Goal: Task Accomplishment & Management: Use online tool/utility

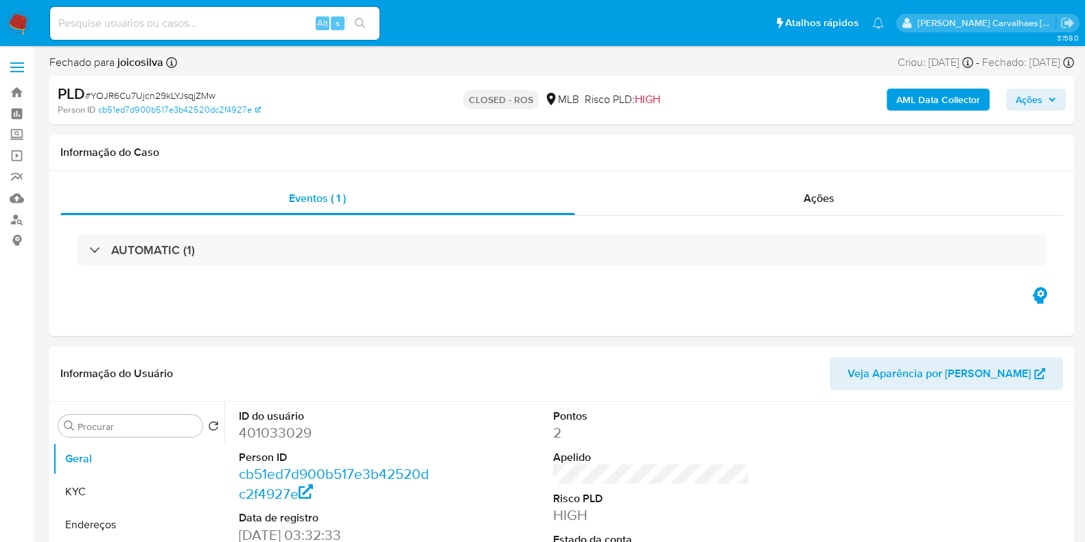
select select "10"
click at [20, 95] on link "Bandeja" at bounding box center [81, 92] width 163 height 21
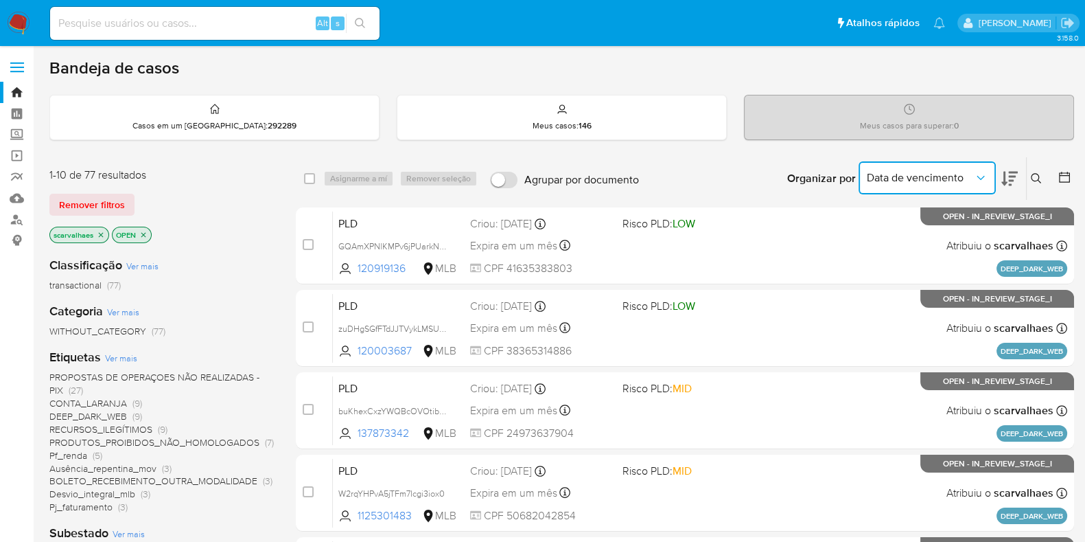
click at [985, 177] on icon "Organizar por" at bounding box center [981, 178] width 14 height 14
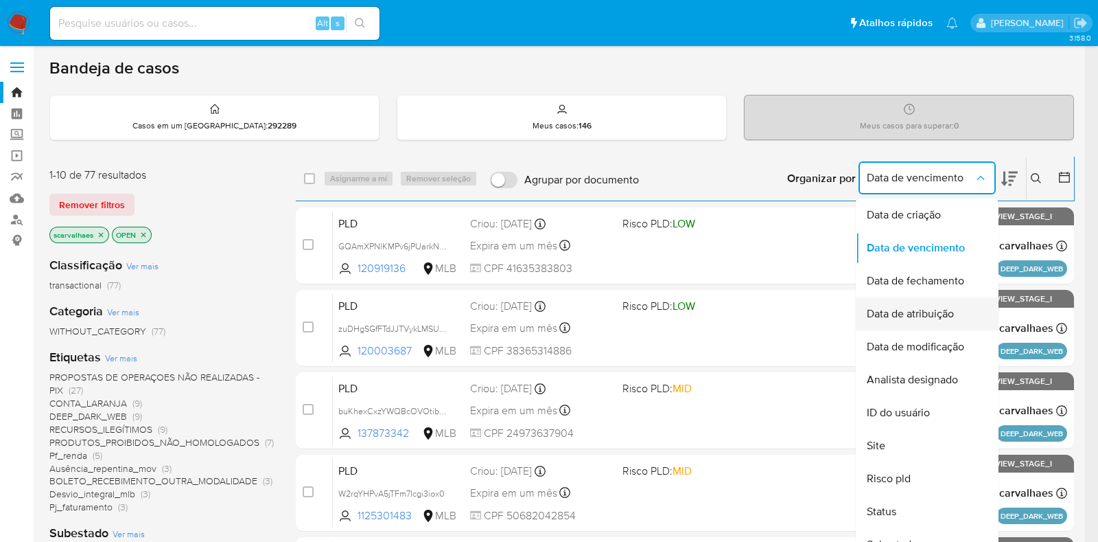
click at [957, 316] on div "Data de atribuição" at bounding box center [923, 313] width 113 height 33
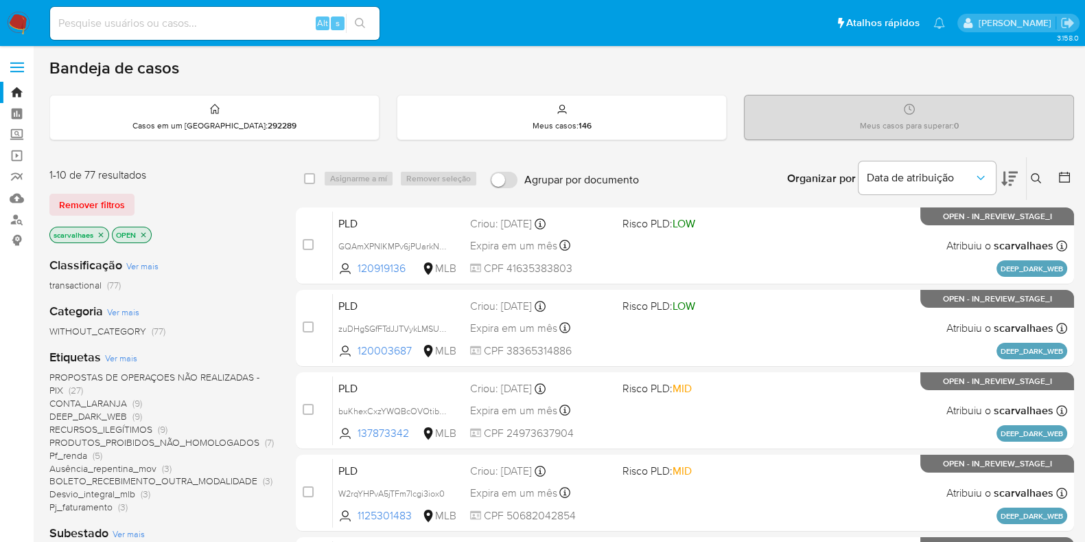
click at [1011, 176] on icon at bounding box center [1009, 179] width 16 height 14
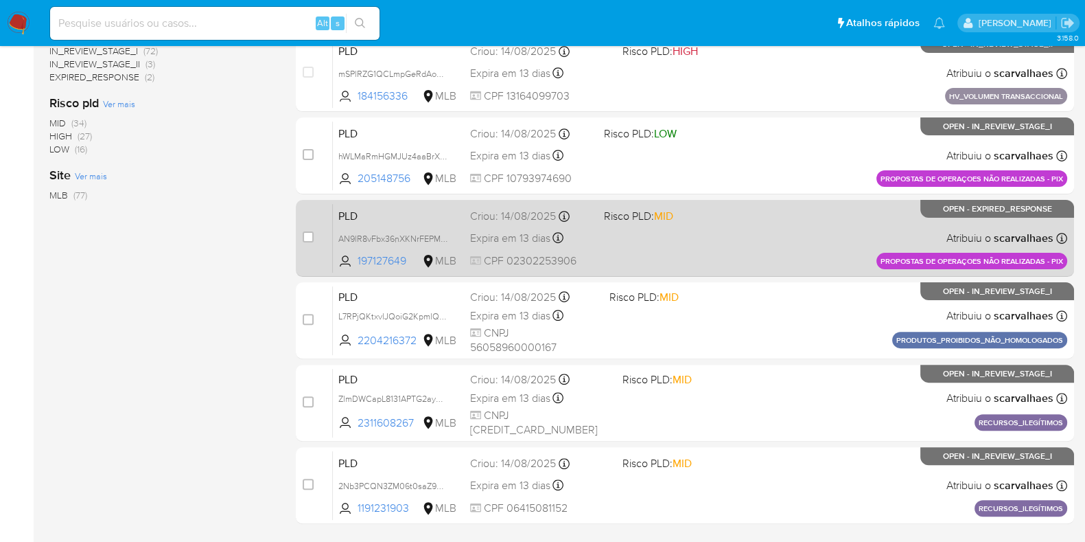
scroll to position [590, 0]
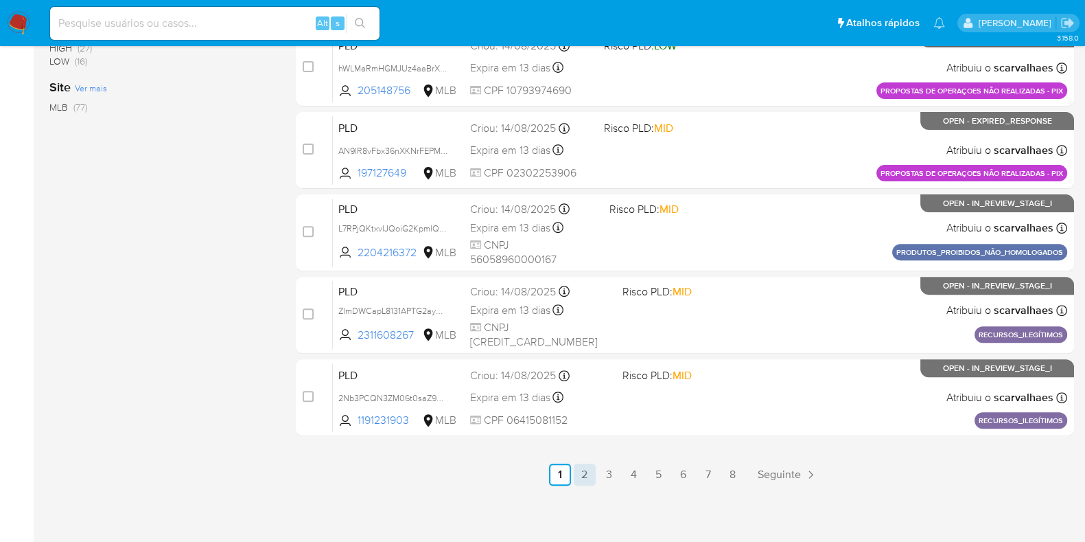
click at [578, 476] on link "2" at bounding box center [585, 474] width 22 height 22
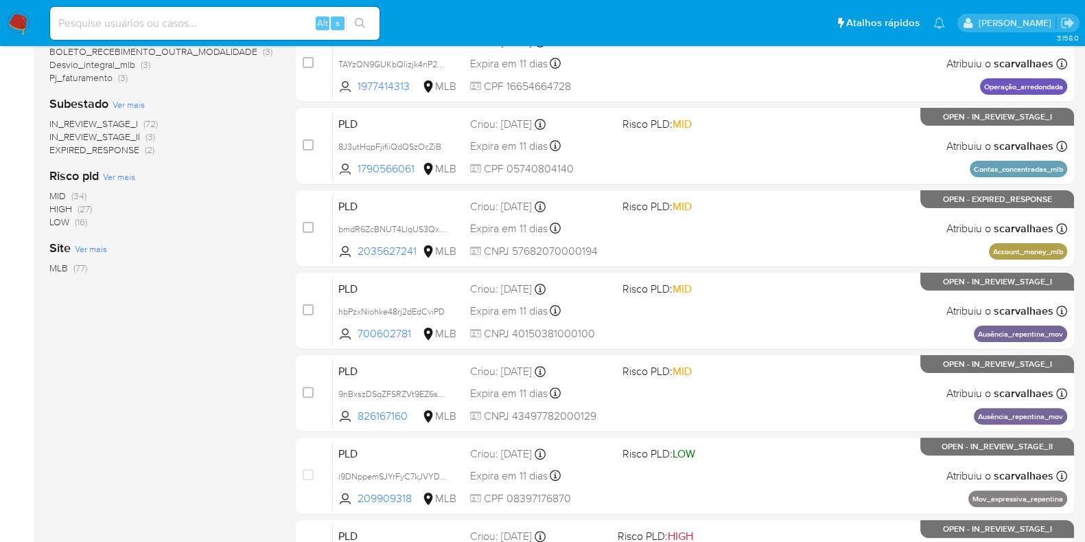
scroll to position [590, 0]
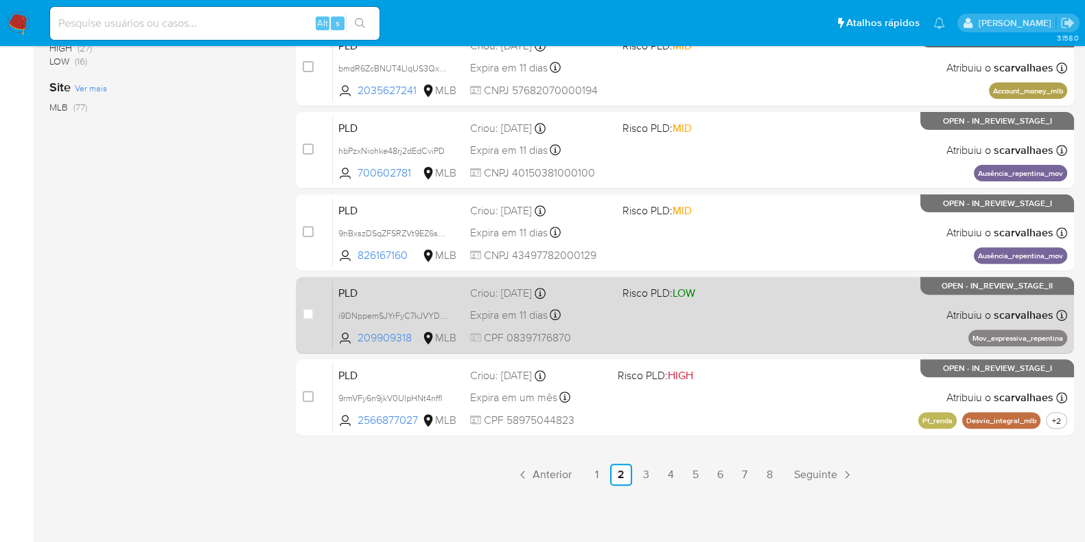
click at [646, 316] on div "PLD i9DNppemSJYrFyC7kJVYDigH 209909318 MLB Risco PLD: LOW Criou: 12/08/2025 Cri…" at bounding box center [700, 314] width 734 height 69
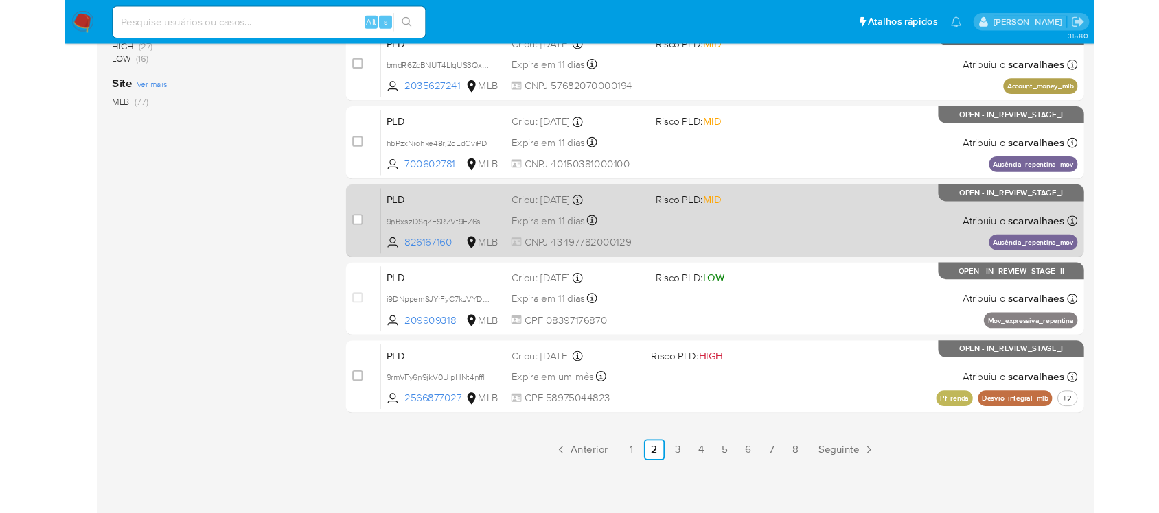
scroll to position [504, 0]
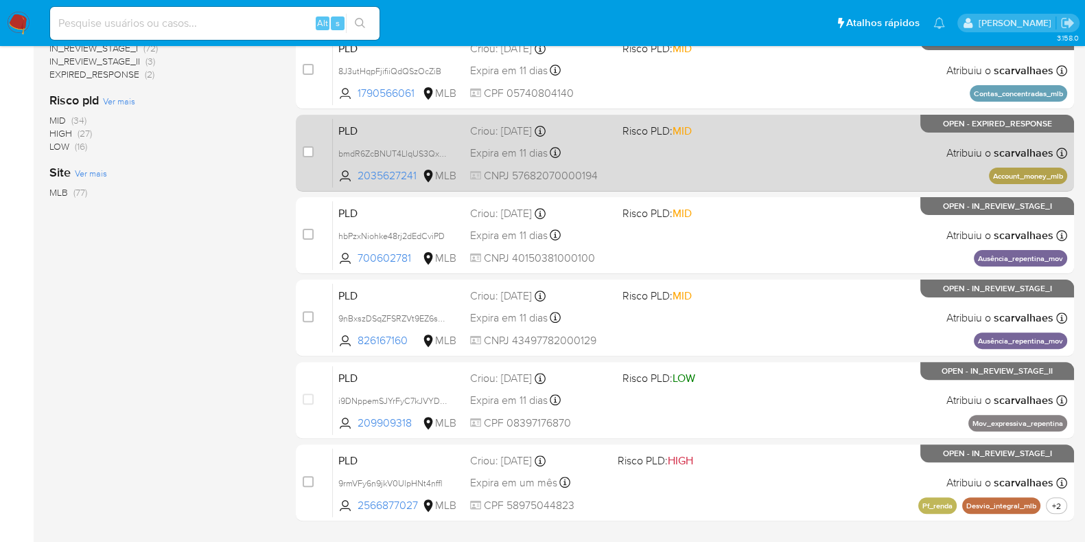
click at [717, 160] on div "PLD bmdR6ZcBNUT4LlqUS3QxvjGh 2035627241 MLB Risco PLD: MID Criou: 12/08/2025 Cr…" at bounding box center [700, 152] width 734 height 69
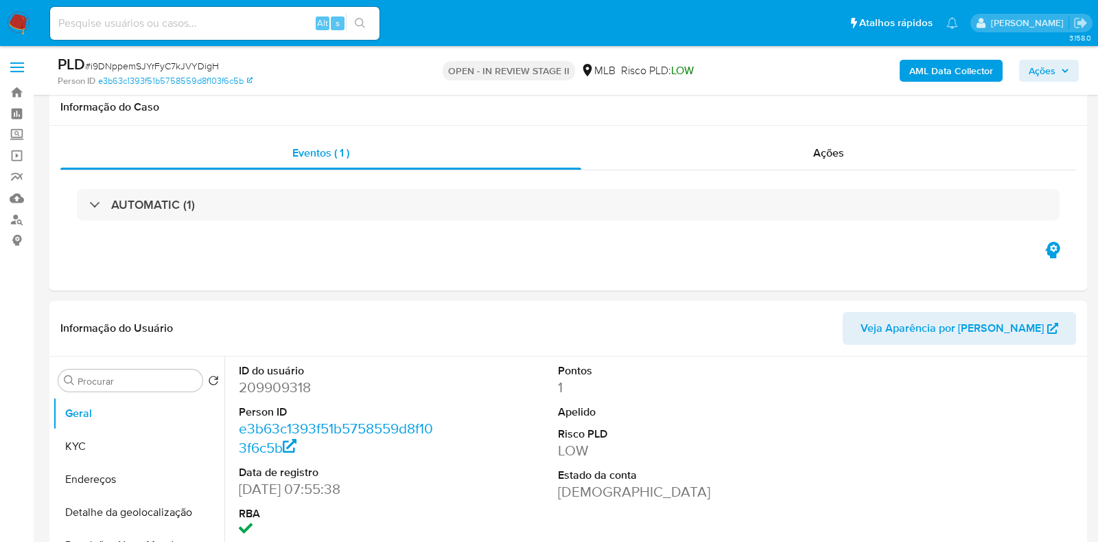
select select "10"
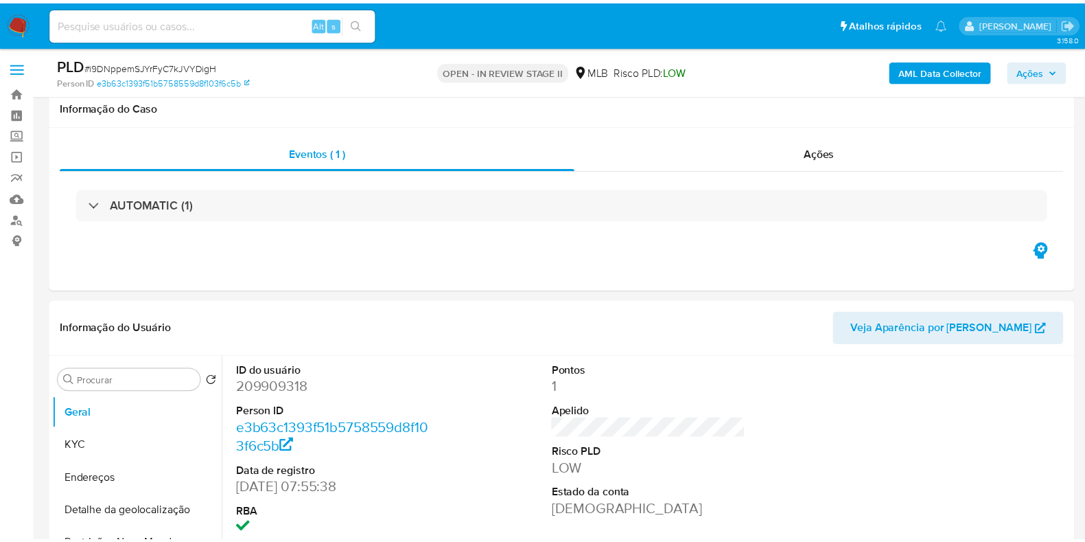
scroll to position [1200, 0]
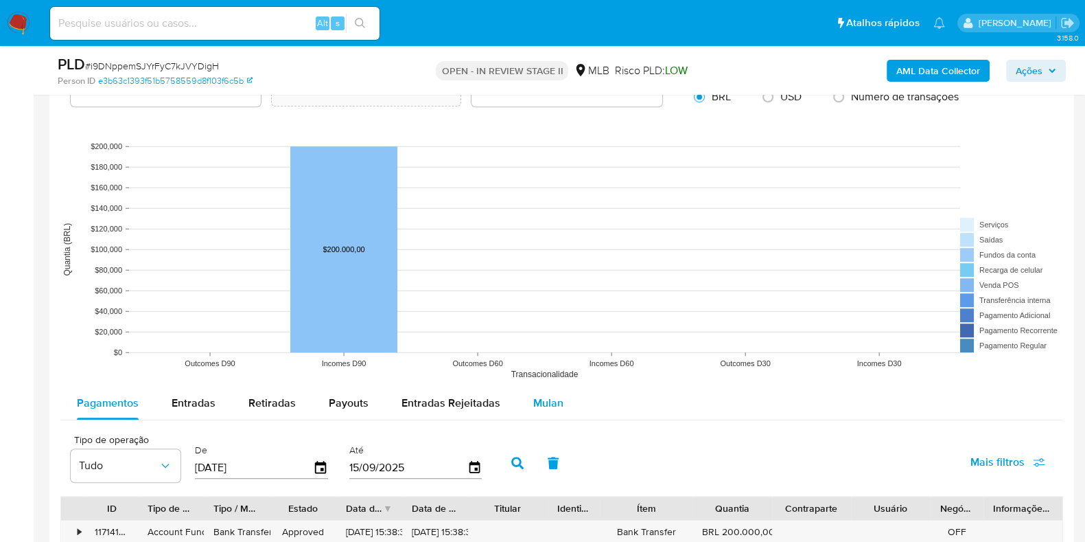
click at [527, 399] on button "Mulan" at bounding box center [548, 402] width 63 height 33
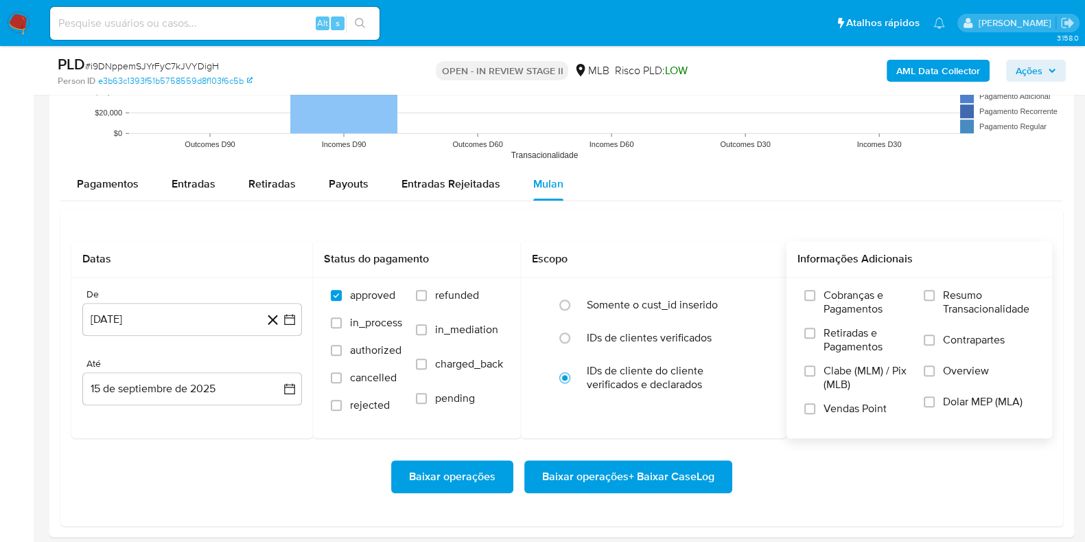
scroll to position [1459, 0]
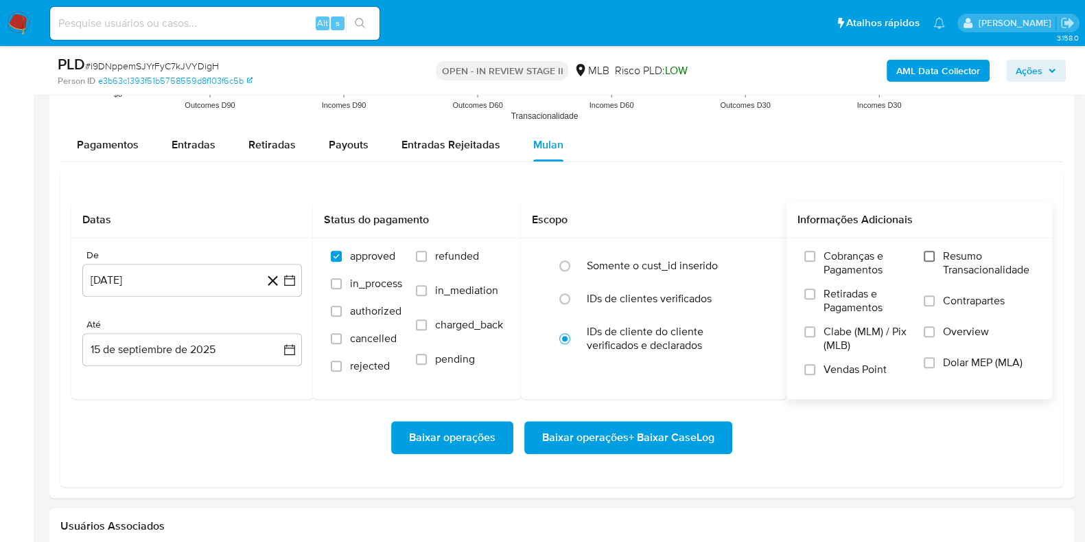
click at [930, 258] on input "Resumo Transacionalidade" at bounding box center [929, 256] width 11 height 11
click at [288, 276] on icon "button" at bounding box center [290, 280] width 14 height 14
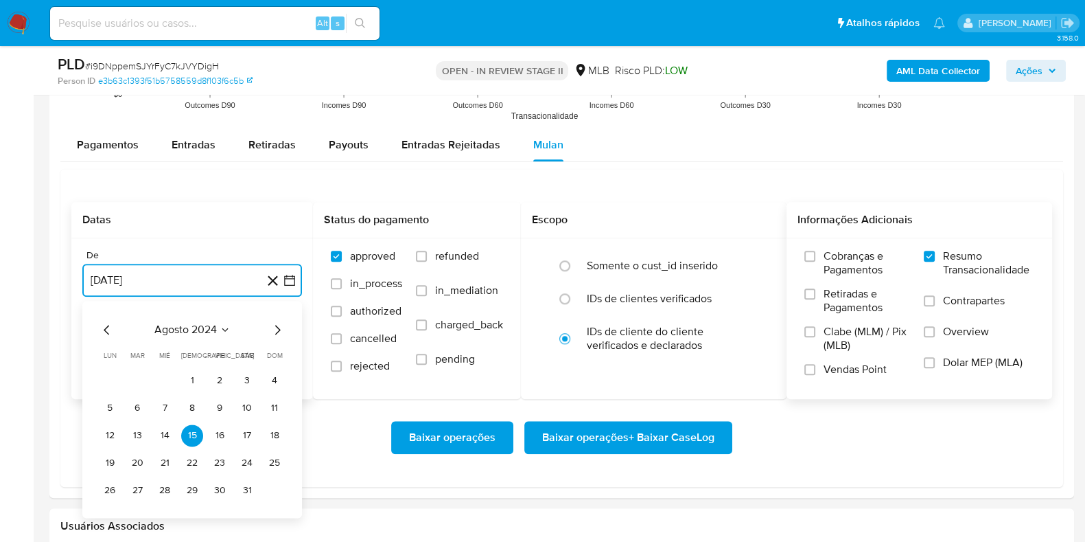
click at [279, 331] on icon "Mes siguiente" at bounding box center [277, 329] width 16 height 16
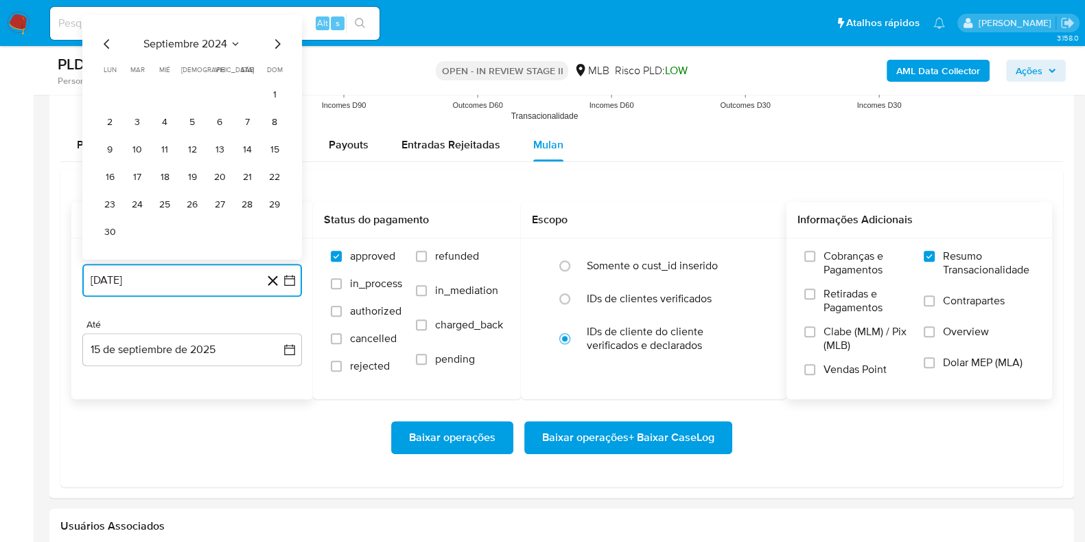
click at [277, 40] on icon "Mes siguiente" at bounding box center [277, 43] width 5 height 10
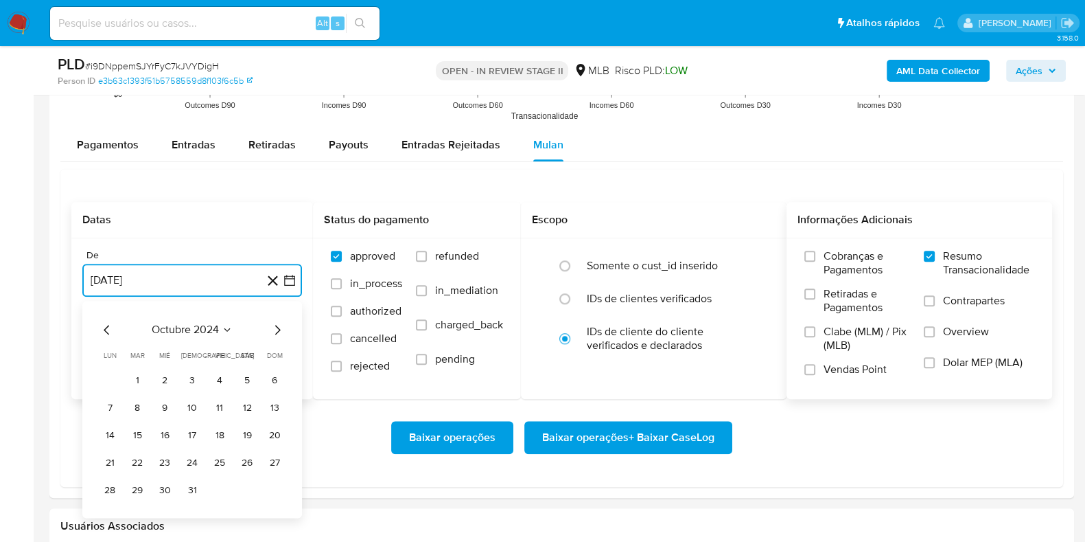
click at [278, 331] on icon "Mes siguiente" at bounding box center [277, 329] width 16 height 16
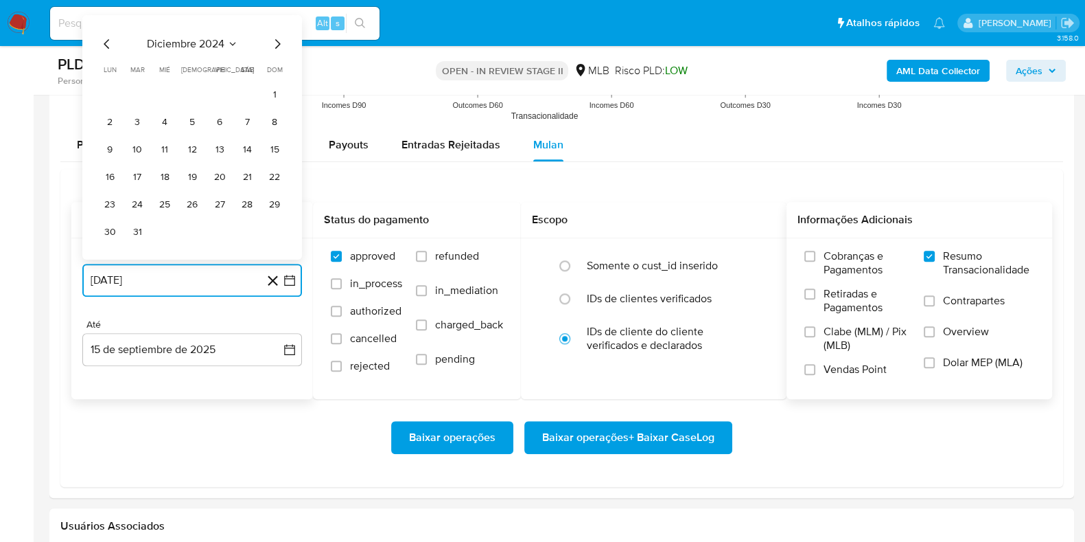
click at [275, 46] on icon "Mes siguiente" at bounding box center [277, 43] width 16 height 16
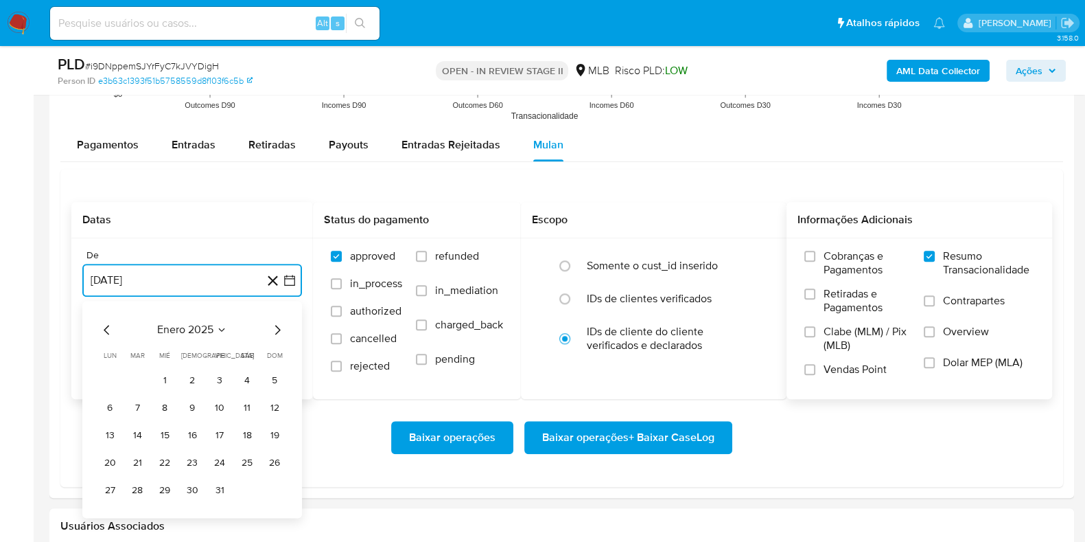
click at [277, 325] on icon "Mes siguiente" at bounding box center [277, 330] width 5 height 10
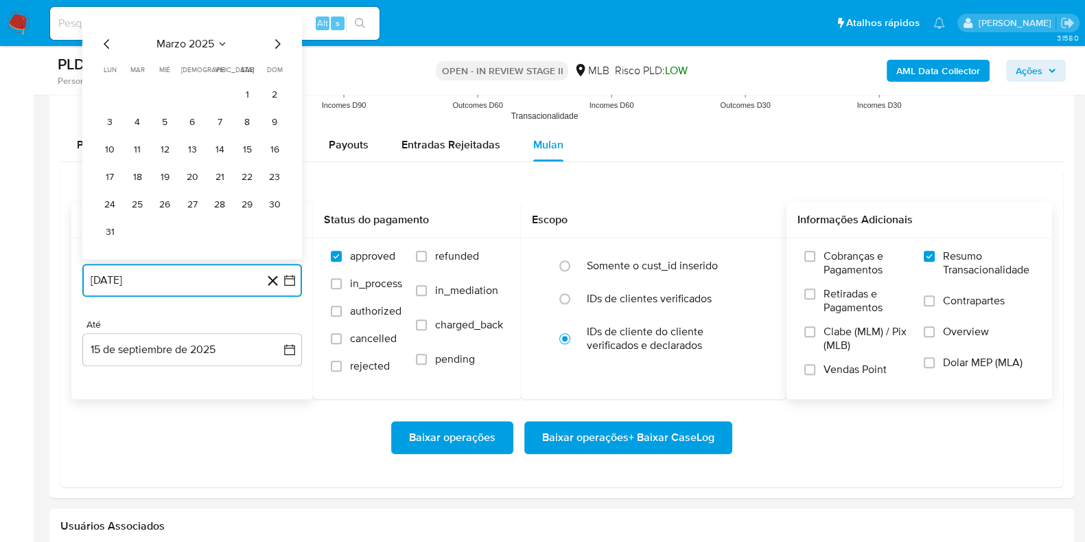
click at [276, 46] on icon "Mes siguiente" at bounding box center [277, 43] width 5 height 10
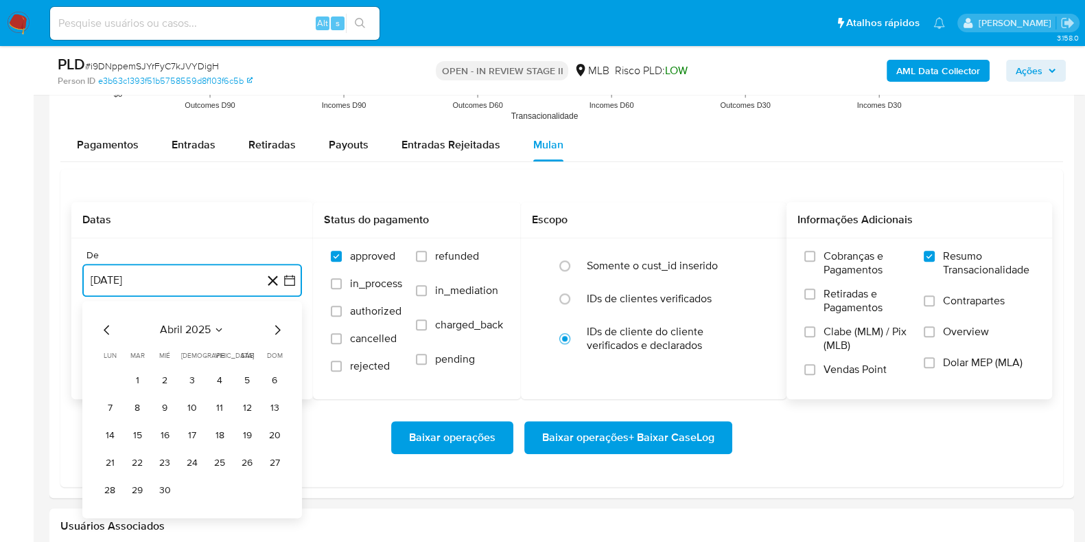
click at [277, 325] on icon "Mes siguiente" at bounding box center [277, 329] width 16 height 16
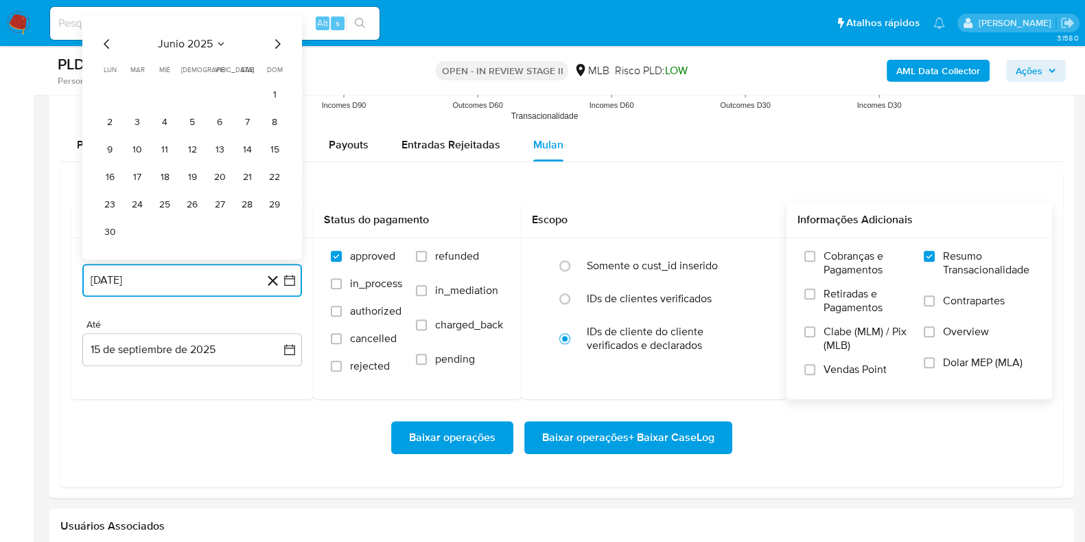
click at [273, 36] on icon "Mes siguiente" at bounding box center [277, 43] width 16 height 16
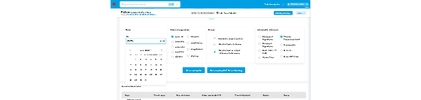
scroll to position [1544, 0]
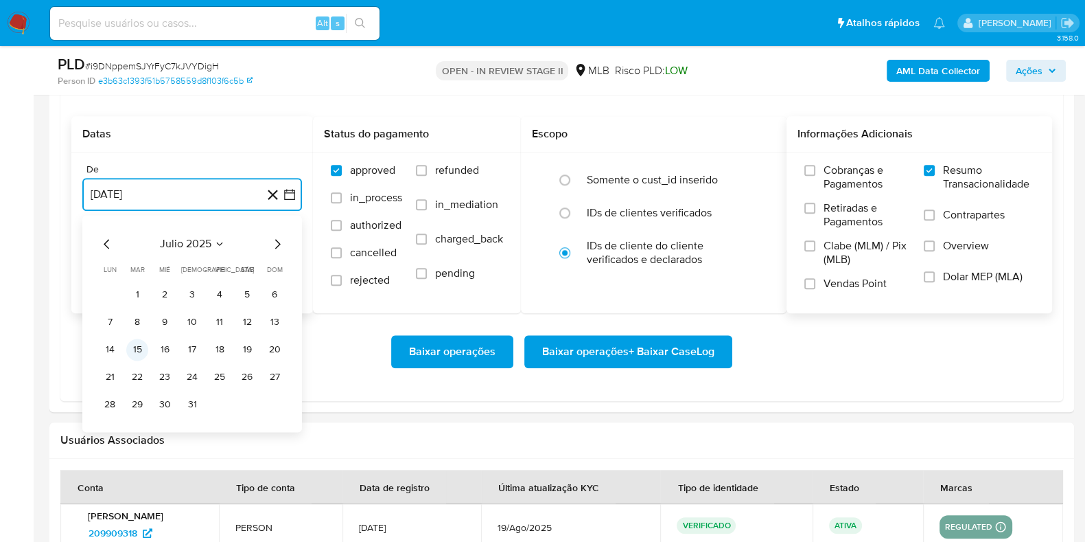
click at [144, 348] on button "15" at bounding box center [137, 349] width 22 height 22
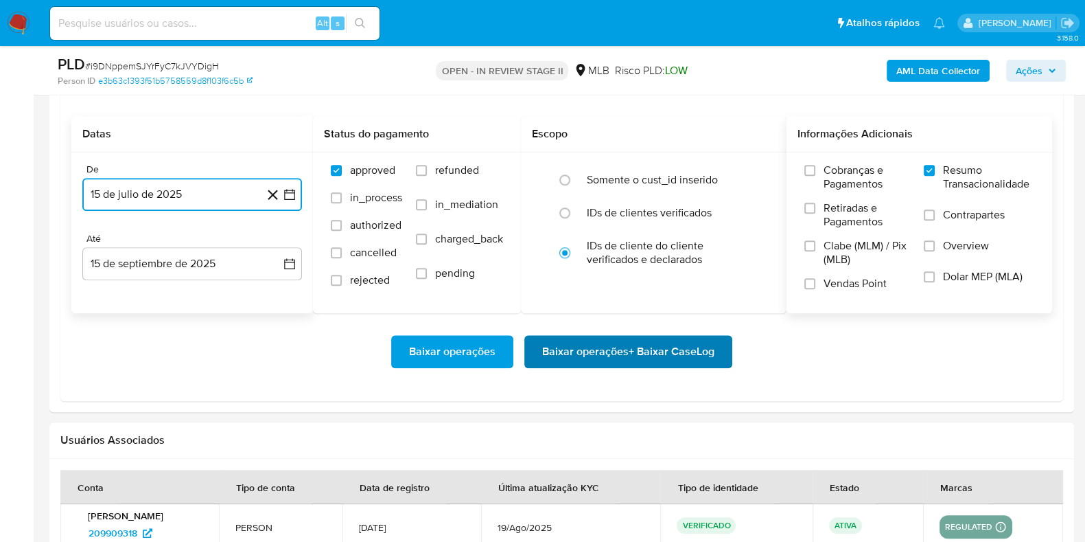
click at [657, 347] on span "Baixar operações + Baixar CaseLog" at bounding box center [628, 351] width 172 height 30
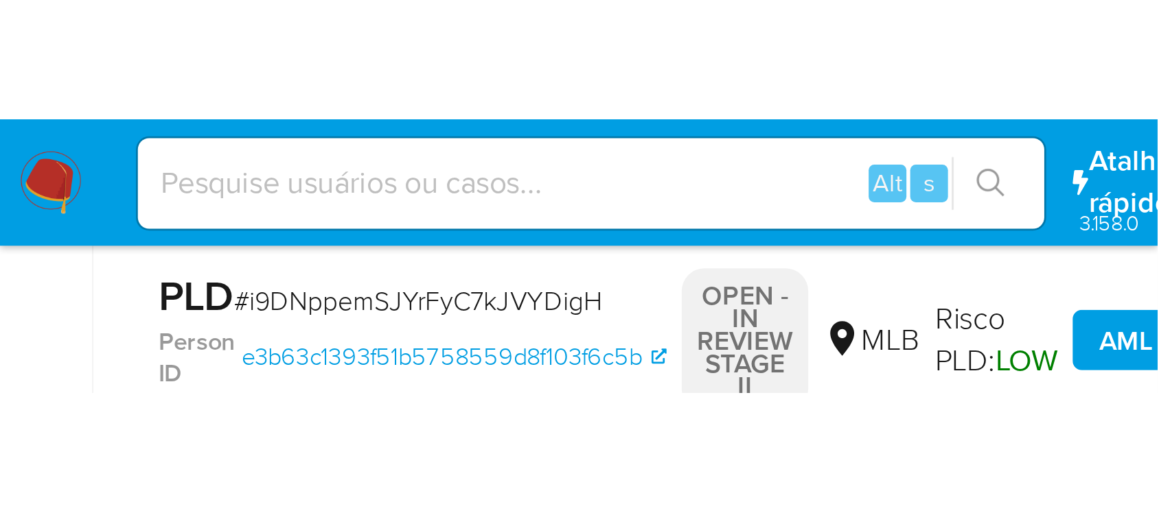
scroll to position [0, 0]
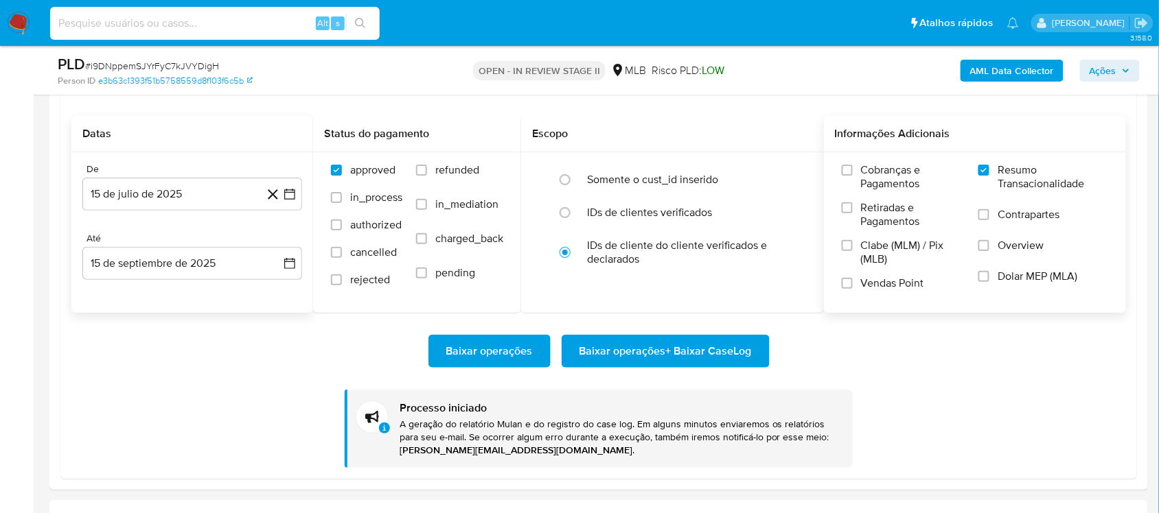
paste input "62058318000776,"
click at [358, 24] on icon "search-icon" at bounding box center [360, 23] width 11 height 11
drag, startPoint x: 161, startPoint y: 27, endPoint x: -58, endPoint y: 32, distance: 219.7
paste input "WnwEGv6X1tdgGbHGkqqBKyV9"
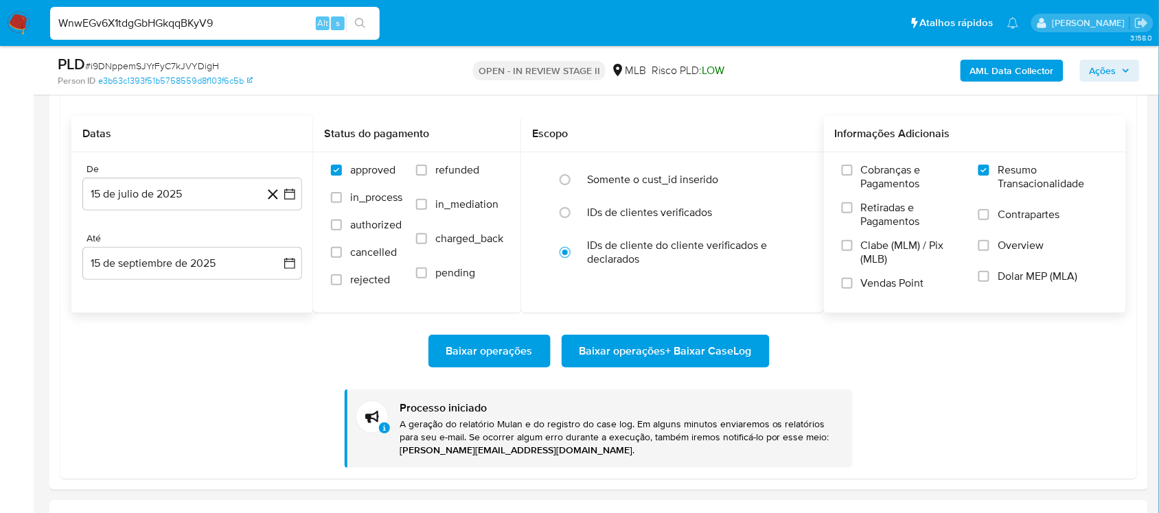
type input "WnwEGv6X1tdgGbHGkqqBKyV9"
click at [358, 22] on icon "search-icon" at bounding box center [360, 23] width 11 height 11
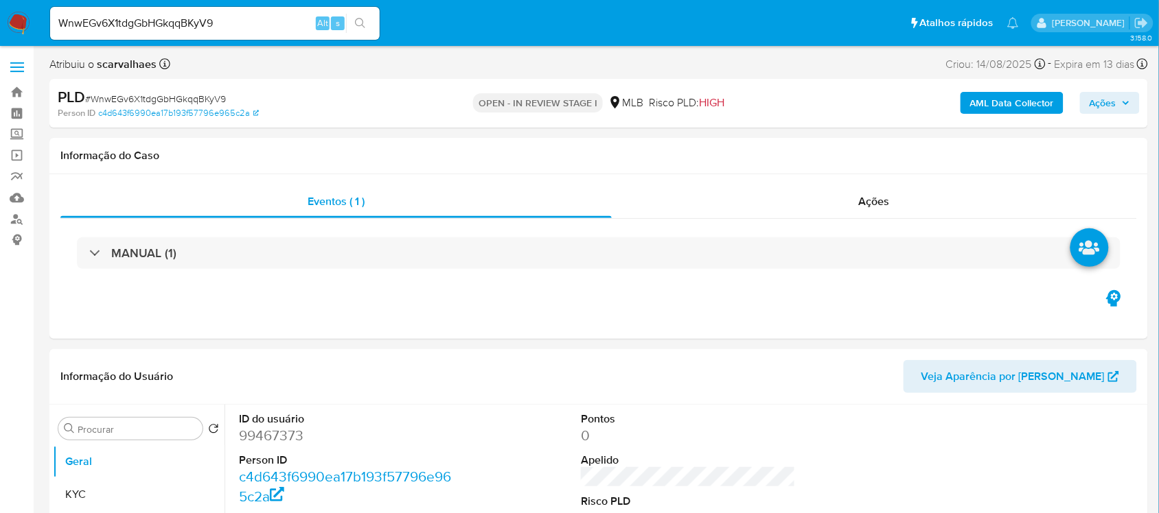
select select "10"
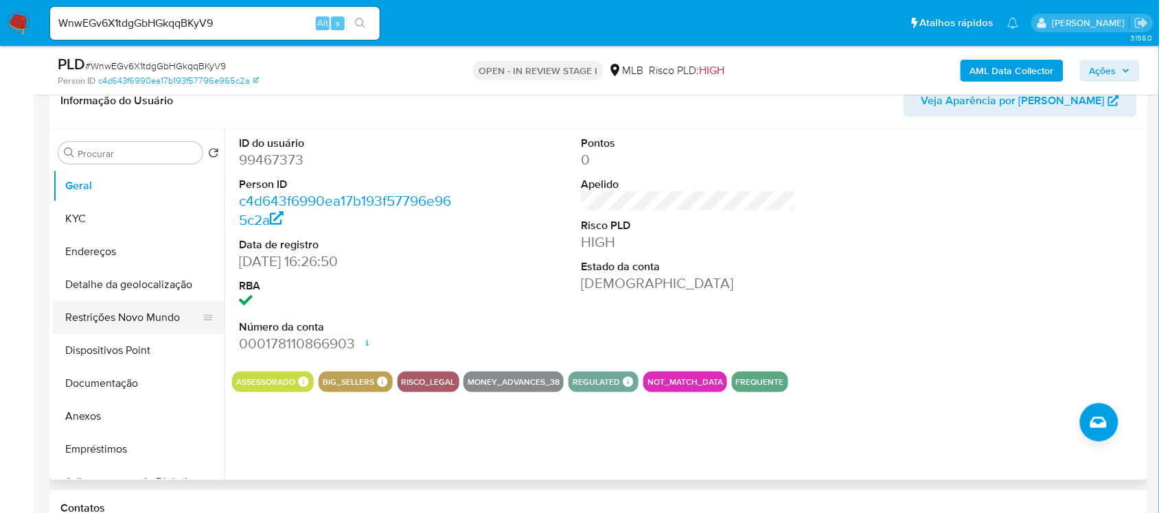
scroll to position [257, 0]
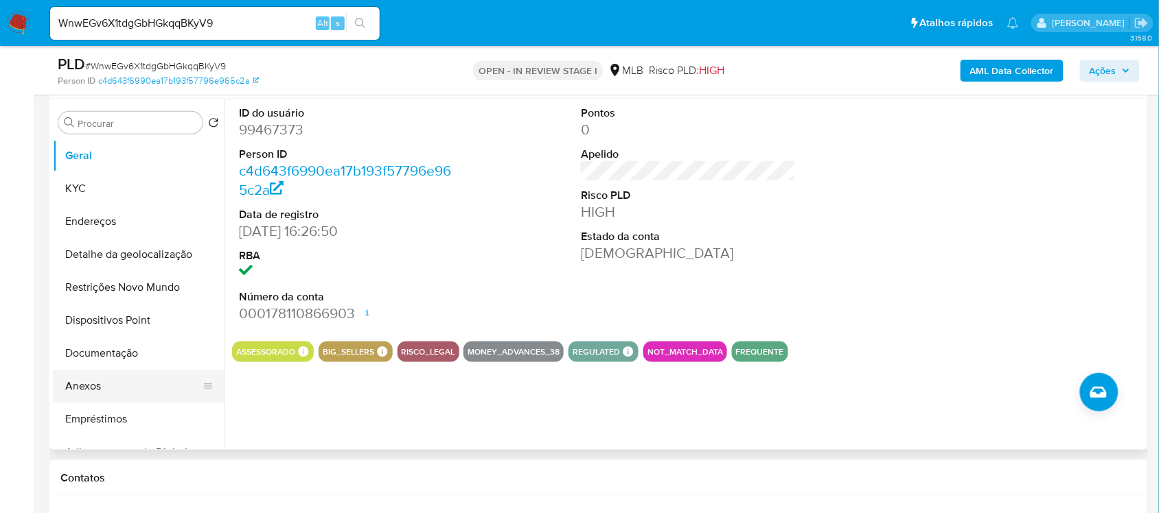
click at [135, 382] on button "Anexos" at bounding box center [133, 386] width 161 height 33
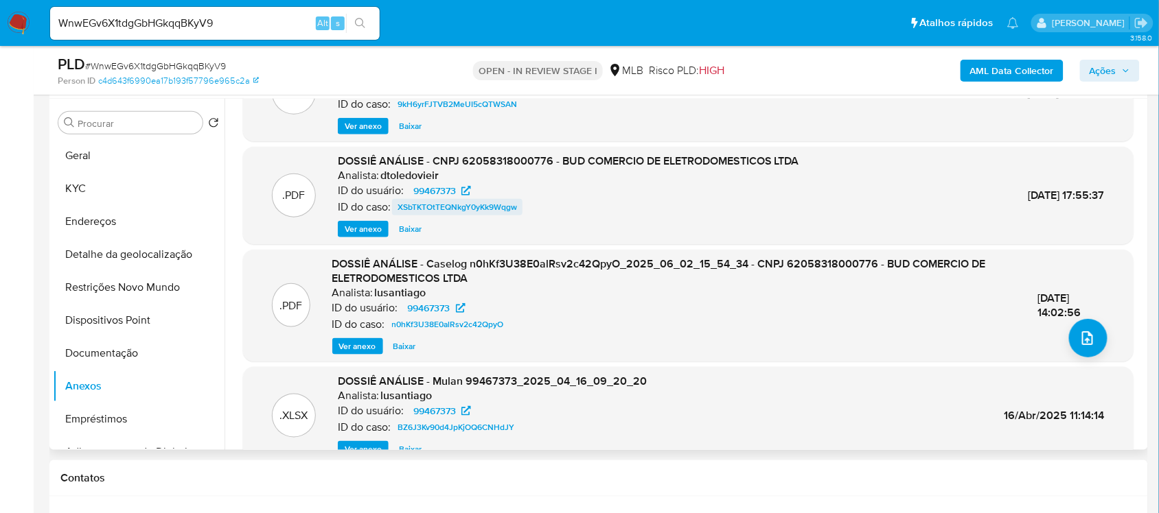
scroll to position [129, 0]
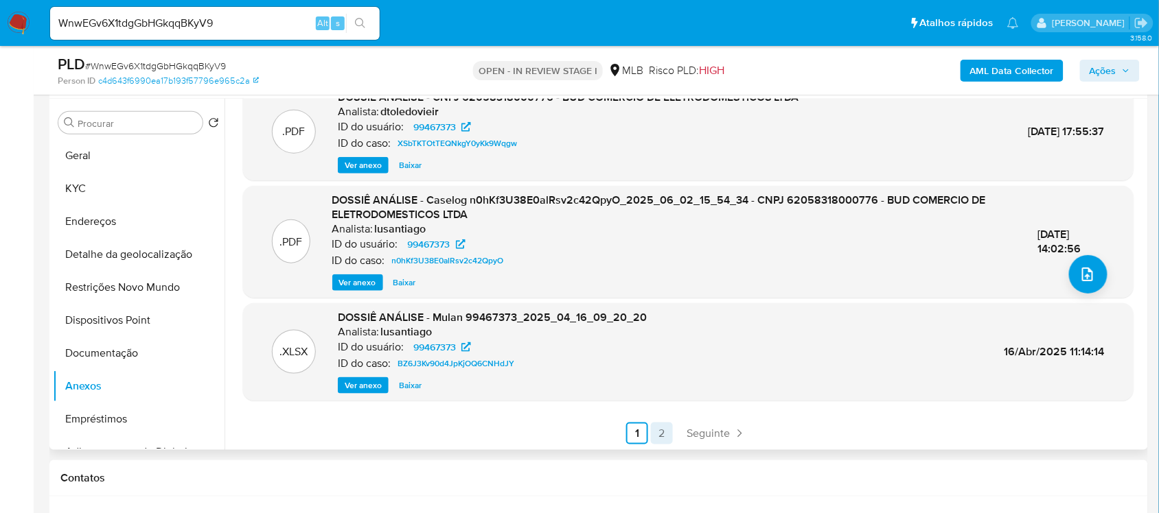
click at [661, 431] on link "2" at bounding box center [662, 434] width 22 height 22
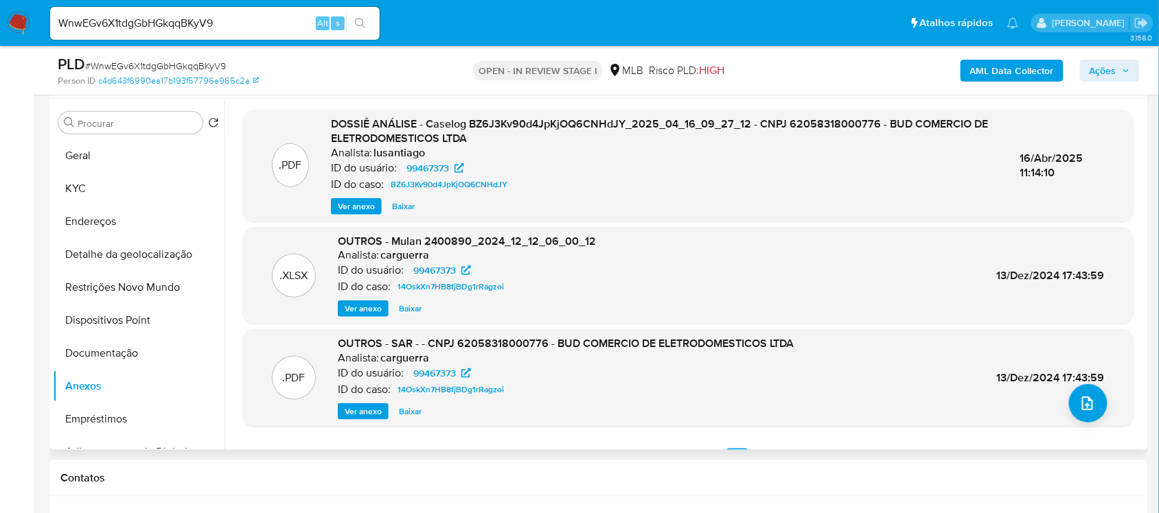
scroll to position [27, 0]
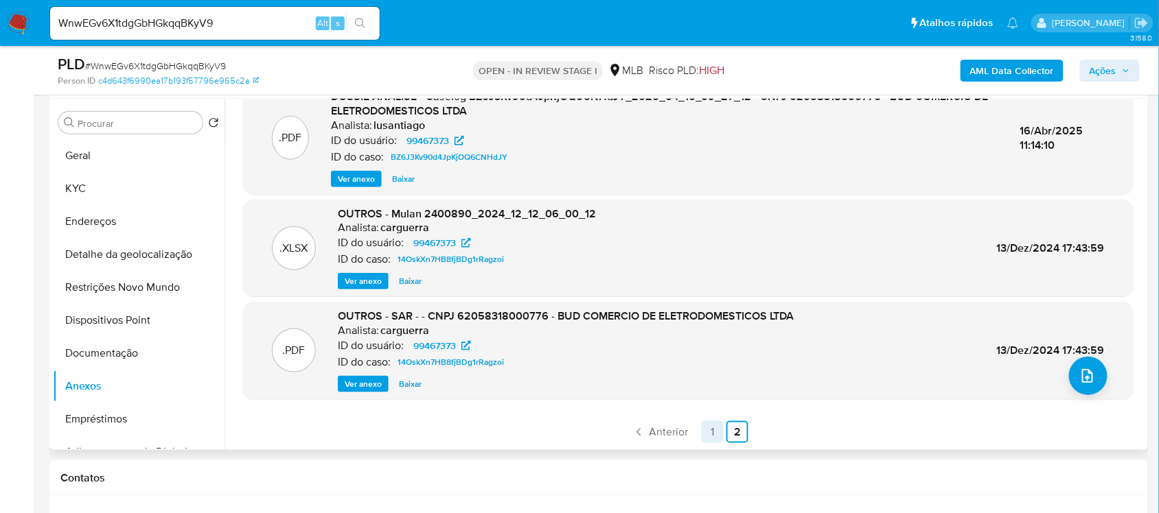
click at [708, 437] on link "1" at bounding box center [712, 432] width 22 height 22
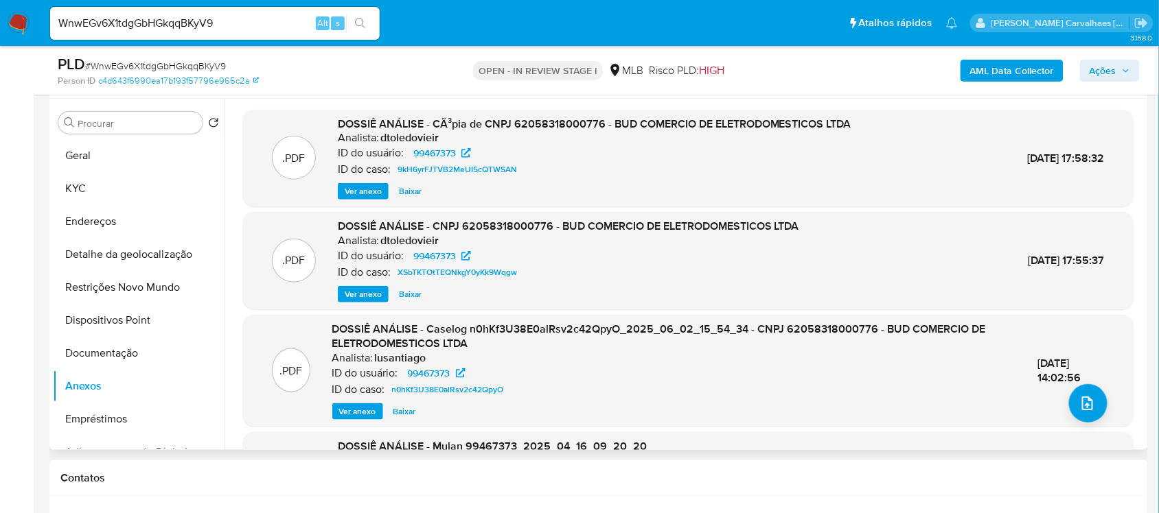
scroll to position [172, 0]
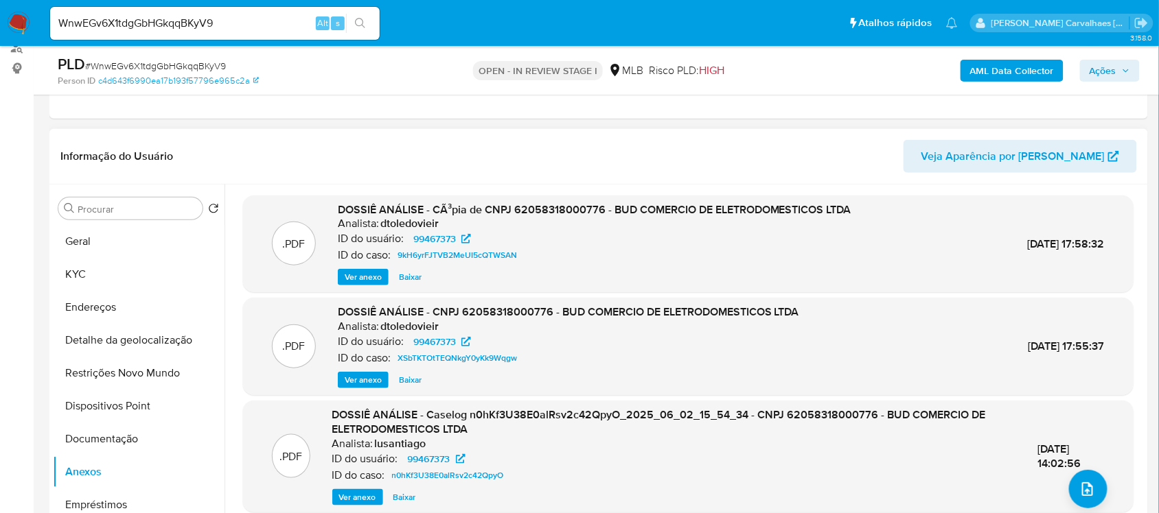
click span "Ver anexo"
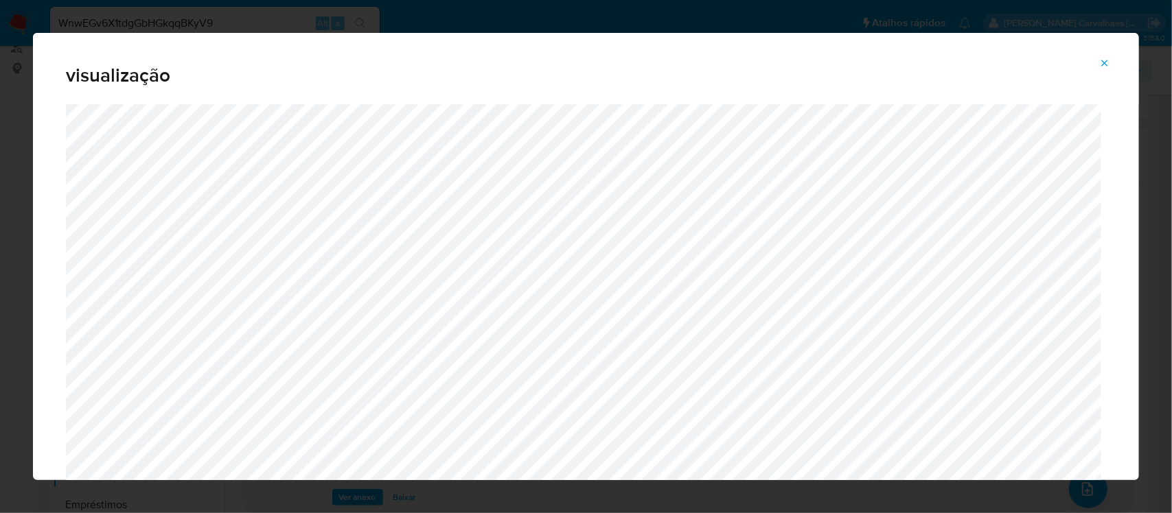
click icon "Attachment preview"
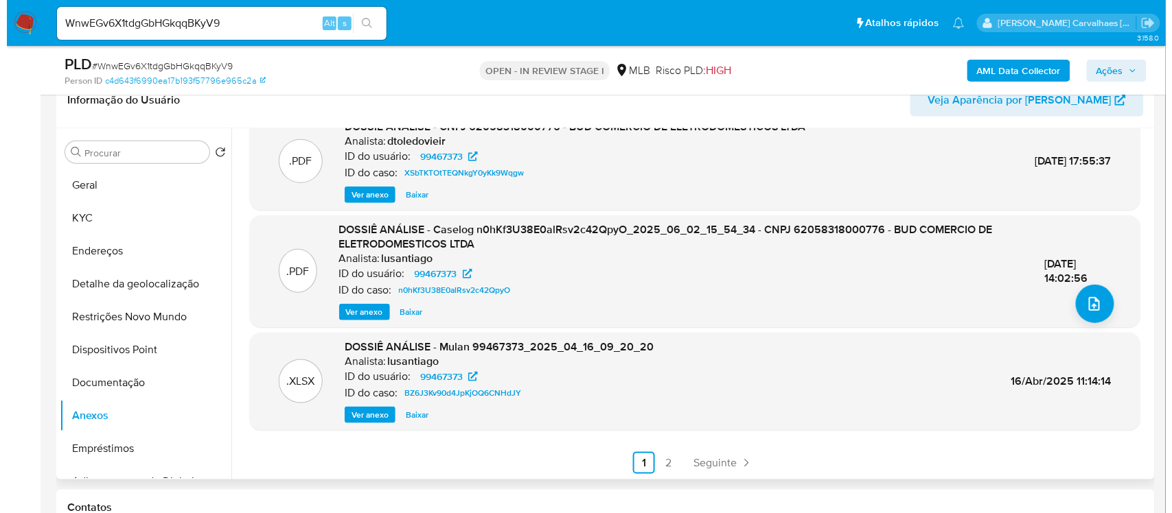
scroll to position [257, 0]
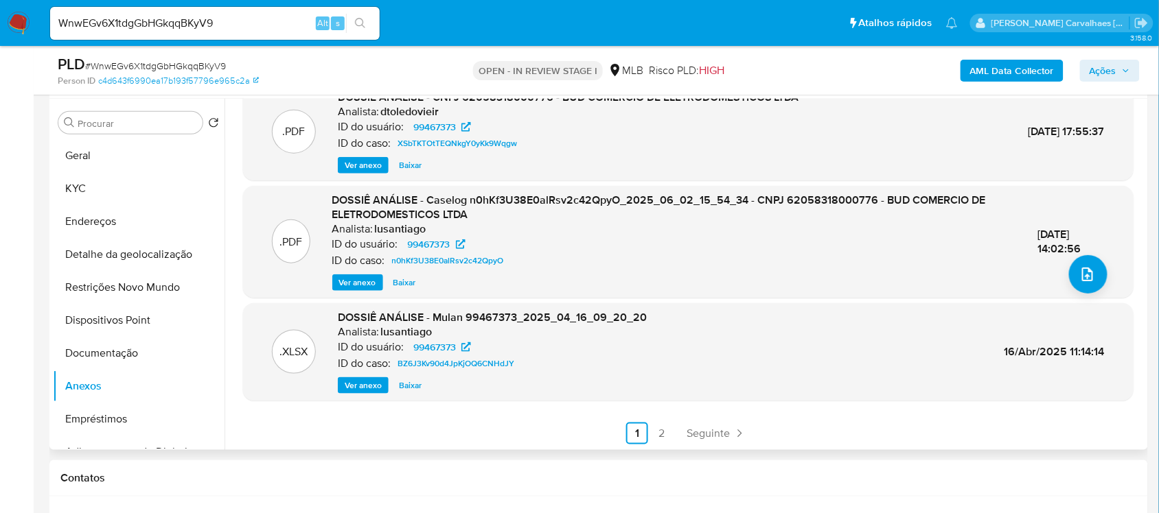
click span "Ver anexo"
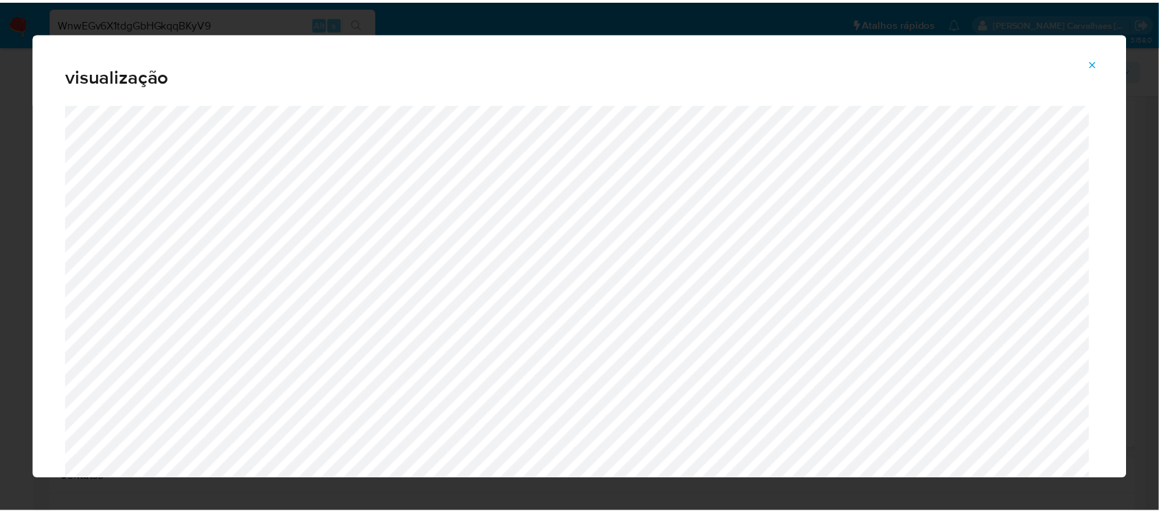
scroll to position [172, 0]
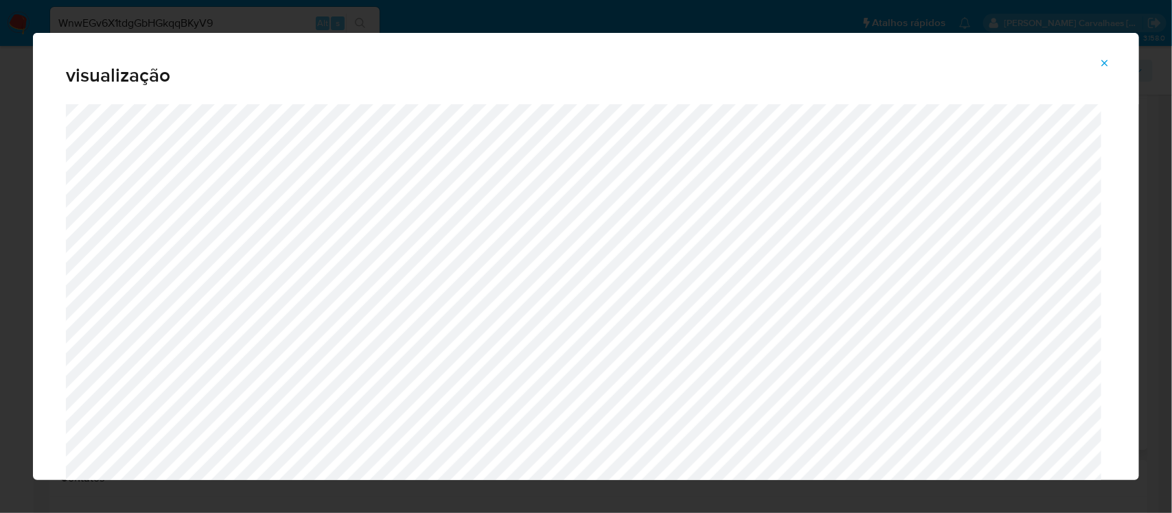
click icon "Attachment preview"
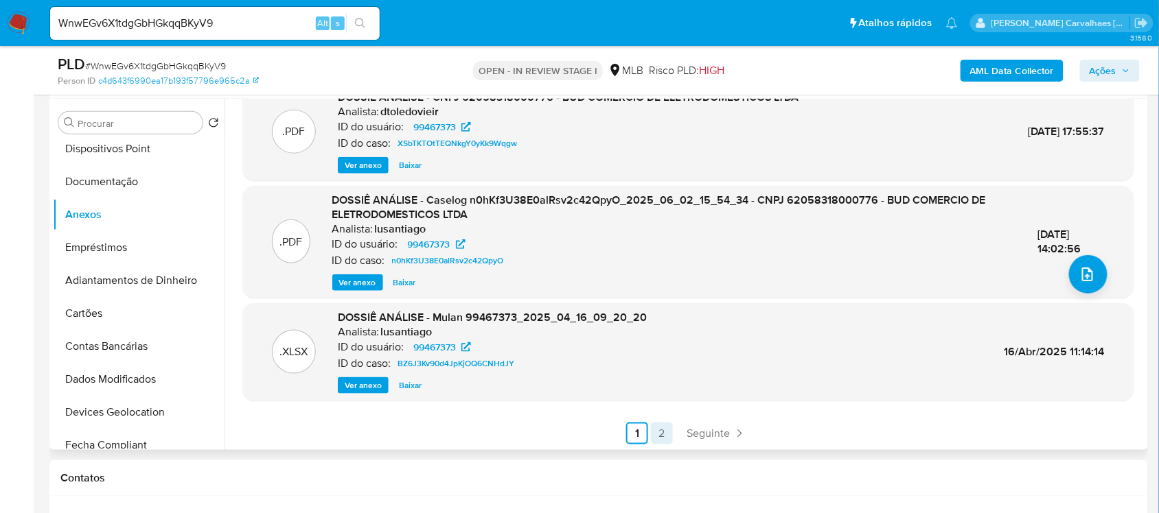
click link "2"
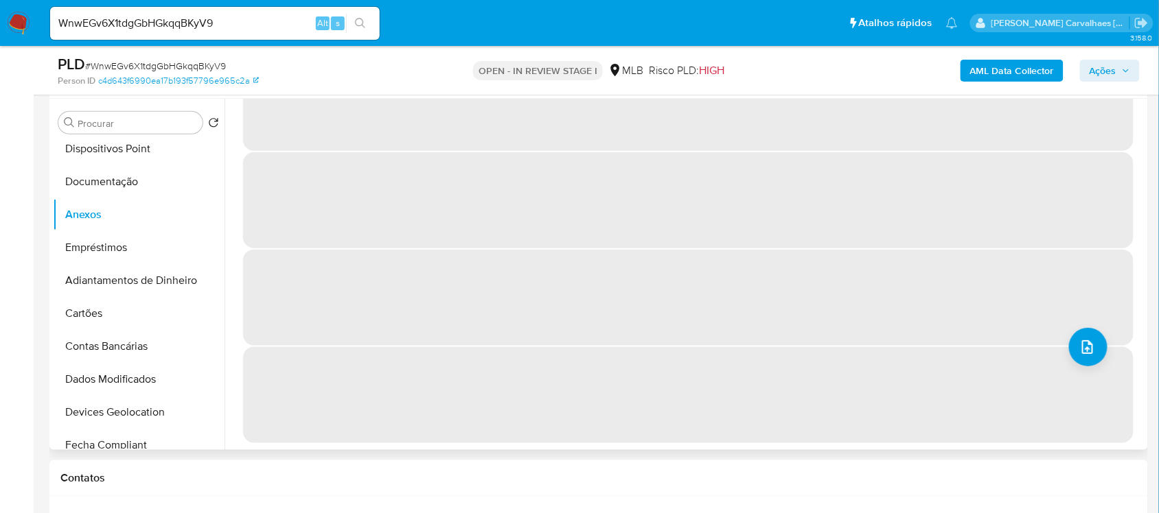
scroll to position [0, 0]
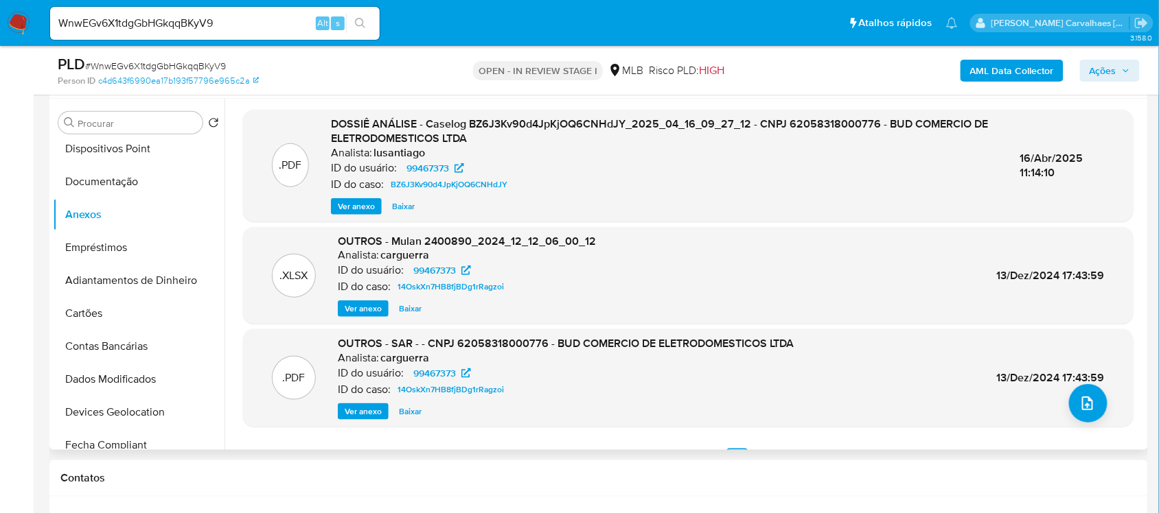
click span "Ver anexo"
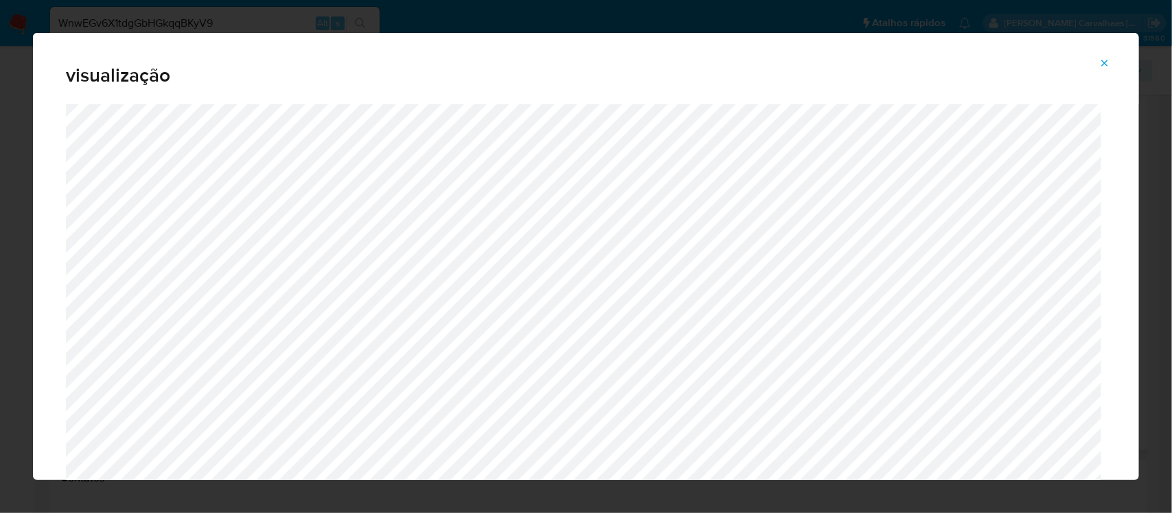
click icon "Attachment preview"
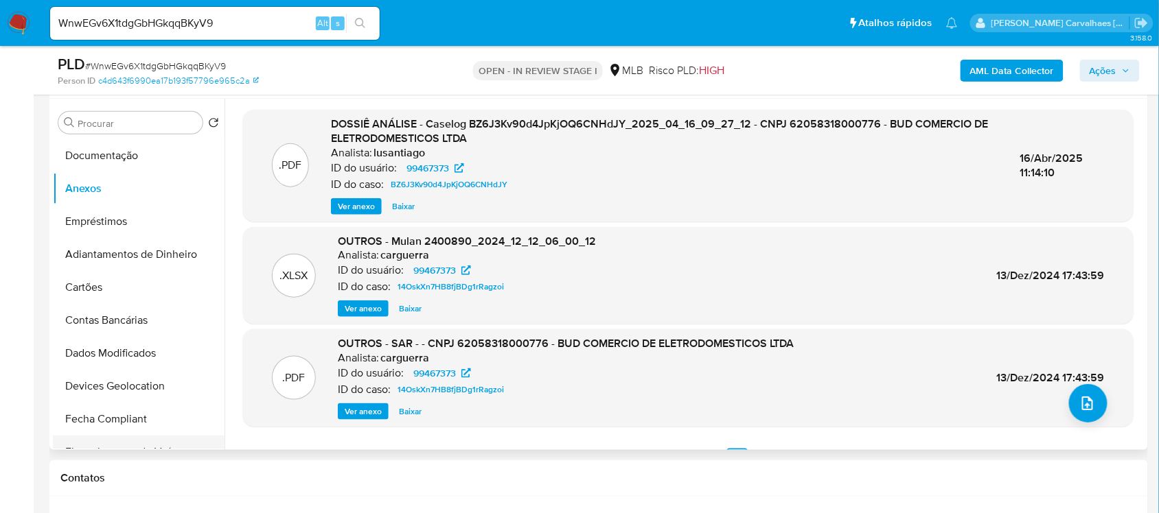
scroll to position [172, 0]
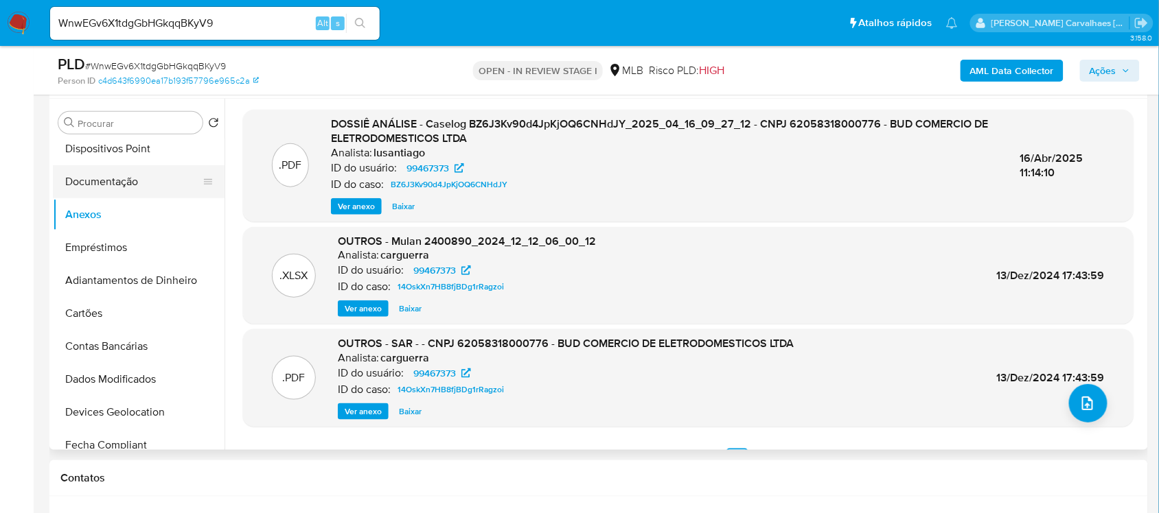
click button "Documentação"
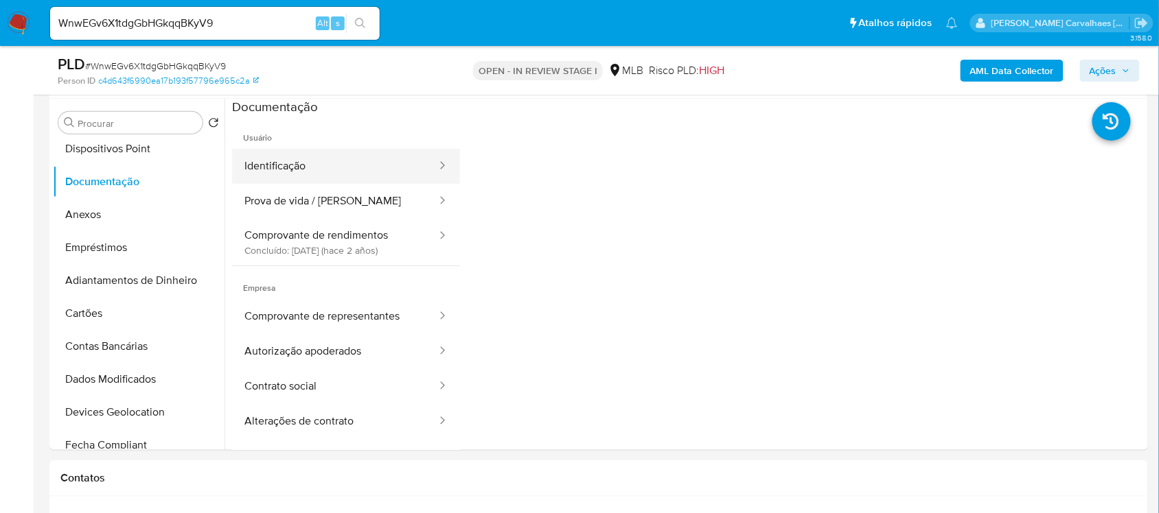
click button "Identificação"
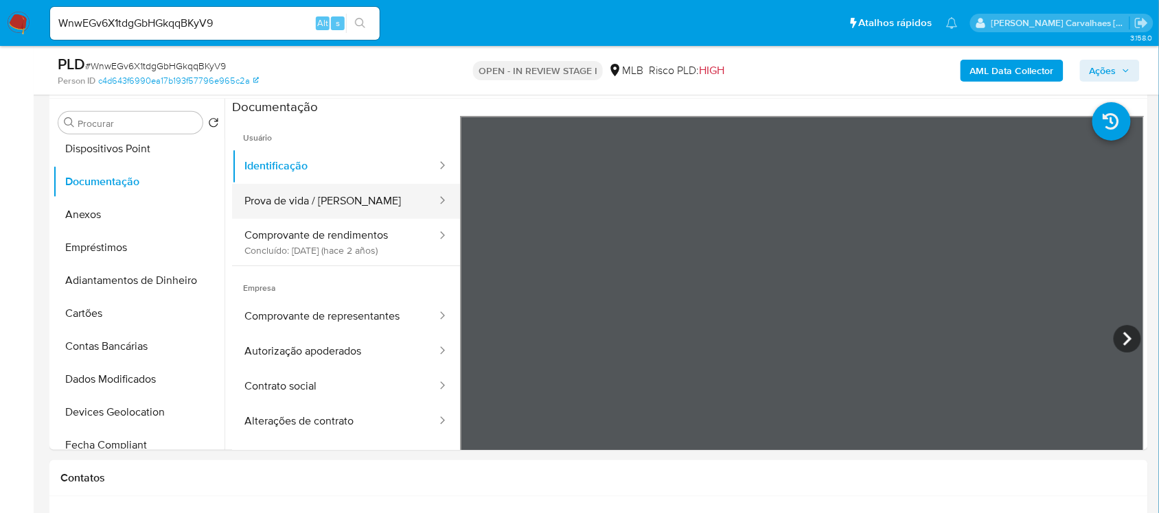
click button "Prova de vida / Selfie"
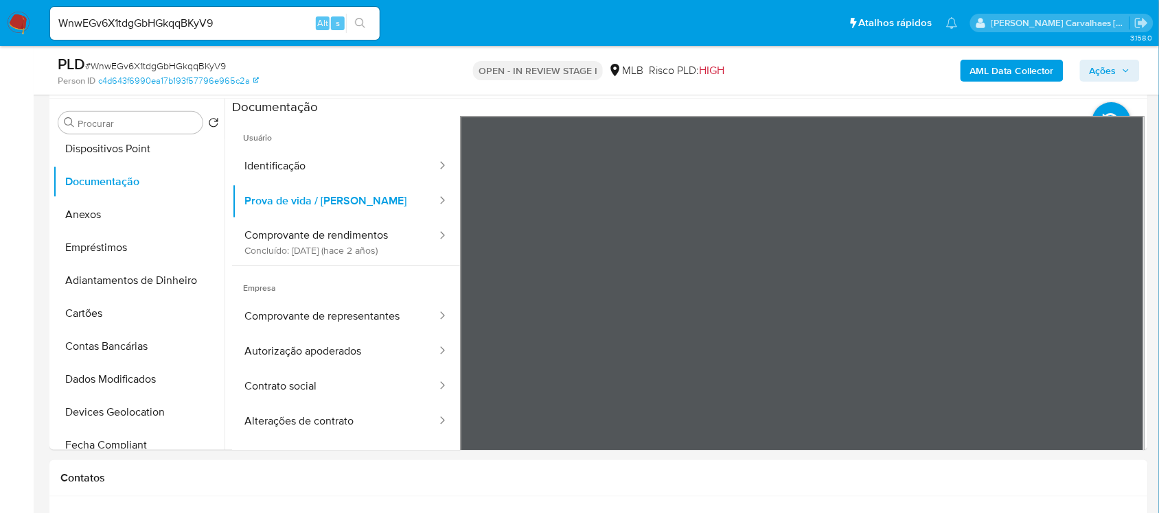
click div
click button "Comprovante de rendimentos Concluído: 20/11/2023 (hace 2 años)"
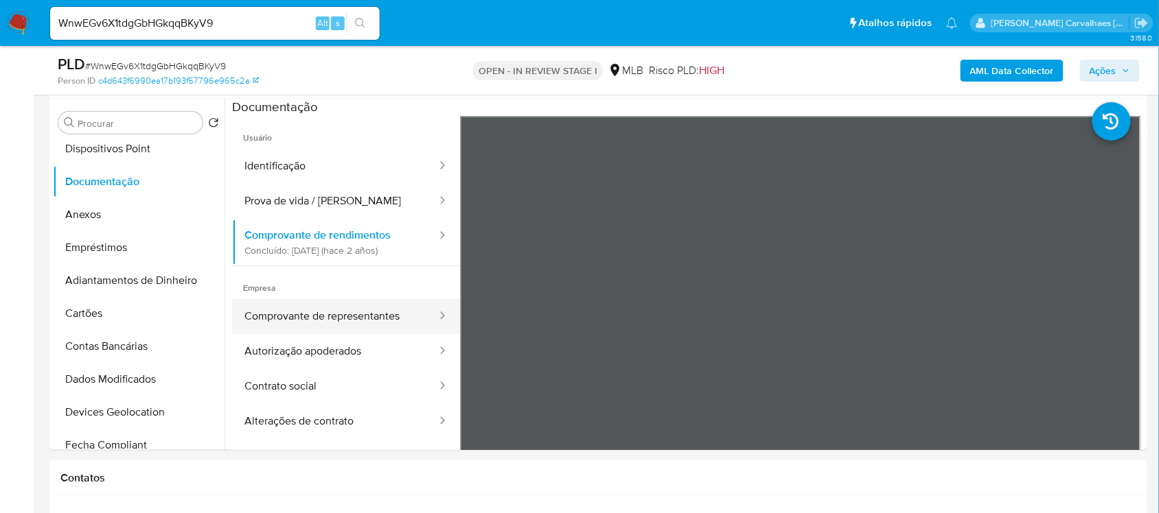
click button "Comprovante de representantes"
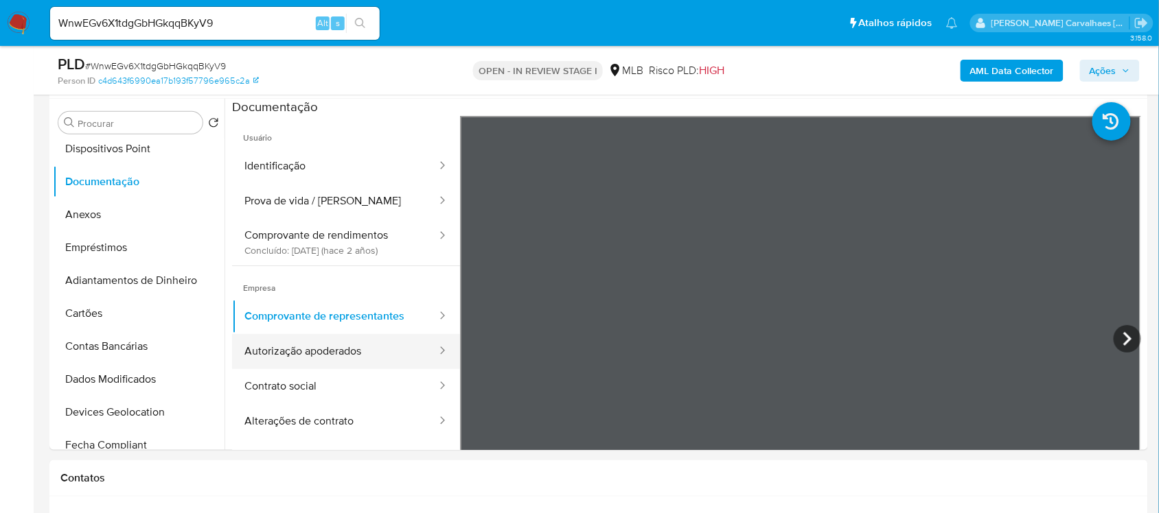
click button "Autorização apoderados"
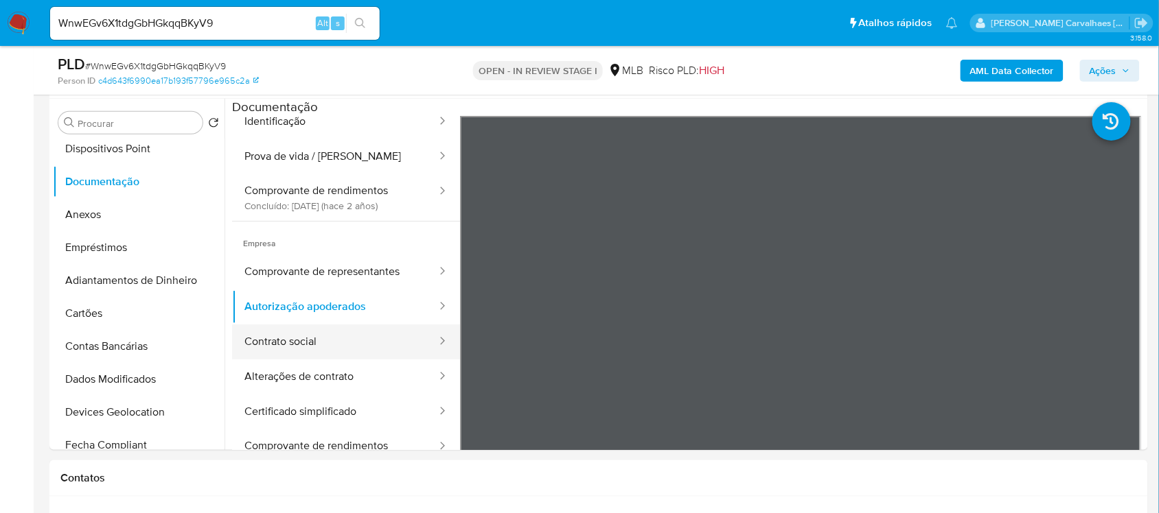
click button "Contrato social"
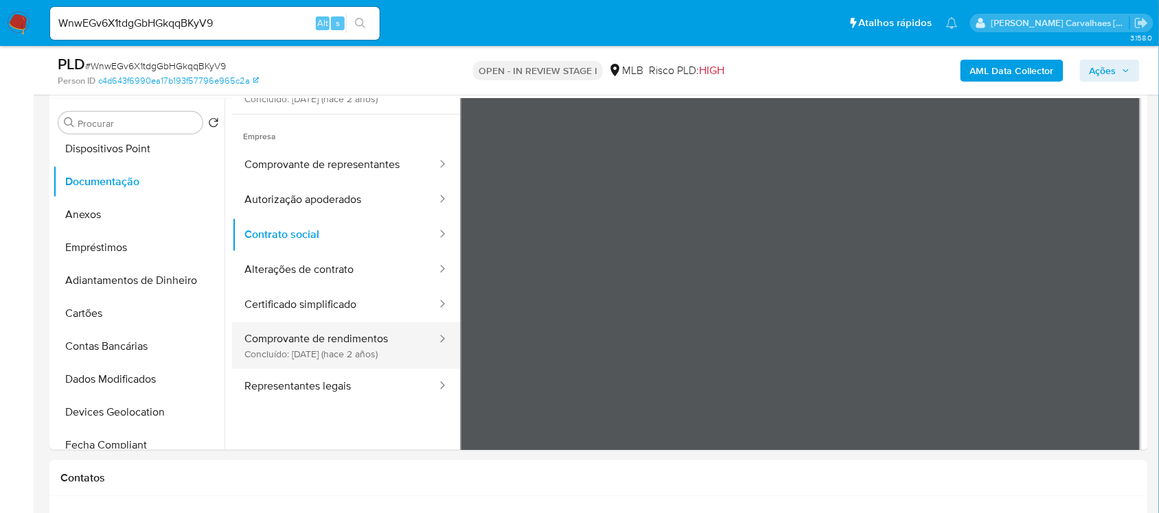
scroll to position [119, 0]
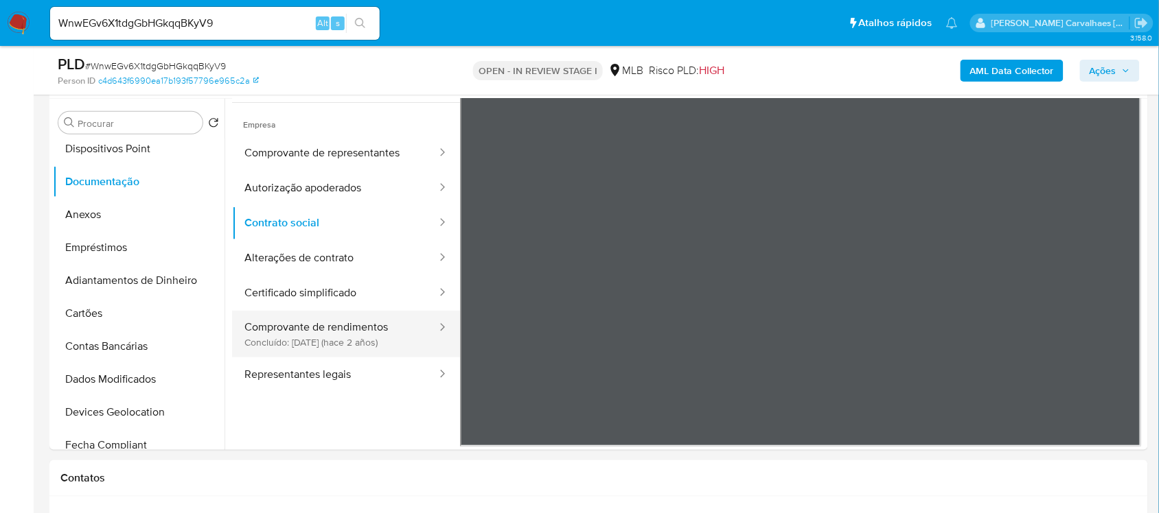
click button "Comprovante de rendimentos Concluído: 20/11/2023 (hace 2 años)"
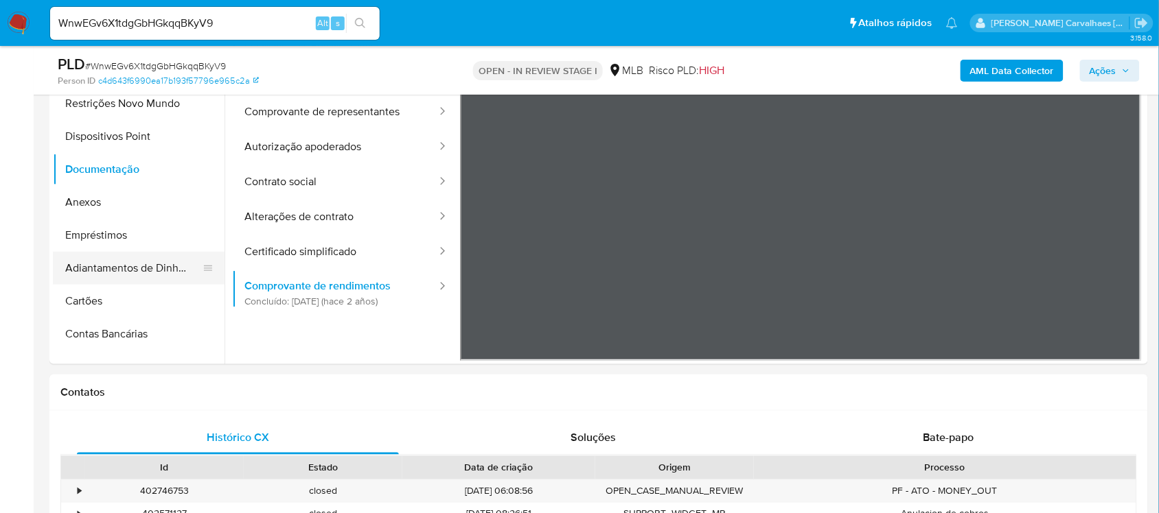
scroll to position [45, 0]
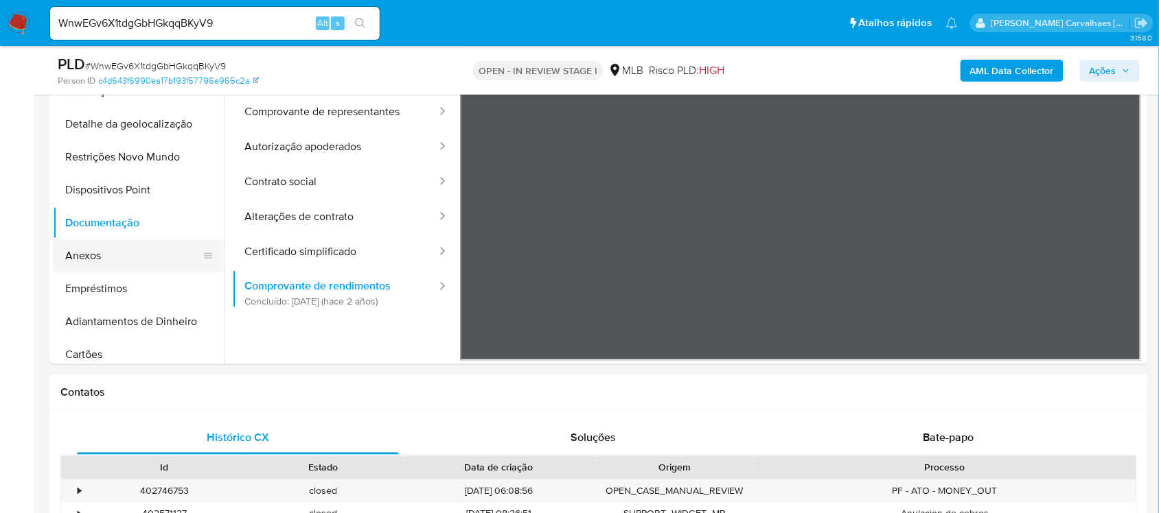
click button "Anexos"
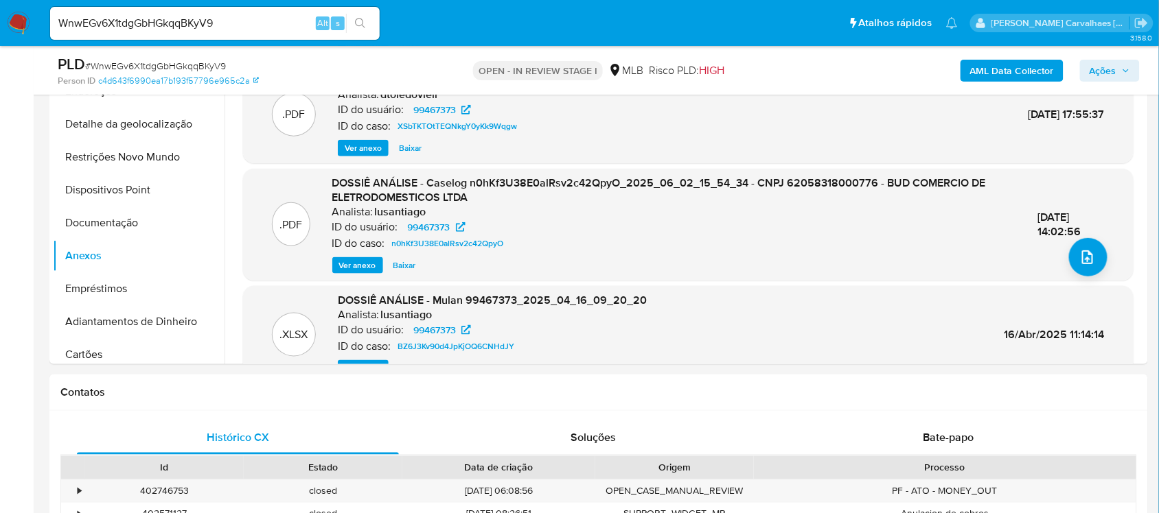
scroll to position [129, 0]
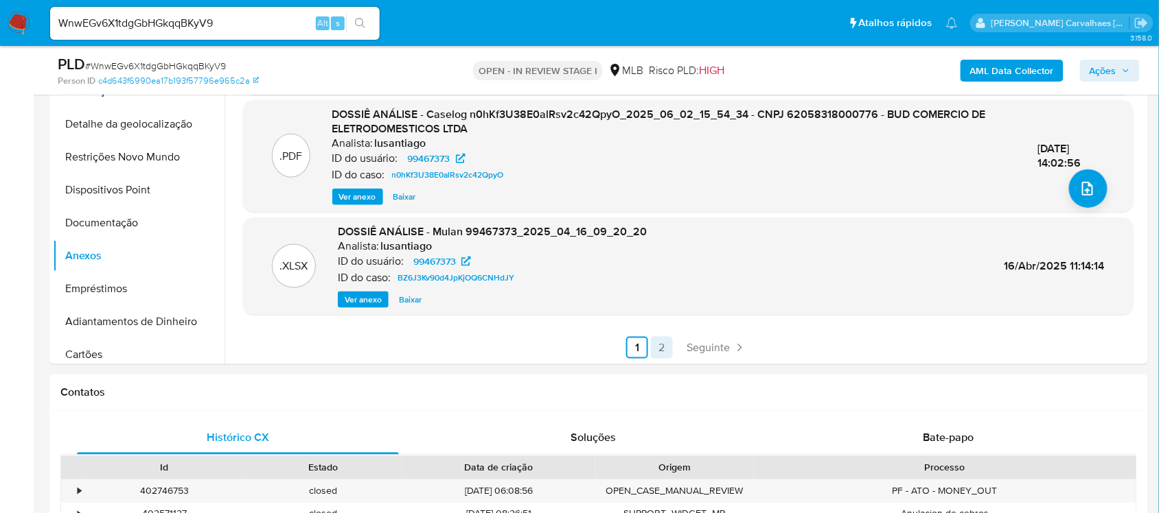
click link "2"
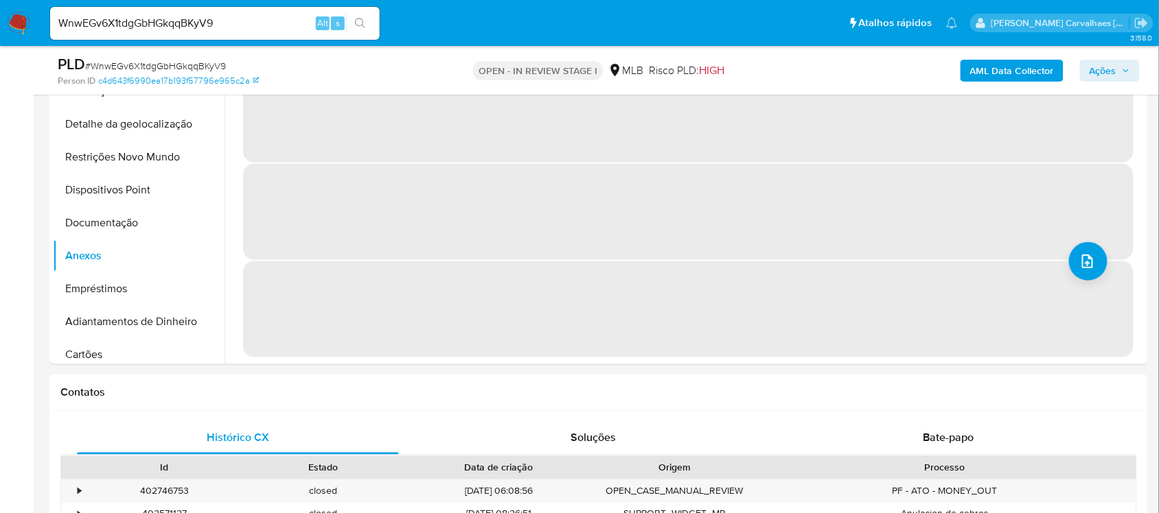
scroll to position [0, 0]
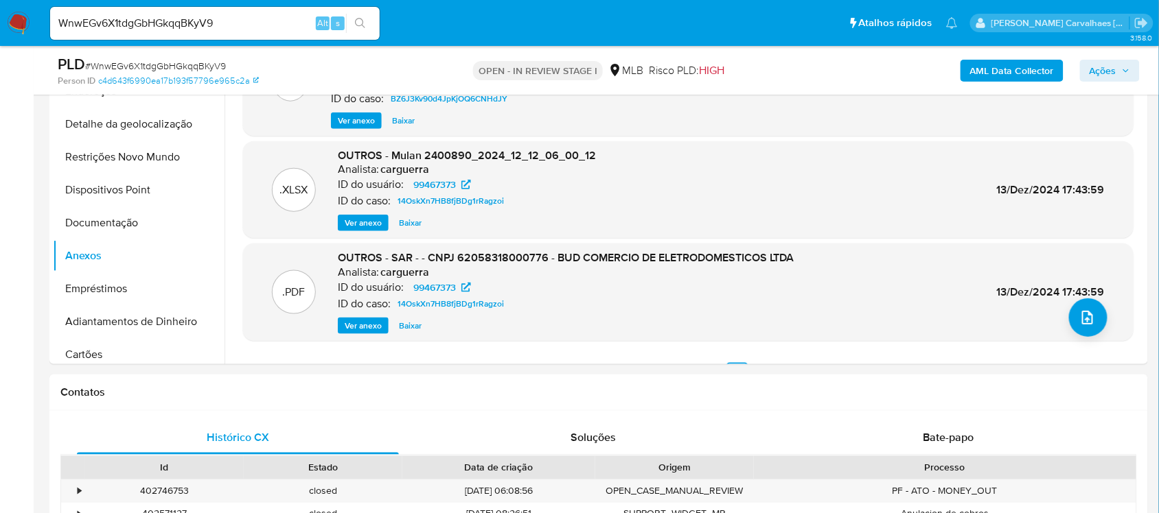
click span "Ver anexo"
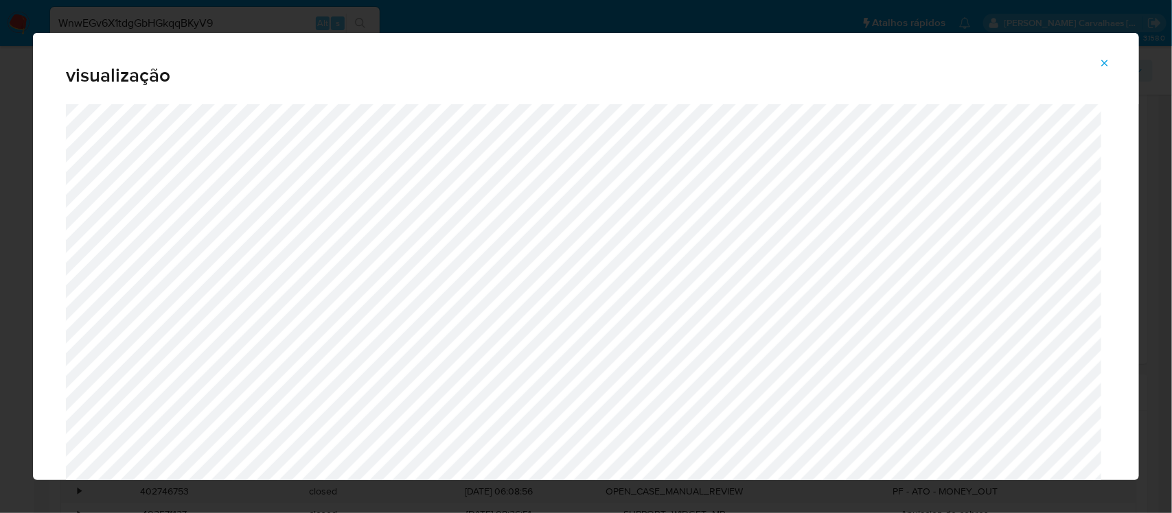
click icon "Attachment preview"
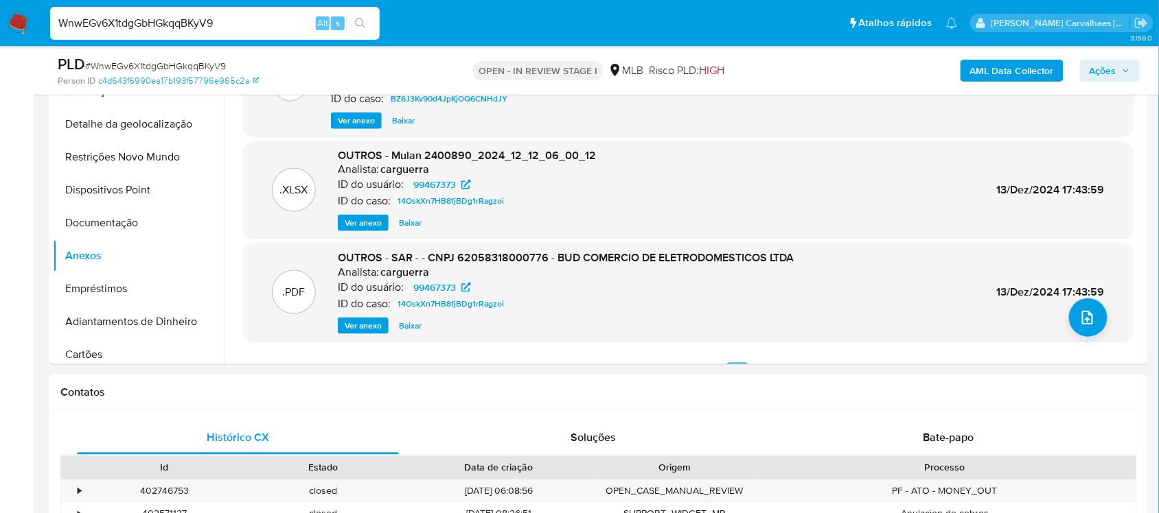
drag, startPoint x: 238, startPoint y: 27, endPoint x: 12, endPoint y: 32, distance: 225.9
click nav "Pausado Ver notificaciones WnwEGv6X1tdgGbHGkqqBKyV9 Alt s Atalhos rápidos Presi…"
paste input "vCTmgzgSZc0RUJSBgE7oD360"
type input "vCTmgzgSZc0RUJSBgE7oD360"
click icon "search-icon"
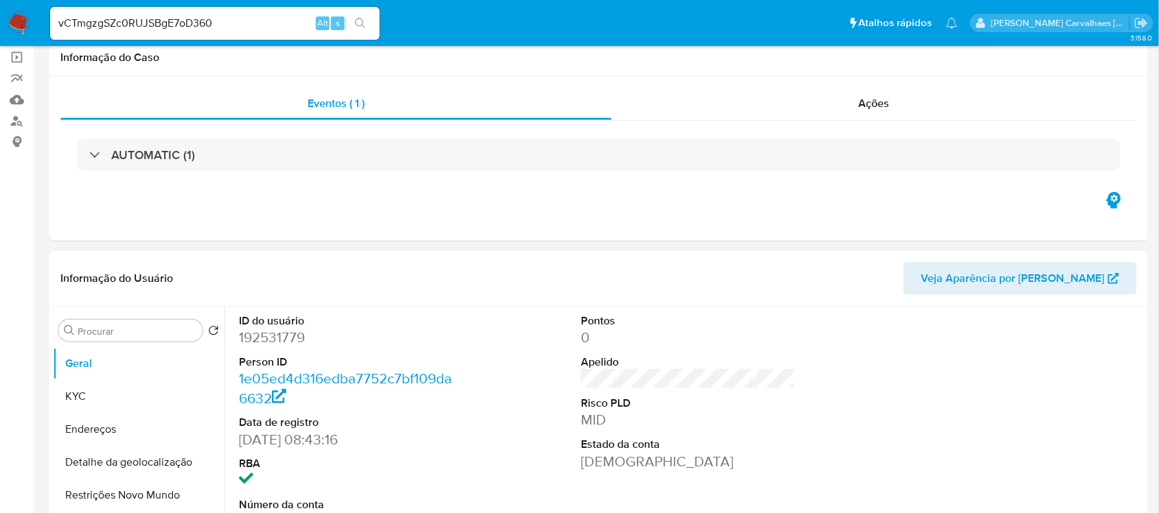
select select "10"
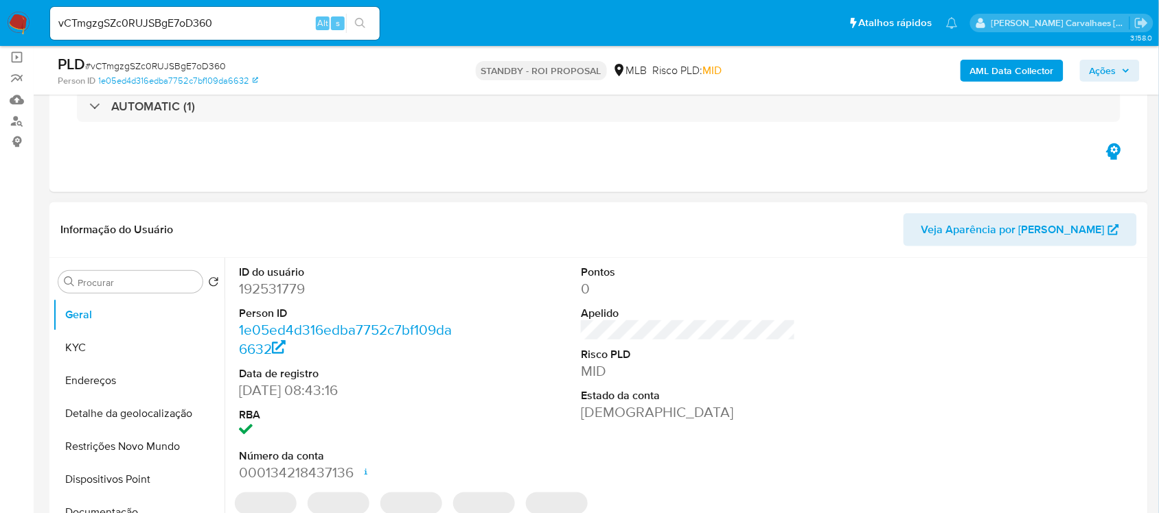
scroll to position [257, 0]
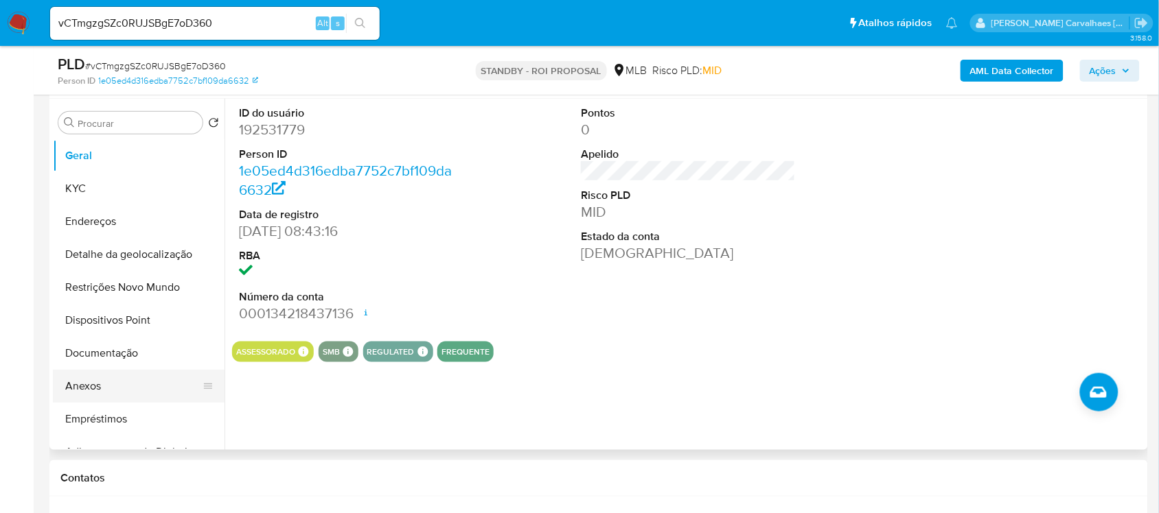
click button "Anexos"
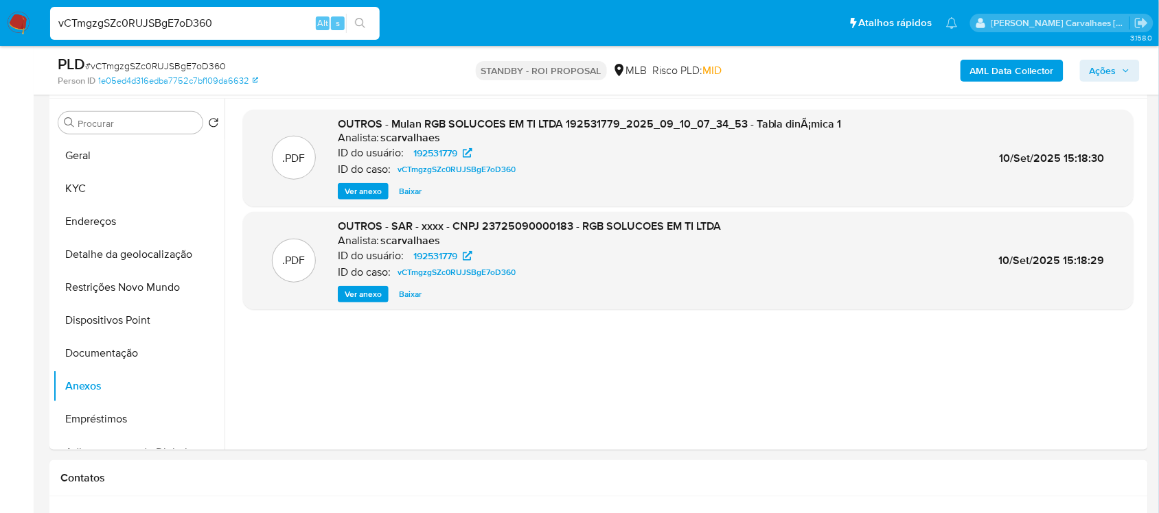
drag, startPoint x: 238, startPoint y: 30, endPoint x: -40, endPoint y: 19, distance: 278.9
click html "Pausado Ver notificaciones vCTmgzgSZc0RUJSBgE7oD360 Alt s Atalhos rápidos Presi…"
paste input "P07LkX9fGj2st3Fid8G0P9tg"
type input "P07LkX9fGj2st3Fid8G0P9tg"
click button "search-icon"
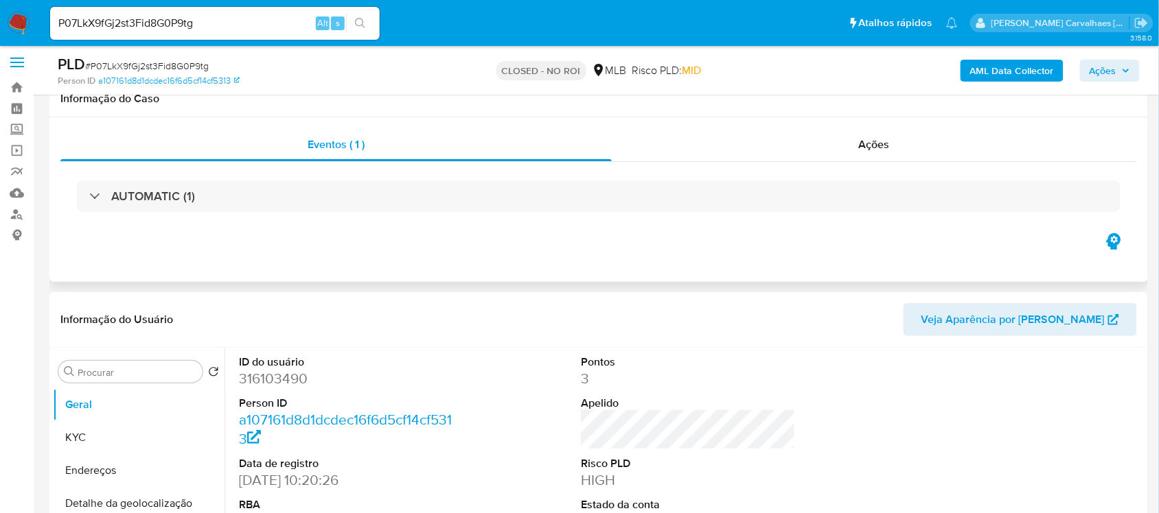
scroll to position [257, 0]
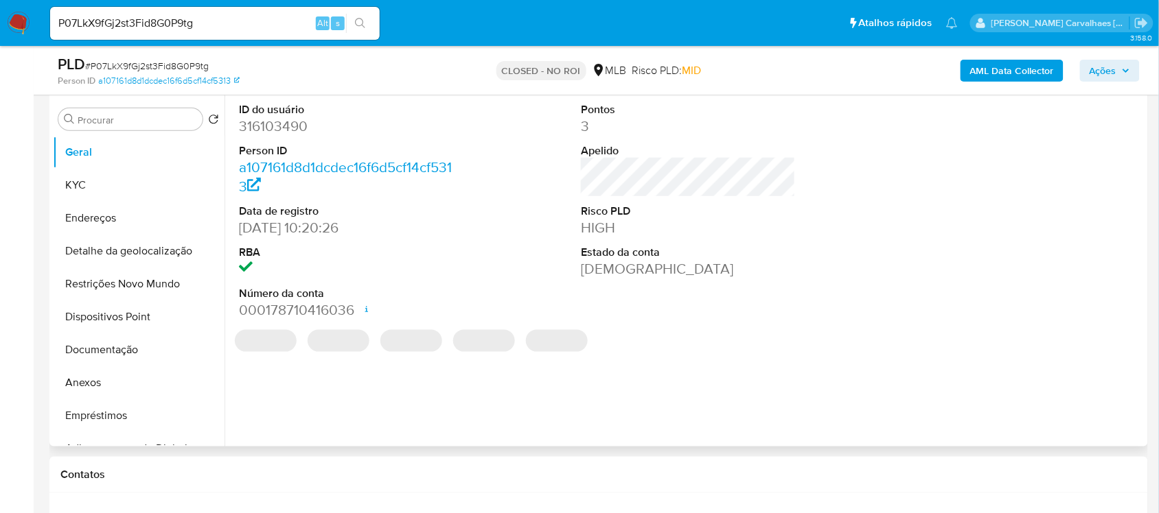
select select "10"
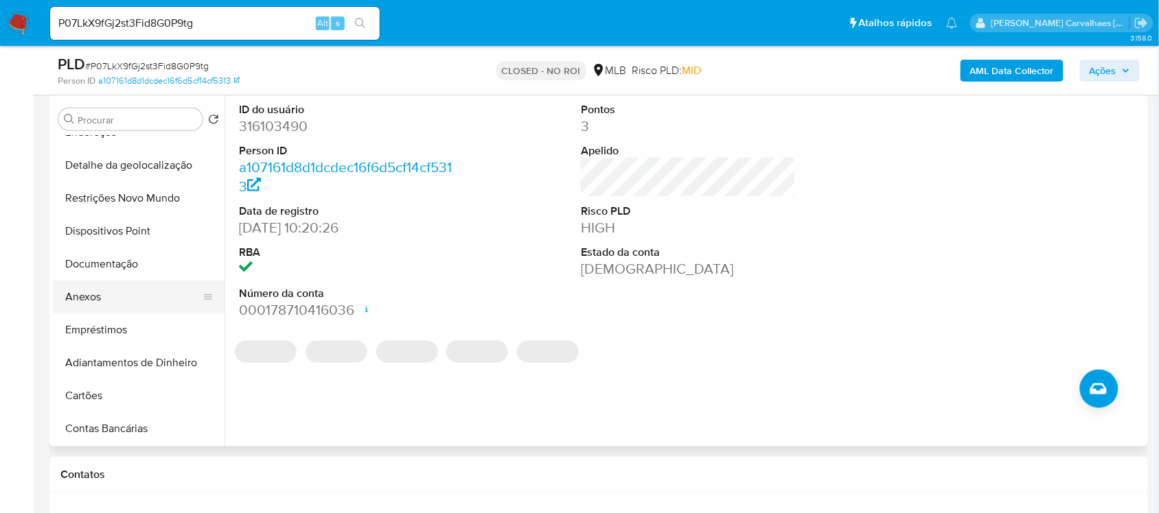
click button "Anexos"
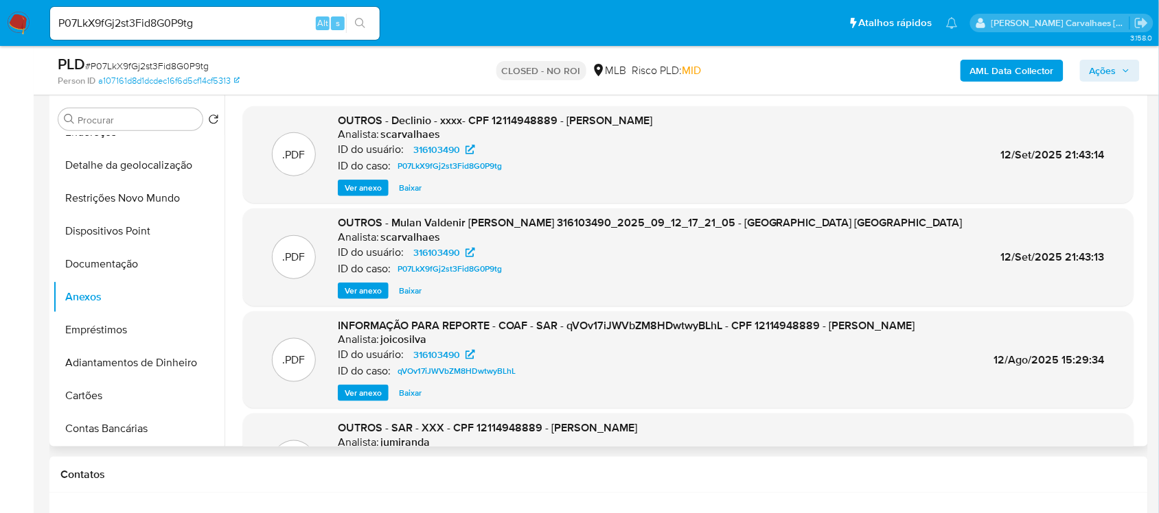
click span "Ver anexo"
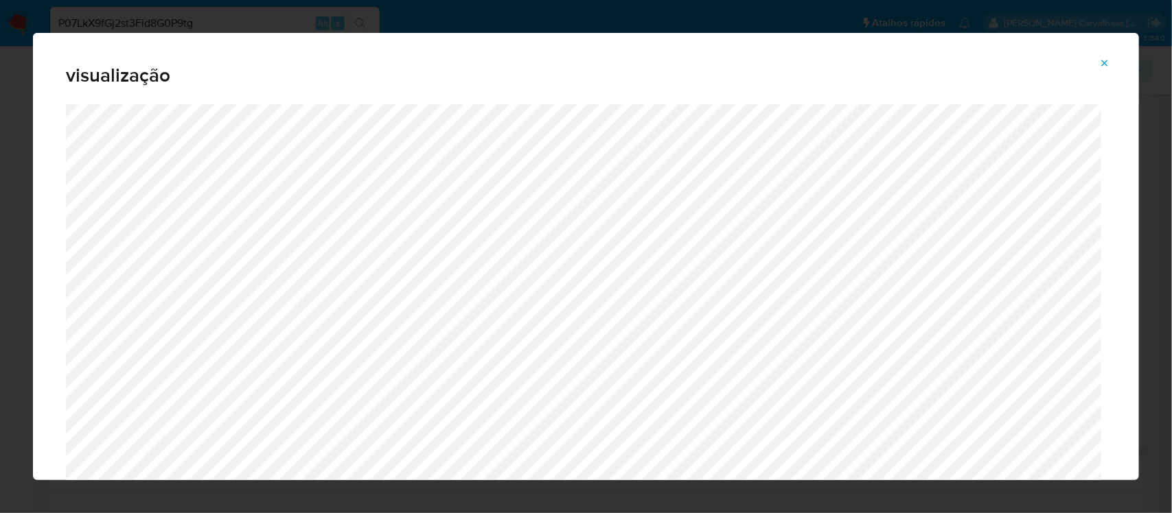
click icon "Attachment preview"
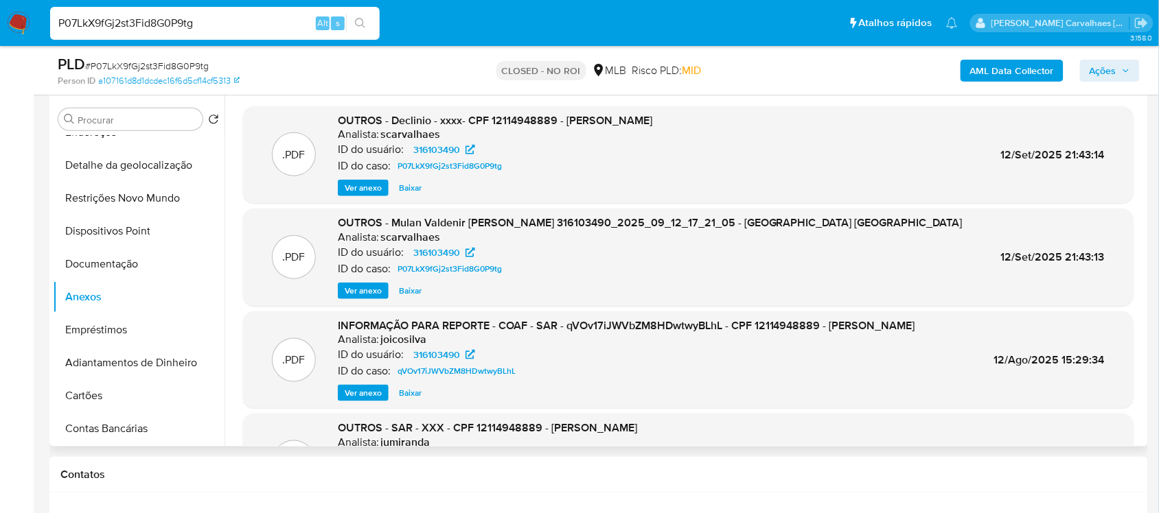
drag, startPoint x: 217, startPoint y: 23, endPoint x: 24, endPoint y: 23, distance: 192.9
click nav "Pausado Ver notificaciones P07LkX9fGj2st3Fid8G0P9tg Alt s Atalhos rápidos Presi…"
paste input "6wwij6ul1RotOeKNzmv4xNuL"
type input "6wwij6ul1RotOeKNzmv4xNuL"
click button "search-icon"
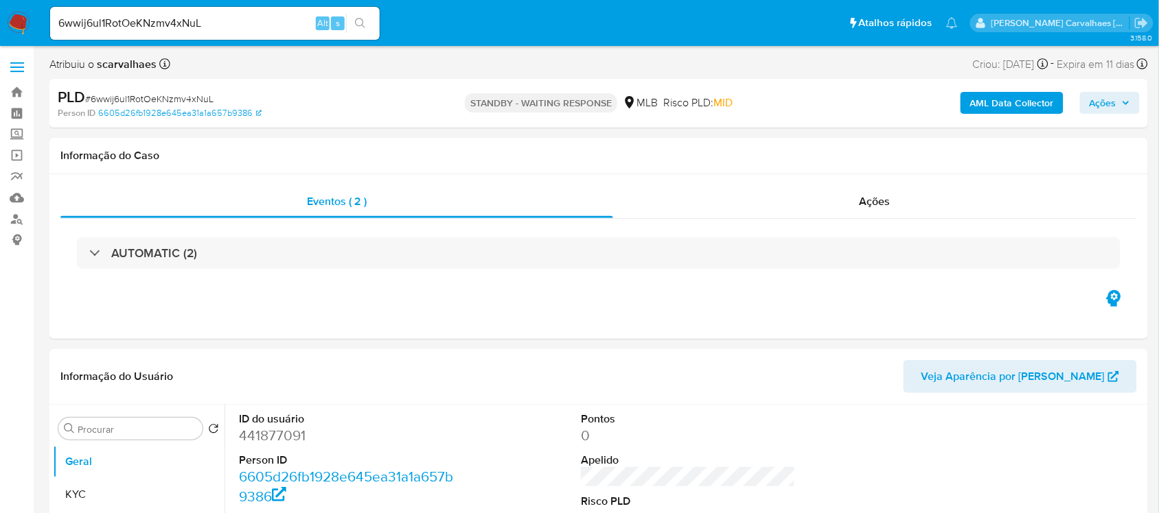
select select "10"
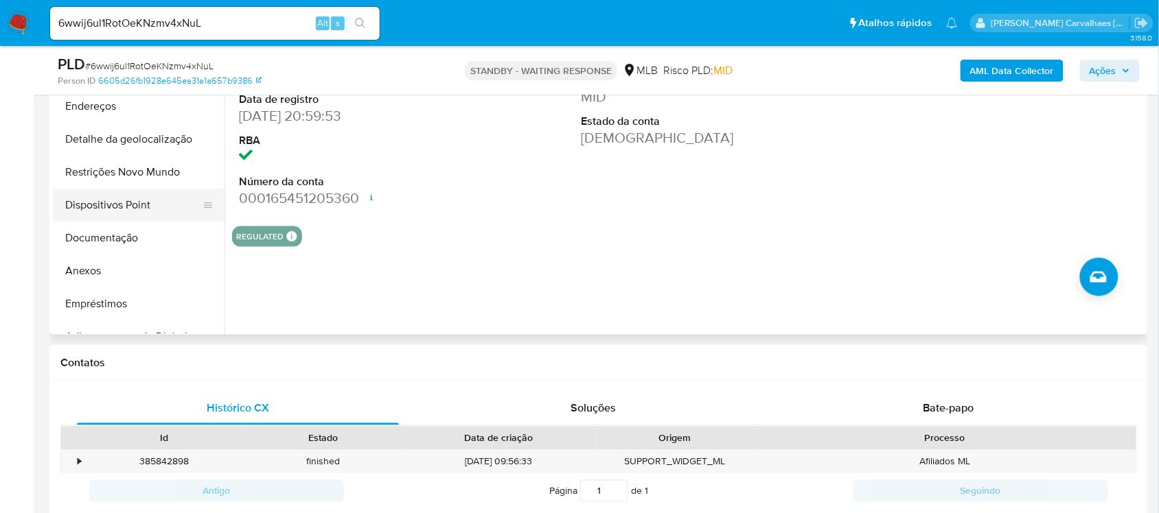
scroll to position [343, 0]
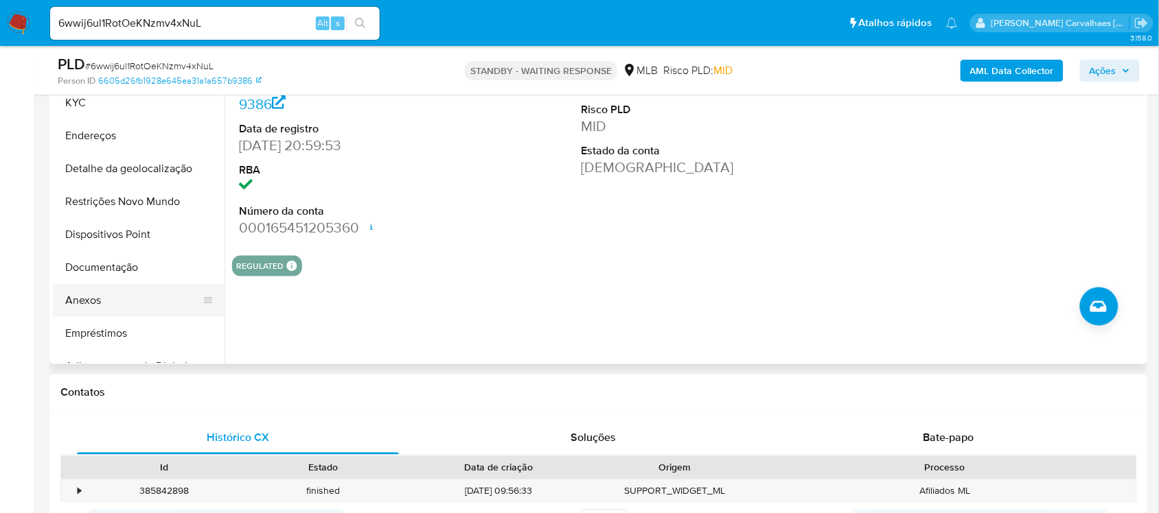
click button "Anexos"
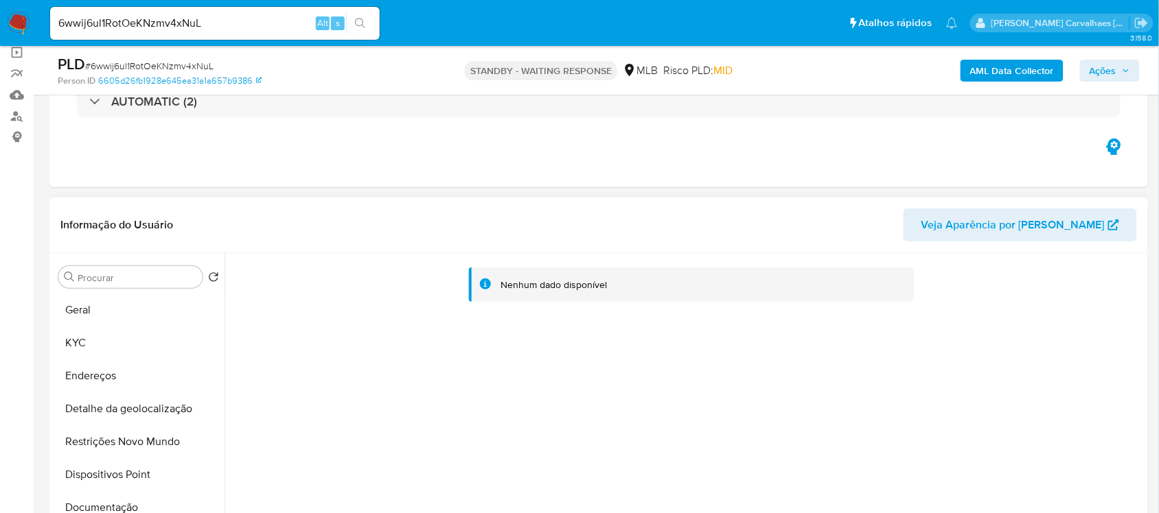
scroll to position [86, 0]
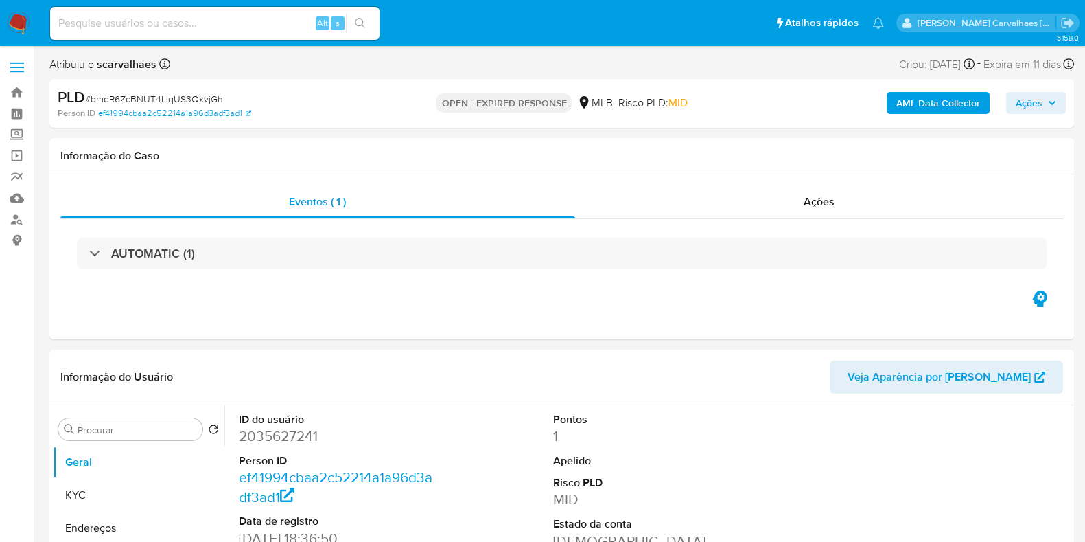
select select "10"
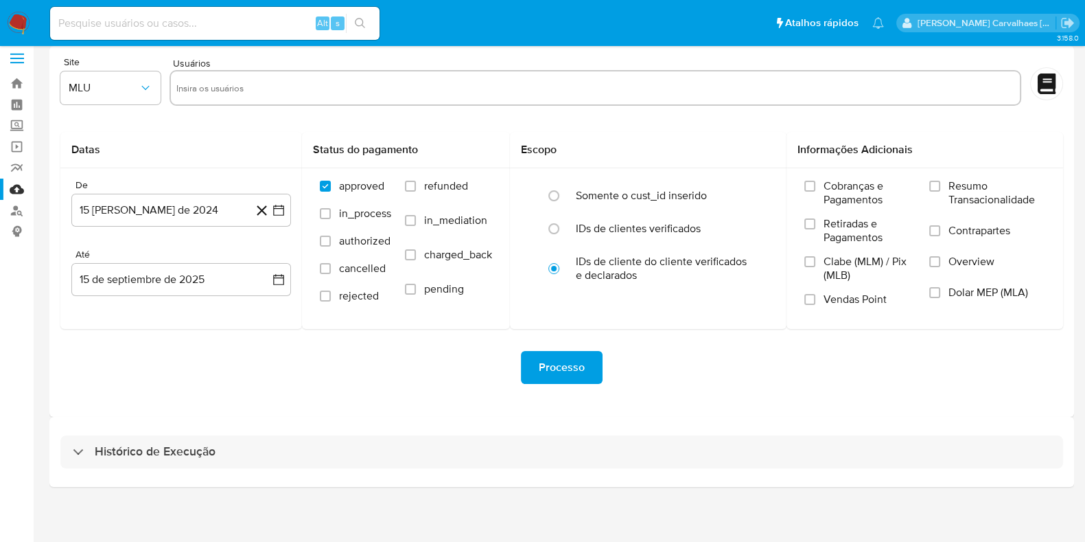
scroll to position [12, 0]
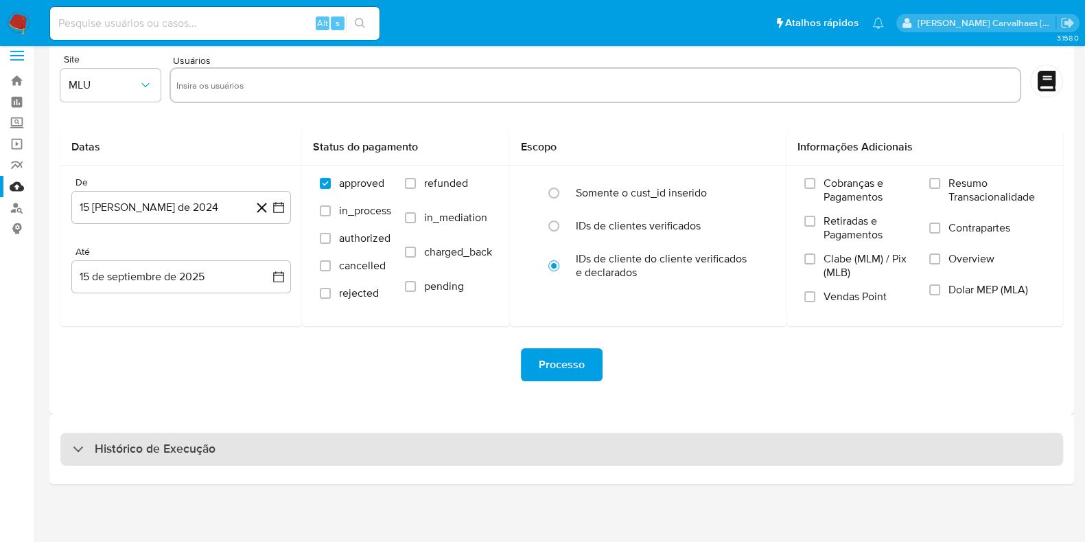
click at [225, 454] on div "Histórico de Execução" at bounding box center [561, 448] width 1003 height 33
select select "10"
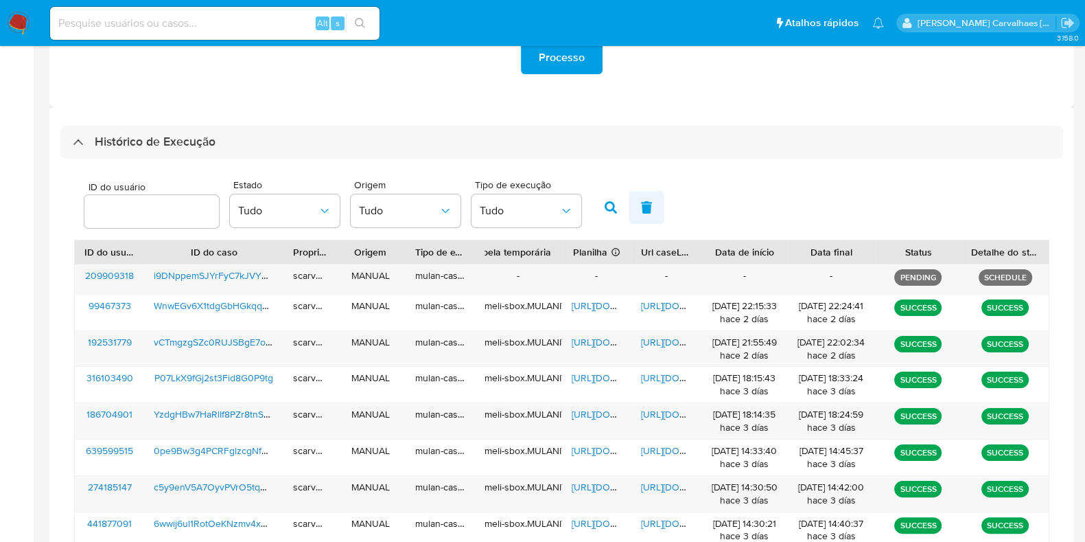
scroll to position [264, 0]
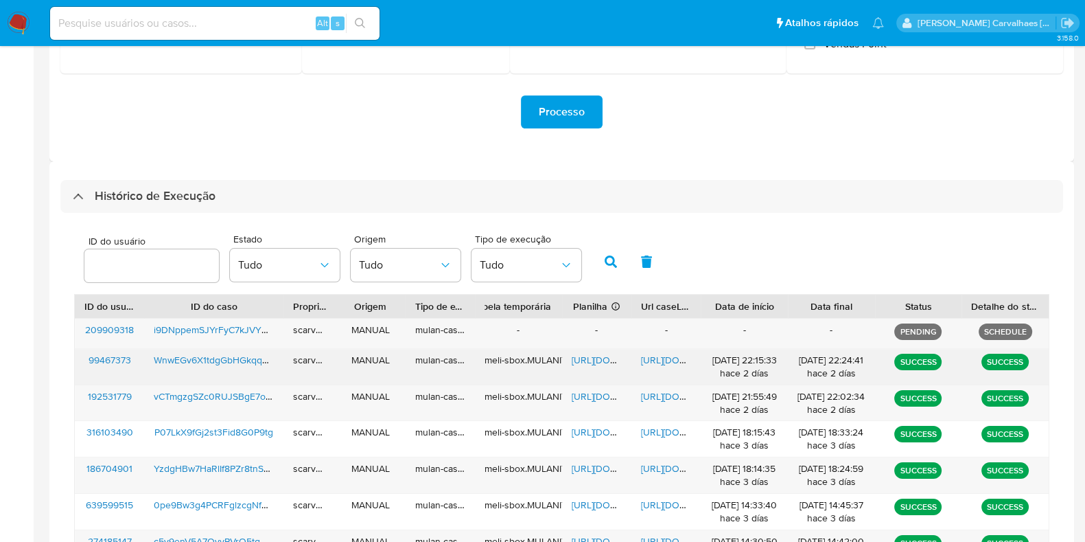
click at [663, 360] on span "[URL][DOMAIN_NAME]" at bounding box center [688, 360] width 95 height 14
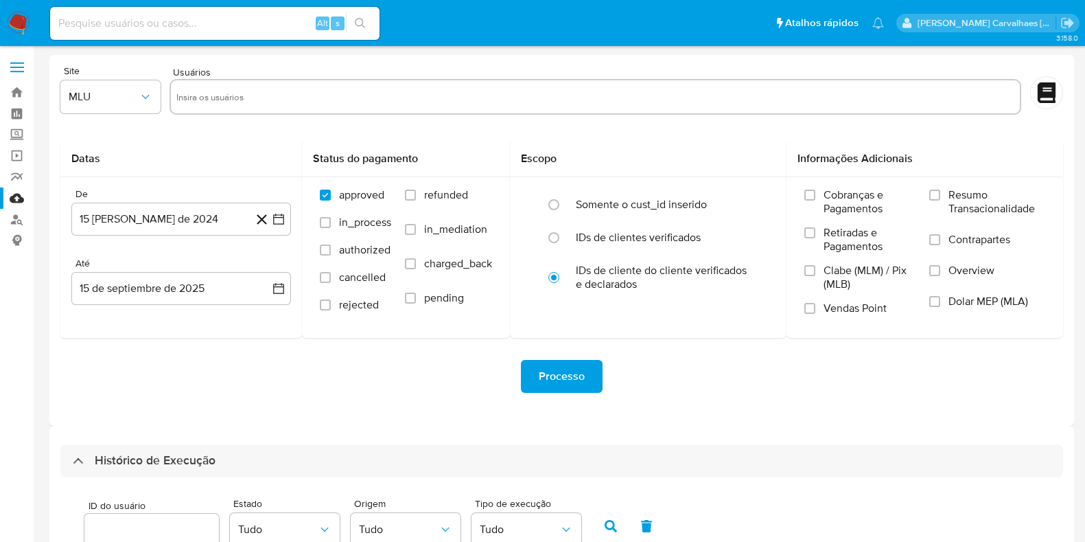
select select "10"
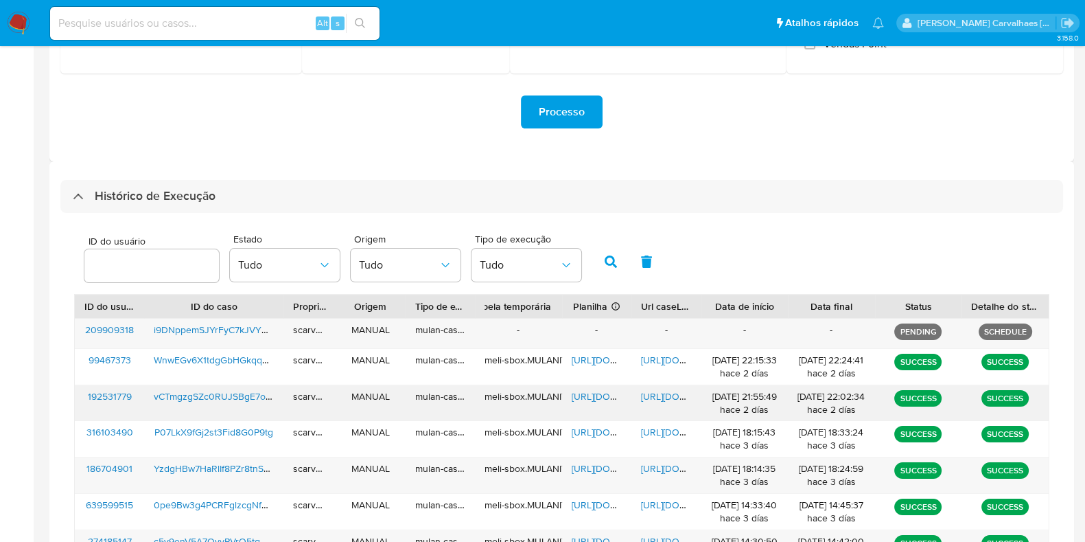
click at [653, 397] on span "[URL][DOMAIN_NAME]" at bounding box center [688, 396] width 95 height 14
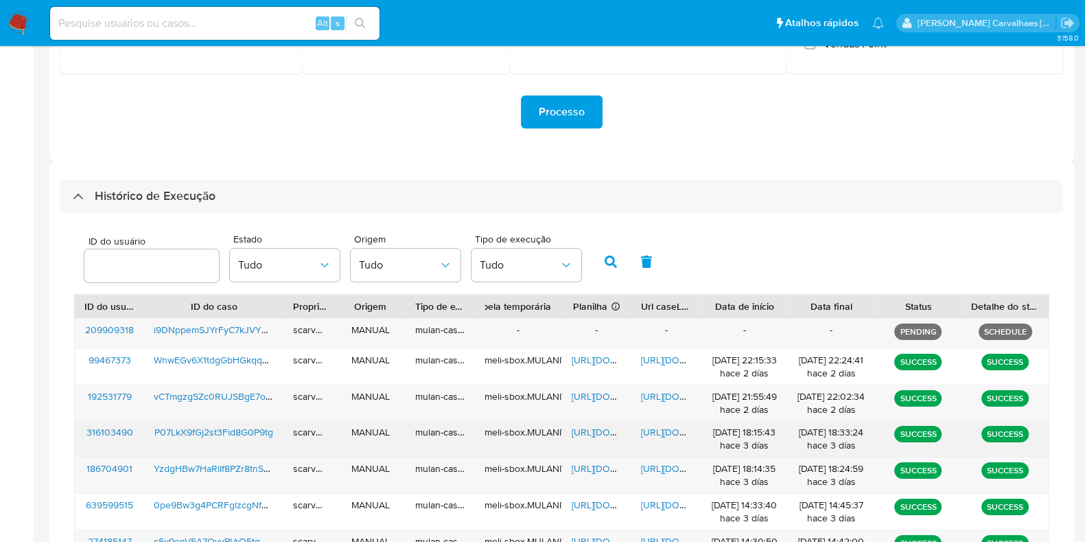
click at [594, 429] on span "https://docs.google.com/spreadsheets/d/1qofpxWwRwkxtObk4aCtsQi3BGC3W_8ZIuFwO_cy…" at bounding box center [619, 432] width 95 height 14
click at [669, 431] on span "https://docs.google.com/document/d/1EMetZxtSfeIpWBVihiwrhw8trlHD33olQIgAiY5WaAI…" at bounding box center [688, 432] width 95 height 14
click at [658, 434] on span "https://docs.google.com/document/d/1EMetZxtSfeIpWBVihiwrhw8trlHD33olQIgAiY5WaAI…" at bounding box center [688, 432] width 95 height 14
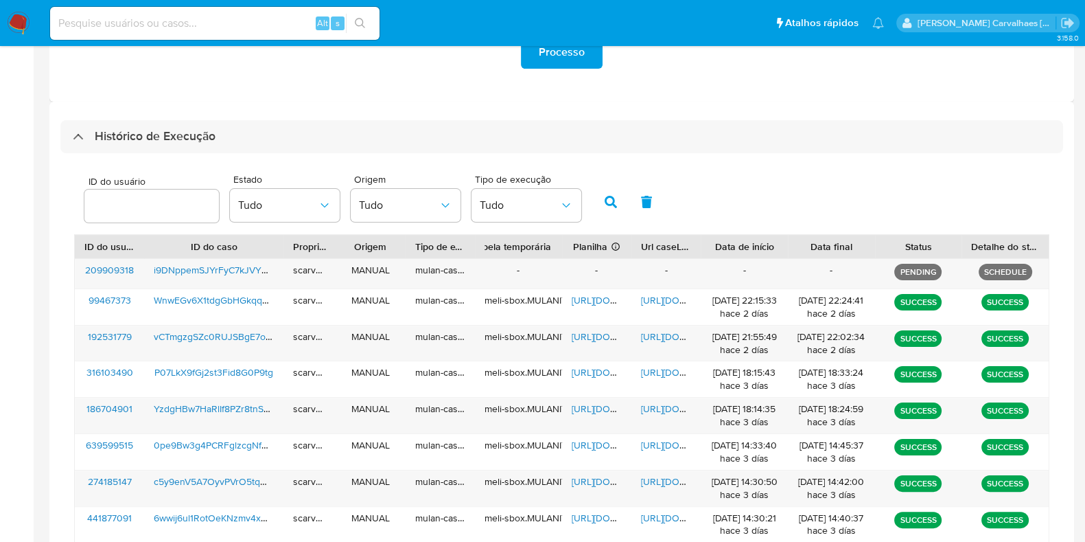
scroll to position [350, 0]
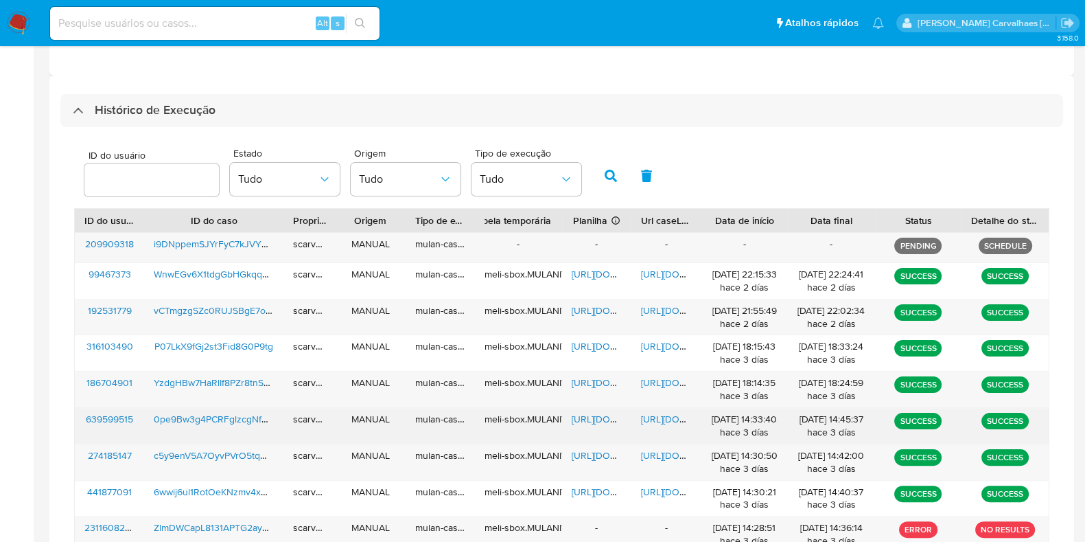
click at [657, 417] on span "https://docs.google.com/document/d/1wSixEkwvzja0mwaXl12moN962Buvhuoq7z3JPwNDG0I…" at bounding box center [688, 419] width 95 height 14
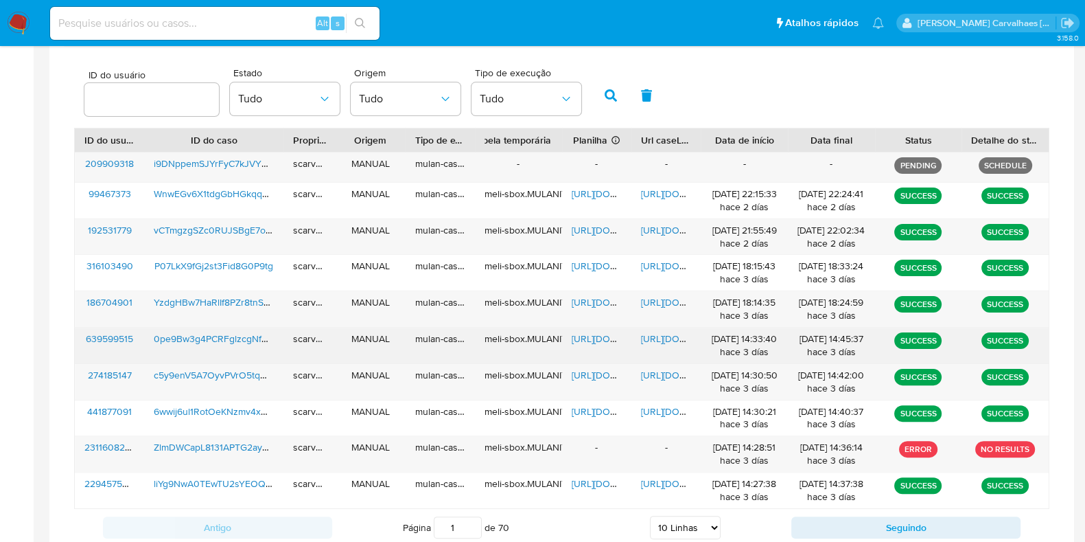
scroll to position [522, 0]
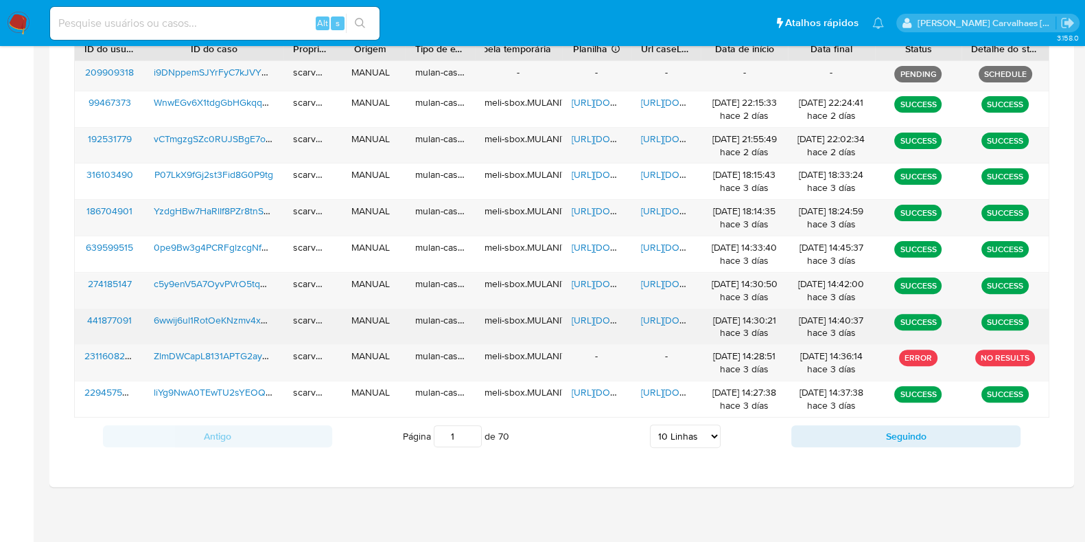
click at [666, 317] on span "https://docs.google.com/document/d/1rZsUALLDJWkKAiHwWBWojsbwKoYDRqaGLuOfESsx0Ro…" at bounding box center [688, 320] width 95 height 14
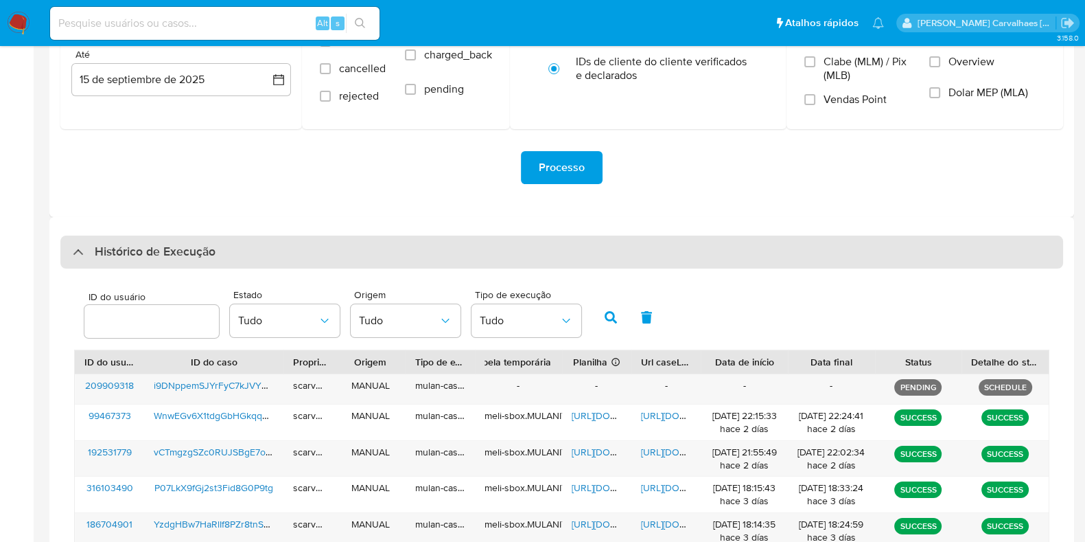
scroll to position [264, 0]
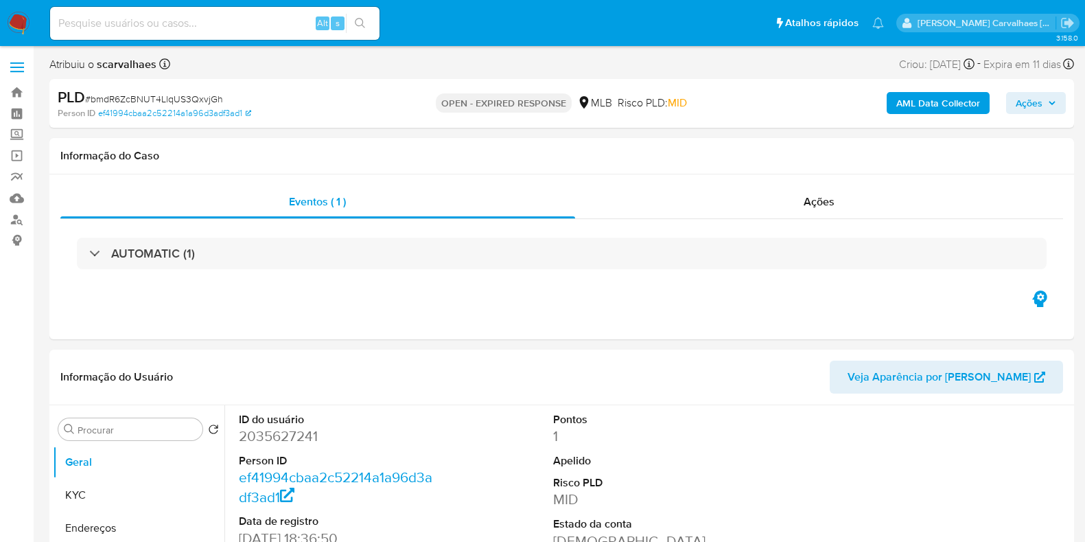
select select "10"
click at [19, 22] on img at bounding box center [18, 23] width 23 height 23
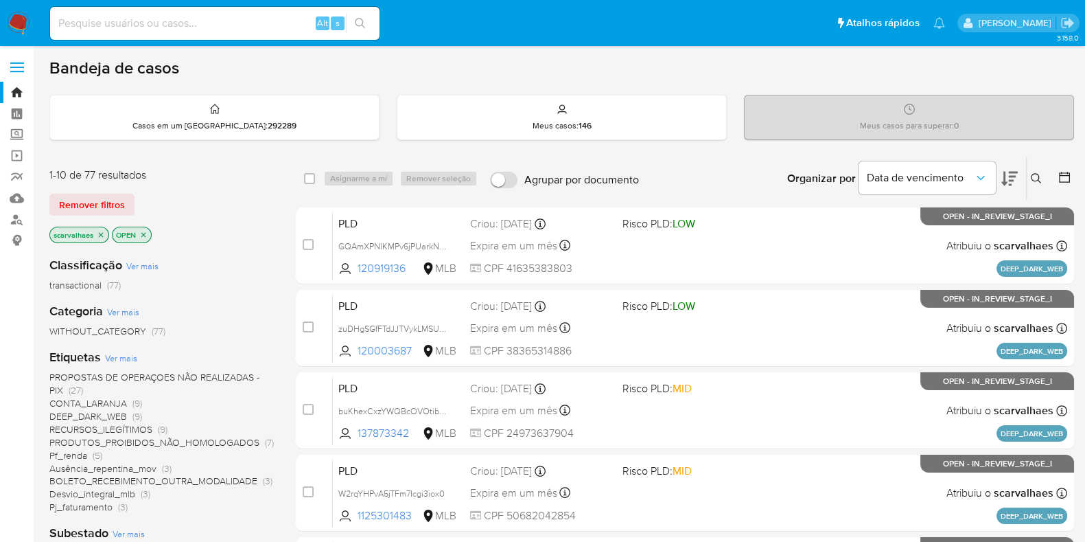
click at [1017, 175] on icon at bounding box center [1009, 178] width 16 height 16
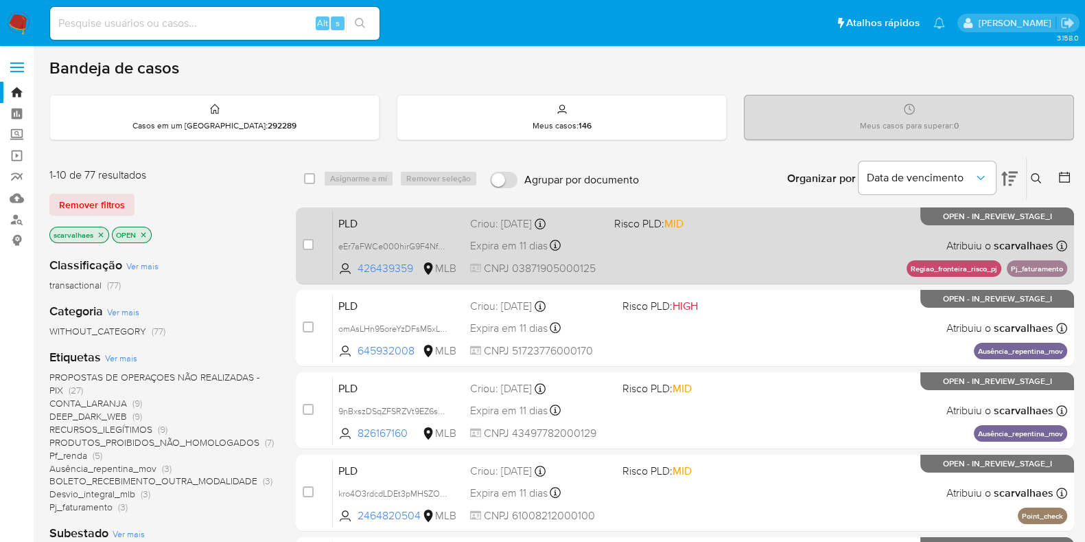
click at [705, 256] on div "PLD eEr7aFWCe000hirG9F4NfoOZ 426439359 MLB Risco PLD: MID Criou: 12/08/2025 Cri…" at bounding box center [700, 245] width 734 height 69
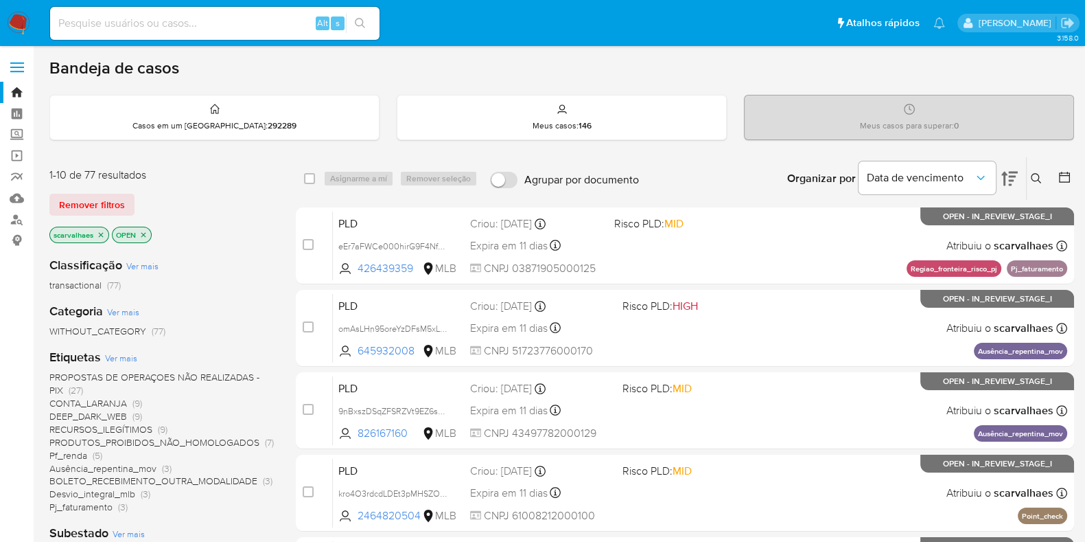
scroll to position [85, 0]
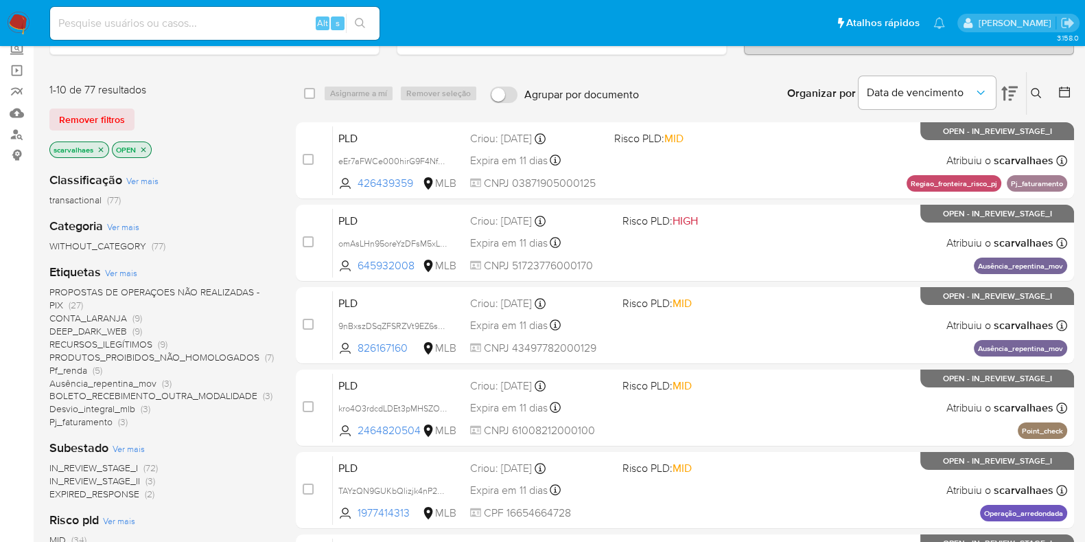
click at [120, 421] on span "(3)" at bounding box center [123, 422] width 10 height 14
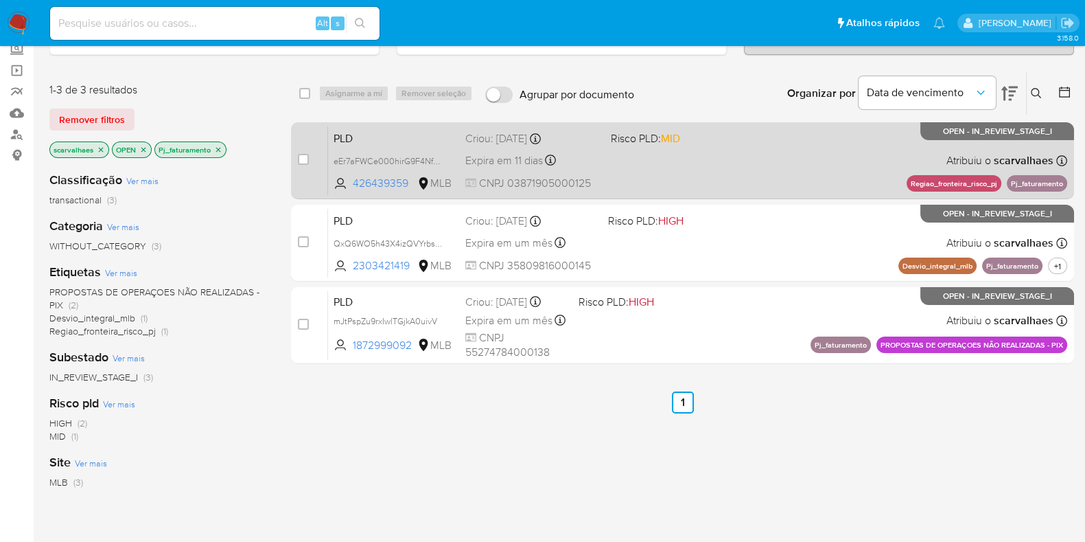
click at [723, 183] on div "PLD eEr7aFWCe000hirG9F4NfoOZ 426439359 MLB Risco PLD: MID Criou: 12/08/2025 Cri…" at bounding box center [697, 160] width 739 height 69
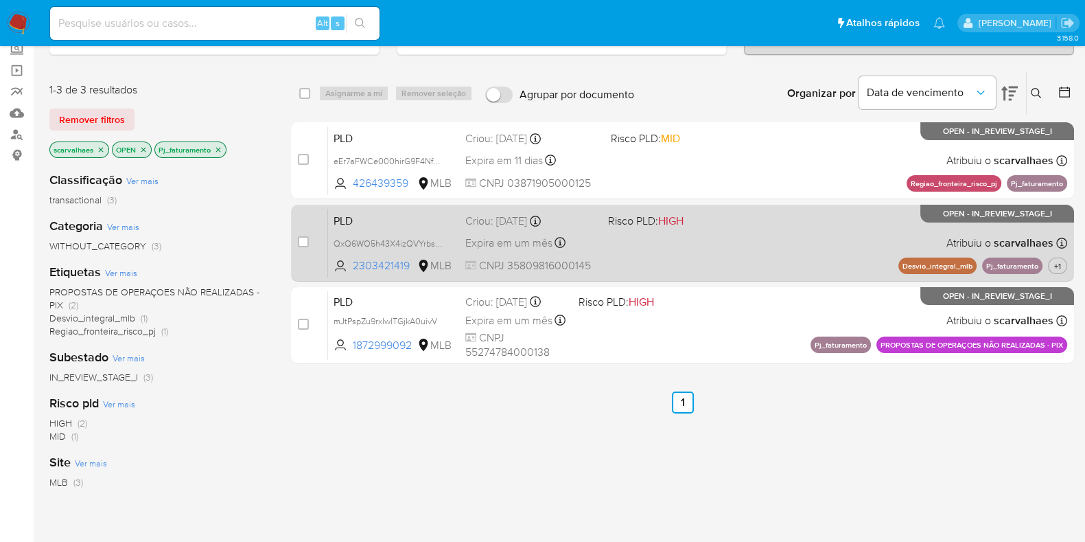
click at [649, 245] on div "PLD QxQ6WO5h43X4izQVYrbsoSAp 2303421419 MLB Risco PLD: HIGH Criou: 12/09/2025 C…" at bounding box center [697, 242] width 739 height 69
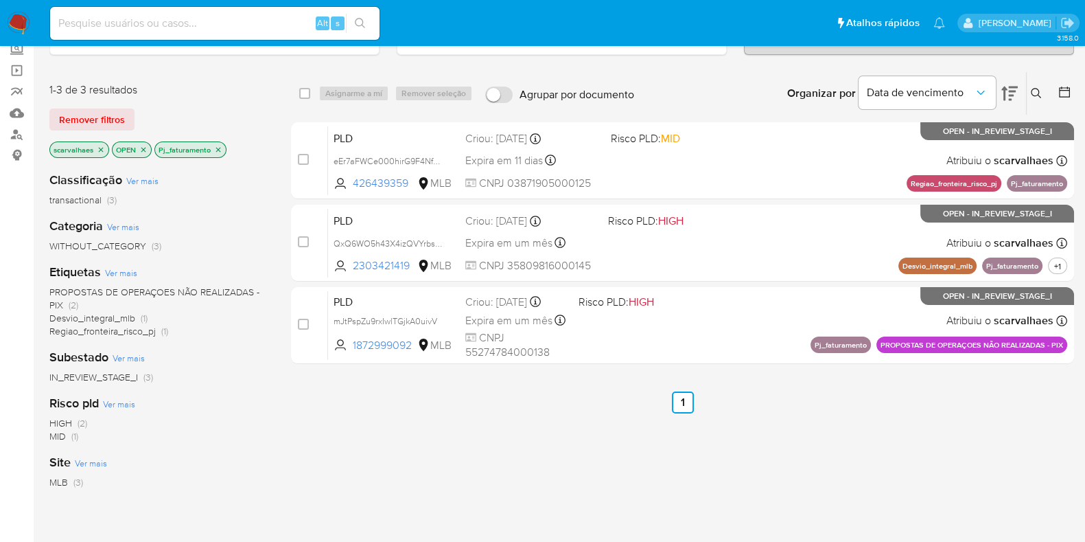
click at [217, 146] on icon "close-filter" at bounding box center [218, 150] width 8 height 8
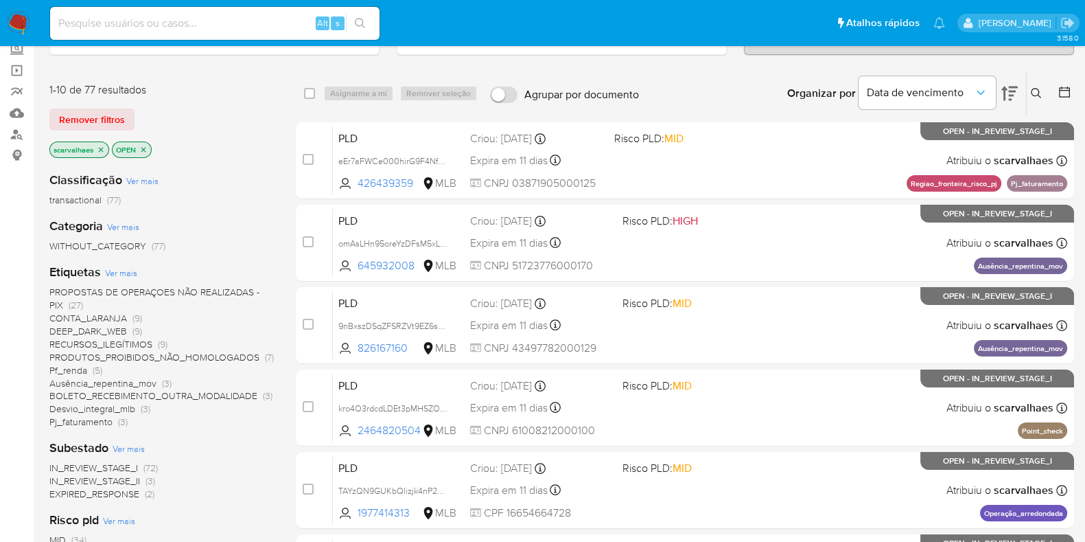
click at [117, 317] on span "CONTA_LARANJA" at bounding box center [88, 318] width 78 height 14
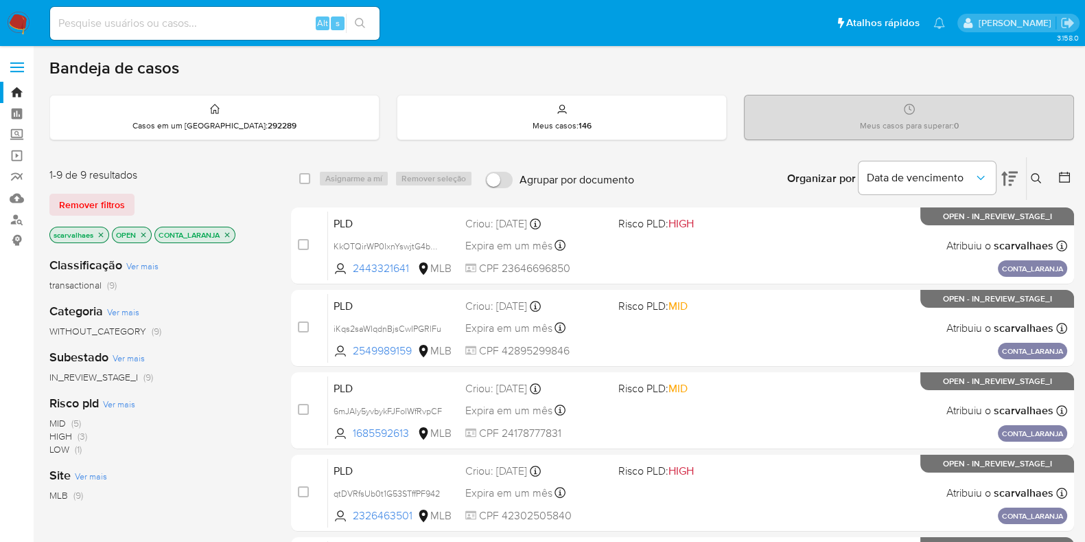
click at [227, 235] on icon "close-filter" at bounding box center [227, 235] width 8 height 8
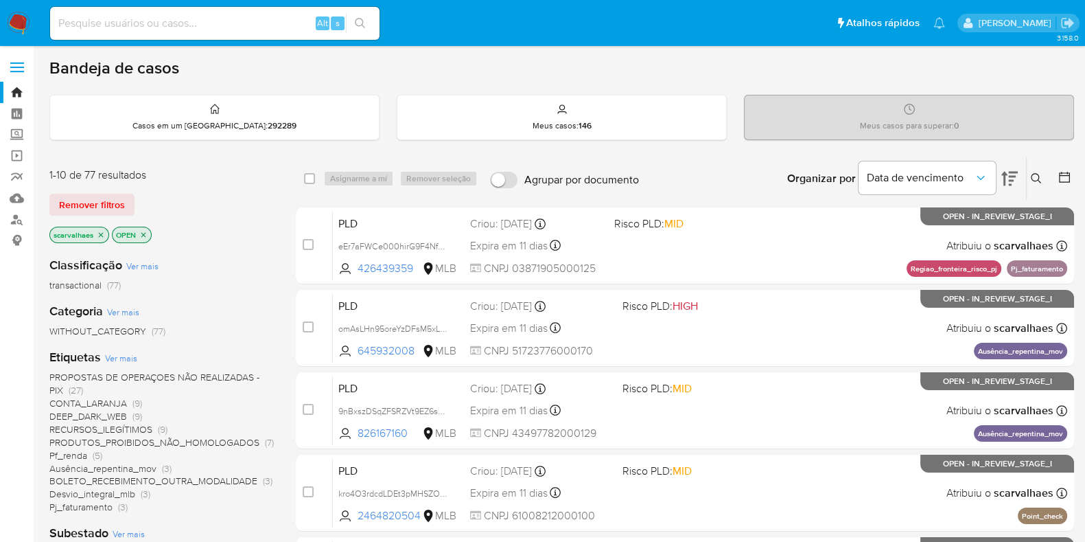
click at [176, 372] on span "PROPOSTAS DE OPERAÇOES NÃO REALIZADAS - PIX" at bounding box center [154, 383] width 210 height 27
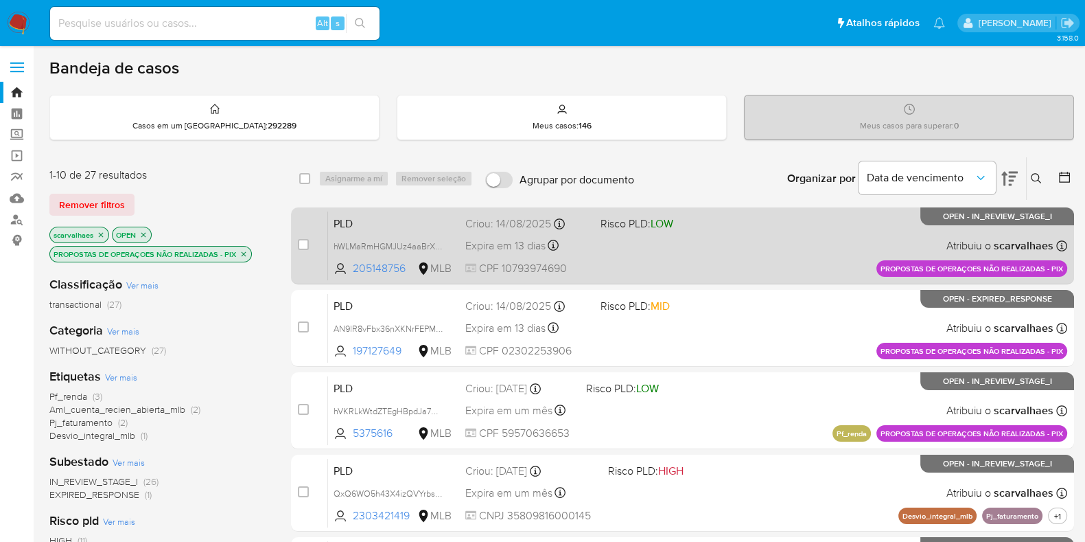
click at [614, 251] on div "PLD hWLMaRmHGMJUz4aaBrXW3qjr 205148756 MLB Risco PLD: LOW Criou: 14/08/2025 Cri…" at bounding box center [697, 245] width 739 height 69
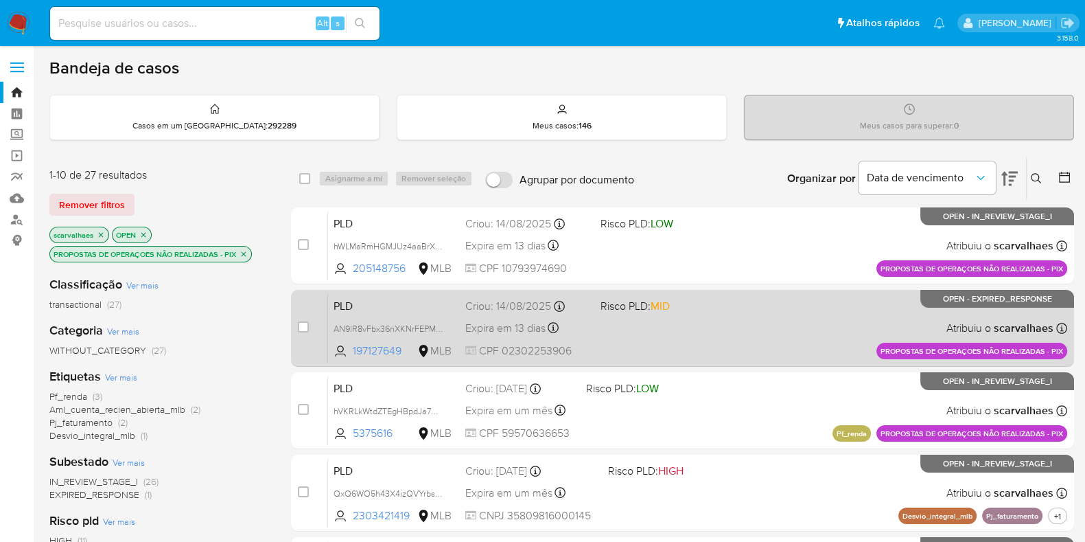
click at [724, 339] on div "PLD AN9lR8vFbx36nXKNrFEPM4wB 197127649 MLB Risco PLD: MID Criou: 14/08/2025 Cri…" at bounding box center [697, 327] width 739 height 69
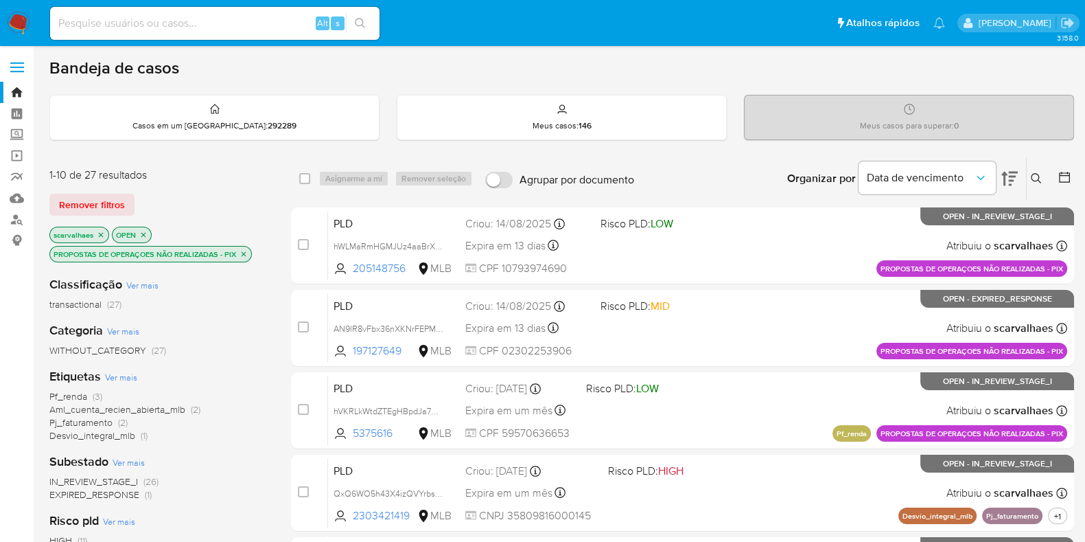
click at [240, 251] on icon "close-filter" at bounding box center [244, 254] width 8 height 8
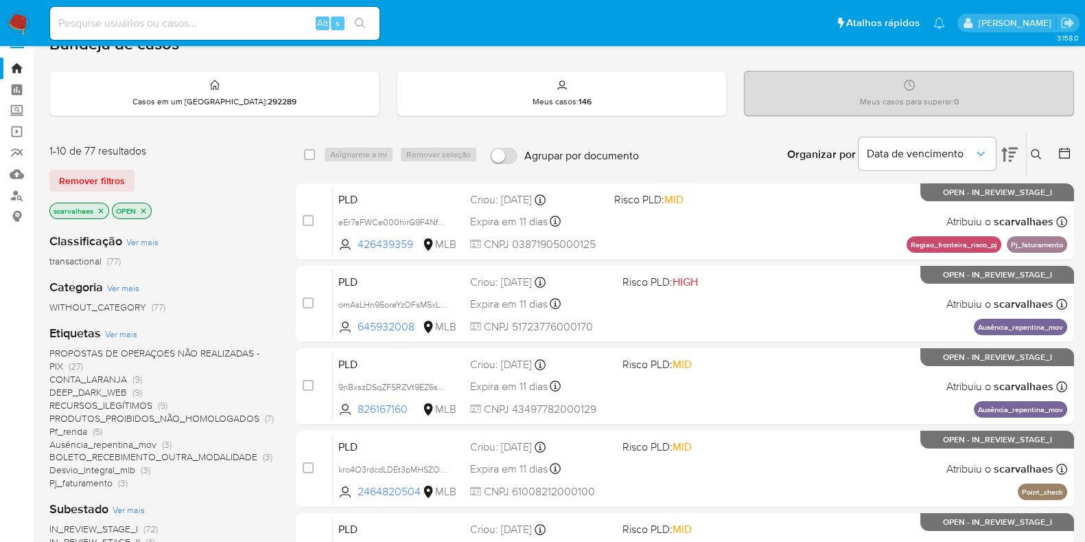
scroll to position [85, 0]
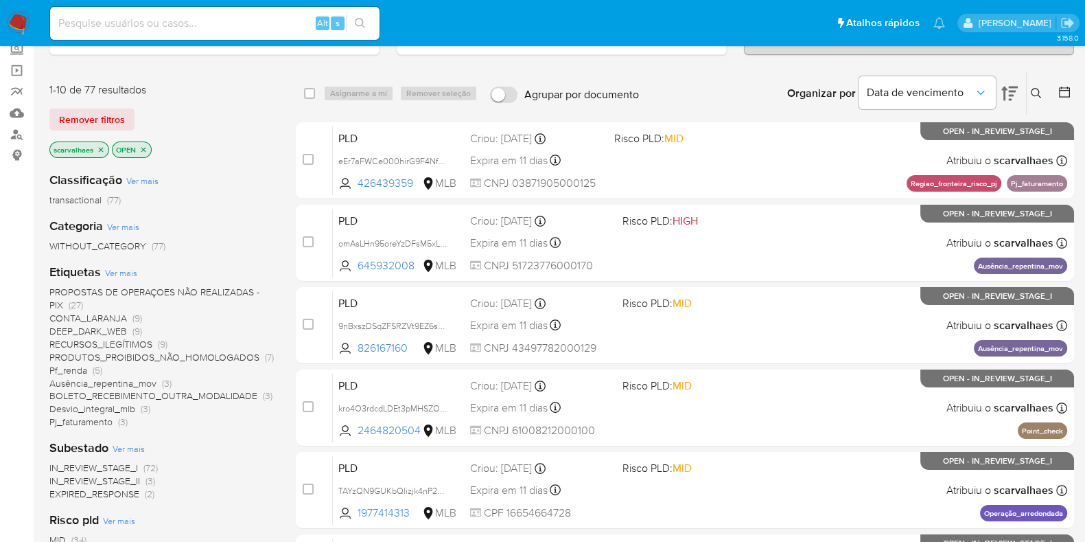
click at [101, 330] on span "DEEP_DARK_WEB" at bounding box center [88, 331] width 78 height 14
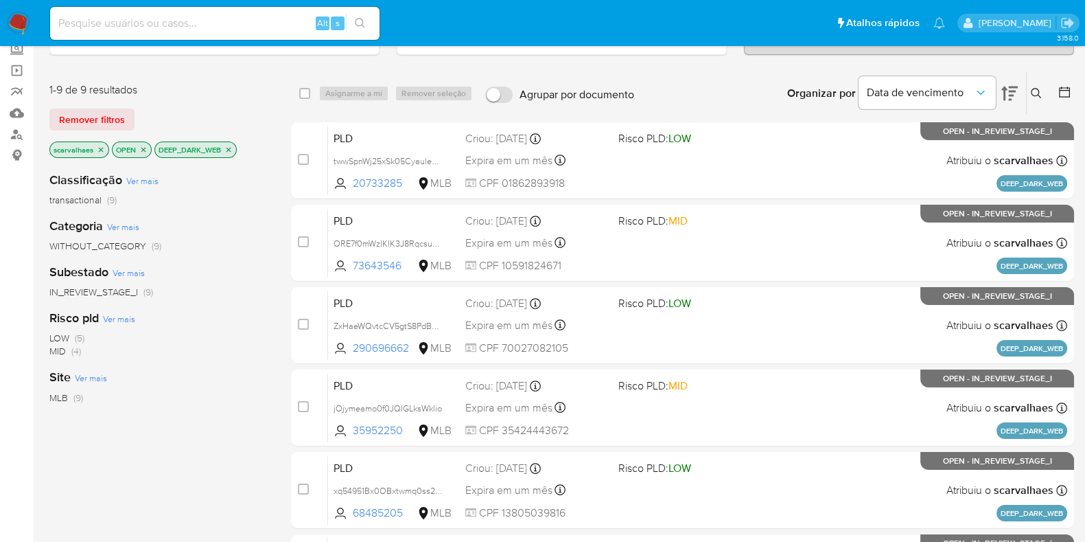
click at [229, 146] on icon "close-filter" at bounding box center [228, 150] width 8 height 8
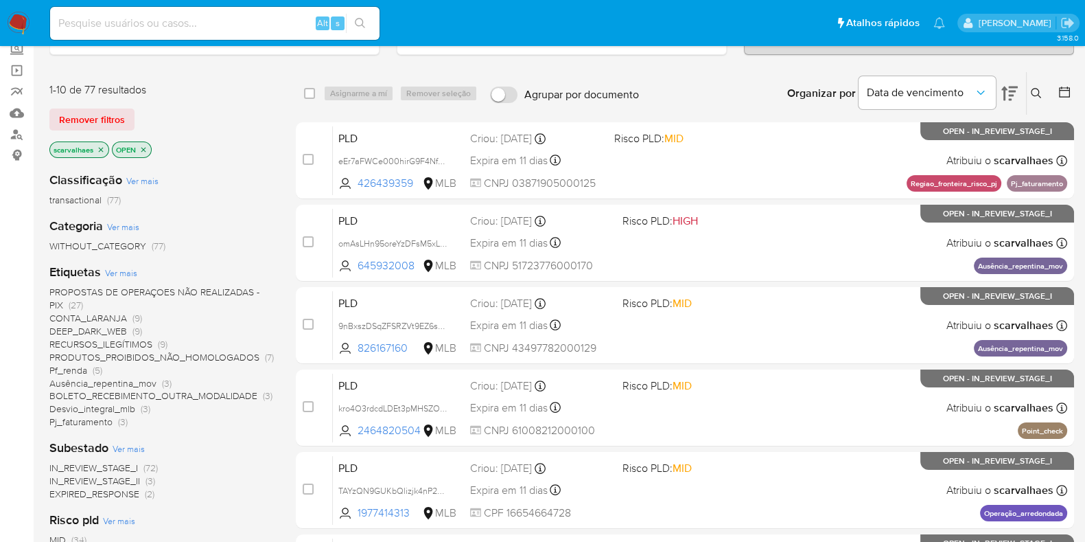
click at [119, 342] on span "RECURSOS_ILEGÍTIMOS" at bounding box center [100, 344] width 103 height 14
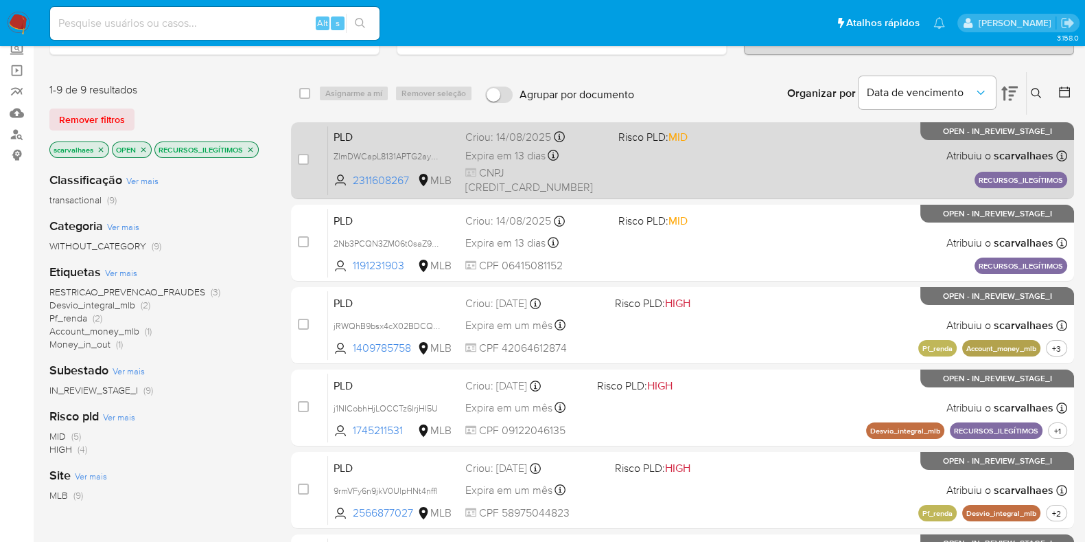
click at [658, 163] on div "PLD ZlmDWCapL8131APTG2ayDux7 2311608267 MLB Risco PLD: MID Criou: 14/08/2025 Cr…" at bounding box center [697, 160] width 739 height 69
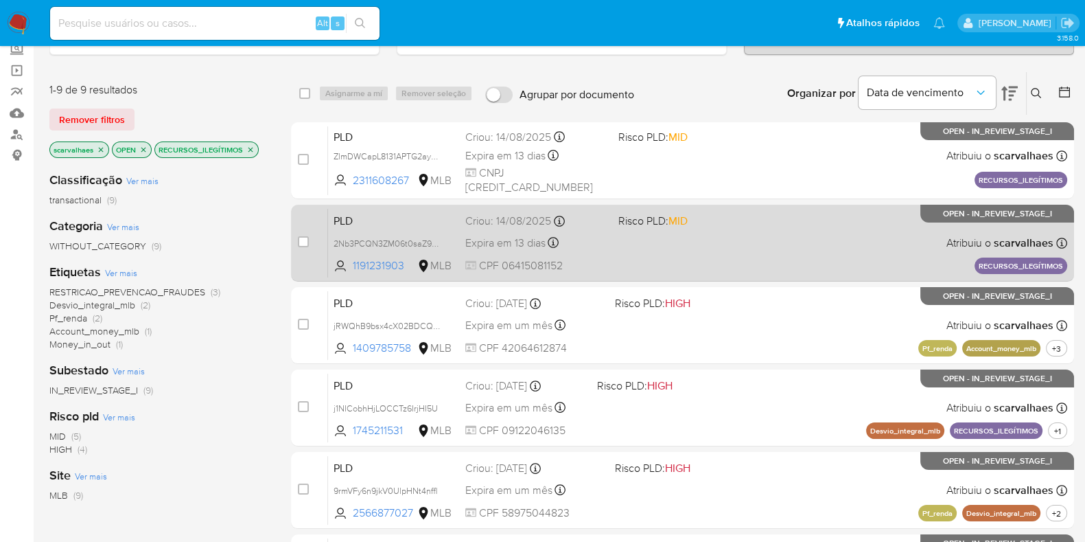
click at [721, 227] on div "PLD 2Nb3PCQN3ZM06t0saZ9ZVkHf 1191231903 MLB Risco PLD: MID Criou: 14/08/2025 Cr…" at bounding box center [697, 242] width 739 height 69
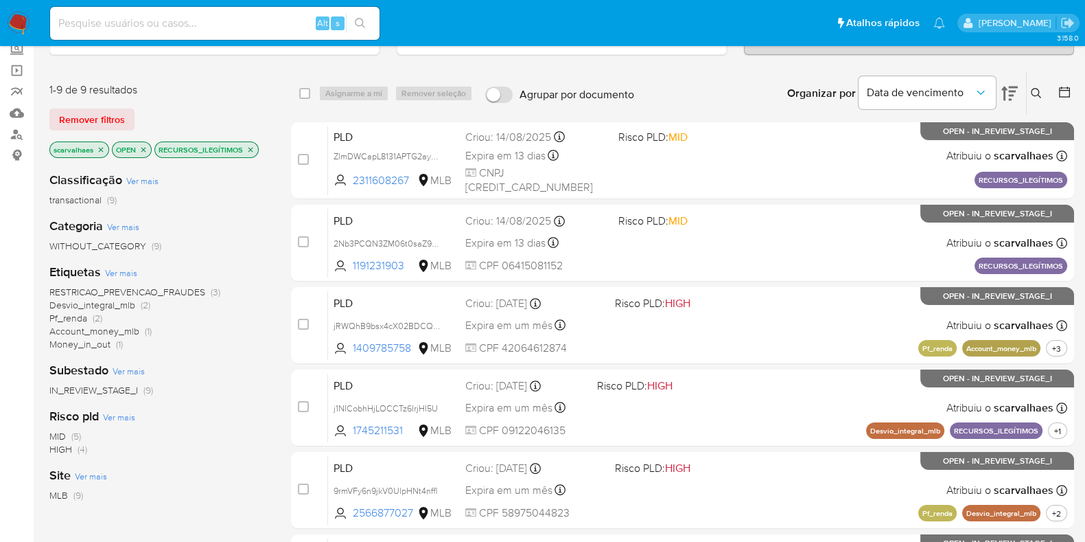
click at [251, 148] on icon "close-filter" at bounding box center [250, 150] width 8 height 8
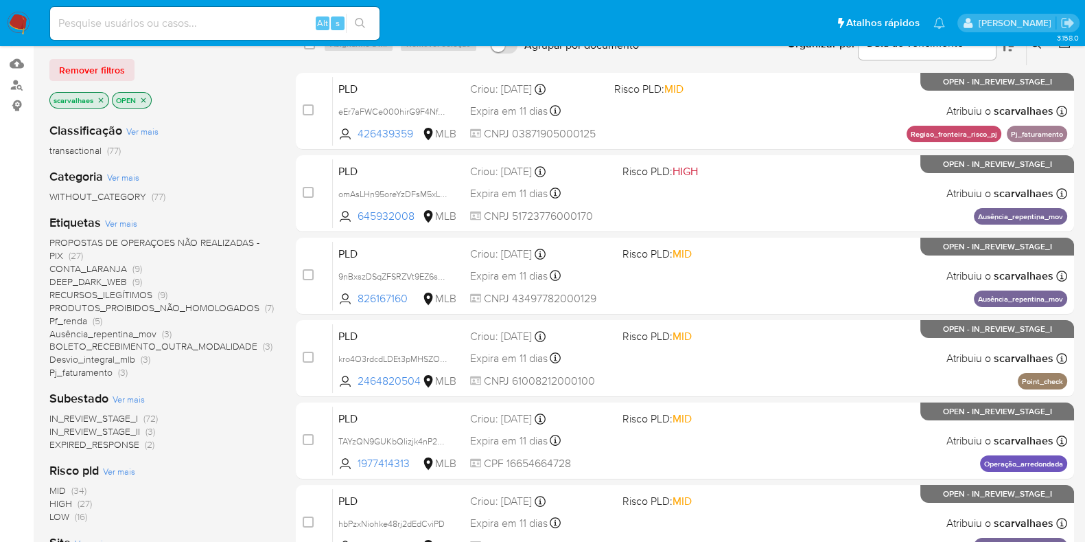
scroll to position [171, 0]
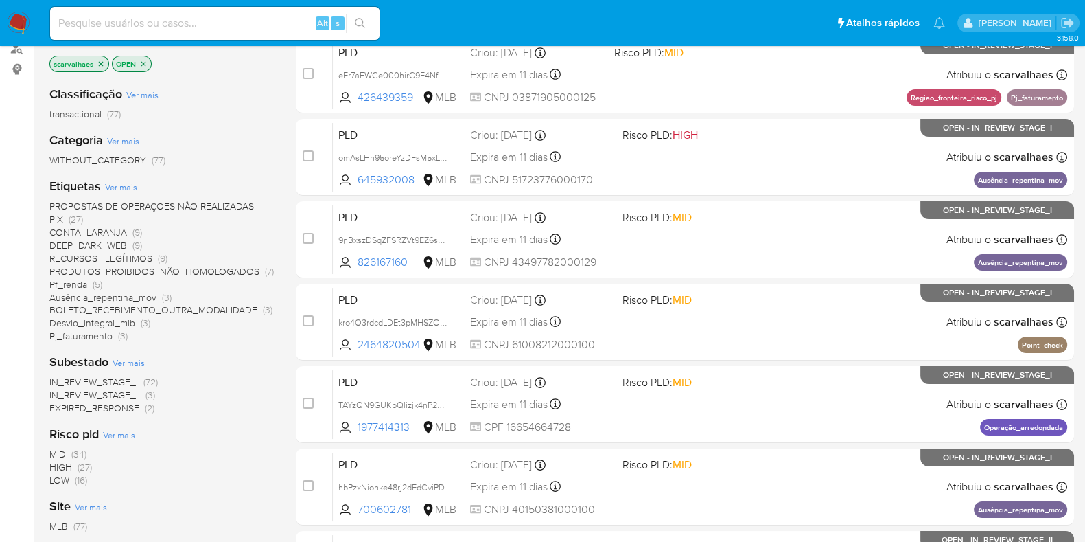
click at [233, 268] on span "PRODUTOS_PROIBIDOS_NÃO_HOMOLOGADOS" at bounding box center [154, 271] width 210 height 14
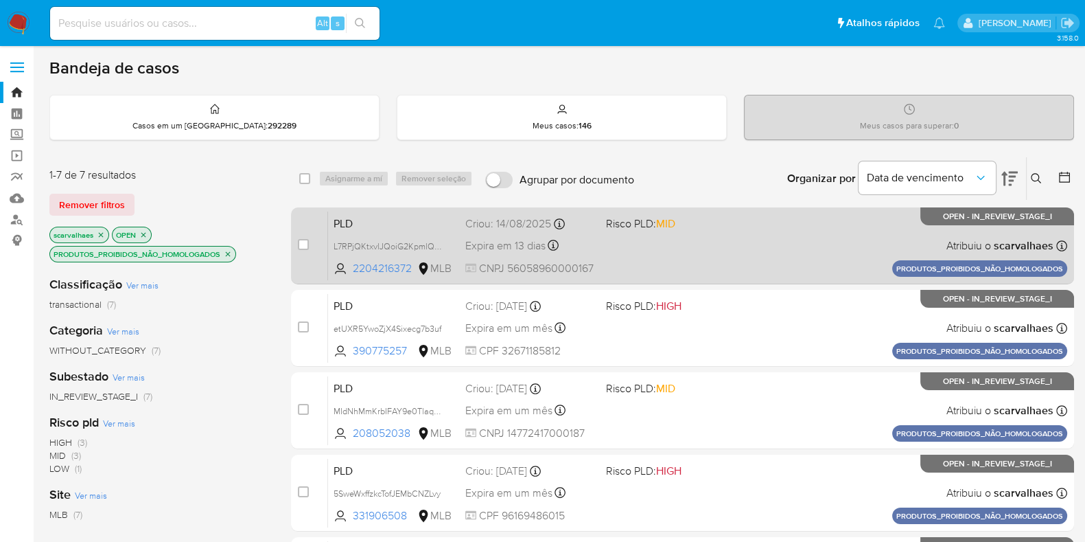
click at [734, 245] on div "PLD L7RPjQKtxvlJQoiG2KpmlQAV 2204216372 MLB Risco PLD: MID Criou: 14/08/2025 Cr…" at bounding box center [697, 245] width 739 height 69
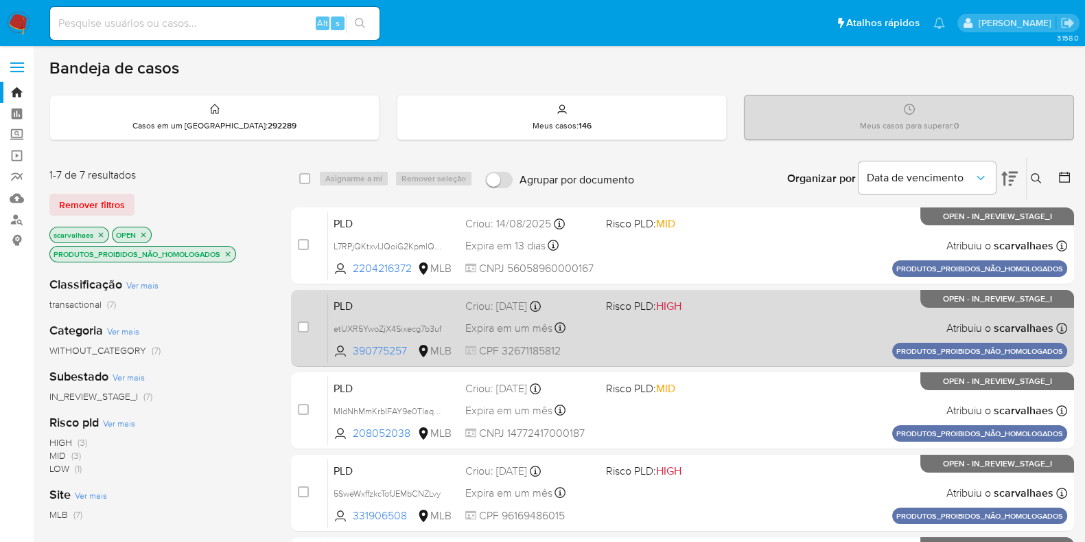
scroll to position [85, 0]
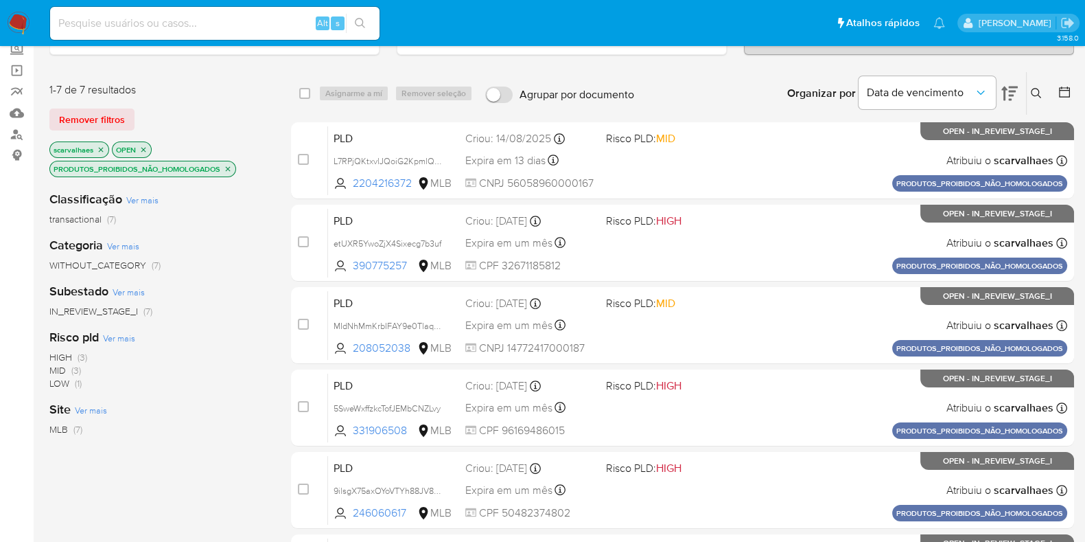
click at [227, 166] on icon "close-filter" at bounding box center [228, 169] width 8 height 8
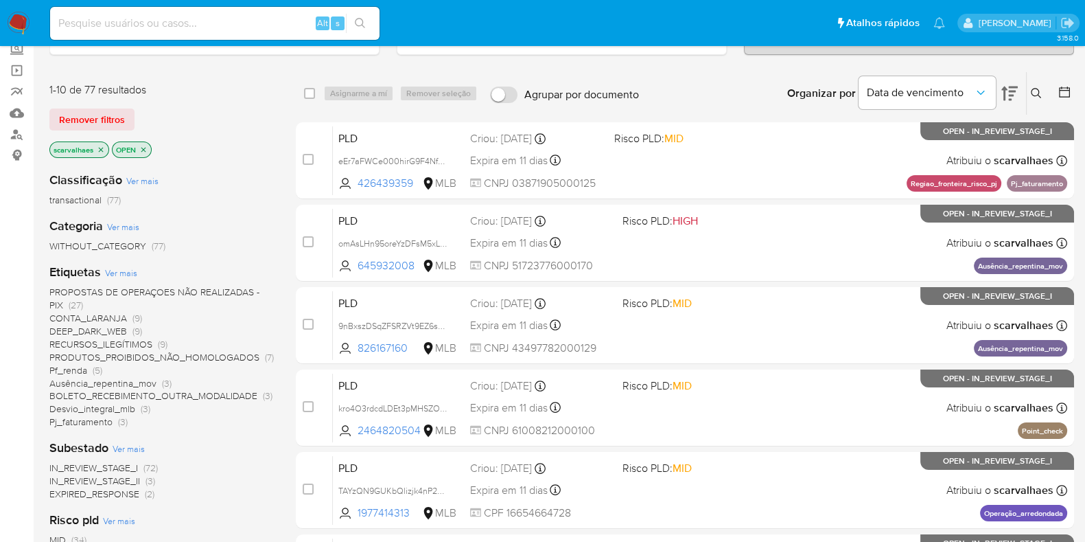
click at [57, 371] on span "Pf_renda" at bounding box center [68, 370] width 38 height 14
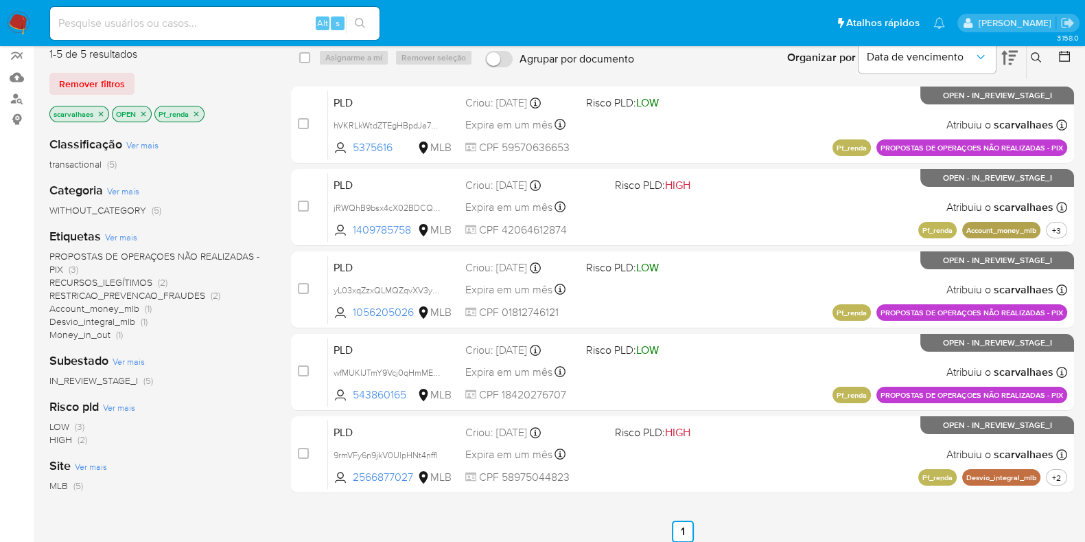
scroll to position [85, 0]
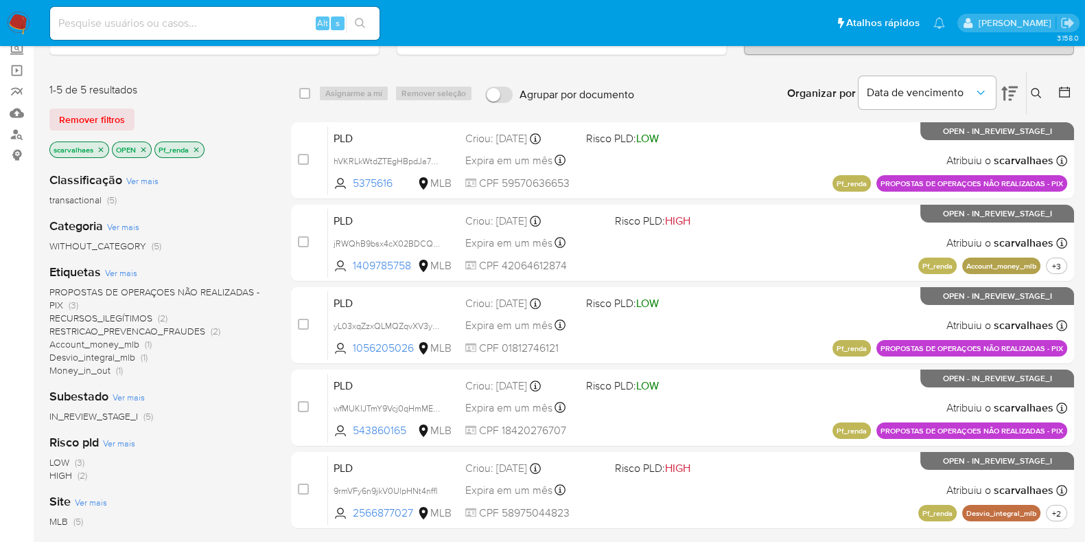
click at [197, 142] on p "Pf_renda" at bounding box center [179, 149] width 49 height 15
click at [196, 149] on icon "close-filter" at bounding box center [196, 150] width 8 height 8
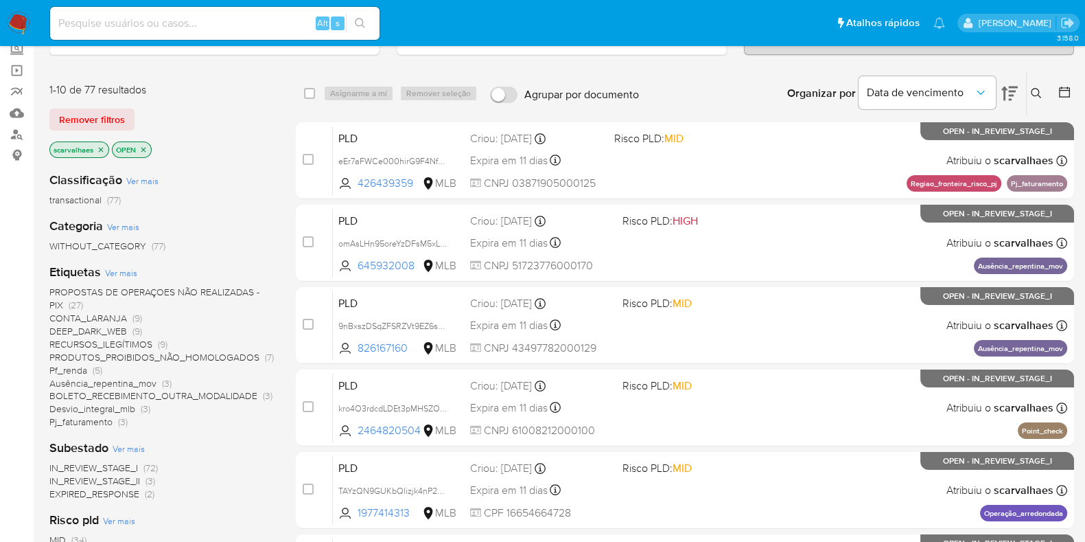
click at [139, 384] on span "Ausência_repentina_mov" at bounding box center [102, 383] width 107 height 14
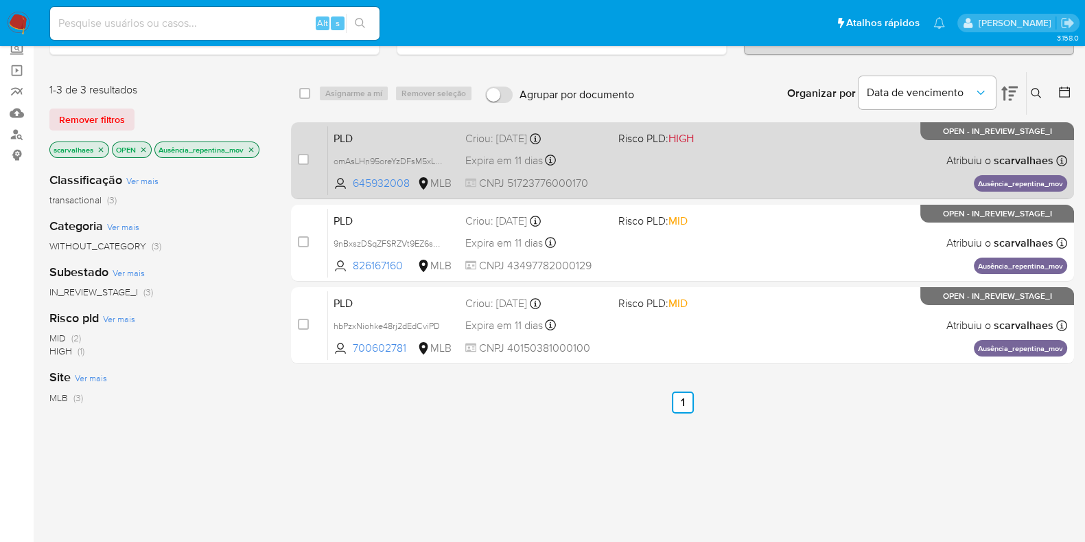
click at [618, 186] on div "PLD omAsLHn95oreYzDFsM5xLtoS 645932008 MLB Risco PLD: HIGH Criou: 12/08/2025 Cr…" at bounding box center [697, 160] width 739 height 69
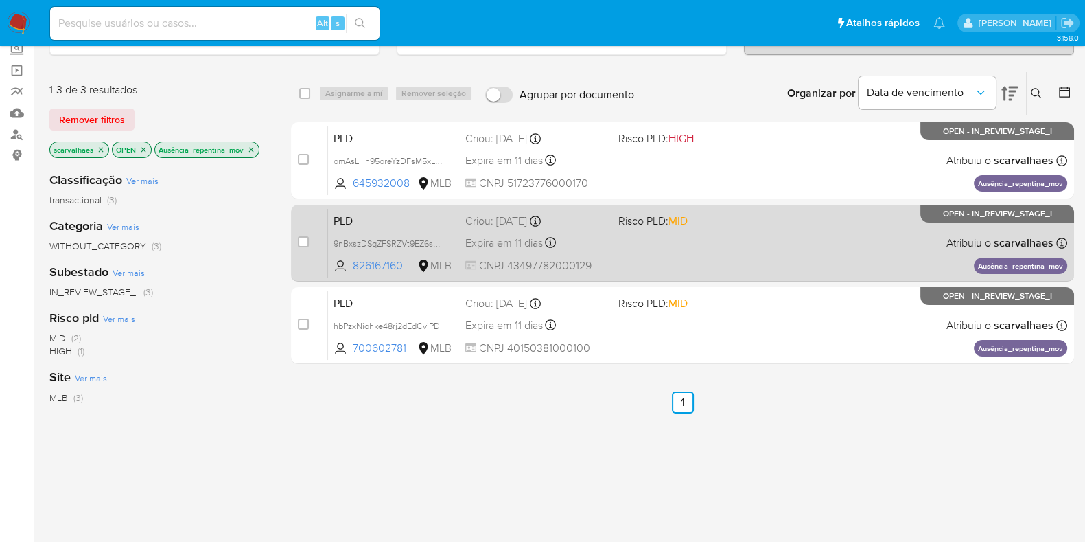
click at [840, 244] on div "PLD 9nBxszDSqZFSRZVt9EZ6sN9r 826167160 MLB Risco PLD: MID Criou: 12/08/2025 Cri…" at bounding box center [697, 242] width 739 height 69
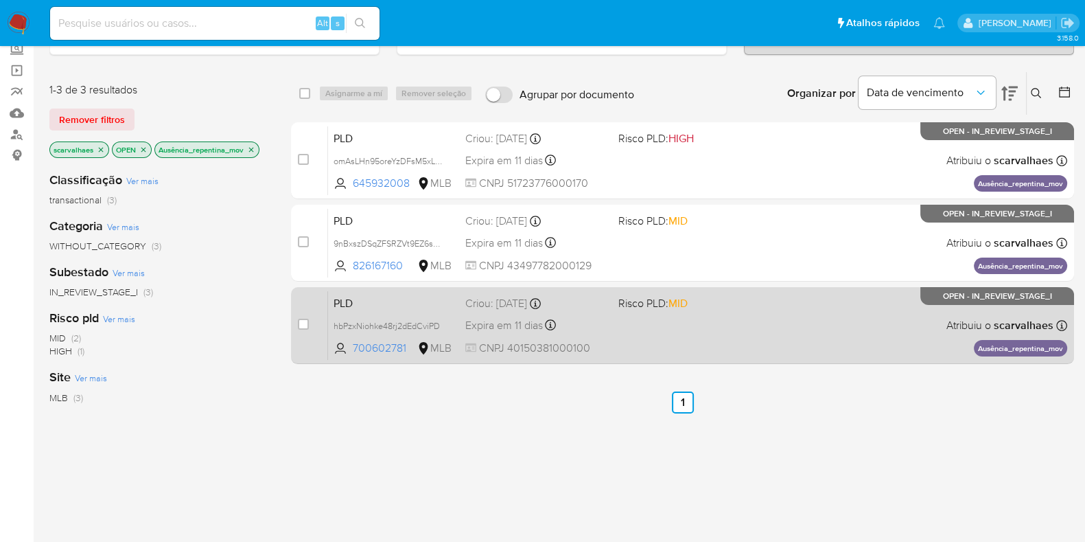
click at [695, 309] on div "PLD hbPzxNiohke48rj2dEdCviPD 700602781 MLB Risco PLD: MID Criou: 12/08/2025 Cri…" at bounding box center [697, 324] width 739 height 69
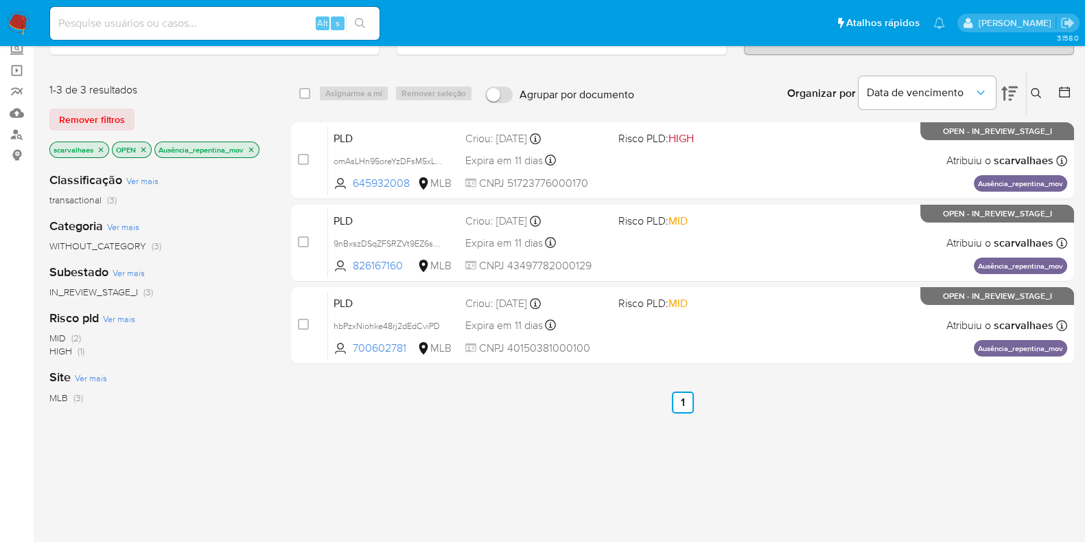
click at [253, 146] on icon "close-filter" at bounding box center [251, 150] width 8 height 8
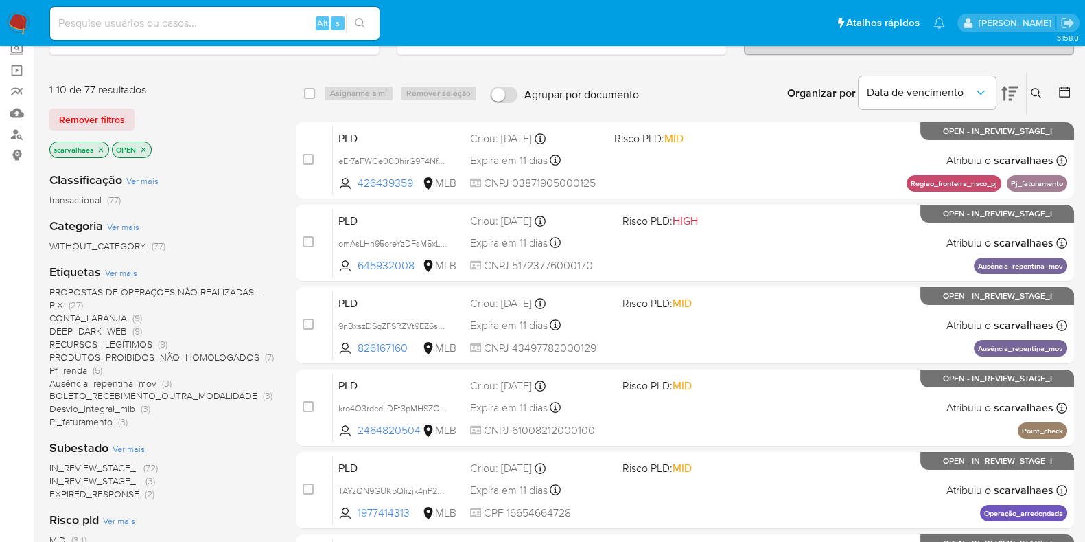
scroll to position [171, 0]
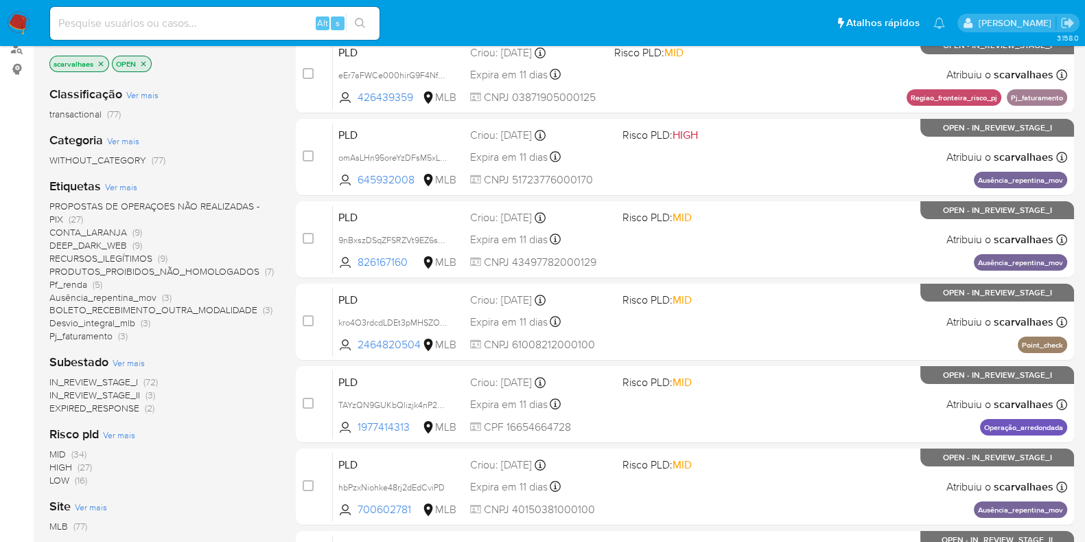
click at [200, 303] on span "BOLETO_RECEBIMENTO_OUTRA_MODALIDADE" at bounding box center [153, 310] width 208 height 14
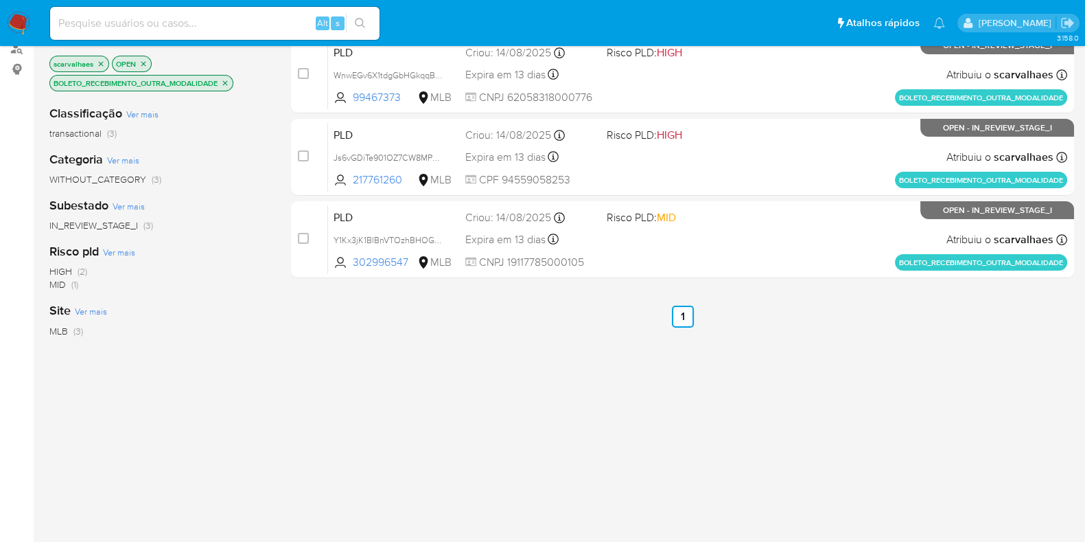
scroll to position [85, 0]
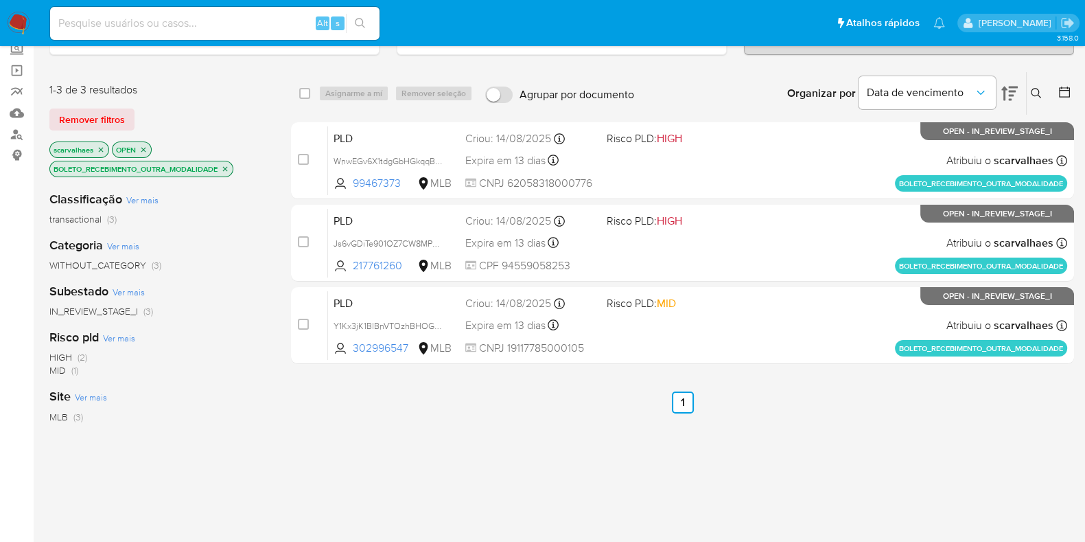
click at [229, 169] on icon "close-filter" at bounding box center [225, 169] width 8 height 8
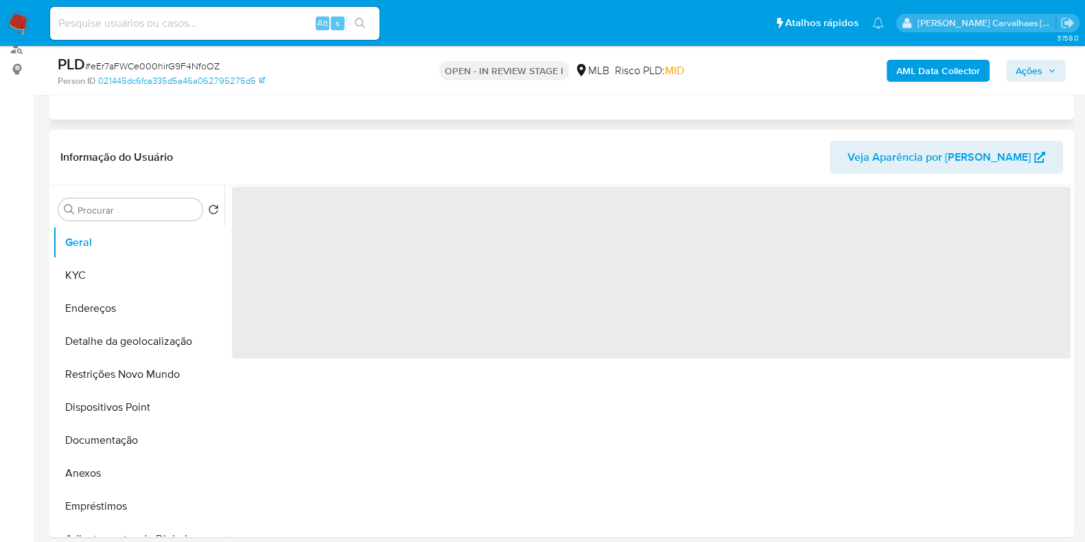
scroll to position [343, 0]
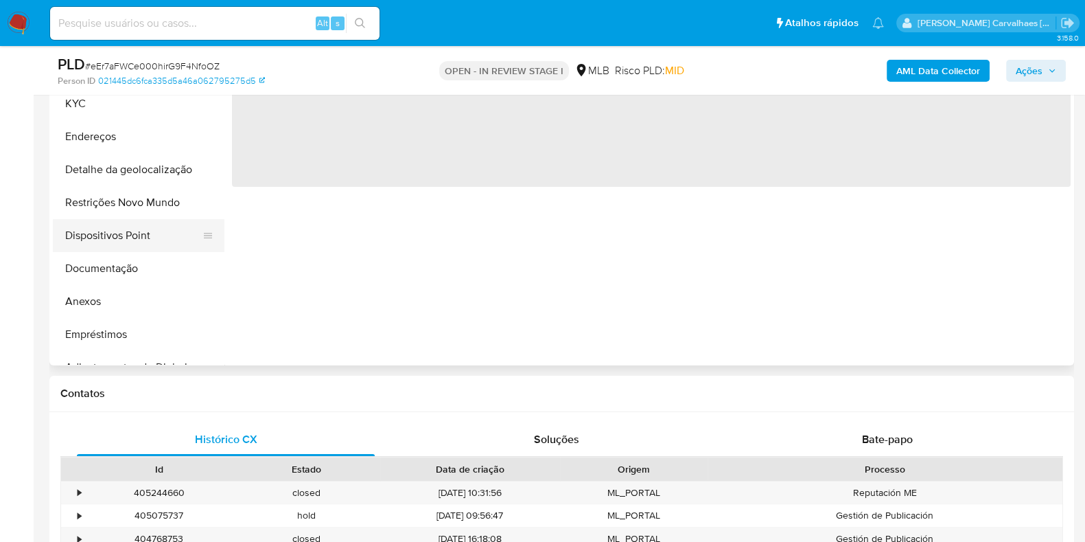
select select "10"
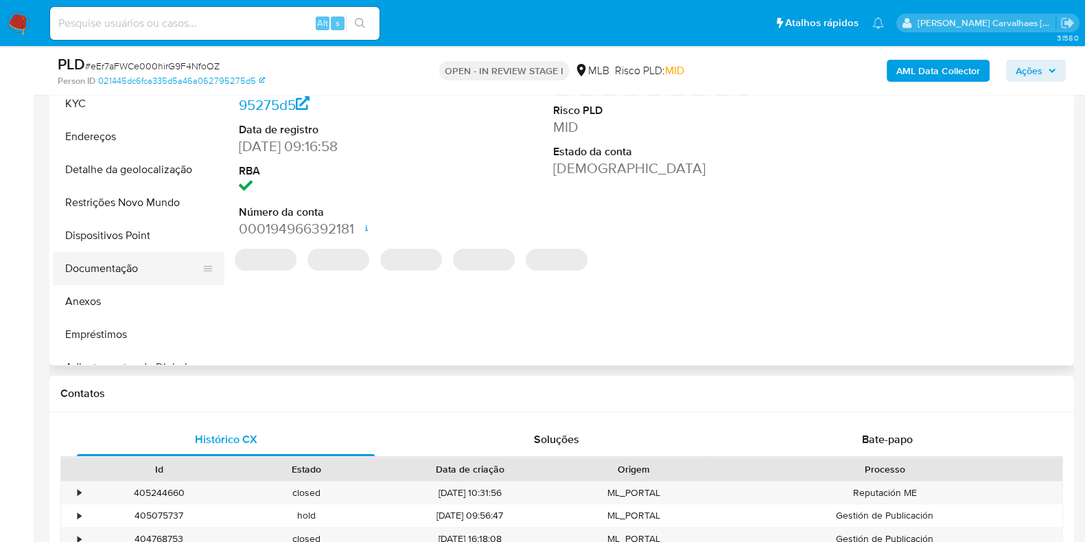
click at [80, 271] on button "Documentação" at bounding box center [133, 268] width 161 height 33
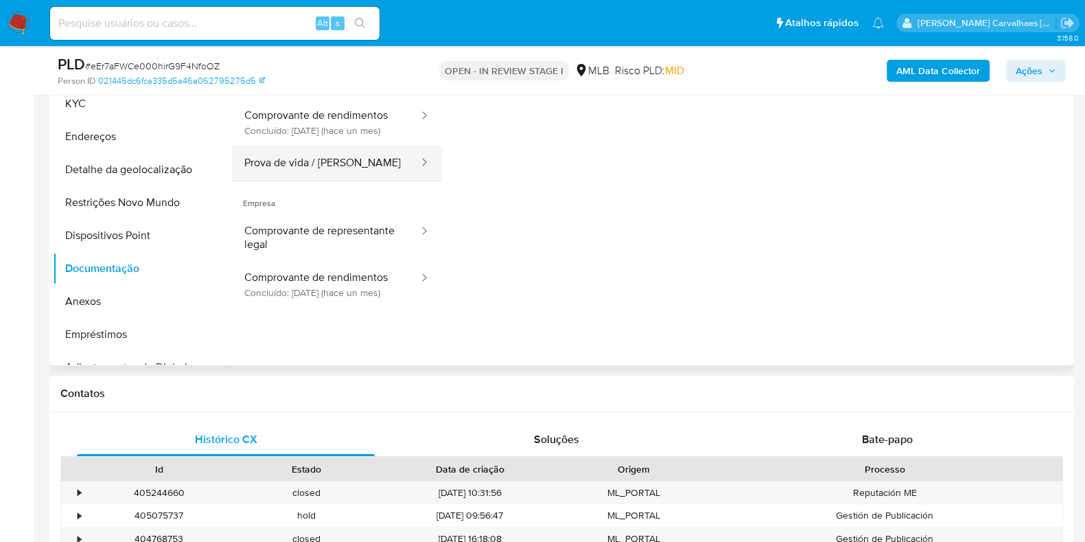
click at [343, 181] on button "Prova de vida / [PERSON_NAME]" at bounding box center [326, 163] width 188 height 35
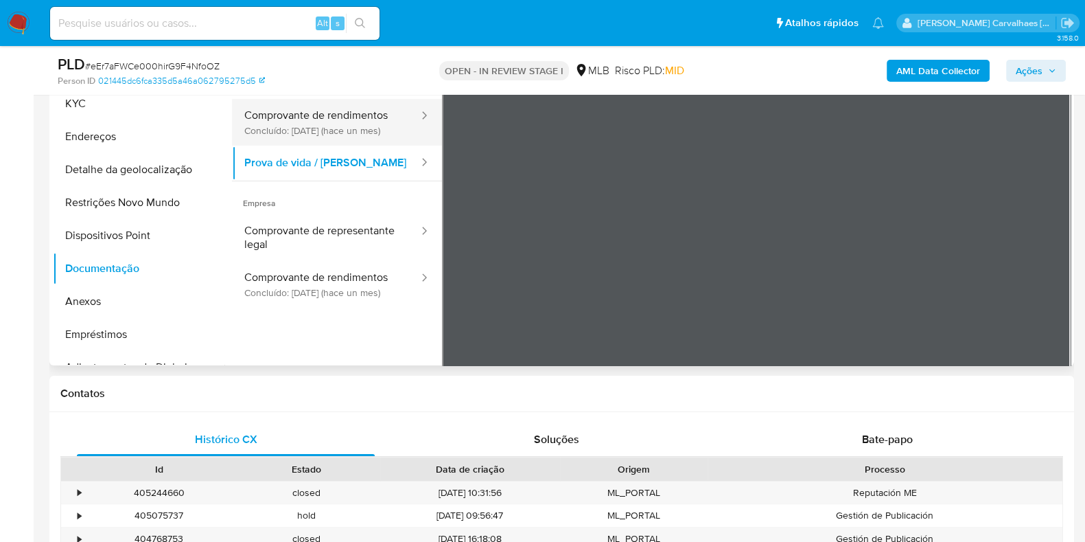
click at [355, 122] on button "Comprovante de rendimentos Concluído: [DATE] (hace un mes)" at bounding box center [326, 122] width 188 height 47
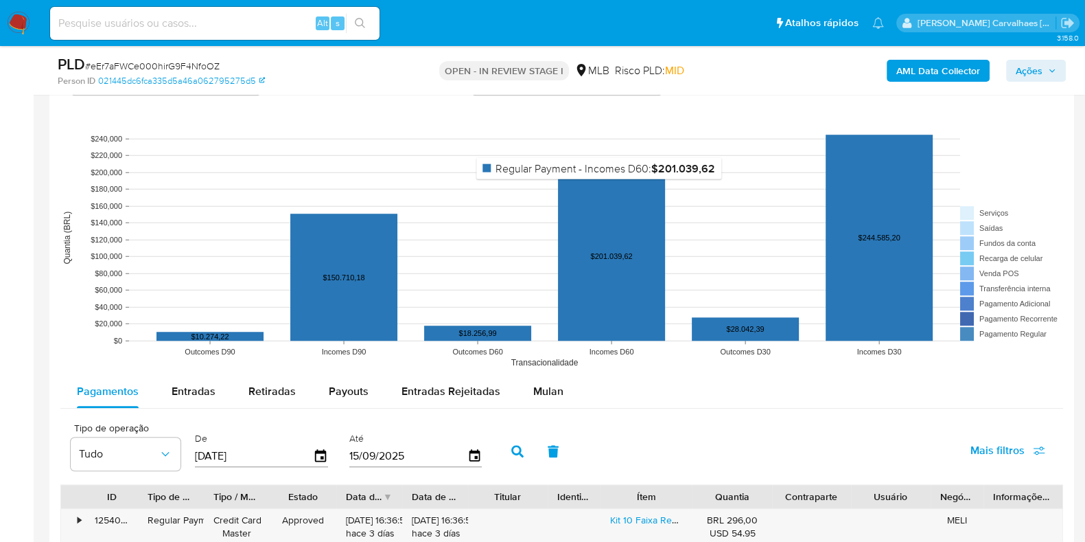
scroll to position [1372, 0]
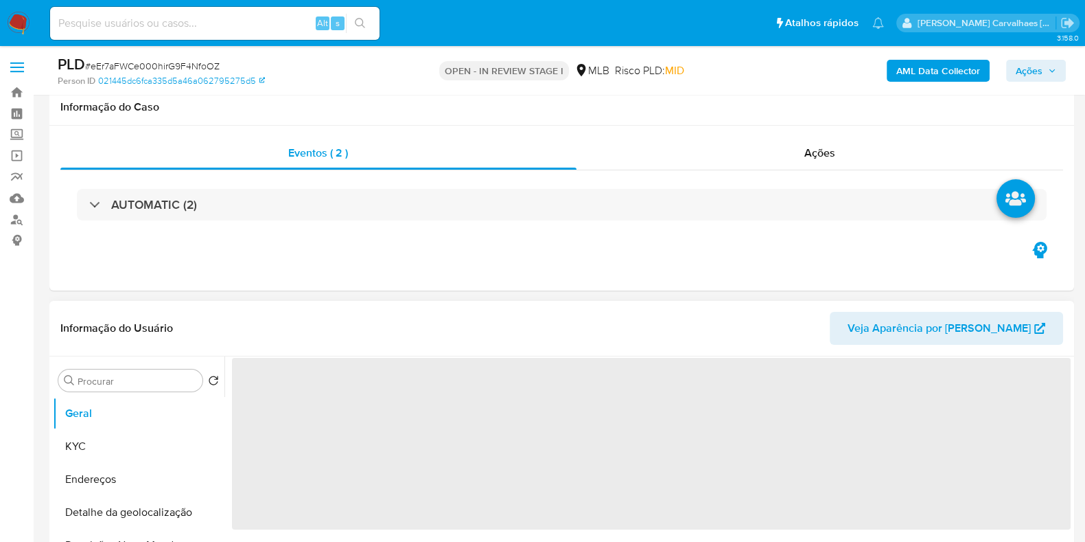
scroll to position [343, 0]
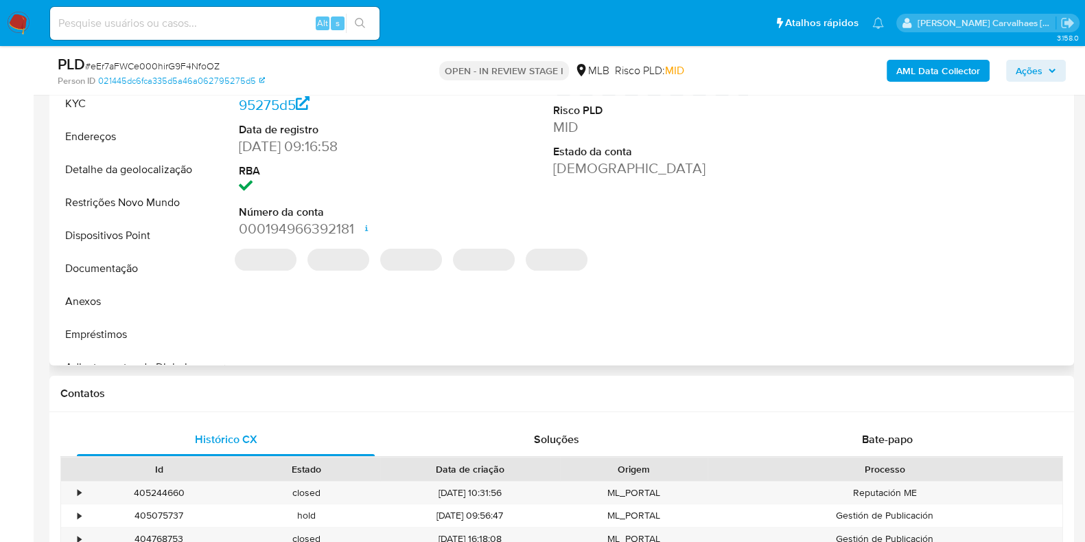
select select "10"
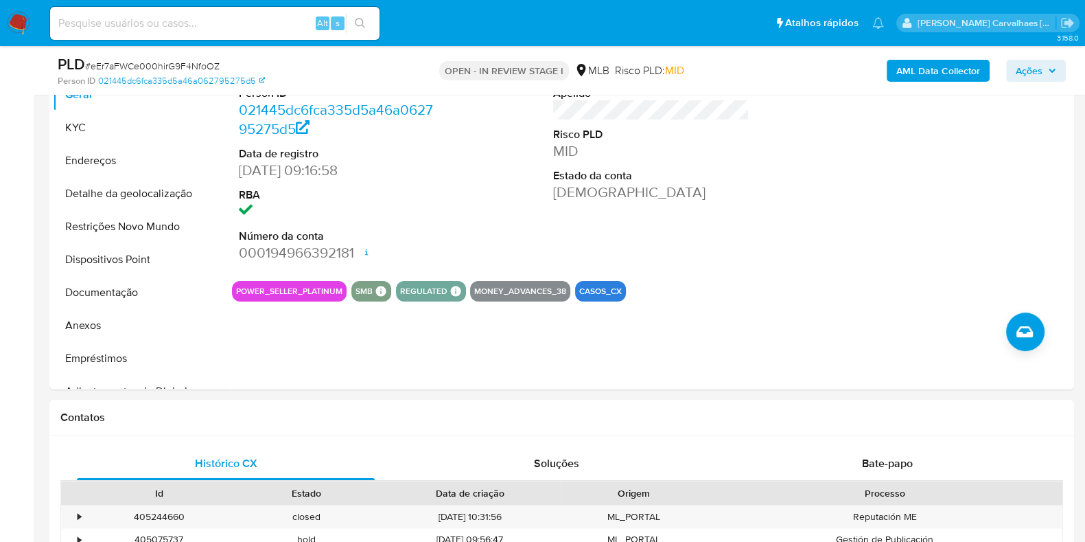
scroll to position [257, 0]
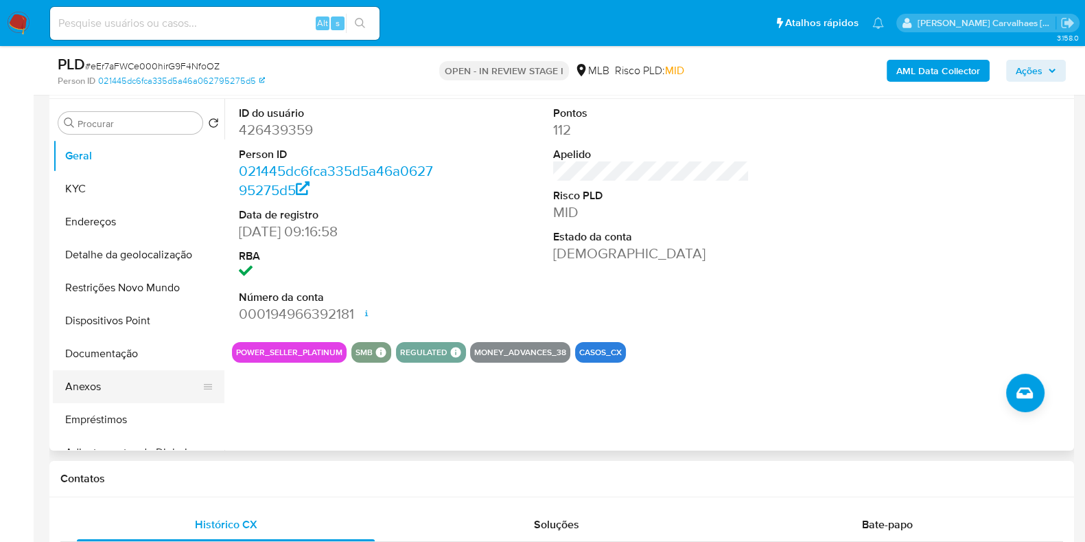
click at [106, 375] on button "Anexos" at bounding box center [133, 386] width 161 height 33
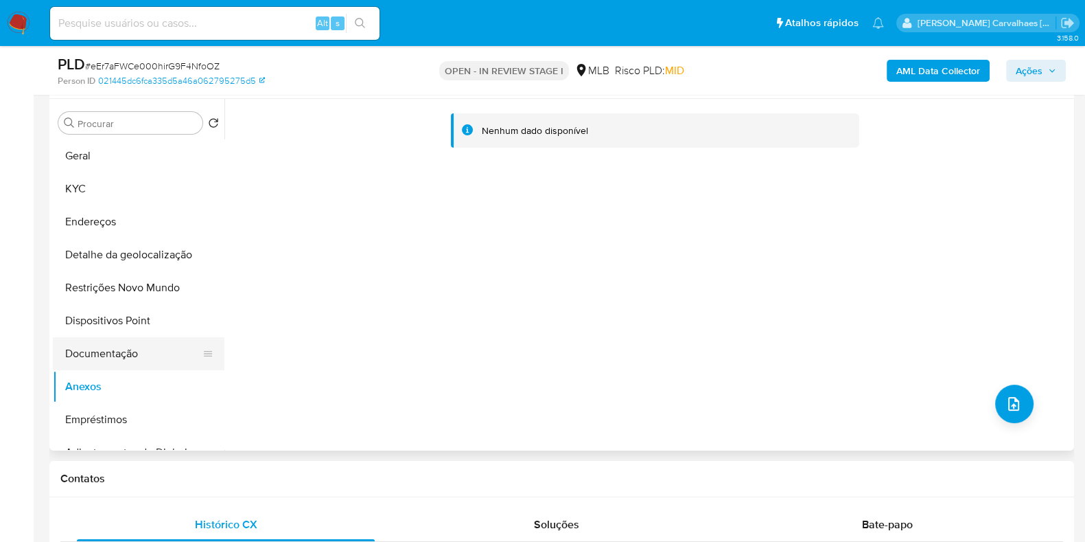
click at [143, 353] on button "Documentação" at bounding box center [133, 353] width 161 height 33
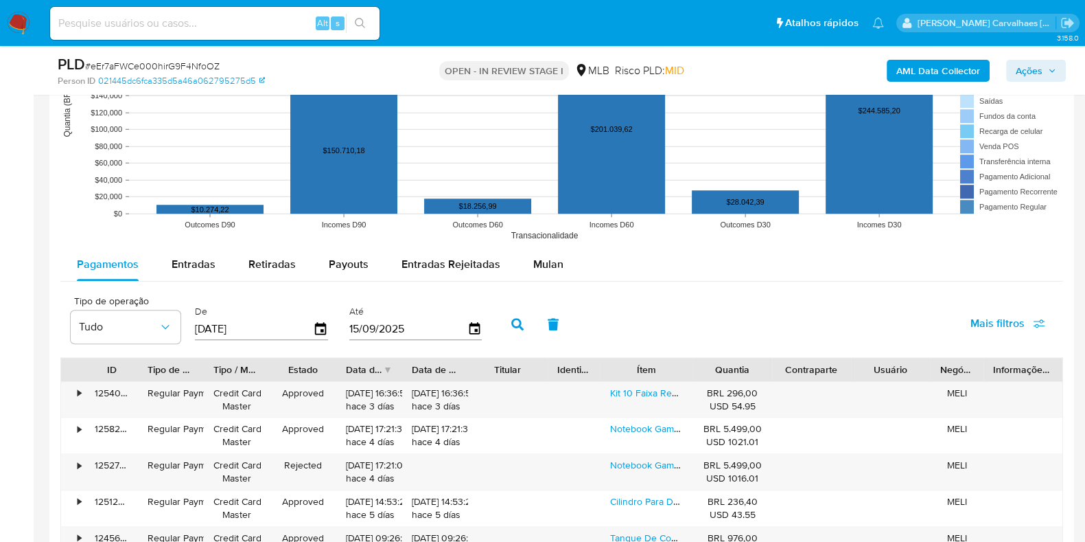
scroll to position [1459, 0]
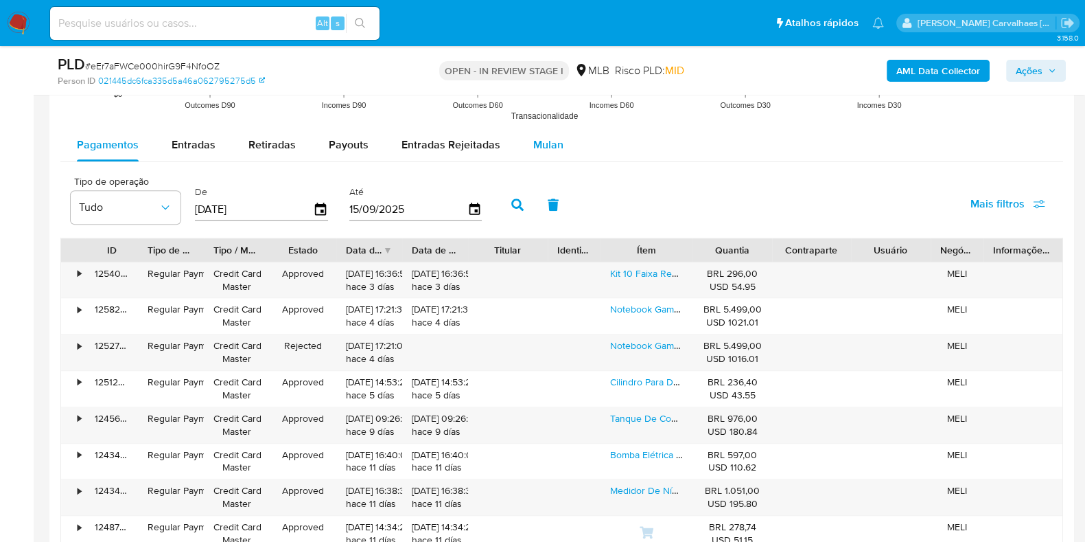
click at [537, 145] on span "Mulan" at bounding box center [548, 145] width 30 height 16
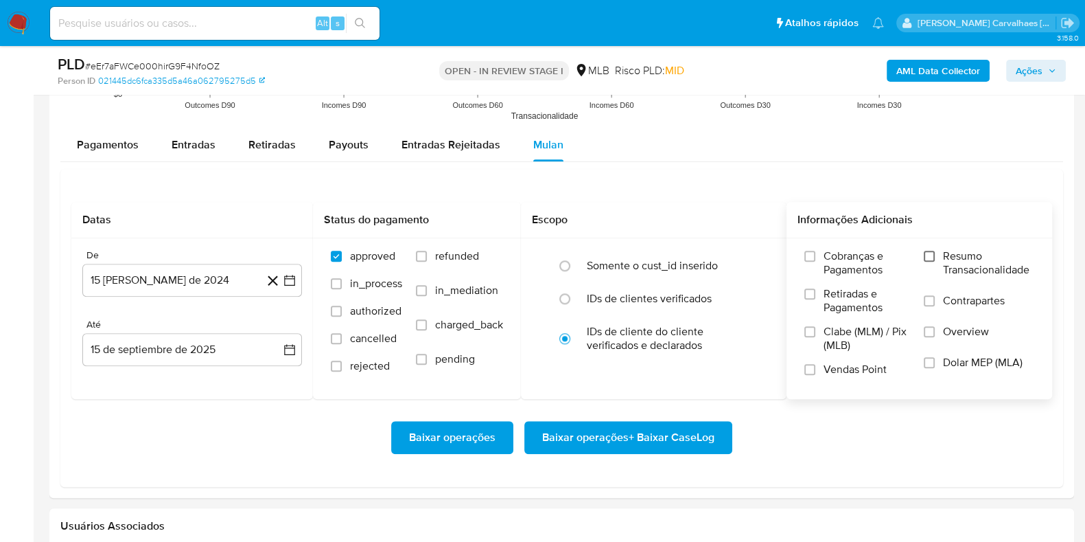
click at [931, 255] on input "Resumo Transacionalidade" at bounding box center [929, 256] width 11 height 11
click at [288, 277] on icon "button" at bounding box center [289, 280] width 11 height 11
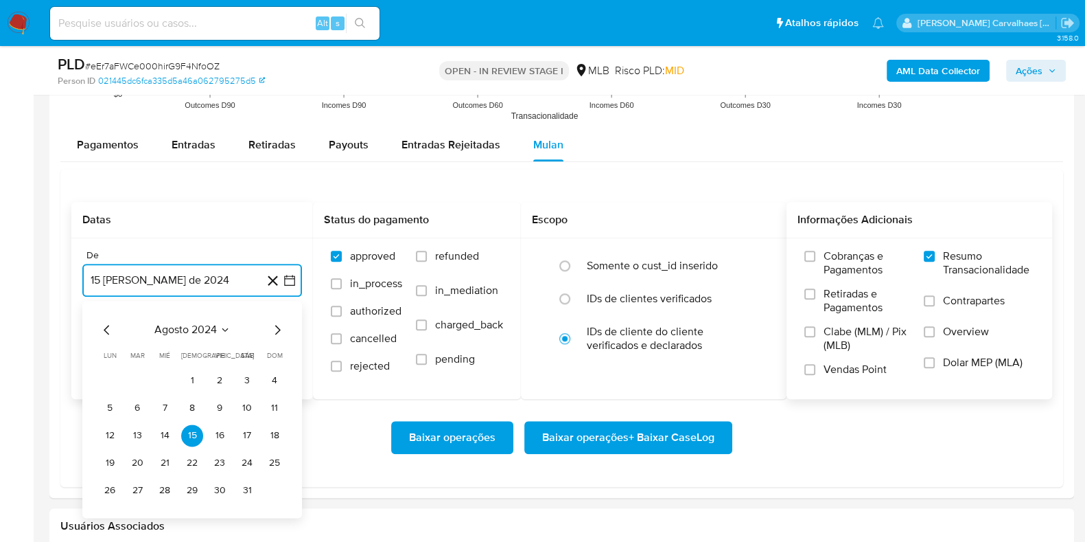
click at [277, 327] on icon "Mes siguiente" at bounding box center [277, 329] width 16 height 16
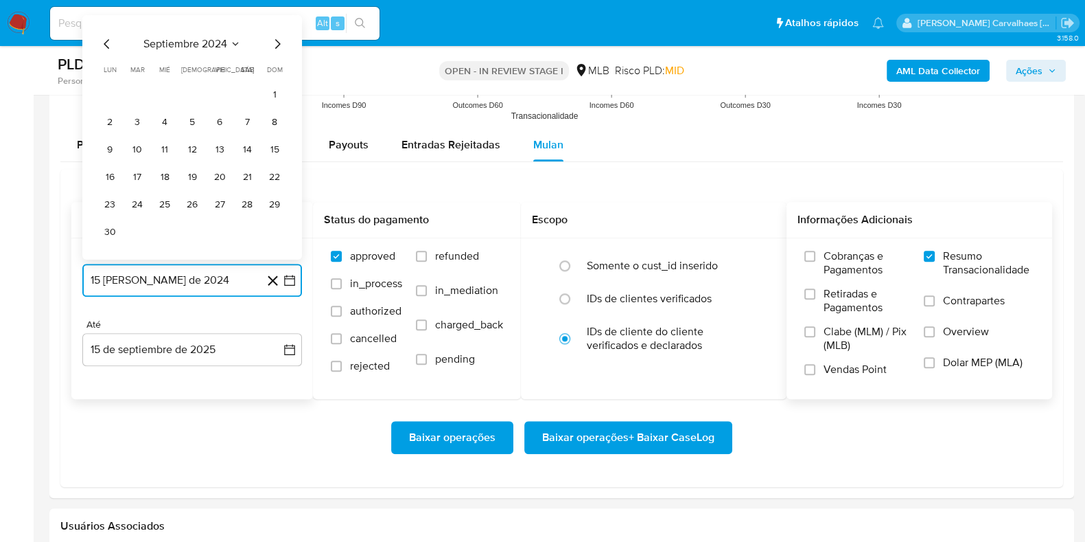
click at [275, 47] on icon "Mes siguiente" at bounding box center [277, 43] width 5 height 10
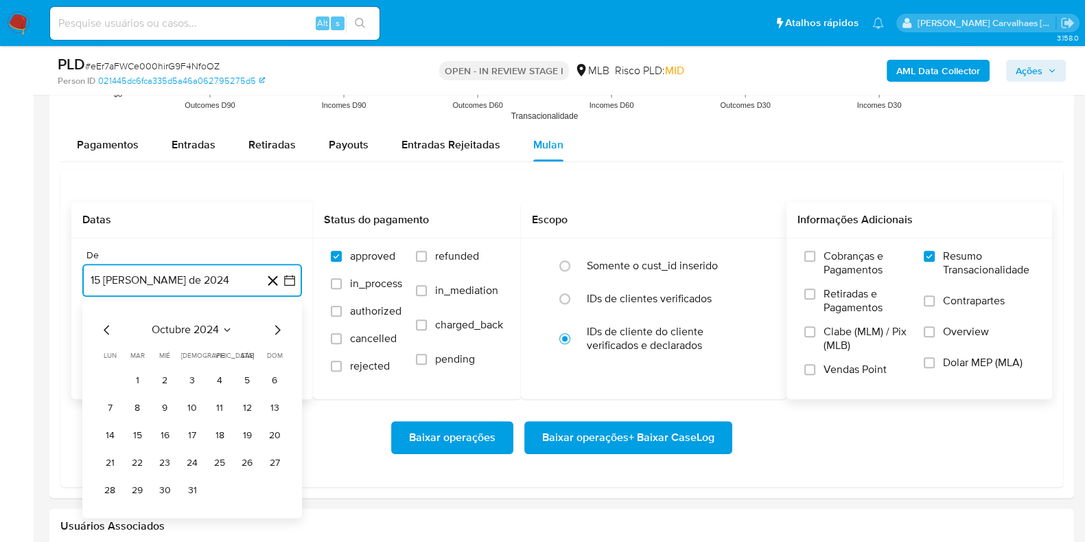
click at [279, 332] on icon "Mes siguiente" at bounding box center [277, 329] width 16 height 16
click at [277, 325] on icon "Mes siguiente" at bounding box center [277, 330] width 5 height 10
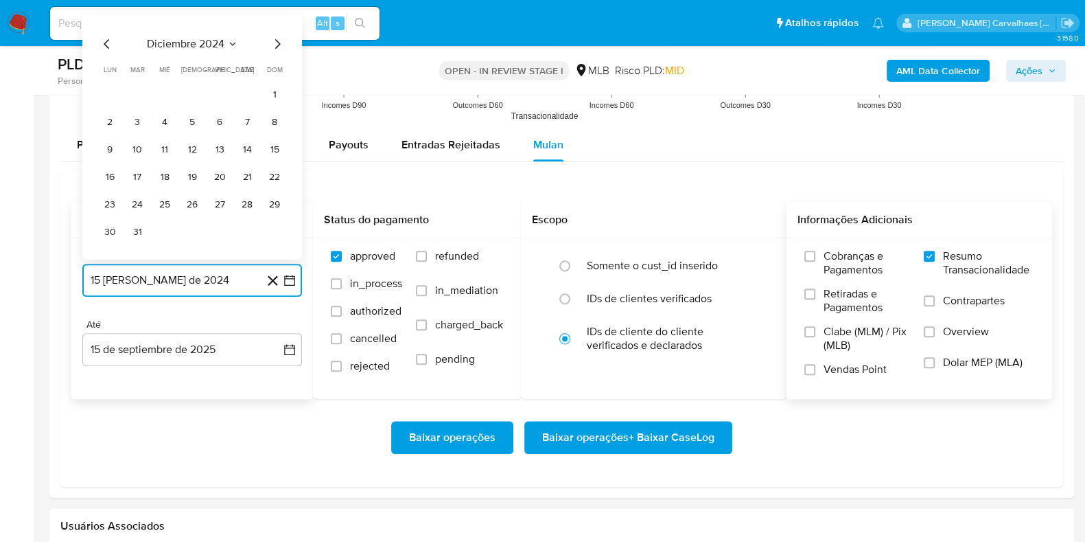
click at [275, 42] on icon "Mes siguiente" at bounding box center [277, 43] width 16 height 16
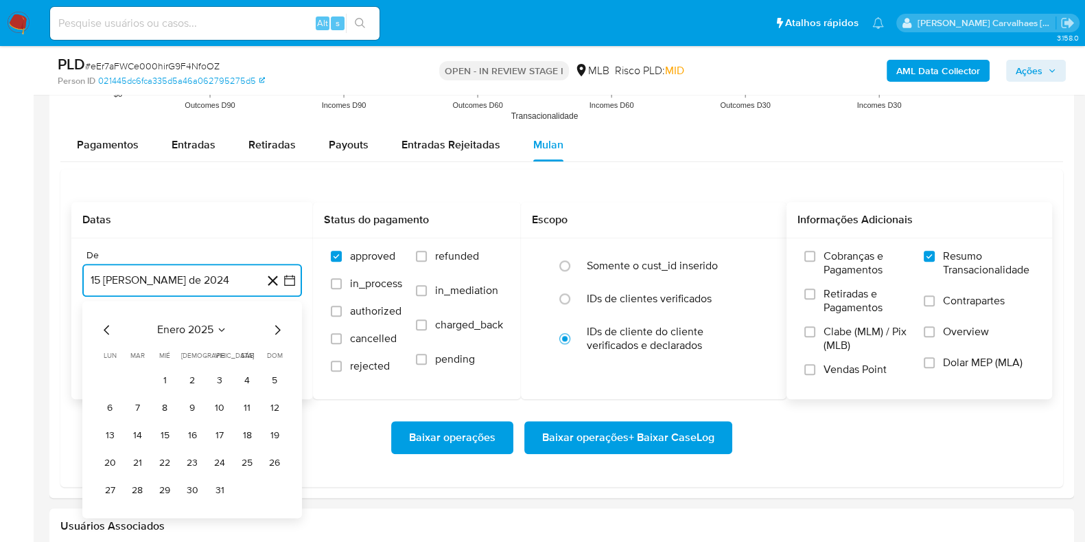
click at [278, 328] on icon "Mes siguiente" at bounding box center [277, 329] width 16 height 16
click at [278, 329] on icon "Mes siguiente" at bounding box center [277, 330] width 5 height 10
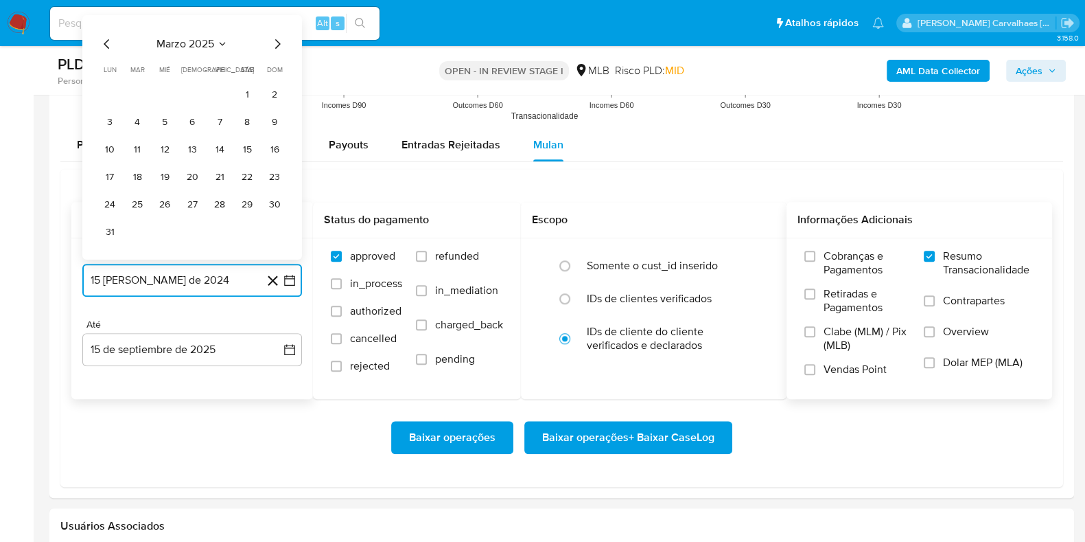
click at [276, 50] on icon "Mes siguiente" at bounding box center [277, 43] width 16 height 16
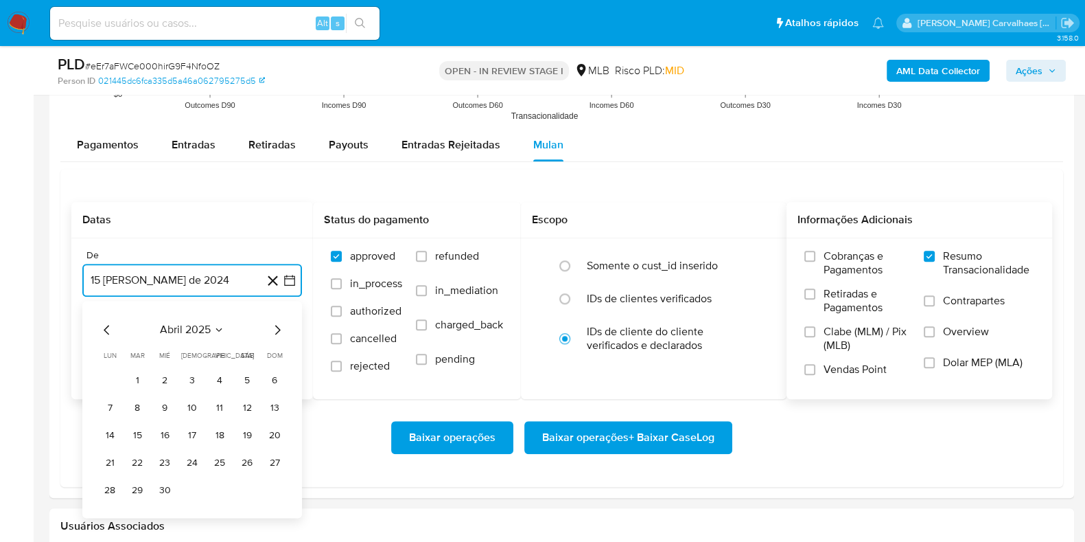
click at [281, 327] on icon "Mes siguiente" at bounding box center [277, 329] width 16 height 16
click at [278, 324] on icon "Mes siguiente" at bounding box center [277, 329] width 16 height 16
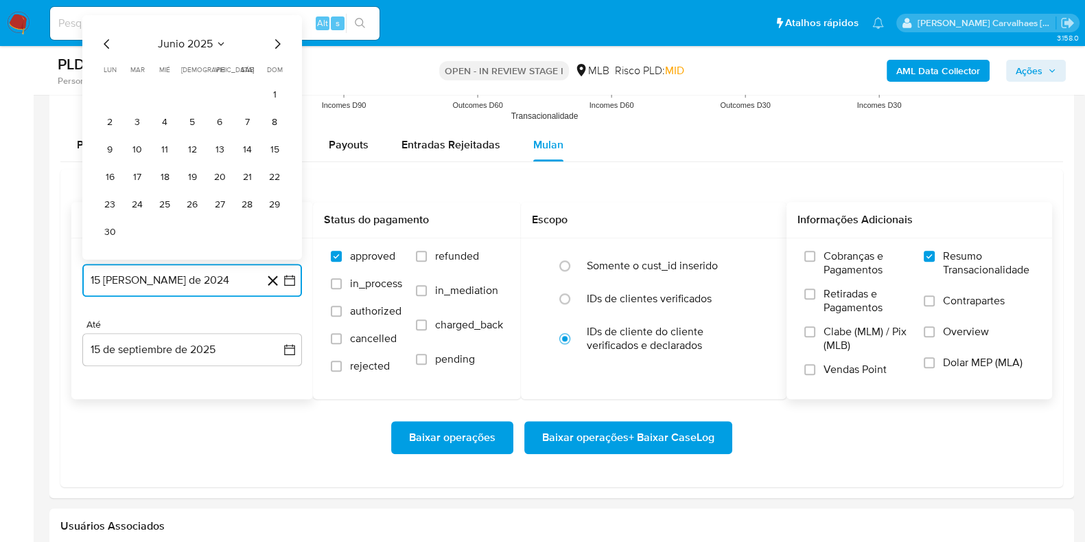
click at [282, 45] on icon "Mes siguiente" at bounding box center [277, 43] width 16 height 16
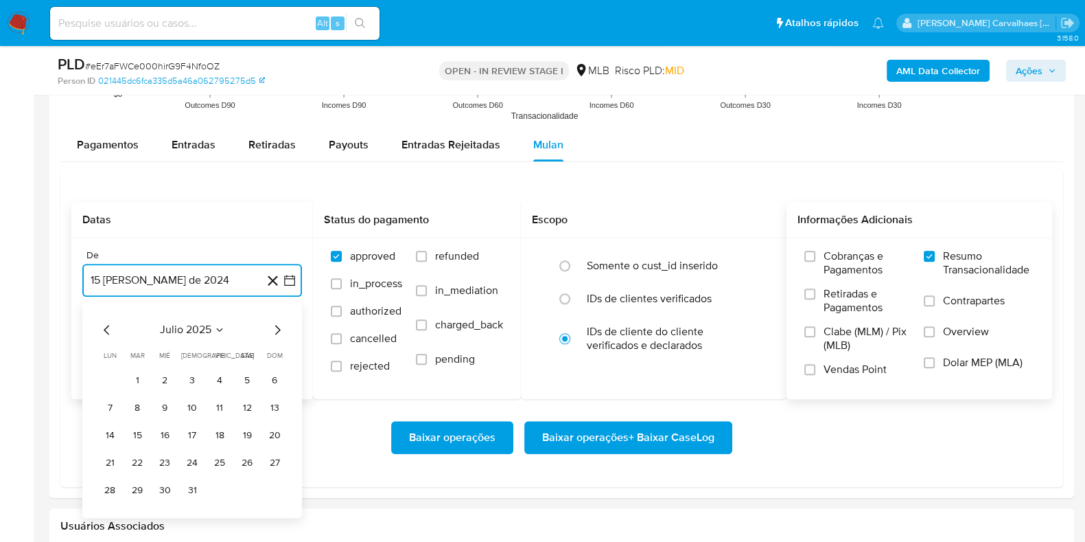
click at [276, 328] on icon "Mes siguiente" at bounding box center [277, 329] width 16 height 16
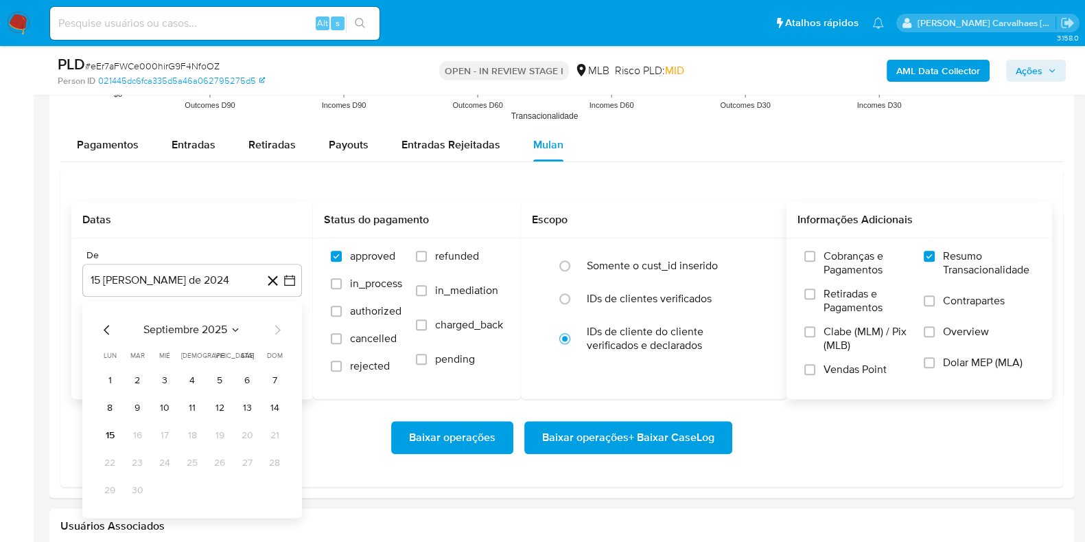
click at [112, 329] on icon "Mes anterior" at bounding box center [107, 329] width 16 height 16
click at [108, 329] on icon "Mes anterior" at bounding box center [107, 329] width 16 height 16
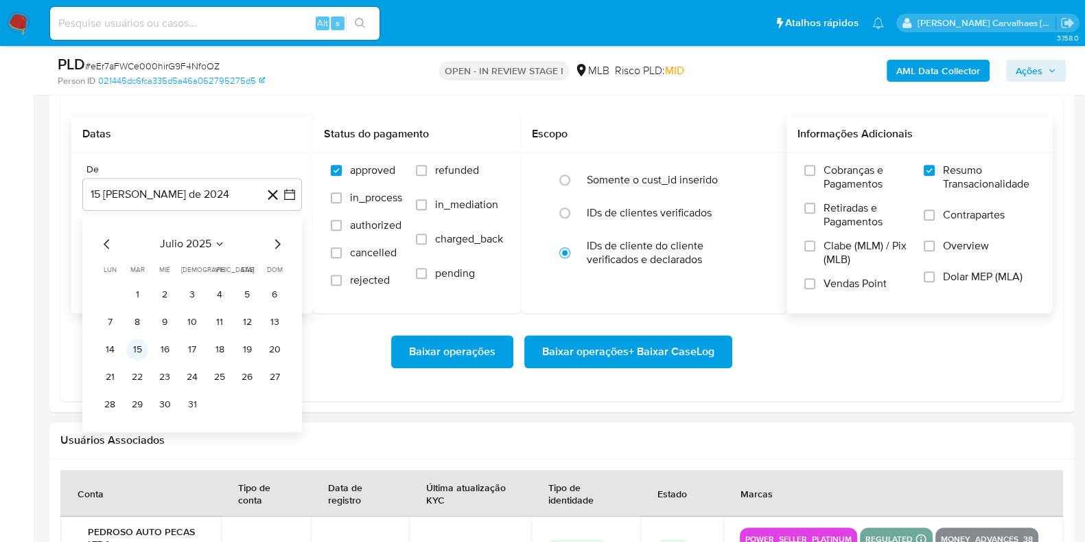
click at [136, 348] on button "15" at bounding box center [137, 349] width 22 height 22
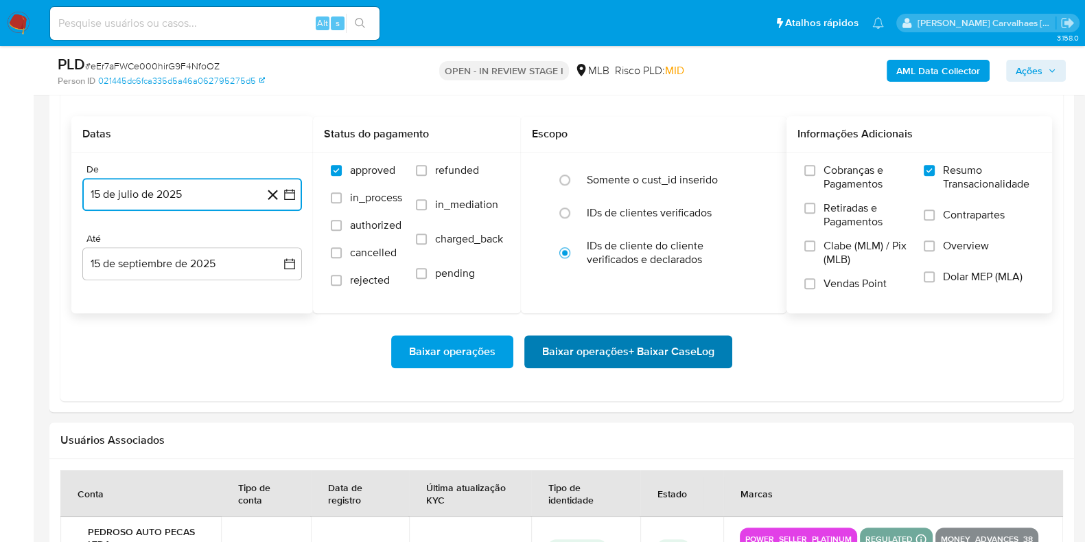
click at [569, 355] on span "Baixar operações + Baixar CaseLog" at bounding box center [628, 351] width 172 height 30
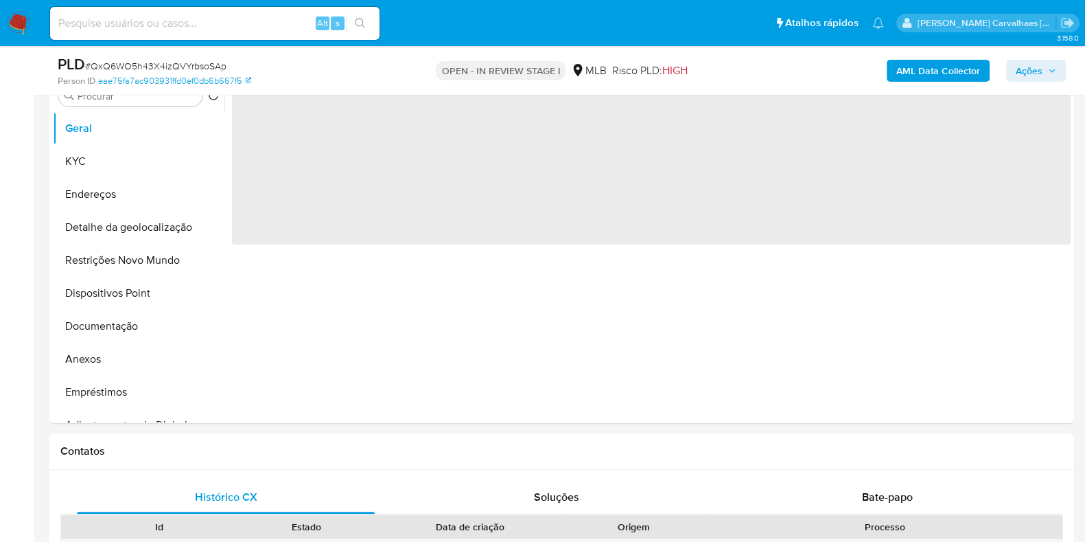
scroll to position [343, 0]
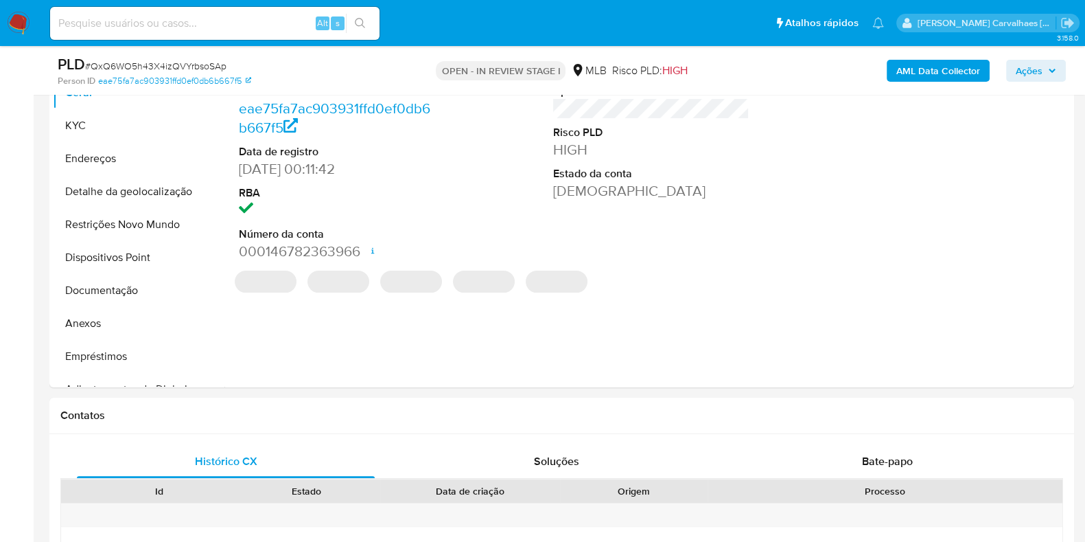
select select "10"
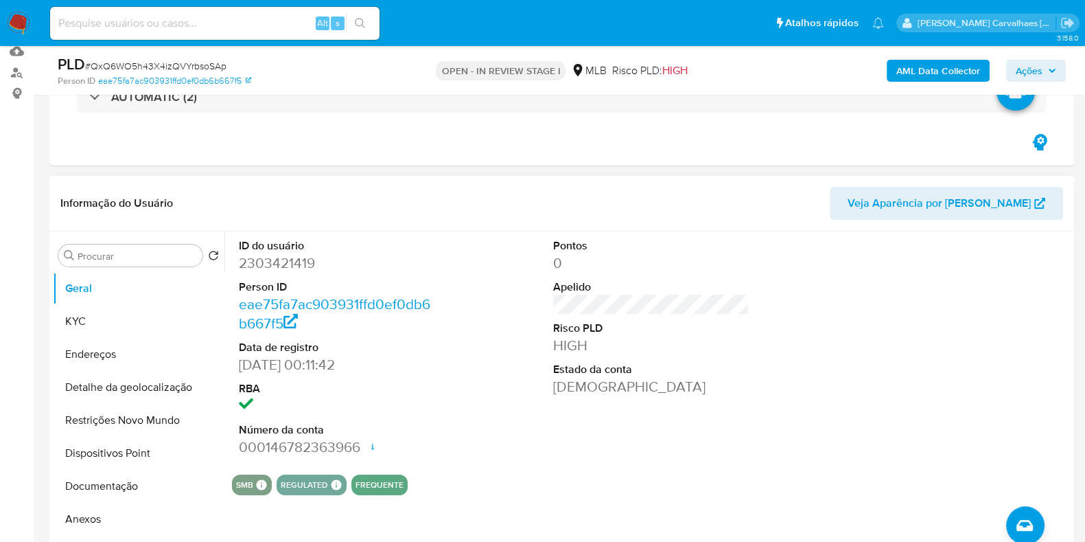
scroll to position [85, 0]
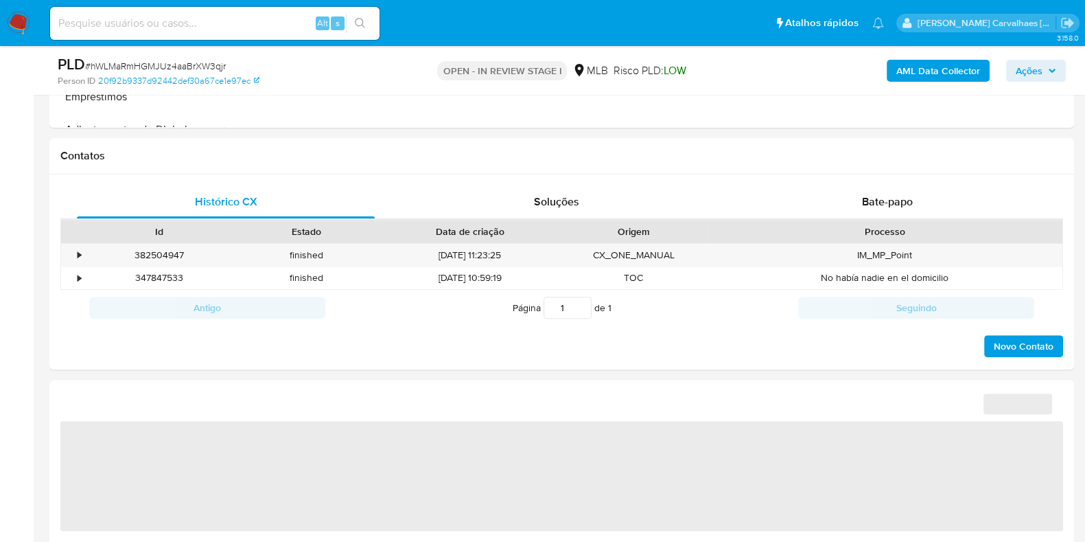
scroll to position [686, 0]
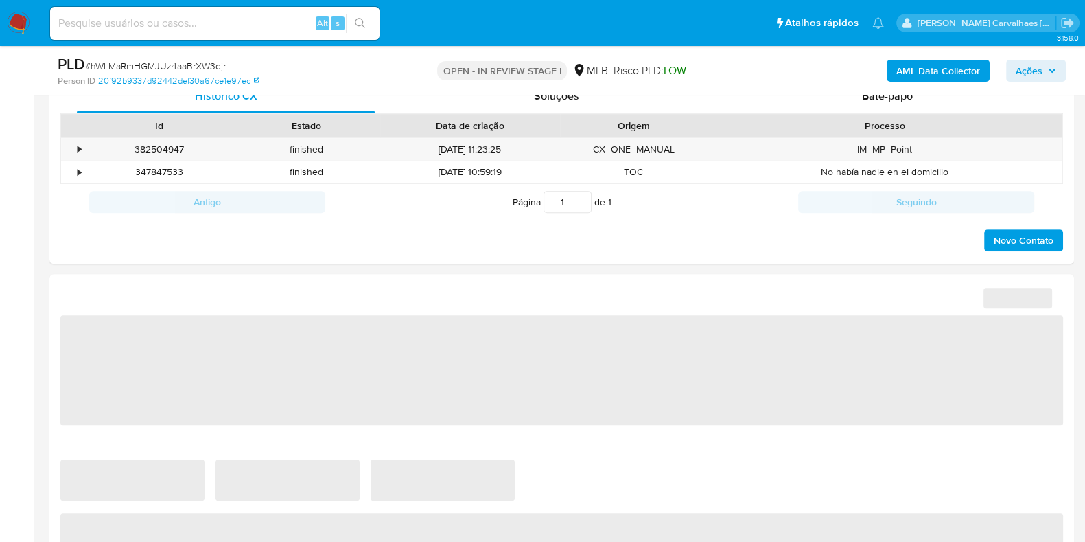
select select "10"
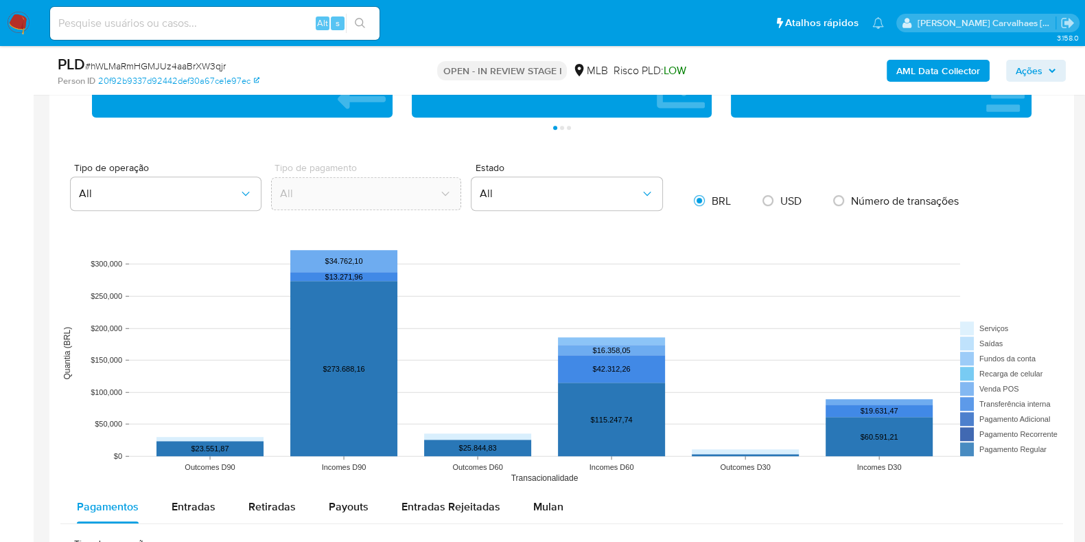
scroll to position [1200, 0]
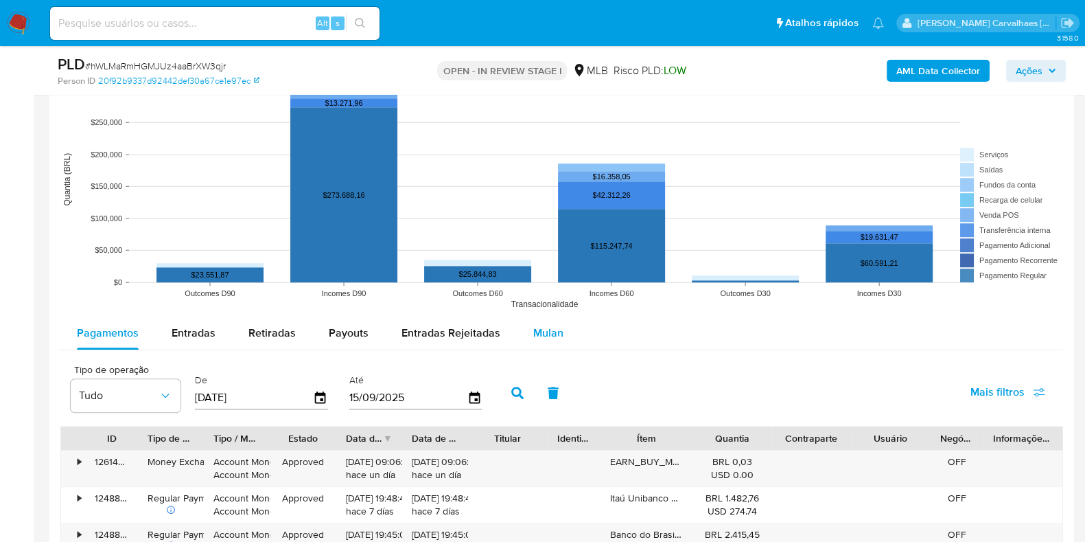
click at [544, 325] on span "Mulan" at bounding box center [548, 333] width 30 height 16
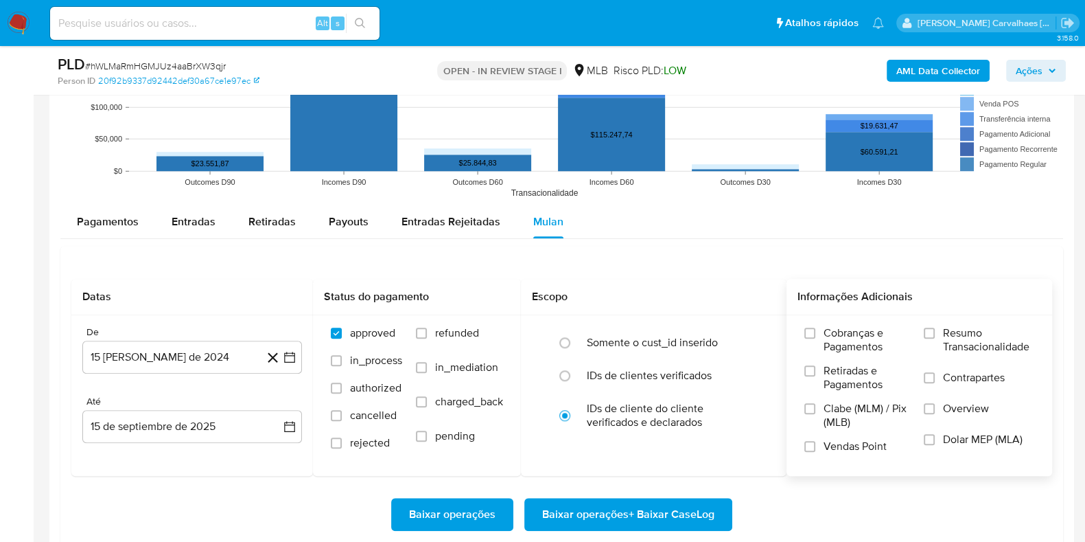
scroll to position [1372, 0]
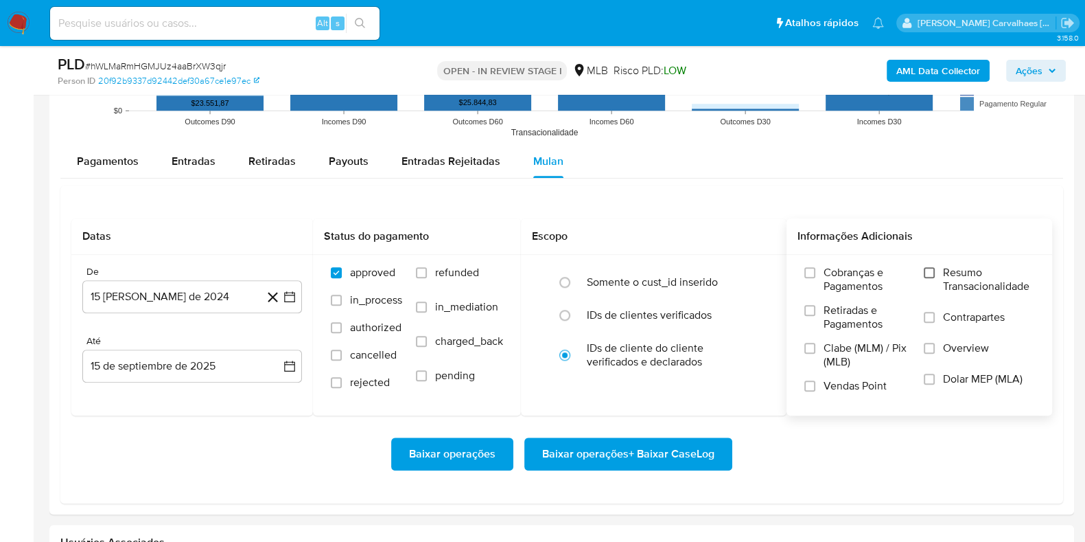
click at [930, 273] on input "Resumo Transacionalidade" at bounding box center [929, 272] width 11 height 11
click at [288, 290] on icon "button" at bounding box center [290, 297] width 14 height 14
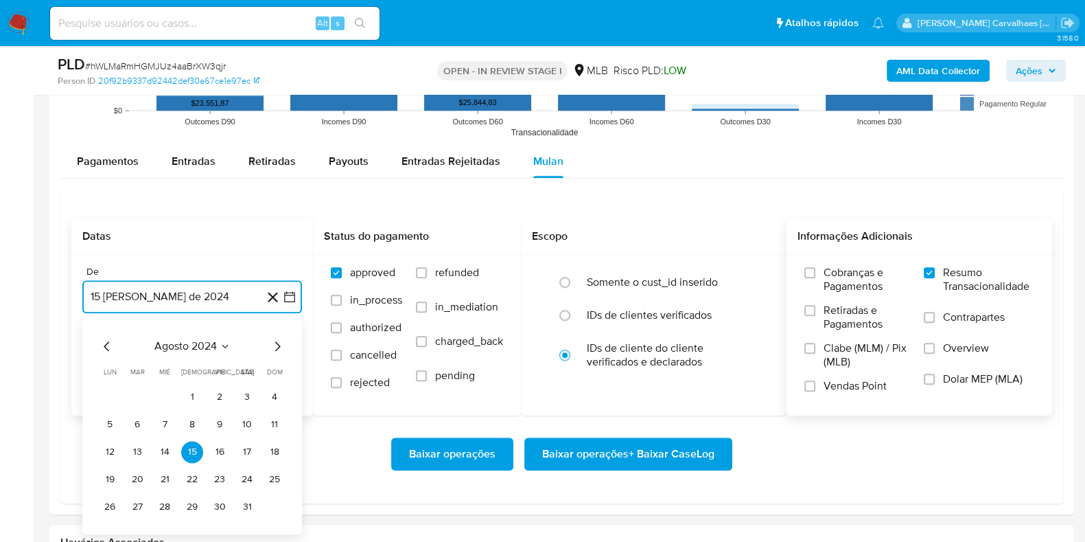
click at [279, 345] on icon "Mes siguiente" at bounding box center [277, 346] width 5 height 10
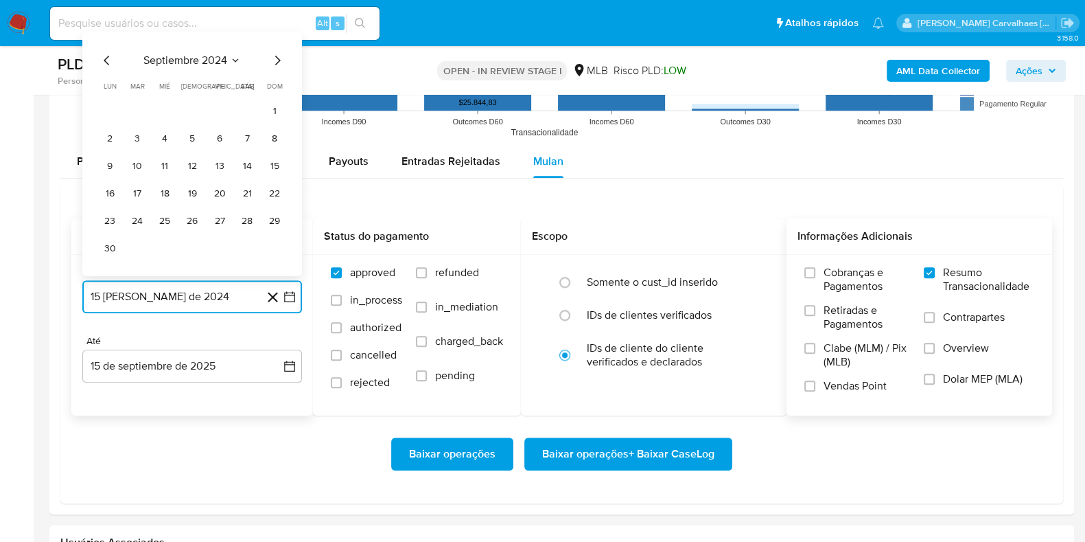
click at [275, 65] on icon "Mes siguiente" at bounding box center [277, 60] width 16 height 16
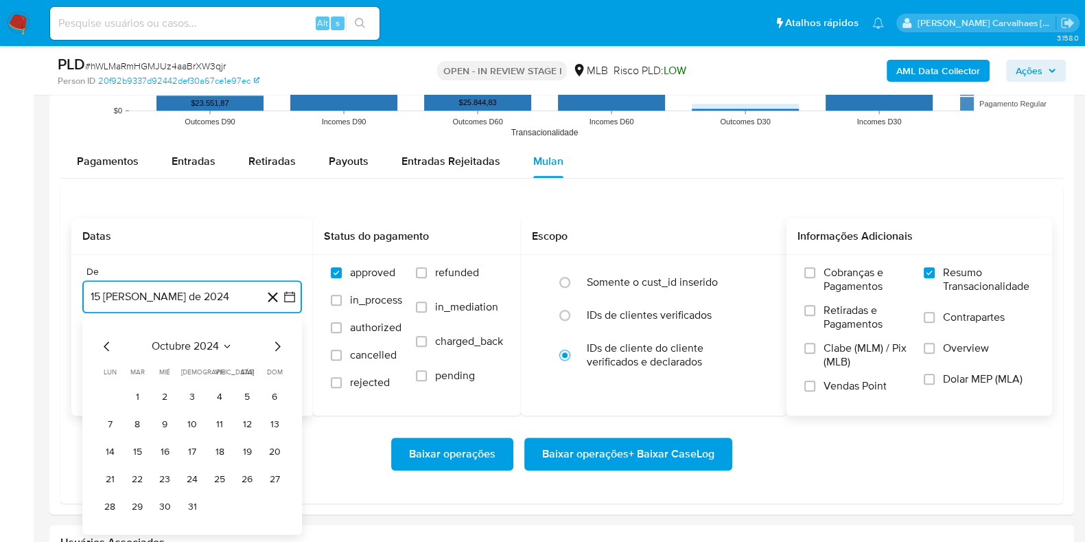
click at [273, 348] on icon "Mes siguiente" at bounding box center [277, 346] width 16 height 16
click at [273, 342] on icon "Mes siguiente" at bounding box center [277, 346] width 16 height 16
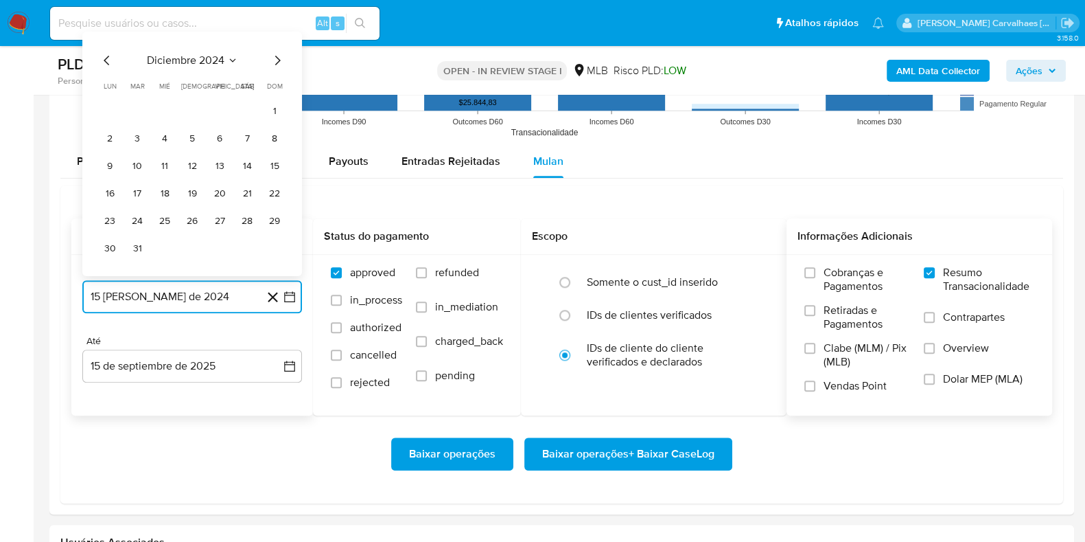
click at [276, 60] on icon "Mes siguiente" at bounding box center [277, 60] width 16 height 16
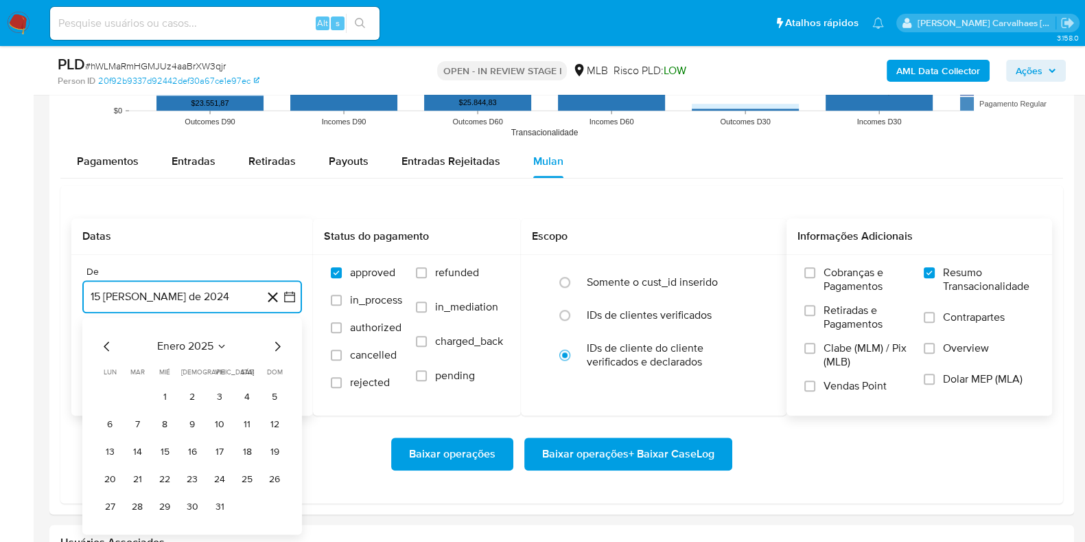
click at [273, 346] on icon "Mes siguiente" at bounding box center [277, 346] width 16 height 16
click at [274, 345] on icon "Mes siguiente" at bounding box center [277, 346] width 16 height 16
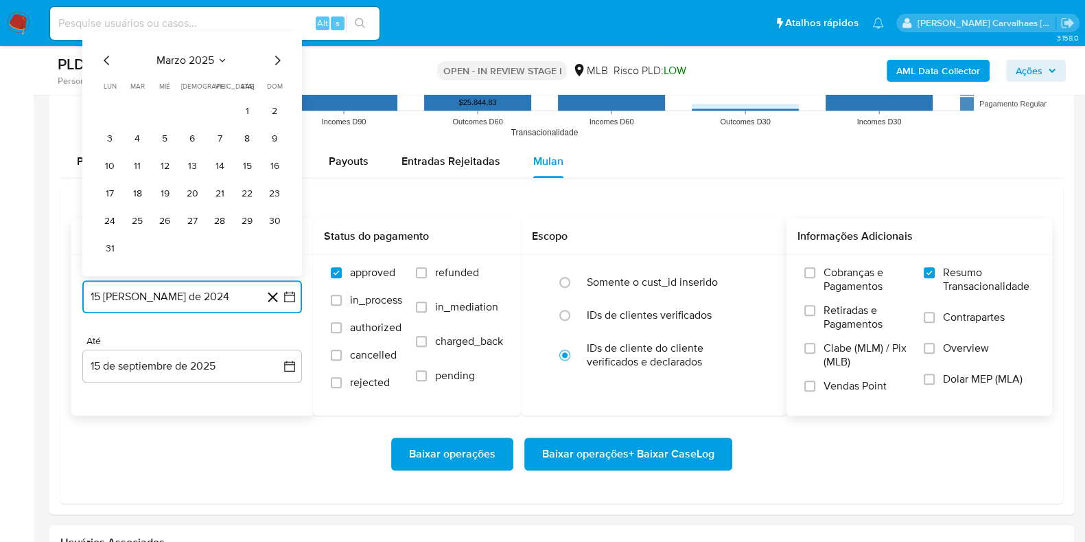
click at [278, 64] on icon "Mes siguiente" at bounding box center [277, 60] width 16 height 16
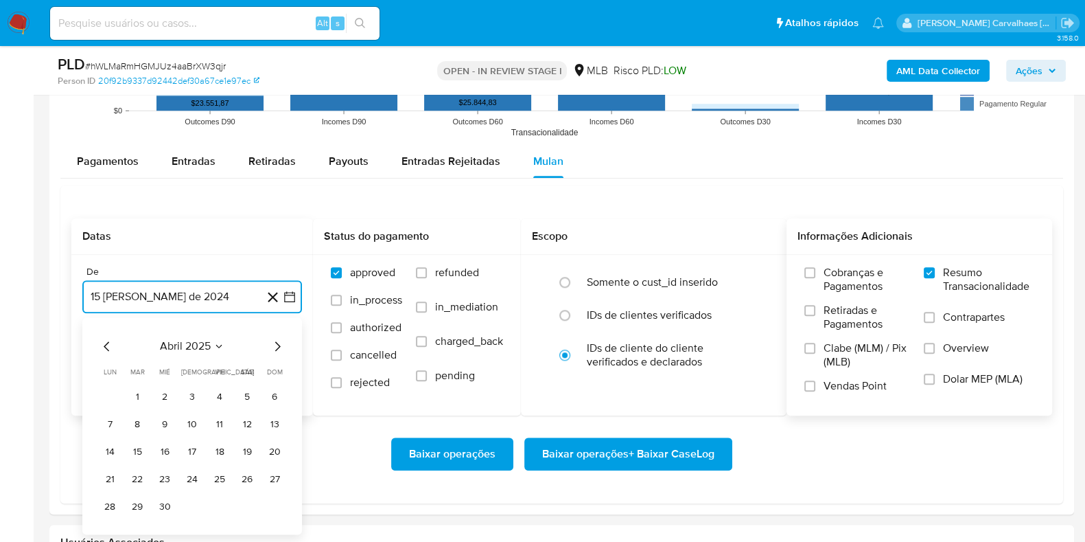
click at [276, 348] on icon "Mes siguiente" at bounding box center [277, 346] width 5 height 10
click at [275, 347] on icon "Mes siguiente" at bounding box center [277, 346] width 16 height 16
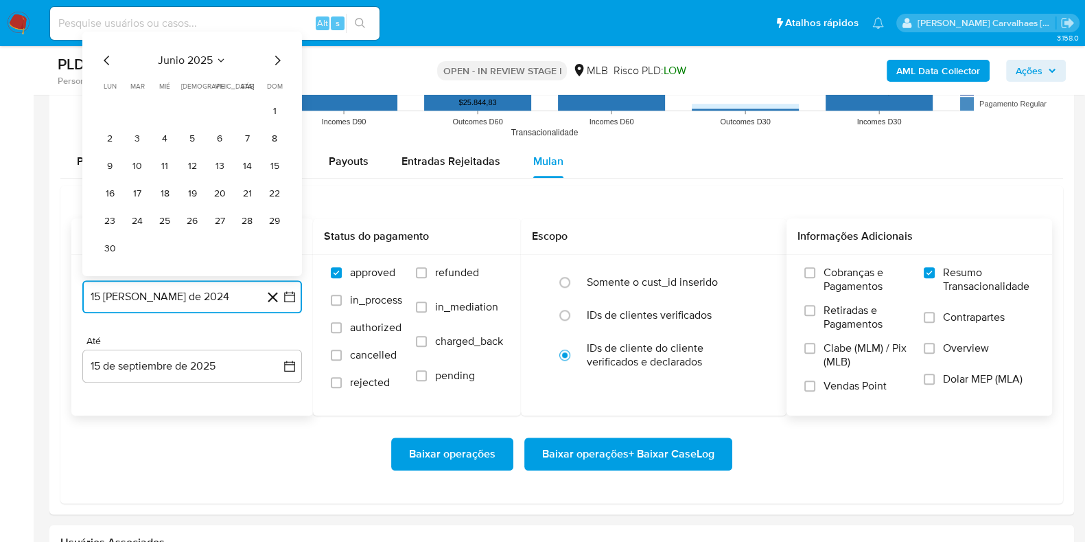
click at [273, 58] on icon "Mes siguiente" at bounding box center [277, 60] width 16 height 16
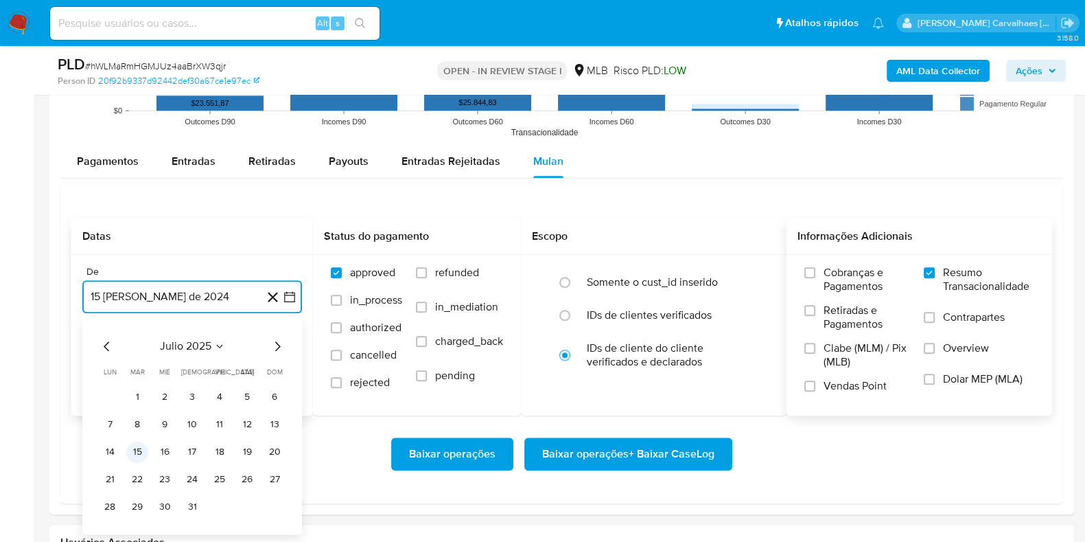
click at [143, 452] on button "15" at bounding box center [137, 452] width 22 height 22
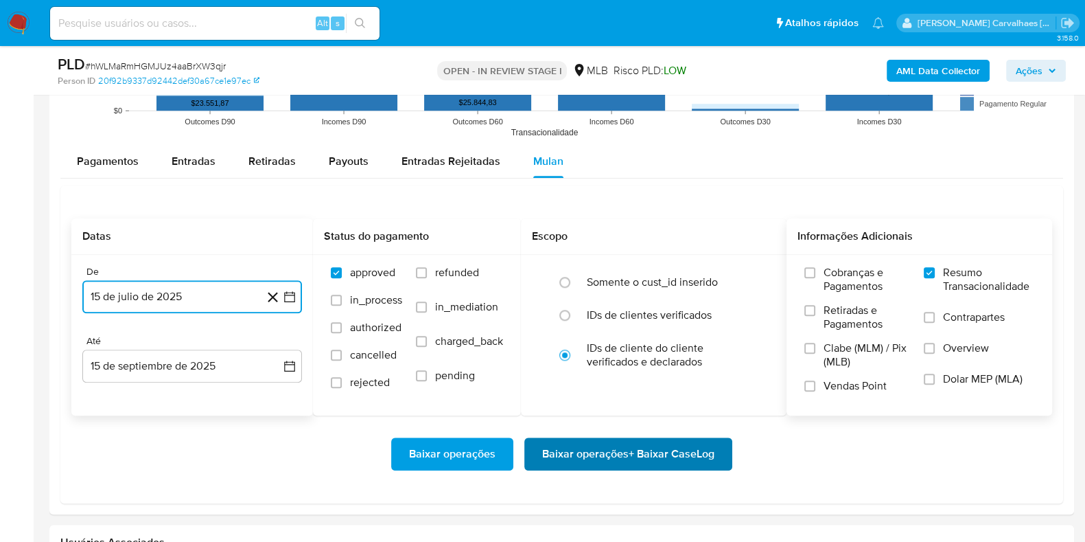
click at [604, 454] on span "Baixar operações + Baixar CaseLog" at bounding box center [628, 454] width 172 height 30
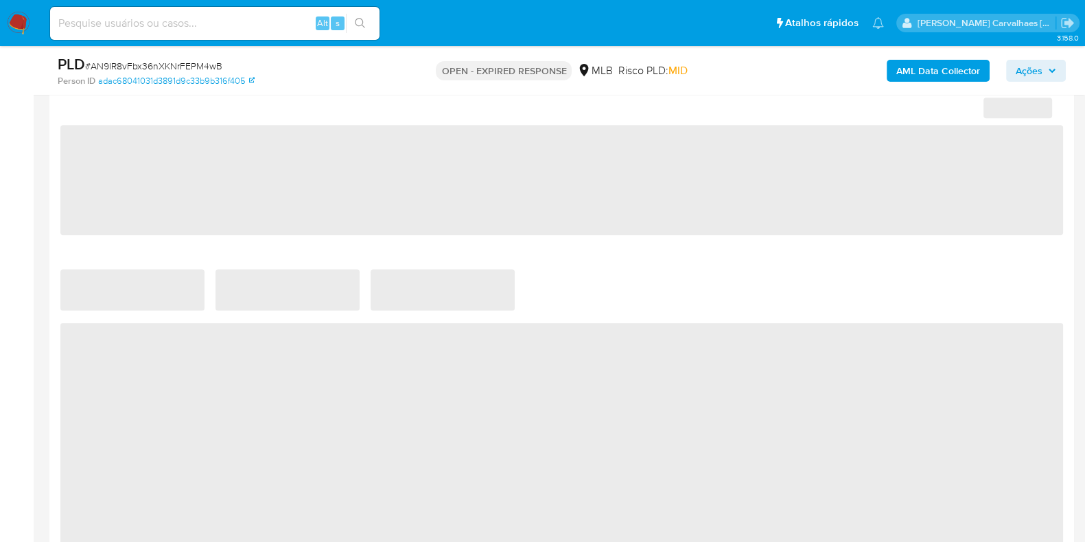
select select "10"
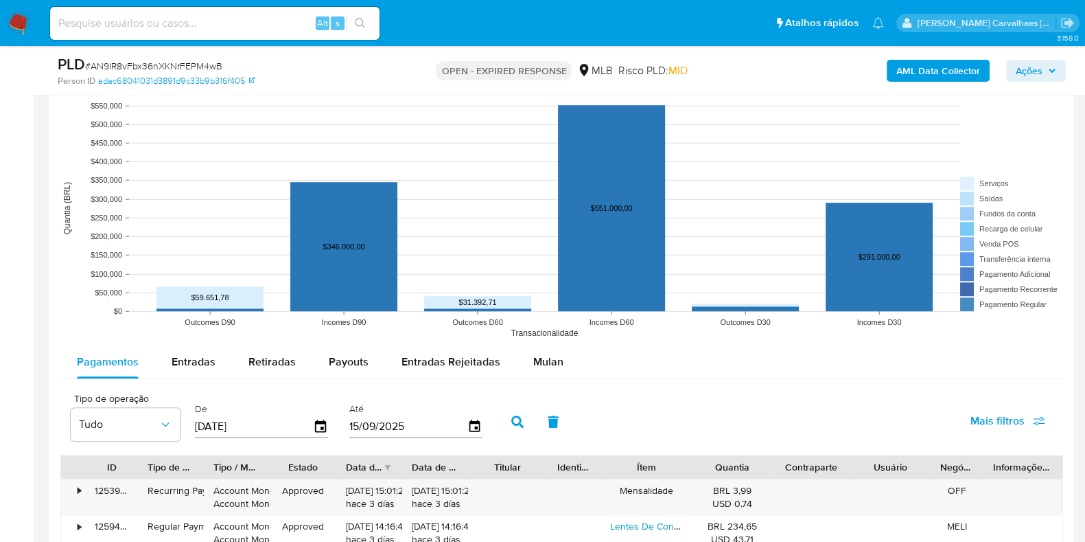
scroll to position [1286, 0]
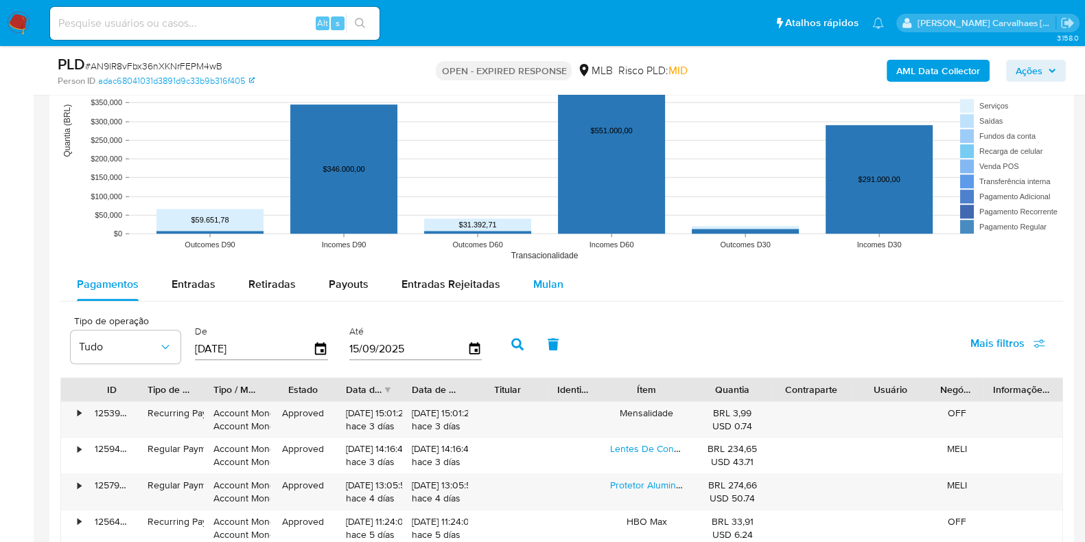
click at [559, 287] on button "Mulan" at bounding box center [548, 284] width 63 height 33
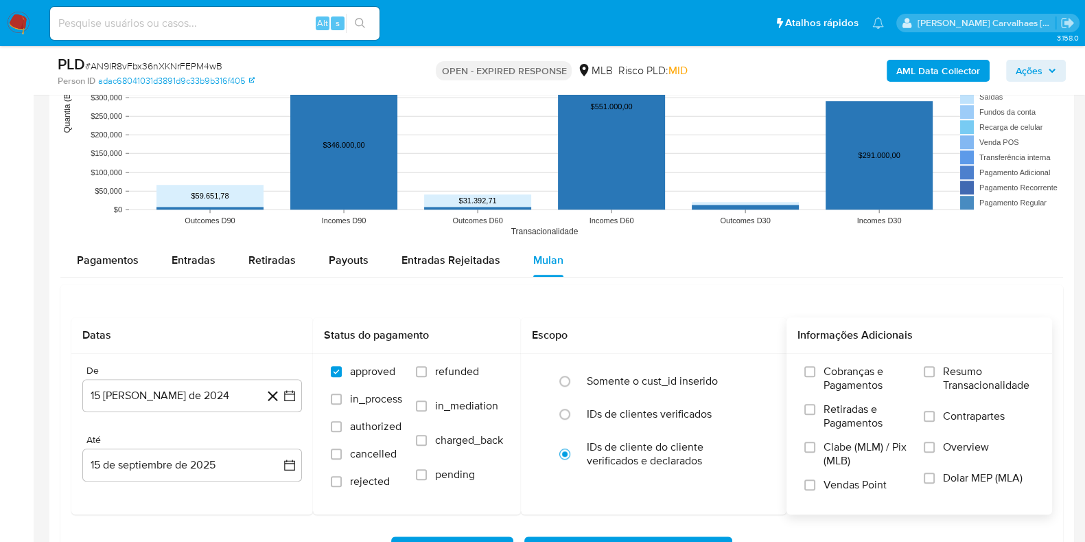
scroll to position [1372, 0]
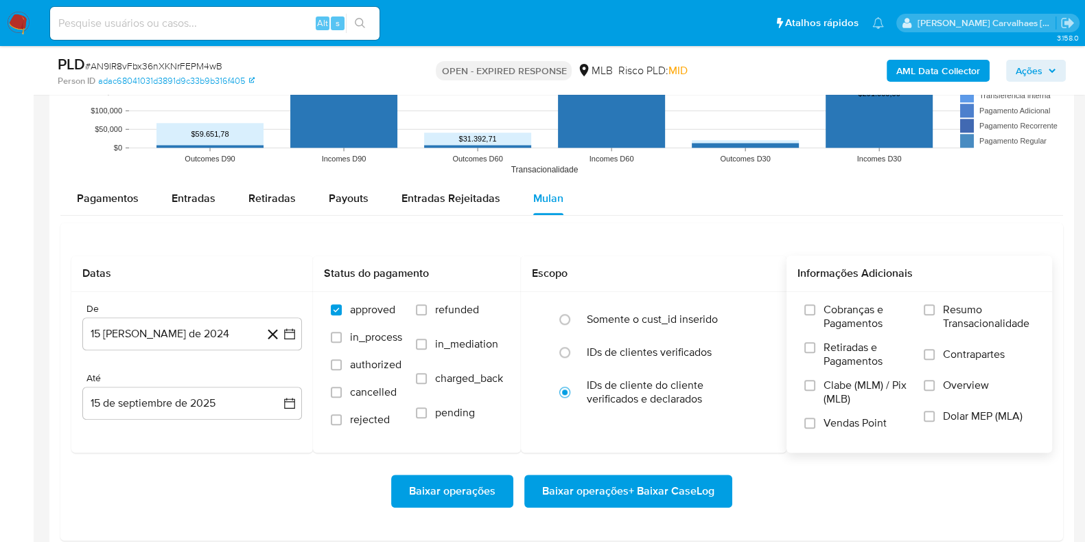
click at [929, 313] on label "Resumo Transacionalidade" at bounding box center [979, 325] width 111 height 45
click at [929, 313] on input "Resumo Transacionalidade" at bounding box center [929, 309] width 11 height 11
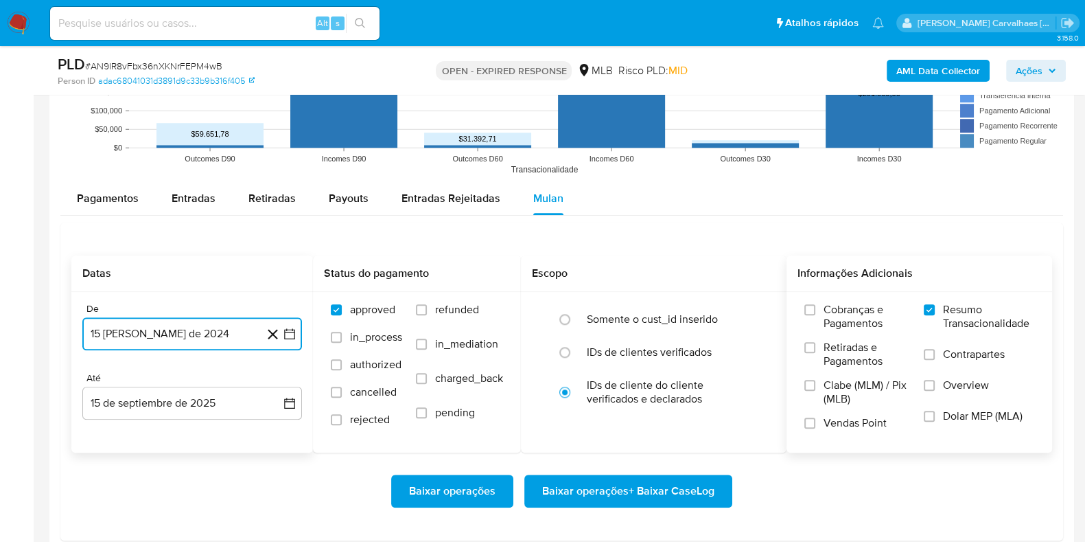
click at [295, 330] on icon "button" at bounding box center [290, 334] width 14 height 14
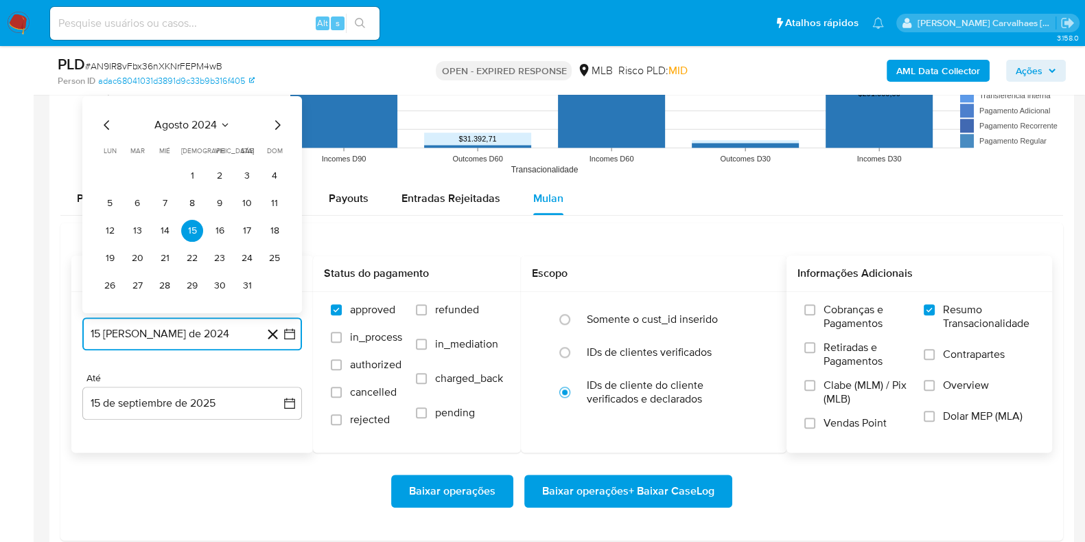
click at [281, 126] on icon "Mes siguiente" at bounding box center [277, 124] width 16 height 16
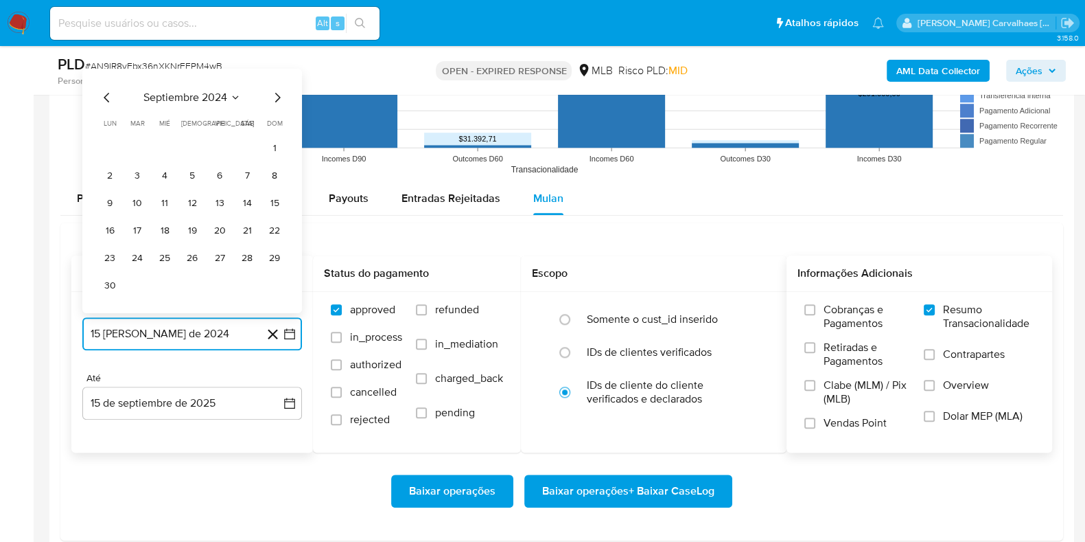
click at [277, 97] on icon "Mes siguiente" at bounding box center [277, 97] width 16 height 16
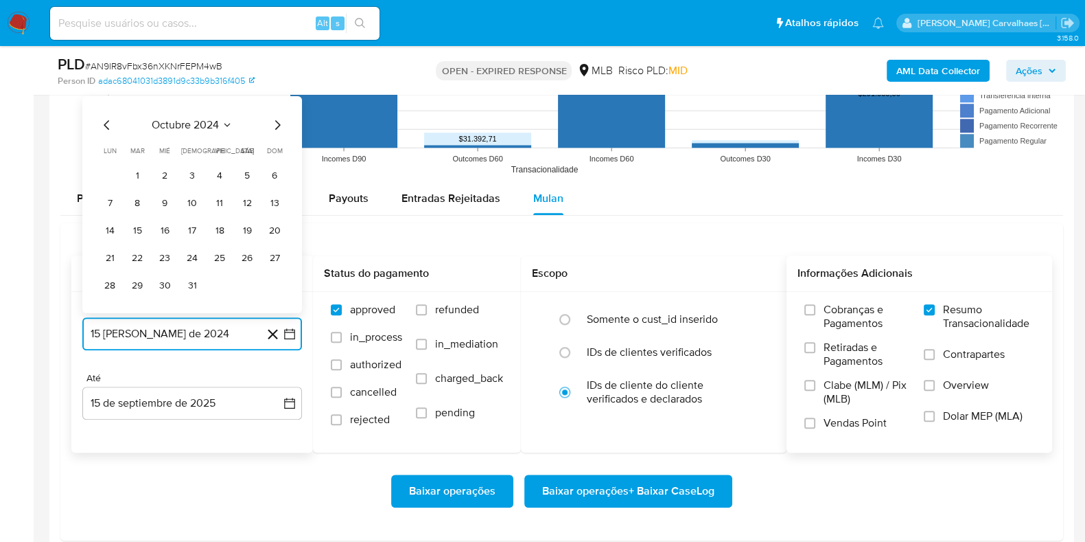
click at [278, 121] on icon "Mes siguiente" at bounding box center [277, 124] width 5 height 10
click at [277, 122] on icon "Mes siguiente" at bounding box center [277, 124] width 16 height 16
click at [274, 97] on icon "Mes siguiente" at bounding box center [277, 97] width 16 height 16
click at [275, 126] on icon "Mes siguiente" at bounding box center [277, 124] width 16 height 16
click at [277, 118] on icon "Mes siguiente" at bounding box center [277, 124] width 16 height 16
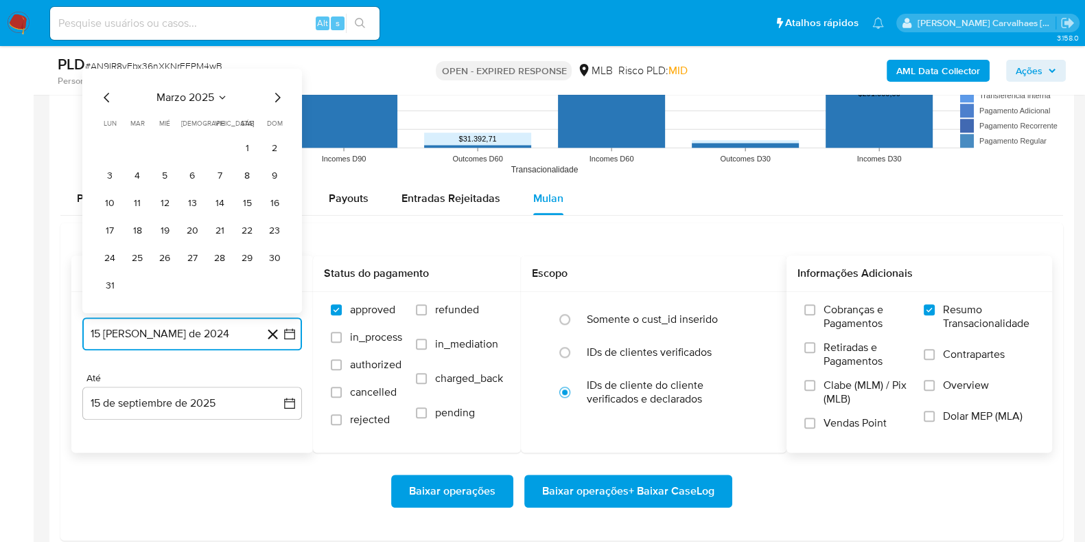
click at [278, 98] on icon "Mes siguiente" at bounding box center [277, 97] width 16 height 16
click at [278, 127] on icon "Mes siguiente" at bounding box center [277, 124] width 16 height 16
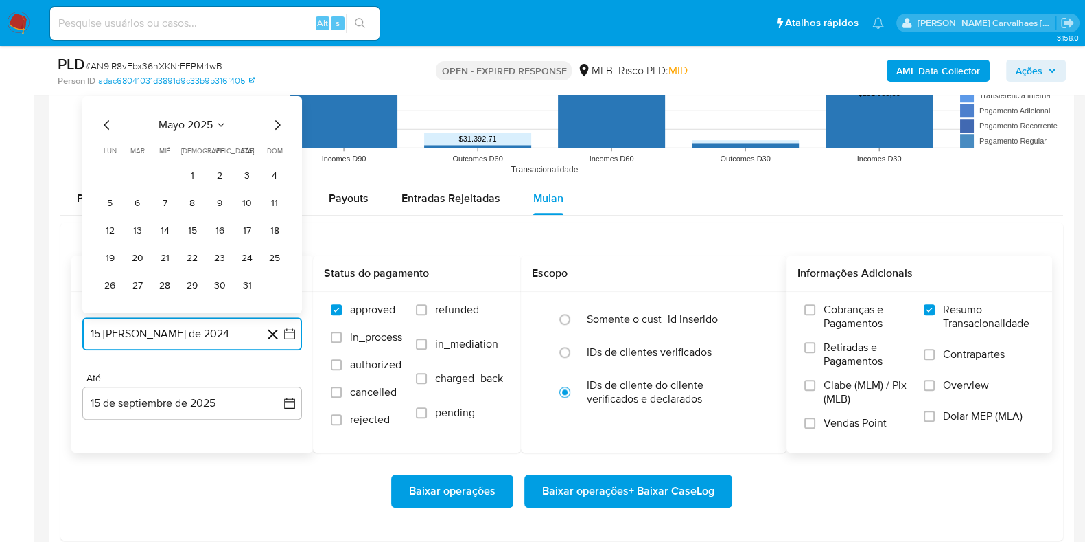
click at [278, 119] on icon "Mes siguiente" at bounding box center [277, 124] width 16 height 16
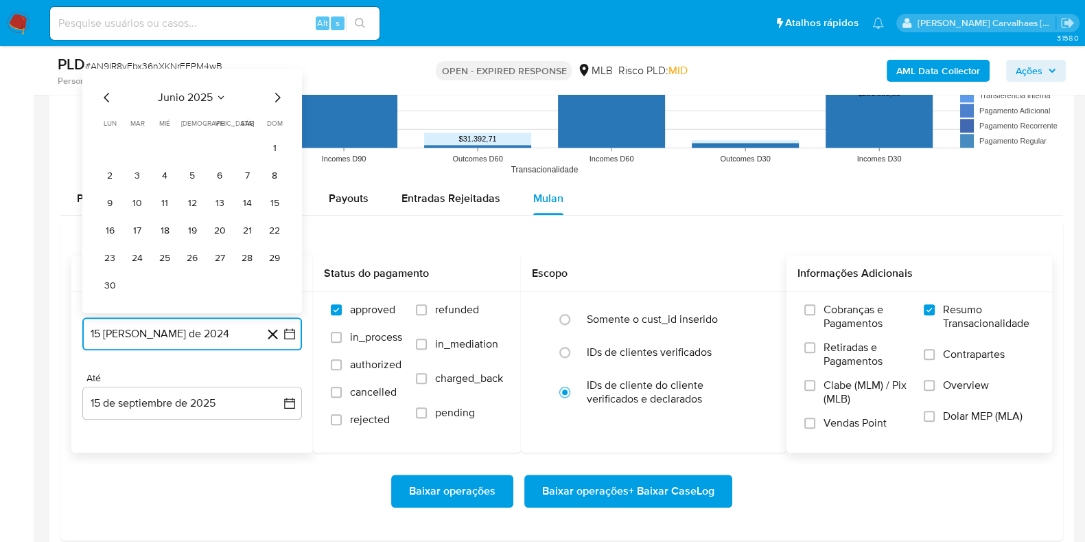
click at [277, 97] on icon "Mes siguiente" at bounding box center [277, 97] width 16 height 16
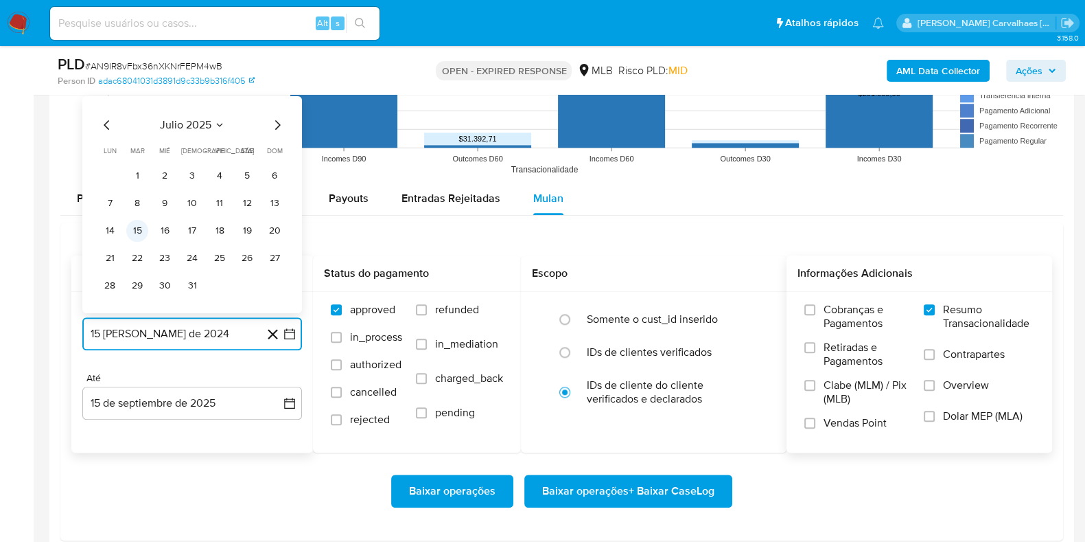
click at [141, 225] on button "15" at bounding box center [137, 230] width 22 height 22
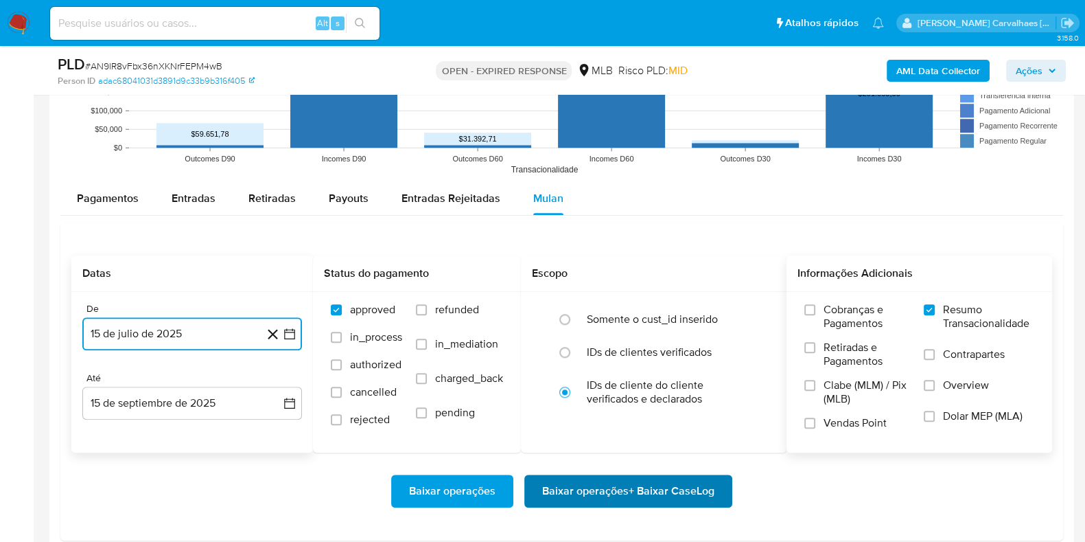
click at [596, 488] on span "Baixar operações + Baixar CaseLog" at bounding box center [628, 491] width 172 height 30
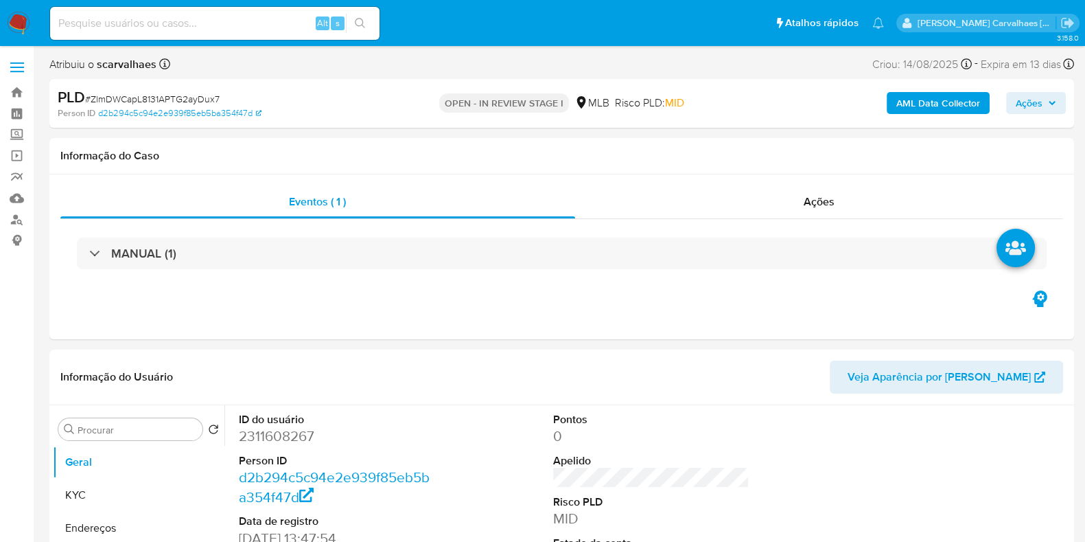
select select "10"
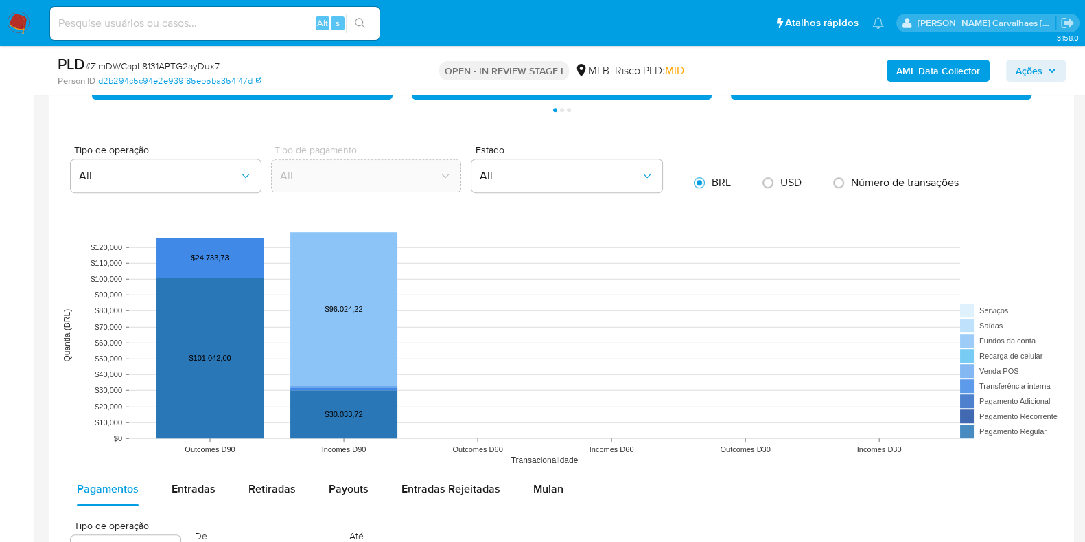
scroll to position [1200, 0]
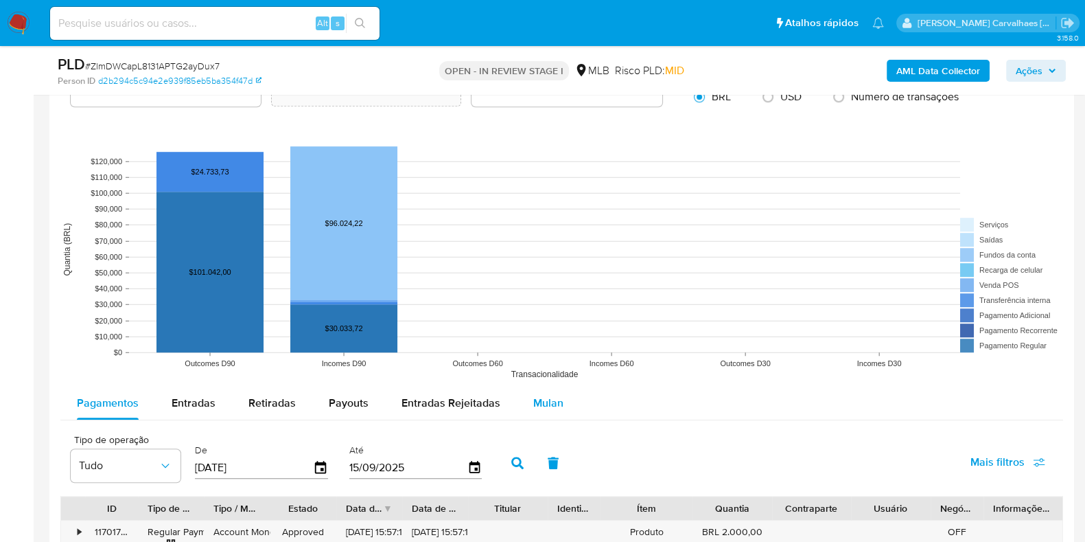
click at [547, 398] on span "Mulan" at bounding box center [548, 403] width 30 height 16
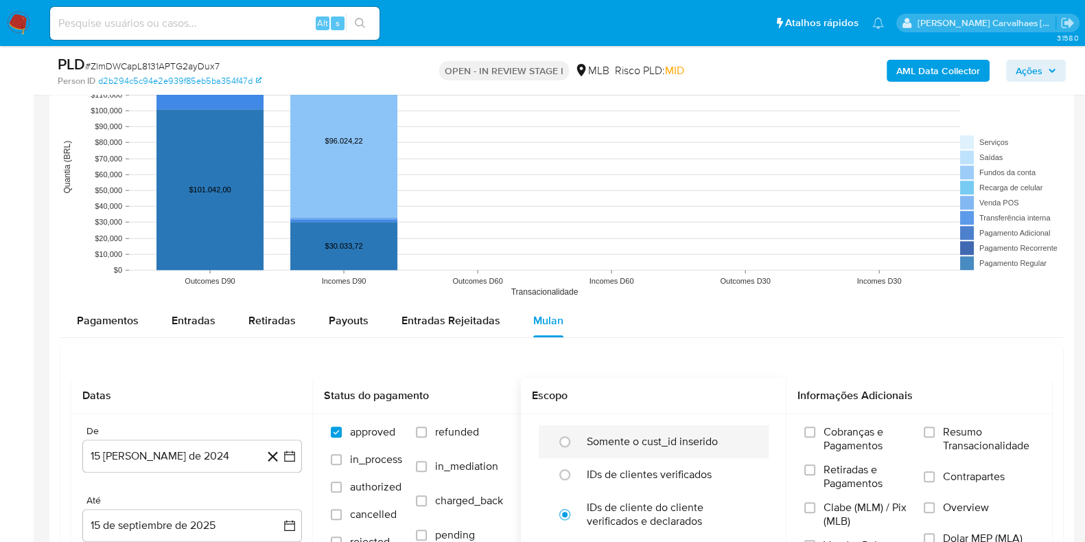
scroll to position [1372, 0]
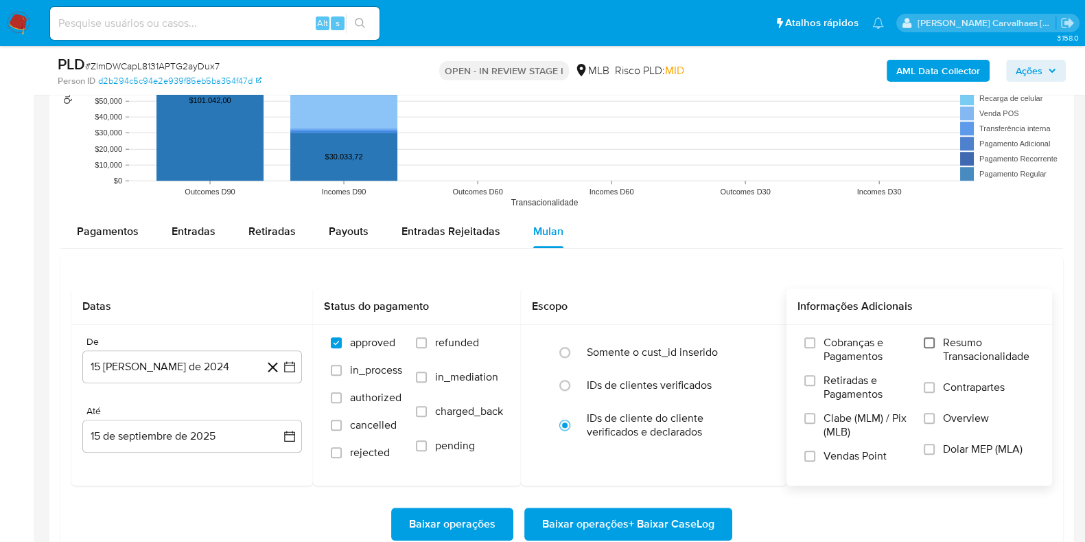
click at [935, 342] on input "Resumo Transacionalidade" at bounding box center [929, 342] width 11 height 11
click at [291, 368] on icon "button" at bounding box center [290, 367] width 14 height 14
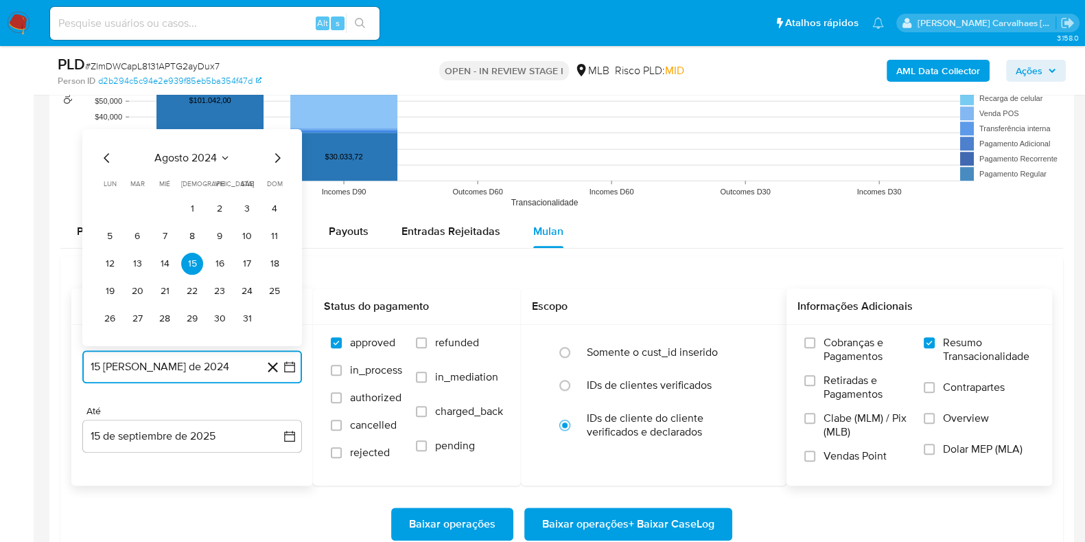
click at [278, 156] on icon "Mes siguiente" at bounding box center [277, 157] width 16 height 16
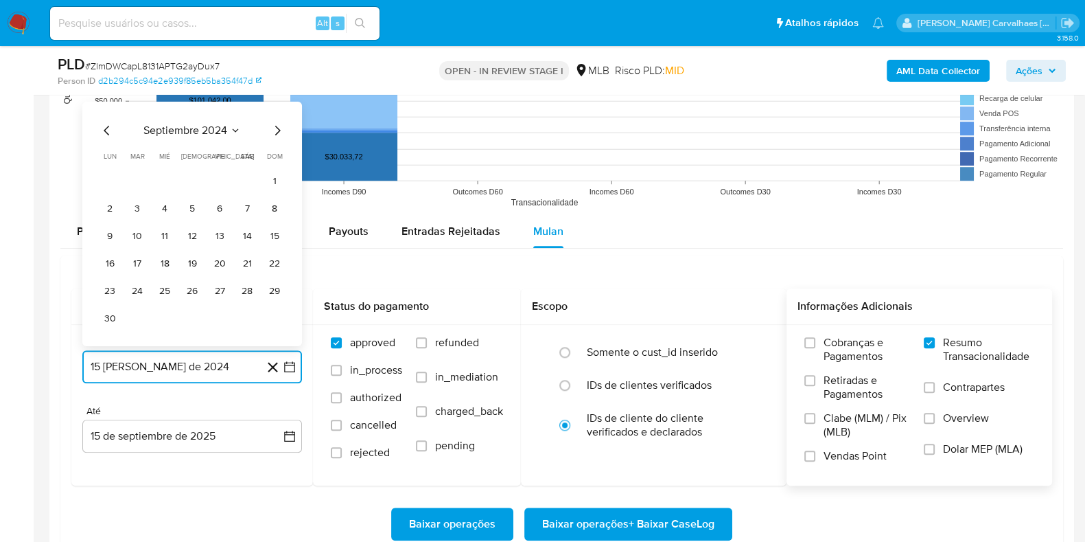
click at [277, 125] on icon "Mes siguiente" at bounding box center [277, 129] width 16 height 16
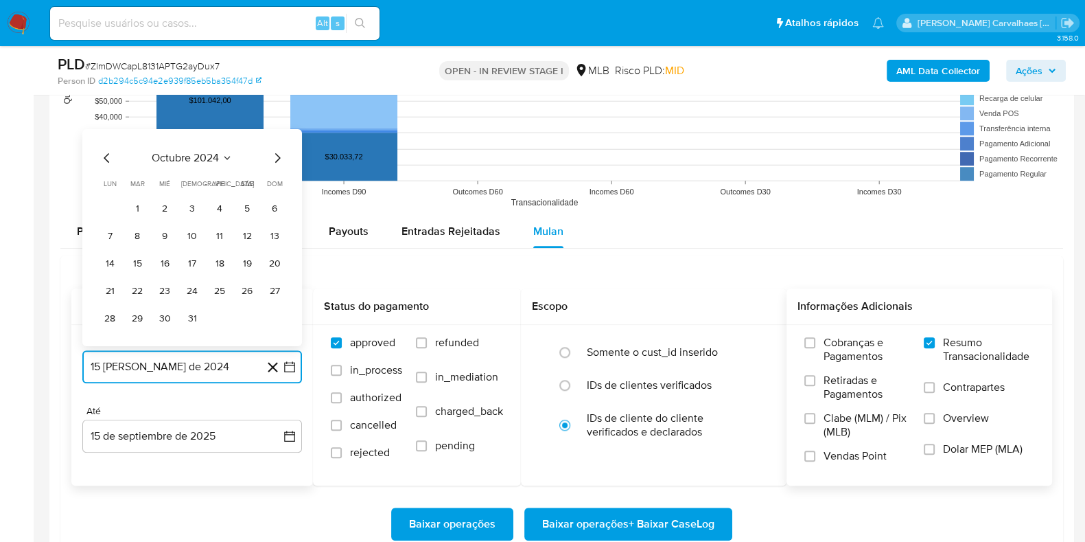
click at [277, 157] on icon "Mes siguiente" at bounding box center [277, 157] width 16 height 16
click at [277, 156] on icon "Mes siguiente" at bounding box center [277, 157] width 16 height 16
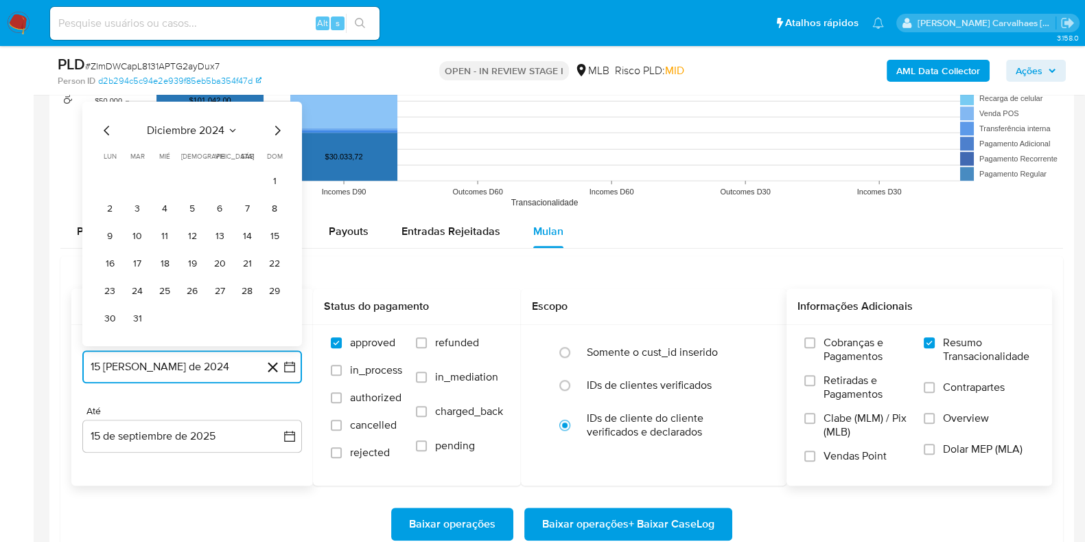
click at [277, 126] on icon "Mes siguiente" at bounding box center [277, 129] width 16 height 16
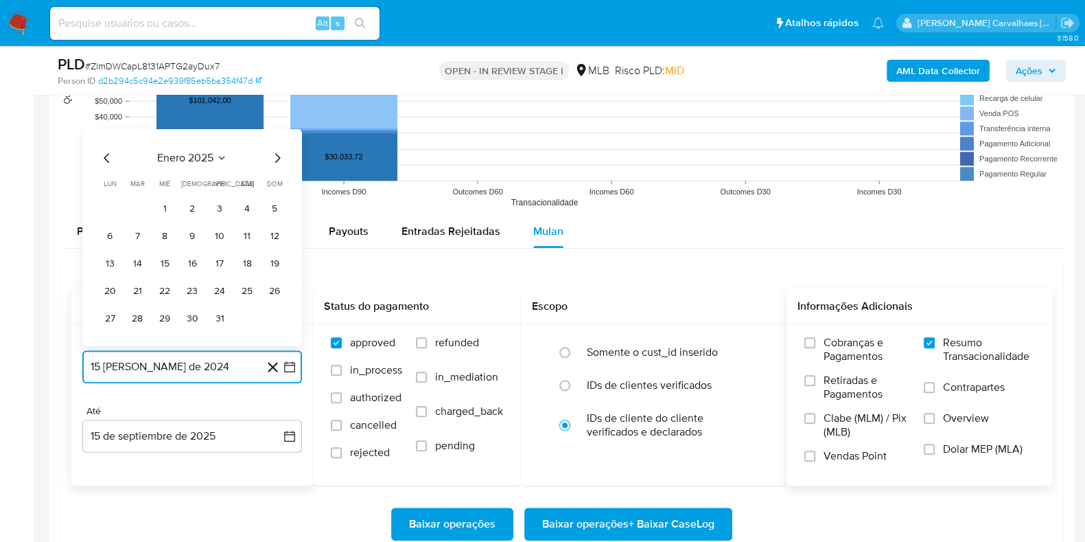
click at [277, 154] on icon "Mes siguiente" at bounding box center [277, 157] width 16 height 16
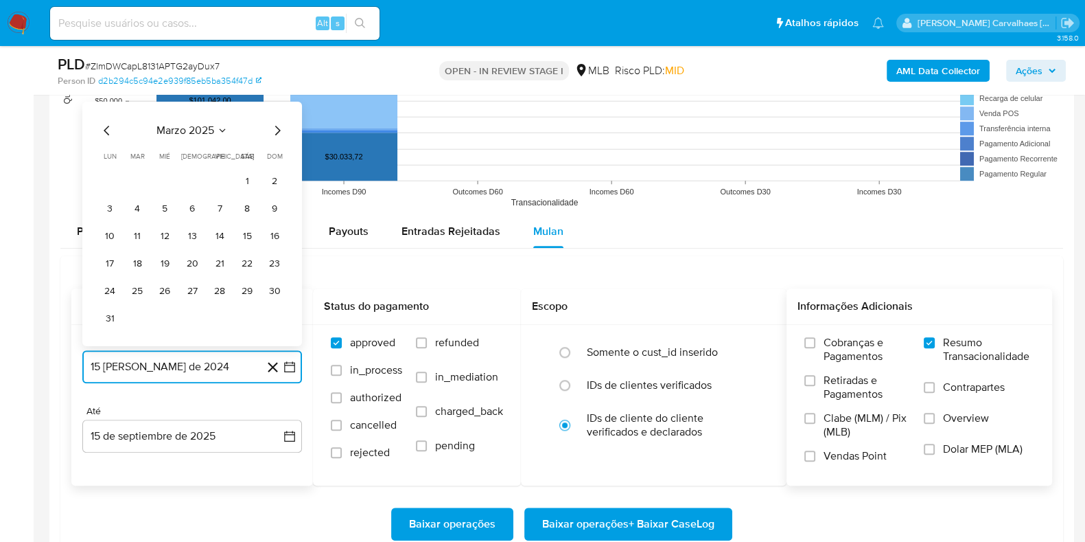
click at [277, 126] on icon "Mes siguiente" at bounding box center [277, 130] width 5 height 10
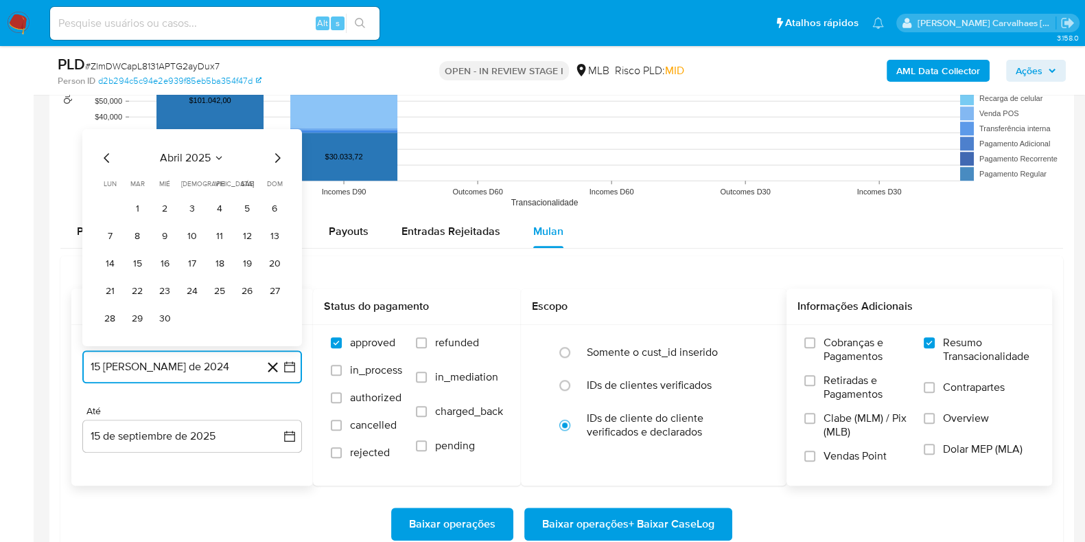
click at [278, 156] on icon "Mes siguiente" at bounding box center [277, 157] width 16 height 16
click at [279, 157] on icon "Mes siguiente" at bounding box center [277, 157] width 16 height 16
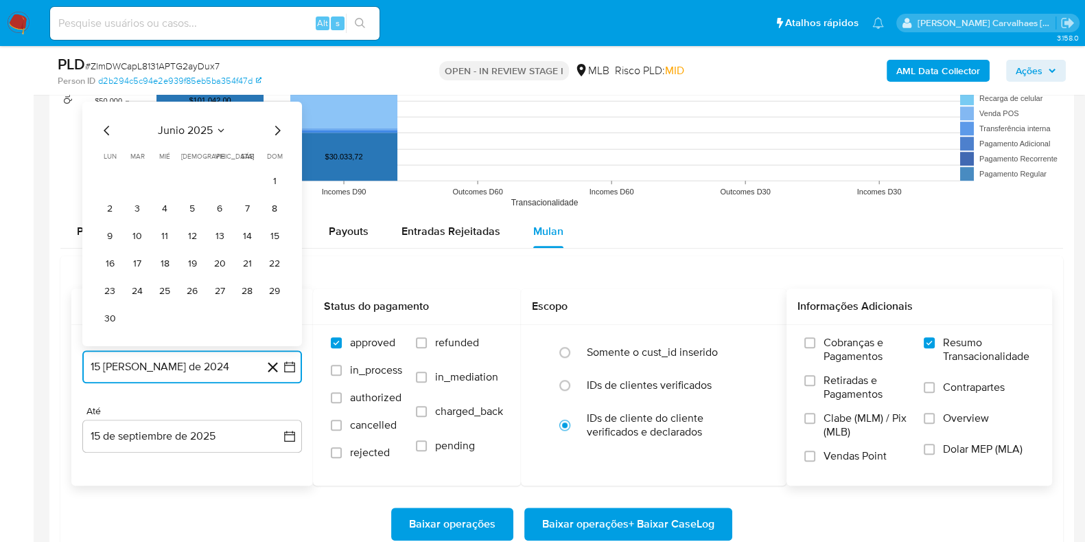
click at [275, 127] on icon "Mes siguiente" at bounding box center [277, 129] width 16 height 16
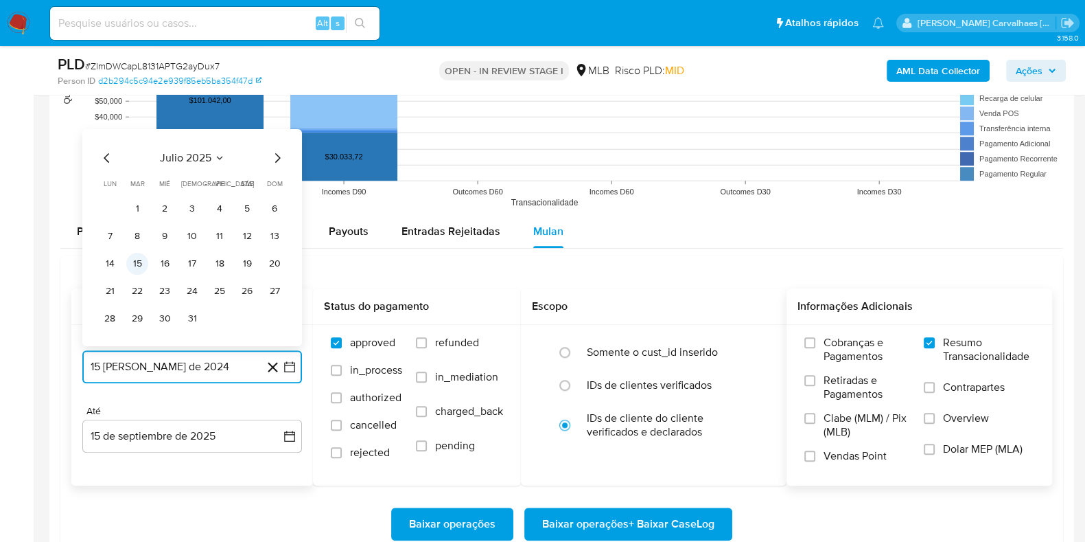
click at [139, 263] on button "15" at bounding box center [137, 263] width 22 height 22
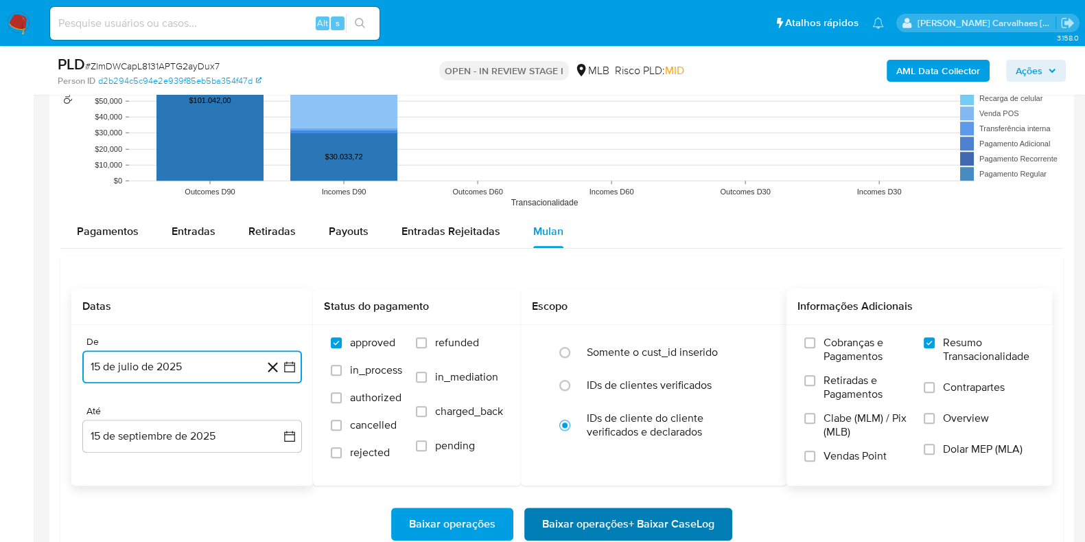
click at [588, 515] on span "Baixar operações + Baixar CaseLog" at bounding box center [628, 524] width 172 height 30
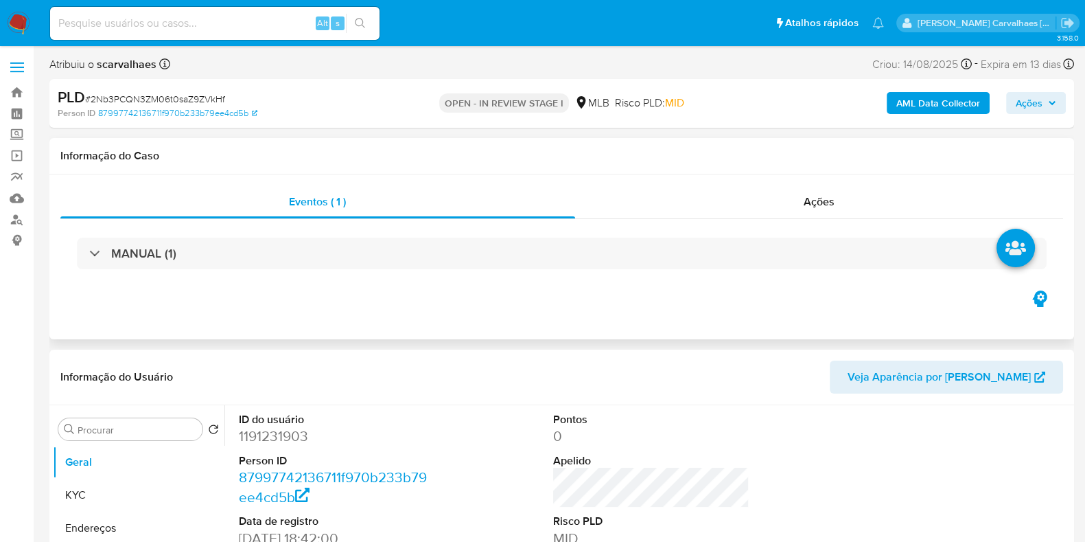
select select "10"
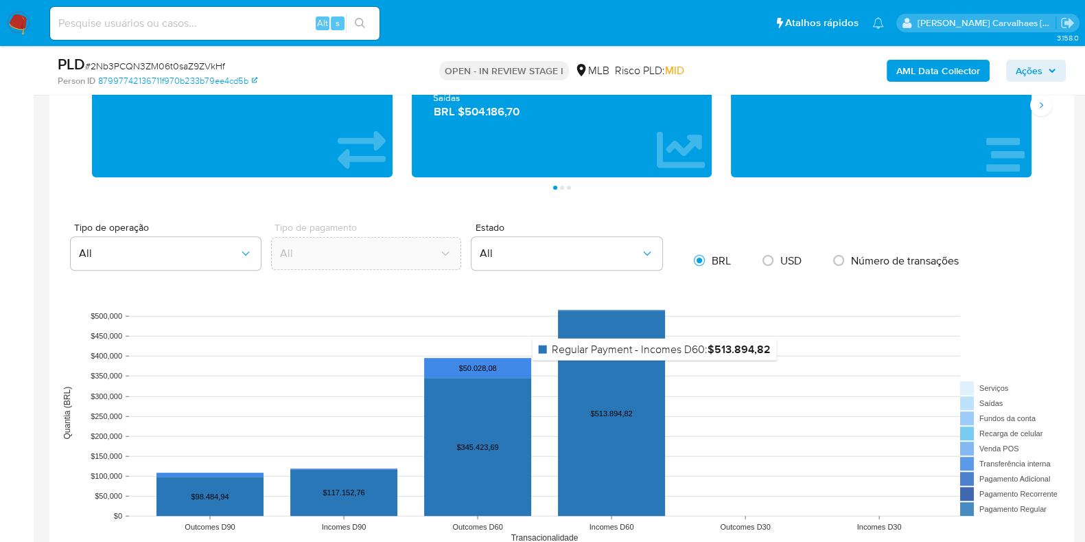
scroll to position [1115, 0]
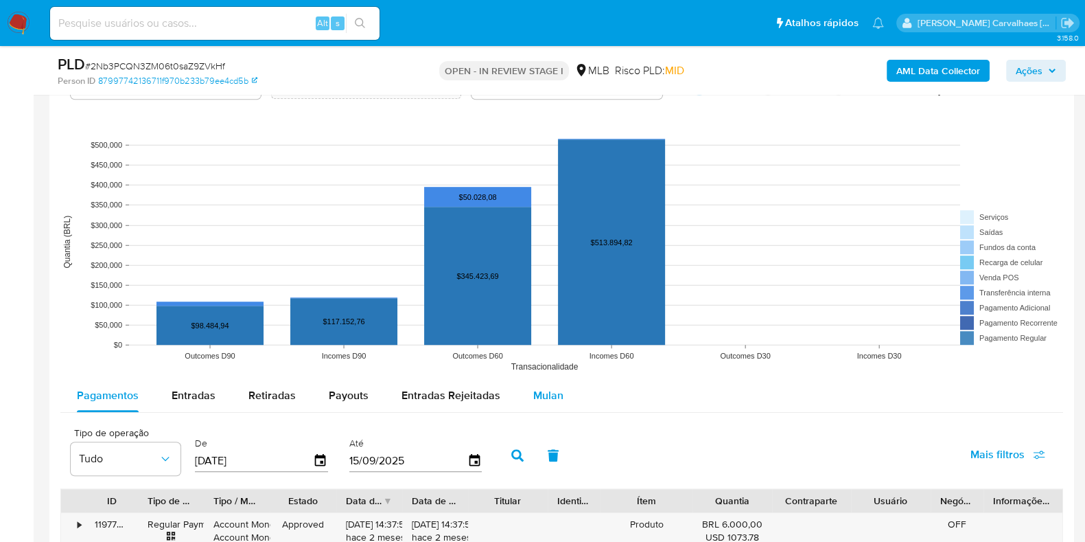
click at [553, 395] on span "Mulan" at bounding box center [548, 395] width 30 height 16
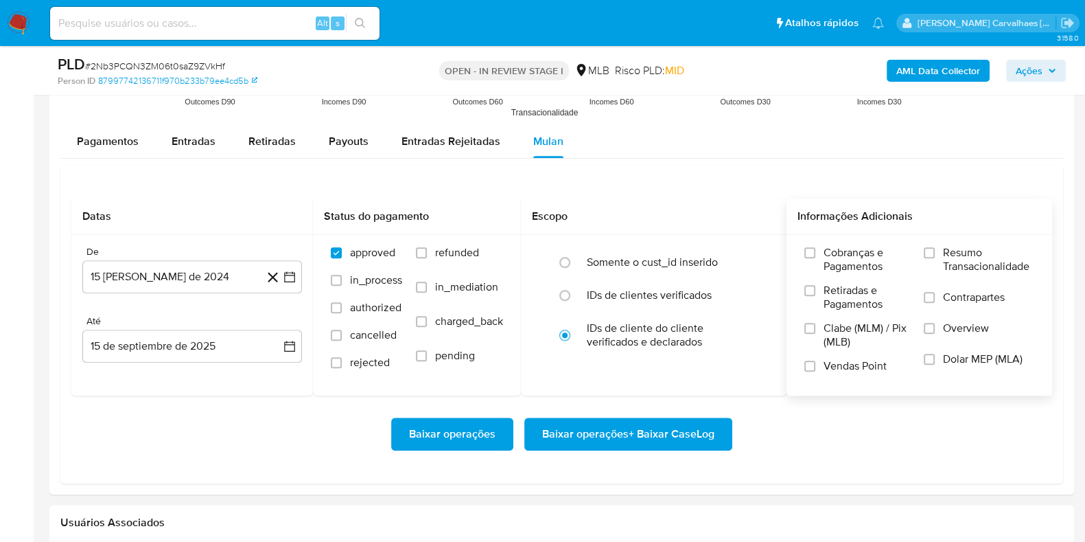
scroll to position [1372, 0]
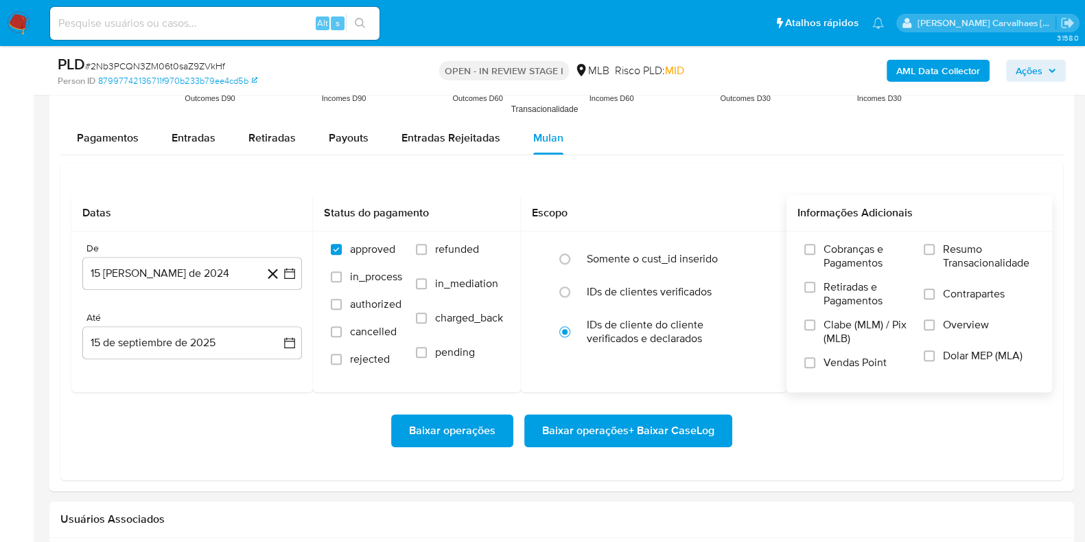
click at [930, 254] on label "Resumo Transacionalidade" at bounding box center [979, 264] width 111 height 45
click at [930, 254] on input "Resumo Transacionalidade" at bounding box center [929, 249] width 11 height 11
click at [291, 272] on icon "button" at bounding box center [290, 273] width 14 height 14
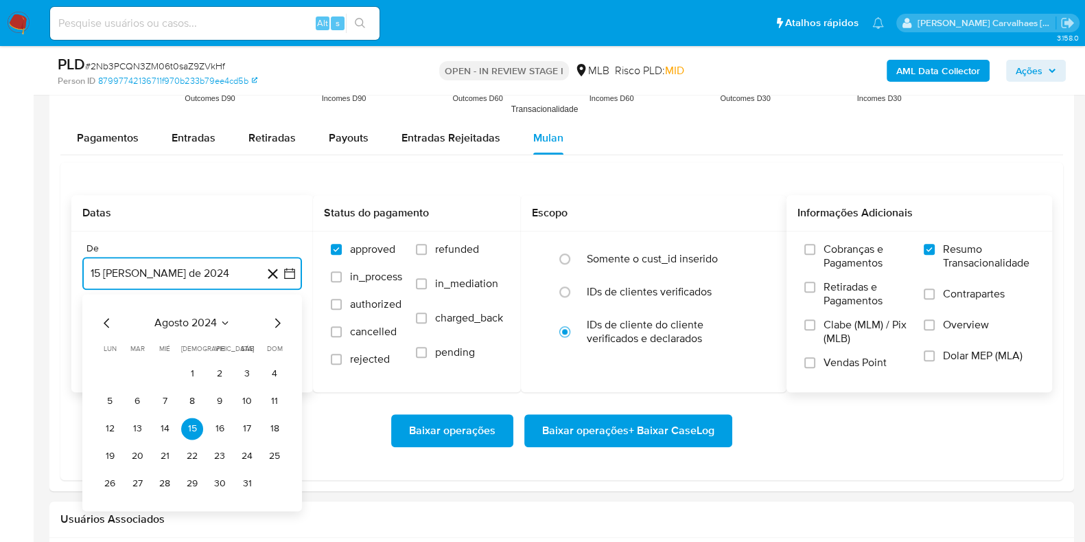
click at [277, 324] on icon "Mes siguiente" at bounding box center [277, 323] width 5 height 10
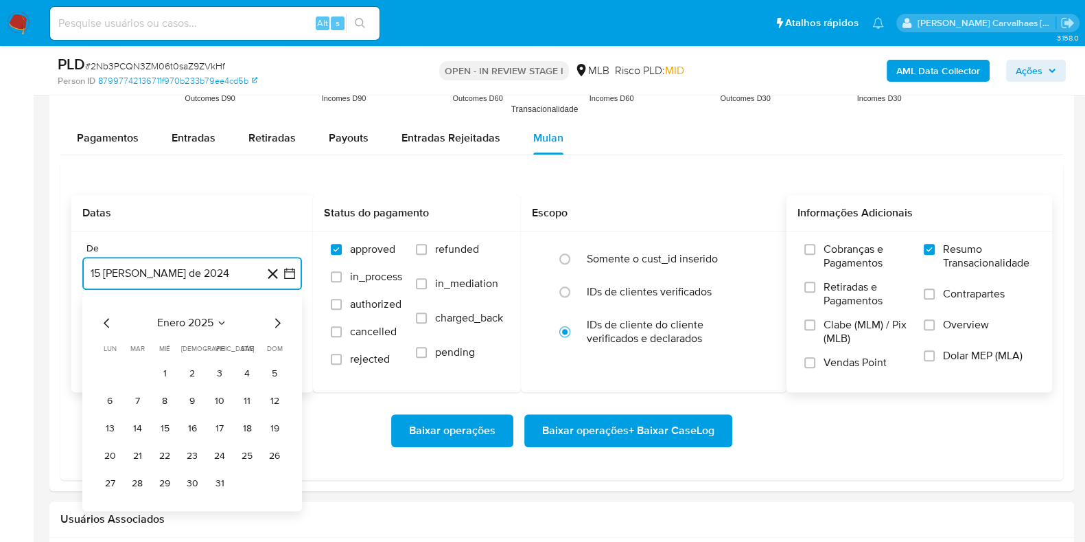
click at [277, 324] on icon "Mes siguiente" at bounding box center [277, 323] width 5 height 10
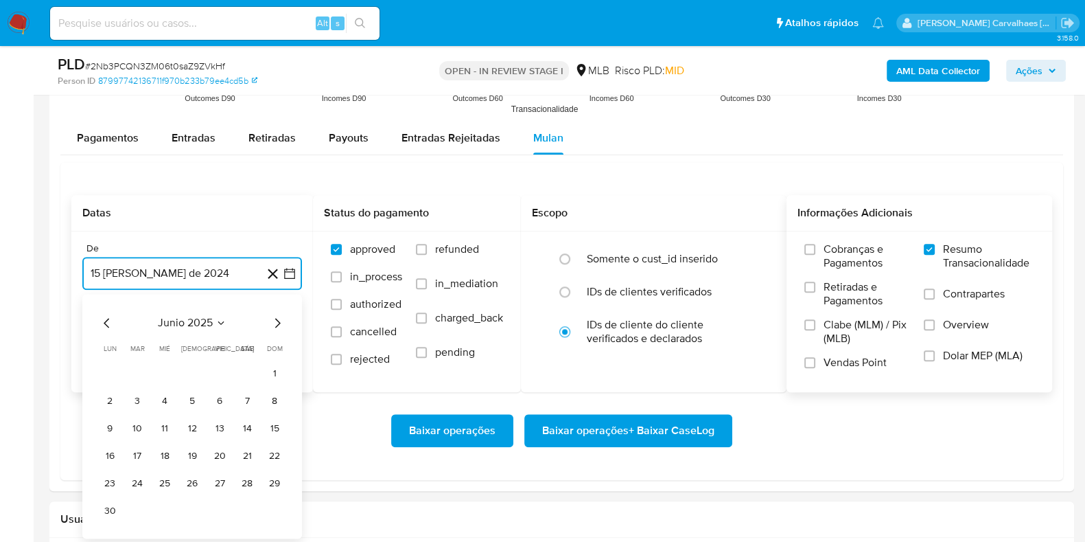
click at [277, 324] on icon "Mes siguiente" at bounding box center [277, 323] width 5 height 10
click at [142, 431] on button "15" at bounding box center [137, 428] width 22 height 22
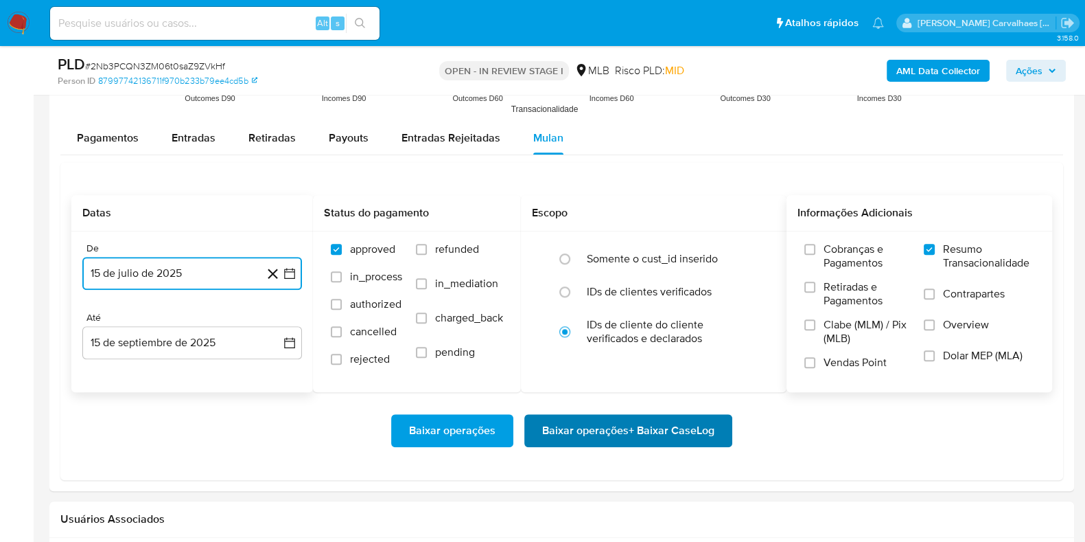
click at [607, 428] on span "Baixar operações + Baixar CaseLog" at bounding box center [628, 430] width 172 height 30
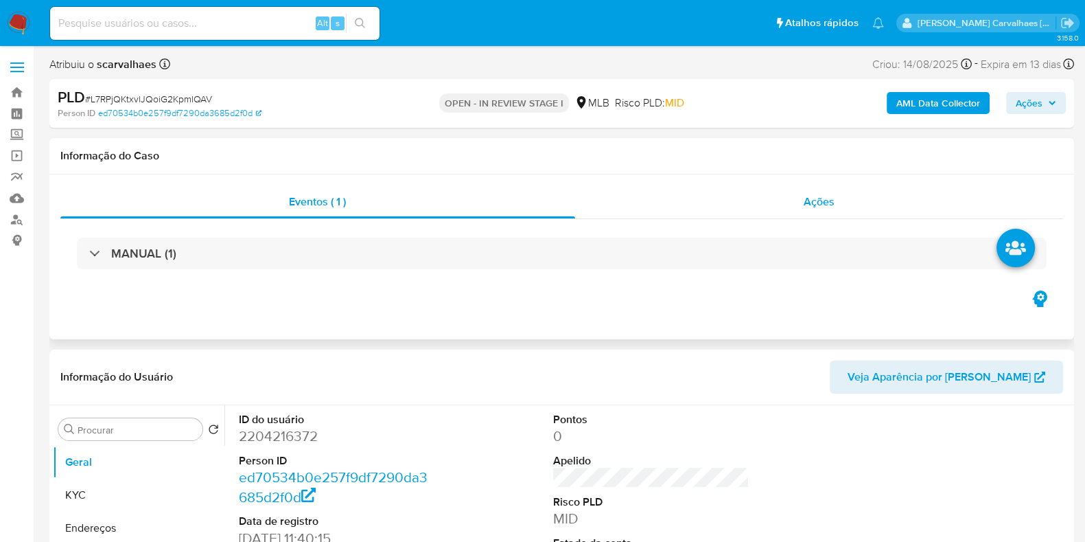
select select "10"
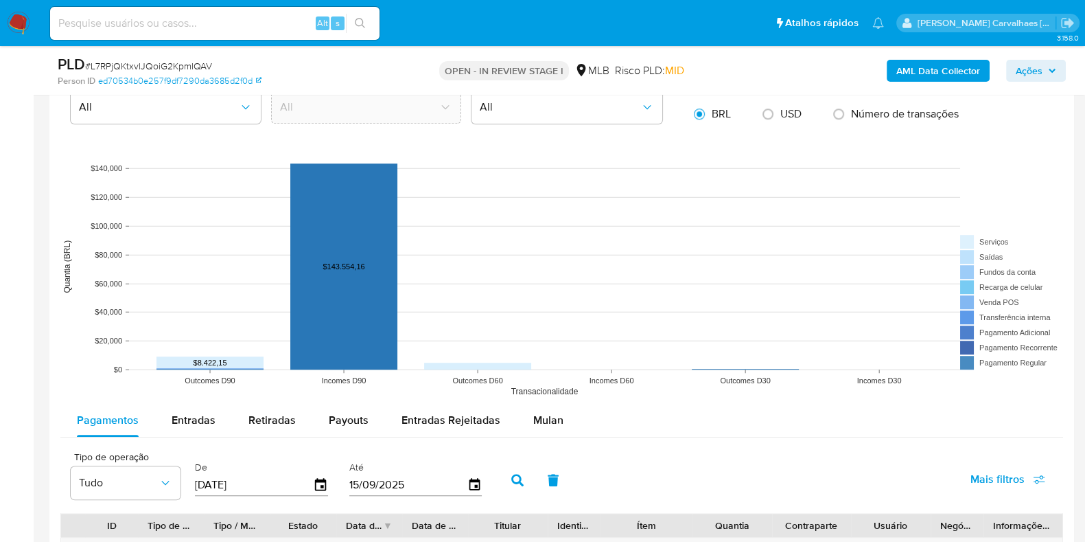
scroll to position [1286, 0]
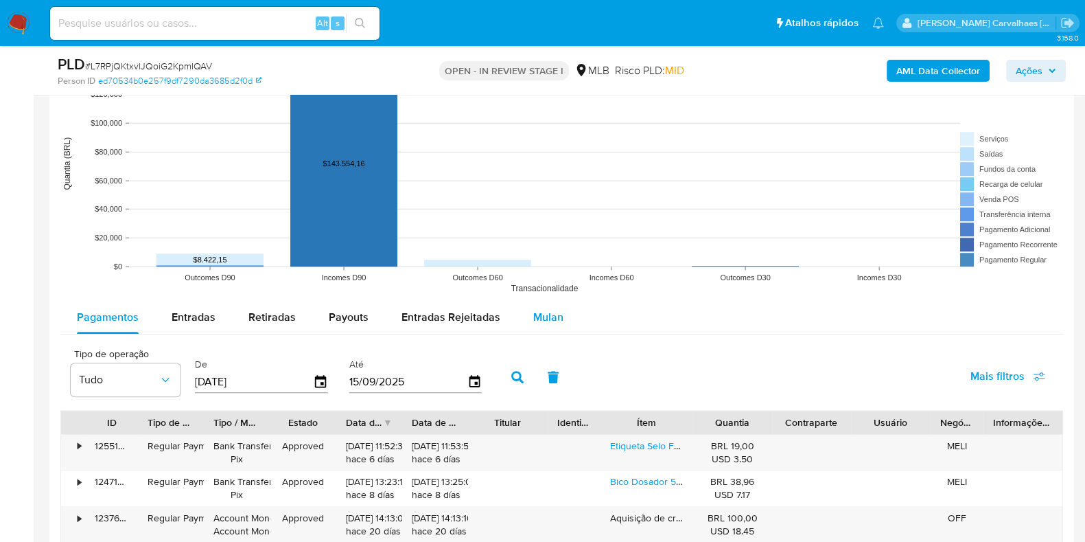
click at [544, 320] on span "Mulan" at bounding box center [548, 317] width 30 height 16
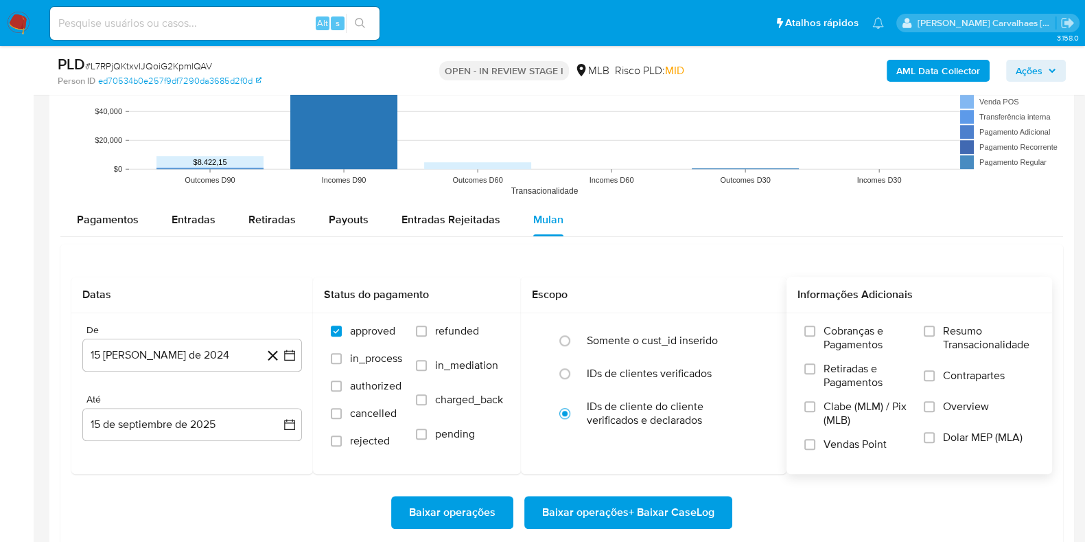
scroll to position [1459, 0]
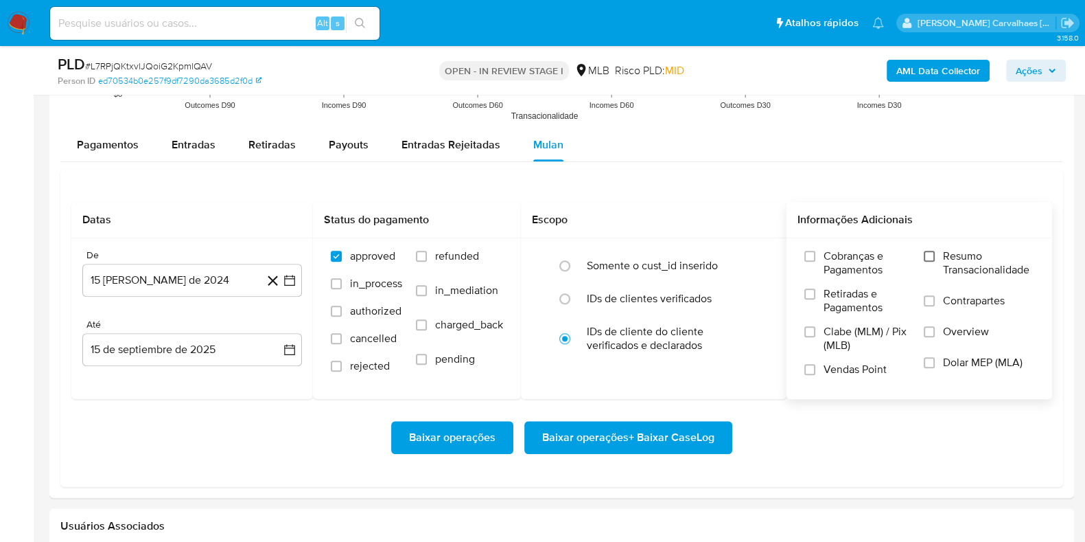
click at [927, 257] on input "Resumo Transacionalidade" at bounding box center [929, 256] width 11 height 11
click at [290, 283] on icon "button" at bounding box center [290, 280] width 14 height 14
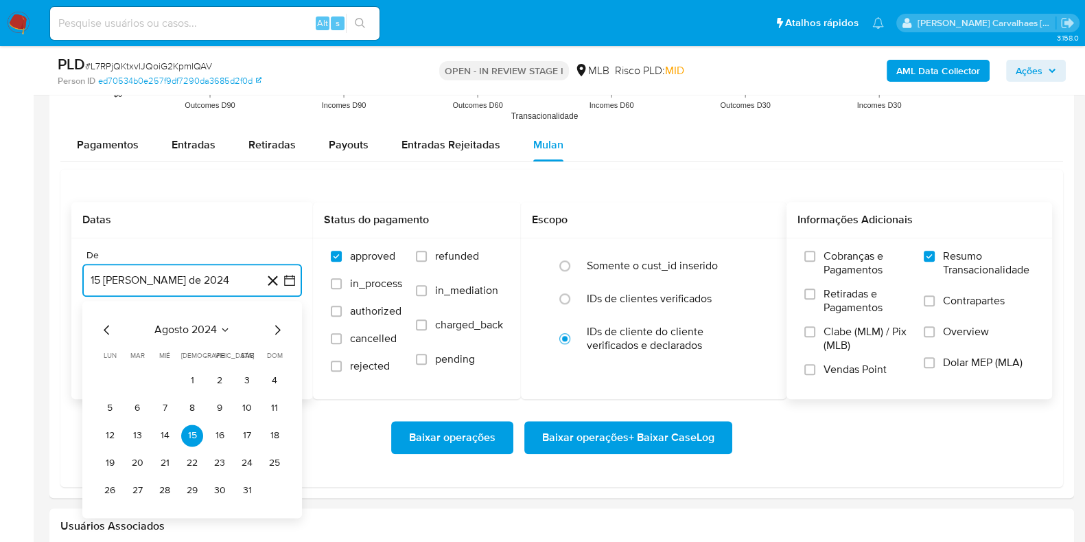
click at [275, 329] on icon "Mes siguiente" at bounding box center [277, 329] width 16 height 16
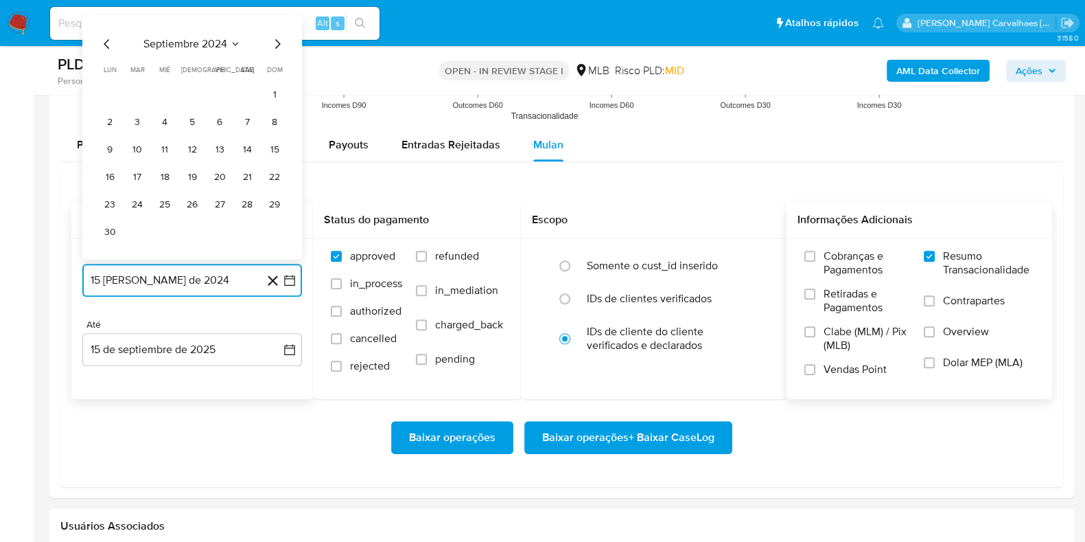
click at [272, 45] on icon "Mes siguiente" at bounding box center [277, 43] width 16 height 16
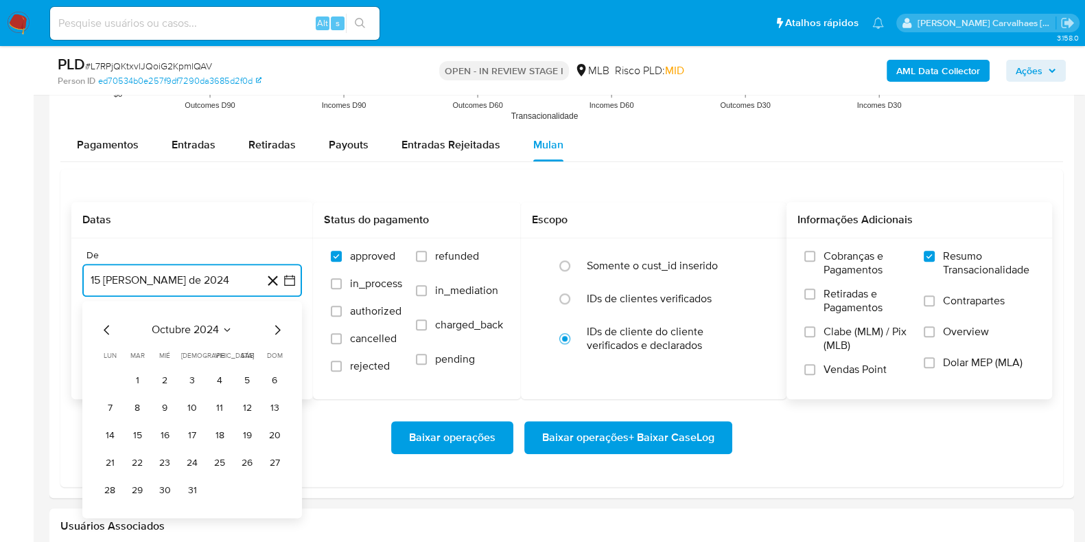
click at [277, 327] on icon "Mes siguiente" at bounding box center [277, 329] width 16 height 16
click at [279, 325] on icon "Mes siguiente" at bounding box center [277, 329] width 16 height 16
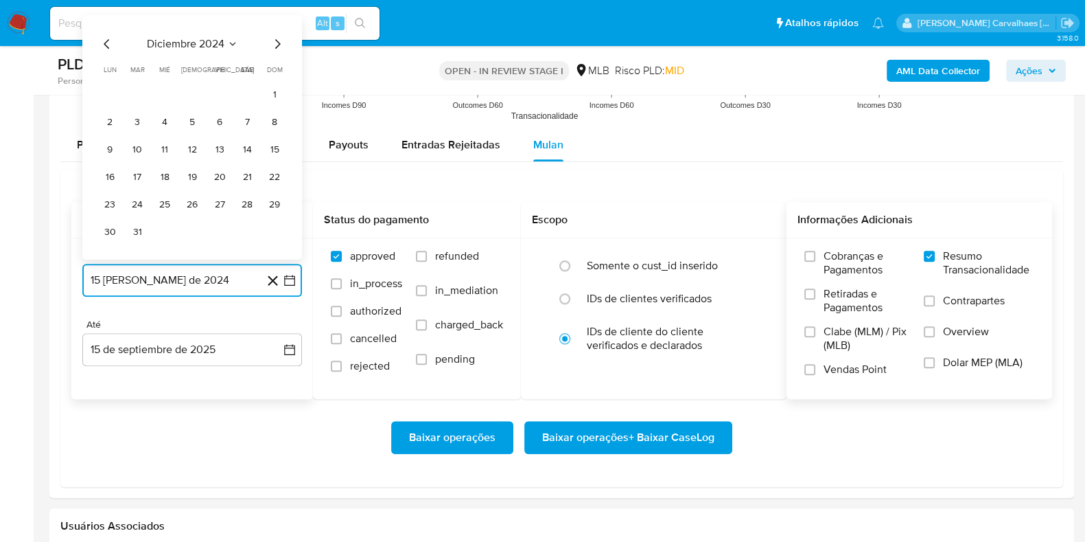
click at [279, 43] on icon "Mes siguiente" at bounding box center [277, 43] width 16 height 16
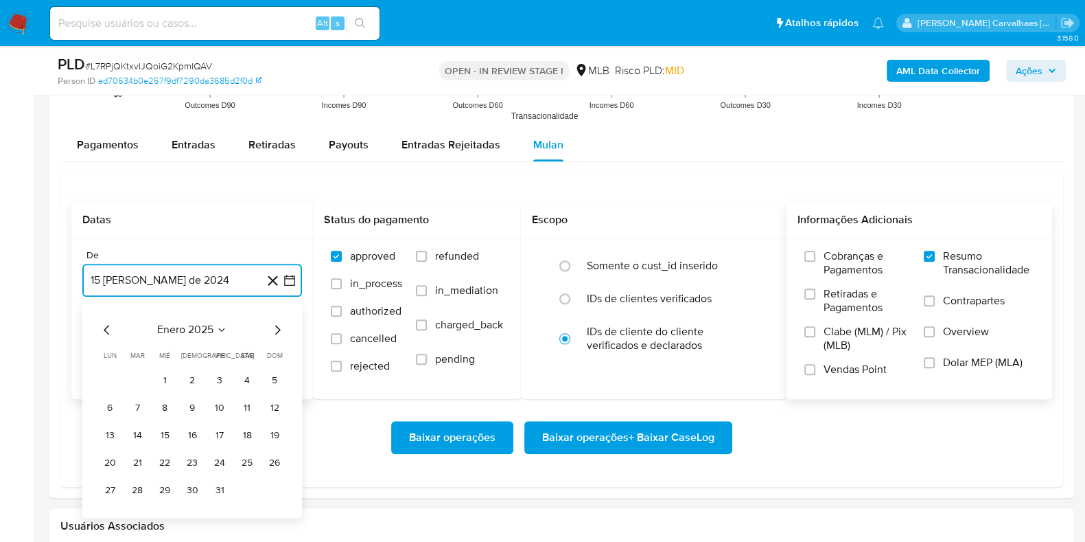
click at [275, 329] on icon "Mes siguiente" at bounding box center [277, 329] width 16 height 16
click at [273, 329] on icon "Mes siguiente" at bounding box center [277, 329] width 16 height 16
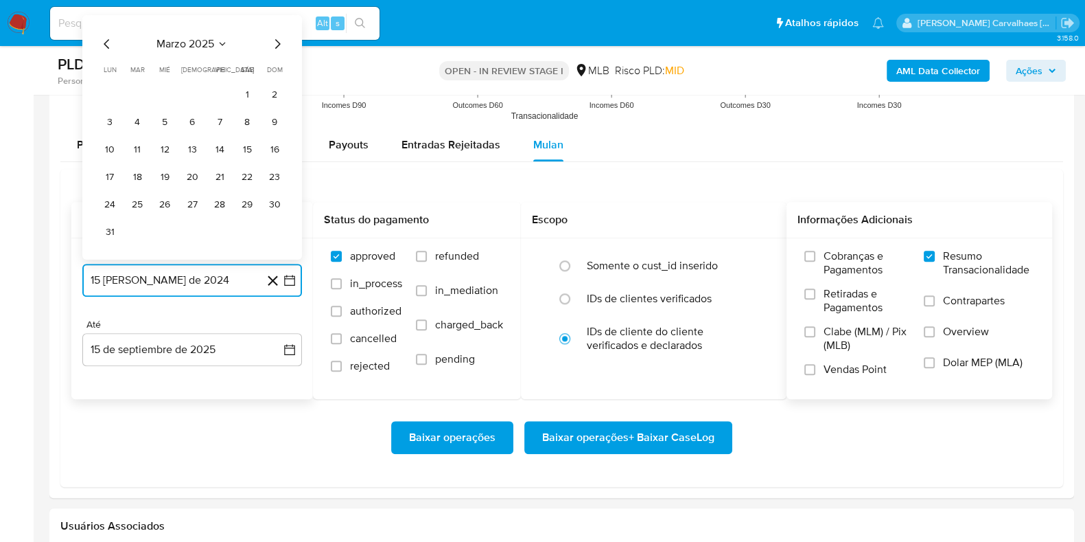
click at [277, 43] on icon "Mes siguiente" at bounding box center [277, 43] width 16 height 16
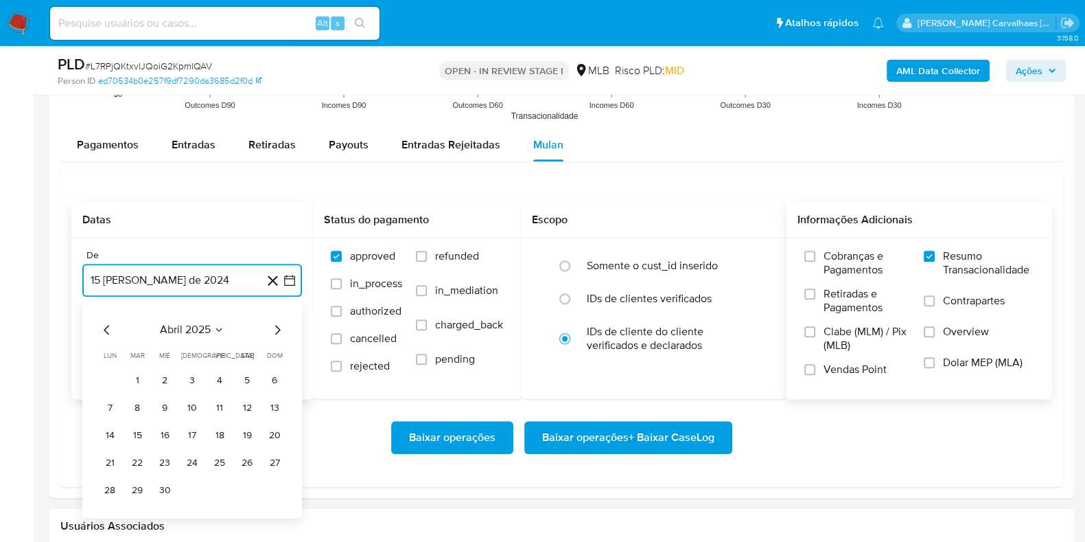
click at [279, 331] on icon "Mes siguiente" at bounding box center [277, 329] width 16 height 16
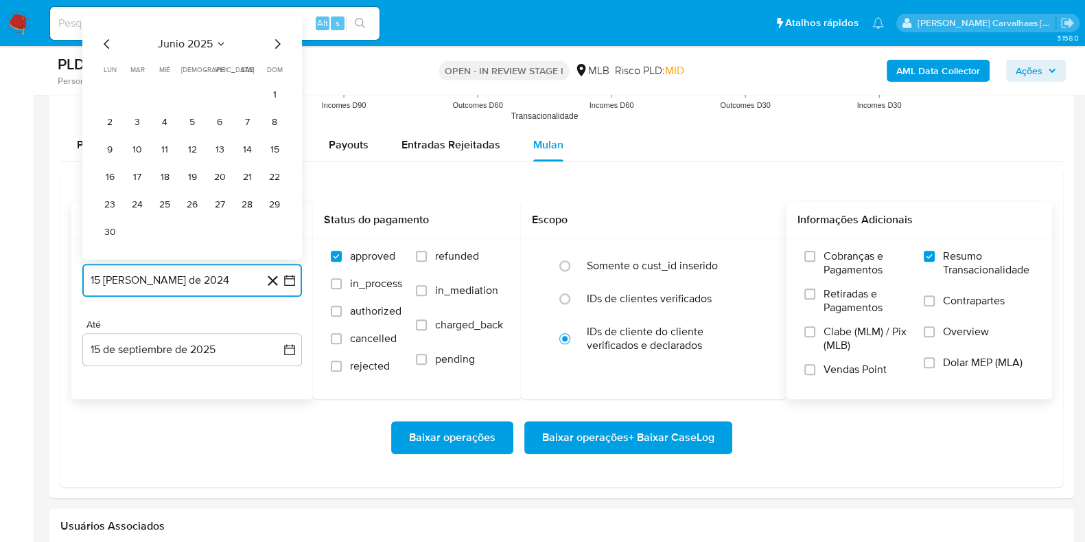
click at [278, 43] on icon "Mes siguiente" at bounding box center [277, 43] width 16 height 16
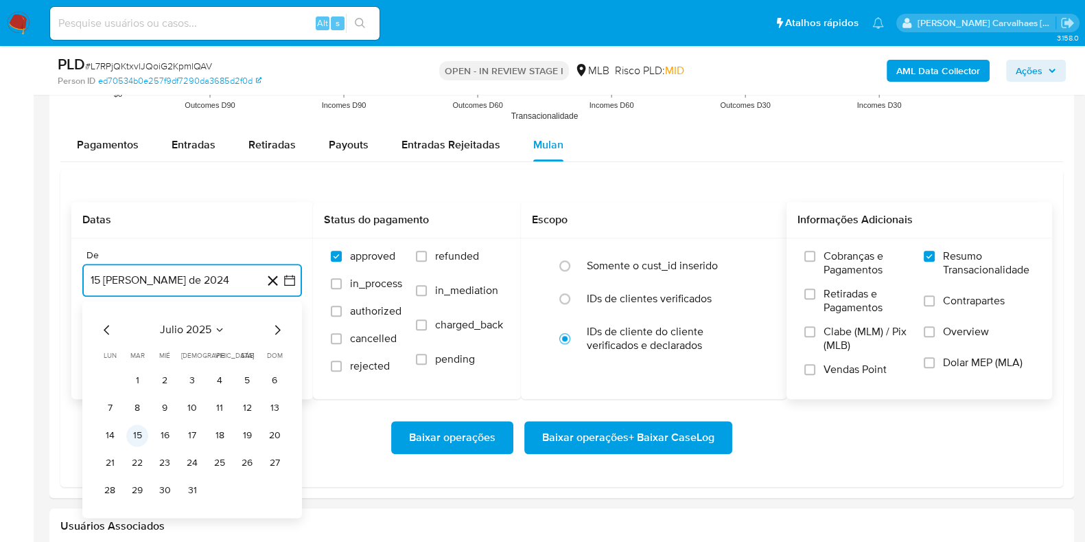
click at [139, 433] on button "15" at bounding box center [137, 435] width 22 height 22
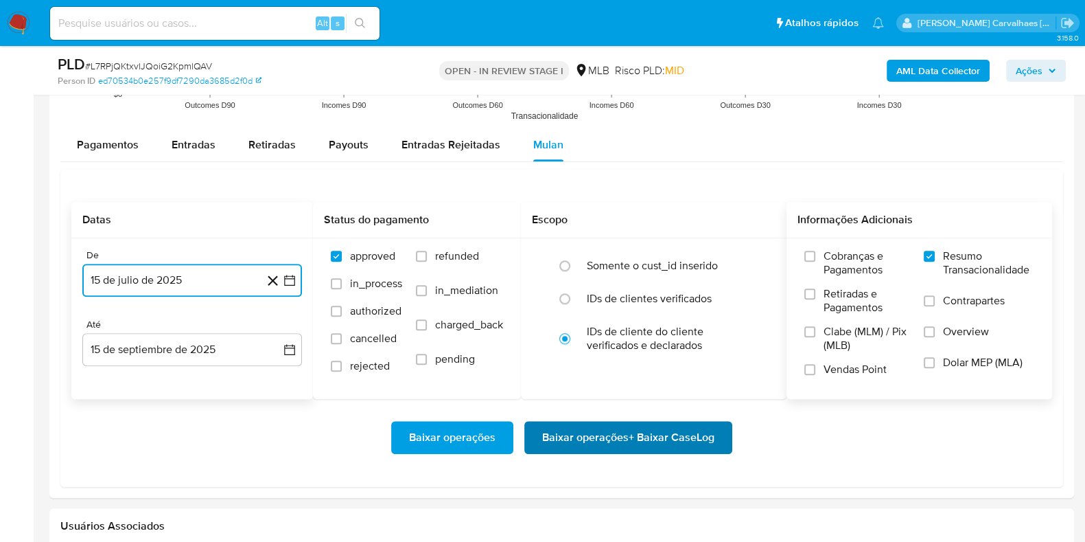
click at [628, 436] on span "Baixar operações + Baixar CaseLog" at bounding box center [628, 437] width 172 height 30
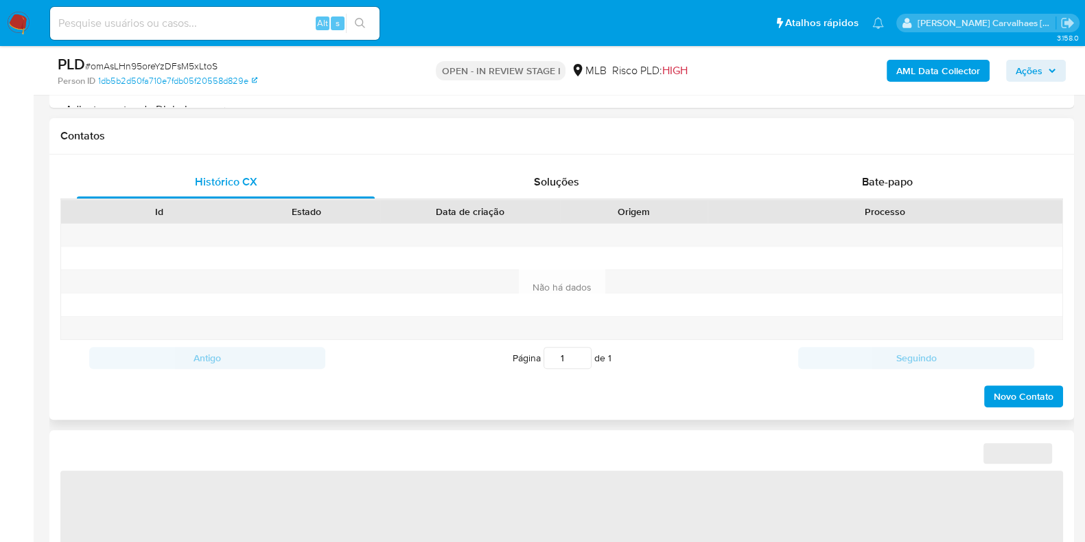
select select "10"
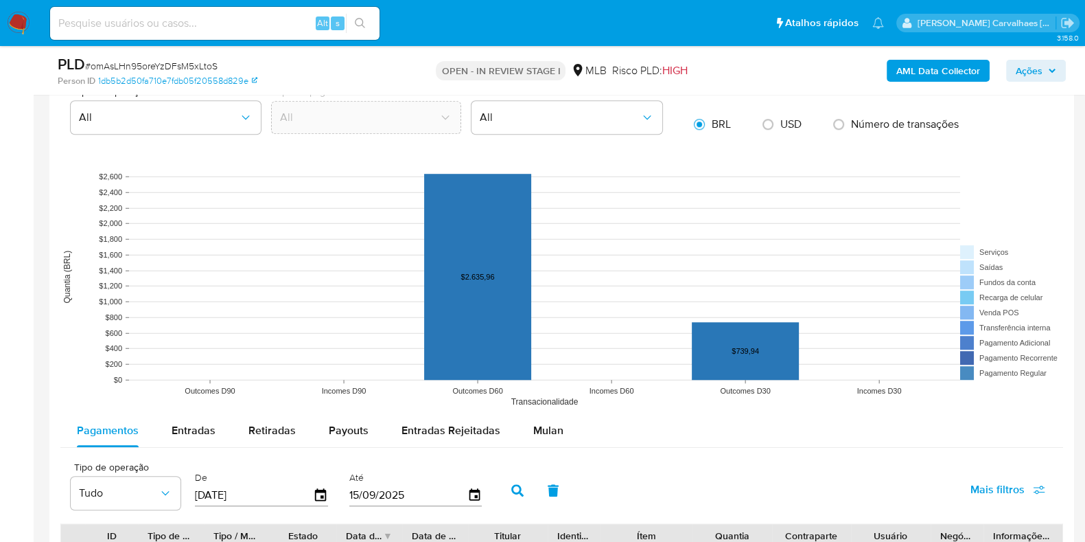
scroll to position [1286, 0]
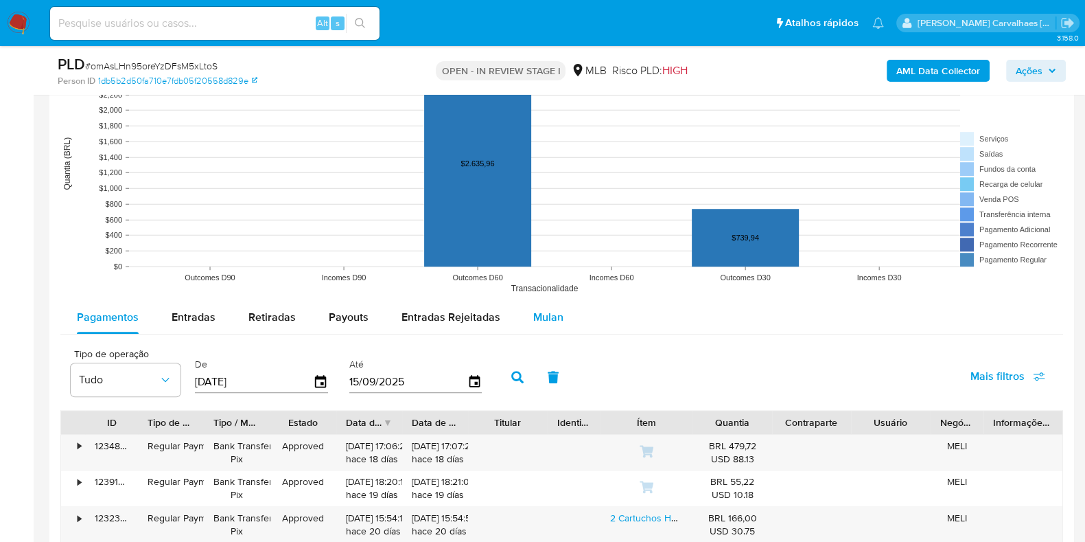
click at [546, 317] on span "Mulan" at bounding box center [548, 317] width 30 height 16
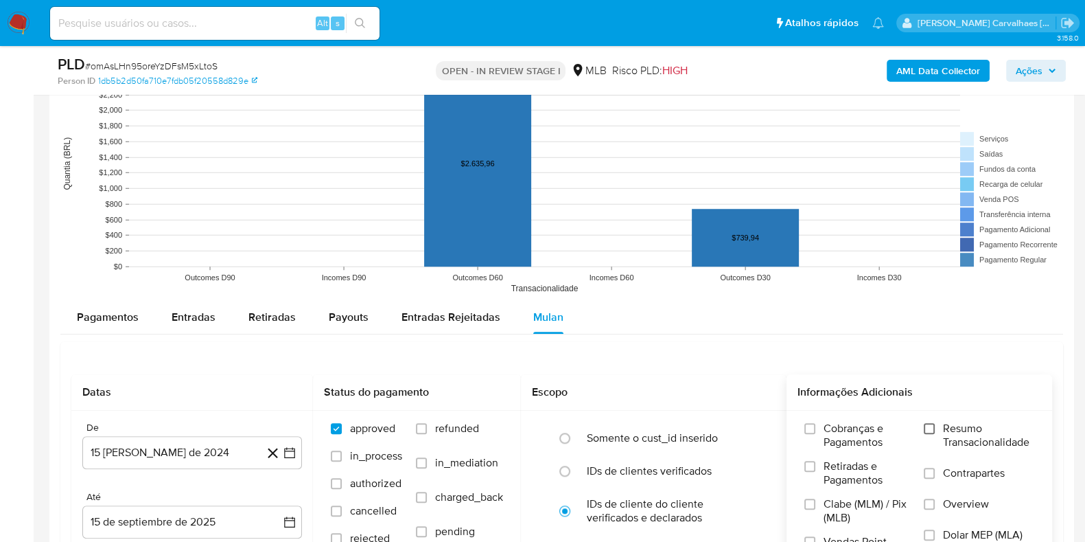
click at [933, 429] on input "Resumo Transacionalidade" at bounding box center [929, 428] width 11 height 11
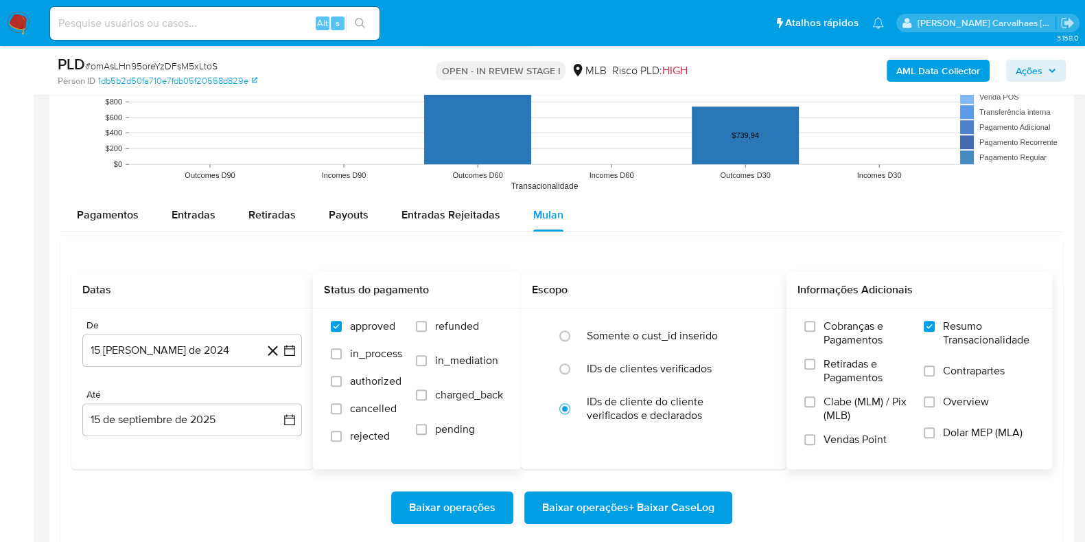
scroll to position [1459, 0]
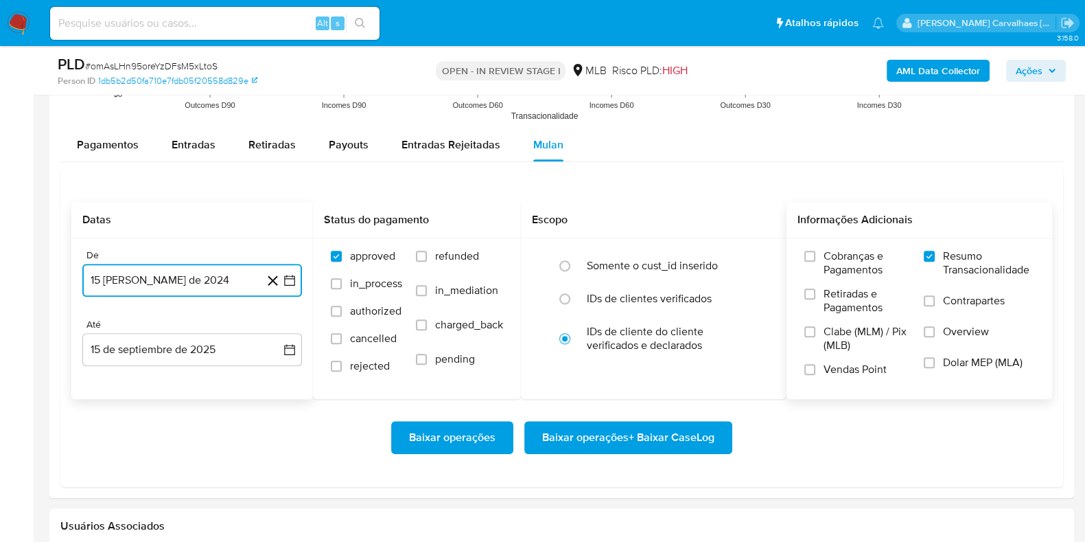
click at [294, 278] on icon "button" at bounding box center [289, 280] width 11 height 11
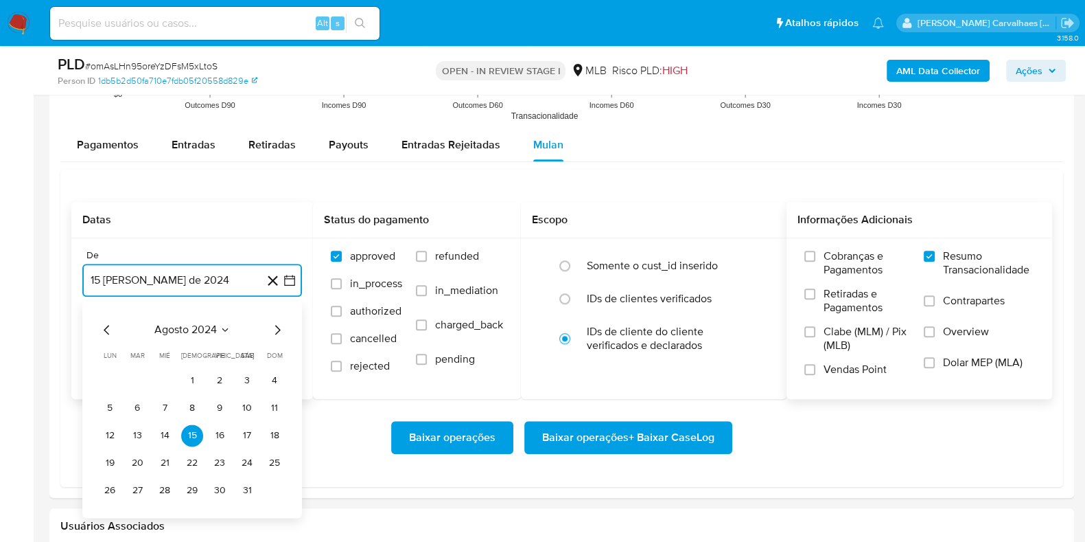
click at [278, 327] on icon "Mes siguiente" at bounding box center [277, 329] width 16 height 16
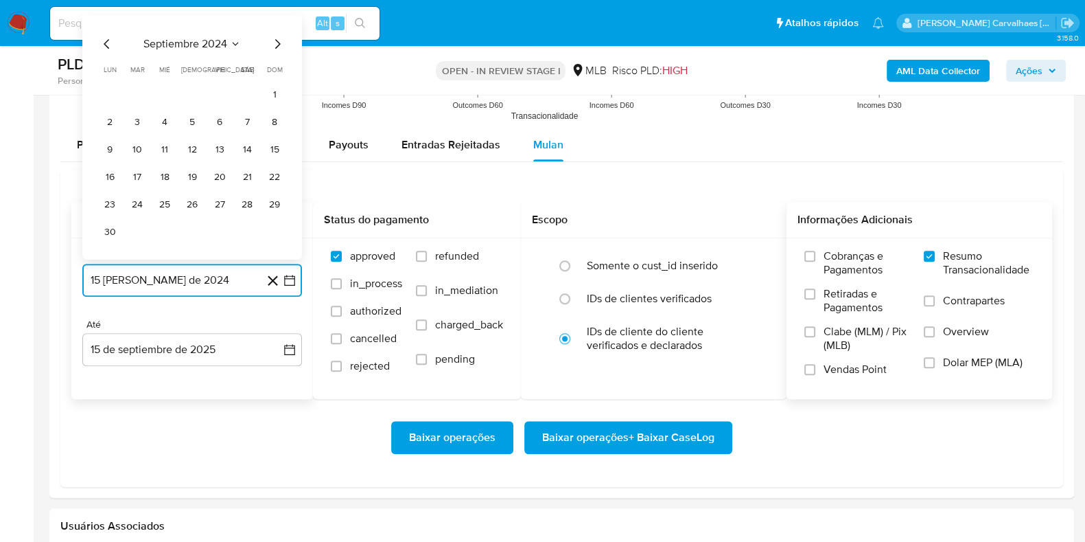
click at [275, 40] on icon "Mes siguiente" at bounding box center [277, 43] width 16 height 16
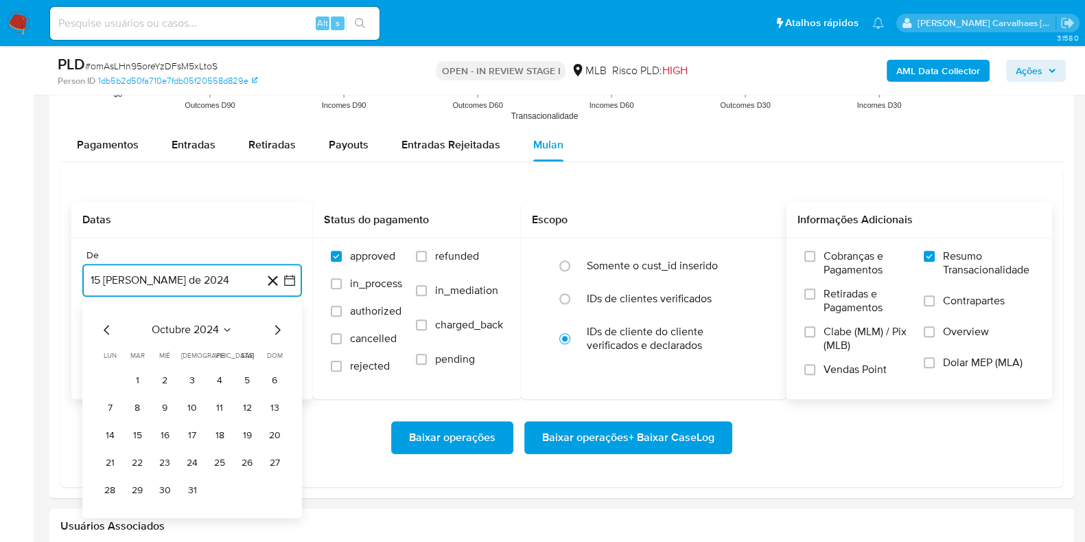
click at [277, 327] on icon "Mes siguiente" at bounding box center [277, 329] width 16 height 16
click at [276, 330] on icon "Mes siguiente" at bounding box center [277, 329] width 16 height 16
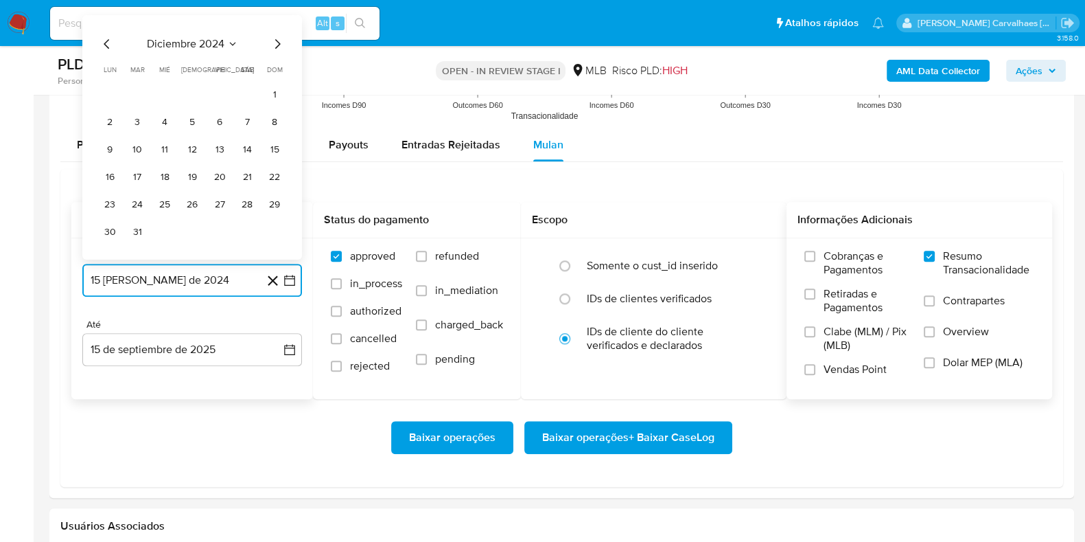
click at [275, 43] on icon "Mes siguiente" at bounding box center [277, 43] width 16 height 16
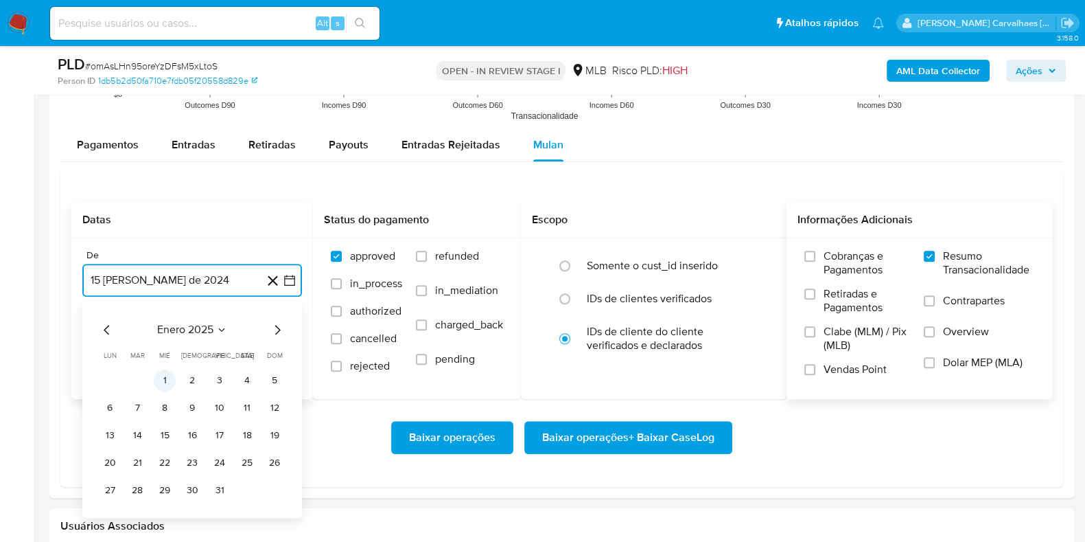
click at [163, 379] on button "1" at bounding box center [165, 380] width 22 height 22
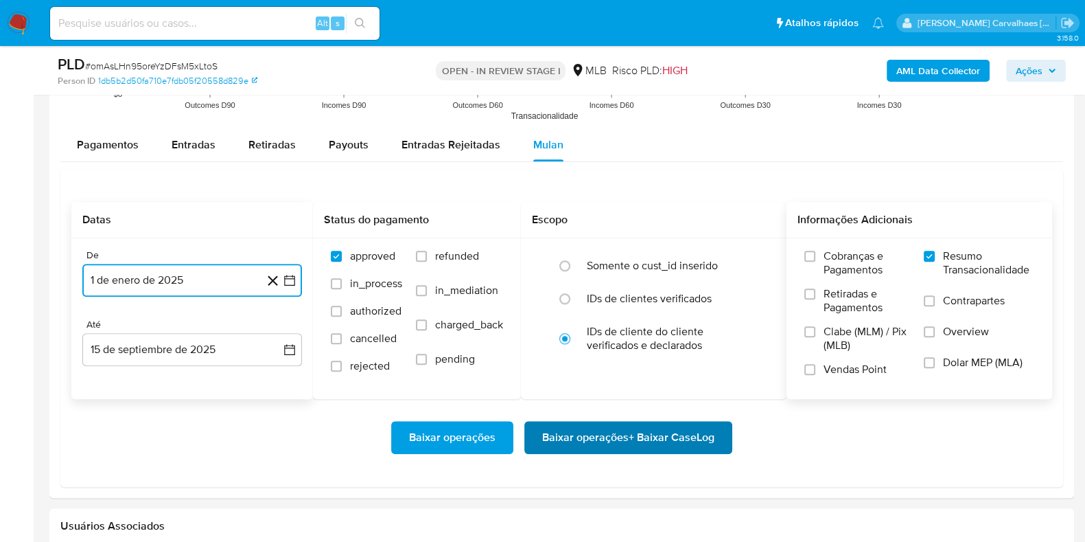
click at [626, 437] on span "Baixar operações + Baixar CaseLog" at bounding box center [628, 437] width 172 height 30
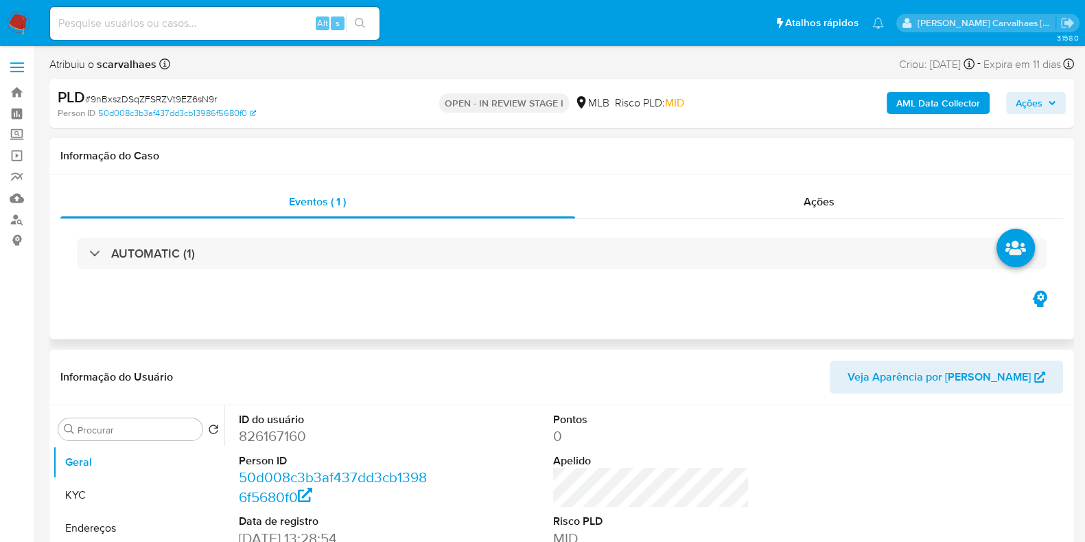
select select "10"
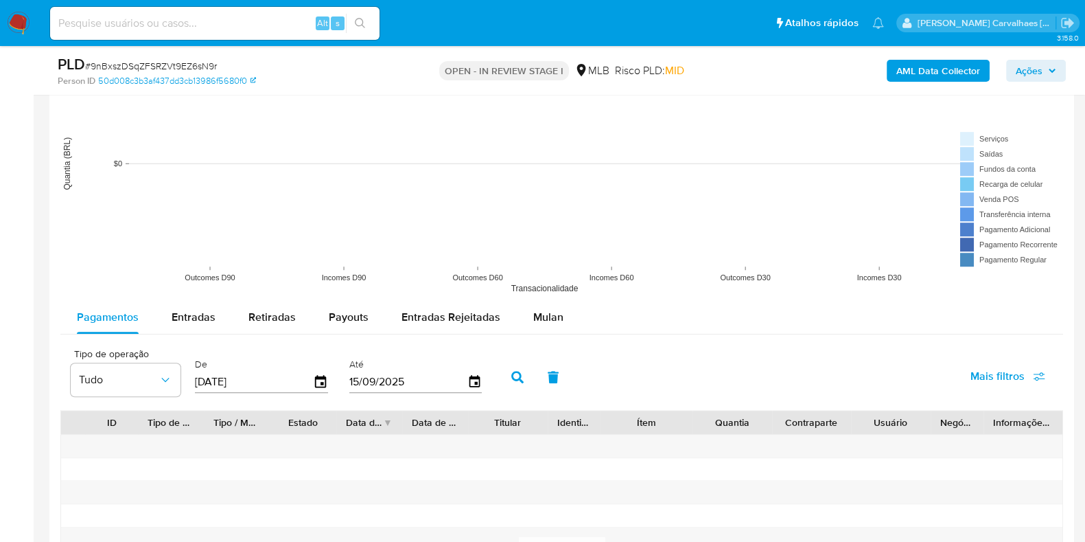
scroll to position [1459, 0]
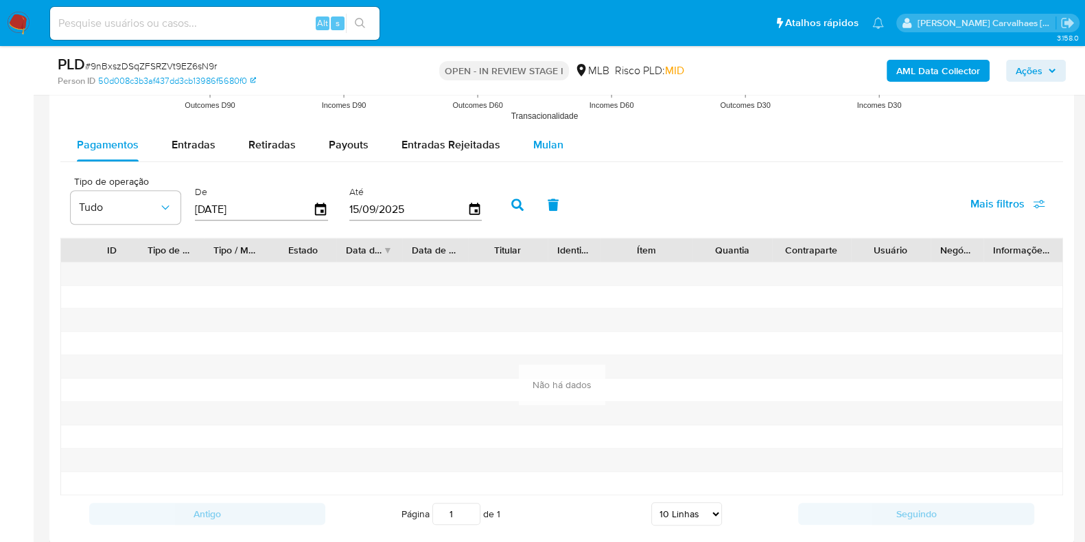
click at [542, 149] on span "Mulan" at bounding box center [548, 145] width 30 height 16
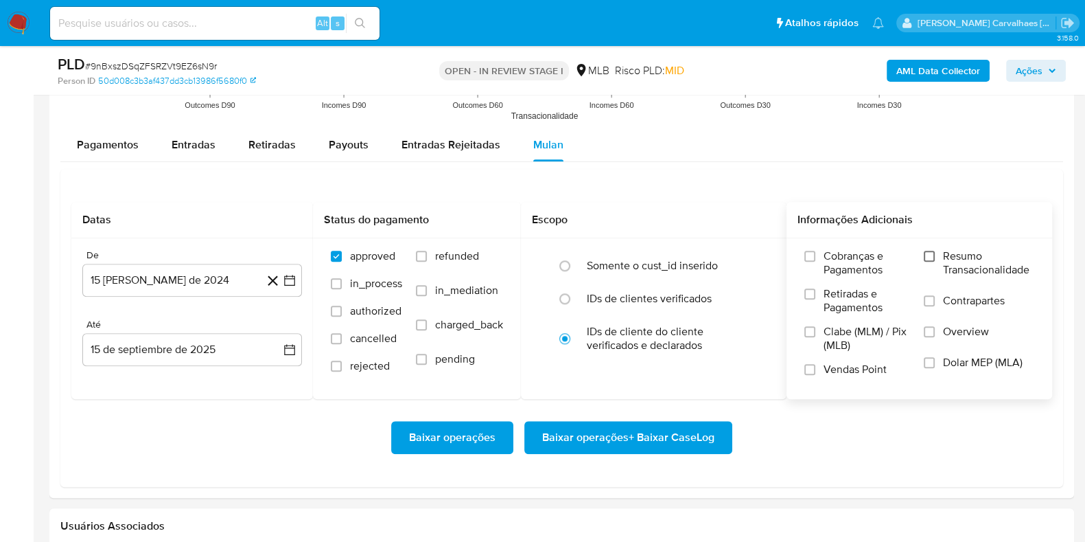
click at [930, 257] on input "Resumo Transacionalidade" at bounding box center [929, 256] width 11 height 11
click at [289, 280] on icon "button" at bounding box center [290, 280] width 14 height 14
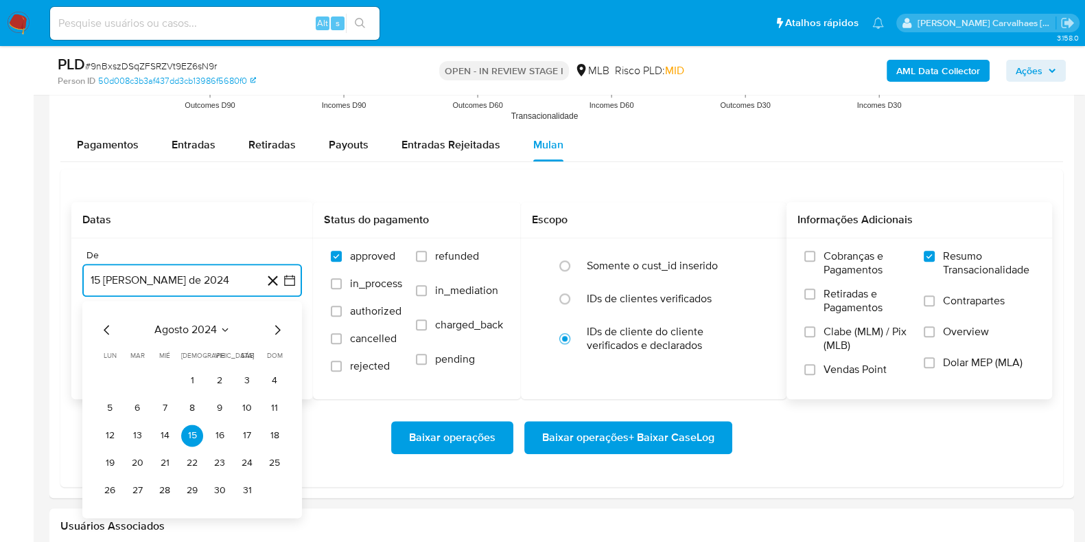
click at [280, 327] on icon "Mes siguiente" at bounding box center [277, 329] width 16 height 16
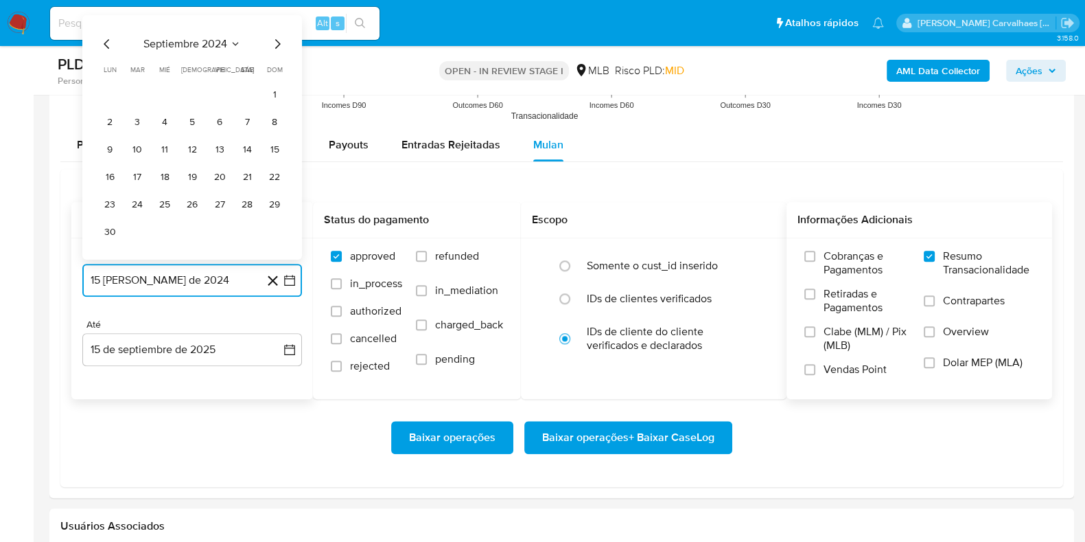
click at [279, 40] on icon "Mes siguiente" at bounding box center [277, 43] width 16 height 16
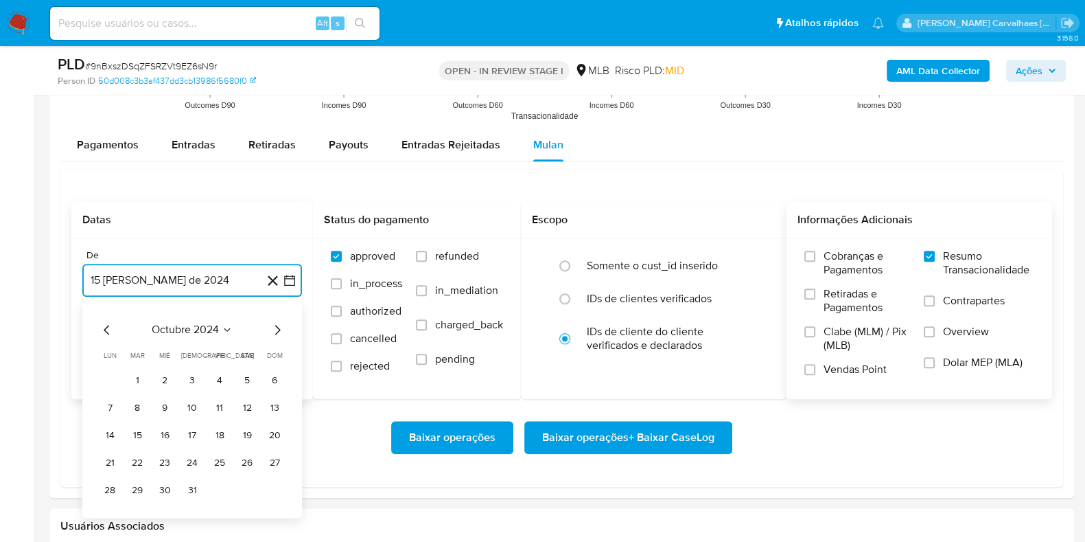
click at [282, 330] on icon "Mes siguiente" at bounding box center [277, 329] width 16 height 16
click at [278, 327] on icon "Mes siguiente" at bounding box center [277, 330] width 5 height 10
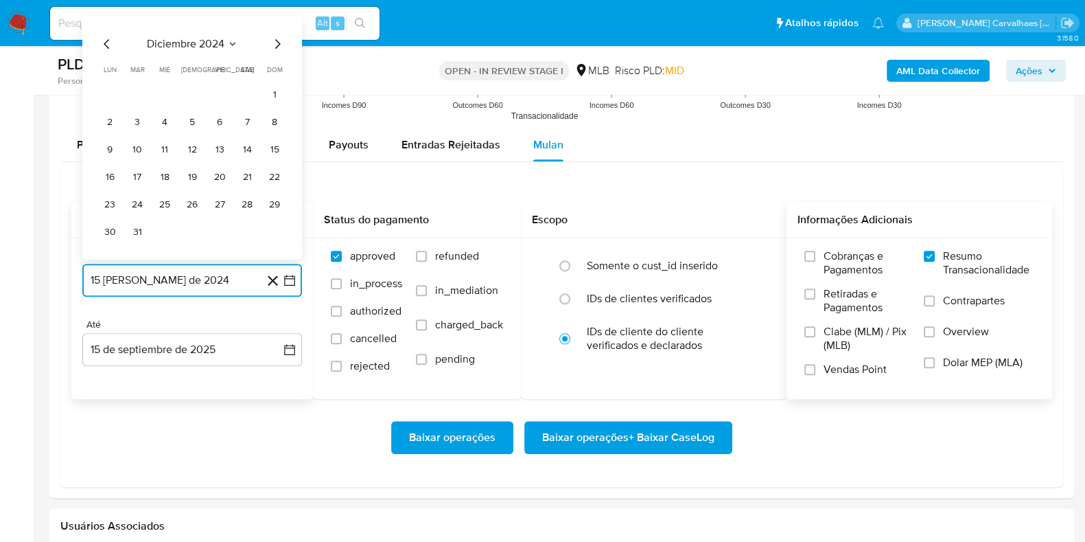
click at [276, 43] on icon "Mes siguiente" at bounding box center [277, 43] width 16 height 16
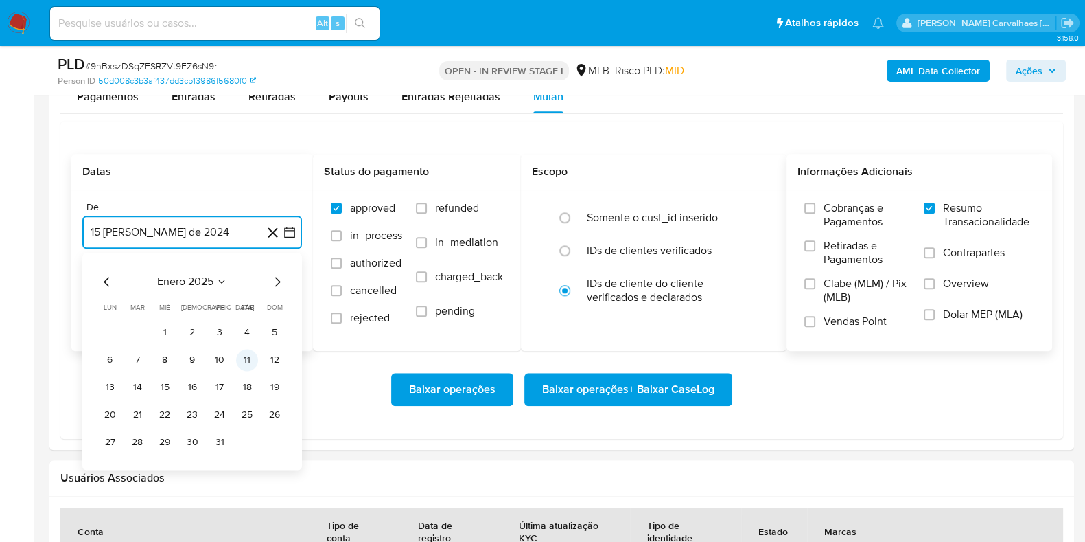
scroll to position [1544, 0]
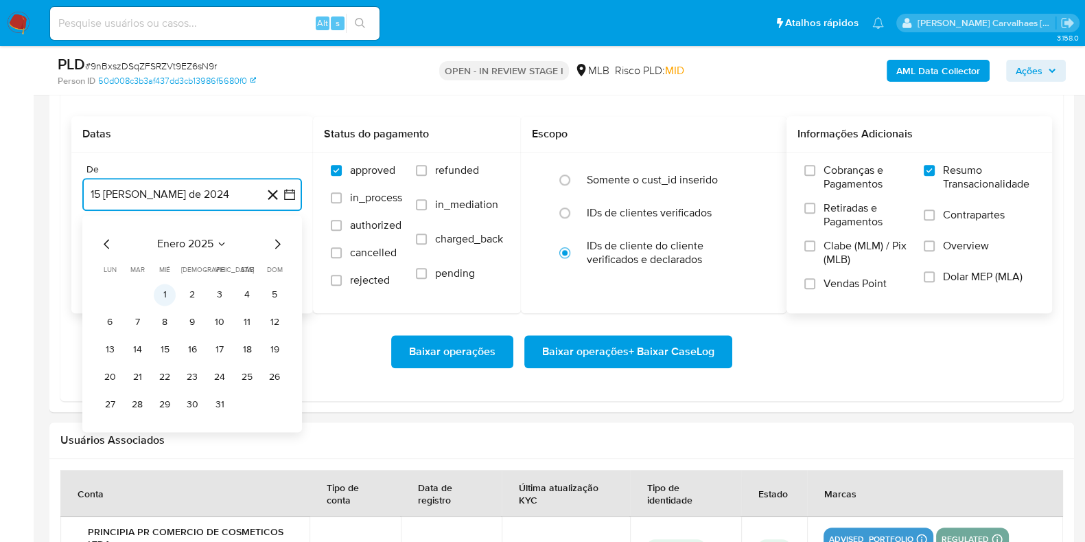
click at [175, 291] on button "1" at bounding box center [165, 294] width 22 height 22
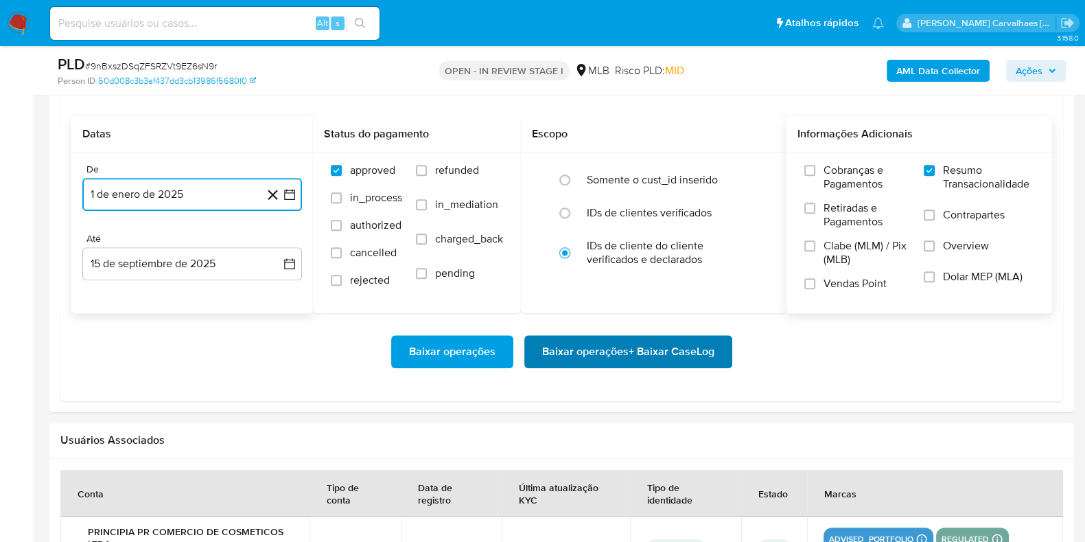
click at [653, 351] on span "Baixar operações + Baixar CaseLog" at bounding box center [628, 351] width 172 height 30
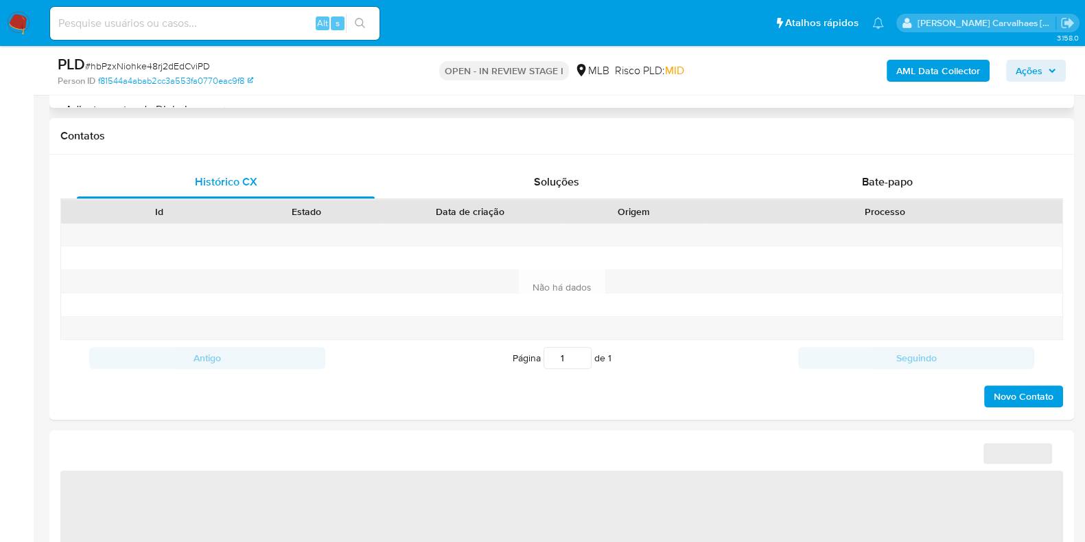
select select "10"
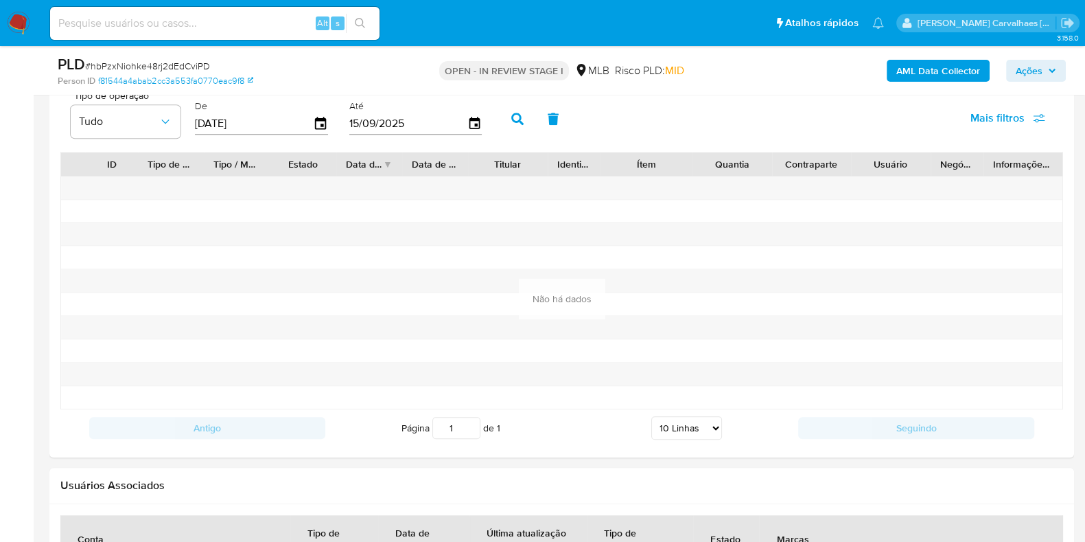
scroll to position [1459, 0]
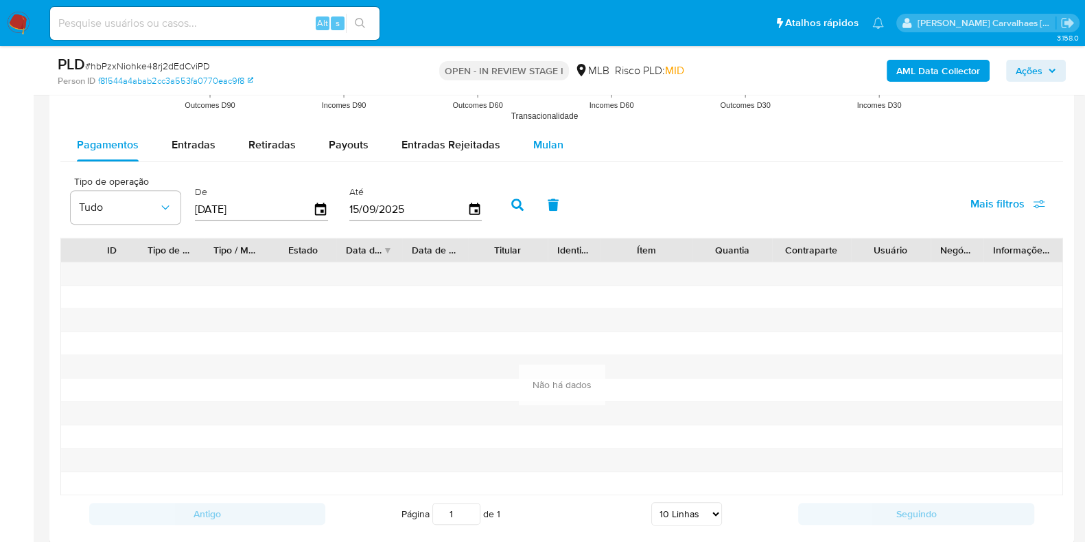
click at [537, 139] on span "Mulan" at bounding box center [548, 145] width 30 height 16
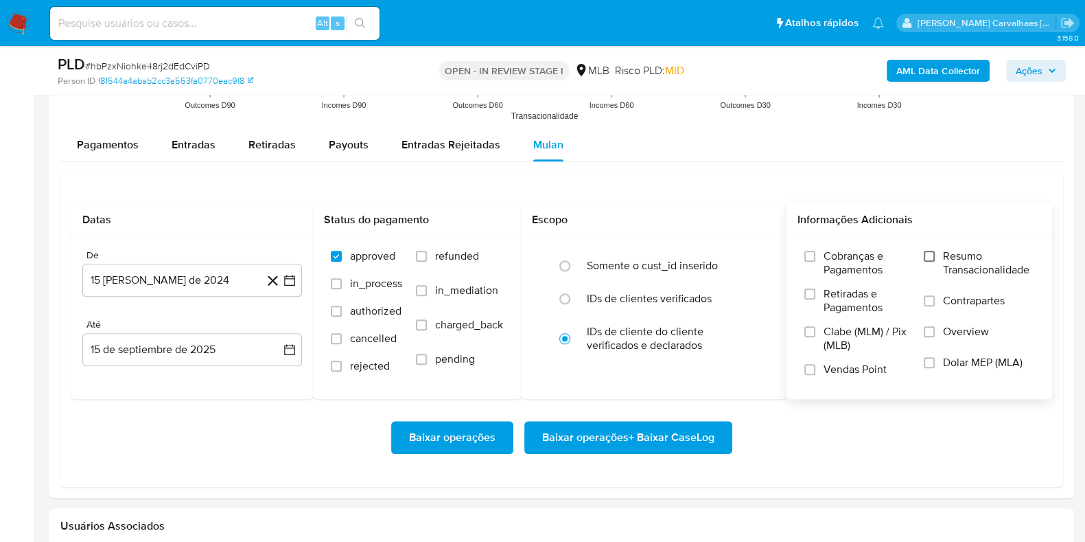
click at [931, 259] on input "Resumo Transacionalidade" at bounding box center [929, 256] width 11 height 11
click at [291, 278] on icon "button" at bounding box center [290, 280] width 14 height 14
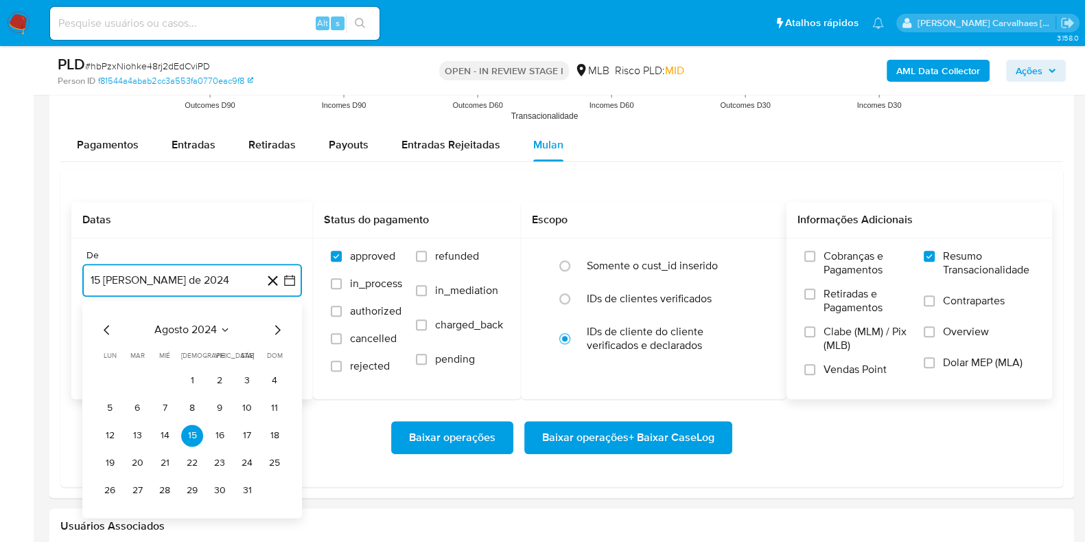
click at [277, 331] on icon "Mes siguiente" at bounding box center [277, 330] width 5 height 10
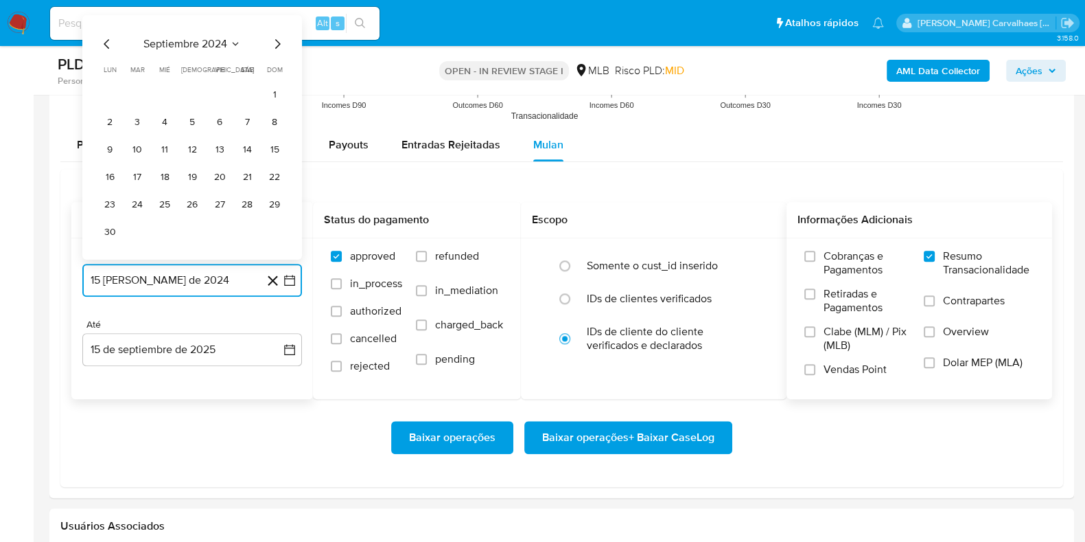
click at [276, 45] on icon "Mes siguiente" at bounding box center [277, 43] width 16 height 16
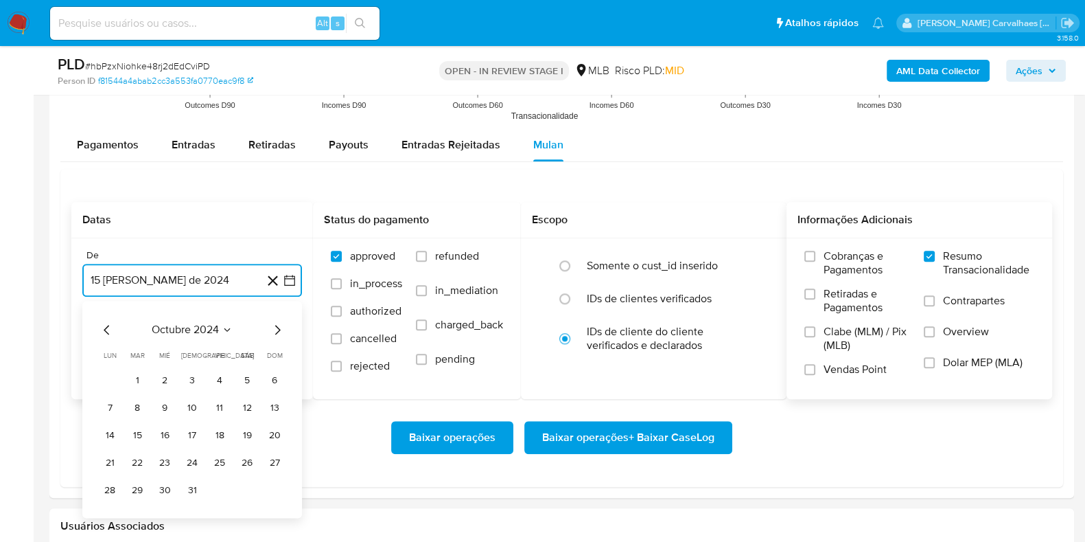
click at [276, 325] on icon "Mes siguiente" at bounding box center [277, 329] width 16 height 16
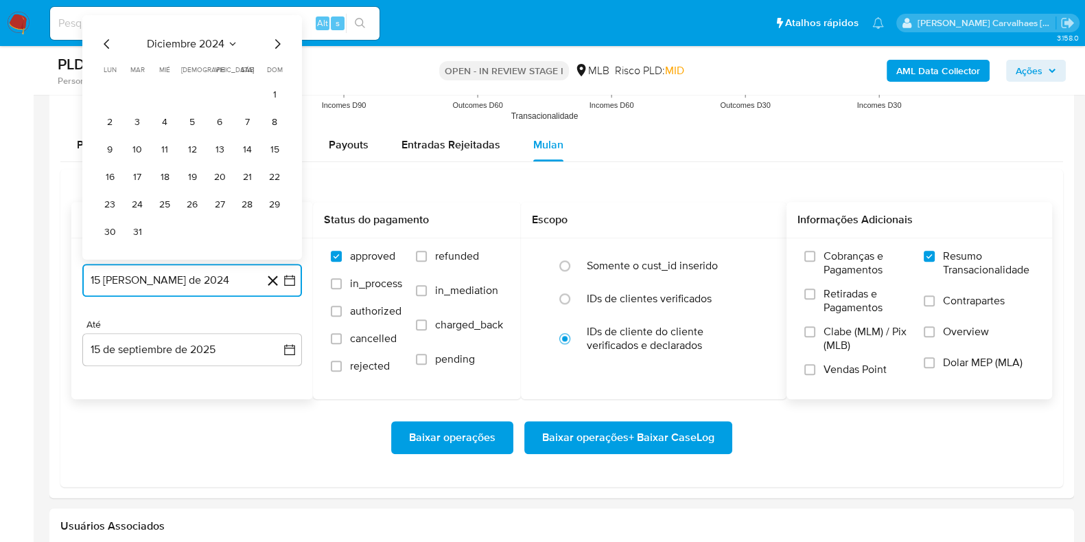
click at [275, 46] on icon "Mes siguiente" at bounding box center [277, 43] width 5 height 10
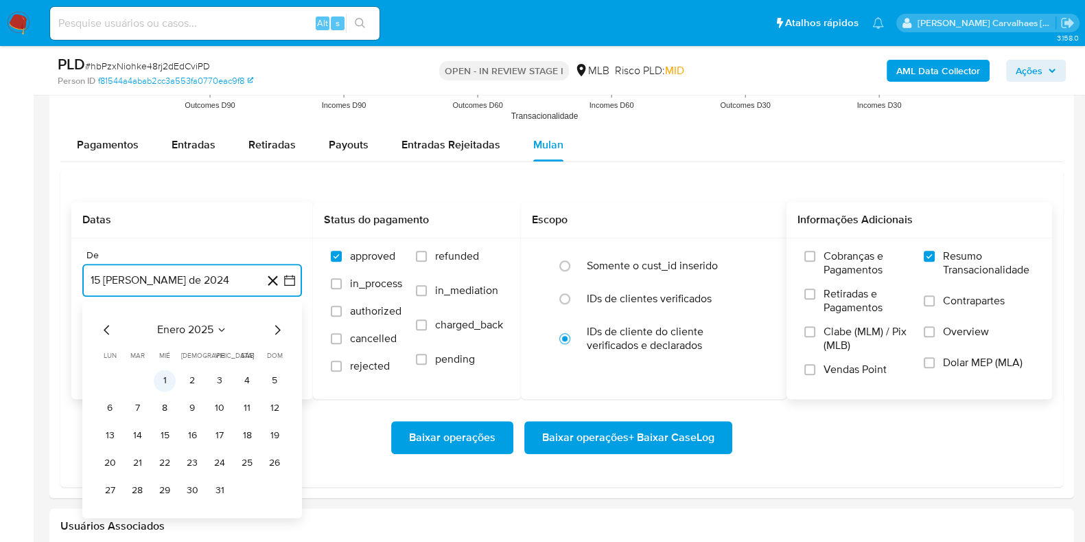
click at [167, 382] on button "1" at bounding box center [165, 380] width 22 height 22
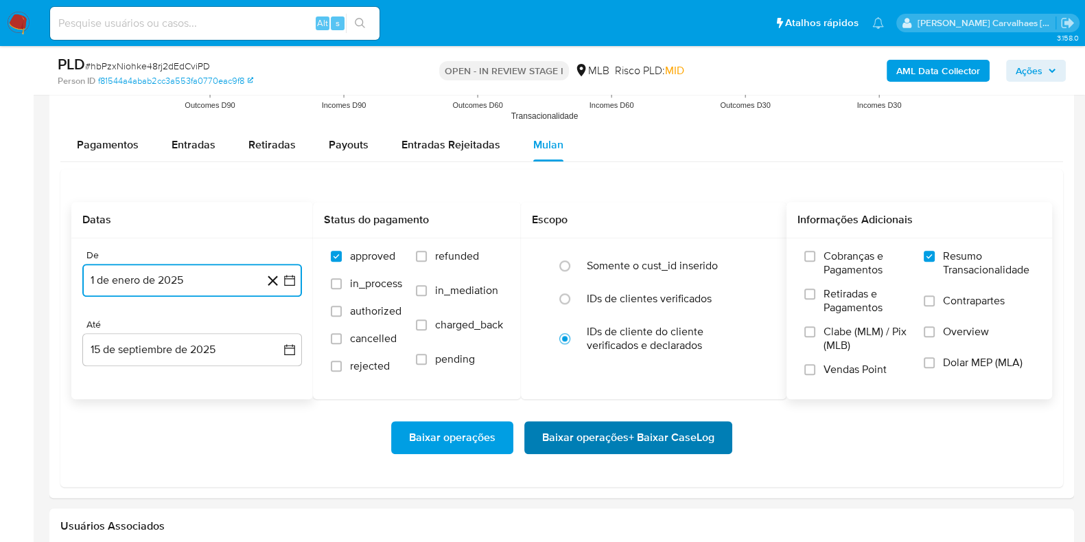
click at [615, 432] on span "Baixar operações + Baixar CaseLog" at bounding box center [628, 437] width 172 height 30
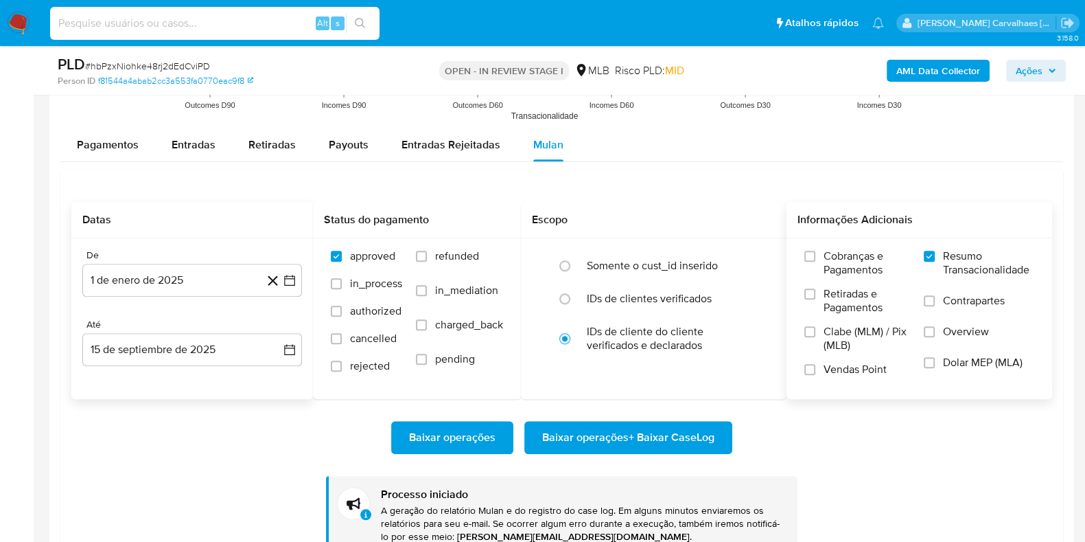
paste input "WnwEGv6X1tdgGbHGkqqBKyV9"
type input "WnwEGv6X1tdgGbHGkqqBKyV9"
click at [360, 25] on icon "search-icon" at bounding box center [360, 23] width 10 height 10
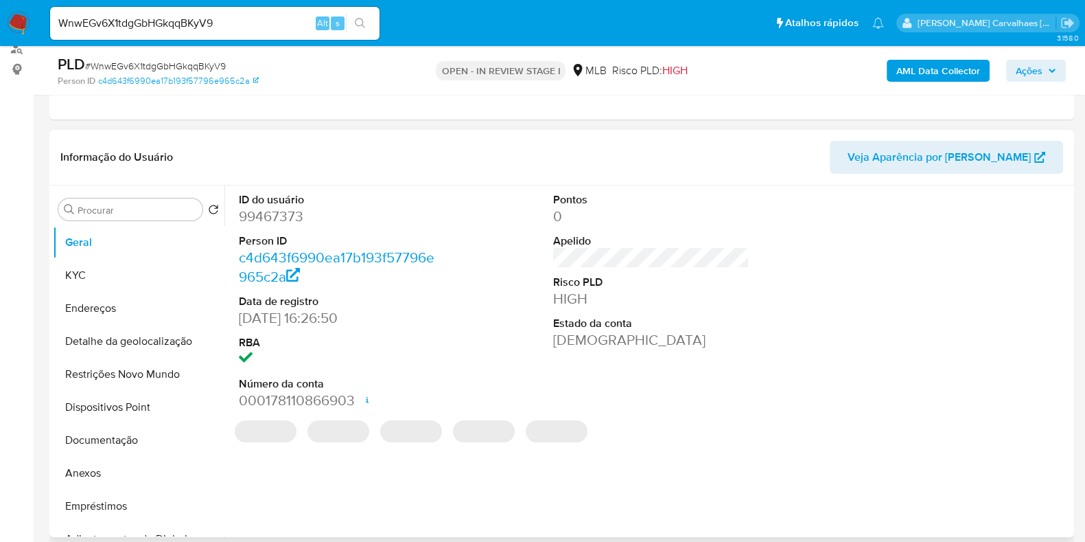
select select "10"
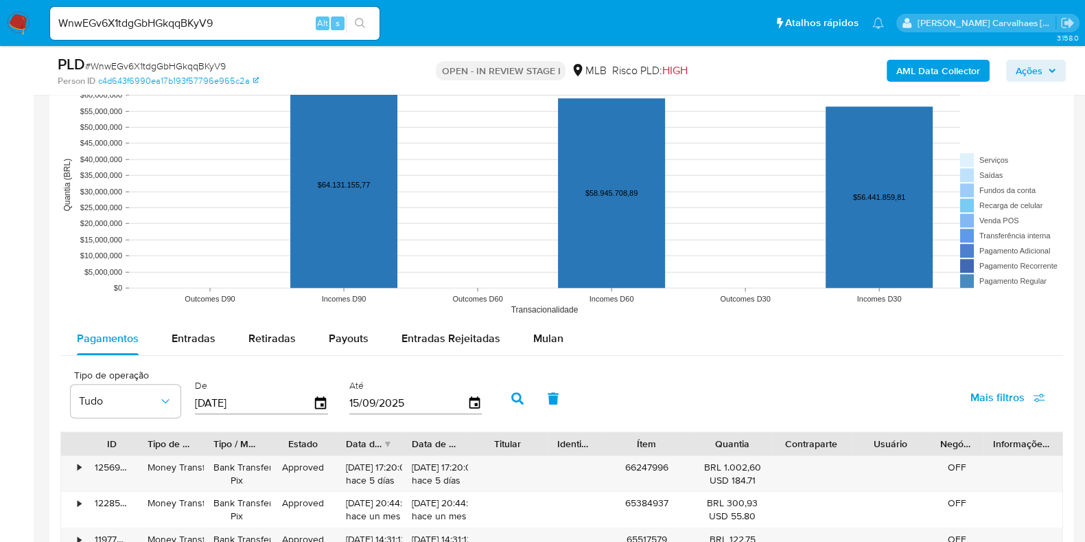
scroll to position [1286, 0]
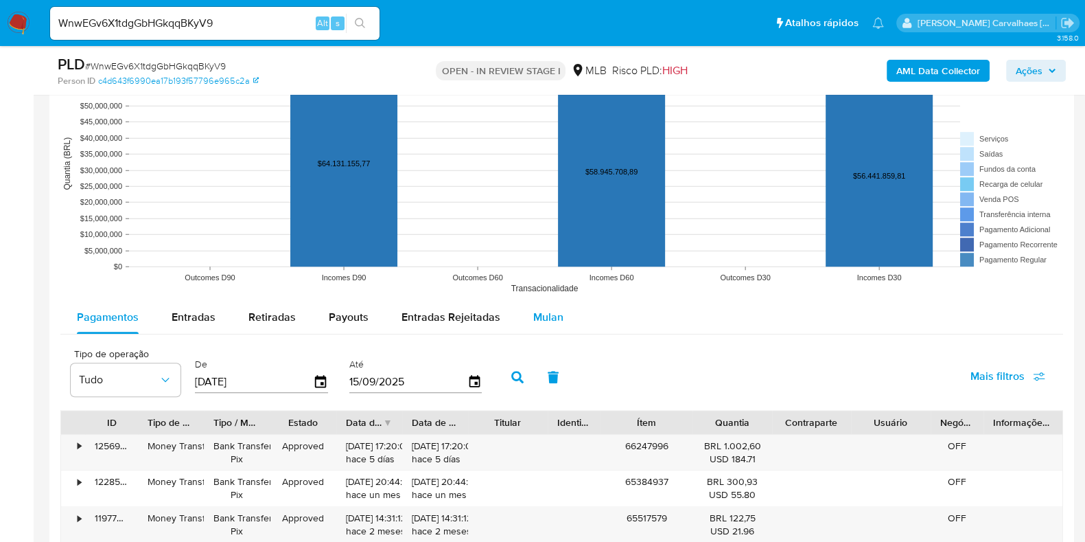
click at [548, 320] on span "Mulan" at bounding box center [548, 317] width 30 height 16
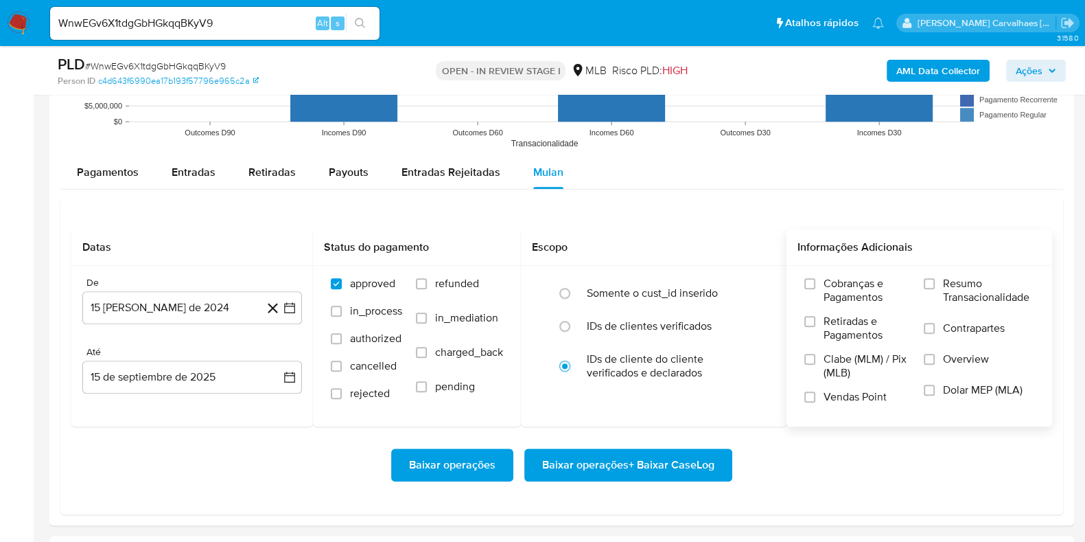
scroll to position [1459, 0]
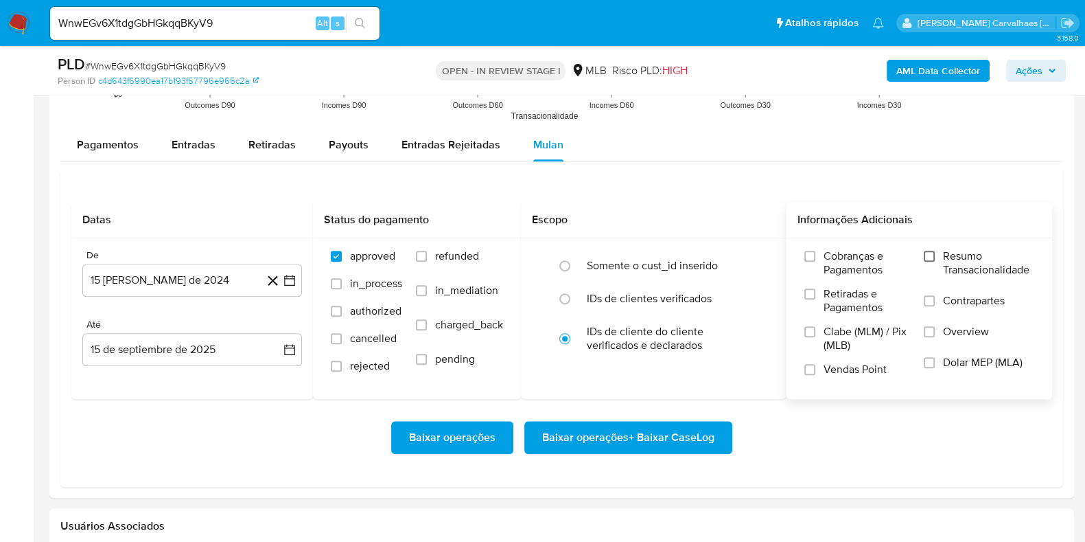
click at [931, 254] on input "Resumo Transacionalidade" at bounding box center [929, 256] width 11 height 11
click at [290, 276] on icon "button" at bounding box center [290, 280] width 14 height 14
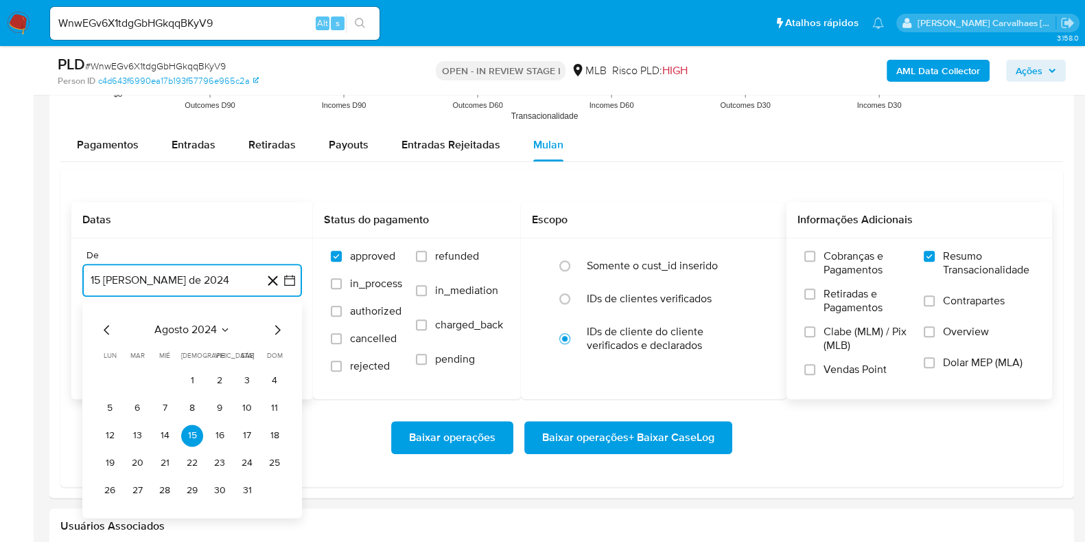
click at [279, 325] on icon "Mes siguiente" at bounding box center [277, 329] width 16 height 16
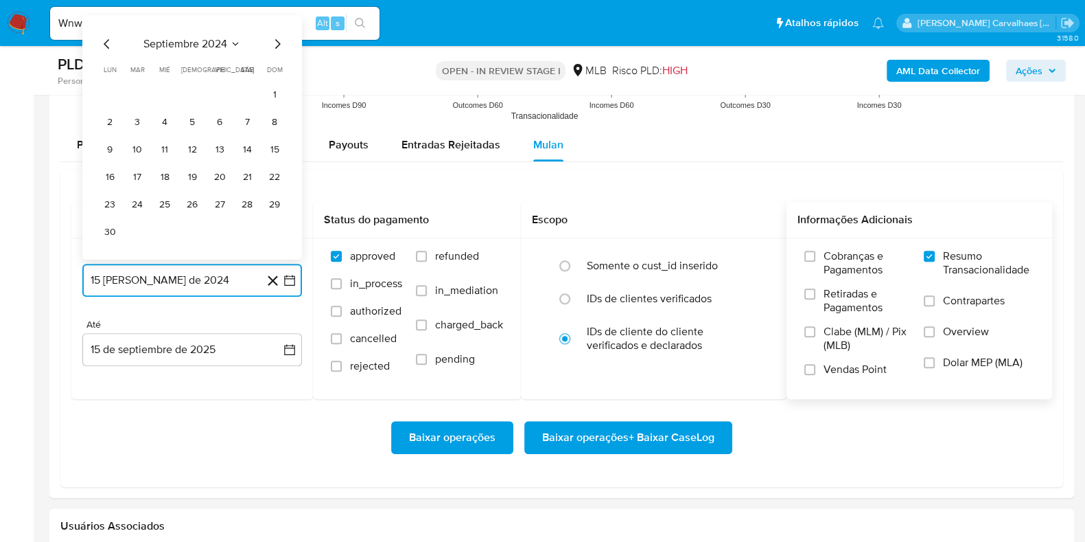
click at [274, 46] on icon "Mes siguiente" at bounding box center [277, 43] width 16 height 16
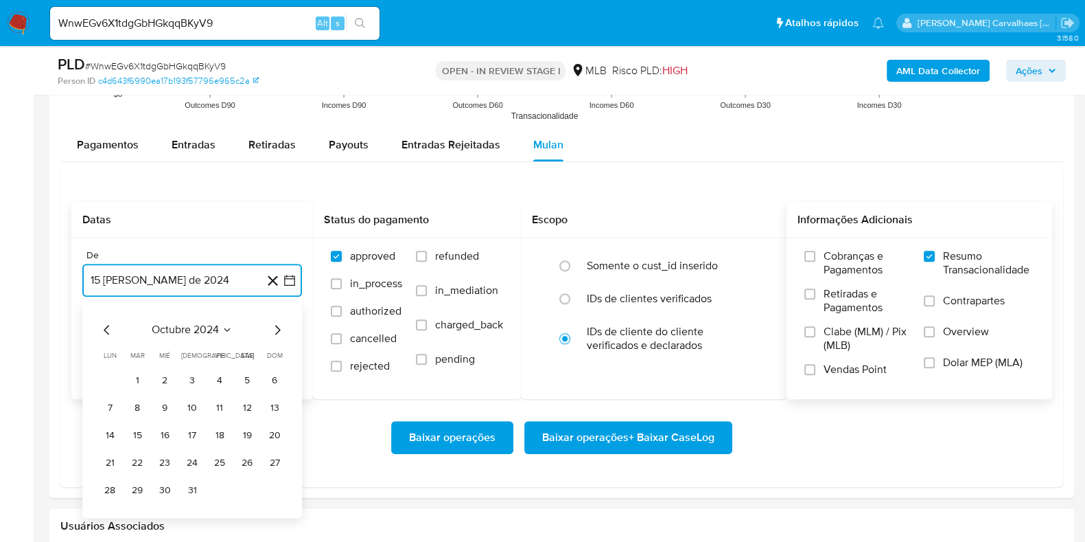
click at [276, 327] on icon "Mes siguiente" at bounding box center [277, 329] width 16 height 16
click at [268, 327] on div "noviembre 2024" at bounding box center [192, 329] width 187 height 16
click at [273, 329] on icon "Mes siguiente" at bounding box center [277, 329] width 16 height 16
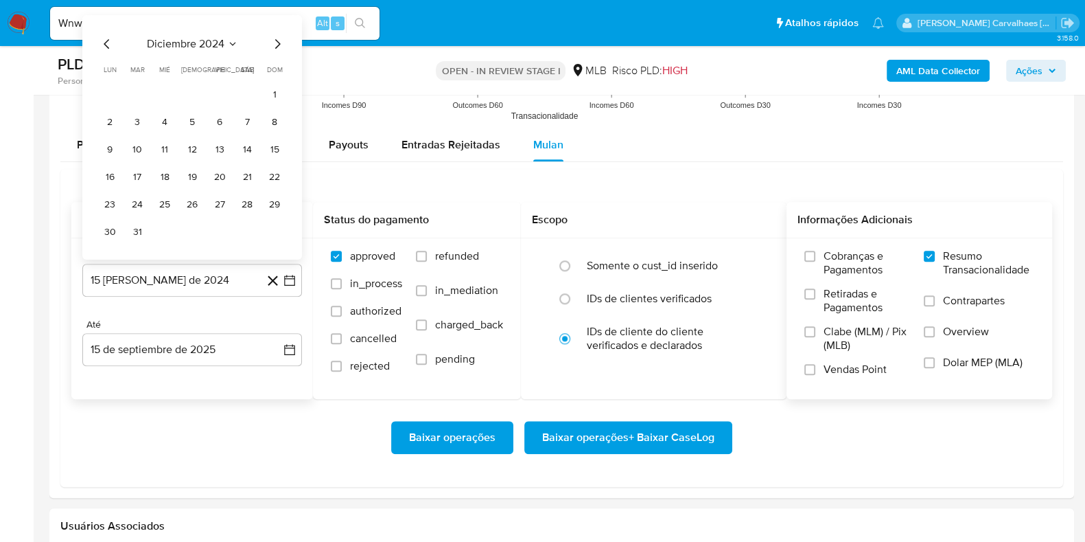
click at [278, 43] on icon "Mes siguiente" at bounding box center [277, 43] width 16 height 16
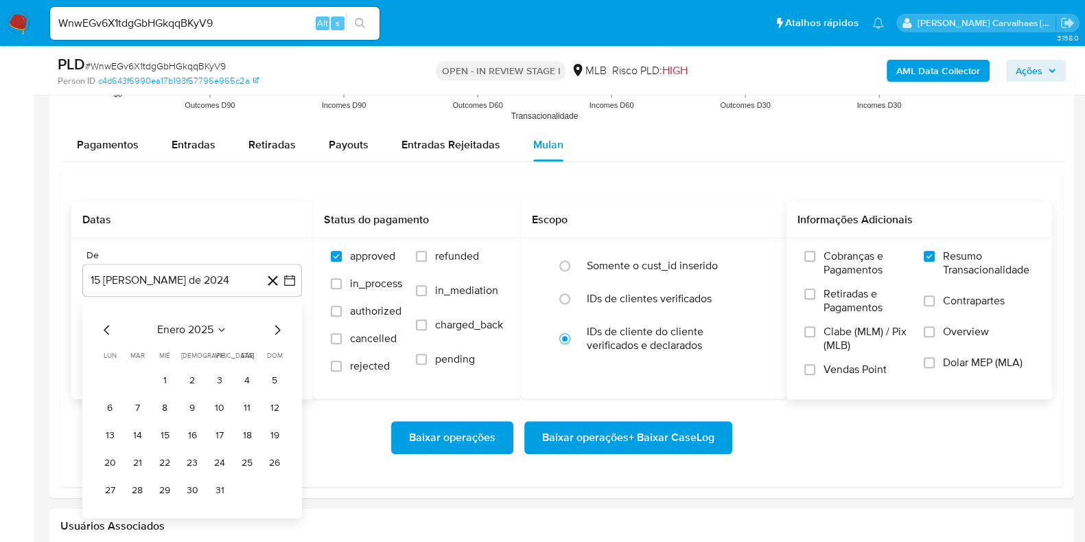
click at [276, 321] on icon "Mes siguiente" at bounding box center [277, 329] width 16 height 16
click at [276, 327] on icon "Mes siguiente" at bounding box center [277, 329] width 16 height 16
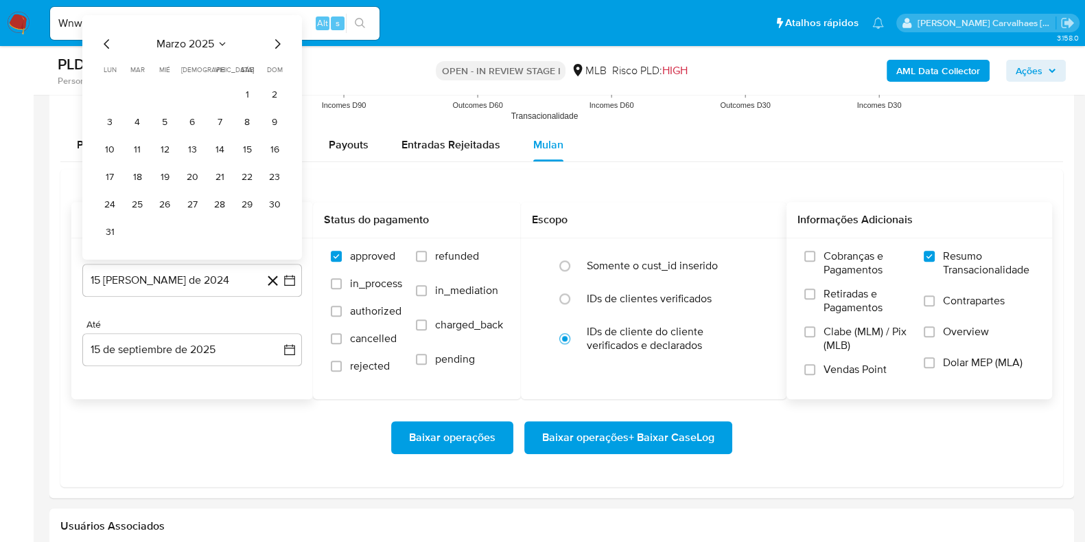
click at [280, 44] on icon "Mes siguiente" at bounding box center [277, 43] width 16 height 16
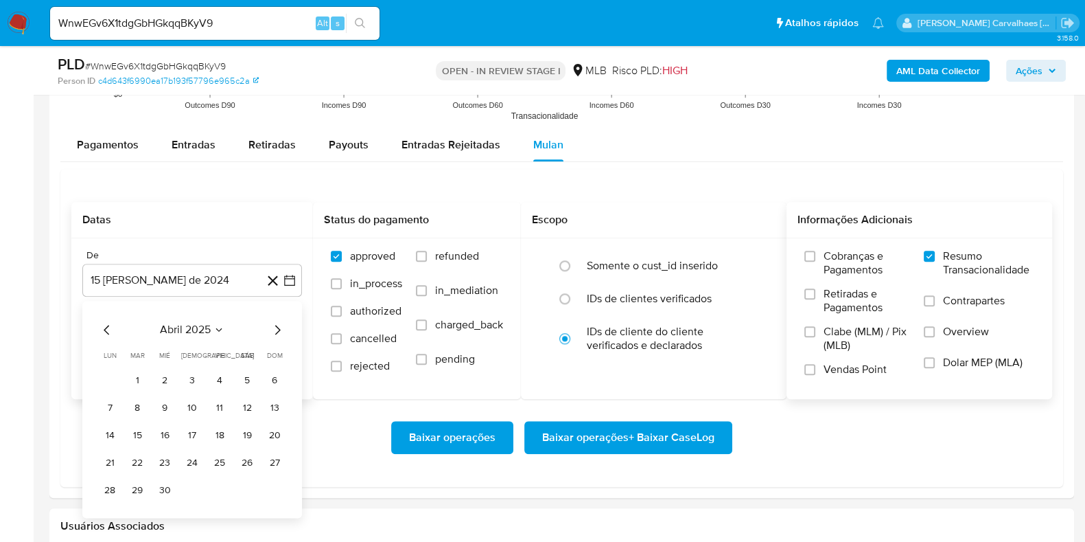
click at [275, 327] on icon "Mes siguiente" at bounding box center [277, 329] width 16 height 16
click at [273, 330] on icon "Mes siguiente" at bounding box center [277, 329] width 16 height 16
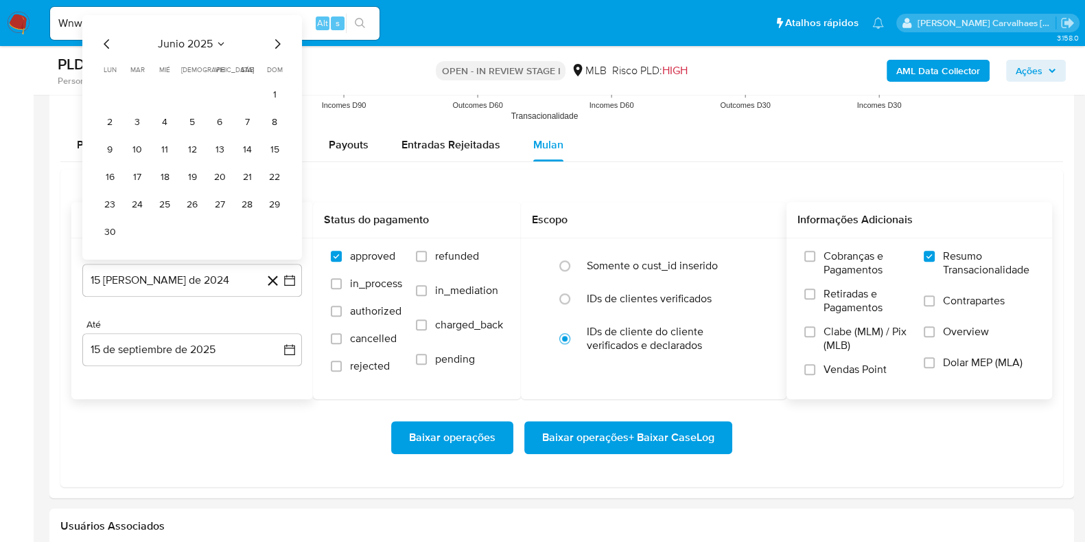
click at [275, 44] on icon "Mes siguiente" at bounding box center [277, 43] width 16 height 16
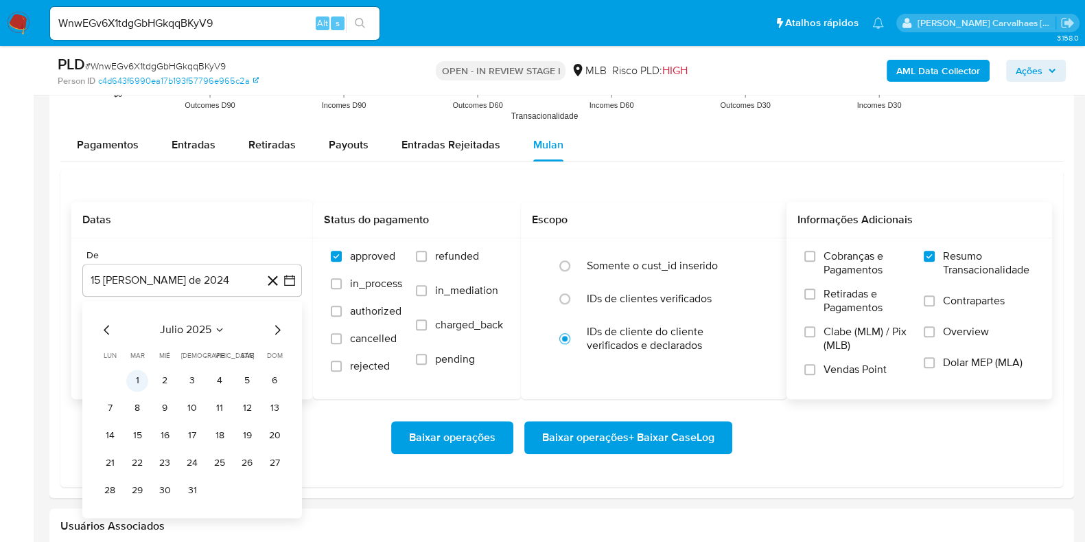
click at [139, 382] on button "1" at bounding box center [137, 380] width 22 height 22
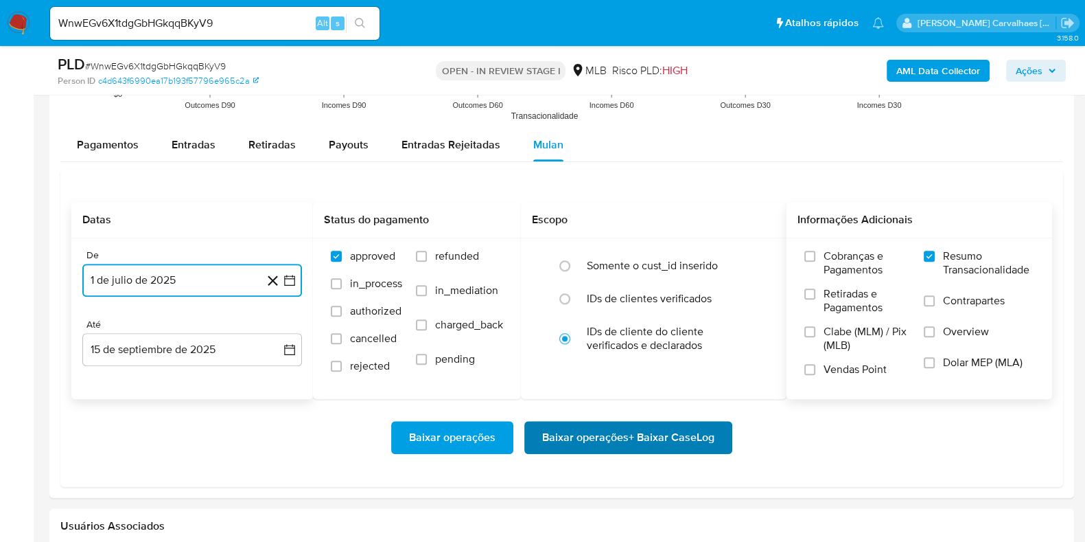
click at [658, 437] on span "Baixar operações + Baixar CaseLog" at bounding box center [628, 437] width 172 height 30
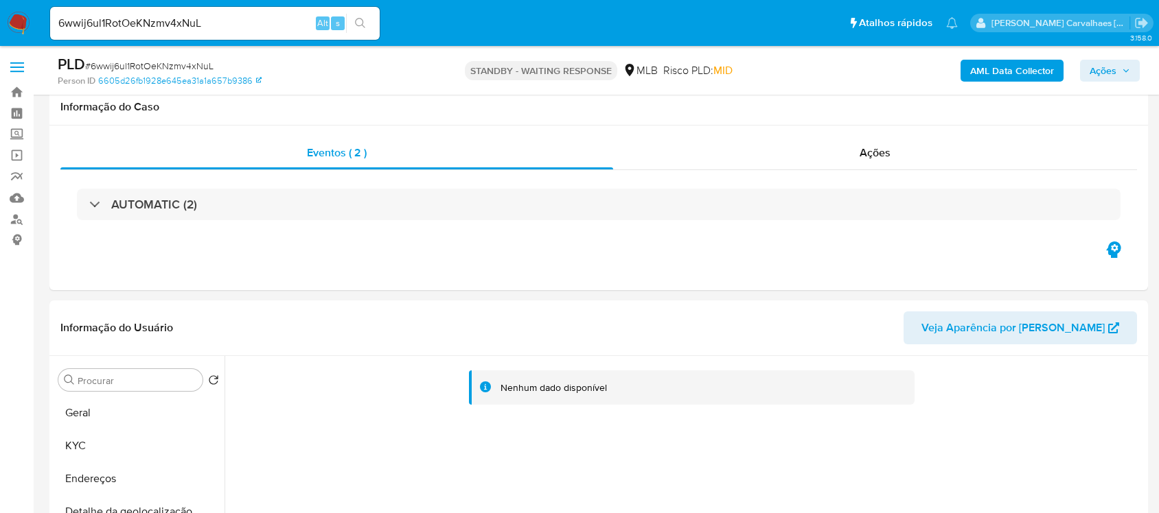
select select "10"
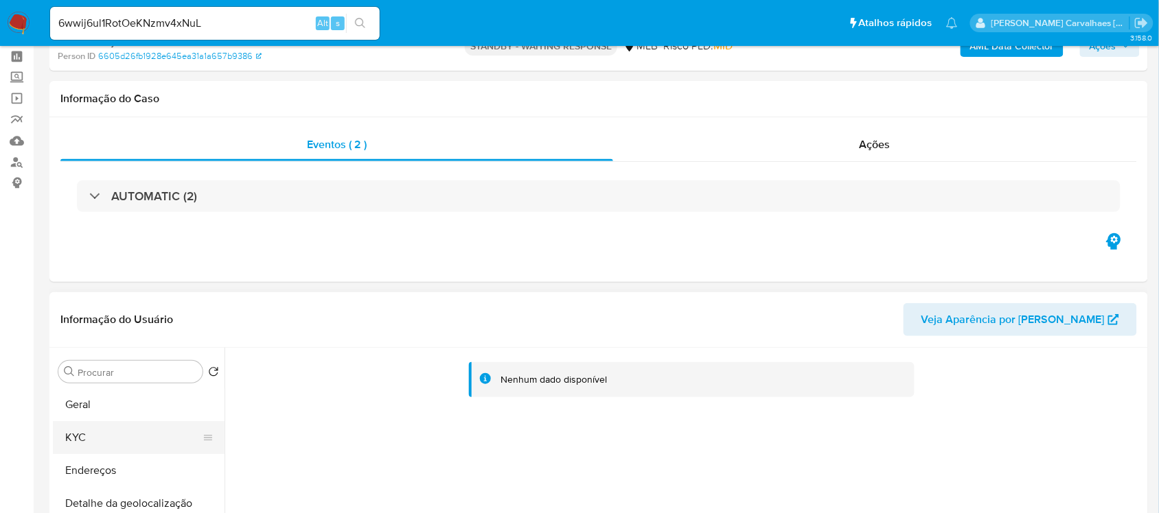
scroll to position [86, 0]
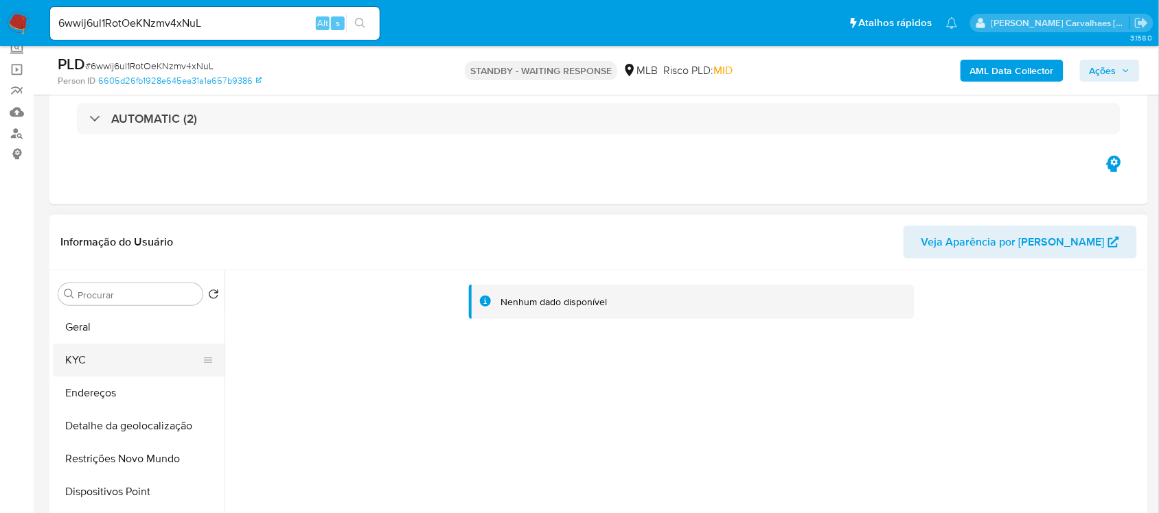
click at [117, 345] on button "KYC" at bounding box center [133, 360] width 161 height 33
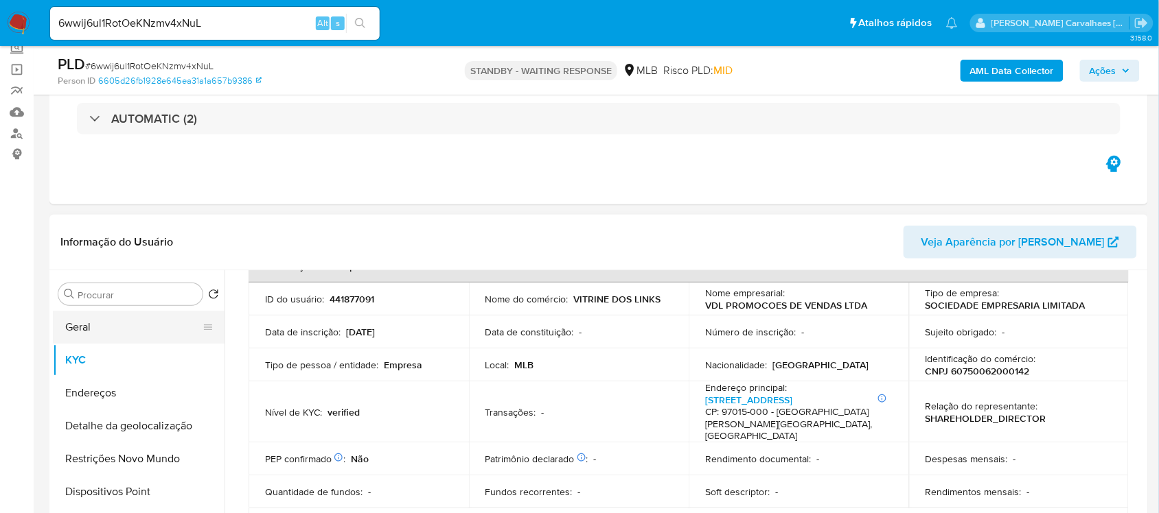
click at [141, 325] on button "Geral" at bounding box center [133, 327] width 161 height 33
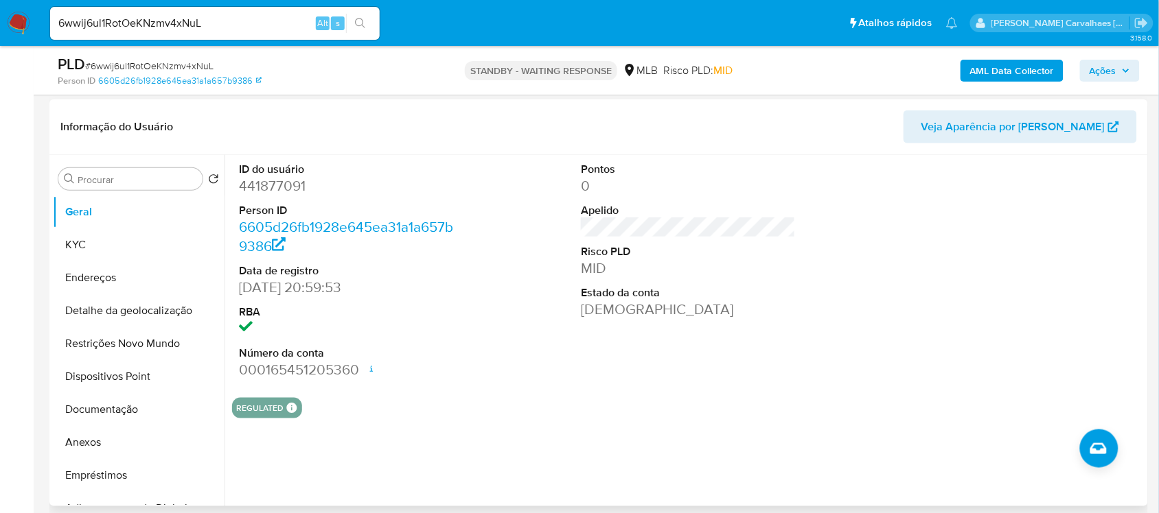
scroll to position [172, 0]
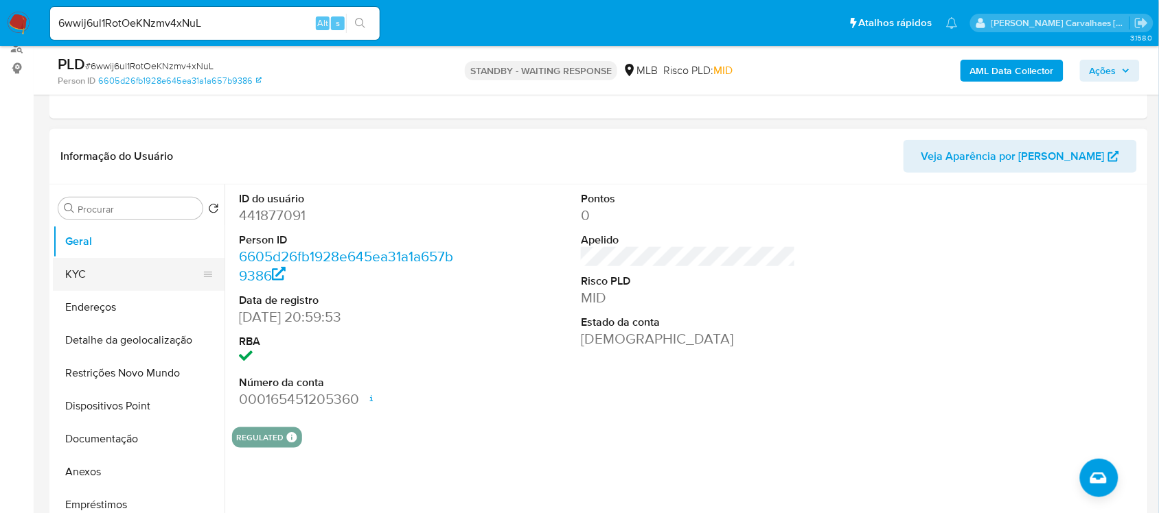
click at [120, 276] on button "KYC" at bounding box center [133, 274] width 161 height 33
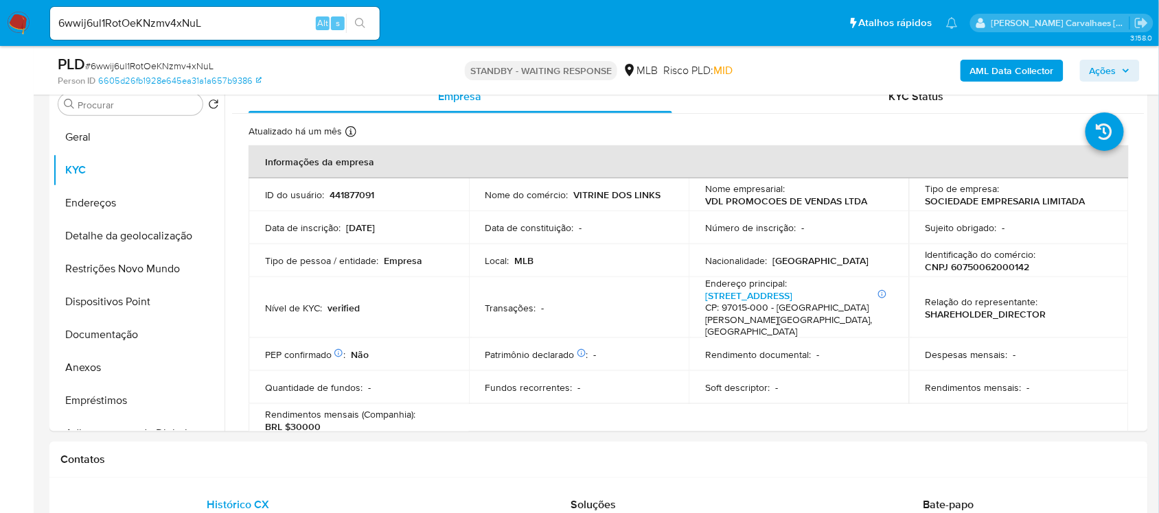
scroll to position [288, 0]
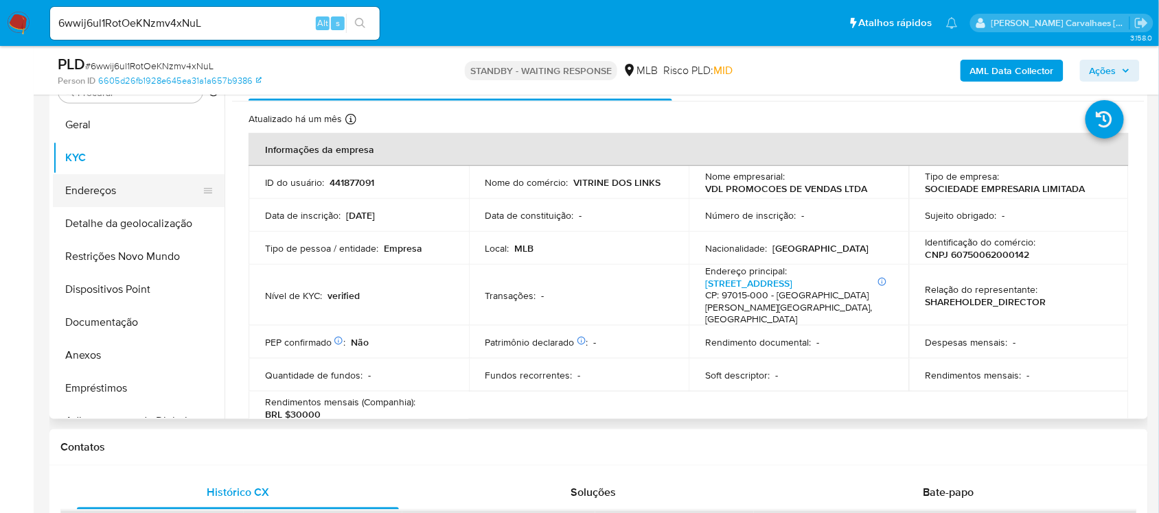
click at [130, 198] on button "Endereços" at bounding box center [133, 190] width 161 height 33
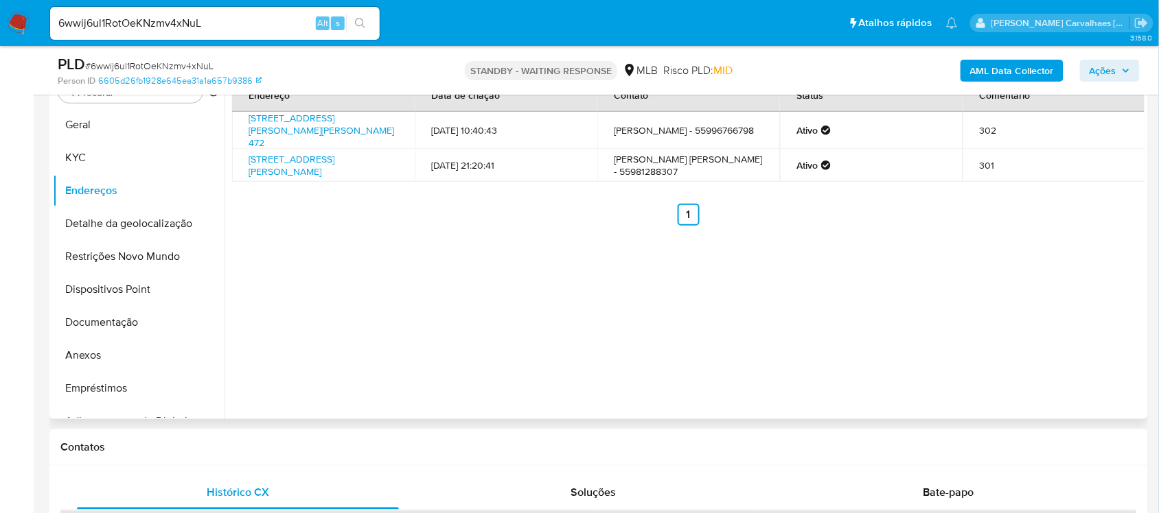
scroll to position [202, 0]
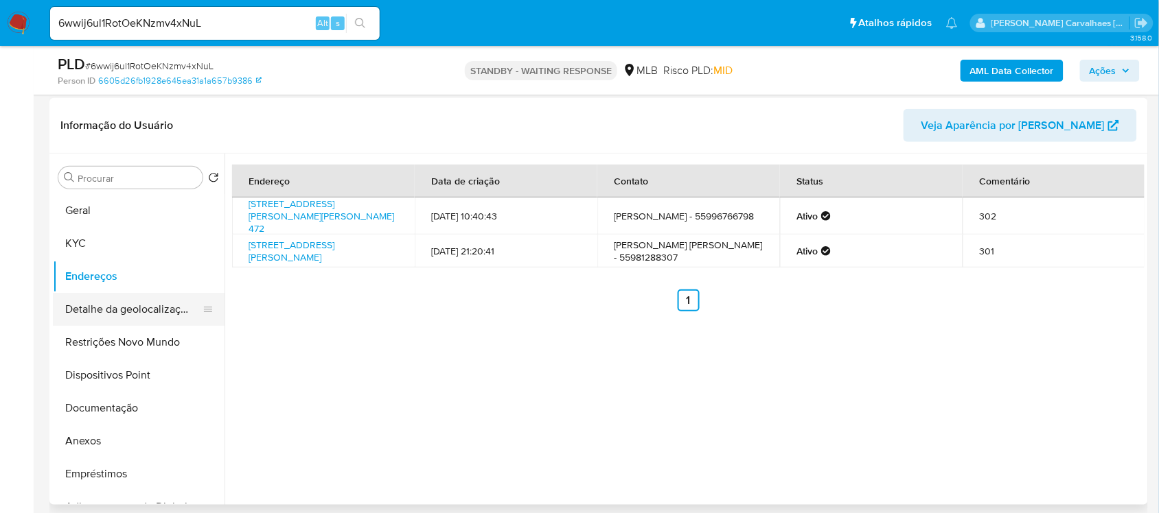
click at [152, 309] on button "Detalhe da geolocalização" at bounding box center [133, 309] width 161 height 33
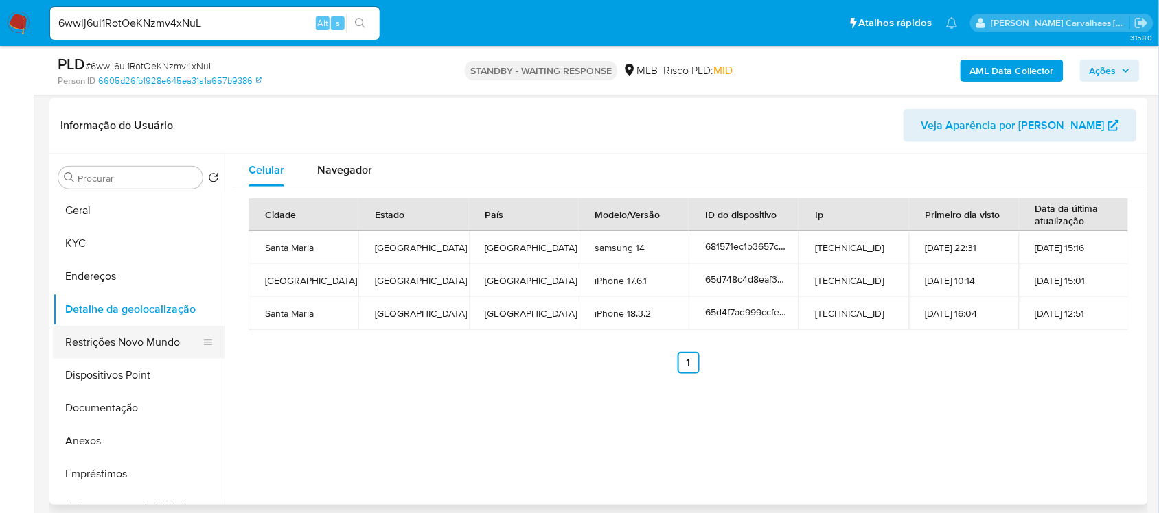
drag, startPoint x: 132, startPoint y: 343, endPoint x: 148, endPoint y: 347, distance: 15.5
click at [135, 344] on button "Restrições Novo Mundo" at bounding box center [133, 342] width 161 height 33
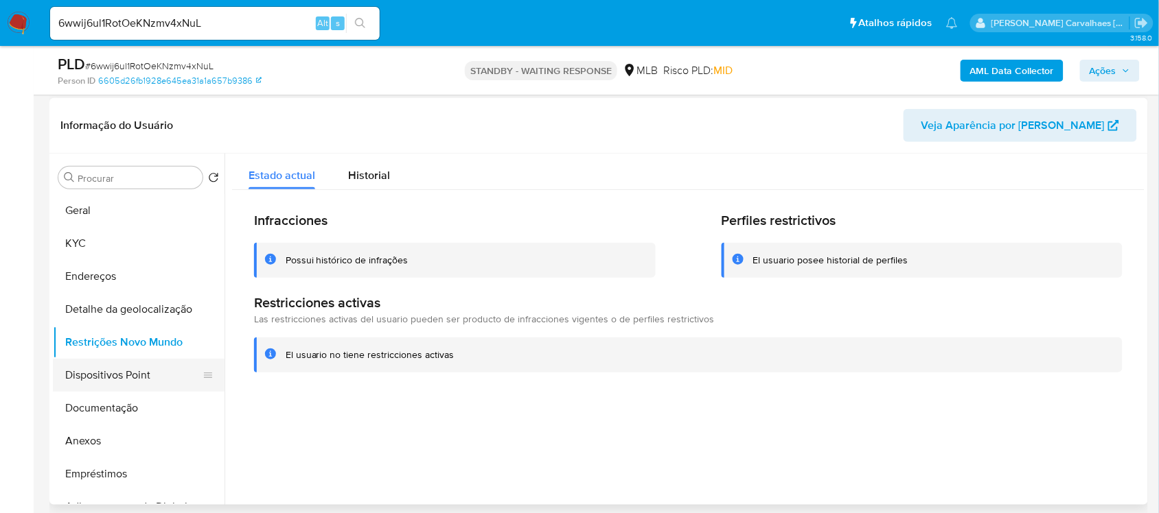
click at [143, 390] on button "Dispositivos Point" at bounding box center [133, 375] width 161 height 33
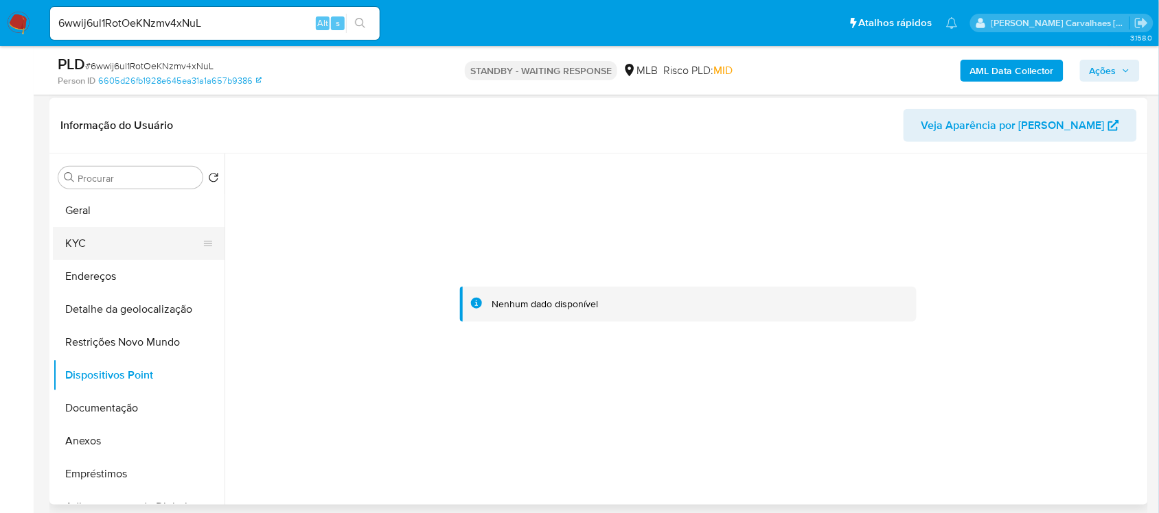
click at [78, 231] on button "KYC" at bounding box center [133, 243] width 161 height 33
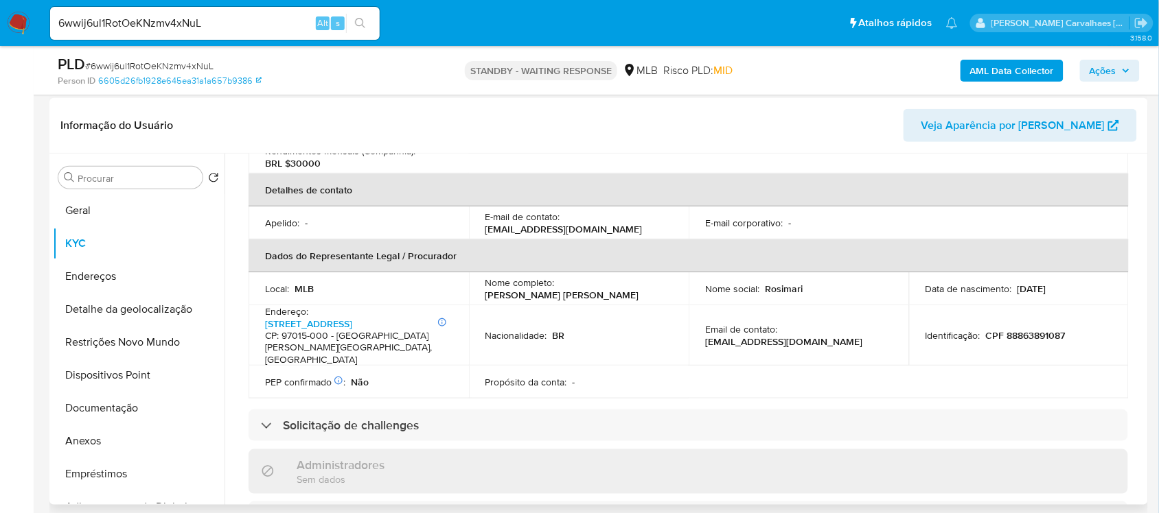
scroll to position [343, 0]
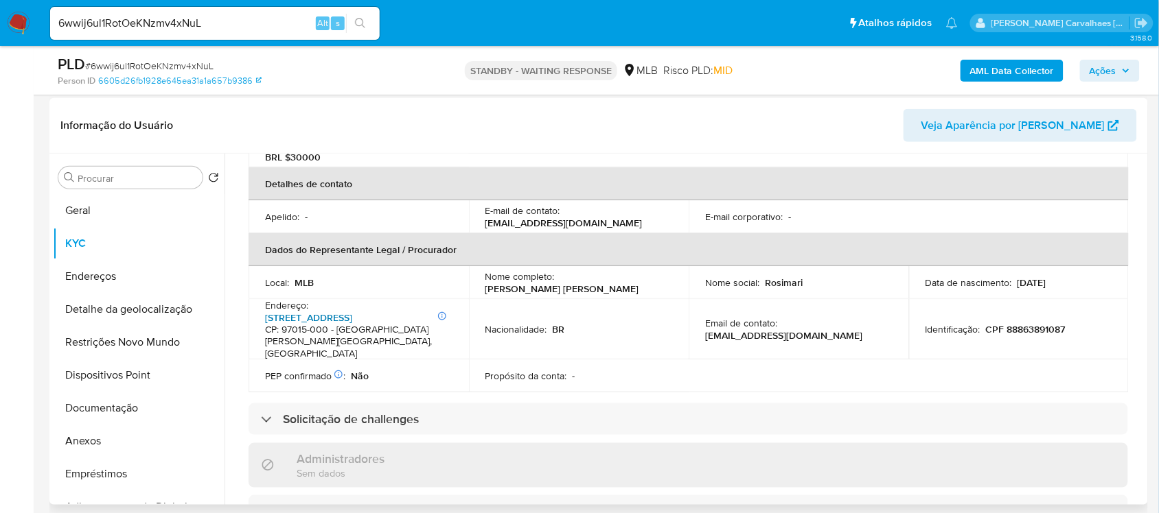
click at [334, 311] on link "Rua Doutor Bozano 636, Bonfim" at bounding box center [308, 318] width 87 height 14
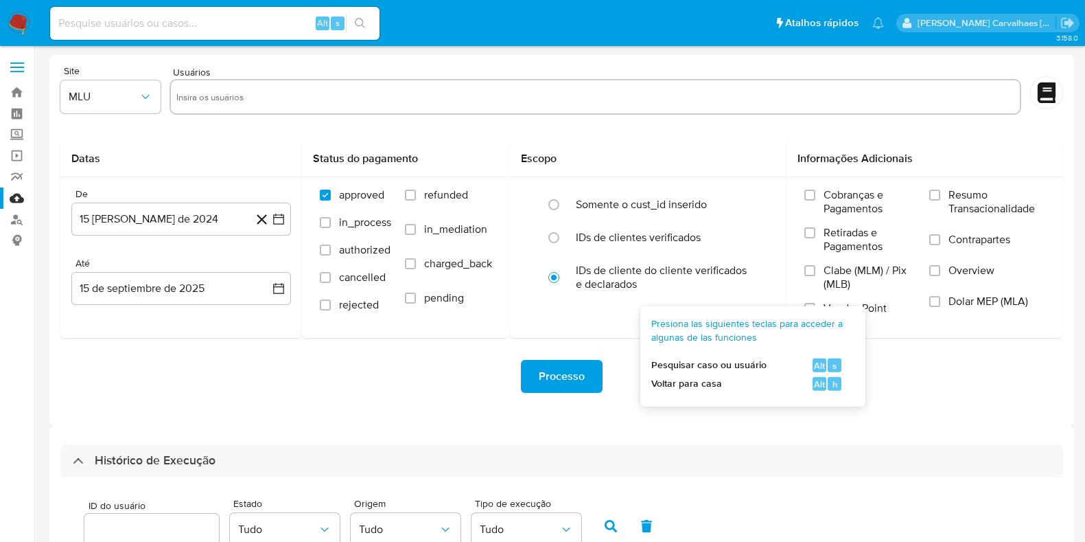
select select "10"
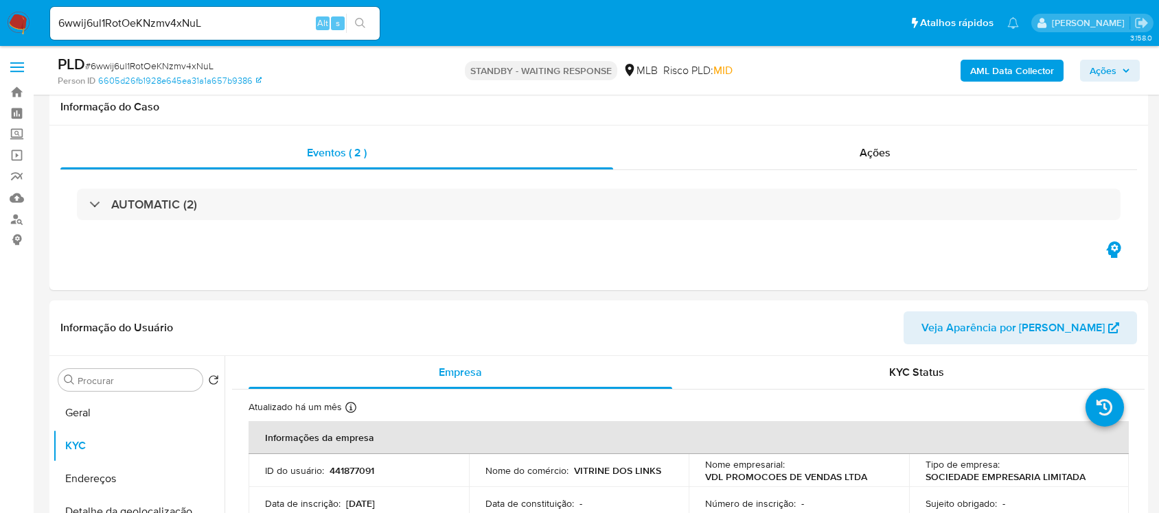
select select "10"
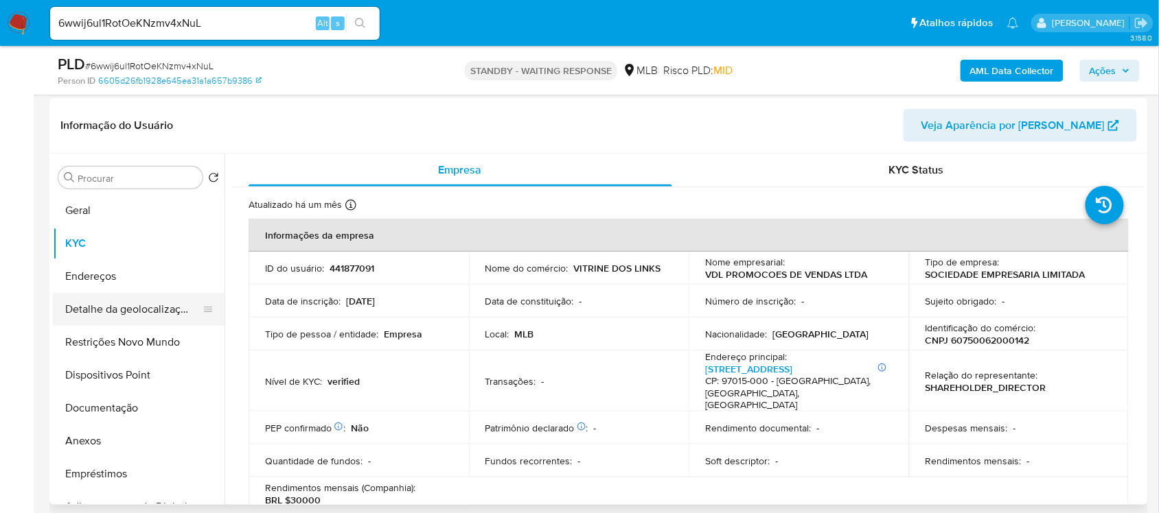
scroll to position [343, 0]
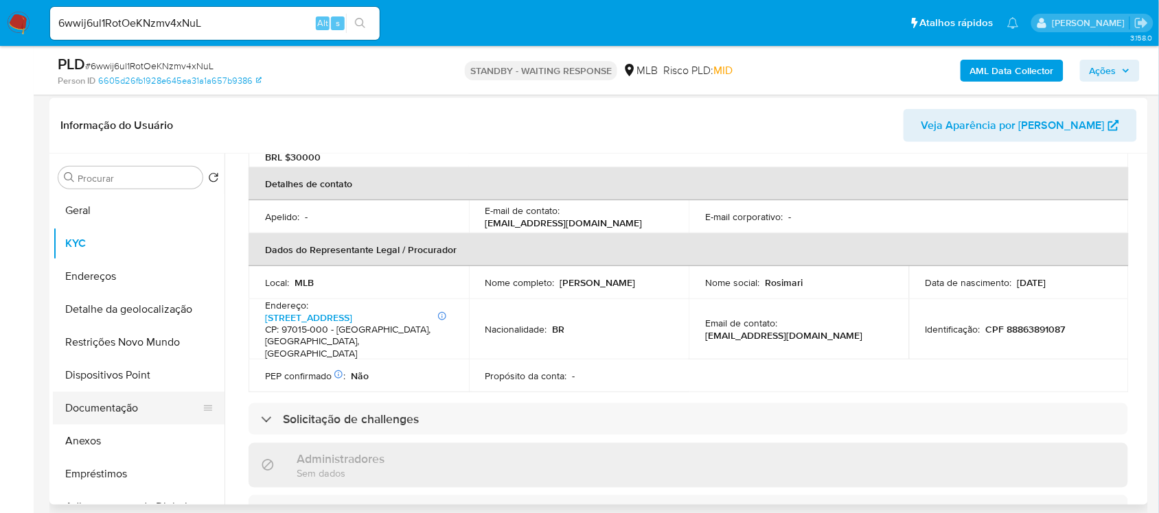
click at [135, 407] on button "Documentação" at bounding box center [133, 408] width 161 height 33
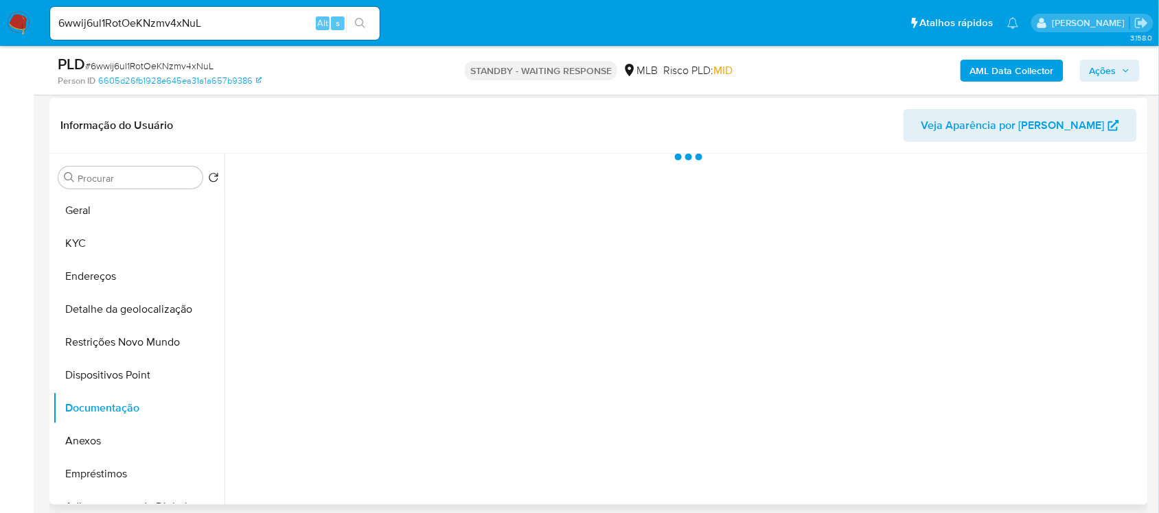
scroll to position [0, 0]
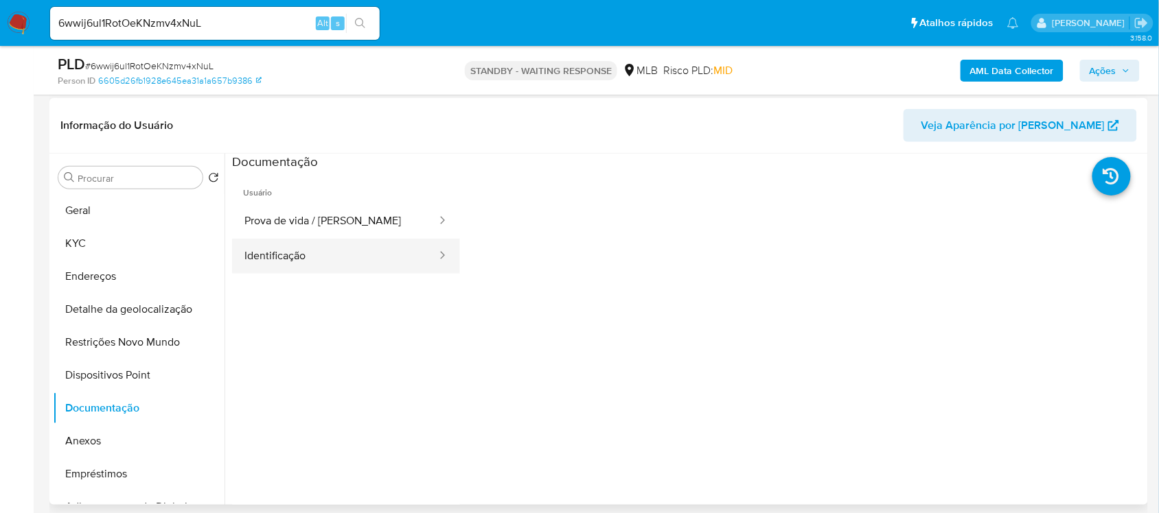
click at [288, 239] on button "Identificação" at bounding box center [335, 256] width 206 height 35
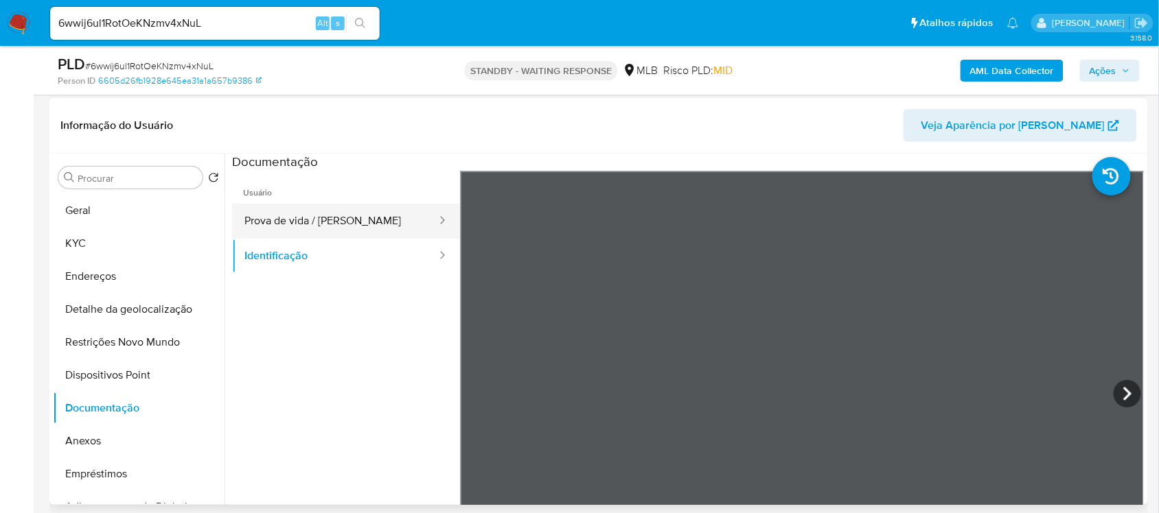
click at [277, 221] on button "Prova de vida / Selfie" at bounding box center [335, 221] width 206 height 35
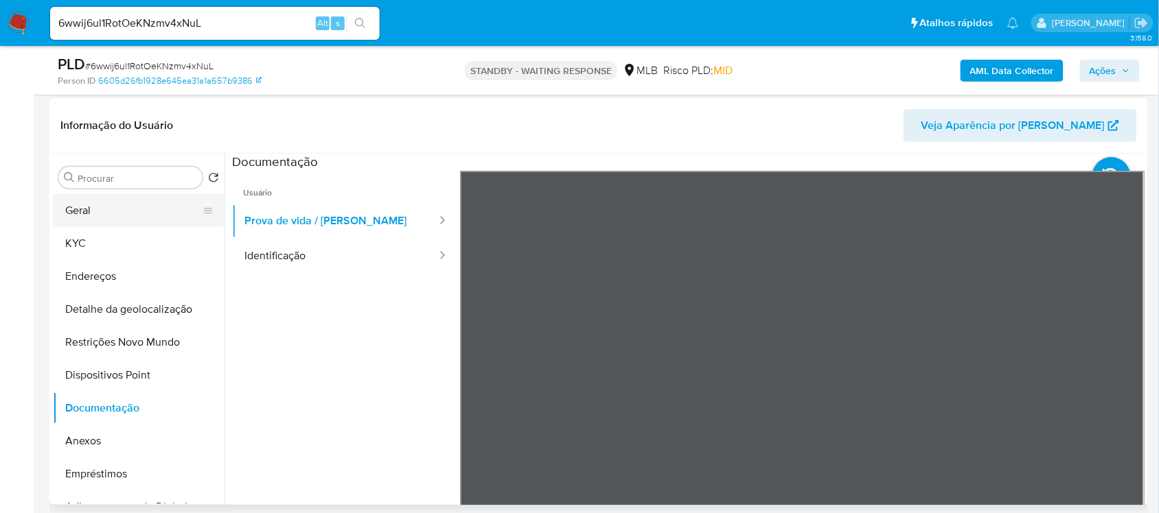
click at [108, 210] on button "Geral" at bounding box center [133, 210] width 161 height 33
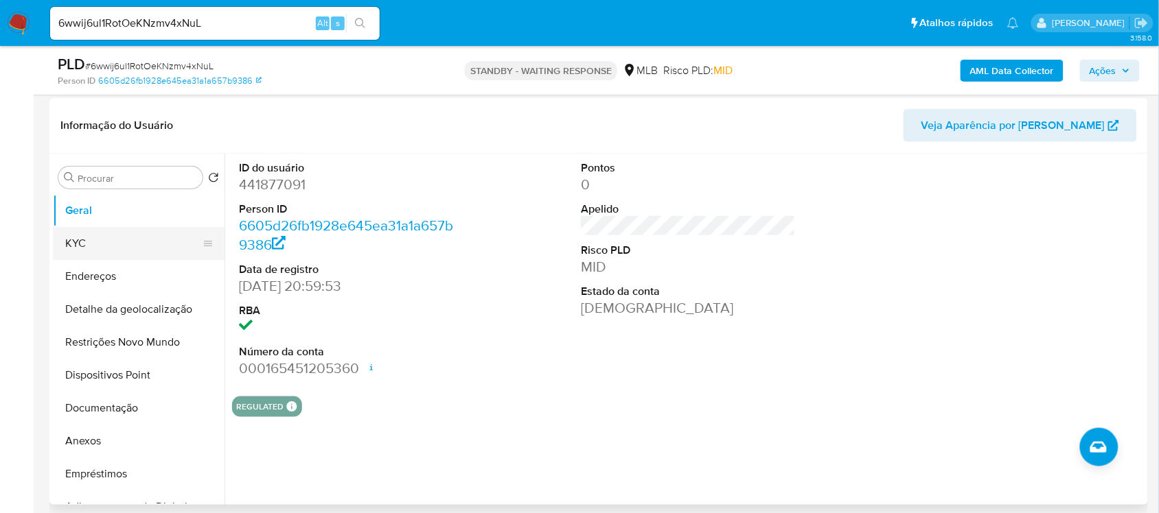
click at [91, 246] on button "KYC" at bounding box center [133, 243] width 161 height 33
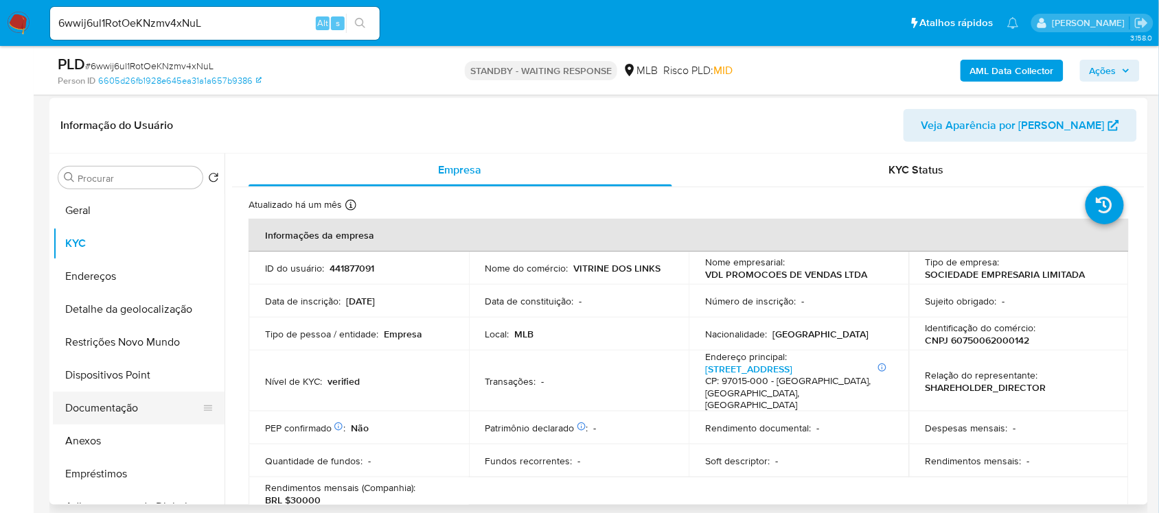
click at [128, 413] on button "Documentação" at bounding box center [133, 408] width 161 height 33
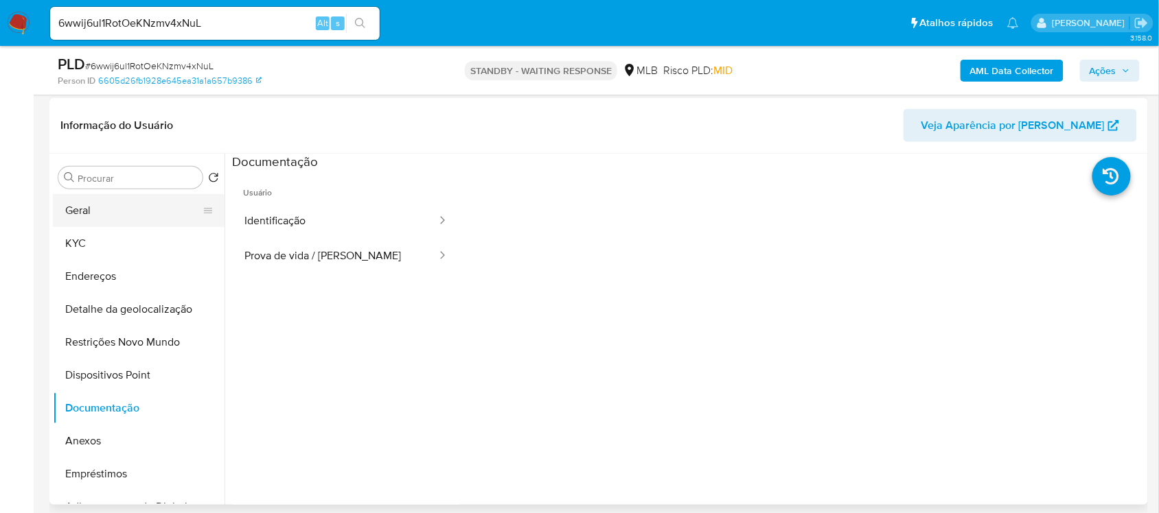
click at [126, 218] on button "Geral" at bounding box center [133, 210] width 161 height 33
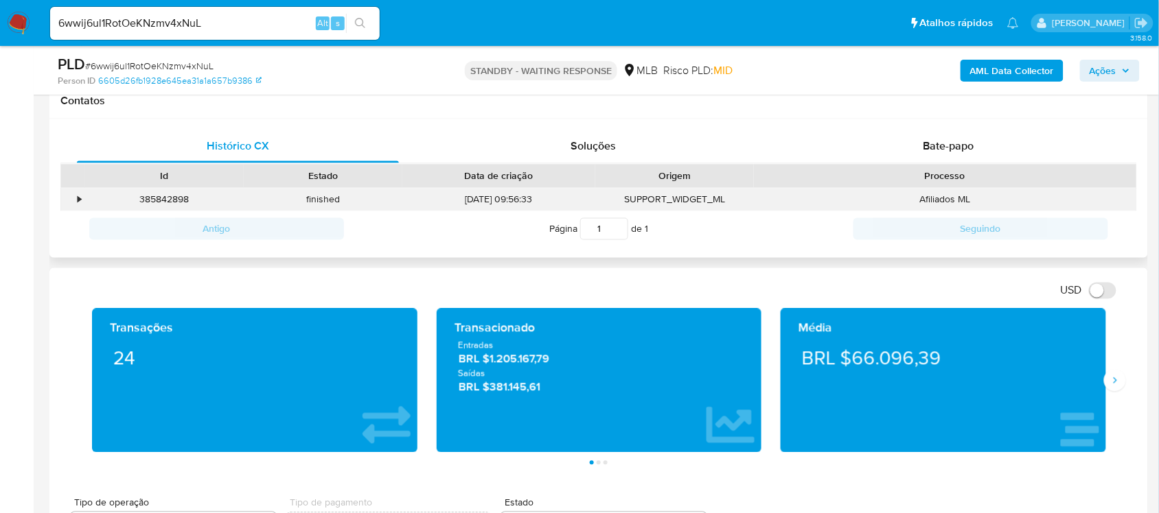
scroll to position [631, 0]
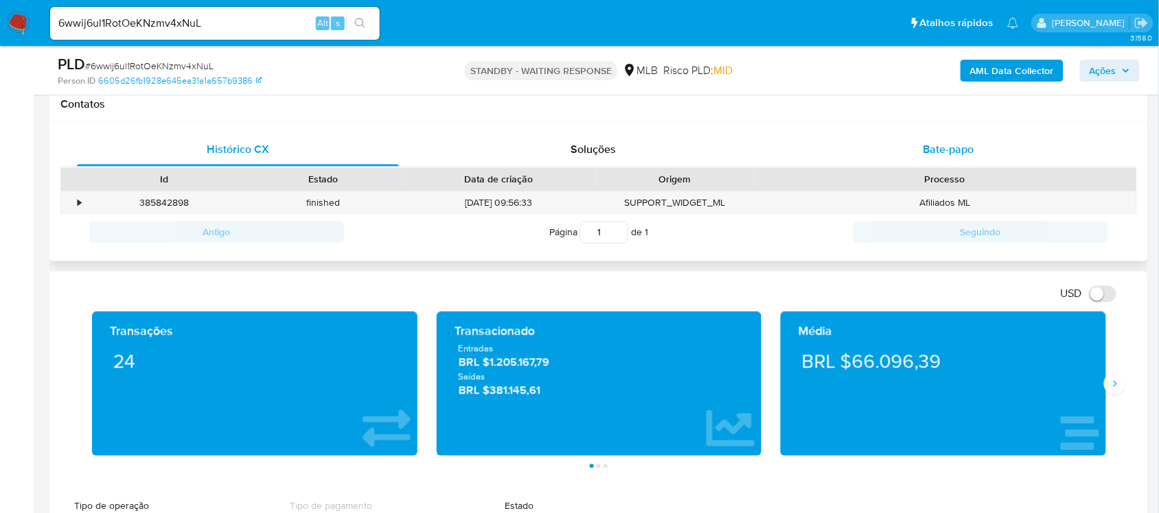
click at [937, 150] on span "Bate-papo" at bounding box center [948, 150] width 51 height 16
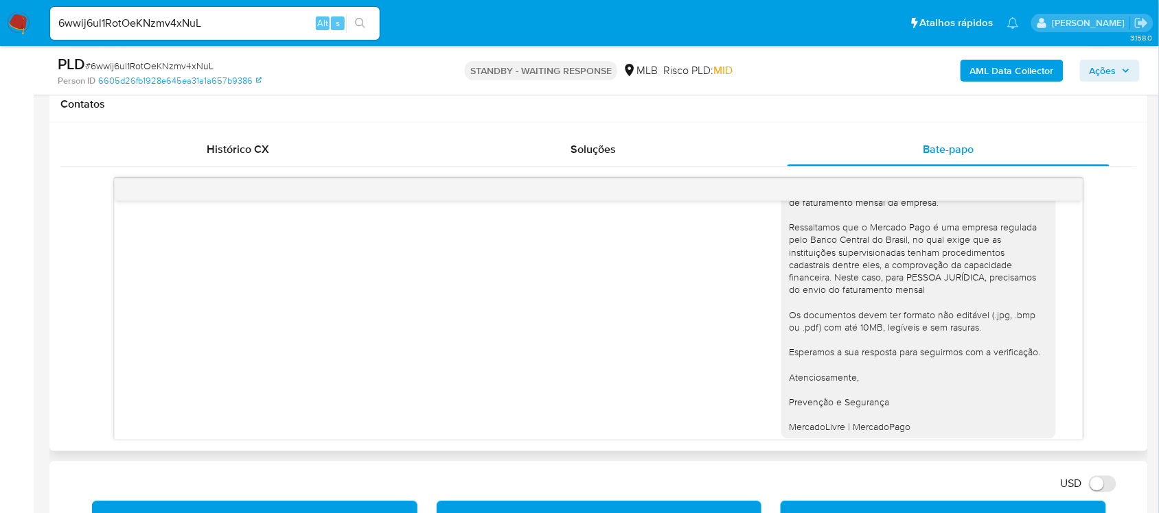
scroll to position [139, 0]
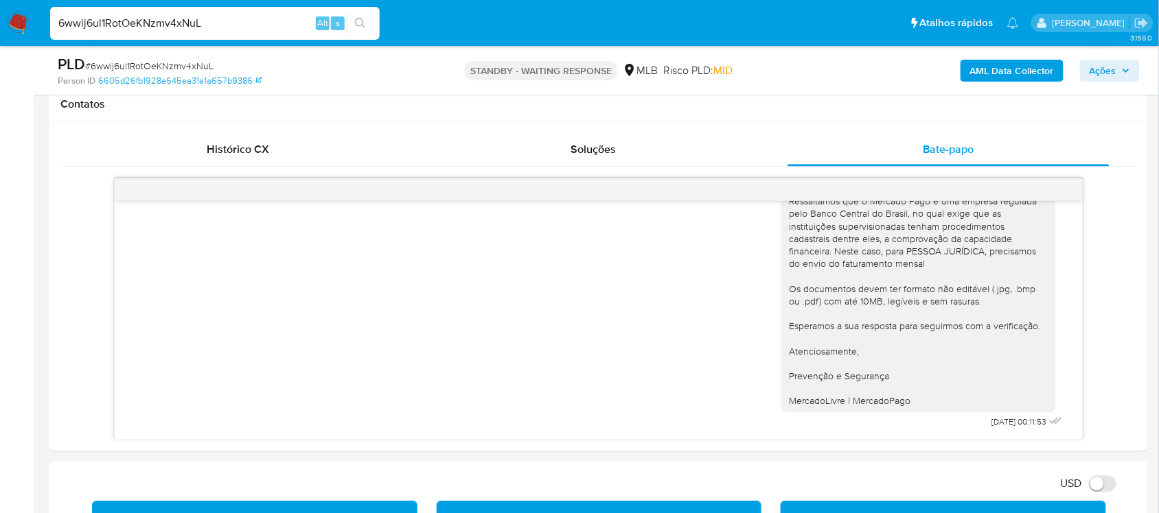
drag, startPoint x: 264, startPoint y: 27, endPoint x: 47, endPoint y: 31, distance: 217.6
click at [47, 31] on li "6wwij6ul1RotOeKNzmv4xNuL Alt s" at bounding box center [215, 22] width 336 height 34
paste input "i9DNppemSJYrFyC7kJVYDigH"
type input "i9DNppemSJYrFyC7kJVYDigH"
click at [388, 0] on nav "Pausado Ver notificaciones i9DNppemSJYrFyC7kJVYDigH Alt s Atalhos rápidos Presi…" at bounding box center [579, 23] width 1159 height 46
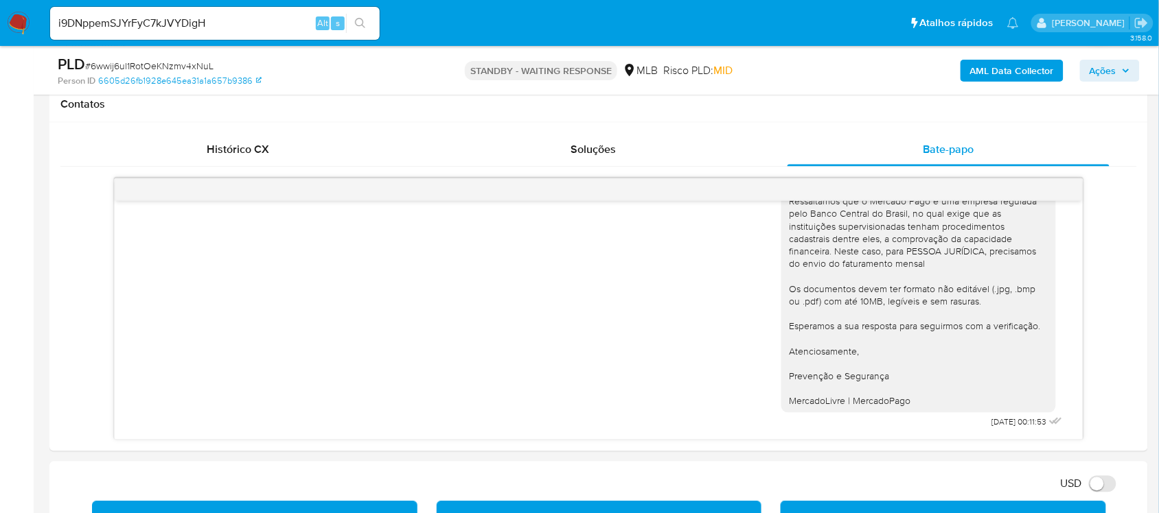
click at [360, 24] on icon "search-icon" at bounding box center [360, 23] width 11 height 11
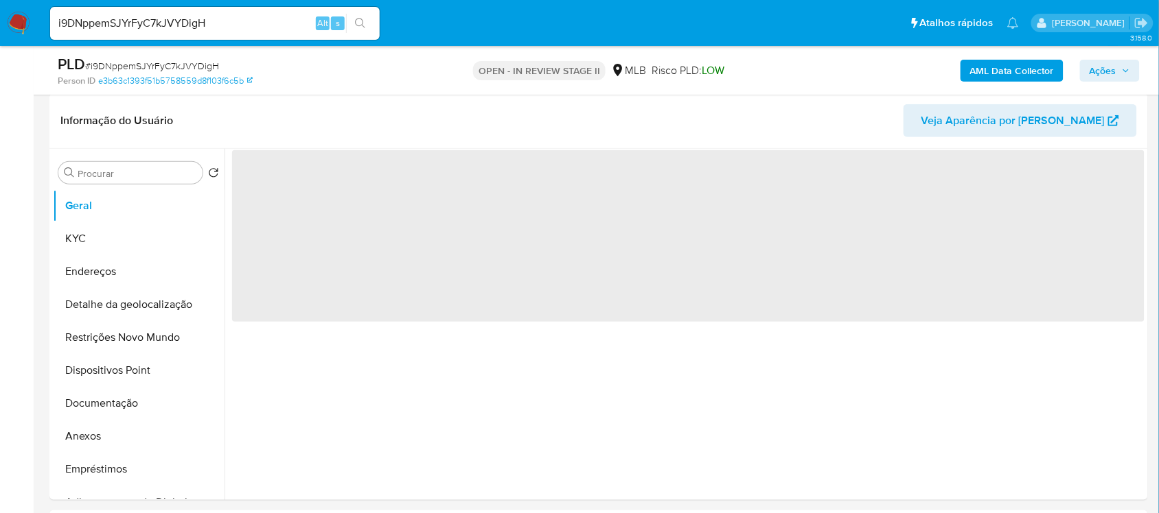
scroll to position [257, 0]
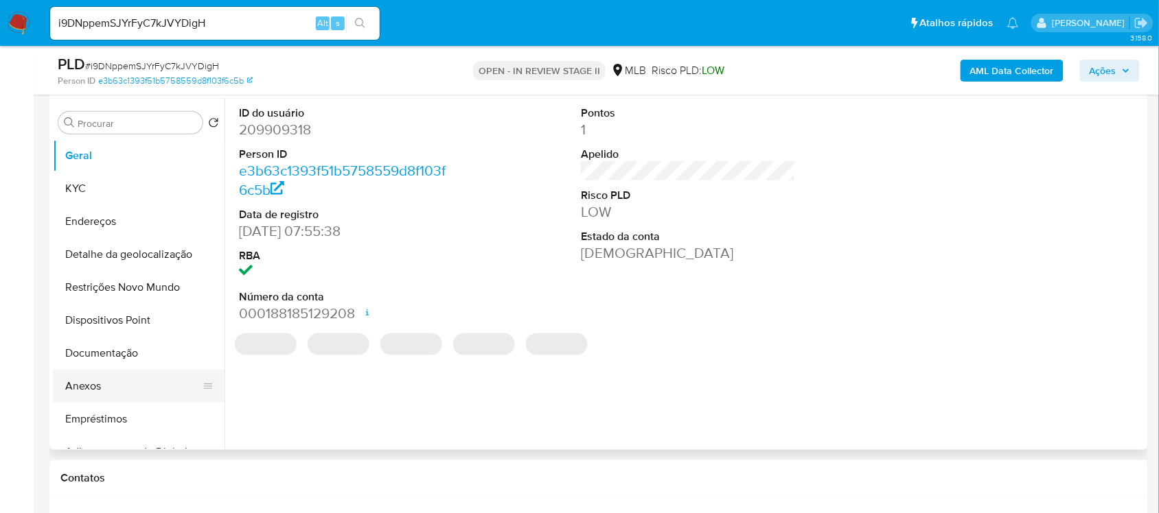
select select "10"
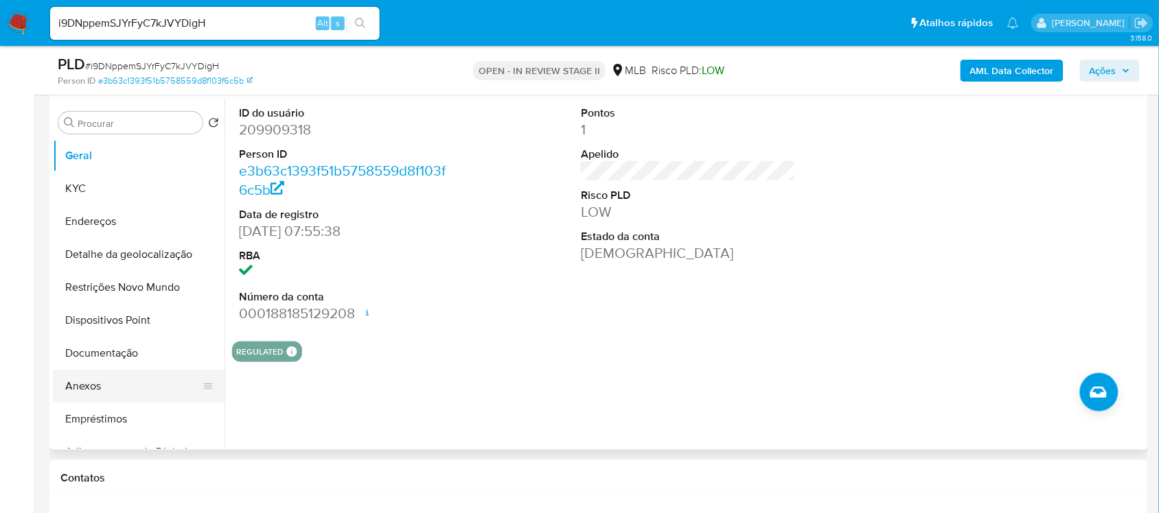
click at [98, 384] on button "Anexos" at bounding box center [133, 386] width 161 height 33
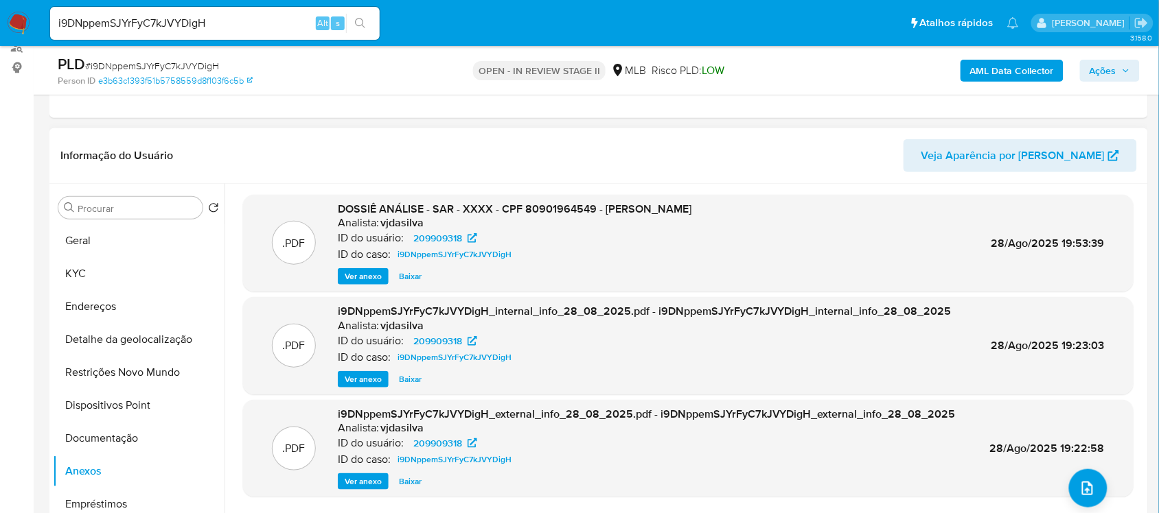
scroll to position [172, 0]
click at [369, 281] on span "Ver anexo" at bounding box center [363, 277] width 37 height 14
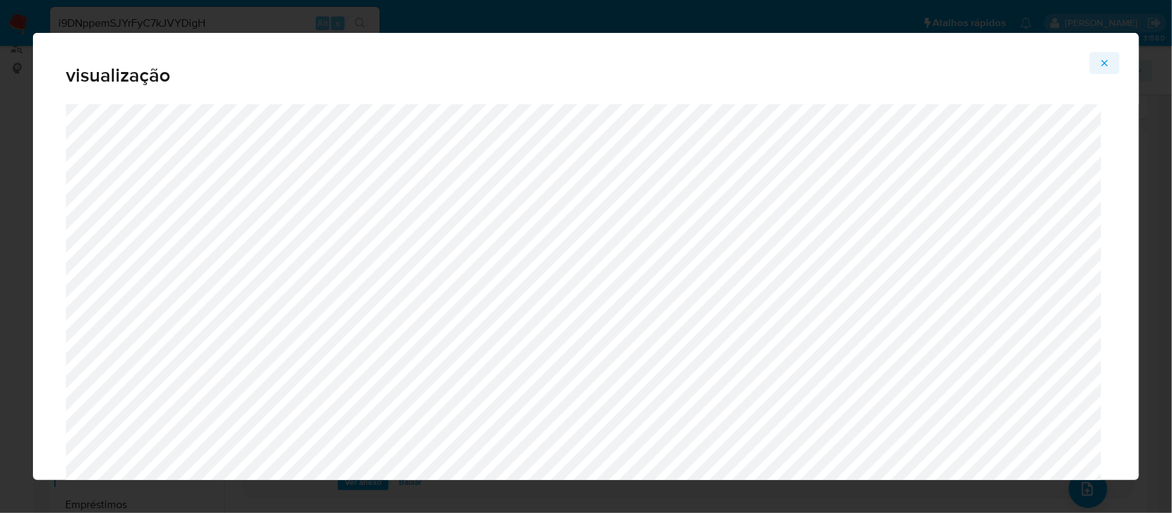
click at [1109, 59] on icon "Attachment preview" at bounding box center [1104, 63] width 11 height 11
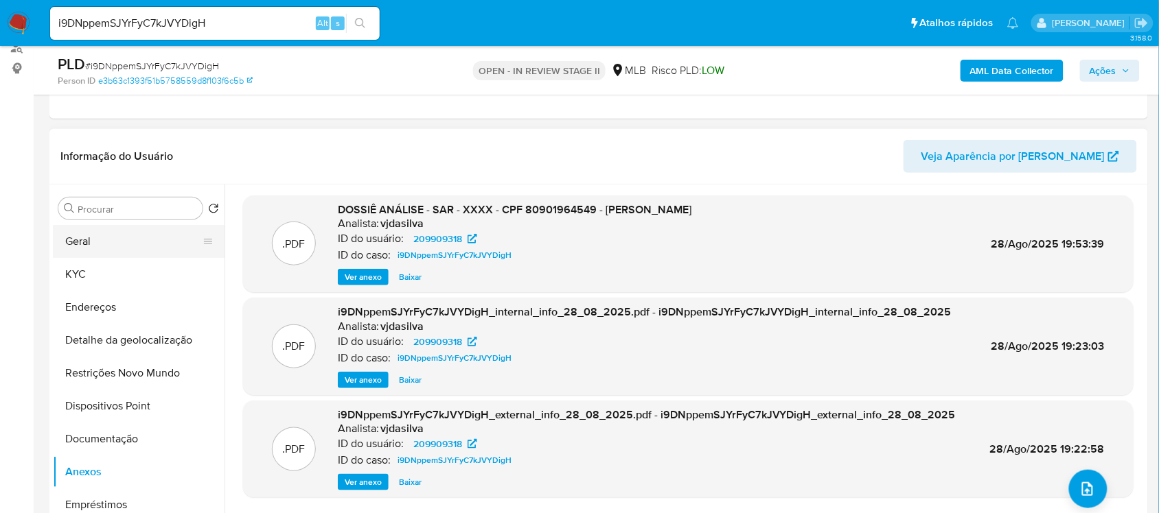
click at [95, 245] on button "Geral" at bounding box center [133, 241] width 161 height 33
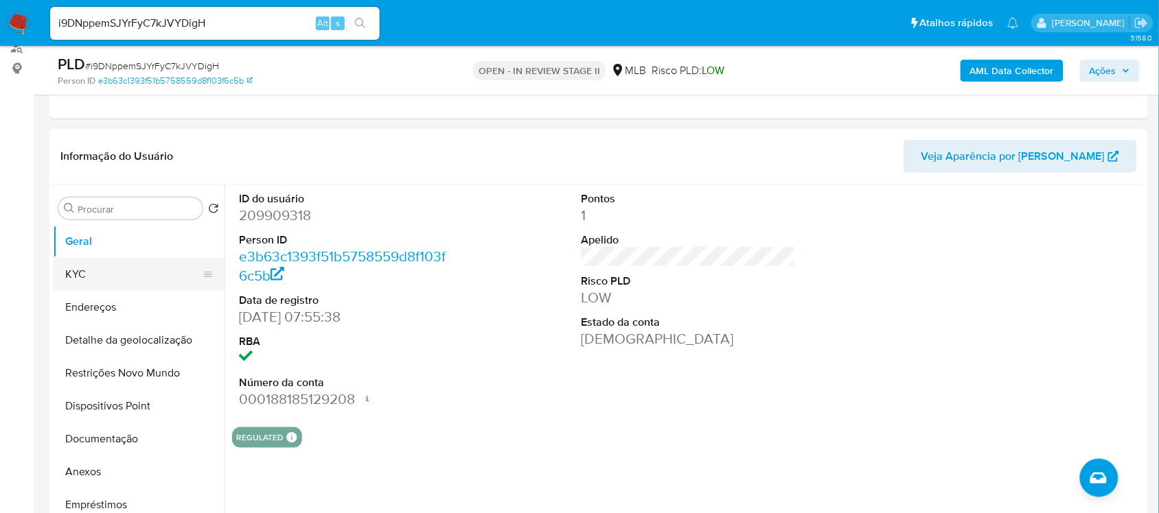
click at [86, 275] on button "KYC" at bounding box center [133, 274] width 161 height 33
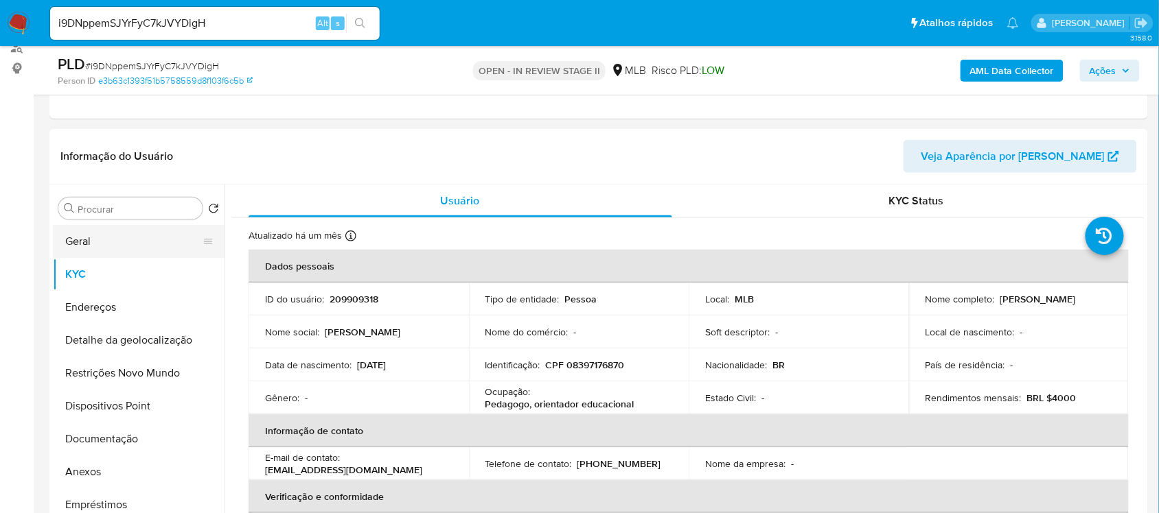
click at [128, 253] on button "Geral" at bounding box center [133, 241] width 161 height 33
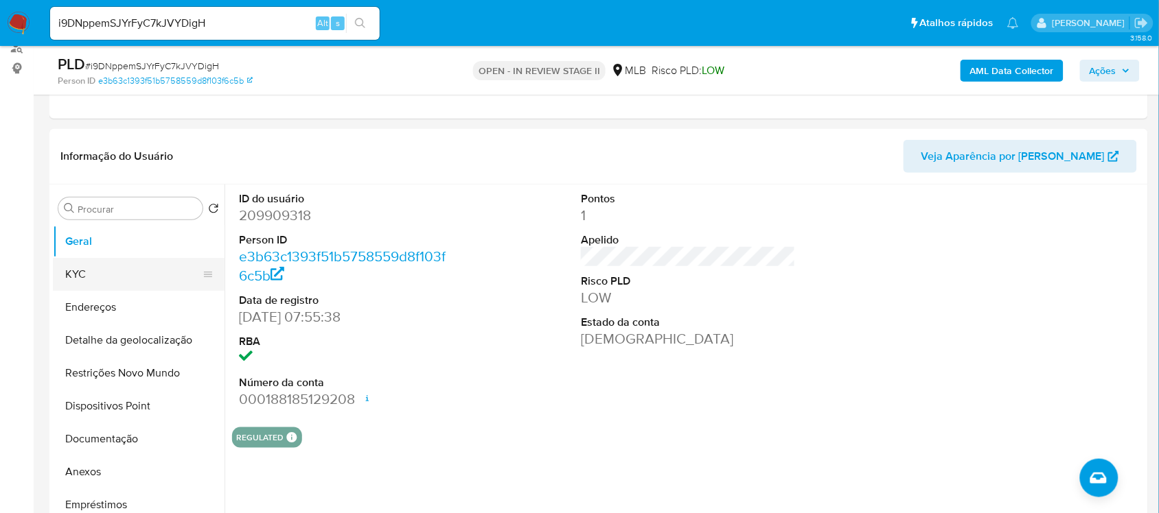
click at [104, 282] on button "KYC" at bounding box center [133, 274] width 161 height 33
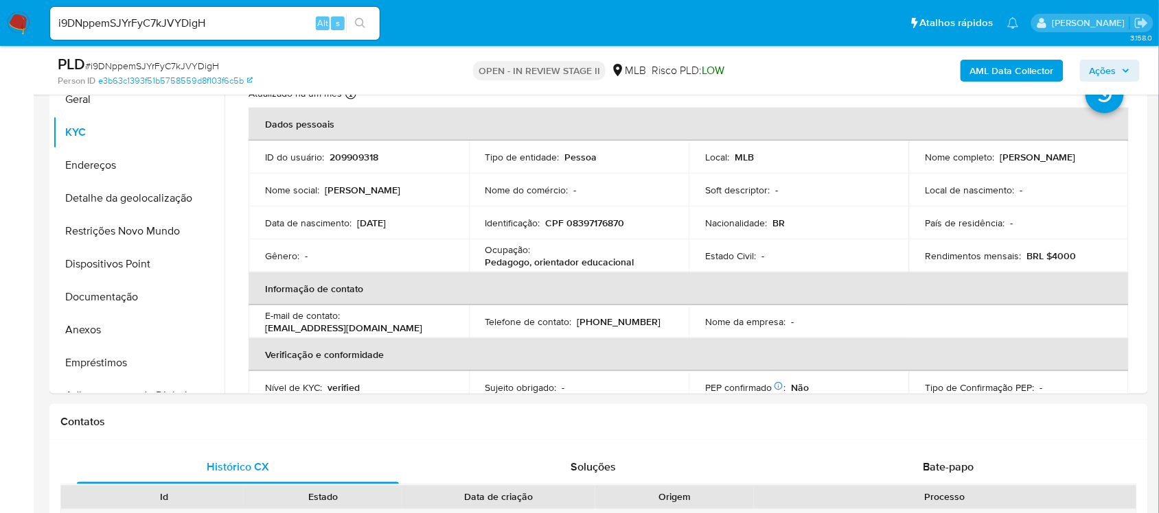
scroll to position [327, 0]
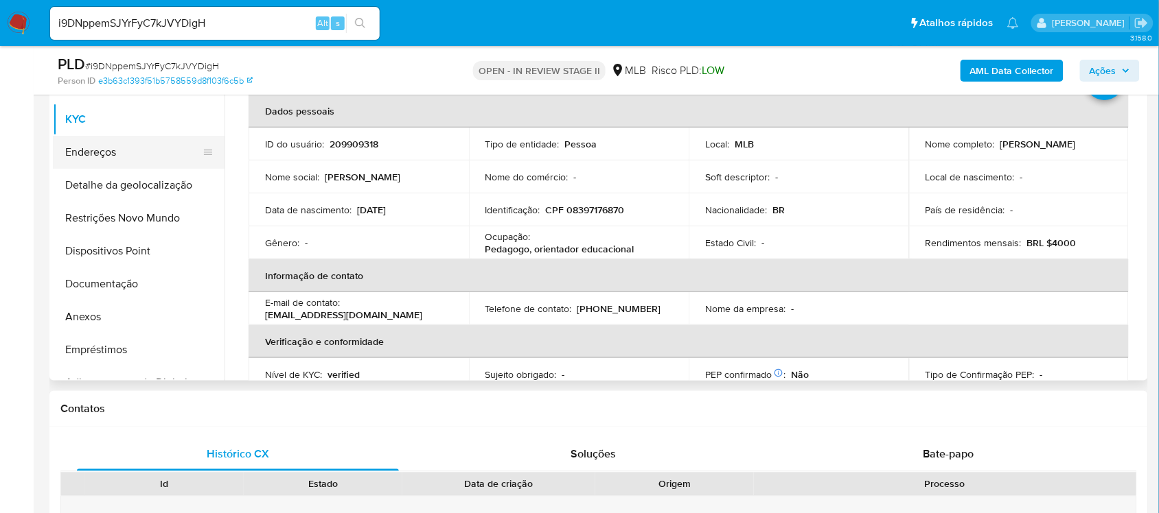
click at [141, 155] on button "Endereços" at bounding box center [133, 152] width 161 height 33
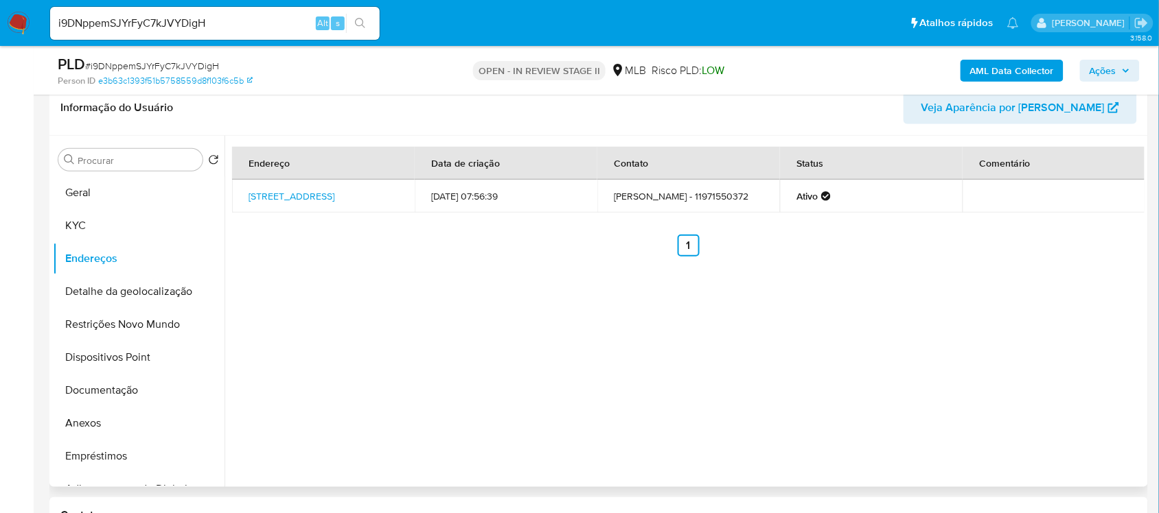
scroll to position [155, 0]
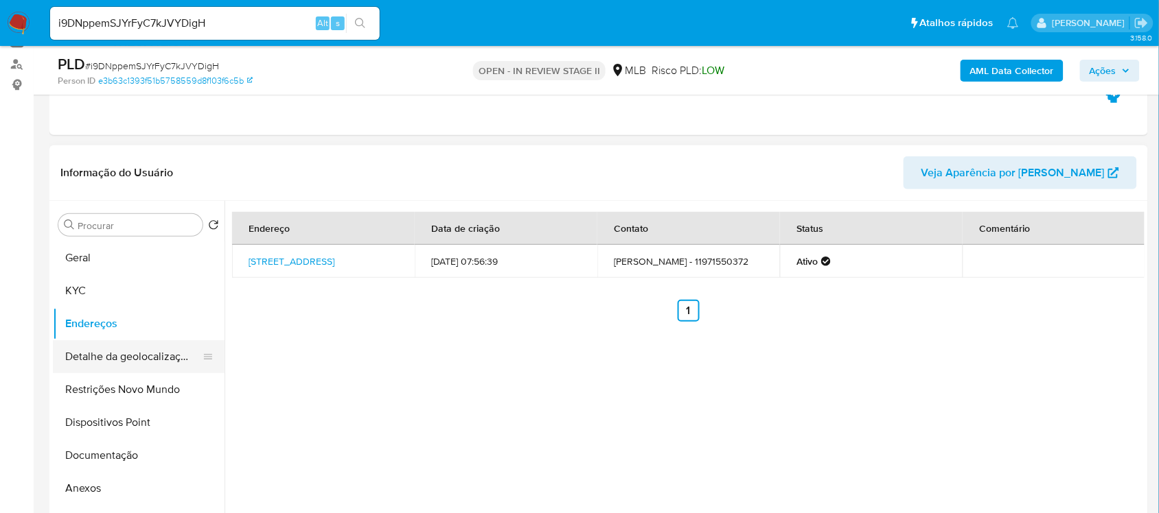
click at [127, 358] on button "Detalhe da geolocalização" at bounding box center [133, 356] width 161 height 33
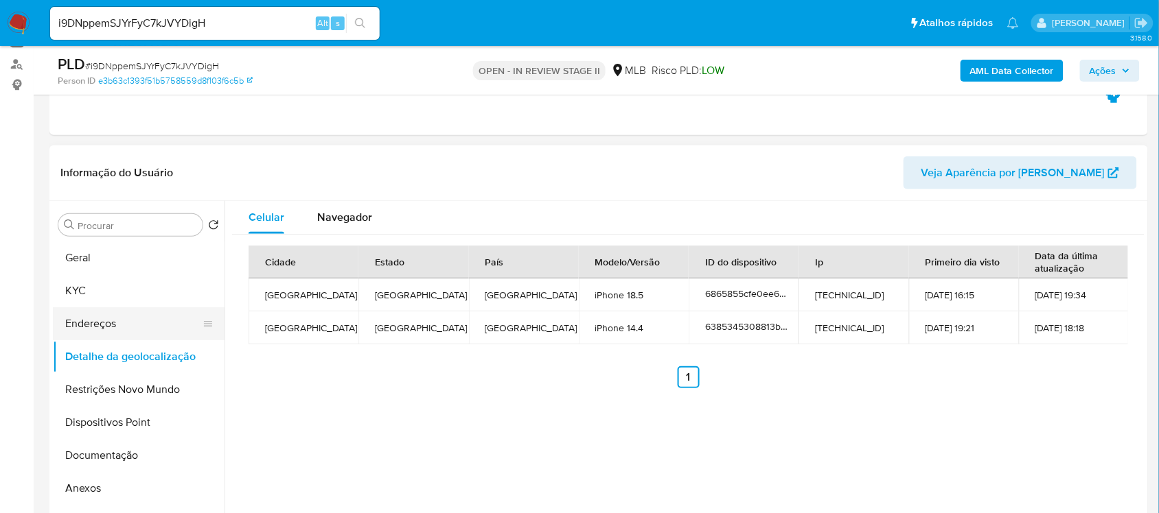
click at [121, 326] on button "Endereços" at bounding box center [133, 323] width 161 height 33
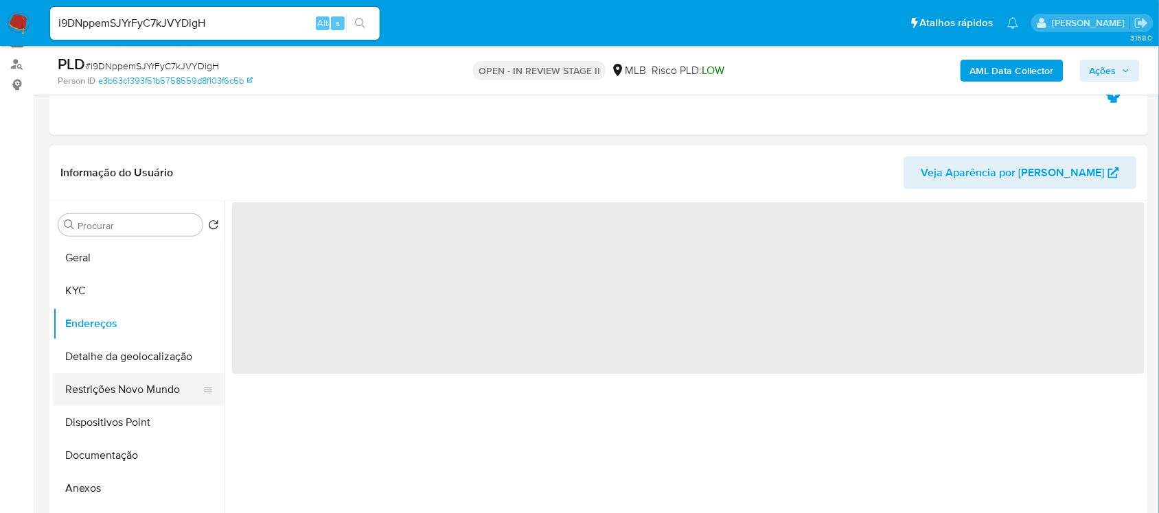
click at [125, 395] on button "Restrições Novo Mundo" at bounding box center [133, 389] width 161 height 33
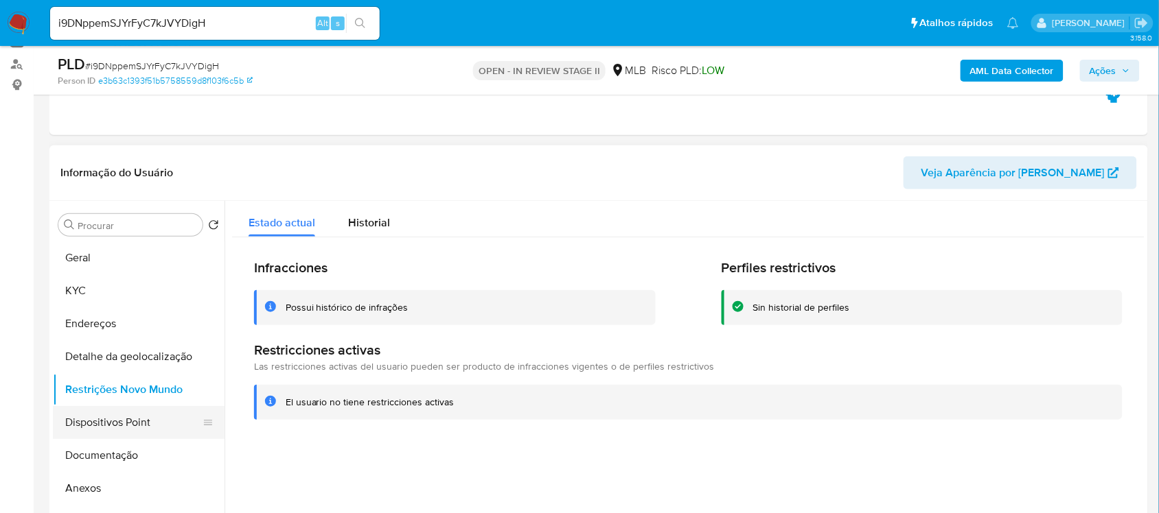
click at [135, 423] on button "Dispositivos Point" at bounding box center [133, 422] width 161 height 33
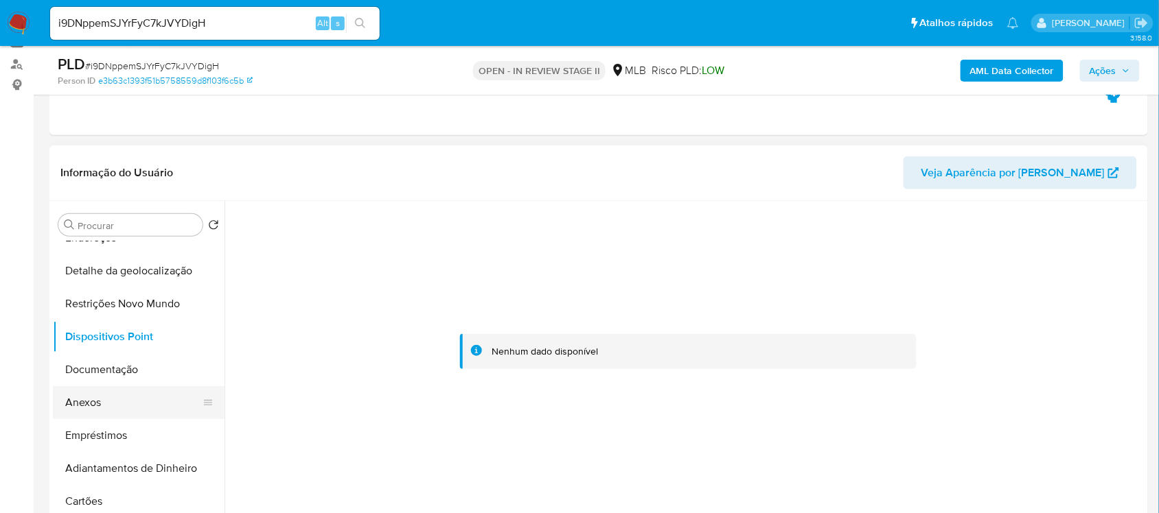
scroll to position [0, 0]
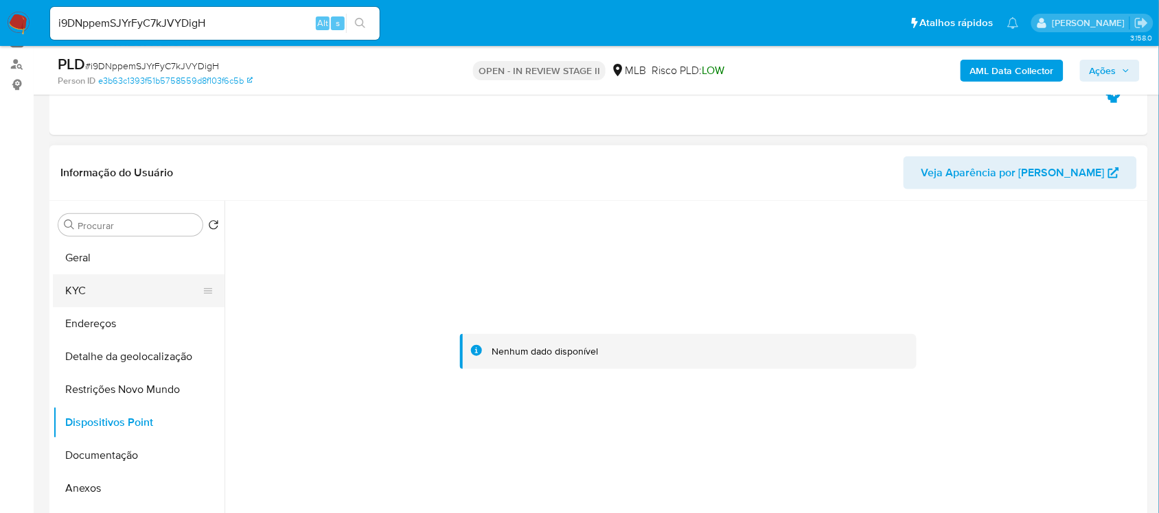
click at [88, 290] on button "KYC" at bounding box center [133, 291] width 161 height 33
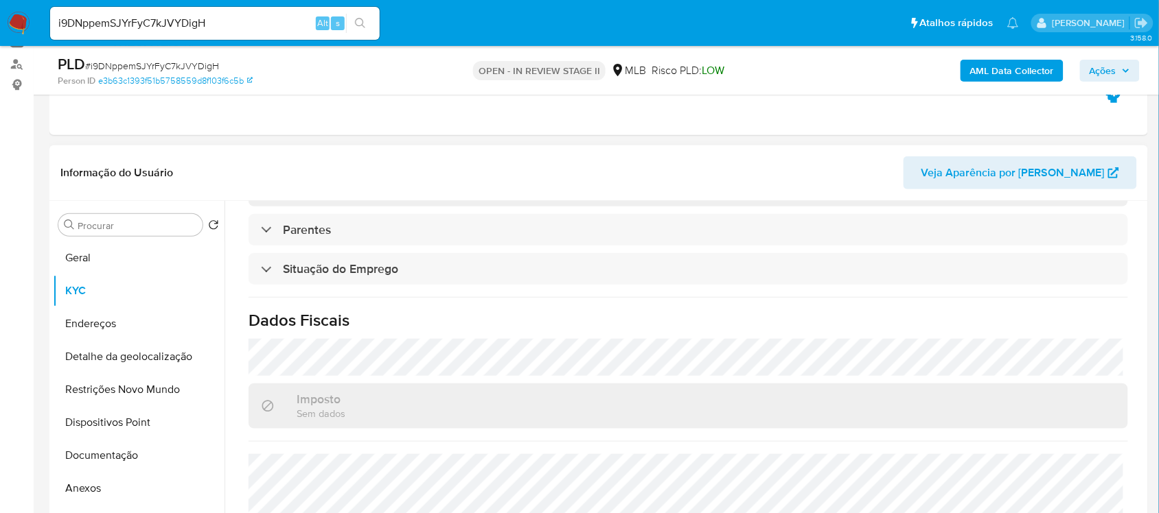
scroll to position [583, 0]
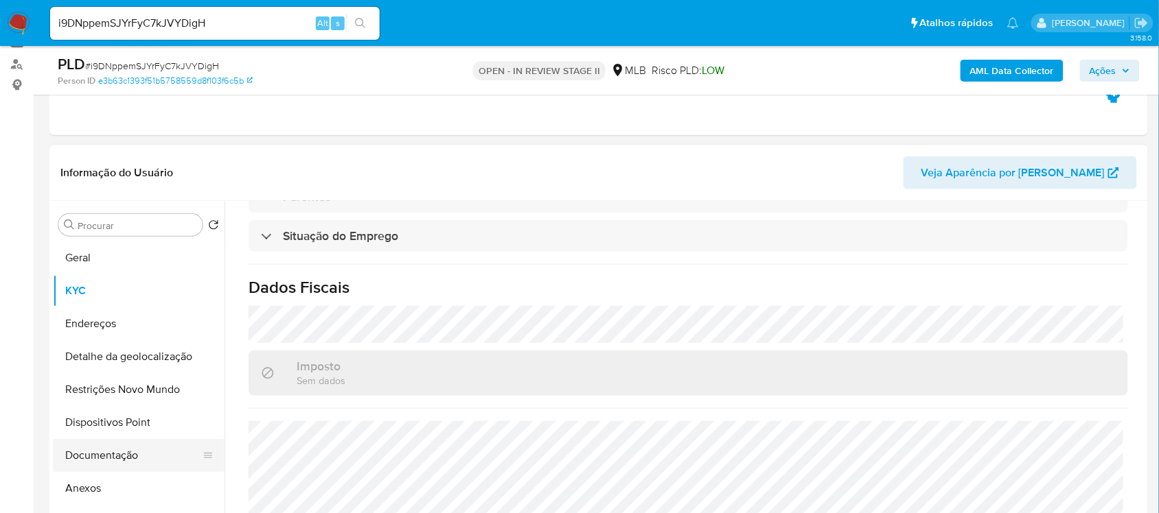
click at [144, 467] on button "Documentação" at bounding box center [133, 455] width 161 height 33
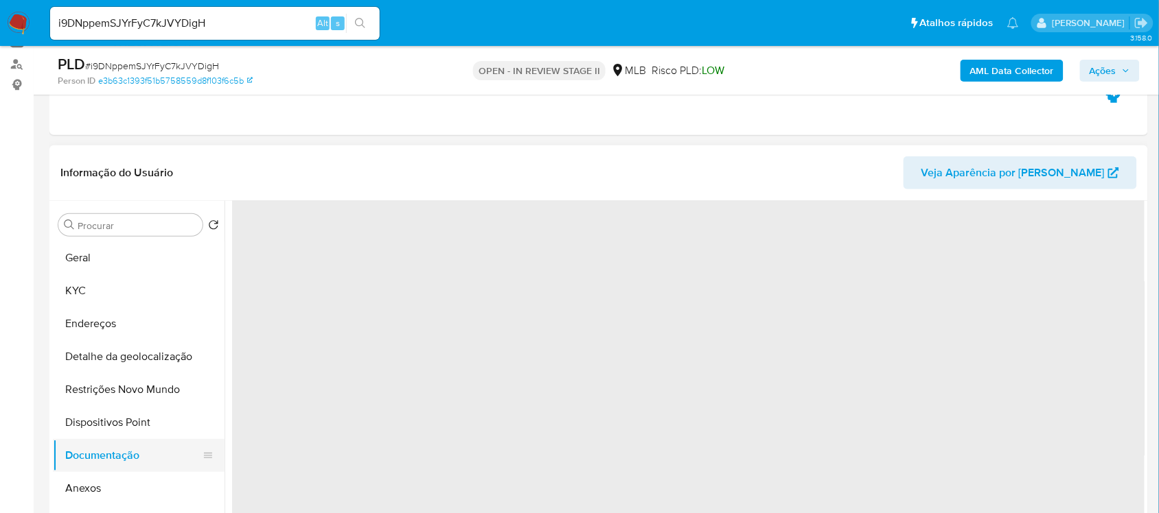
scroll to position [0, 0]
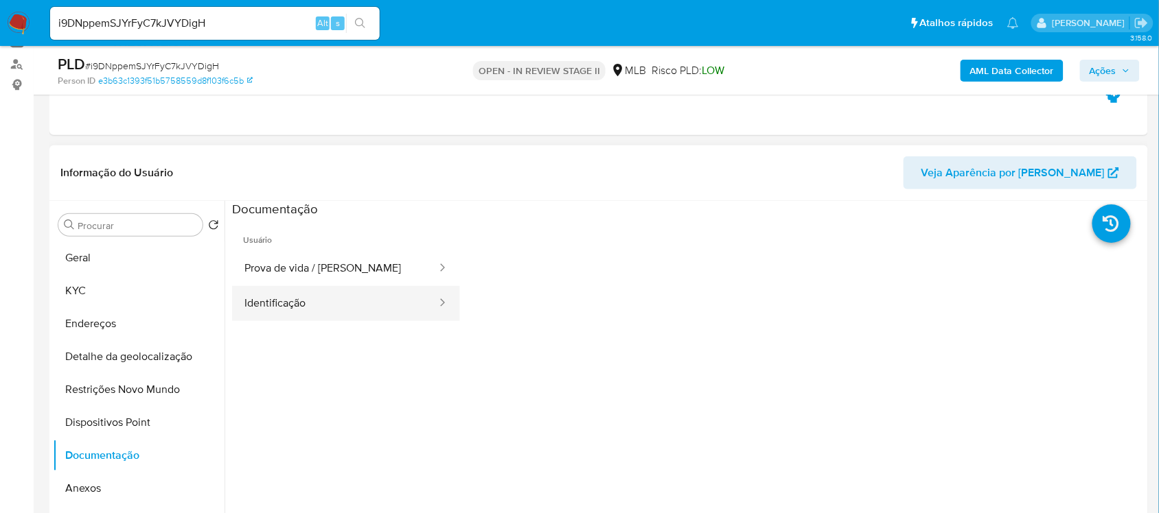
click at [310, 299] on button "Identificação" at bounding box center [335, 303] width 206 height 35
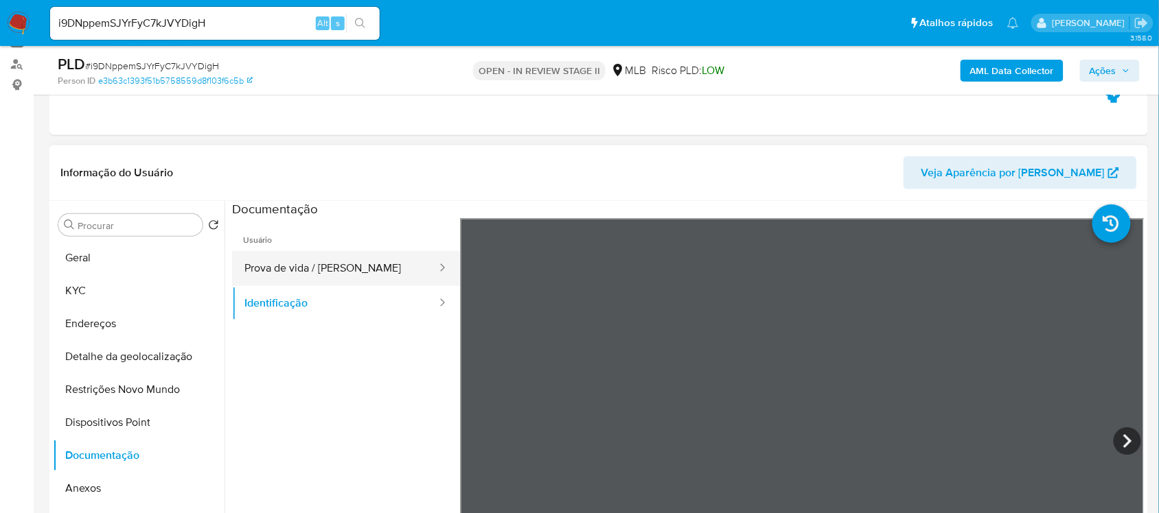
click at [354, 259] on button "Prova de vida / Selfie" at bounding box center [335, 268] width 206 height 35
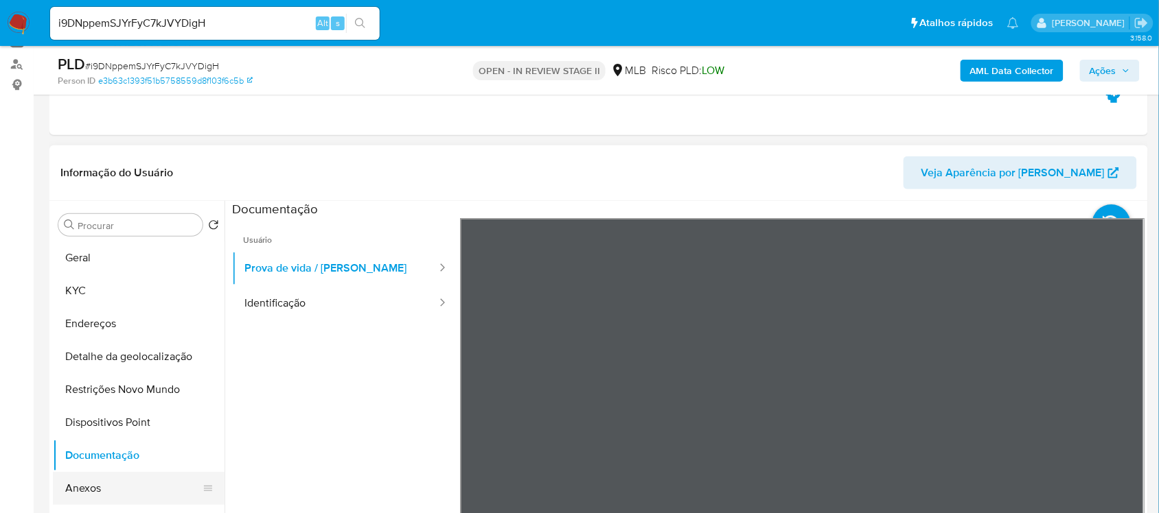
click at [101, 482] on button "Anexos" at bounding box center [133, 488] width 161 height 33
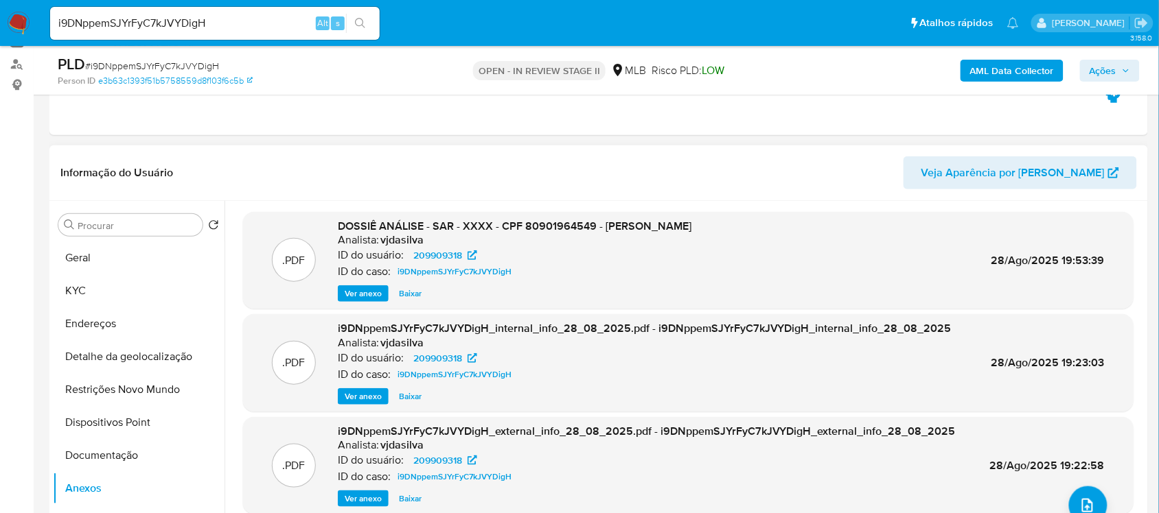
click at [371, 289] on span "Ver anexo" at bounding box center [363, 294] width 37 height 14
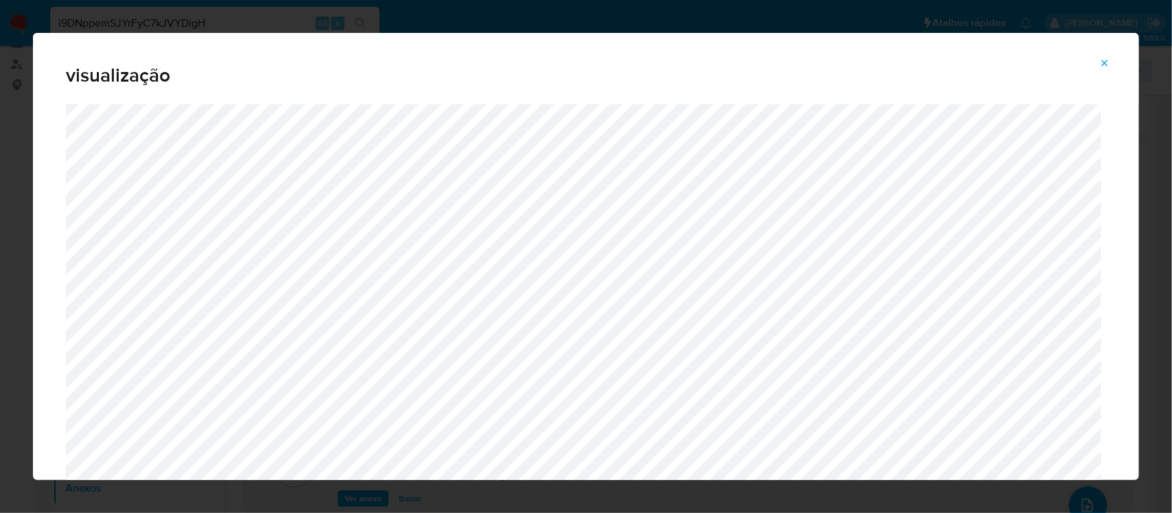
click at [1106, 62] on icon "Attachment preview" at bounding box center [1105, 63] width 6 height 6
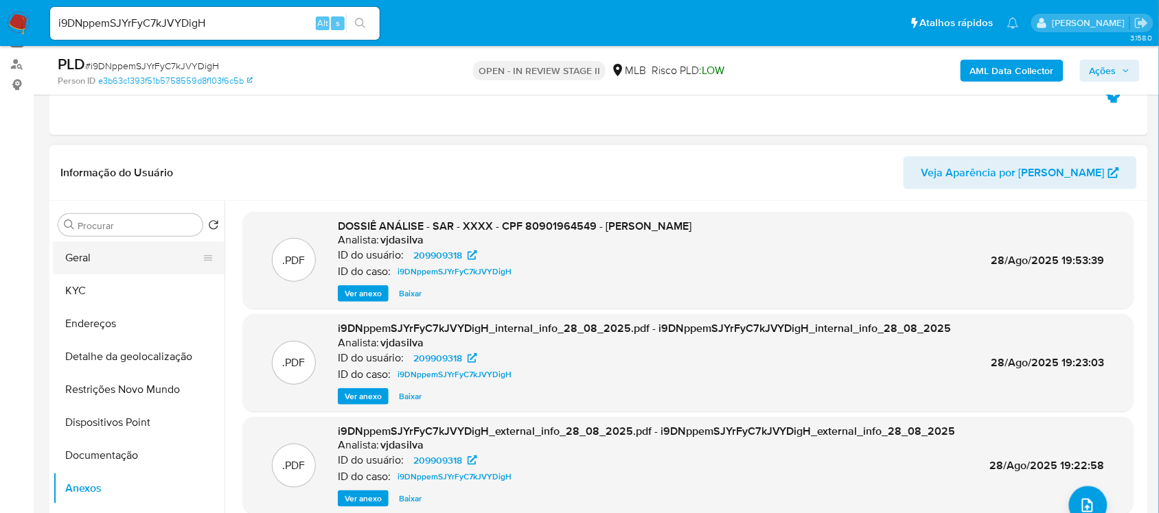
click at [103, 257] on button "Geral" at bounding box center [133, 258] width 161 height 33
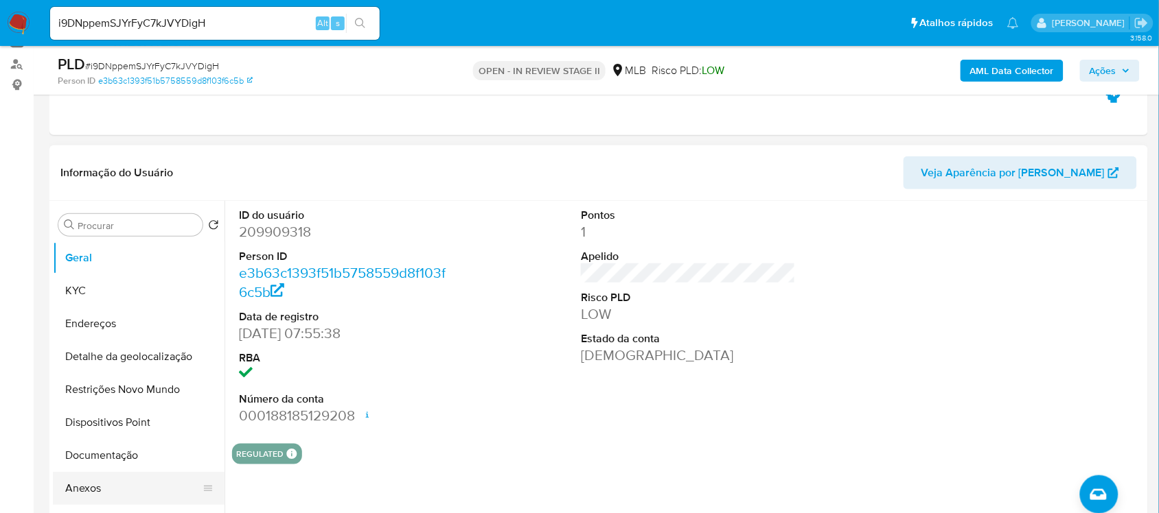
click at [115, 481] on button "Anexos" at bounding box center [133, 488] width 161 height 33
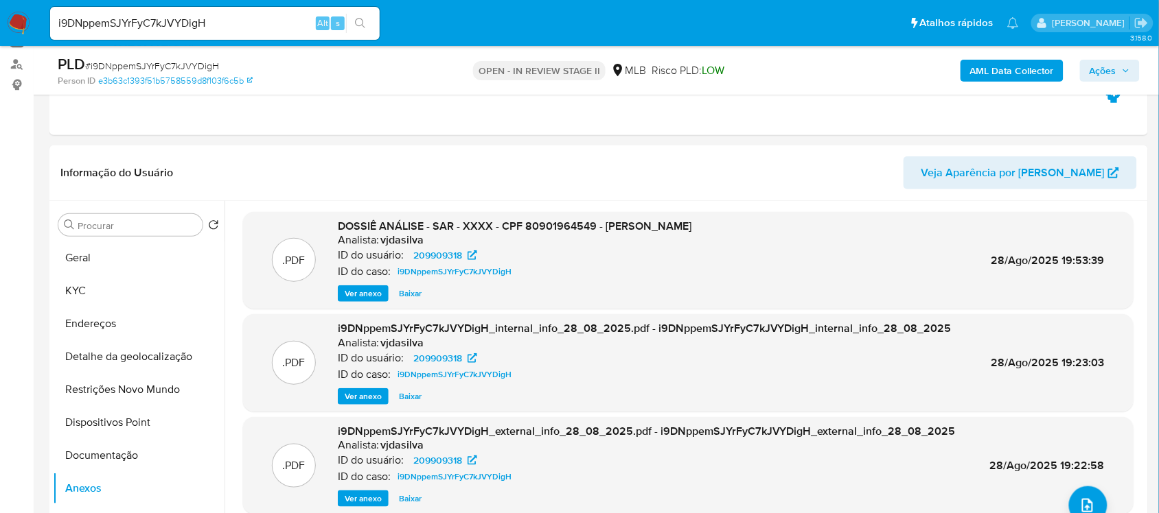
click at [353, 293] on span "Ver anexo" at bounding box center [363, 294] width 37 height 14
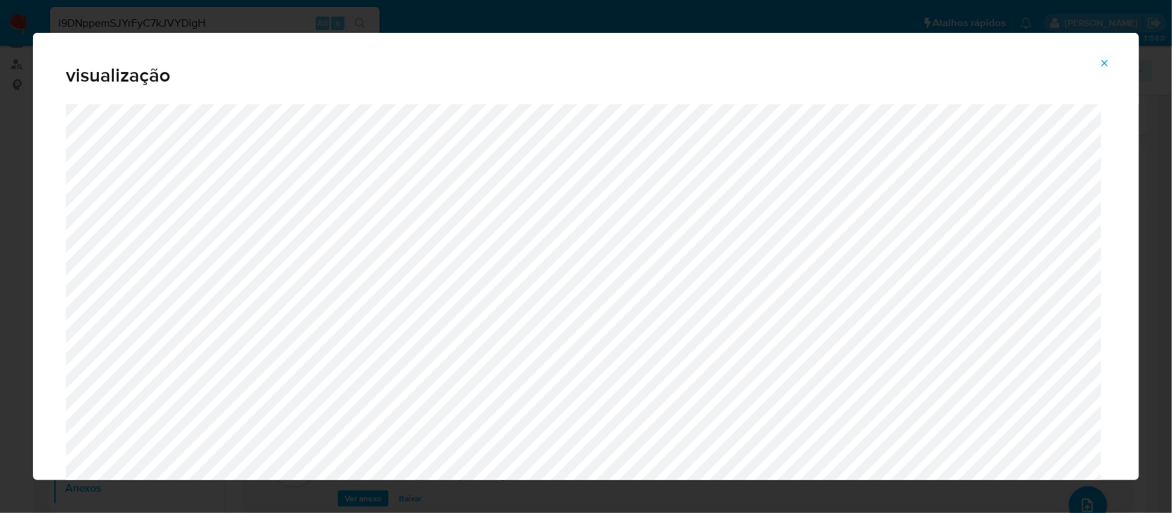
click at [1104, 64] on icon "Attachment preview" at bounding box center [1105, 63] width 6 height 6
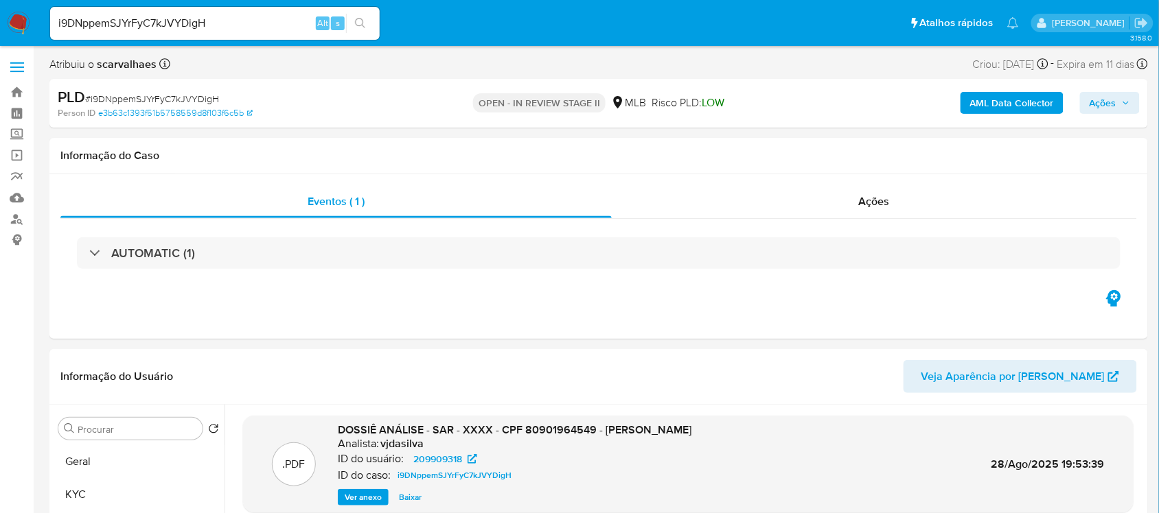
click at [361, 25] on icon "search-icon" at bounding box center [360, 23] width 11 height 11
click at [358, 14] on button "search-icon" at bounding box center [360, 23] width 28 height 19
drag, startPoint x: 84, startPoint y: 463, endPoint x: 108, endPoint y: 461, distance: 23.5
click at [86, 463] on button "Geral" at bounding box center [133, 461] width 161 height 33
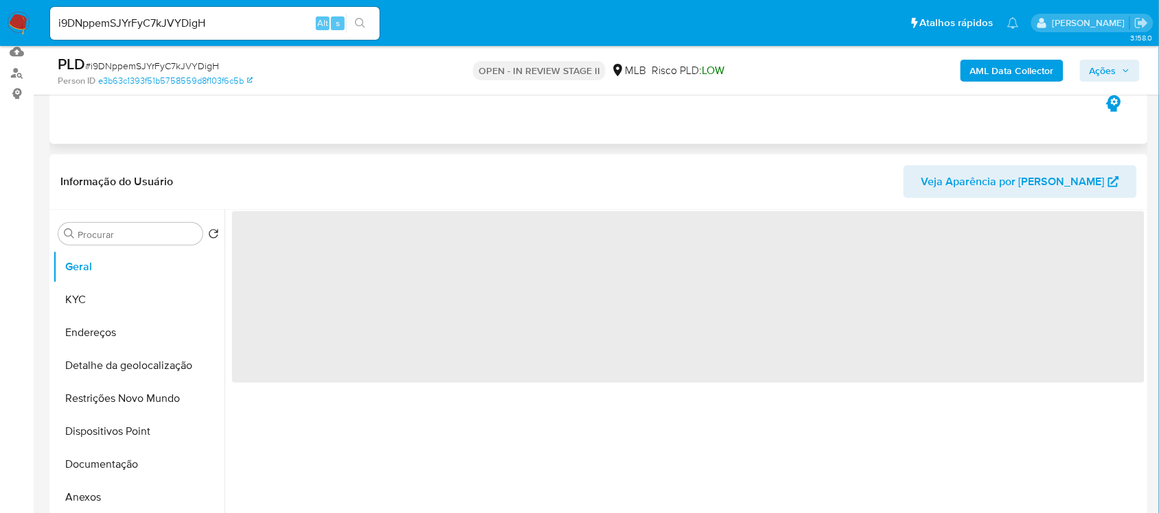
scroll to position [172, 0]
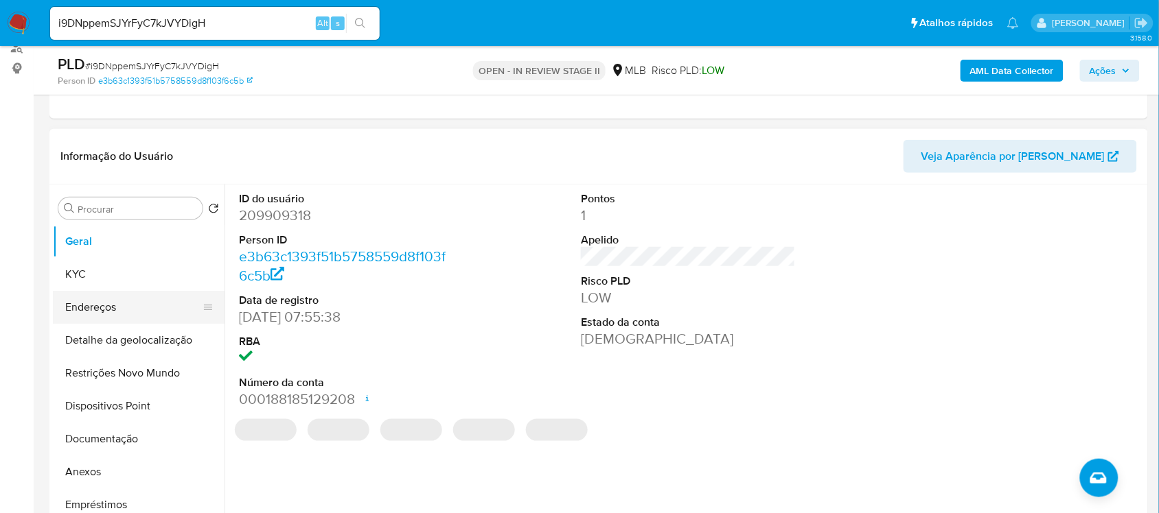
click at [98, 302] on button "Endereços" at bounding box center [133, 307] width 161 height 33
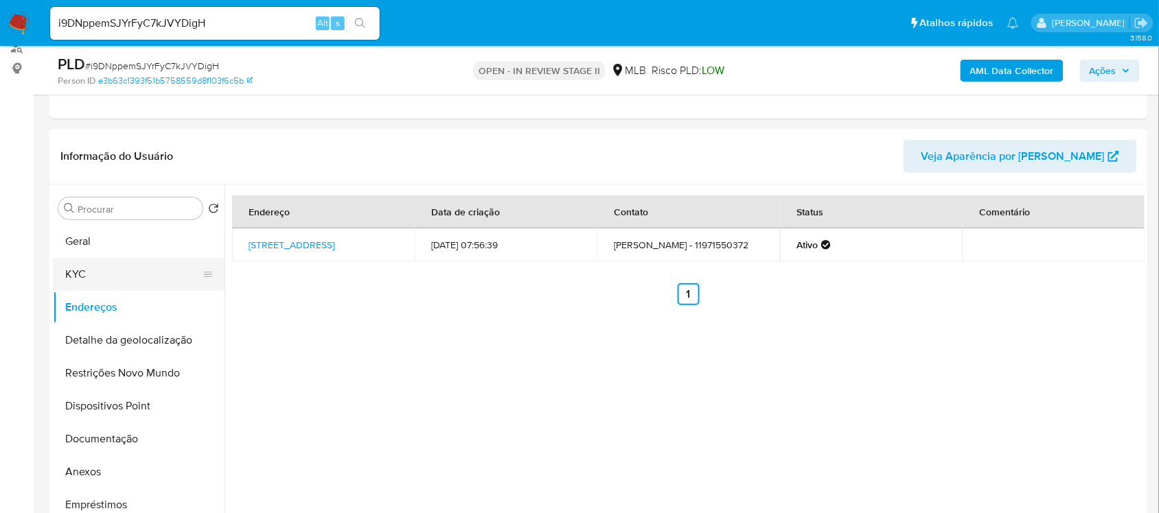
click at [73, 277] on button "KYC" at bounding box center [133, 274] width 161 height 33
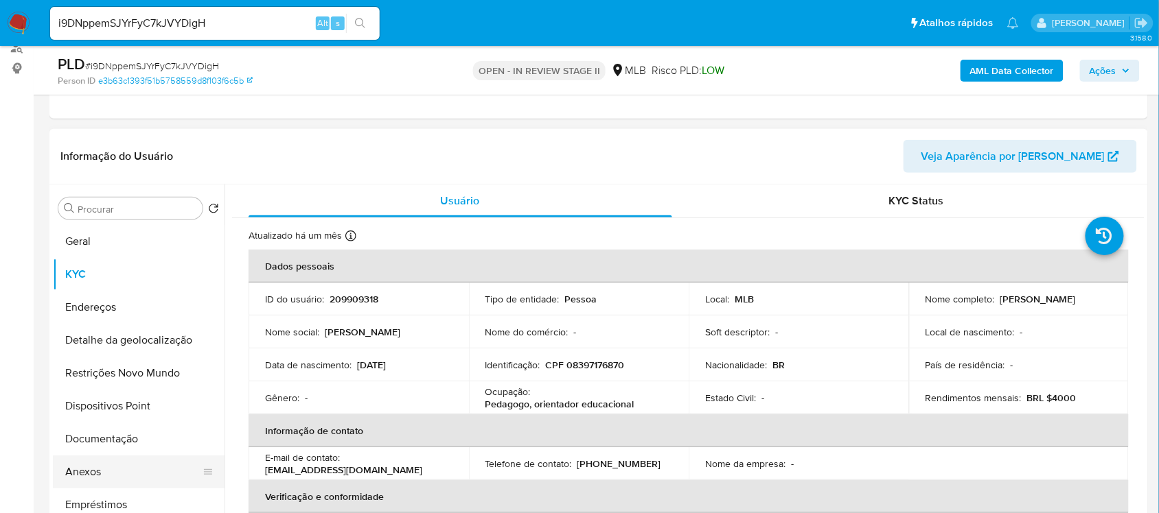
click at [87, 474] on button "Anexos" at bounding box center [133, 472] width 161 height 33
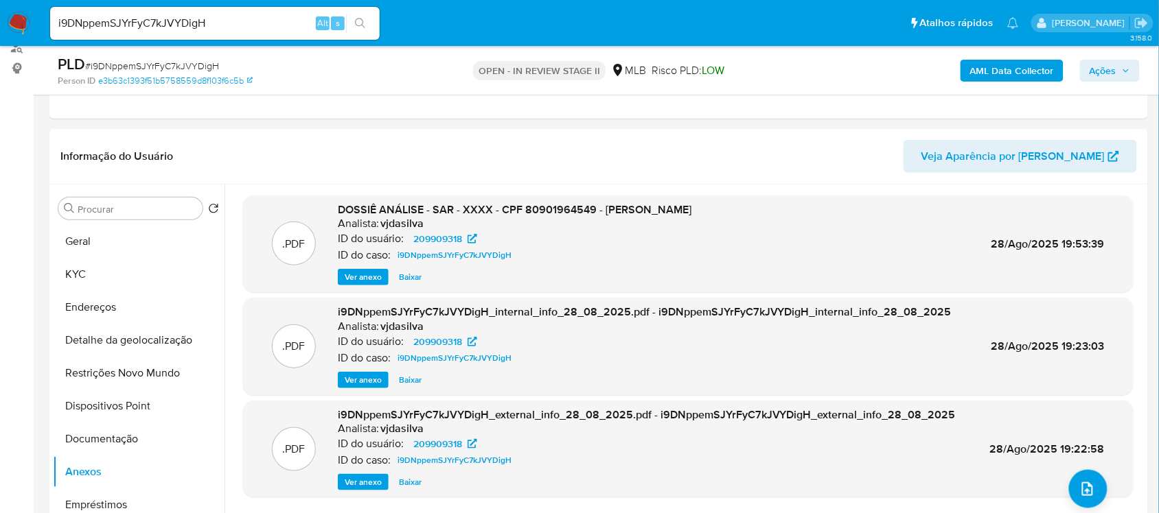
click at [372, 275] on span "Ver anexo" at bounding box center [363, 277] width 37 height 14
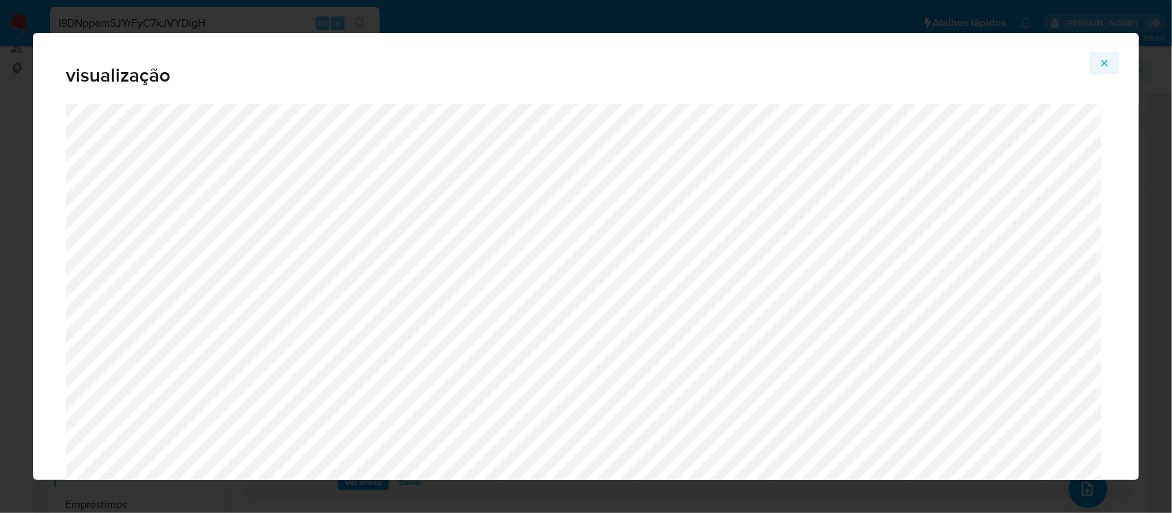
click at [1105, 60] on icon "Attachment preview" at bounding box center [1104, 63] width 11 height 11
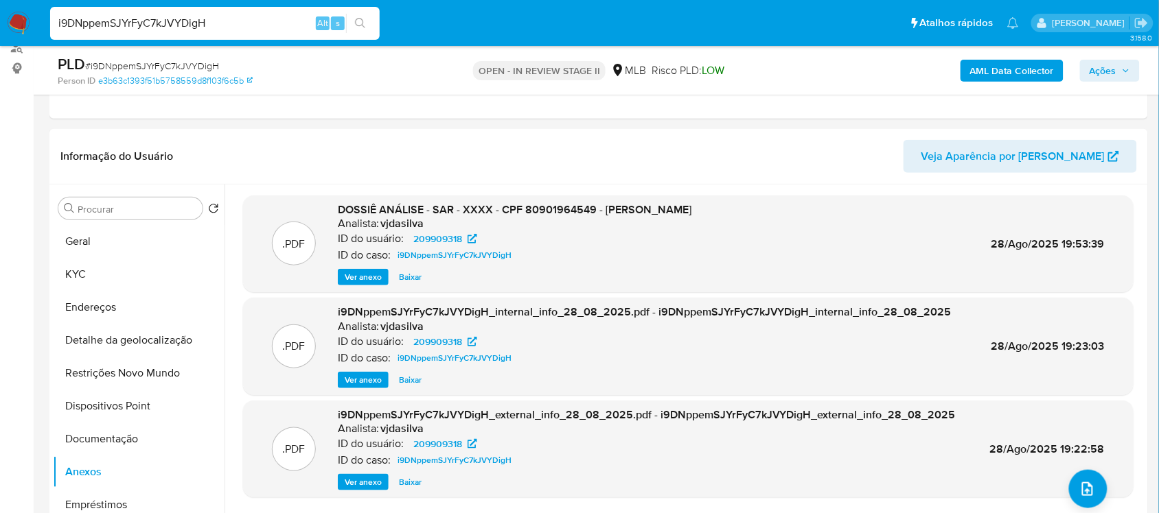
drag, startPoint x: 238, startPoint y: 23, endPoint x: 49, endPoint y: 9, distance: 189.3
click at [50, 9] on div "i9DNppemSJYrFyC7kJVYDigH Alt s" at bounding box center [214, 23] width 329 height 38
click at [372, 273] on span "Ver anexo" at bounding box center [363, 277] width 37 height 14
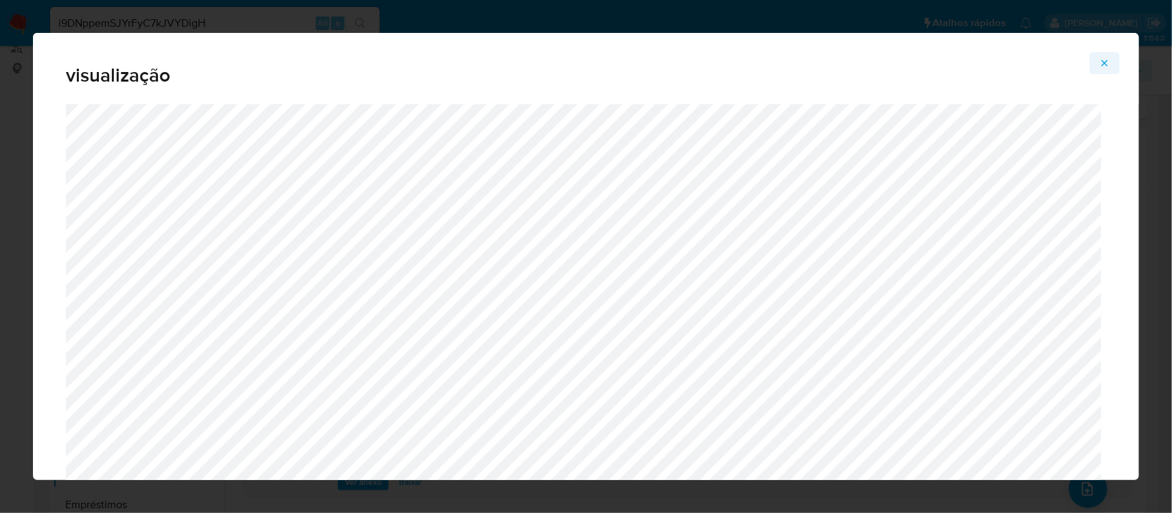
click at [1102, 62] on icon "Attachment preview" at bounding box center [1104, 63] width 11 height 11
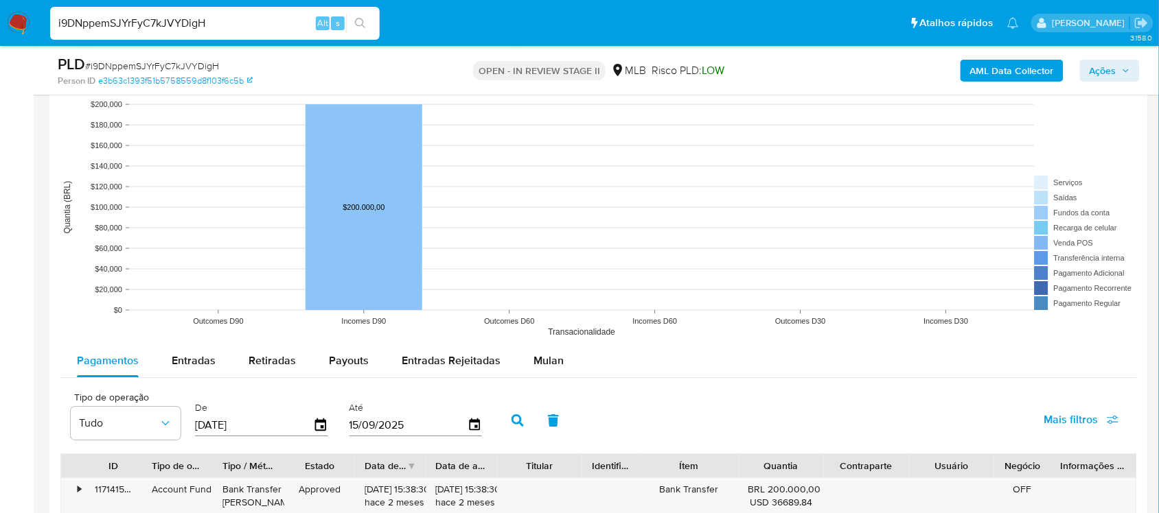
scroll to position [1287, 0]
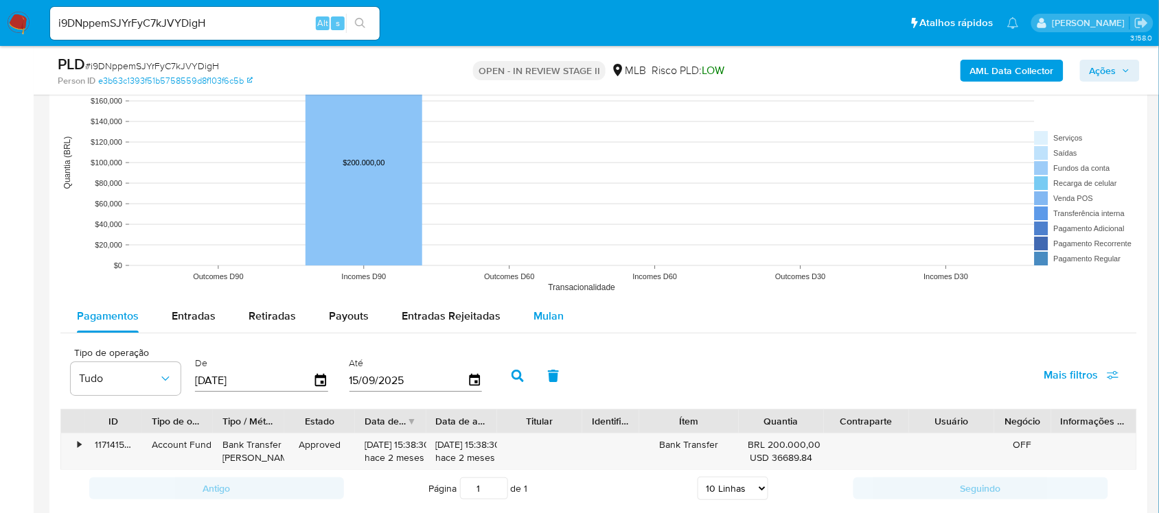
click at [546, 319] on span "Mulan" at bounding box center [548, 316] width 30 height 16
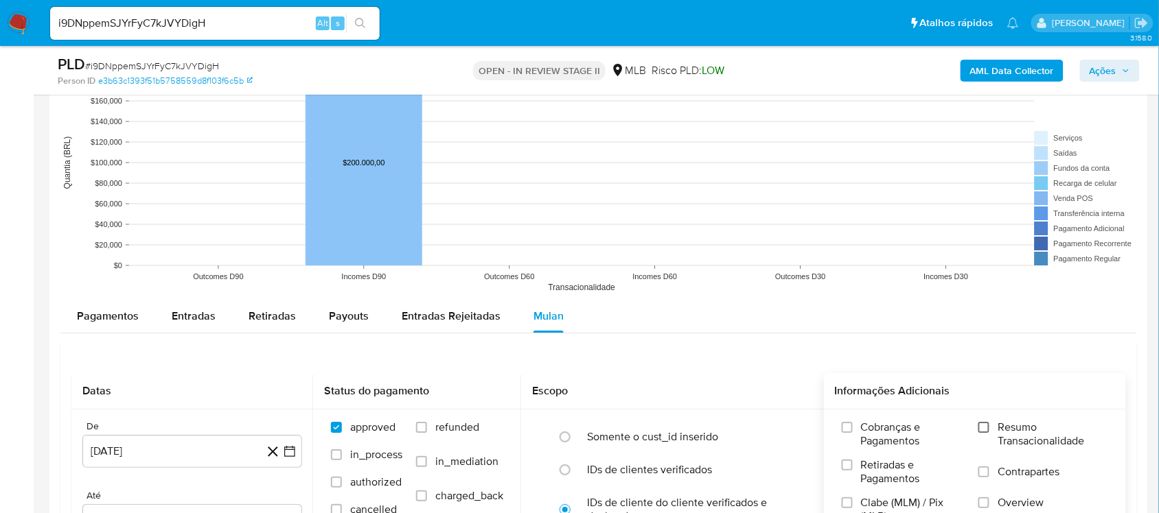
click at [982, 428] on input "Resumo Transacionalidade" at bounding box center [983, 427] width 11 height 11
click at [283, 448] on icon "button" at bounding box center [290, 452] width 14 height 14
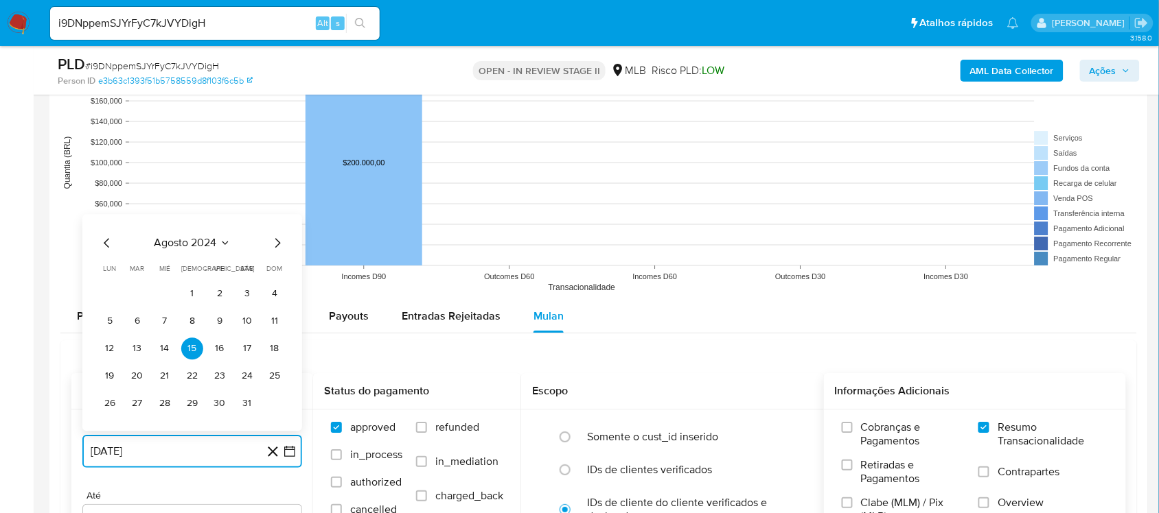
click at [276, 244] on icon "Mes siguiente" at bounding box center [277, 243] width 16 height 16
click at [275, 220] on icon "Mes siguiente" at bounding box center [277, 215] width 16 height 16
click at [276, 244] on icon "Mes siguiente" at bounding box center [277, 243] width 16 height 16
click at [276, 218] on icon "Mes siguiente" at bounding box center [277, 215] width 16 height 16
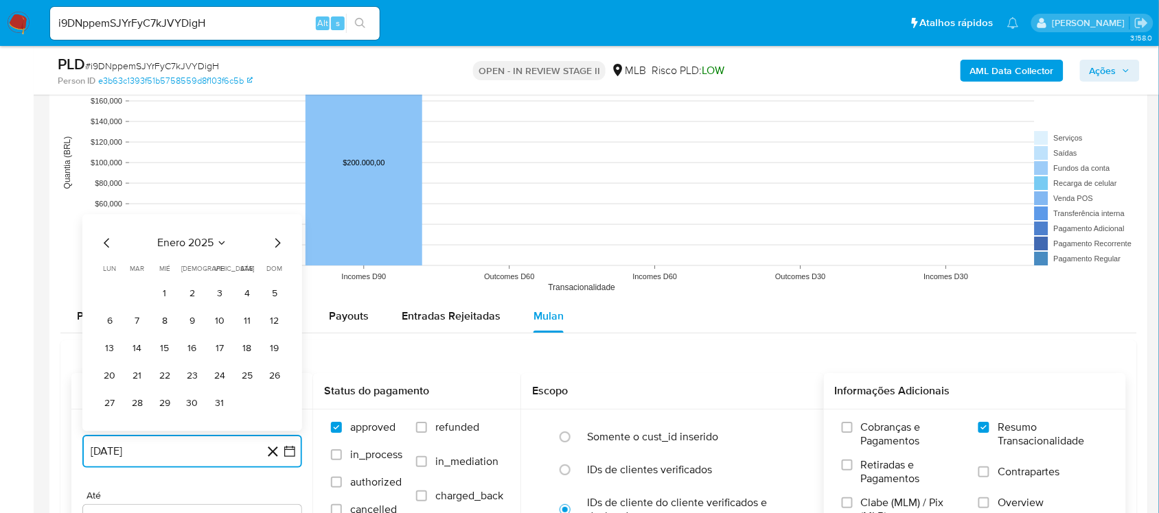
click at [275, 247] on icon "Mes siguiente" at bounding box center [277, 243] width 16 height 16
click at [275, 220] on icon "Mes siguiente" at bounding box center [277, 215] width 16 height 16
click at [277, 241] on icon "Mes siguiente" at bounding box center [277, 243] width 16 height 16
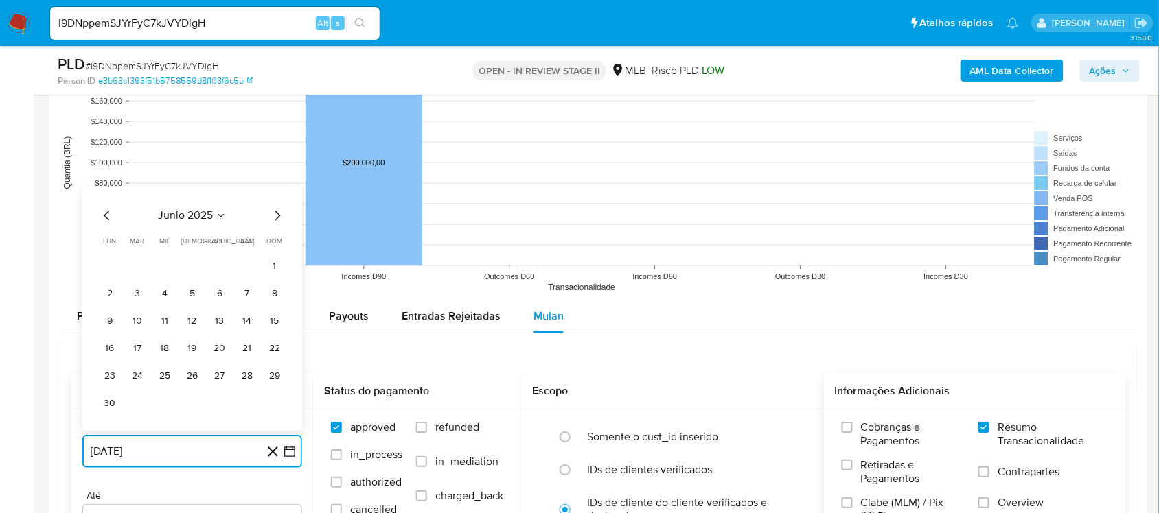
click at [108, 220] on icon "Mes anterior" at bounding box center [107, 215] width 16 height 16
click at [108, 241] on icon "Mes anterior" at bounding box center [106, 243] width 5 height 10
click at [103, 217] on icon "Mes anterior" at bounding box center [107, 215] width 16 height 16
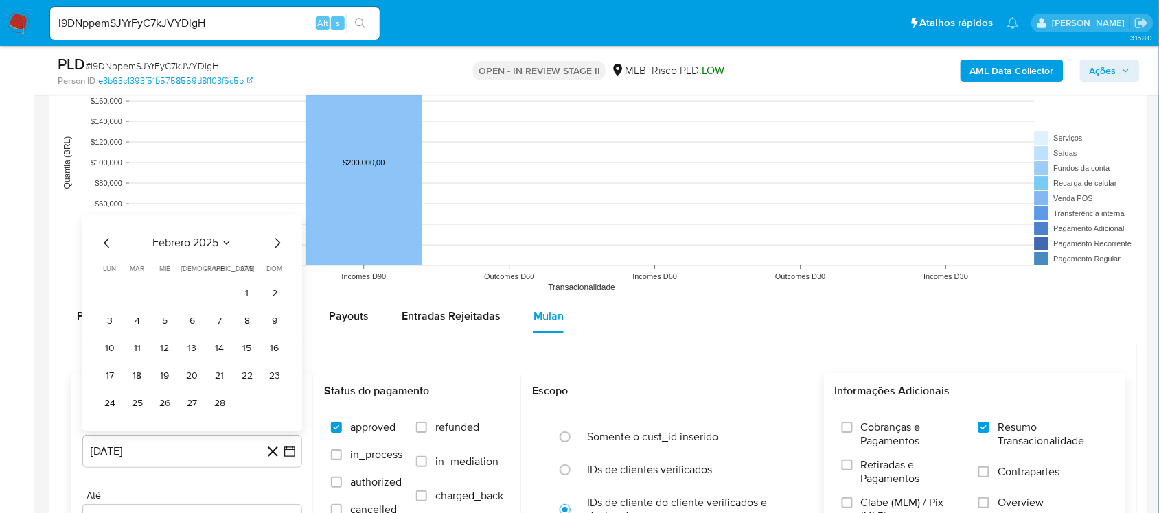
click at [103, 217] on div "febrero 2025 febrero 2025 lun lunes mar martes mié miércoles jue jueves vie vie…" at bounding box center [192, 322] width 220 height 217
click at [108, 239] on icon "Mes anterior" at bounding box center [107, 243] width 16 height 16
click at [170, 305] on td "1" at bounding box center [165, 294] width 22 height 22
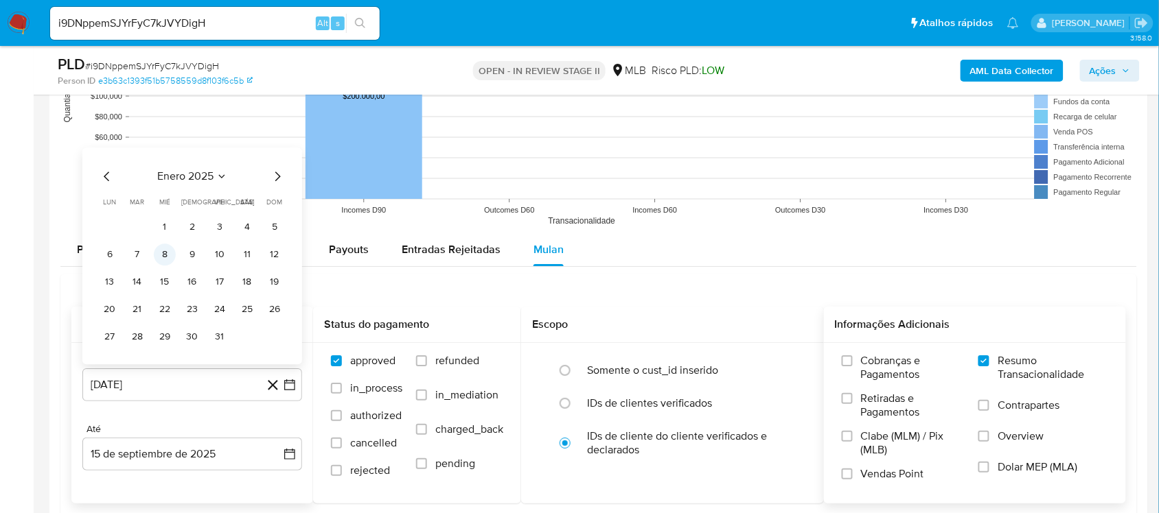
scroll to position [1373, 0]
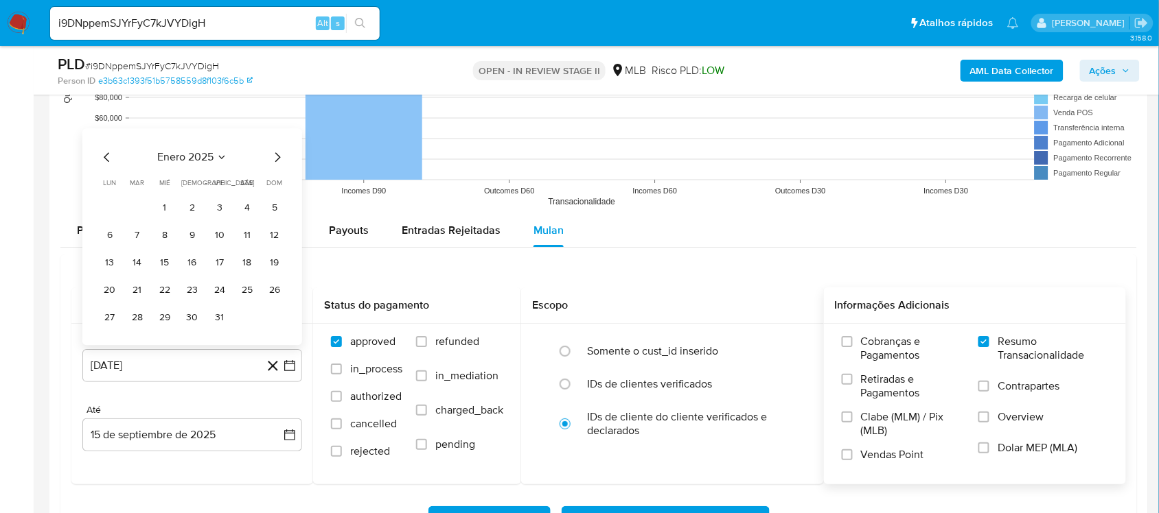
click at [170, 213] on button "1" at bounding box center [165, 208] width 22 height 22
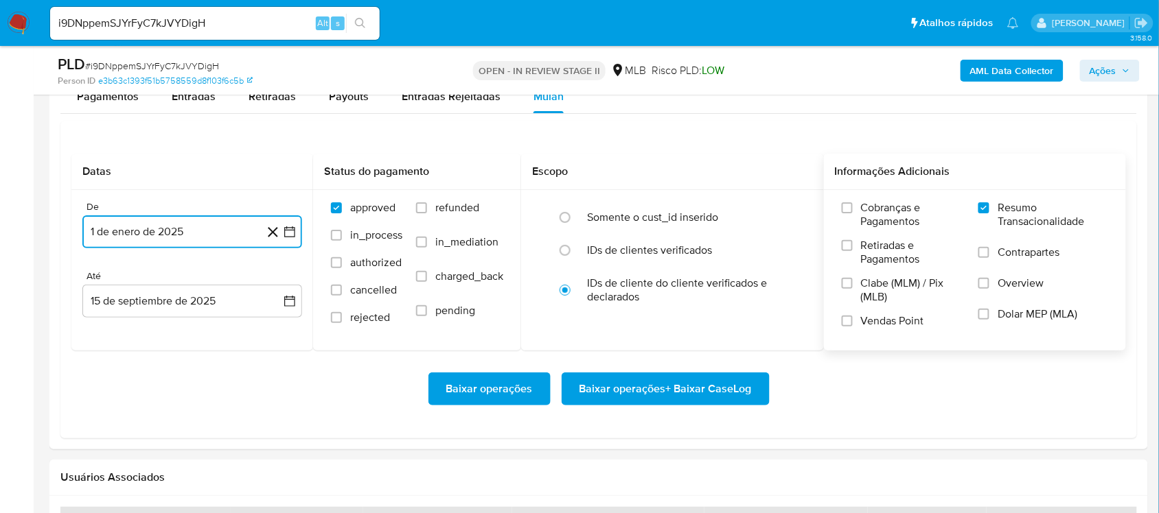
scroll to position [1544, 0]
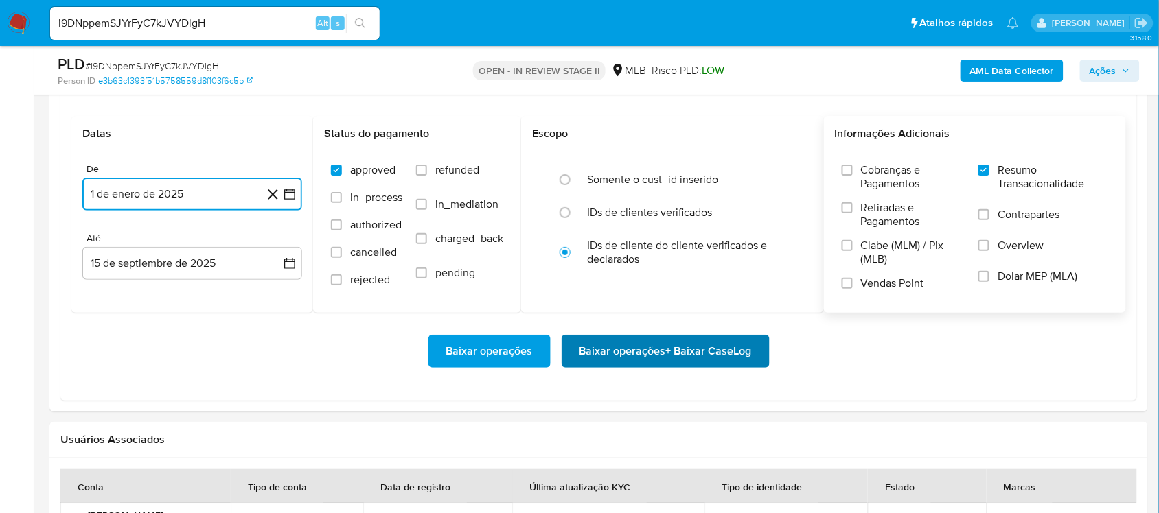
click at [616, 347] on span "Baixar operações + Baixar CaseLog" at bounding box center [665, 351] width 172 height 30
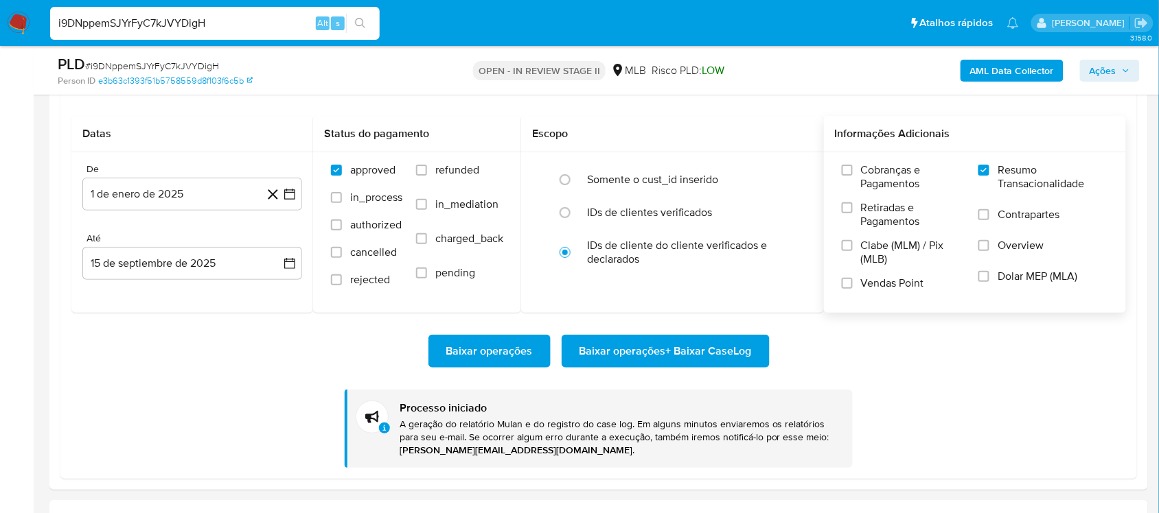
drag, startPoint x: 227, startPoint y: 21, endPoint x: 22, endPoint y: 29, distance: 205.4
click at [22, 29] on nav "Pausado Ver notificaciones i9DNppemSJYrFyC7kJVYDigH Alt s Atalhos rápidos Presi…" at bounding box center [579, 23] width 1159 height 46
paste input "hbPzxNiohke48rj2dEdCviPD"
type input "hbPzxNiohke48rj2dEdCviPD"
click at [361, 22] on icon "search-icon" at bounding box center [360, 23] width 11 height 11
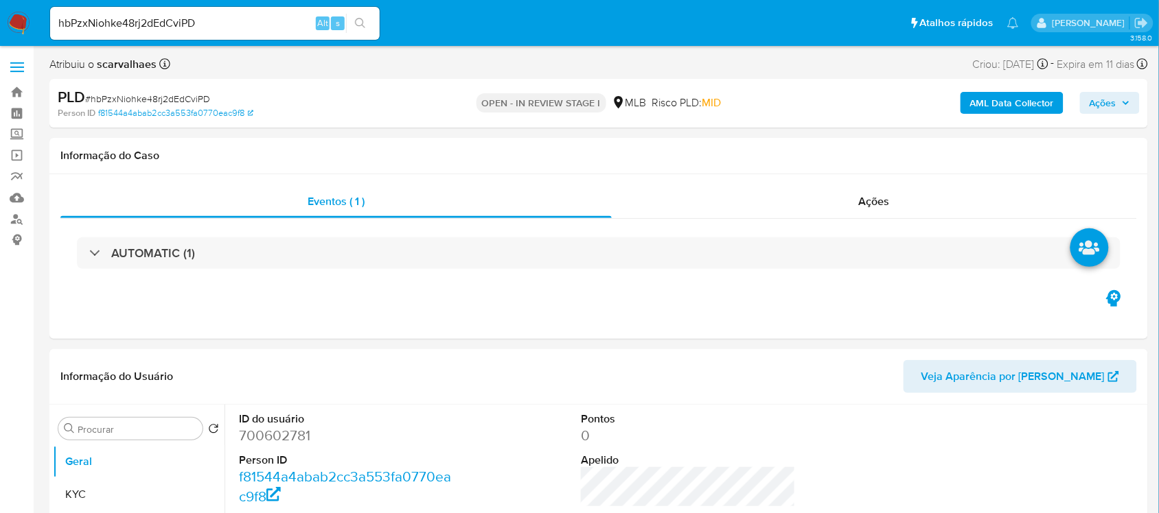
select select "10"
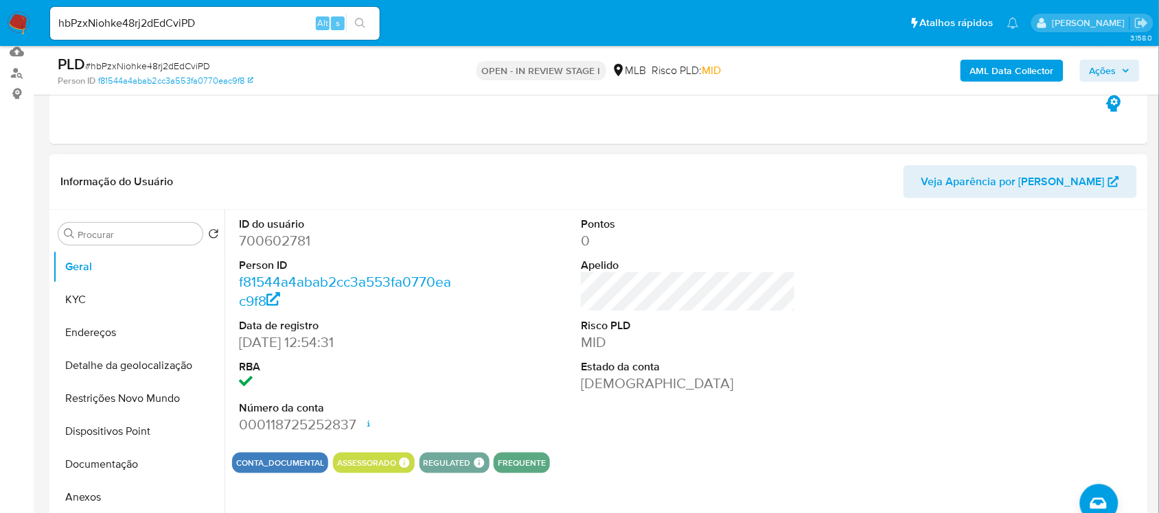
scroll to position [172, 0]
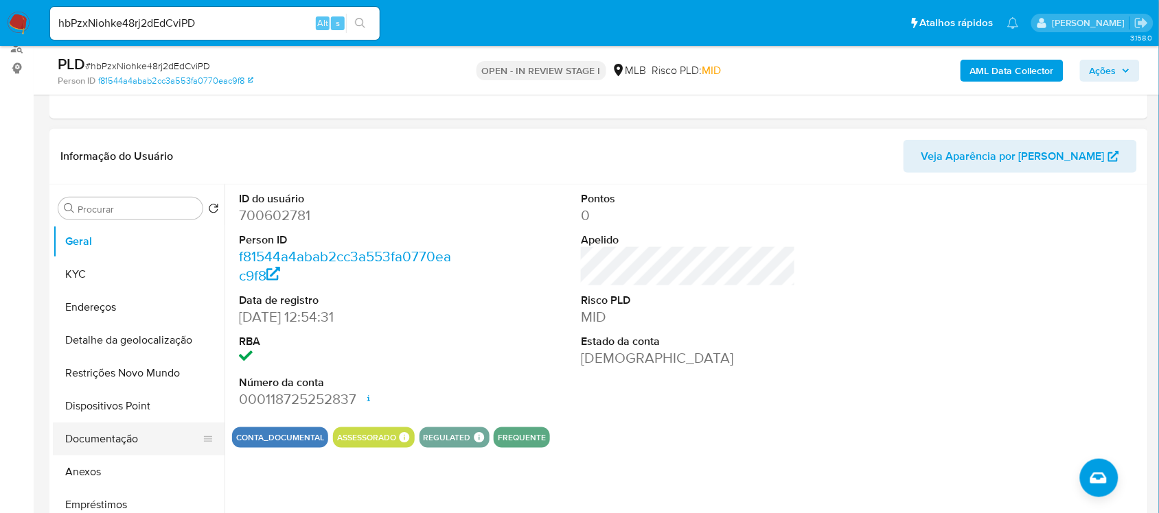
click at [104, 437] on button "Documentação" at bounding box center [133, 439] width 161 height 33
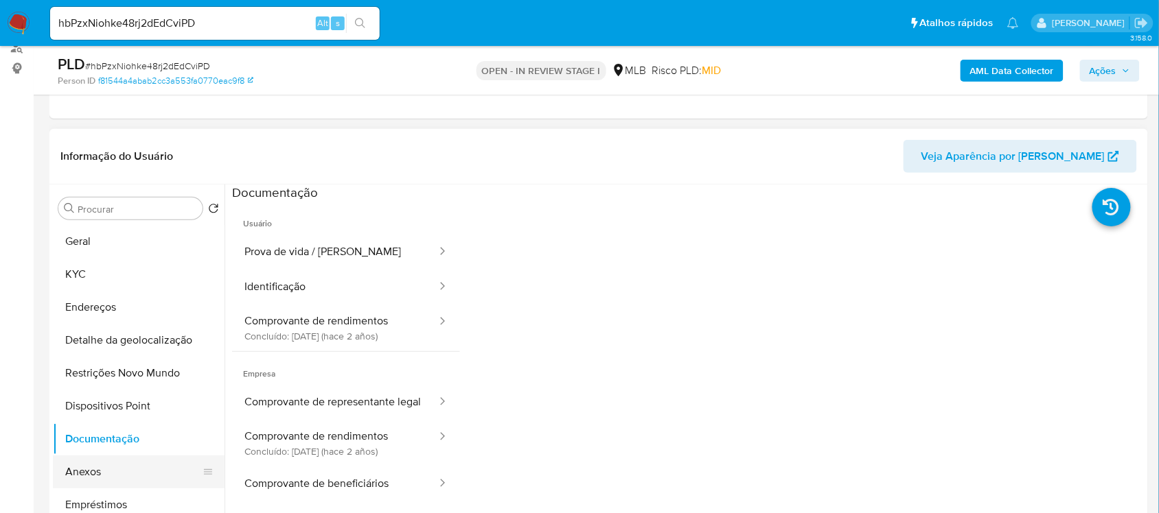
click at [139, 467] on button "Anexos" at bounding box center [133, 472] width 161 height 33
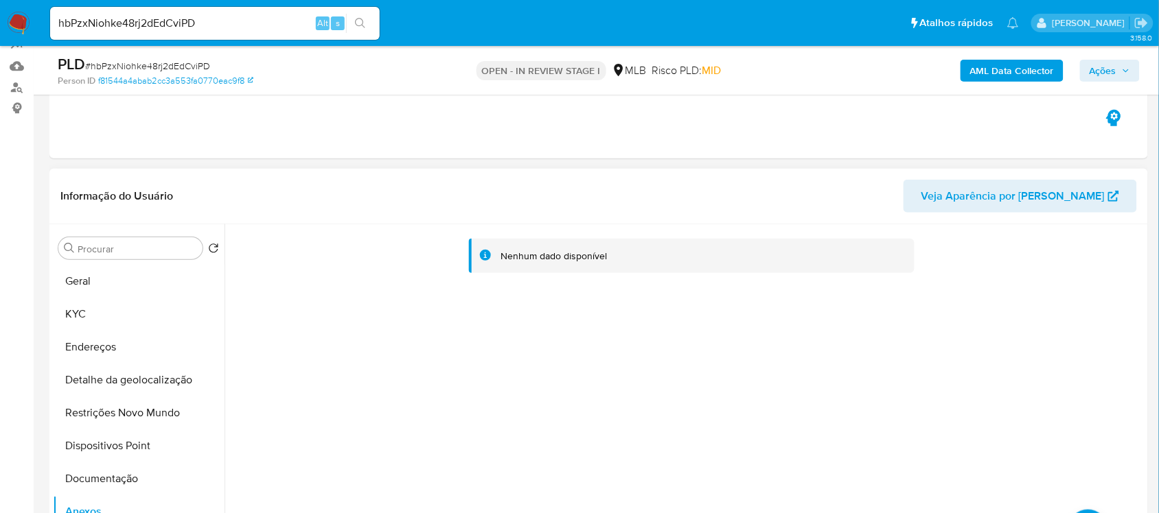
scroll to position [257, 0]
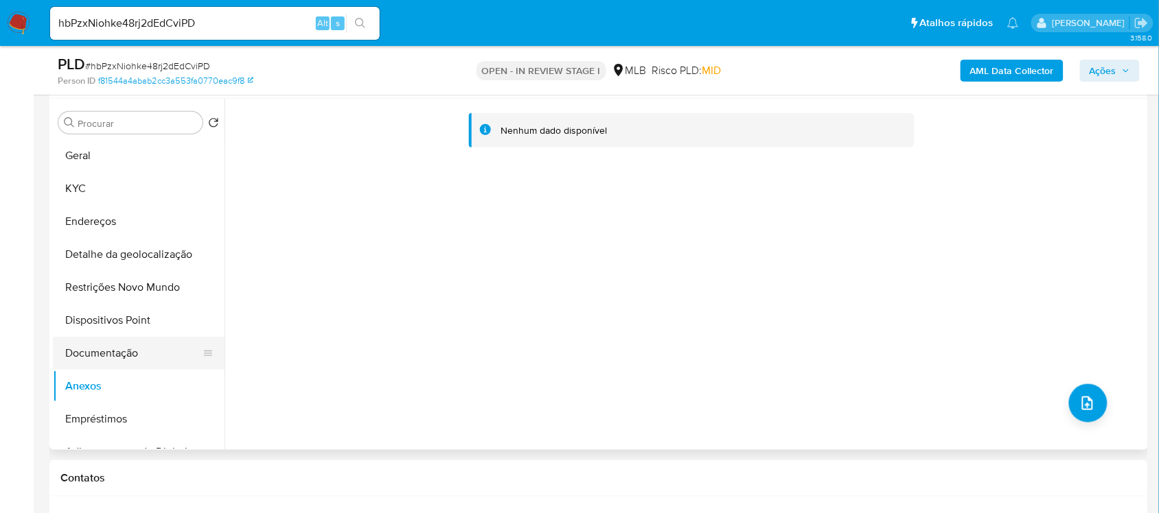
click at [117, 356] on button "Documentação" at bounding box center [133, 353] width 161 height 33
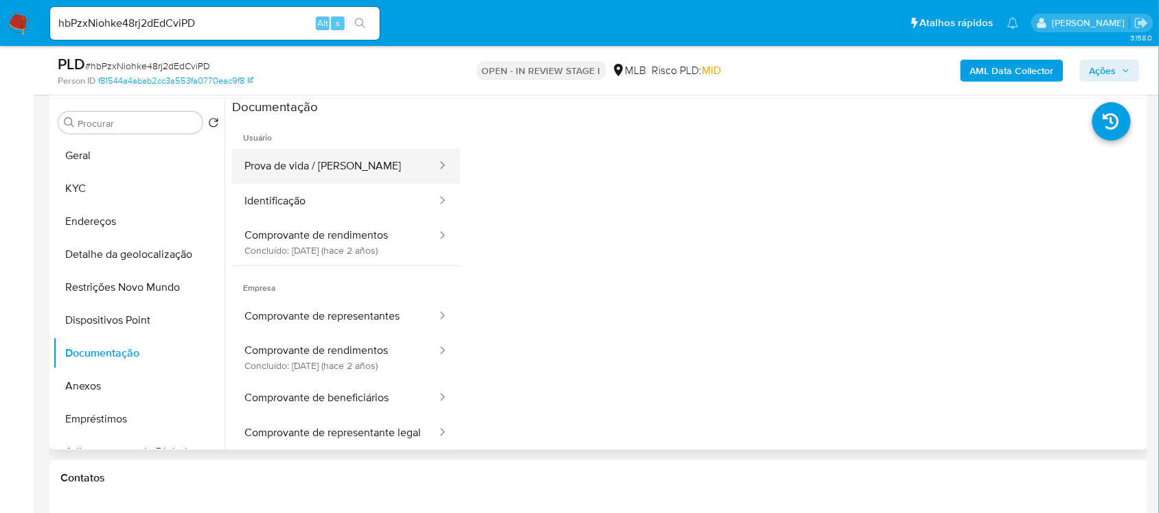
click at [316, 163] on button "Prova de vida / Selfie" at bounding box center [335, 166] width 206 height 35
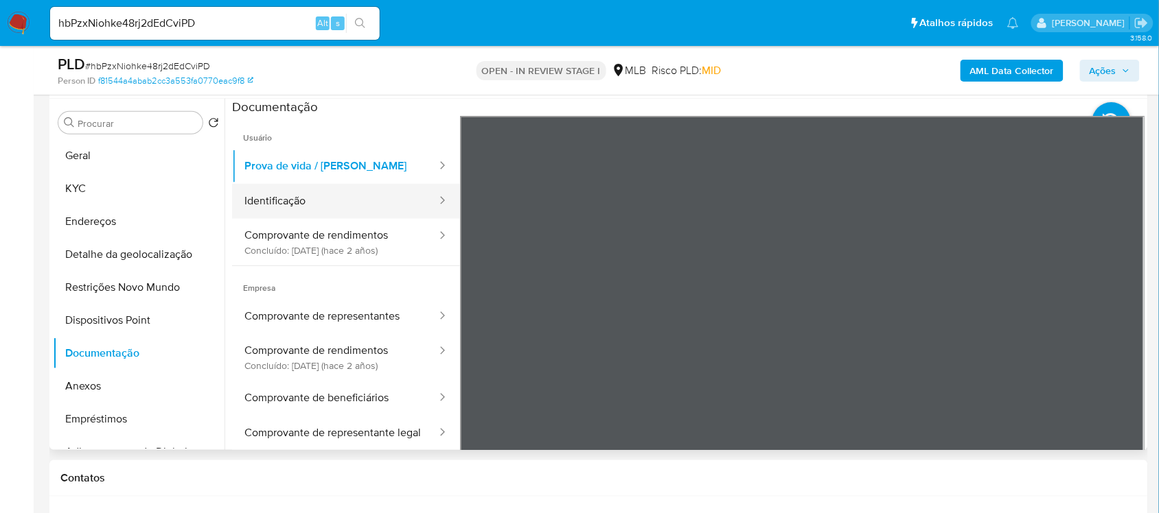
click at [276, 201] on button "Identificação" at bounding box center [335, 201] width 206 height 35
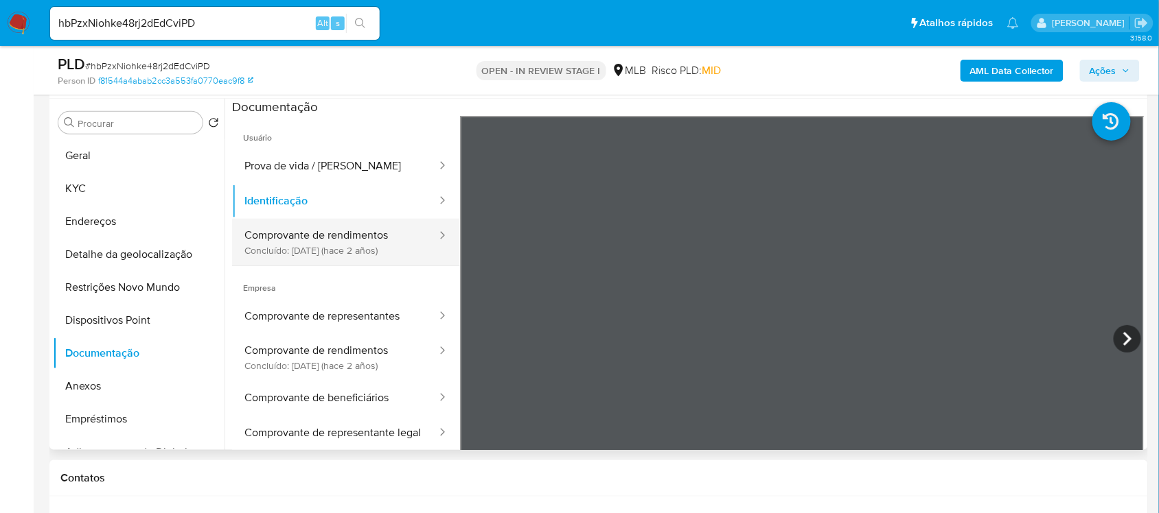
click at [338, 249] on button "Comprovante de rendimentos Concluído: 23/06/2023 (hace 2 años)" at bounding box center [335, 242] width 206 height 47
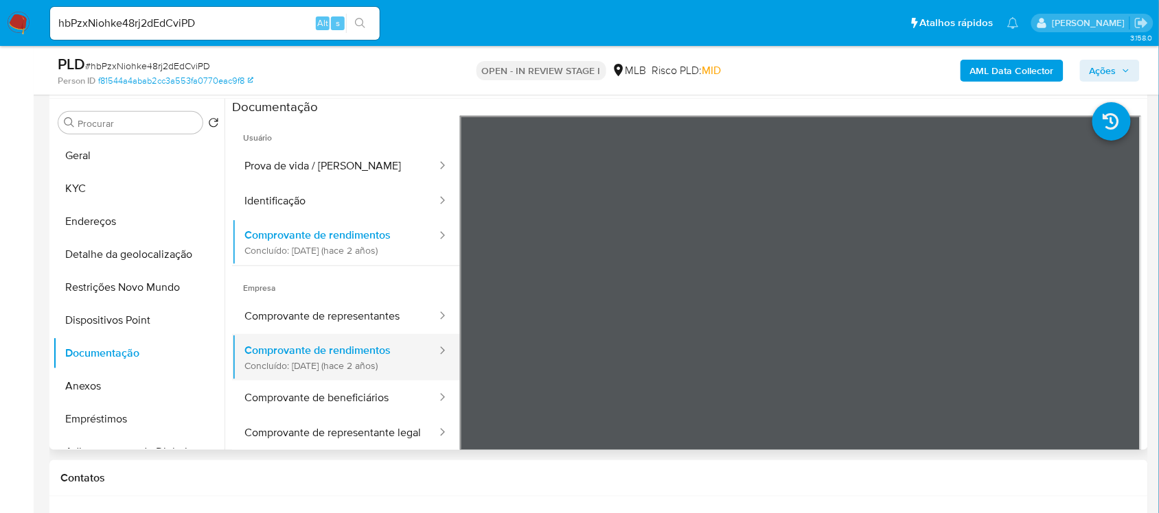
click at [366, 364] on button "Comprovante de rendimentos Concluído: 23/06/2023 (hace 2 años)" at bounding box center [335, 357] width 206 height 47
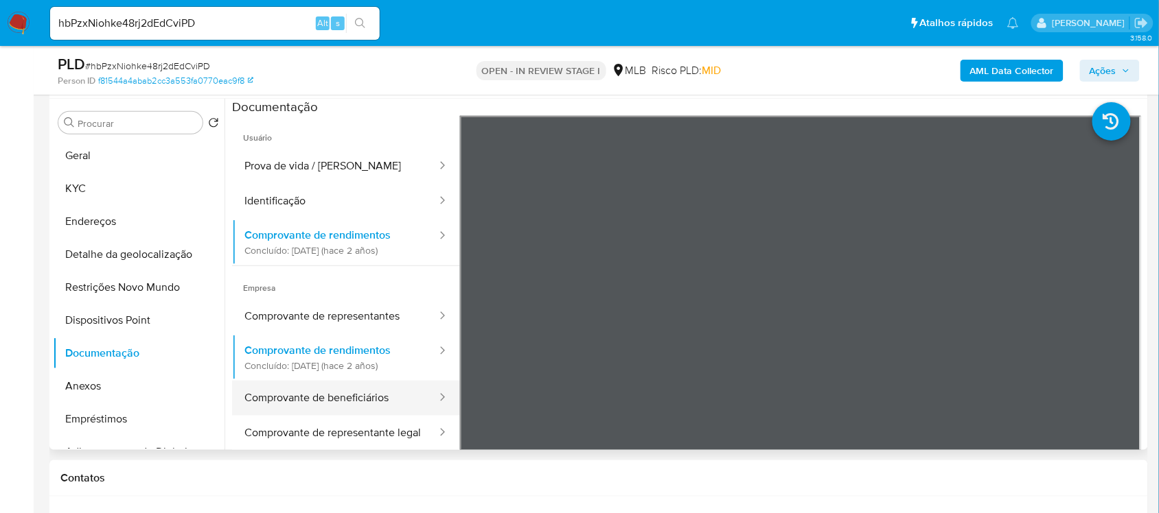
click at [360, 403] on button "Comprovante de beneficiários" at bounding box center [335, 398] width 206 height 35
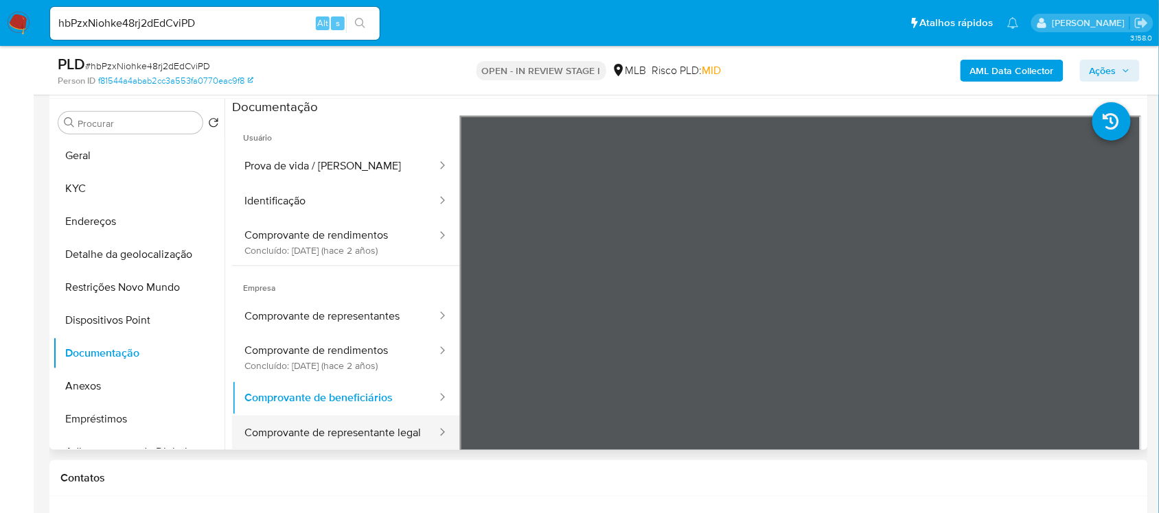
scroll to position [86, 0]
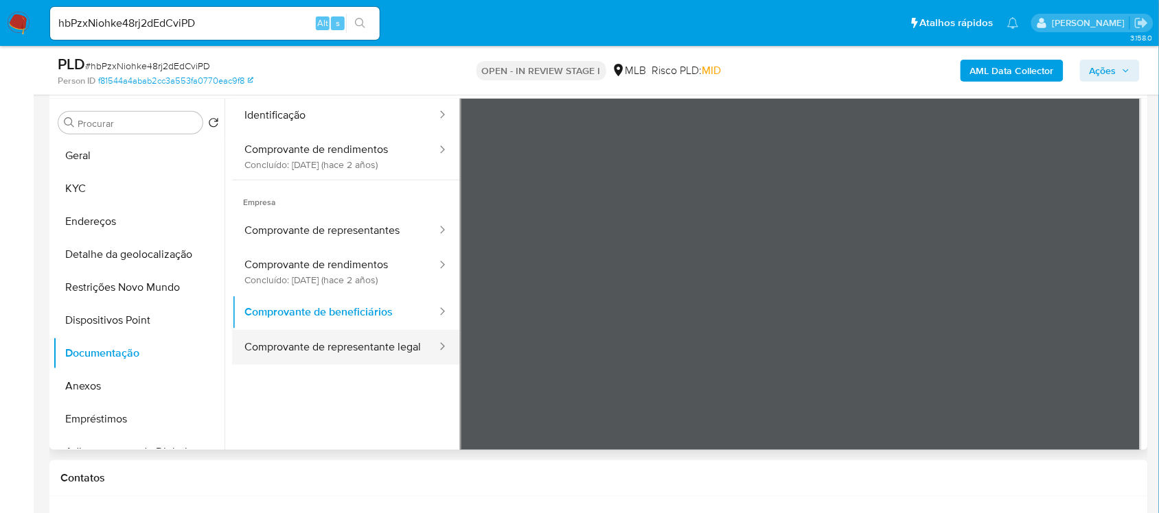
click at [353, 365] on button "Comprovante de representante legal" at bounding box center [335, 347] width 206 height 35
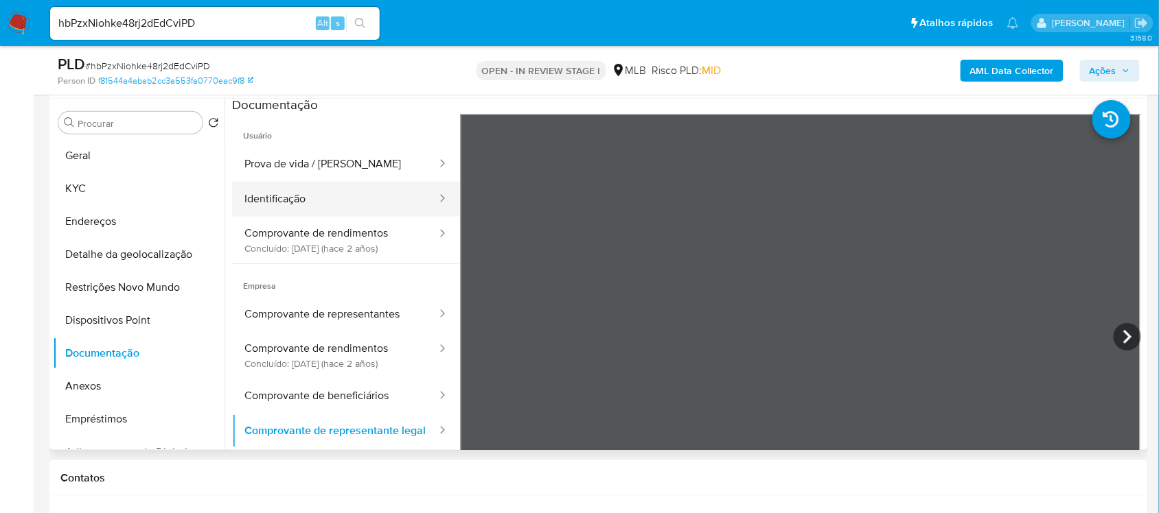
scroll to position [0, 0]
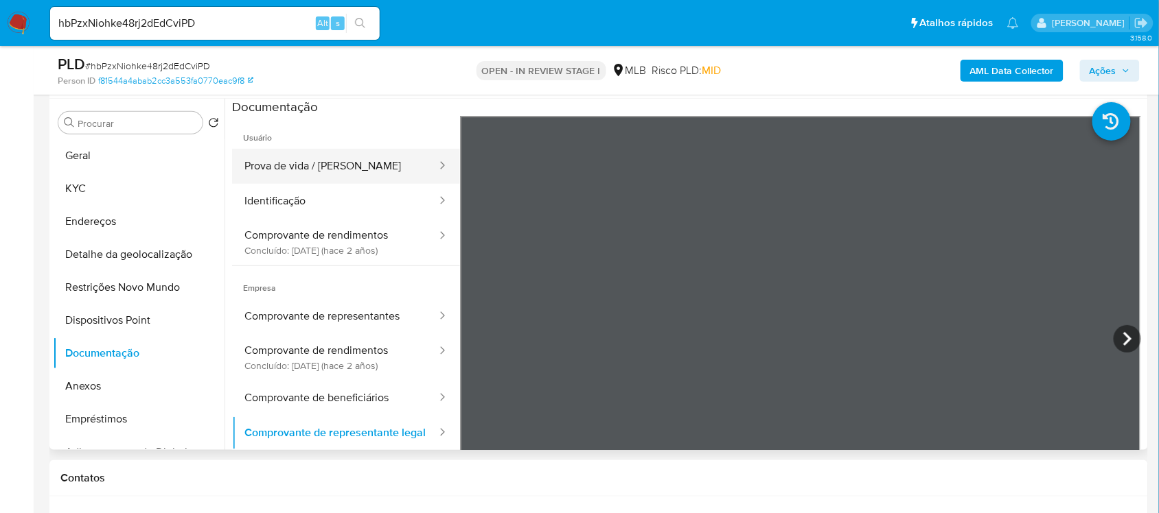
click at [335, 172] on button "Prova de vida / [PERSON_NAME]" at bounding box center [335, 166] width 206 height 35
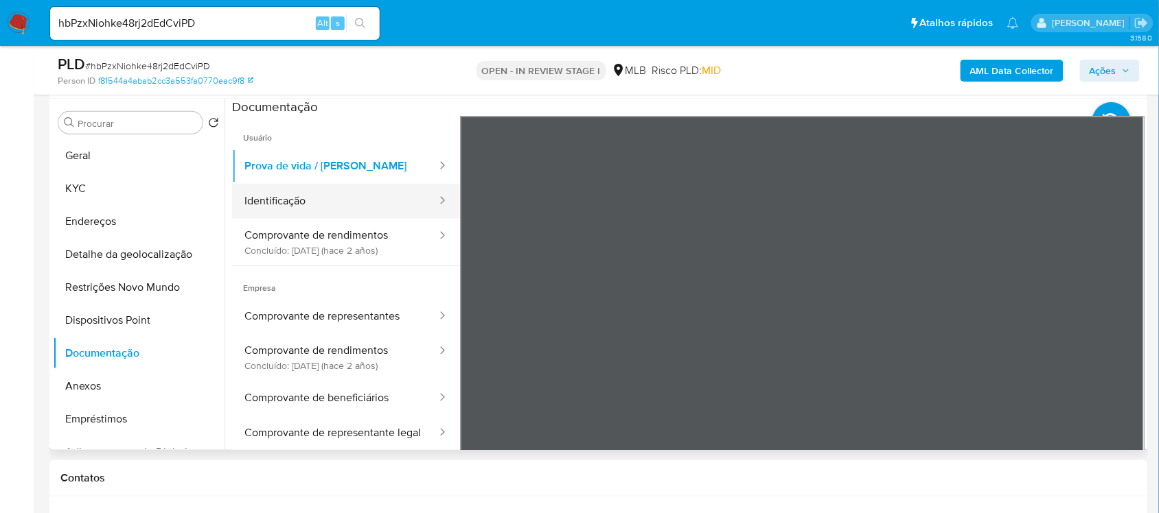
click at [309, 207] on button "Identificação" at bounding box center [335, 201] width 206 height 35
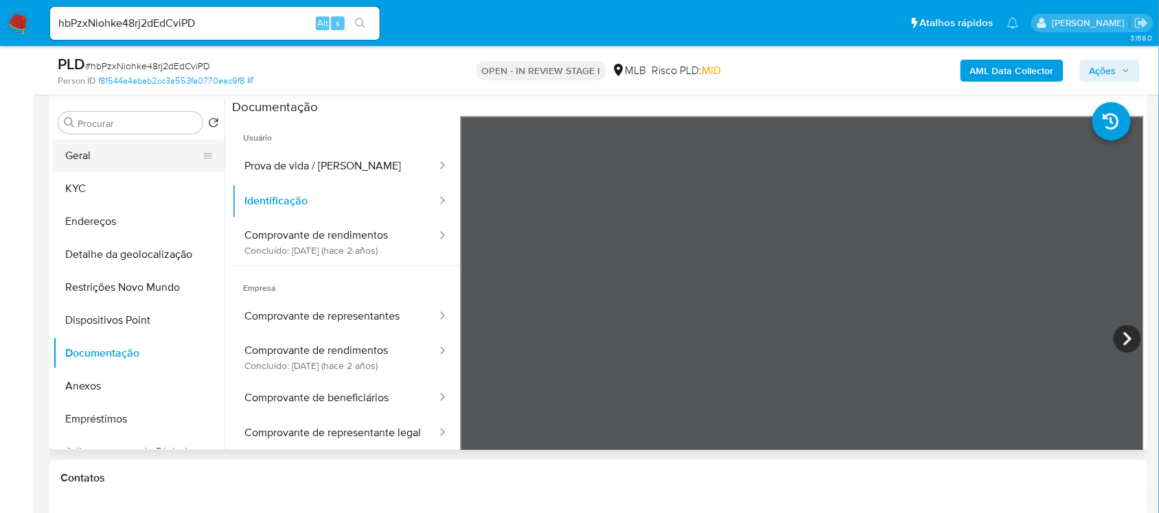
click at [150, 156] on button "Geral" at bounding box center [133, 155] width 161 height 33
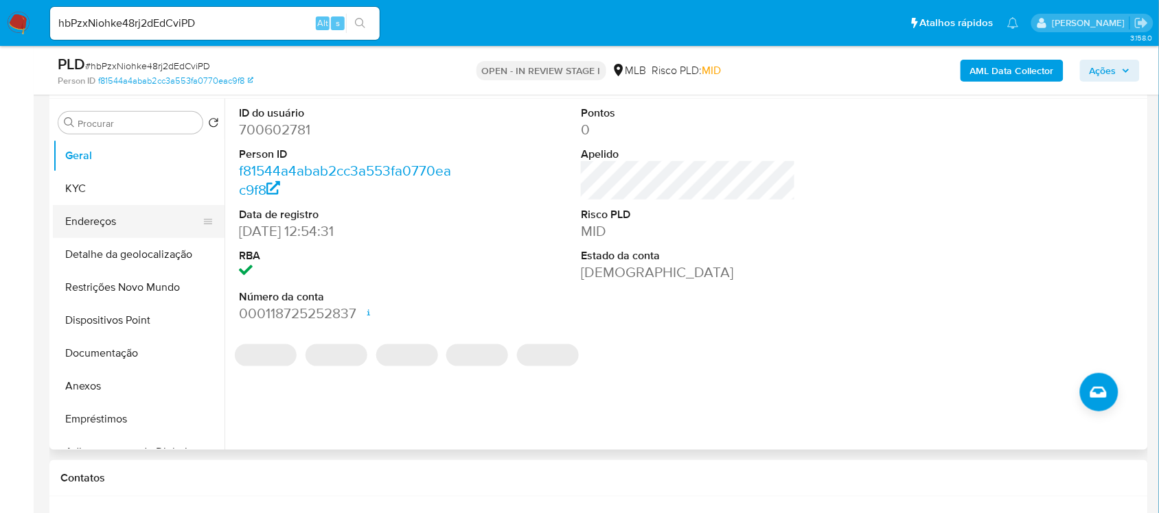
click at [108, 218] on button "Endereços" at bounding box center [133, 221] width 161 height 33
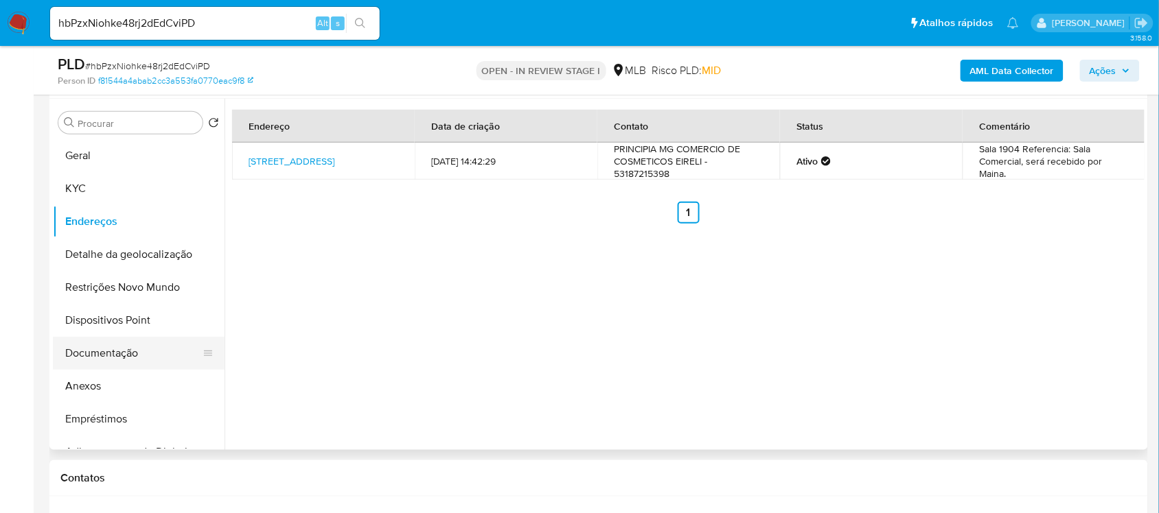
click at [115, 354] on button "Documentação" at bounding box center [133, 353] width 161 height 33
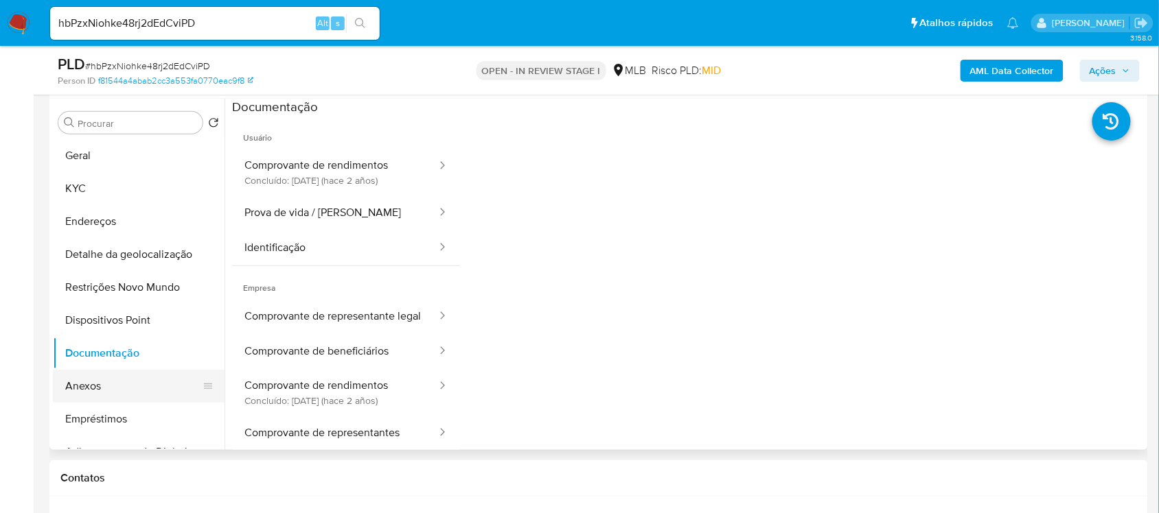
click at [113, 385] on button "Anexos" at bounding box center [133, 386] width 161 height 33
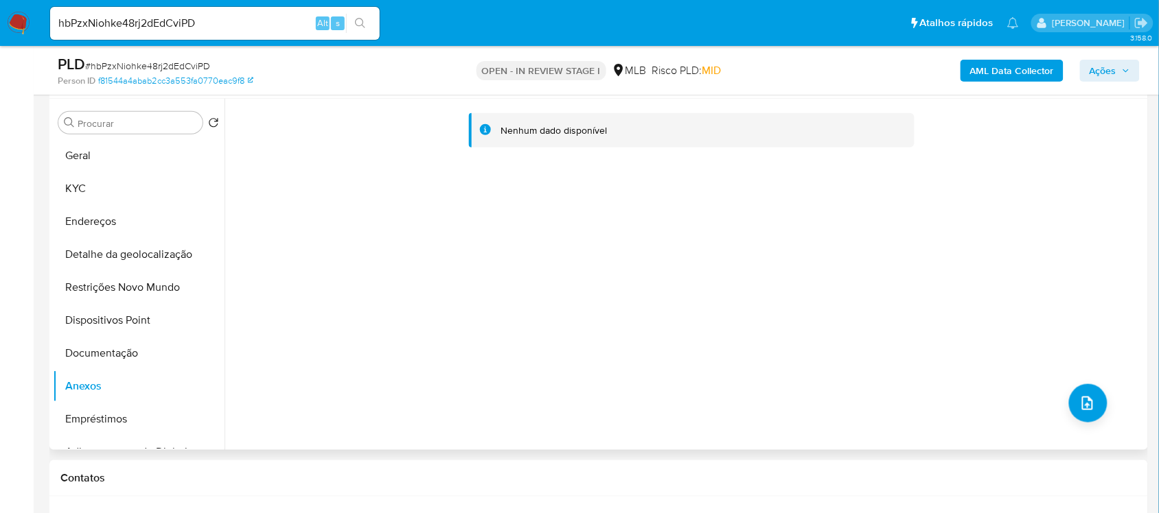
scroll to position [257, 0]
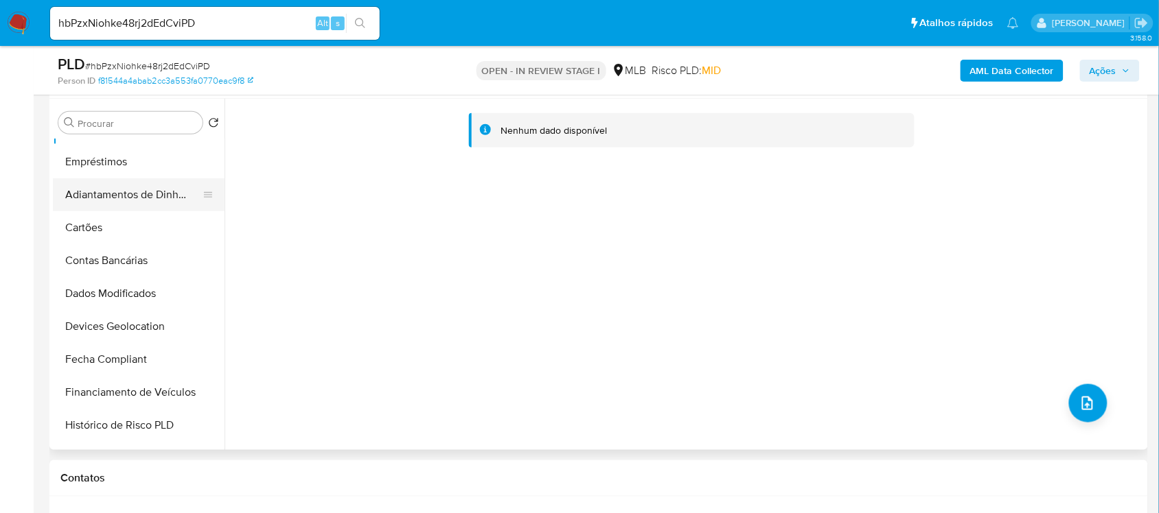
click at [126, 197] on button "Adiantamentos de Dinheiro" at bounding box center [133, 194] width 161 height 33
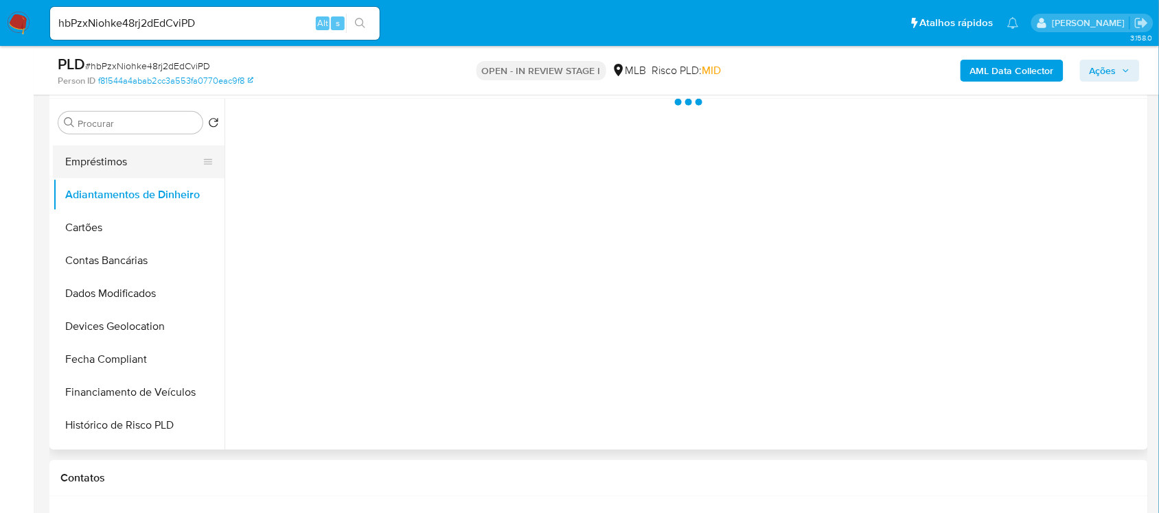
click at [119, 165] on button "Empréstimos" at bounding box center [133, 162] width 161 height 33
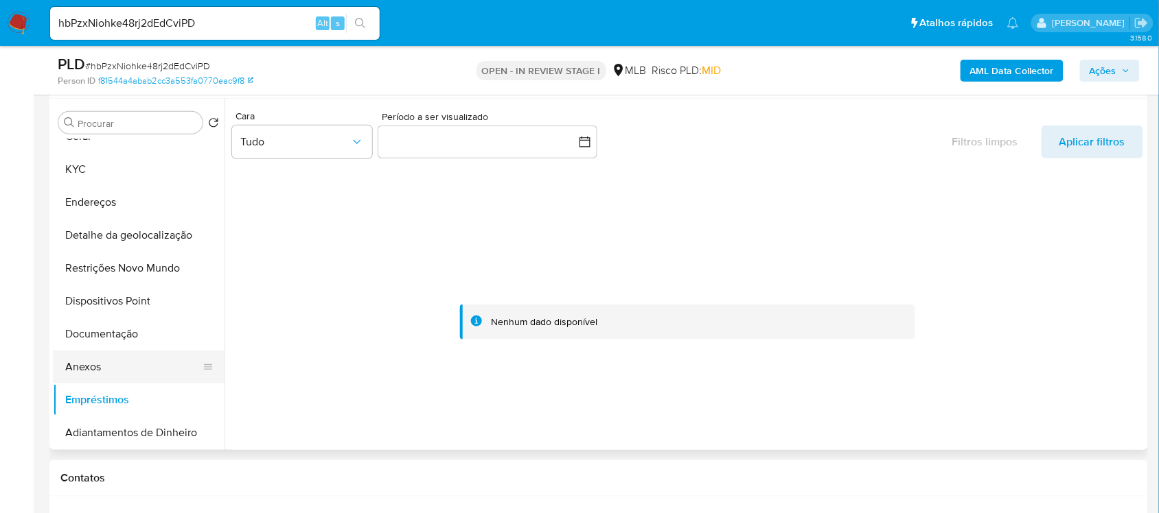
scroll to position [0, 0]
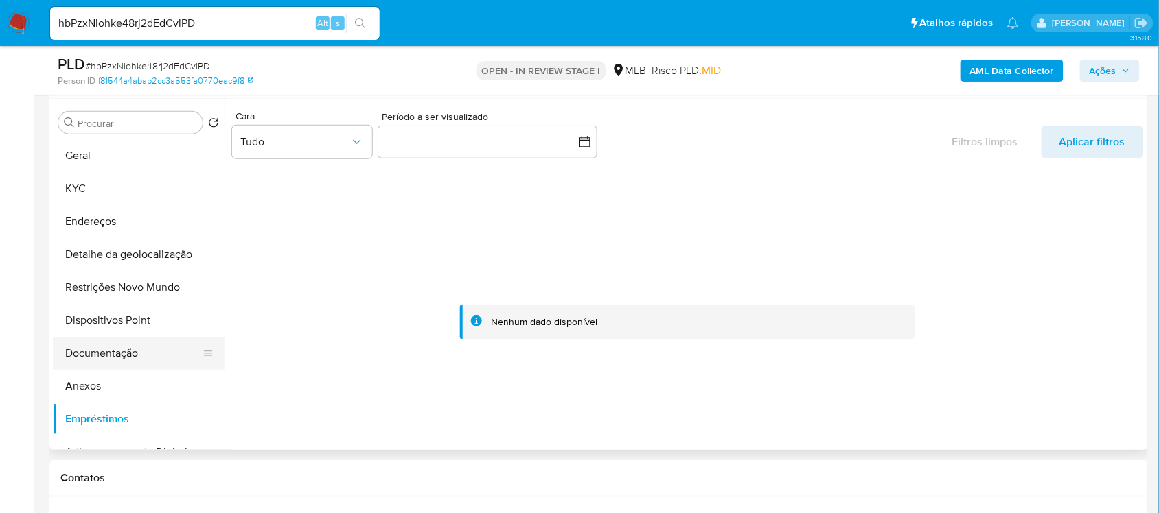
click at [120, 358] on button "Documentação" at bounding box center [133, 353] width 161 height 33
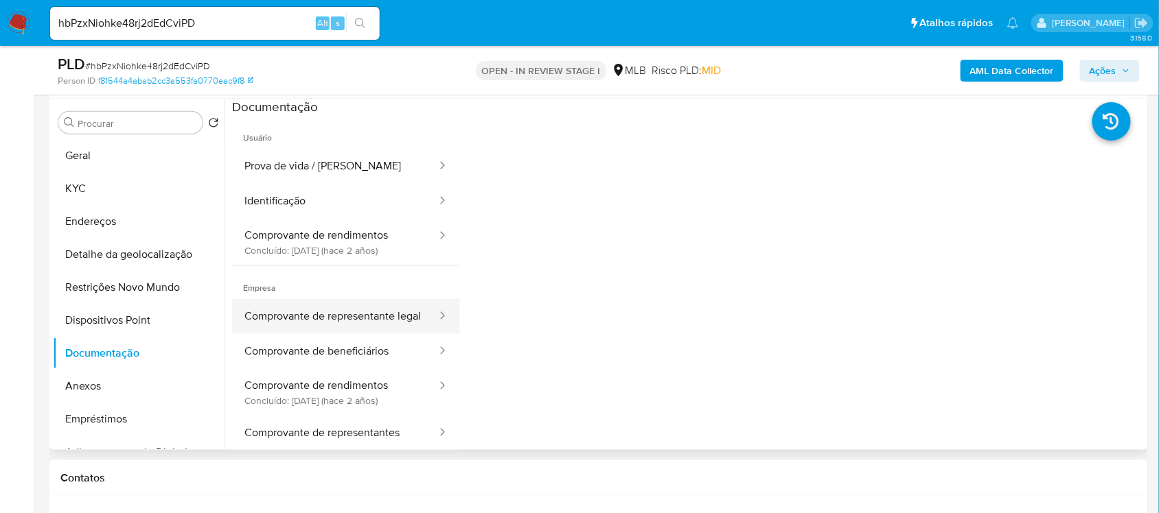
click at [336, 323] on button "Comprovante de representante legal" at bounding box center [335, 316] width 206 height 35
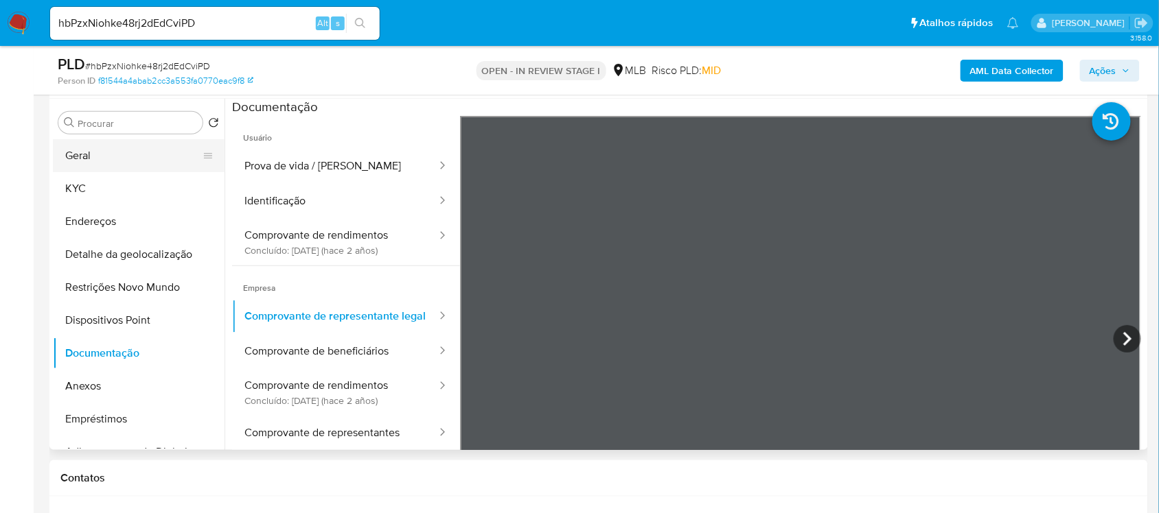
click at [127, 152] on button "Geral" at bounding box center [133, 155] width 161 height 33
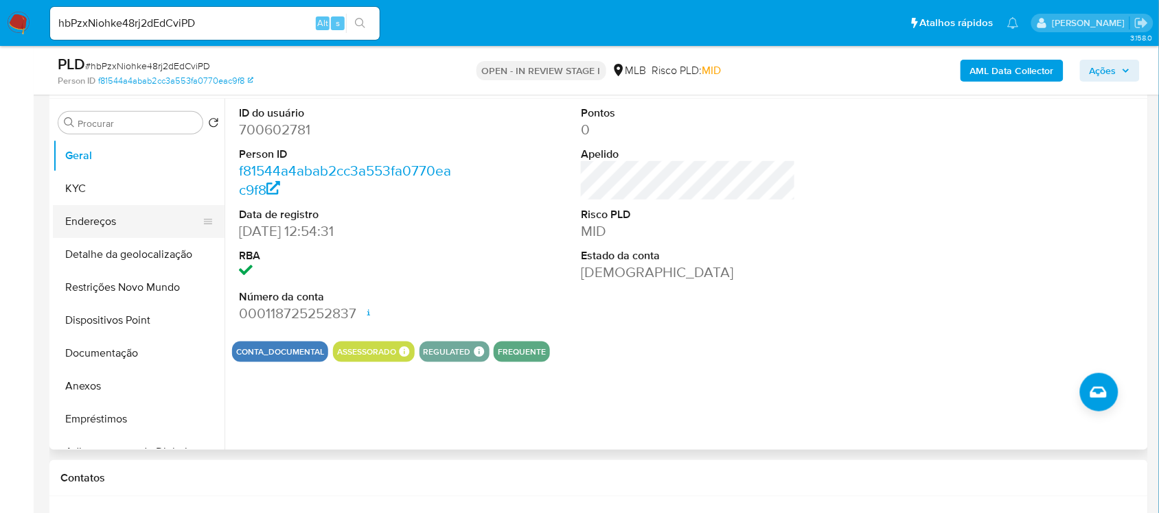
click at [143, 223] on button "Endereços" at bounding box center [133, 221] width 161 height 33
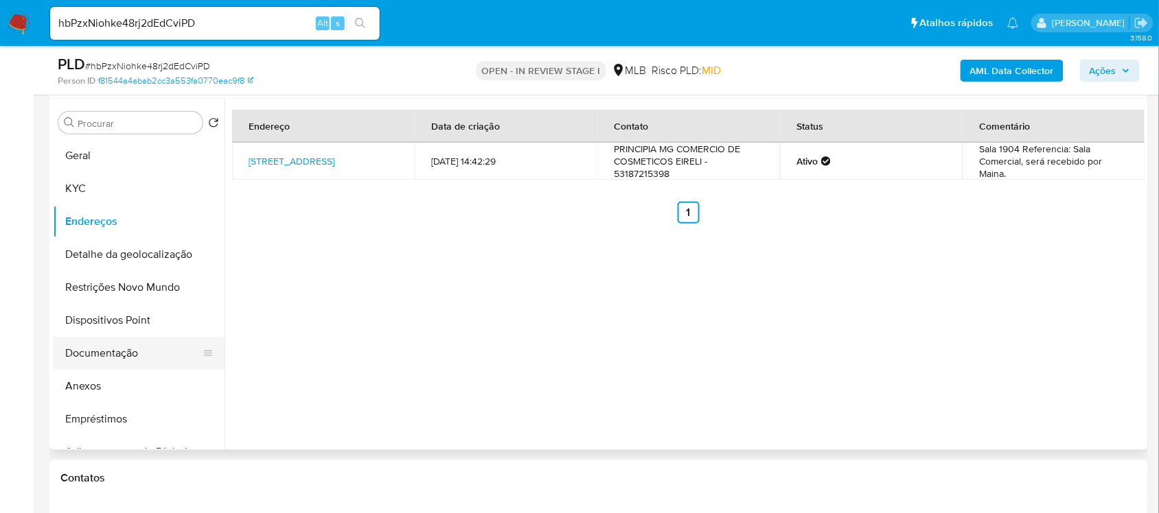
click at [86, 355] on button "Documentação" at bounding box center [133, 353] width 161 height 33
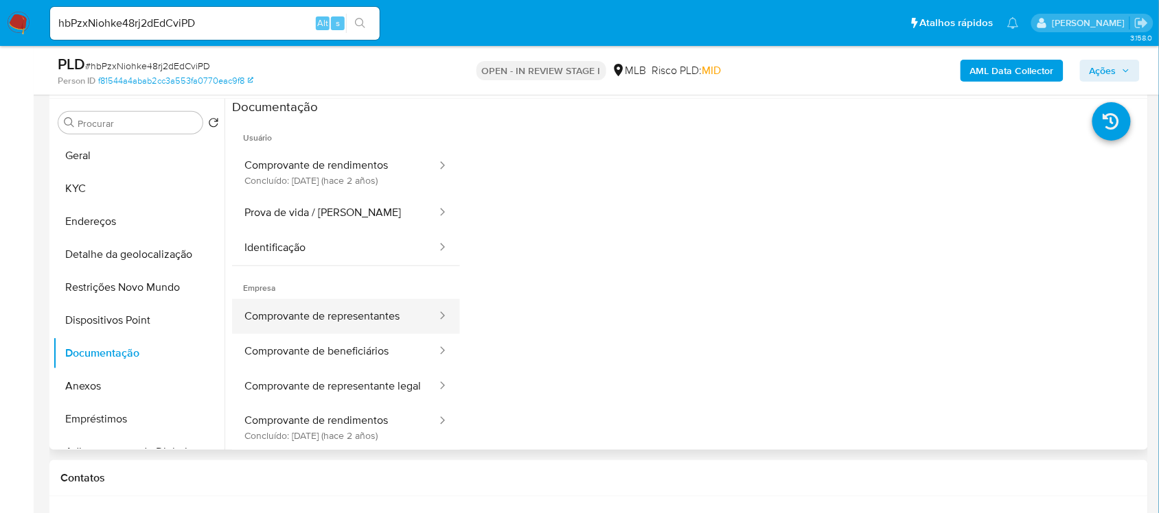
scroll to position [86, 0]
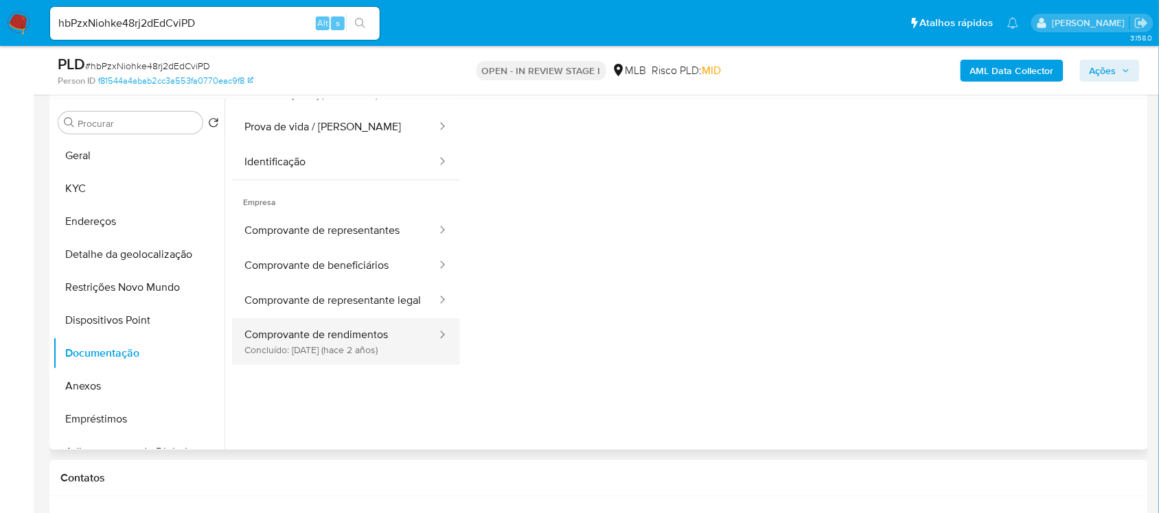
click at [384, 340] on button "Comprovante de rendimentos Concluído: 23/06/2023 (hace 2 años)" at bounding box center [335, 341] width 206 height 47
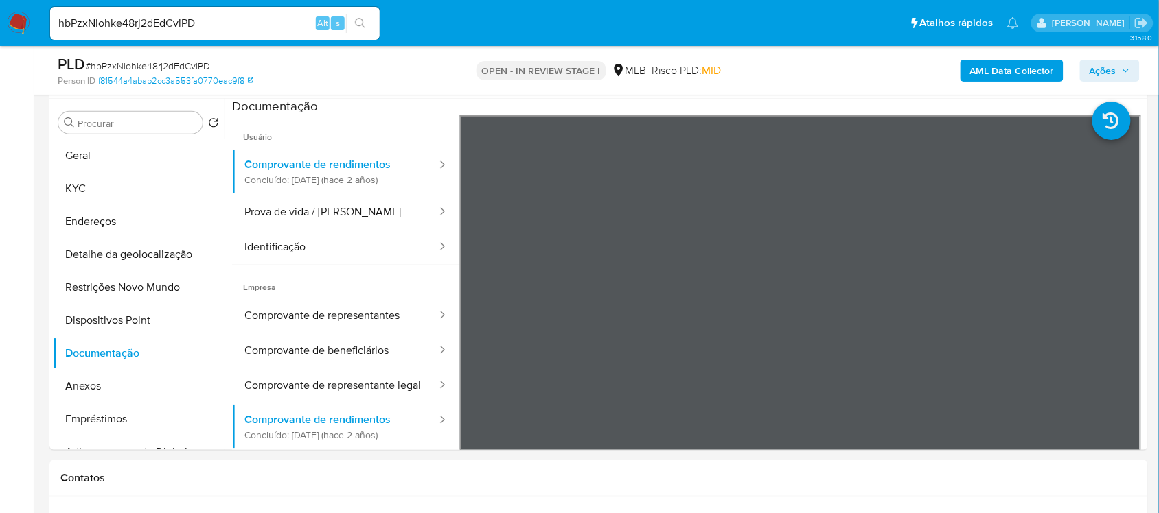
scroll to position [0, 0]
click at [78, 148] on button "Geral" at bounding box center [133, 155] width 161 height 33
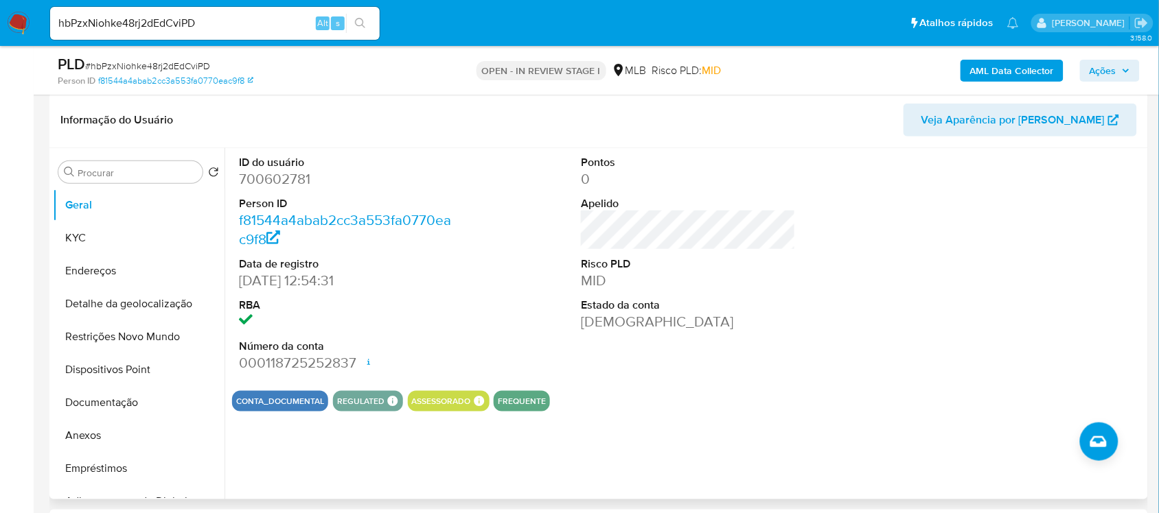
scroll to position [172, 0]
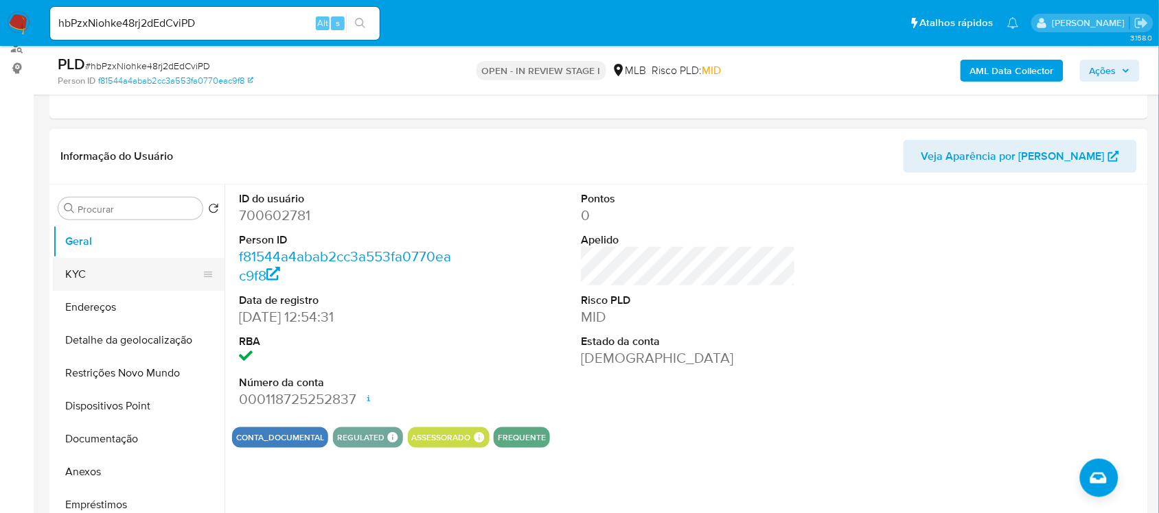
click at [115, 276] on button "KYC" at bounding box center [133, 274] width 161 height 33
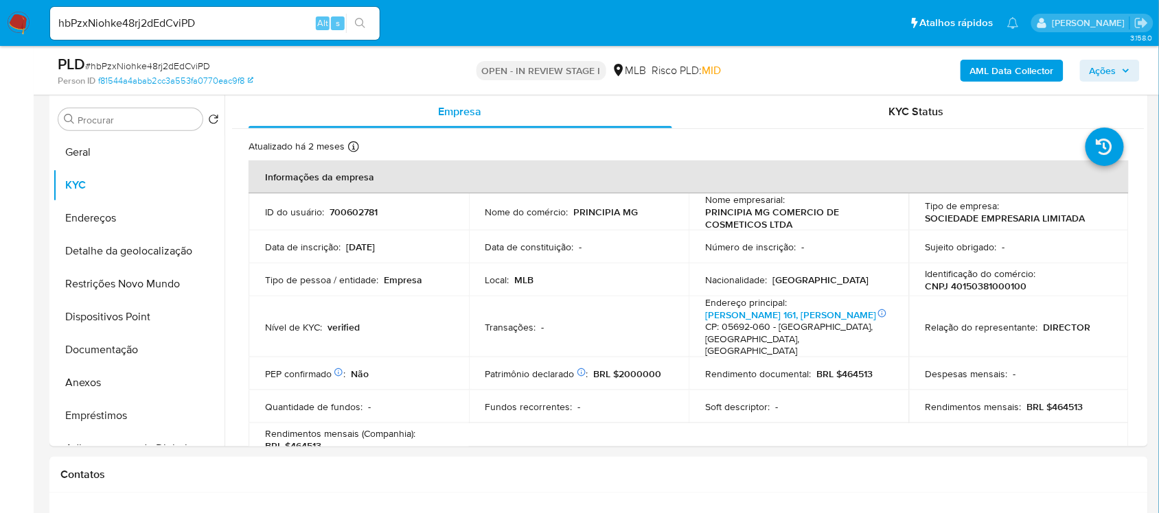
scroll to position [275, 0]
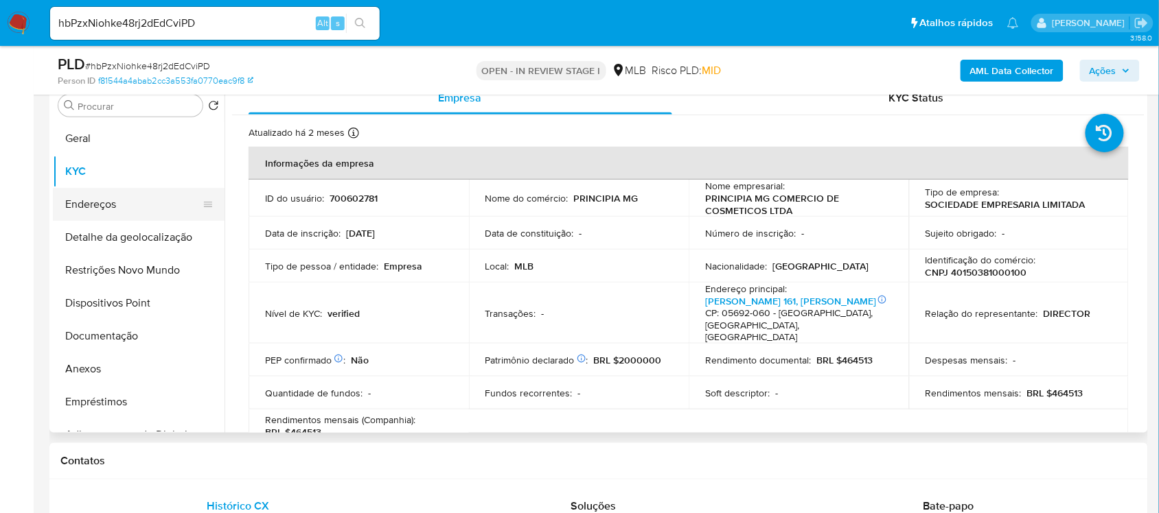
click at [132, 211] on button "Endereços" at bounding box center [133, 204] width 161 height 33
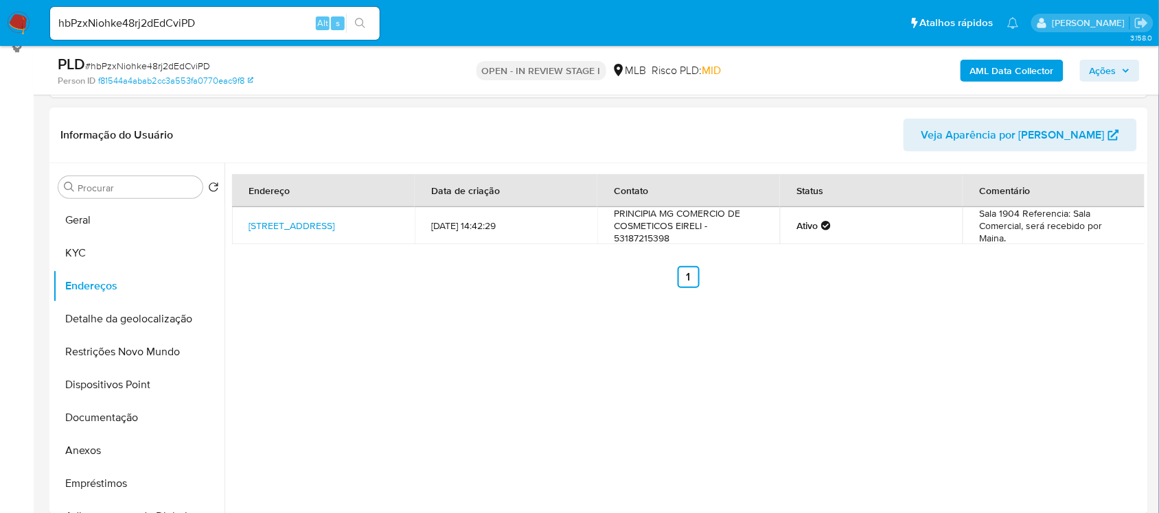
scroll to position [189, 0]
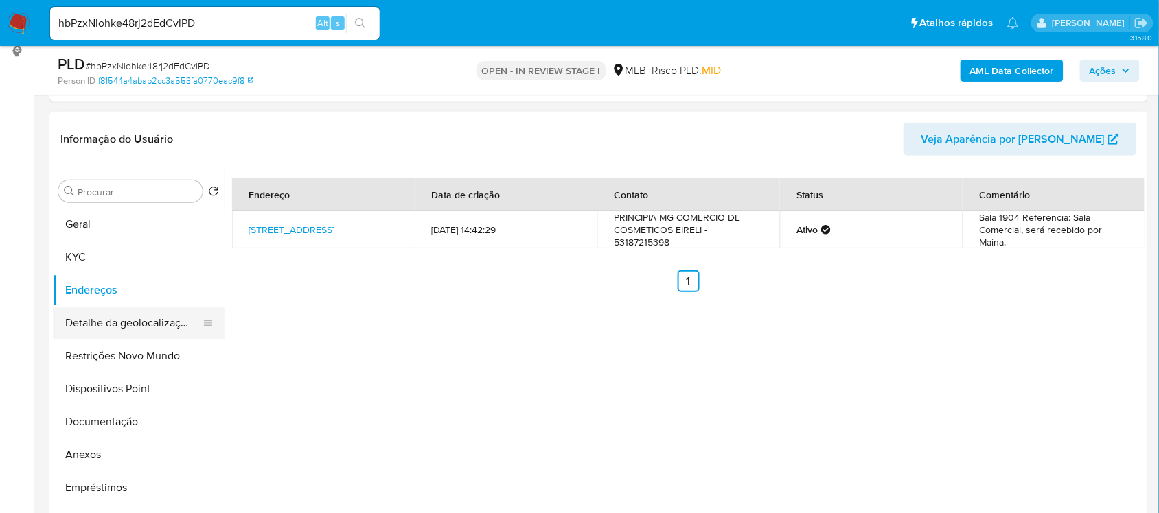
click at [141, 333] on button "Detalhe da geolocalização" at bounding box center [133, 323] width 161 height 33
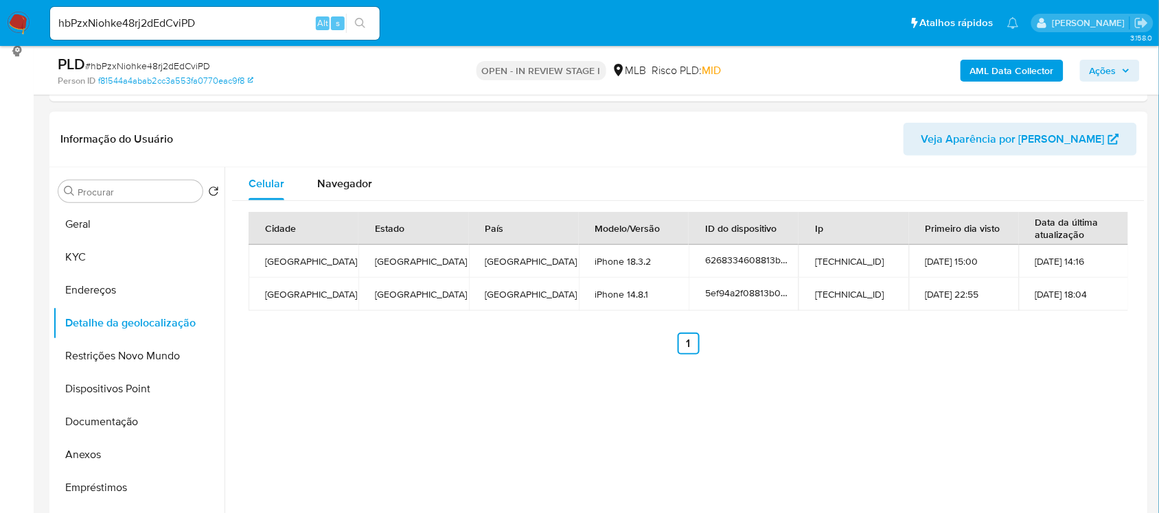
click at [320, 375] on div "Celular Navegador Cidade Estado País Modelo/Versão ID do dispositivo Ip Primeir…" at bounding box center [684, 342] width 920 height 351
click at [125, 355] on button "Restrições Novo Mundo" at bounding box center [133, 356] width 161 height 33
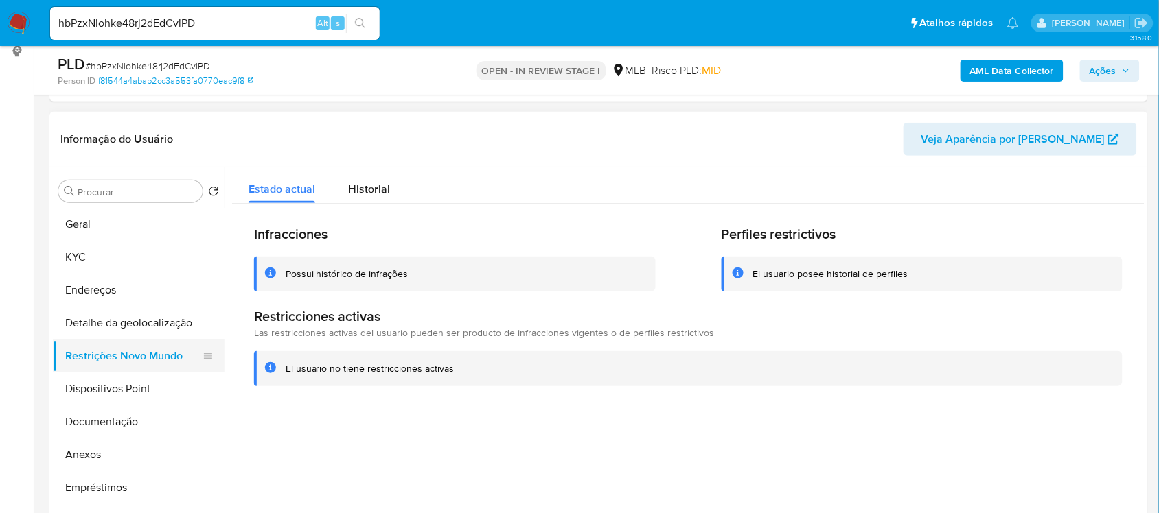
scroll to position [182, 0]
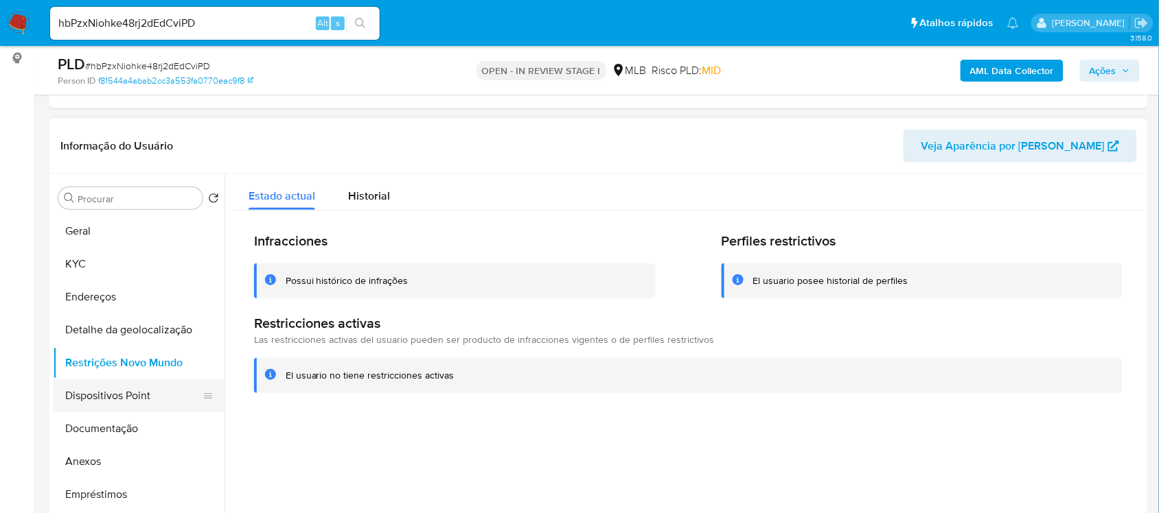
click at [158, 386] on button "Dispositivos Point" at bounding box center [133, 396] width 161 height 33
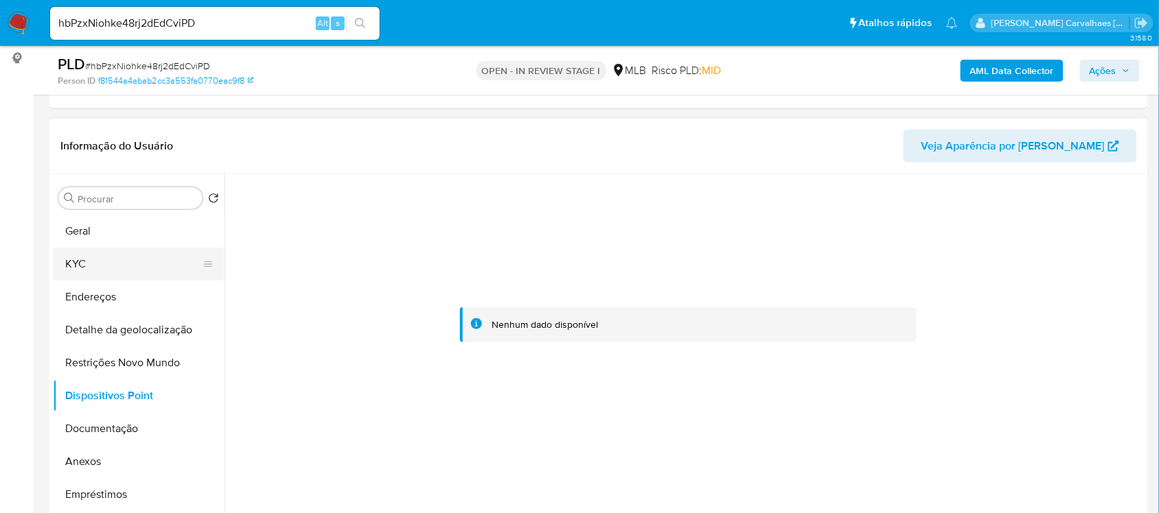
click button "KYC"
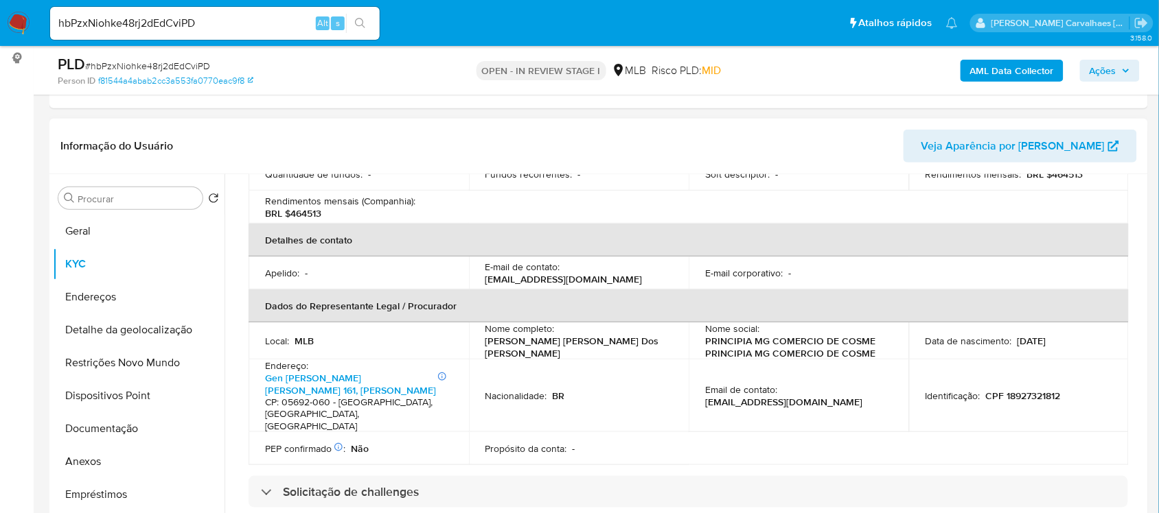
scroll to position [343, 0]
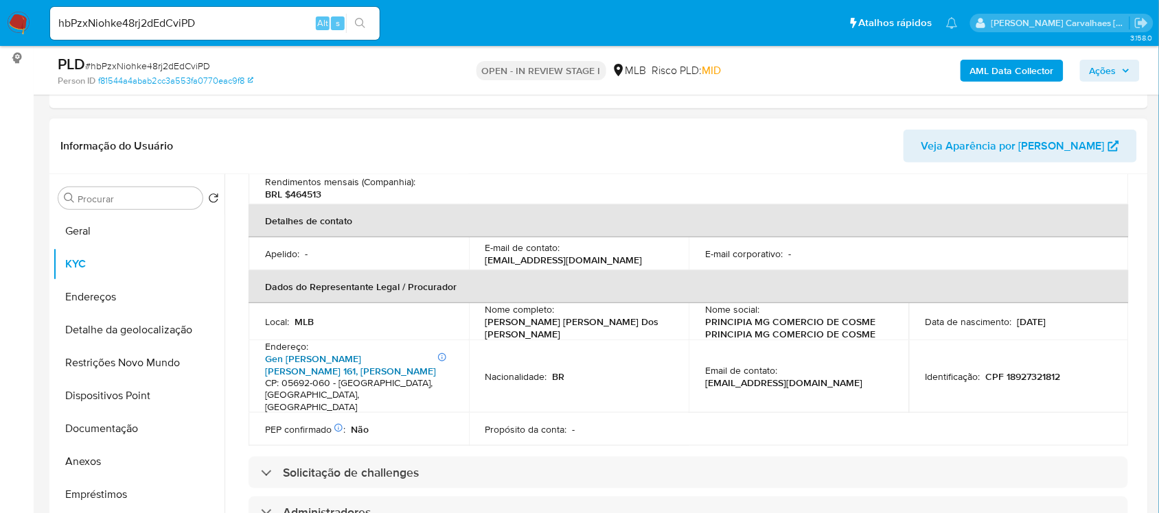
click link "Gen Pereira Da Cunha 161, Retiro Morumbi"
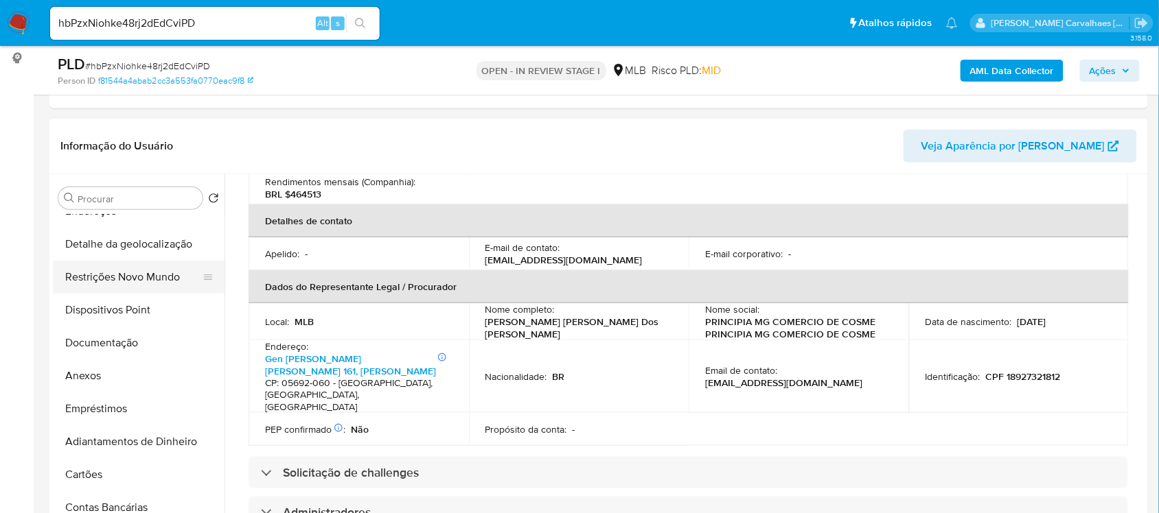
click button "Restrições Novo Mundo"
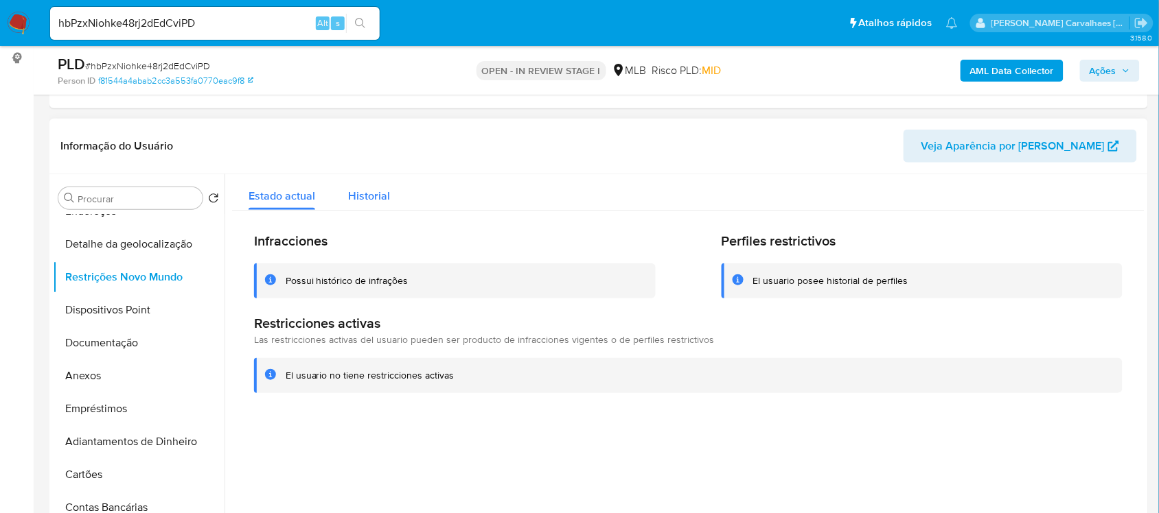
click span "Historial"
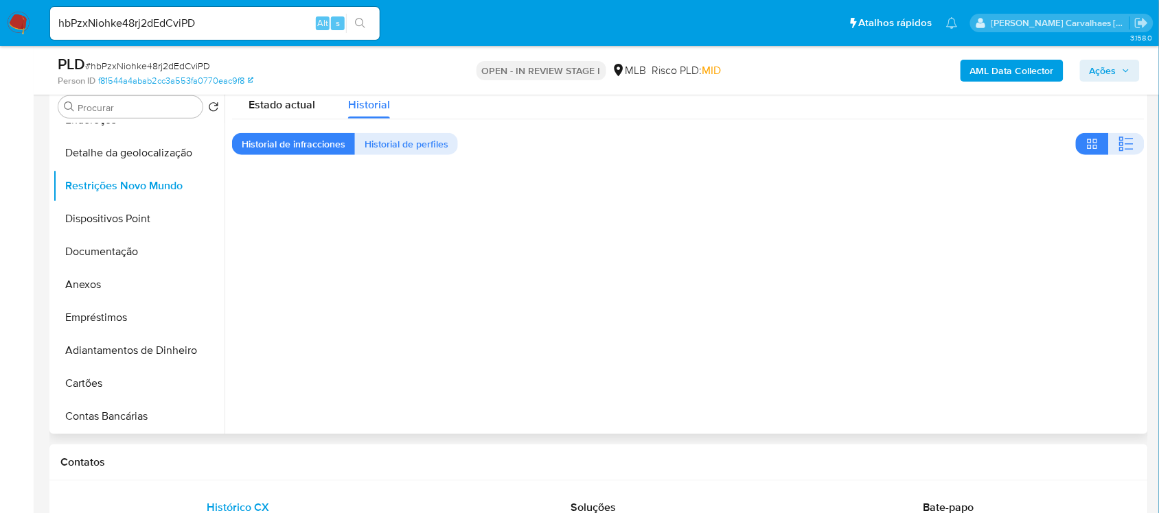
scroll to position [182, 0]
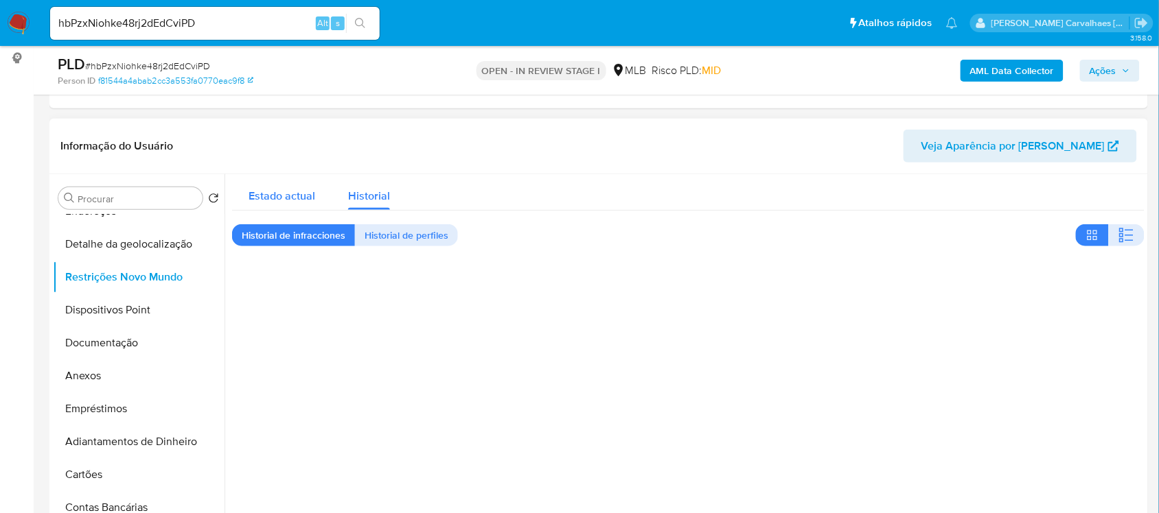
click span "Estado actual"
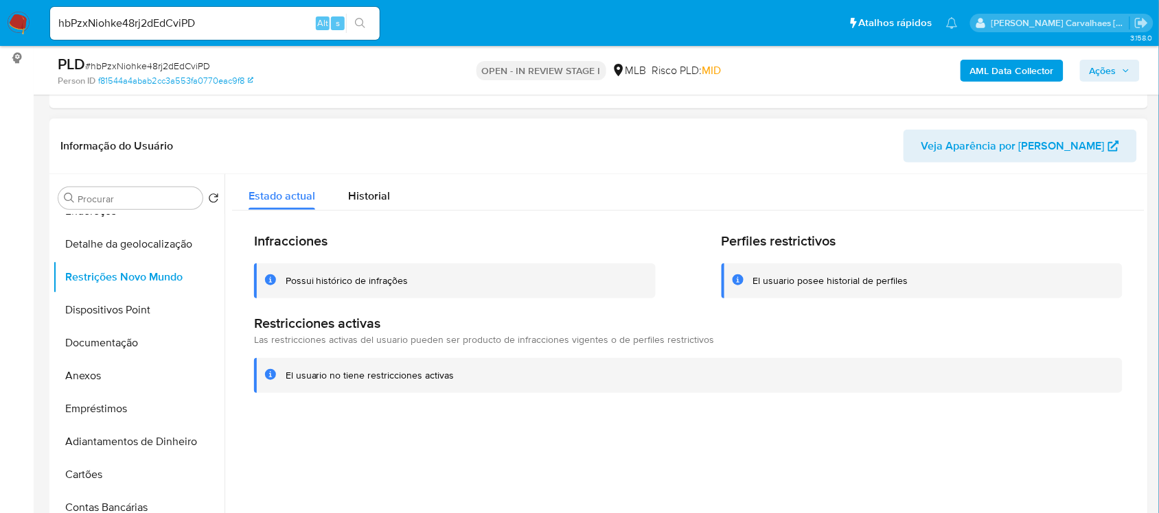
drag, startPoint x: 286, startPoint y: 378, endPoint x: 454, endPoint y: 379, distance: 168.2
click div "El usuario no tiene restricciones activas"
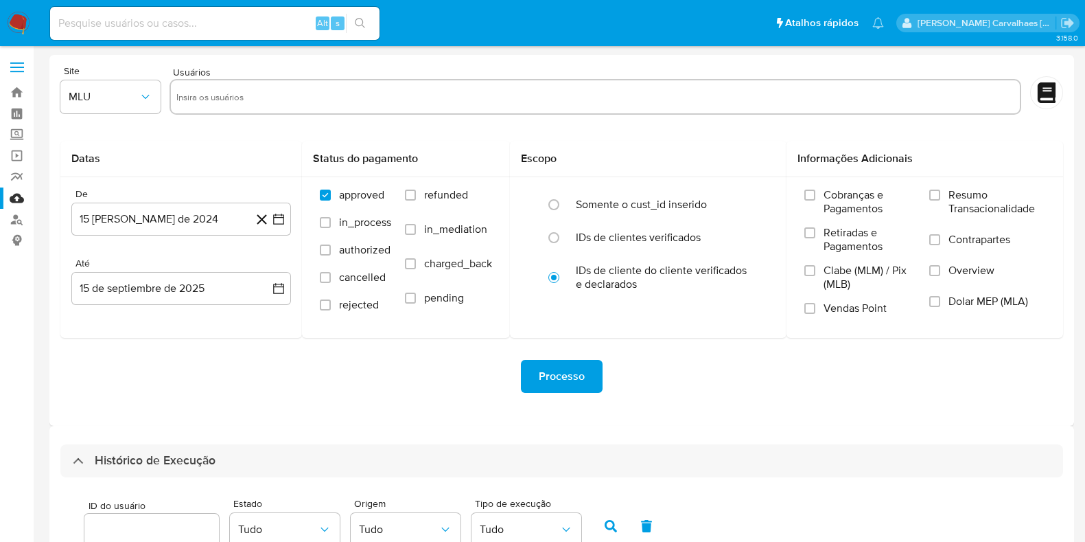
select select "10"
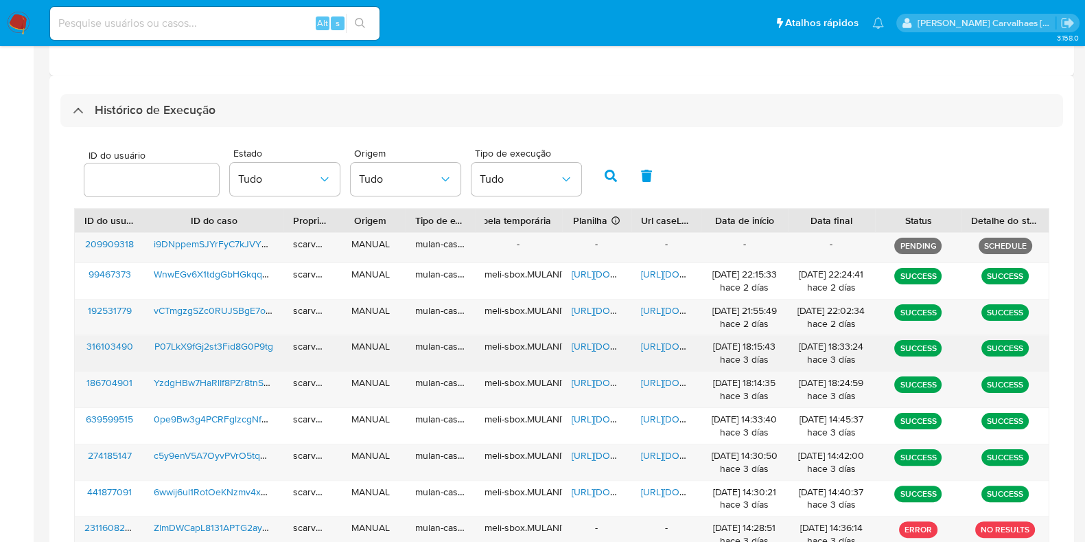
scroll to position [436, 0]
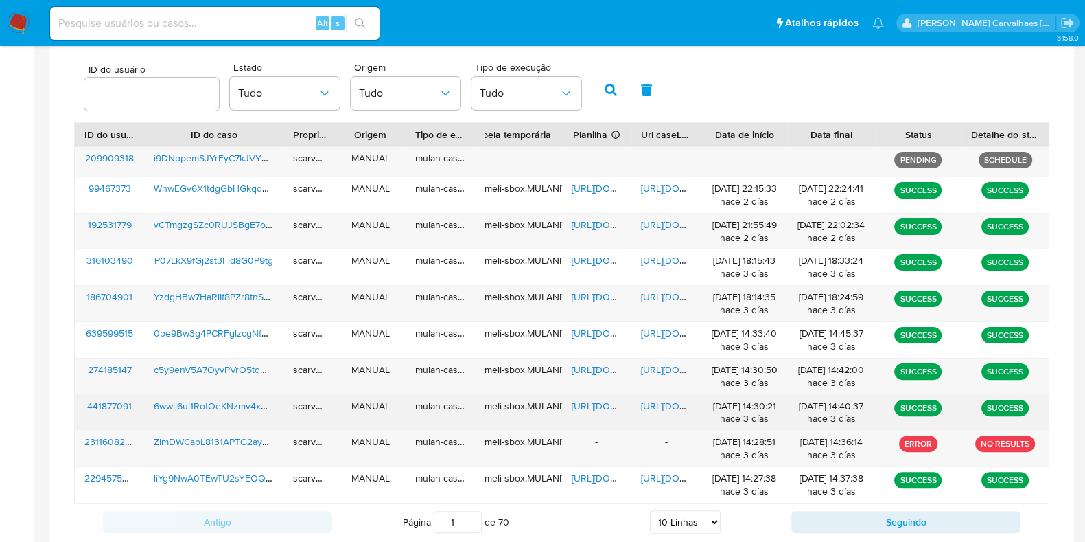
click at [588, 409] on span "[URL][DOMAIN_NAME]" at bounding box center [619, 406] width 95 height 14
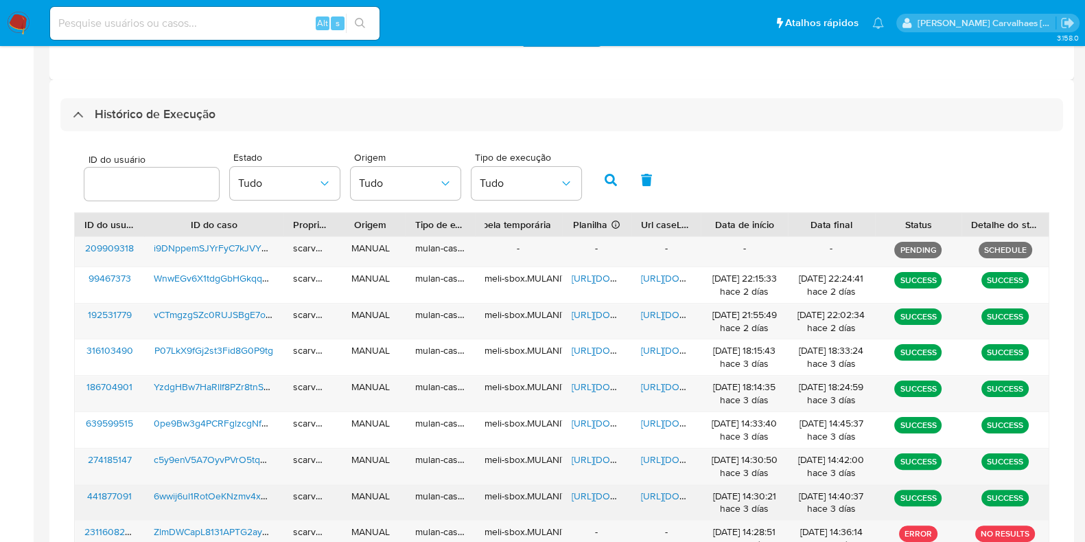
scroll to position [350, 0]
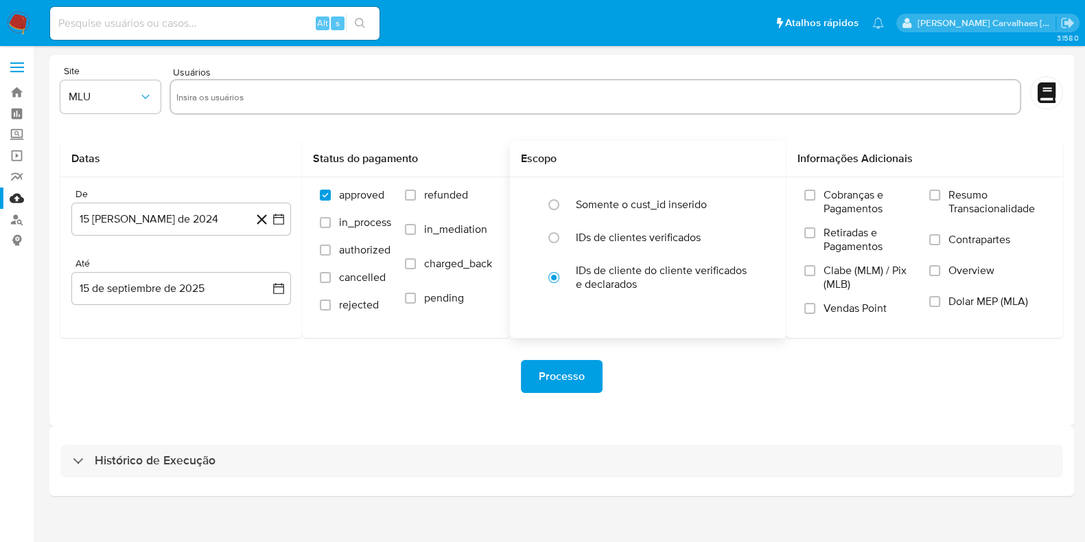
scroll to position [12, 0]
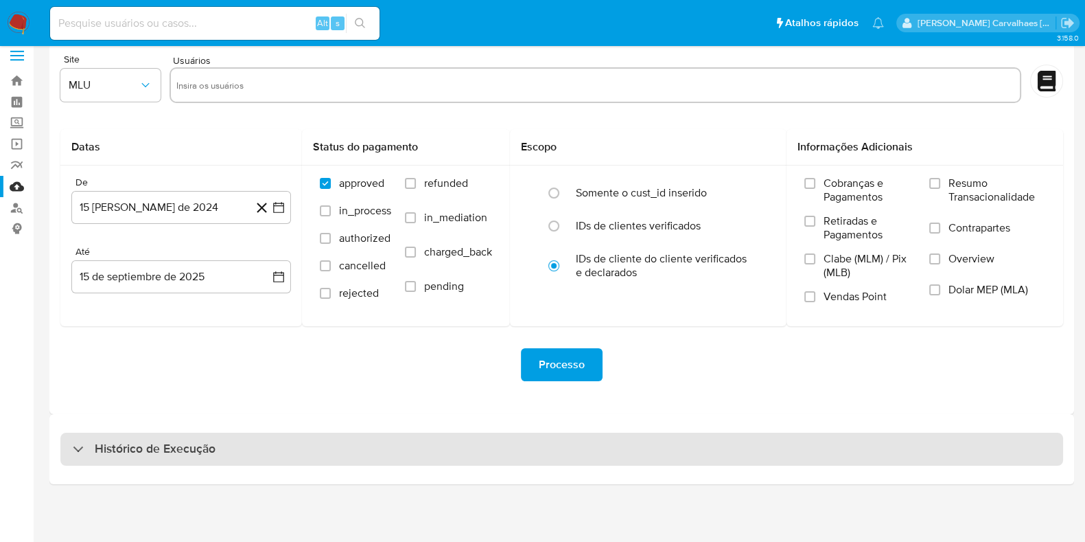
click at [116, 449] on h3 "Histórico de Execução" at bounding box center [155, 449] width 121 height 16
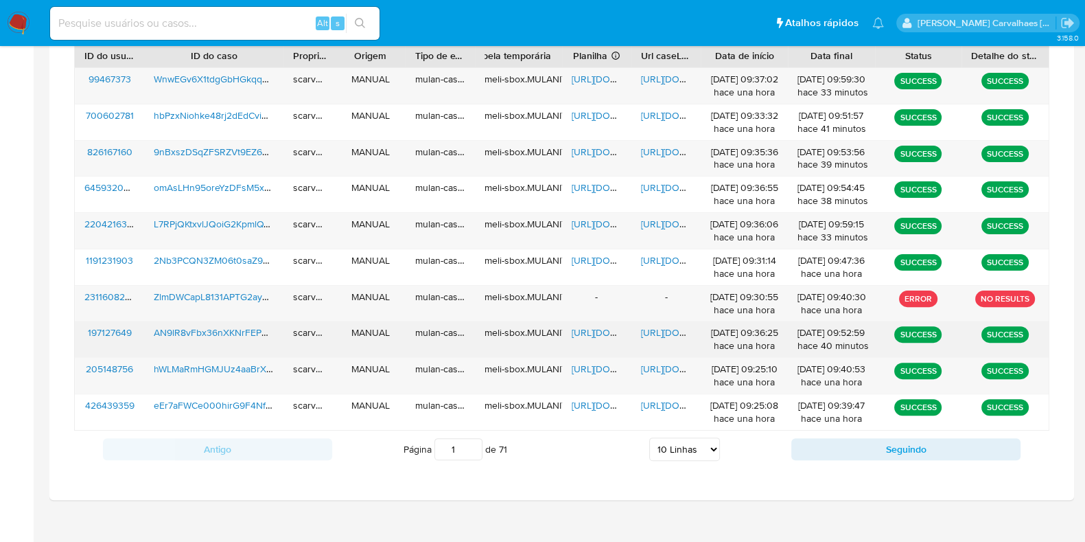
scroll to position [526, 0]
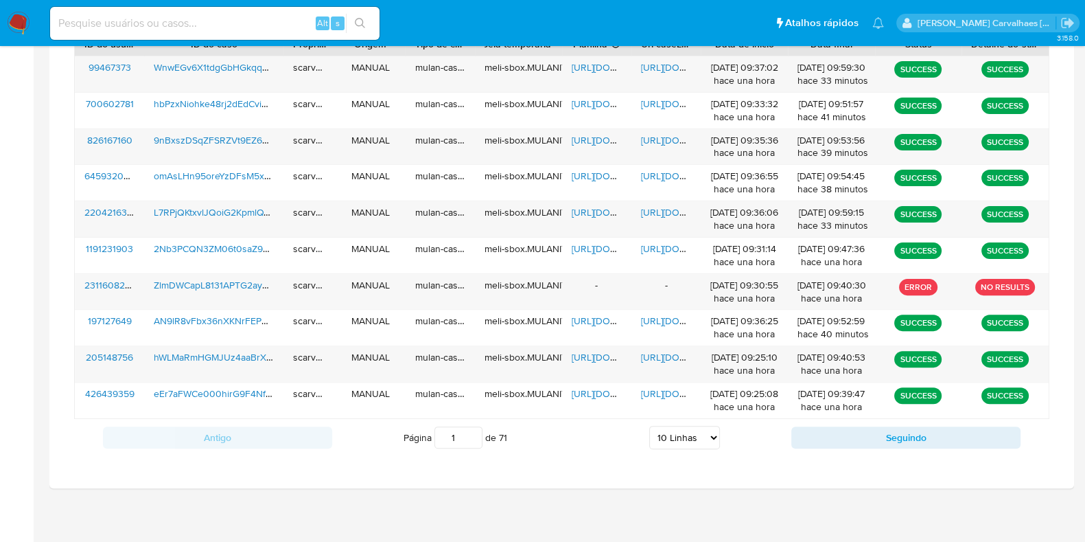
click at [712, 431] on select "5 Linhas 10 Linhas 20 Linhas 25 Linhas 50 Linhas 100 Linhas" at bounding box center [684, 437] width 71 height 23
select select "20"
click at [649, 426] on select "5 Linhas 10 Linhas 20 Linhas 25 Linhas 50 Linhas 100 Linhas" at bounding box center [684, 437] width 71 height 23
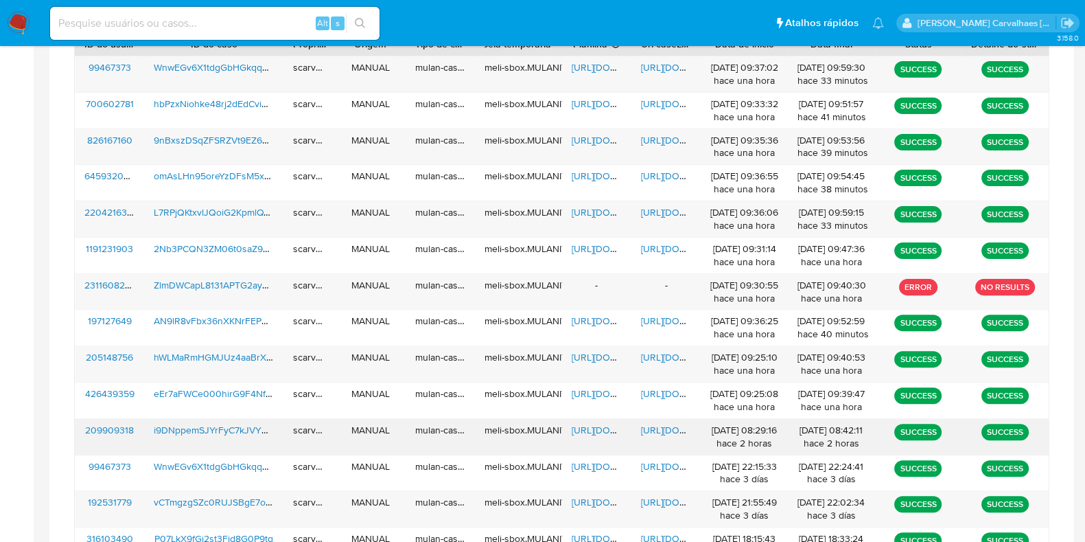
click at [669, 426] on span "https://docs.google.com/document/d/1Pw5mcGuQZ6CL-N_YPr7dFcHmqMnuW0AkSDQcSRjXj4Q…" at bounding box center [688, 430] width 95 height 14
click at [601, 427] on span "https://docs.google.com/spreadsheets/d/1MUQOjBEvMu2zHeNSmKGHb0rUdQPs9SEdVhpHhvF…" at bounding box center [619, 430] width 95 height 14
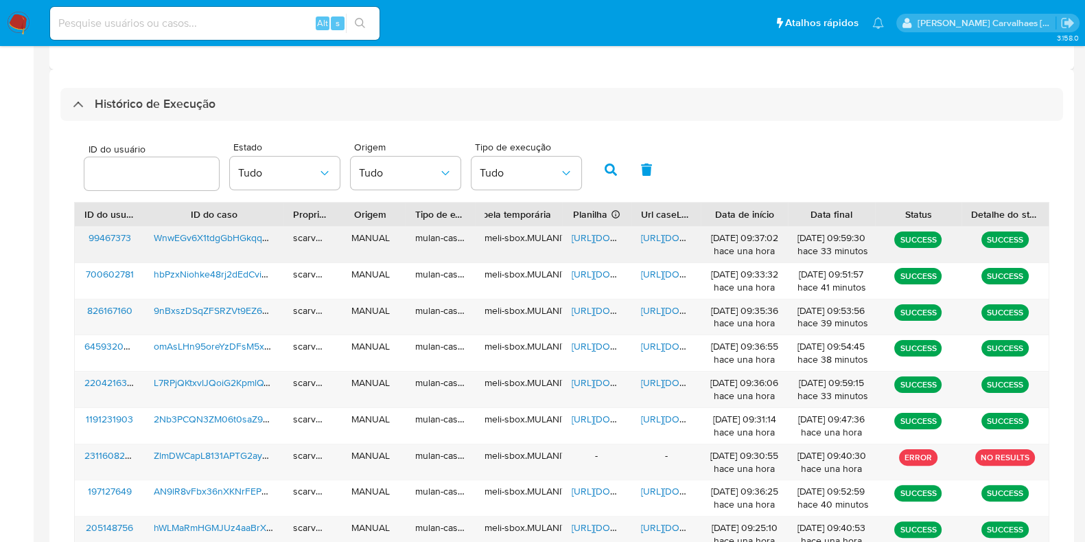
scroll to position [355, 0]
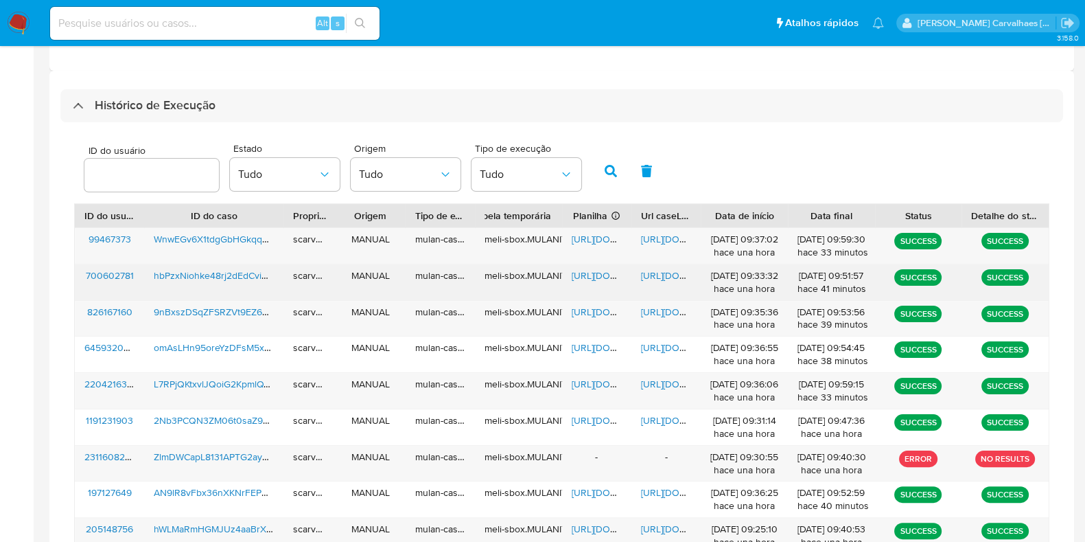
click at [662, 270] on span "https://docs.google.com/document/d/1sC4ZSXqyjv9xHbhffLZWVSeq3Pl5ov2FMNyA_GASY7Y…" at bounding box center [688, 275] width 95 height 14
click at [610, 273] on span "https://docs.google.com/spreadsheets/d/1xw1DvnK8tr6-NSMQKqWdkbucaU8UgitFv0ohZCK…" at bounding box center [619, 275] width 95 height 14
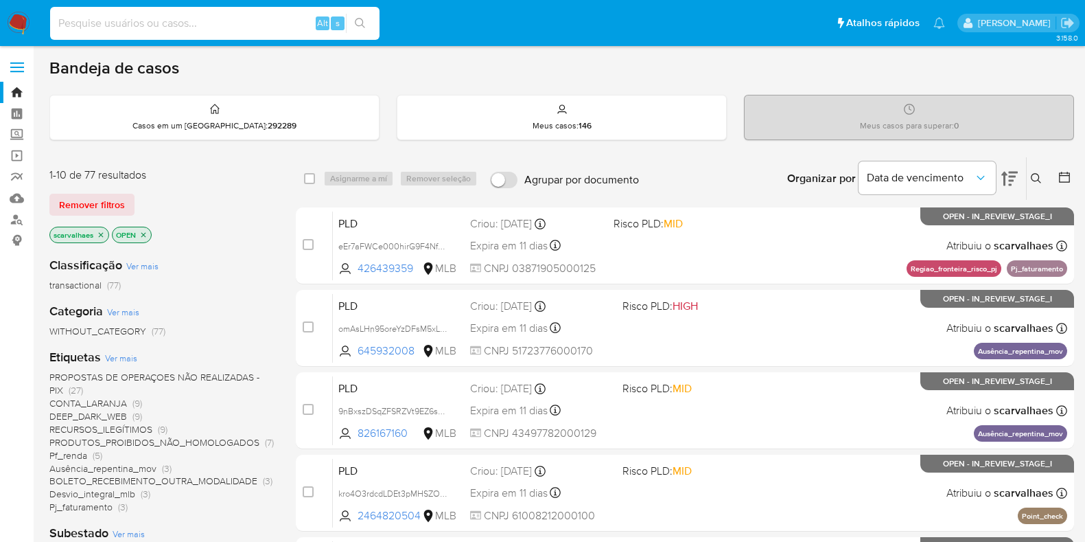
scroll to position [85, 0]
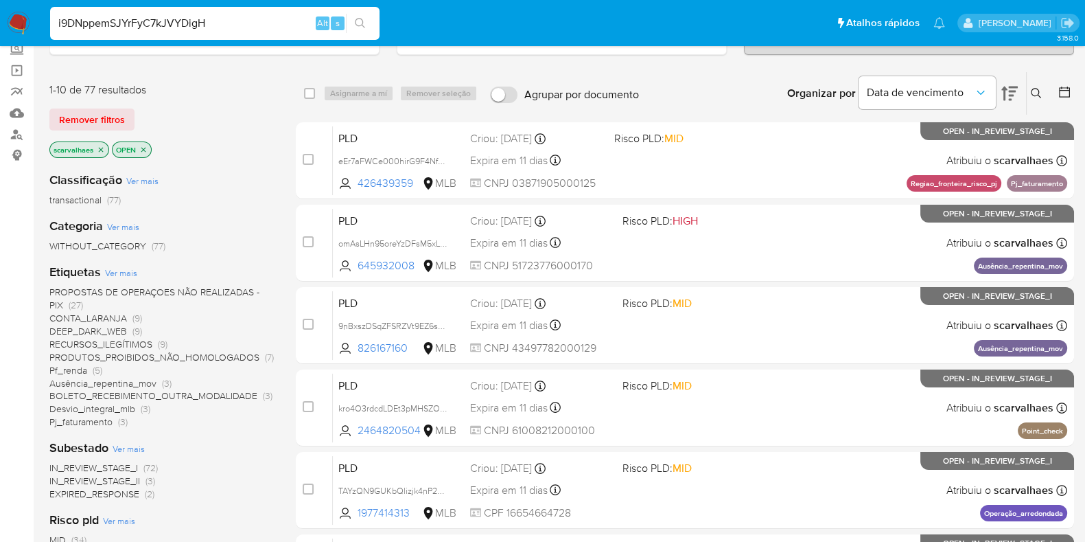
type input "i9DNppemSJYrFyC7kJVYDigH"
click at [360, 27] on icon "search-icon" at bounding box center [360, 23] width 11 height 11
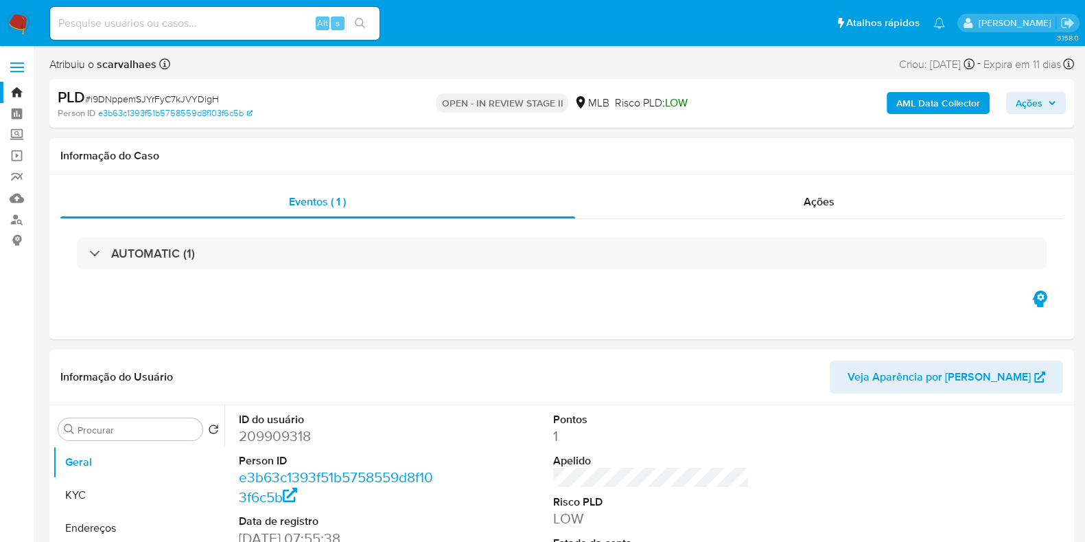
select select "10"
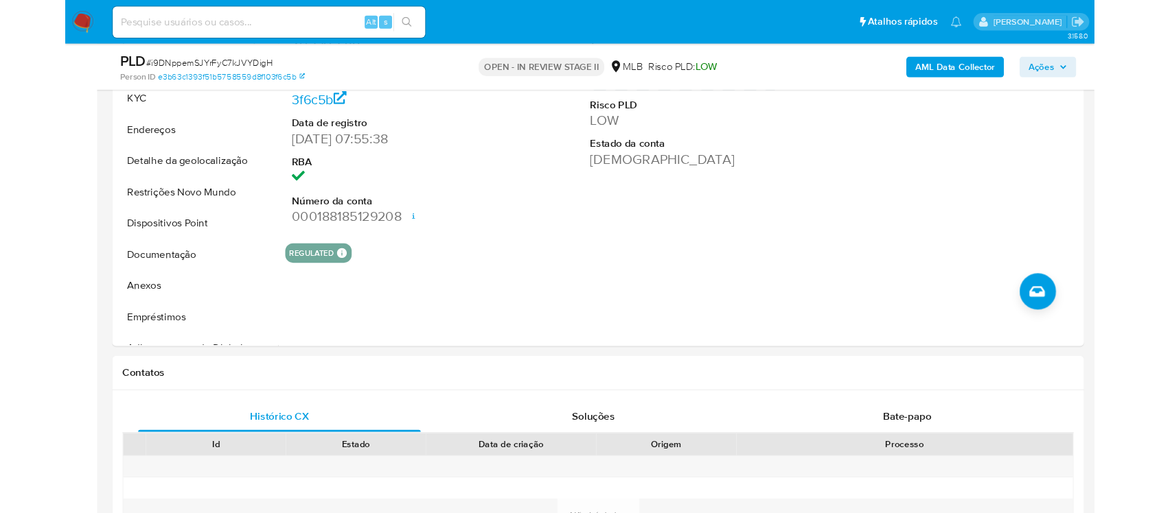
scroll to position [343, 0]
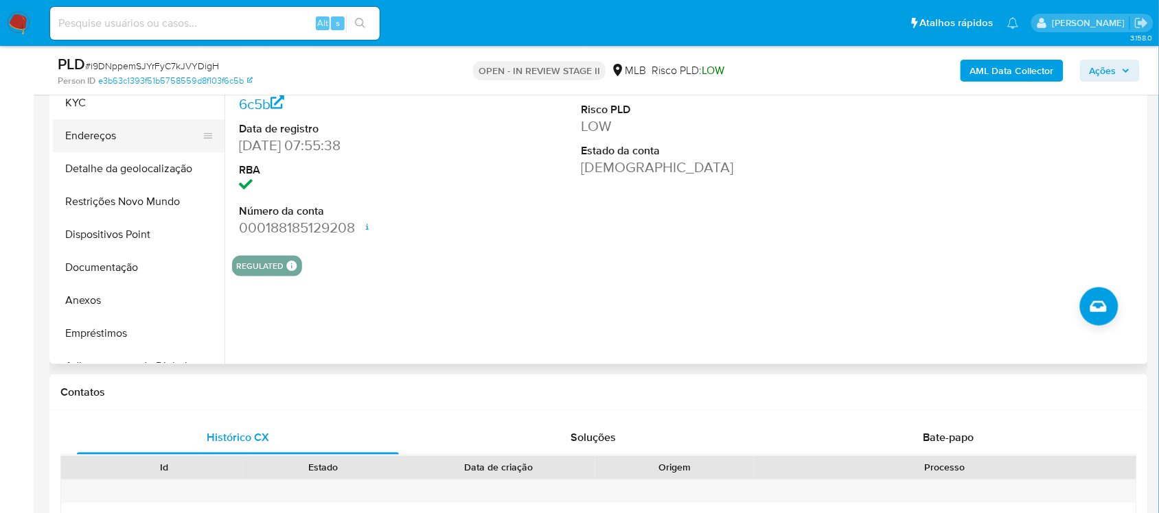
click at [132, 143] on button "Endereços" at bounding box center [133, 135] width 161 height 33
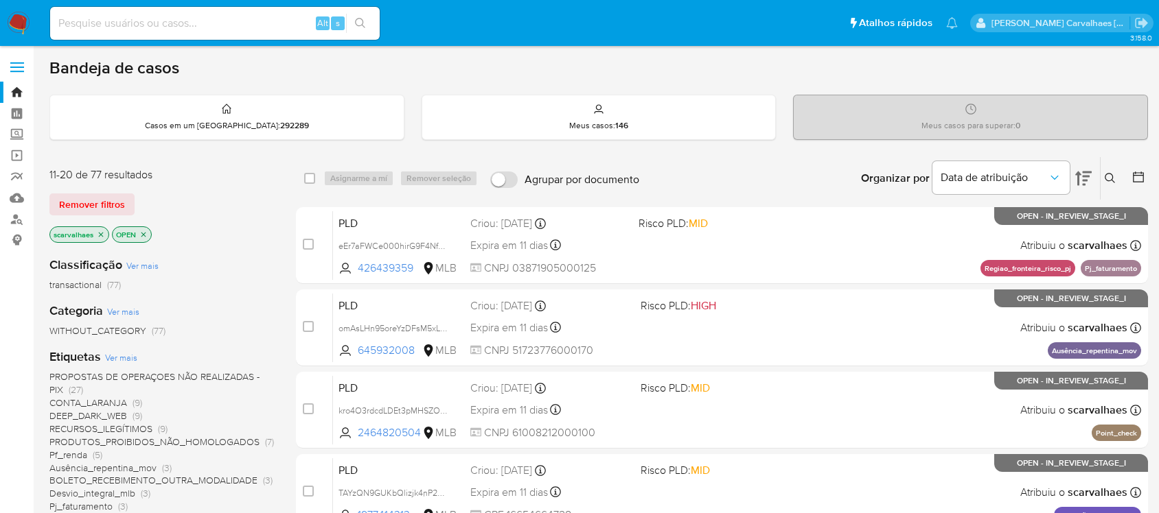
scroll to position [504, 0]
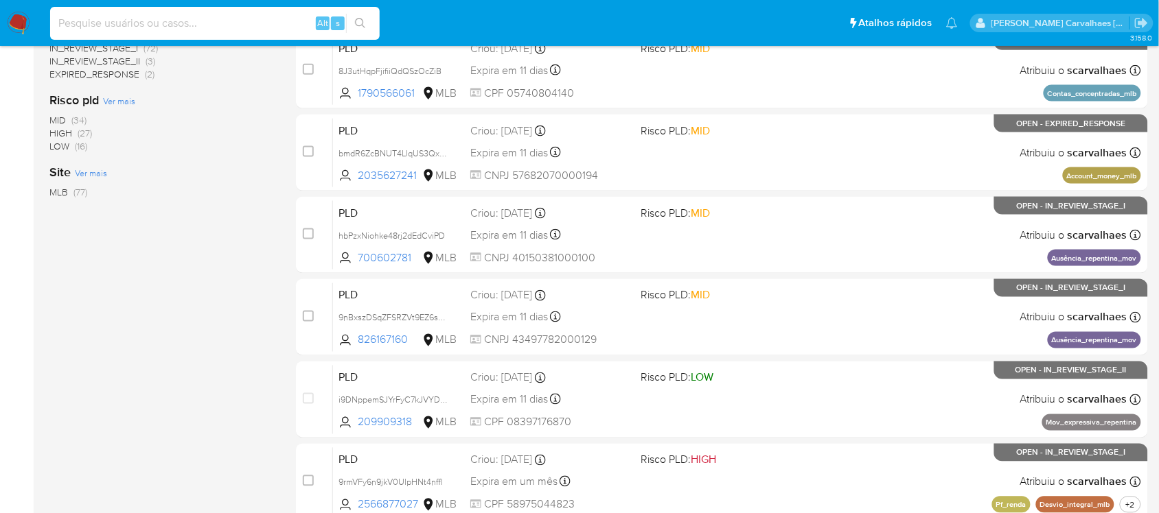
paste input "WnwEGv6X1tdgGbHGkqqBKyV9 -"
type input "WnwEGv6X1tdgGbHGkqqBKyV9"
click at [361, 19] on icon "search-icon" at bounding box center [360, 23] width 11 height 11
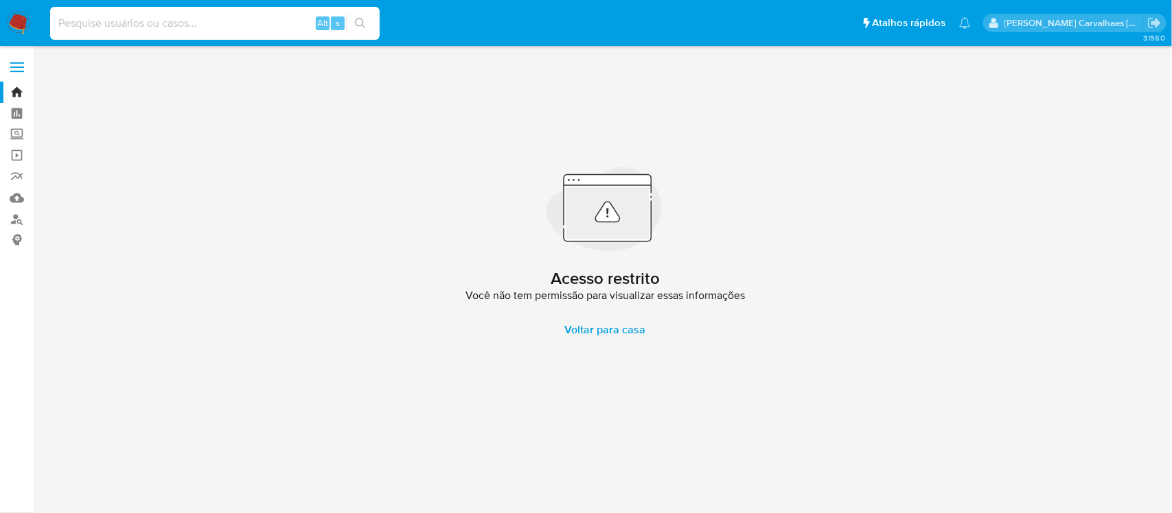
paste input "WnwEGv6X1tdgGbHGkqqBKyV9 -"
click at [54, 21] on input "WnwEGv6X1tdgGbHGkqqBKyV9 -" at bounding box center [214, 23] width 329 height 18
click at [239, 18] on input "nwEGv6X1tdgGbHGkqqBKyV9 -" at bounding box center [214, 23] width 329 height 18
drag, startPoint x: 233, startPoint y: 22, endPoint x: 14, endPoint y: 18, distance: 219.0
click at [16, 19] on nav "Pausado Ver notificaciones nwEGv6X1tdgGbHGkqqBKyV9 Alt s Atalhos rápidos Presio…" at bounding box center [586, 23] width 1172 height 46
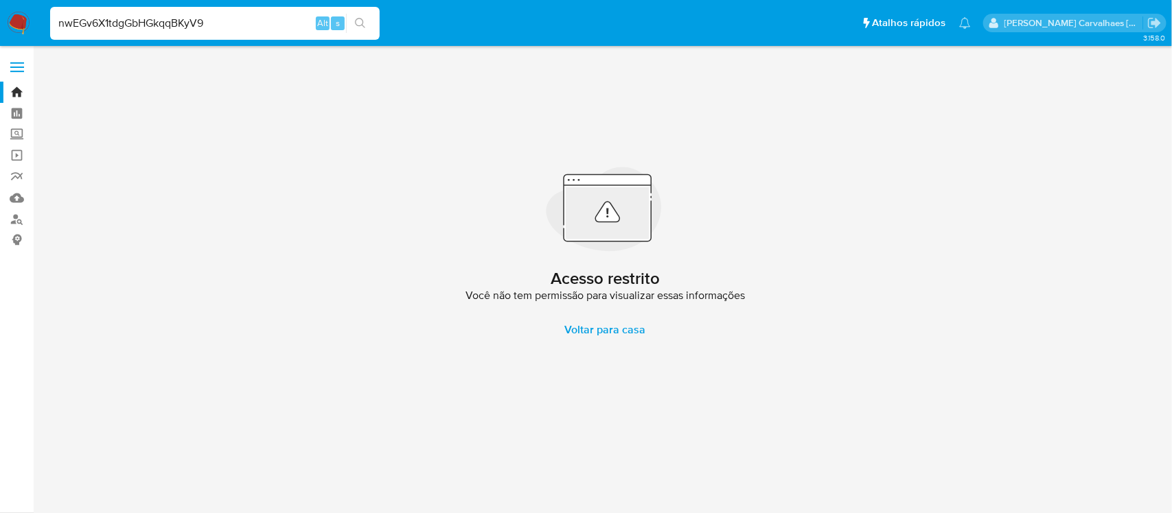
paste input "W"
type input "WnwEGv6X1tdgGbHGkqqBKyV9"
click at [367, 24] on button "search-icon" at bounding box center [360, 23] width 28 height 19
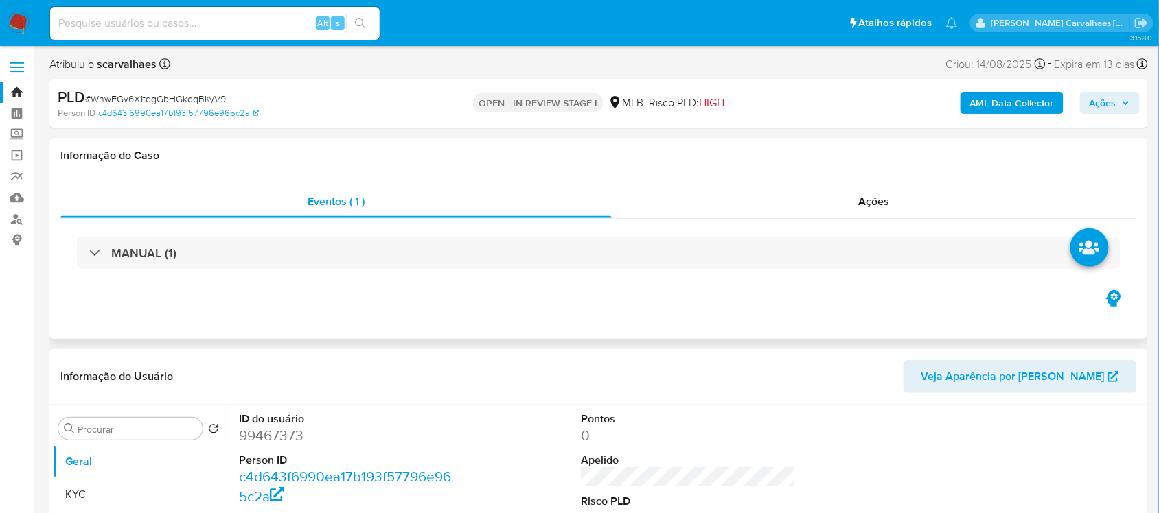
select select "10"
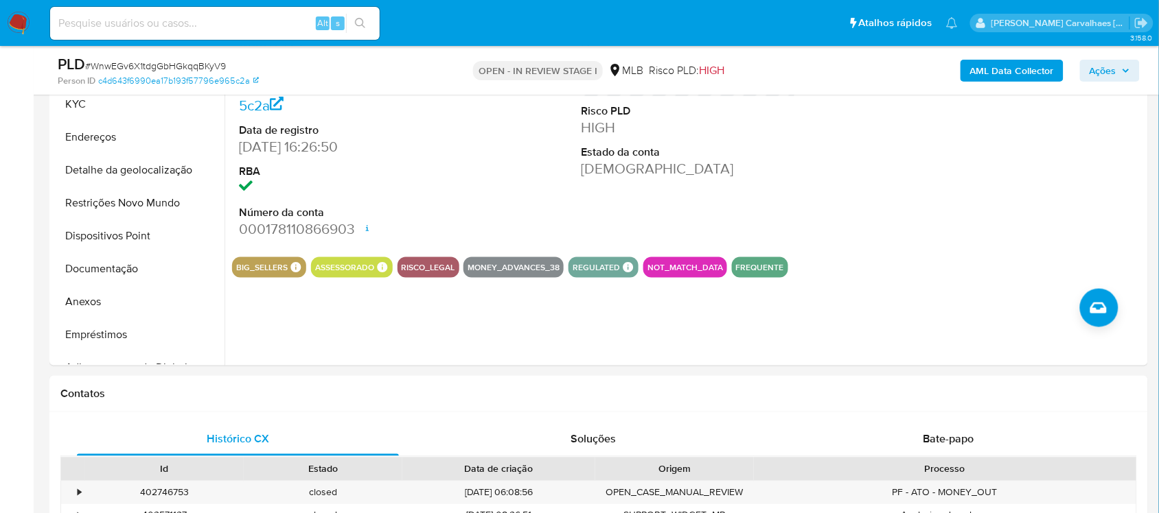
scroll to position [343, 0]
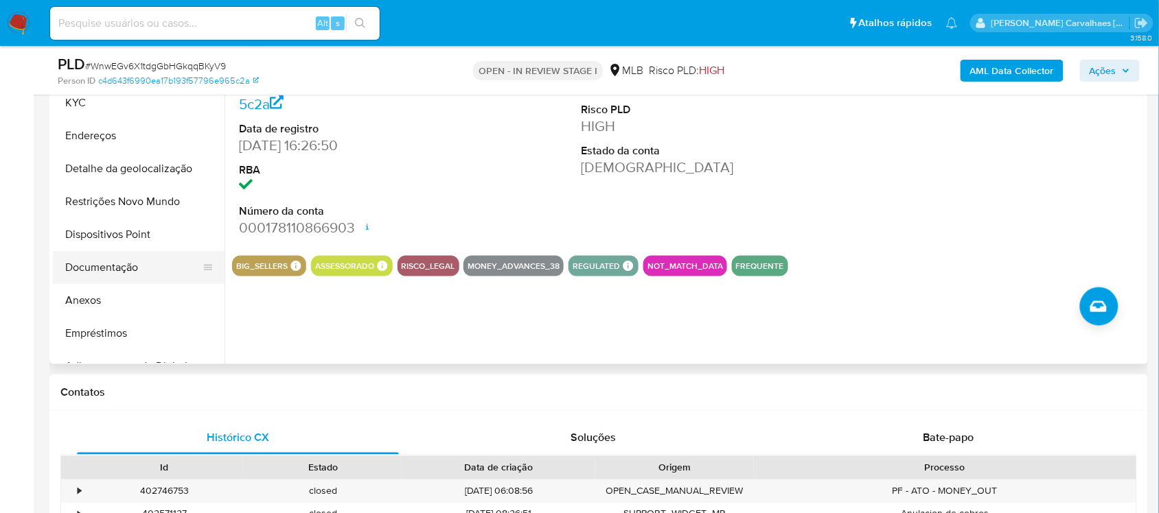
click at [97, 266] on button "Documentação" at bounding box center [133, 267] width 161 height 33
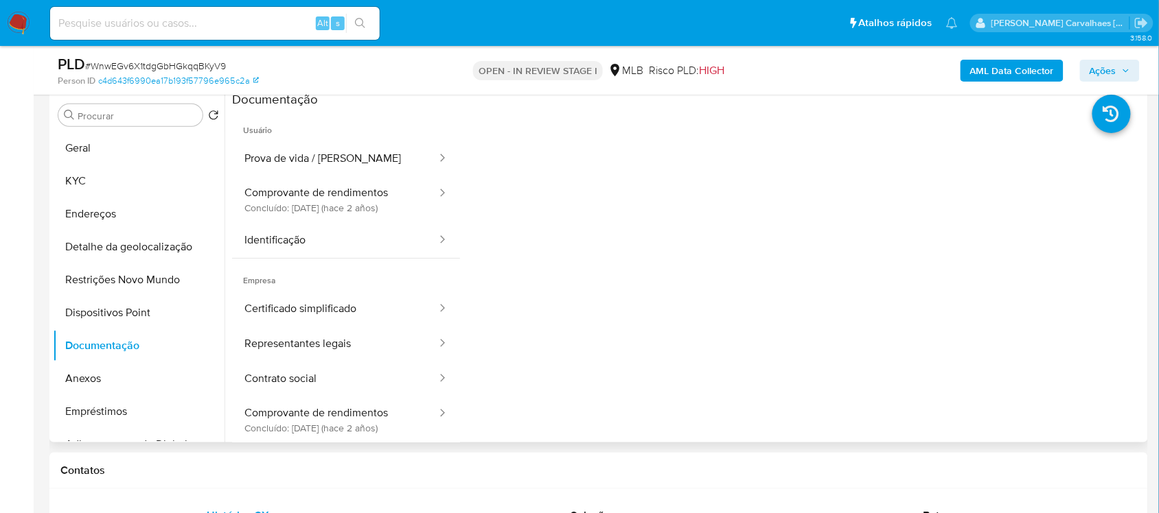
scroll to position [172, 0]
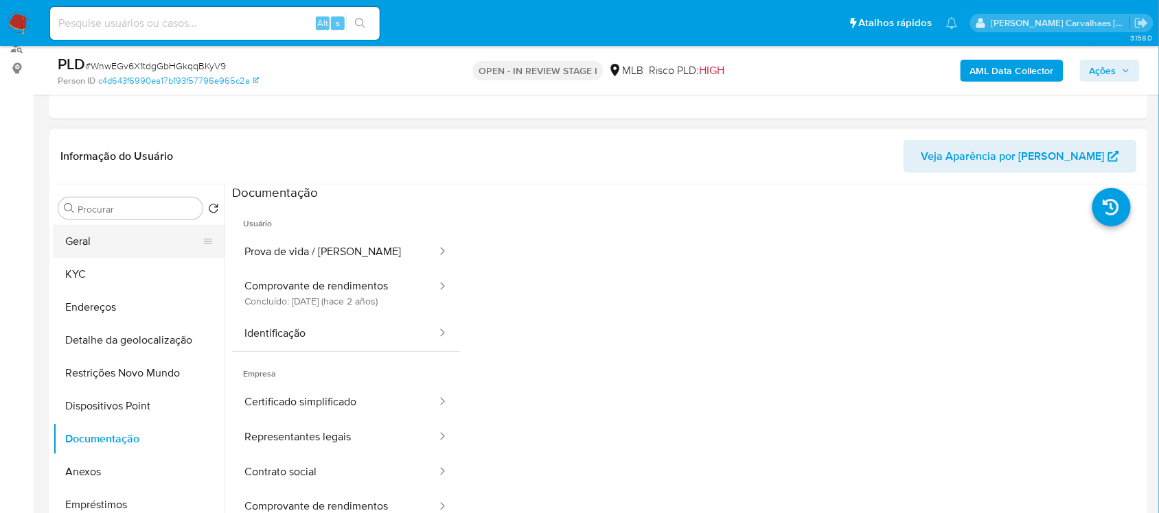
click at [95, 252] on button "Geral" at bounding box center [133, 241] width 161 height 33
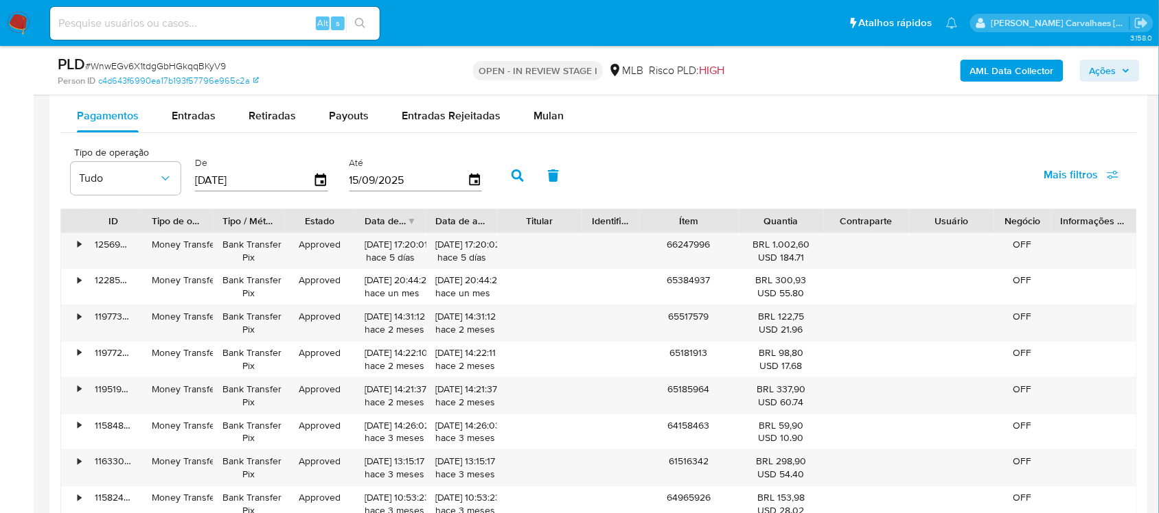
scroll to position [1459, 0]
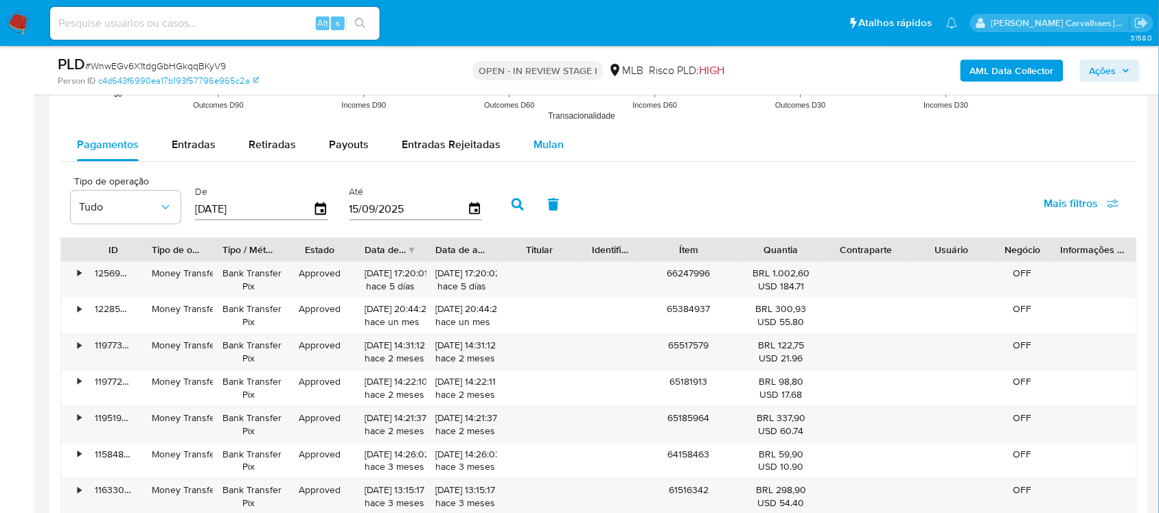
click at [549, 145] on span "Mulan" at bounding box center [548, 145] width 30 height 16
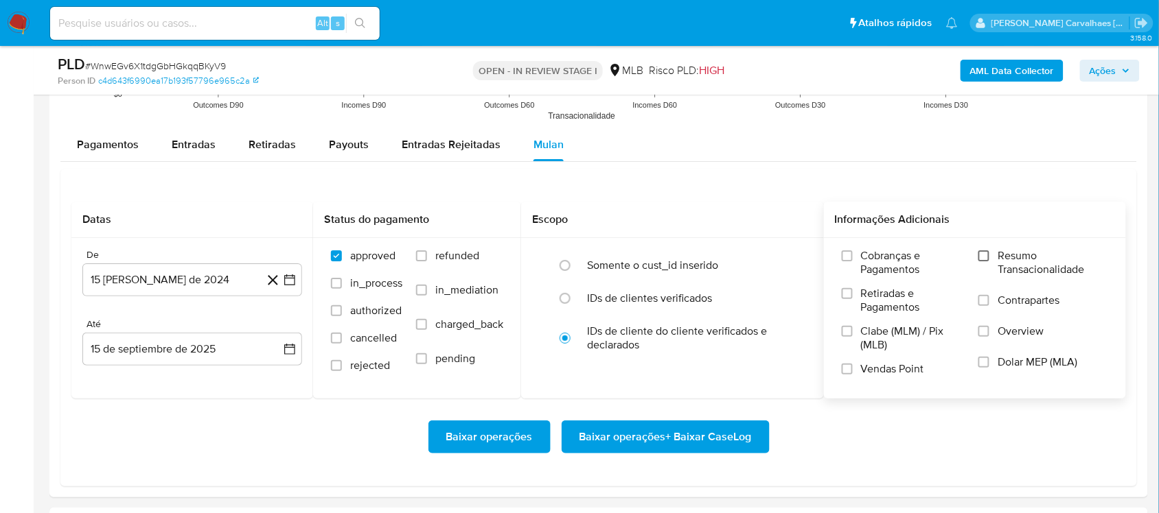
click at [984, 256] on input "Resumo Transacionalidade" at bounding box center [983, 256] width 11 height 11
click at [286, 278] on icon "button" at bounding box center [289, 280] width 11 height 11
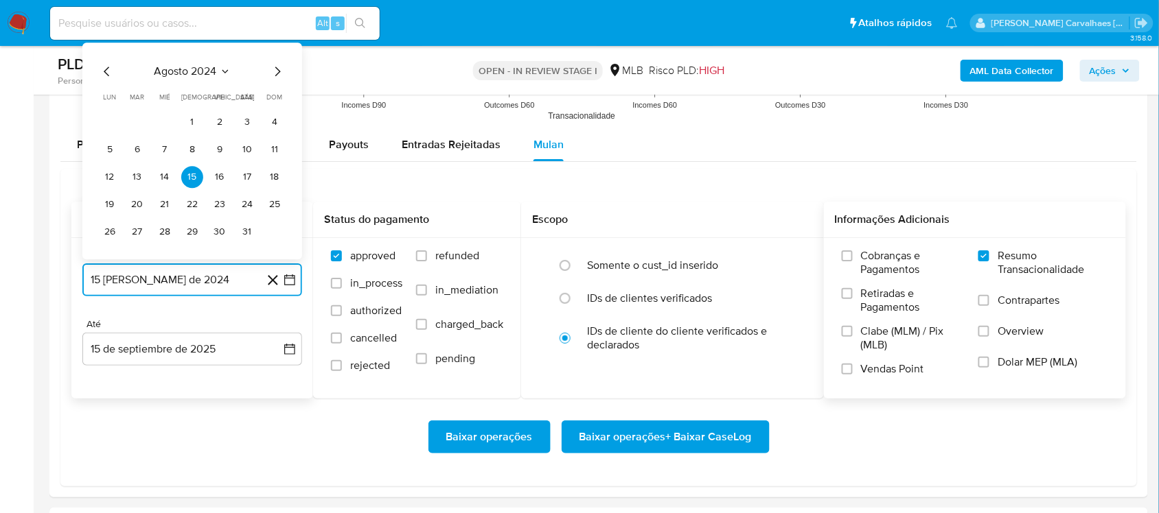
click at [275, 70] on icon "Mes siguiente" at bounding box center [277, 71] width 16 height 16
click at [277, 47] on icon "Mes siguiente" at bounding box center [277, 44] width 16 height 16
click at [275, 73] on icon "Mes siguiente" at bounding box center [277, 71] width 16 height 16
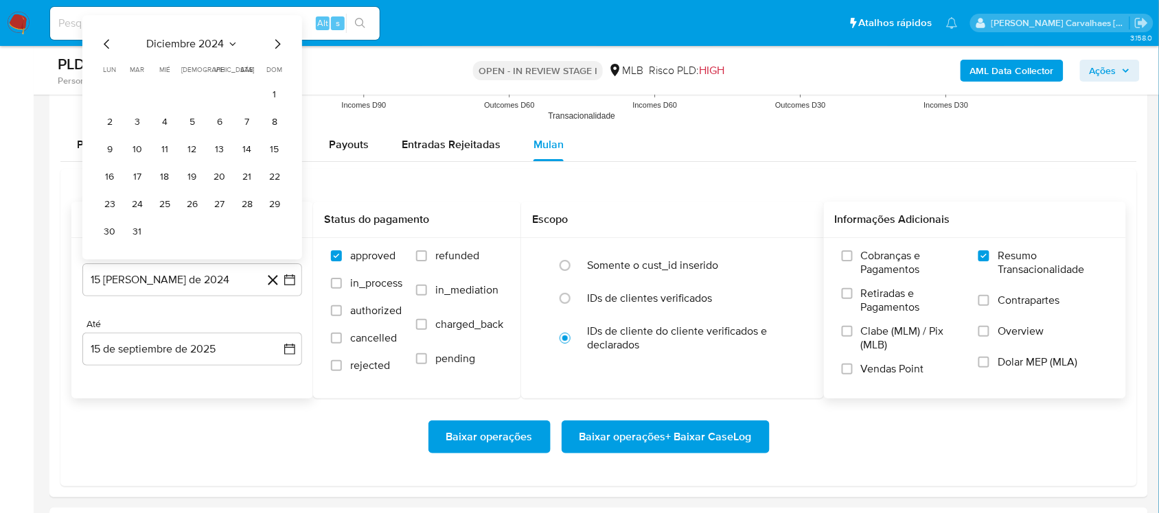
click at [275, 73] on span "dom" at bounding box center [275, 70] width 16 height 10
click at [276, 43] on icon "Mes siguiente" at bounding box center [277, 44] width 16 height 16
click at [276, 76] on icon "Mes siguiente" at bounding box center [277, 72] width 5 height 10
click at [276, 72] on icon "Mes siguiente" at bounding box center [277, 71] width 16 height 16
click at [275, 50] on icon "Mes siguiente" at bounding box center [277, 44] width 16 height 16
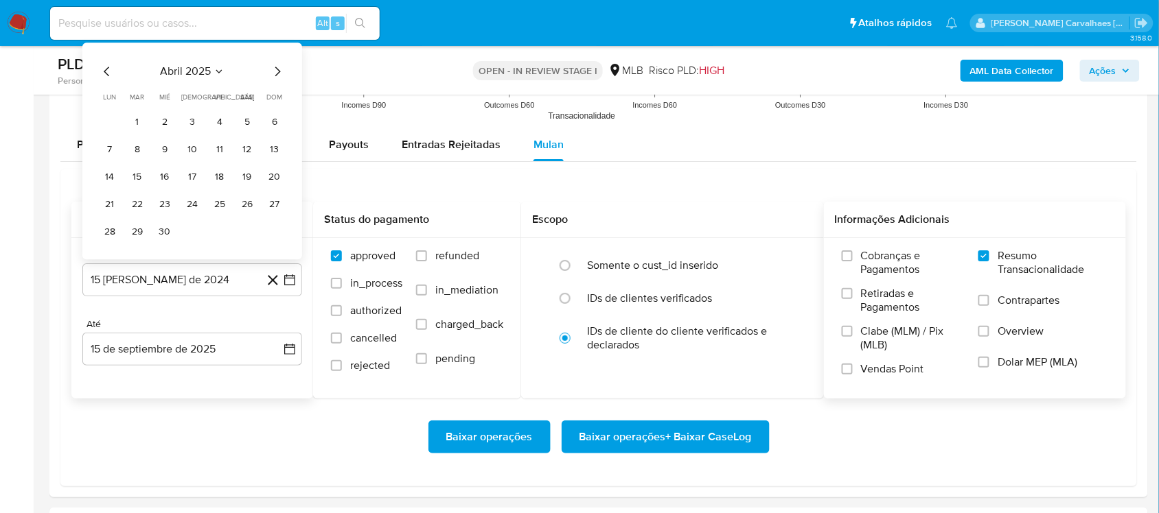
click at [275, 66] on icon "Mes siguiente" at bounding box center [277, 71] width 16 height 16
click at [275, 36] on div "junio 2025 junio 2025 lun lunes mar martes mié miércoles jue jueves vie viernes…" at bounding box center [192, 137] width 220 height 244
click at [276, 42] on icon "Mes siguiente" at bounding box center [277, 44] width 5 height 10
click at [273, 65] on icon "Mes siguiente" at bounding box center [277, 71] width 16 height 16
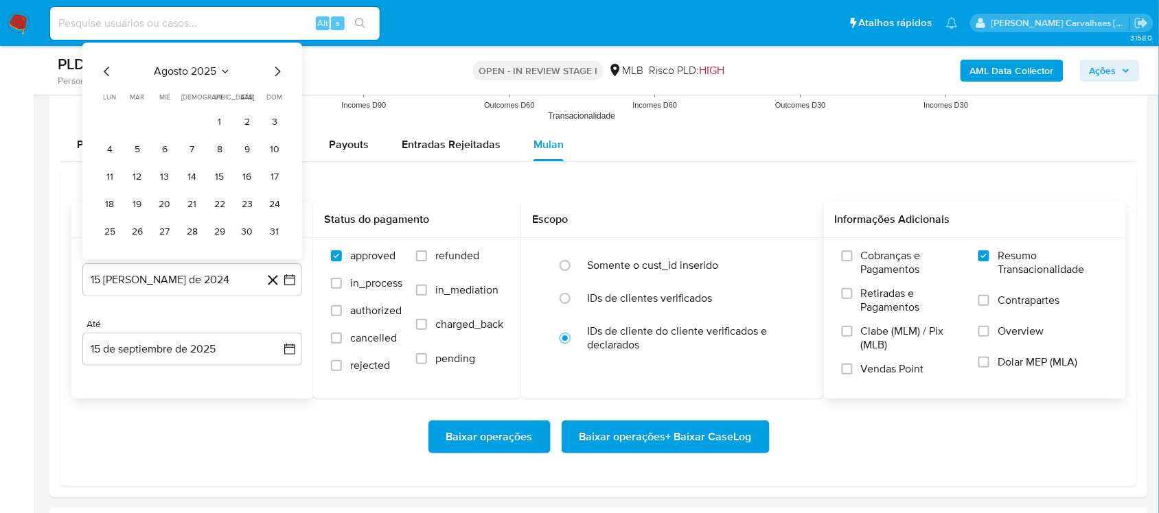
click at [273, 65] on icon "Mes siguiente" at bounding box center [277, 71] width 16 height 16
click at [112, 124] on button "1" at bounding box center [110, 122] width 22 height 22
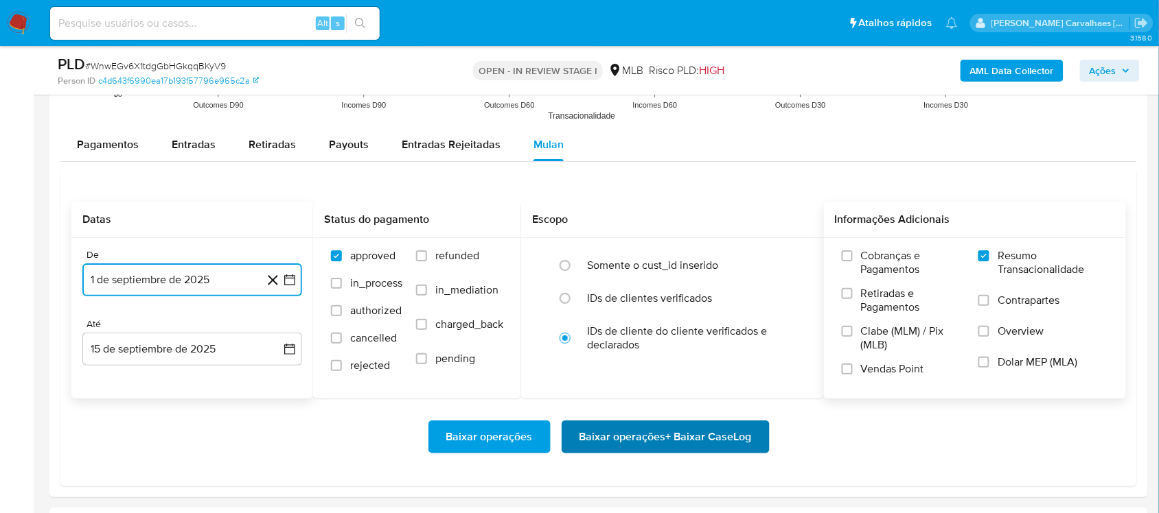
click at [662, 436] on span "Baixar operações + Baixar CaseLog" at bounding box center [665, 437] width 172 height 30
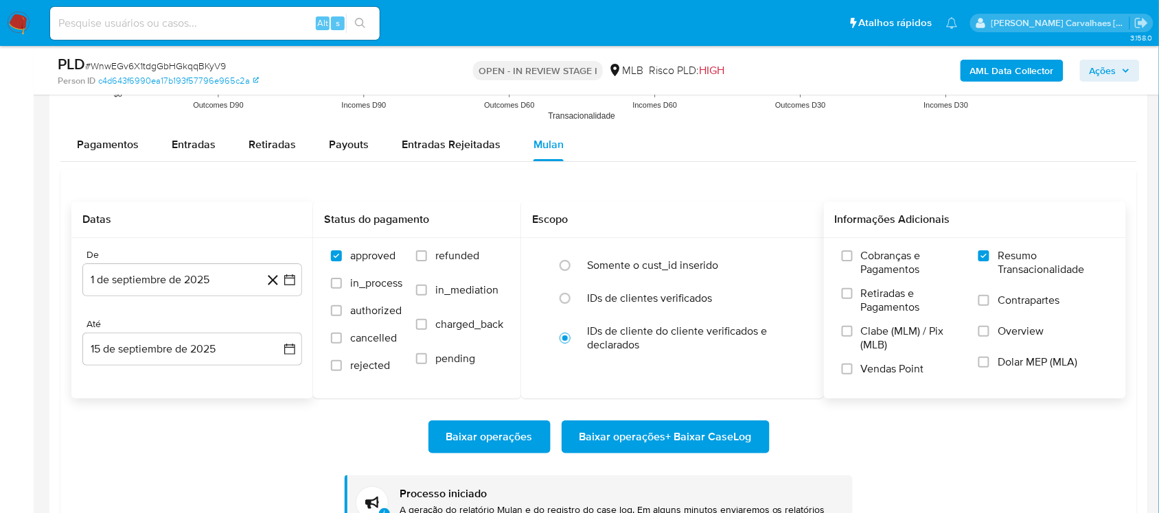
click at [199, 16] on input at bounding box center [214, 23] width 329 height 18
click at [115, 23] on input at bounding box center [214, 23] width 329 height 18
click at [128, 19] on input at bounding box center [214, 23] width 329 height 18
paste input "omAsLHn95oreYzDFsM5xLtoS"
type input "omAsLHn95oreYzDFsM5xLtoS"
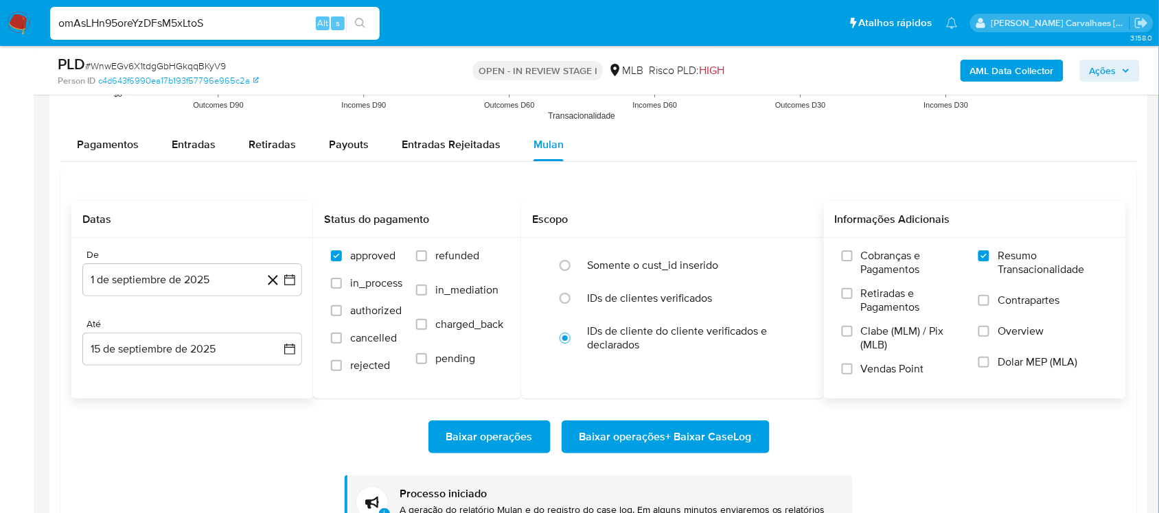
click at [358, 21] on icon "search-icon" at bounding box center [360, 23] width 11 height 11
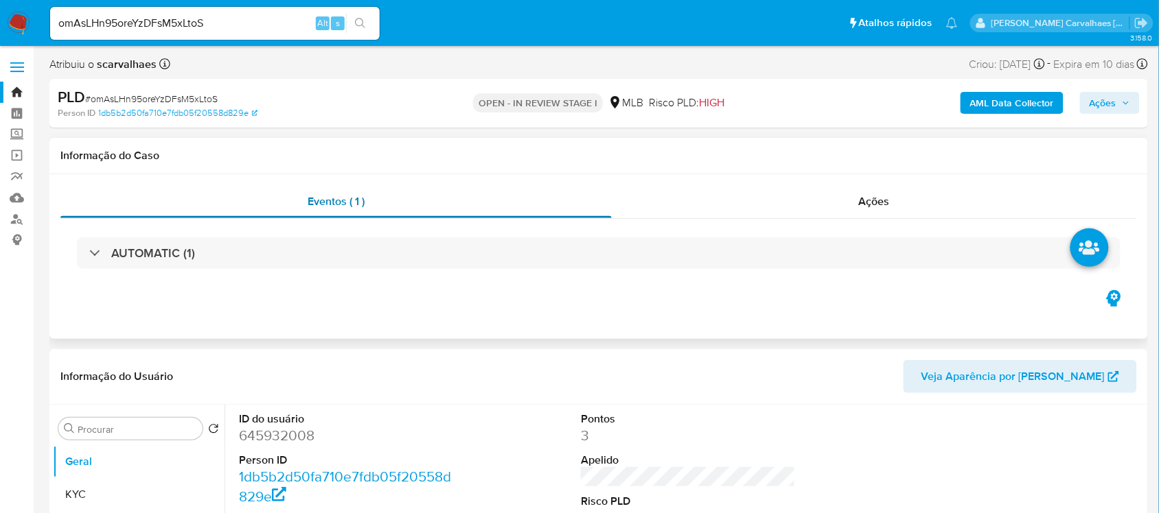
select select "10"
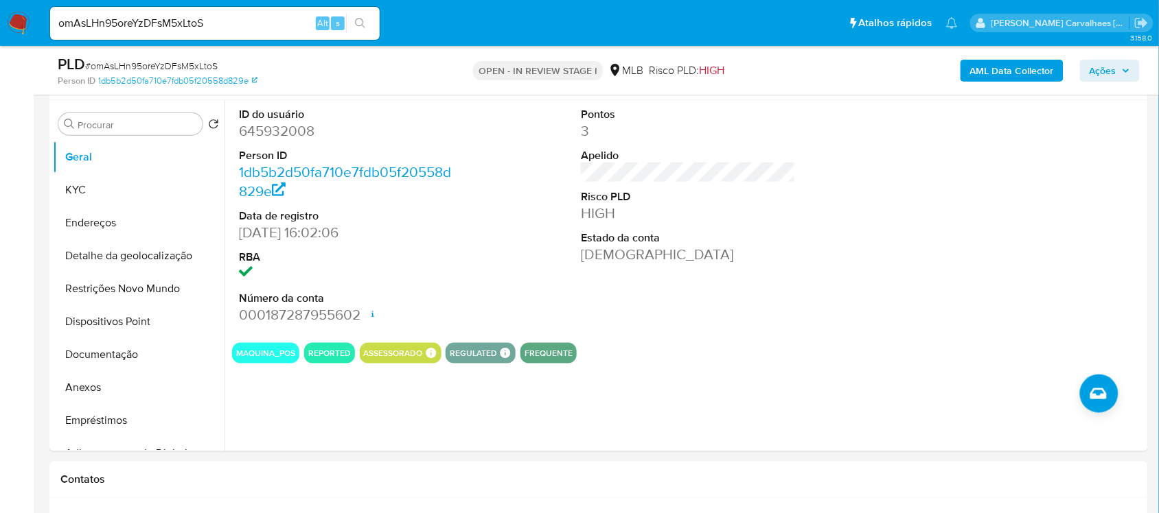
scroll to position [257, 0]
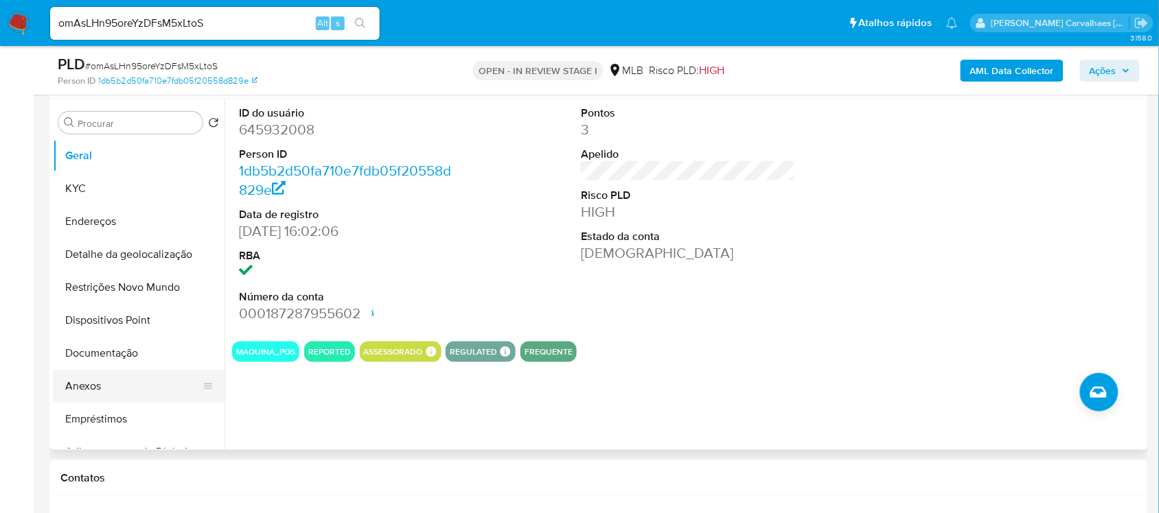
click at [84, 390] on button "Anexos" at bounding box center [133, 386] width 161 height 33
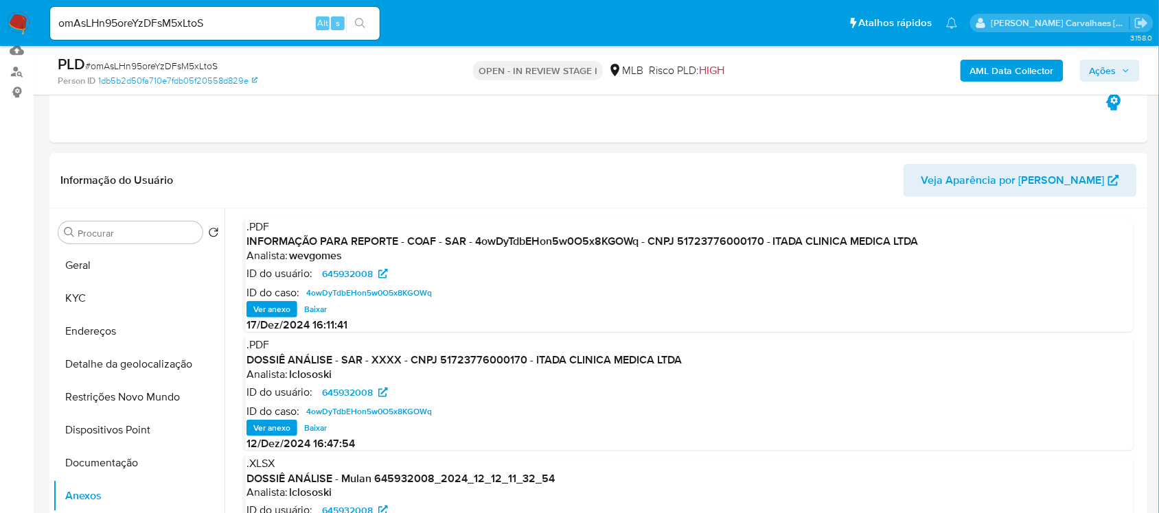
scroll to position [86, 0]
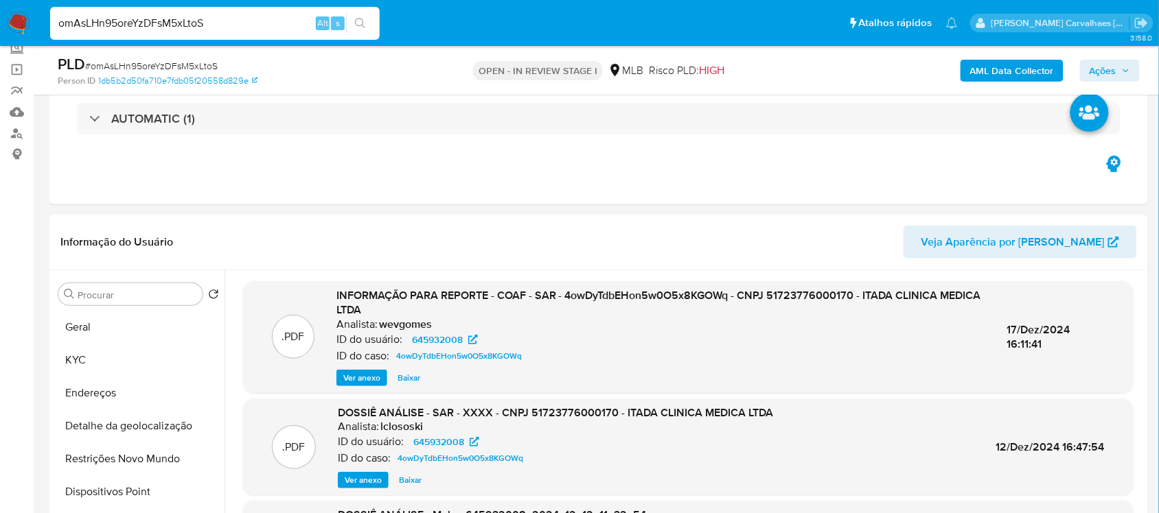
drag, startPoint x: 211, startPoint y: 27, endPoint x: 55, endPoint y: 33, distance: 156.6
click at [55, 33] on div "omAsLHn95oreYzDFsM5xLtoS Alt s" at bounding box center [214, 23] width 329 height 33
click at [357, 19] on icon "search-icon" at bounding box center [360, 23] width 11 height 11
click at [55, 21] on input "omAsLHn95oreYzDFsM5xLtoS" at bounding box center [214, 23] width 329 height 18
click at [368, 15] on button "search-icon" at bounding box center [360, 23] width 28 height 19
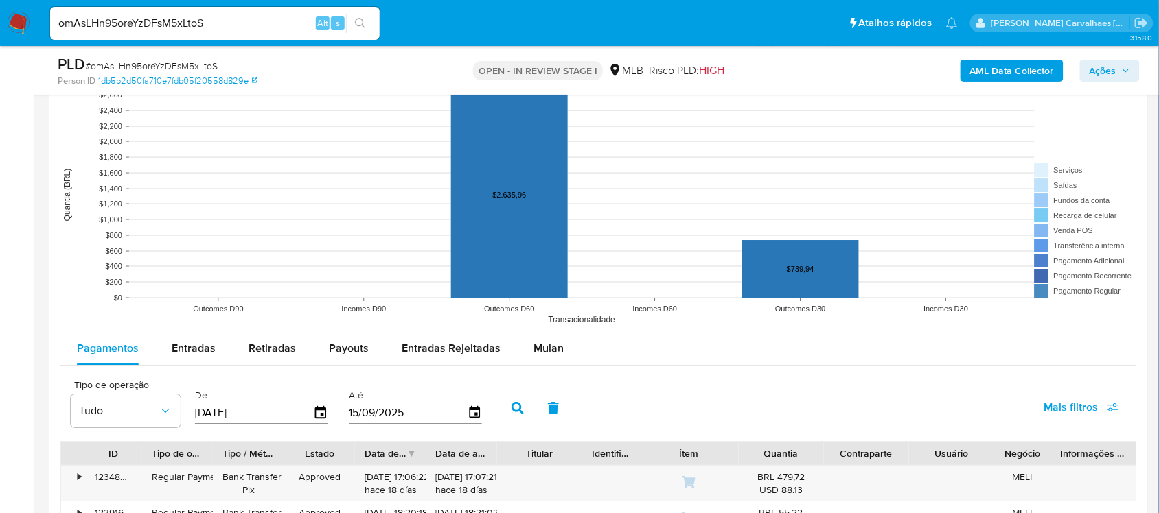
scroll to position [1287, 0]
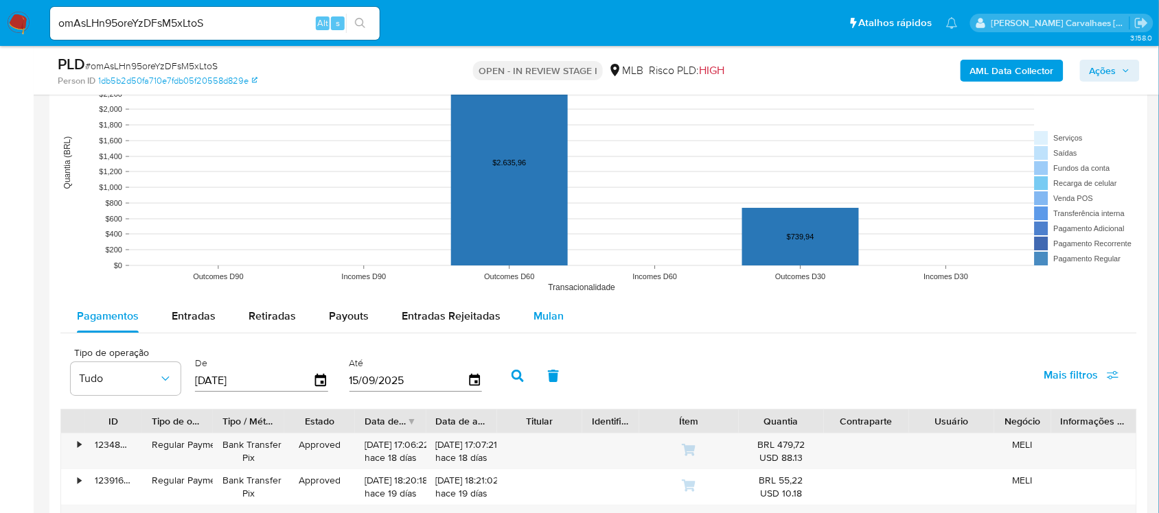
click at [550, 314] on span "Mulan" at bounding box center [548, 316] width 30 height 16
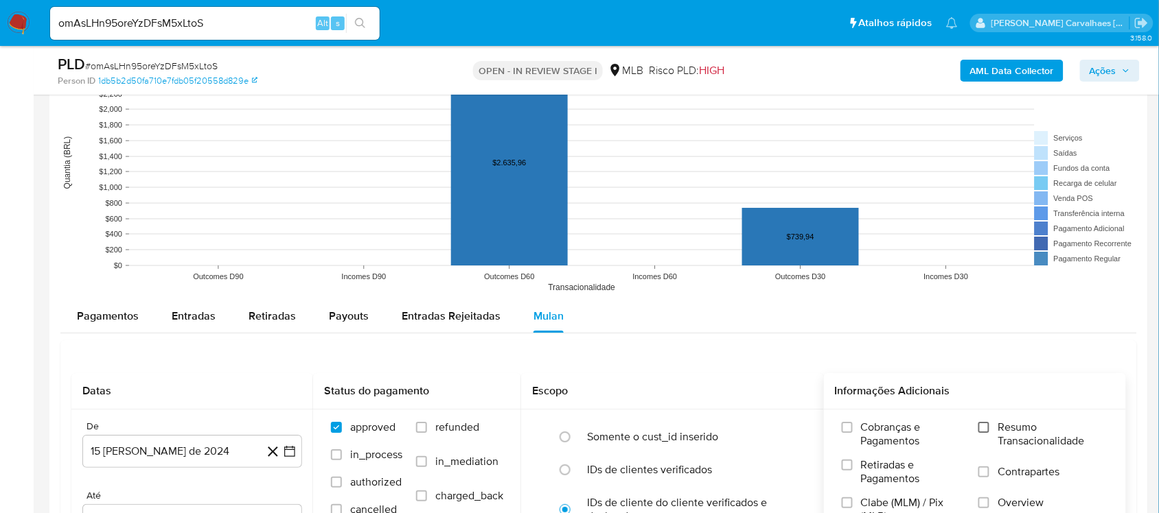
click at [988, 433] on input "Resumo Transacionalidade" at bounding box center [983, 427] width 11 height 11
click at [290, 454] on icon "button" at bounding box center [290, 452] width 14 height 14
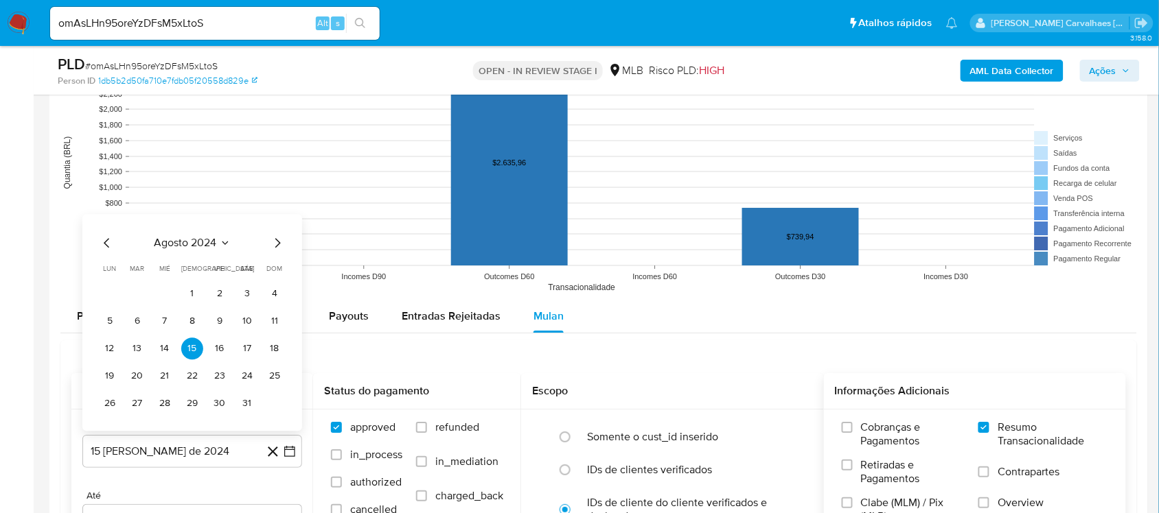
drag, startPoint x: 264, startPoint y: 230, endPoint x: 269, endPoint y: 249, distance: 19.8
click at [264, 235] on div "agosto 2024 agosto 2024 lun lunes mar martes mié miércoles jue jueves vie viern…" at bounding box center [192, 322] width 220 height 217
click at [276, 242] on icon "Mes siguiente" at bounding box center [277, 243] width 16 height 16
click at [279, 220] on icon "Mes siguiente" at bounding box center [277, 215] width 16 height 16
click at [272, 242] on icon "Mes siguiente" at bounding box center [277, 243] width 16 height 16
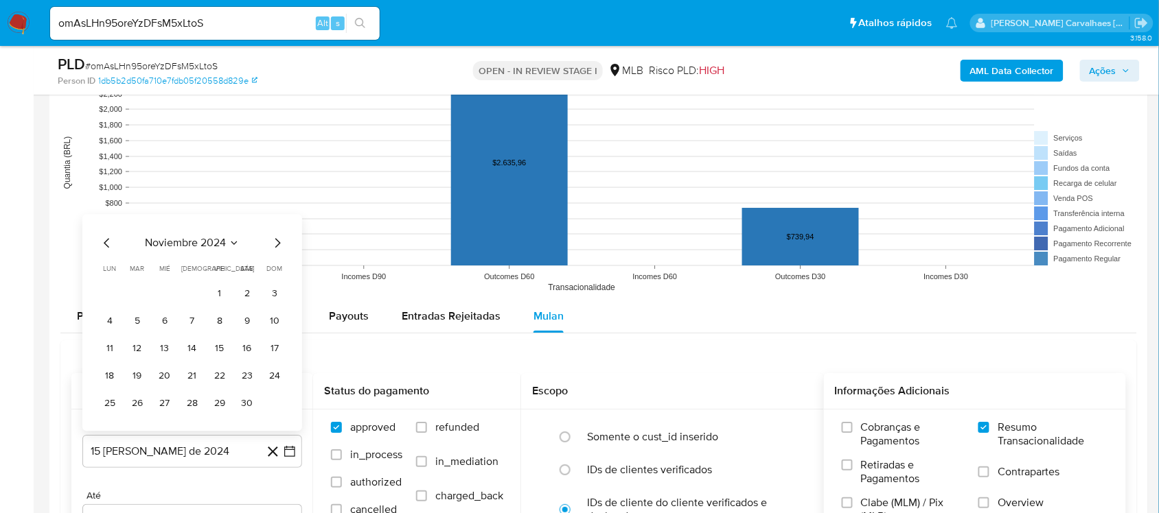
click at [272, 242] on icon "Mes siguiente" at bounding box center [277, 243] width 16 height 16
click at [272, 242] on span "dom" at bounding box center [275, 241] width 16 height 10
click at [279, 214] on icon "Mes siguiente" at bounding box center [277, 215] width 16 height 16
click at [279, 244] on icon "Mes siguiente" at bounding box center [277, 243] width 16 height 16
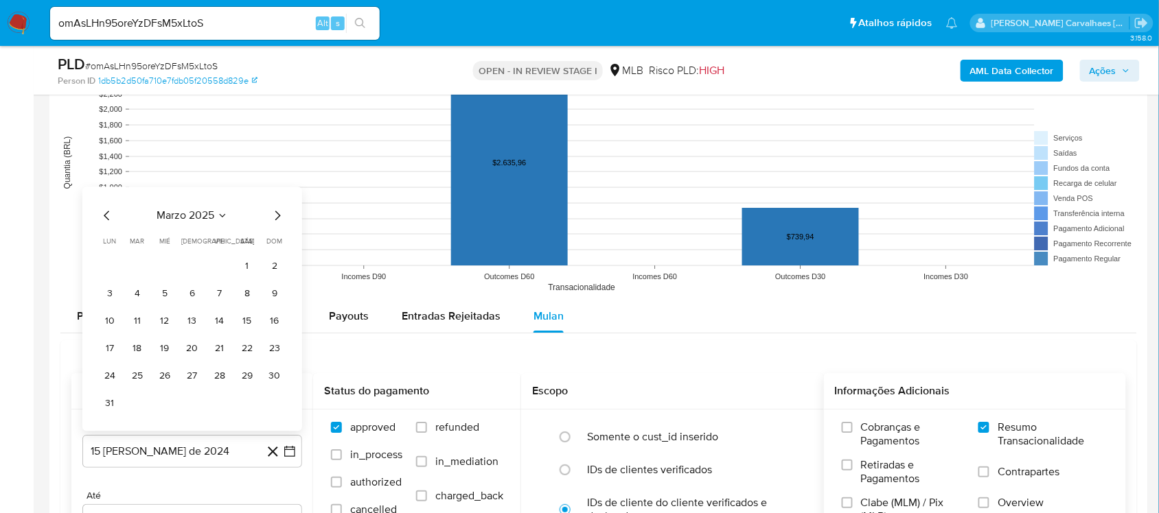
click at [278, 215] on icon "Mes siguiente" at bounding box center [277, 216] width 5 height 10
click at [276, 242] on icon "Mes siguiente" at bounding box center [277, 243] width 16 height 16
click at [190, 351] on button "15" at bounding box center [192, 349] width 22 height 22
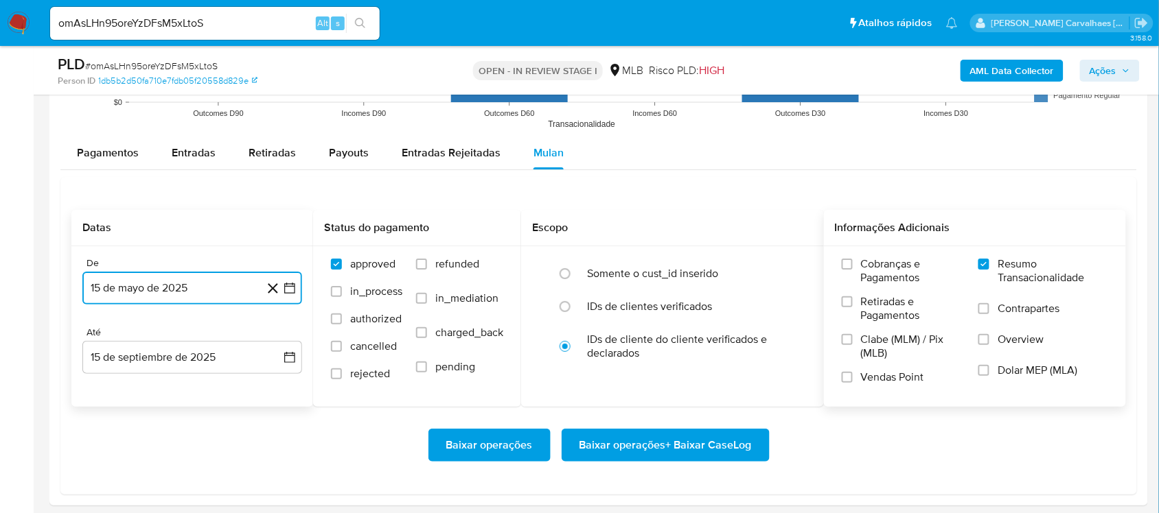
scroll to position [1544, 0]
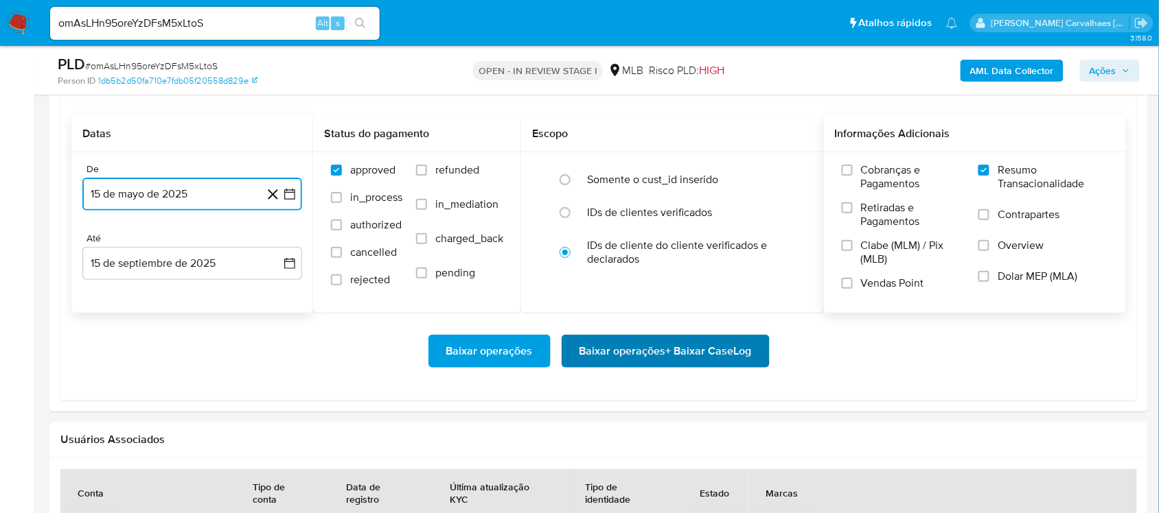
click at [635, 349] on span "Baixar operações + Baixar CaseLog" at bounding box center [665, 351] width 172 height 30
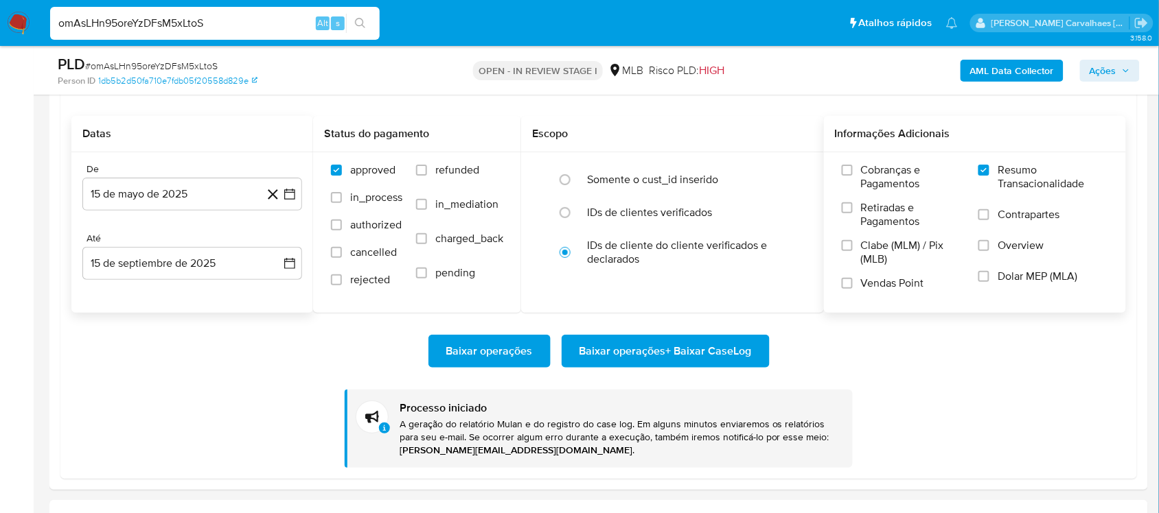
drag, startPoint x: 227, startPoint y: 24, endPoint x: 30, endPoint y: 38, distance: 198.2
click at [30, 38] on nav "Pausado Ver notificaciones omAsLHn95oreYzDFsM5xLtoS Alt s Atalhos rápidos Presi…" at bounding box center [579, 23] width 1159 height 46
paste input "L7RPjQKtxvlJQoiG2KpmlQAV"
type input "L7RPjQKtxvlJQoiG2KpmlQAV"
click at [352, 19] on button "search-icon" at bounding box center [360, 23] width 28 height 19
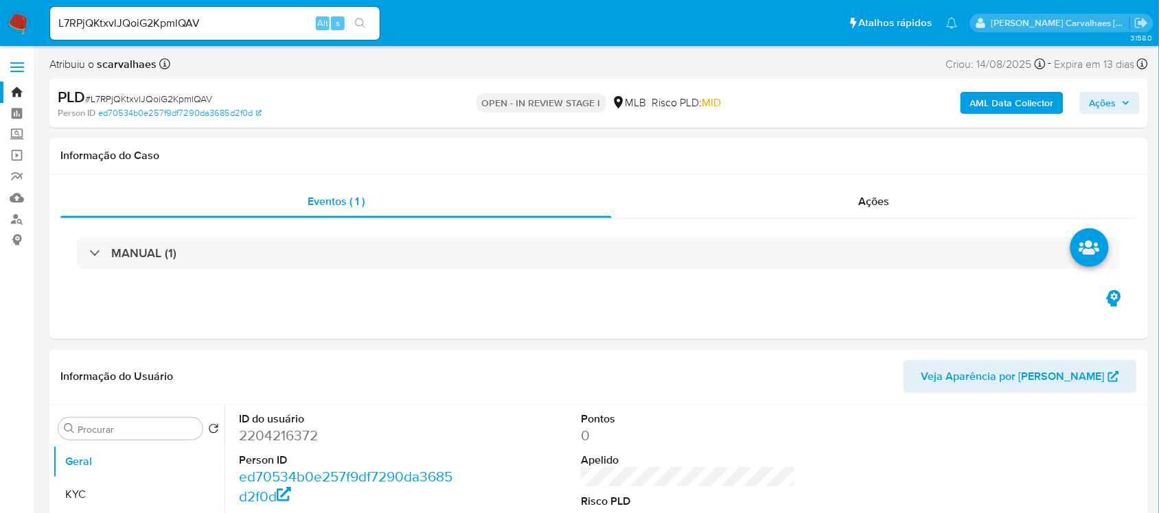
select select "10"
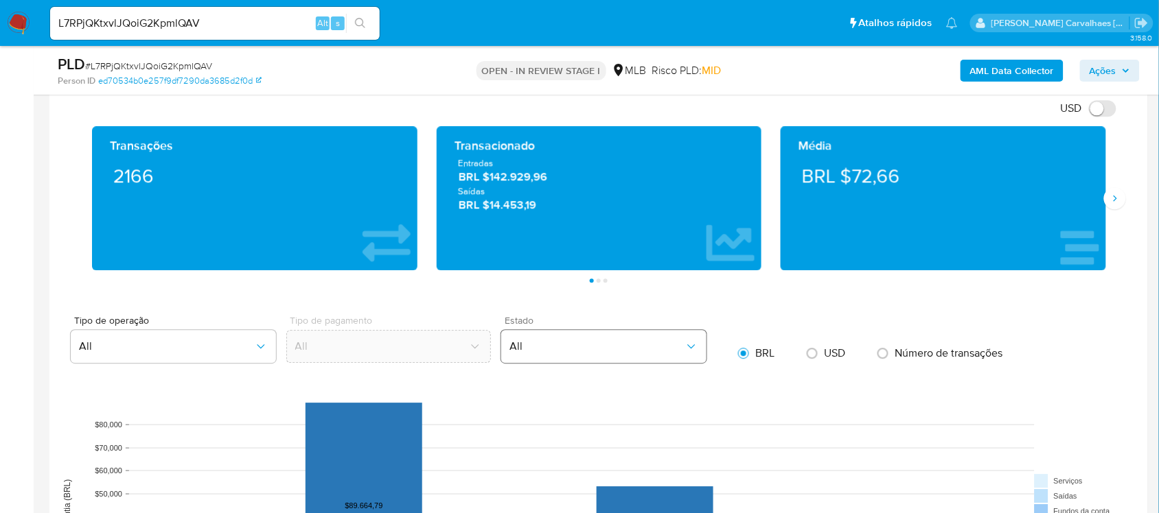
scroll to position [1201, 0]
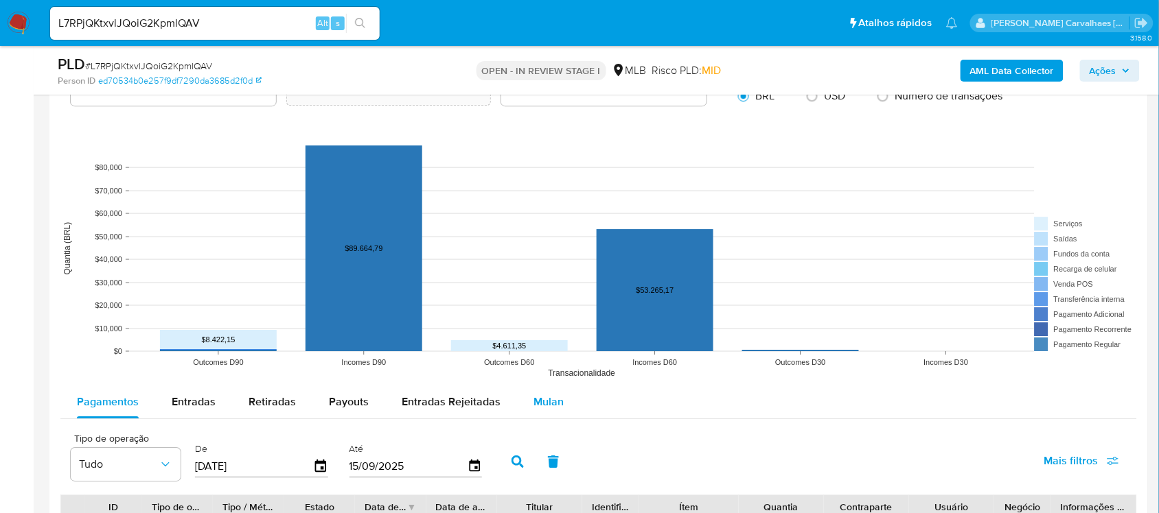
click at [547, 403] on span "Mulan" at bounding box center [548, 402] width 30 height 16
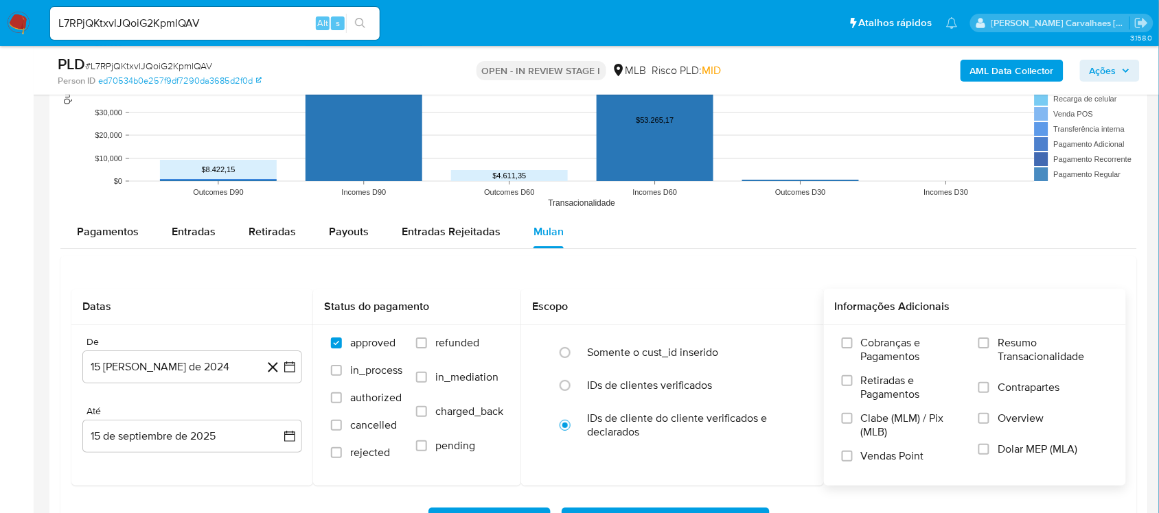
scroll to position [1373, 0]
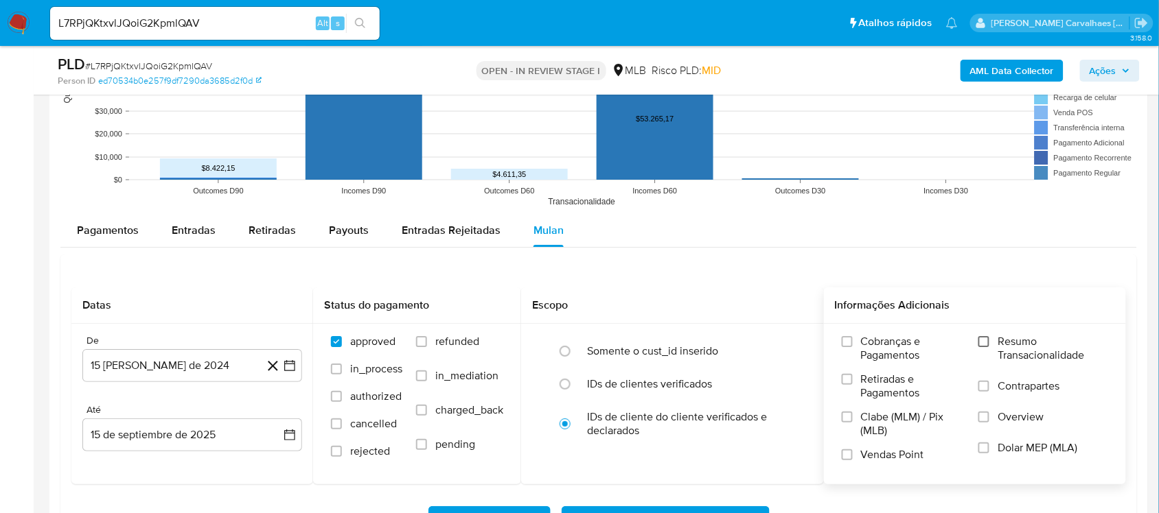
click at [985, 340] on input "Resumo Transacionalidade" at bounding box center [983, 341] width 11 height 11
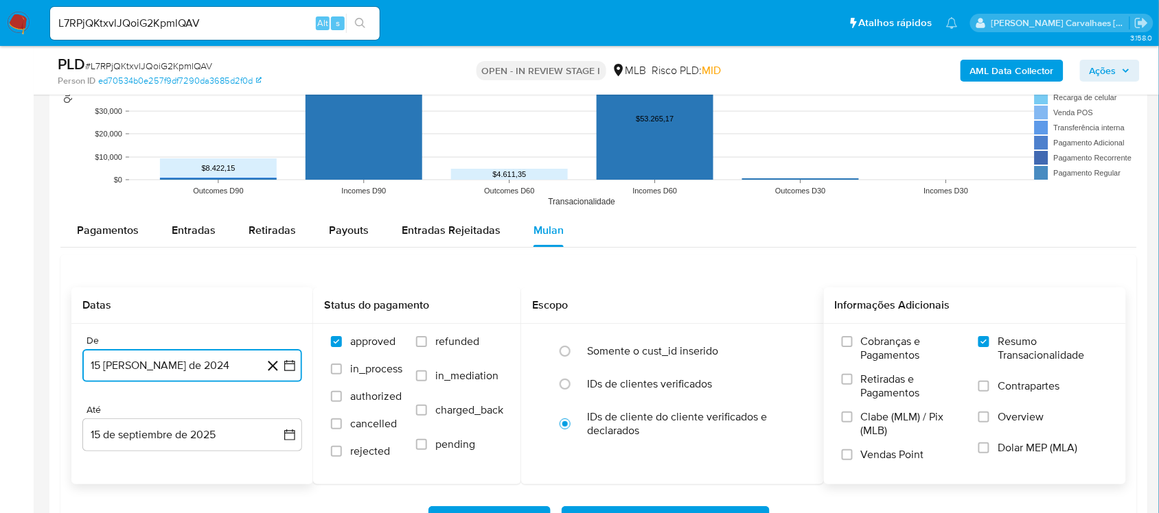
click at [289, 362] on icon "button" at bounding box center [290, 366] width 14 height 14
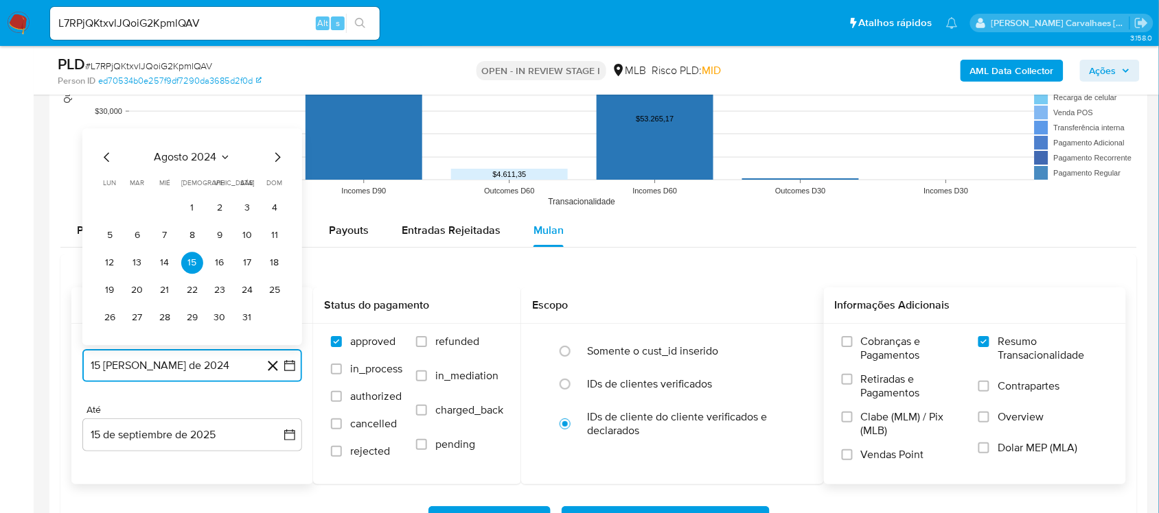
click at [273, 159] on icon "Mes siguiente" at bounding box center [277, 157] width 16 height 16
click at [275, 130] on icon "Mes siguiente" at bounding box center [277, 129] width 16 height 16
click at [277, 154] on icon "Mes siguiente" at bounding box center [277, 157] width 16 height 16
click at [277, 128] on icon "Mes siguiente" at bounding box center [277, 130] width 5 height 10
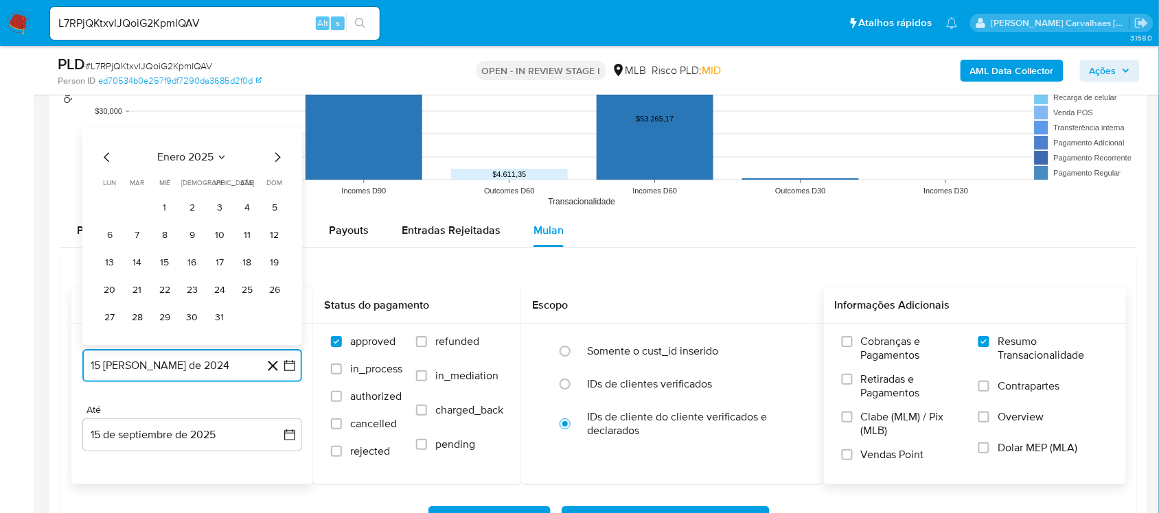
click at [275, 155] on icon "Mes siguiente" at bounding box center [277, 157] width 5 height 10
click at [277, 159] on icon "Mes siguiente" at bounding box center [277, 157] width 16 height 16
click at [271, 135] on icon "Mes siguiente" at bounding box center [277, 129] width 16 height 16
click at [275, 155] on icon "Mes siguiente" at bounding box center [277, 157] width 16 height 16
click at [187, 265] on button "15" at bounding box center [192, 263] width 22 height 22
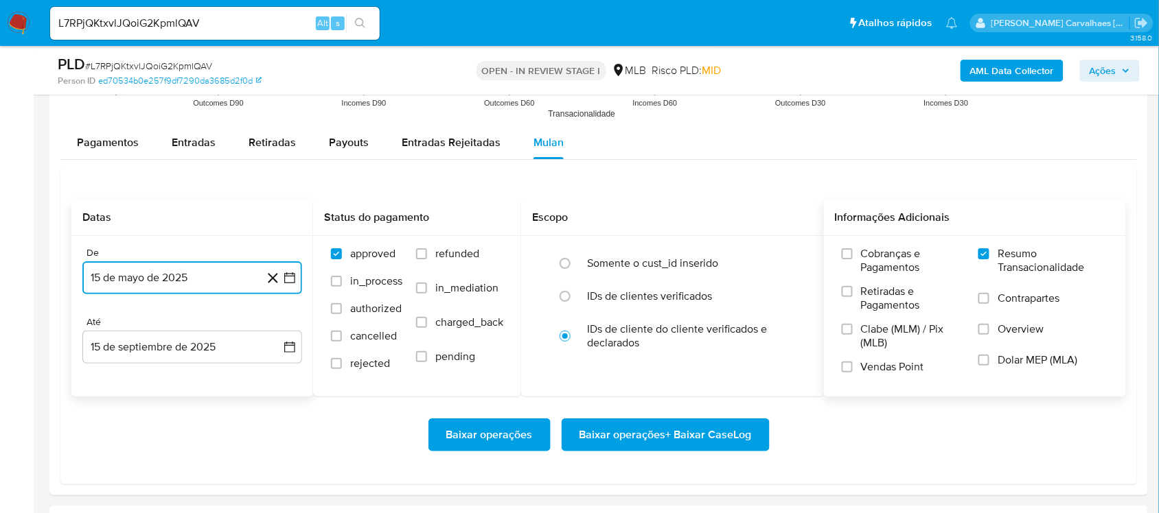
scroll to position [1544, 0]
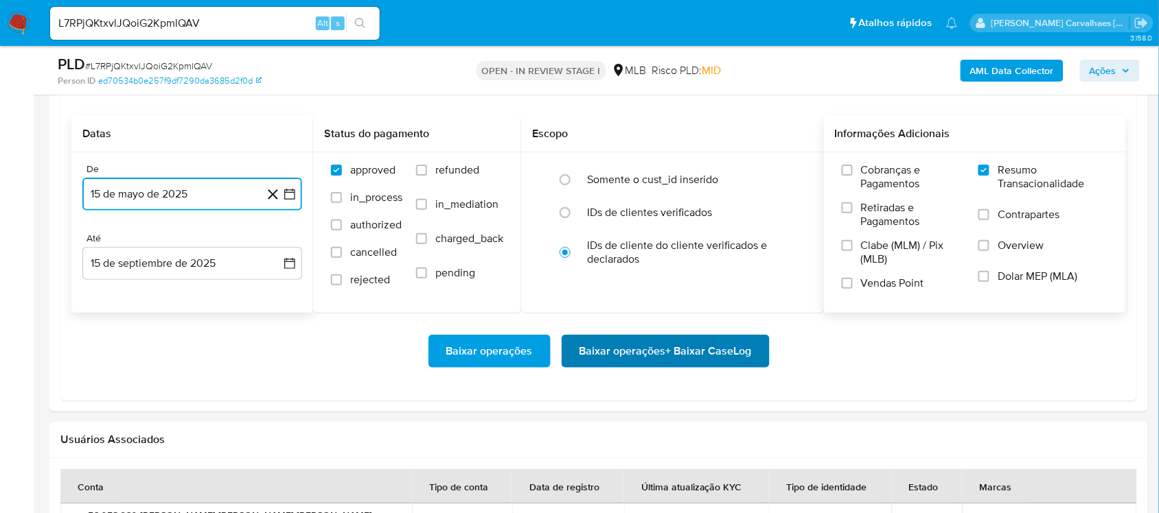
click at [631, 341] on span "Baixar operações + Baixar CaseLog" at bounding box center [665, 351] width 172 height 30
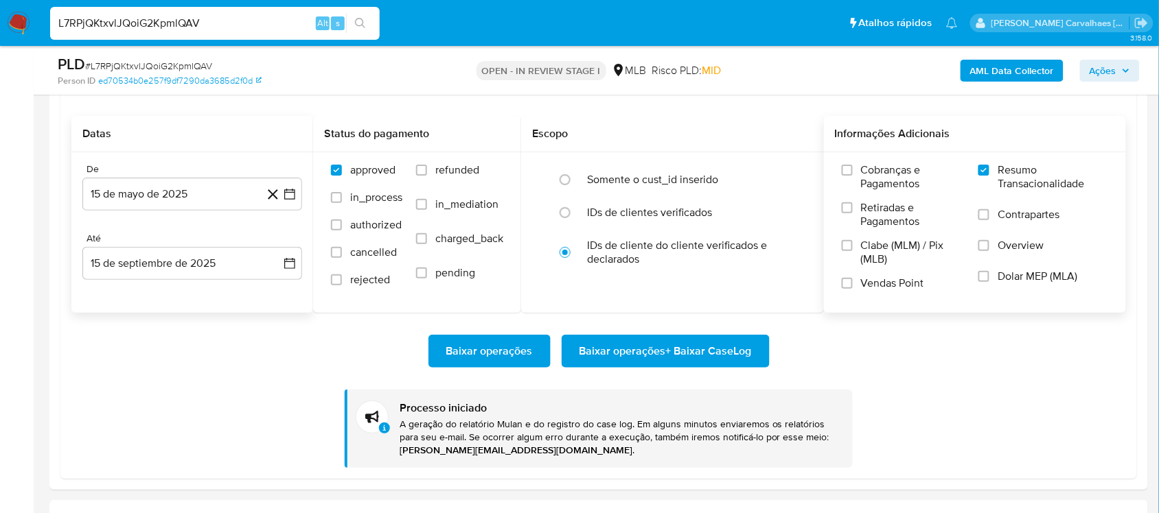
drag, startPoint x: 244, startPoint y: 21, endPoint x: 1, endPoint y: 42, distance: 243.2
click at [1, 42] on nav "Pausado Ver notificaciones L7RPjQKtxvlJQoiG2KpmlQAV Alt s Atalhos rápidos Presi…" at bounding box center [579, 23] width 1159 height 46
paste input "AN9lR8vFbx36nXKNrFEPM4wB"
type input "AN9lR8vFbx36nXKNrFEPM4wB"
click at [357, 19] on icon "search-icon" at bounding box center [360, 23] width 11 height 11
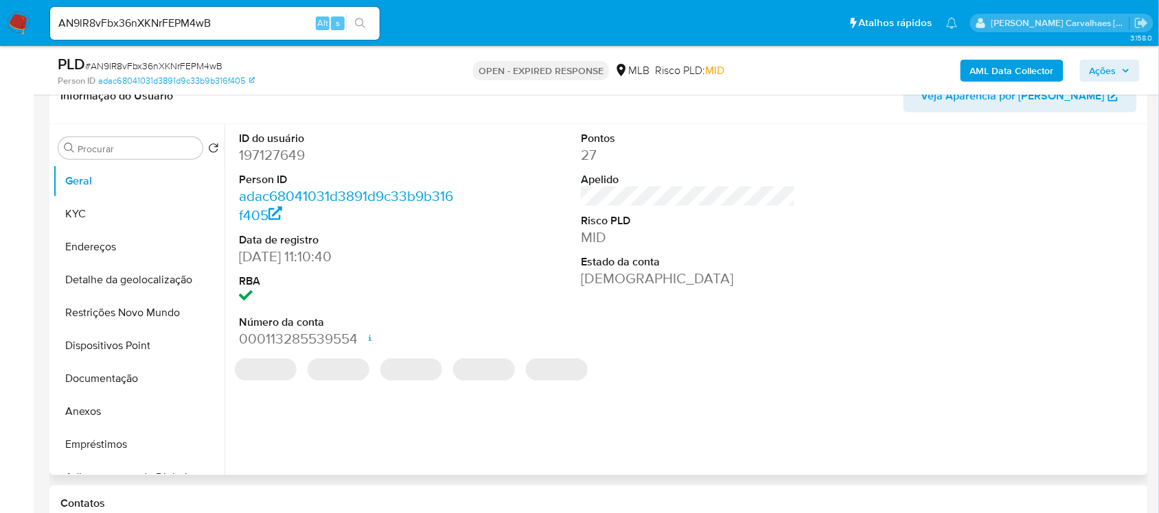
scroll to position [257, 0]
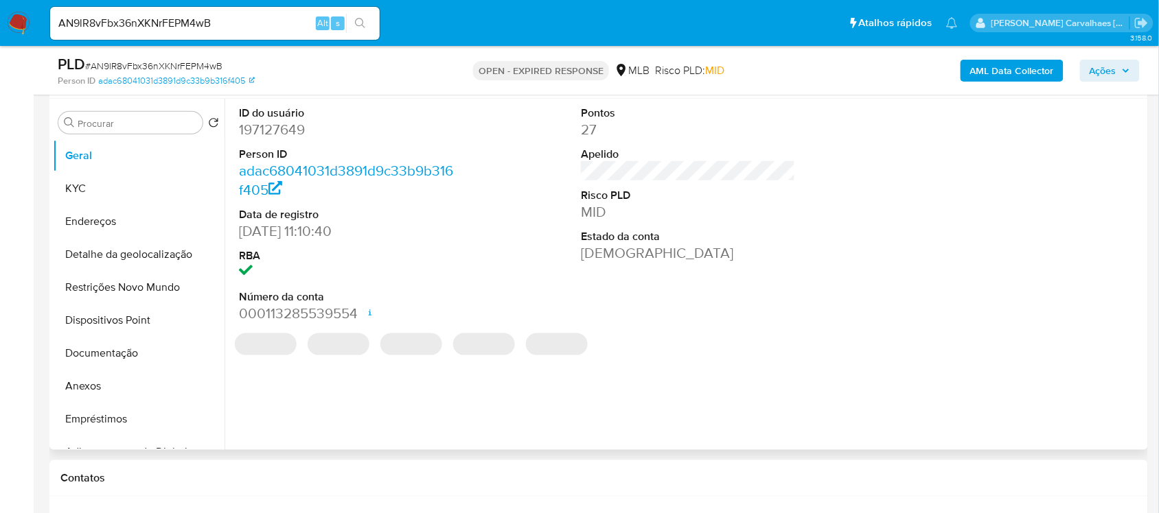
select select "10"
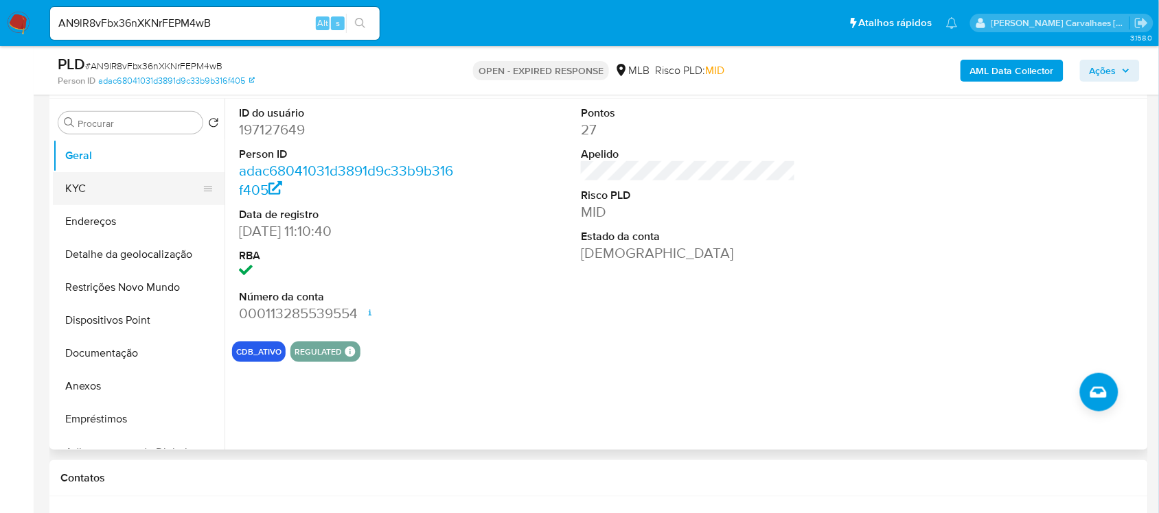
click at [114, 196] on button "KYC" at bounding box center [133, 188] width 161 height 33
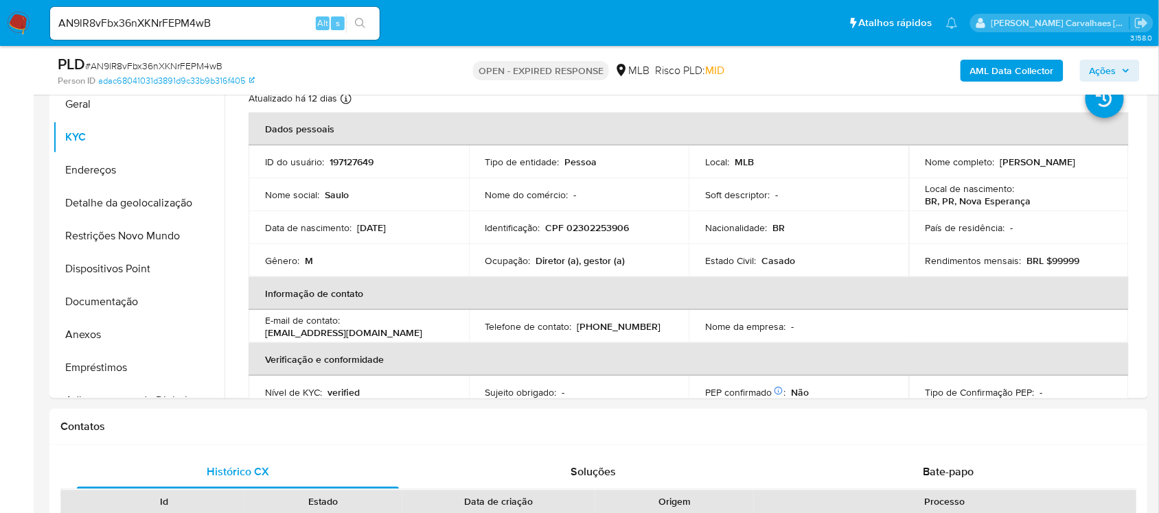
scroll to position [335, 0]
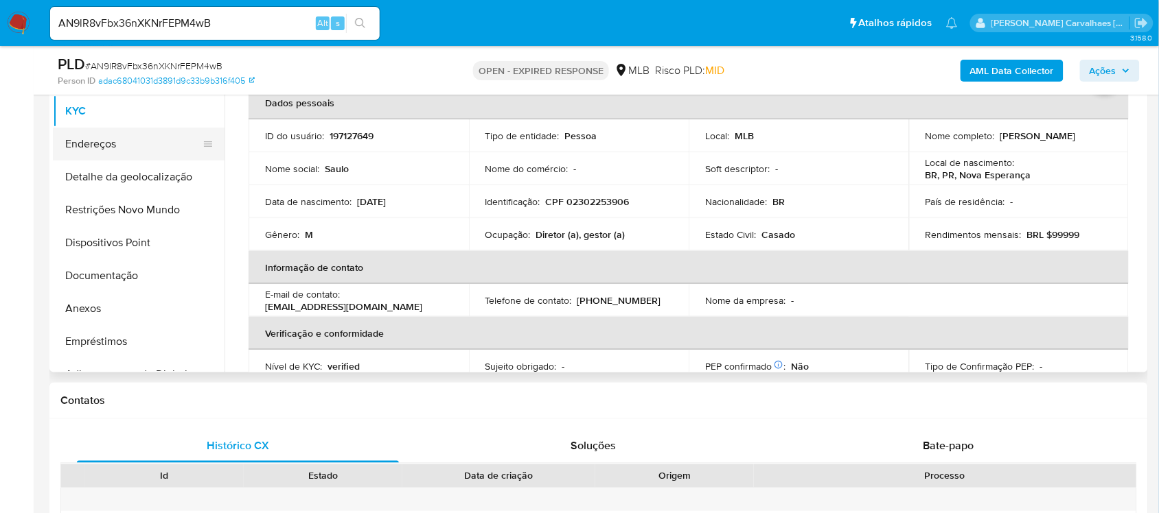
click at [117, 138] on button "Endereços" at bounding box center [133, 144] width 161 height 33
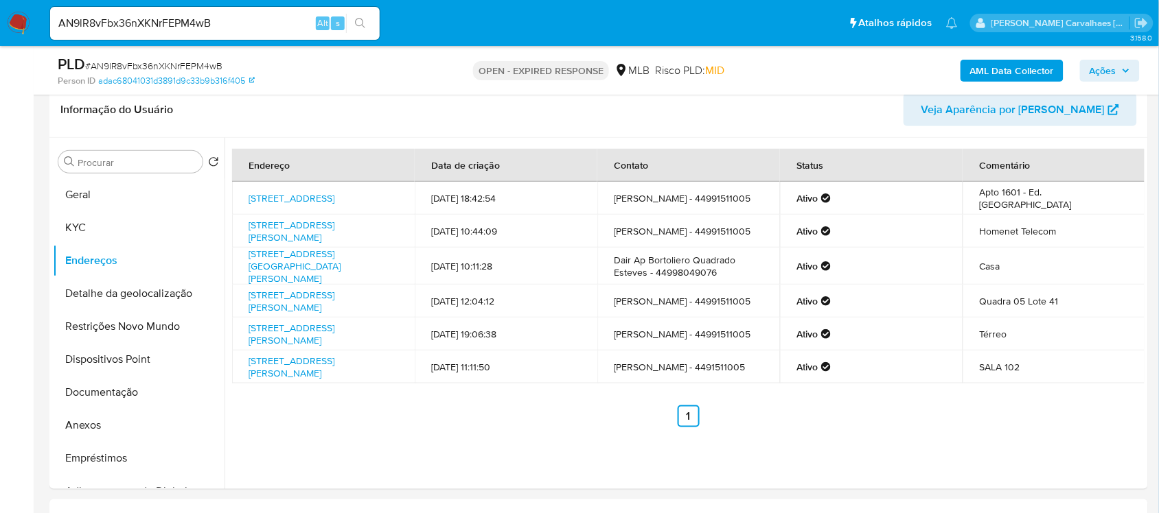
scroll to position [206, 0]
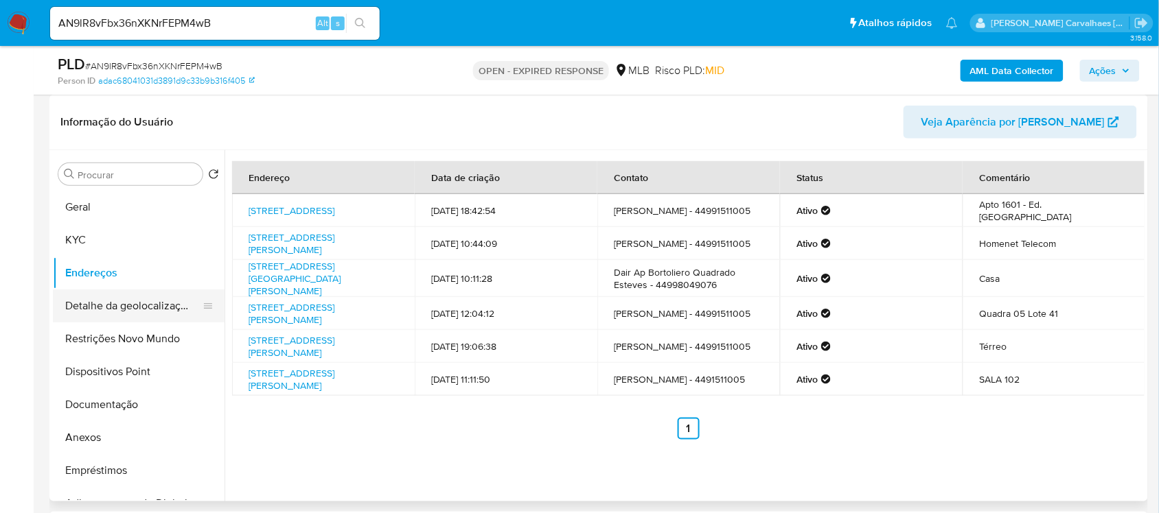
click at [152, 304] on button "Detalhe da geolocalização" at bounding box center [133, 306] width 161 height 33
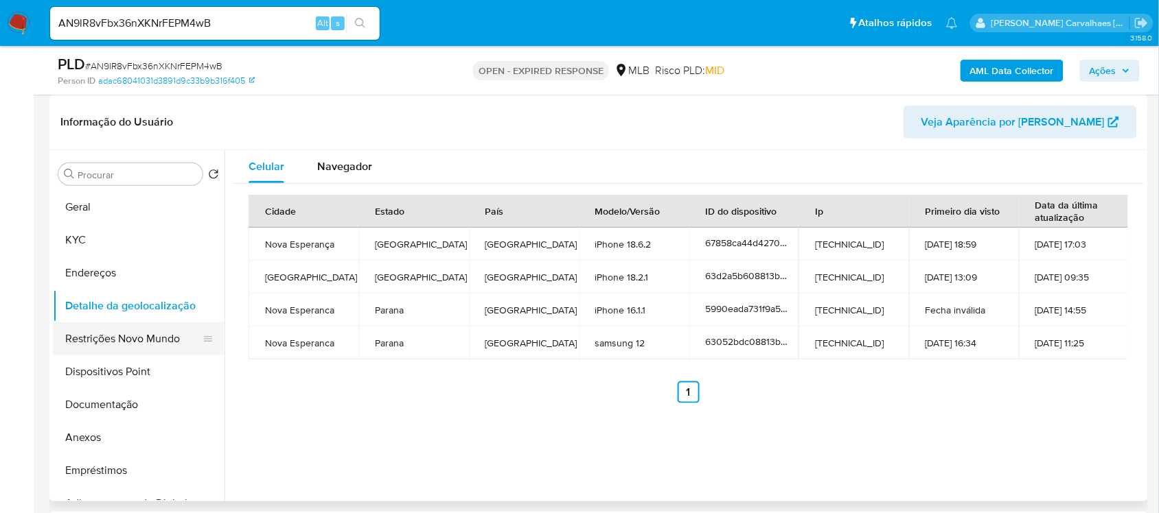
click at [124, 328] on button "Restrições Novo Mundo" at bounding box center [133, 339] width 161 height 33
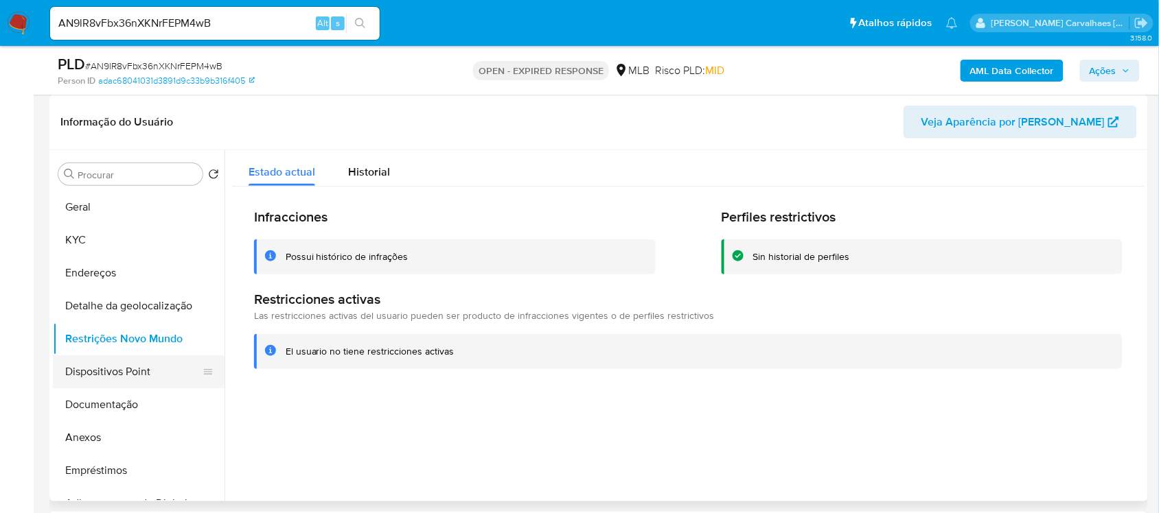
click at [154, 372] on button "Dispositivos Point" at bounding box center [133, 372] width 161 height 33
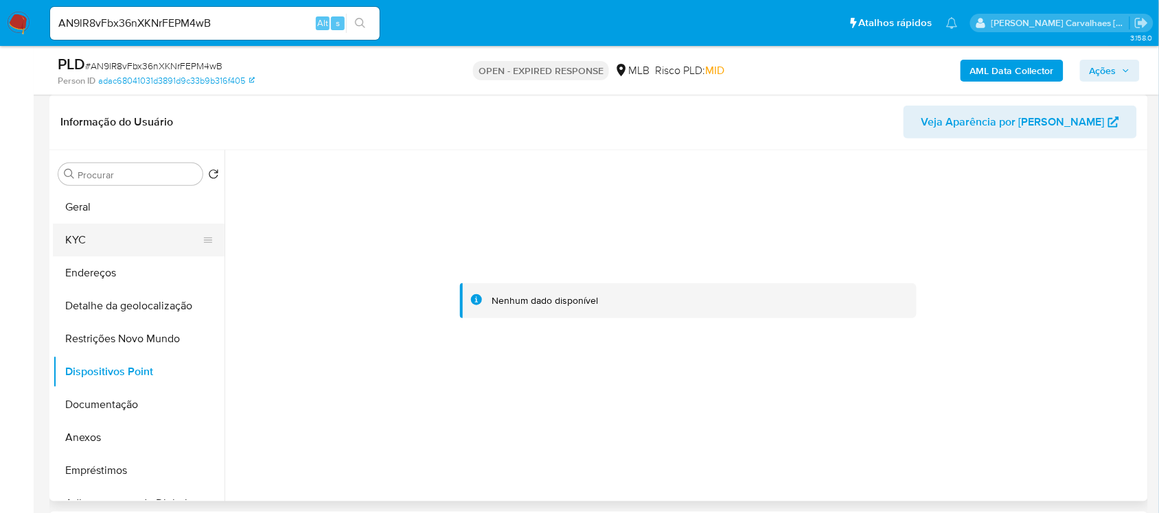
click at [117, 235] on button "KYC" at bounding box center [133, 240] width 161 height 33
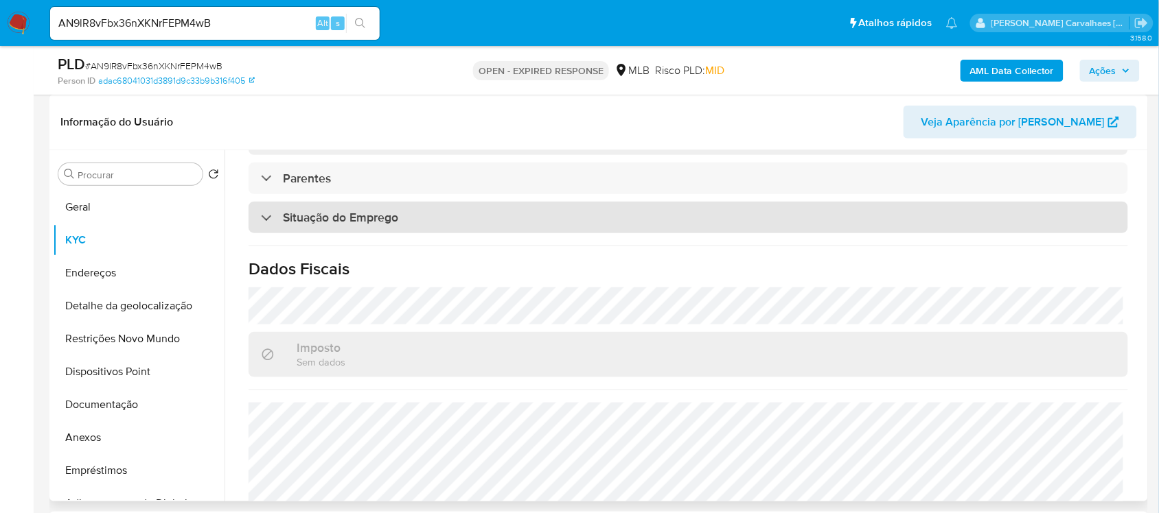
scroll to position [583, 0]
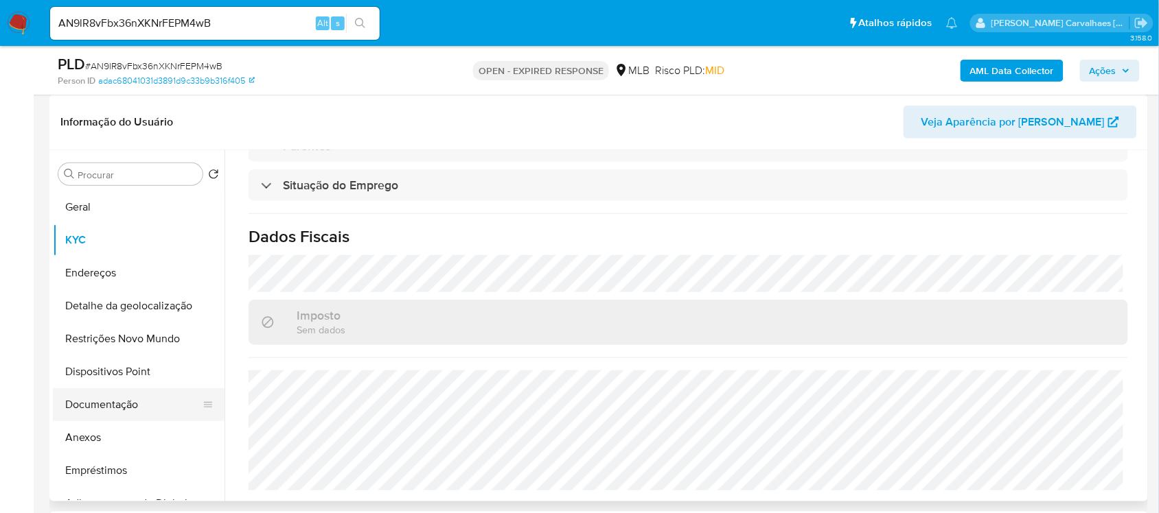
click at [125, 408] on button "Documentação" at bounding box center [133, 404] width 161 height 33
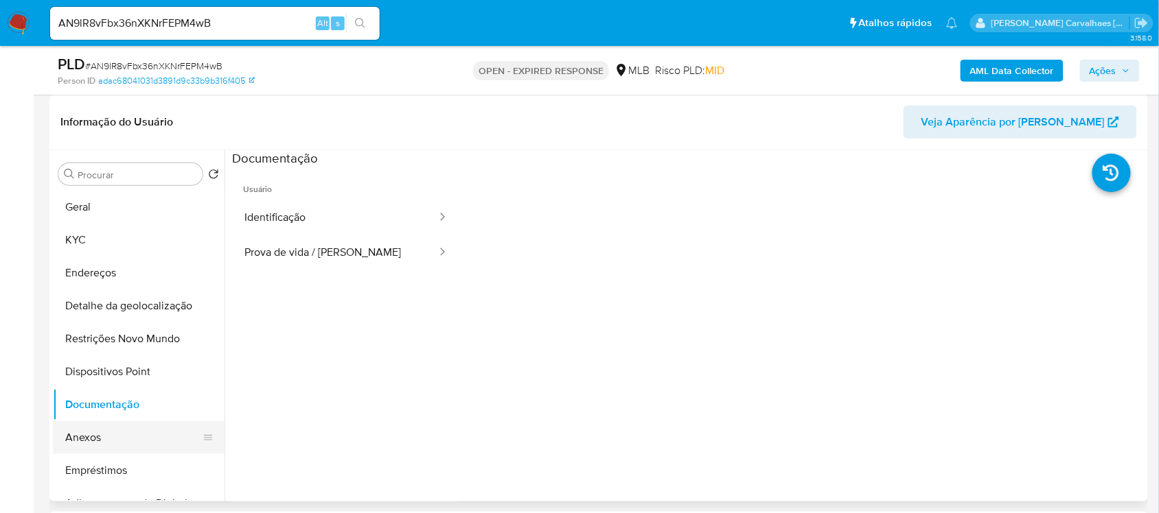
click at [112, 441] on button "Anexos" at bounding box center [133, 437] width 161 height 33
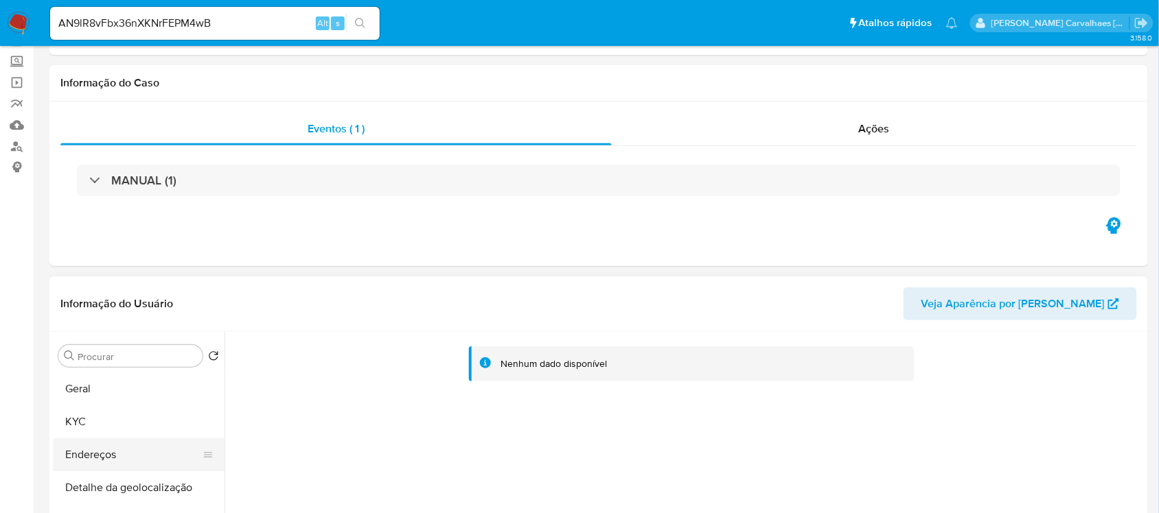
scroll to position [172, 0]
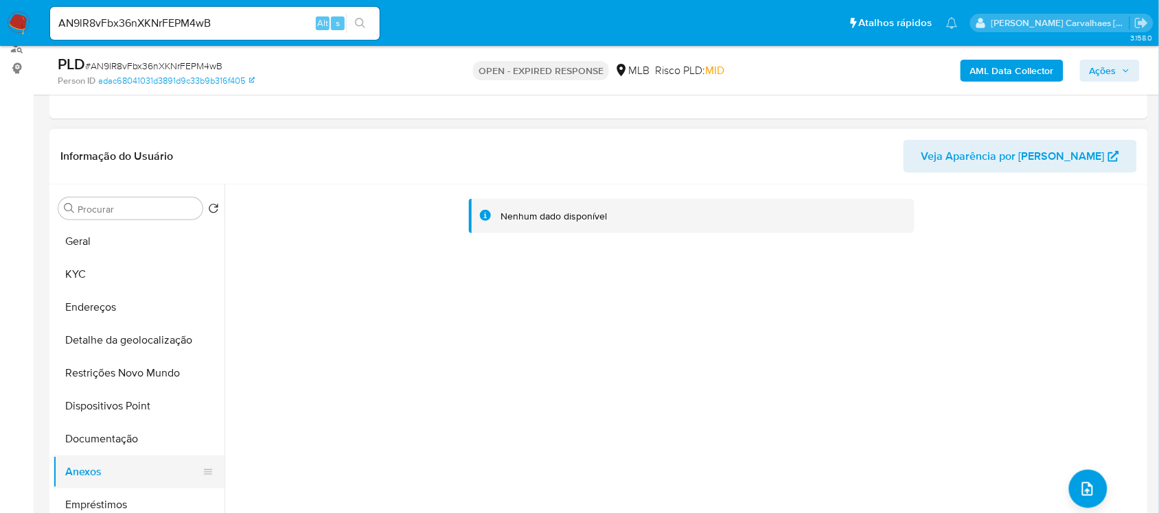
click at [117, 476] on button "Anexos" at bounding box center [133, 472] width 161 height 33
click at [128, 437] on button "Documentação" at bounding box center [133, 439] width 161 height 33
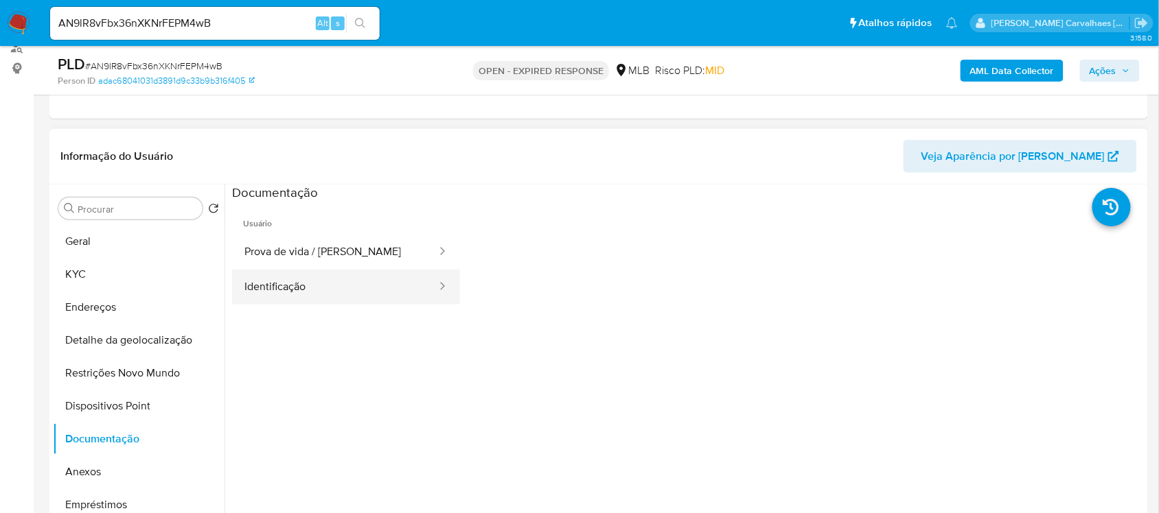
click at [352, 289] on button "Identificação" at bounding box center [335, 287] width 206 height 35
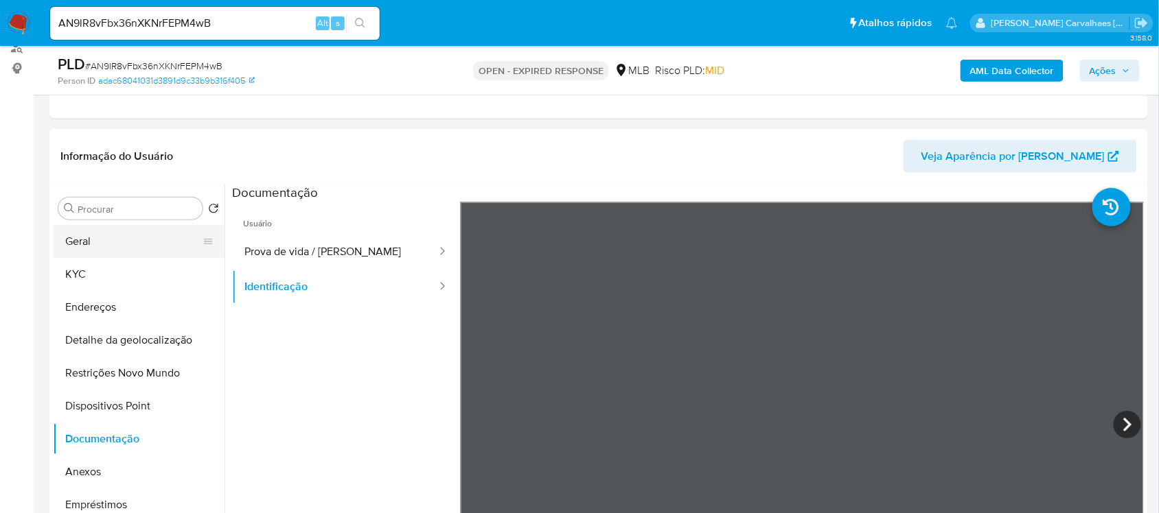
click at [104, 248] on button "Geral" at bounding box center [133, 241] width 161 height 33
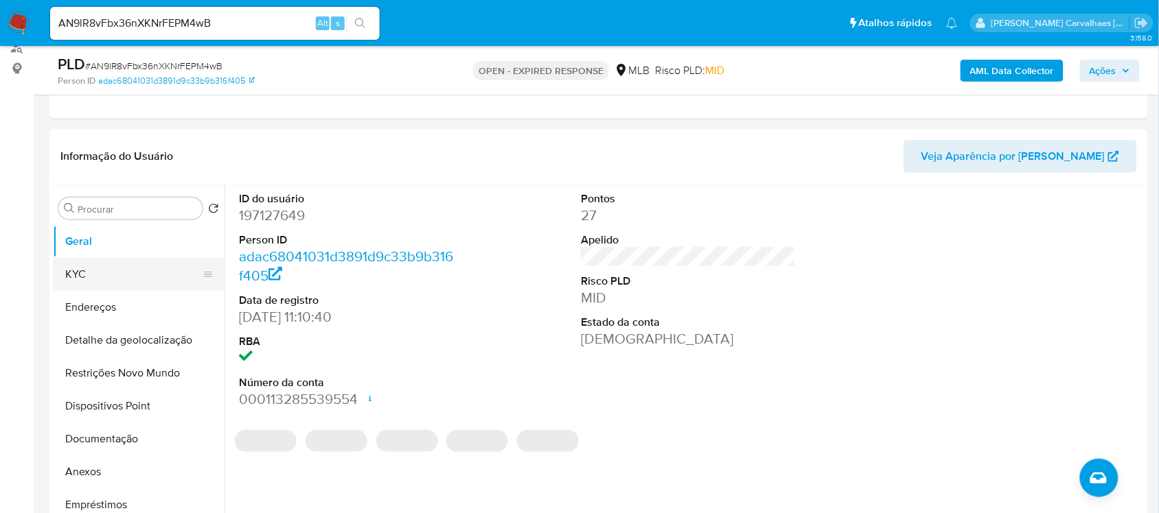
click at [97, 275] on button "KYC" at bounding box center [133, 274] width 161 height 33
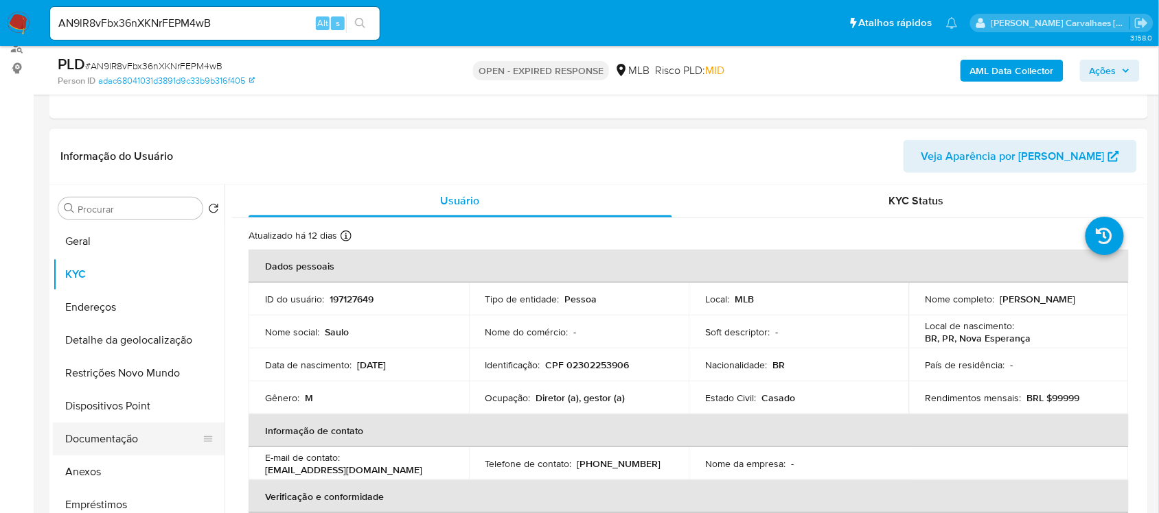
click at [138, 439] on button "Documentação" at bounding box center [133, 439] width 161 height 33
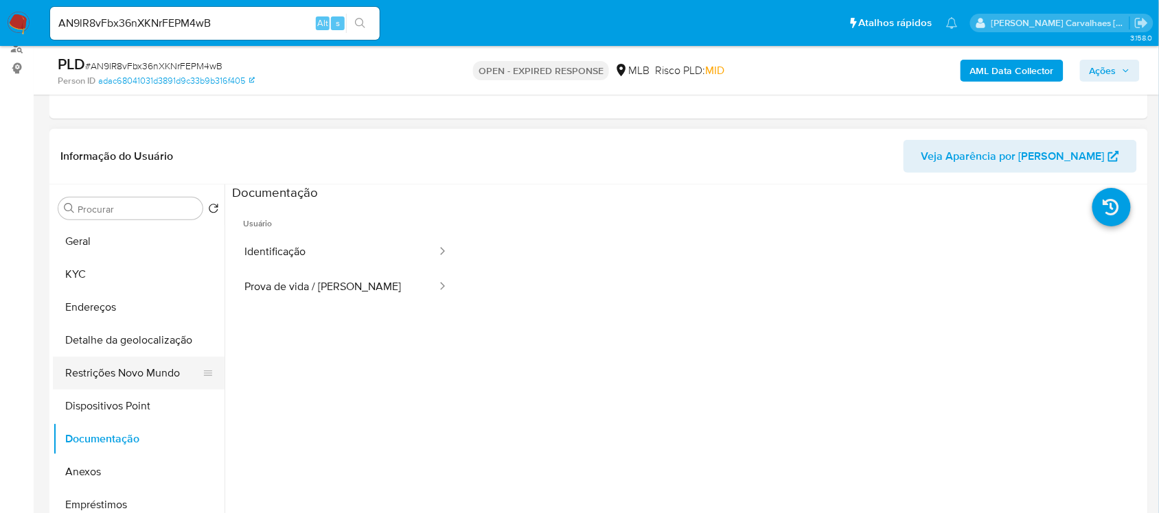
click at [152, 362] on button "Restrições Novo Mundo" at bounding box center [133, 373] width 161 height 33
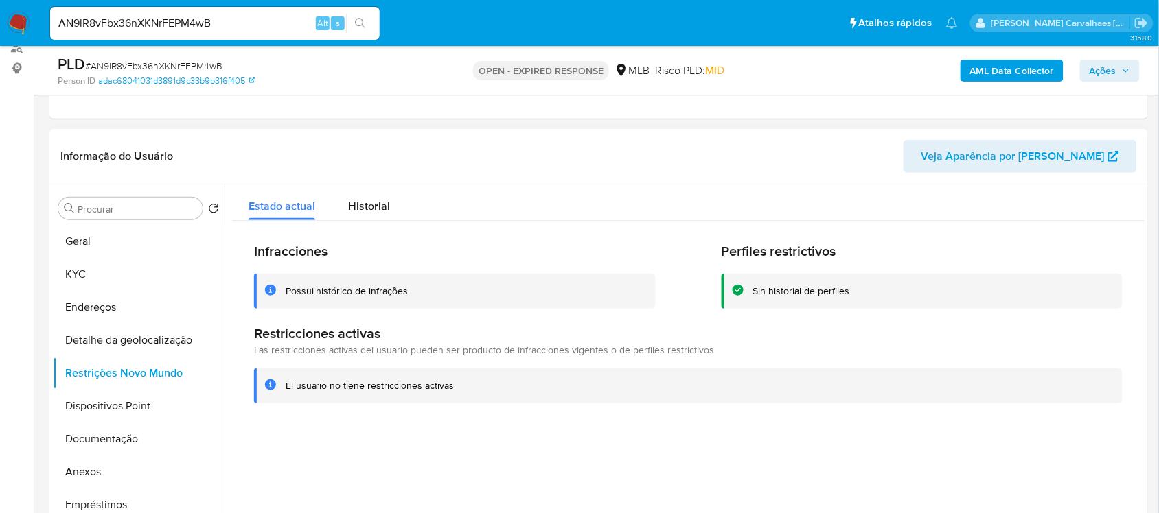
drag, startPoint x: 286, startPoint y: 383, endPoint x: 488, endPoint y: 389, distance: 202.6
click at [491, 389] on div "El usuario no tiene restricciones activas" at bounding box center [699, 386] width 826 height 13
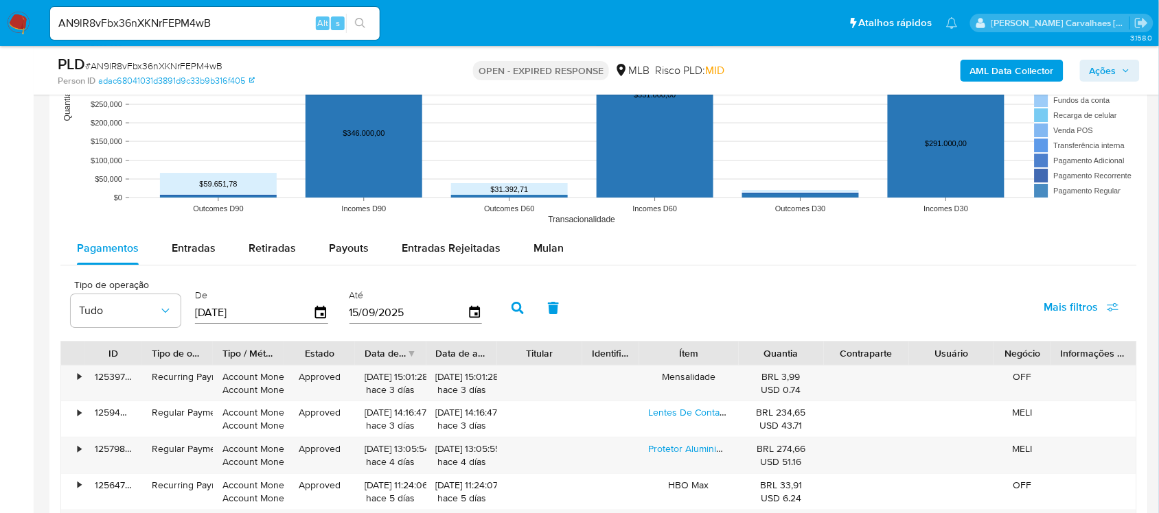
scroll to position [1459, 0]
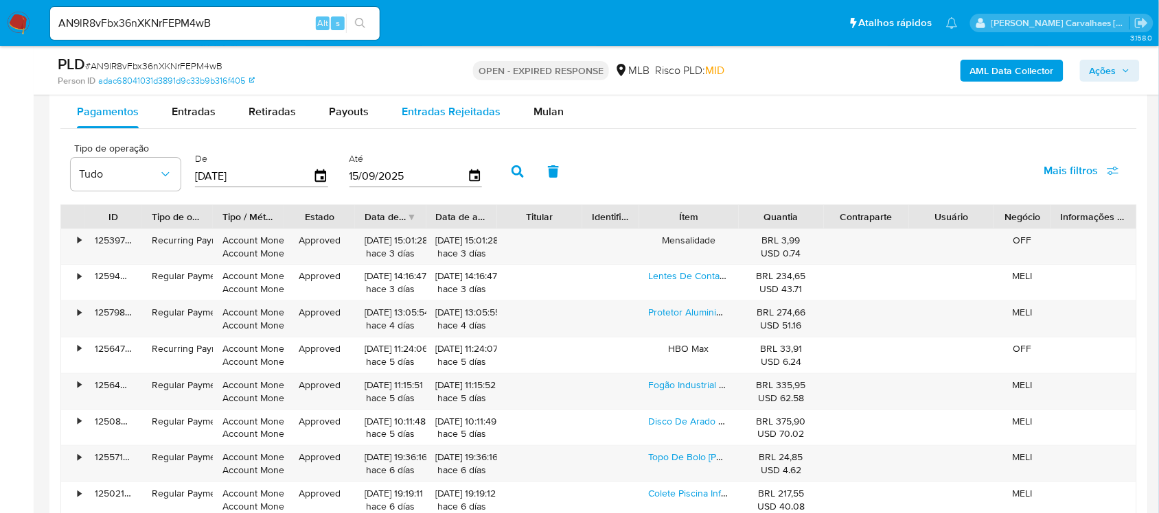
click at [444, 111] on span "Entradas Rejeitadas" at bounding box center [451, 112] width 99 height 16
select select "10"
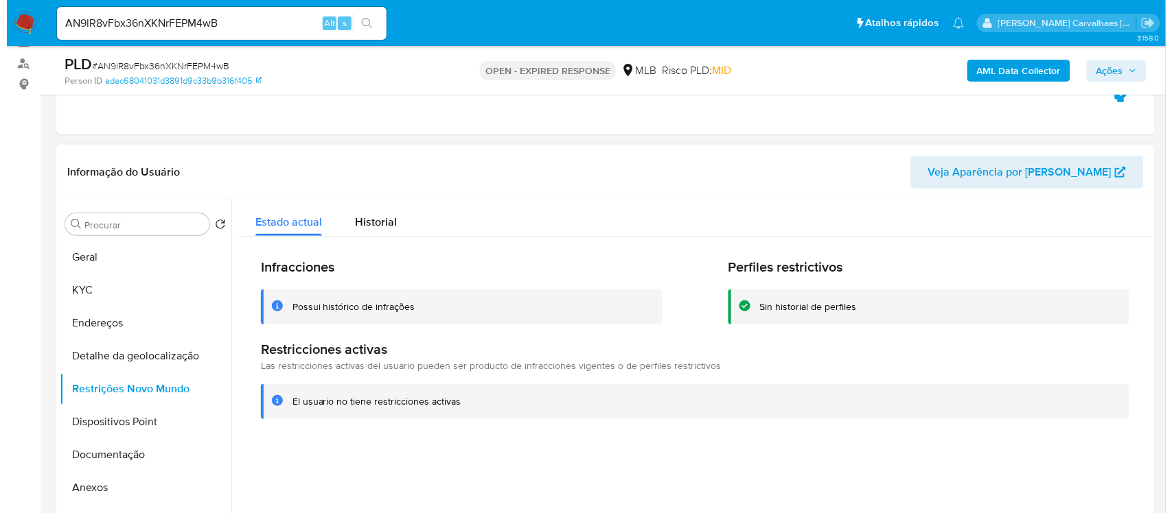
scroll to position [371, 0]
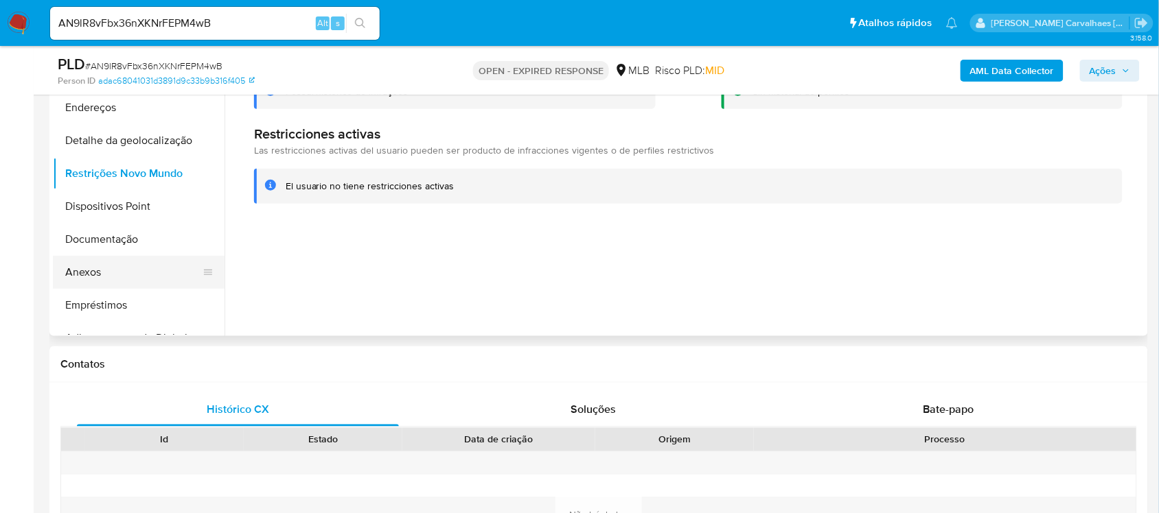
click at [106, 270] on button "Anexos" at bounding box center [133, 272] width 161 height 33
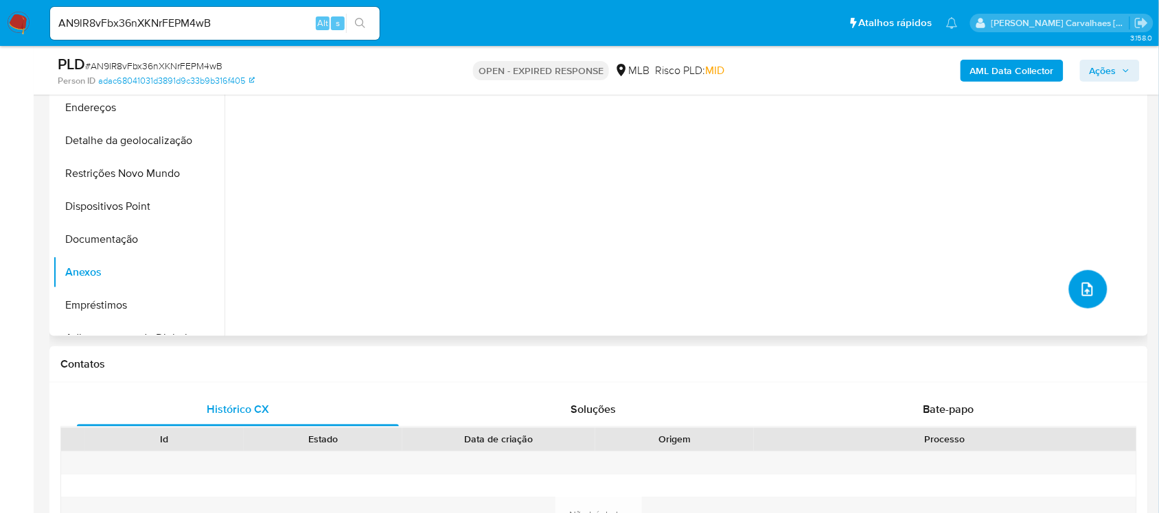
click at [1079, 287] on icon "upload-file" at bounding box center [1087, 289] width 16 height 16
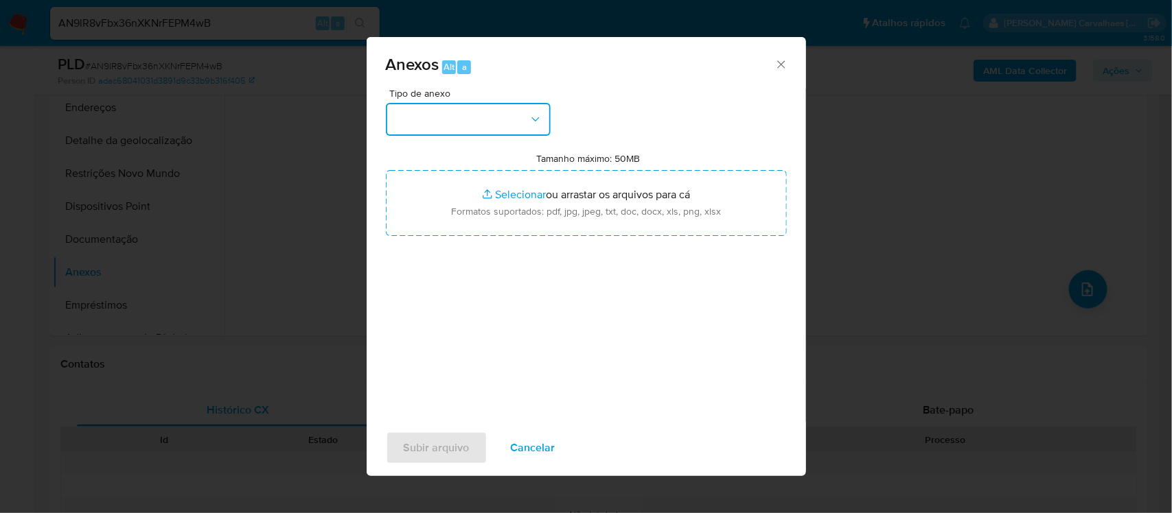
click at [491, 128] on button "button" at bounding box center [468, 119] width 165 height 33
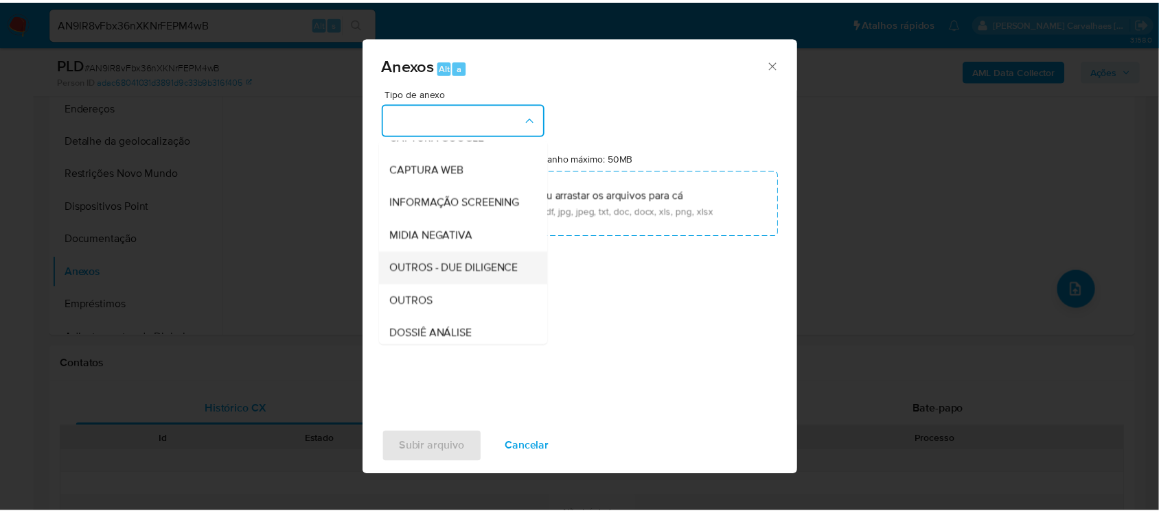
scroll to position [172, 0]
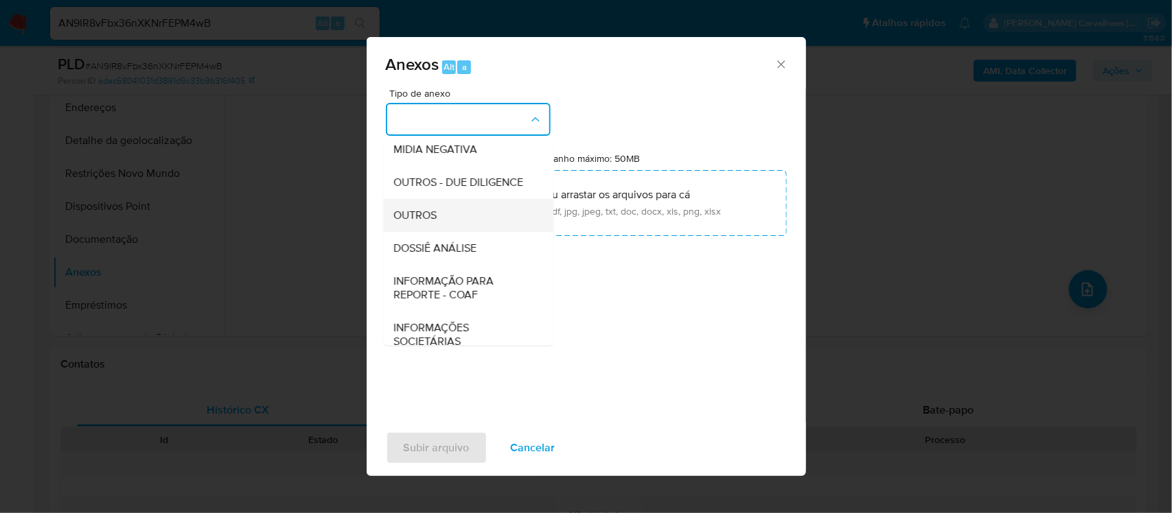
click at [450, 231] on div "OUTROS" at bounding box center [464, 214] width 140 height 33
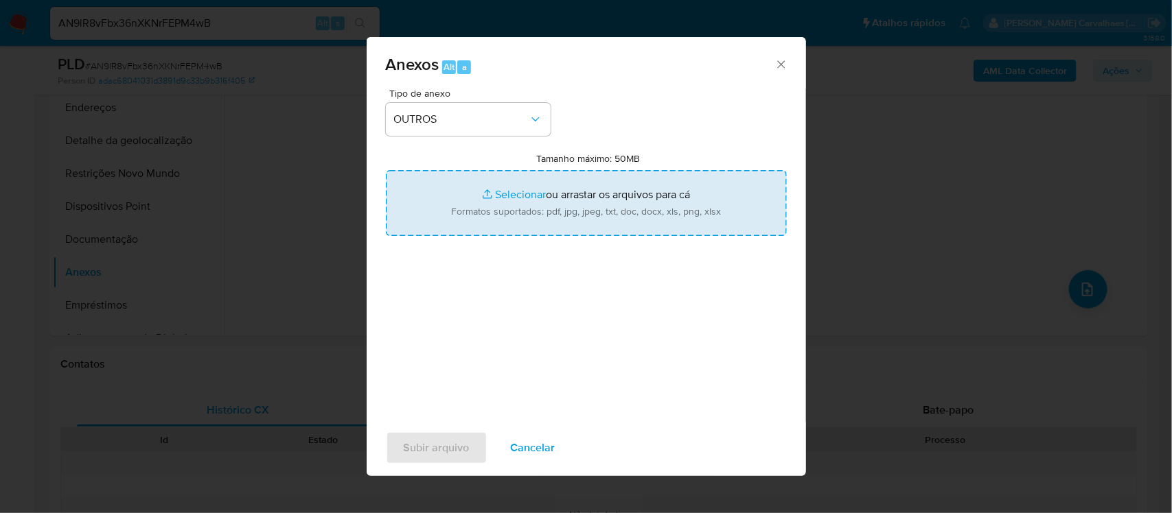
click at [503, 198] on input "Tamanho máximo: 50MB Selecionar arquivos" at bounding box center [586, 203] width 401 height 66
type input "C:\fakepath\Mulan Saulo Esteves 197127649_2025_09_15_08_49_25 - Resumen TX.pdf"
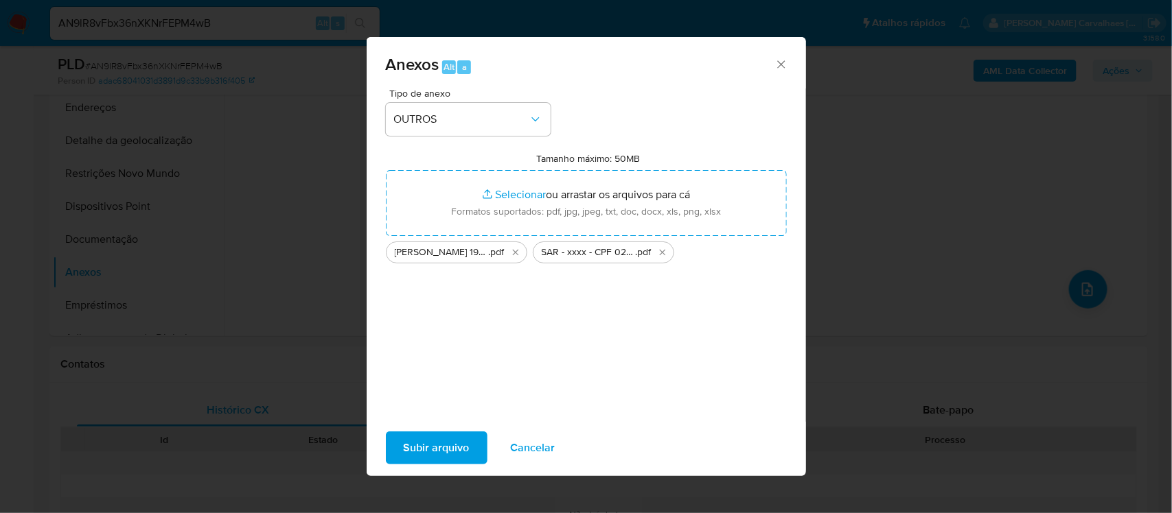
click at [431, 454] on span "Subir arquivo" at bounding box center [437, 448] width 66 height 30
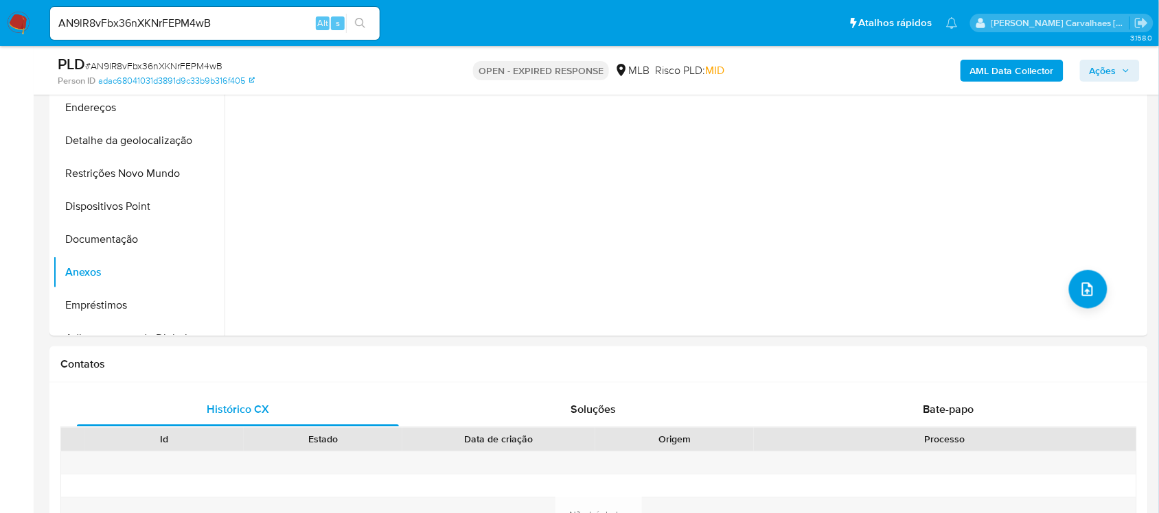
click at [1090, 70] on span "Ações" at bounding box center [1102, 71] width 27 height 22
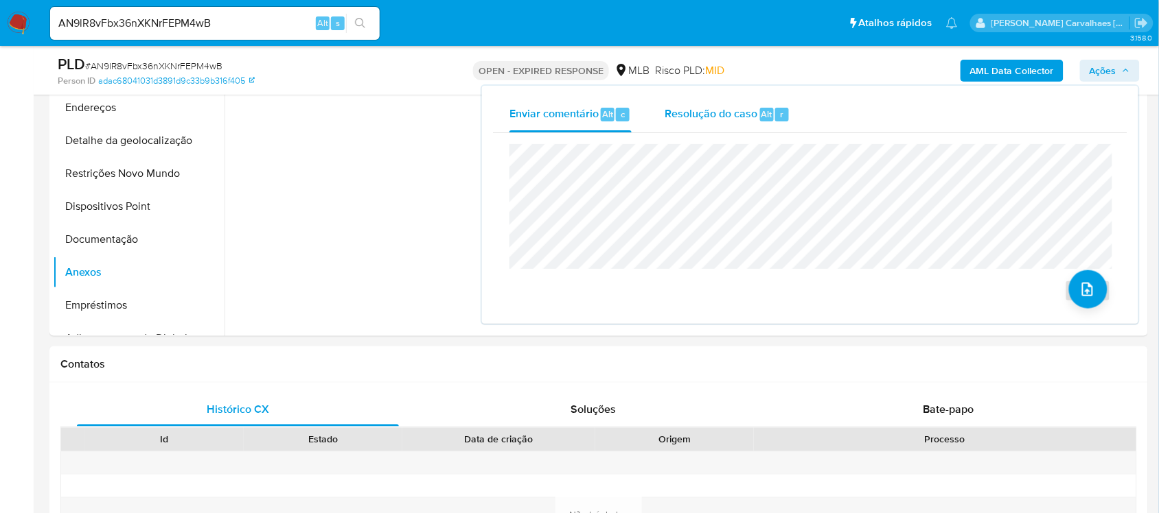
click at [697, 112] on span "Resolução do caso" at bounding box center [710, 114] width 93 height 16
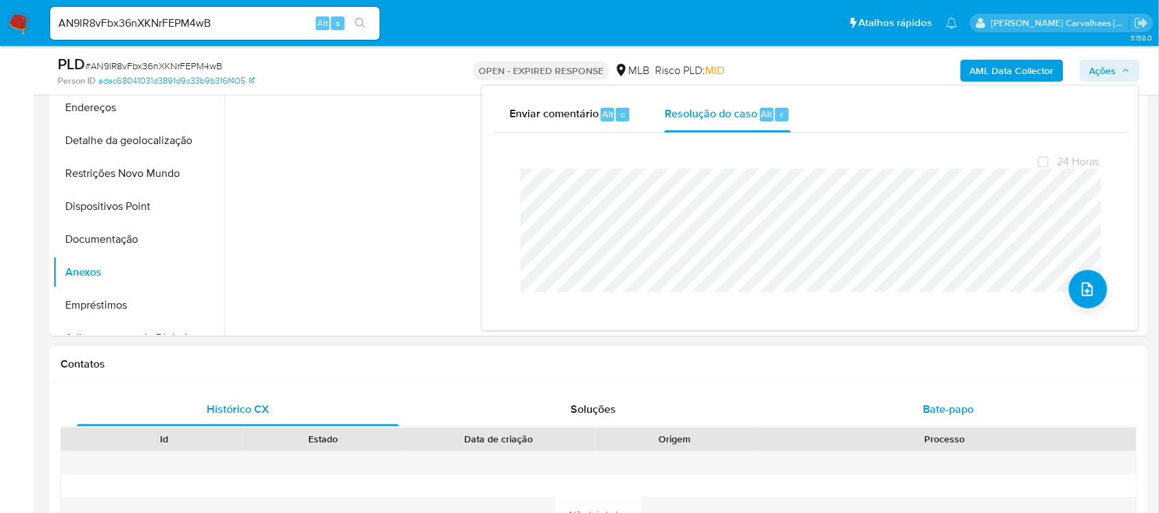
click at [944, 405] on span "Bate-papo" at bounding box center [948, 410] width 51 height 16
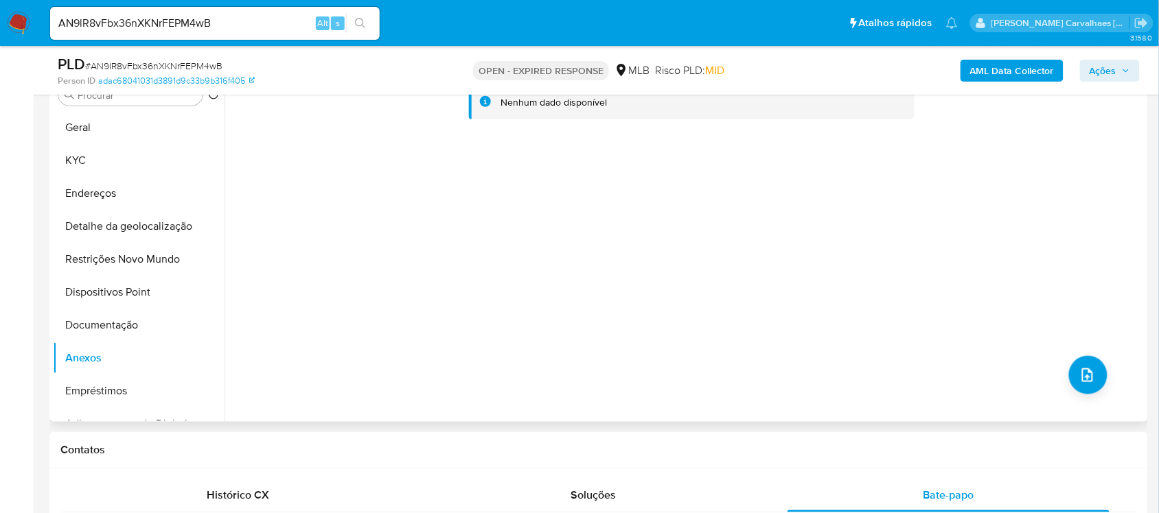
scroll to position [28, 0]
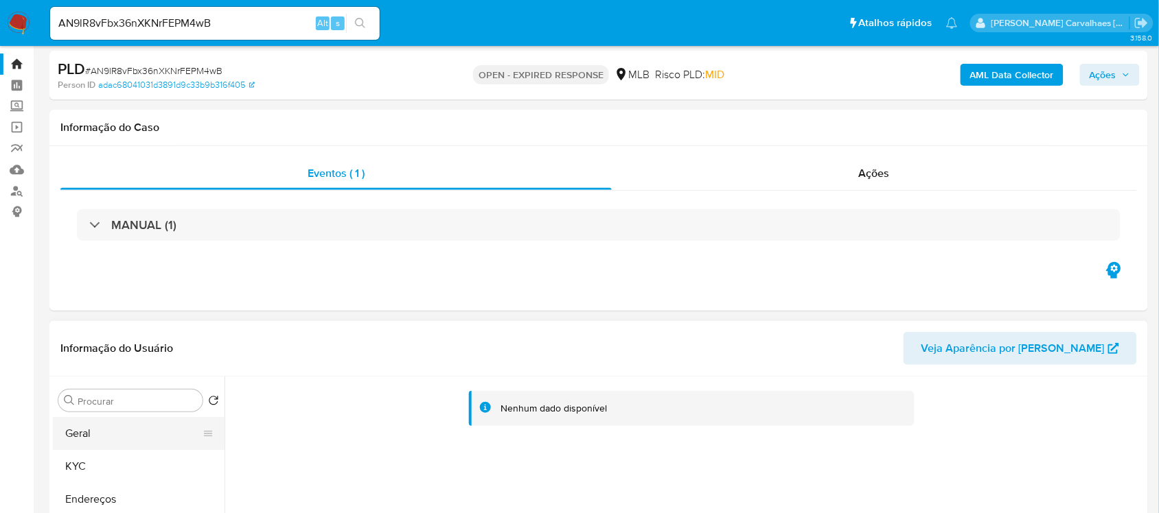
click at [96, 437] on button "Geral" at bounding box center [133, 433] width 161 height 33
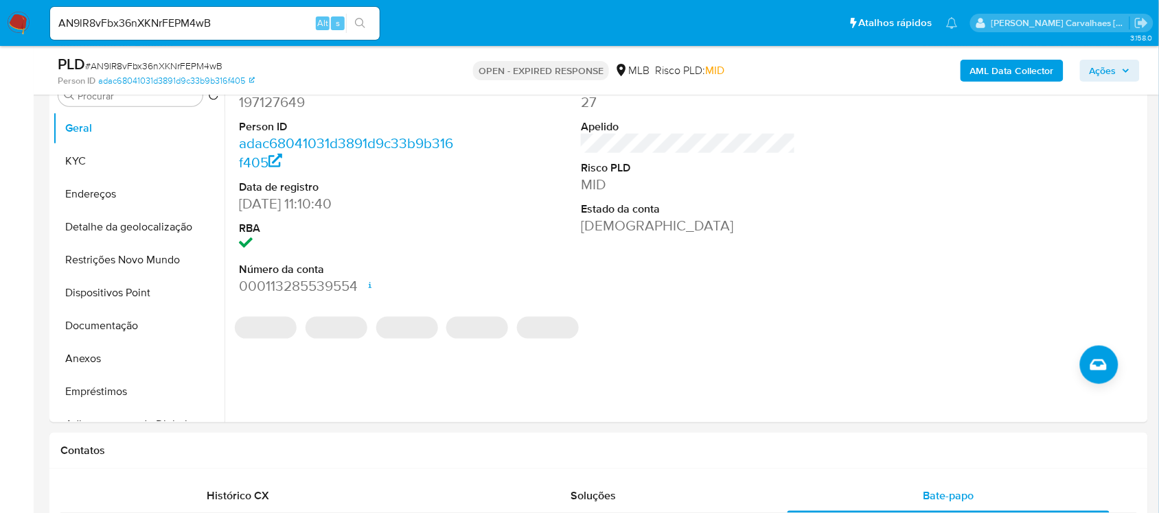
scroll to position [286, 0]
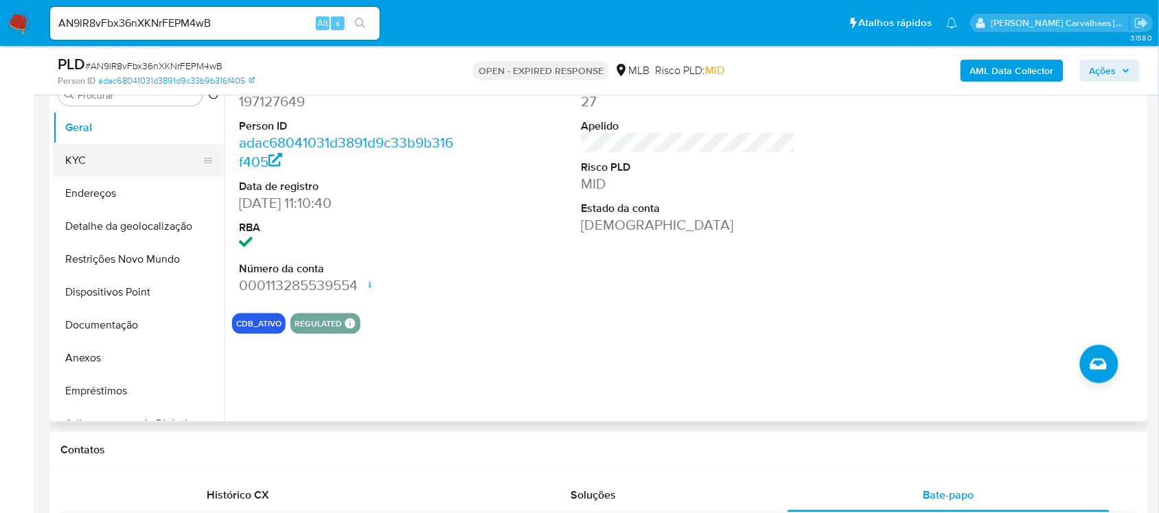
click at [91, 166] on button "KYC" at bounding box center [133, 160] width 161 height 33
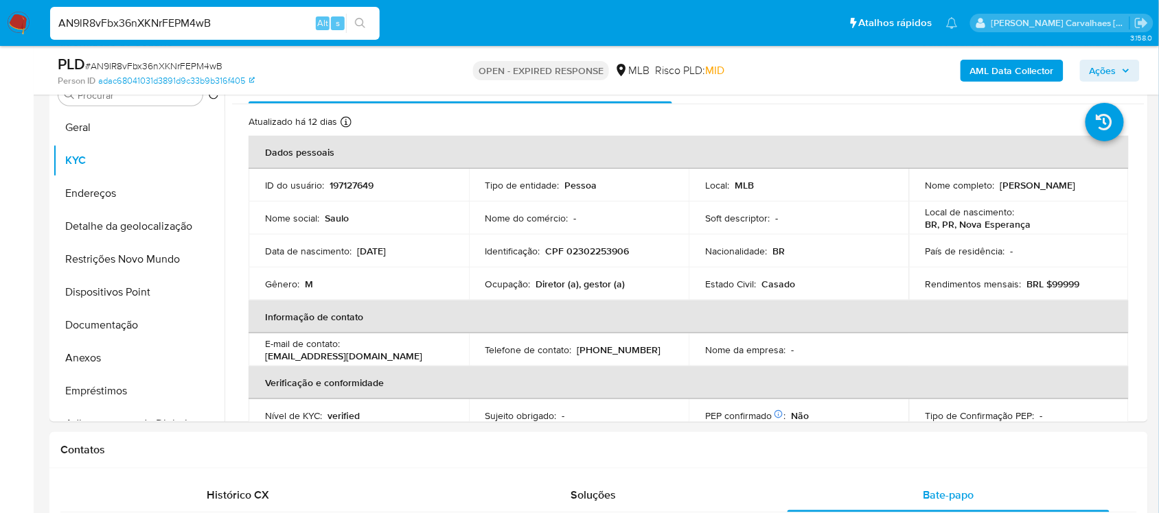
drag, startPoint x: 222, startPoint y: 18, endPoint x: 42, endPoint y: 26, distance: 180.0
click at [42, 26] on nav "Pausado Ver notificaciones AN9lR8vFbx36nXKNrFEPM4wB Alt s Atalhos rápidos Presi…" at bounding box center [579, 23] width 1159 height 46
click at [229, 27] on input "AN9lR8vFbx36nXKNrFEPM4wB" at bounding box center [214, 23] width 329 height 18
click at [165, 23] on input "AN9lR8vFbx36nXKNrFEPM4wB" at bounding box center [214, 23] width 329 height 18
drag, startPoint x: 221, startPoint y: 21, endPoint x: 28, endPoint y: 23, distance: 192.9
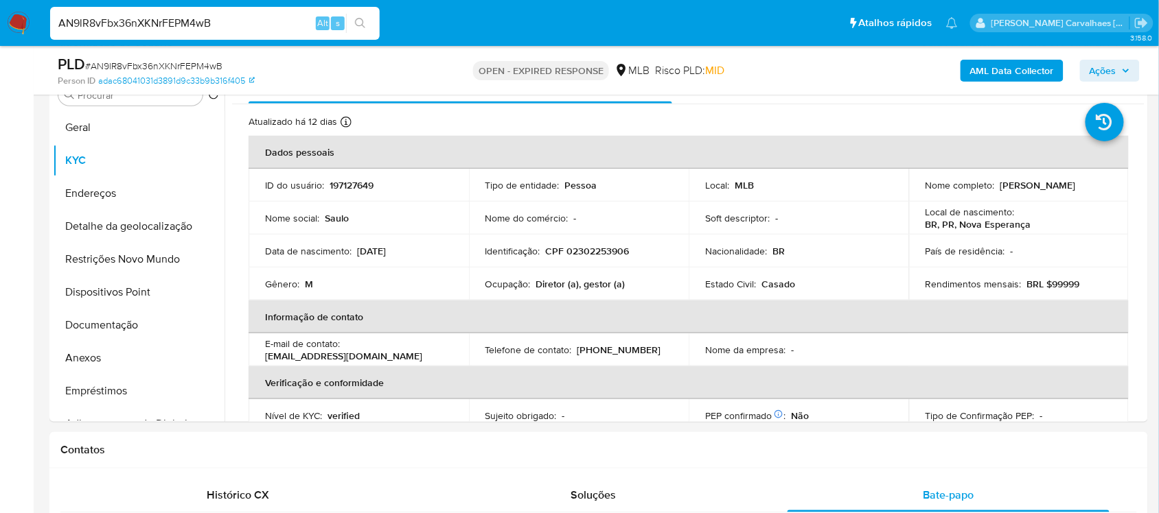
click at [28, 23] on nav "Pausado Ver notificaciones AN9lR8vFbx36nXKNrFEPM4wB Alt s Atalhos rápidos Presi…" at bounding box center [579, 23] width 1159 height 46
paste input "hWLMaRmHGMJUz4aaBrXW3qjr"
type input "hWLMaRmHGMJUz4aaBrXW3qjr"
click at [351, 21] on button "search-icon" at bounding box center [360, 23] width 28 height 19
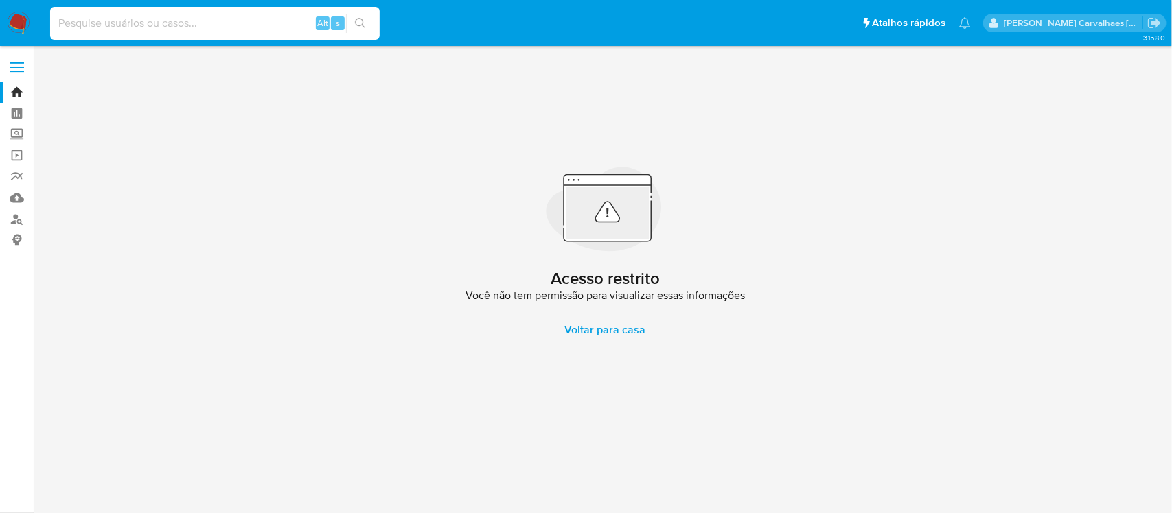
click at [202, 21] on input at bounding box center [214, 23] width 329 height 18
paste input "hWLMaRmHGMJUz4aaBrXW3qjr"
click at [56, 28] on input "hWLMaRmHGMJUz4aaBrXW3qjr" at bounding box center [214, 23] width 329 height 18
type input "hWLMaRmHGMJUz4aaBrXW3qjr"
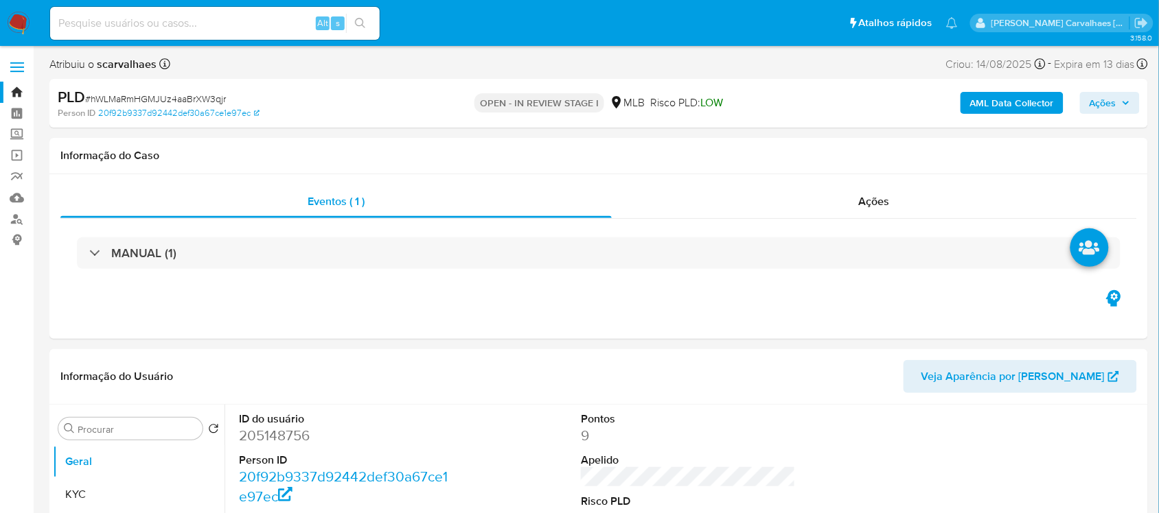
select select "10"
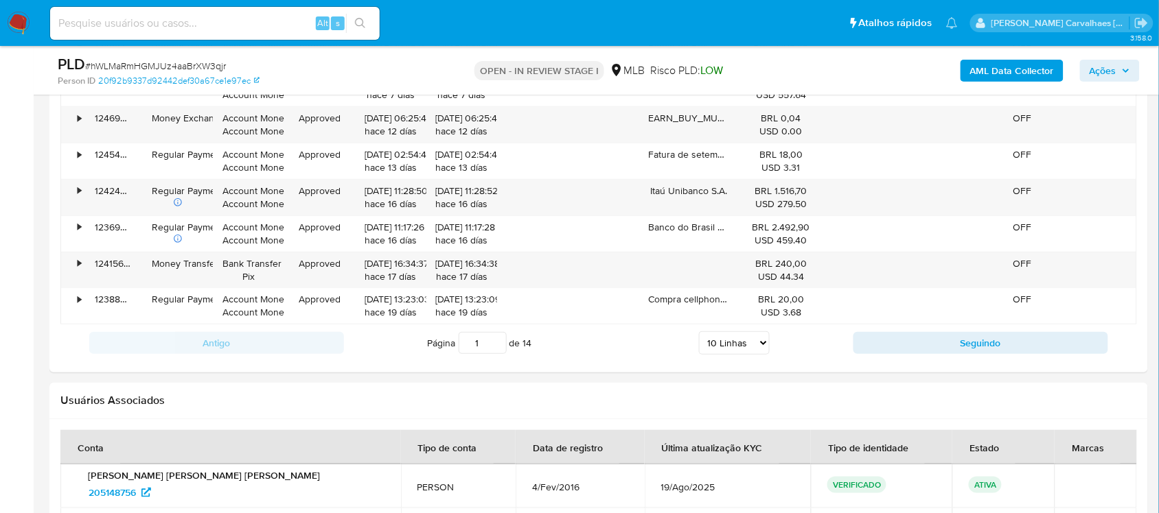
scroll to position [1431, 0]
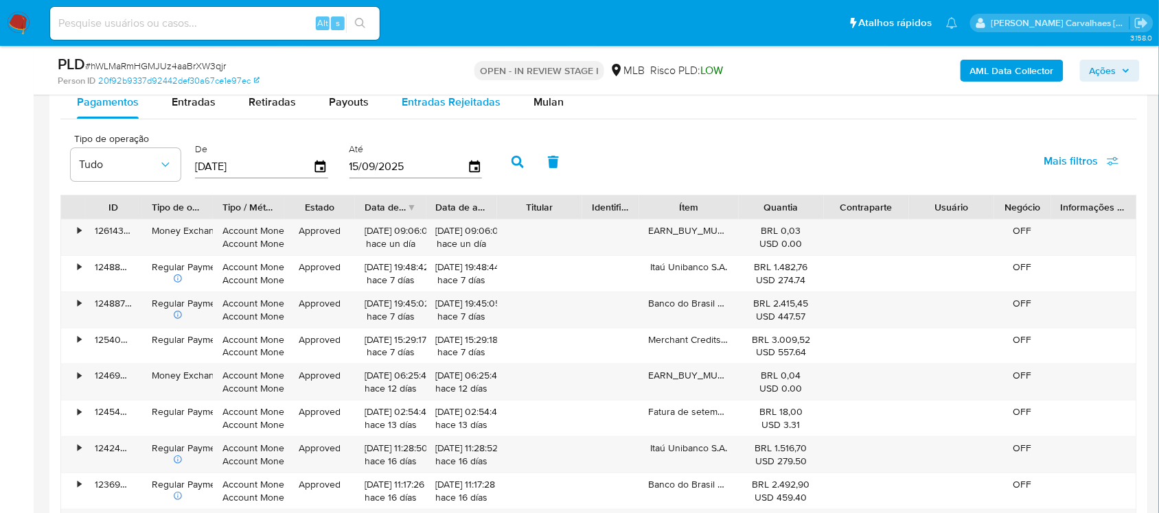
click at [402, 100] on span "Entradas Rejeitadas" at bounding box center [451, 102] width 99 height 16
select select "10"
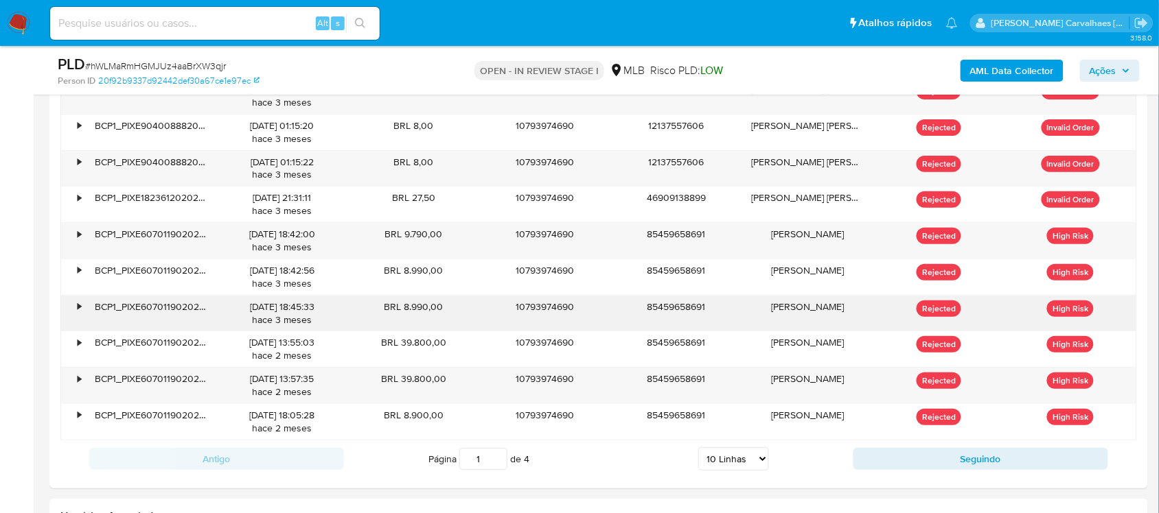
scroll to position [1603, 0]
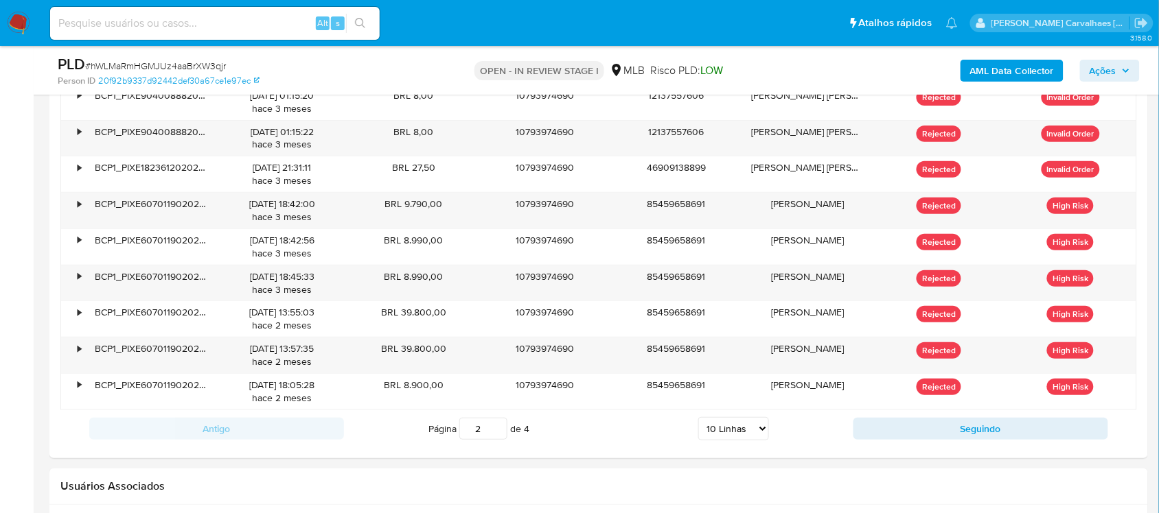
click at [498, 426] on input "2" at bounding box center [483, 429] width 48 height 22
type input "1"
click at [498, 437] on input "1" at bounding box center [483, 429] width 48 height 22
click at [763, 432] on select "5 Linhas 10 Linhas 20 Linhas 25 Linhas 50 Linhas 100 Linhas" at bounding box center [733, 428] width 71 height 23
select select "20"
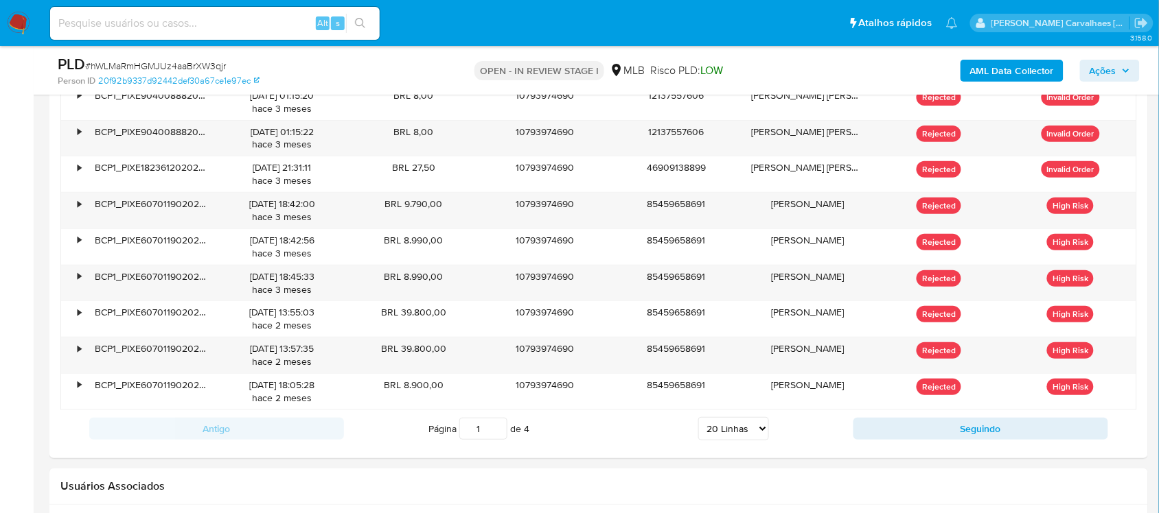
click at [698, 420] on select "5 Linhas 10 Linhas 20 Linhas 25 Linhas 50 Linhas 100 Linhas" at bounding box center [733, 428] width 71 height 23
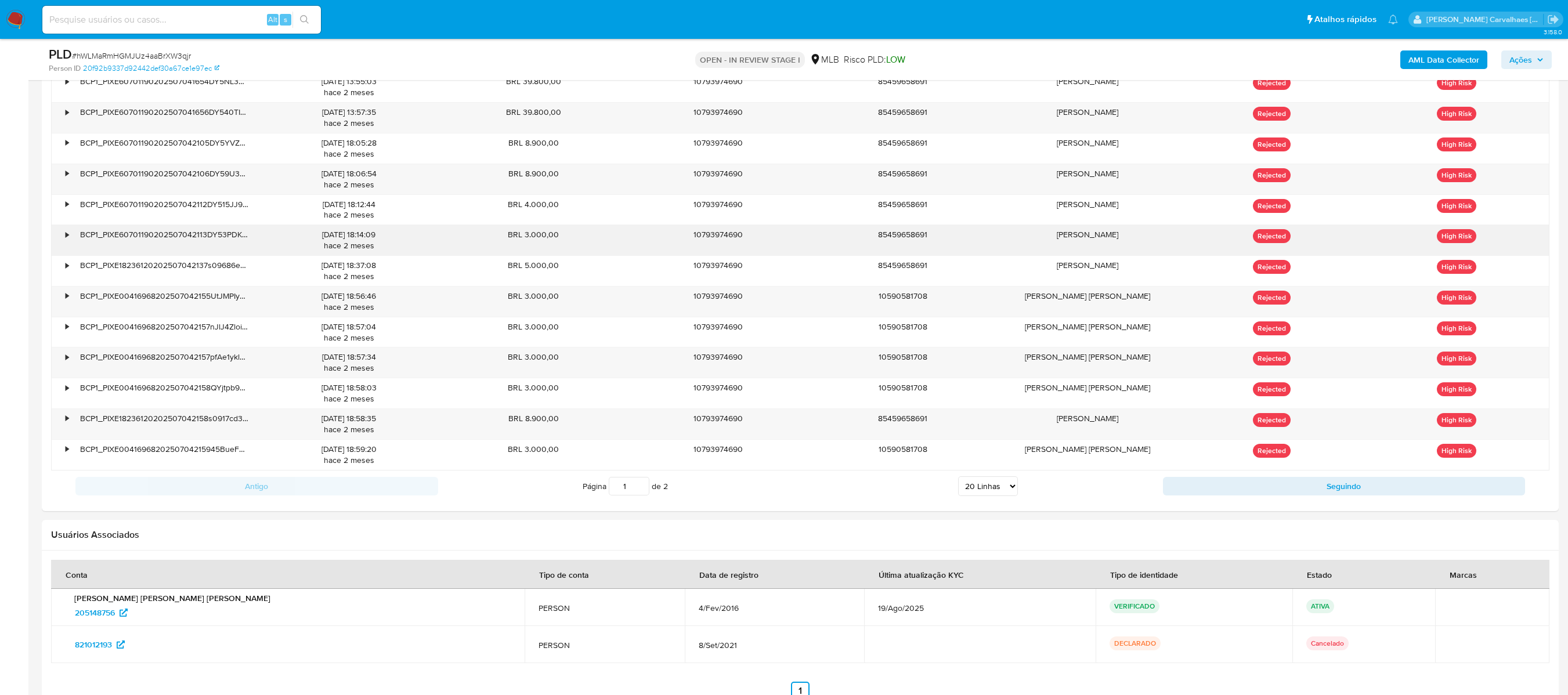
scroll to position [1568, 0]
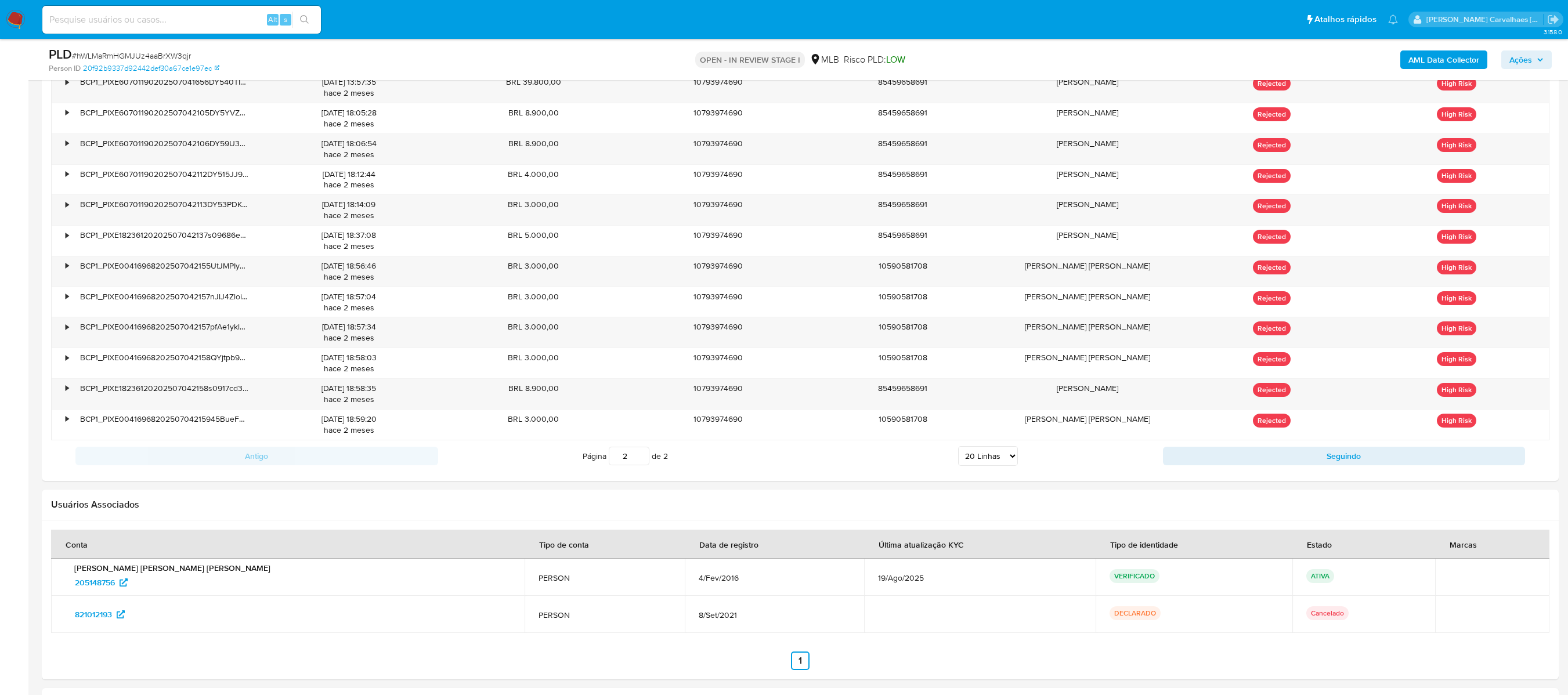
click at [639, 434] on input "2" at bounding box center [629, 457] width 41 height 19
type input "2"
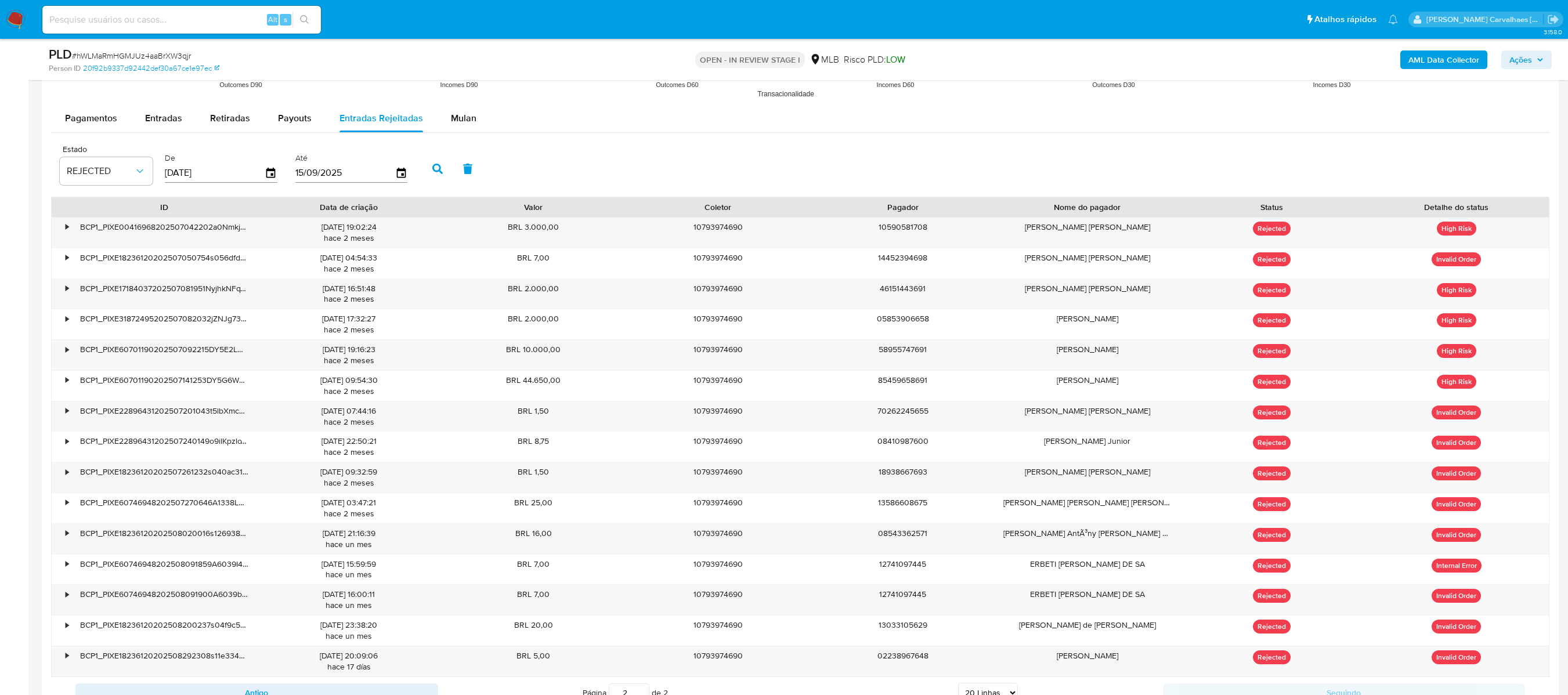
scroll to position [1220, 0]
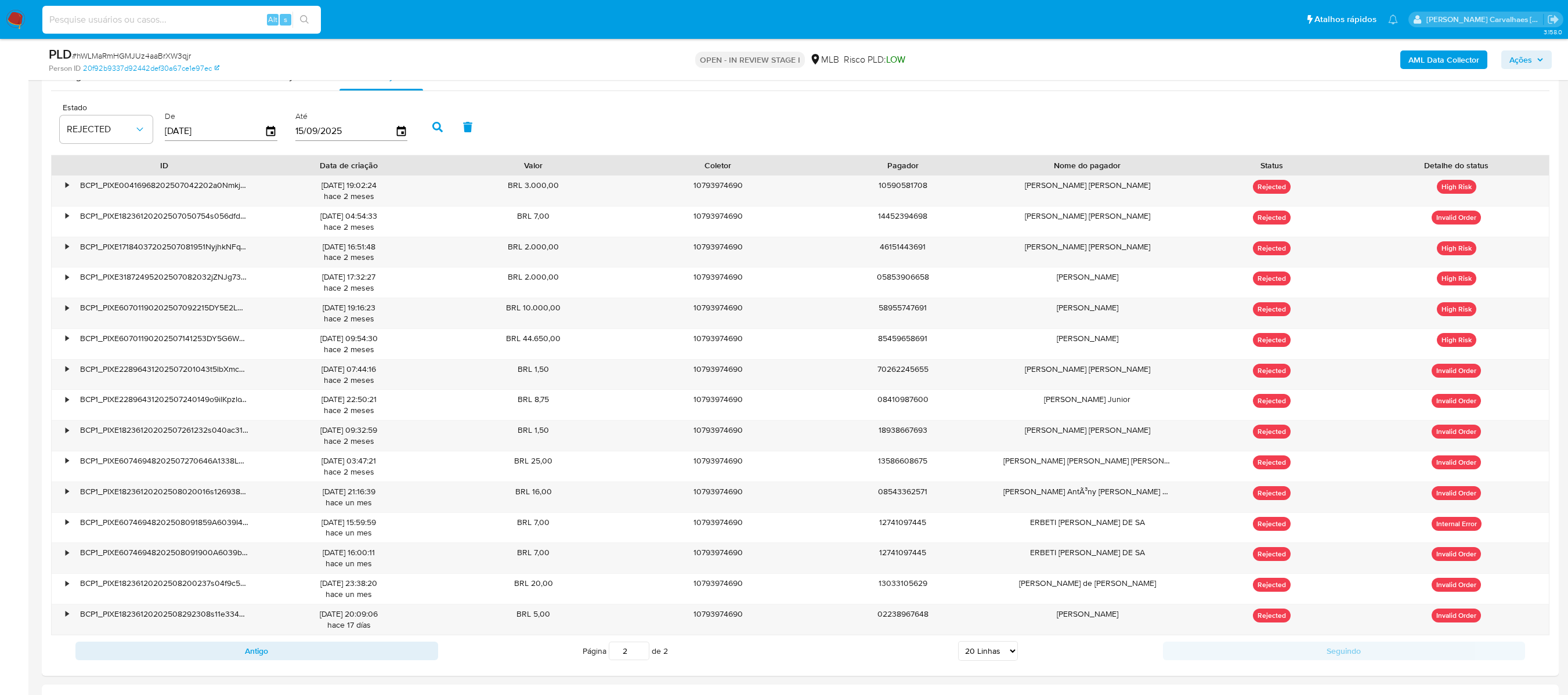
click at [208, 18] on input at bounding box center [181, 19] width 278 height 15
paste input "AN9lR8vFbx36nXKNrFEPM4wB"
type input "AN9lR8vFbx36nXKNrFEPM4wB"
click at [305, 22] on icon "search-icon" at bounding box center [304, 19] width 9 height 9
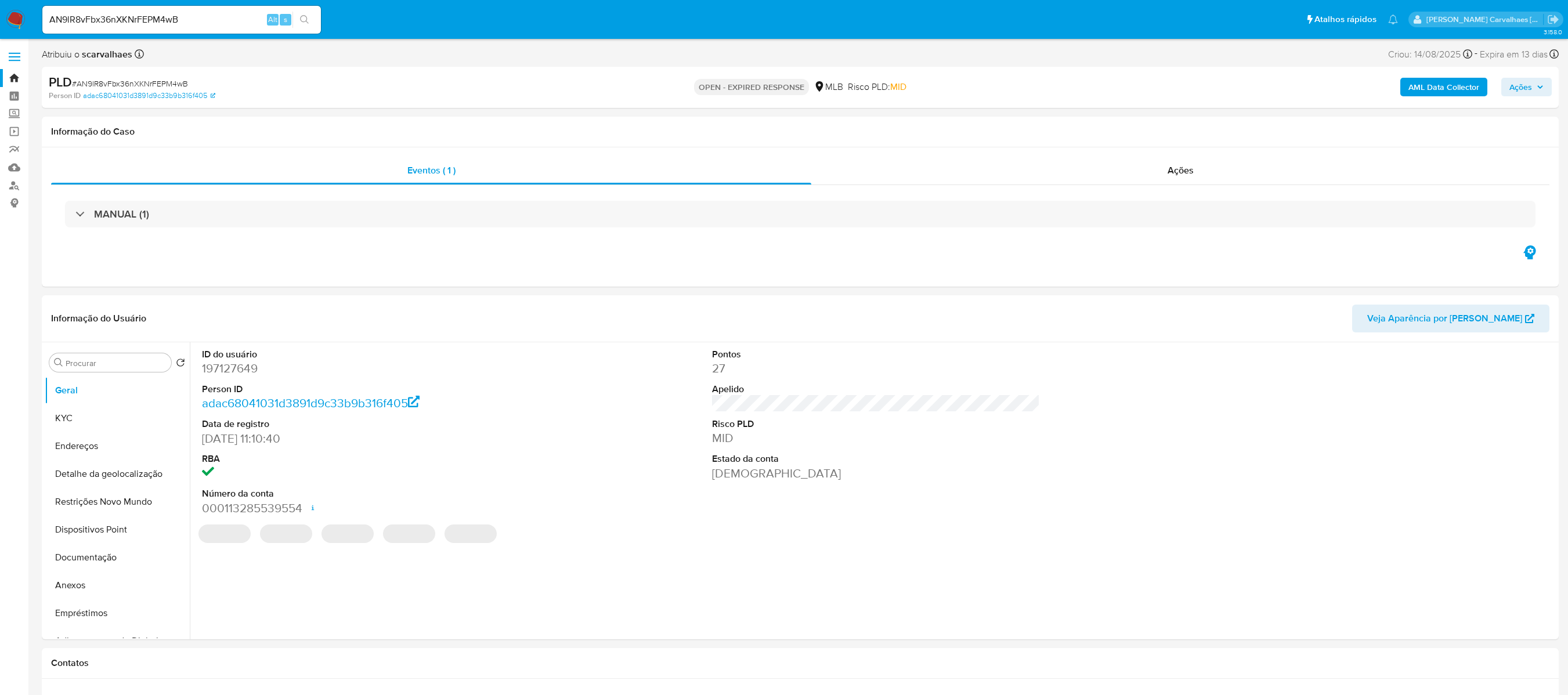
select select "10"
drag, startPoint x: 206, startPoint y: 23, endPoint x: -21, endPoint y: 19, distance: 227.0
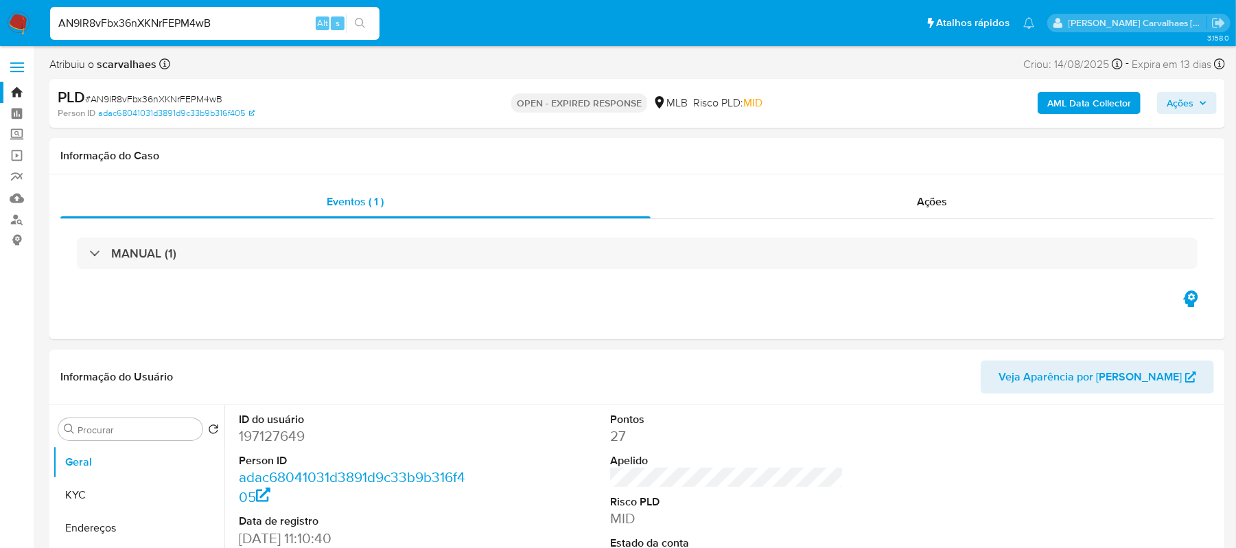
drag, startPoint x: 246, startPoint y: 31, endPoint x: 1, endPoint y: 33, distance: 245.0
click at [1, 33] on nav "Pausado Ver notificaciones AN9lR8vFbx36nXKNrFEPM4wB Alt s Atalhos rápidos Presi…" at bounding box center [618, 23] width 1236 height 46
paste input "hWLMaRmHGMJUz4aaBrXW3qjr"
type input "hWLMaRmHGMJUz4aaBrXW3qjr"
click at [363, 27] on icon "search-icon" at bounding box center [360, 23] width 11 height 11
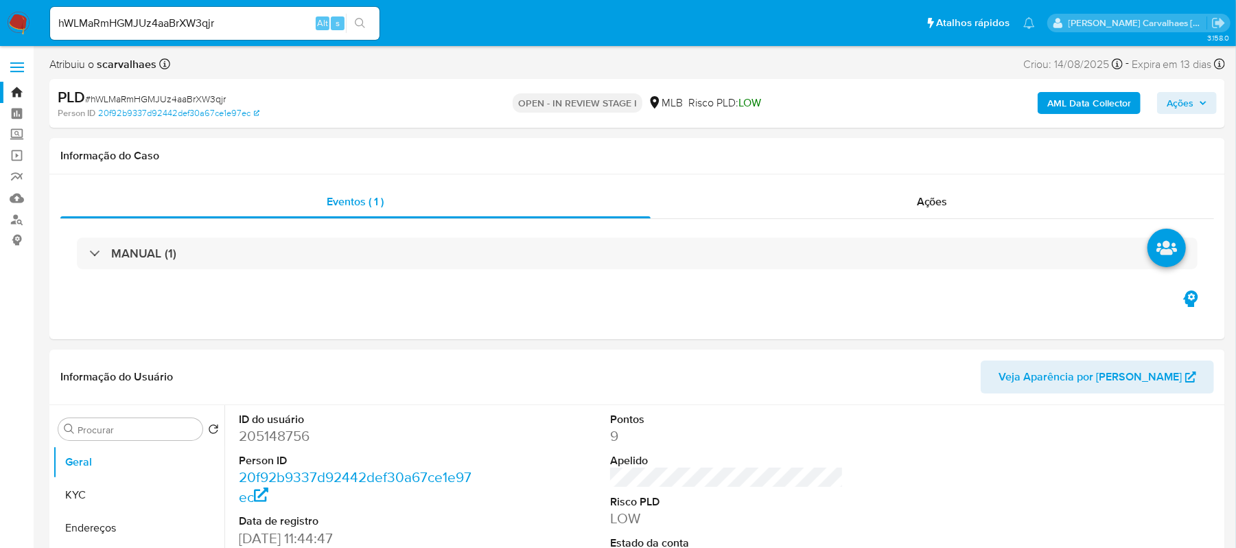
select select "10"
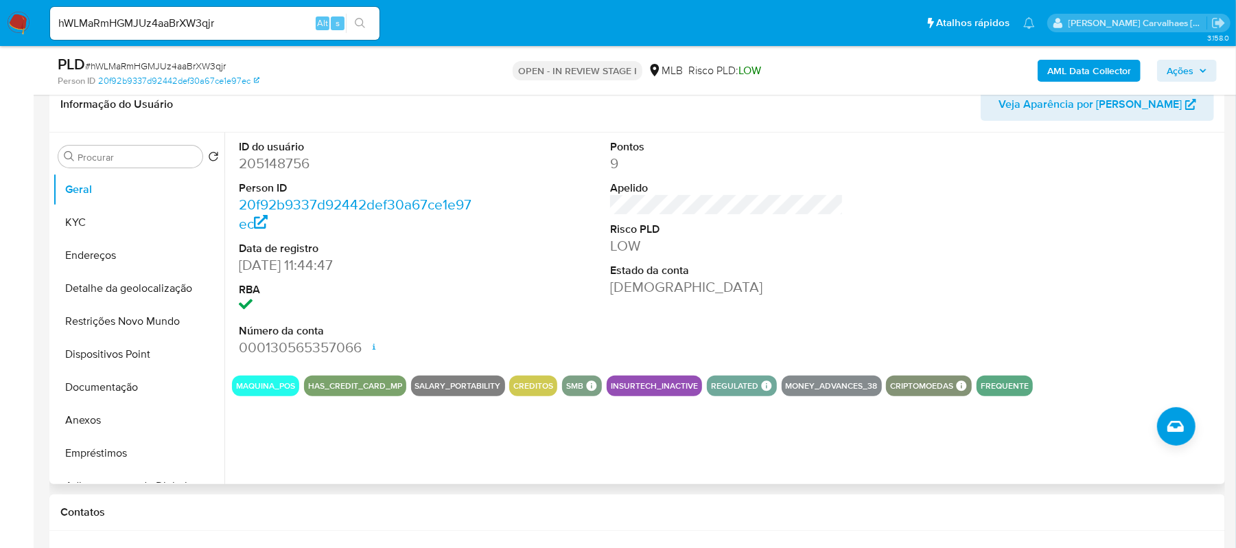
scroll to position [183, 0]
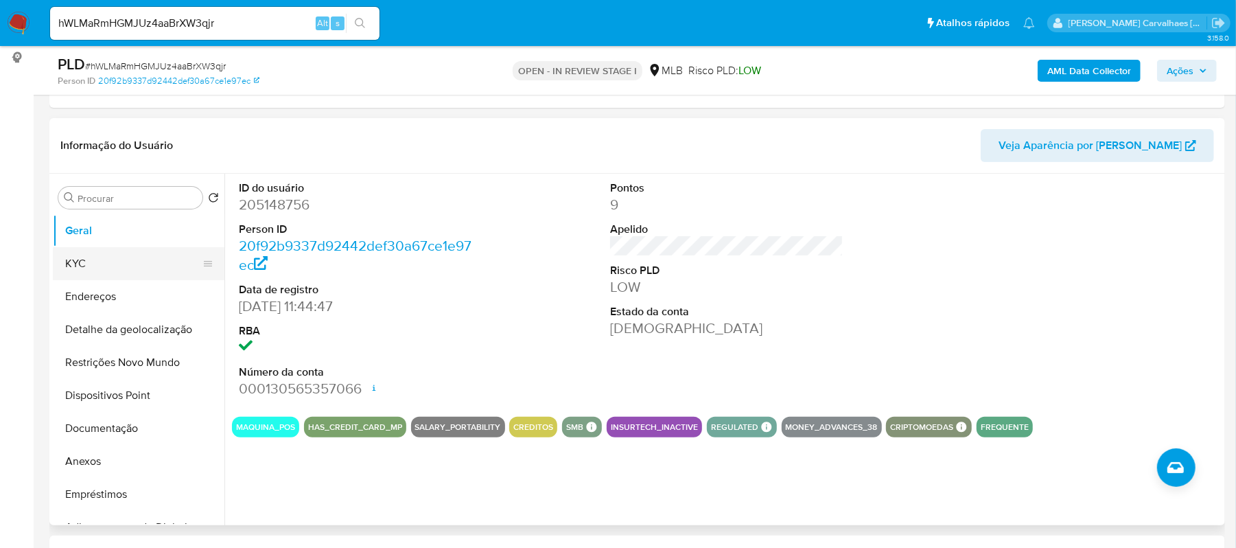
click at [99, 254] on button "KYC" at bounding box center [133, 263] width 161 height 33
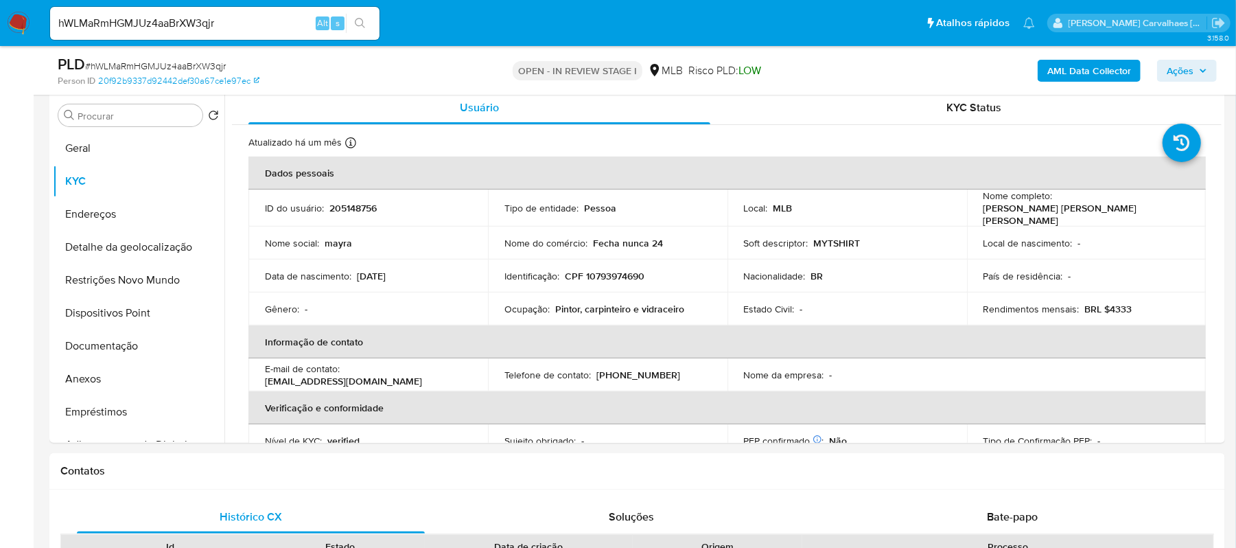
scroll to position [284, 0]
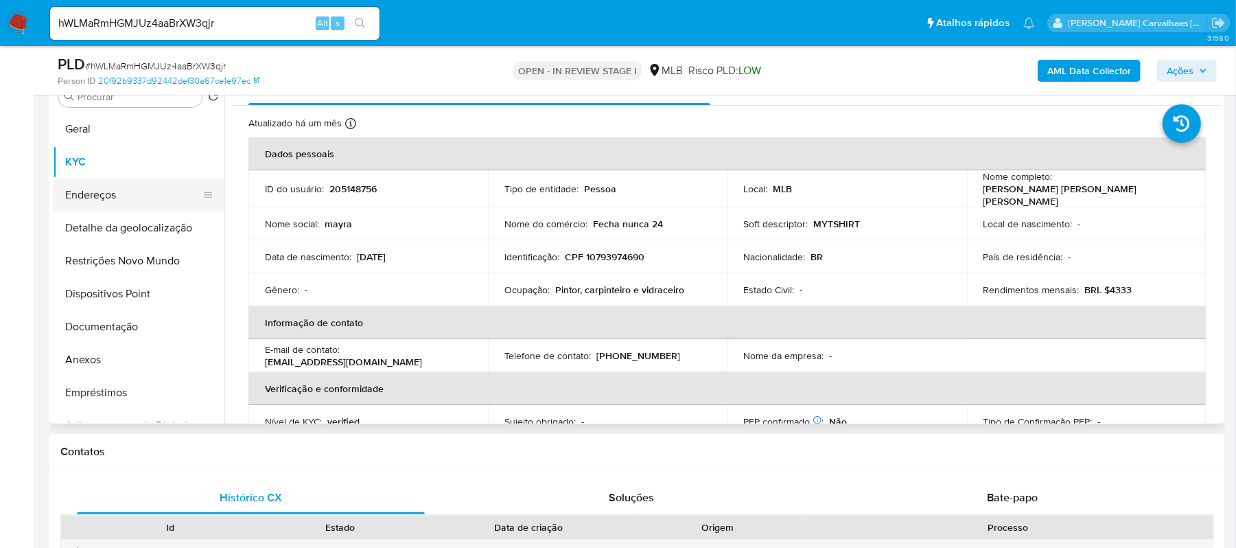
click at [111, 190] on button "Endereços" at bounding box center [133, 194] width 161 height 33
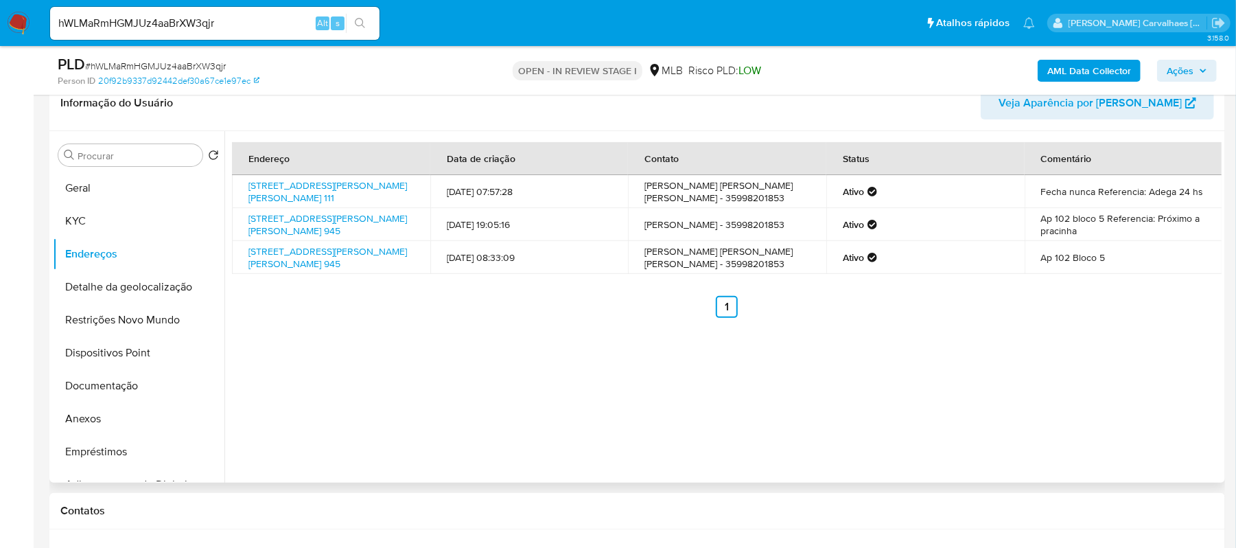
scroll to position [193, 0]
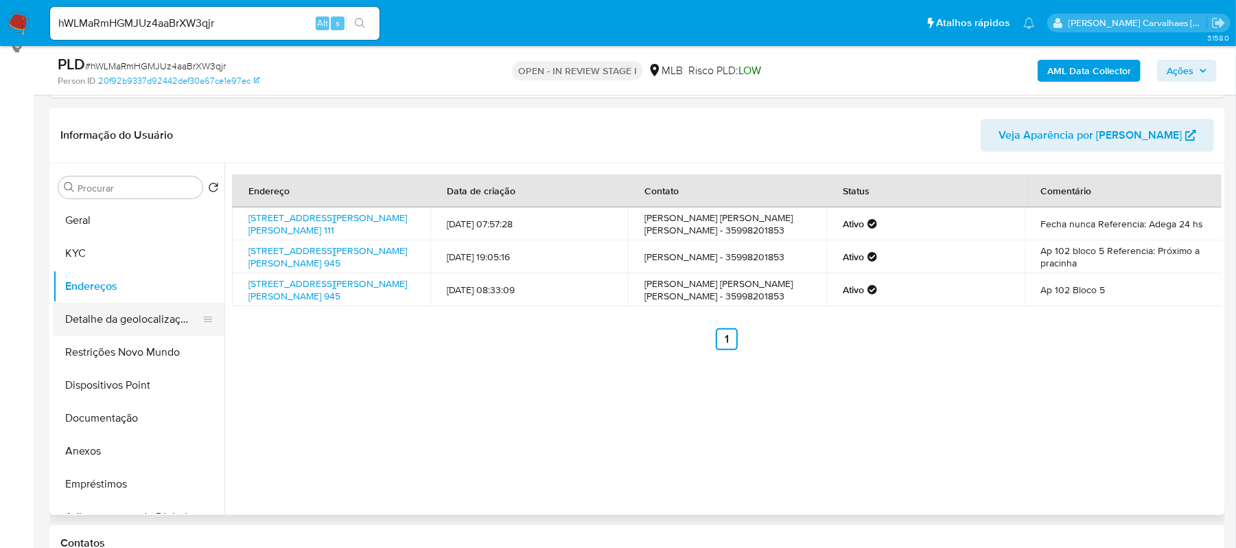
click at [146, 322] on button "Detalhe da geolocalização" at bounding box center [133, 319] width 161 height 33
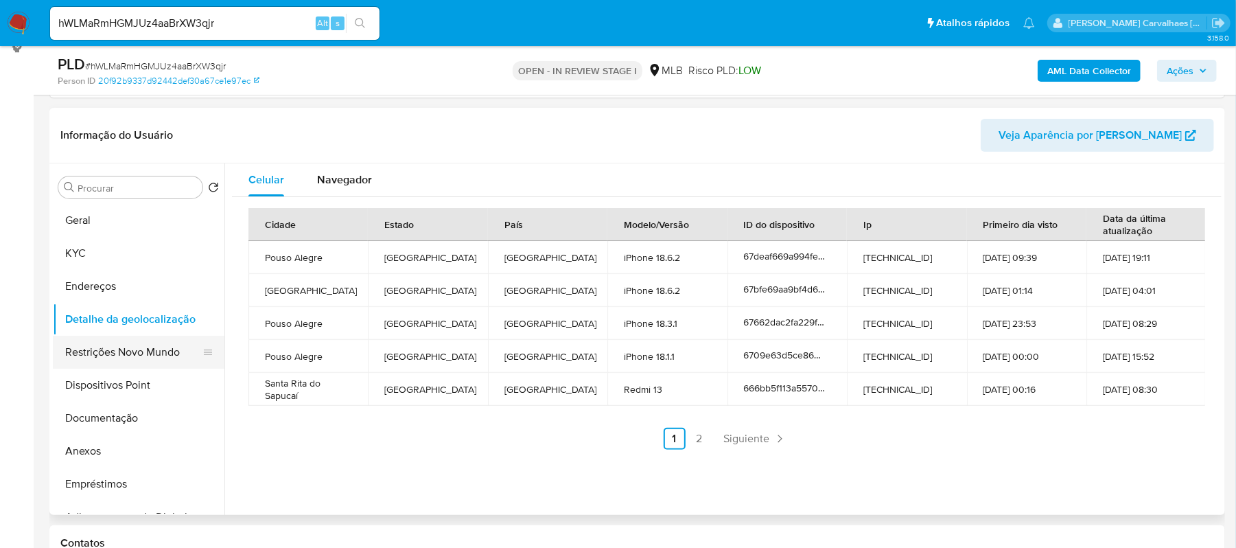
click at [140, 363] on button "Restrições Novo Mundo" at bounding box center [133, 352] width 161 height 33
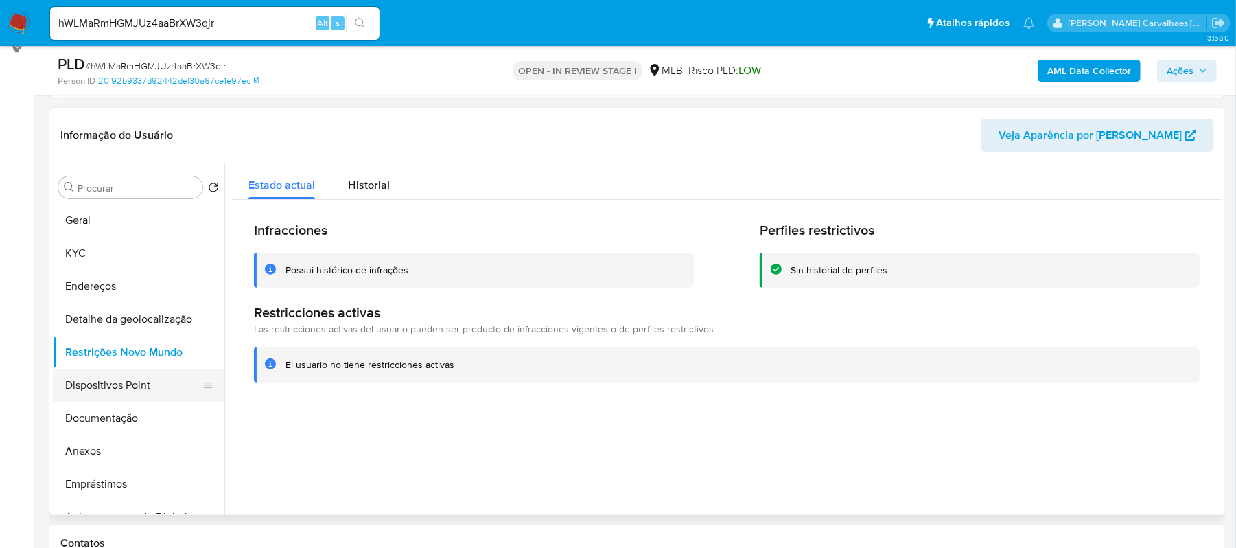
click at [155, 383] on button "Dispositivos Point" at bounding box center [133, 385] width 161 height 33
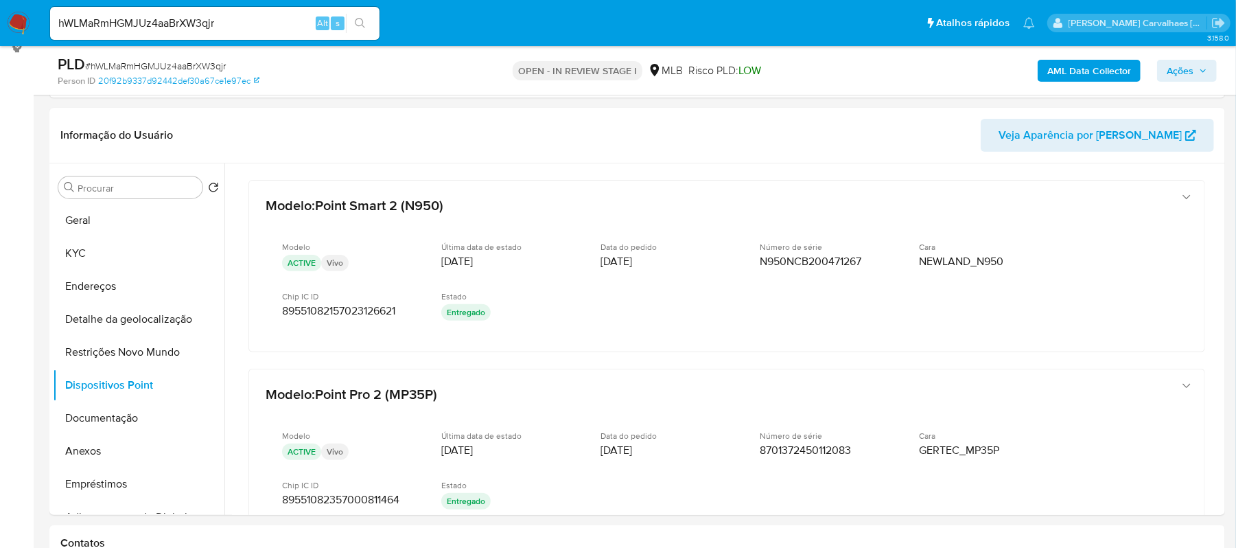
scroll to position [284, 0]
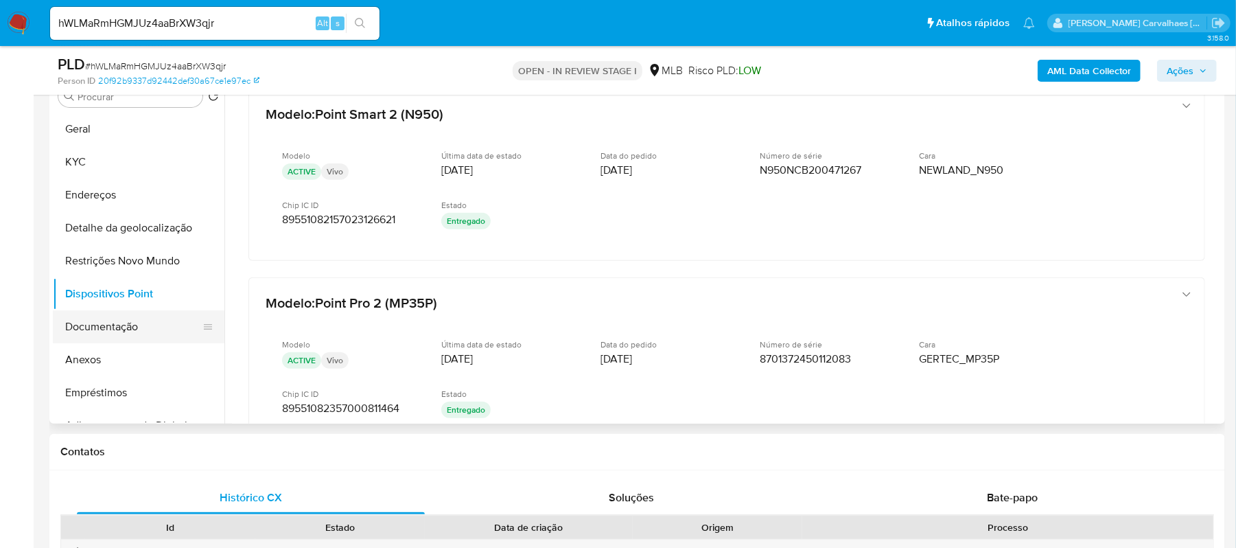
click at [110, 335] on button "Documentação" at bounding box center [133, 326] width 161 height 33
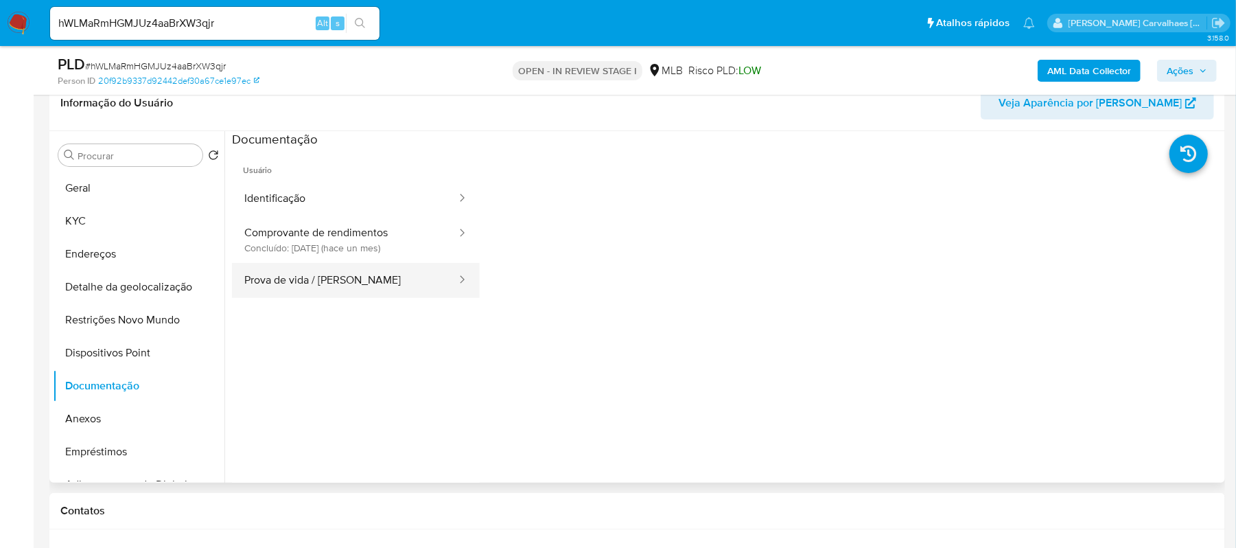
scroll to position [193, 0]
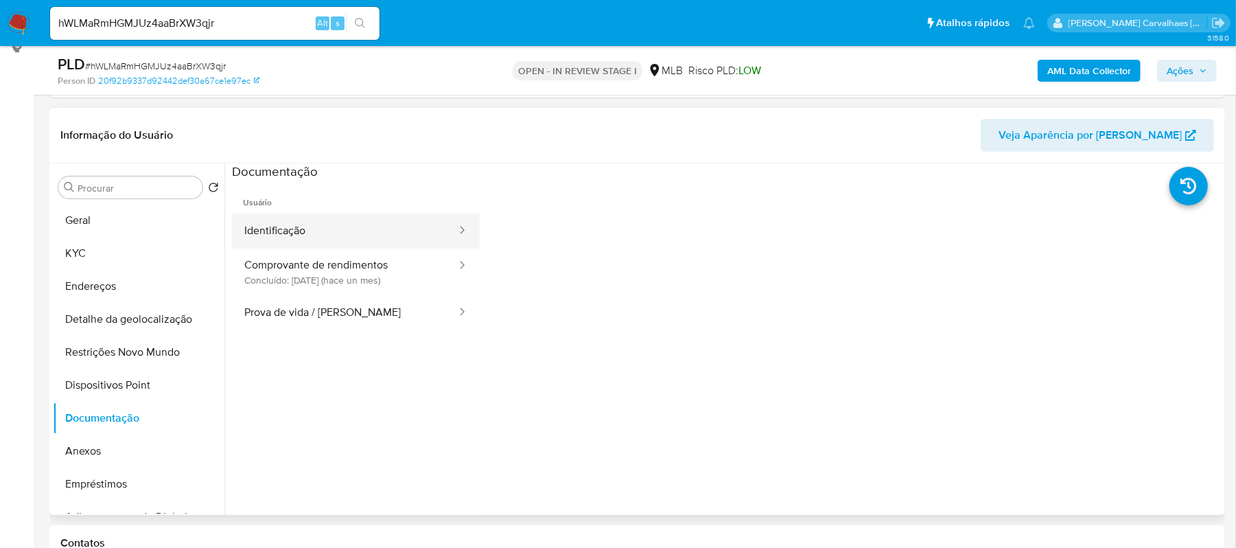
click at [410, 218] on button "Identificação" at bounding box center [345, 230] width 226 height 35
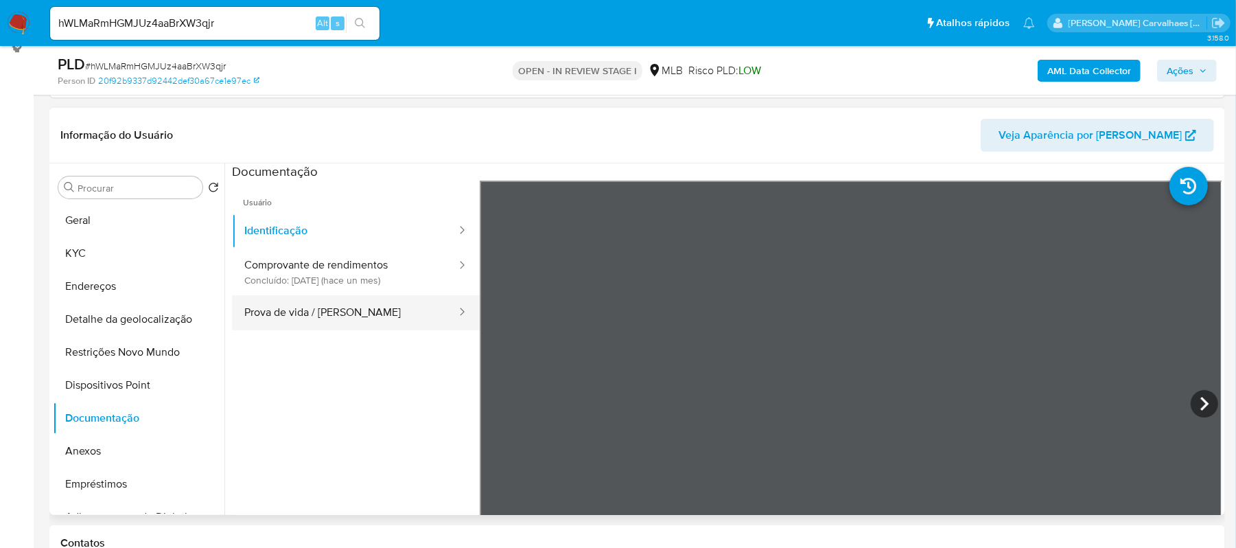
click at [345, 318] on button "Prova de vida / Selfie" at bounding box center [345, 312] width 226 height 35
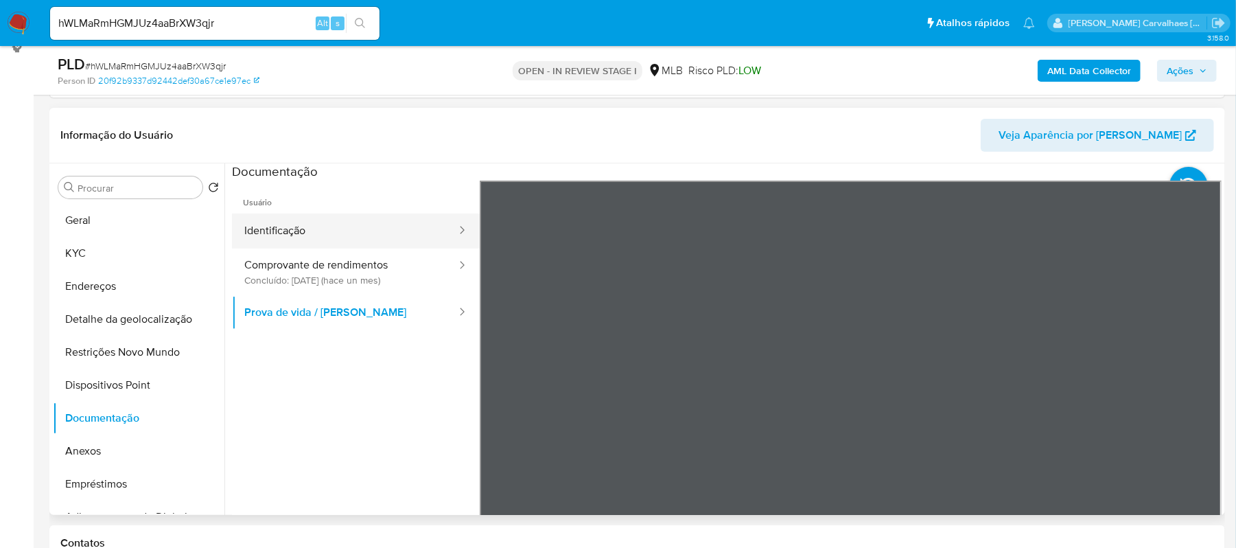
click at [362, 231] on button "Identificação" at bounding box center [345, 230] width 226 height 35
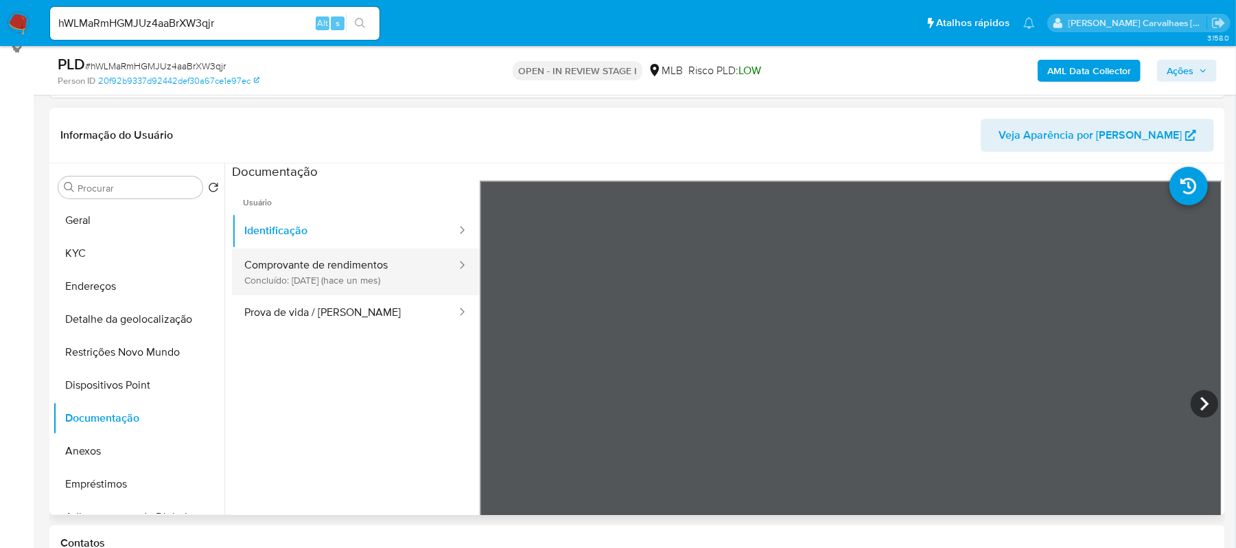
click at [341, 272] on button "Comprovante de rendimentos Concluído: 19/08/2025 (hace un mes)" at bounding box center [345, 271] width 226 height 47
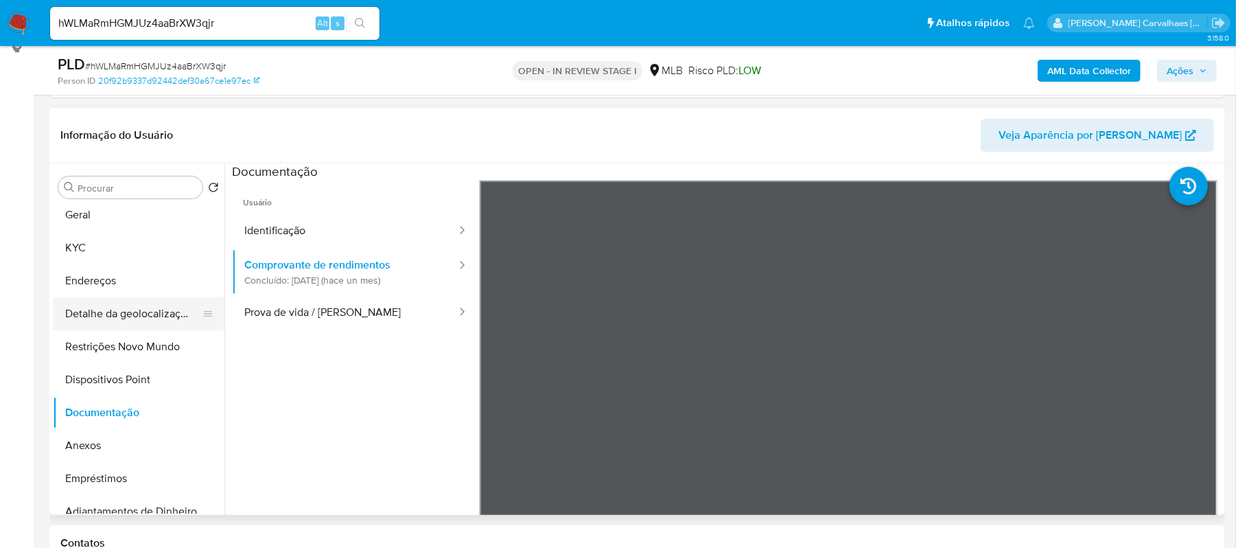
scroll to position [0, 0]
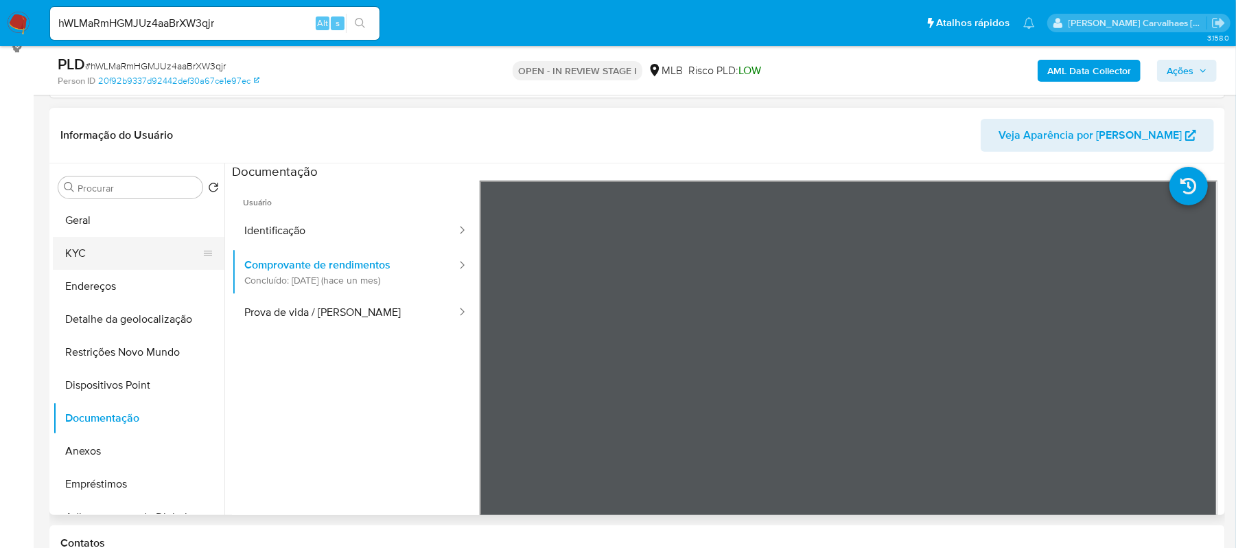
click at [124, 256] on button "KYC" at bounding box center [133, 253] width 161 height 33
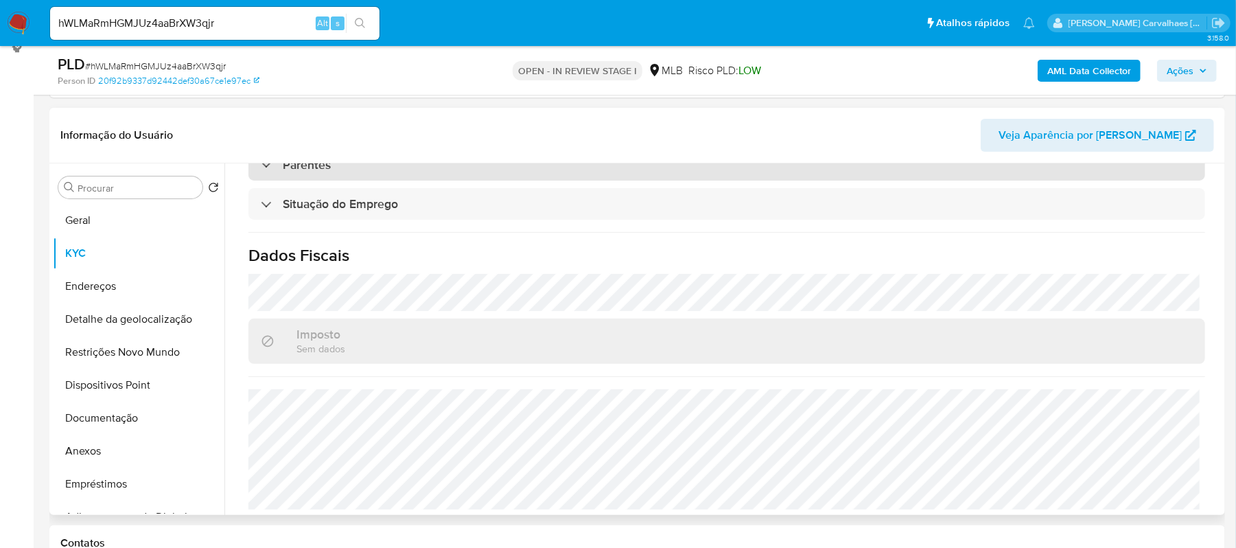
scroll to position [585, 0]
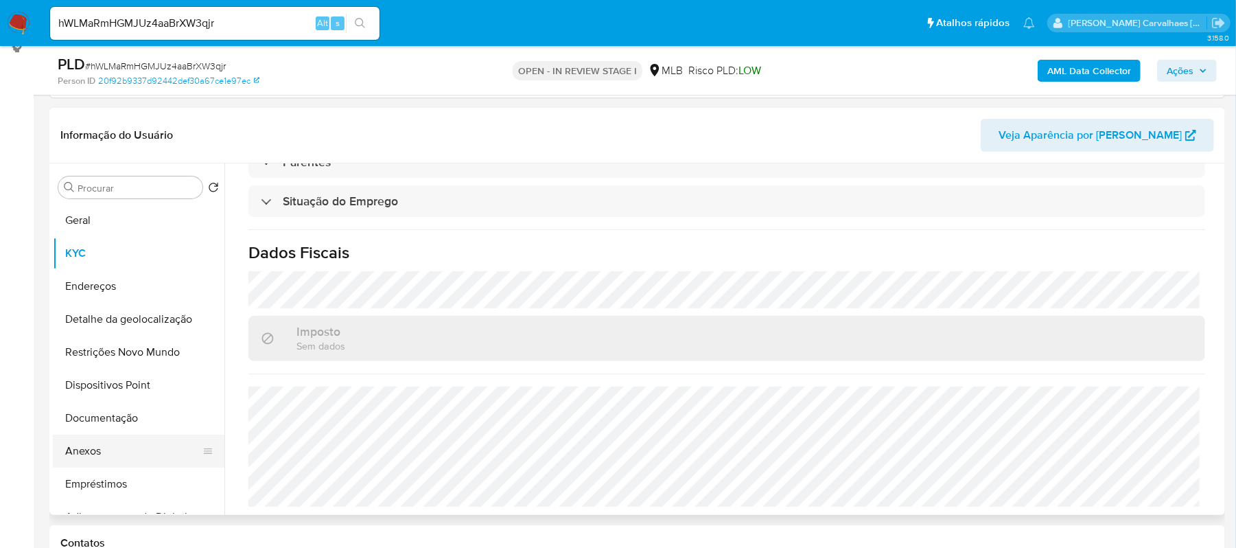
click at [102, 453] on button "Anexos" at bounding box center [133, 450] width 161 height 33
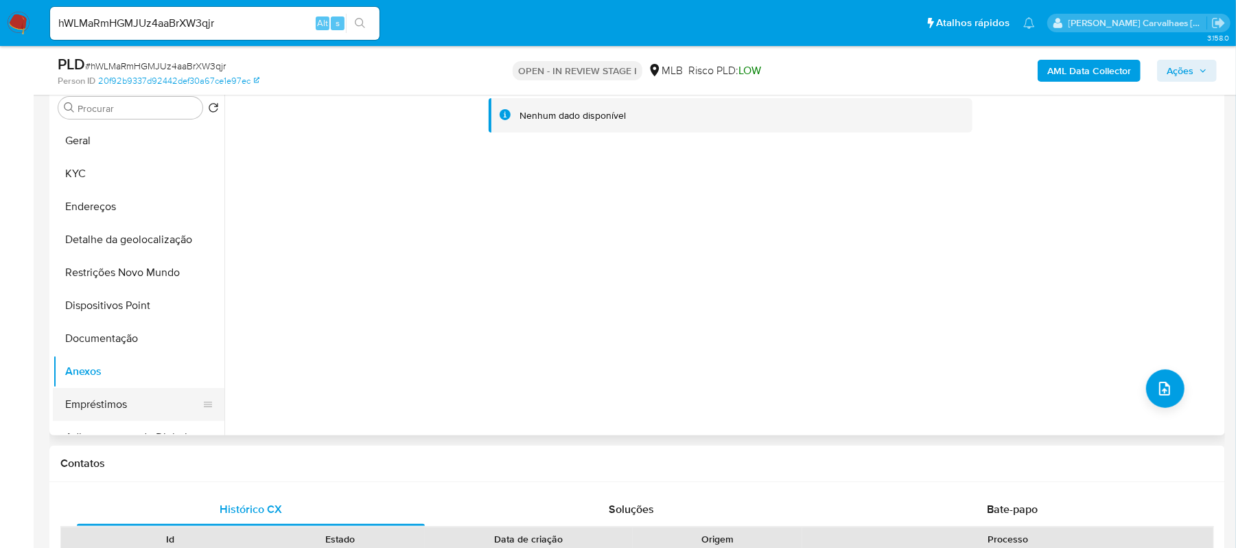
scroll to position [275, 0]
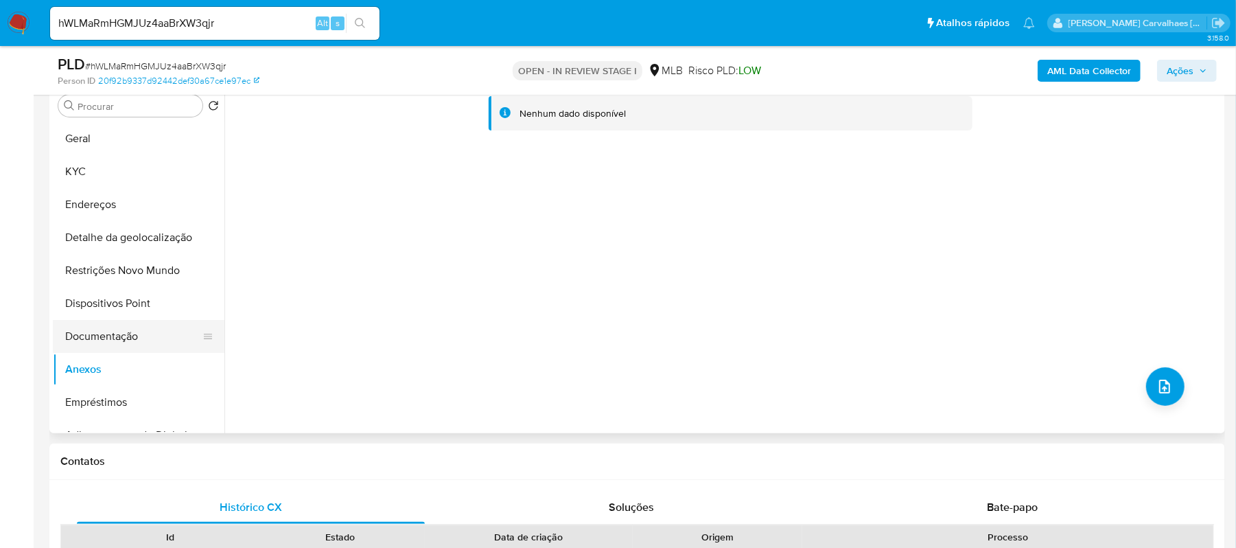
click at [121, 338] on button "Documentação" at bounding box center [133, 336] width 161 height 33
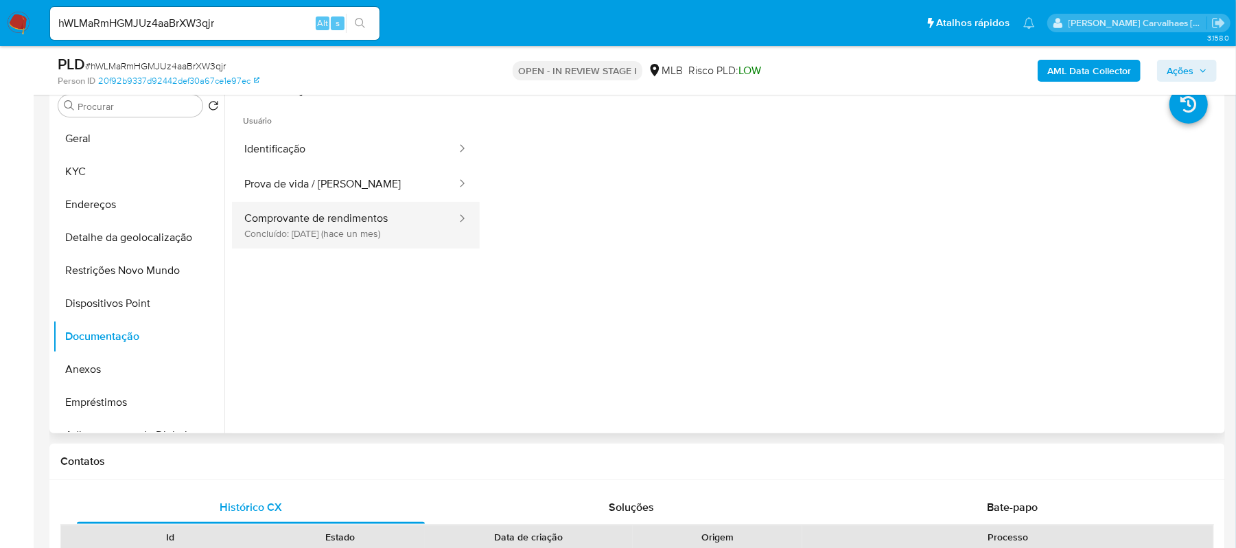
click at [365, 228] on button "Comprovante de rendimentos Concluído: 19/08/2025 (hace un mes)" at bounding box center [345, 225] width 226 height 47
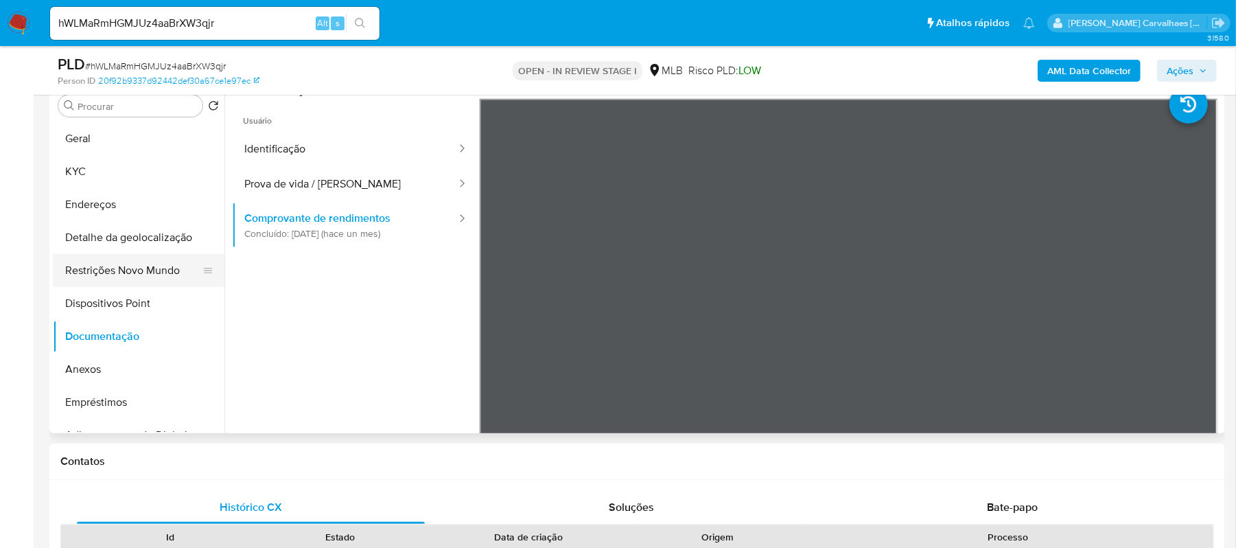
click at [113, 270] on button "Restrições Novo Mundo" at bounding box center [133, 270] width 161 height 33
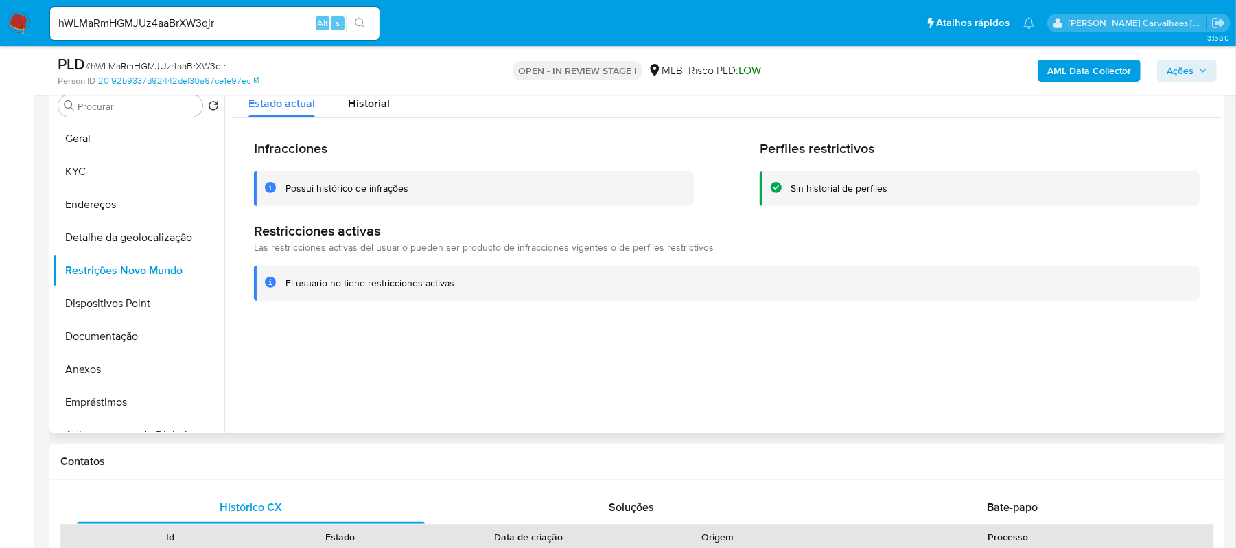
drag, startPoint x: 284, startPoint y: 289, endPoint x: 445, endPoint y: 294, distance: 160.7
click at [459, 295] on div "El usuario no tiene restricciones activas" at bounding box center [727, 283] width 946 height 35
drag, startPoint x: 437, startPoint y: 277, endPoint x: 413, endPoint y: 286, distance: 25.6
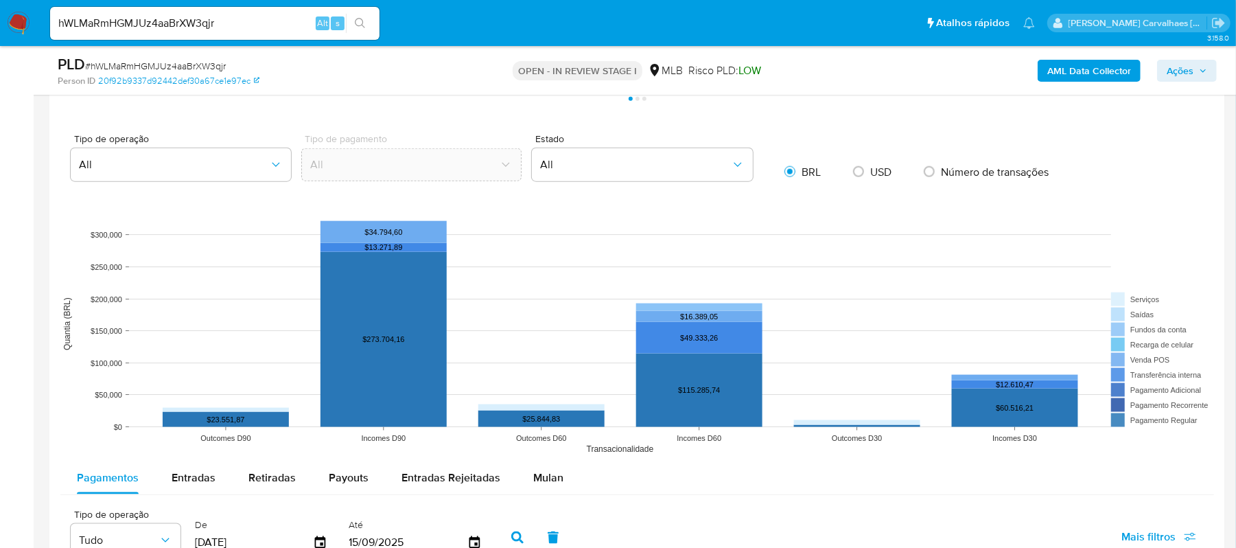
scroll to position [1373, 0]
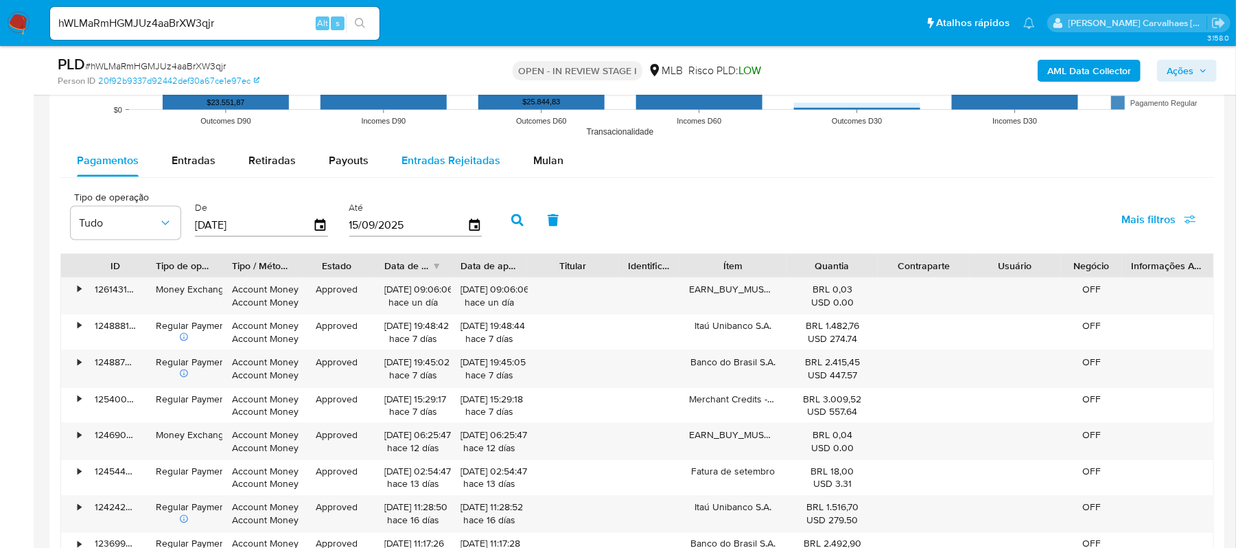
click at [437, 156] on span "Entradas Rejeitadas" at bounding box center [451, 160] width 99 height 16
select select "10"
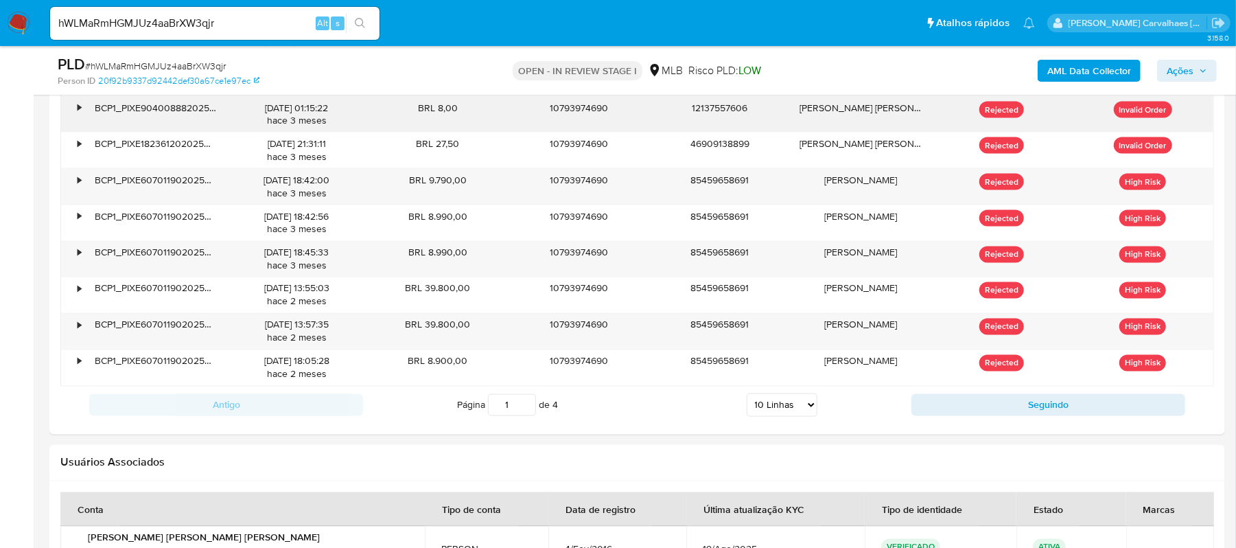
scroll to position [1647, 0]
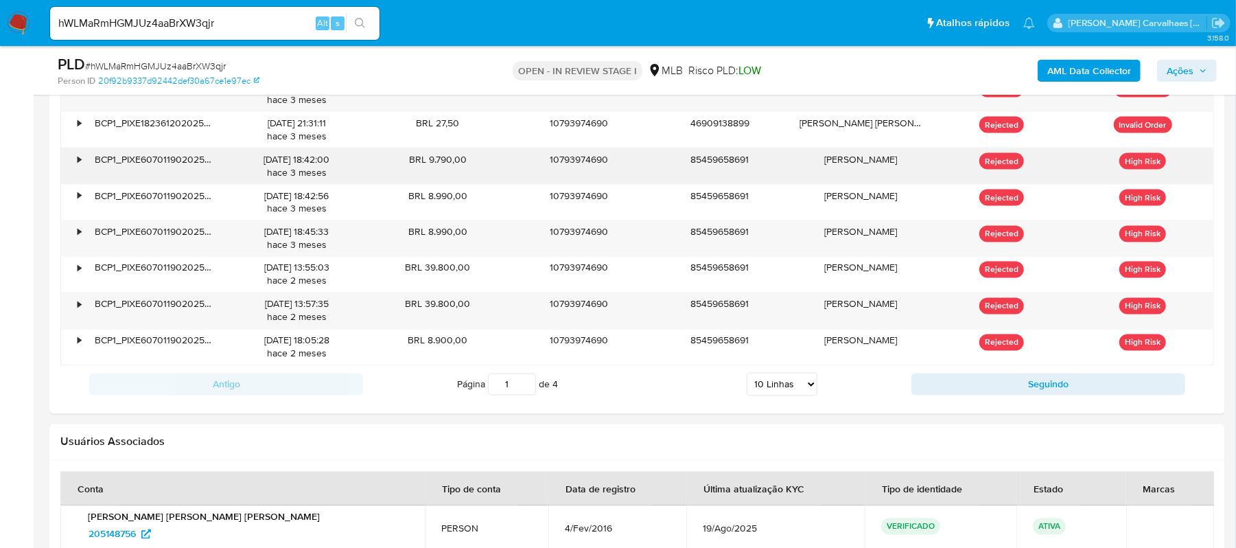
click at [78, 166] on div "•" at bounding box center [79, 159] width 3 height 13
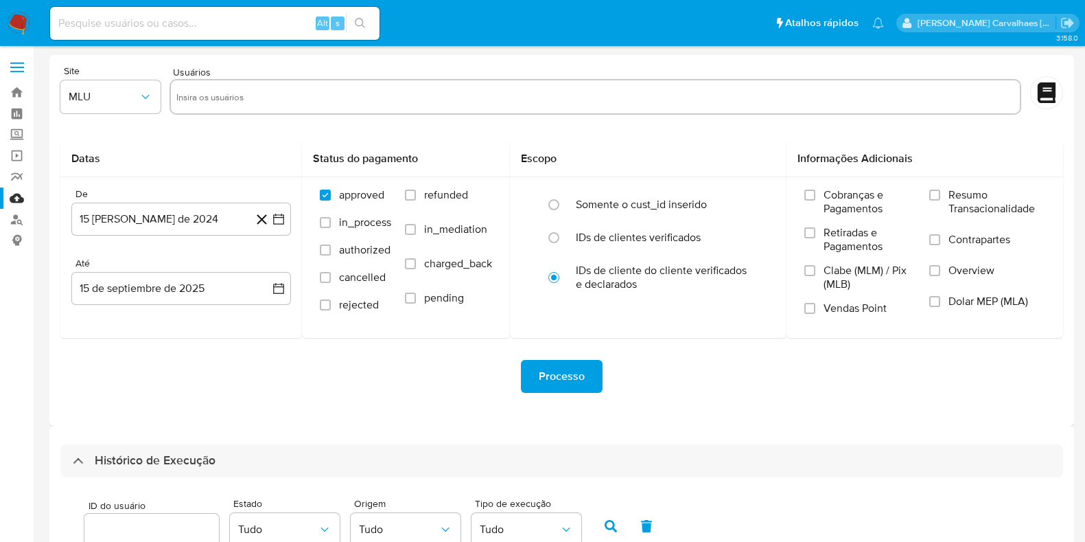
select select "20"
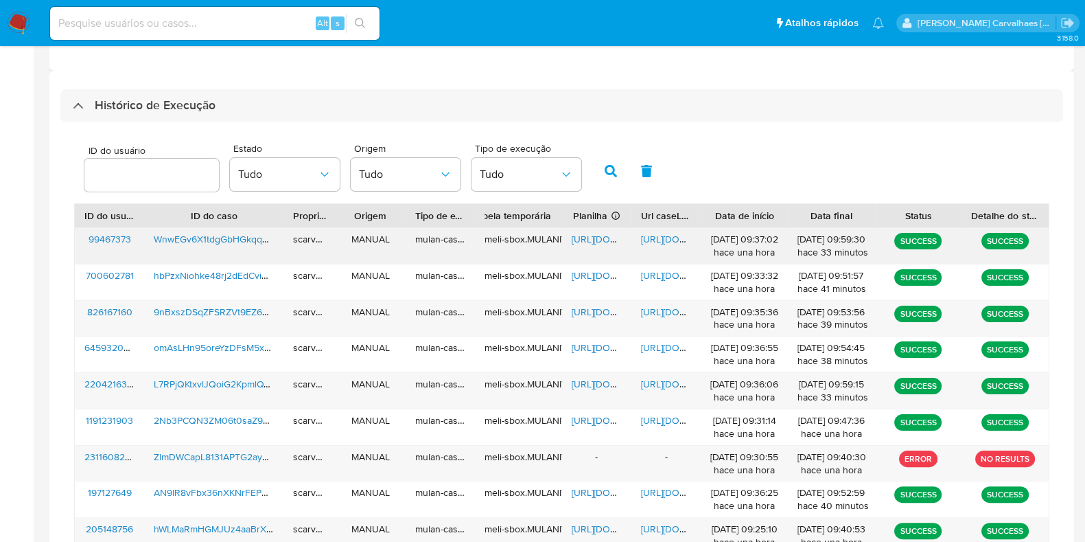
click at [657, 238] on span "[URL][DOMAIN_NAME]" at bounding box center [688, 239] width 95 height 14
click at [650, 234] on span "[URL][DOMAIN_NAME]" at bounding box center [688, 239] width 95 height 14
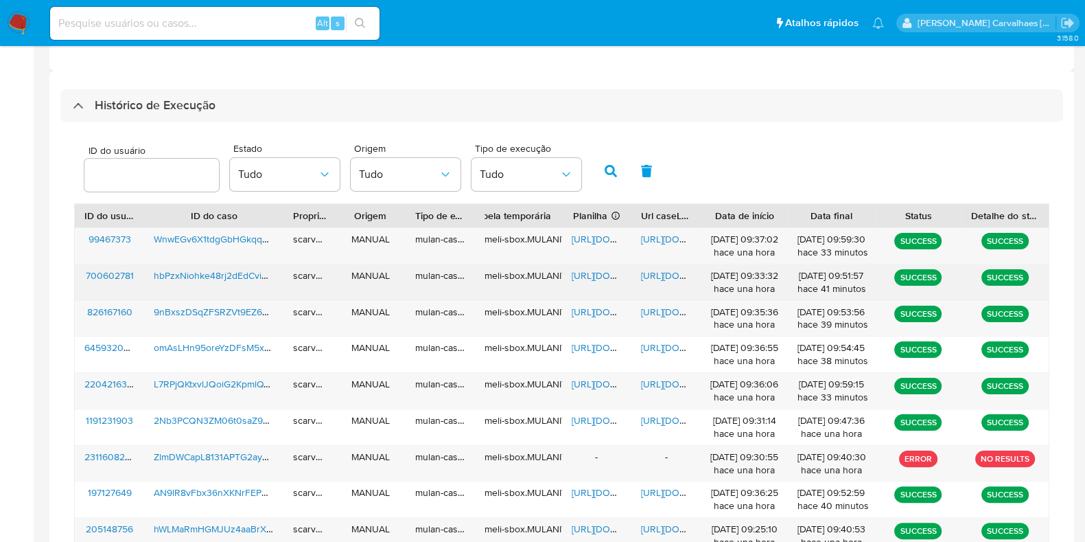
click at [662, 272] on span "[URL][DOMAIN_NAME]" at bounding box center [688, 275] width 95 height 14
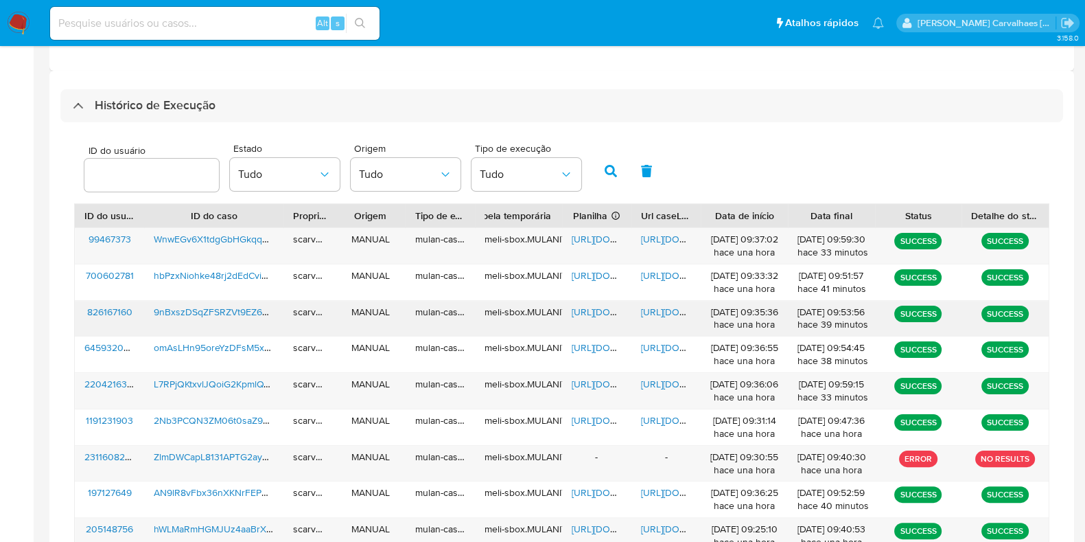
click at [662, 314] on span "[URL][DOMAIN_NAME]" at bounding box center [688, 312] width 95 height 14
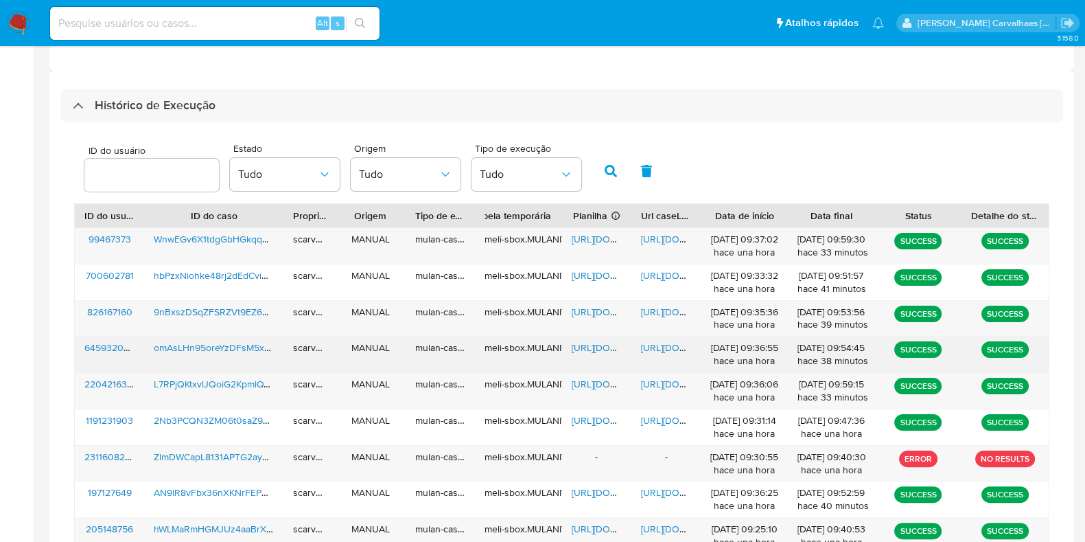
click at [668, 349] on span "[URL][DOMAIN_NAME]" at bounding box center [688, 347] width 95 height 14
click at [598, 349] on span "[URL][DOMAIN_NAME]" at bounding box center [619, 347] width 95 height 14
click at [656, 346] on span "[URL][DOMAIN_NAME]" at bounding box center [688, 347] width 95 height 14
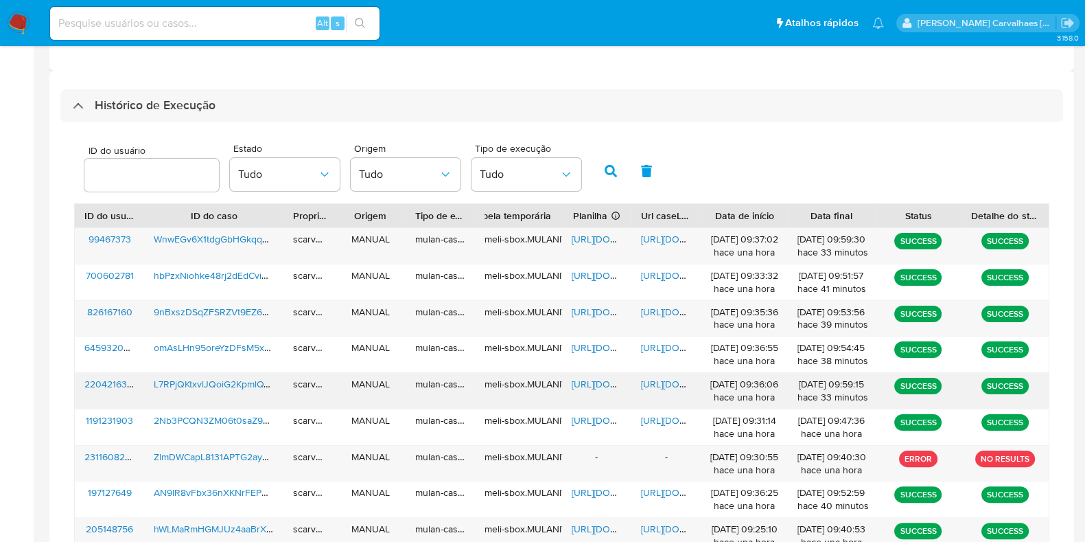
click at [666, 382] on span "[URL][DOMAIN_NAME]" at bounding box center [688, 384] width 95 height 14
click at [654, 384] on span "[URL][DOMAIN_NAME]" at bounding box center [688, 384] width 95 height 14
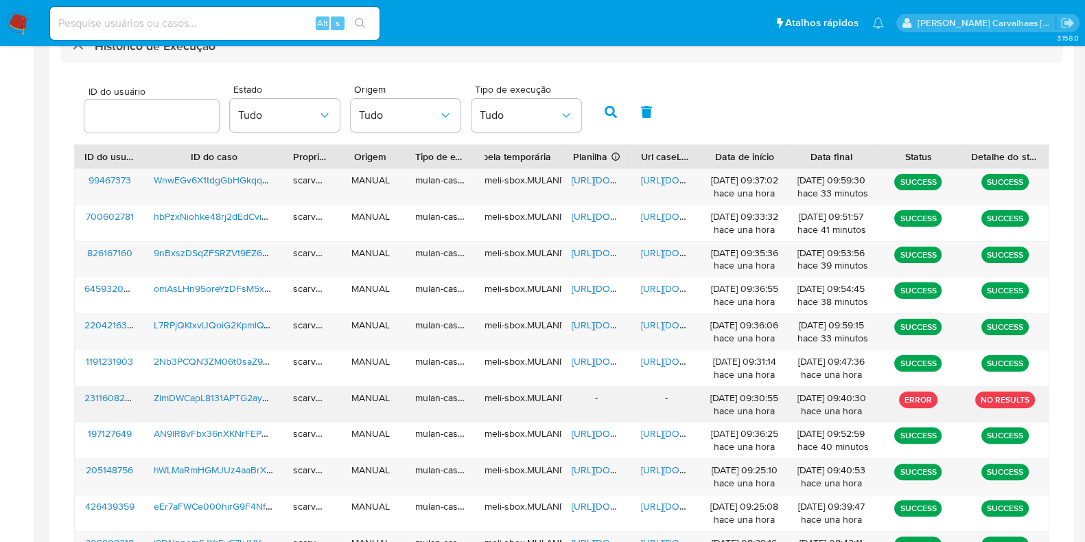
scroll to position [441, 0]
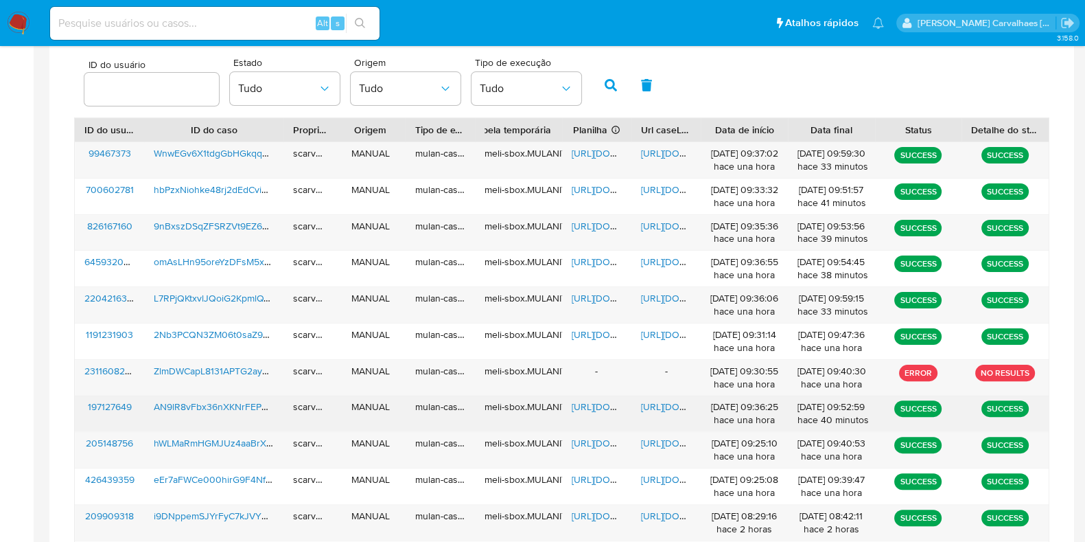
click at [662, 402] on span "[URL][DOMAIN_NAME]" at bounding box center [688, 406] width 95 height 14
click at [590, 405] on span "[URL][DOMAIN_NAME]" at bounding box center [619, 406] width 95 height 14
click at [659, 401] on span "[URL][DOMAIN_NAME]" at bounding box center [688, 406] width 95 height 14
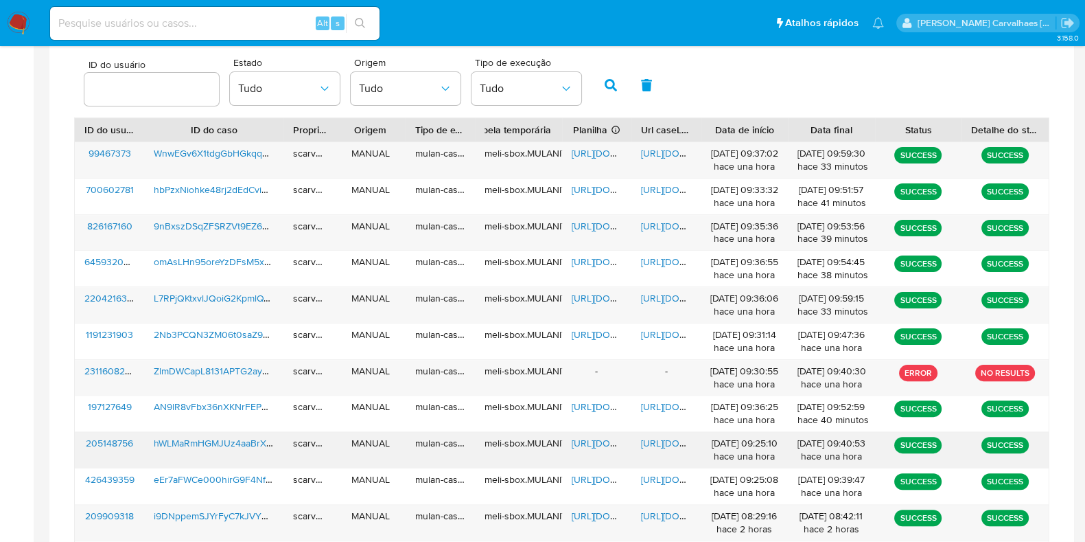
click at [655, 440] on span "[URL][DOMAIN_NAME]" at bounding box center [688, 443] width 95 height 14
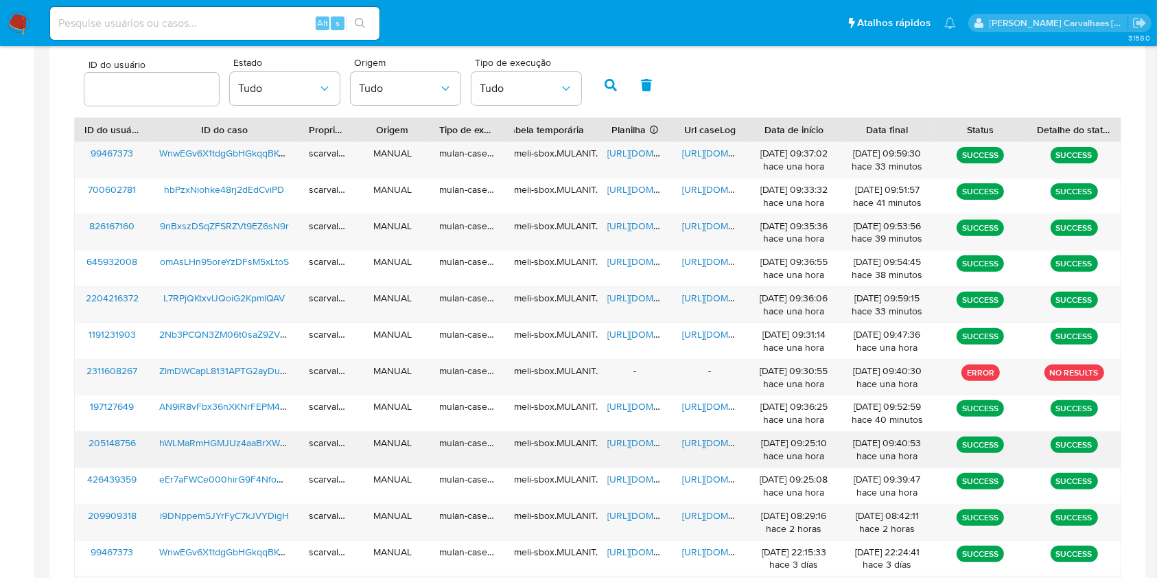
click at [640, 440] on span "[URL][DOMAIN_NAME]" at bounding box center [654, 443] width 95 height 14
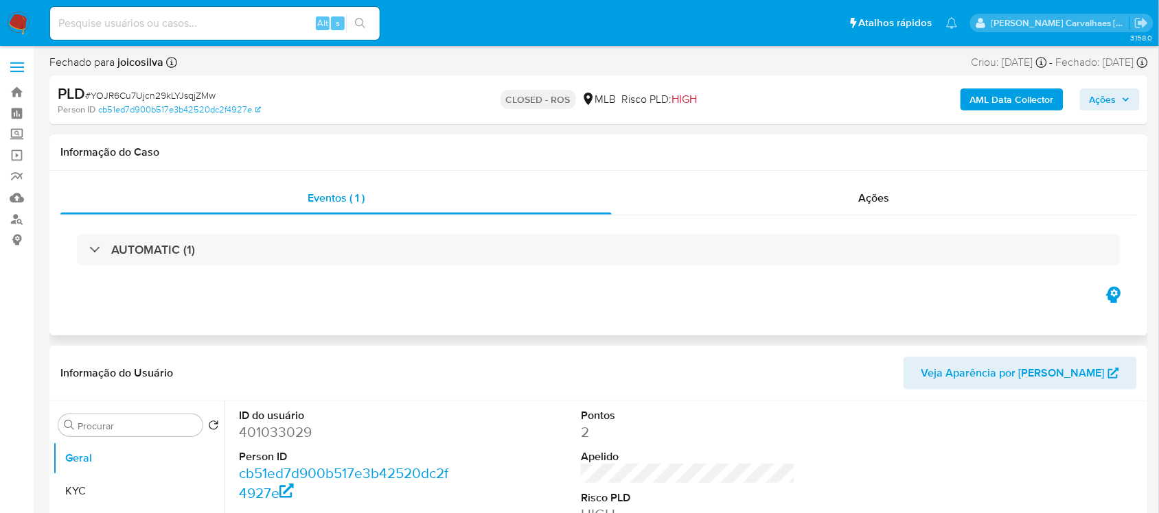
select select "10"
paste input "hbPzxNiohke48rj2dEdCviPD"
type input "hbPzxNiohke48rj2dEdCviPD"
click at [352, 21] on button "search-icon" at bounding box center [360, 23] width 28 height 19
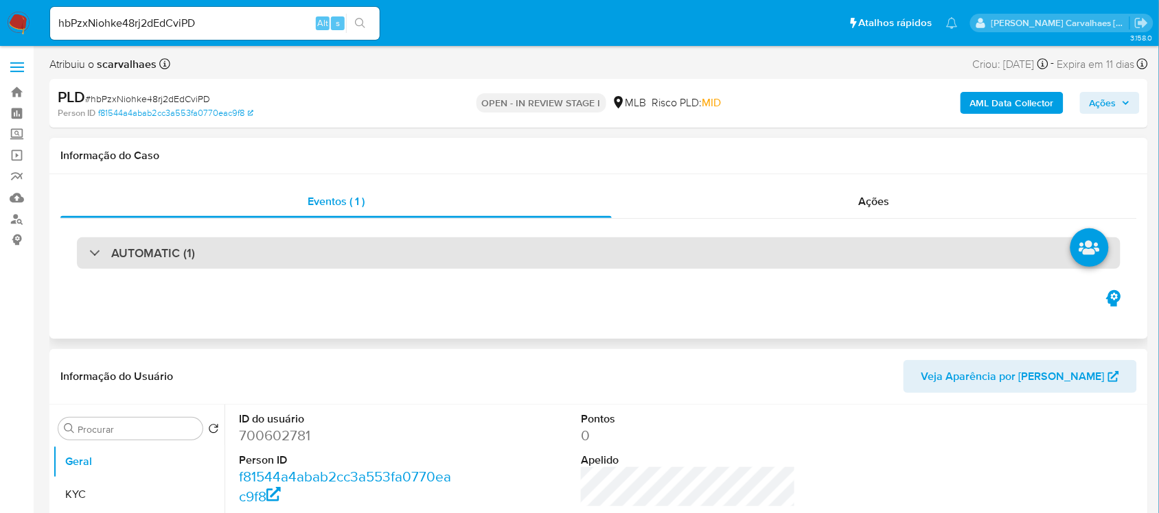
select select "10"
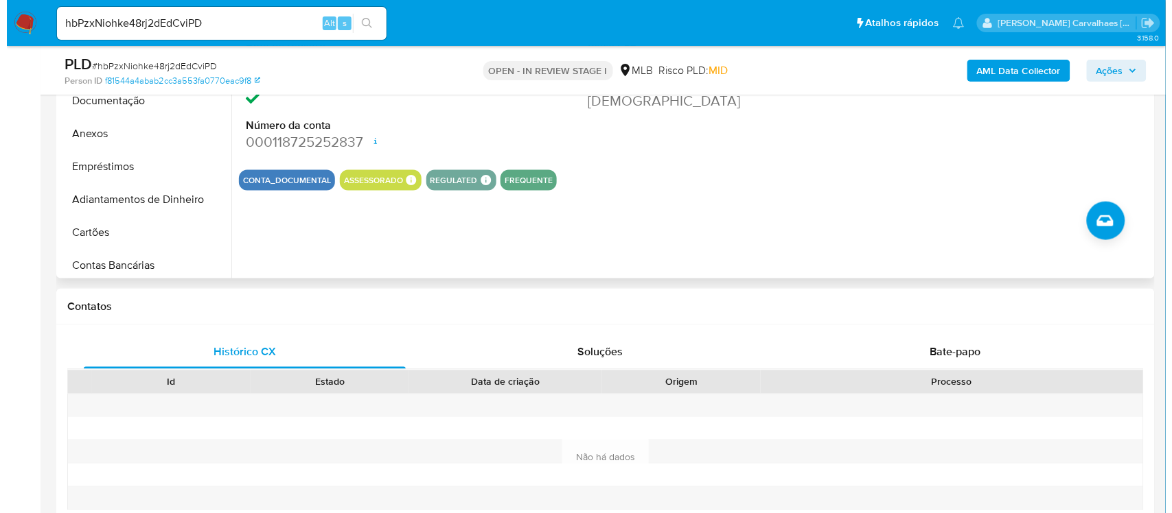
scroll to position [45, 0]
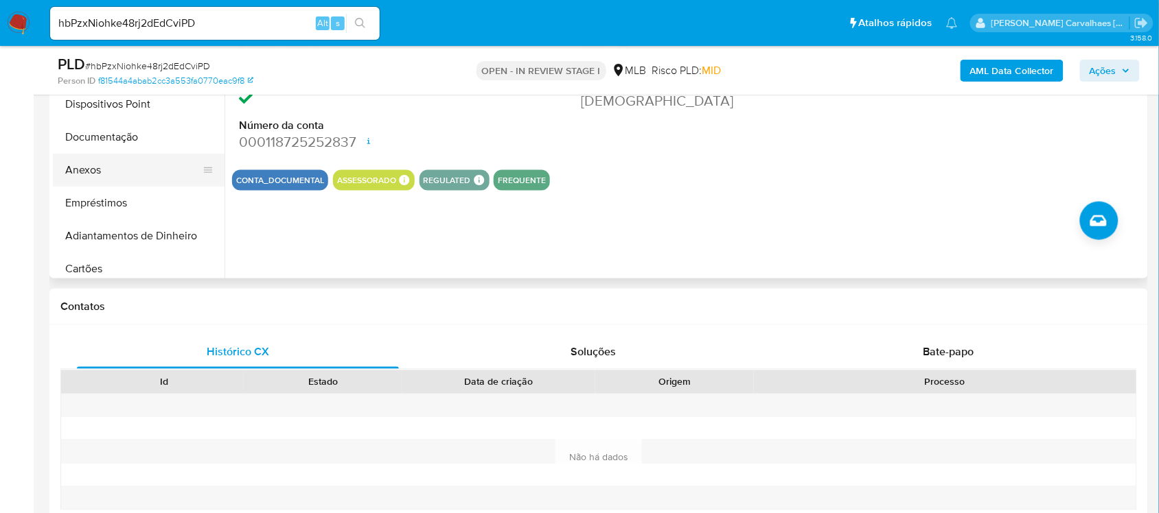
click at [141, 159] on button "Anexos" at bounding box center [133, 170] width 161 height 33
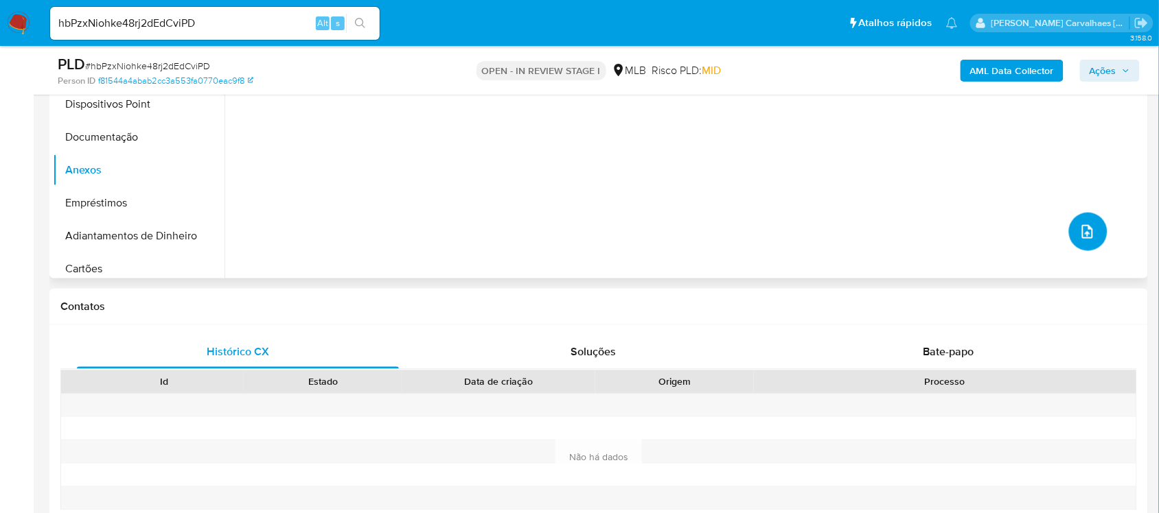
click at [1081, 233] on icon "upload-file" at bounding box center [1087, 232] width 16 height 16
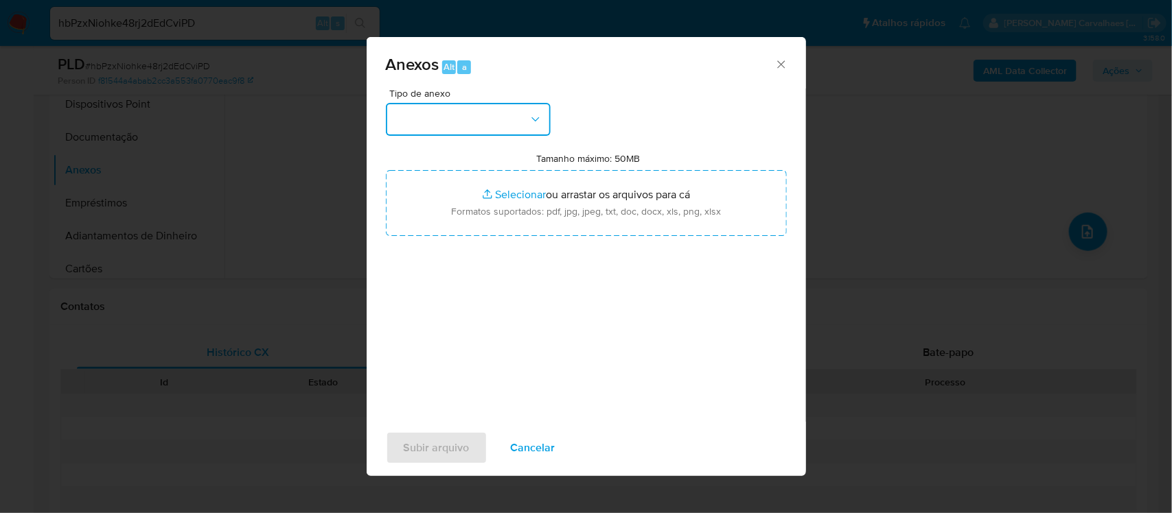
click at [527, 115] on button "button" at bounding box center [468, 119] width 165 height 33
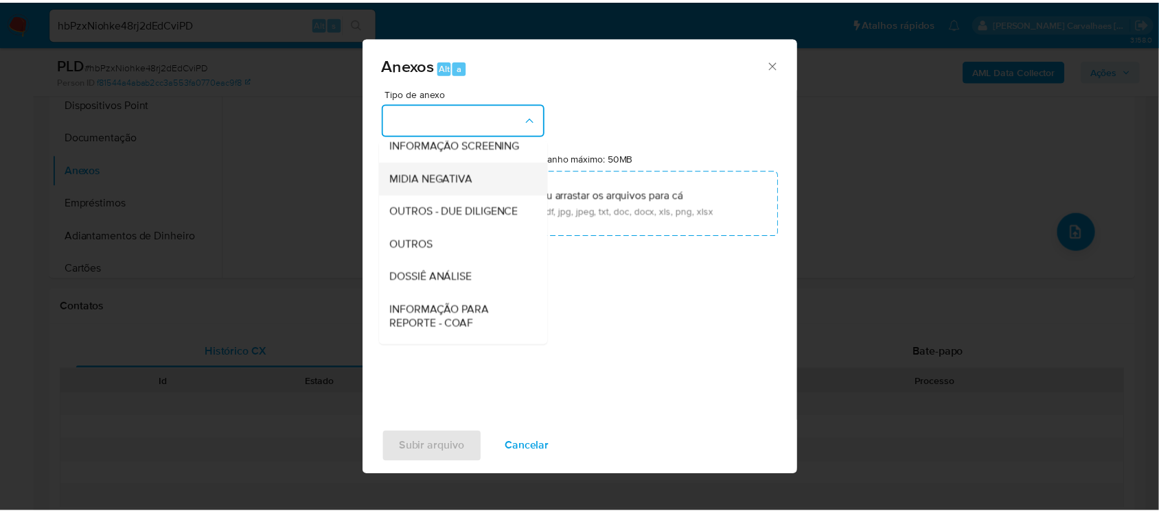
scroll to position [211, 0]
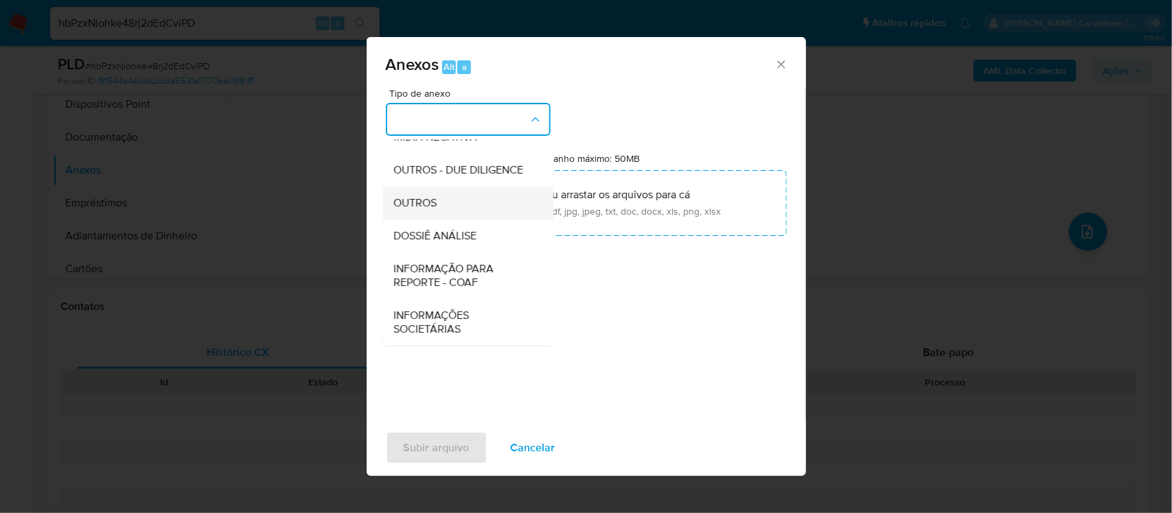
click at [474, 203] on div "OUTROS" at bounding box center [464, 202] width 140 height 33
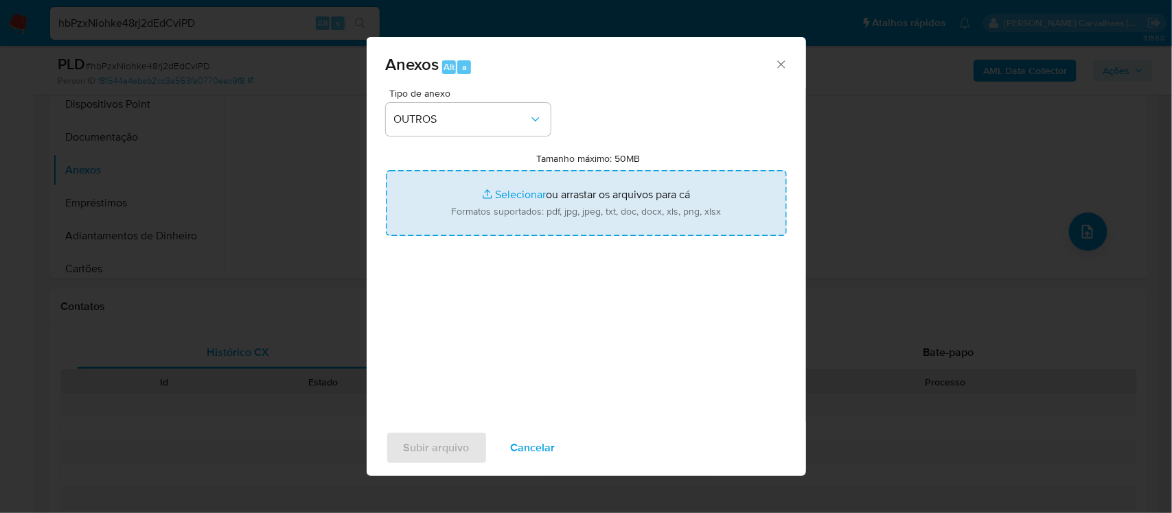
click at [513, 197] on input "Tamanho máximo: 50MB Selecionar arquivos" at bounding box center [586, 203] width 401 height 66
type input "C:\fakepath\Declínio- xxxx - CNPJ 40150381000100 - PRINCIPIA MG COMERCIO DE COS…"
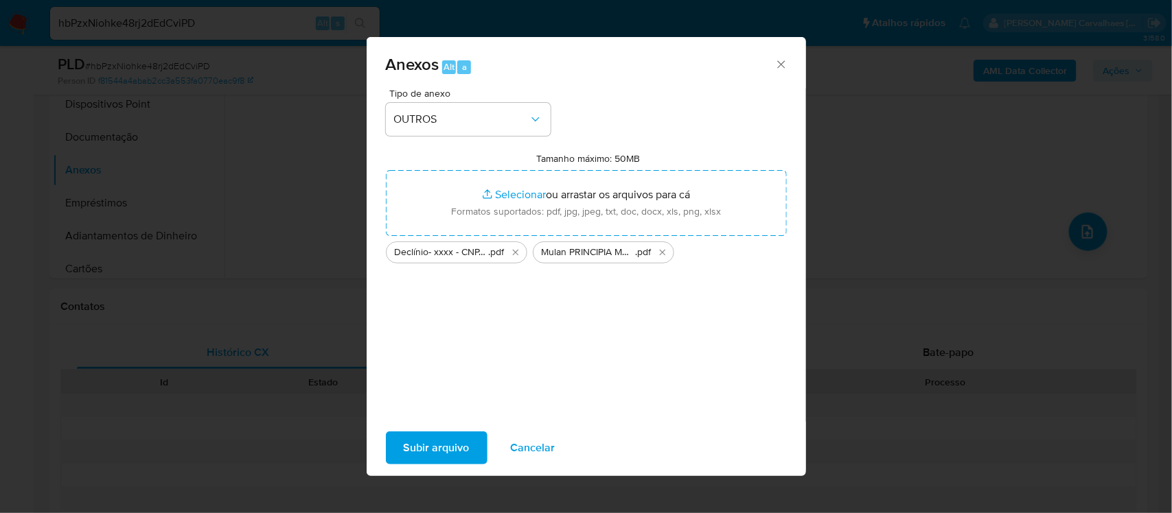
click at [448, 437] on span "Subir arquivo" at bounding box center [437, 448] width 66 height 30
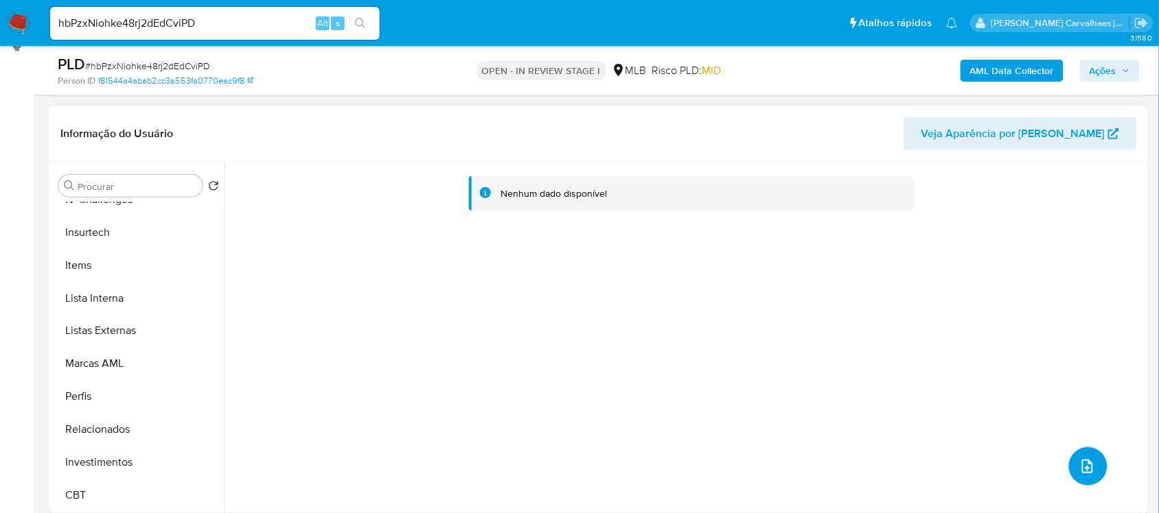
scroll to position [257, 0]
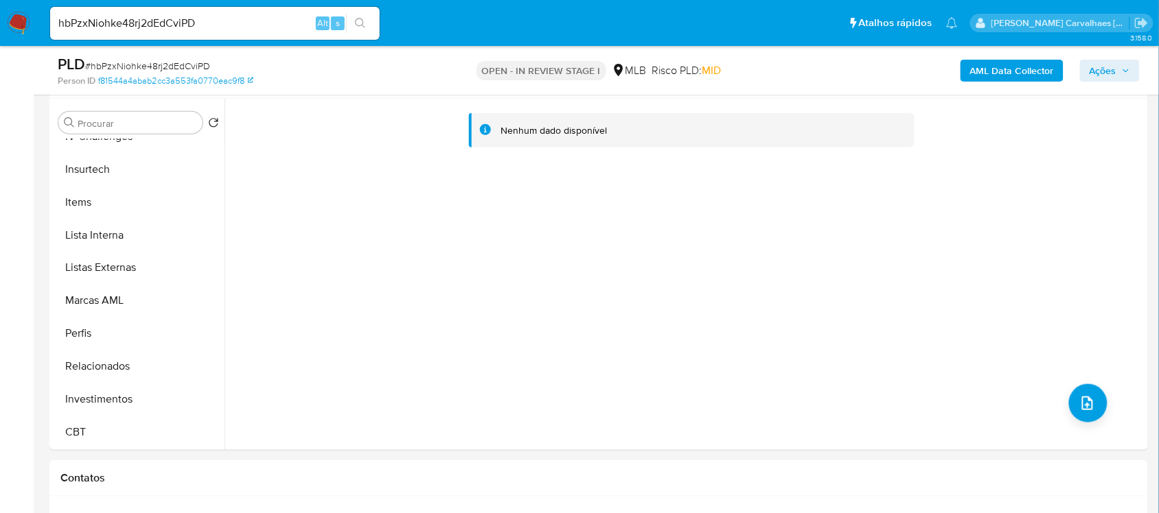
click at [1097, 67] on span "Ações" at bounding box center [1102, 71] width 27 height 22
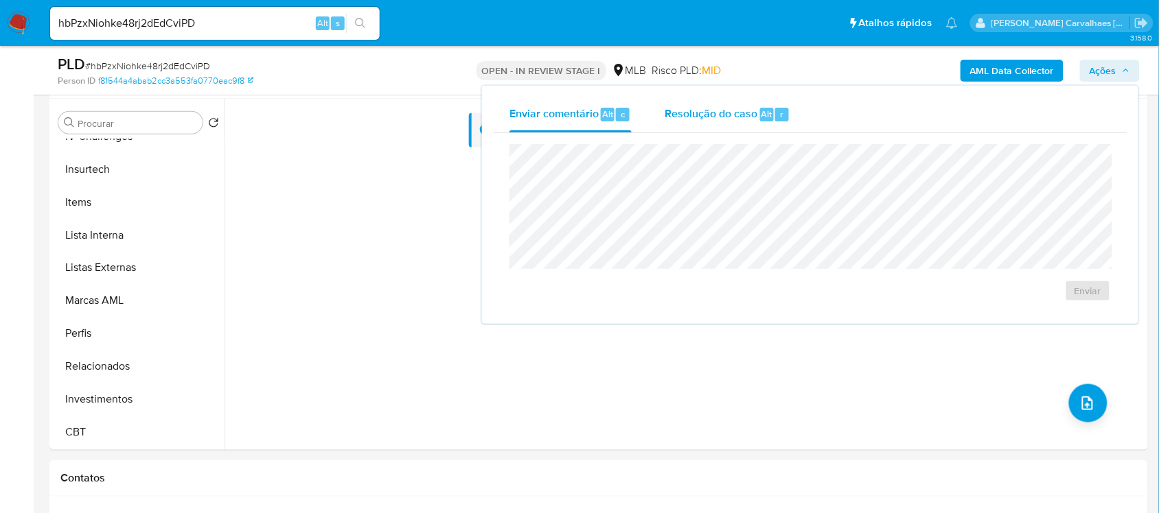
click at [717, 113] on span "Resolução do caso" at bounding box center [710, 114] width 93 height 16
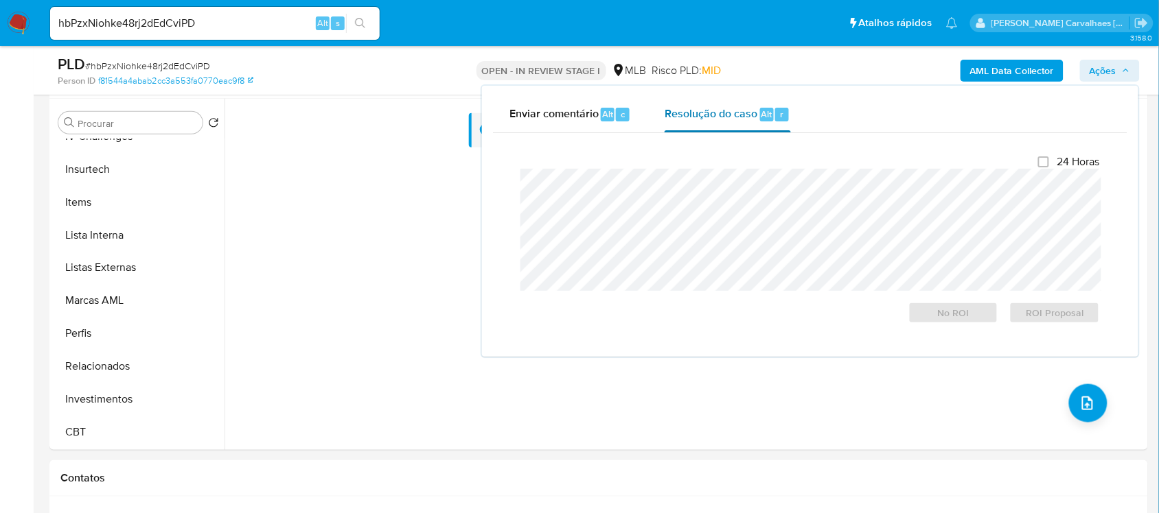
click at [707, 114] on span "Resolução do caso" at bounding box center [710, 114] width 93 height 16
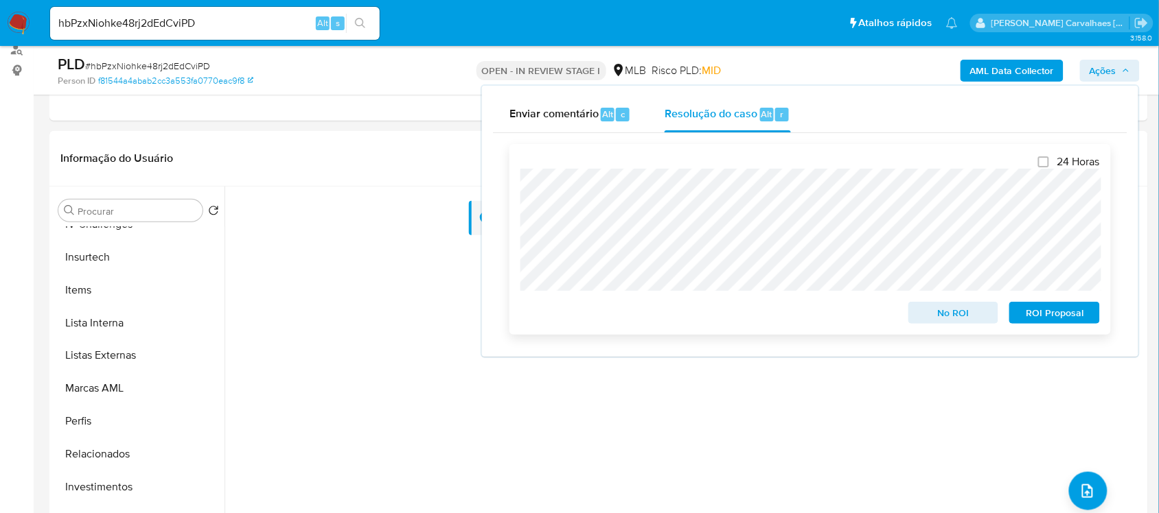
scroll to position [172, 0]
click at [954, 314] on span "No ROI" at bounding box center [953, 312] width 71 height 19
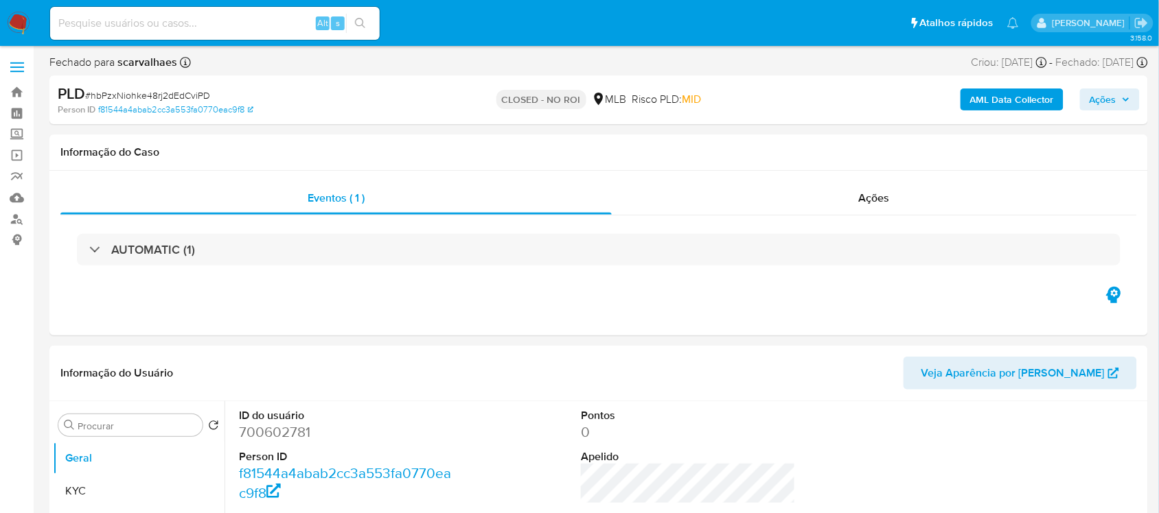
select select "10"
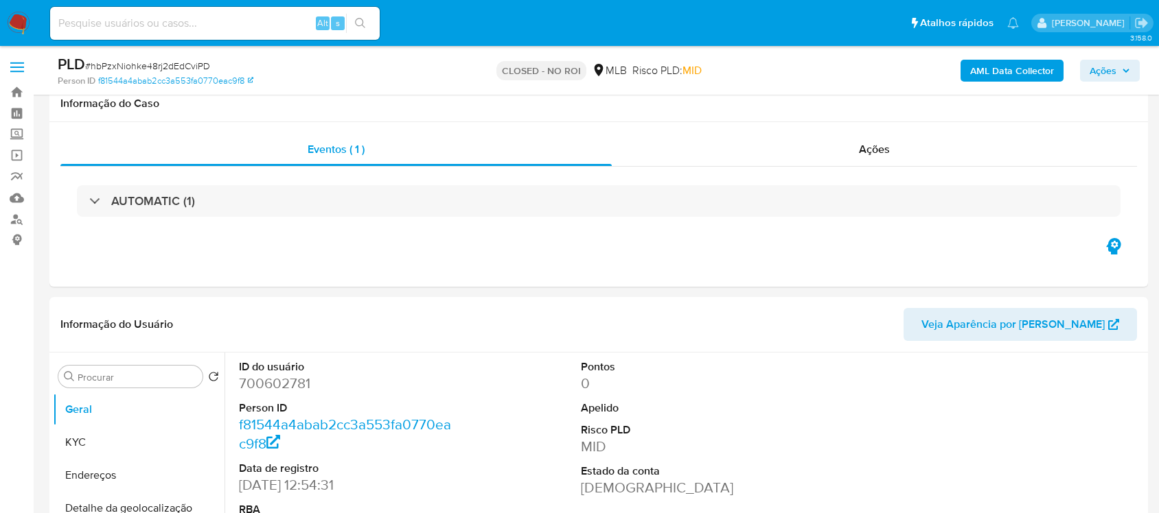
select select "10"
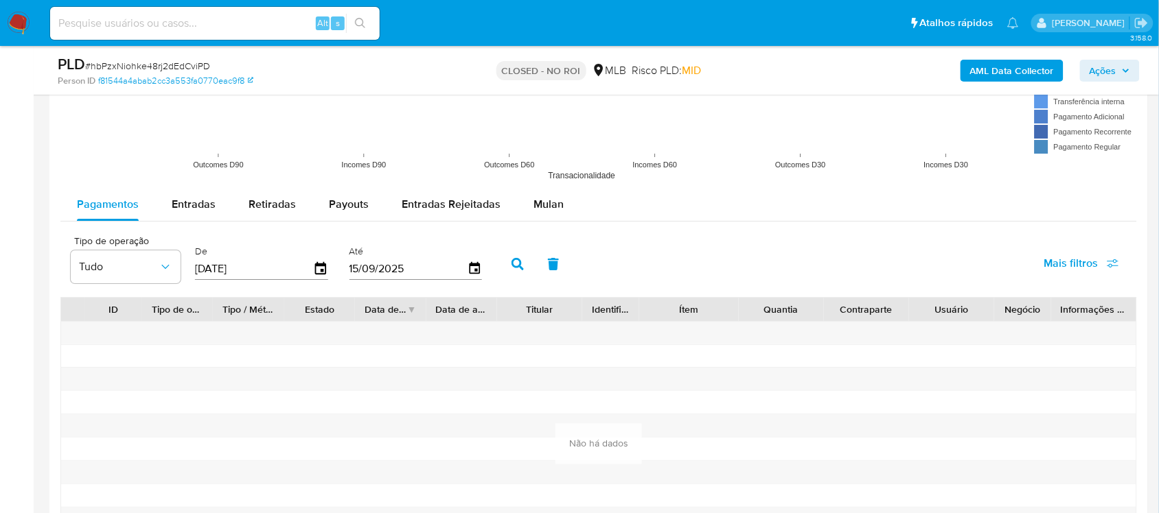
scroll to position [1373, 0]
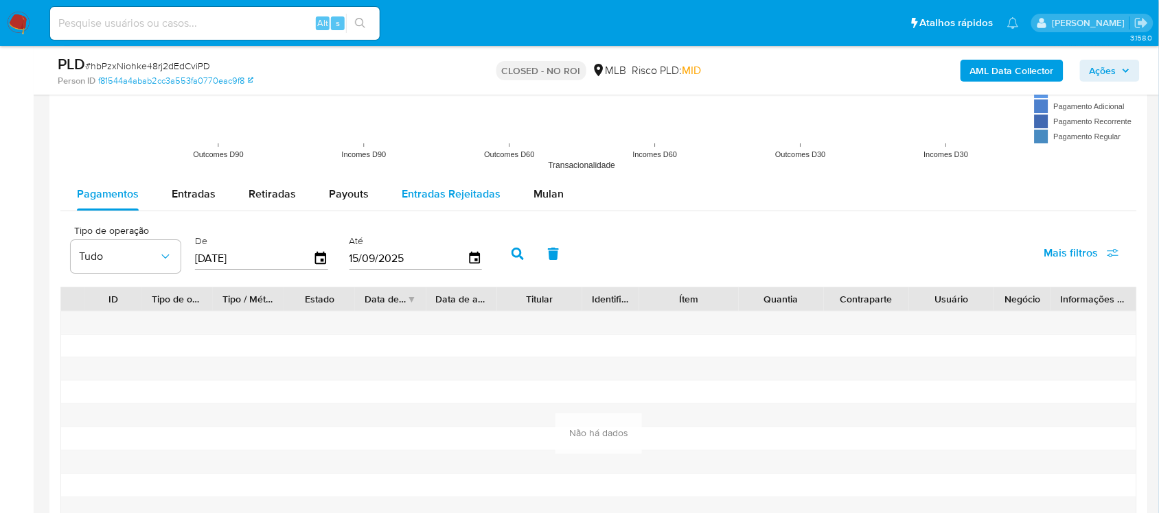
drag, startPoint x: 416, startPoint y: 196, endPoint x: 424, endPoint y: 196, distance: 8.2
click at [417, 196] on span "Entradas Rejeitadas" at bounding box center [451, 194] width 99 height 16
select select "10"
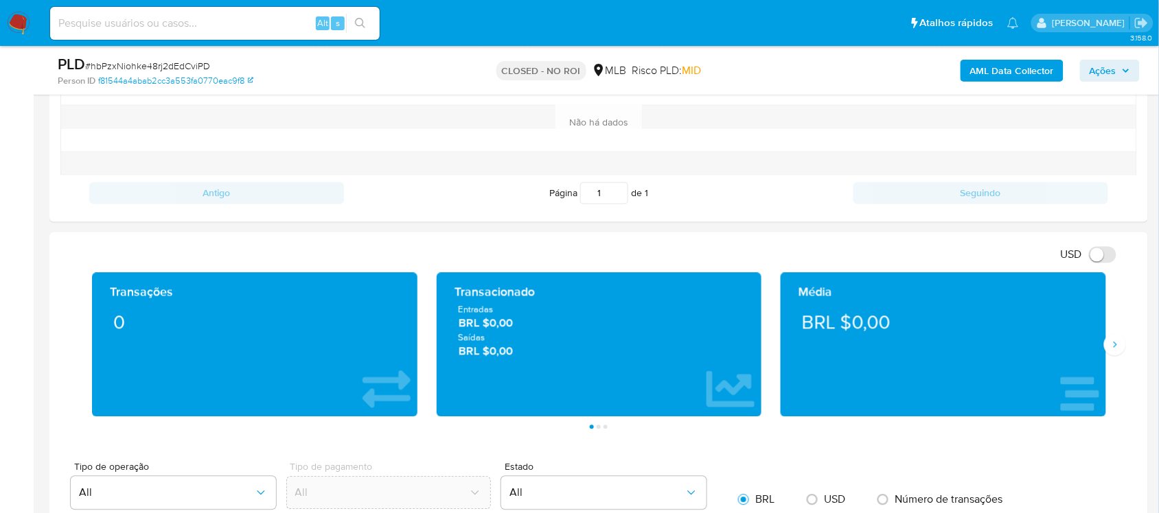
scroll to position [601, 0]
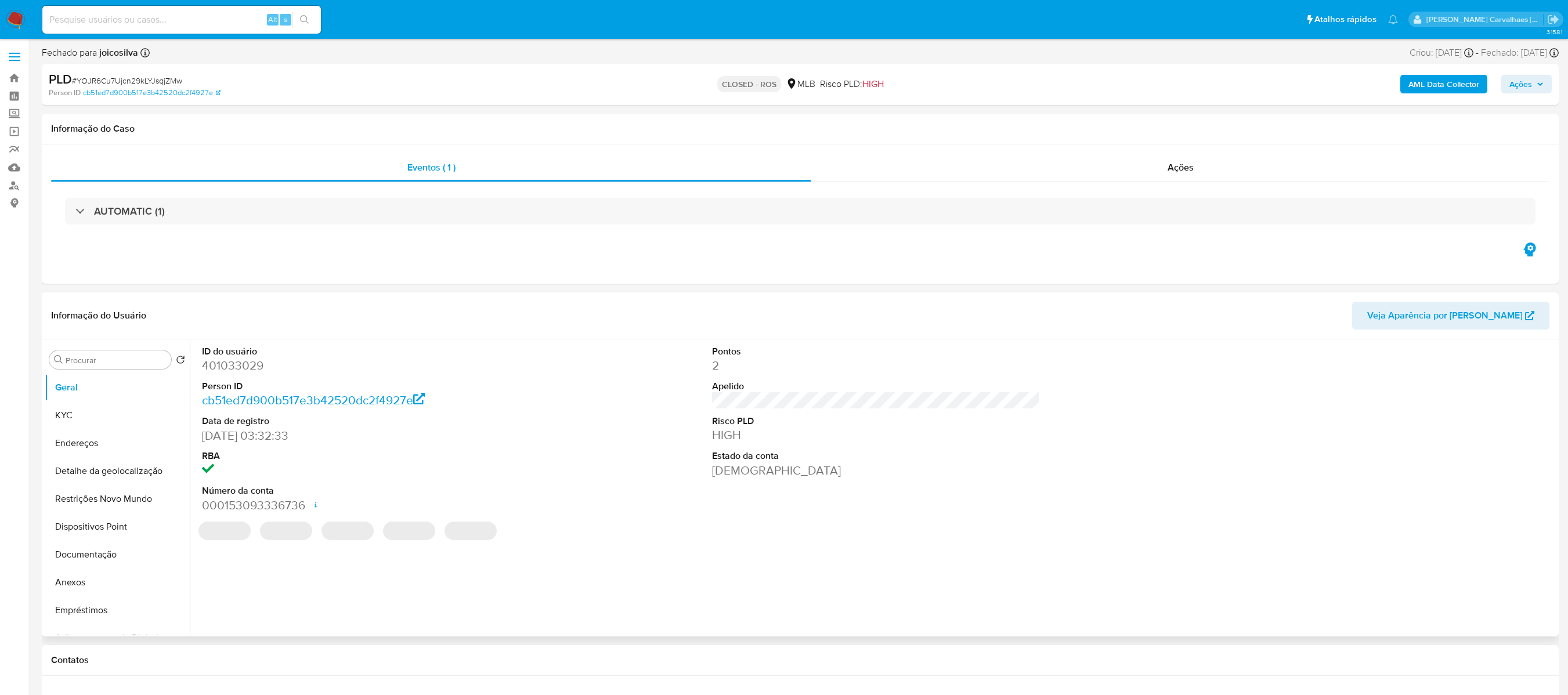
select select "10"
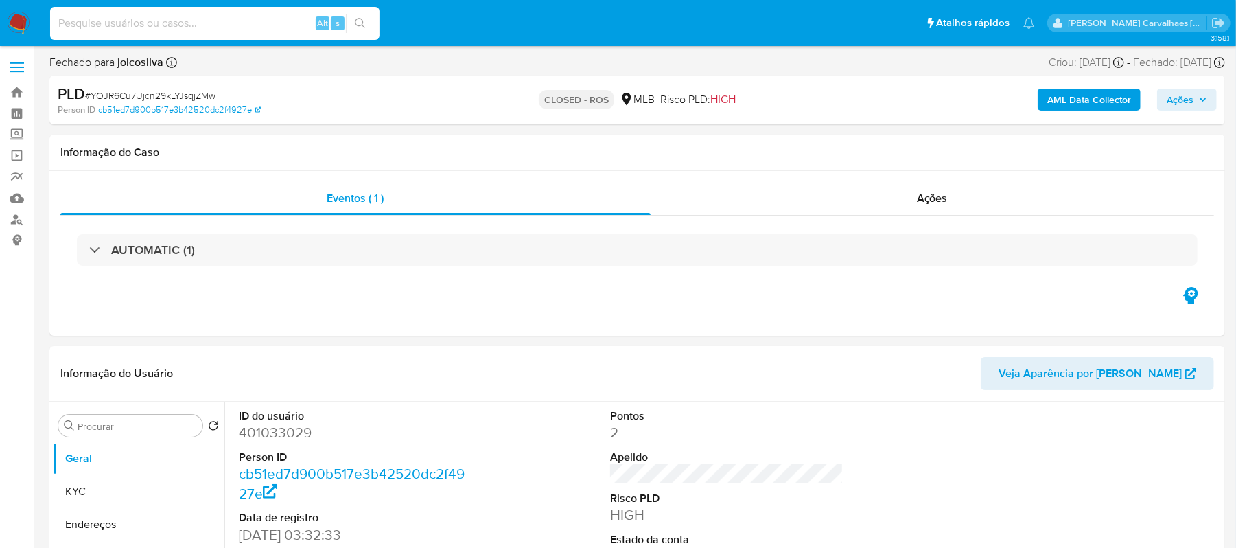
paste input "AN9lR8vFbx36nXKNrFEPM4wB"
type input "AN9lR8vFbx36nXKNrFEPM4wB"
click at [360, 22] on icon "search-icon" at bounding box center [360, 23] width 11 height 11
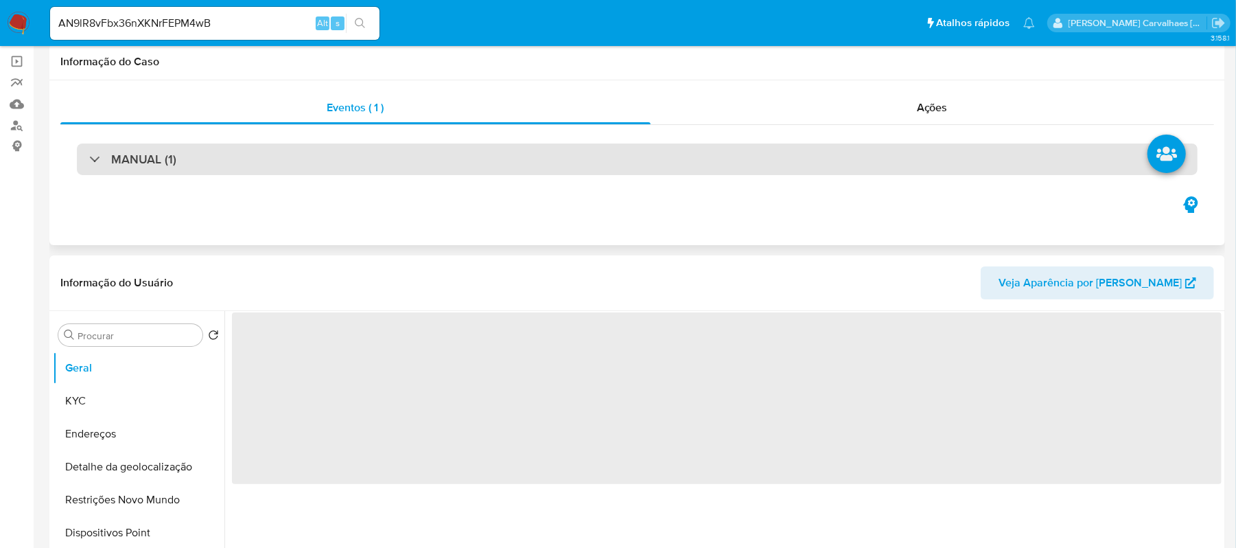
scroll to position [183, 0]
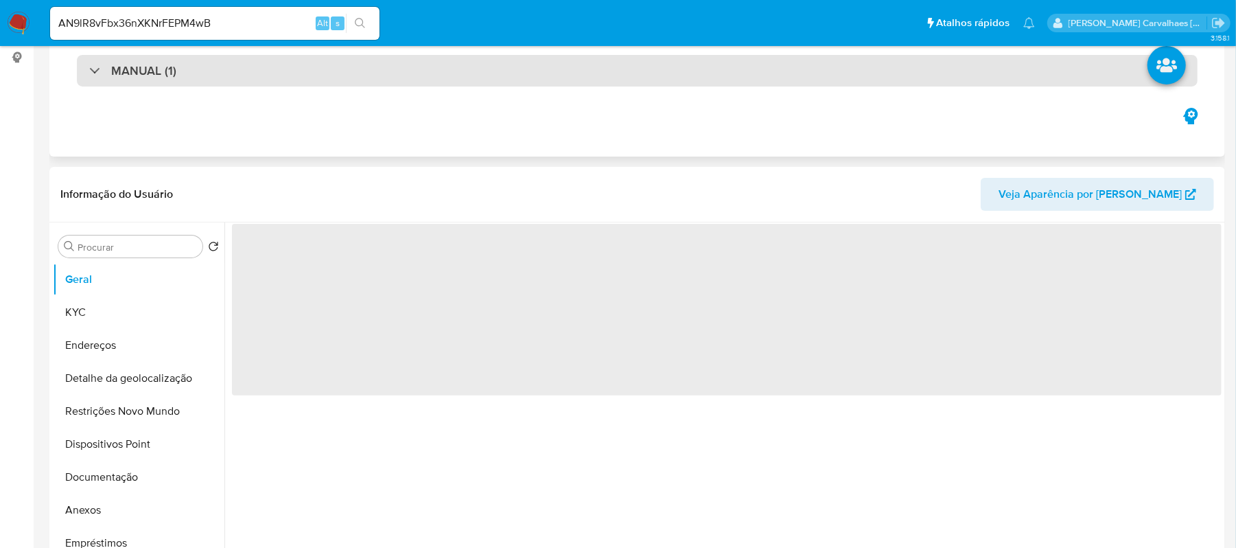
select select "10"
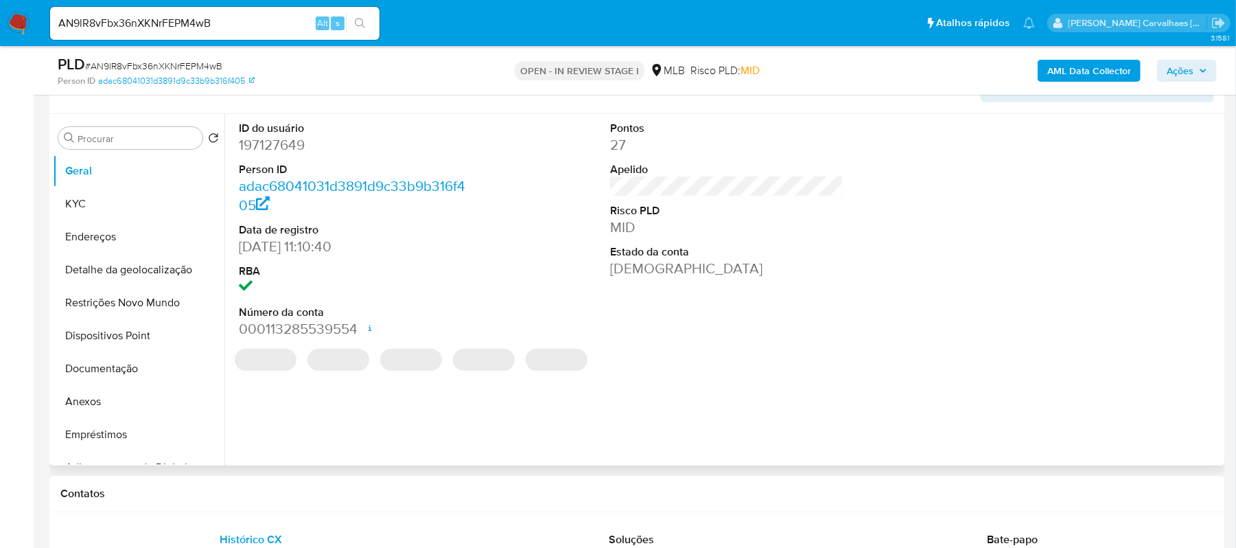
scroll to position [275, 0]
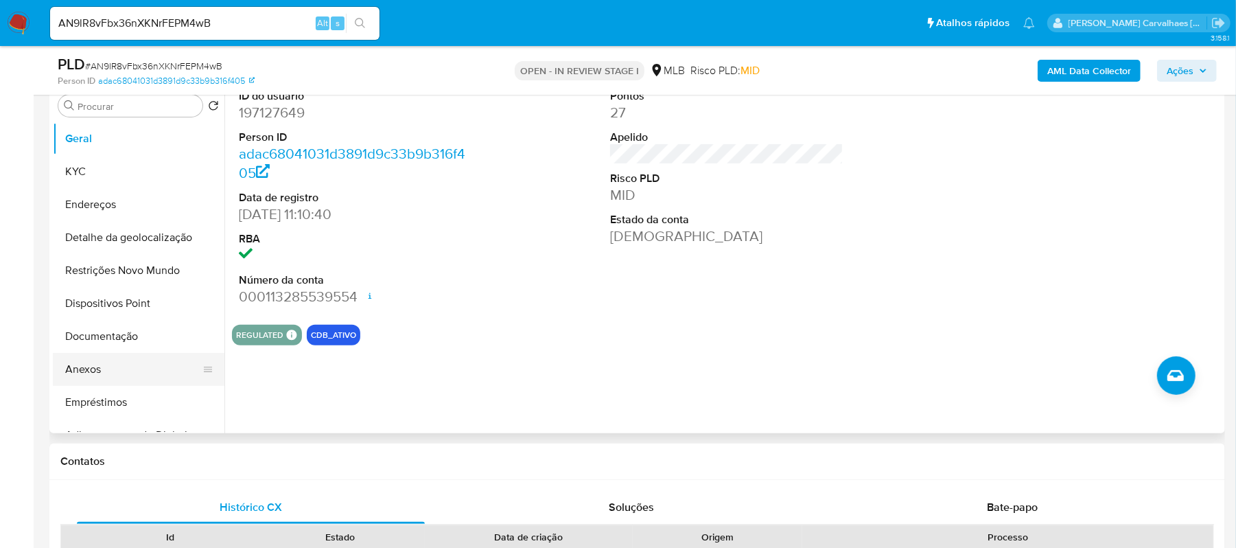
click at [122, 371] on button "Anexos" at bounding box center [133, 369] width 161 height 33
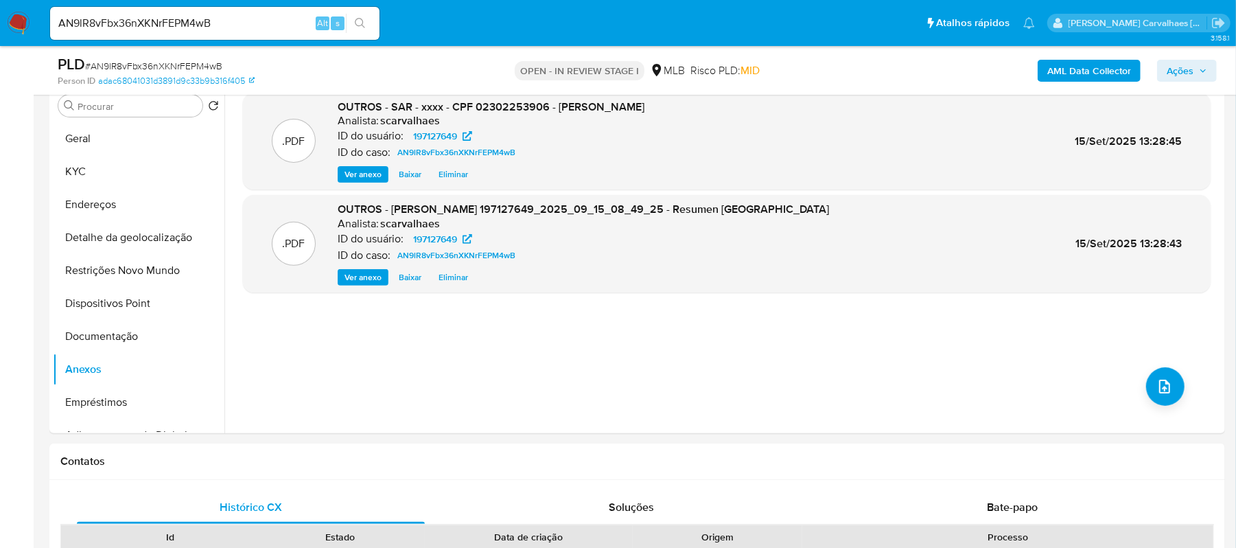
click at [1176, 74] on span "Ações" at bounding box center [1180, 71] width 27 height 22
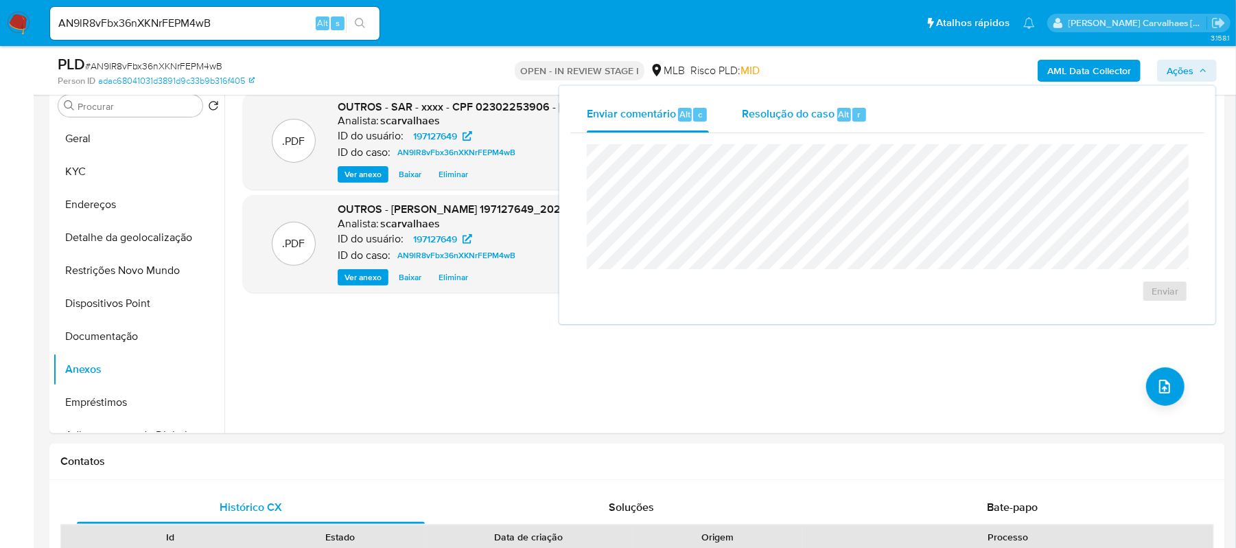
click at [770, 117] on span "Resolução do caso" at bounding box center [788, 114] width 93 height 16
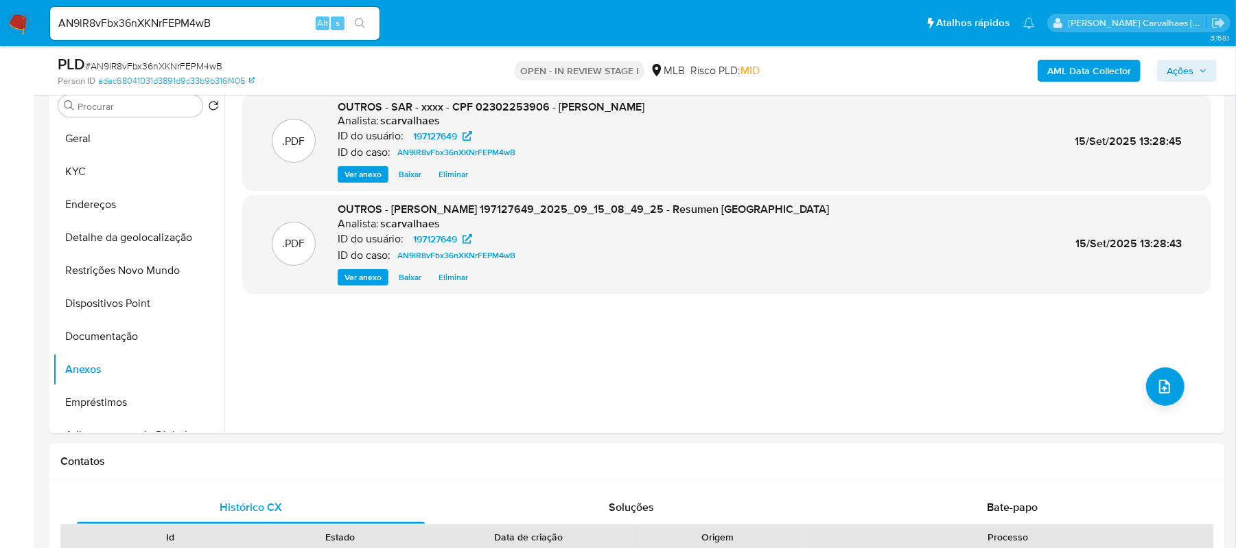
click at [1176, 66] on span "Ações" at bounding box center [1180, 71] width 27 height 22
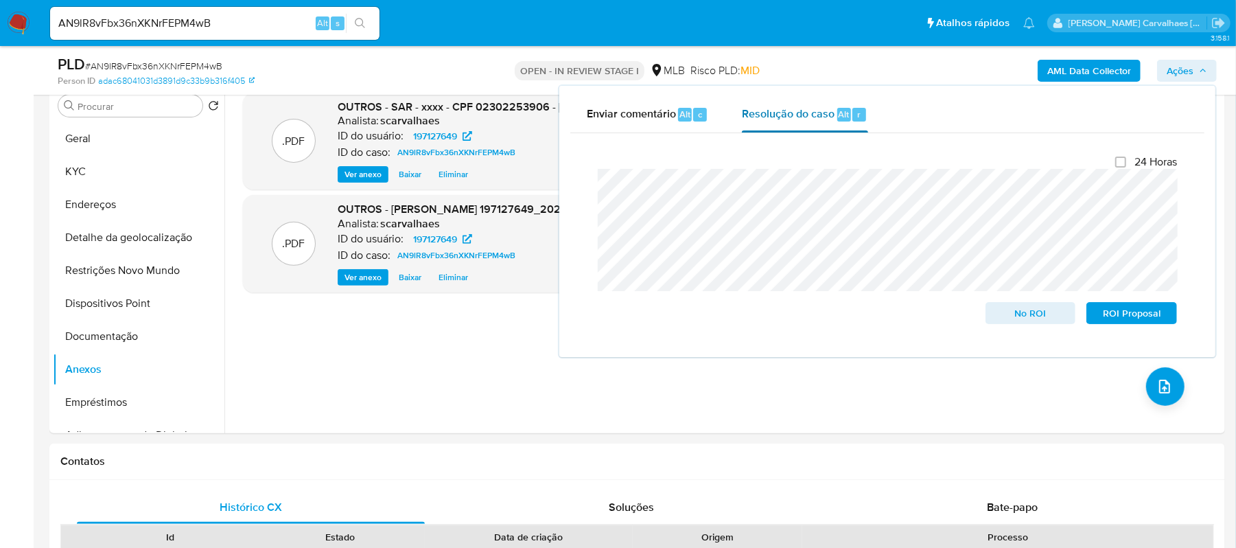
click at [813, 114] on span "Resolução do caso" at bounding box center [788, 114] width 93 height 16
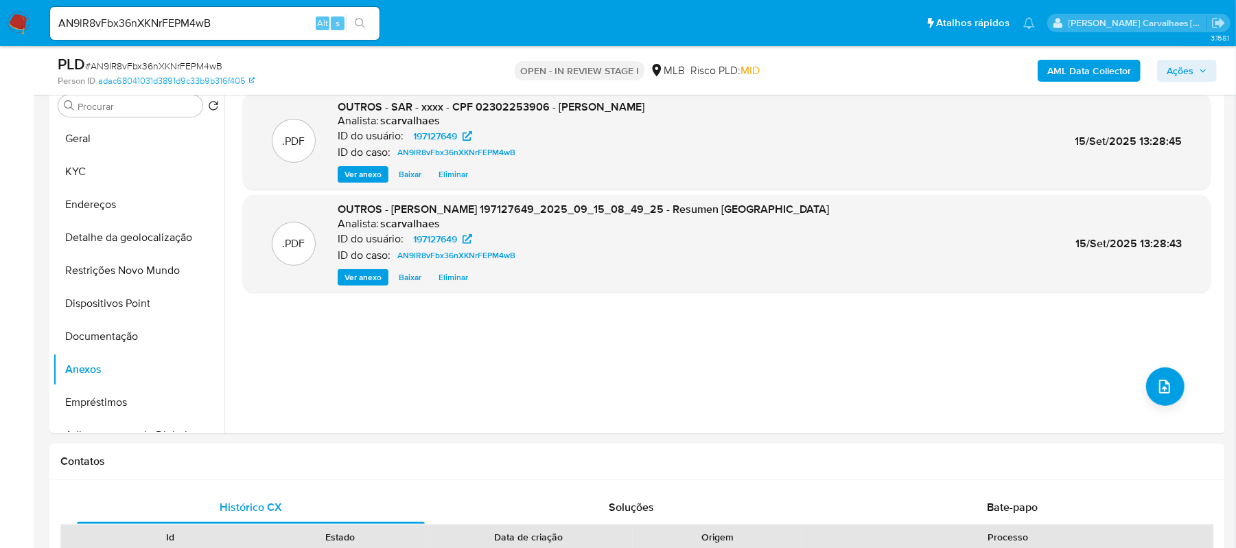
click at [1196, 76] on span "Ações" at bounding box center [1187, 70] width 40 height 19
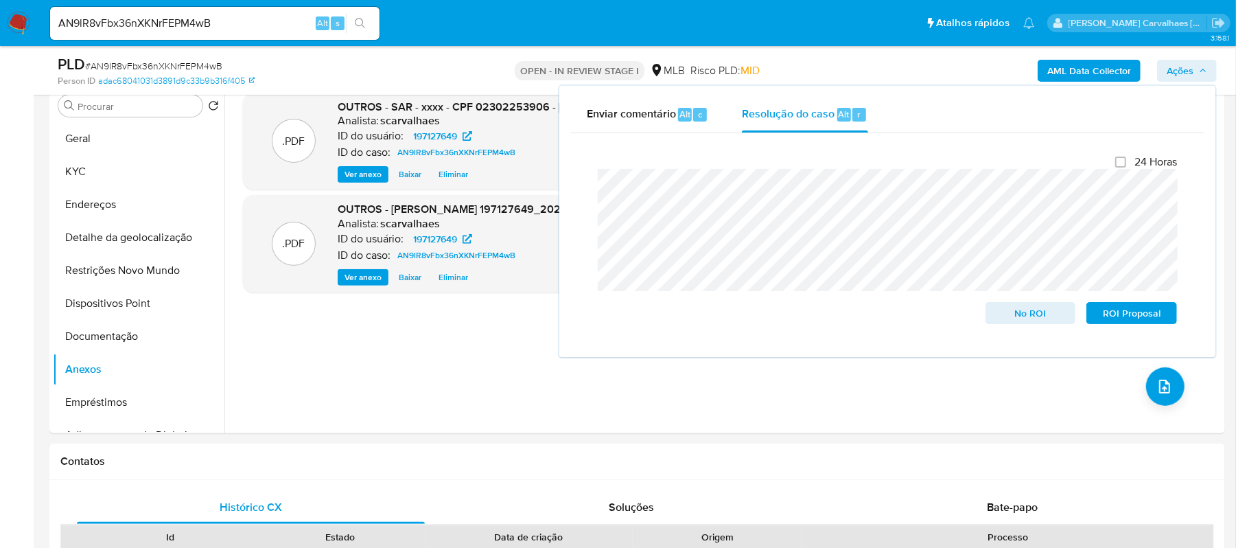
click at [566, 188] on div "Enviar comentário Alt c Resolução do caso Alt r Fechamento do caso 24 Horas No …" at bounding box center [887, 221] width 656 height 271
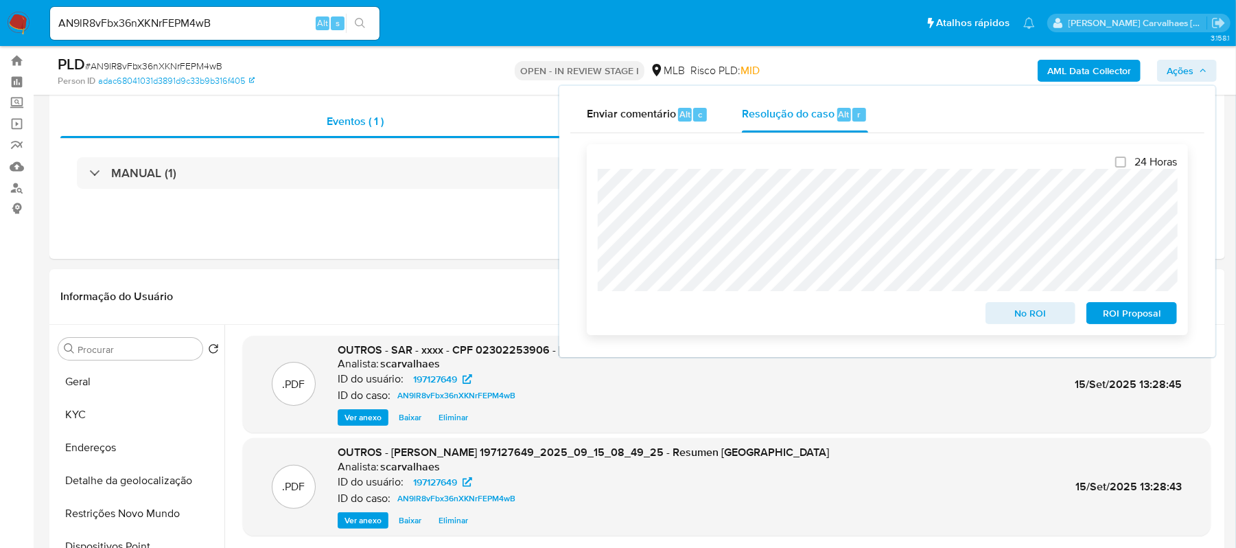
scroll to position [0, 0]
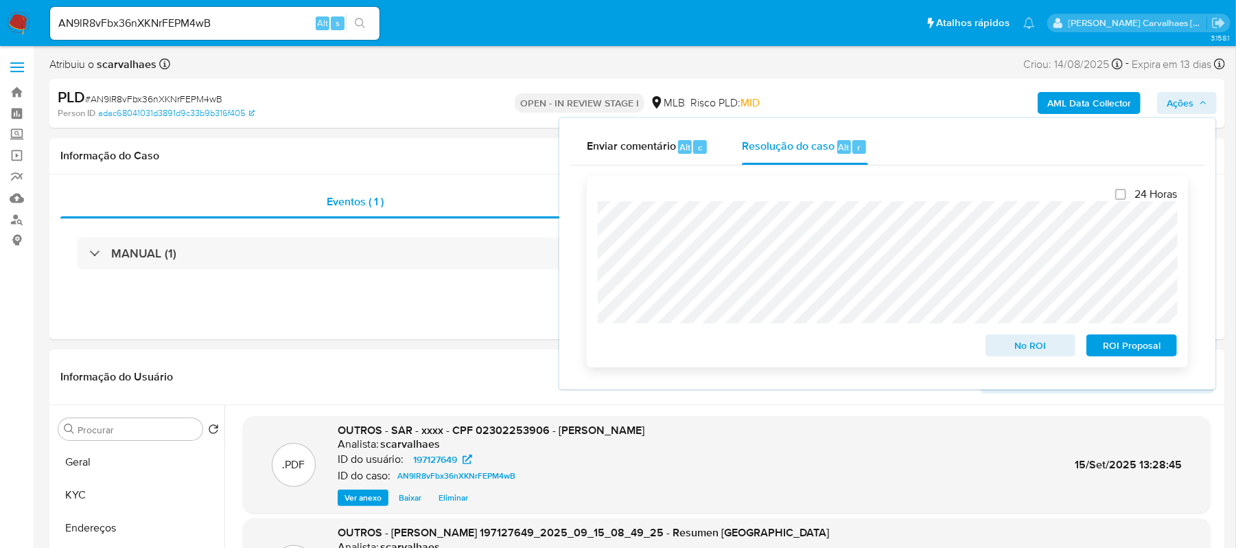
click at [1110, 349] on span "ROI Proposal" at bounding box center [1131, 345] width 71 height 19
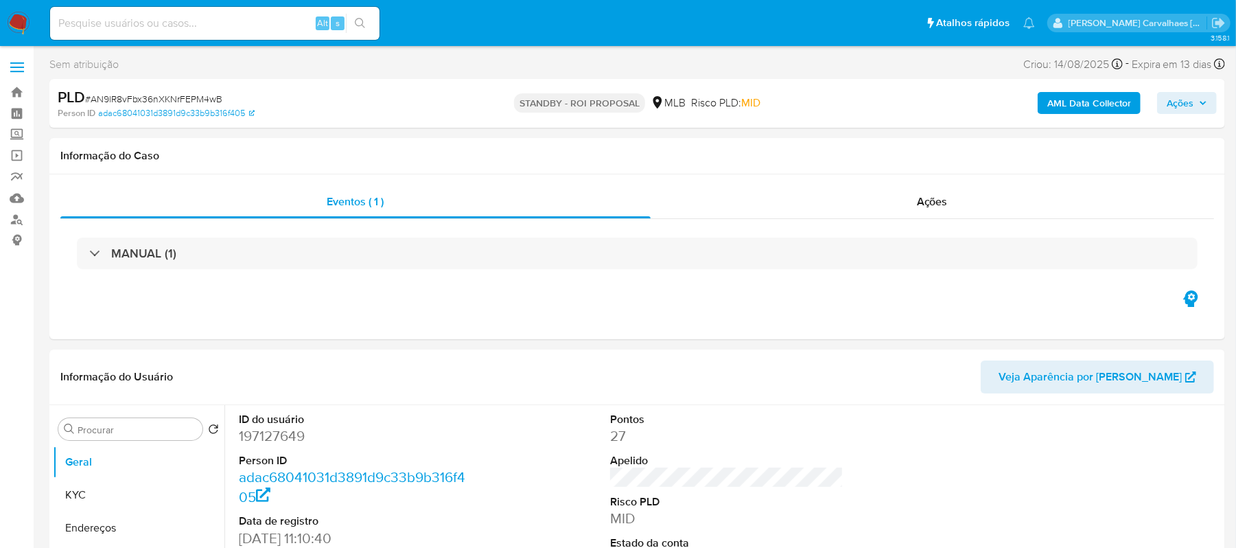
select select "10"
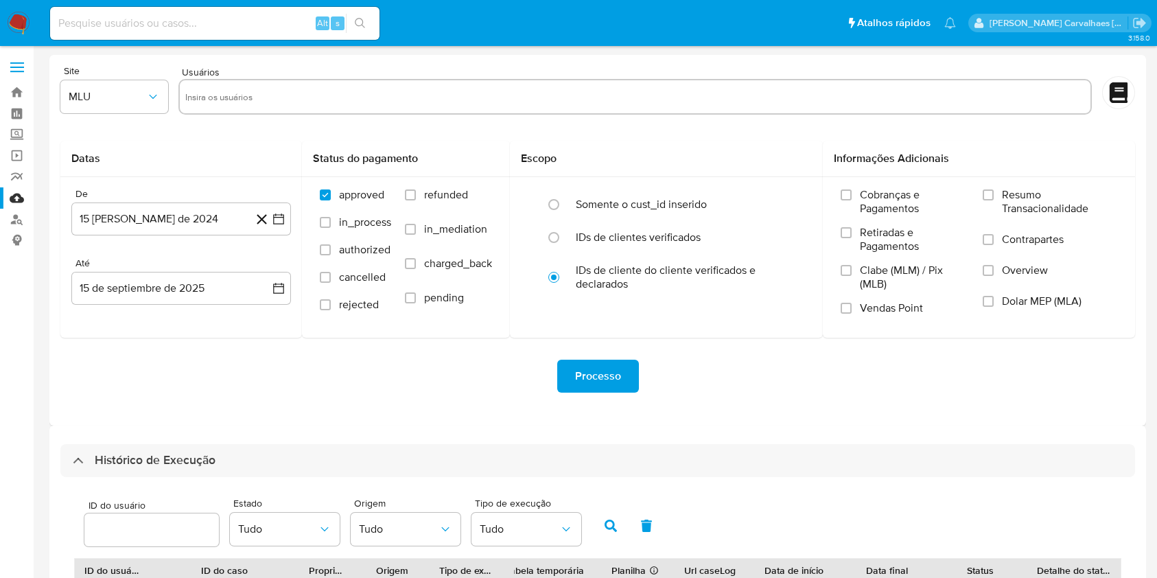
select select "20"
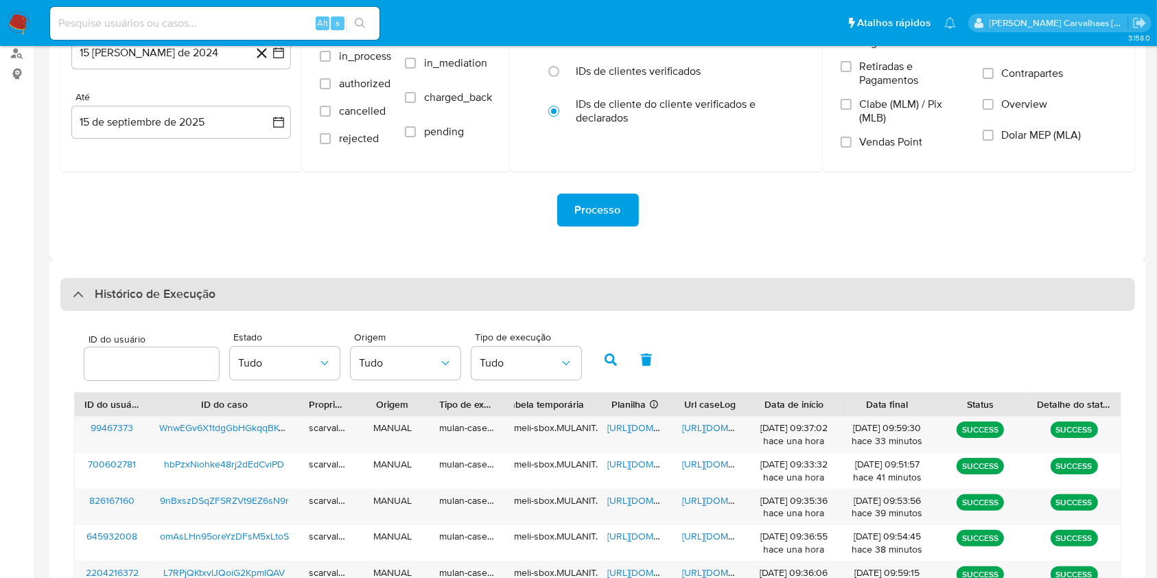
scroll to position [349, 0]
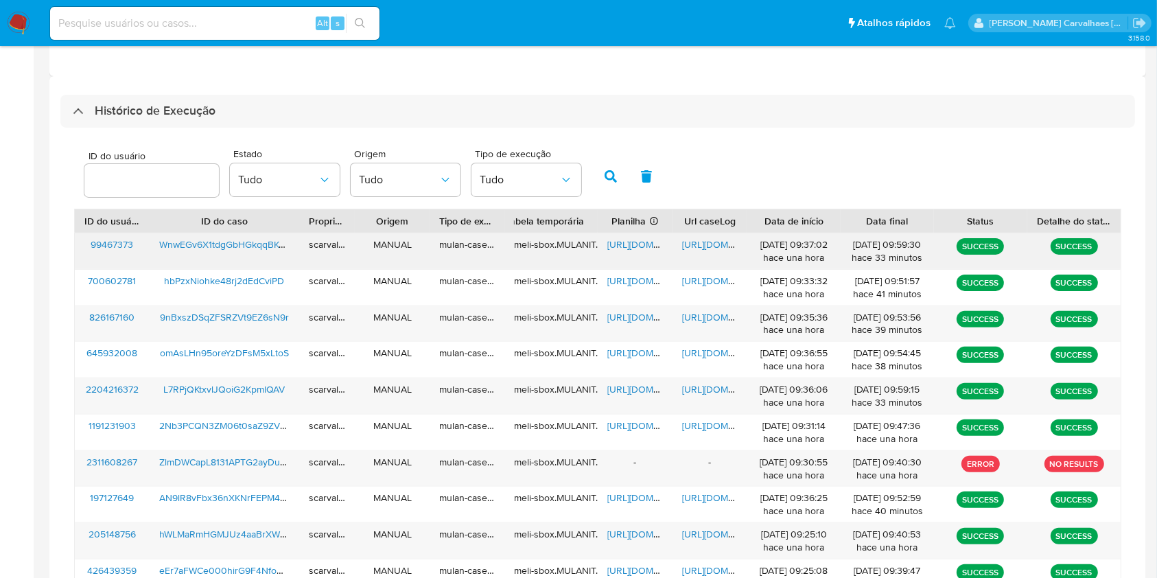
click at [706, 243] on span "[URL][DOMAIN_NAME]" at bounding box center [729, 244] width 95 height 14
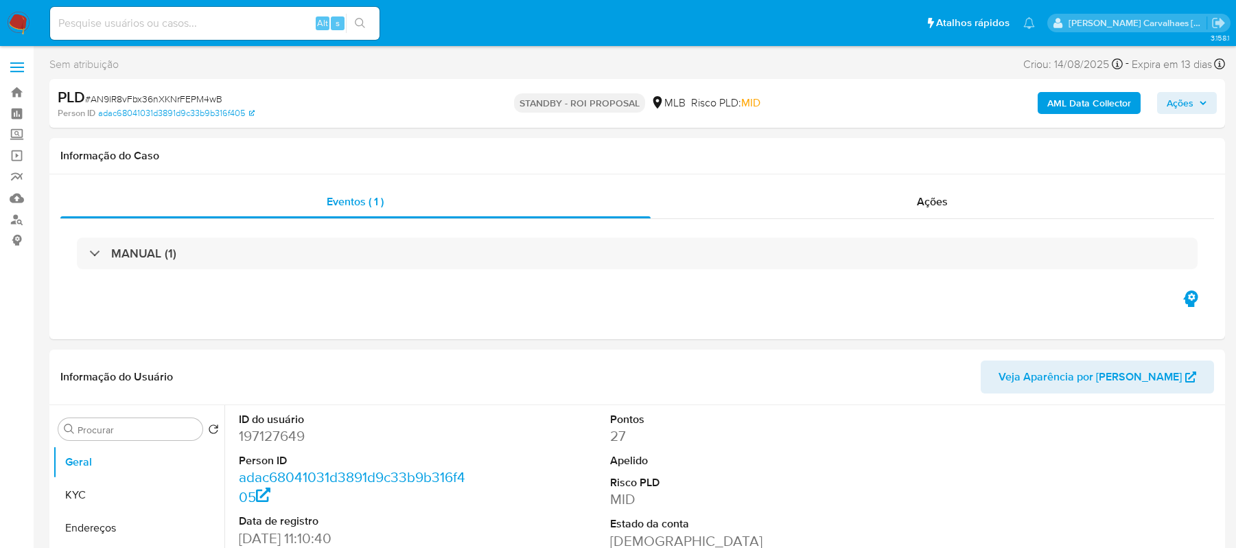
select select "10"
click at [207, 28] on input at bounding box center [214, 23] width 329 height 18
paste input "hWLMaRmHGMJUz4aaBrXW3qjr"
type input "hWLMaRmHGMJUz4aaBrXW3qjr"
click at [351, 18] on button "search-icon" at bounding box center [360, 23] width 28 height 19
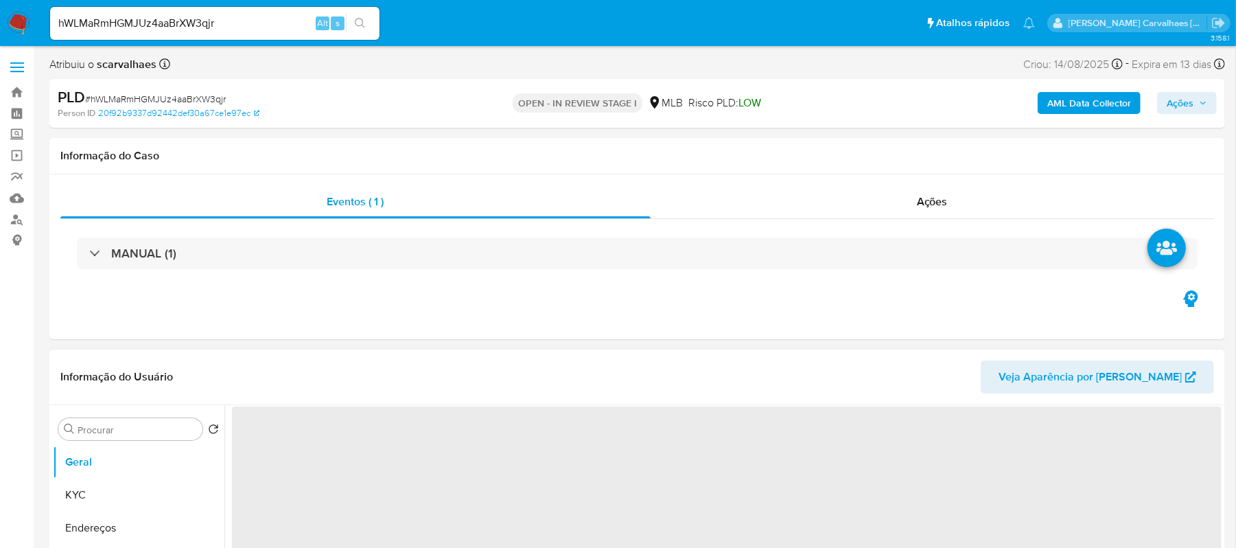
select select "10"
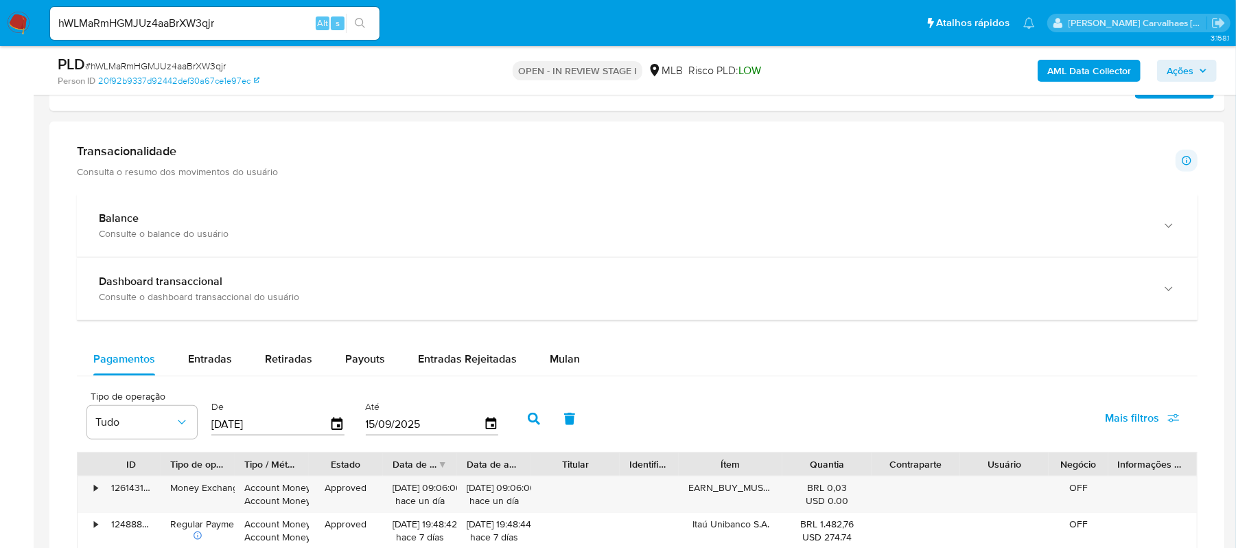
scroll to position [824, 0]
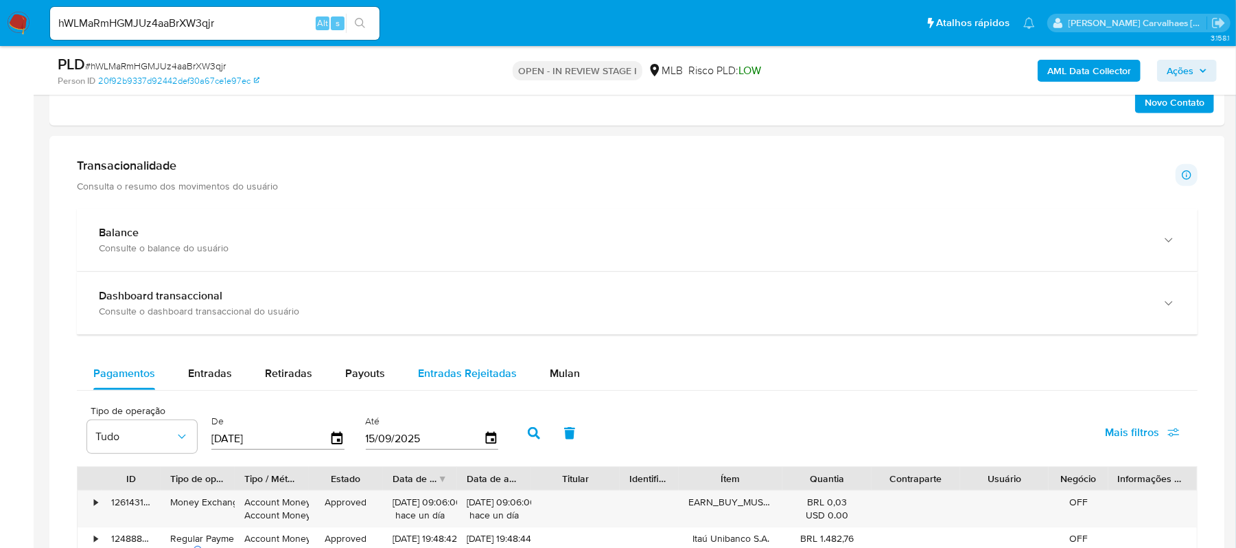
click at [478, 381] on span "Entradas Rejeitadas" at bounding box center [467, 373] width 99 height 16
select select "10"
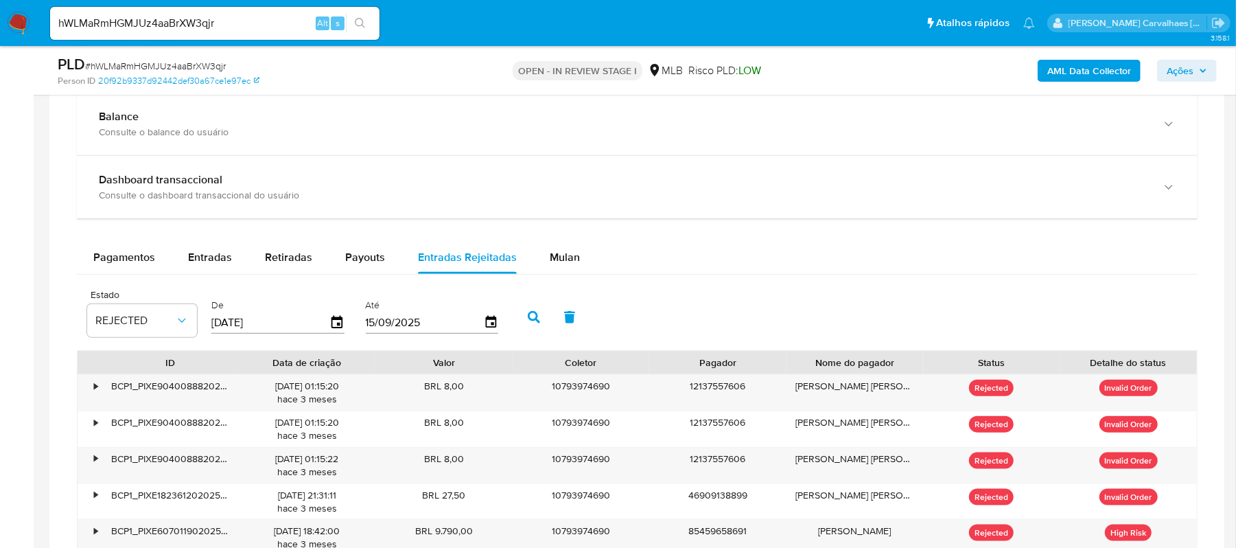
scroll to position [1189, 0]
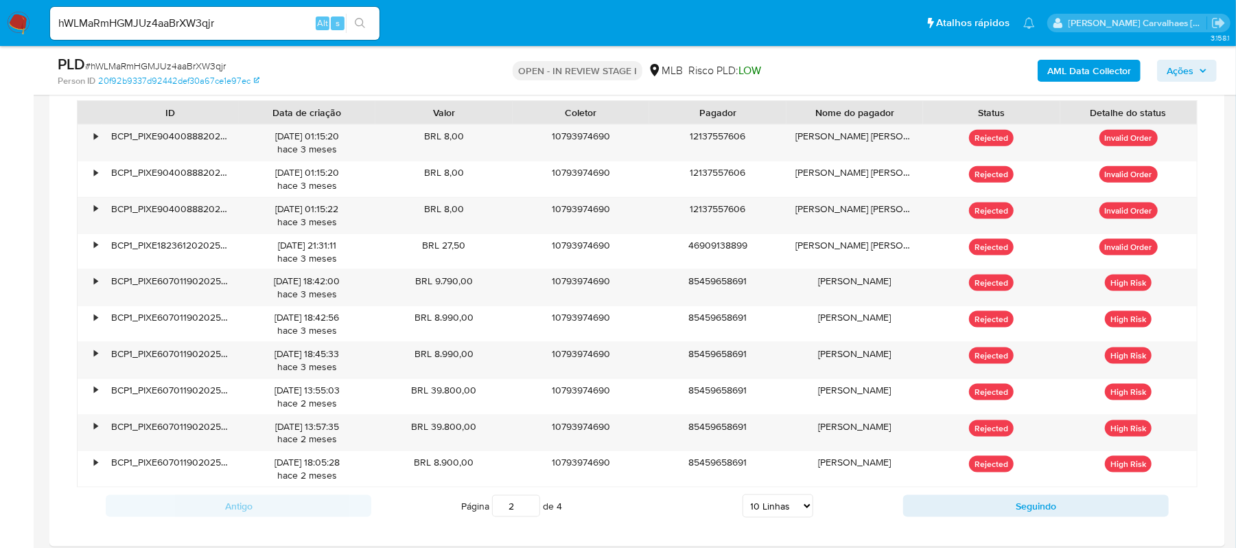
click at [528, 509] on input "2" at bounding box center [516, 506] width 48 height 22
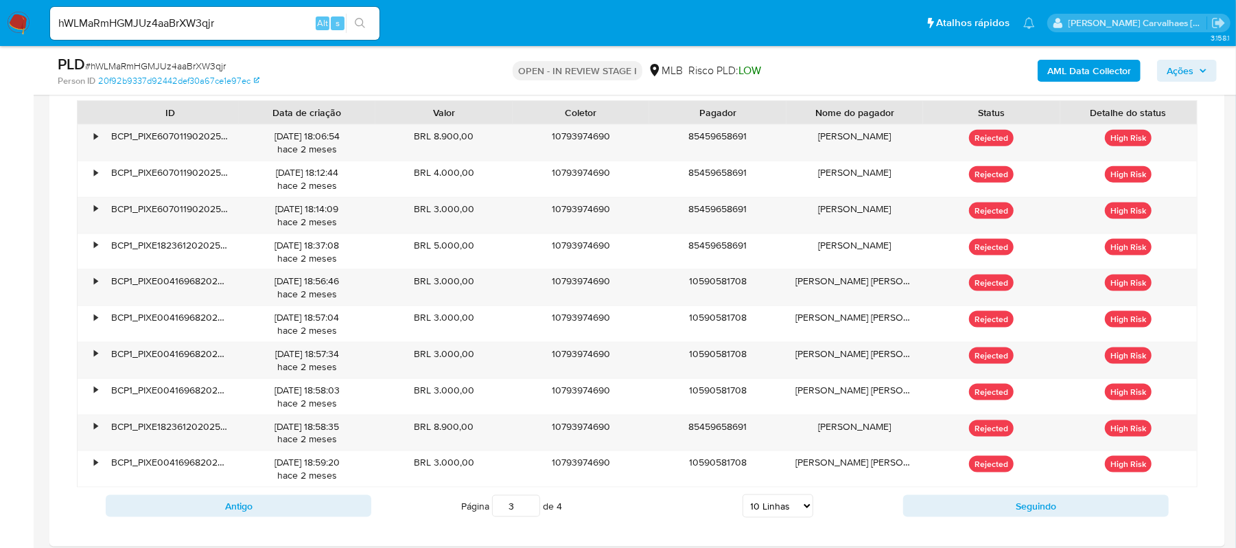
click at [528, 509] on input "3" at bounding box center [516, 506] width 48 height 22
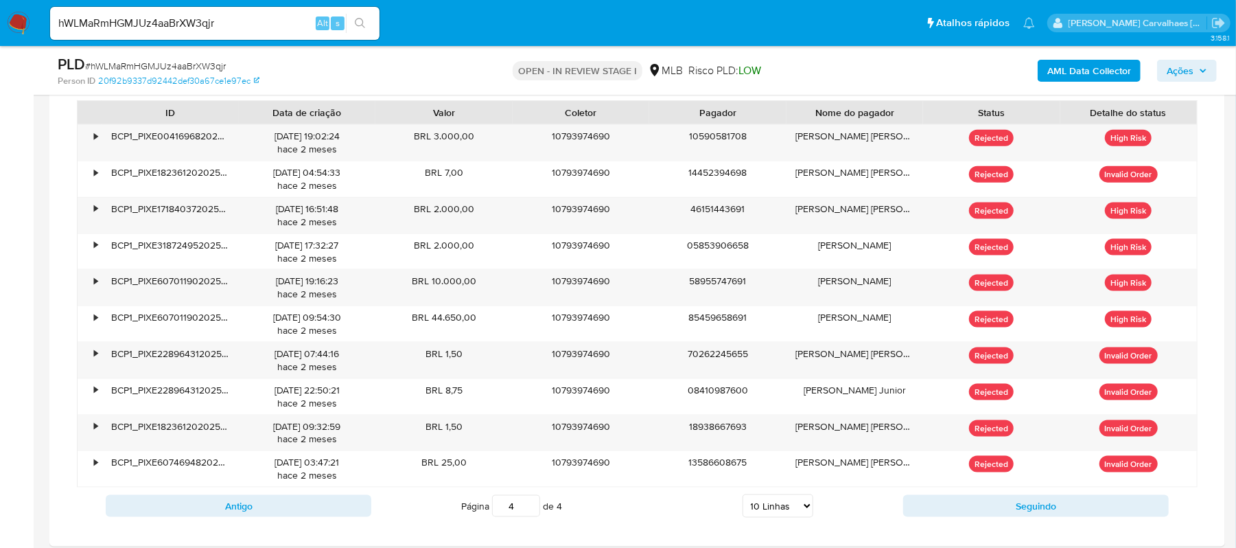
click at [528, 509] on input "4" at bounding box center [516, 506] width 48 height 22
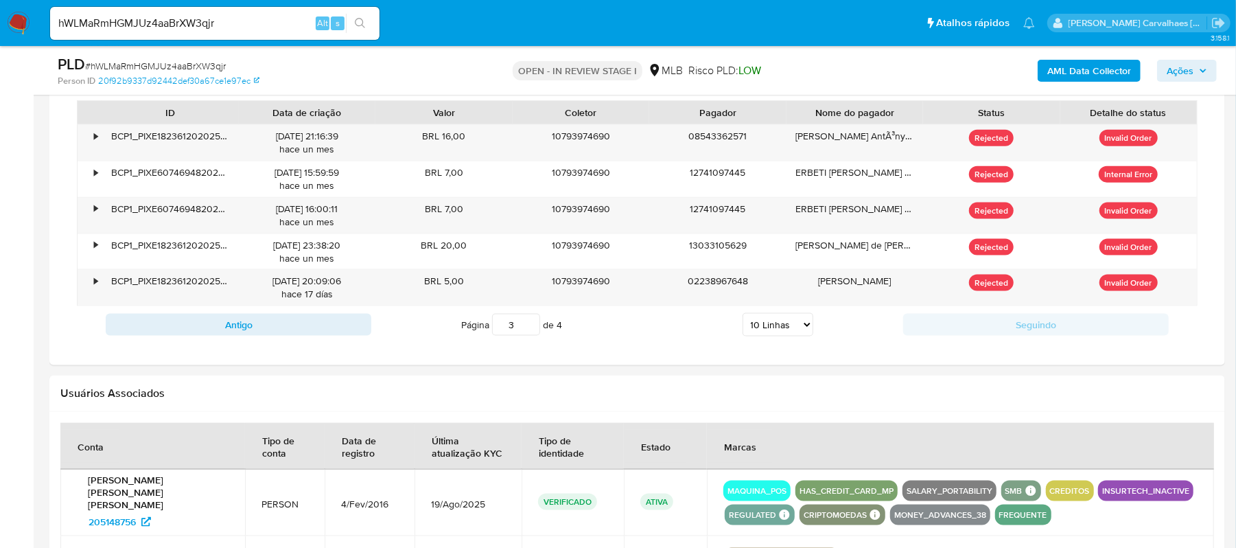
click at [525, 334] on input "3" at bounding box center [516, 325] width 48 height 22
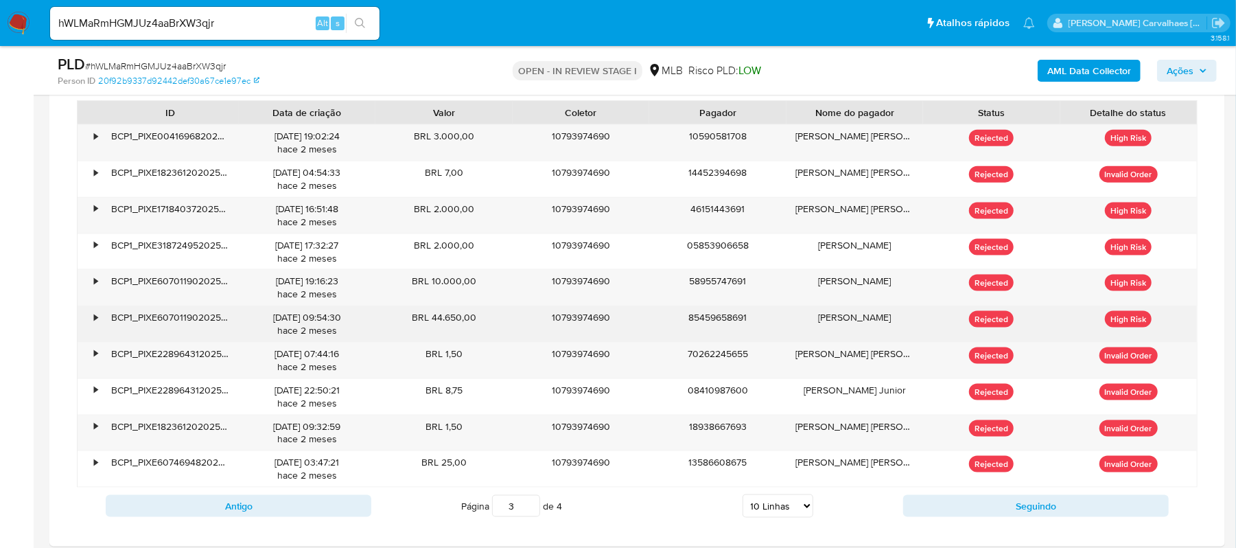
drag, startPoint x: 430, startPoint y: 322, endPoint x: 476, endPoint y: 320, distance: 46.0
click at [476, 320] on div "BRL 44.650,00" at bounding box center [443, 324] width 137 height 36
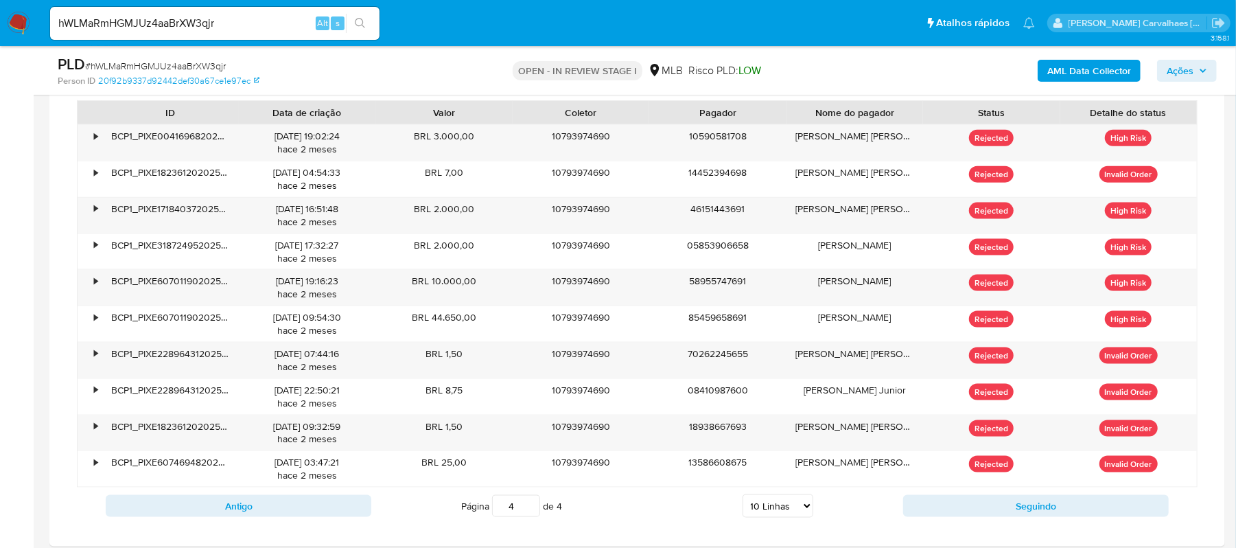
click at [526, 509] on input "4" at bounding box center [516, 506] width 48 height 22
click at [529, 516] on input "3" at bounding box center [516, 506] width 48 height 22
click at [529, 516] on input "2" at bounding box center [516, 506] width 48 height 22
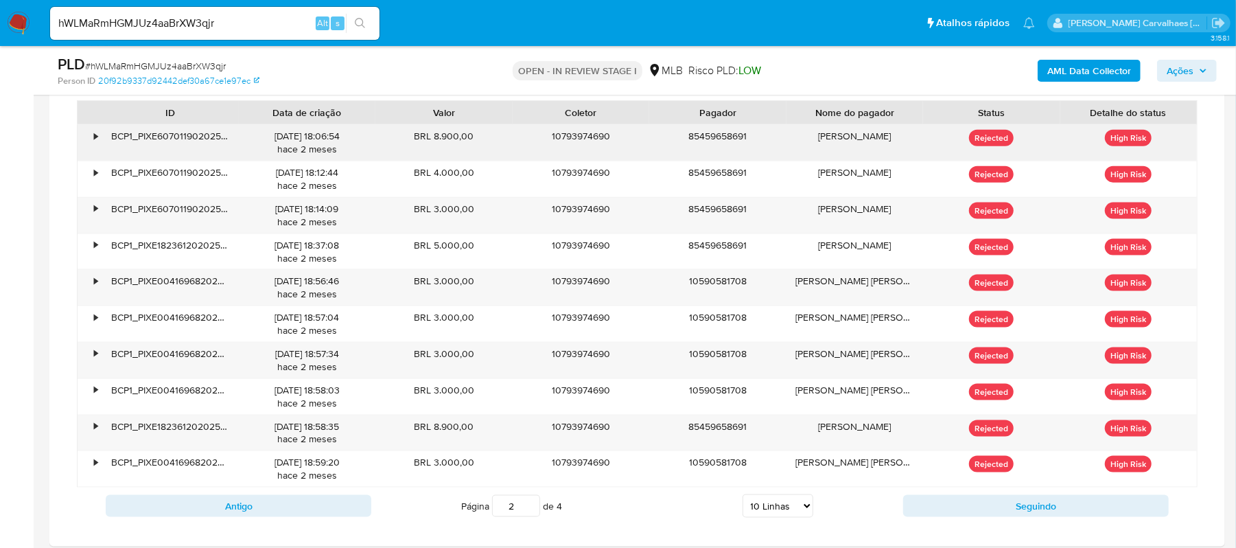
click at [448, 140] on div "BRL 8.900,00" at bounding box center [443, 143] width 137 height 36
drag, startPoint x: 434, startPoint y: 141, endPoint x: 471, endPoint y: 141, distance: 36.4
click at [473, 141] on div "BRL 8.900,00" at bounding box center [443, 143] width 137 height 36
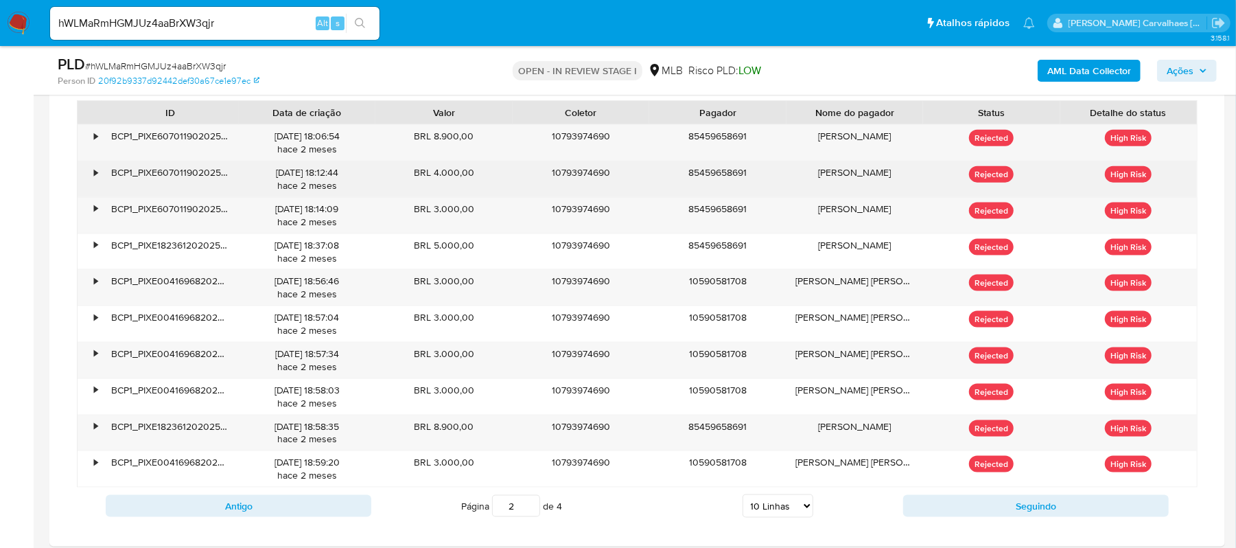
click at [437, 182] on div "BRL 4.000,00" at bounding box center [443, 179] width 137 height 36
drag, startPoint x: 434, startPoint y: 174, endPoint x: 474, endPoint y: 174, distance: 39.1
click at [474, 174] on div "BRL 4.000,00" at bounding box center [443, 179] width 137 height 36
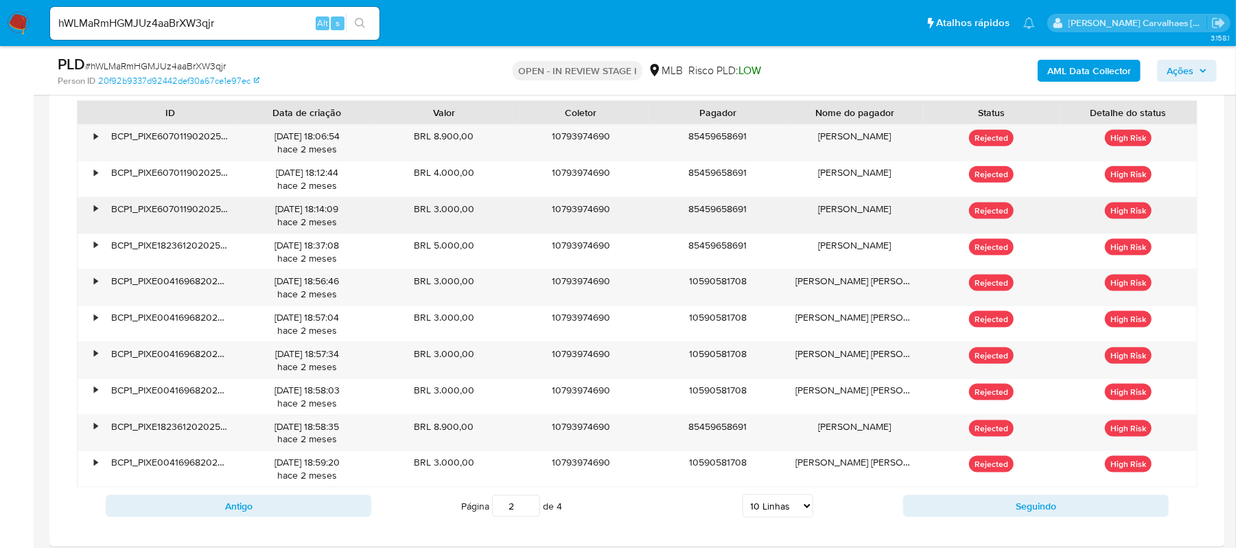
drag, startPoint x: 432, startPoint y: 214, endPoint x: 474, endPoint y: 217, distance: 41.3
click at [474, 217] on div "BRL 3.000,00" at bounding box center [443, 216] width 137 height 36
click at [527, 509] on input "3" at bounding box center [516, 506] width 48 height 22
click at [530, 514] on input "2" at bounding box center [516, 506] width 48 height 22
click at [530, 514] on input "1" at bounding box center [516, 506] width 48 height 22
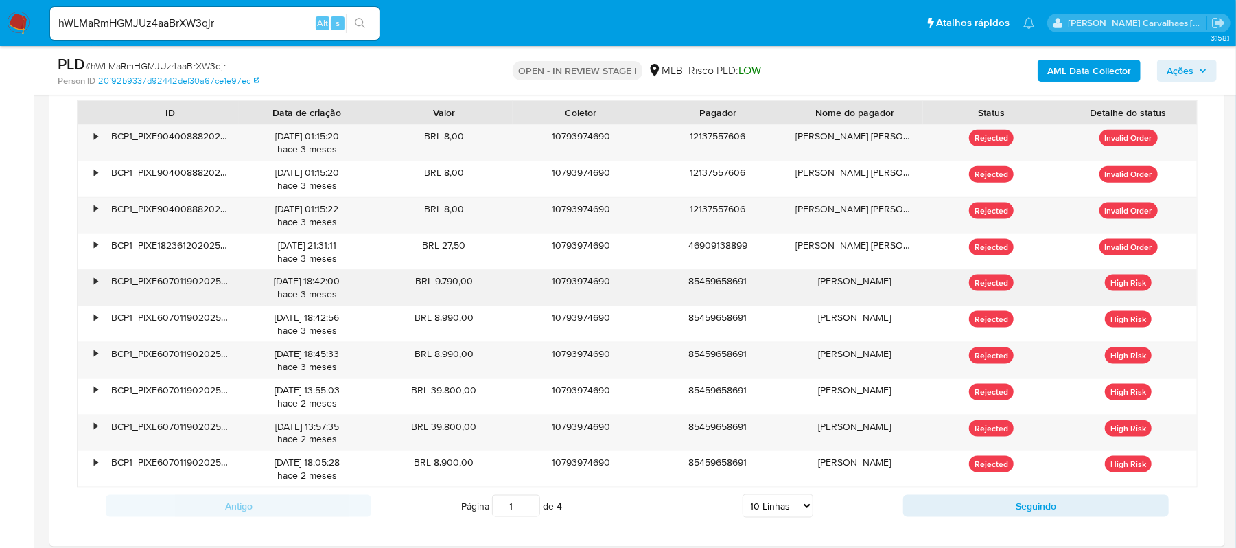
drag, startPoint x: 437, startPoint y: 286, endPoint x: 469, endPoint y: 286, distance: 33.0
click at [469, 286] on div "BRL 9.790,00" at bounding box center [443, 288] width 137 height 36
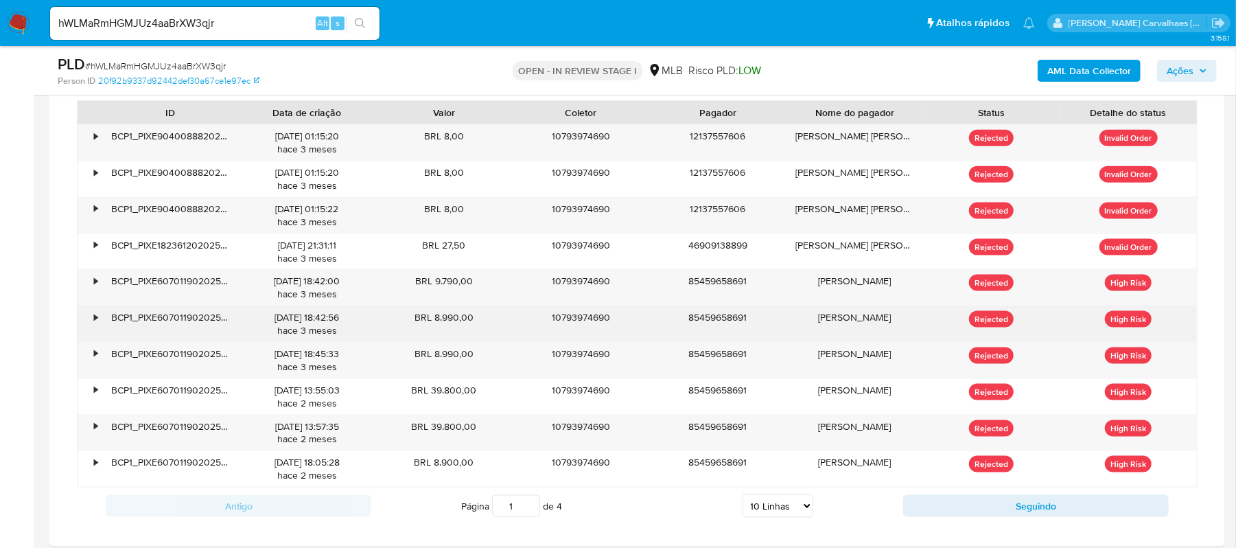
drag, startPoint x: 435, startPoint y: 322, endPoint x: 468, endPoint y: 321, distance: 33.0
click at [468, 321] on div "BRL 8.990,00" at bounding box center [443, 324] width 137 height 36
drag, startPoint x: 463, startPoint y: 328, endPoint x: 449, endPoint y: 327, distance: 13.8
click at [462, 328] on div "BRL 8.990,00" at bounding box center [443, 324] width 137 height 36
click at [487, 332] on div "BRL 8.990,00" at bounding box center [443, 324] width 137 height 36
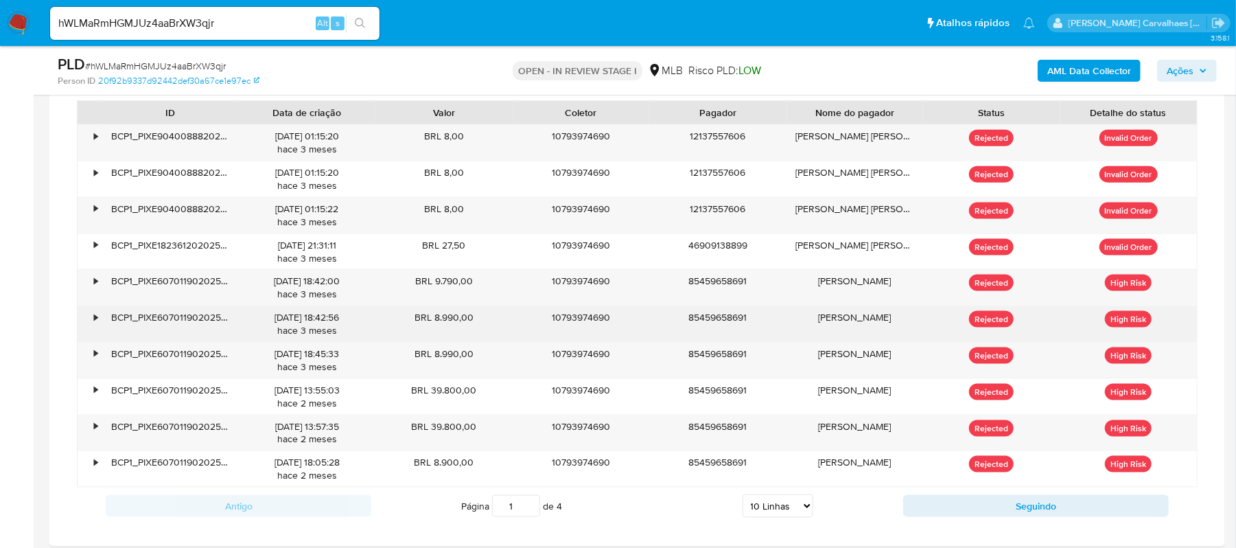
click at [437, 321] on div "BRL 8.990,00" at bounding box center [443, 324] width 137 height 36
click at [448, 338] on div "BRL 8.990,00" at bounding box center [443, 324] width 137 height 36
drag, startPoint x: 434, startPoint y: 324, endPoint x: 474, endPoint y: 324, distance: 39.1
click at [474, 324] on div "BRL 8.990,00" at bounding box center [443, 324] width 137 height 36
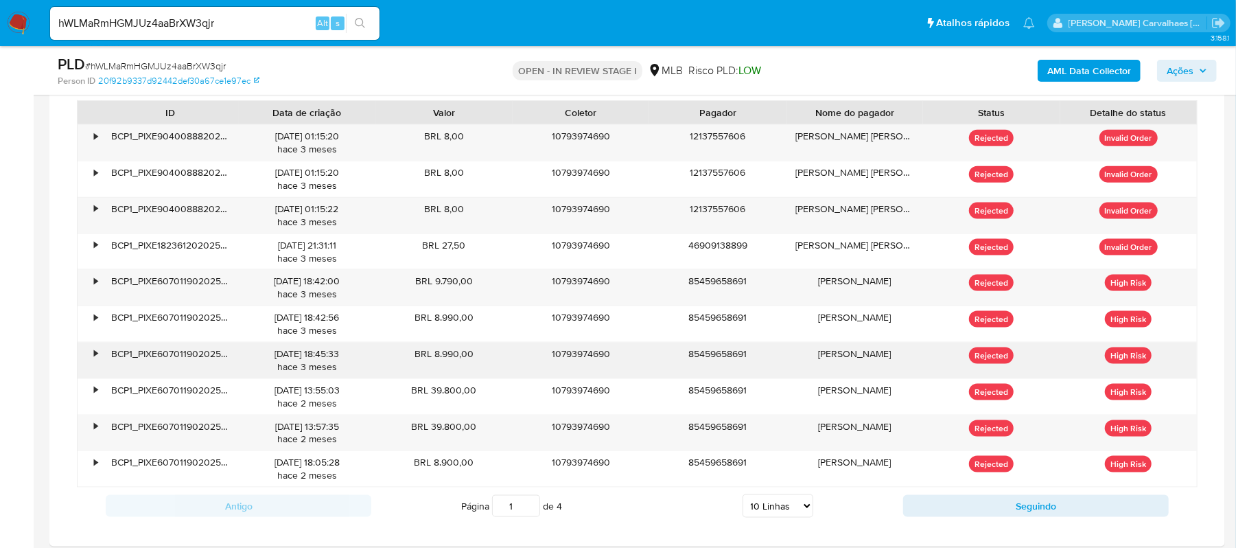
drag, startPoint x: 435, startPoint y: 360, endPoint x: 470, endPoint y: 360, distance: 35.0
click at [470, 360] on div "BRL 8.990,00" at bounding box center [443, 361] width 137 height 36
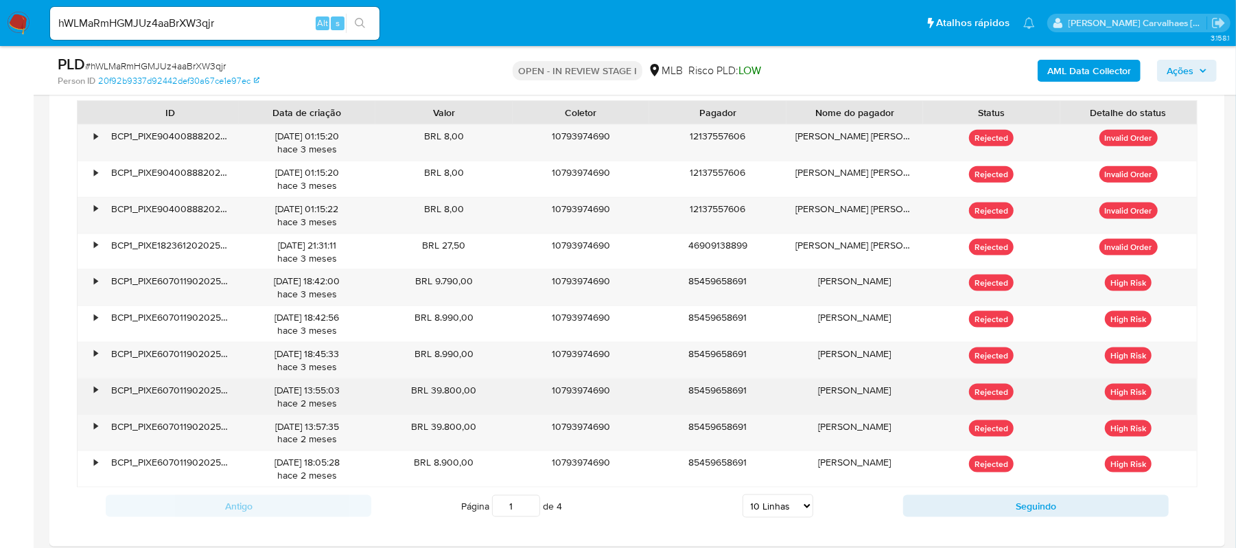
drag, startPoint x: 431, startPoint y: 393, endPoint x: 476, endPoint y: 393, distance: 44.6
click at [476, 393] on div "BRL 39.800,00" at bounding box center [443, 397] width 137 height 36
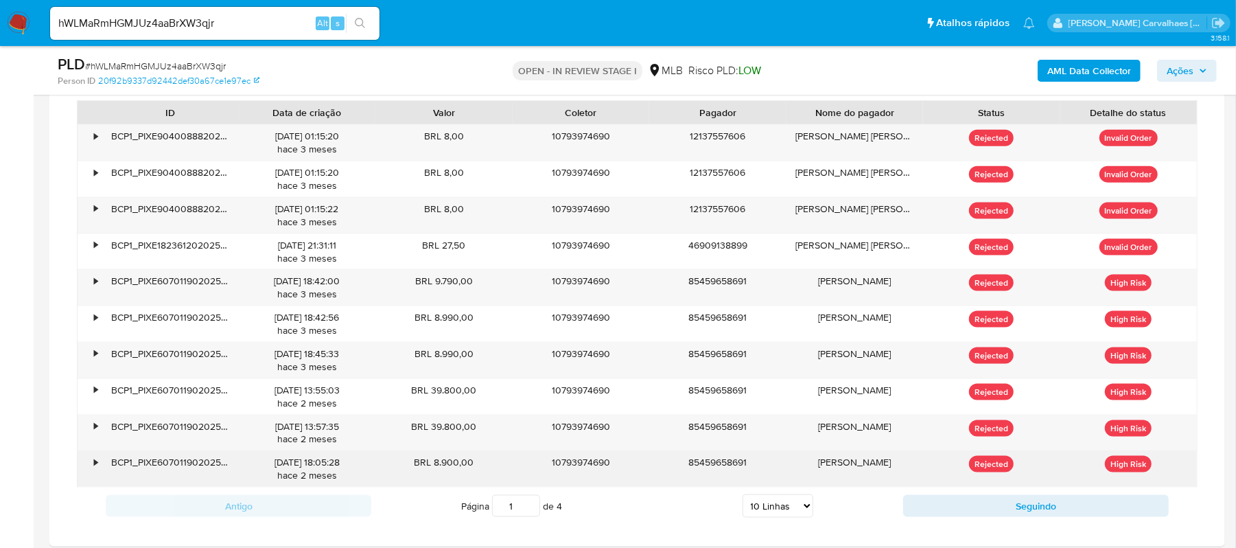
drag, startPoint x: 432, startPoint y: 472, endPoint x: 476, endPoint y: 470, distance: 44.0
click at [476, 470] on div "BRL 8.900,00" at bounding box center [443, 469] width 137 height 36
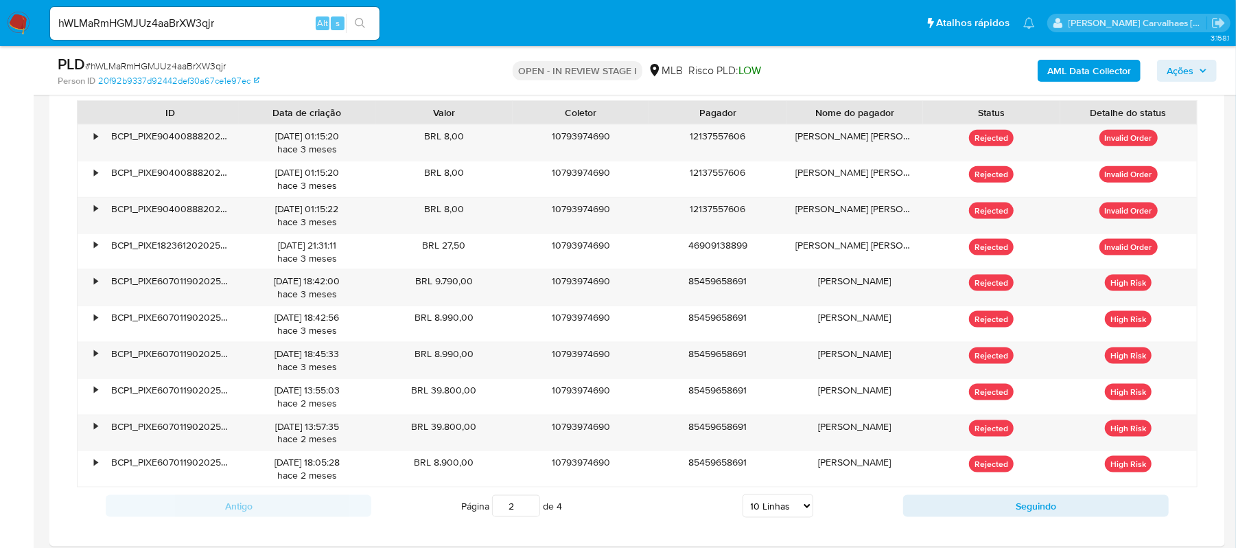
click at [528, 511] on input "2" at bounding box center [516, 506] width 48 height 22
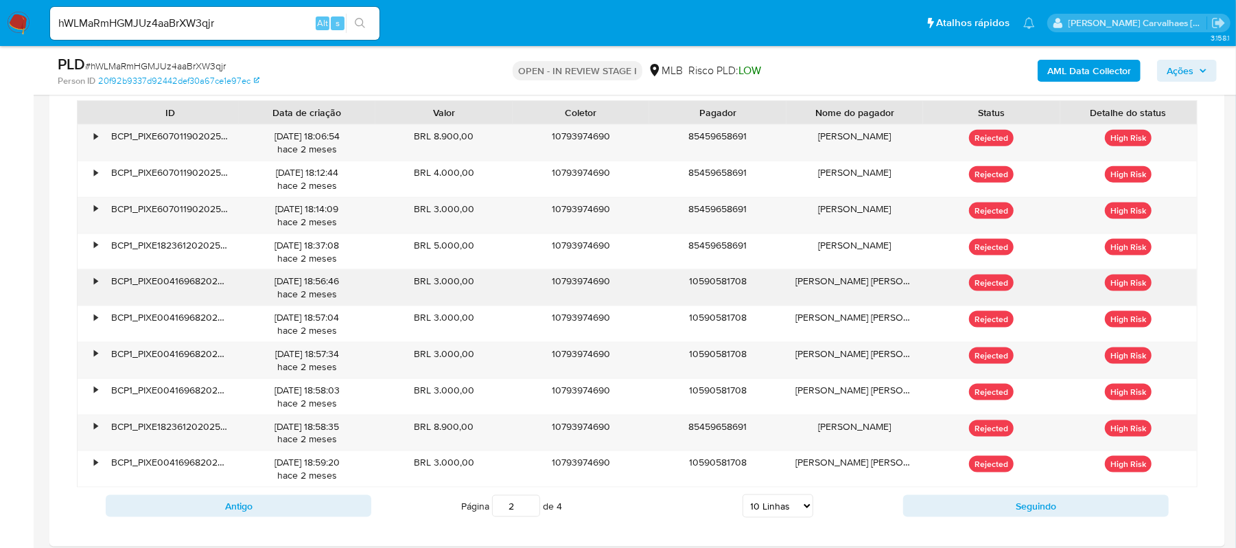
click at [89, 288] on div "•" at bounding box center [90, 288] width 24 height 36
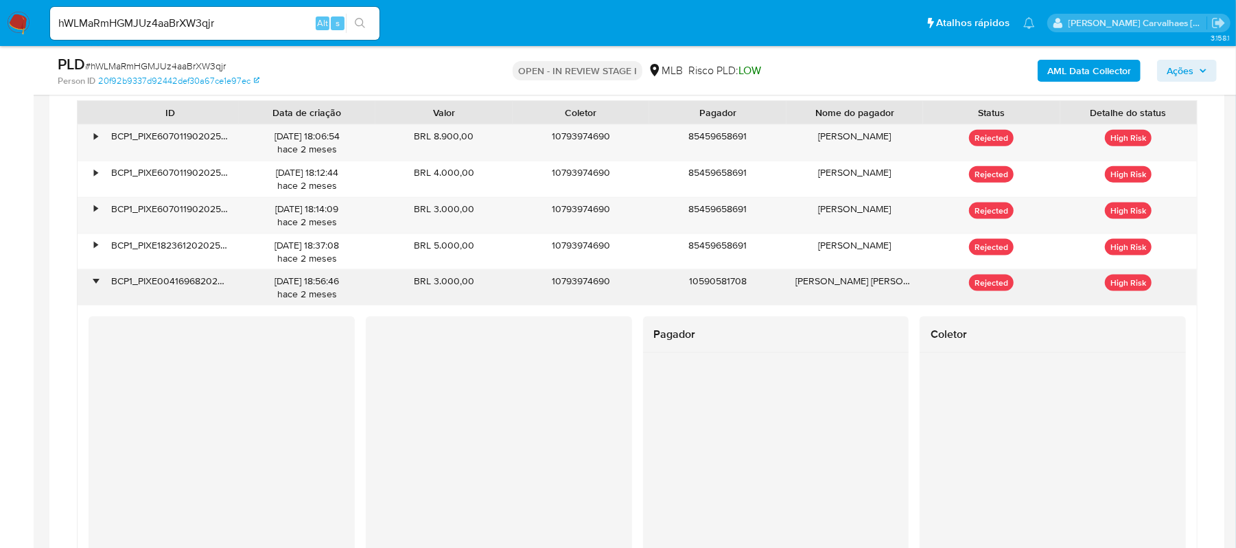
click at [96, 281] on div "•" at bounding box center [90, 288] width 24 height 36
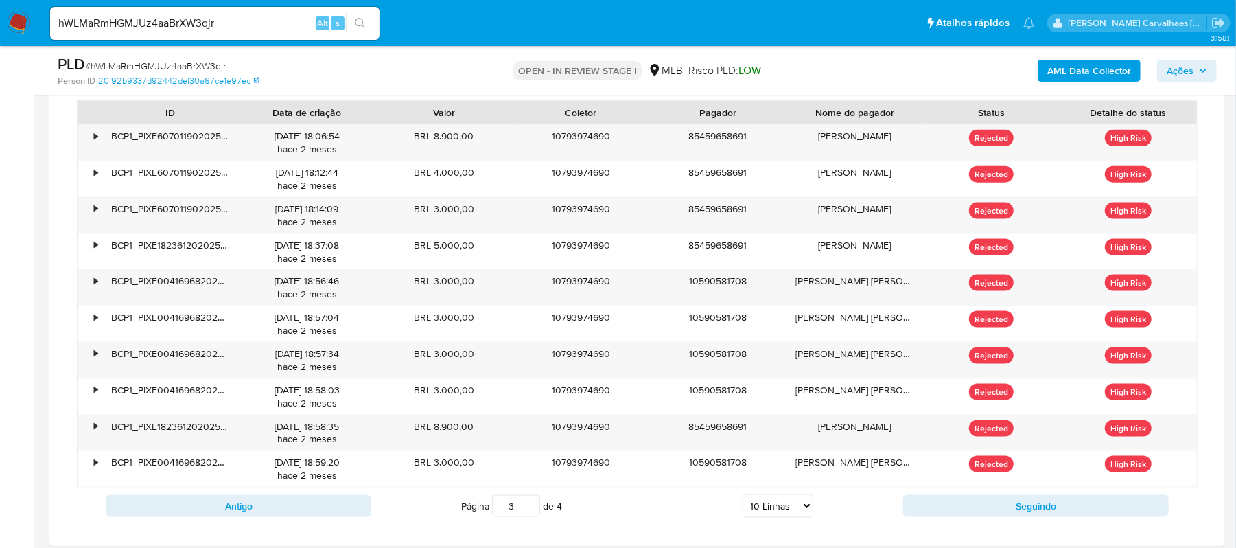
click at [529, 511] on input "3" at bounding box center [516, 506] width 48 height 22
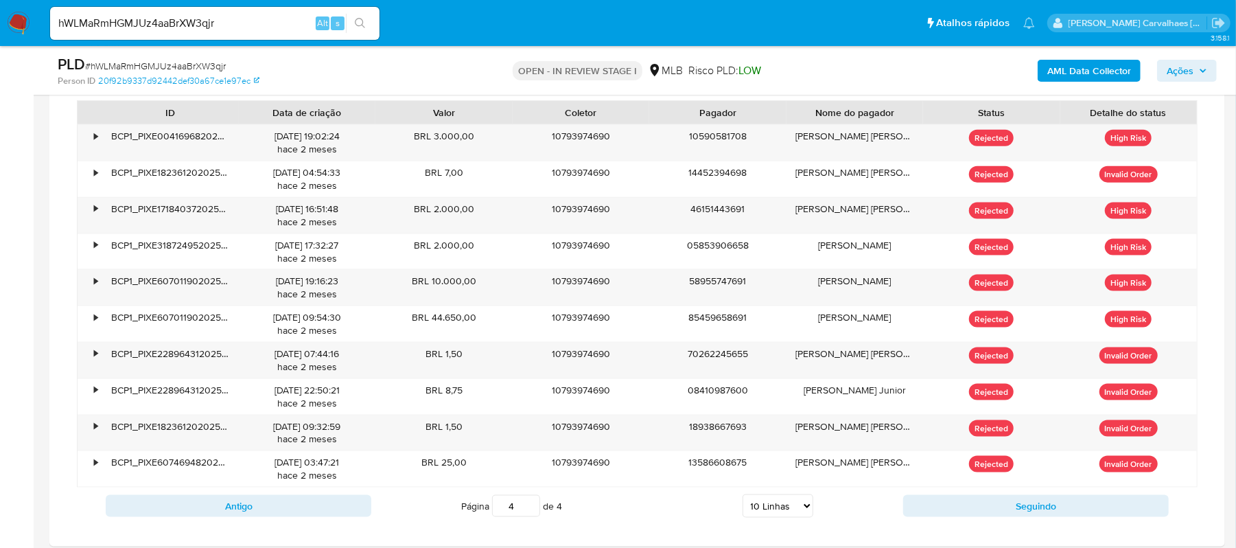
click at [531, 508] on input "4" at bounding box center [516, 506] width 48 height 22
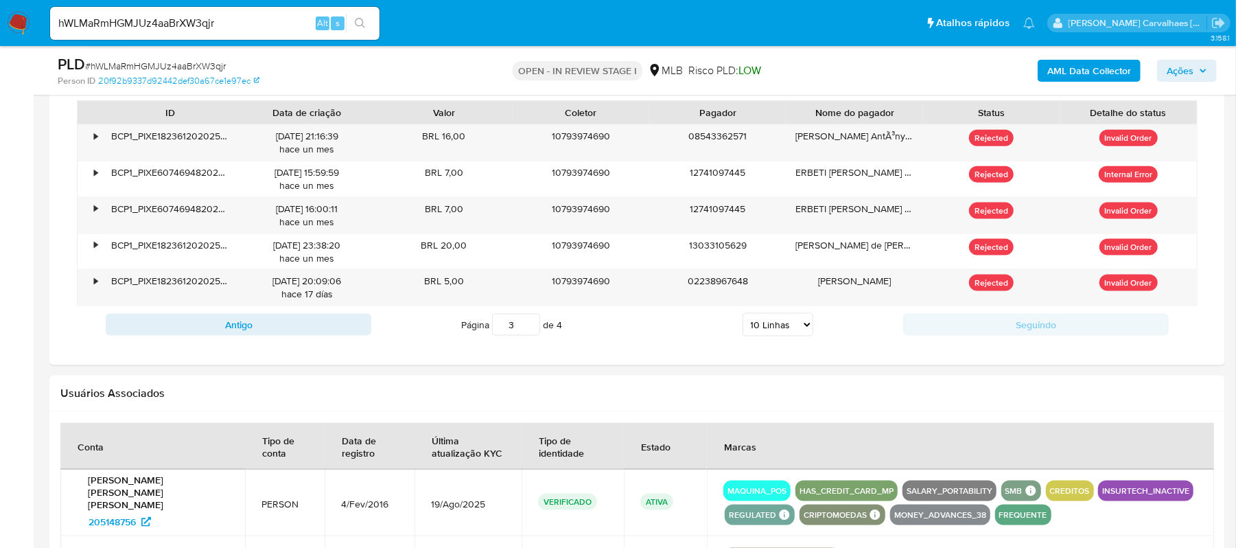
click at [528, 333] on input "3" at bounding box center [516, 325] width 48 height 22
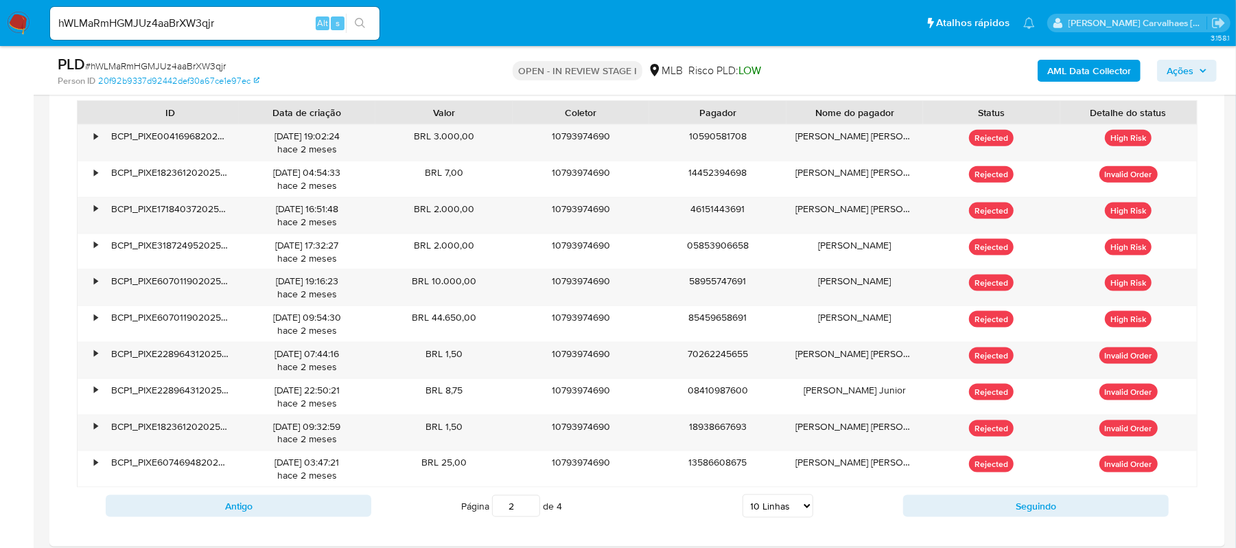
click at [529, 516] on input "2" at bounding box center [516, 506] width 48 height 22
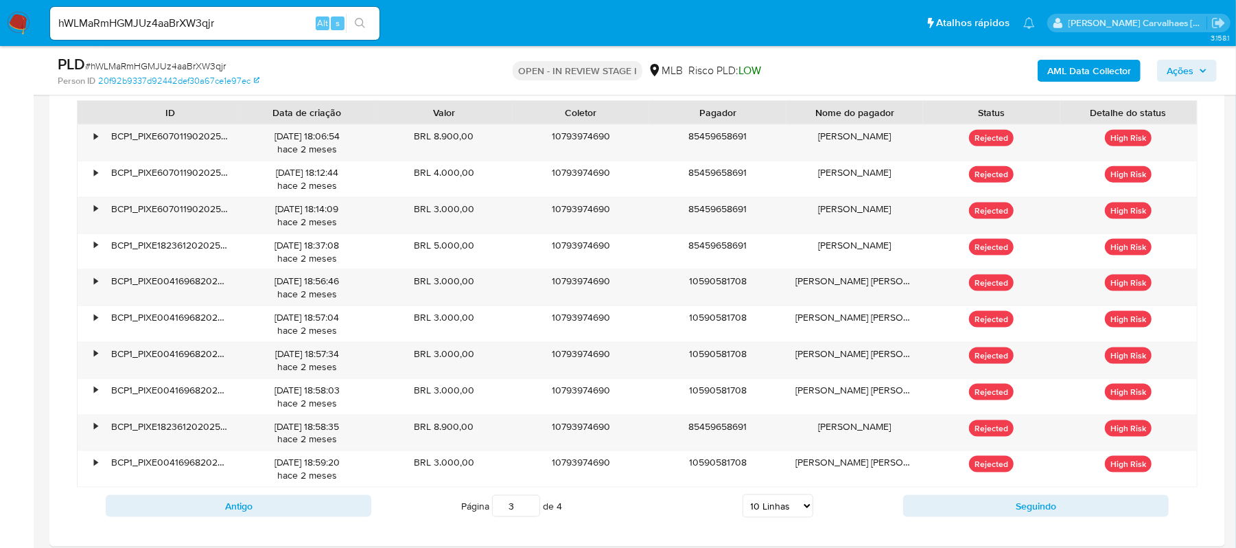
click at [530, 506] on input "3" at bounding box center [516, 506] width 48 height 22
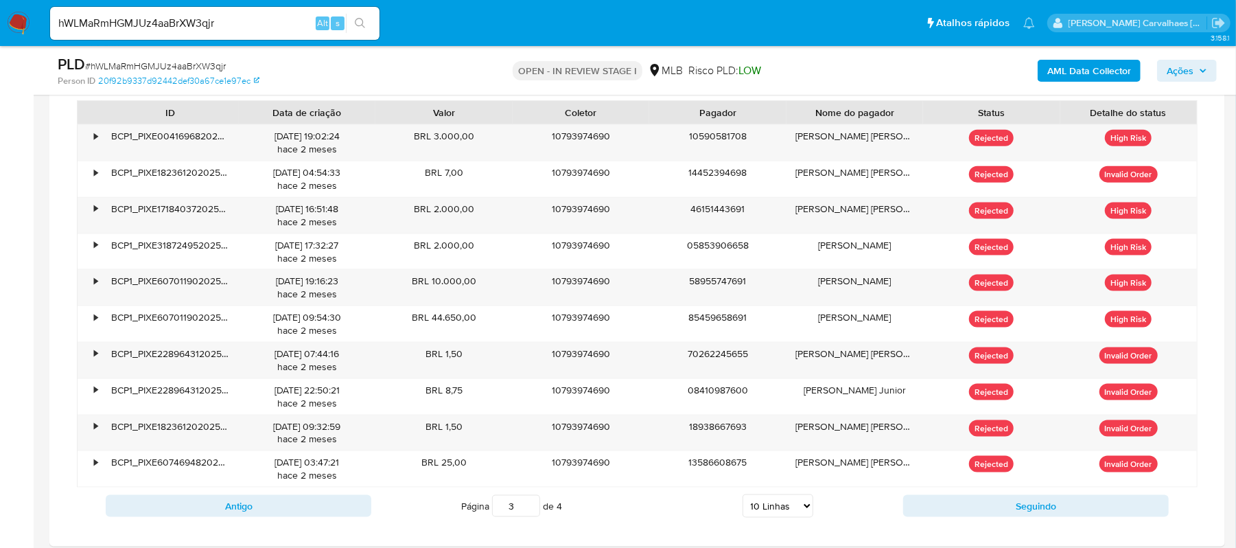
click at [529, 517] on input "3" at bounding box center [516, 506] width 48 height 22
click at [527, 511] on input "4" at bounding box center [516, 506] width 48 height 22
click at [531, 512] on input "3" at bounding box center [516, 506] width 48 height 22
click at [531, 516] on input "2" at bounding box center [516, 506] width 48 height 22
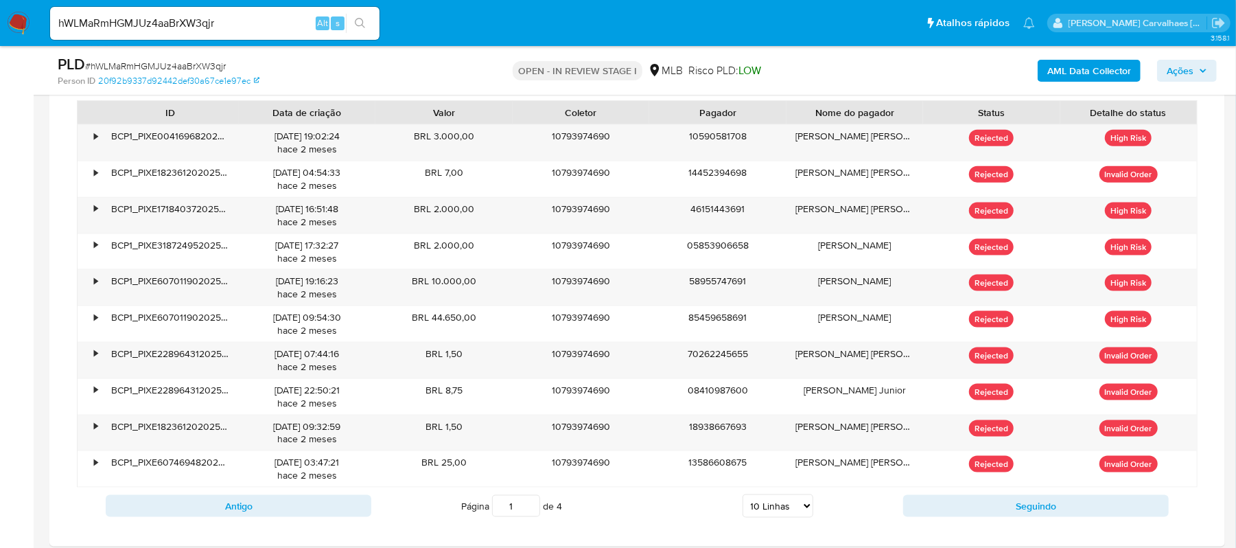
click at [531, 516] on input "1" at bounding box center [516, 506] width 48 height 22
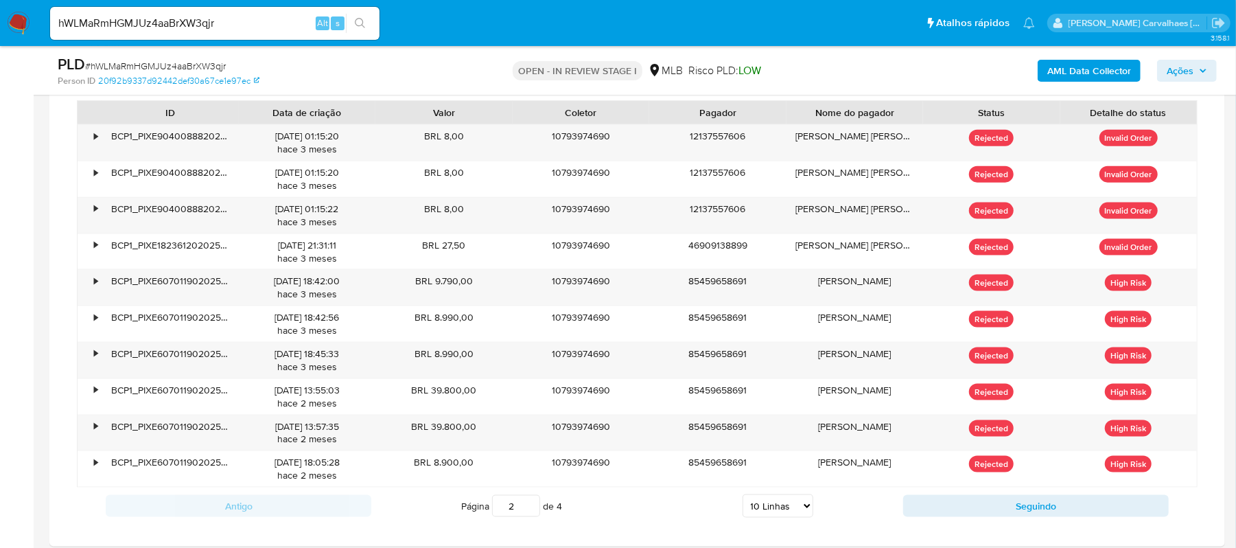
click at [533, 509] on input "2" at bounding box center [516, 506] width 48 height 22
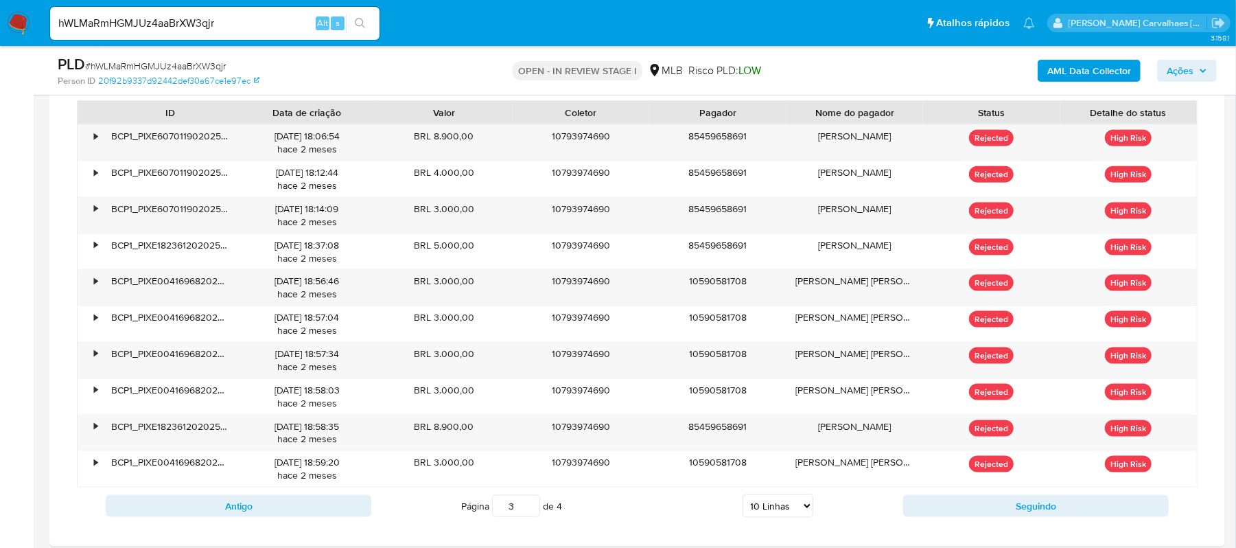
click at [534, 506] on input "3" at bounding box center [516, 506] width 48 height 22
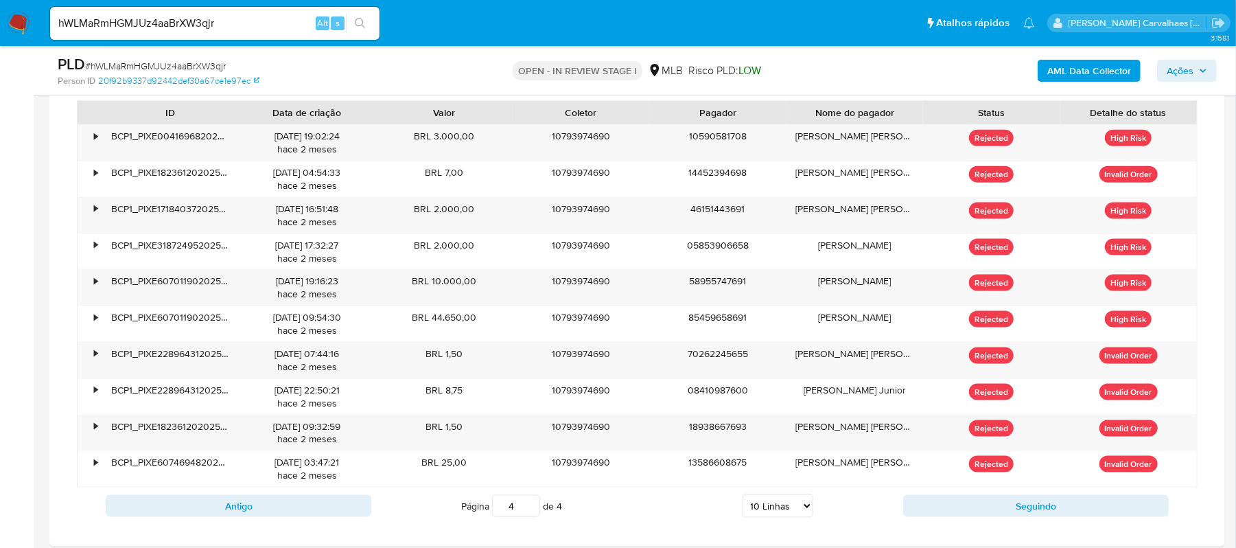
click at [527, 509] on input "4" at bounding box center [516, 506] width 48 height 22
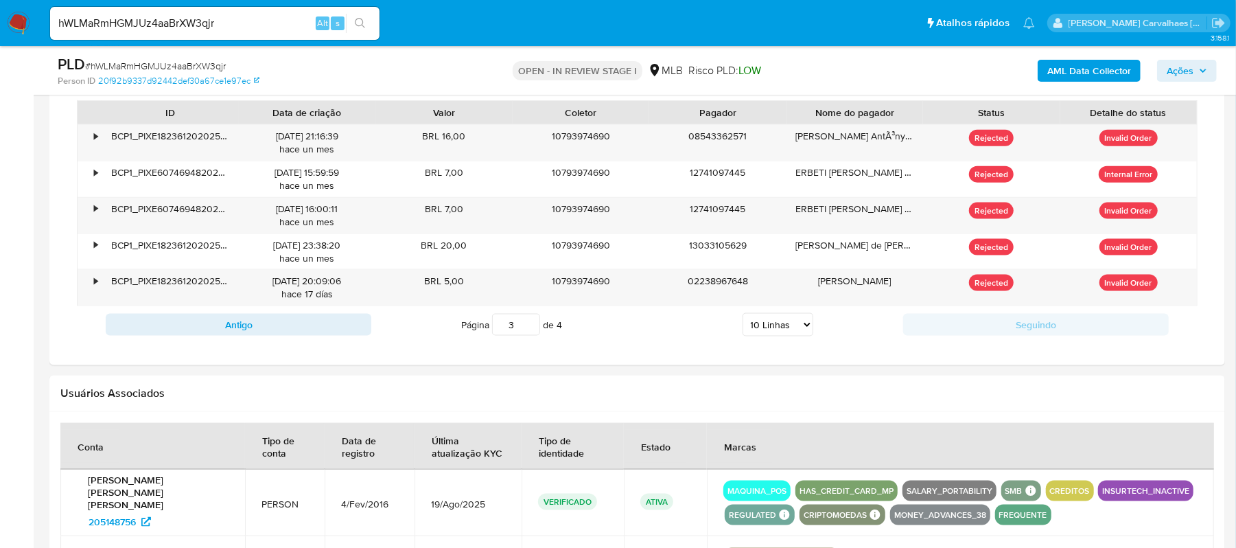
click at [530, 335] on input "3" at bounding box center [516, 325] width 48 height 22
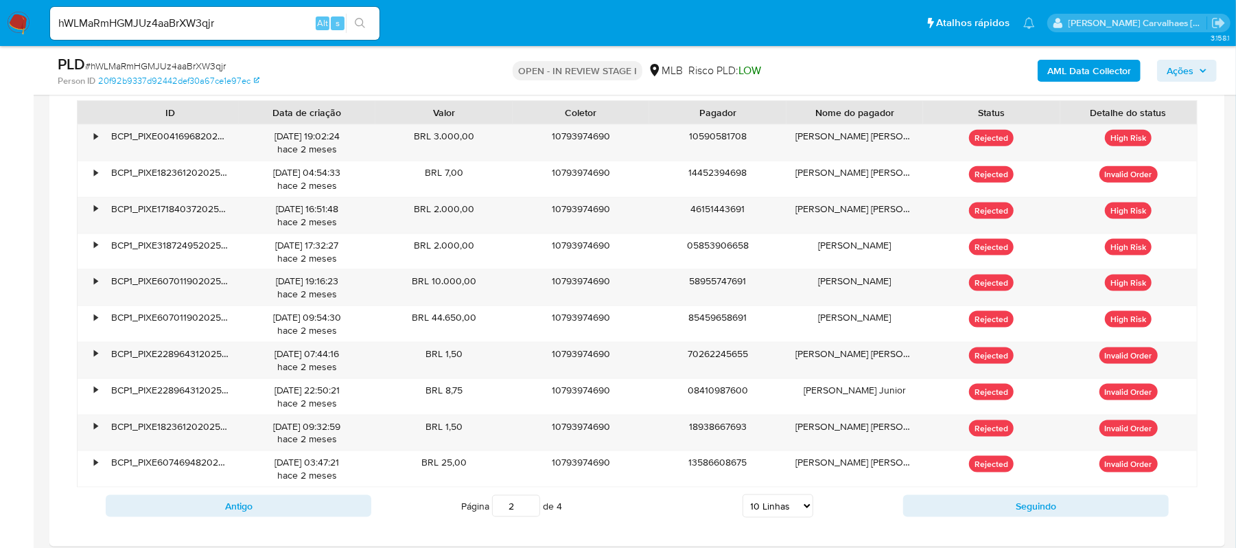
click at [530, 515] on input "2" at bounding box center [516, 506] width 48 height 22
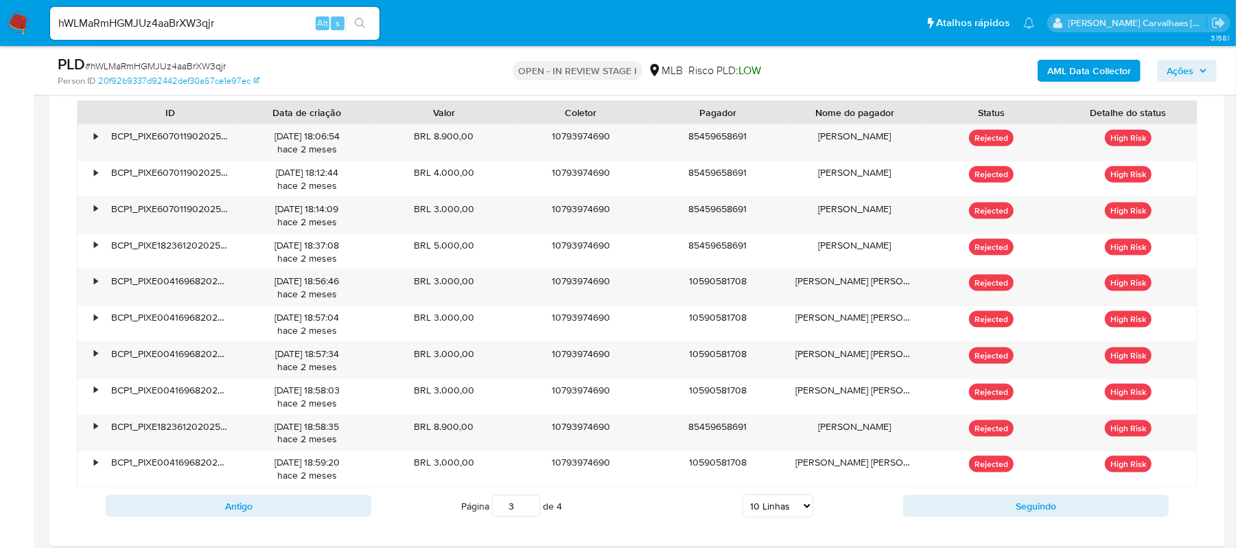
click at [529, 505] on input "3" at bounding box center [516, 506] width 48 height 22
click at [528, 517] on input "3" at bounding box center [516, 506] width 48 height 22
click at [528, 515] on input "2" at bounding box center [516, 506] width 48 height 22
click at [527, 508] on input "3" at bounding box center [516, 506] width 48 height 22
click at [527, 508] on input "4" at bounding box center [516, 506] width 48 height 22
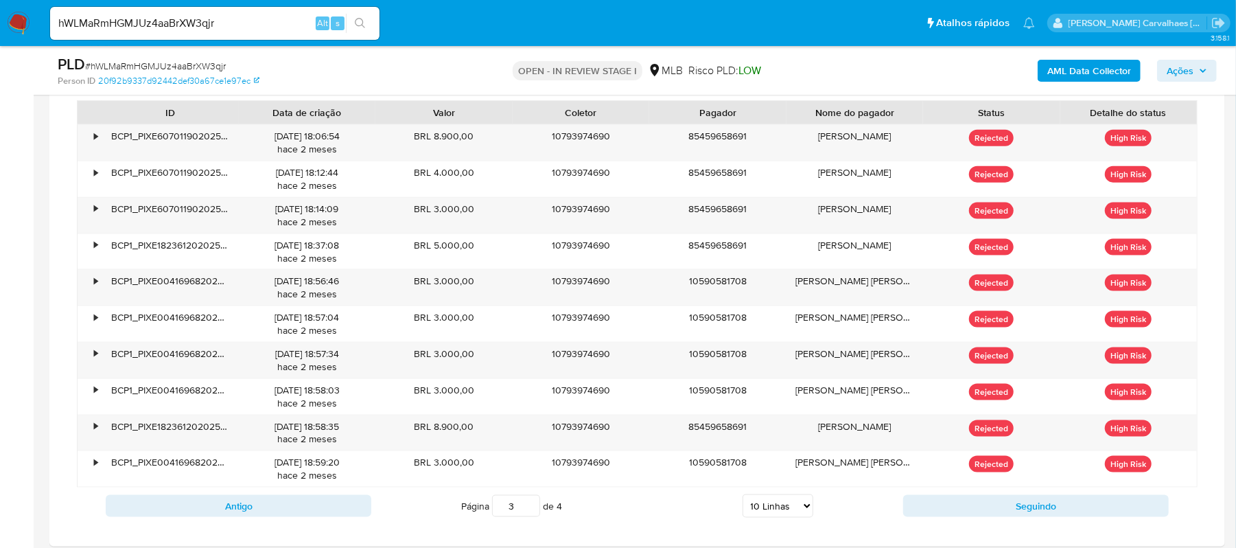
click at [528, 516] on input "3" at bounding box center [516, 506] width 48 height 22
click at [528, 516] on input "2" at bounding box center [516, 506] width 48 height 22
click at [528, 516] on input "1" at bounding box center [516, 506] width 48 height 22
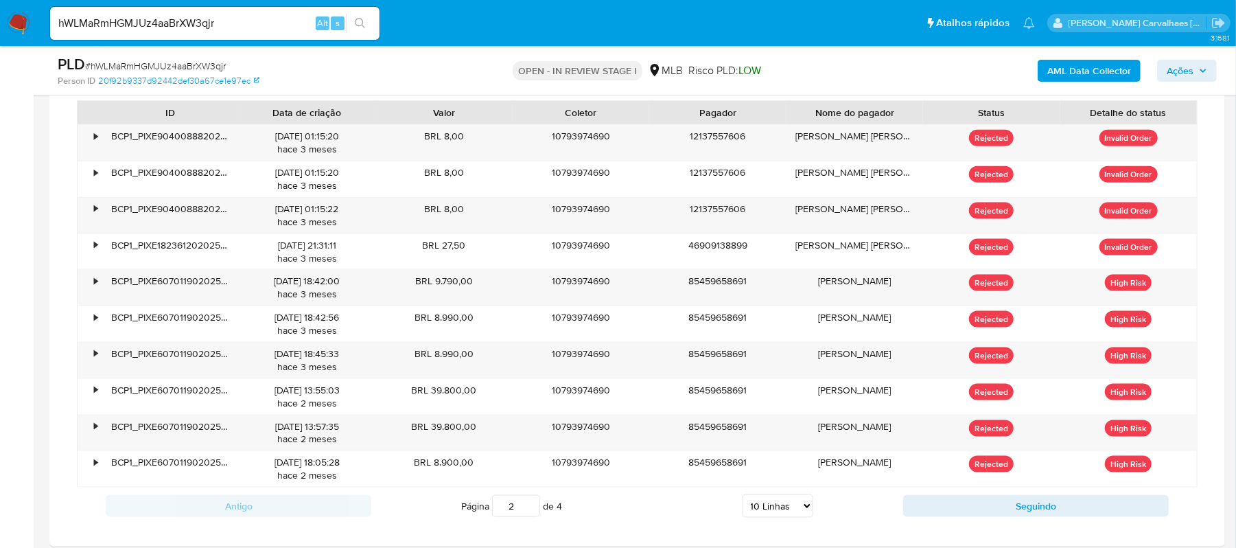
click at [531, 506] on input "2" at bounding box center [516, 506] width 48 height 22
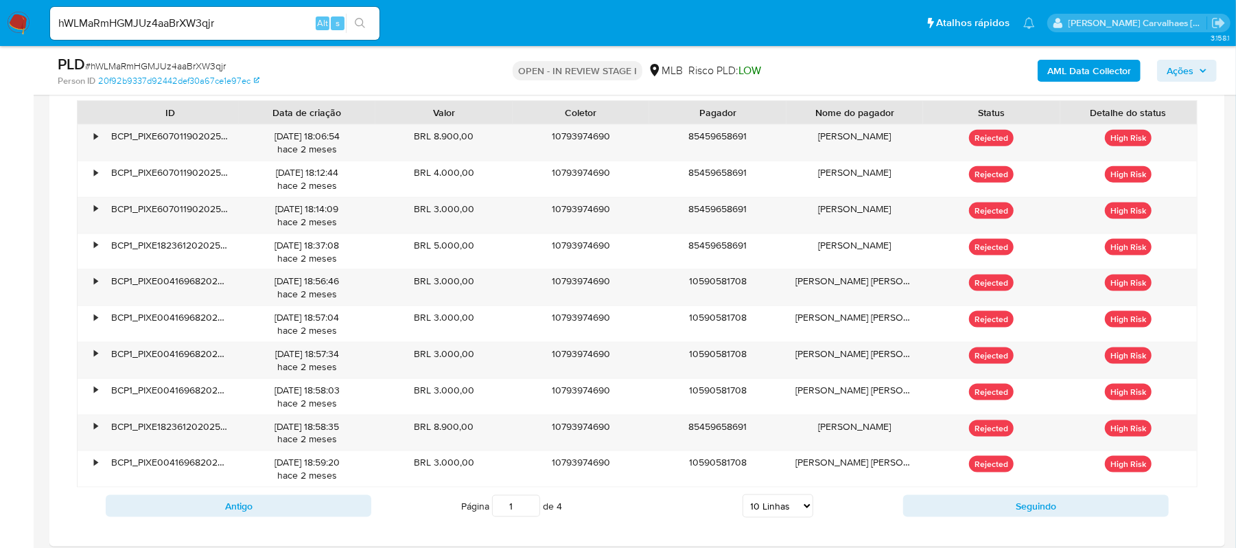
click at [529, 511] on input "1" at bounding box center [516, 506] width 48 height 22
click at [527, 506] on input "2" at bounding box center [516, 506] width 48 height 22
click at [527, 506] on input "3" at bounding box center [516, 506] width 48 height 22
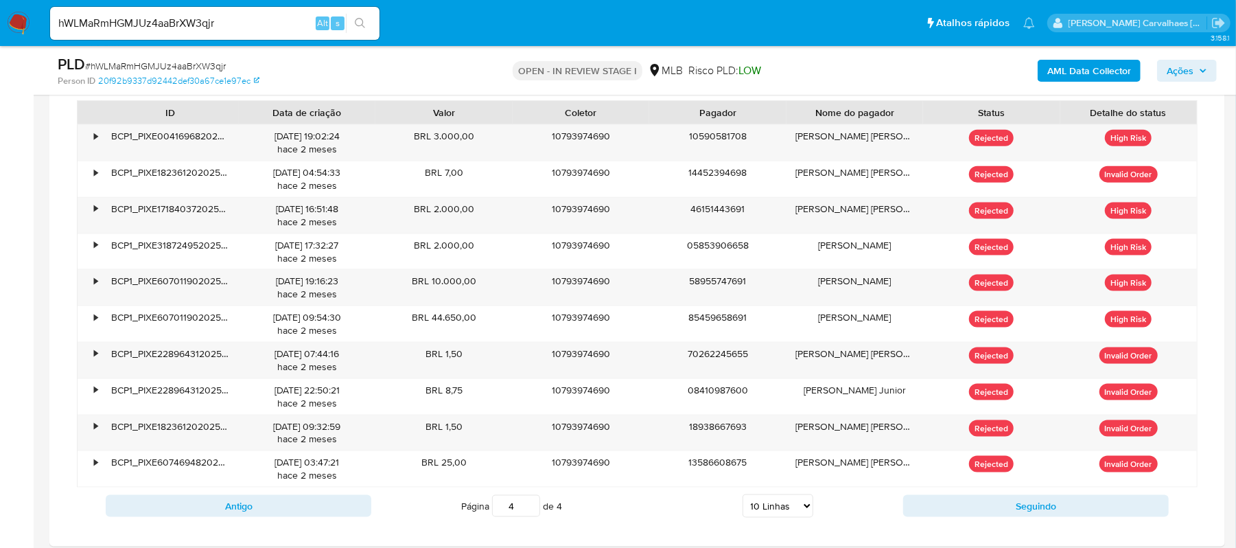
click at [531, 509] on input "4" at bounding box center [516, 506] width 48 height 22
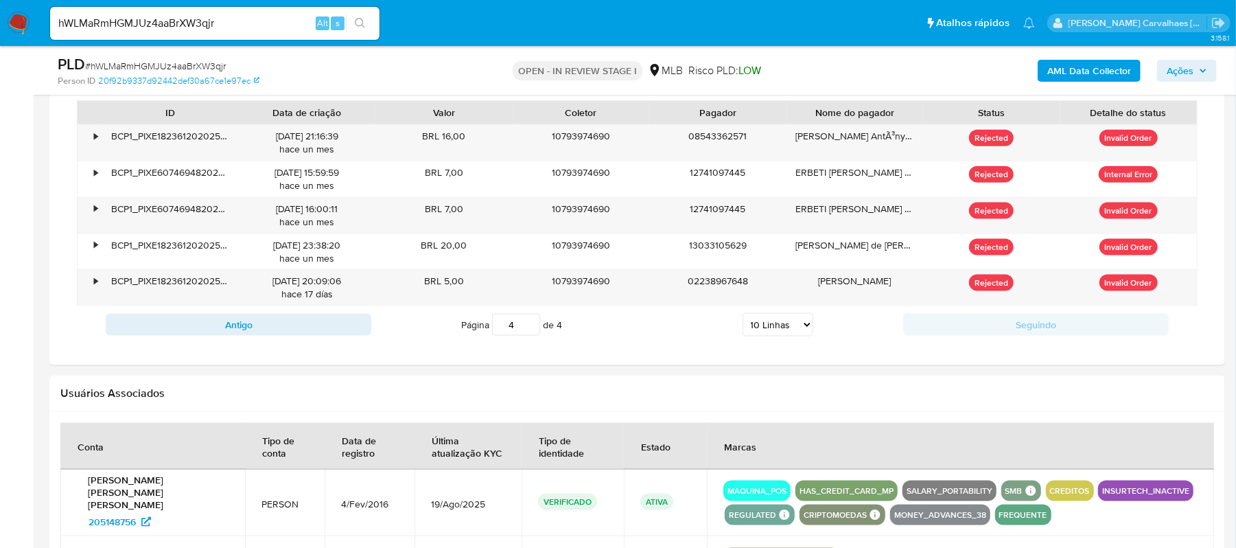
click at [533, 327] on input "4" at bounding box center [516, 325] width 48 height 22
click at [527, 336] on input "4" at bounding box center [516, 325] width 48 height 22
click at [530, 335] on input "3" at bounding box center [516, 325] width 48 height 22
type input "3"
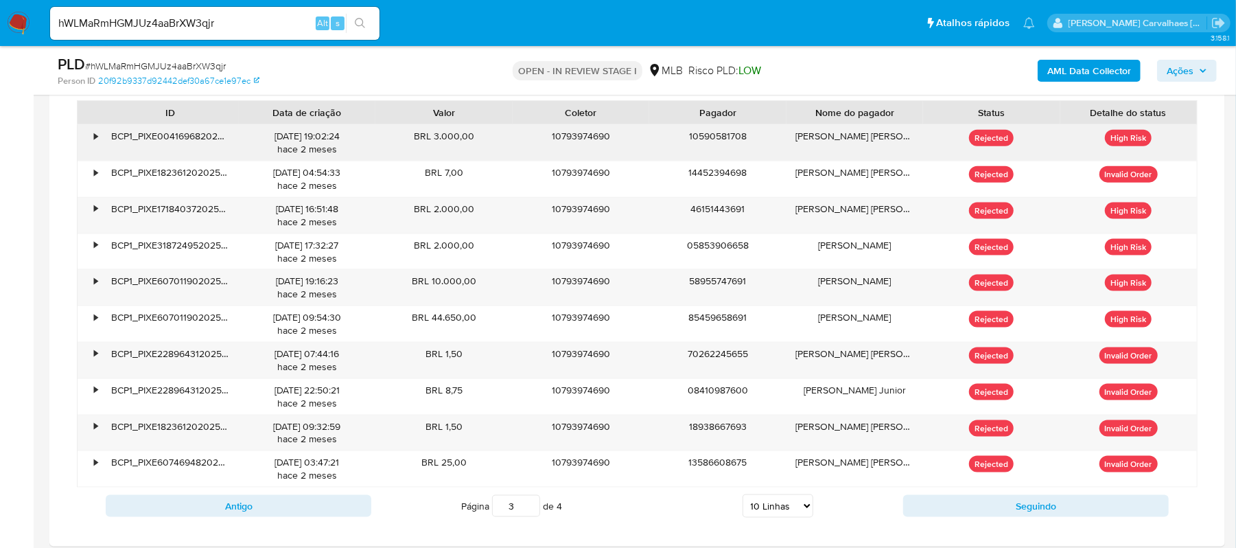
click at [92, 143] on div "•" at bounding box center [90, 143] width 24 height 36
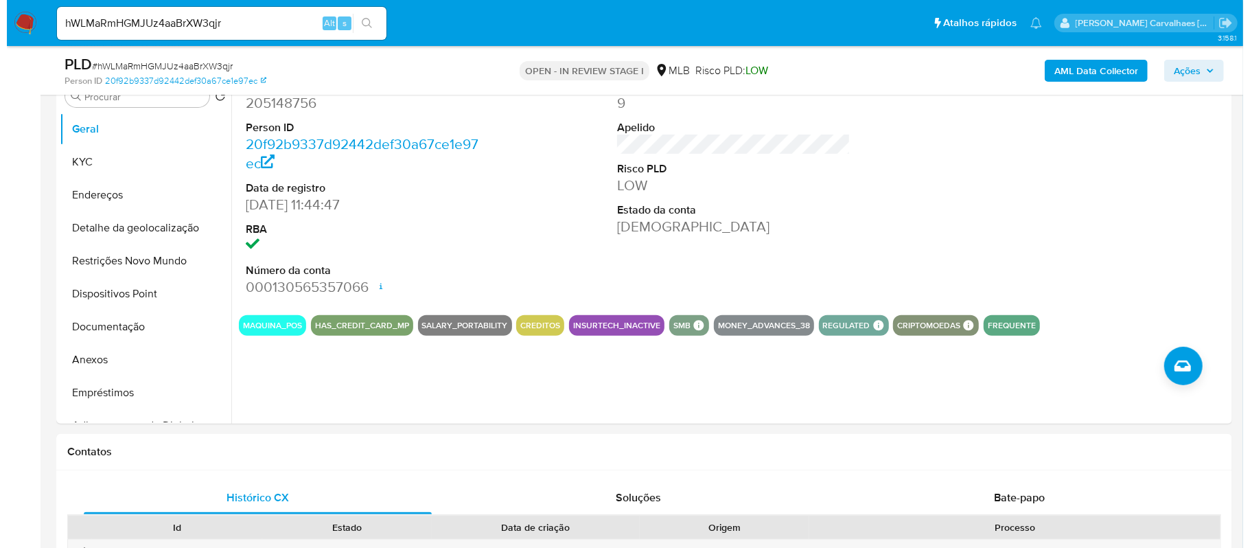
scroll to position [275, 0]
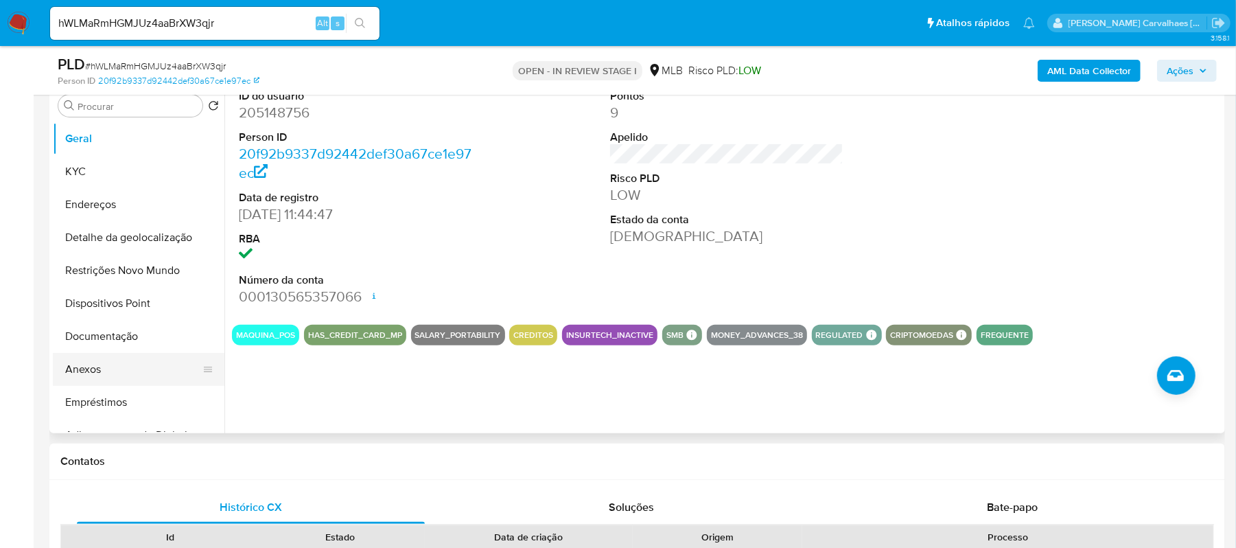
click at [93, 378] on button "Anexos" at bounding box center [133, 369] width 161 height 33
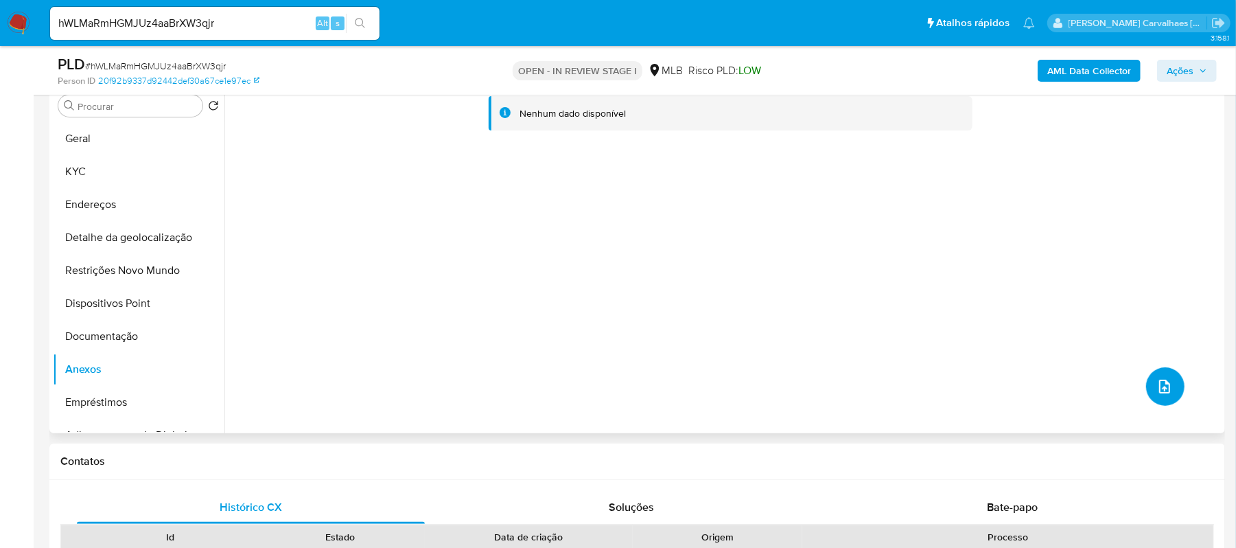
click at [1159, 391] on icon "upload-file" at bounding box center [1164, 387] width 11 height 14
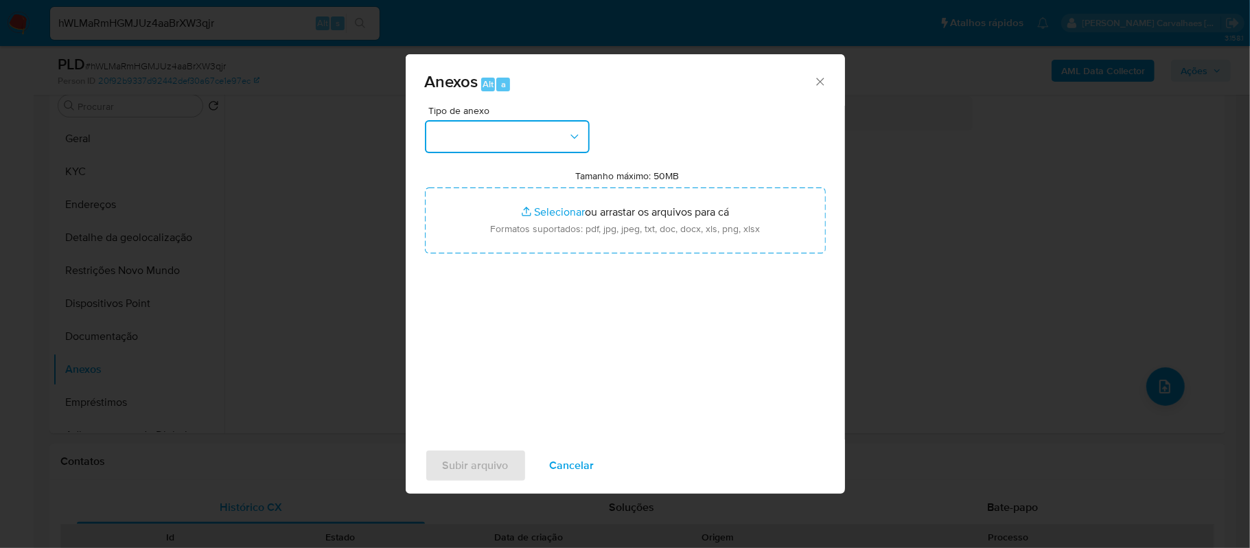
click at [572, 146] on button "button" at bounding box center [507, 136] width 165 height 33
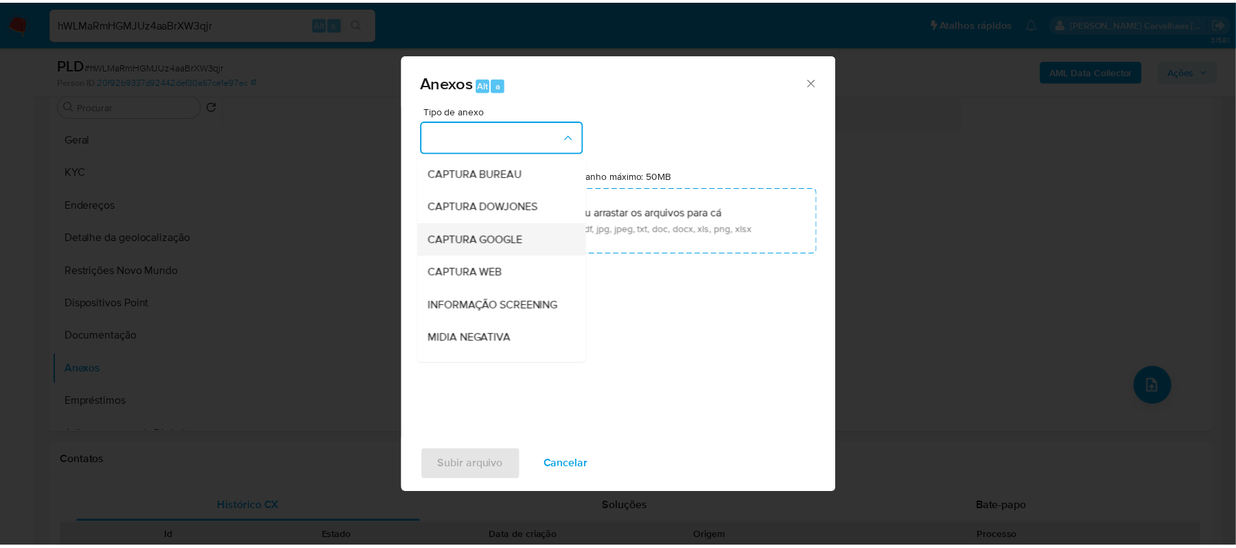
scroll to position [91, 0]
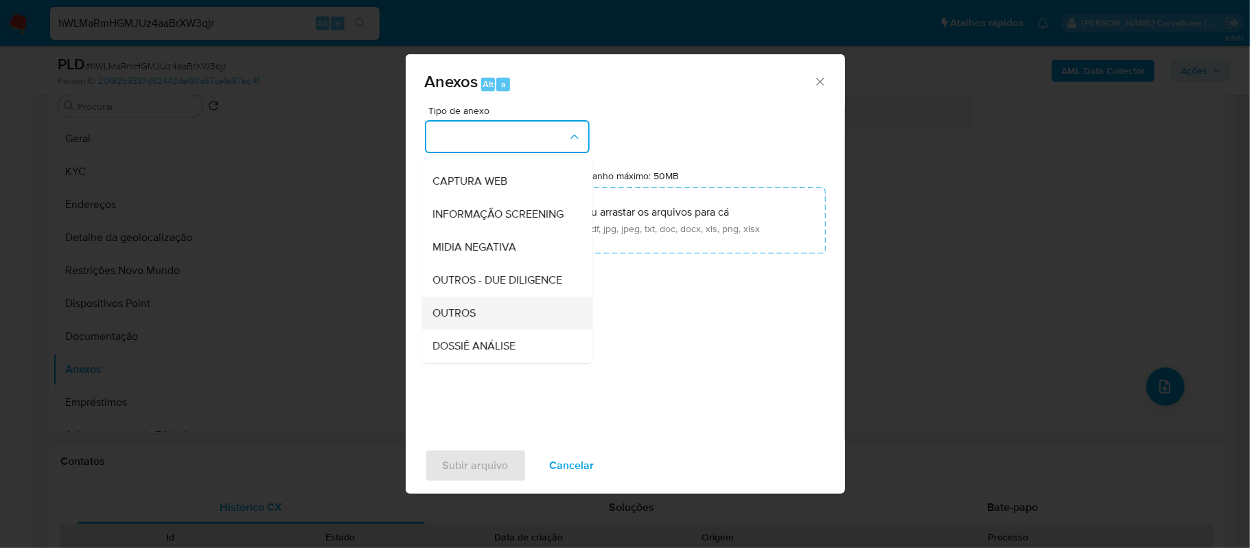
click at [456, 329] on div "OUTROS" at bounding box center [503, 313] width 140 height 33
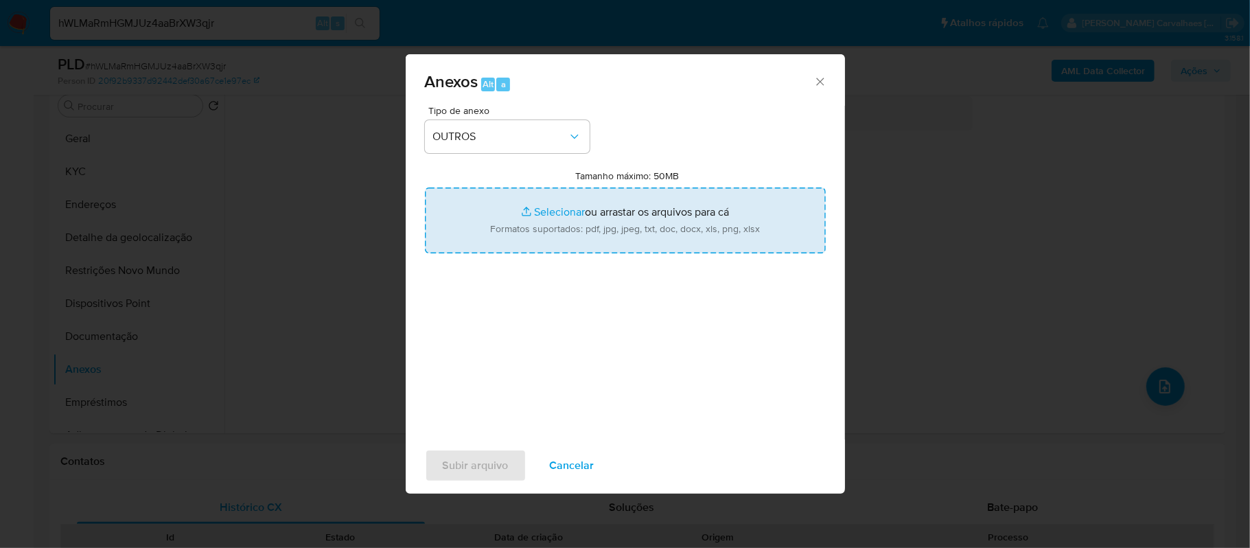
click at [548, 210] on input "Tamanho máximo: 50MB Selecionar arquivos" at bounding box center [625, 220] width 401 height 66
type input "C:\fakepath\Mulan Mayra Fernanda Soares Bernardes 205148756_2025_09_15_08_37_29…"
click at [530, 210] on input "Tamanho máximo: 50MB Selecionar arquivos" at bounding box center [625, 220] width 401 height 66
type input "C:\fakepath\SAR - xxx- CPF 10793974690 - MAYRA FERNANDA SOARES BERNARDES.pdf"
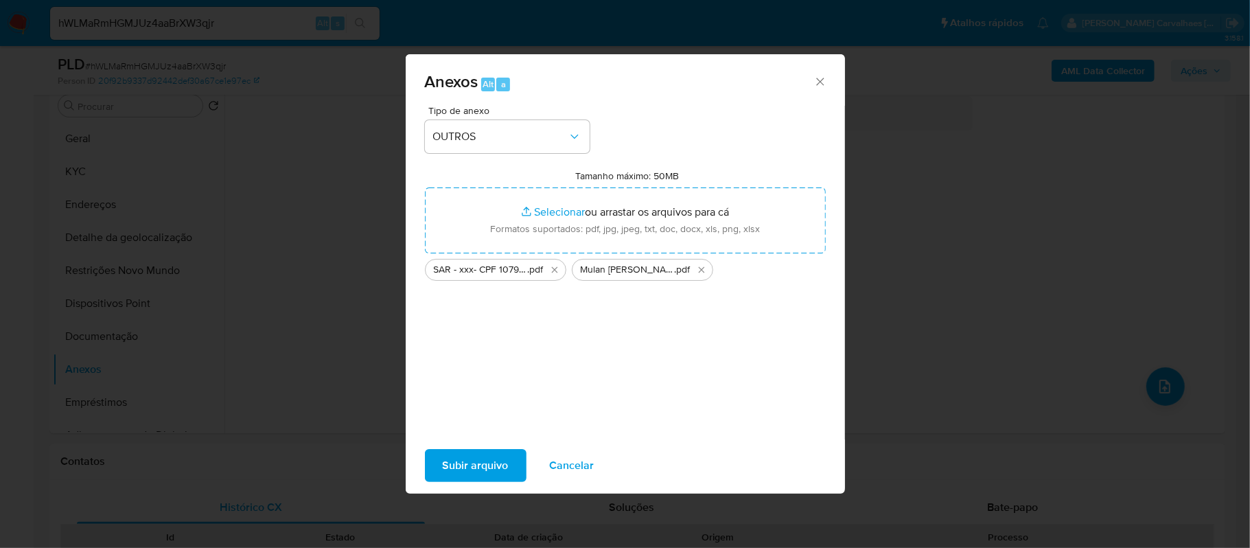
click at [451, 473] on span "Subir arquivo" at bounding box center [476, 465] width 66 height 30
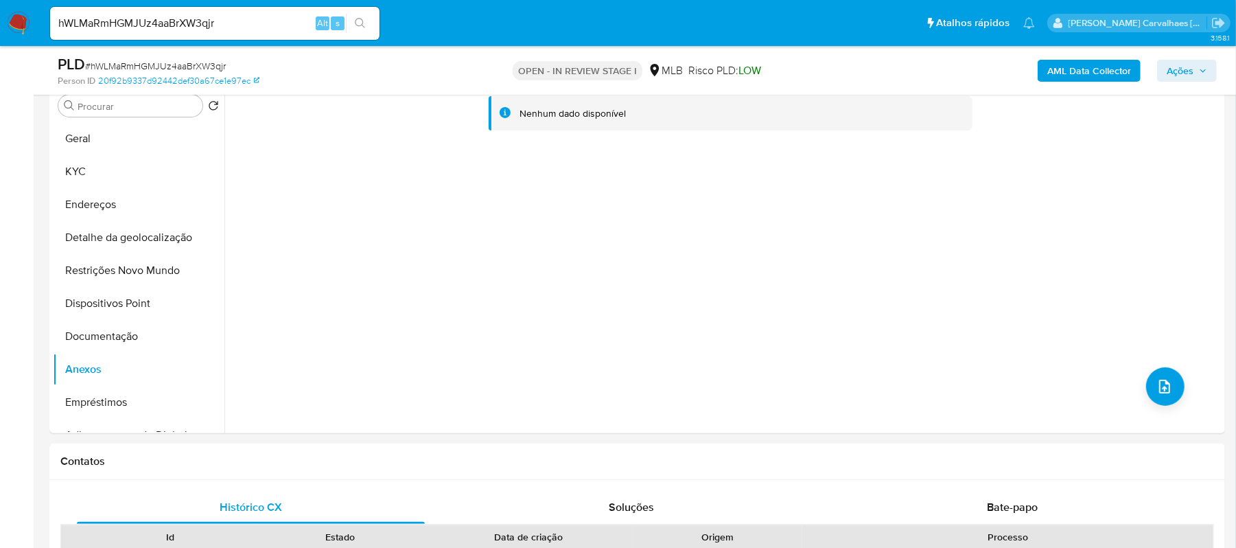
click at [1176, 71] on span "Ações" at bounding box center [1180, 71] width 27 height 22
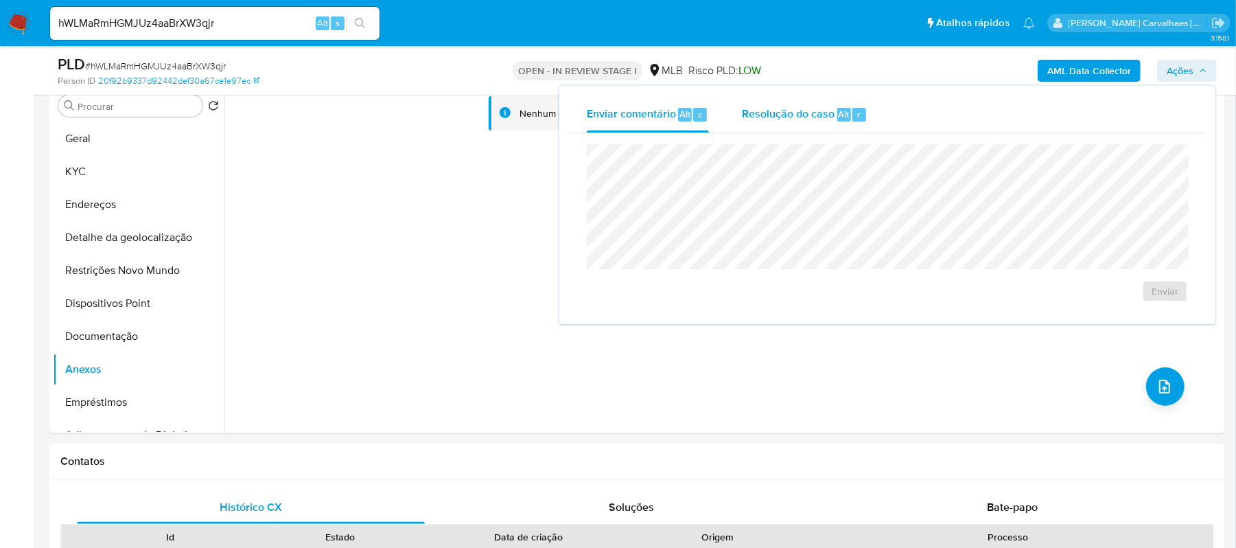
click at [808, 121] on div "Resolução do caso Alt r" at bounding box center [805, 115] width 126 height 36
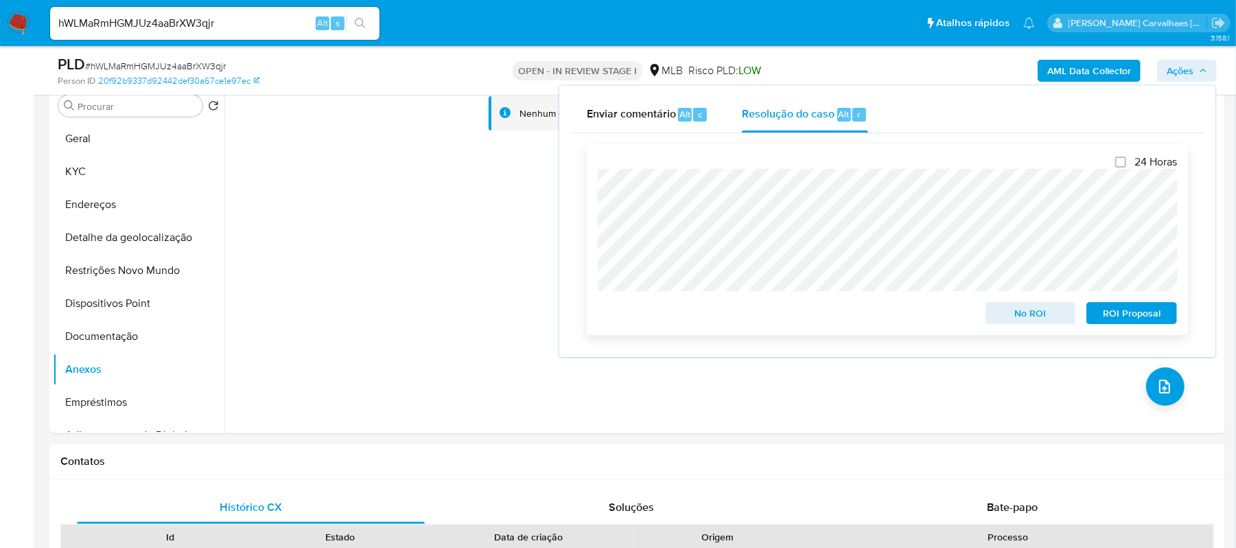
scroll to position [457, 0]
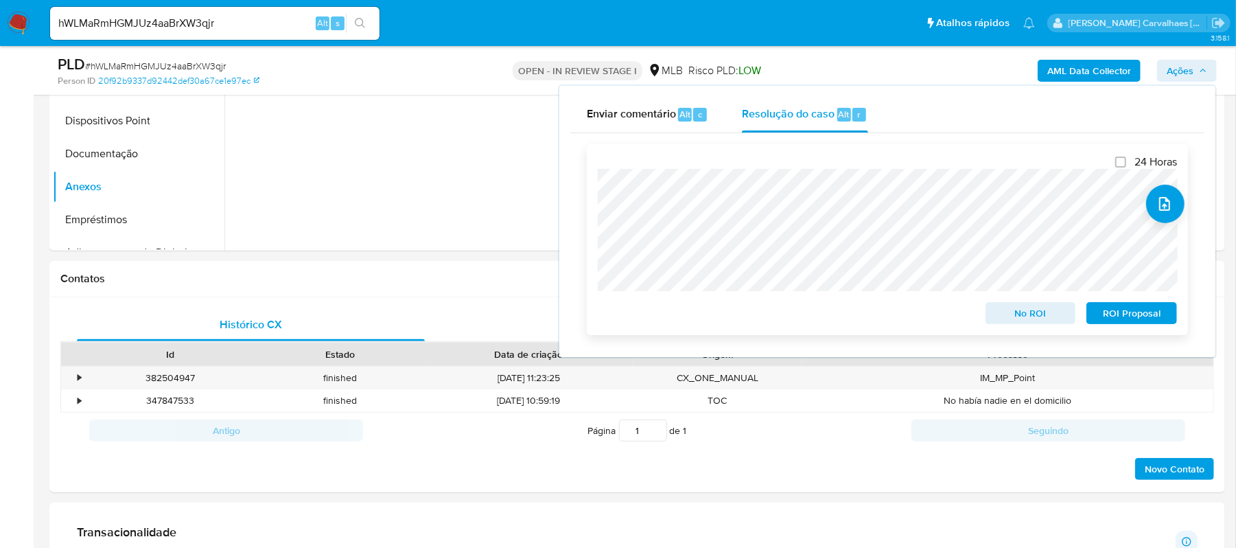
click at [1126, 313] on span "ROI Proposal" at bounding box center [1131, 312] width 71 height 19
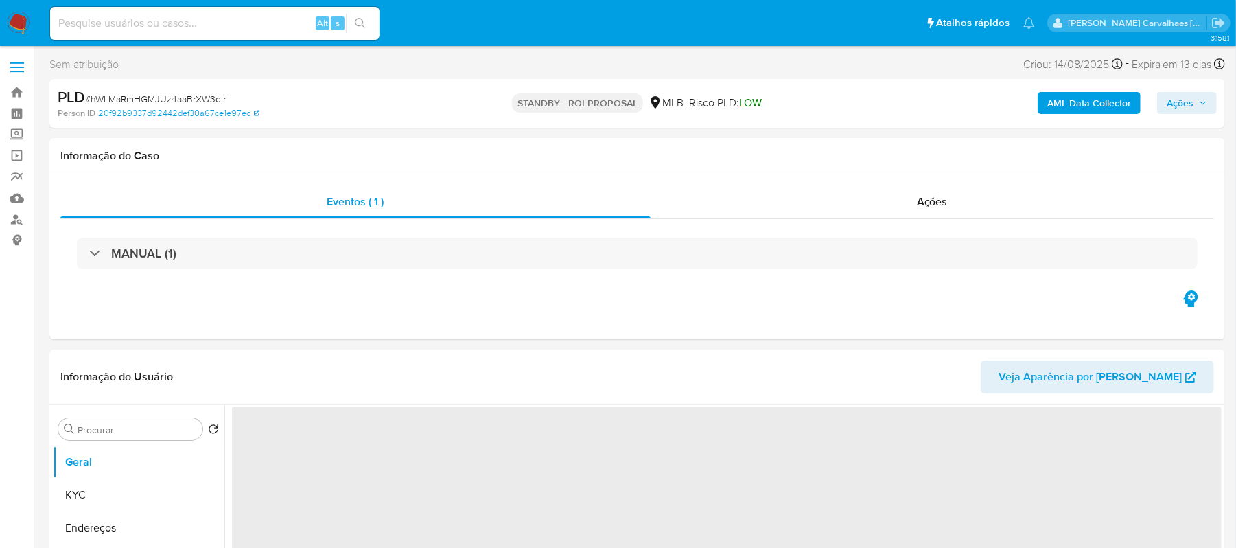
select select "10"
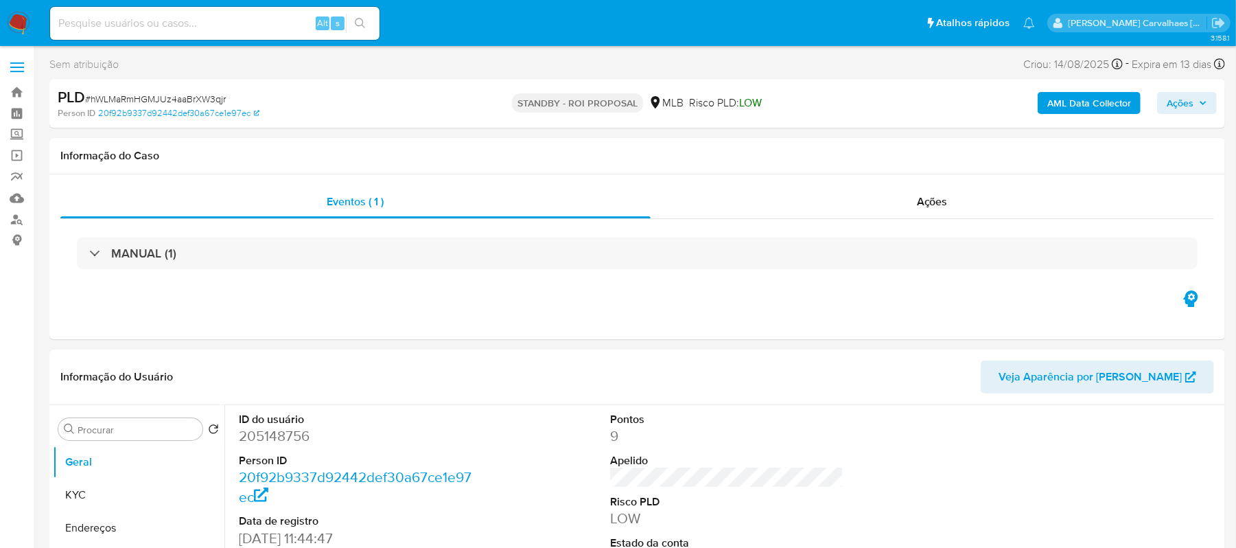
click at [177, 20] on input at bounding box center [214, 23] width 329 height 18
paste input "WnwEGv6X1tdgGbHGkqqBKyV9"
type input "WnwEGv6X1tdgGbHGkqqBKyV9"
click at [354, 31] on button "search-icon" at bounding box center [360, 23] width 28 height 19
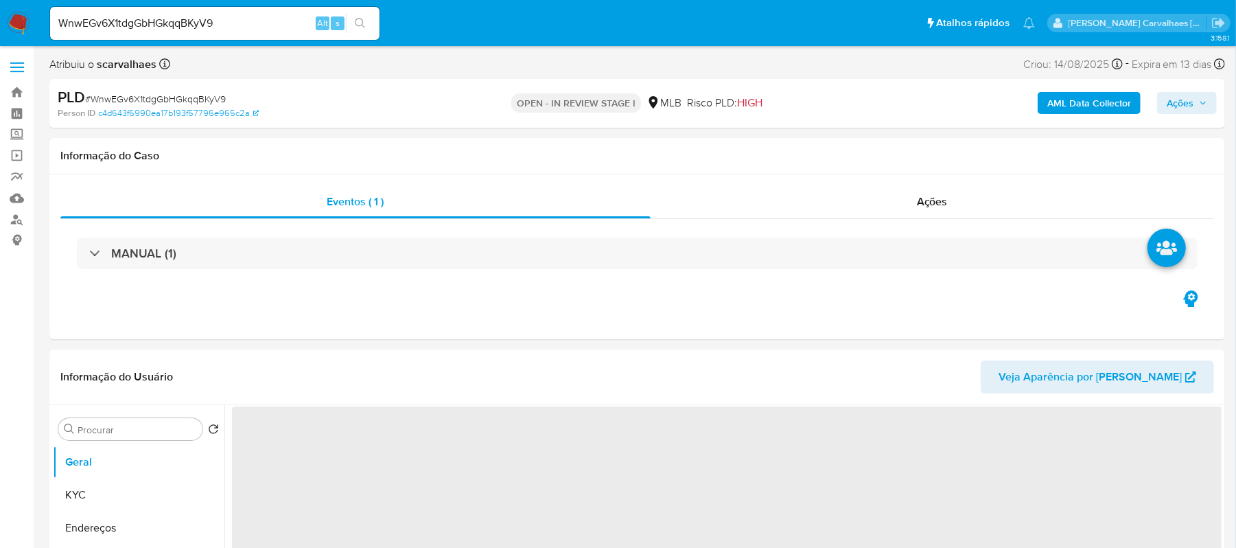
select select "10"
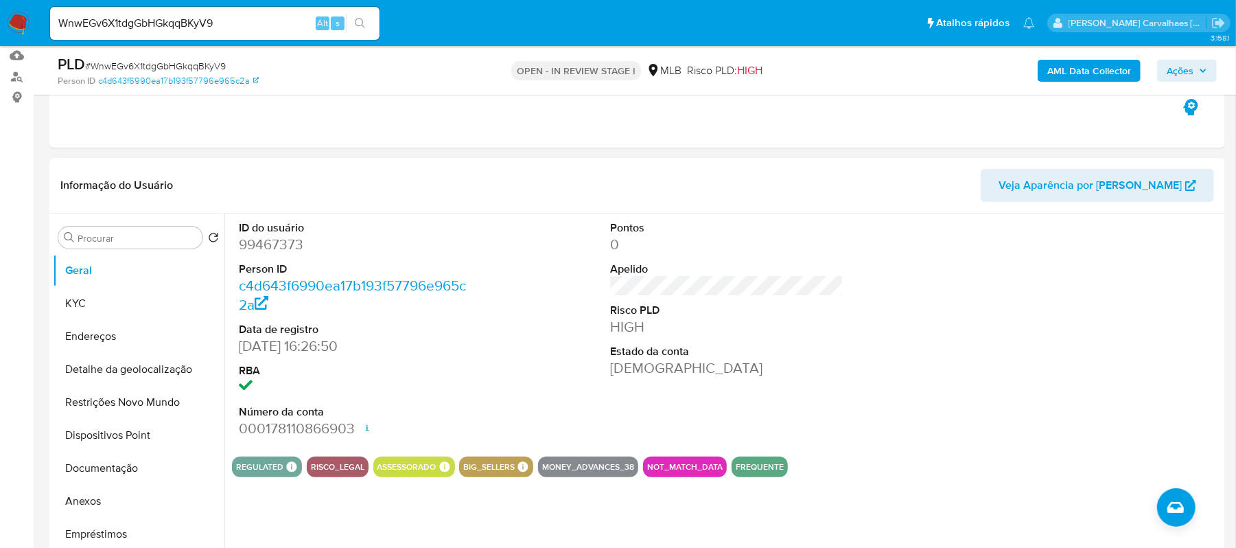
scroll to position [183, 0]
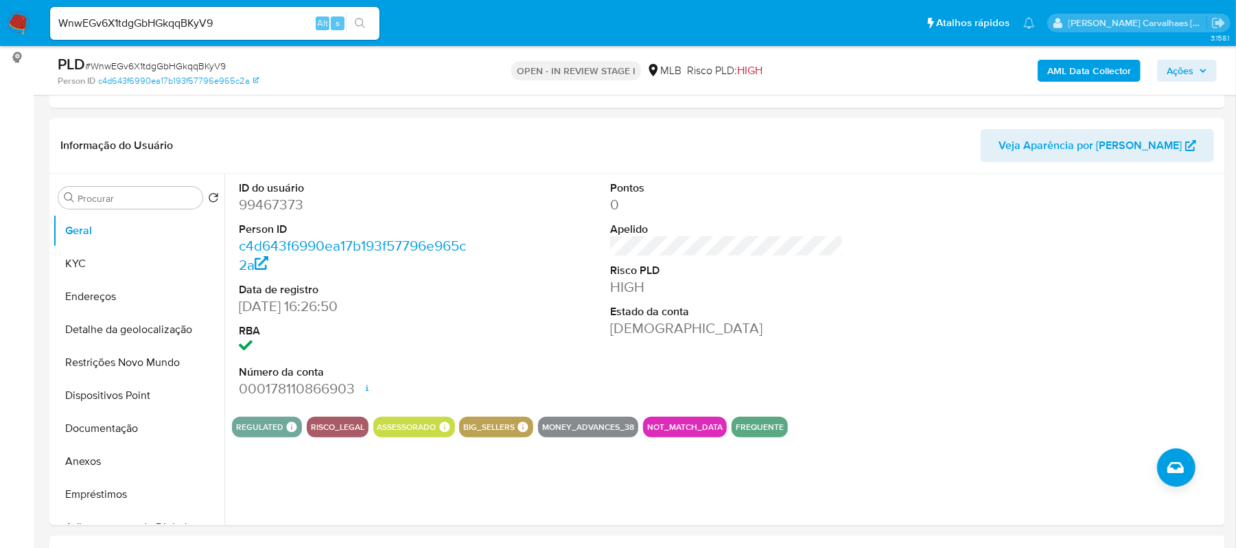
click at [362, 23] on icon "search-icon" at bounding box center [360, 23] width 10 height 10
click at [110, 453] on button "Anexos" at bounding box center [133, 461] width 161 height 33
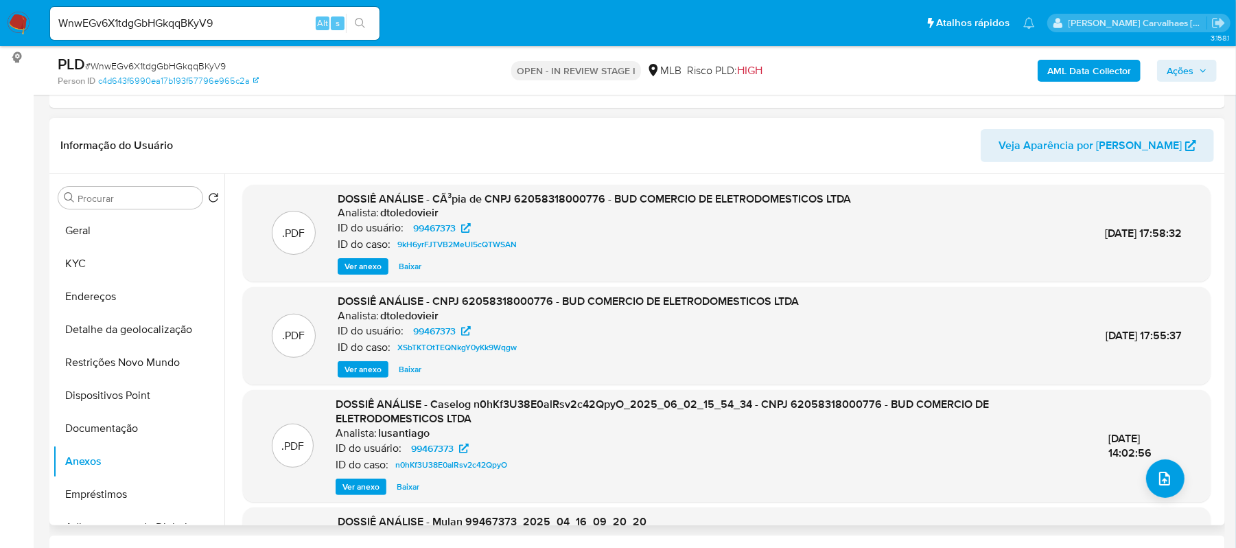
click at [363, 262] on span "Ver anexo" at bounding box center [363, 266] width 37 height 14
click at [363, 262] on div "Ver anexo Baixar" at bounding box center [594, 266] width 513 height 16
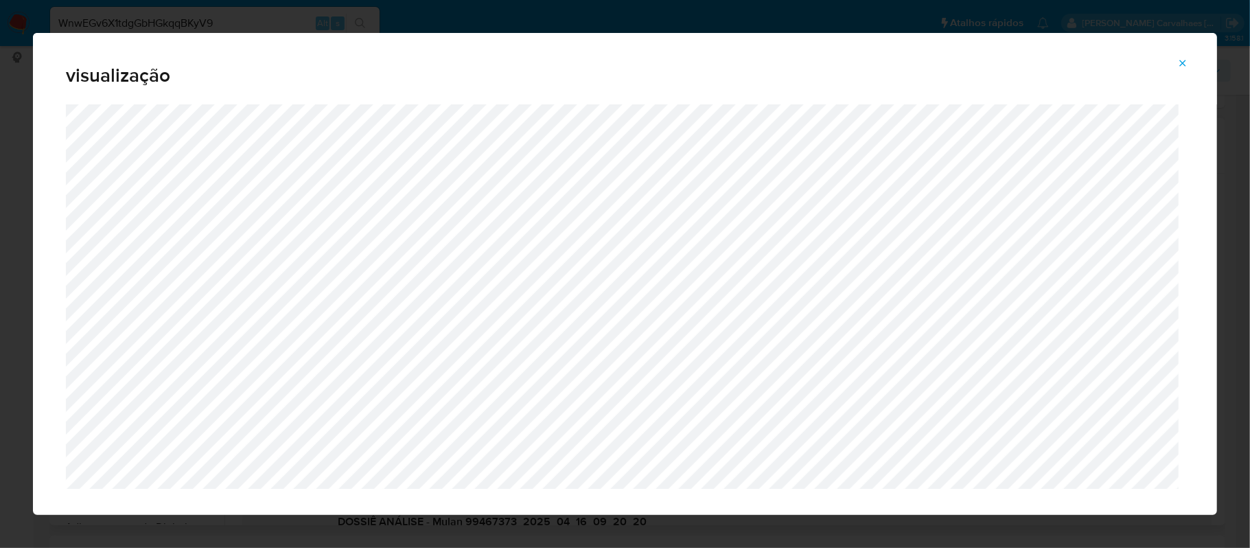
click at [1179, 56] on span "Attachment preview" at bounding box center [1182, 63] width 11 height 19
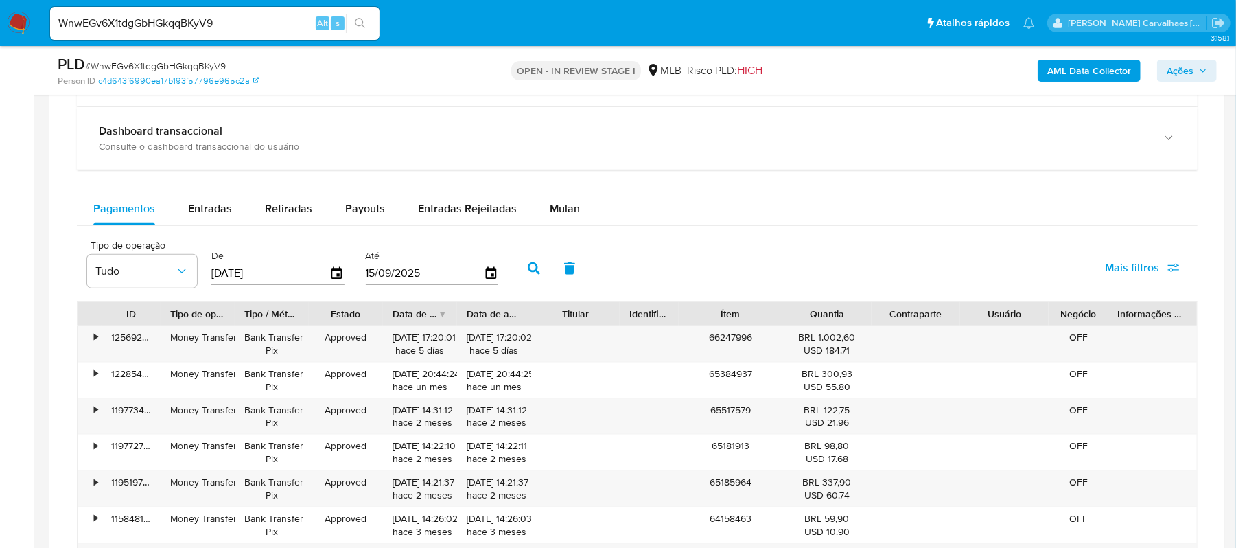
scroll to position [972, 0]
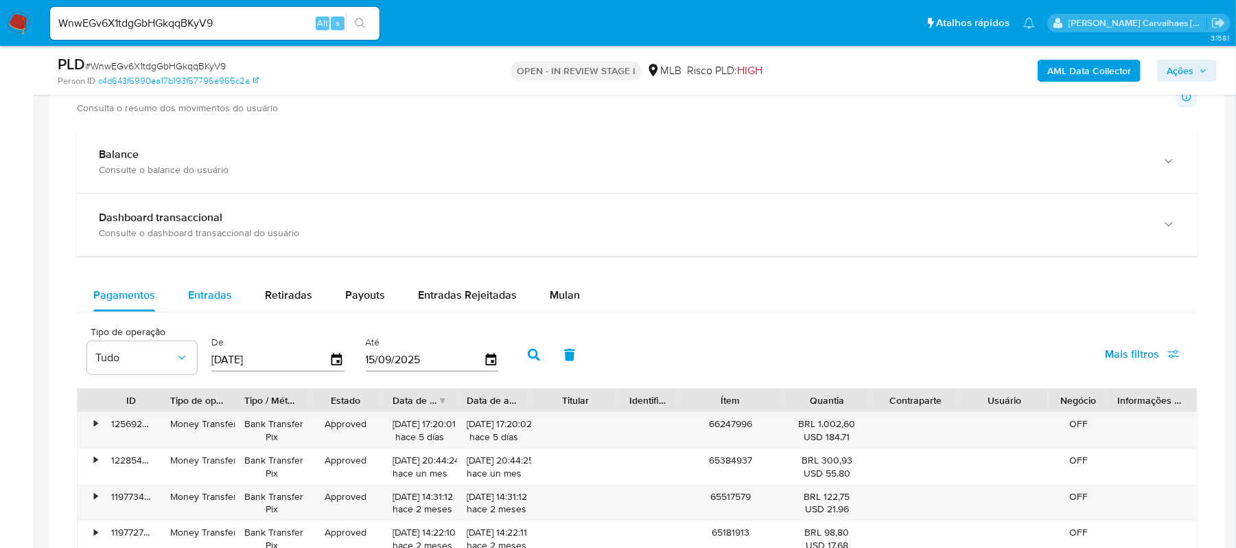
click at [196, 301] on span "Entradas" at bounding box center [210, 295] width 44 height 16
select select "10"
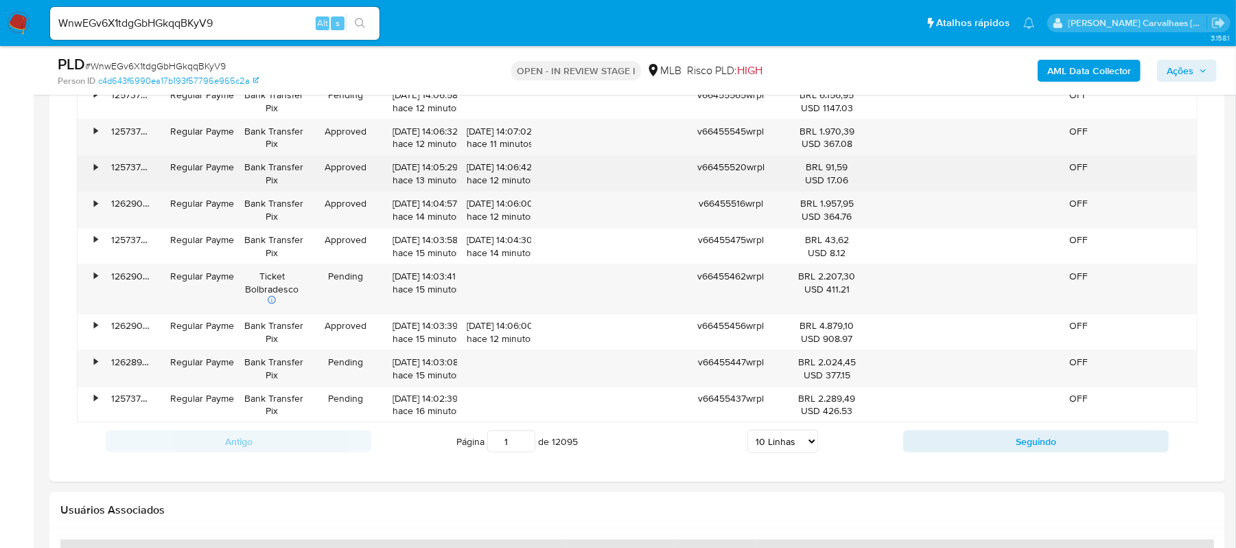
scroll to position [1338, 0]
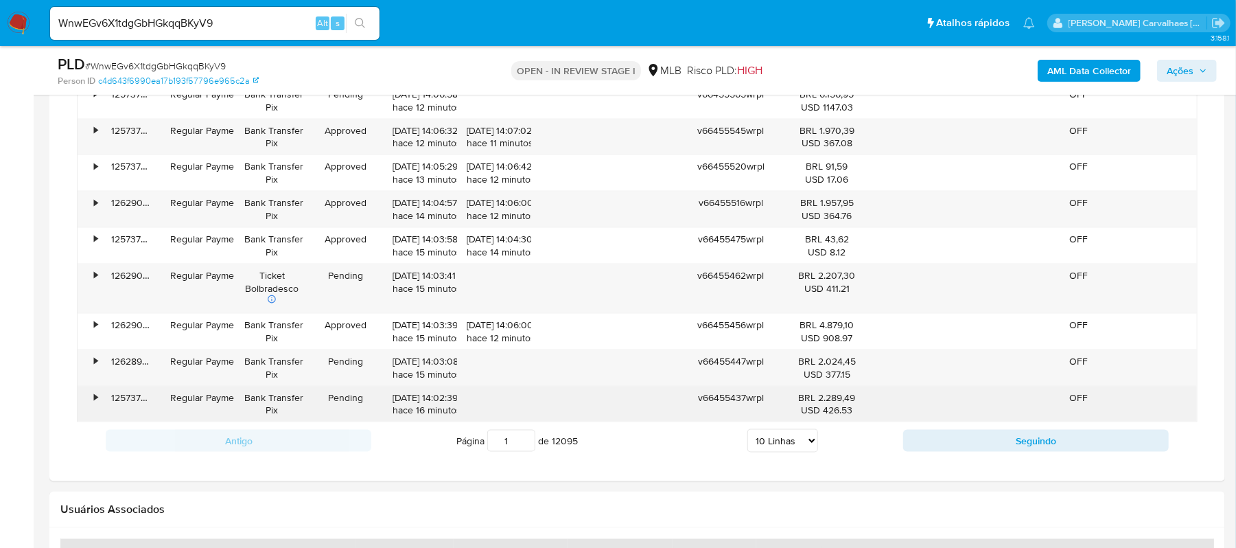
click at [708, 416] on div "v66455437wrpl" at bounding box center [731, 404] width 104 height 36
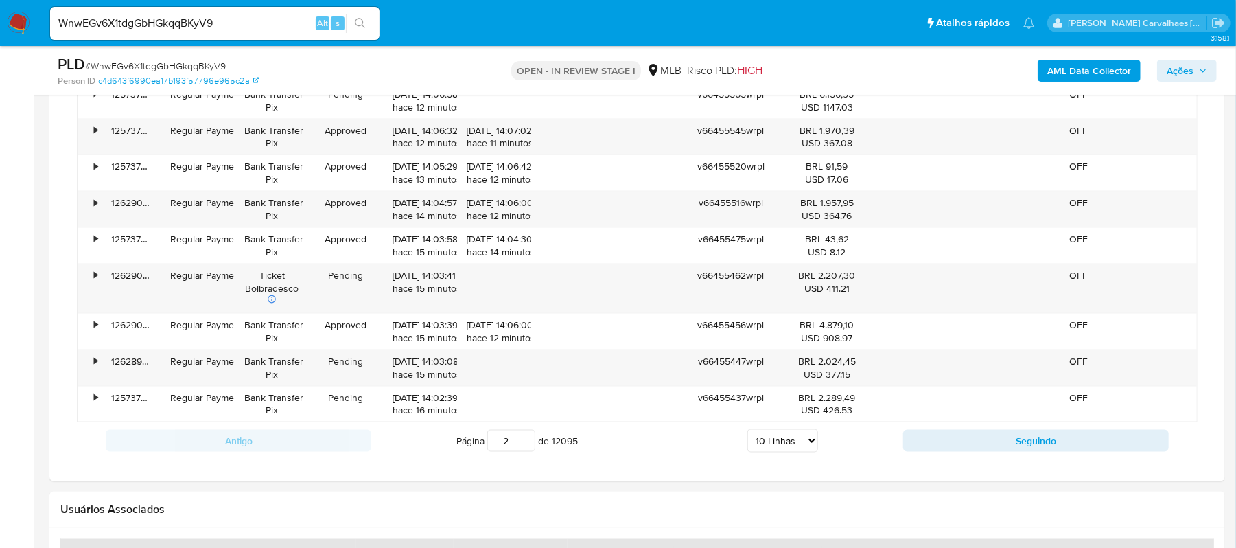
click at [524, 443] on input "2" at bounding box center [511, 441] width 48 height 22
type input "2"
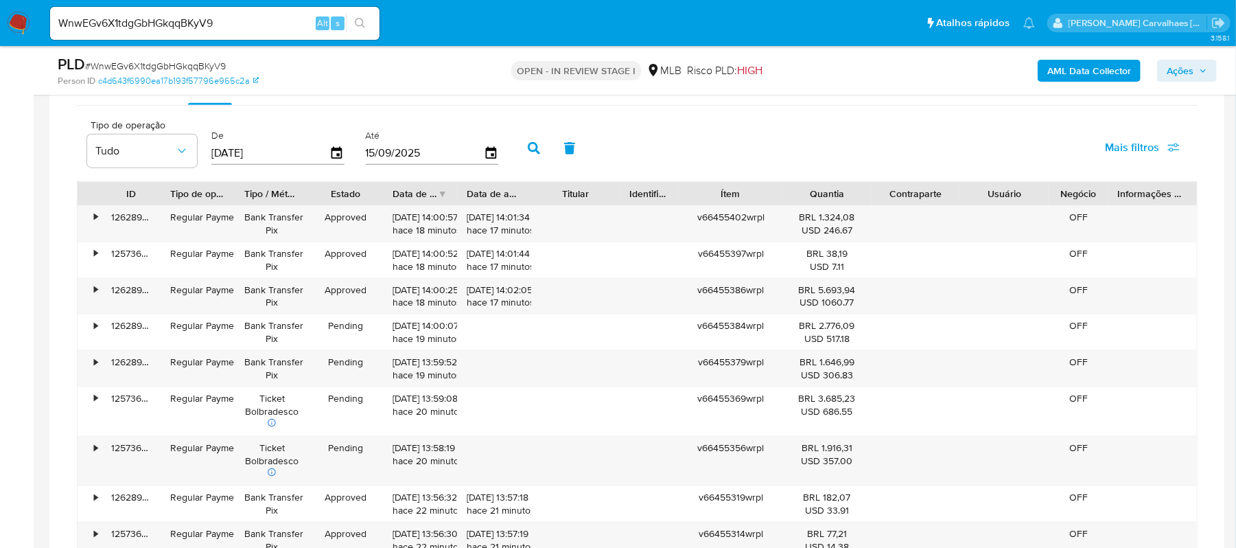
scroll to position [1063, 0]
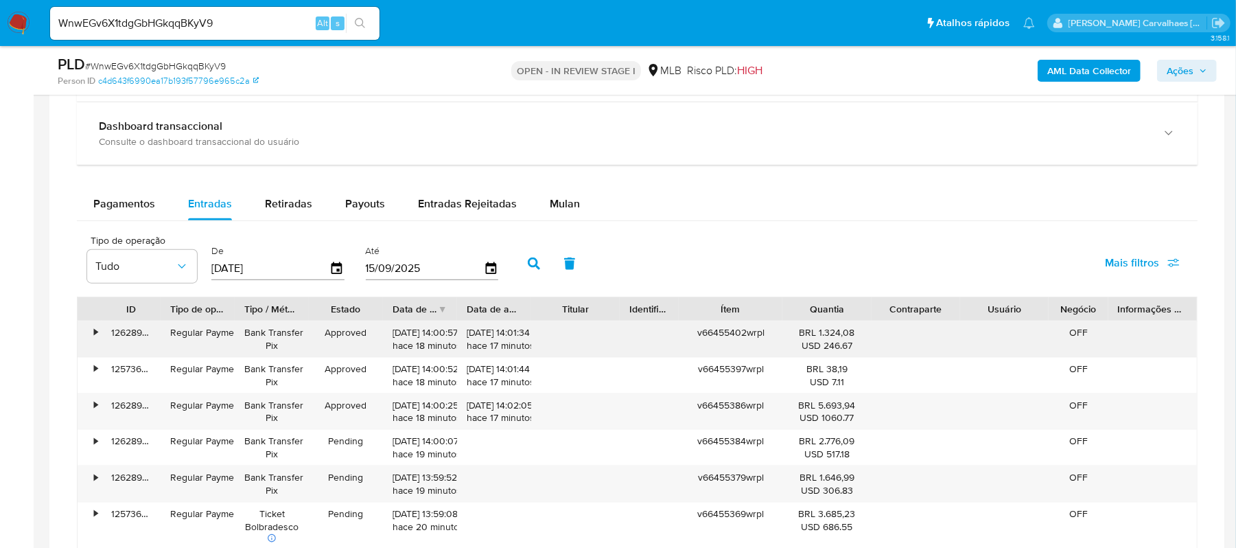
click at [97, 343] on div "•" at bounding box center [90, 339] width 24 height 36
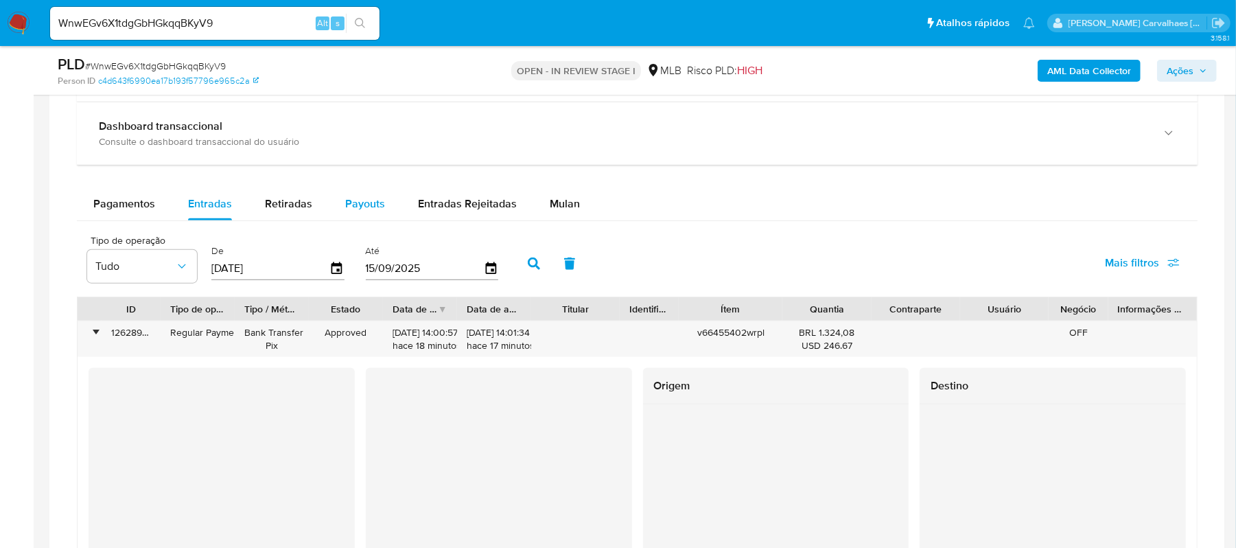
click at [358, 207] on span "Payouts" at bounding box center [365, 204] width 40 height 16
select select "10"
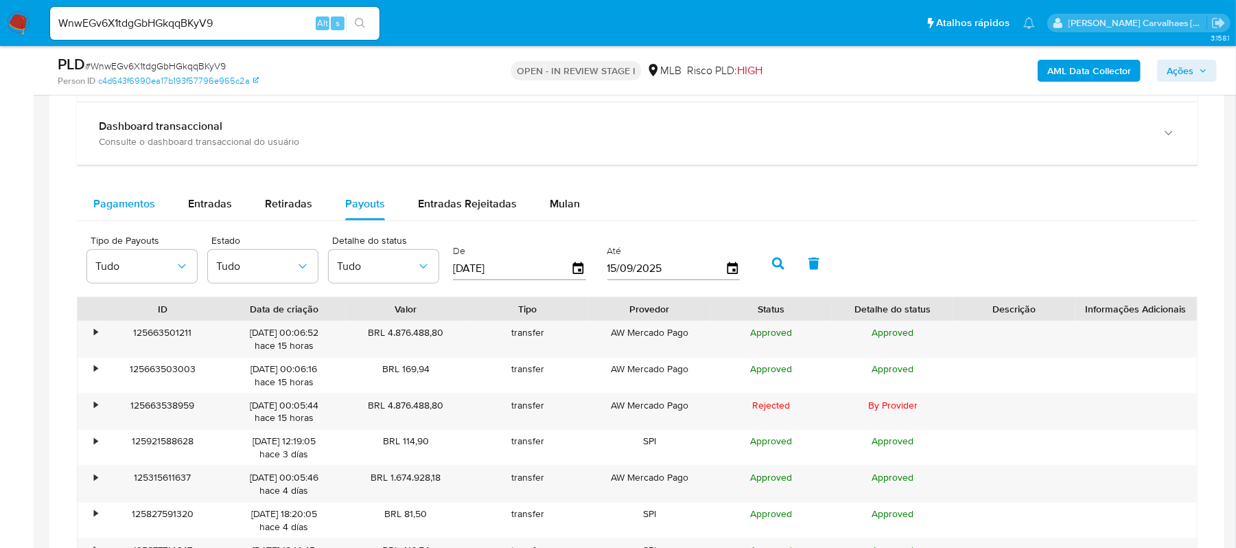
click at [144, 211] on span "Pagamentos" at bounding box center [124, 204] width 62 height 16
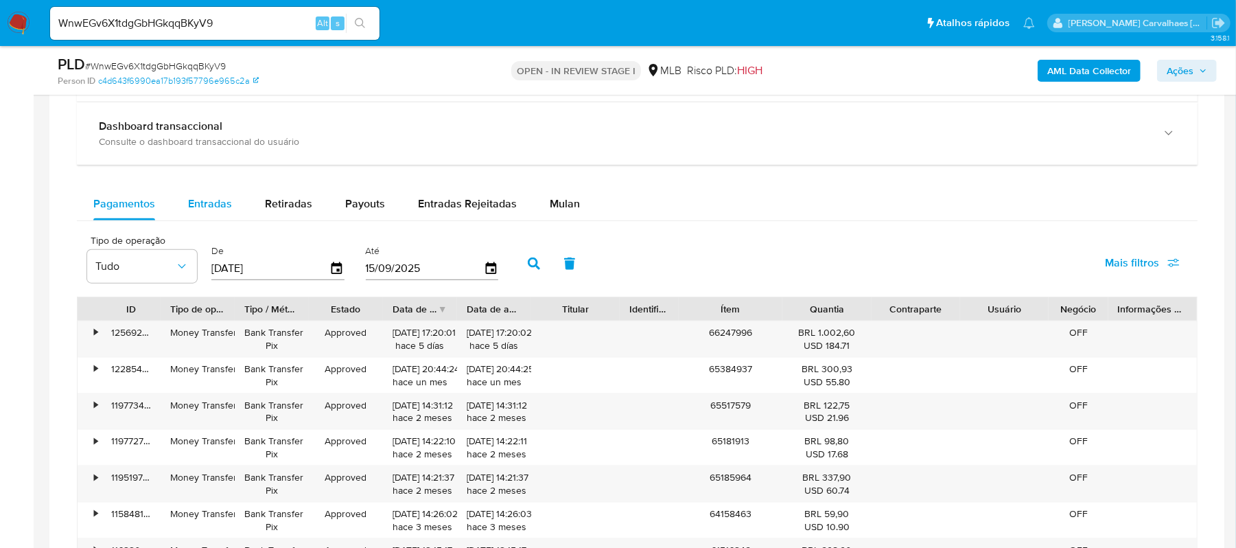
click at [220, 217] on div "Entradas" at bounding box center [210, 203] width 44 height 33
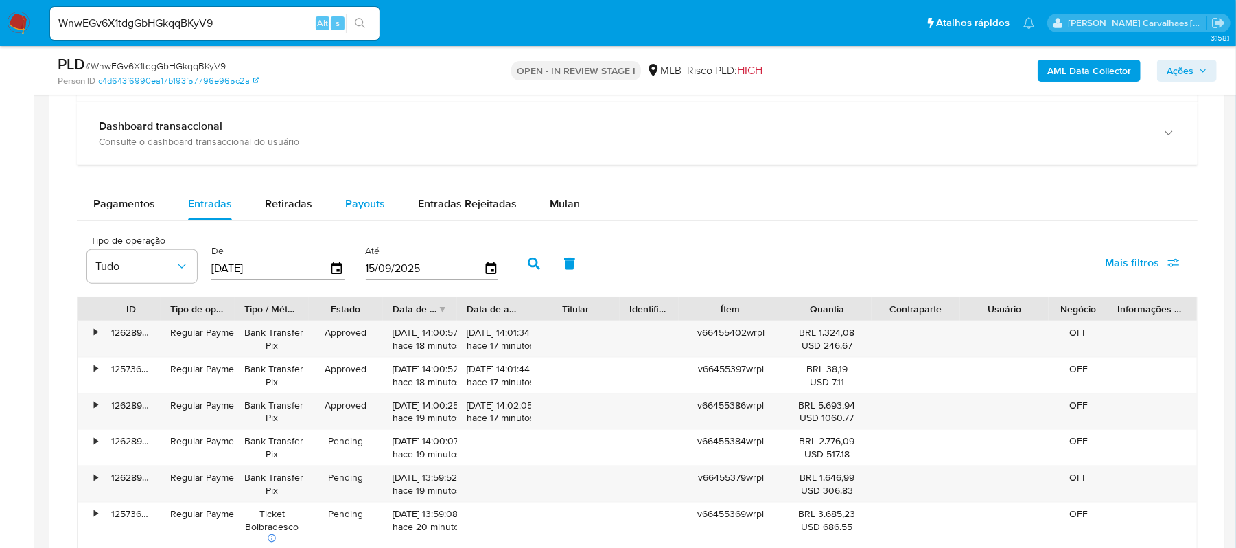
click at [369, 207] on span "Payouts" at bounding box center [365, 204] width 40 height 16
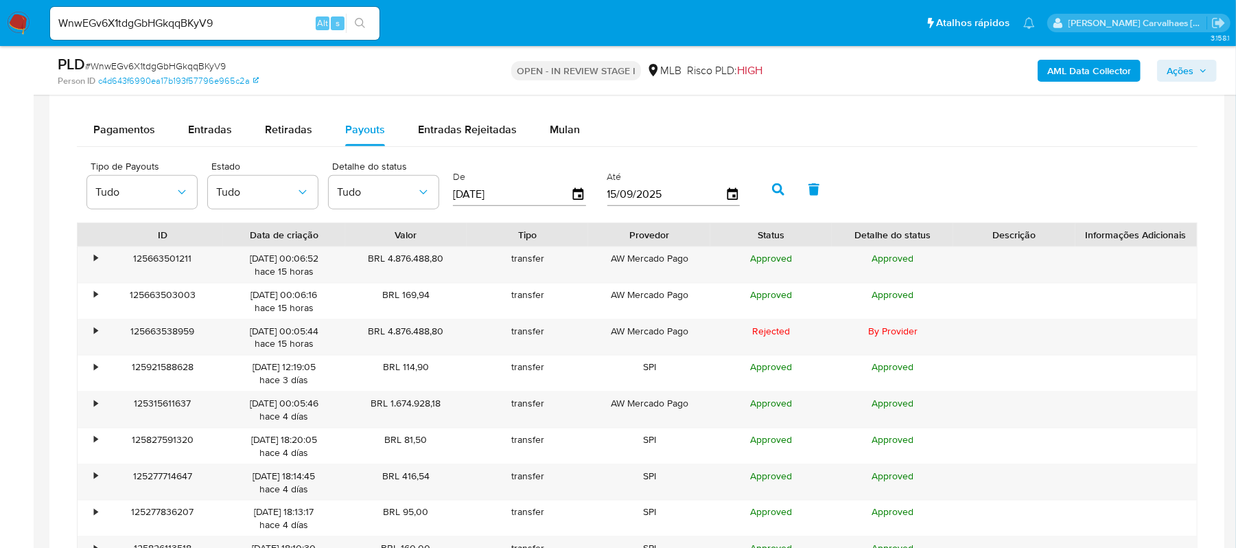
scroll to position [1154, 0]
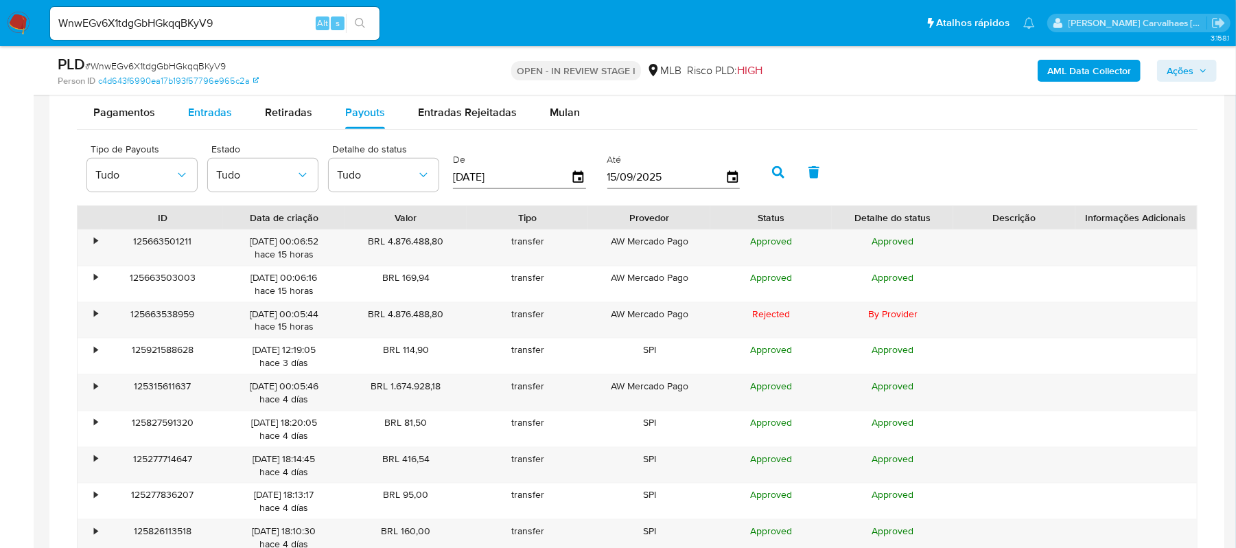
click at [202, 117] on span "Entradas" at bounding box center [210, 112] width 44 height 16
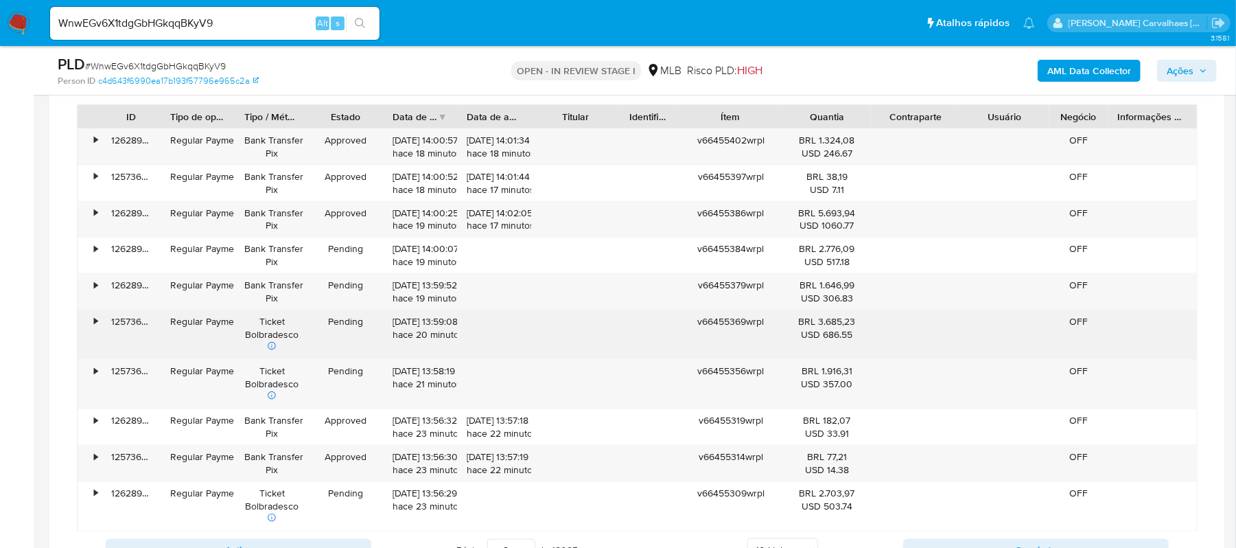
scroll to position [1429, 0]
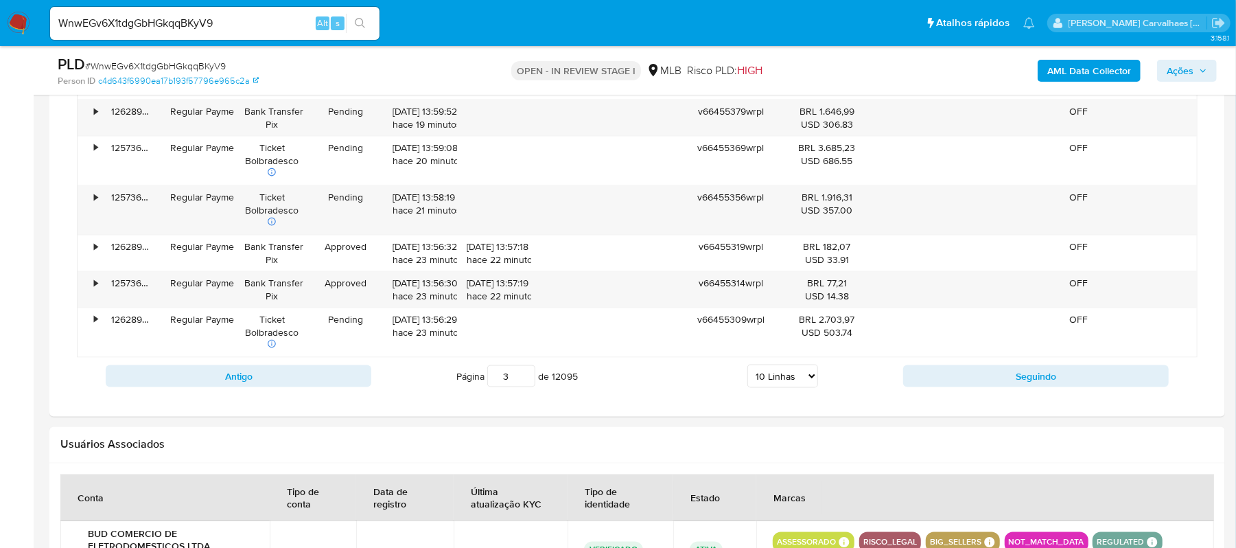
click at [528, 378] on input "3" at bounding box center [511, 376] width 48 height 22
click at [528, 378] on input "4" at bounding box center [511, 376] width 48 height 22
click at [528, 378] on input "5" at bounding box center [511, 376] width 48 height 22
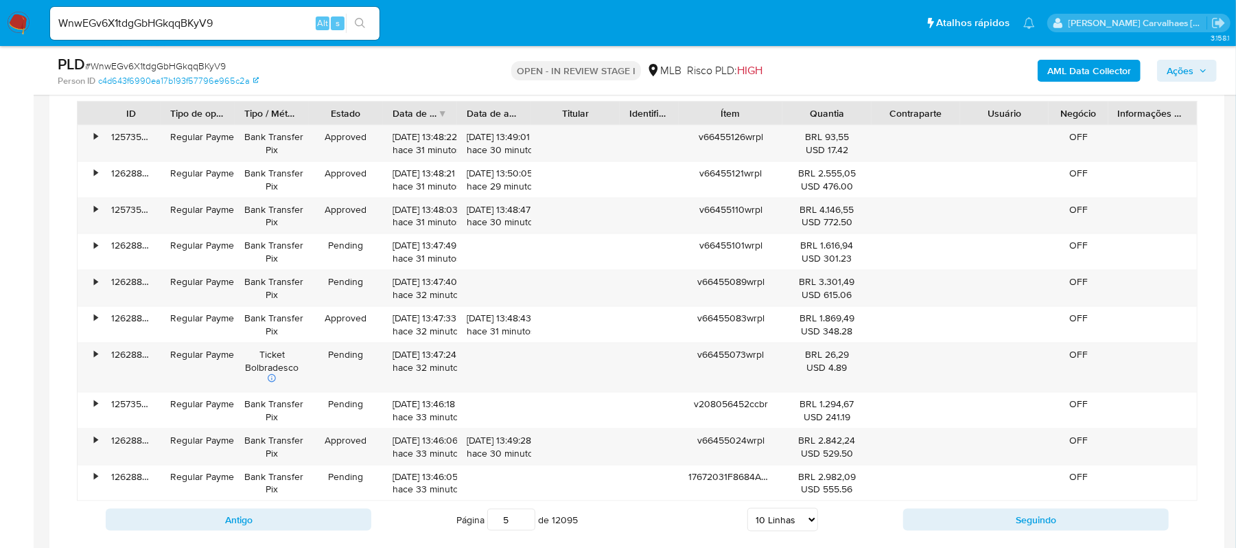
scroll to position [1241, 0]
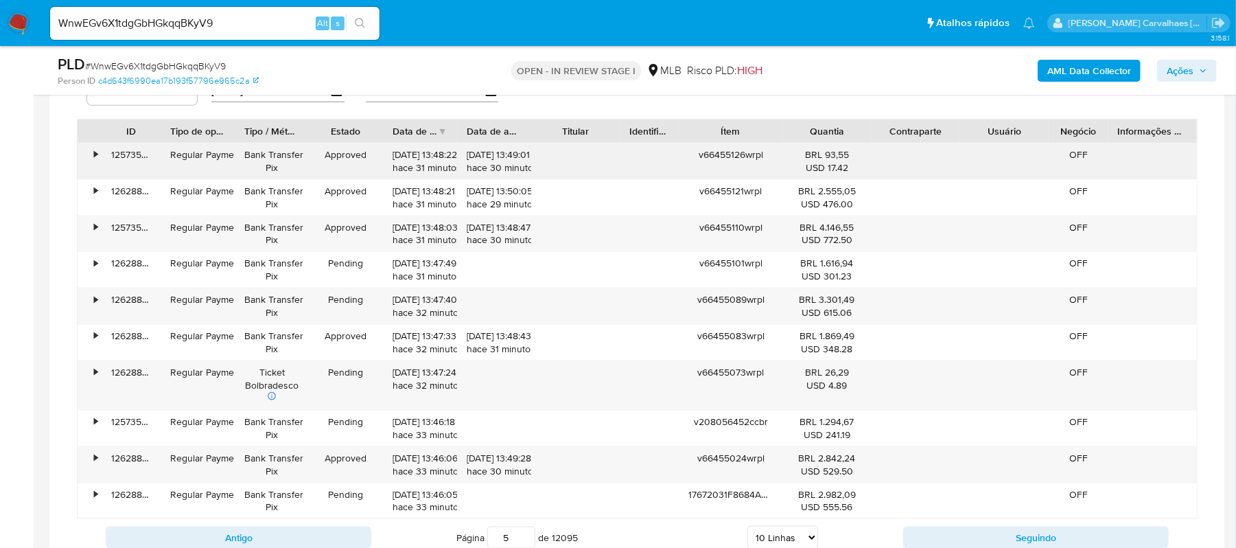
click at [808, 165] on div "USD 17.42" at bounding box center [826, 167] width 69 height 13
click at [723, 163] on div "v66455126wrpl" at bounding box center [731, 161] width 104 height 36
click at [387, 161] on div "[DATE] 13:48:22 hace 31 minutos" at bounding box center [420, 161] width 74 height 36
click at [220, 168] on div "Regular Payment" at bounding box center [198, 161] width 74 height 36
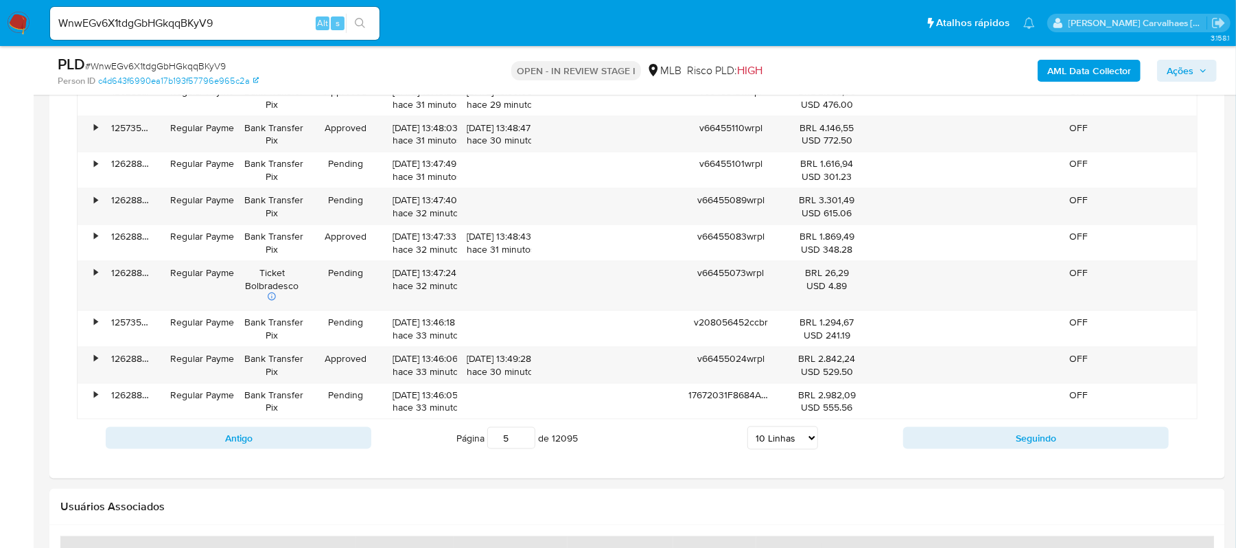
scroll to position [1332, 0]
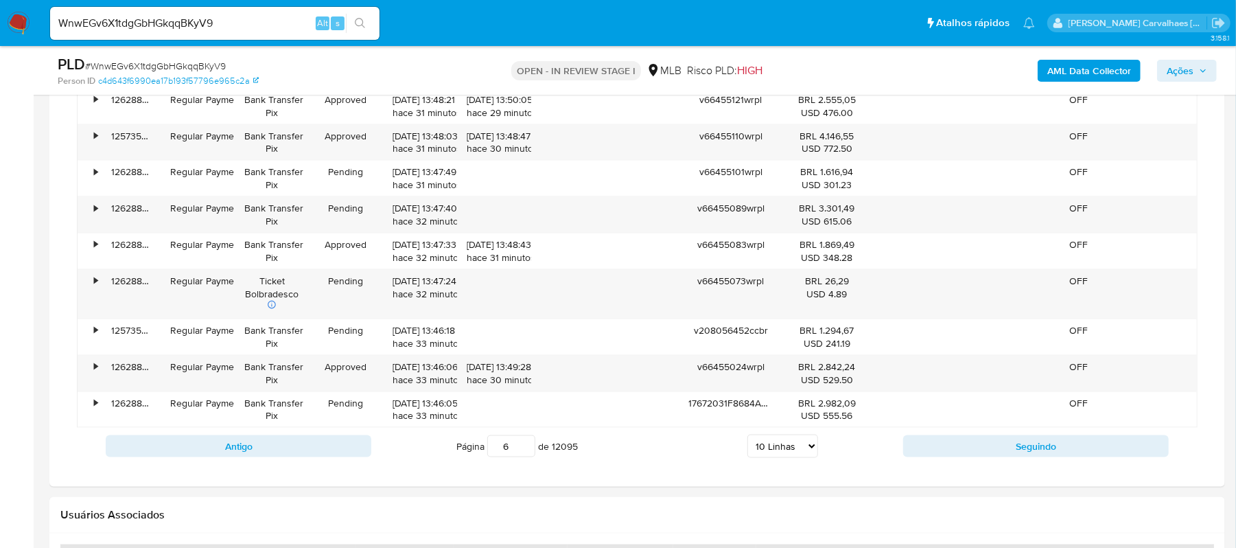
click at [522, 450] on input "6" at bounding box center [511, 446] width 48 height 22
click at [522, 450] on input "37" at bounding box center [511, 446] width 48 height 22
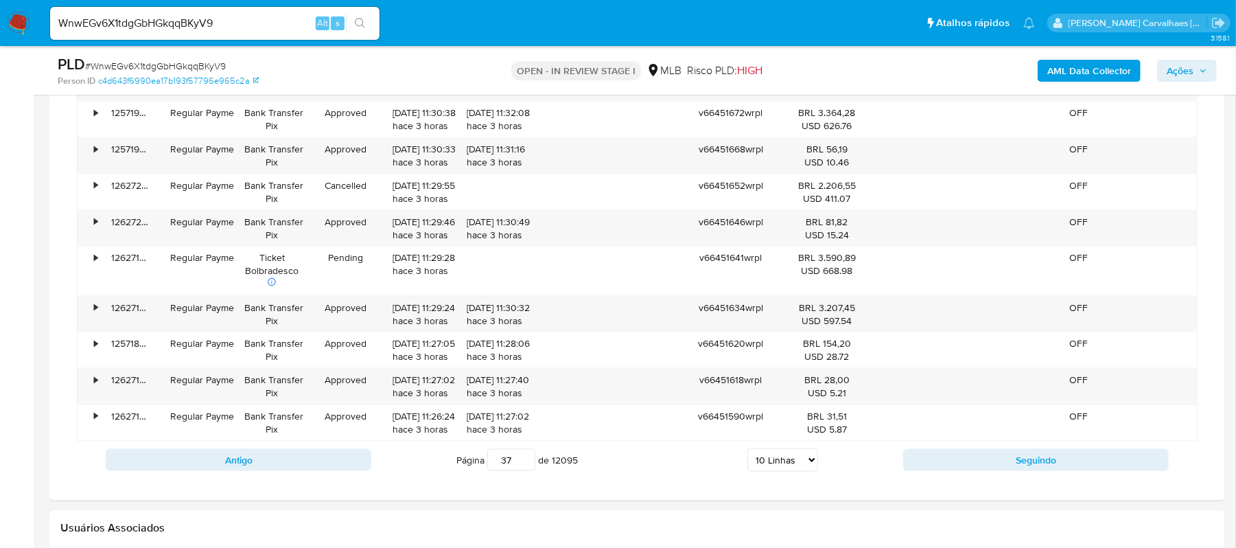
drag, startPoint x: 511, startPoint y: 473, endPoint x: 465, endPoint y: 471, distance: 46.7
click at [465, 471] on span "Página 37 de 12095" at bounding box center [516, 460] width 121 height 22
type input "12000"
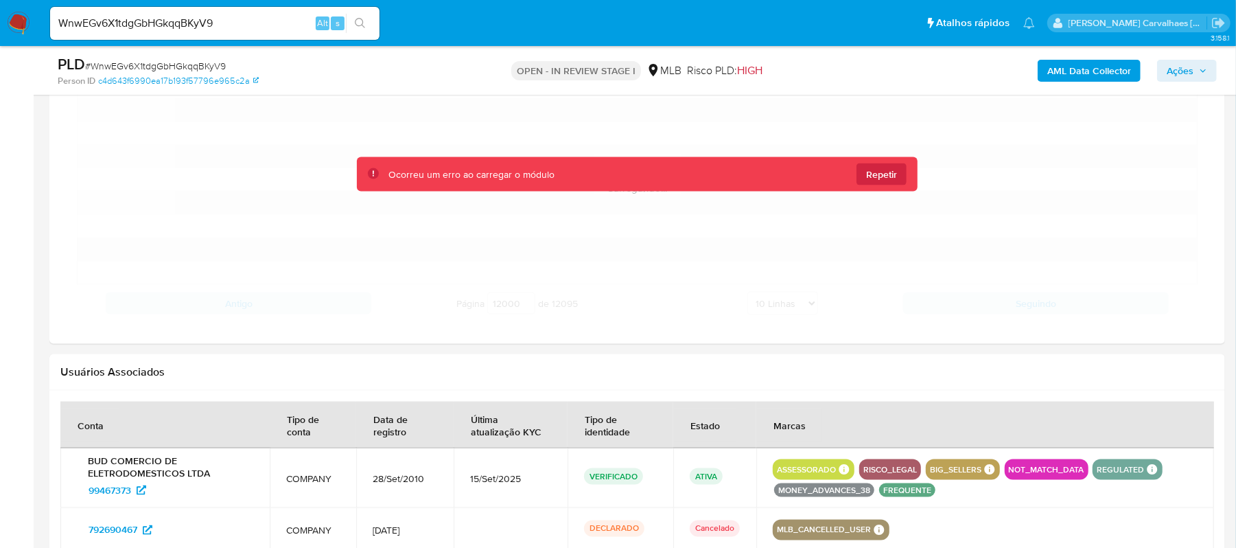
click at [876, 166] on div "Ocorreu um erro ao carregar o módulo Repetir" at bounding box center [637, 174] width 561 height 34
click at [876, 185] on span "Repetir" at bounding box center [881, 174] width 31 height 22
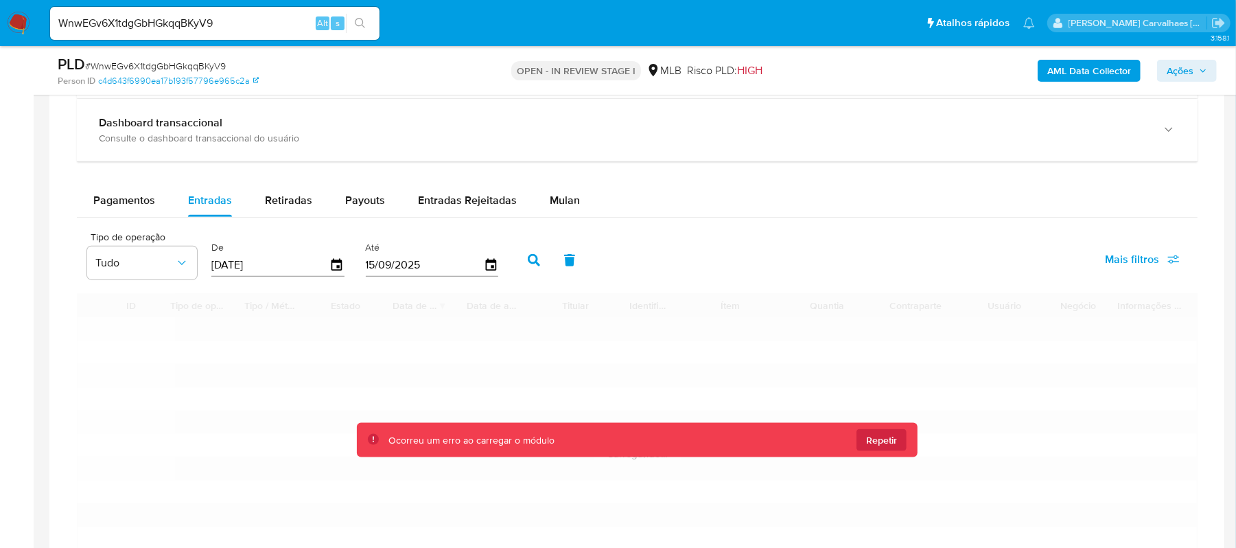
scroll to position [1058, 0]
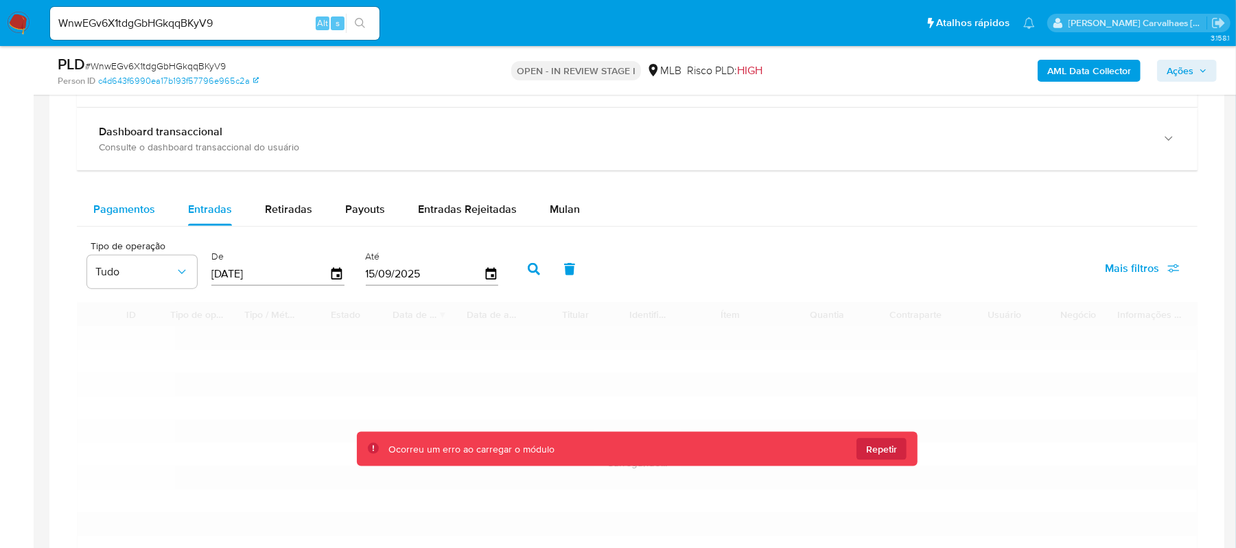
click at [152, 213] on span "Pagamentos" at bounding box center [124, 209] width 62 height 16
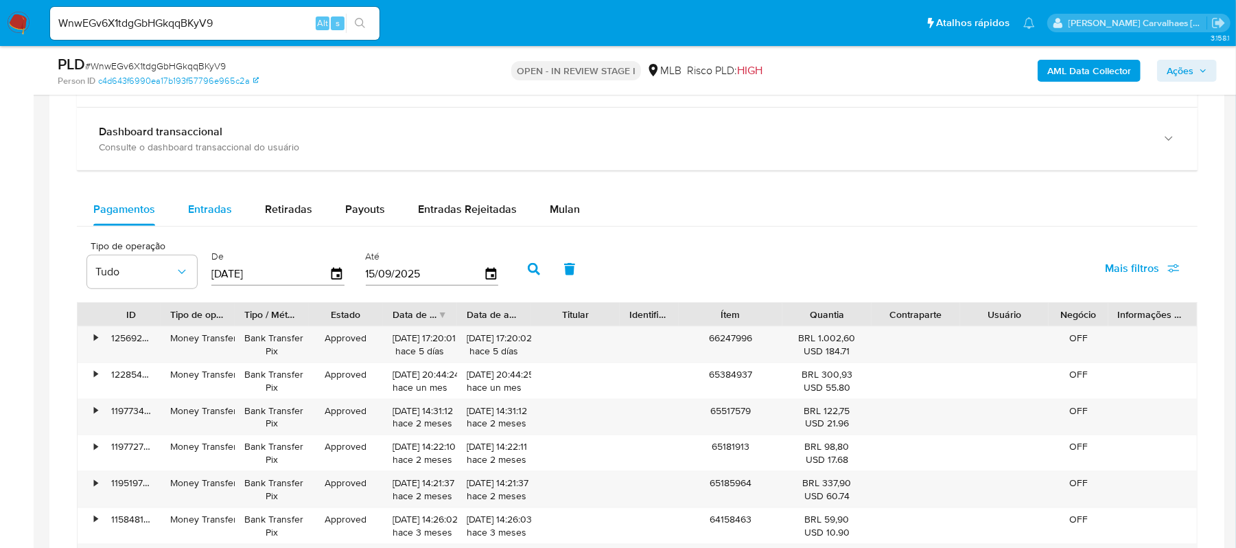
click at [218, 216] on span "Entradas" at bounding box center [210, 209] width 44 height 16
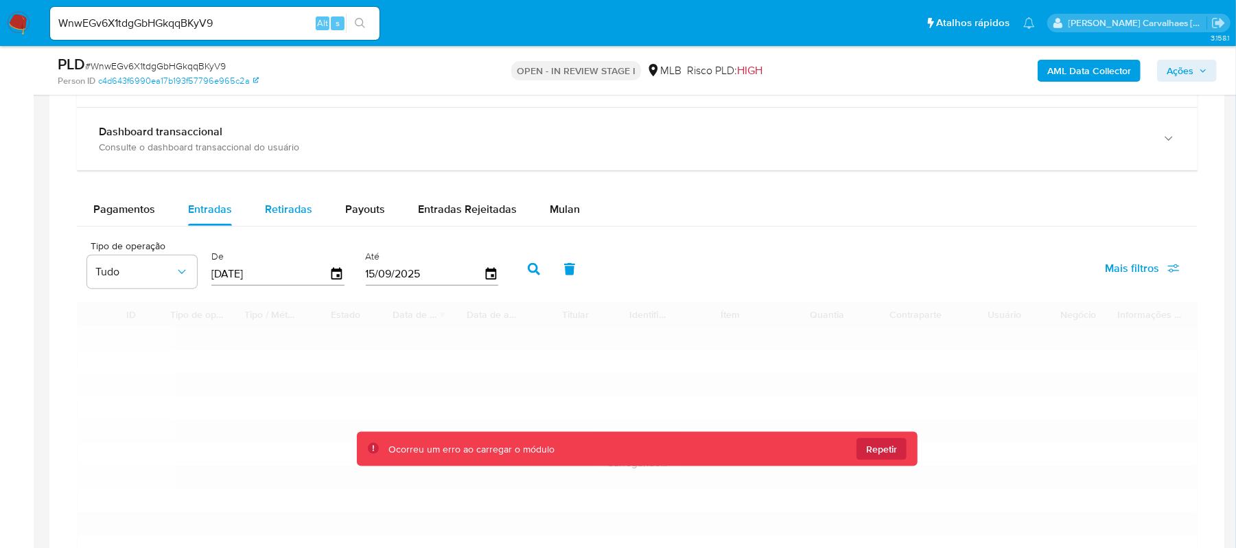
click at [281, 217] on span "Retiradas" at bounding box center [288, 209] width 47 height 16
select select "10"
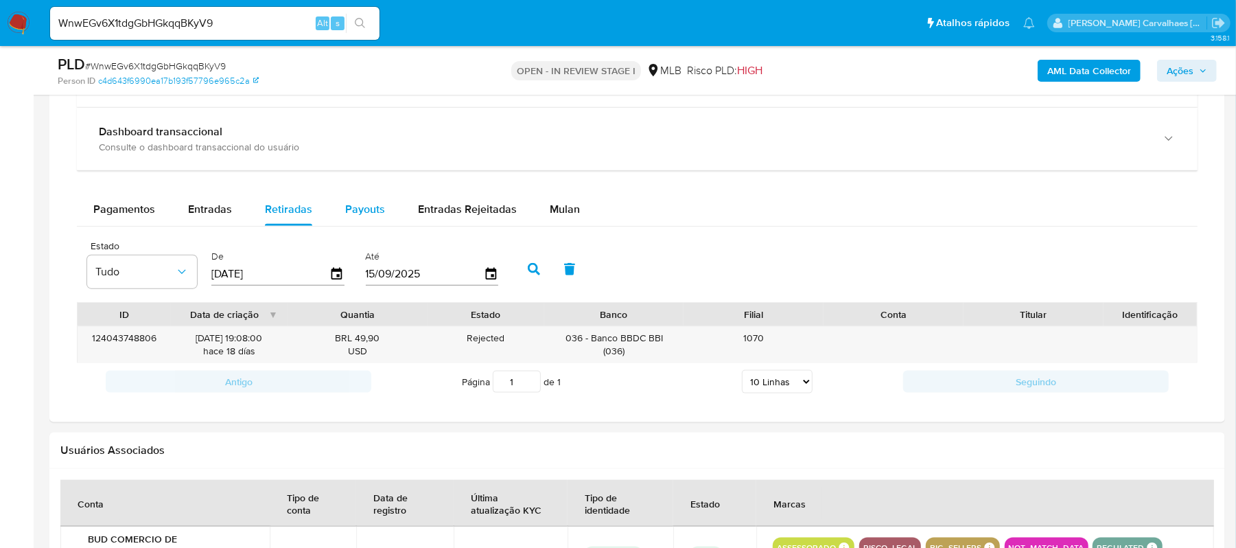
click at [378, 213] on span "Payouts" at bounding box center [365, 209] width 40 height 16
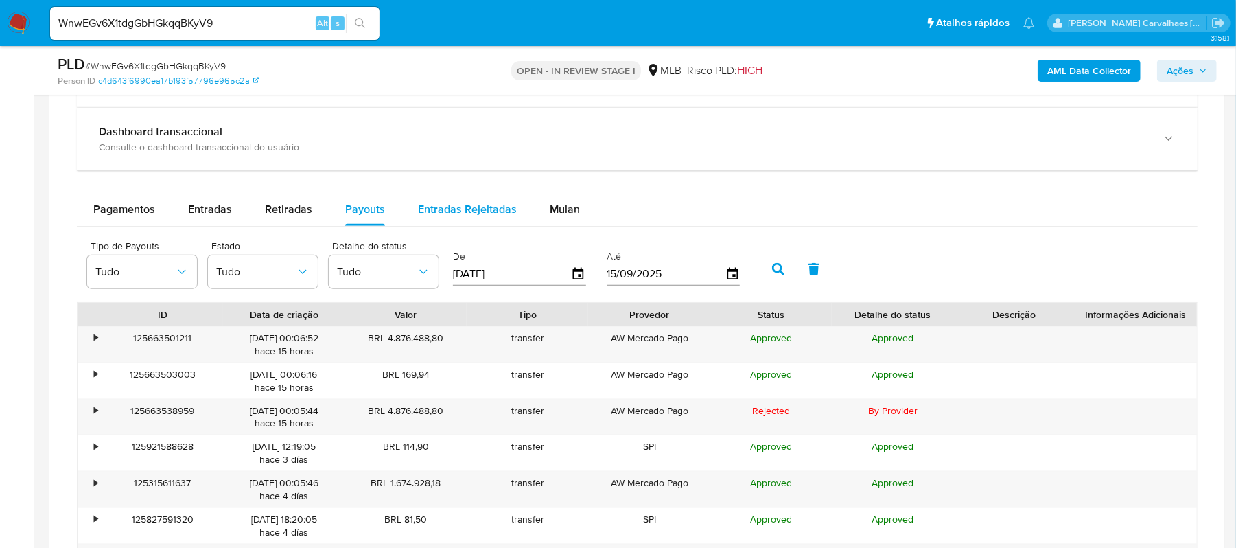
click at [459, 217] on span "Entradas Rejeitadas" at bounding box center [467, 209] width 99 height 16
select select "10"
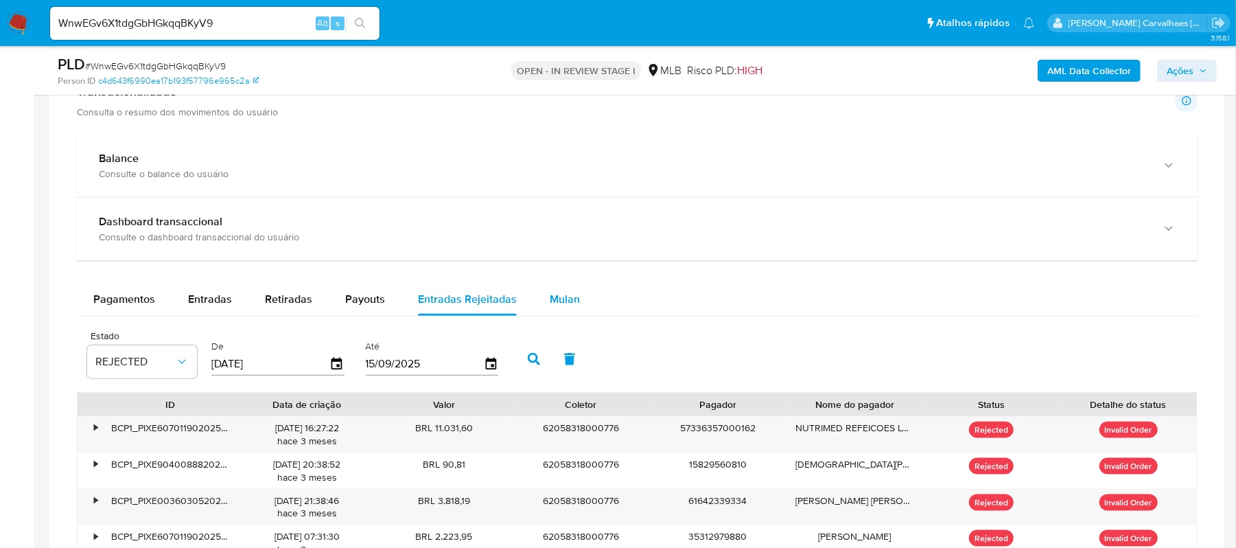
scroll to position [966, 0]
click at [281, 303] on span "Retiradas" at bounding box center [288, 300] width 47 height 16
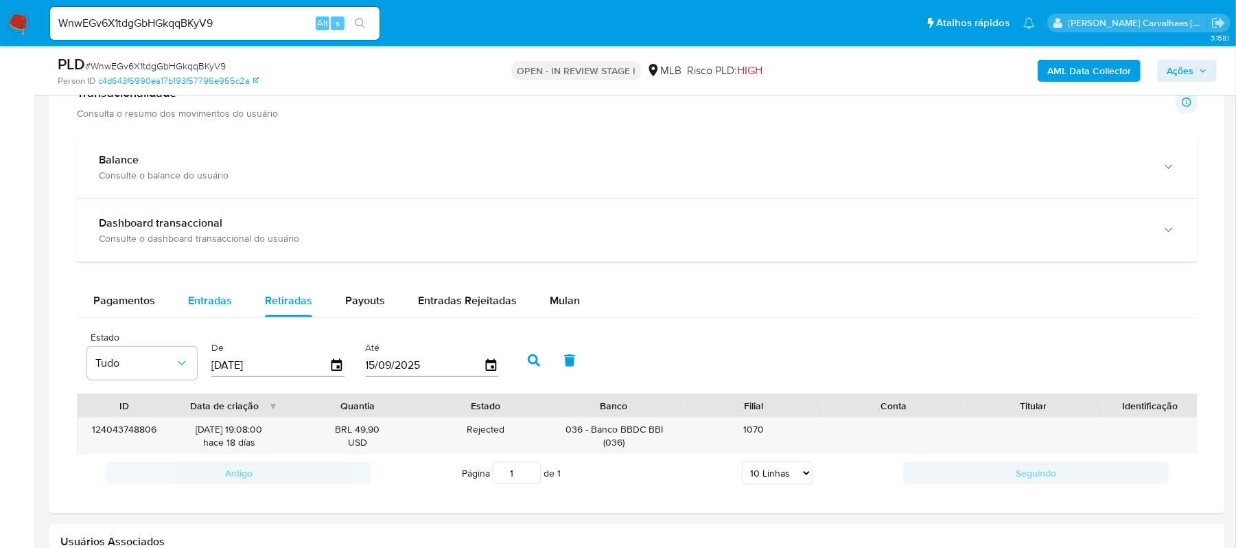
click at [224, 301] on span "Entradas" at bounding box center [210, 300] width 44 height 16
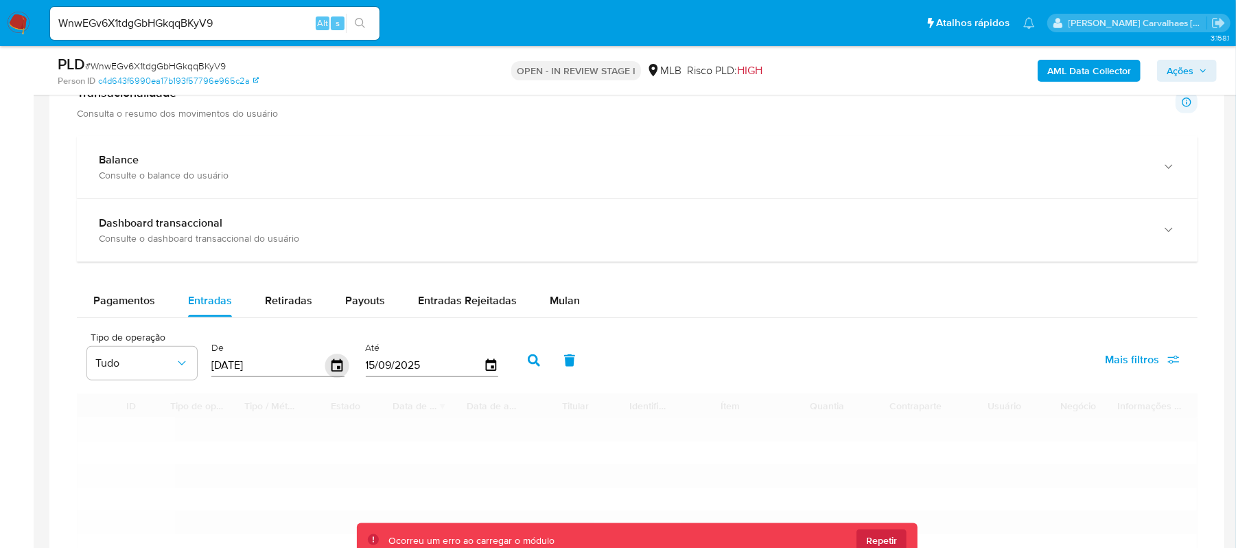
click at [331, 365] on icon "button" at bounding box center [337, 365] width 24 height 24
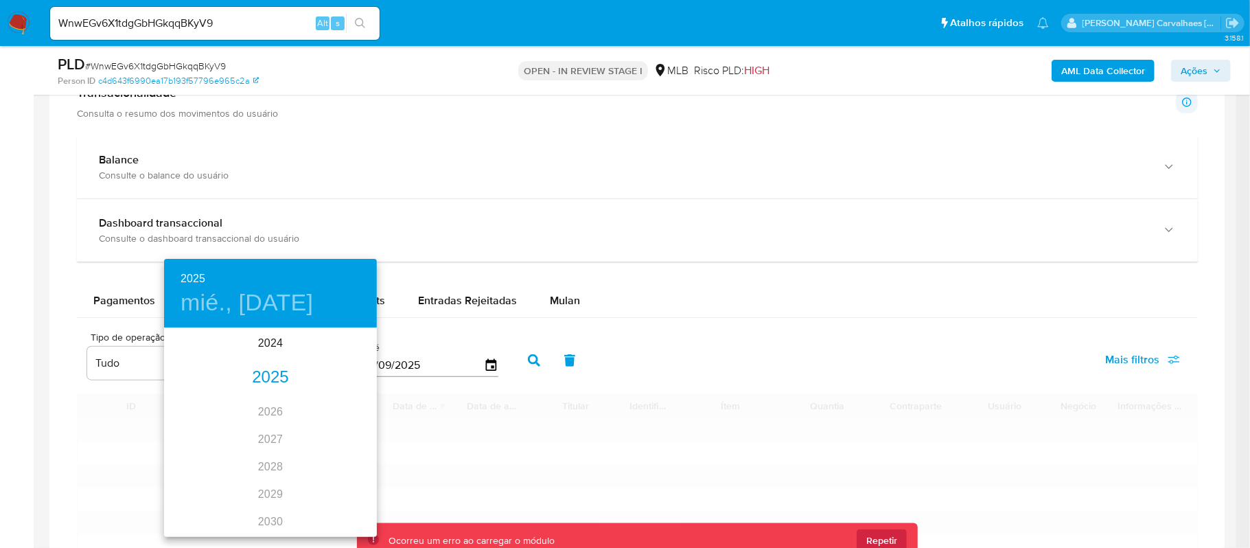
click at [306, 380] on div "2025" at bounding box center [270, 377] width 213 height 27
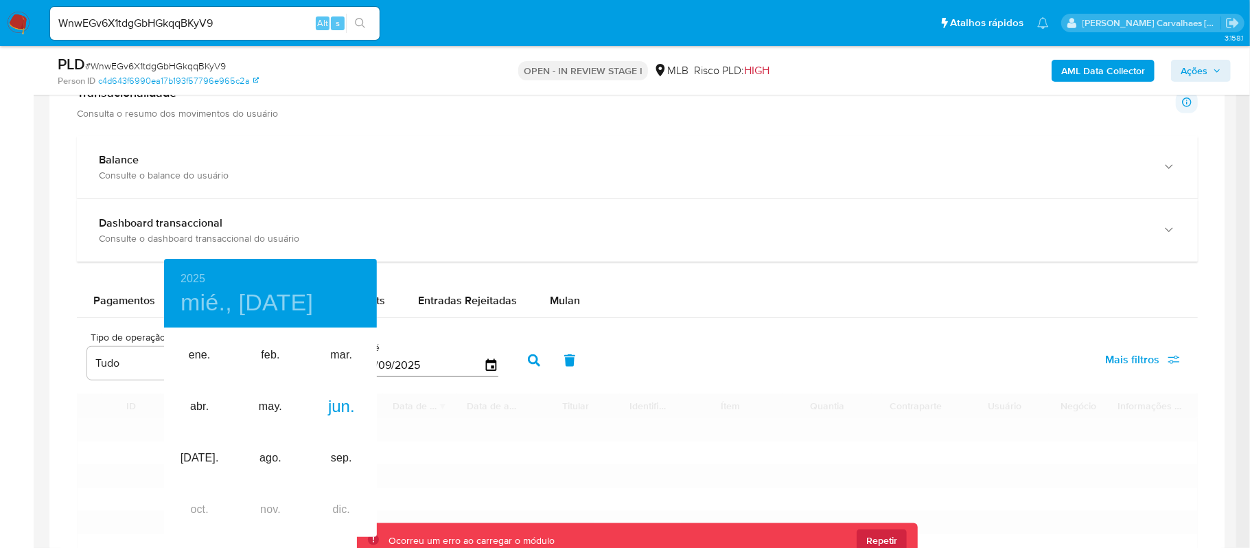
click at [483, 373] on div at bounding box center [625, 274] width 1250 height 548
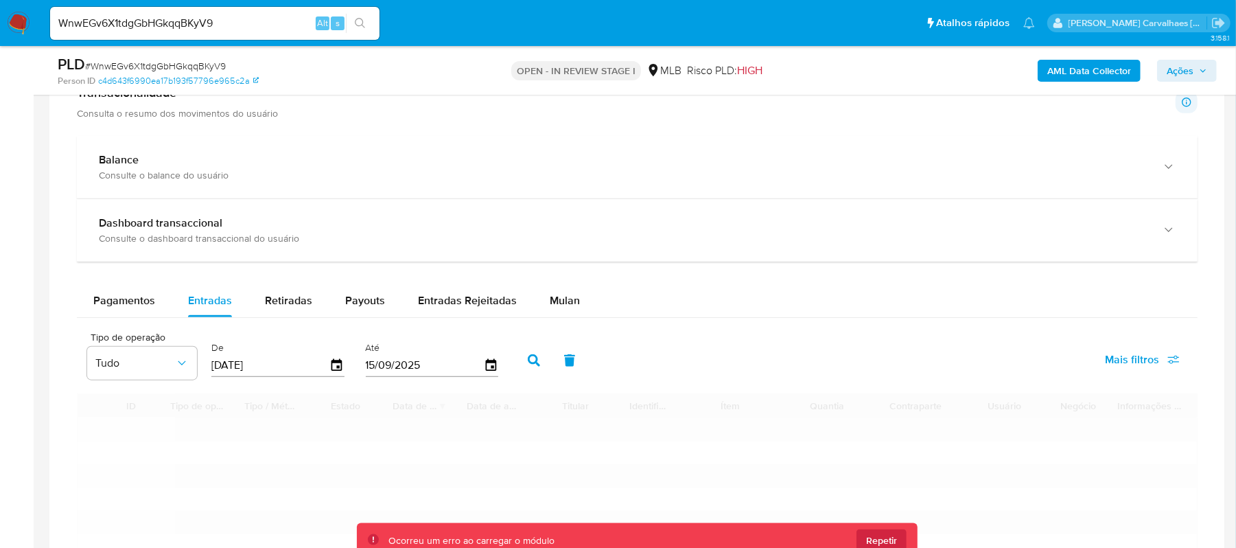
click at [529, 366] on icon "button" at bounding box center [534, 360] width 12 height 12
click at [250, 60] on div "PLD # WnwEGv6X1tdgGbHGkqqBKyV9" at bounding box center [249, 64] width 382 height 21
drag, startPoint x: 235, startPoint y: 23, endPoint x: 34, endPoint y: 20, distance: 201.1
click at [34, 20] on nav "Pausado Ver notificaciones WnwEGv6X1tdgGbHGkqqBKyV9 Alt s Atalhos rápidos Presi…" at bounding box center [618, 23] width 1236 height 46
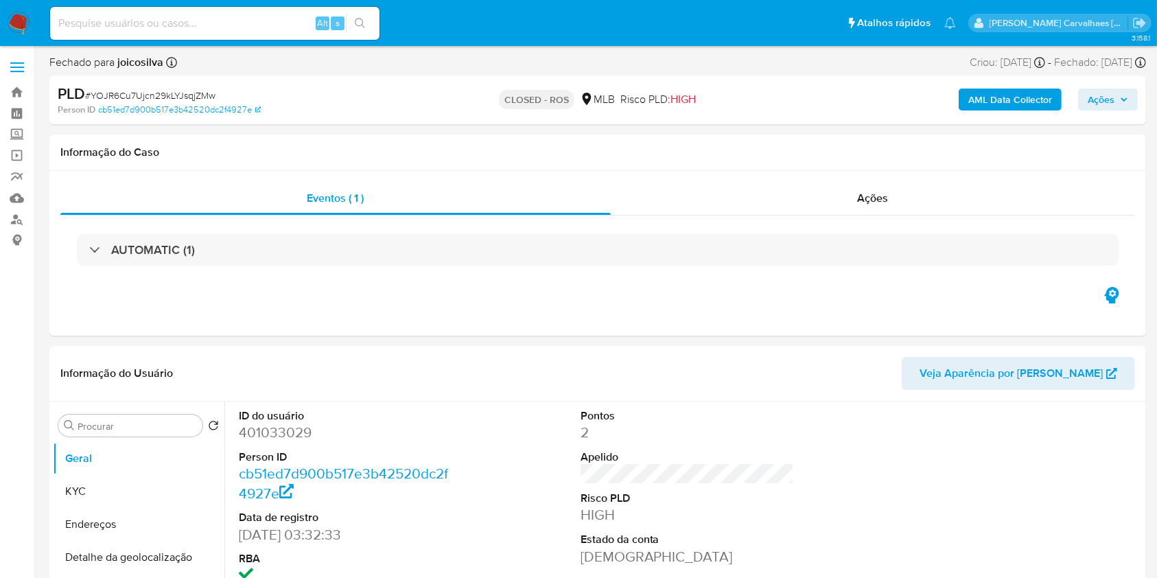
select select "10"
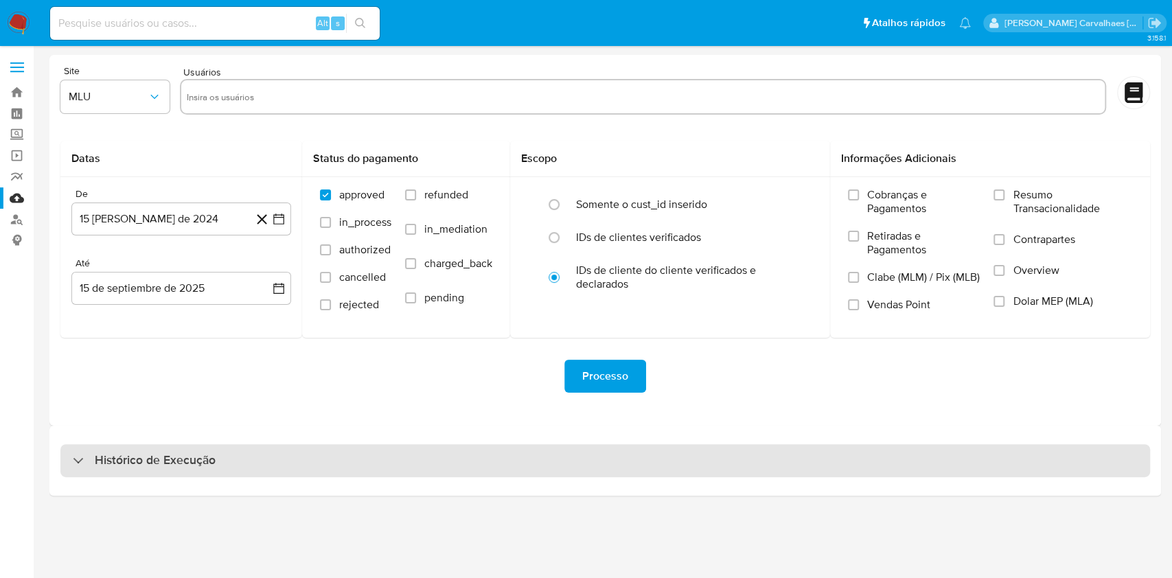
click at [150, 454] on h3 "Histórico de Execução" at bounding box center [155, 460] width 121 height 16
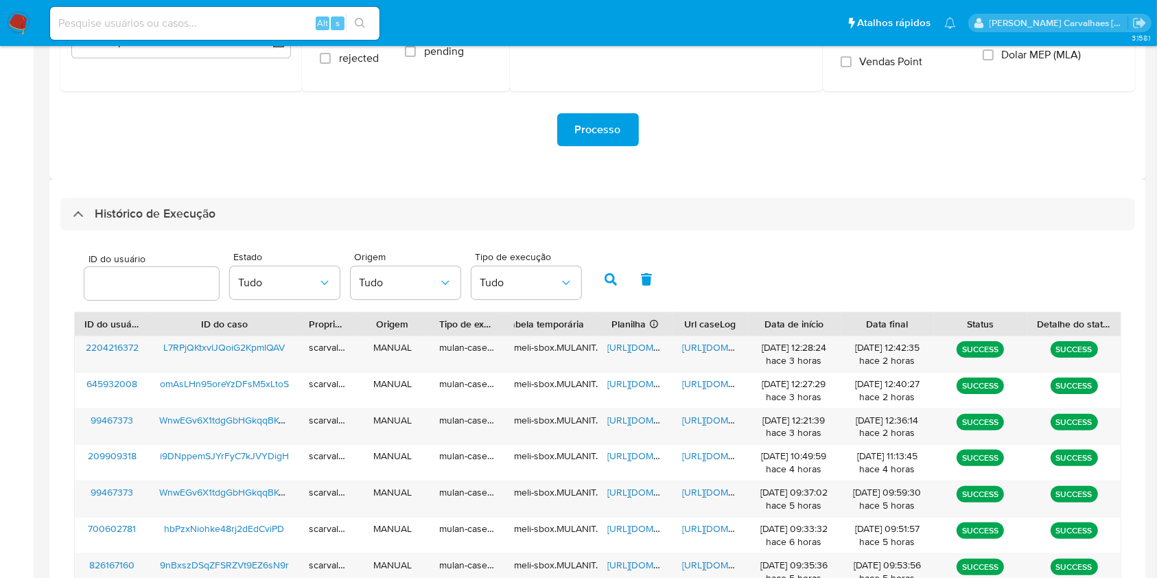
scroll to position [275, 0]
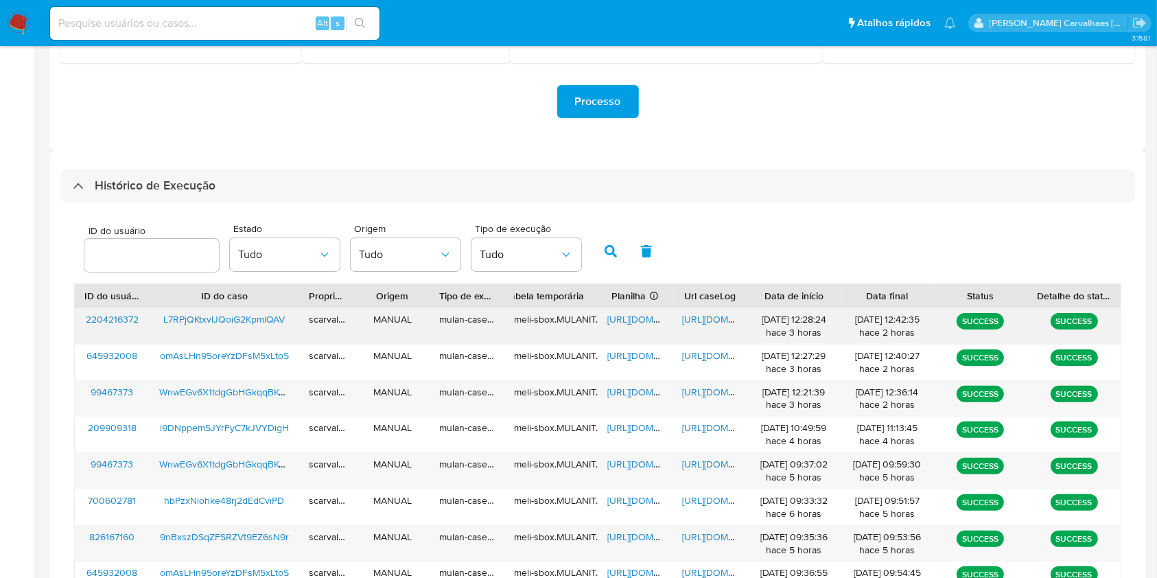
click at [704, 322] on span "[URL][DOMAIN_NAME]" at bounding box center [729, 319] width 95 height 14
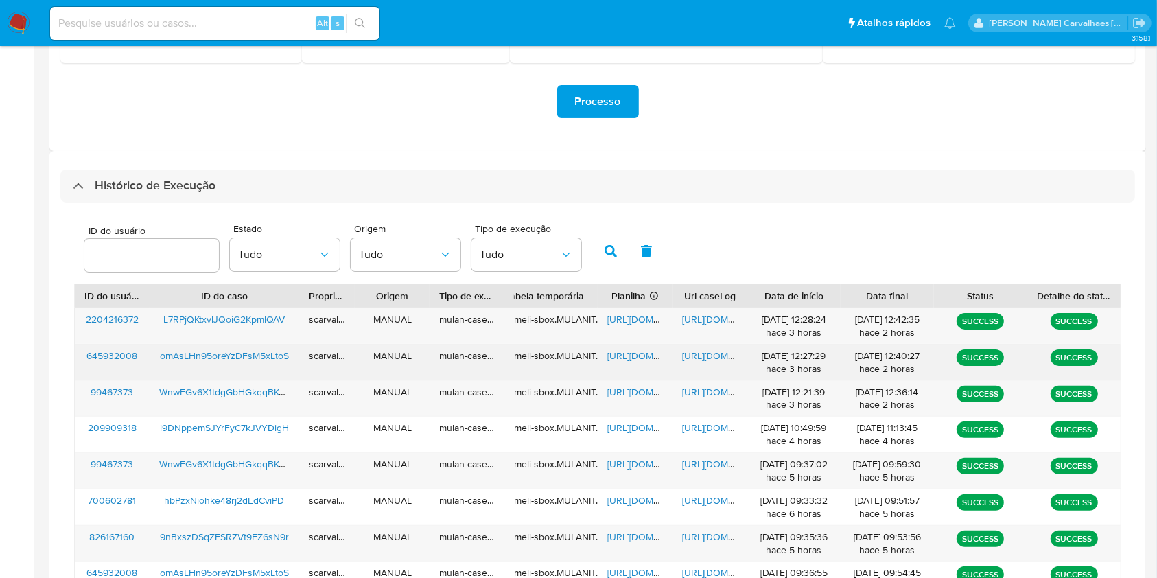
click at [708, 356] on span "[URL][DOMAIN_NAME]" at bounding box center [729, 356] width 95 height 14
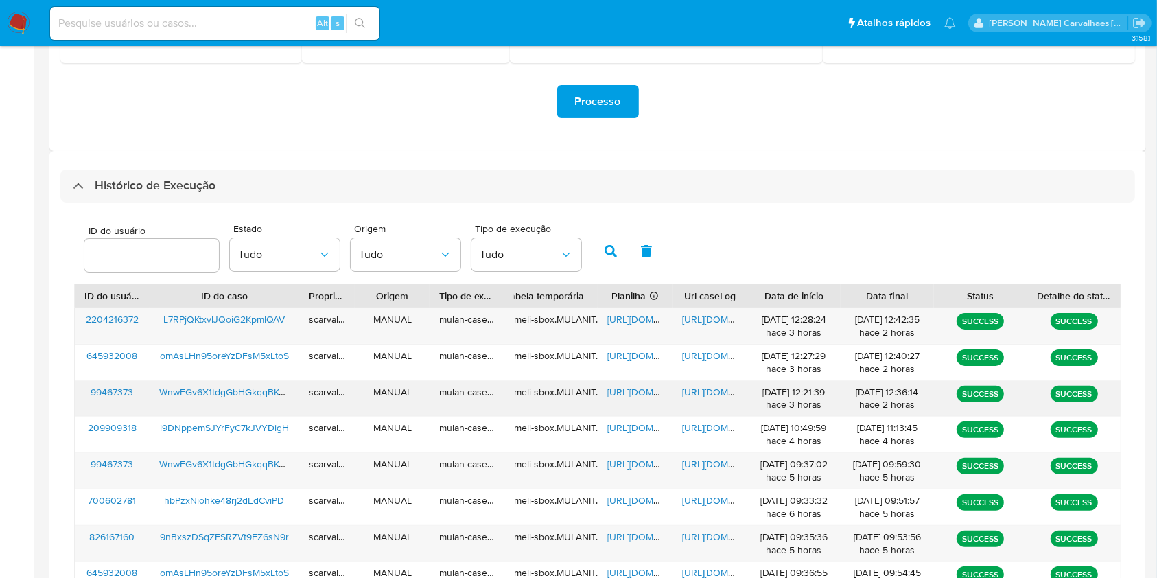
click at [702, 391] on span "[URL][DOMAIN_NAME]" at bounding box center [729, 392] width 95 height 14
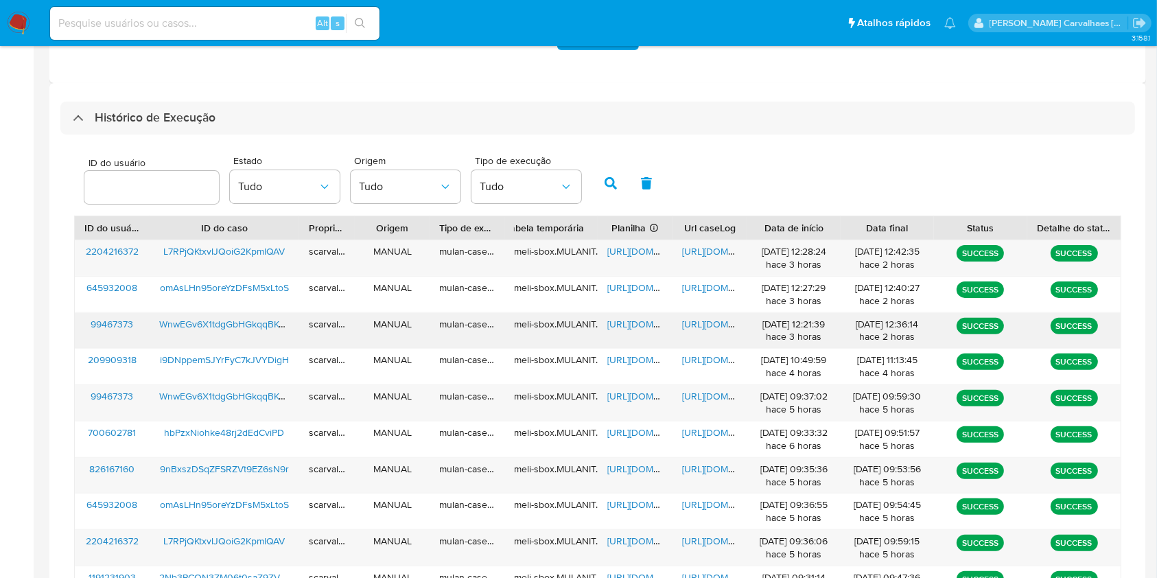
scroll to position [366, 0]
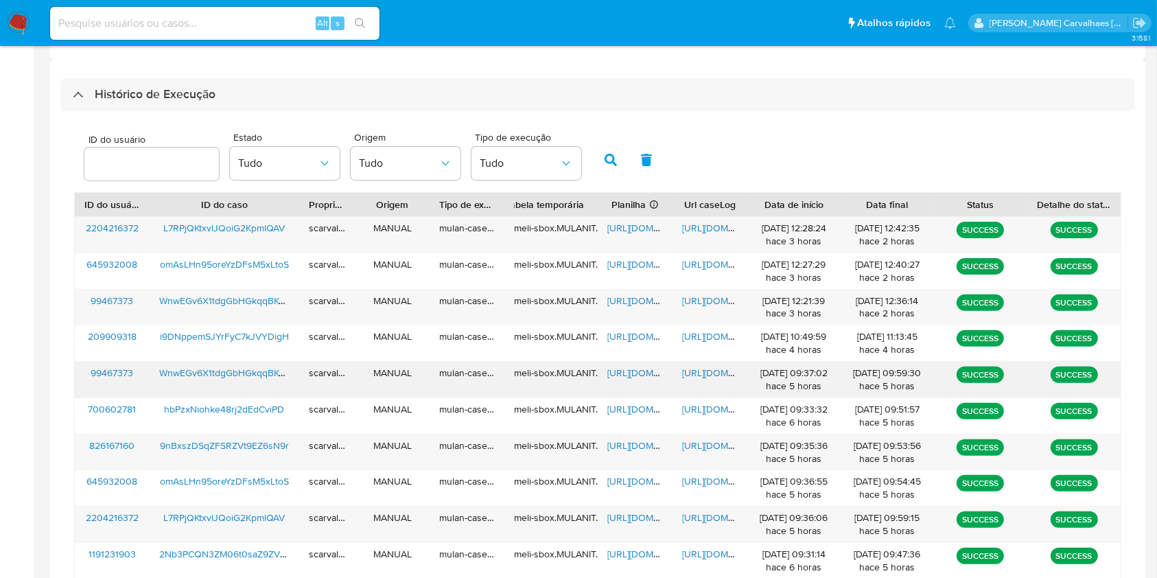
click at [635, 371] on span "[URL][DOMAIN_NAME]" at bounding box center [654, 373] width 95 height 14
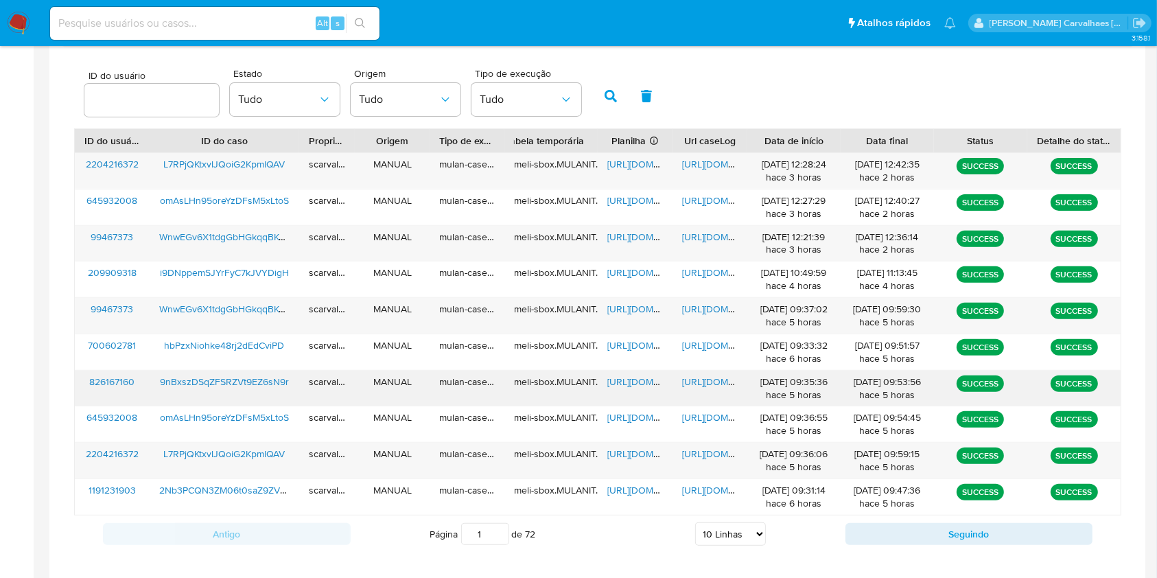
scroll to position [457, 0]
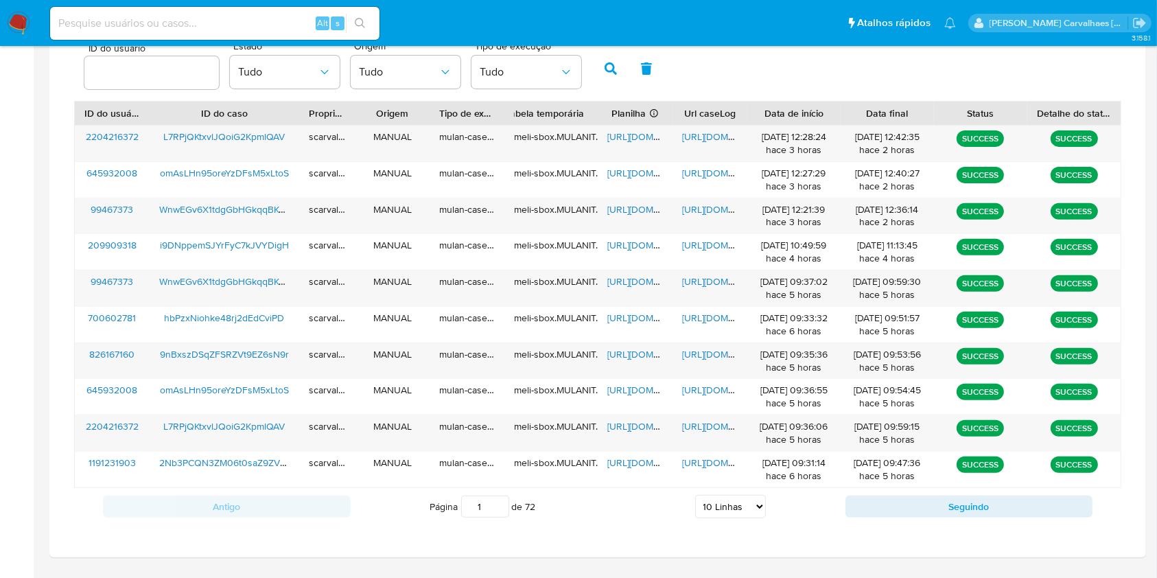
click at [756, 509] on select "5 Linhas 10 Linhas 20 Linhas 25 Linhas 50 Linhas 100 Linhas" at bounding box center [730, 506] width 71 height 23
select select "20"
click at [695, 495] on select "5 Linhas 10 Linhas 20 Linhas 25 Linhas 50 Linhas 100 Linhas" at bounding box center [730, 506] width 71 height 23
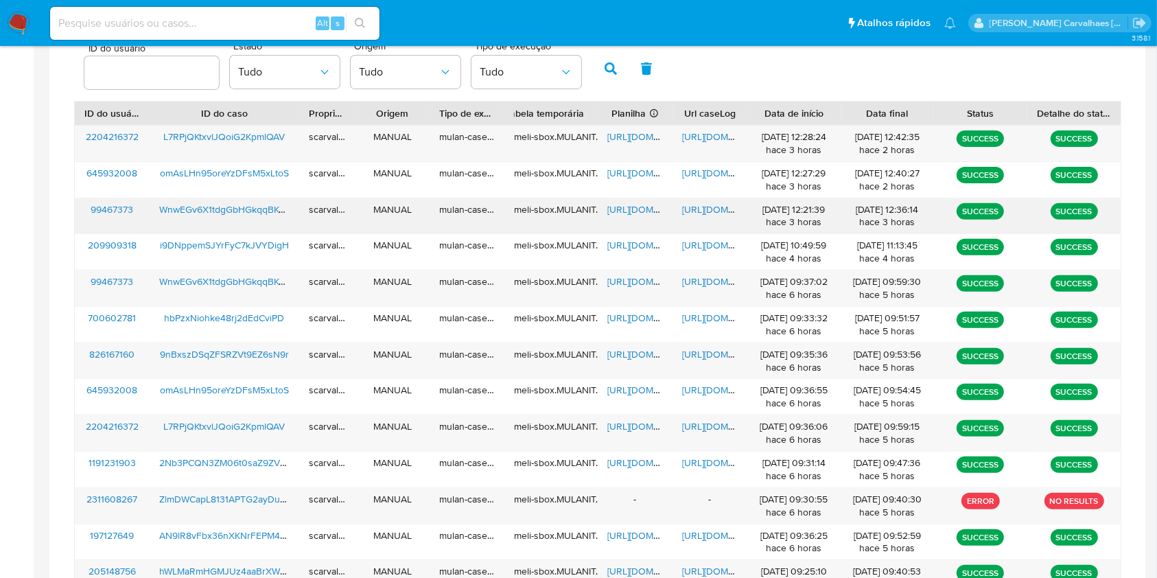
click at [642, 213] on span "[URL][DOMAIN_NAME]" at bounding box center [654, 209] width 95 height 14
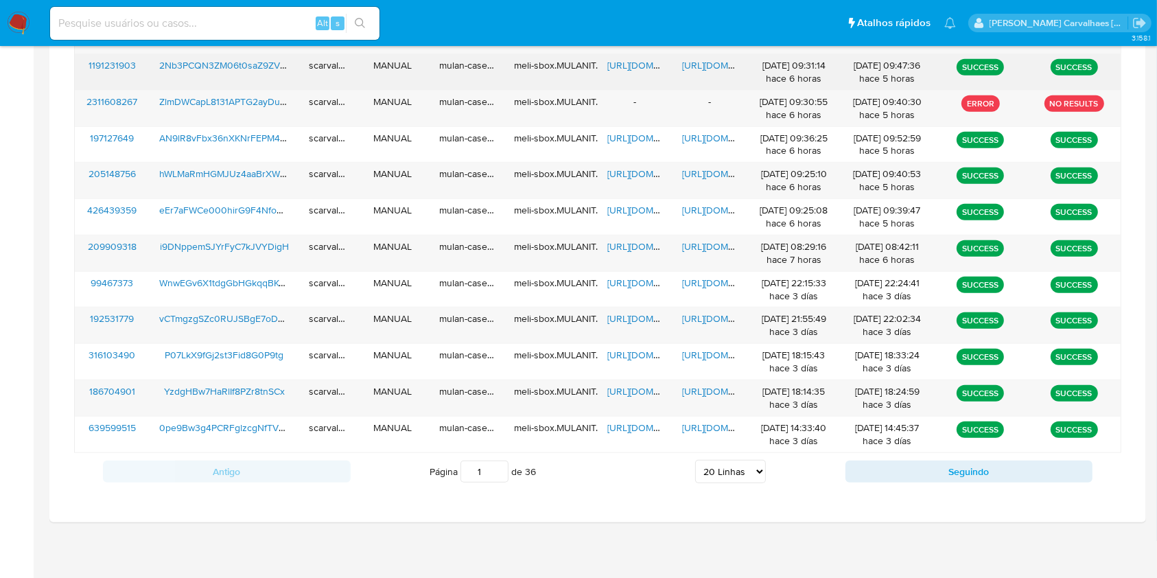
scroll to position [856, 0]
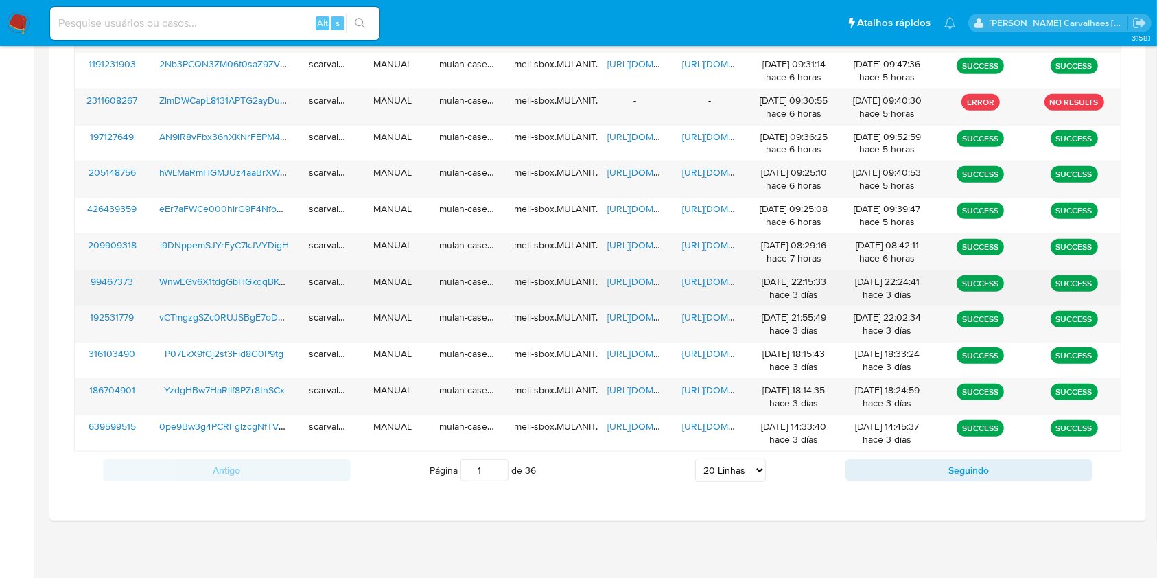
click at [643, 277] on span "[URL][DOMAIN_NAME]" at bounding box center [654, 282] width 95 height 14
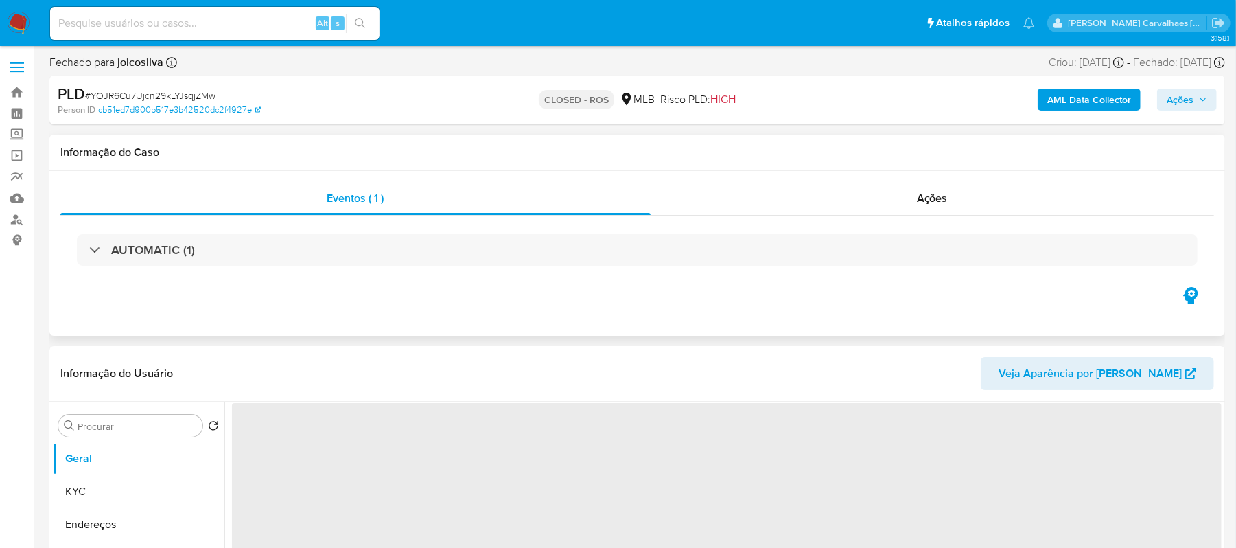
select select "10"
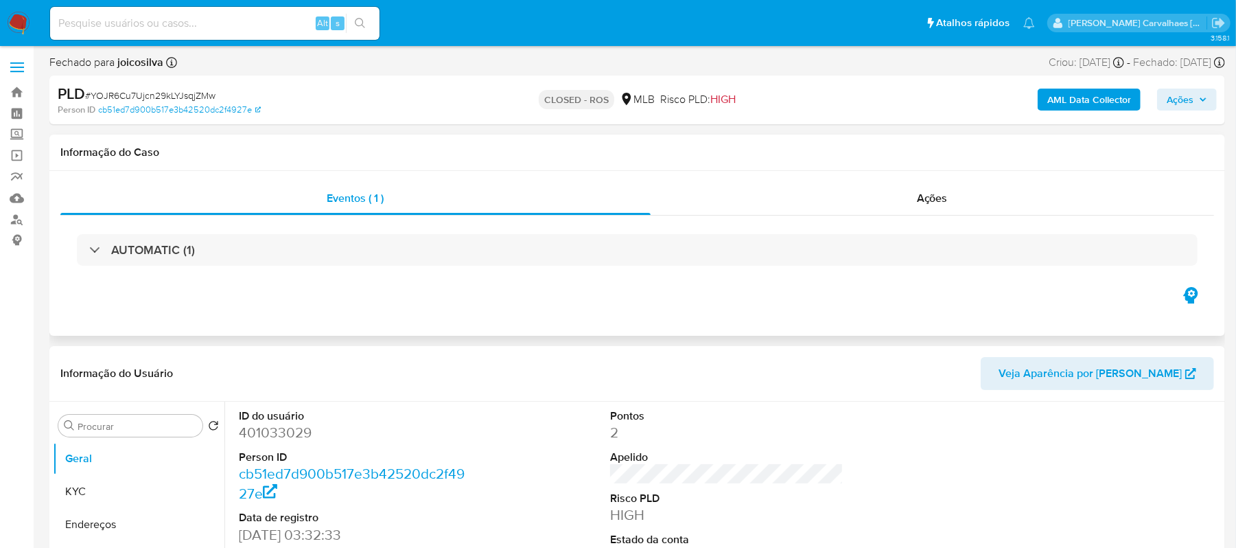
scroll to position [91, 0]
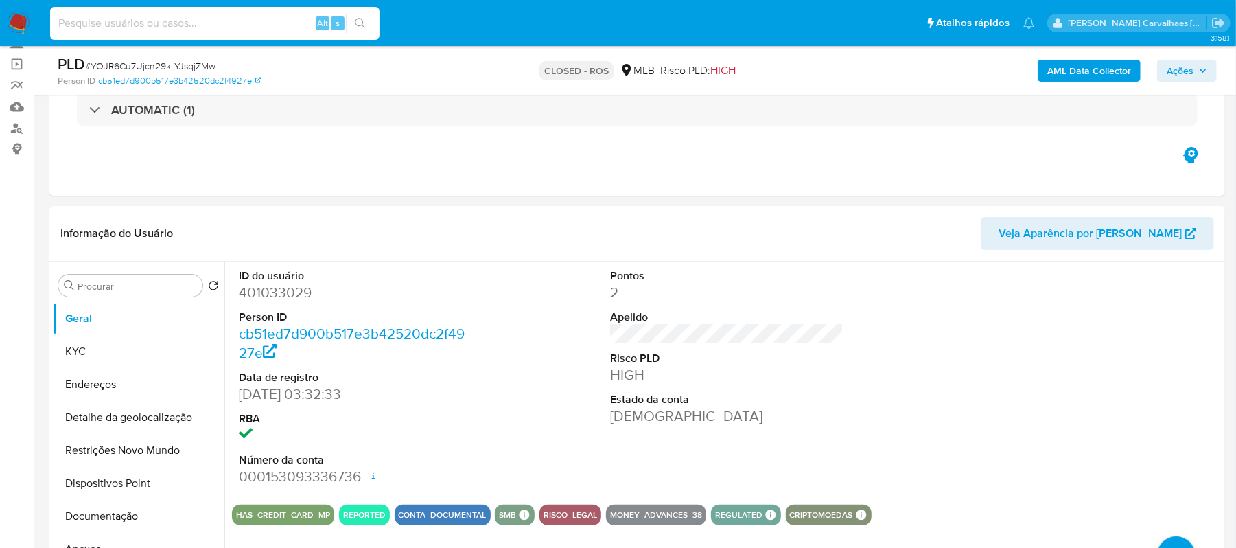
paste input "WnwEGv6X1tdgGbHGkqqBKyV9"
type input "WnwEGv6X1tdgGbHGkqqBKyV9"
click at [362, 23] on icon "search-icon" at bounding box center [360, 23] width 10 height 10
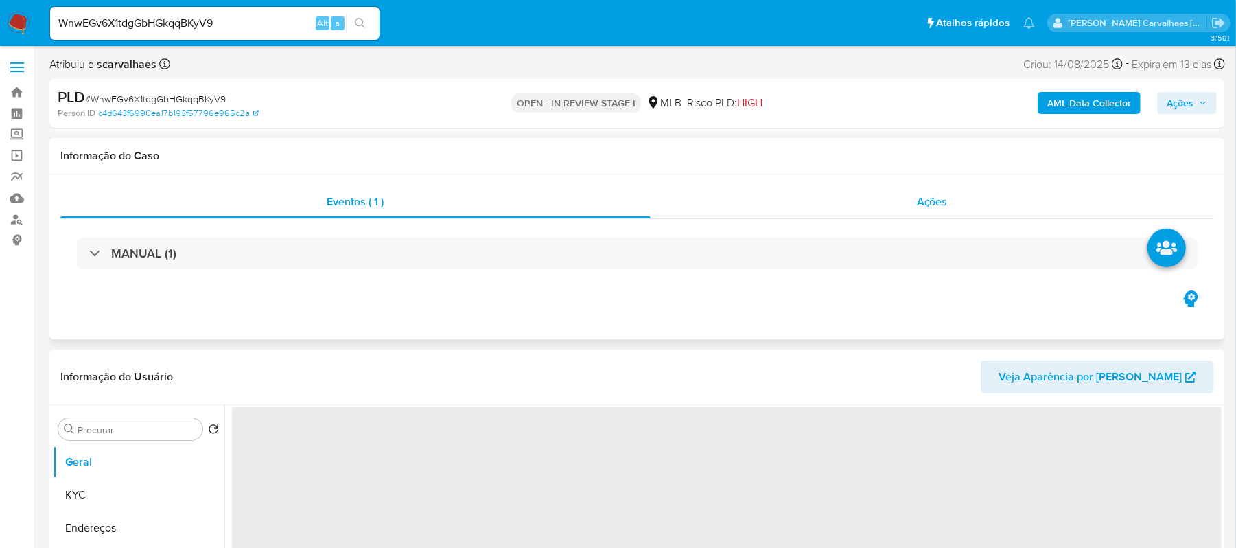
select select "10"
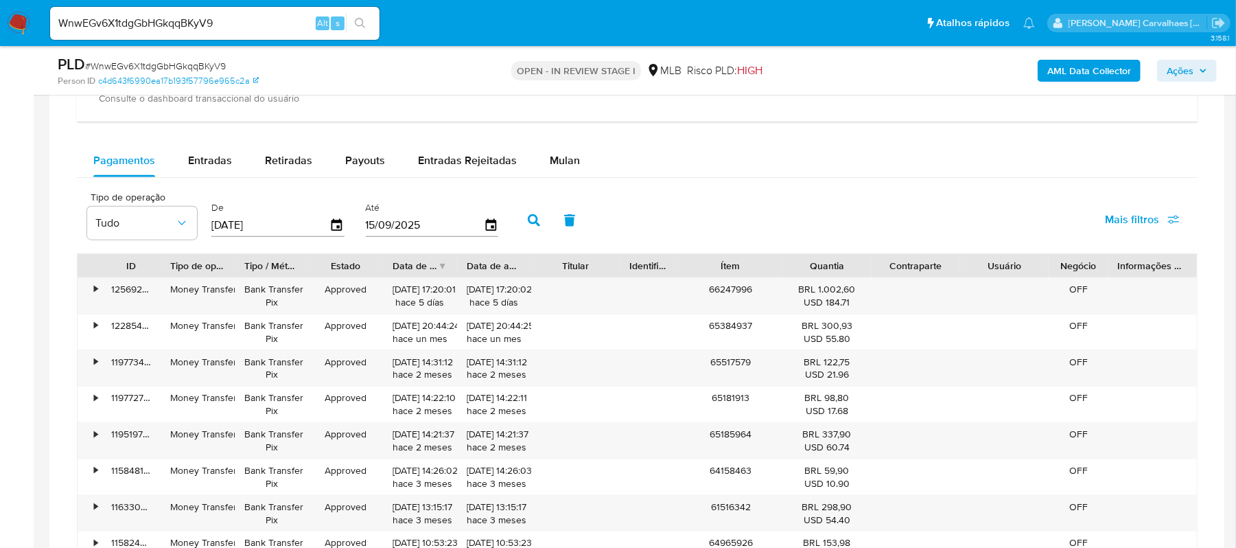
scroll to position [1098, 0]
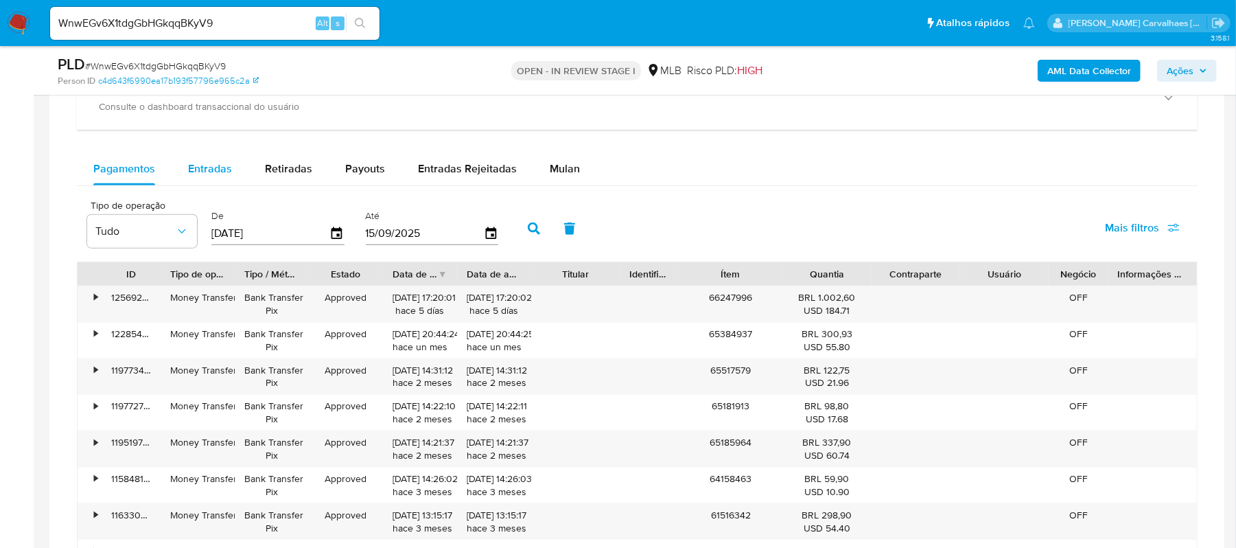
click at [206, 174] on span "Entradas" at bounding box center [210, 169] width 44 height 16
select select "10"
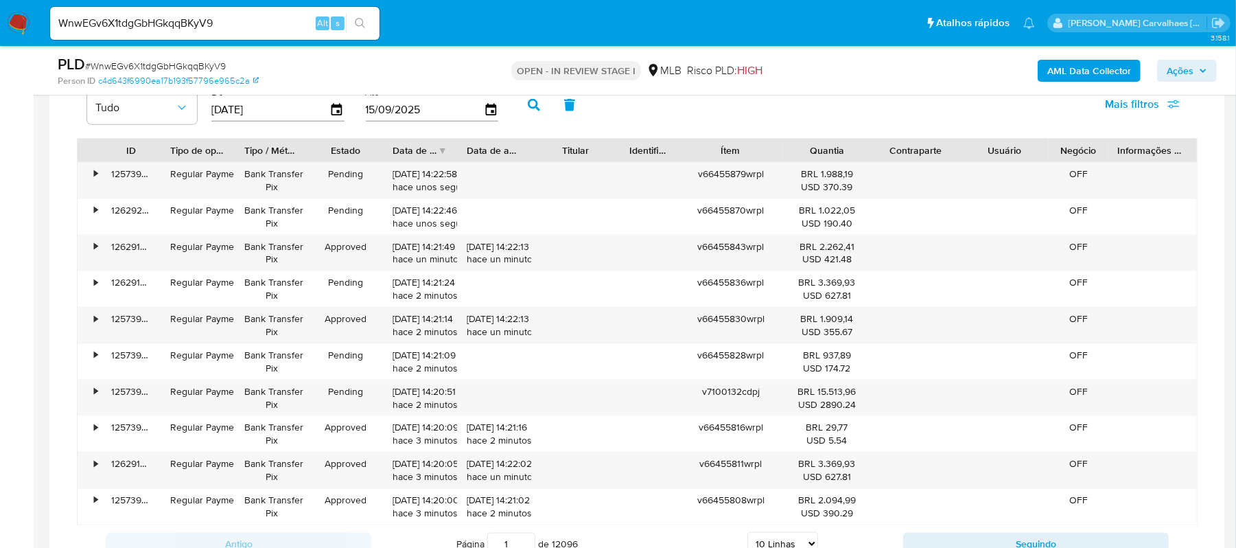
scroll to position [1373, 0]
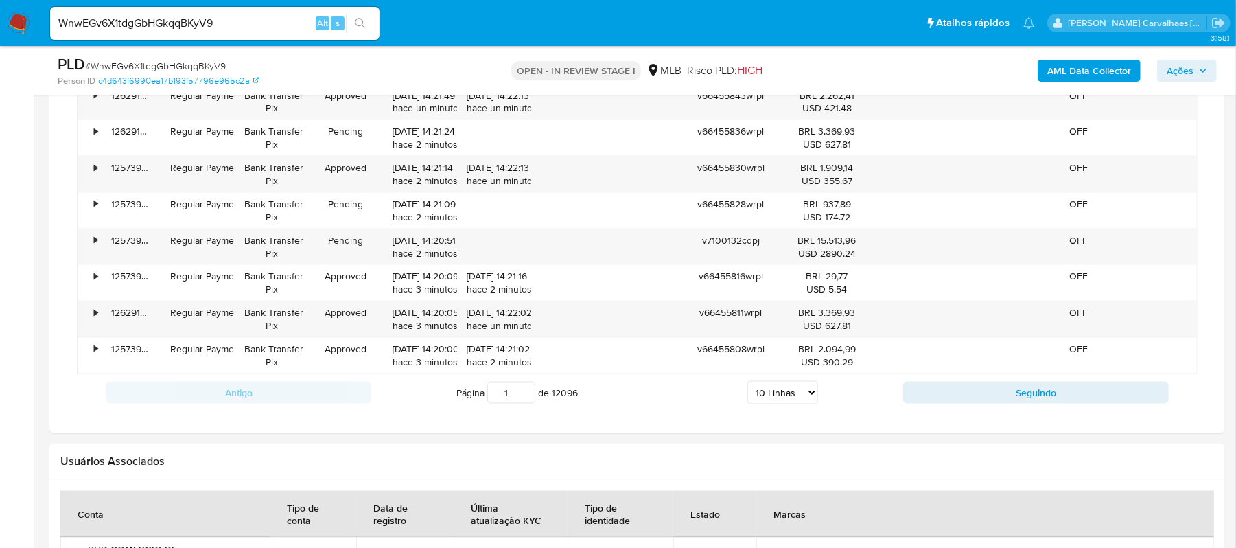
drag, startPoint x: 514, startPoint y: 399, endPoint x: 498, endPoint y: 399, distance: 15.8
click at [498, 399] on input "1" at bounding box center [511, 393] width 48 height 22
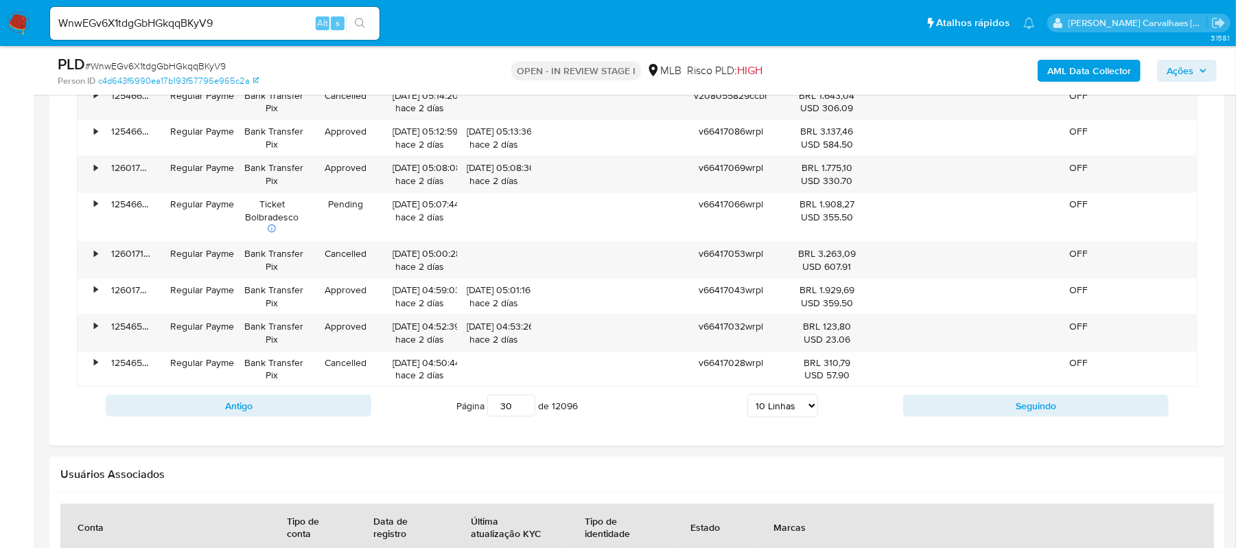
type input "3"
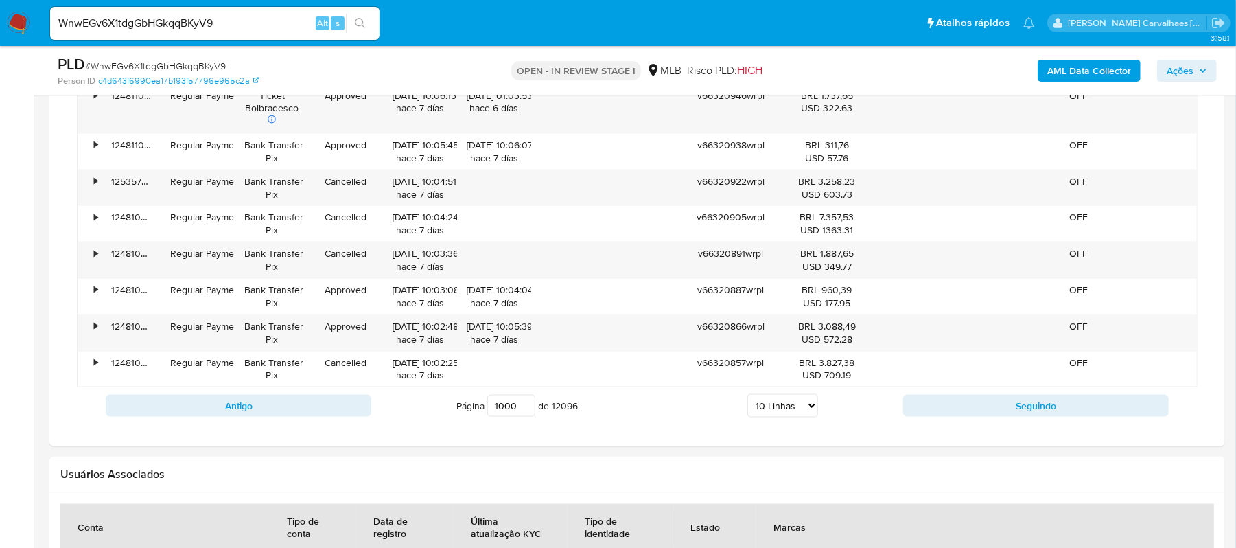
drag, startPoint x: 515, startPoint y: 408, endPoint x: 487, endPoint y: 410, distance: 27.6
click at [487, 410] on input "1000" at bounding box center [511, 406] width 48 height 22
type input "4000"
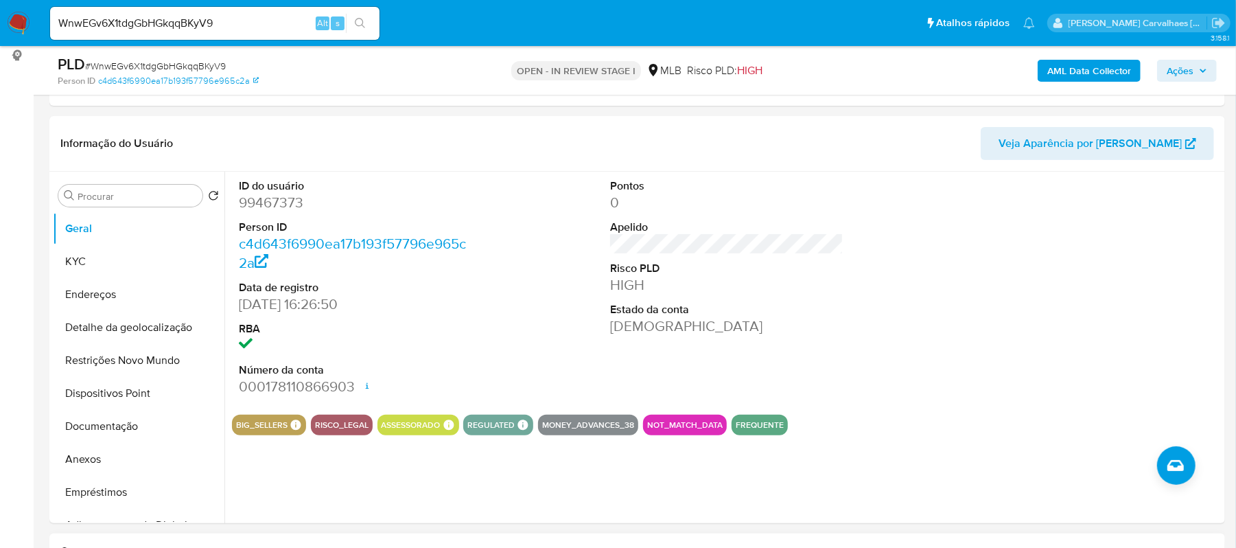
scroll to position [183, 0]
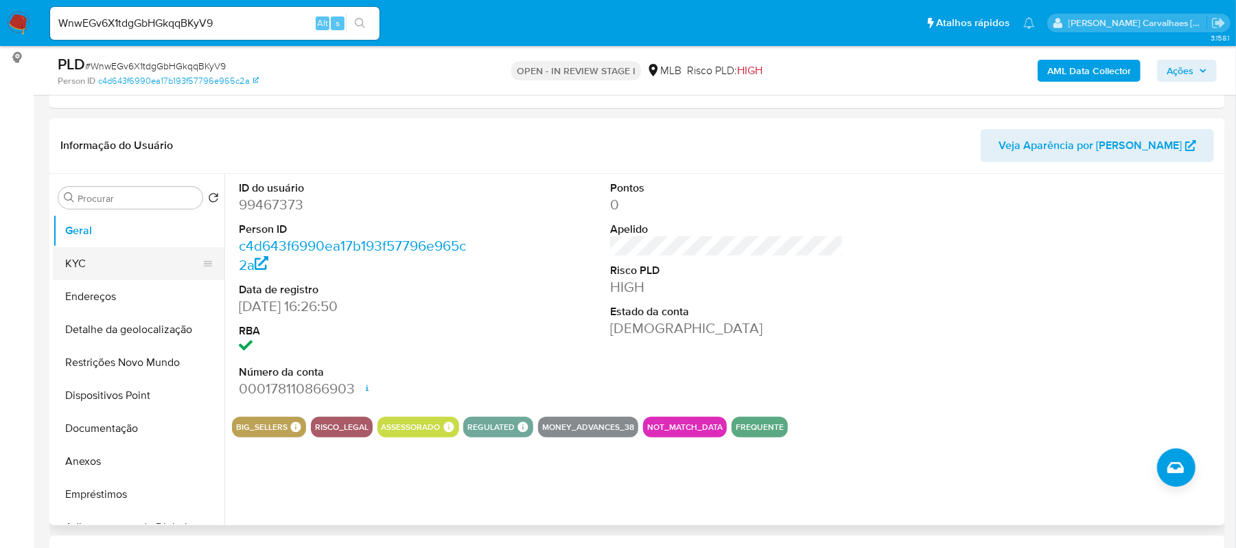
click at [78, 267] on button "KYC" at bounding box center [133, 263] width 161 height 33
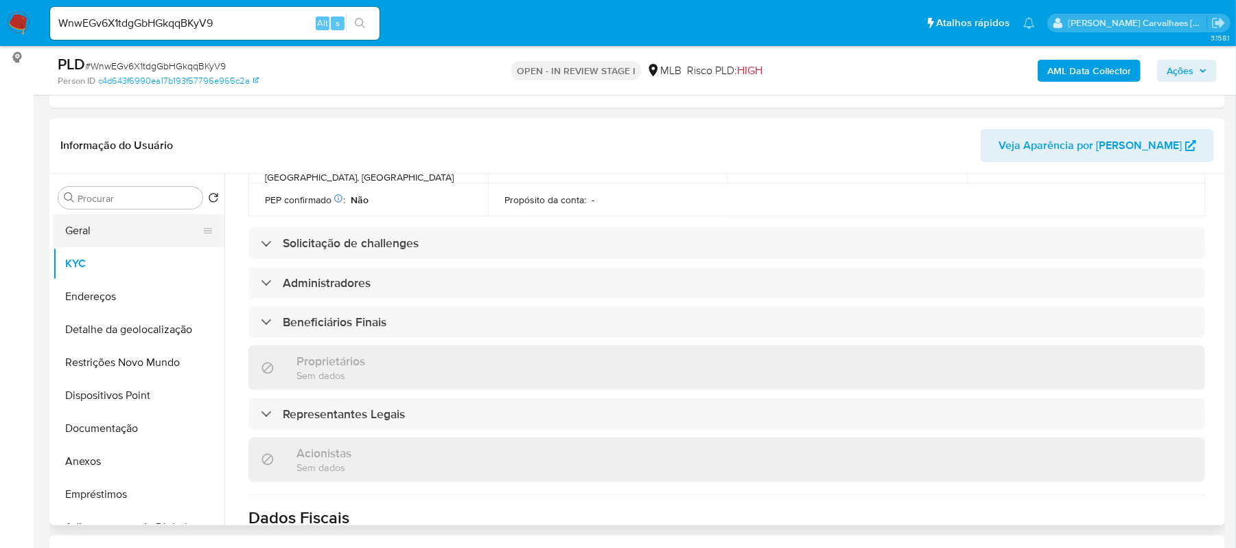
scroll to position [514, 0]
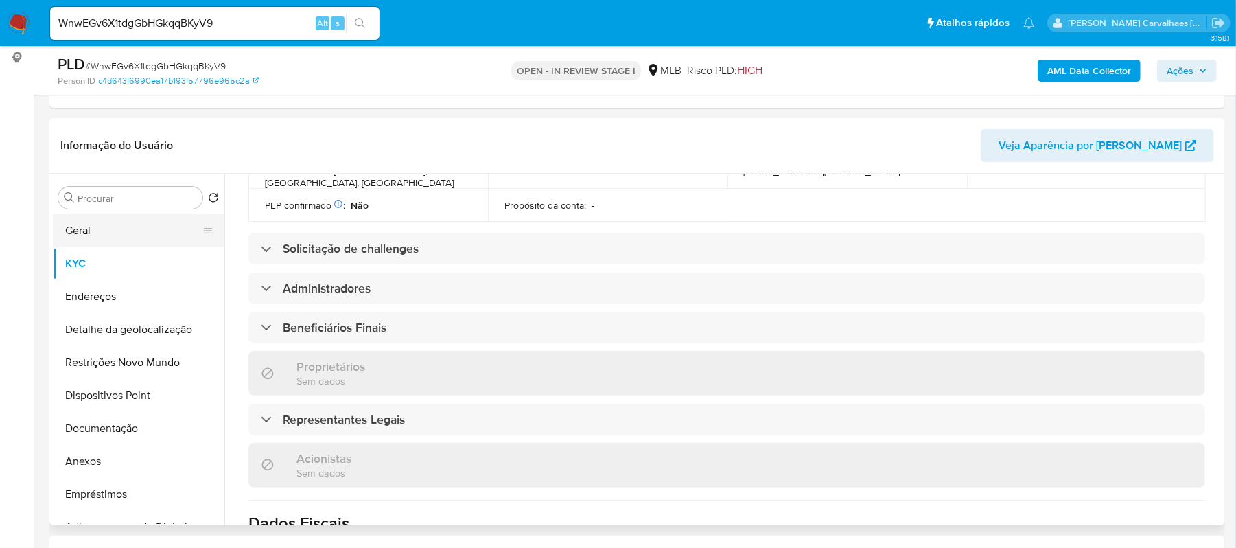
click at [139, 231] on button "Geral" at bounding box center [133, 230] width 161 height 33
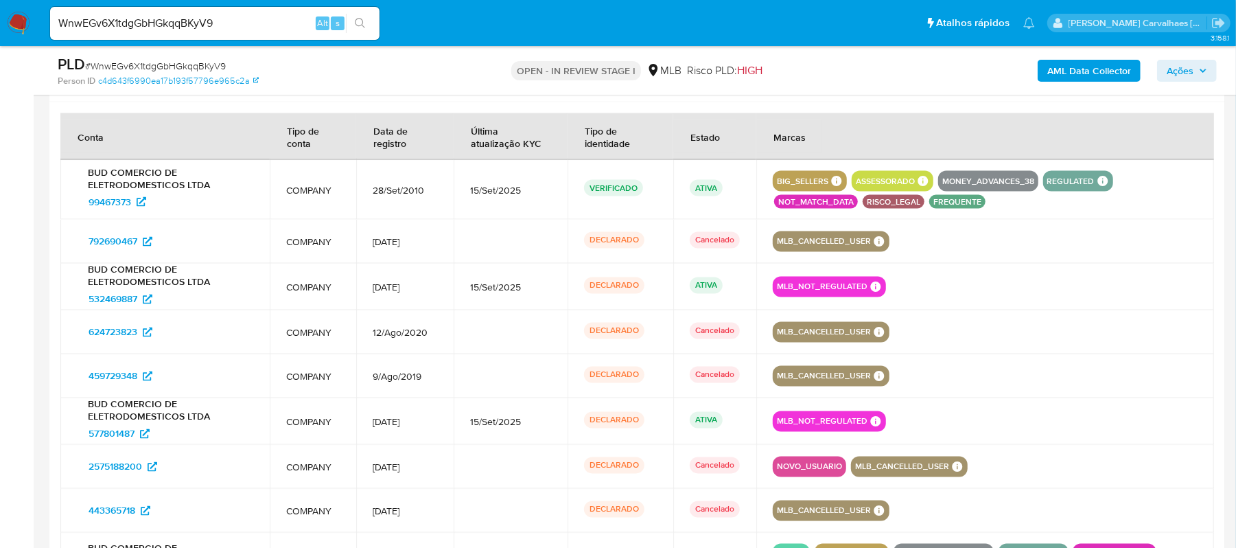
scroll to position [1281, 0]
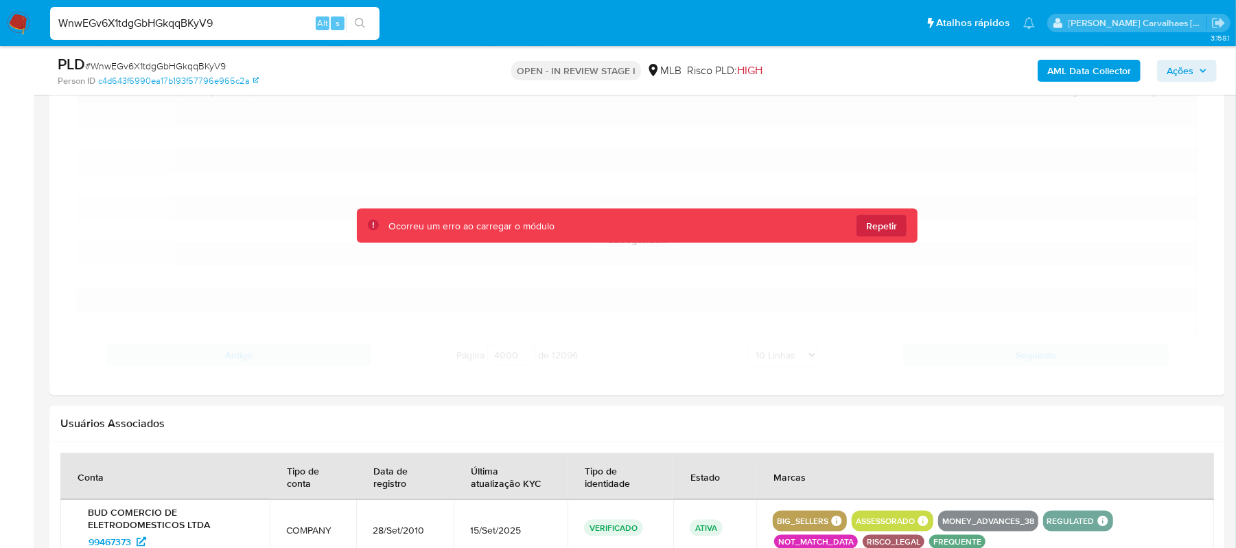
drag, startPoint x: 262, startPoint y: 26, endPoint x: 36, endPoint y: 29, distance: 225.8
click at [36, 29] on nav "Pausado Ver notificaciones WnwEGv6X1tdgGbHGkqqBKyV9 Alt s Atalhos rápidos Presi…" at bounding box center [618, 23] width 1236 height 46
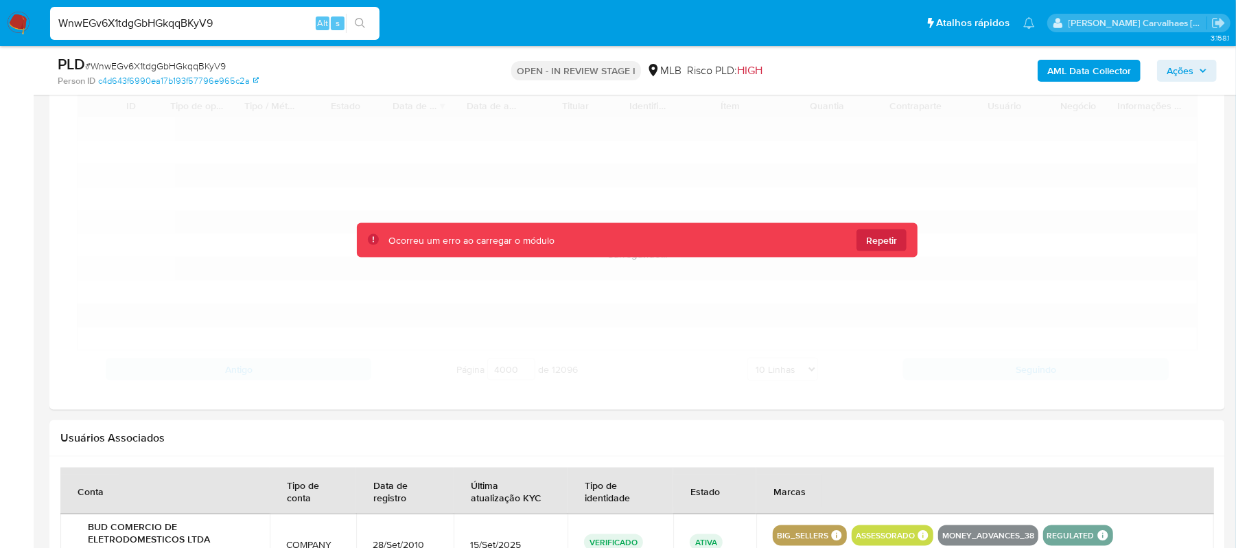
scroll to position [915, 0]
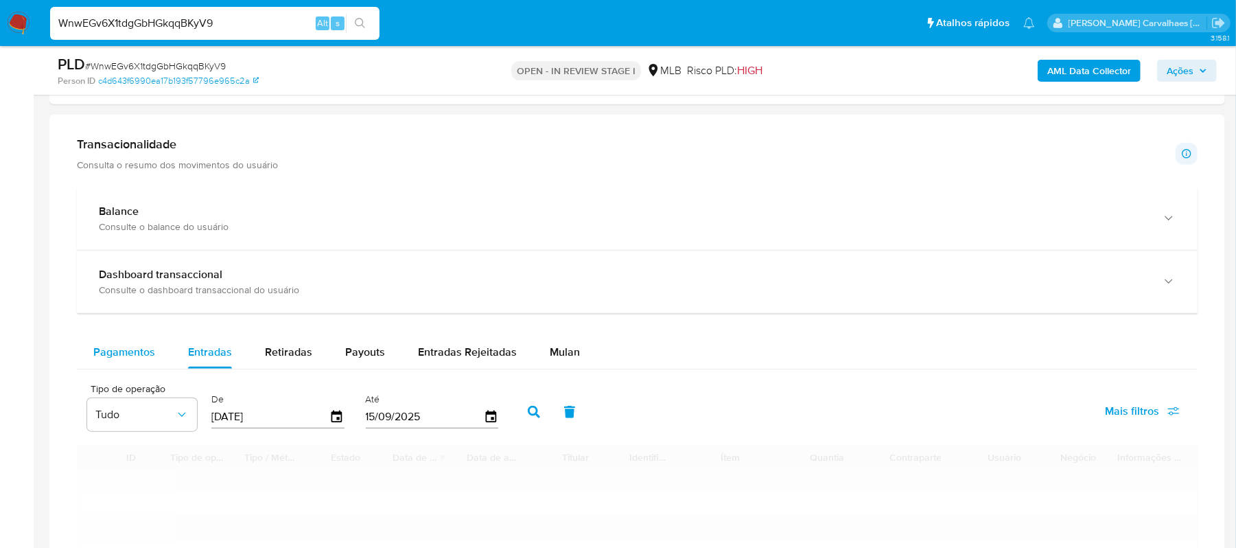
click at [133, 354] on span "Pagamentos" at bounding box center [124, 352] width 62 height 16
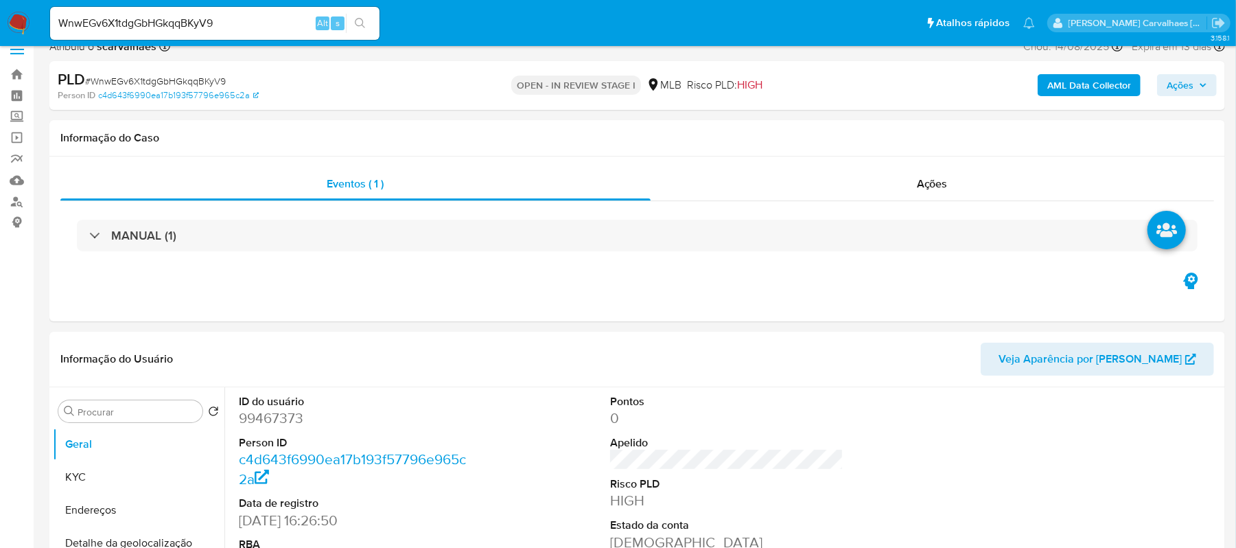
scroll to position [0, 0]
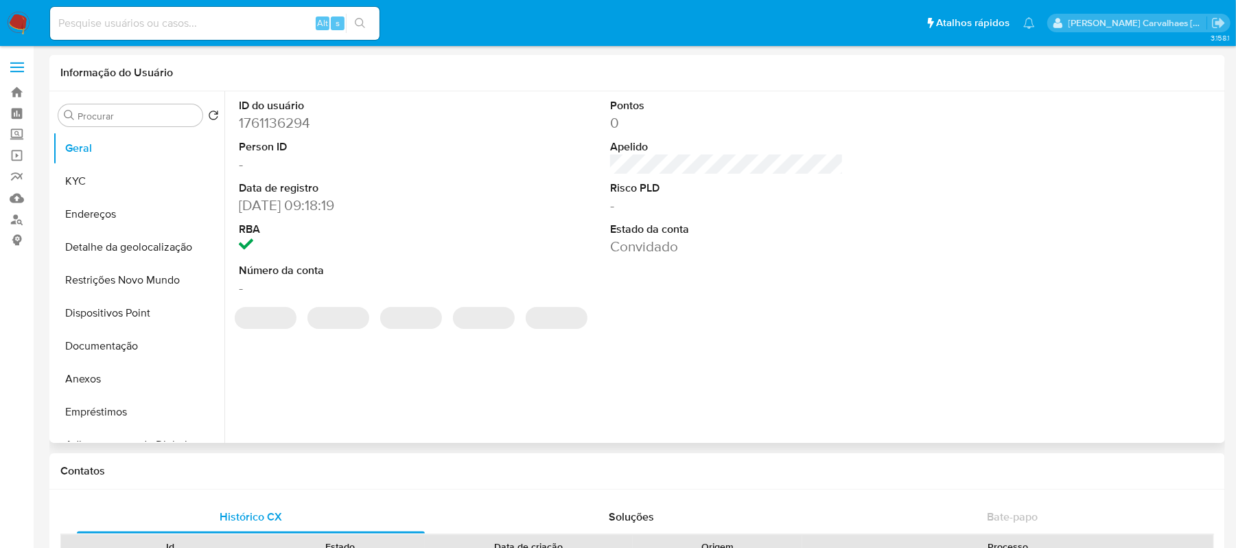
select select "10"
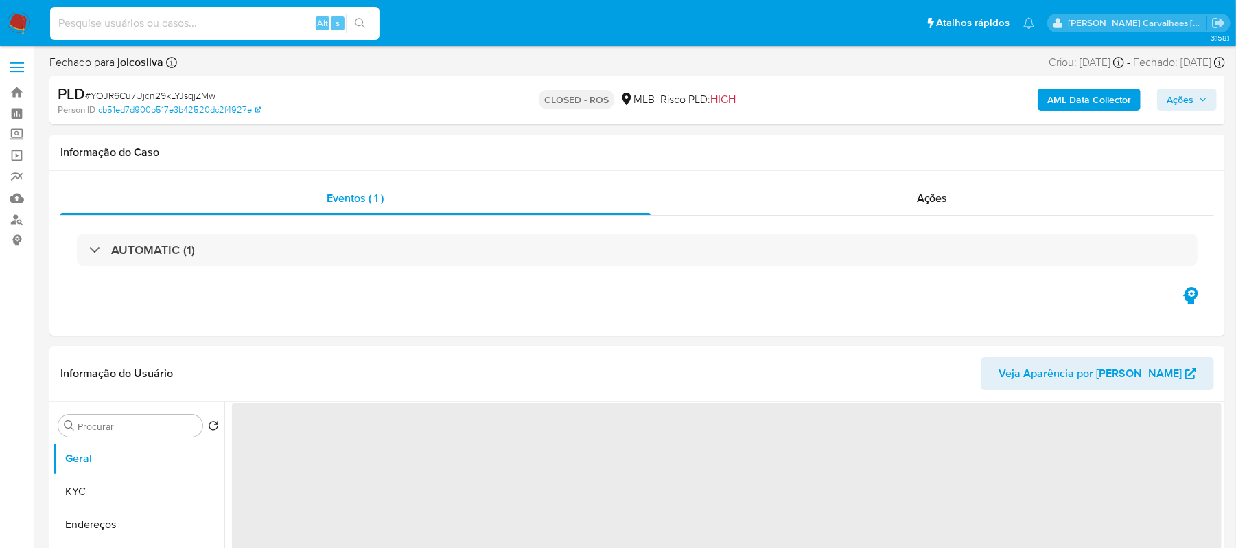
select select "10"
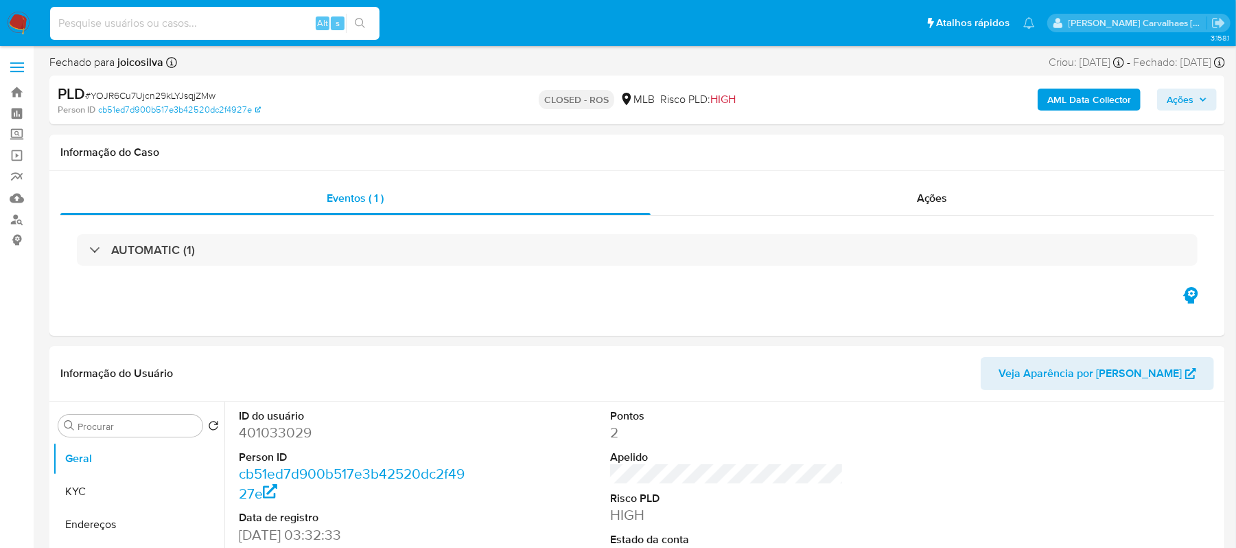
paste input "WnwEGv6X1tdgGbHGkqqBKyV9"
type input "WnwEGv6X1tdgGbHGkqqBKyV9"
click at [358, 31] on button "search-icon" at bounding box center [360, 23] width 28 height 19
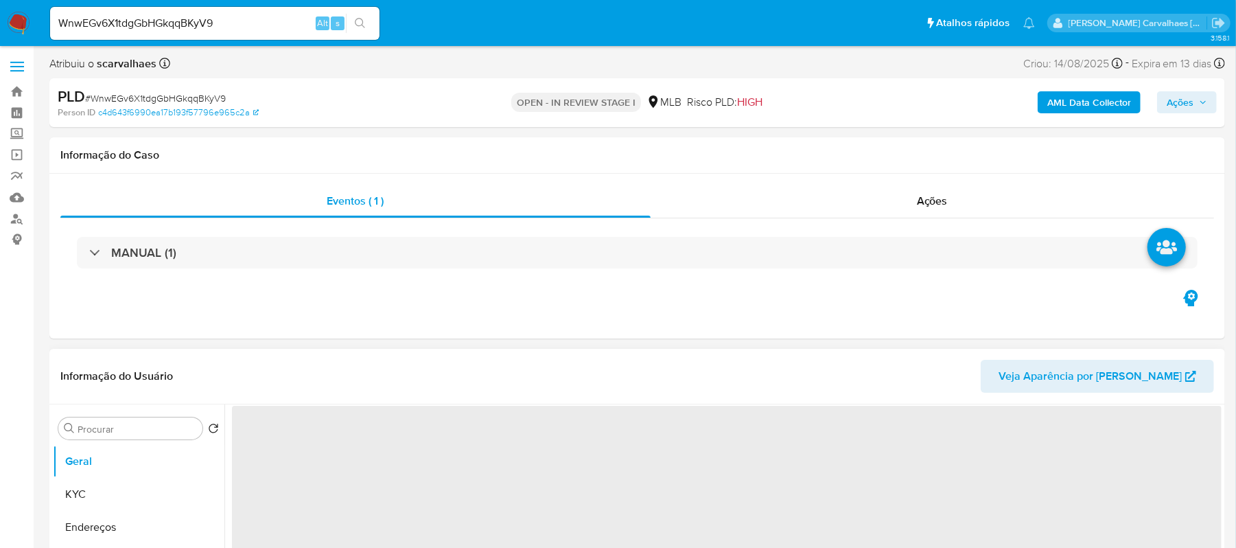
select select "10"
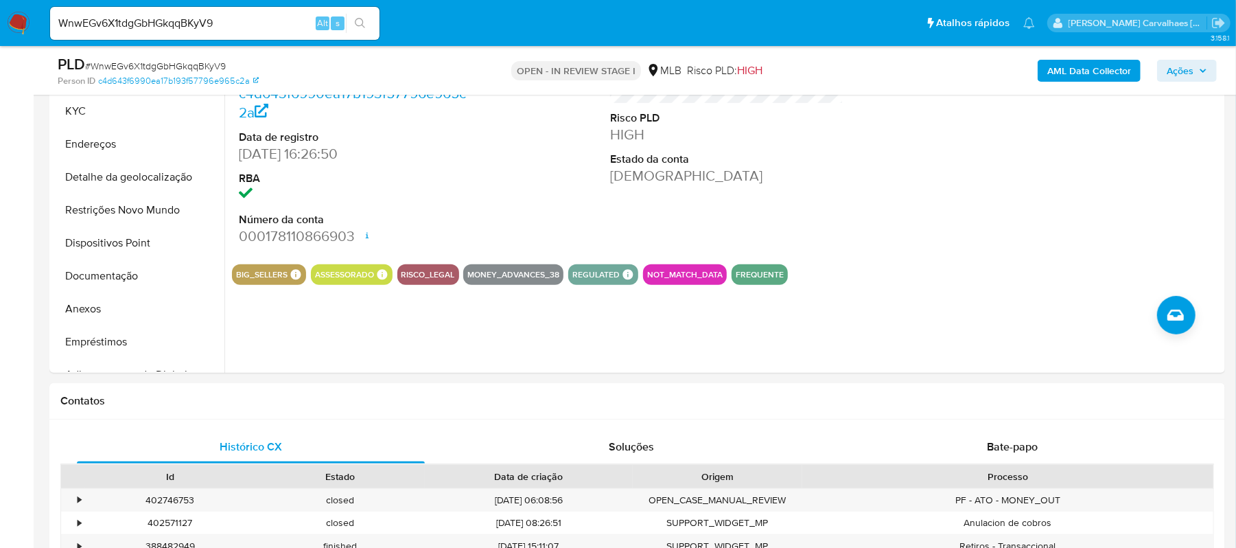
scroll to position [334, 0]
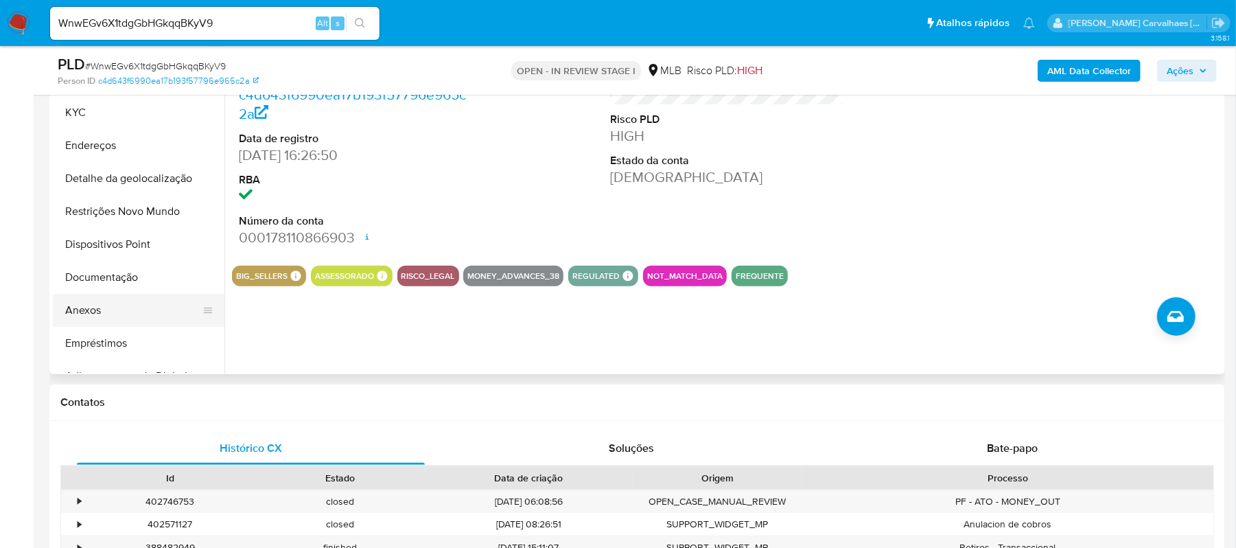
click at [97, 314] on button "Anexos" at bounding box center [133, 310] width 161 height 33
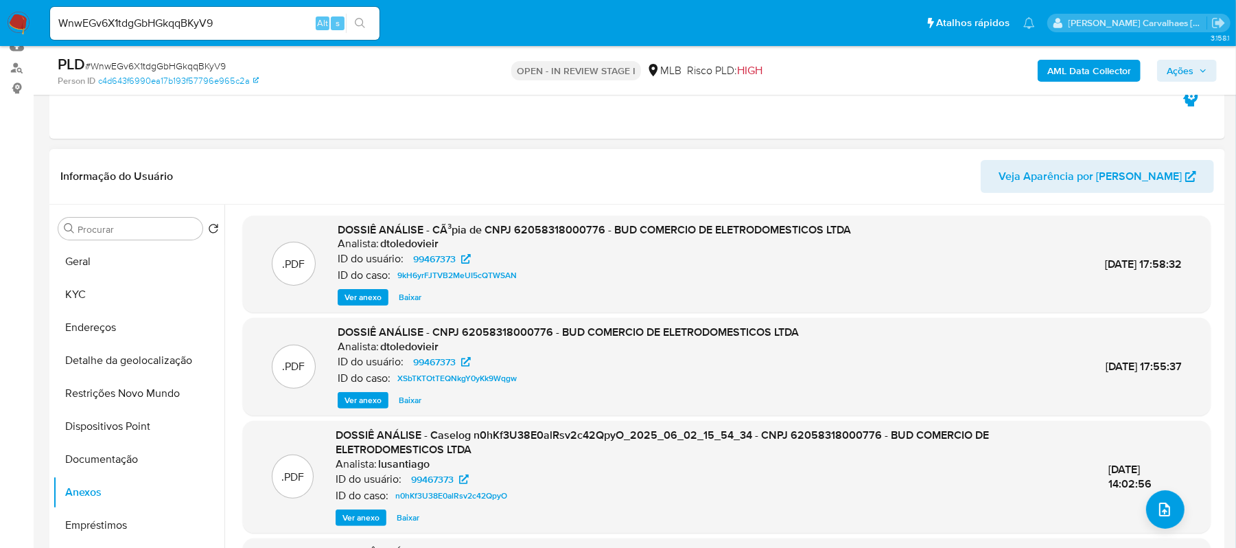
scroll to position [151, 0]
drag, startPoint x: 512, startPoint y: 231, endPoint x: 601, endPoint y: 227, distance: 89.4
click at [602, 227] on span "DOSSIÊ ANÁLISE - CÃ³pia de CNPJ 62058318000776 - BUD COMERCIO DE ELETRODOMESTIC…" at bounding box center [594, 230] width 513 height 16
copy span "62058318000776"
click at [366, 297] on span "Ver anexo" at bounding box center [363, 298] width 37 height 14
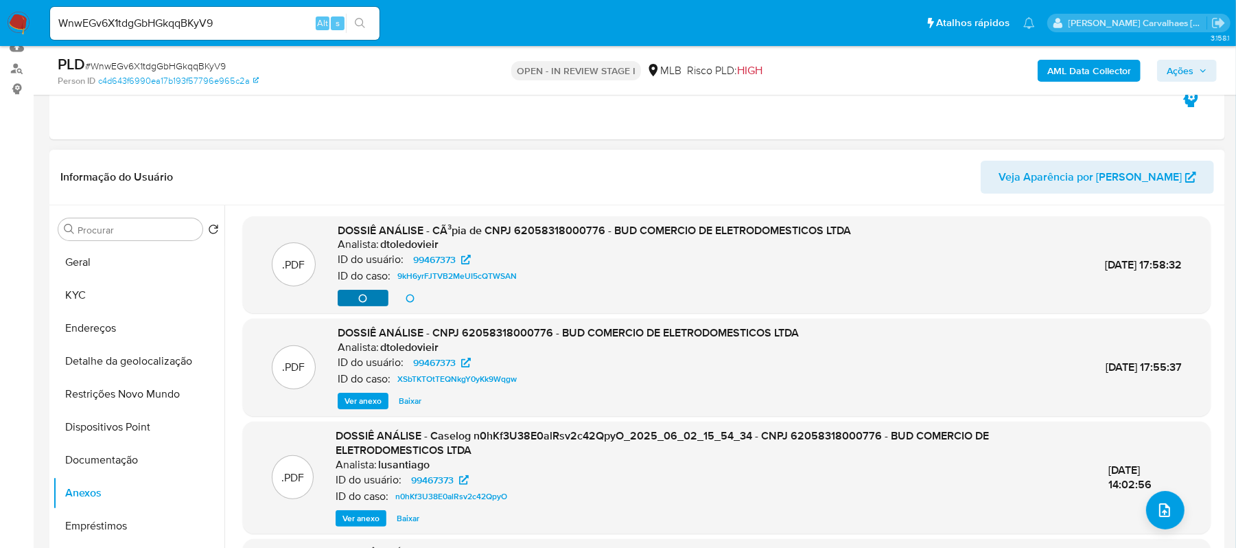
click at [366, 297] on div "Ver anexo Ver anexo Baixar" at bounding box center [594, 298] width 513 height 16
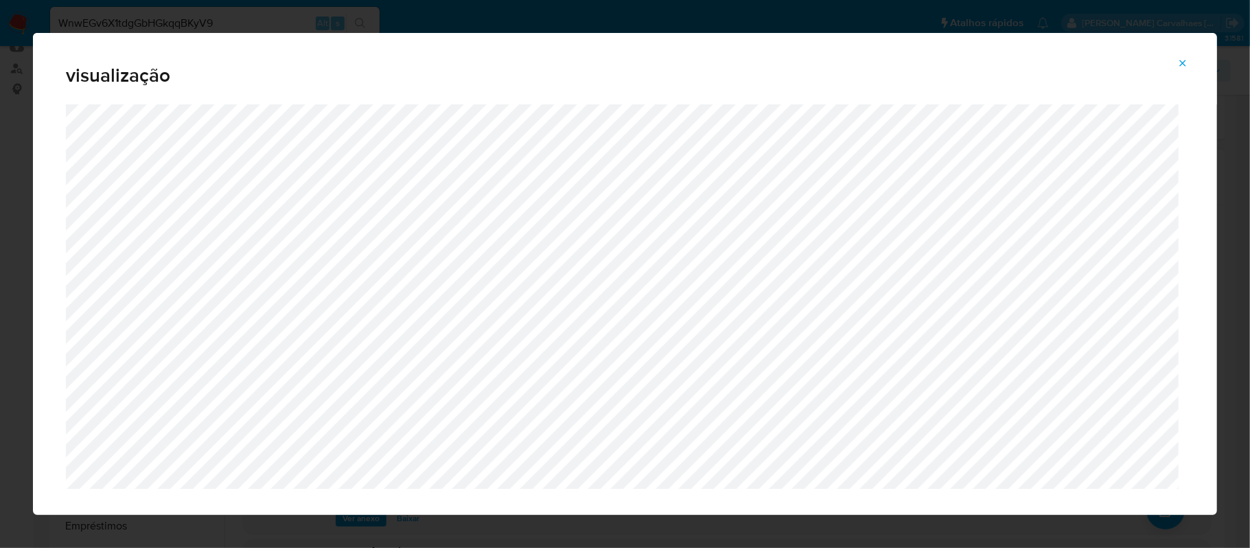
click at [1178, 61] on icon "Attachment preview" at bounding box center [1182, 63] width 11 height 11
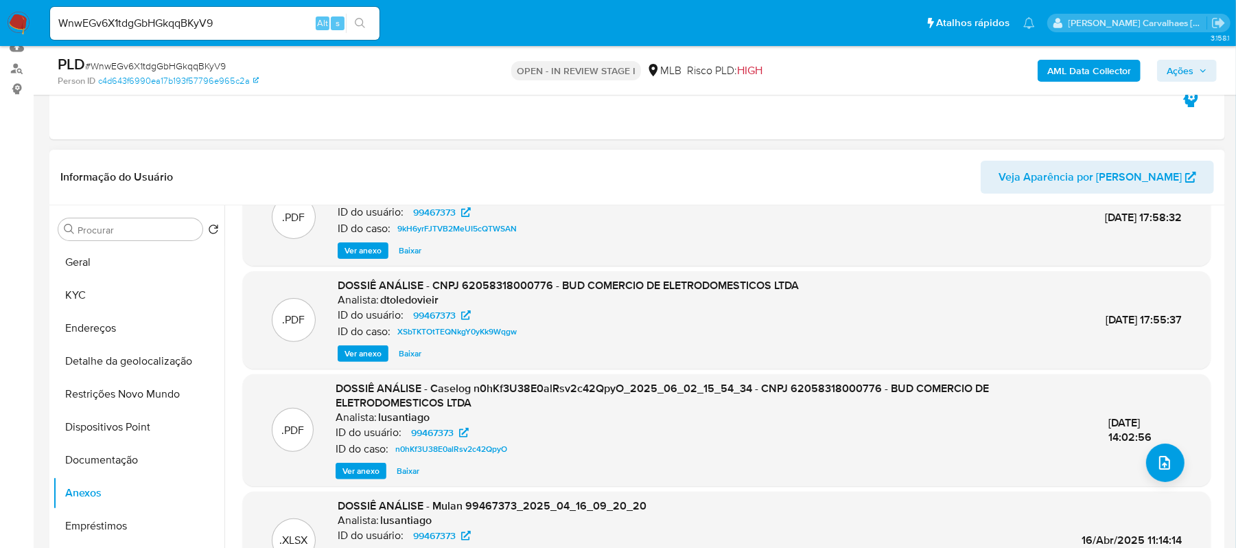
scroll to position [130, 0]
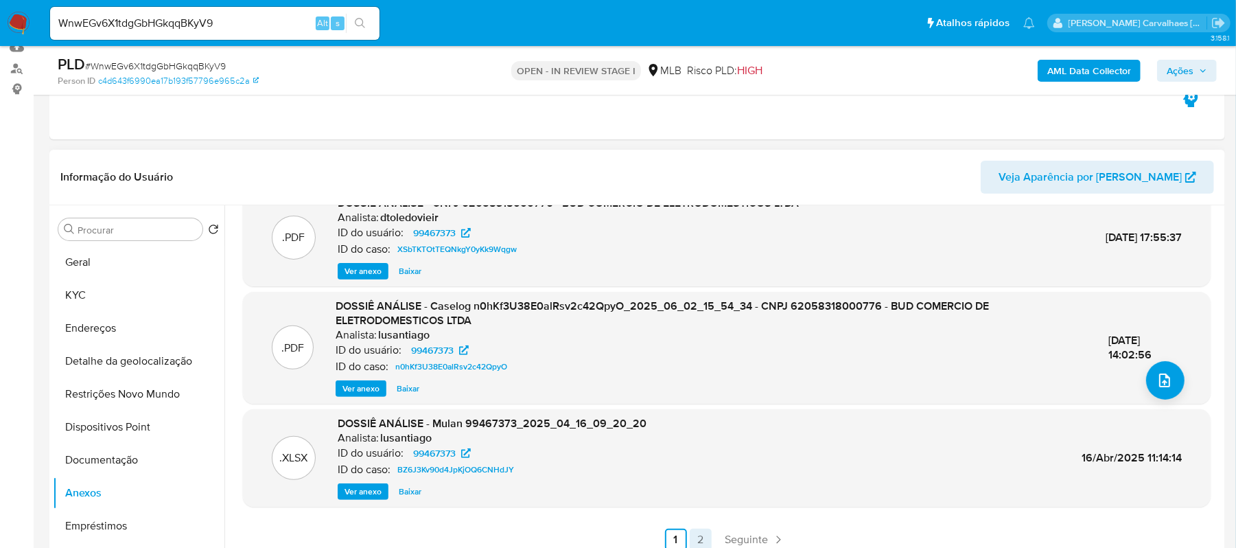
click at [695, 538] on link "2" at bounding box center [701, 540] width 22 height 22
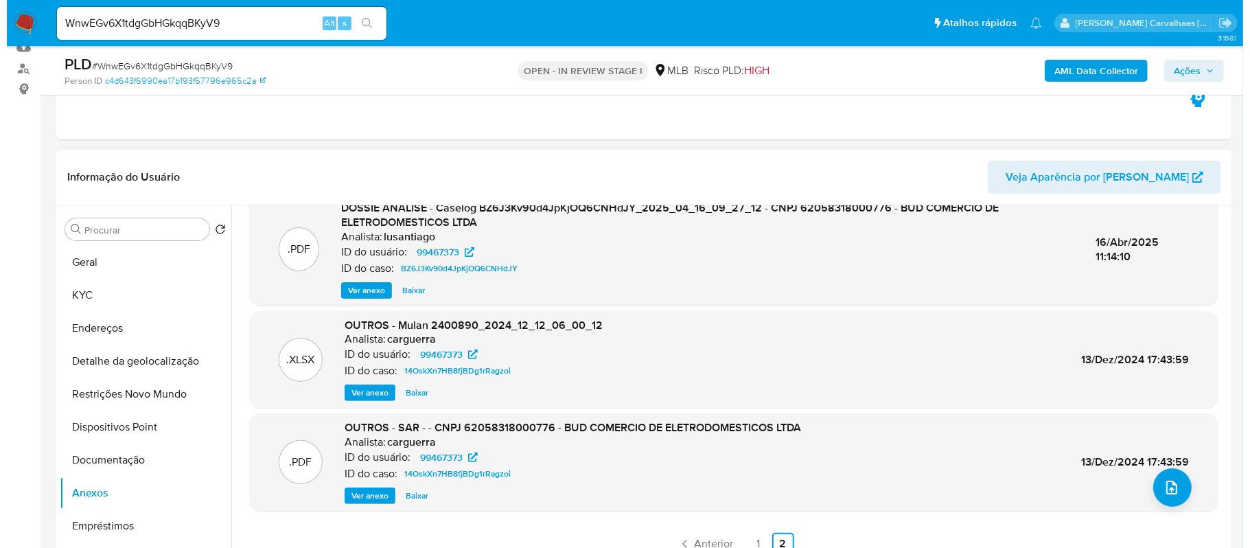
scroll to position [27, 0]
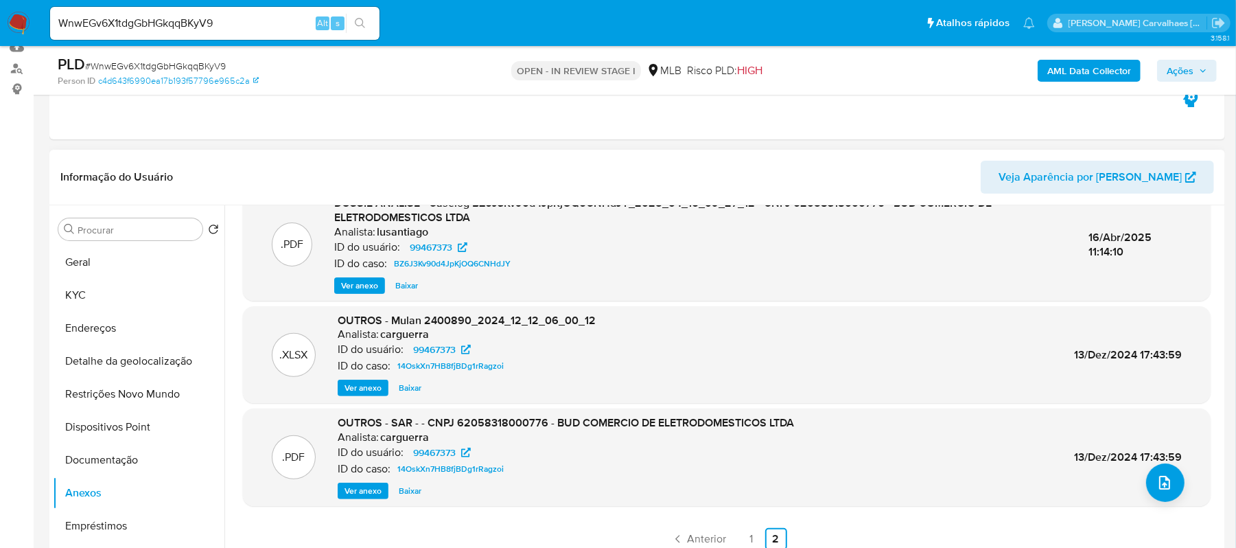
click at [355, 487] on span "Ver anexo" at bounding box center [363, 491] width 37 height 14
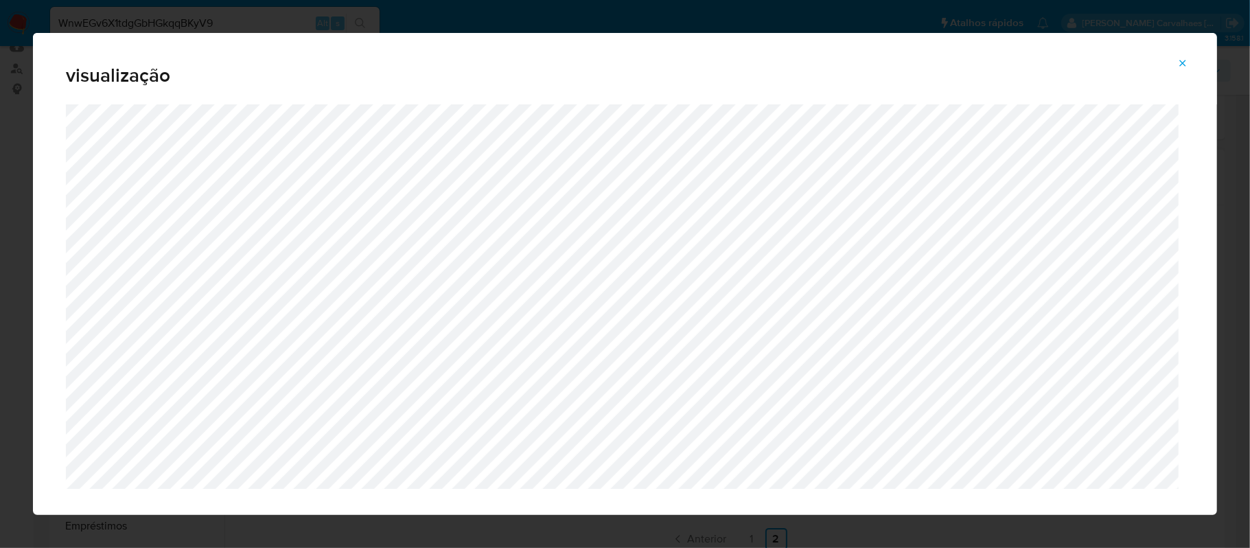
click at [1187, 61] on icon "Attachment preview" at bounding box center [1182, 63] width 11 height 11
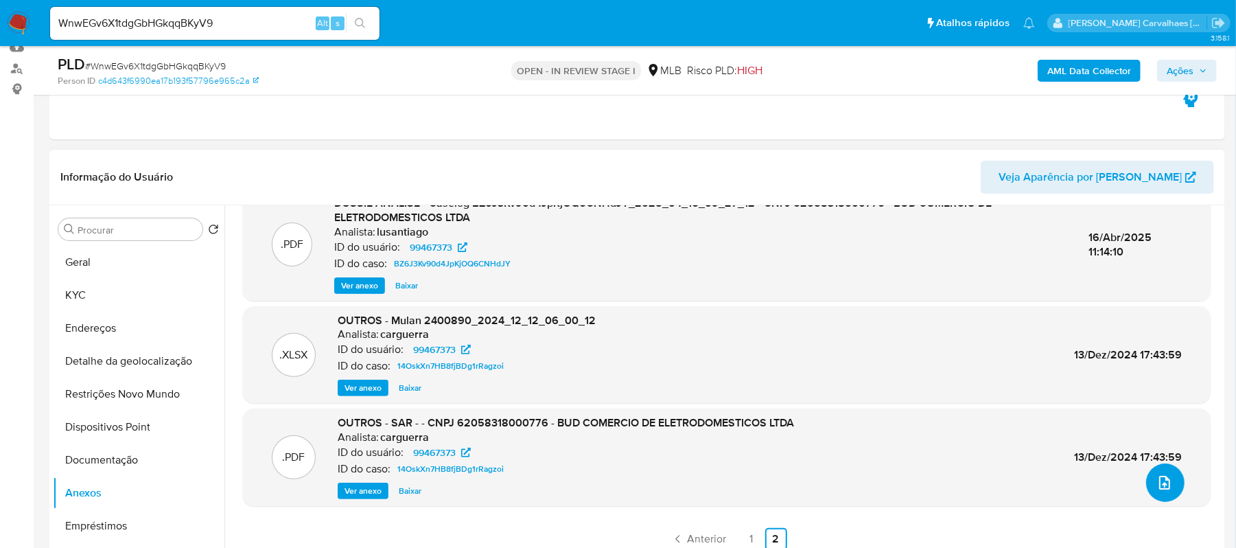
click at [1160, 474] on icon "upload-file" at bounding box center [1165, 482] width 16 height 16
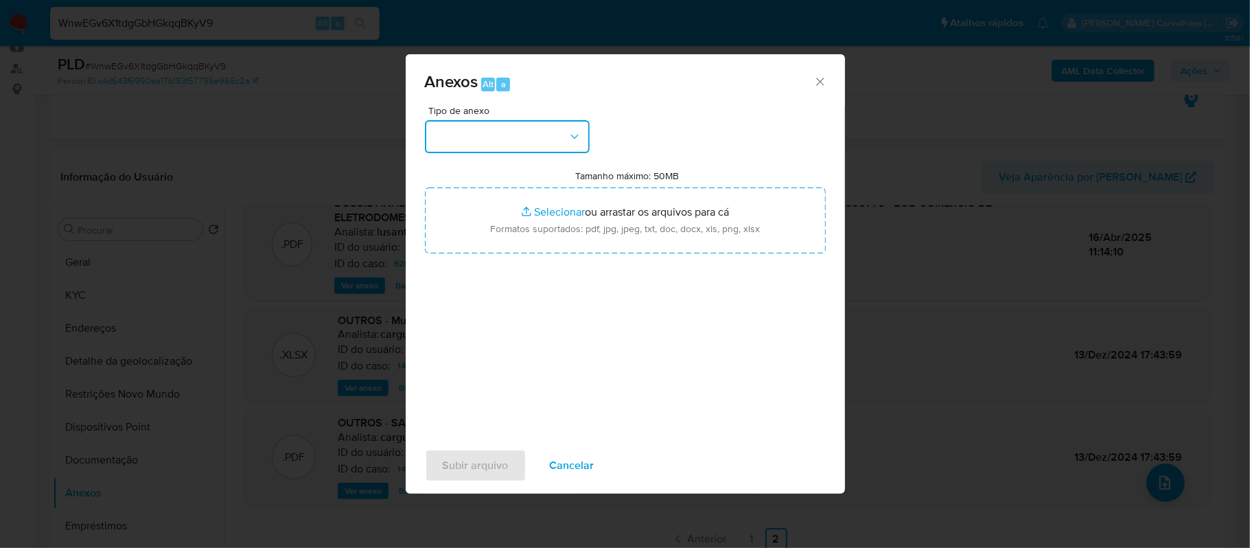
click at [505, 141] on button "button" at bounding box center [507, 136] width 165 height 33
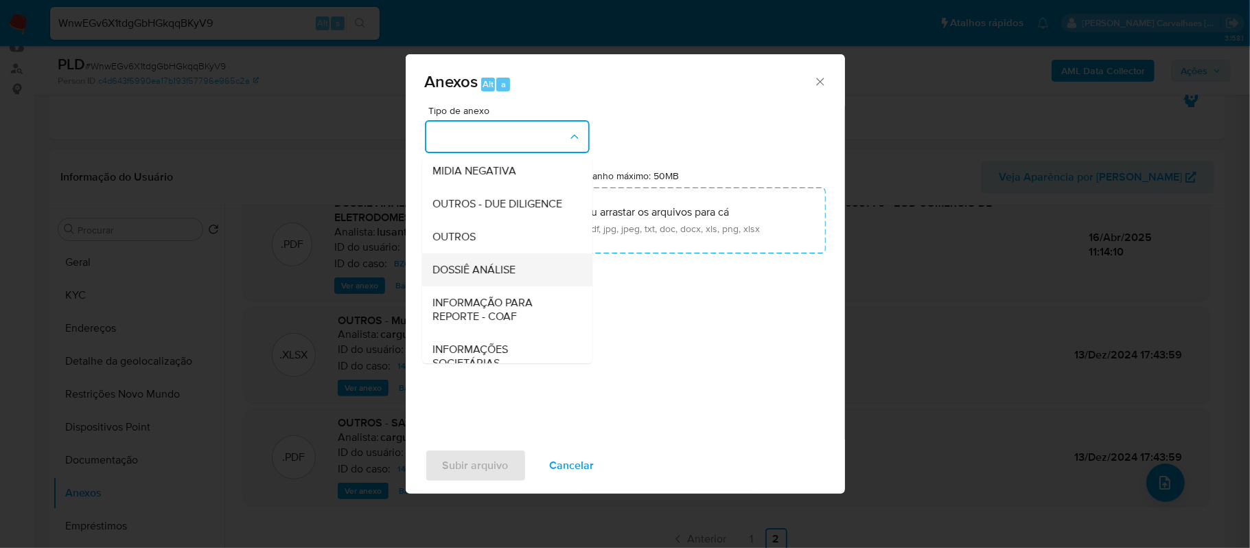
scroll to position [183, 0]
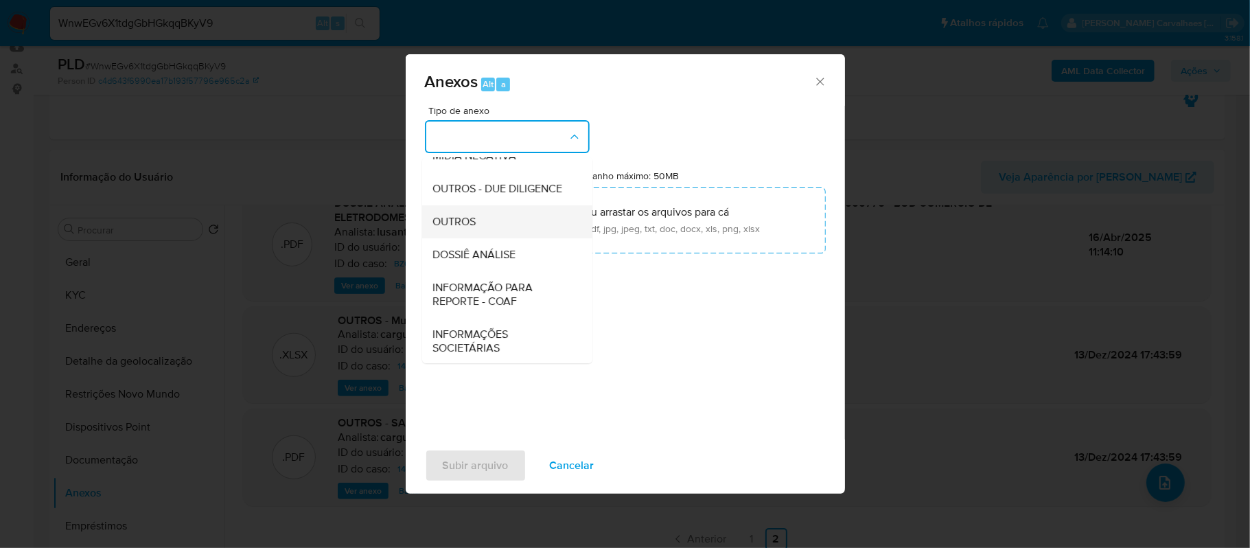
click at [501, 238] on div "OUTROS" at bounding box center [503, 221] width 140 height 33
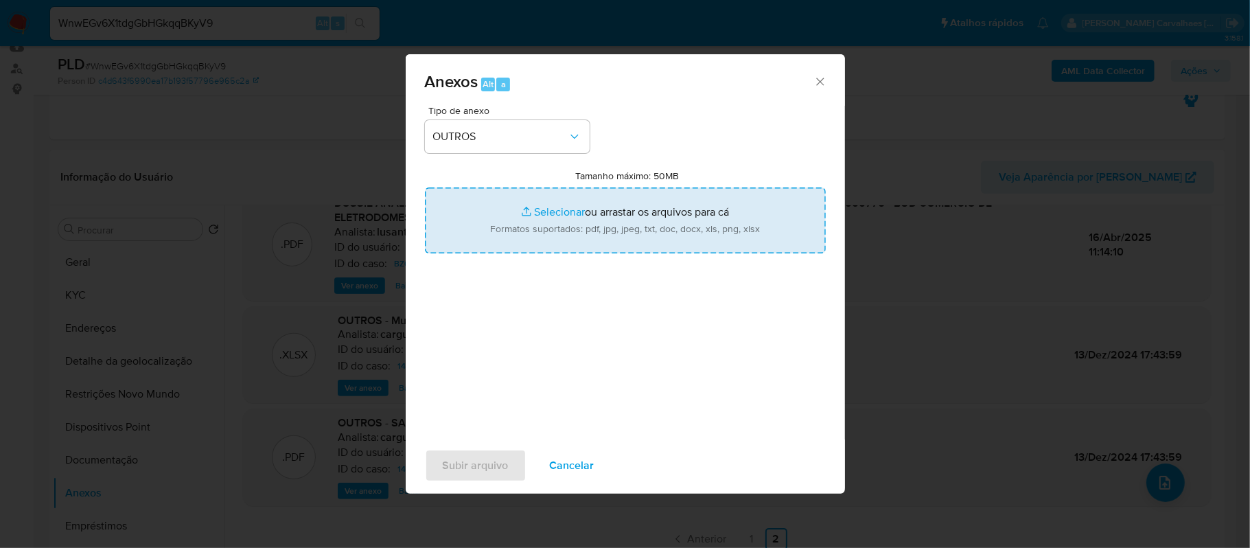
click at [552, 209] on input "Tamanho máximo: 50MB Selecionar arquivos" at bounding box center [625, 220] width 401 height 66
type input "C:\fakepath\Declinio- xxxx - CNPJ 62058318000776 - BUD COMERCIO DE ELETRODOMEST…"
click at [545, 213] on input "Tamanho máximo: 50MB Selecionar arquivos" at bounding box center [625, 220] width 401 height 66
type input "C:\fakepath\Mulan BUD COMERCIO 99467373_2025_09_12_21_19_00 - Principal.pdf"
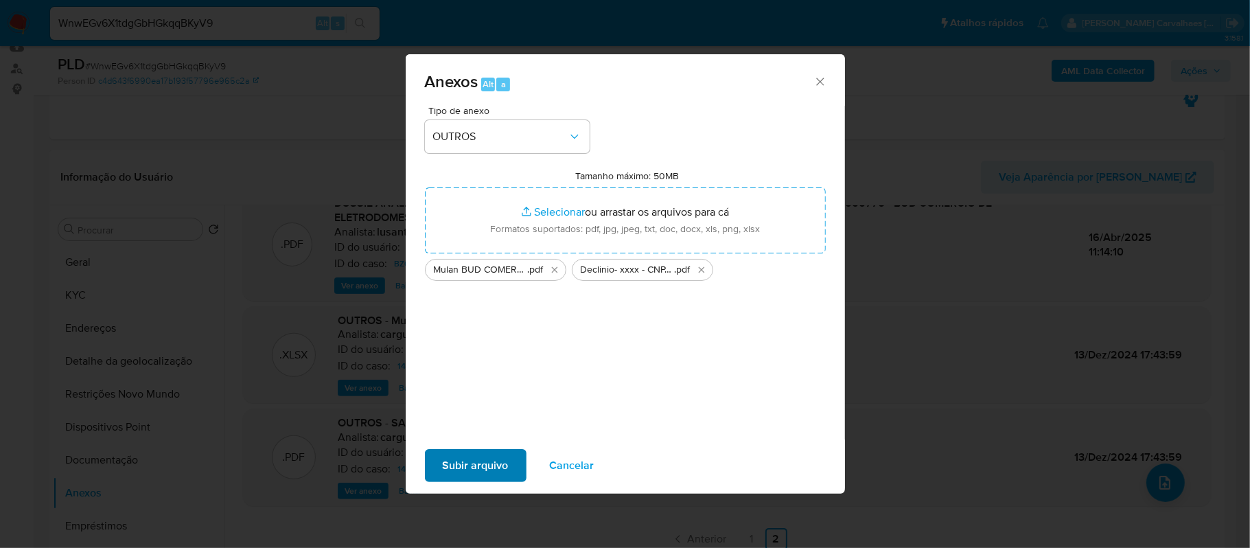
click at [483, 467] on span "Subir arquivo" at bounding box center [476, 465] width 66 height 30
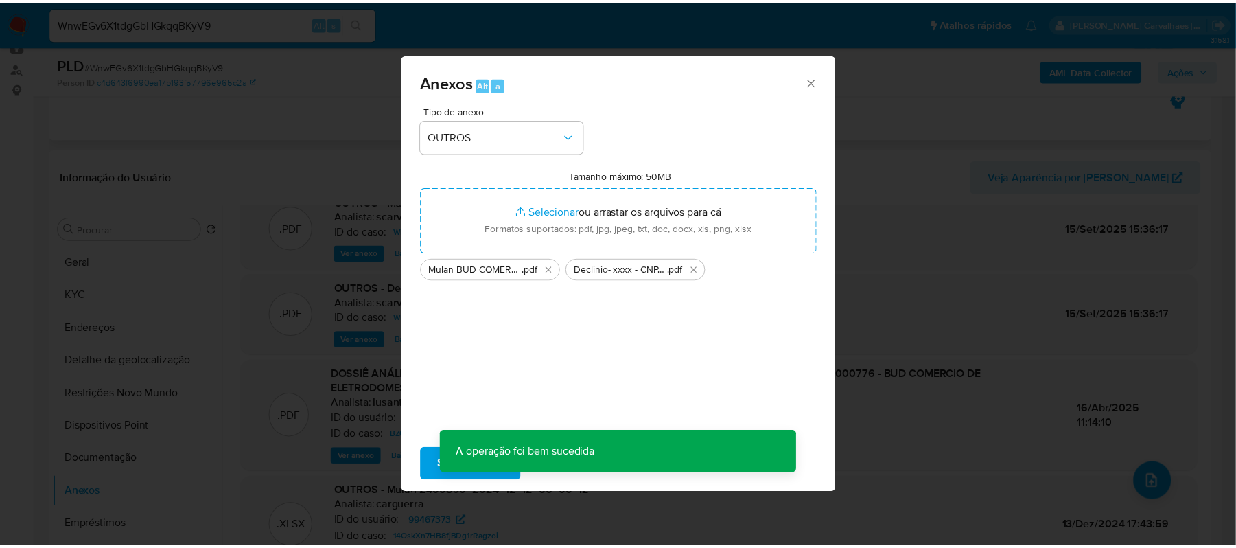
scroll to position [97, 0]
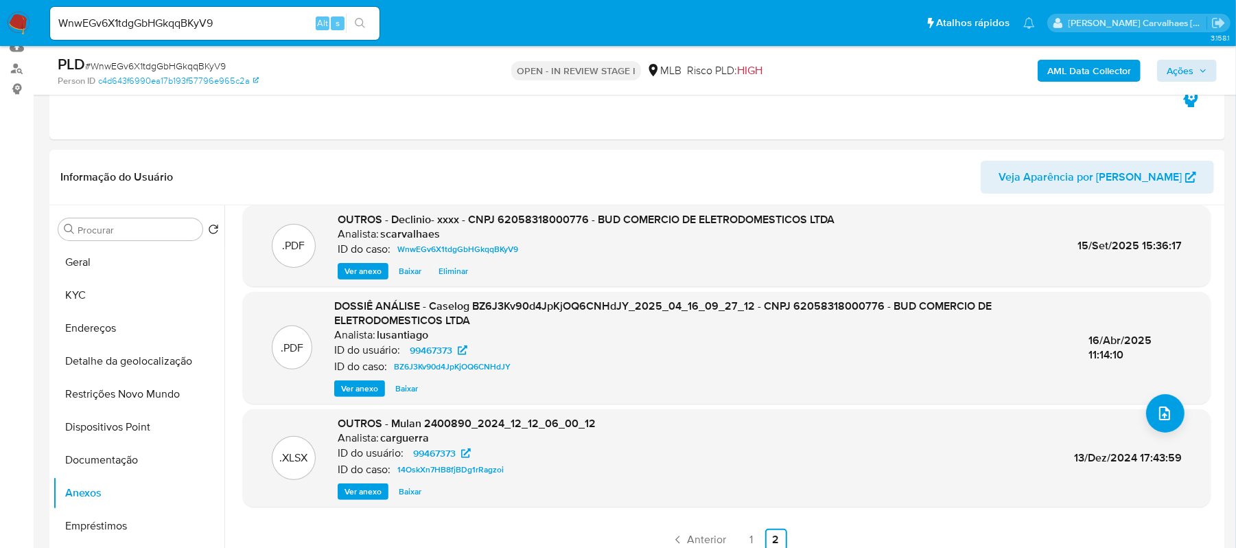
click at [1175, 72] on span "Ações" at bounding box center [1180, 71] width 27 height 22
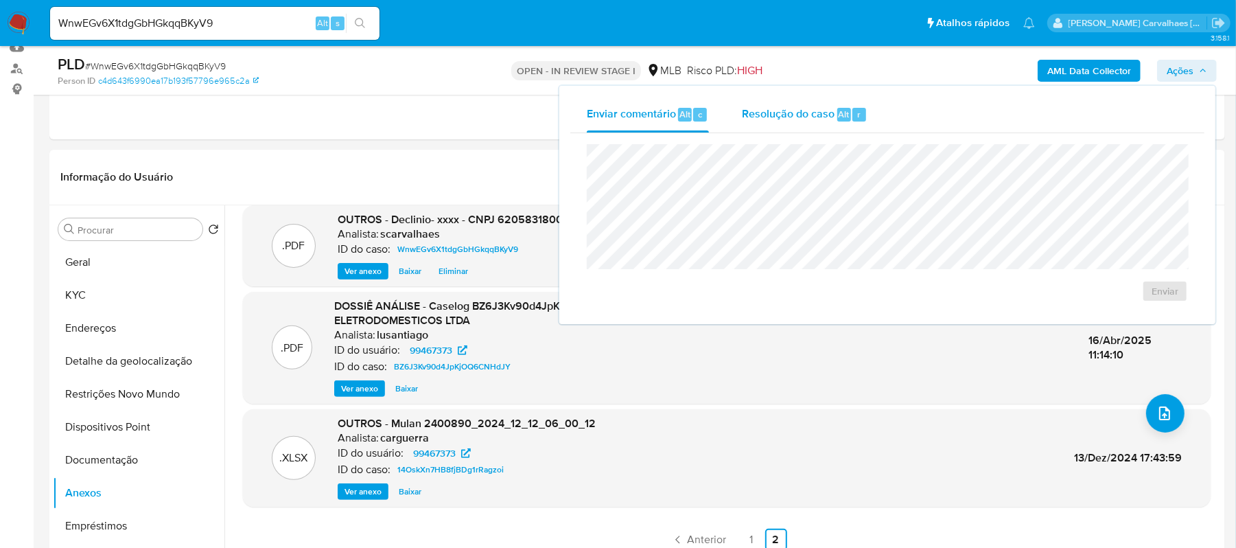
click at [794, 117] on span "Resolução do caso" at bounding box center [788, 114] width 93 height 16
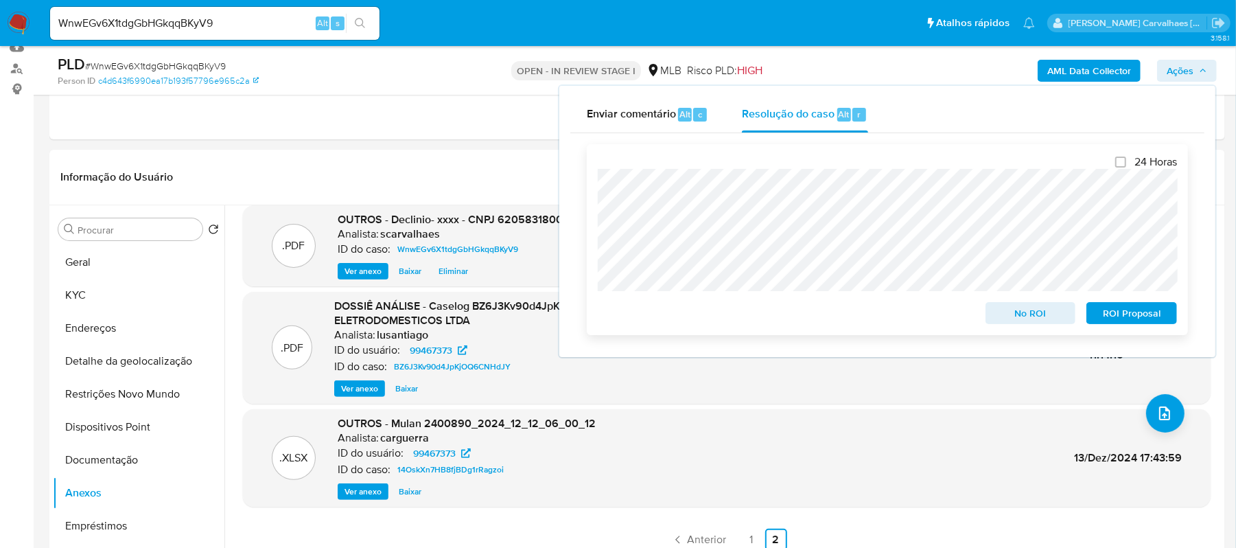
click at [1034, 316] on span "No ROI" at bounding box center [1030, 312] width 71 height 19
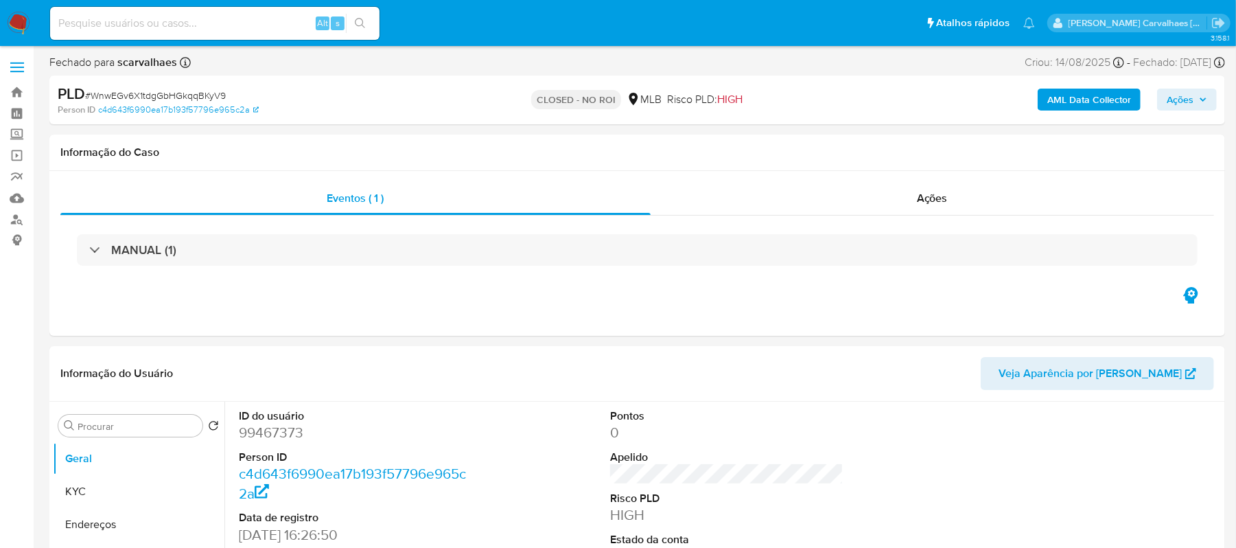
select select "10"
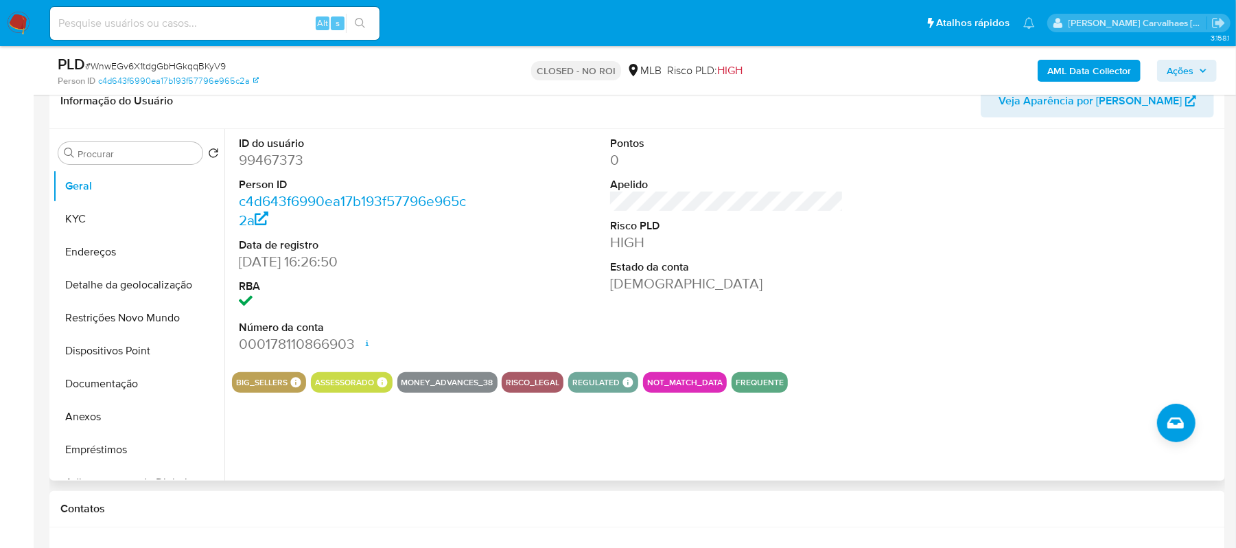
scroll to position [183, 0]
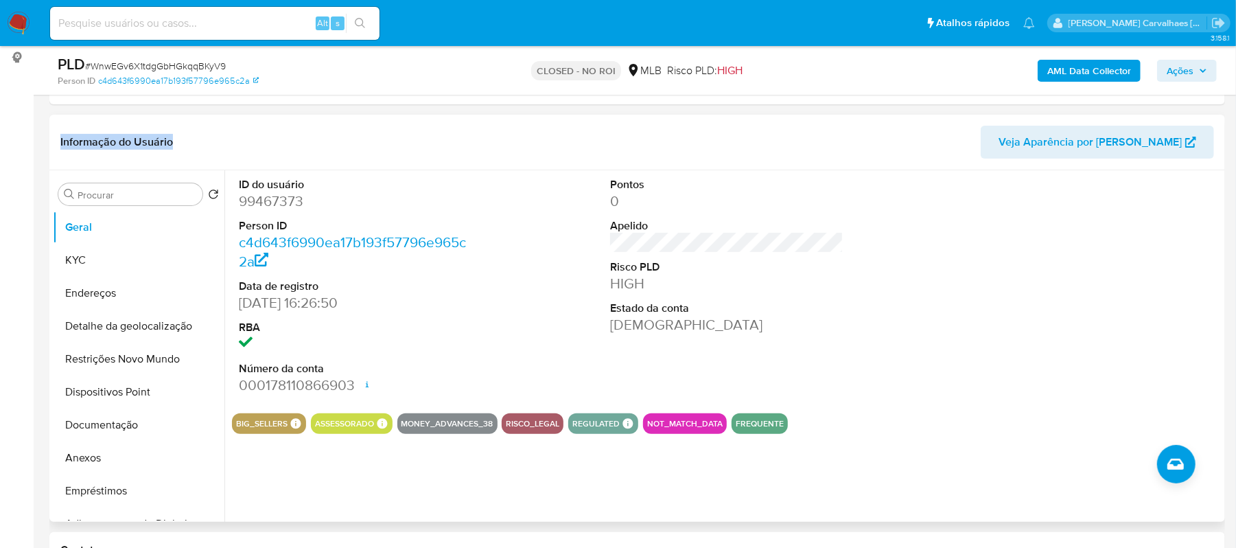
drag, startPoint x: 40, startPoint y: 105, endPoint x: 227, endPoint y: 160, distance: 194.6
click at [165, 266] on button "KYC" at bounding box center [133, 260] width 161 height 33
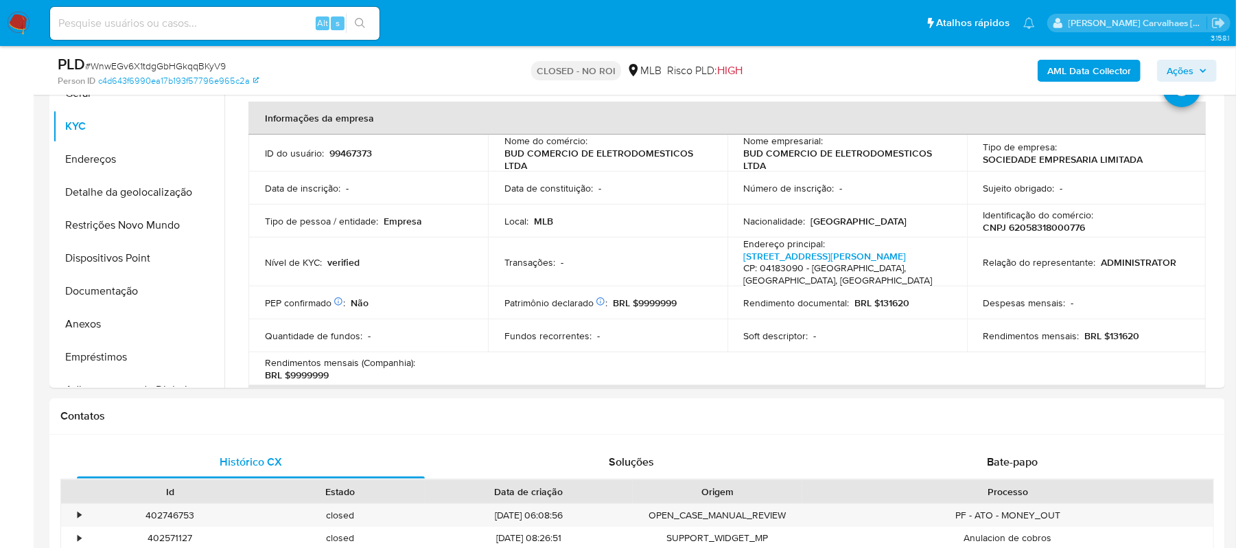
scroll to position [325, 0]
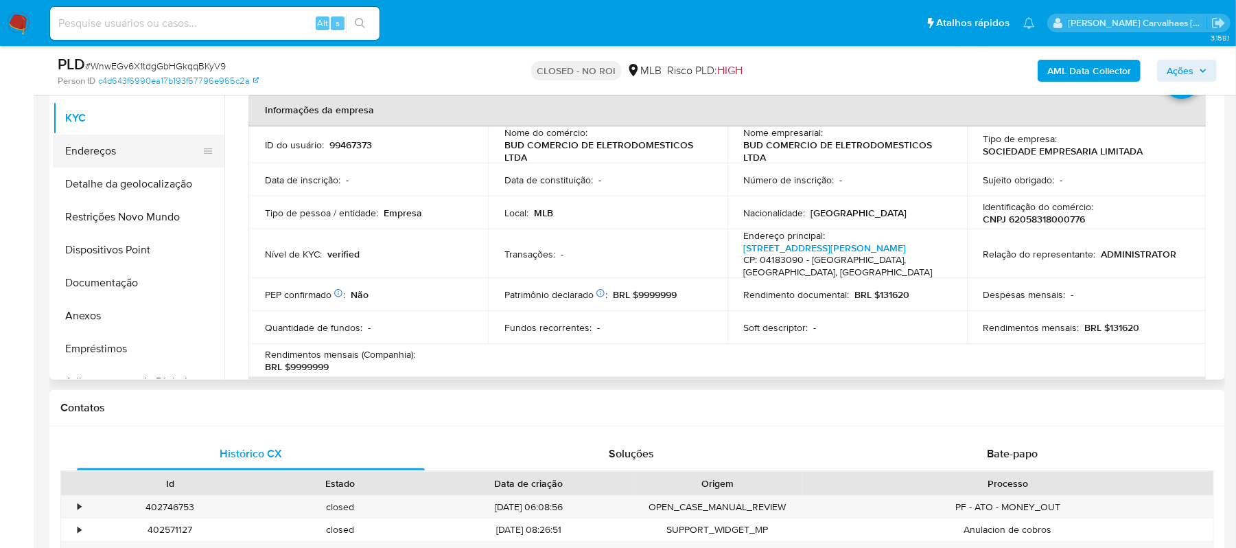
click at [143, 154] on button "Endereços" at bounding box center [133, 151] width 161 height 33
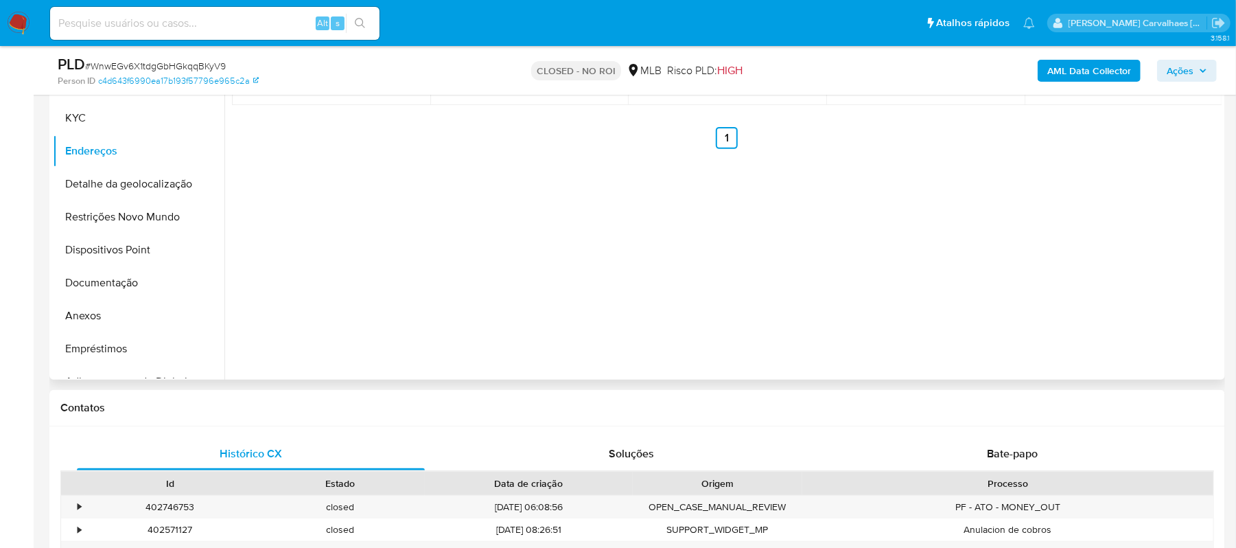
scroll to position [233, 0]
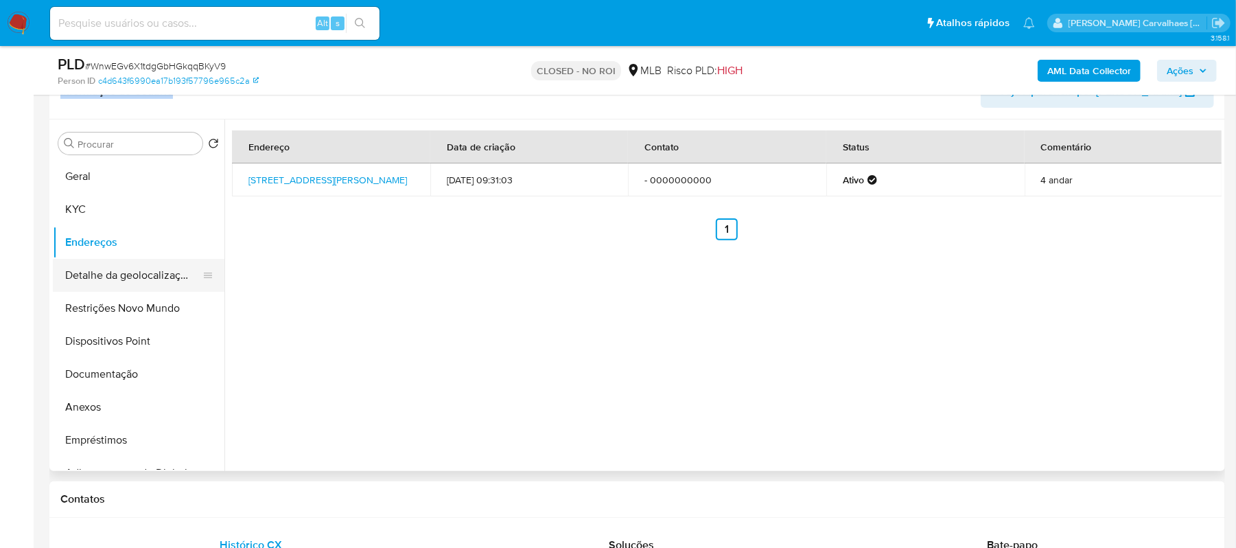
click at [154, 279] on button "Detalhe da geolocalização" at bounding box center [133, 275] width 161 height 33
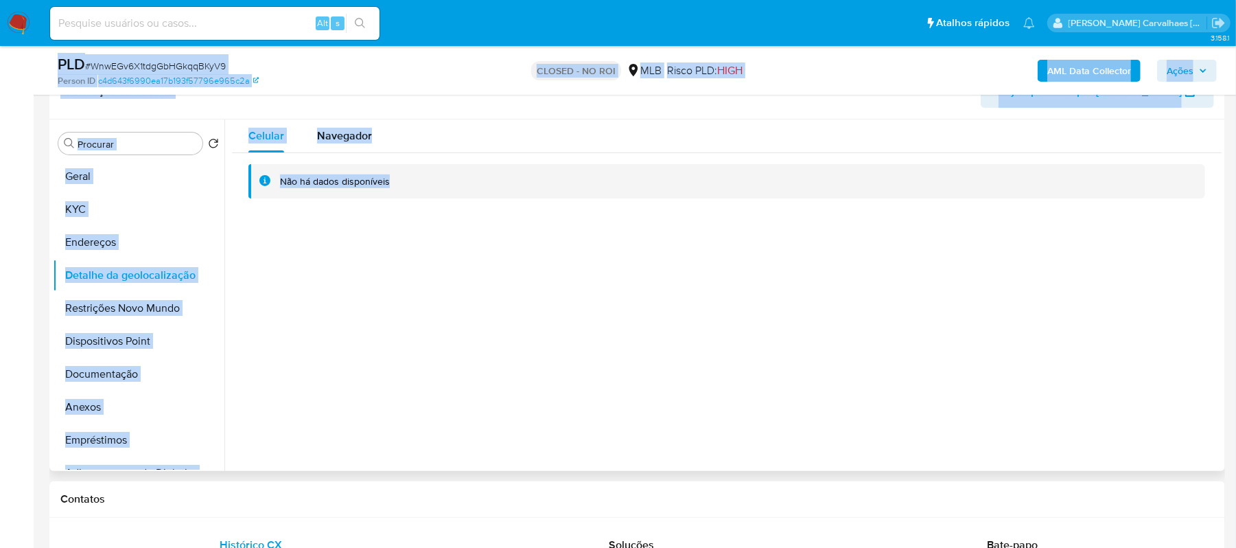
drag, startPoint x: 40, startPoint y: 47, endPoint x: 493, endPoint y: 185, distance: 473.6
click at [133, 311] on button "Restrições Novo Mundo" at bounding box center [133, 308] width 161 height 33
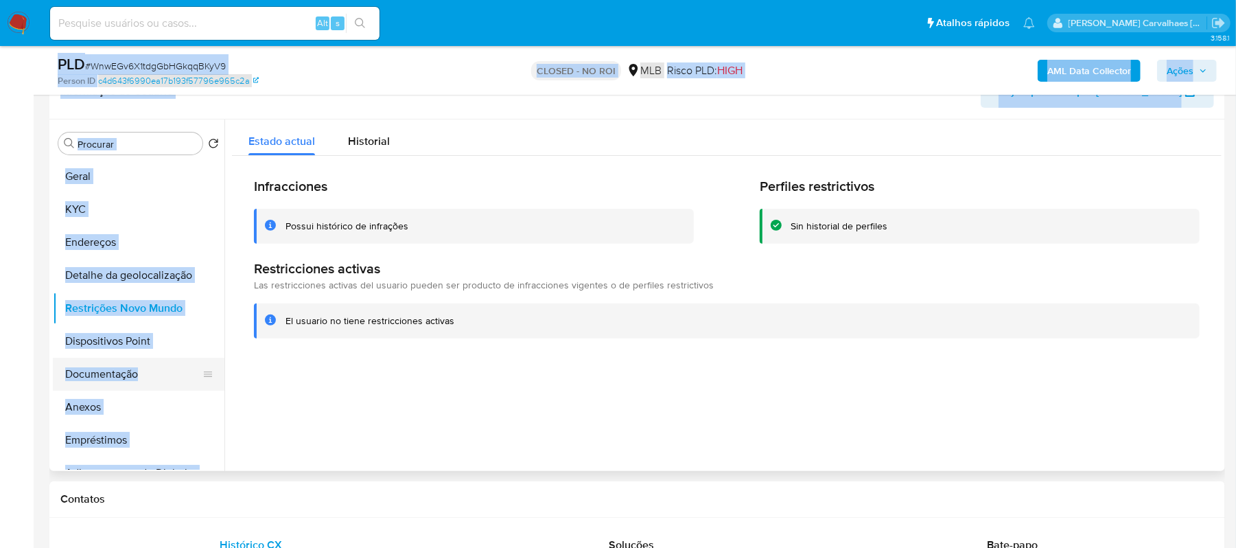
click at [172, 382] on button "Documentação" at bounding box center [133, 374] width 161 height 33
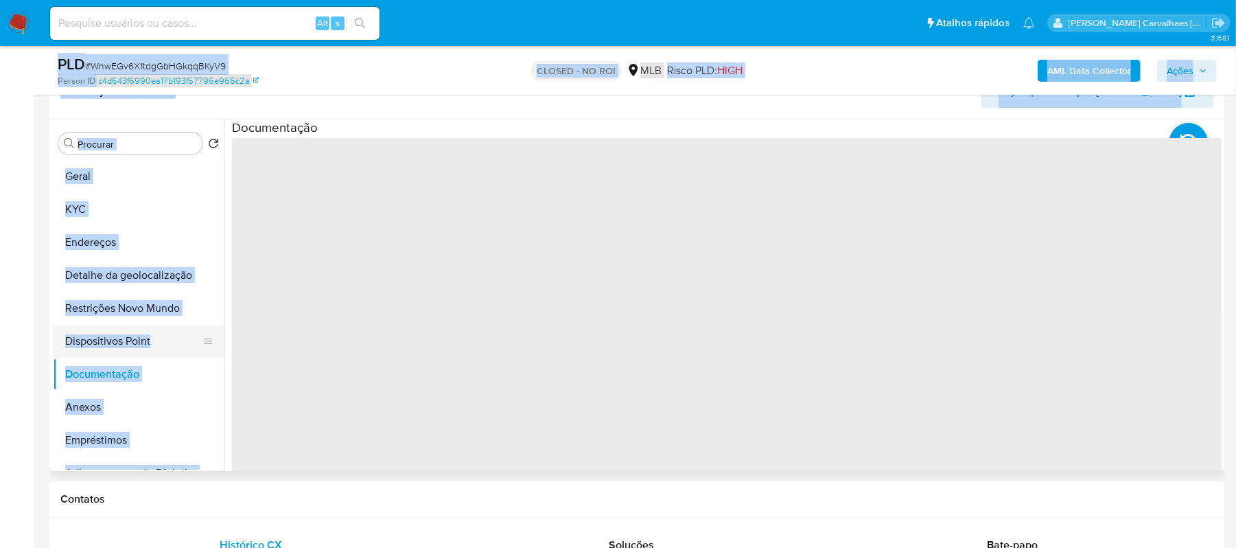
click at [140, 344] on button "Dispositivos Point" at bounding box center [133, 341] width 161 height 33
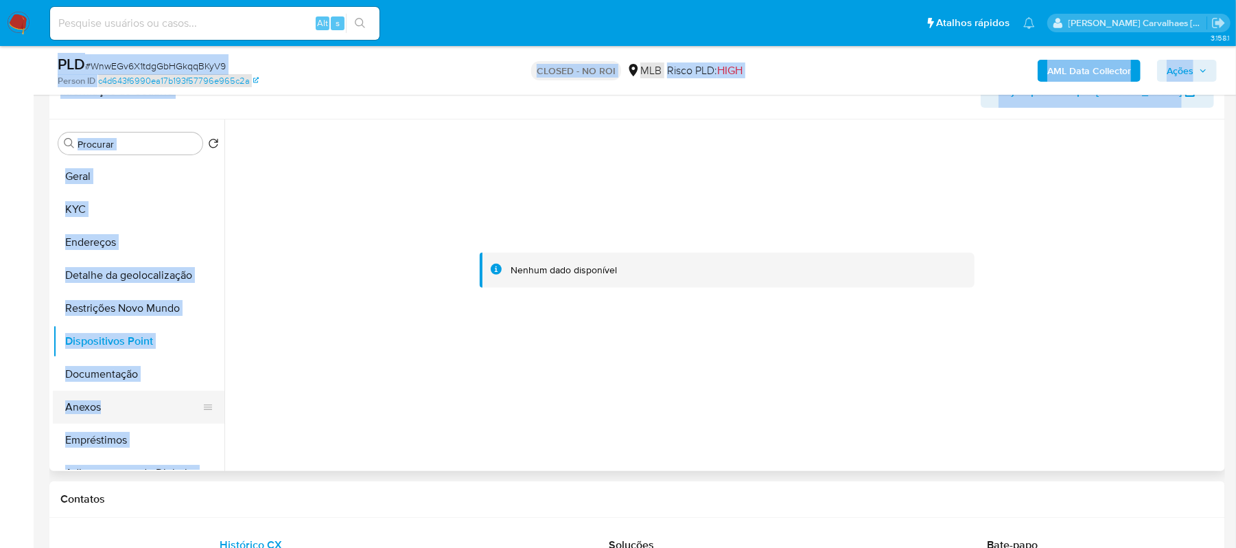
click at [160, 409] on button "Anexos" at bounding box center [133, 407] width 161 height 33
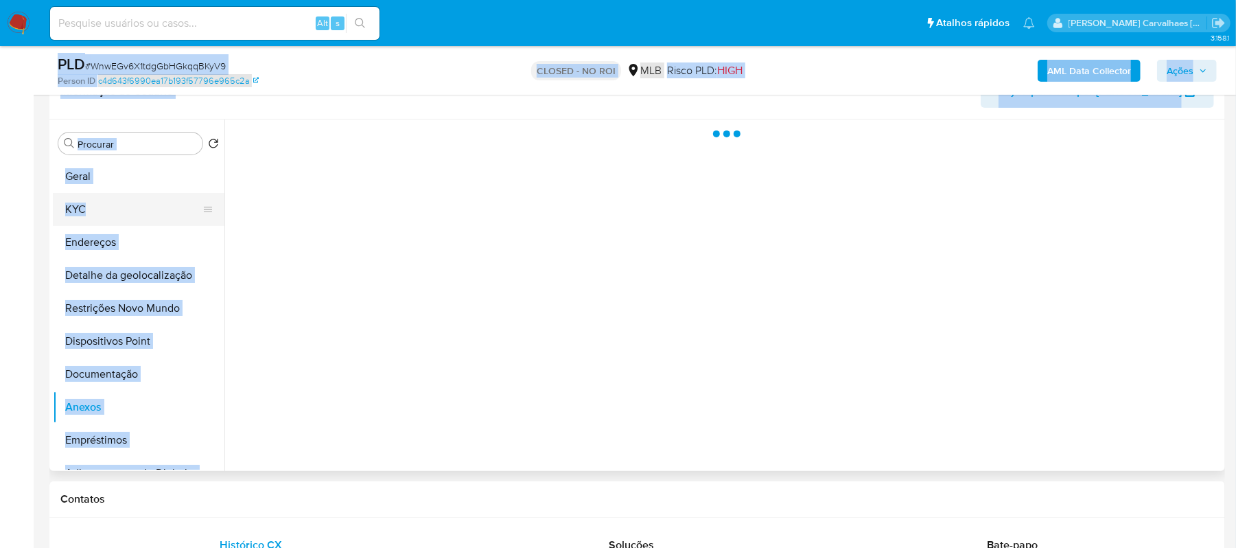
click at [91, 203] on button "KYC" at bounding box center [133, 209] width 161 height 33
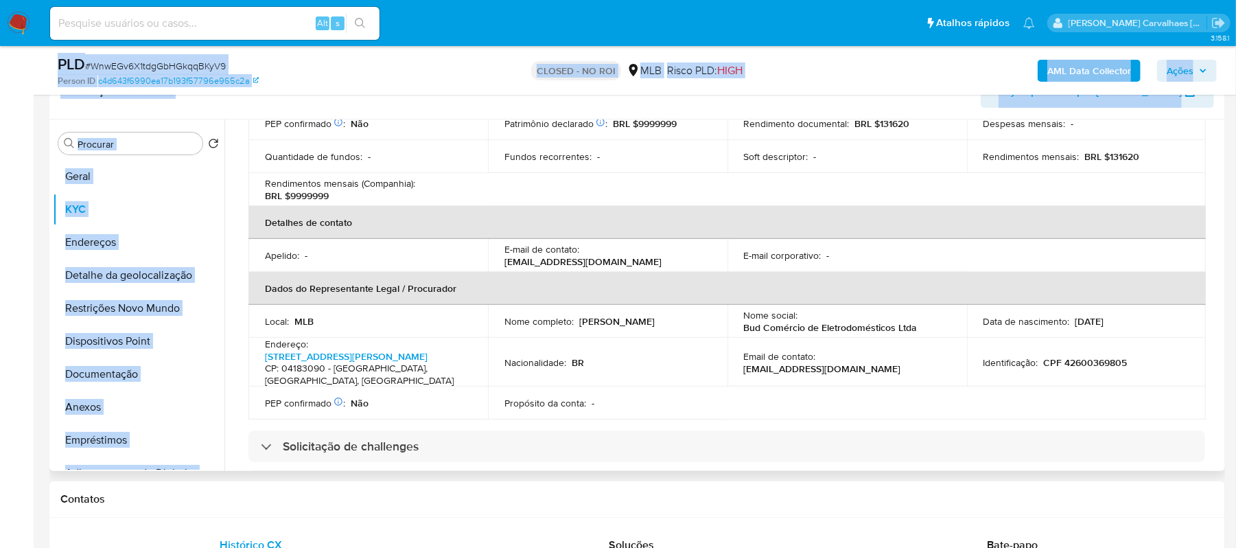
scroll to position [275, 0]
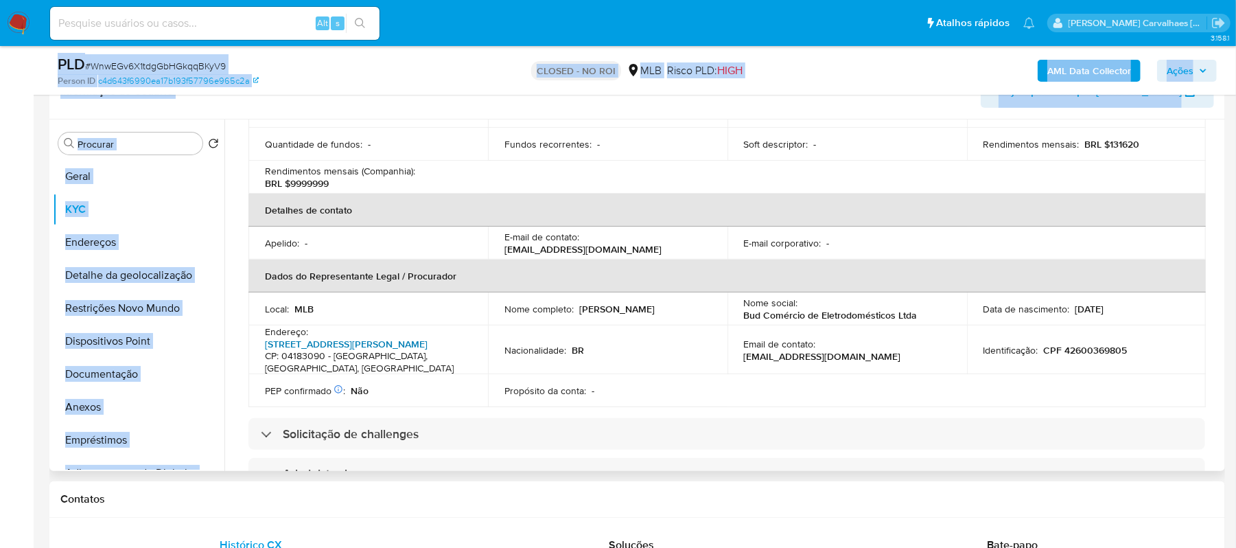
click at [343, 337] on link "[STREET_ADDRESS][PERSON_NAME]" at bounding box center [346, 344] width 163 height 14
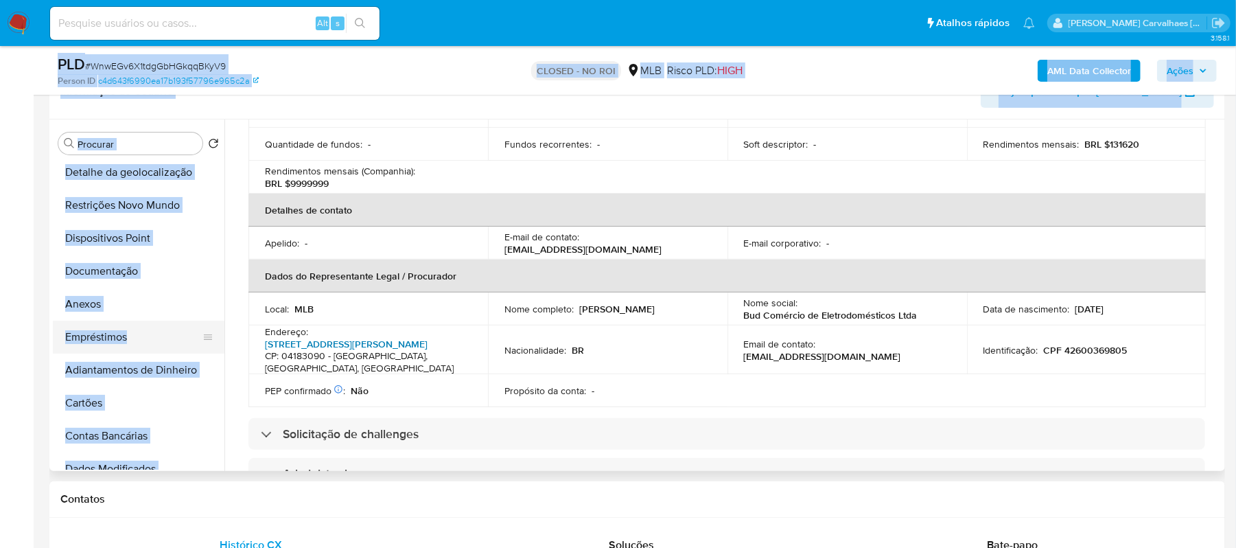
scroll to position [91, 0]
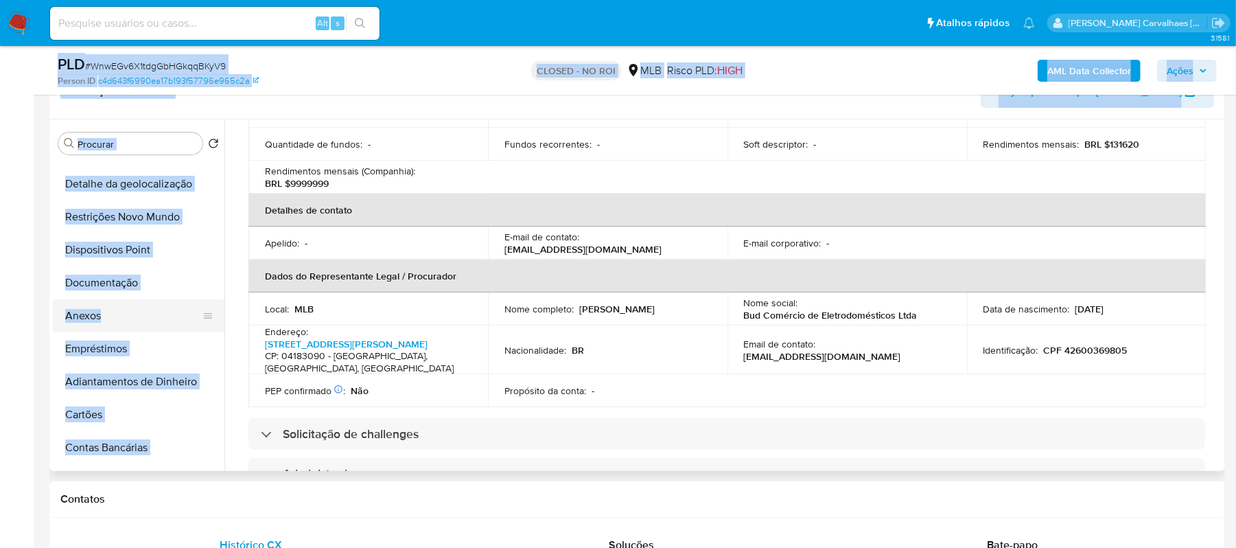
click at [86, 313] on button "Anexos" at bounding box center [133, 315] width 161 height 33
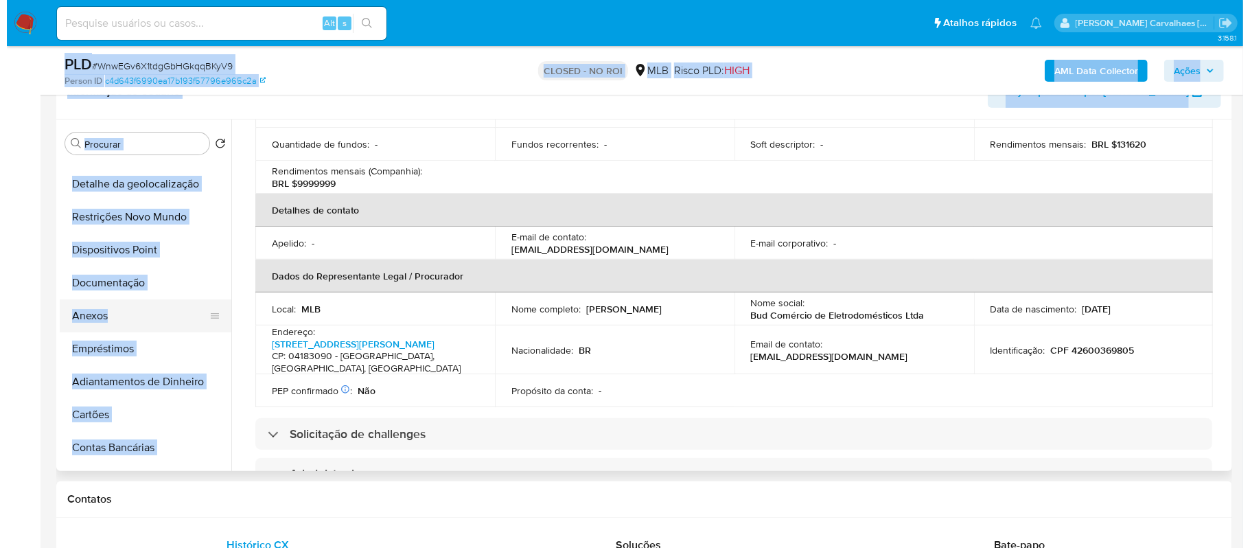
scroll to position [0, 0]
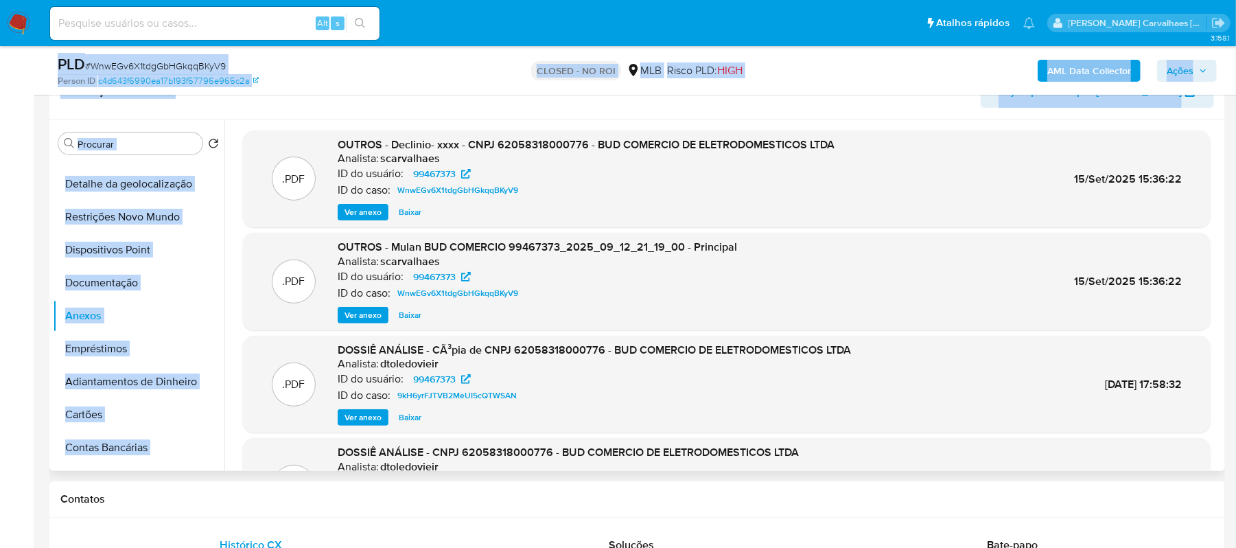
click at [366, 211] on span "Ver anexo" at bounding box center [363, 212] width 37 height 14
click at [366, 211] on div "Ver anexo Baixar" at bounding box center [586, 212] width 497 height 16
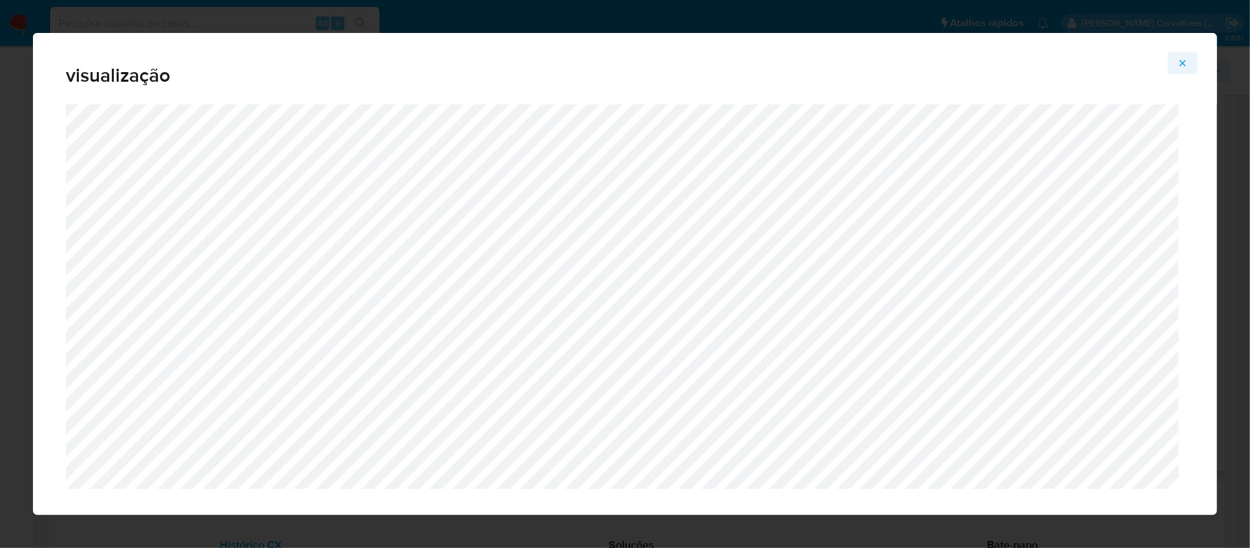
click at [1189, 61] on button "Attachment preview" at bounding box center [1183, 63] width 30 height 22
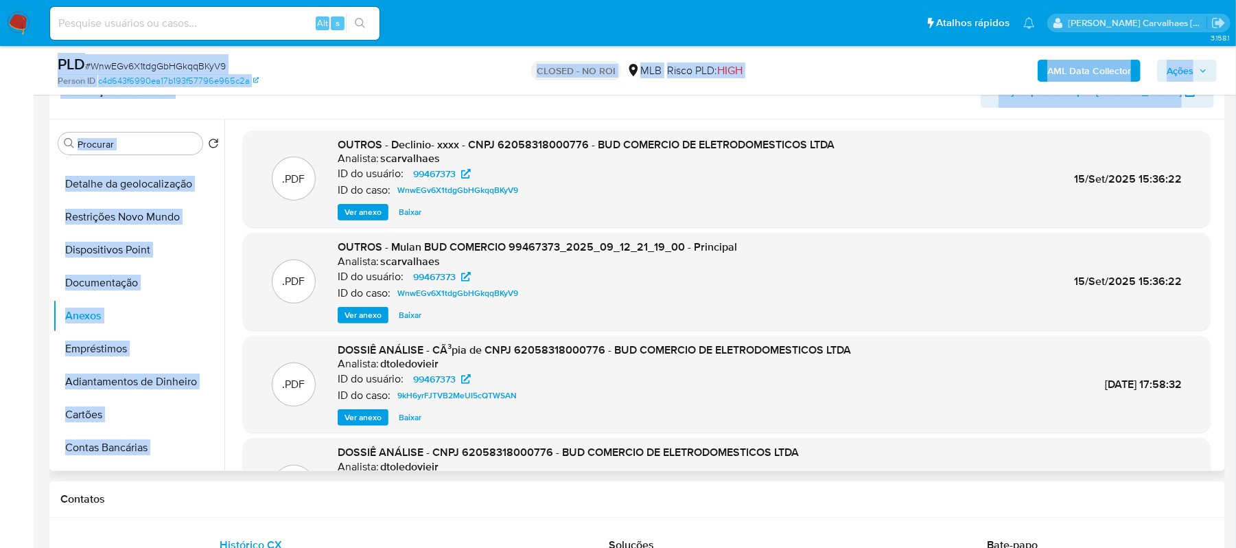
click at [362, 410] on span "Ver anexo" at bounding box center [363, 417] width 37 height 14
click at [362, 410] on div "Ver anexo Baixar" at bounding box center [594, 417] width 513 height 16
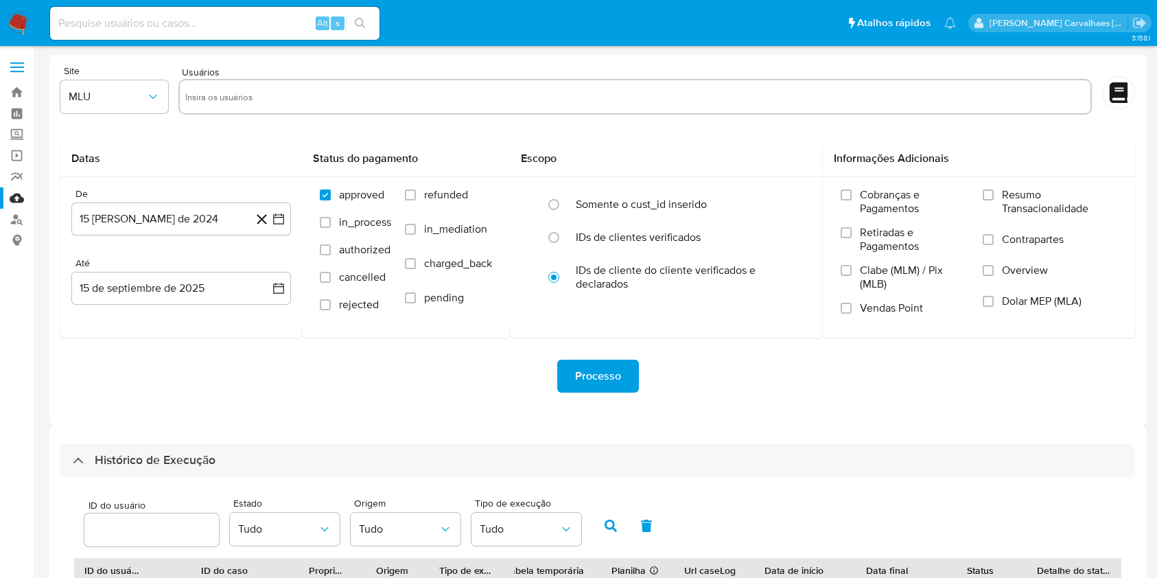
select select "20"
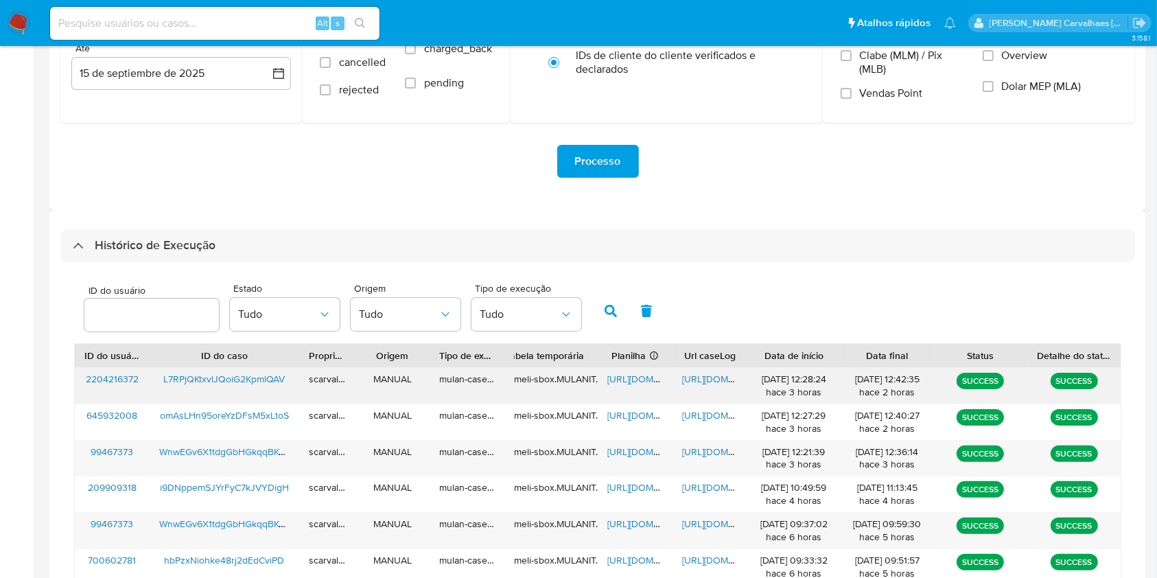
scroll to position [307, 0]
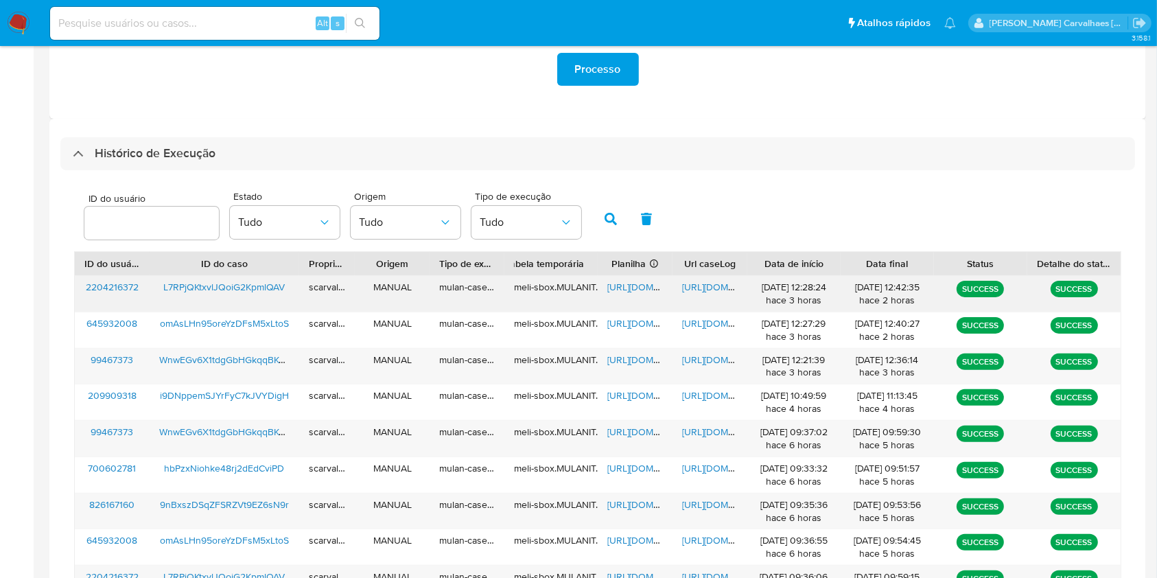
click at [697, 281] on span "[URL][DOMAIN_NAME]" at bounding box center [729, 287] width 95 height 14
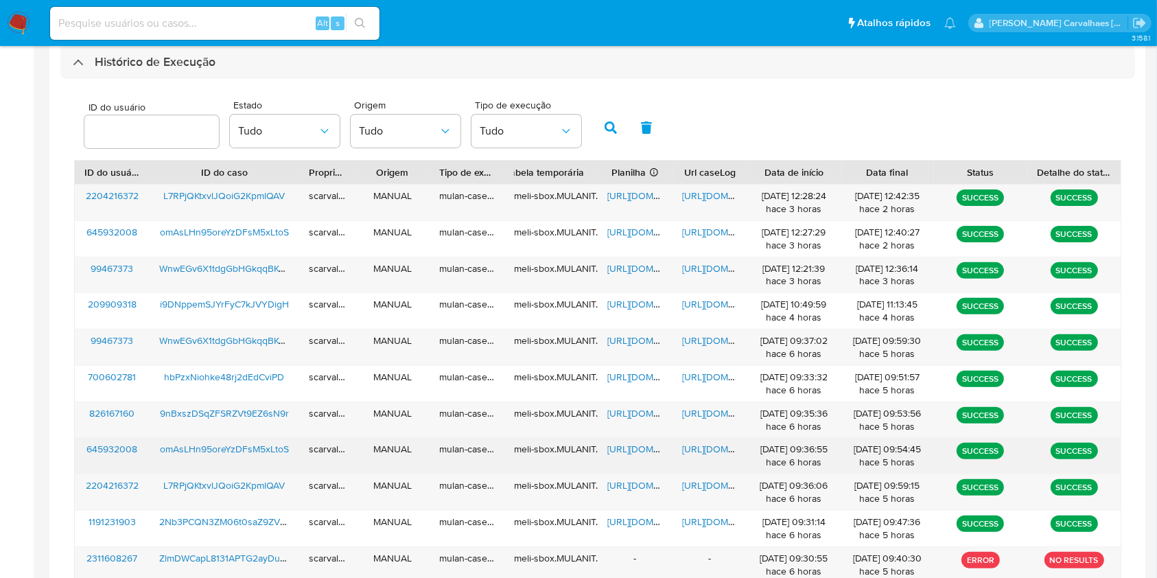
scroll to position [489, 0]
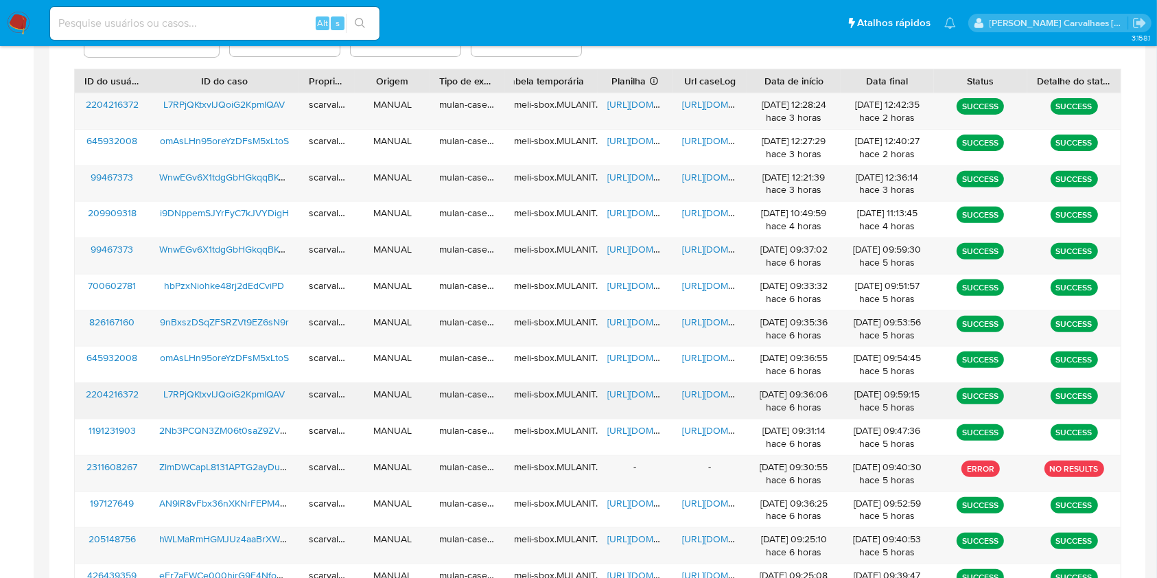
click at [697, 395] on span "[URL][DOMAIN_NAME]" at bounding box center [729, 394] width 95 height 14
click at [636, 395] on span "[URL][DOMAIN_NAME]" at bounding box center [654, 394] width 95 height 14
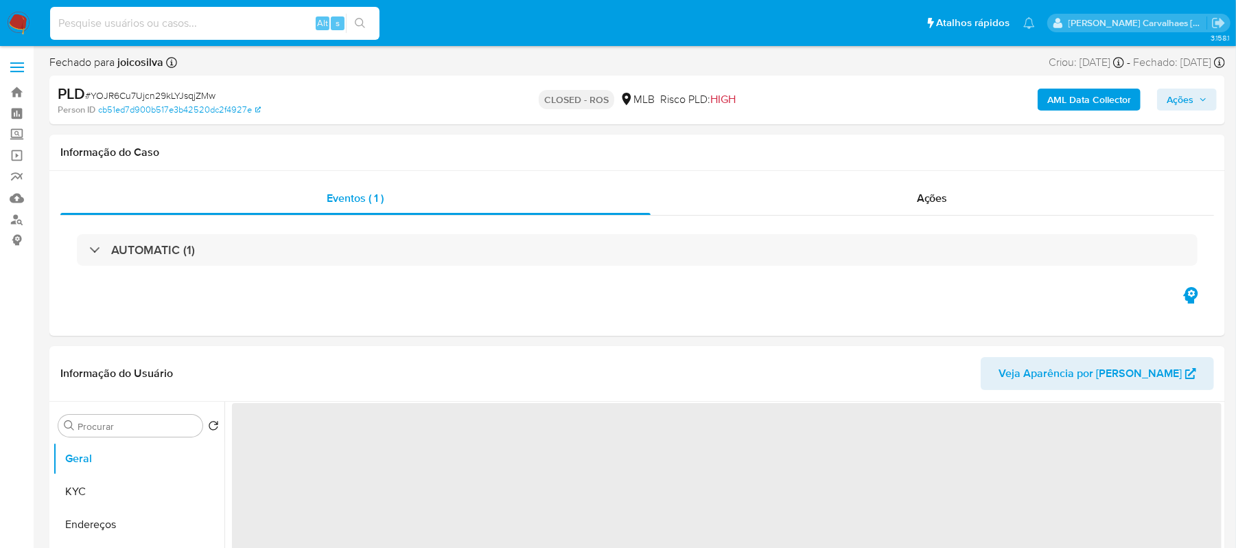
select select "10"
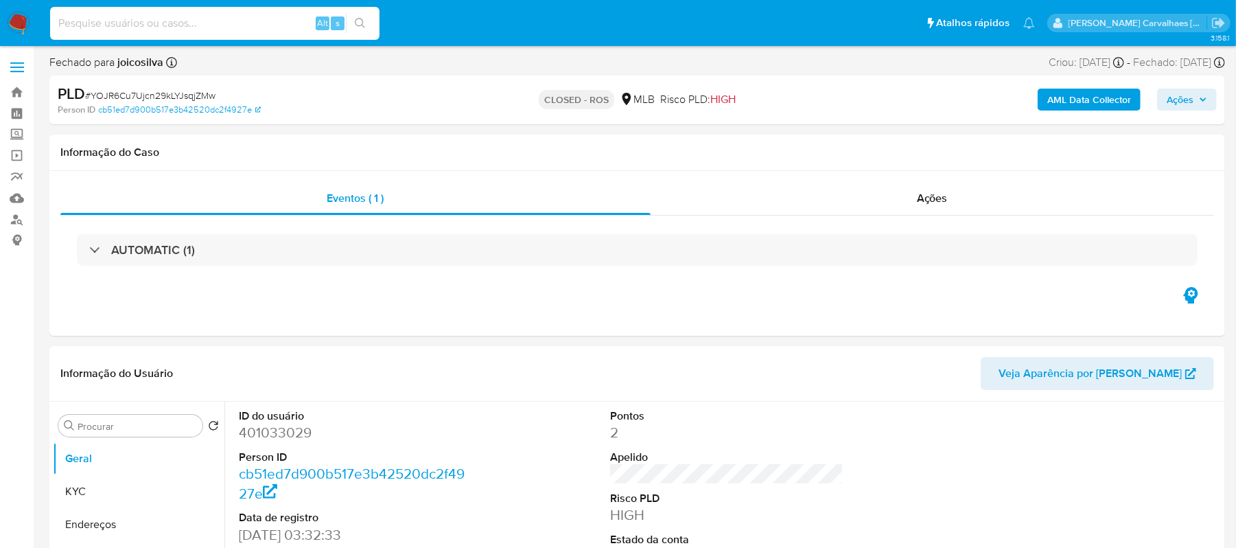
paste input "56058960000167"
click at [369, 23] on button "search-icon" at bounding box center [360, 23] width 28 height 19
drag, startPoint x: 177, startPoint y: 23, endPoint x: 0, endPoint y: 23, distance: 177.1
click at [0, 23] on nav "Pausado Ver notificaciones 56058960000167 Alt s Atalhos rápidos Presiona las si…" at bounding box center [618, 23] width 1236 height 46
paste input "L7RPjQKtxvlJQoiG2KpmlQAV"
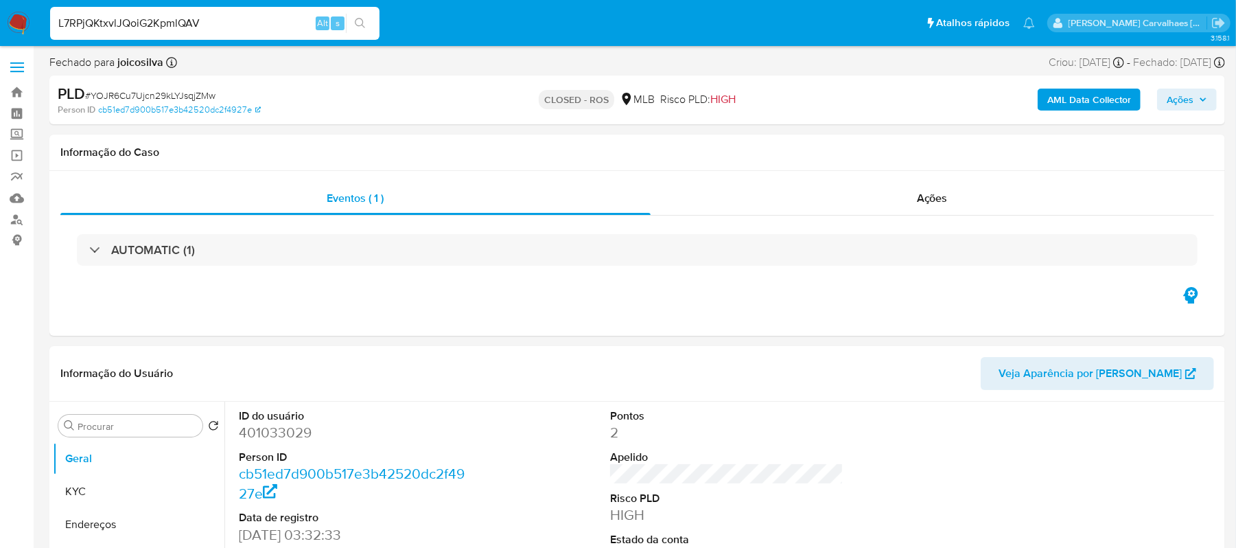
type input "L7RPjQKtxvlJQoiG2KpmlQAV"
click at [360, 23] on icon "search-icon" at bounding box center [360, 23] width 11 height 11
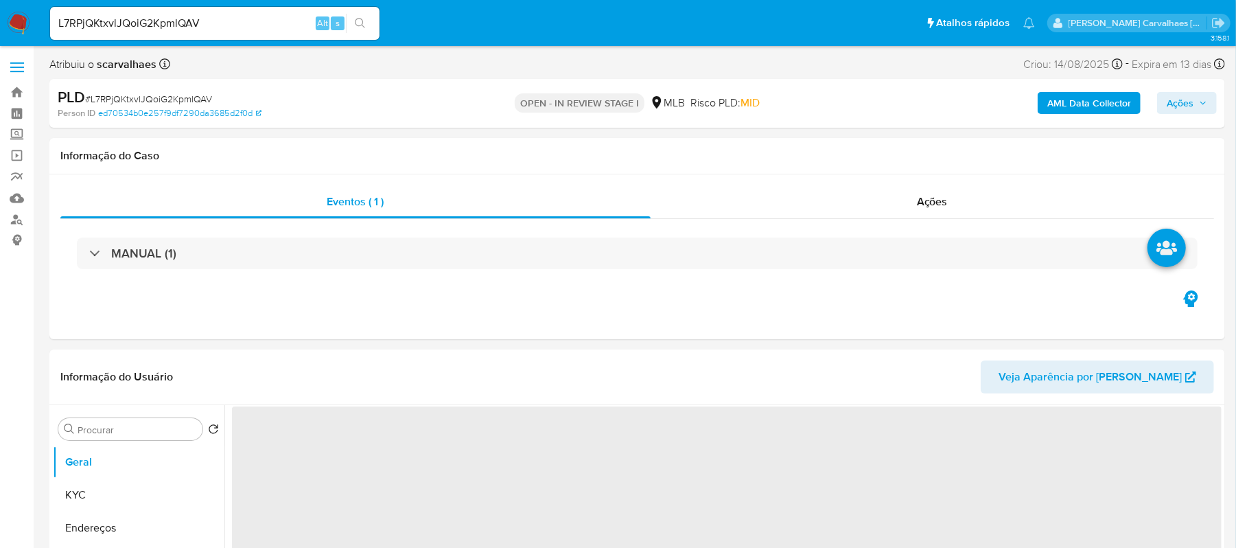
select select "10"
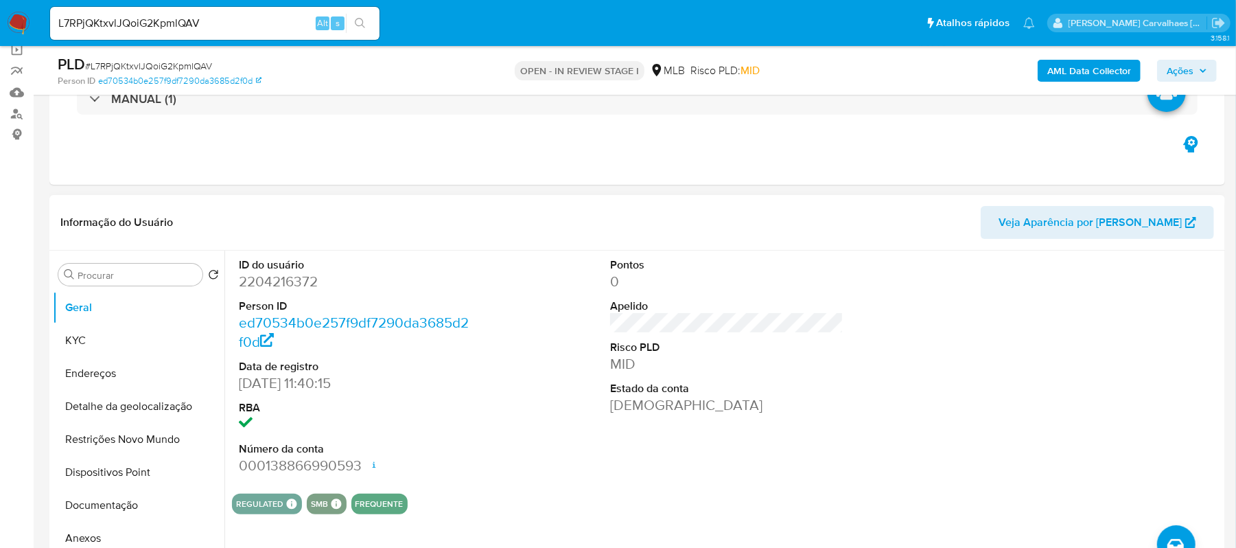
scroll to position [183, 0]
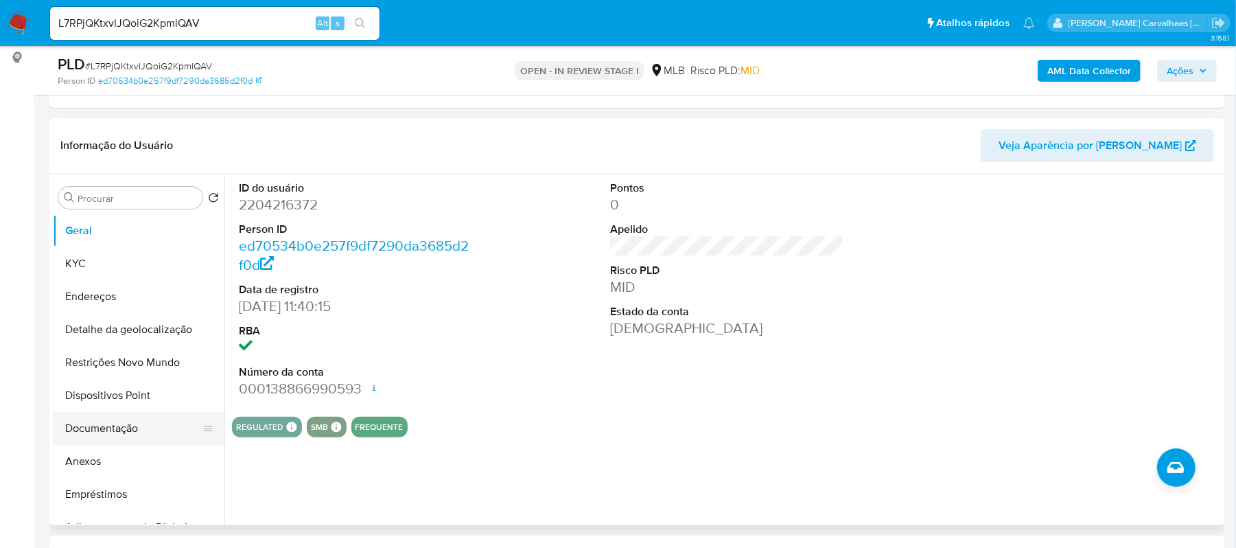
drag, startPoint x: 121, startPoint y: 426, endPoint x: 130, endPoint y: 424, distance: 9.8
click at [121, 426] on button "Documentação" at bounding box center [133, 428] width 161 height 33
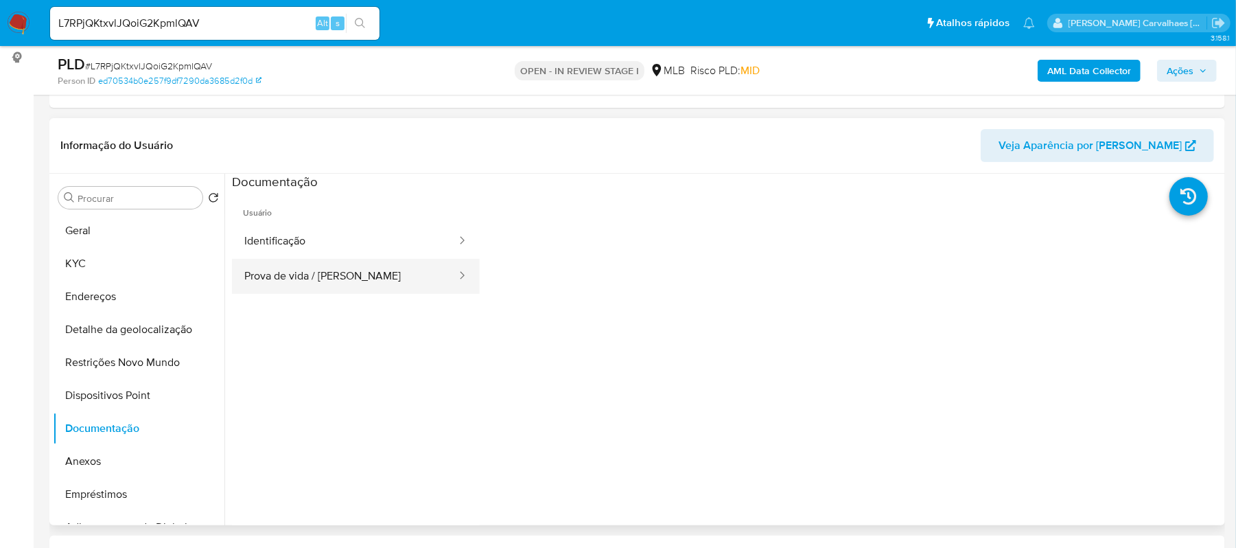
click at [365, 272] on button "Prova de vida / Selfie" at bounding box center [345, 276] width 226 height 35
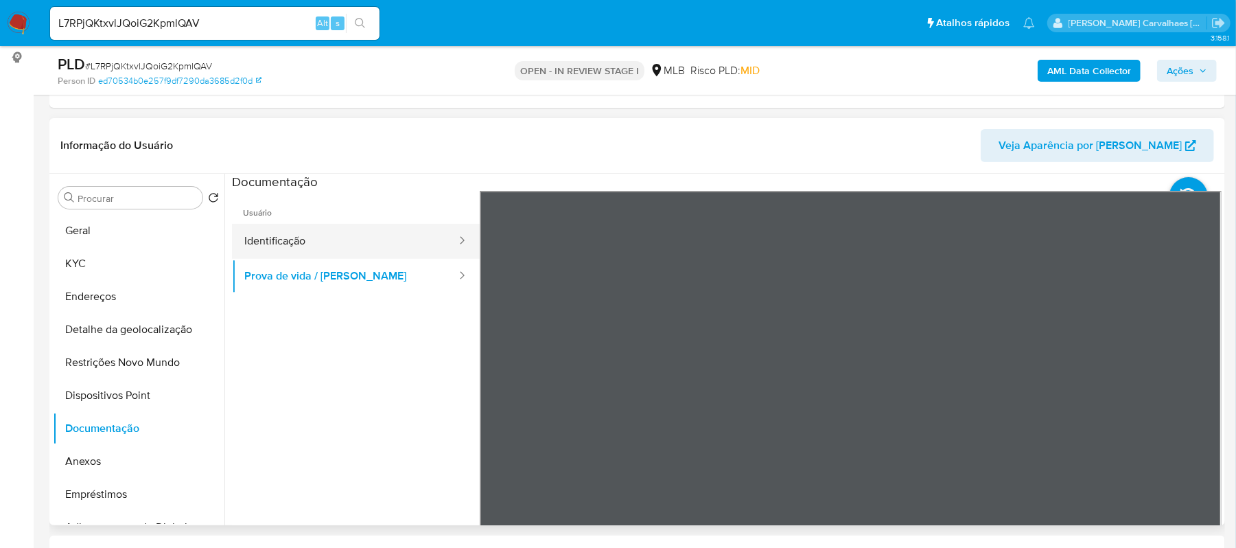
click at [325, 234] on button "Identificação" at bounding box center [345, 241] width 226 height 35
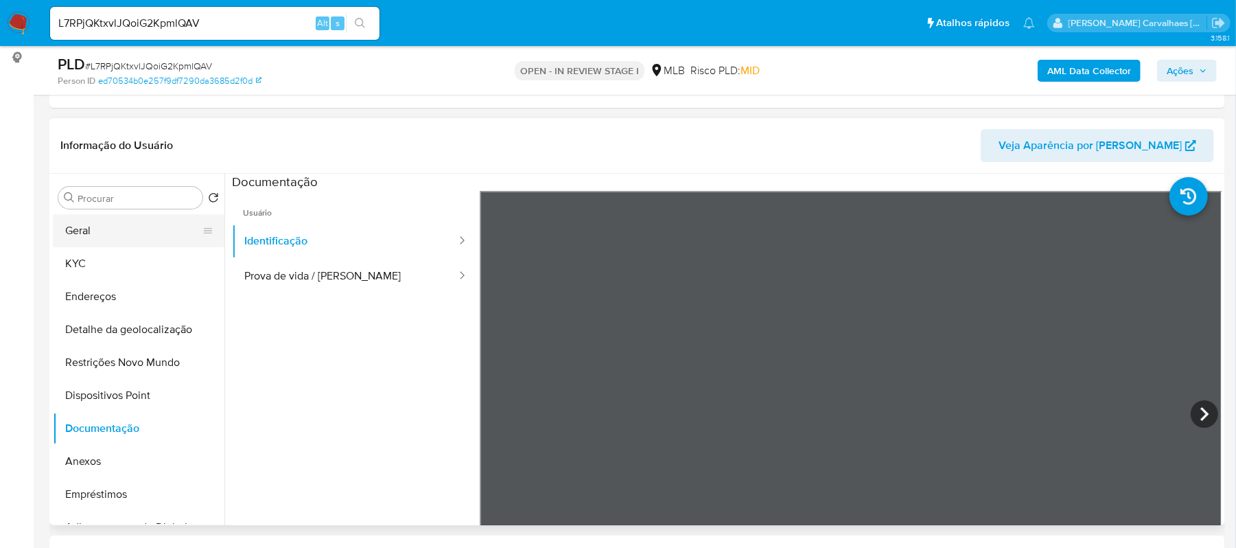
click at [136, 236] on button "Geral" at bounding box center [133, 230] width 161 height 33
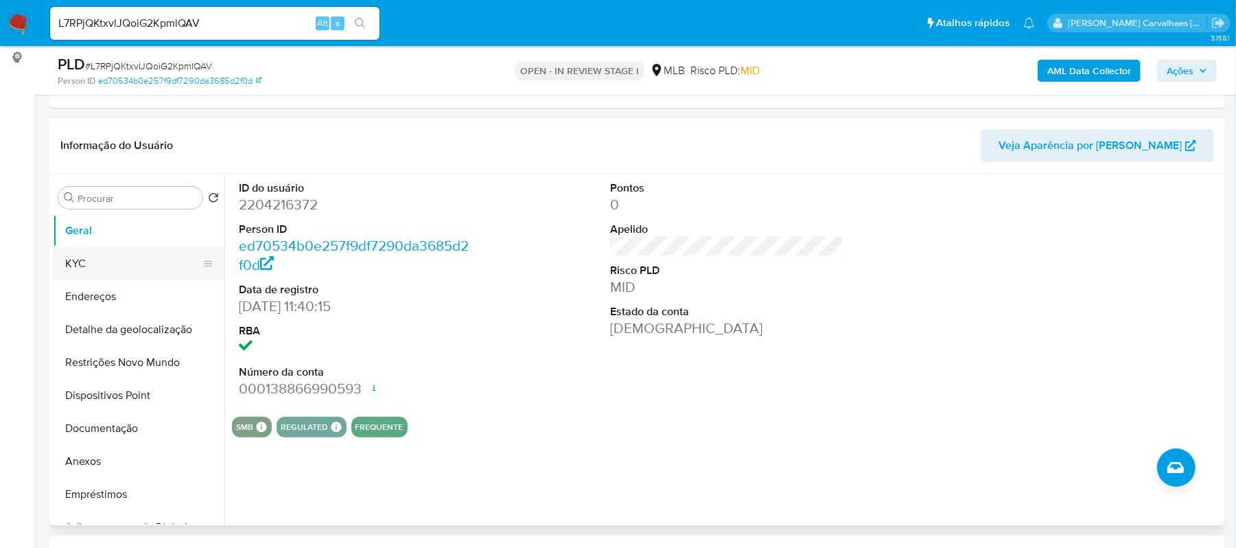
click at [91, 259] on button "KYC" at bounding box center [133, 263] width 161 height 33
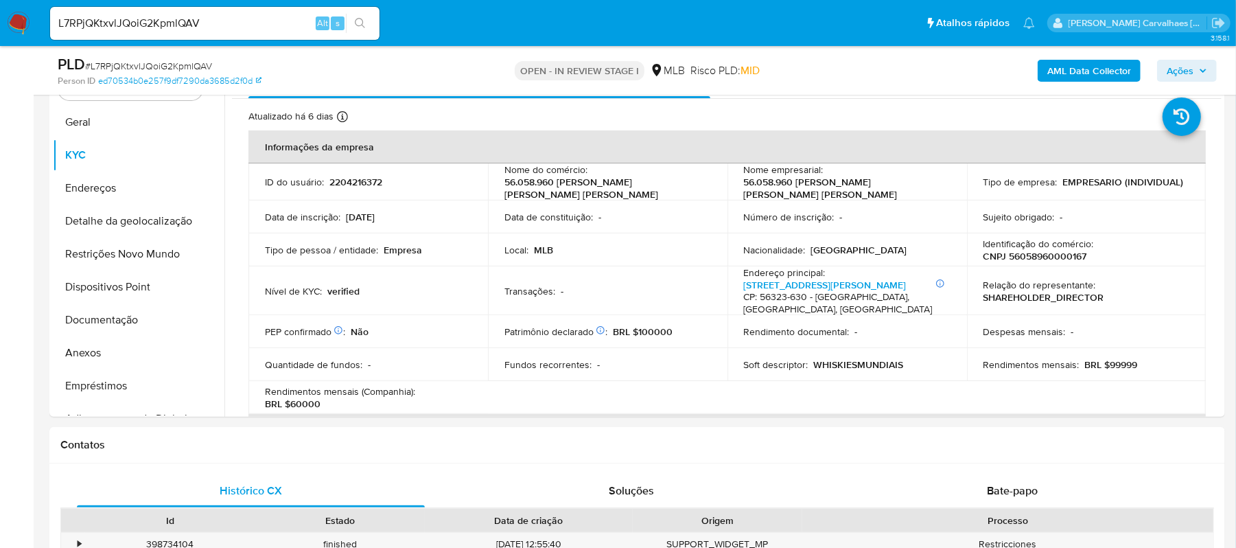
scroll to position [299, 0]
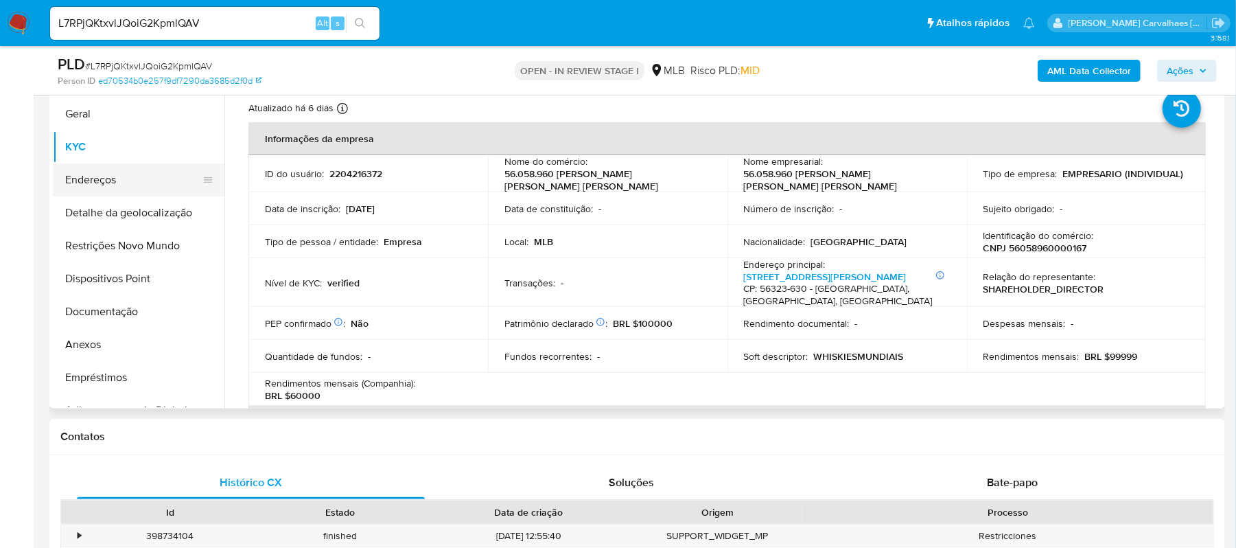
click at [143, 182] on button "Endereços" at bounding box center [133, 179] width 161 height 33
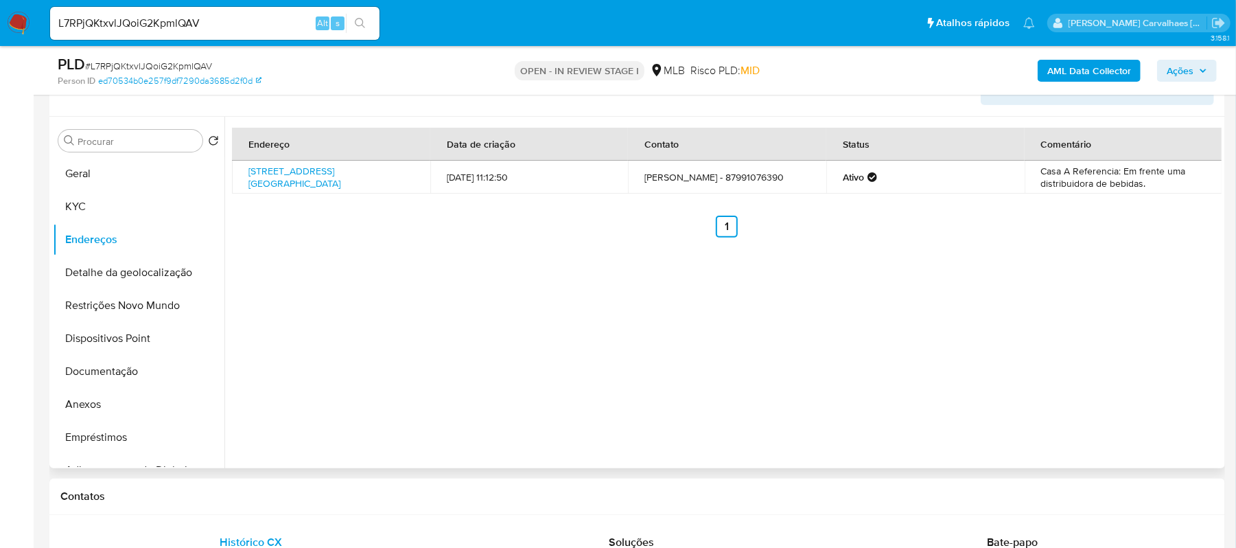
scroll to position [207, 0]
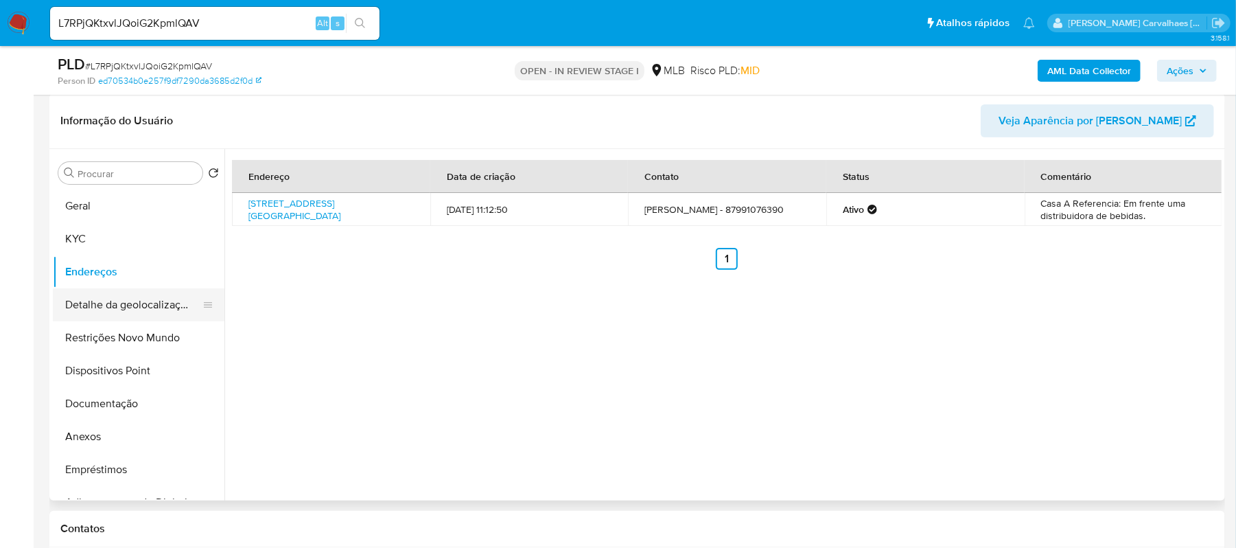
click at [128, 305] on button "Detalhe da geolocalização" at bounding box center [133, 304] width 161 height 33
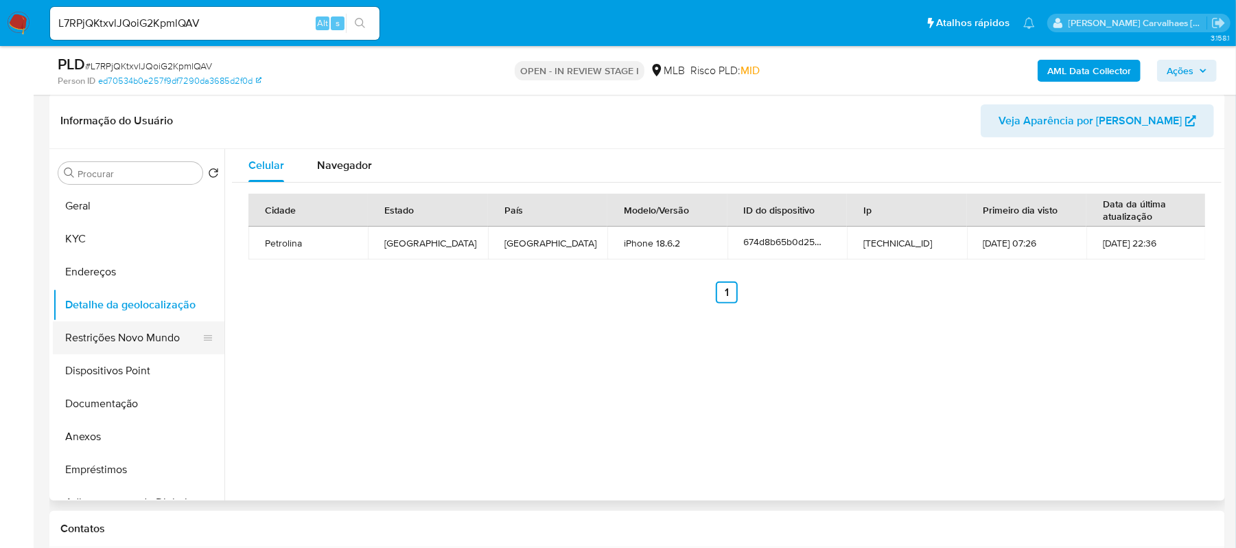
click at [118, 349] on button "Restrições Novo Mundo" at bounding box center [133, 337] width 161 height 33
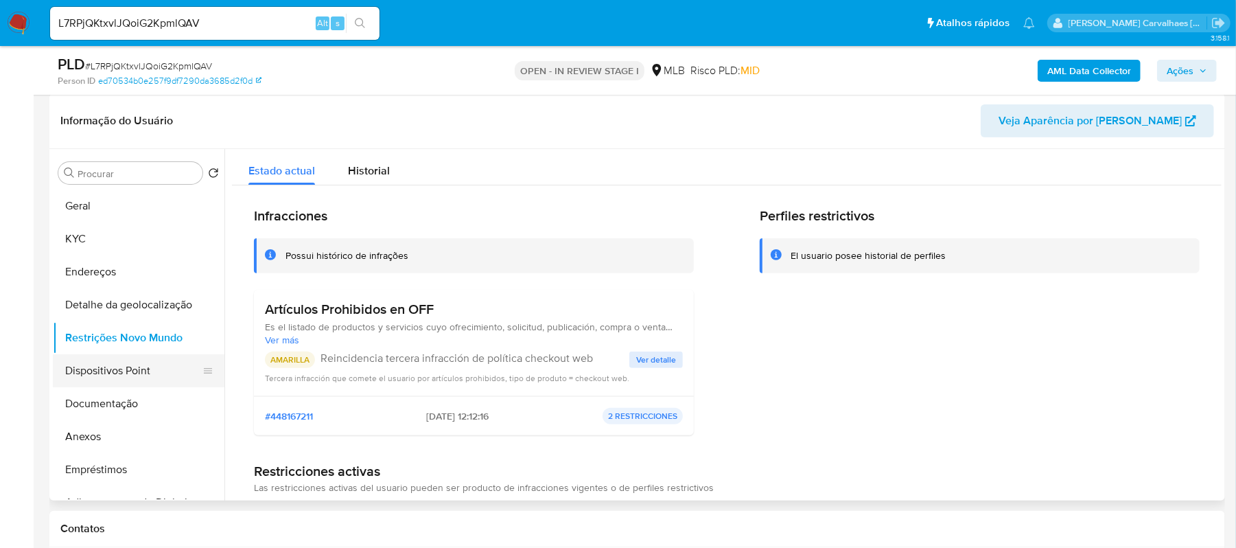
click at [132, 364] on button "Dispositivos Point" at bounding box center [133, 370] width 161 height 33
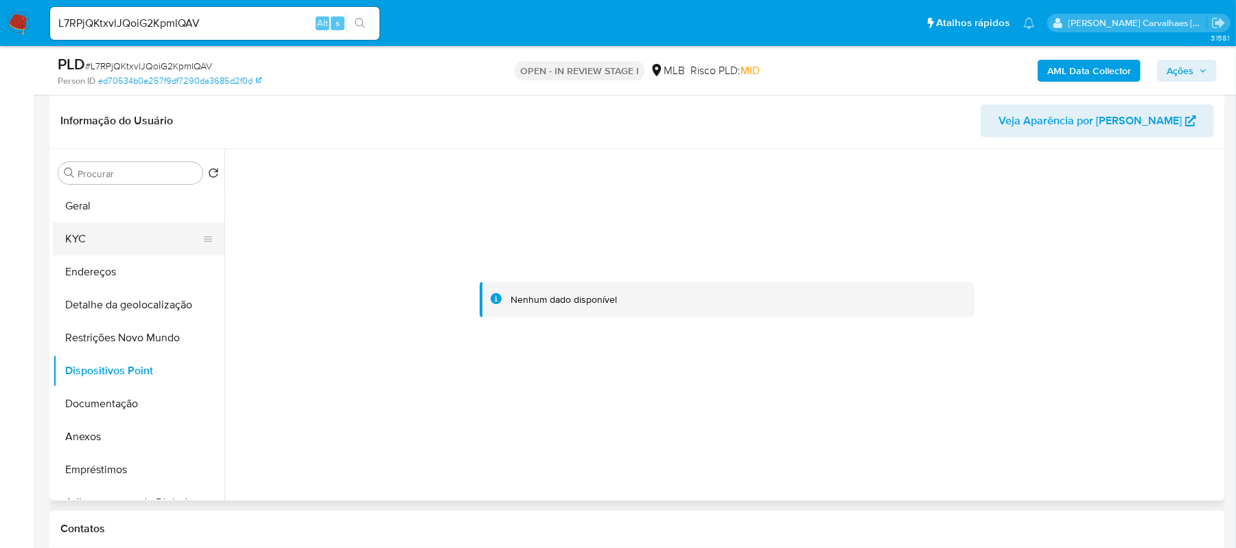
click at [116, 229] on button "KYC" at bounding box center [133, 238] width 161 height 33
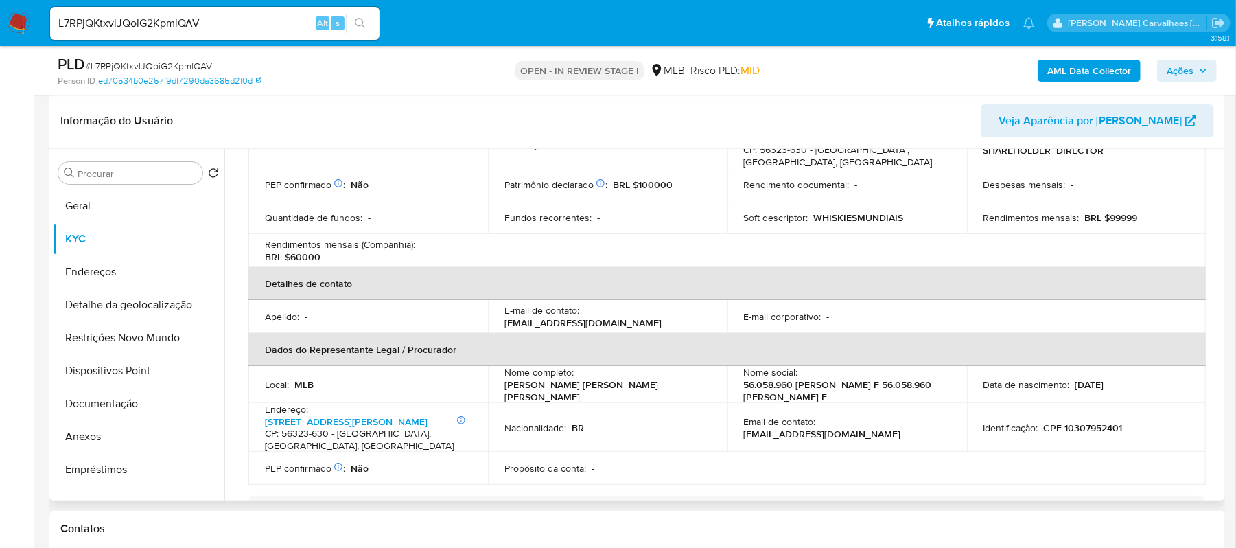
scroll to position [275, 0]
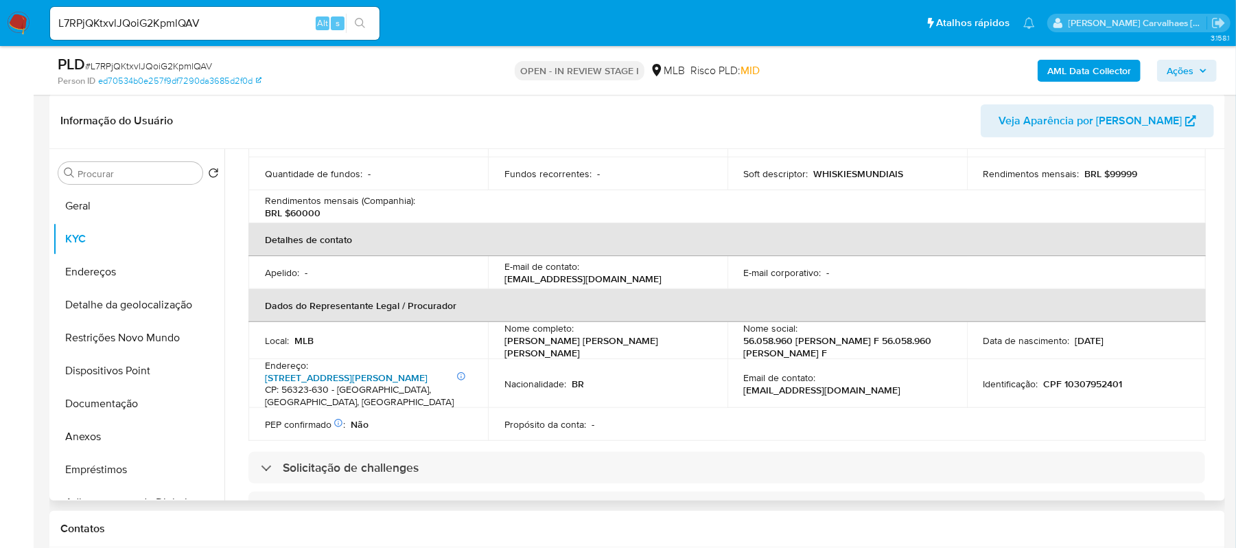
click at [335, 375] on link "Rua Da Fortuna 440A, Dom Avelar" at bounding box center [346, 378] width 163 height 14
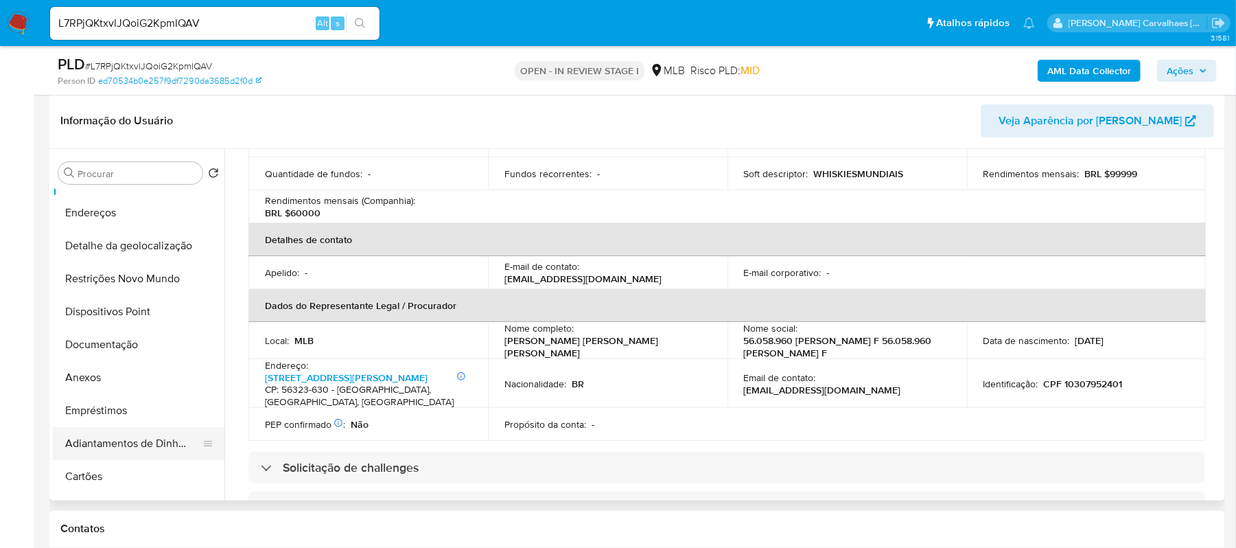
scroll to position [91, 0]
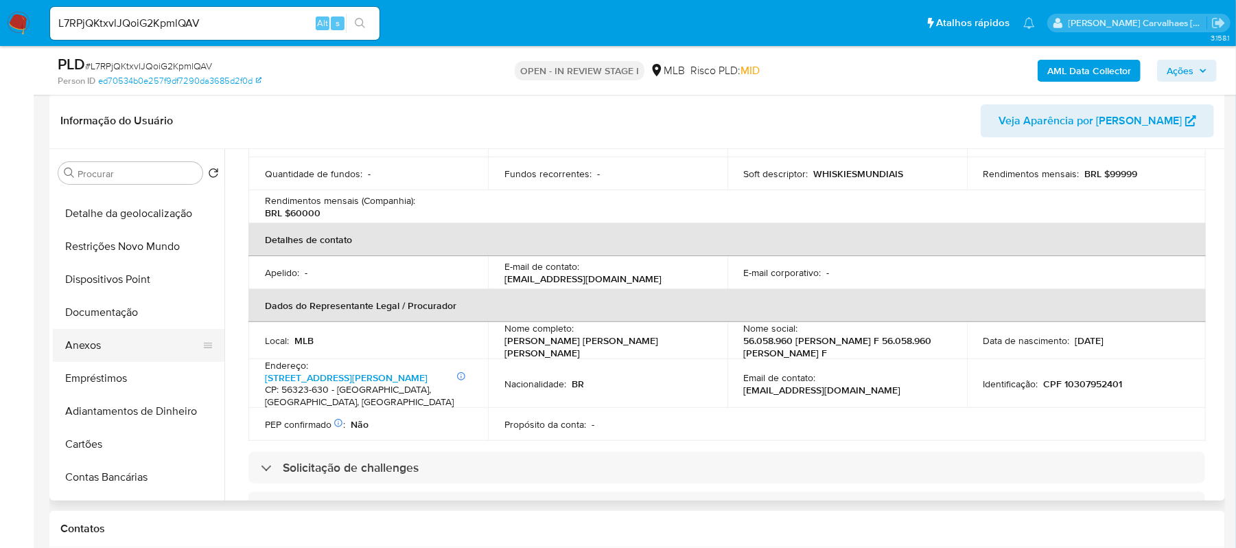
click at [117, 342] on button "Anexos" at bounding box center [133, 345] width 161 height 33
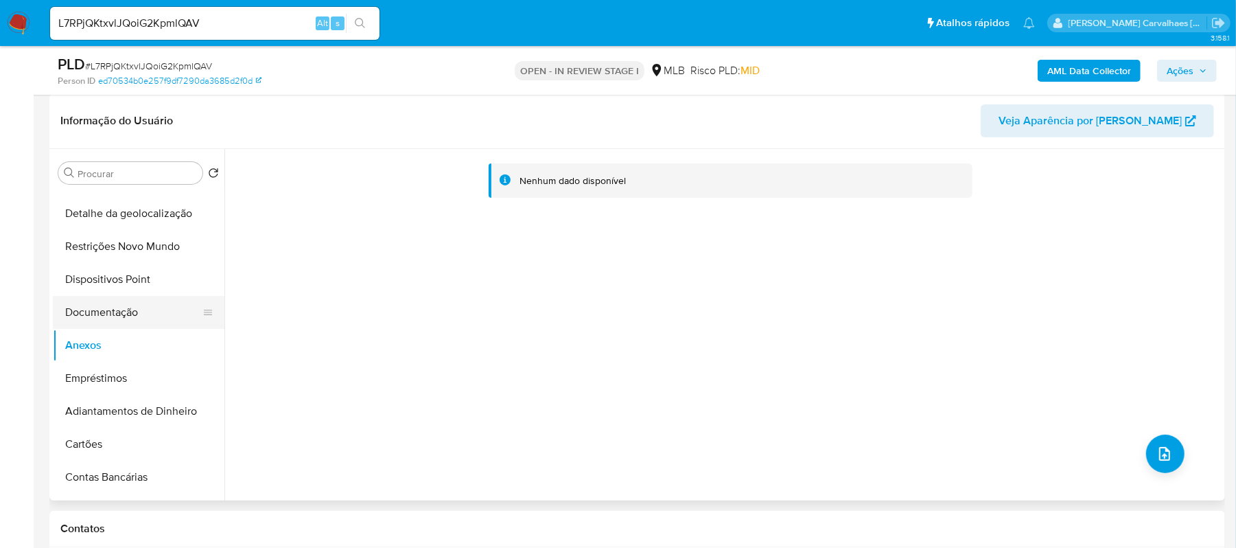
click at [132, 321] on button "Documentação" at bounding box center [133, 312] width 161 height 33
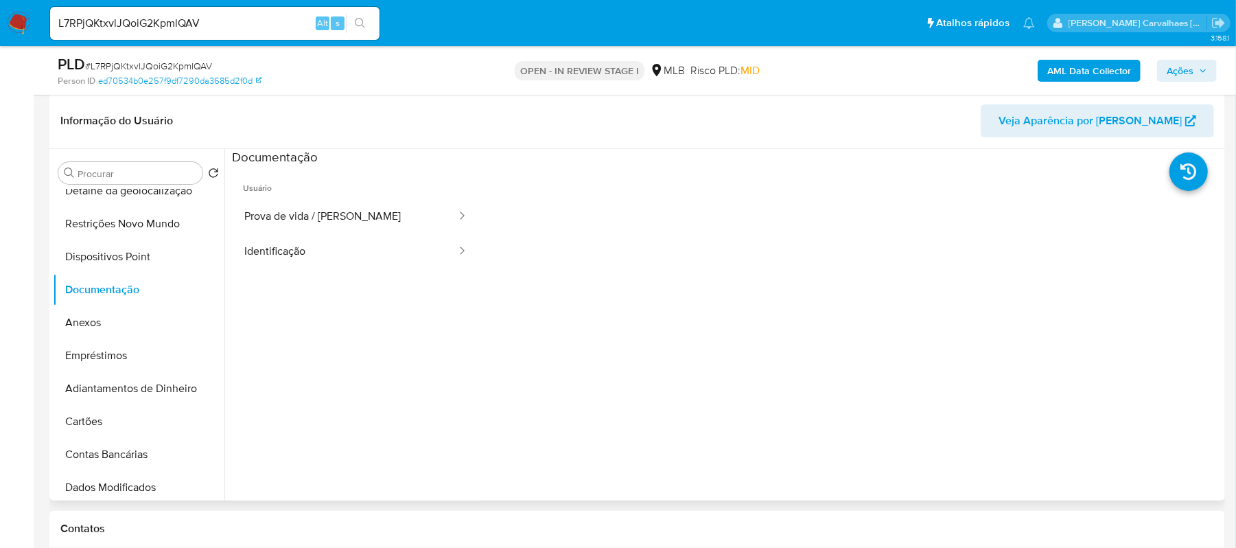
scroll to position [5, 0]
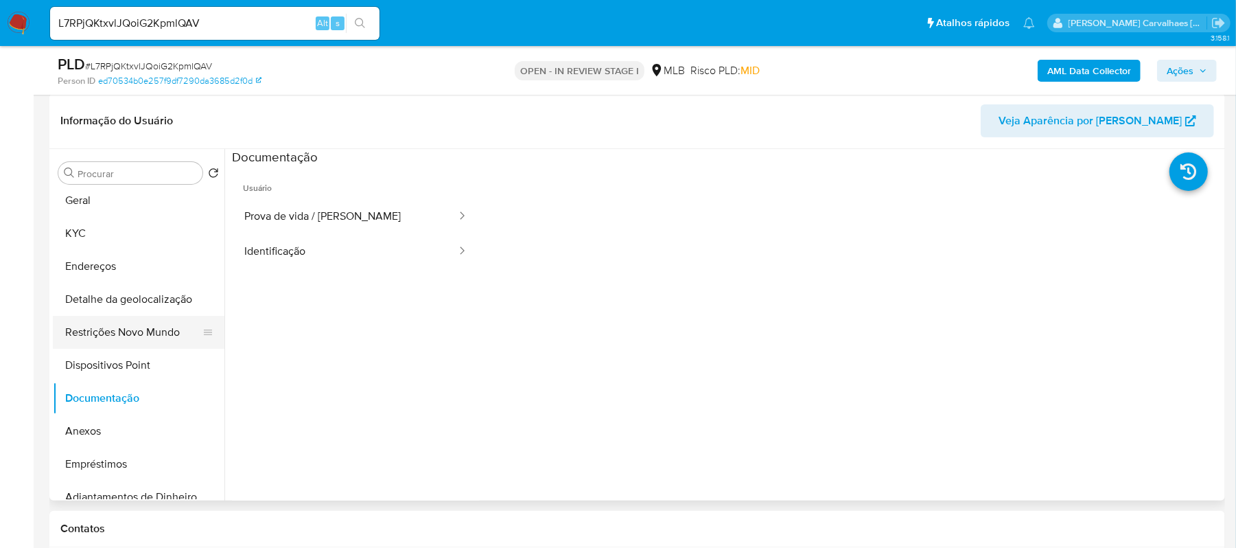
click at [154, 334] on button "Restrições Novo Mundo" at bounding box center [133, 332] width 161 height 33
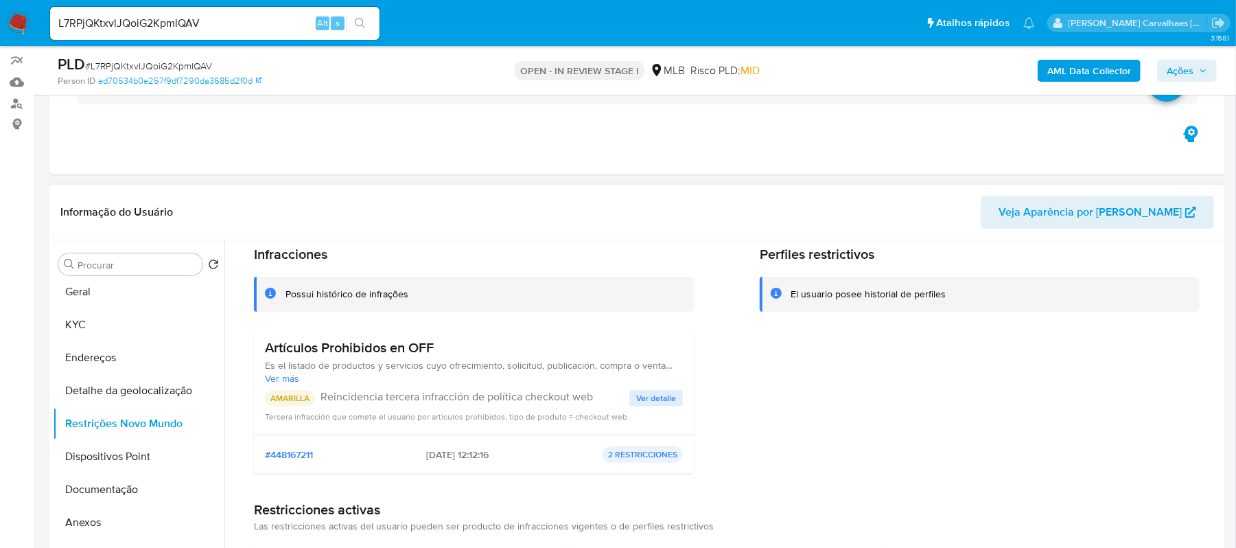
scroll to position [92, 0]
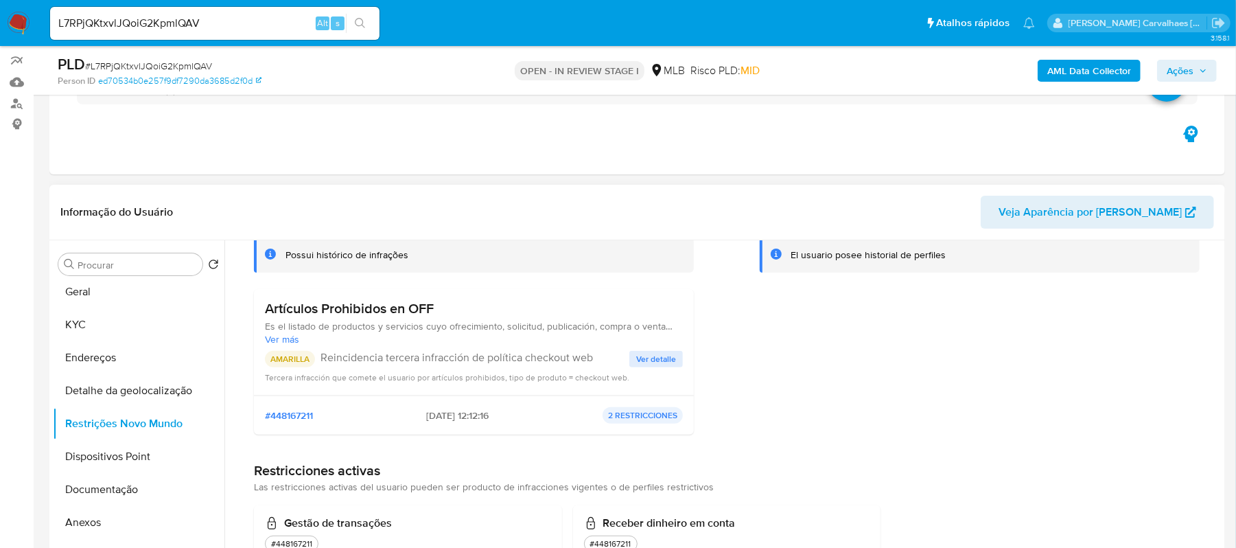
click at [654, 355] on span "Ver detalle" at bounding box center [656, 359] width 40 height 14
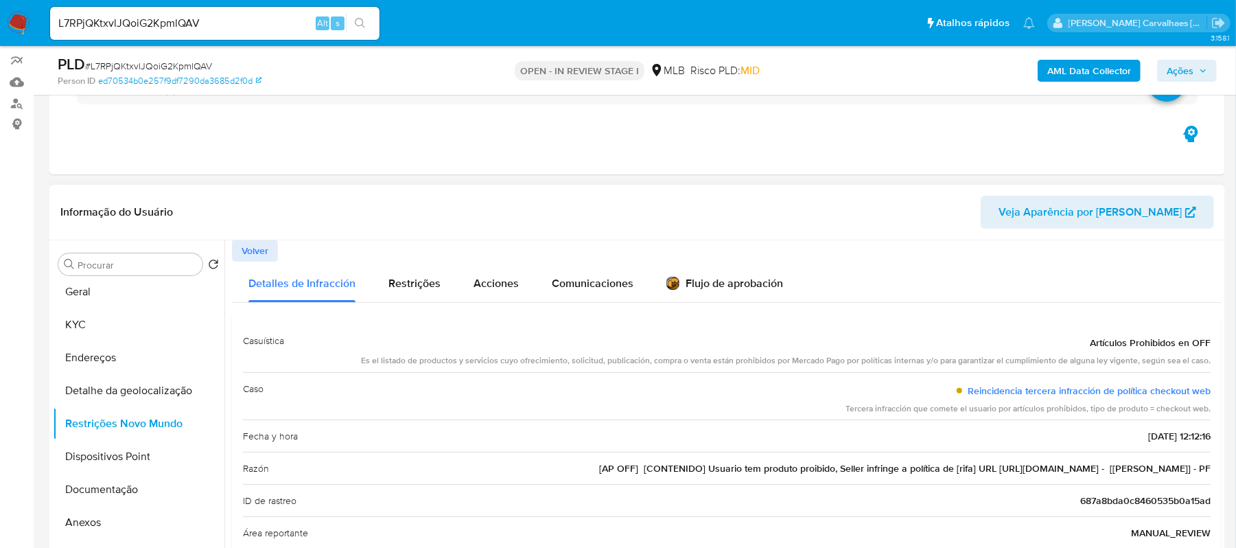
scroll to position [0, 0]
click at [124, 297] on button "Geral" at bounding box center [133, 291] width 161 height 33
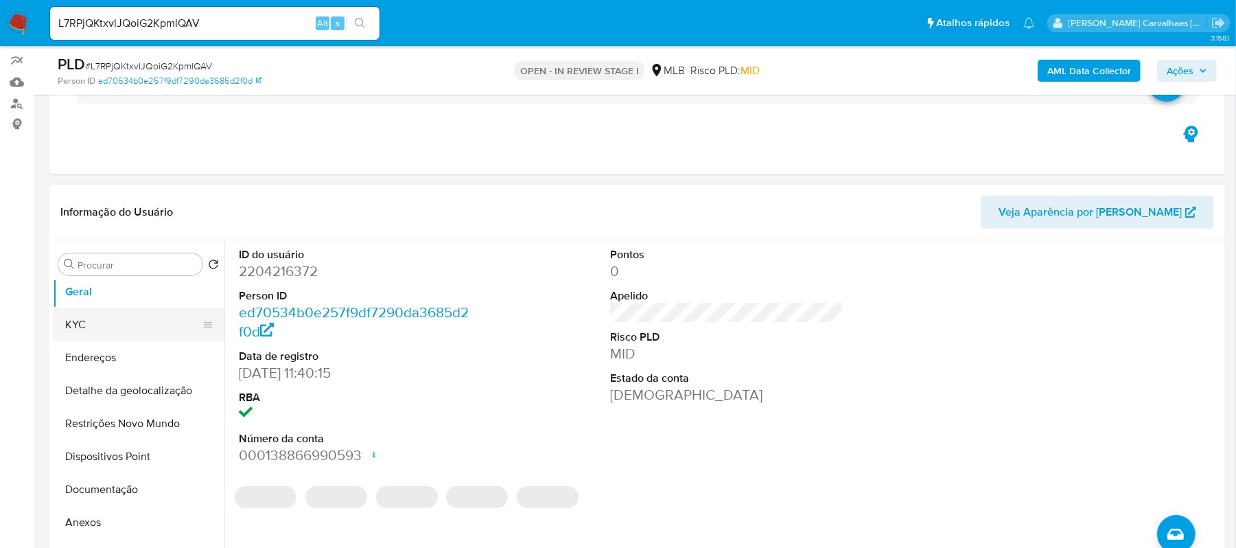
click at [111, 322] on button "KYC" at bounding box center [133, 324] width 161 height 33
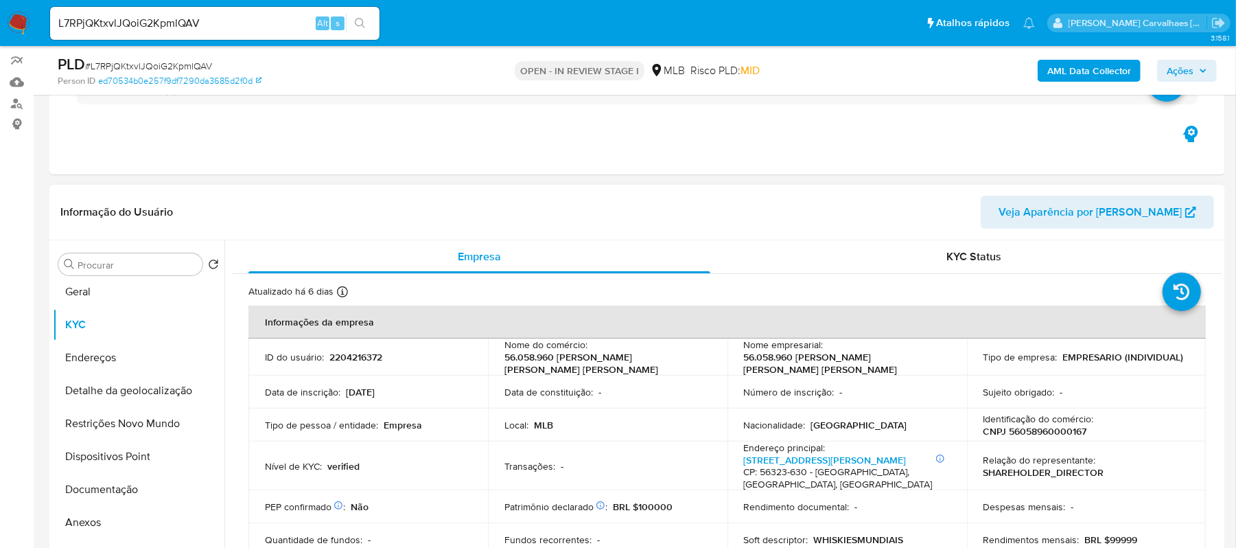
scroll to position [91, 0]
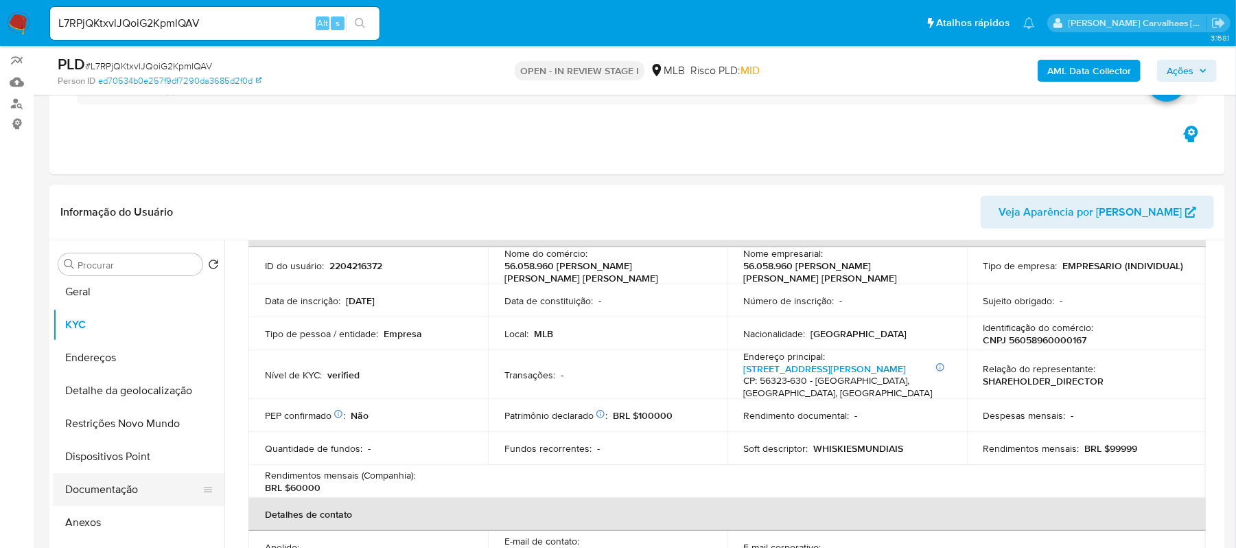
click at [127, 495] on button "Documentação" at bounding box center [133, 489] width 161 height 33
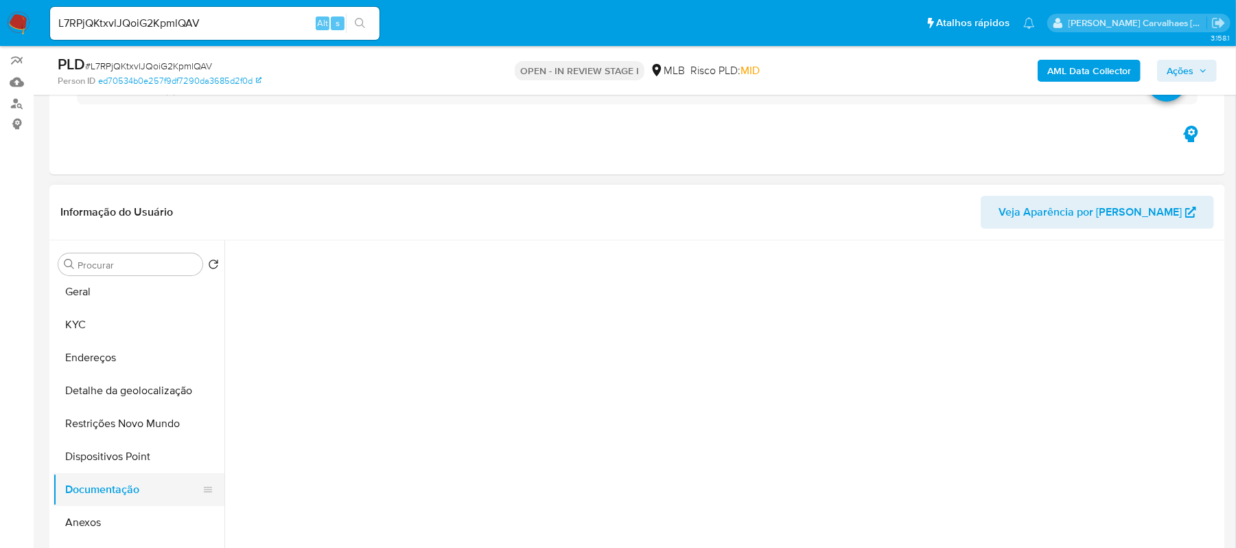
scroll to position [0, 0]
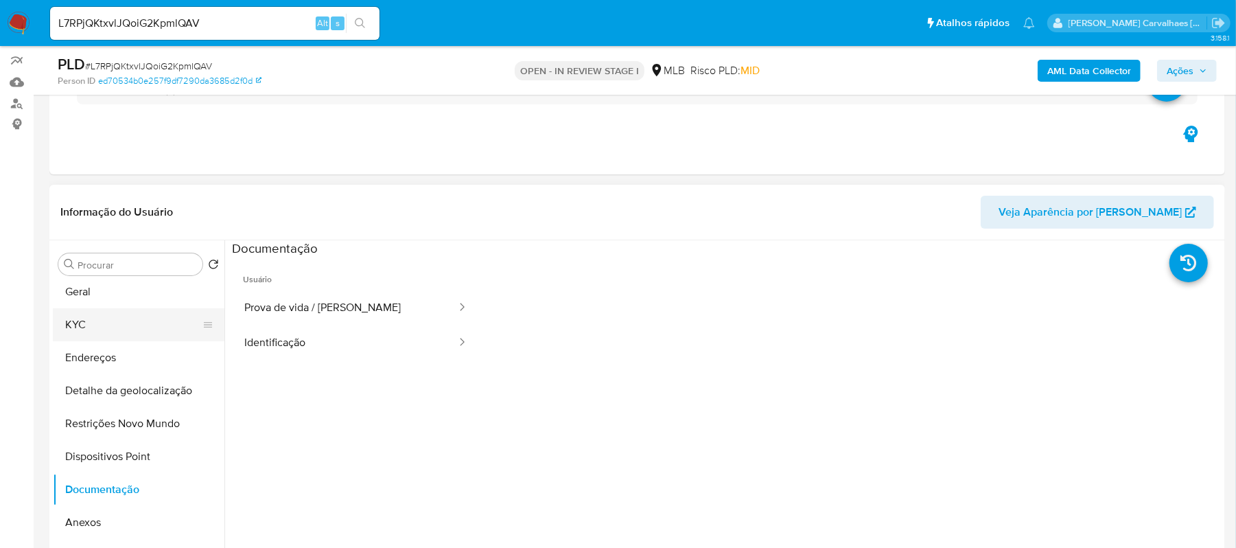
click at [110, 324] on button "KYC" at bounding box center [133, 324] width 161 height 33
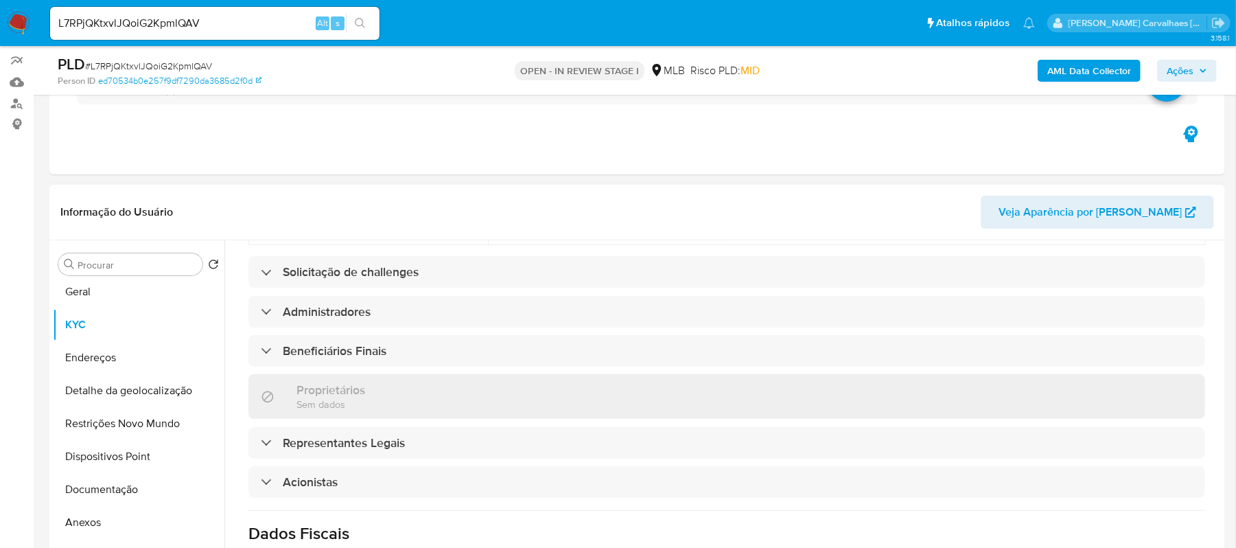
scroll to position [723, 0]
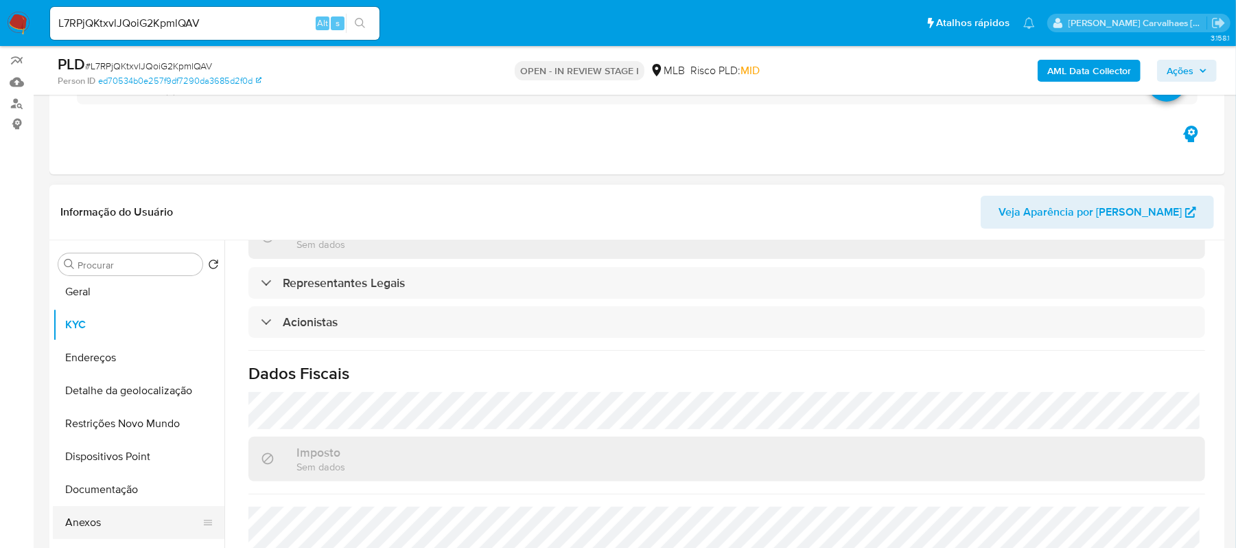
click at [106, 513] on button "Anexos" at bounding box center [133, 522] width 161 height 33
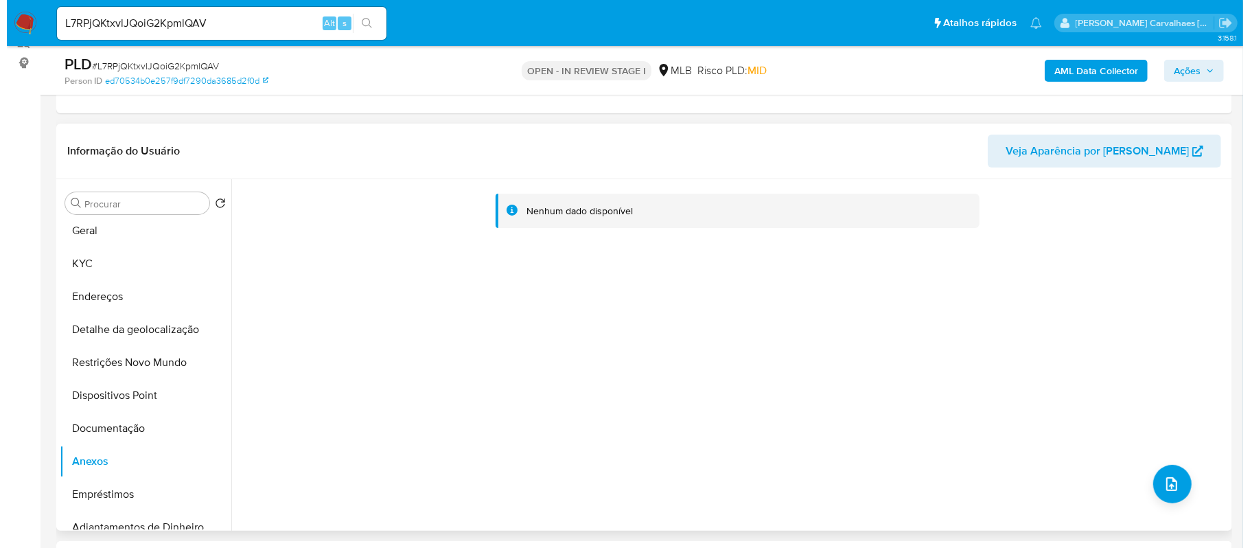
scroll to position [207, 0]
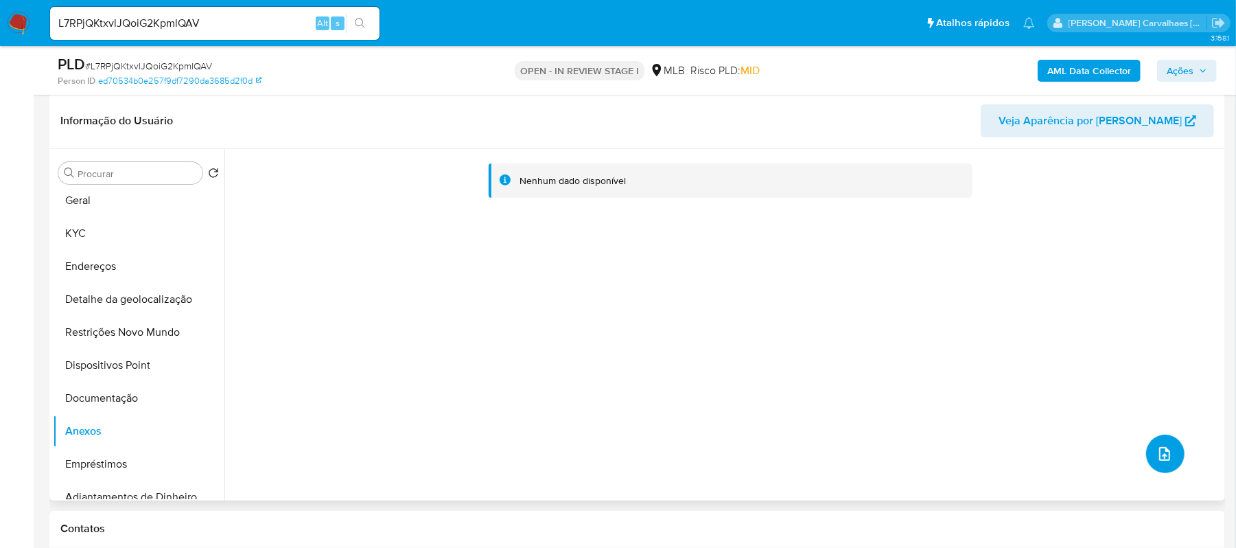
click at [1157, 445] on icon "upload-file" at bounding box center [1165, 453] width 16 height 16
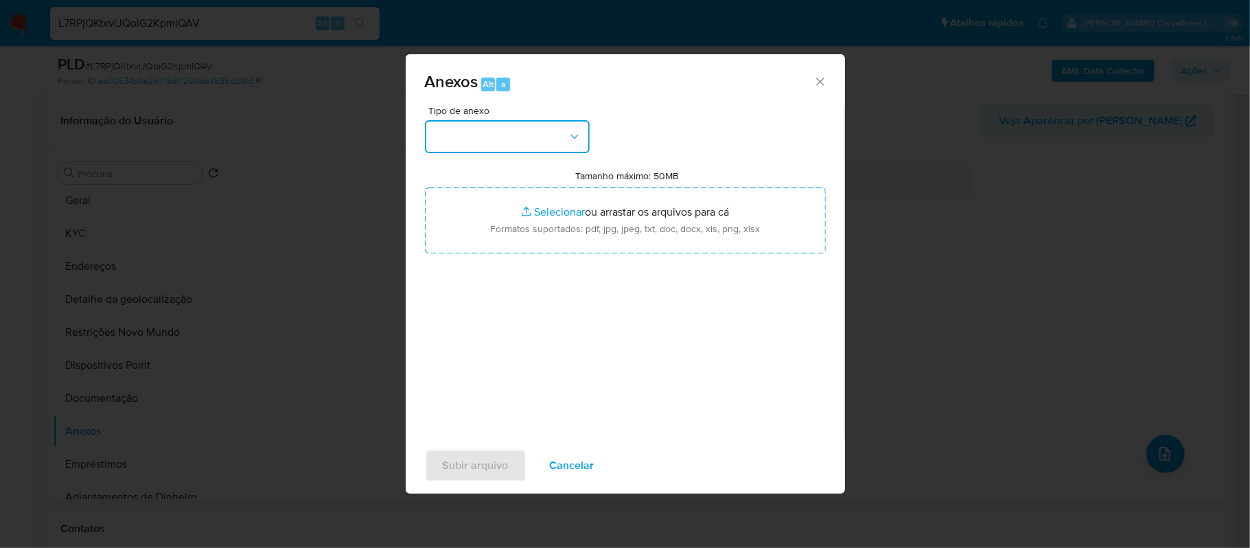
click at [569, 138] on icon "button" at bounding box center [575, 137] width 14 height 14
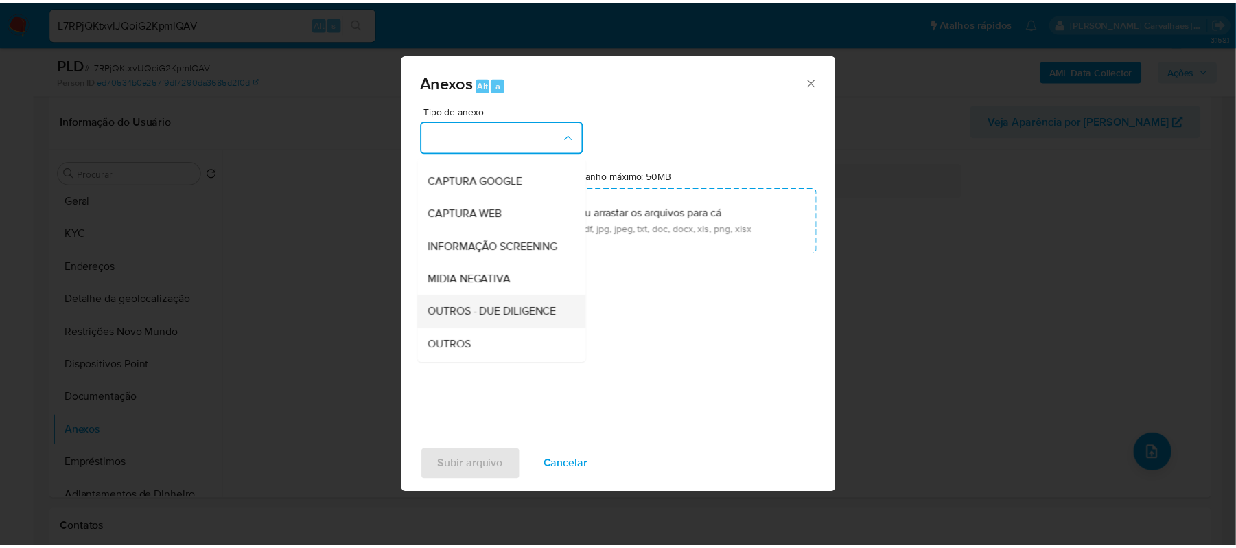
scroll to position [91, 0]
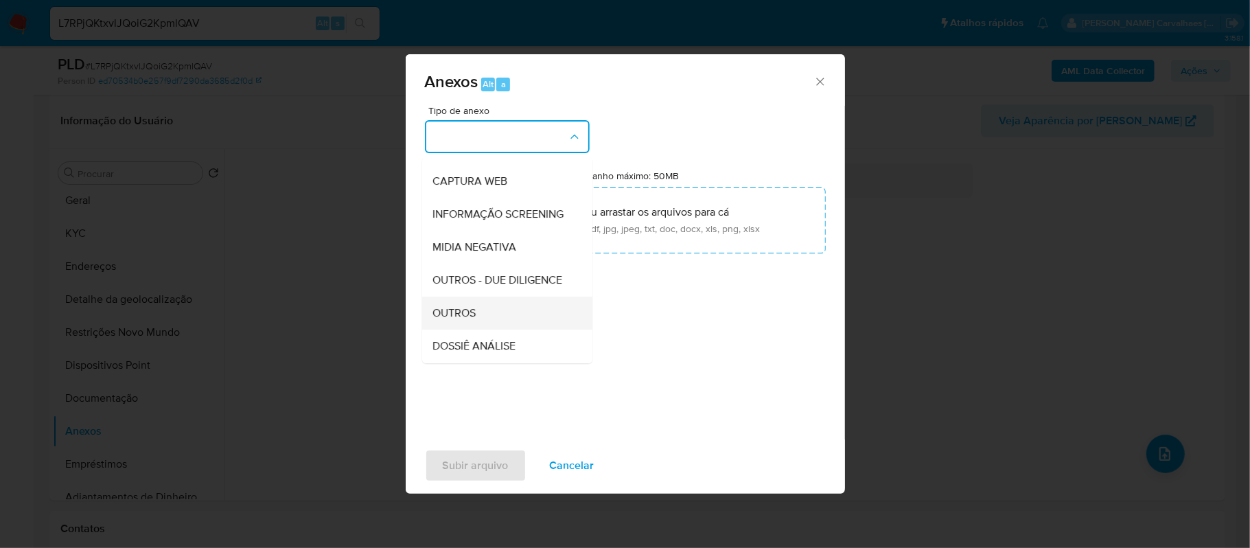
click at [467, 320] on span "OUTROS" at bounding box center [454, 313] width 43 height 14
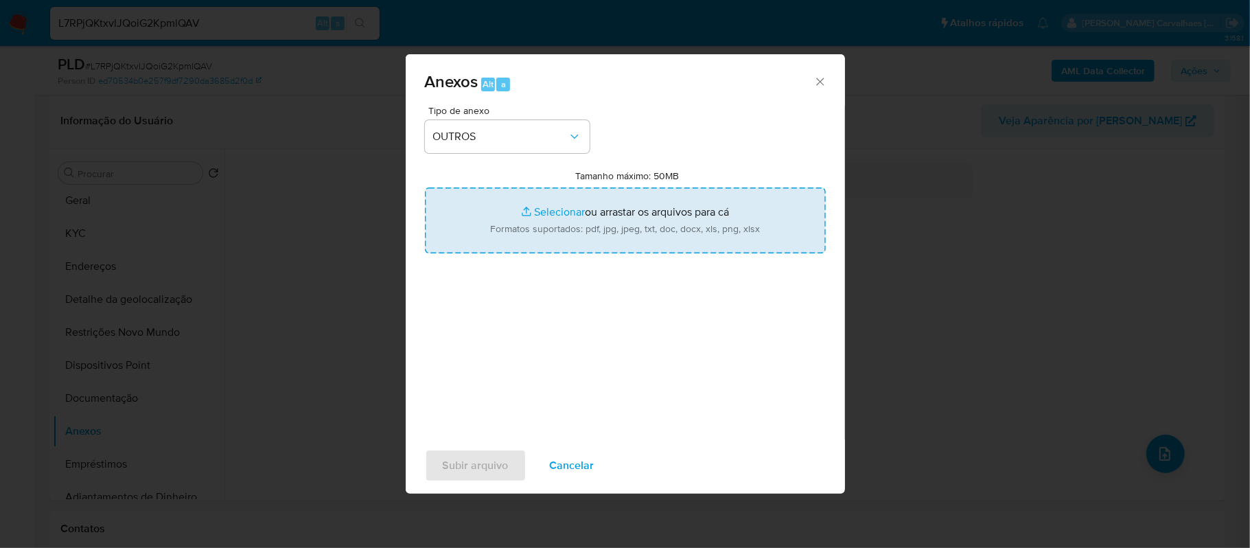
click at [528, 214] on input "Tamanho máximo: 50MB Selecionar arquivos" at bounding box center [625, 220] width 401 height 66
type input "C:\fakepath\Mulan 56.058.960 MATHEUS CLEBERSON FIGUEREDO NETO2204216372_2025_09…"
click at [539, 209] on input "Tamanho máximo: 50MB Selecionar arquivos" at bounding box center [625, 220] width 401 height 66
type input "C:\fakepath\SAR - xxxx - CNPJ 56058960000167 - 56.058.960 MATHEUS CLEBERSON FIG…"
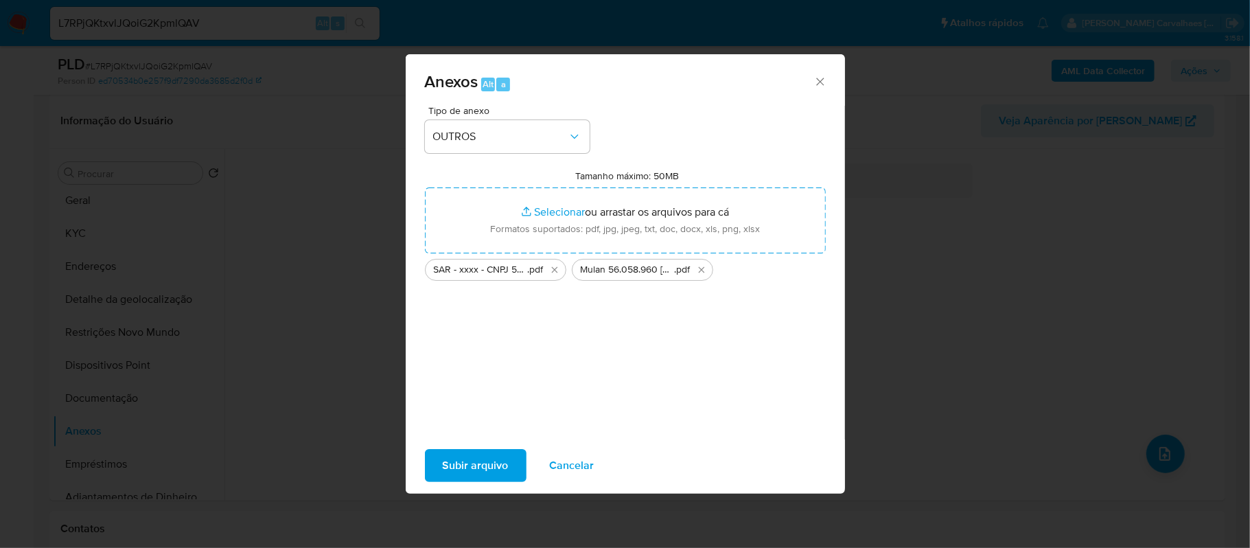
click at [465, 461] on span "Subir arquivo" at bounding box center [476, 465] width 66 height 30
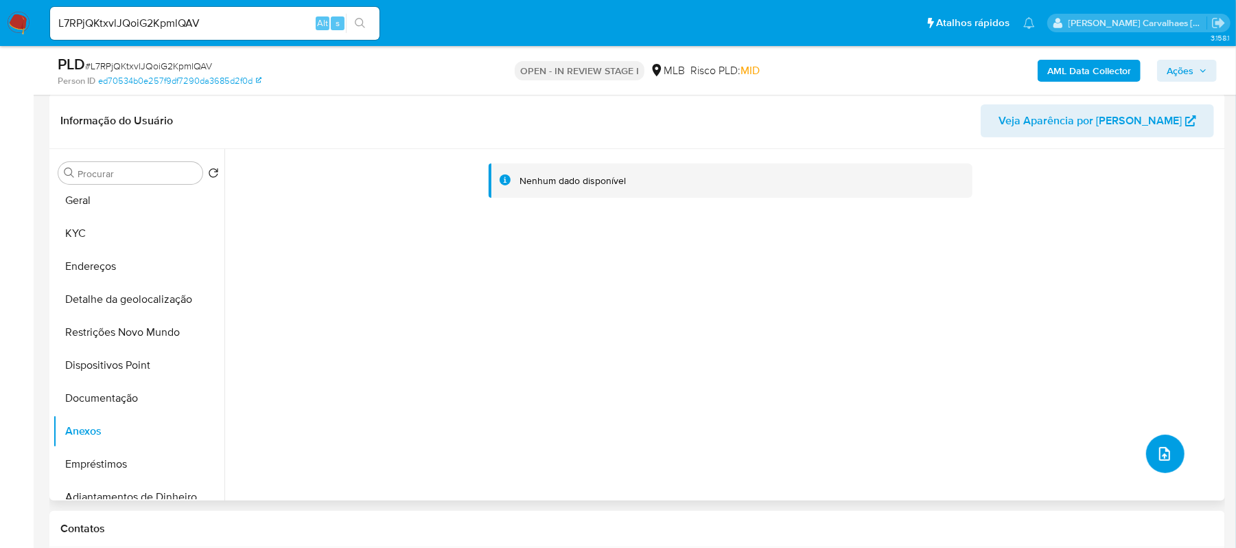
click at [1157, 449] on span "upload-file" at bounding box center [1165, 453] width 16 height 16
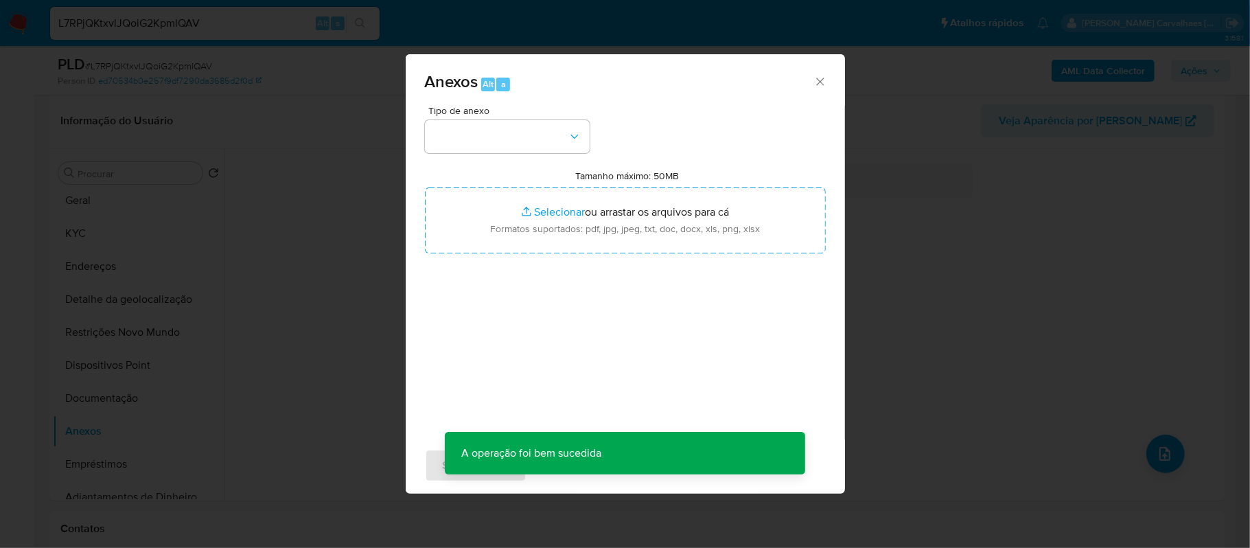
click at [817, 88] on icon "Fechar" at bounding box center [820, 82] width 14 height 14
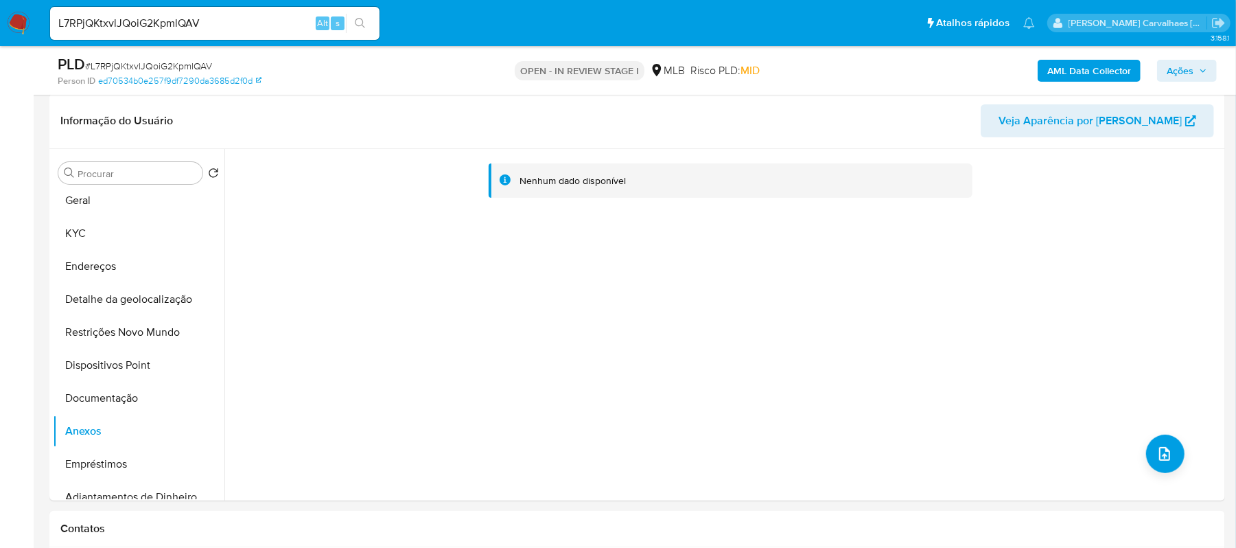
click at [1168, 69] on span "Ações" at bounding box center [1180, 71] width 27 height 22
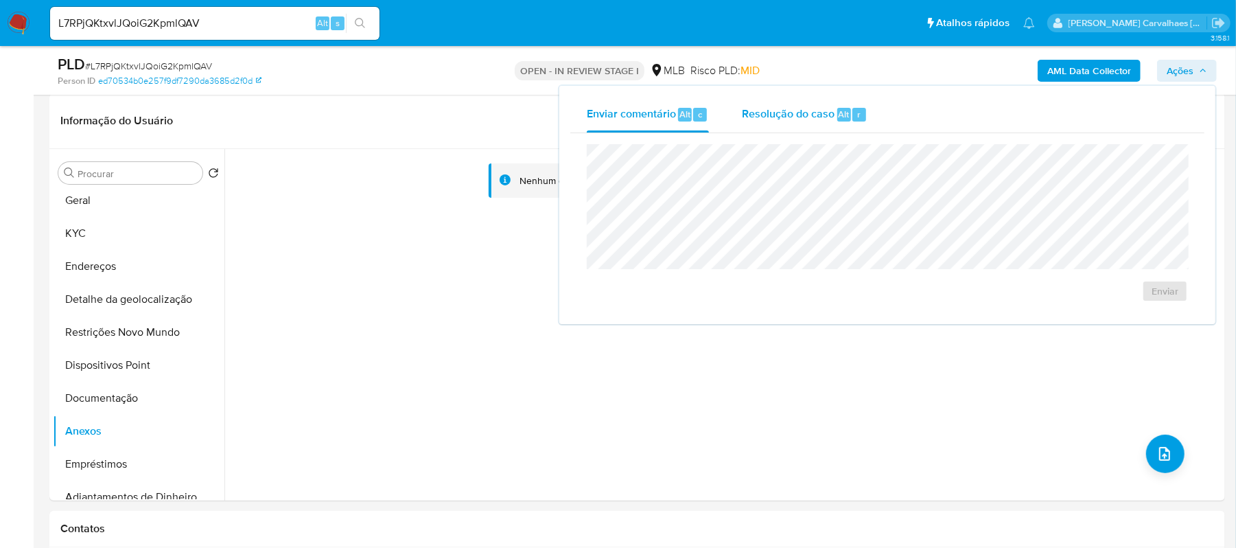
click at [761, 119] on span "Resolução do caso" at bounding box center [788, 114] width 93 height 16
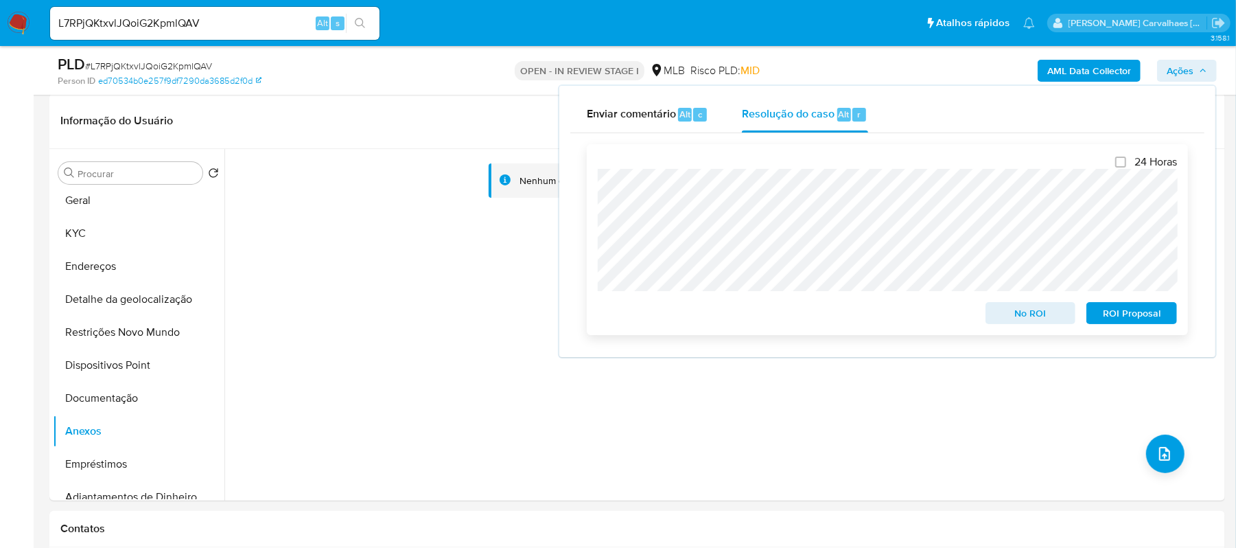
click at [1121, 310] on span "ROI Proposal" at bounding box center [1131, 312] width 71 height 19
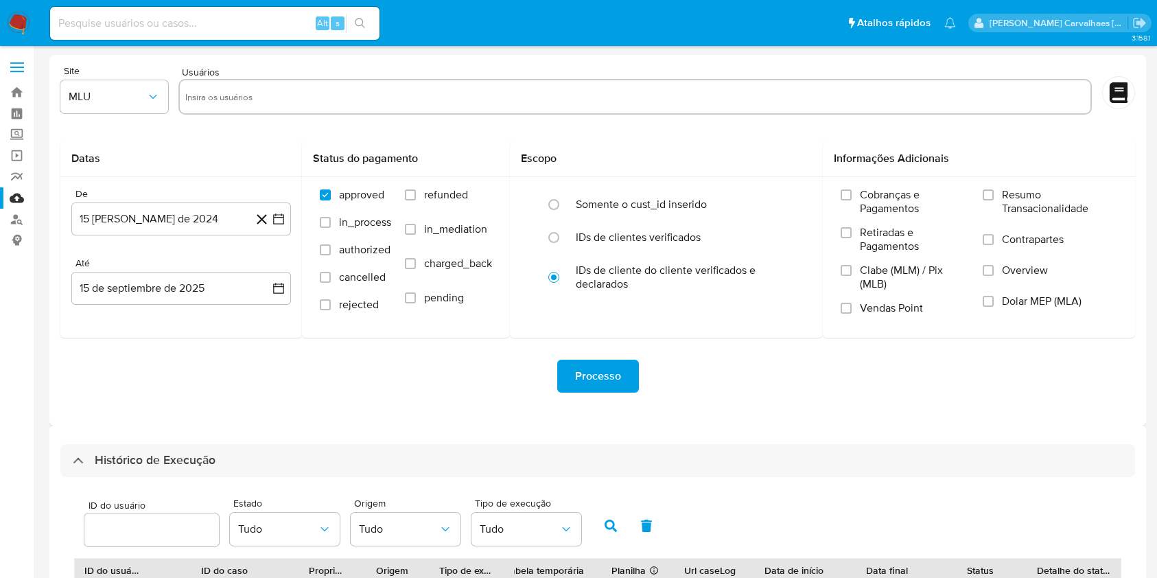
select select "20"
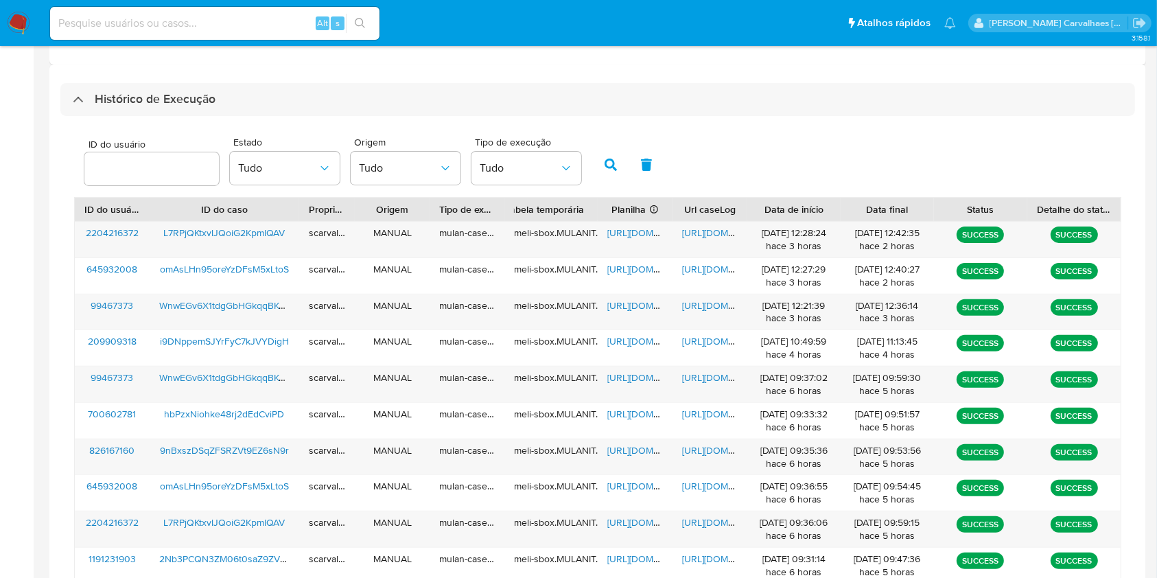
scroll to position [398, 0]
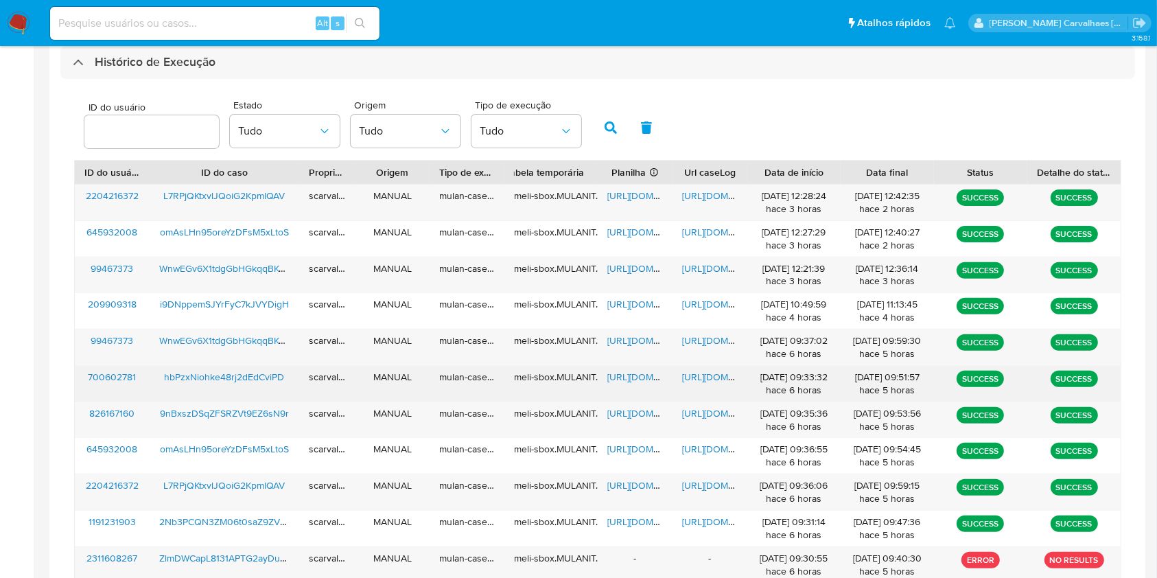
click at [713, 378] on span "[URL][DOMAIN_NAME]" at bounding box center [729, 377] width 95 height 14
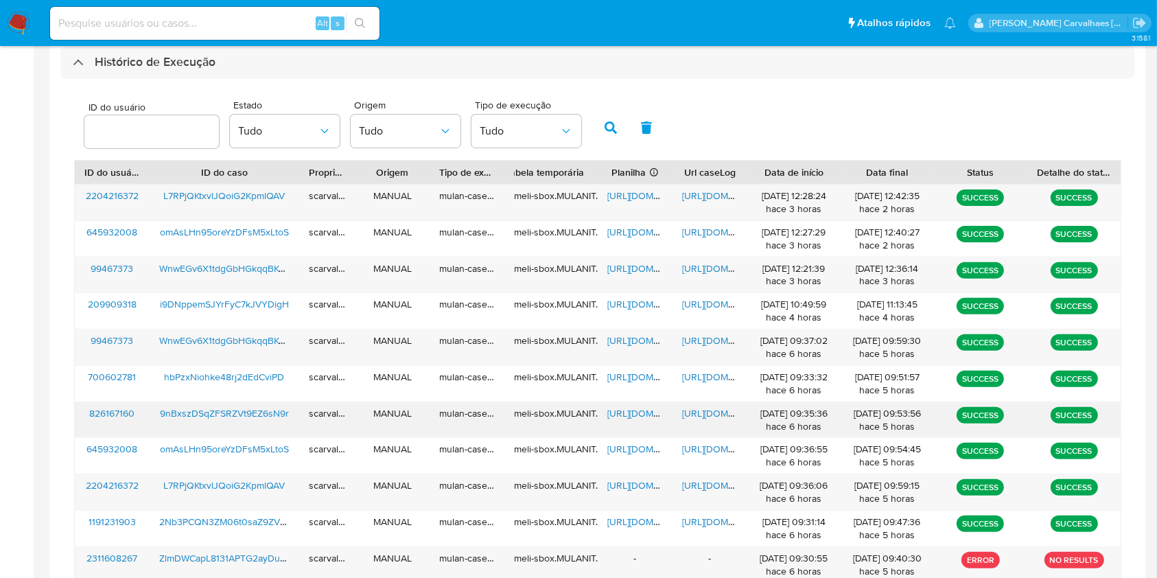
click at [705, 415] on span "[URL][DOMAIN_NAME]" at bounding box center [729, 413] width 95 height 14
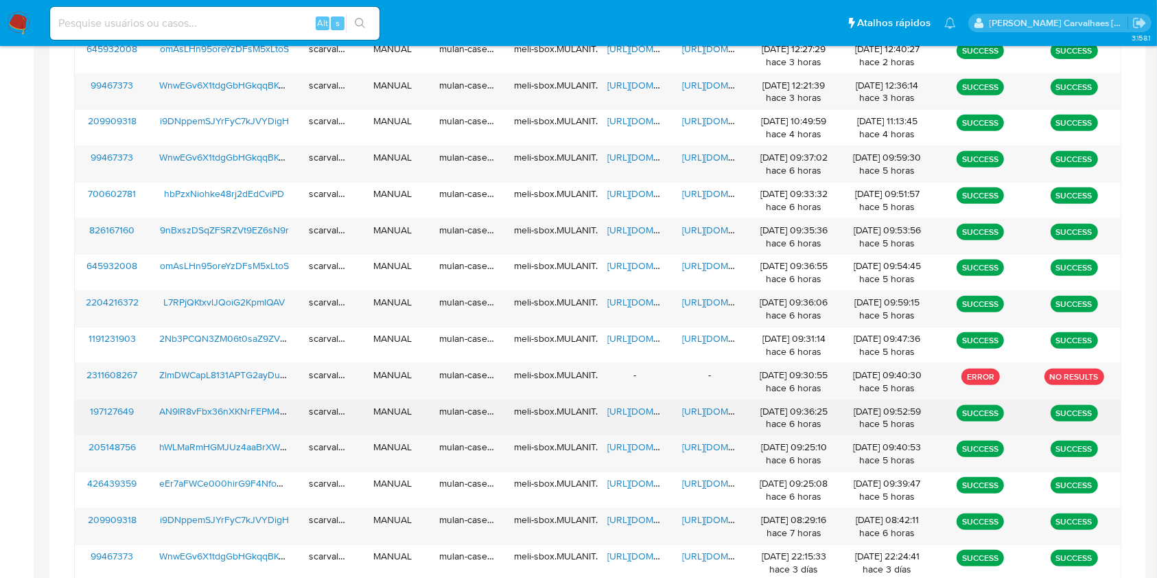
scroll to position [673, 0]
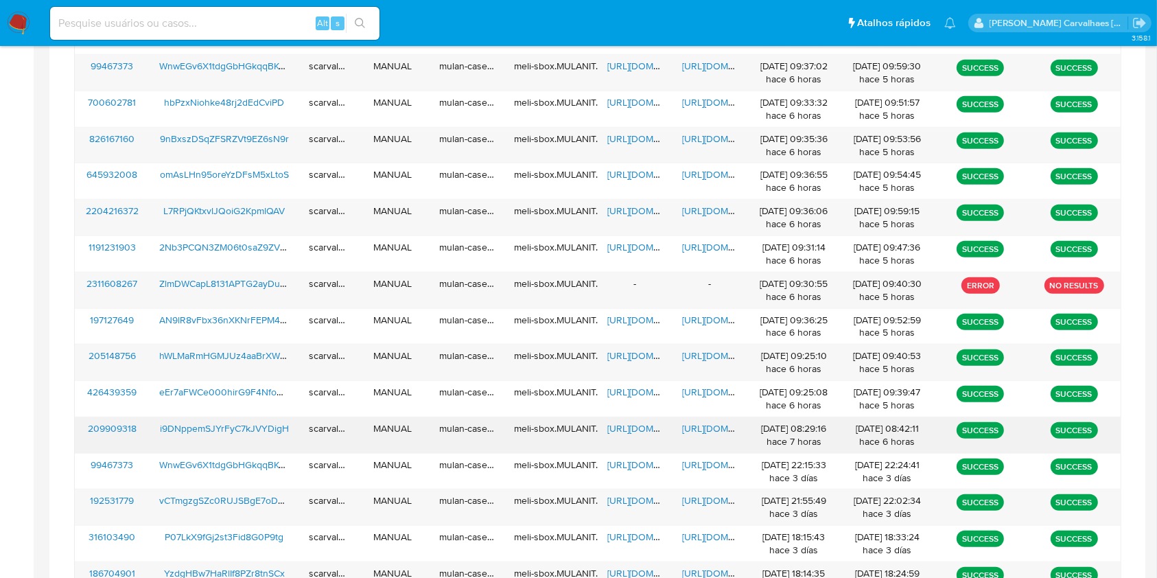
click at [704, 432] on span "[URL][DOMAIN_NAME]" at bounding box center [729, 428] width 95 height 14
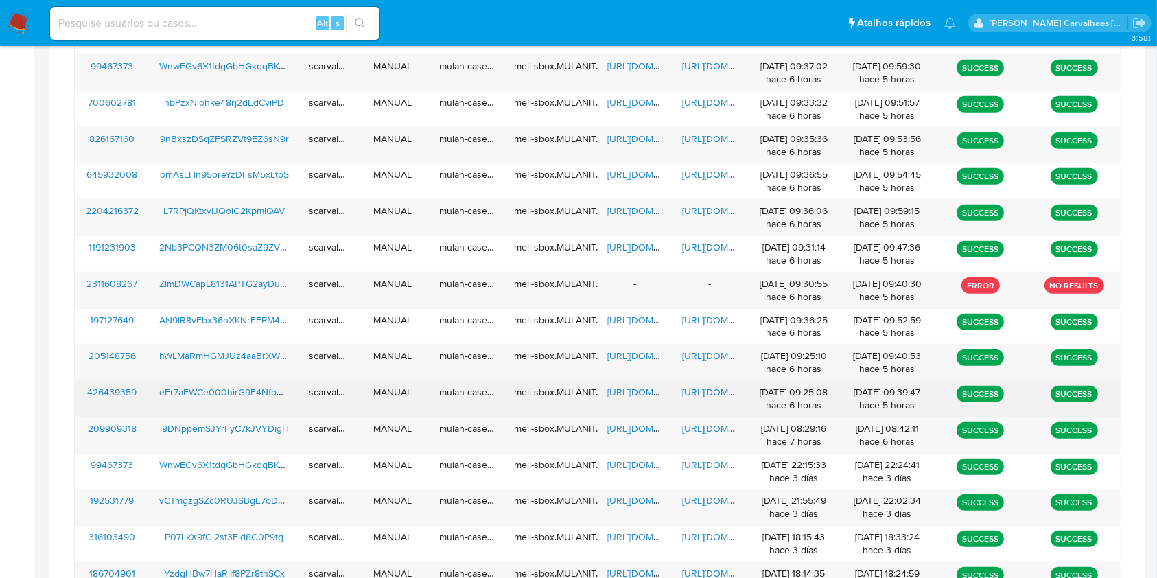
click at [716, 390] on span "[URL][DOMAIN_NAME]" at bounding box center [729, 392] width 95 height 14
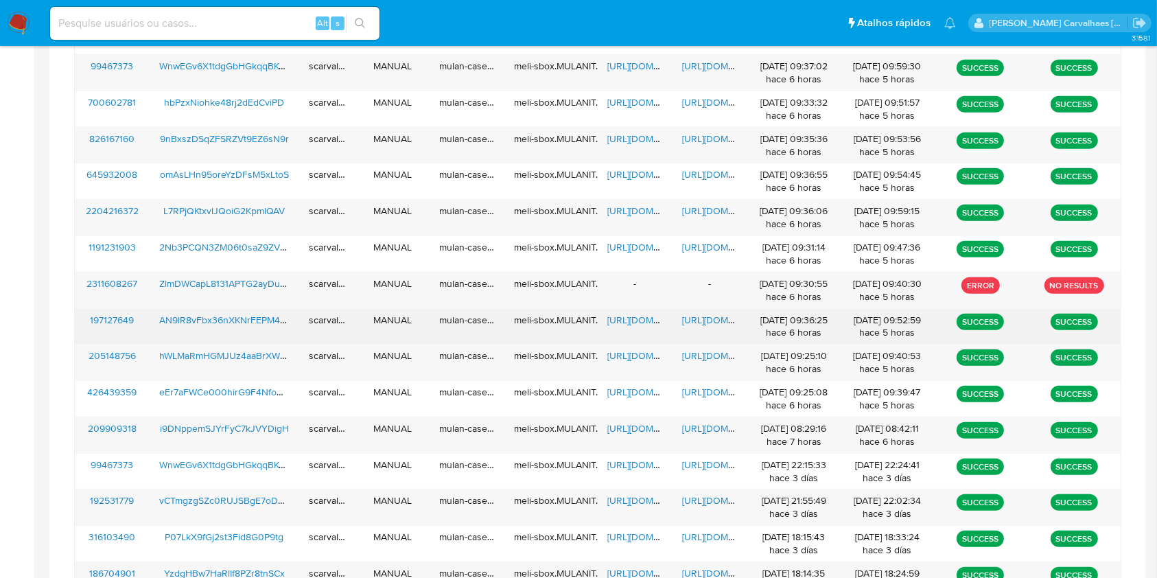
click at [719, 321] on span "[URL][DOMAIN_NAME]" at bounding box center [729, 320] width 95 height 14
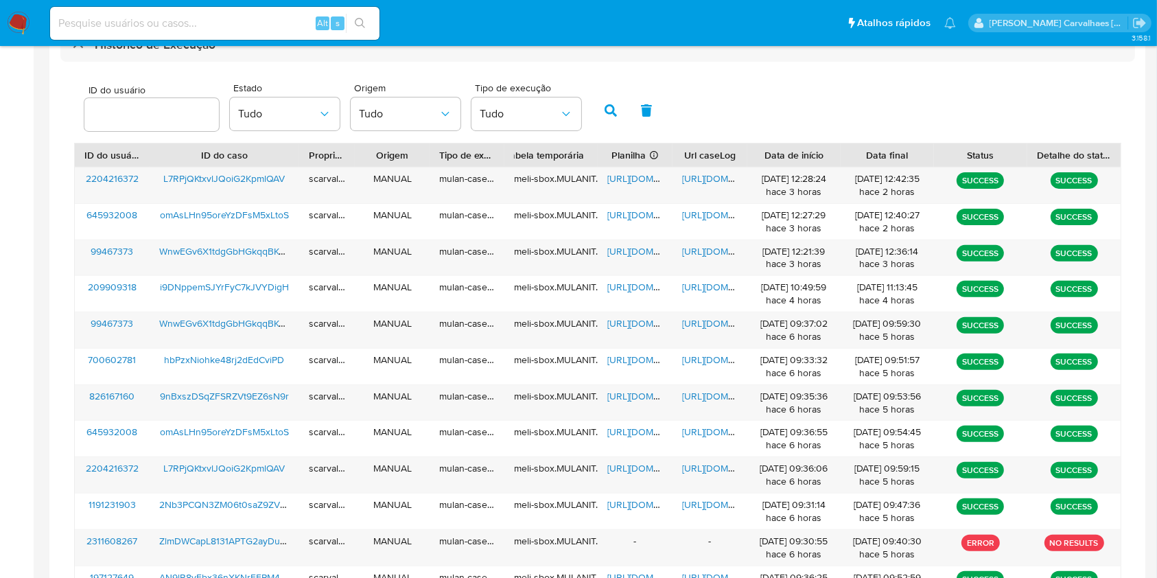
scroll to position [398, 0]
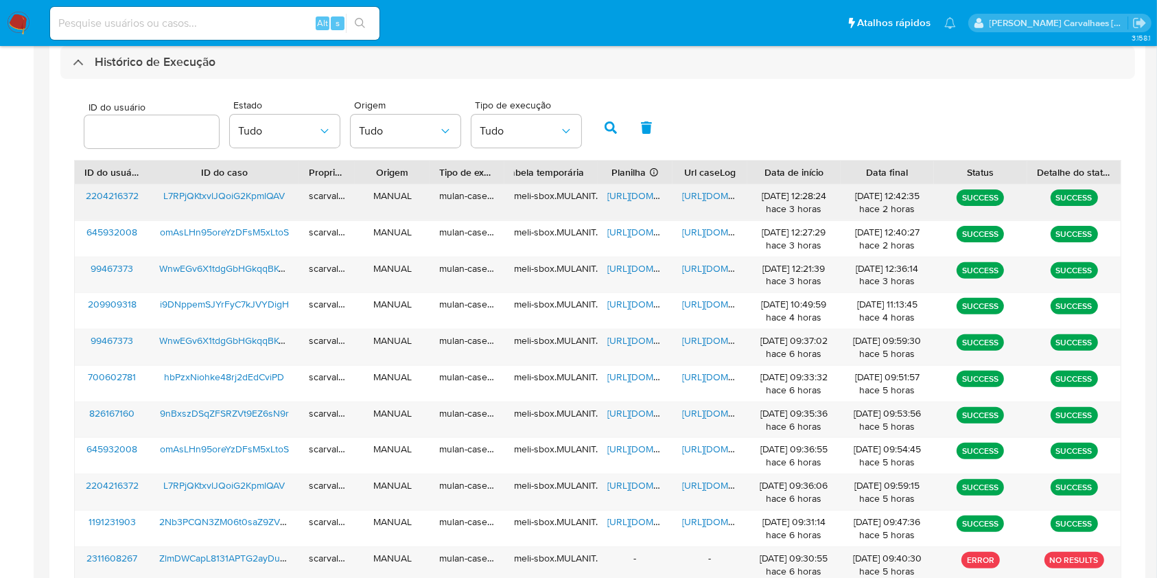
click at [695, 197] on span "[URL][DOMAIN_NAME]" at bounding box center [729, 196] width 95 height 14
click at [620, 197] on span "[URL][DOMAIN_NAME]" at bounding box center [654, 196] width 95 height 14
click at [701, 200] on span "[URL][DOMAIN_NAME]" at bounding box center [729, 196] width 95 height 14
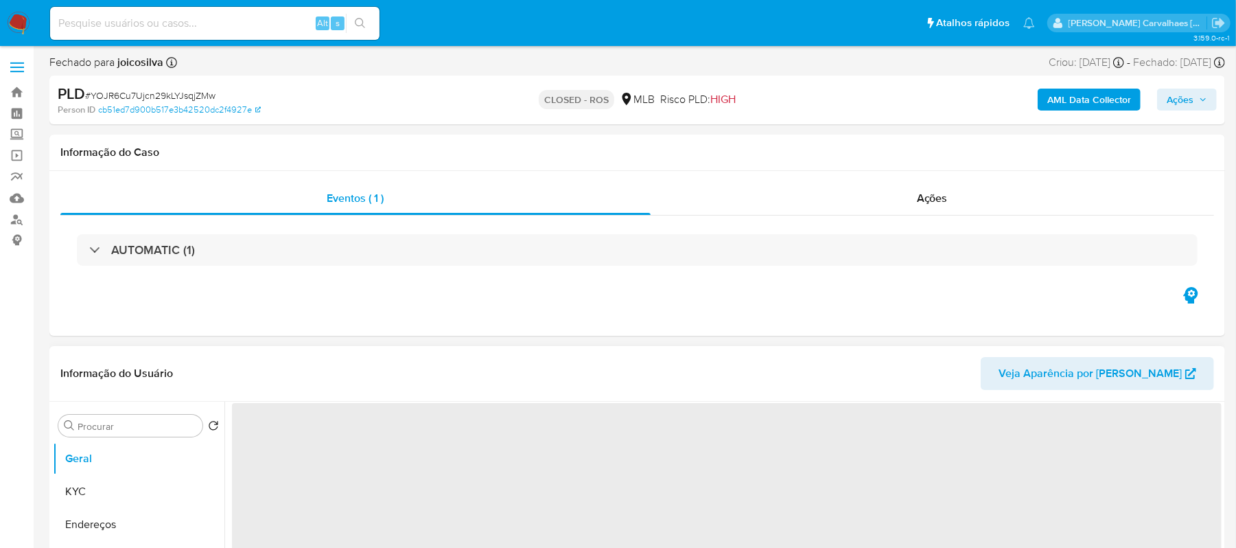
select select "10"
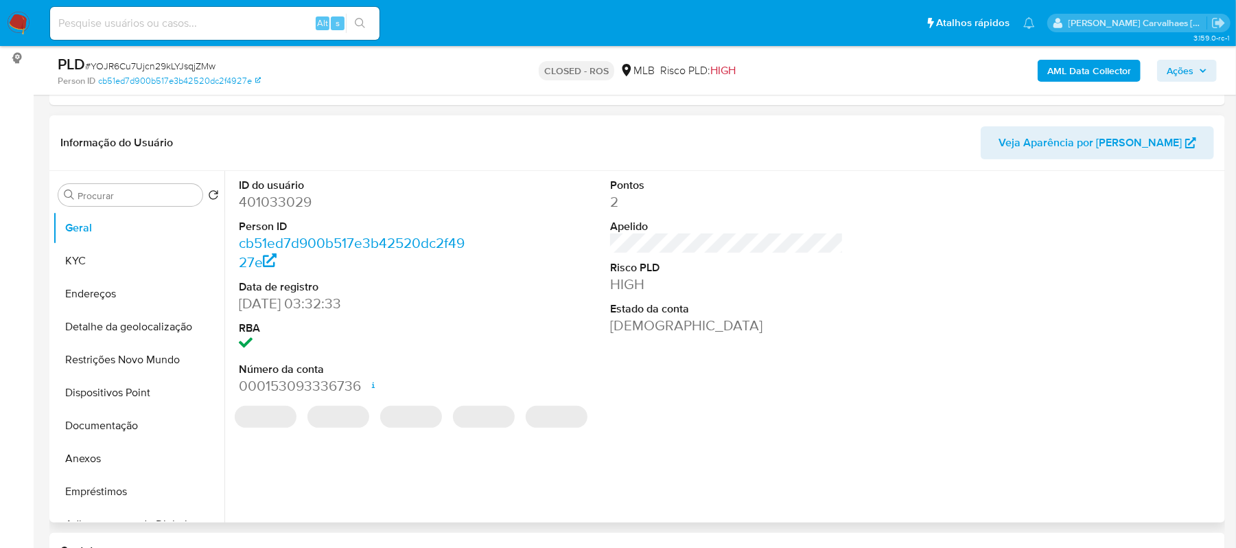
scroll to position [183, 0]
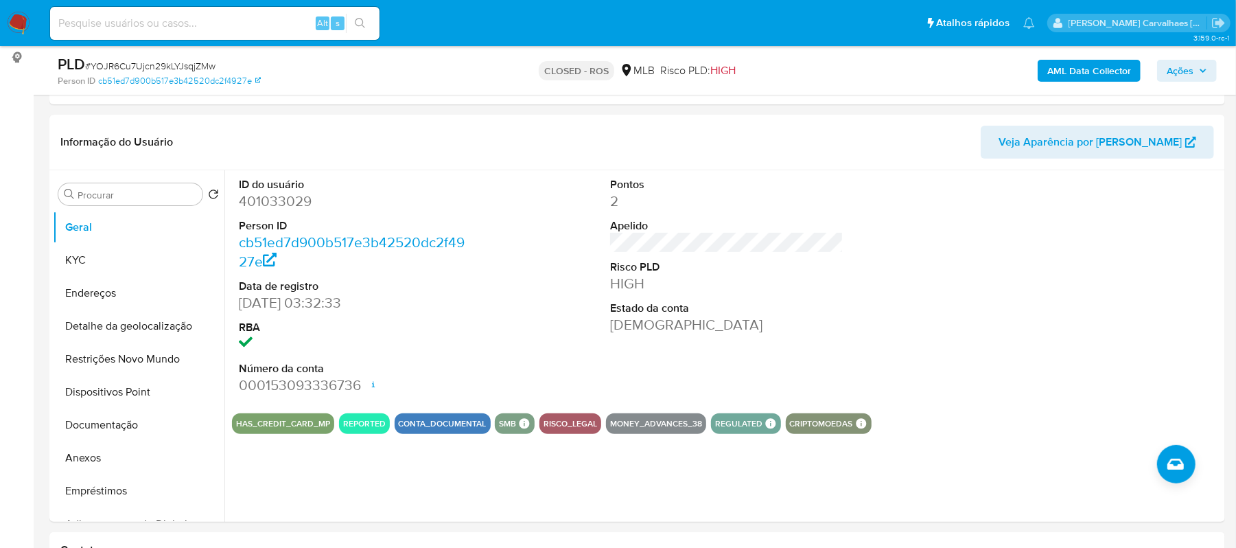
click at [18, 27] on img at bounding box center [18, 23] width 23 height 23
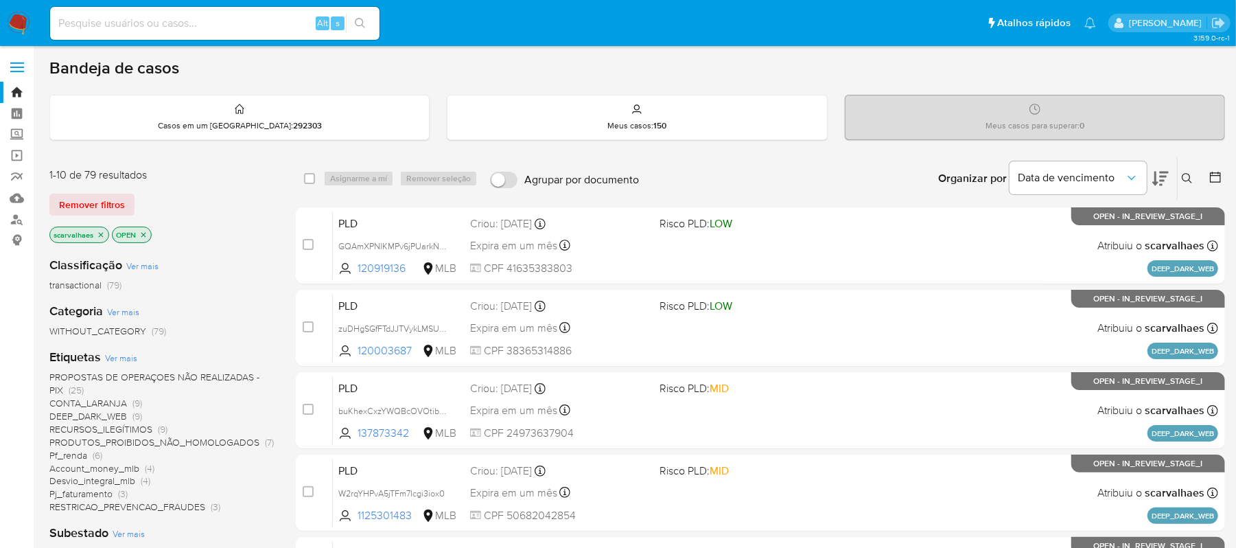
click at [1165, 185] on icon at bounding box center [1160, 178] width 16 height 16
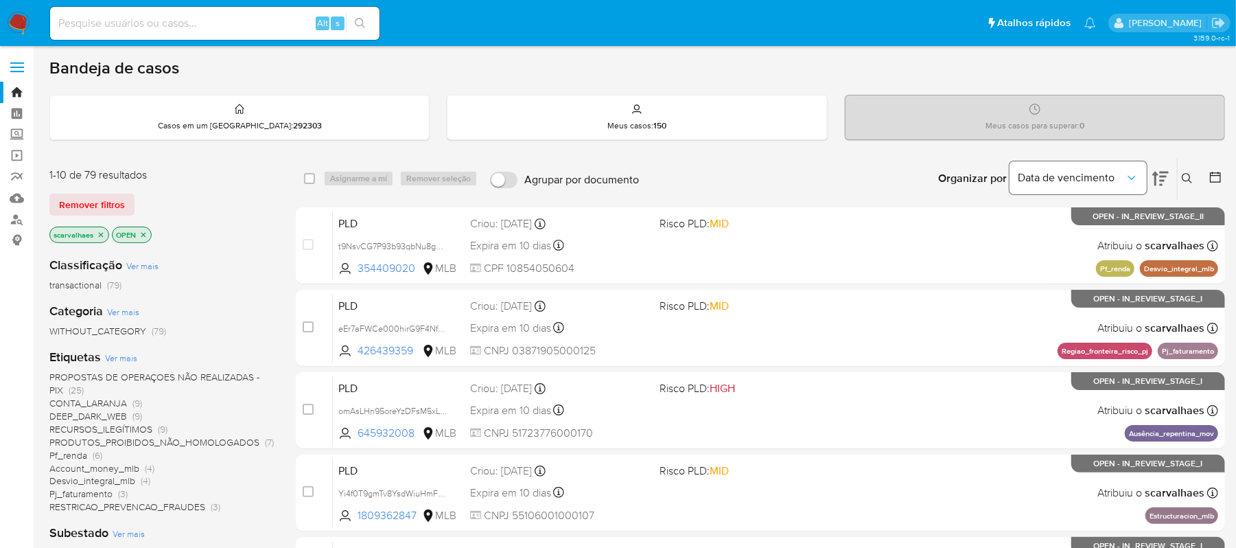
click at [1137, 173] on icon "Organizar por" at bounding box center [1132, 178] width 14 height 14
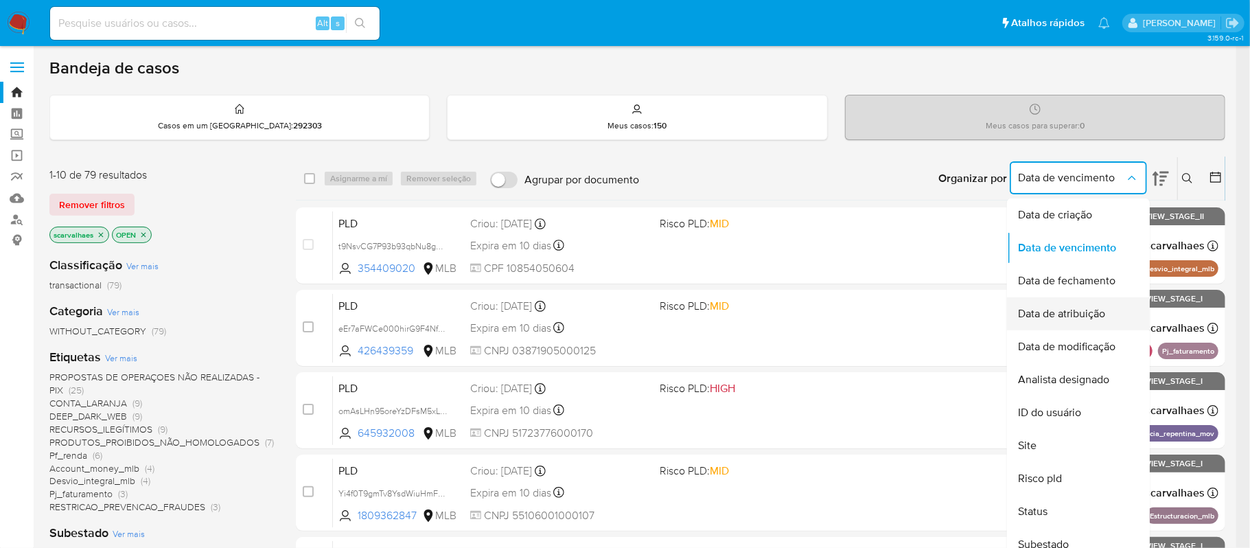
click at [1105, 308] on span "Data de atribuição" at bounding box center [1061, 314] width 87 height 14
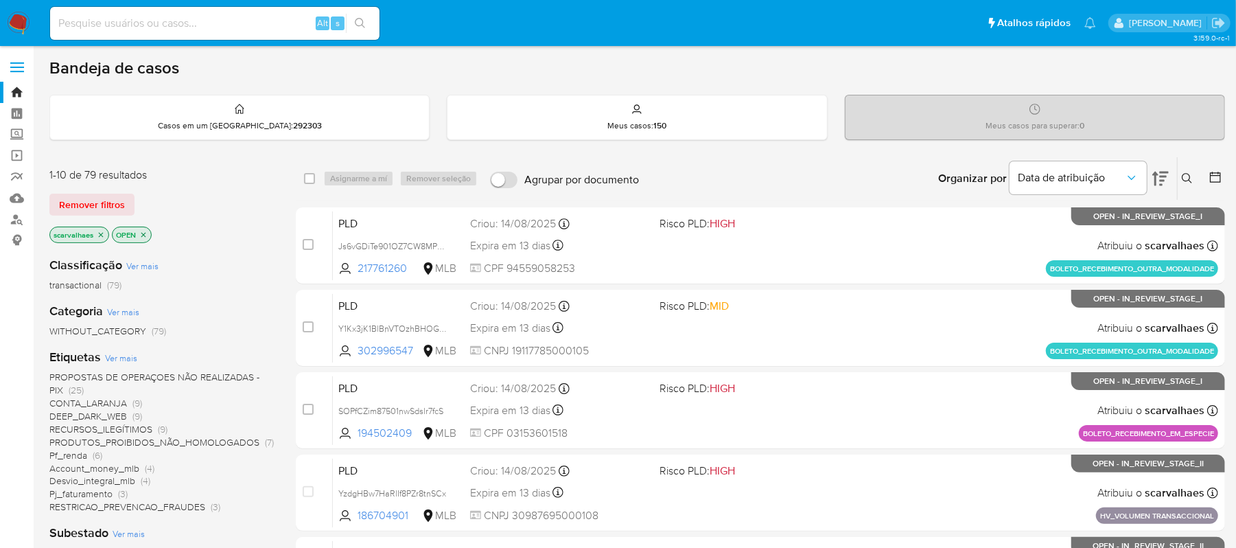
click at [1157, 177] on icon at bounding box center [1160, 178] width 16 height 16
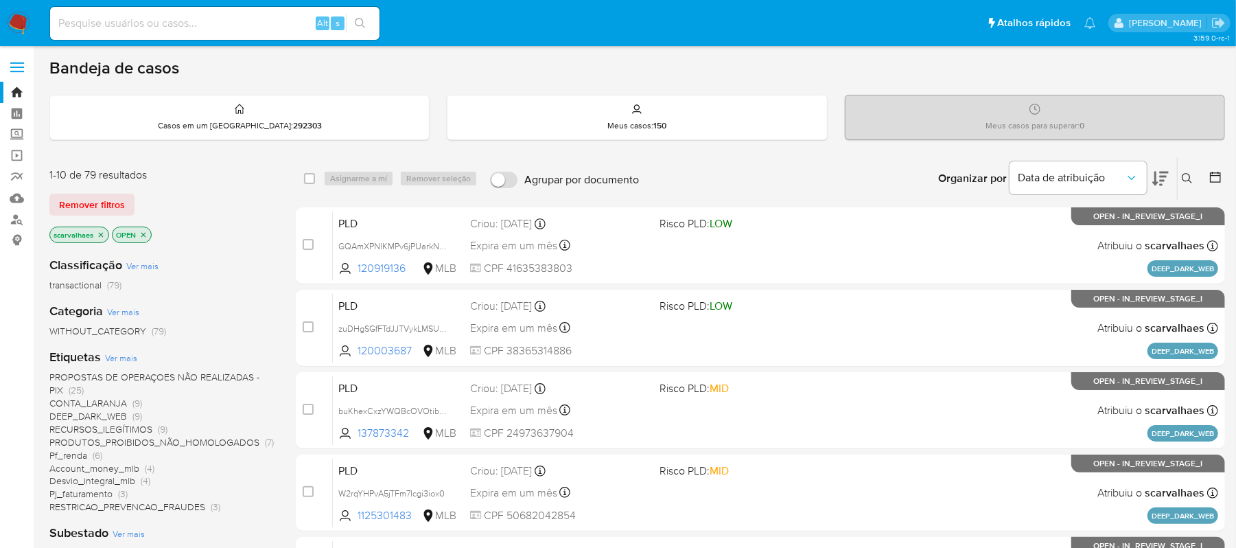
click at [1165, 173] on icon at bounding box center [1160, 179] width 16 height 14
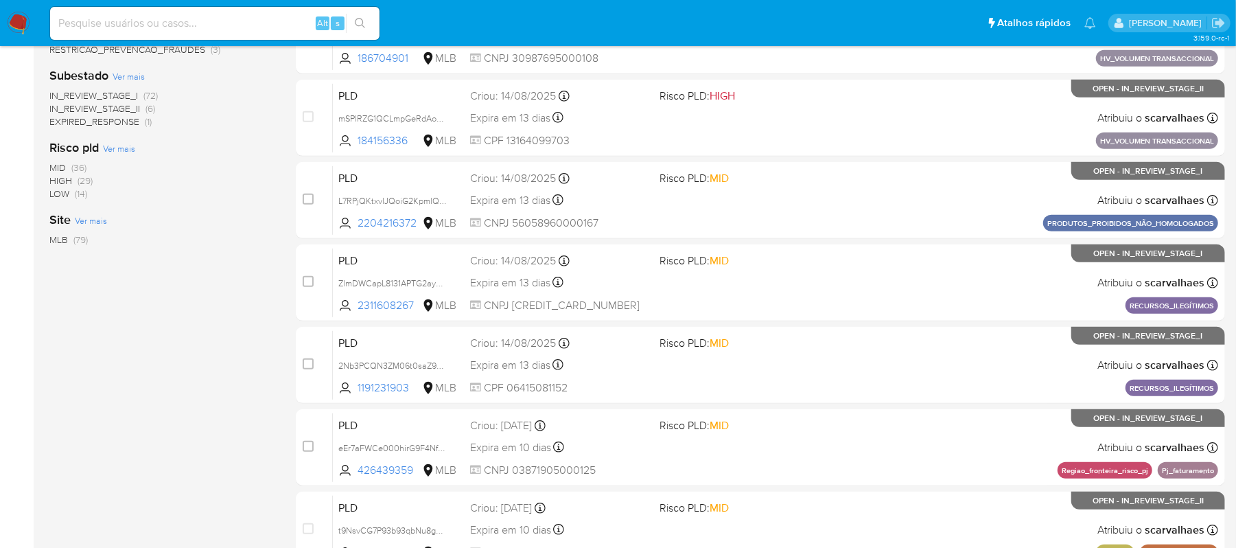
scroll to position [549, 0]
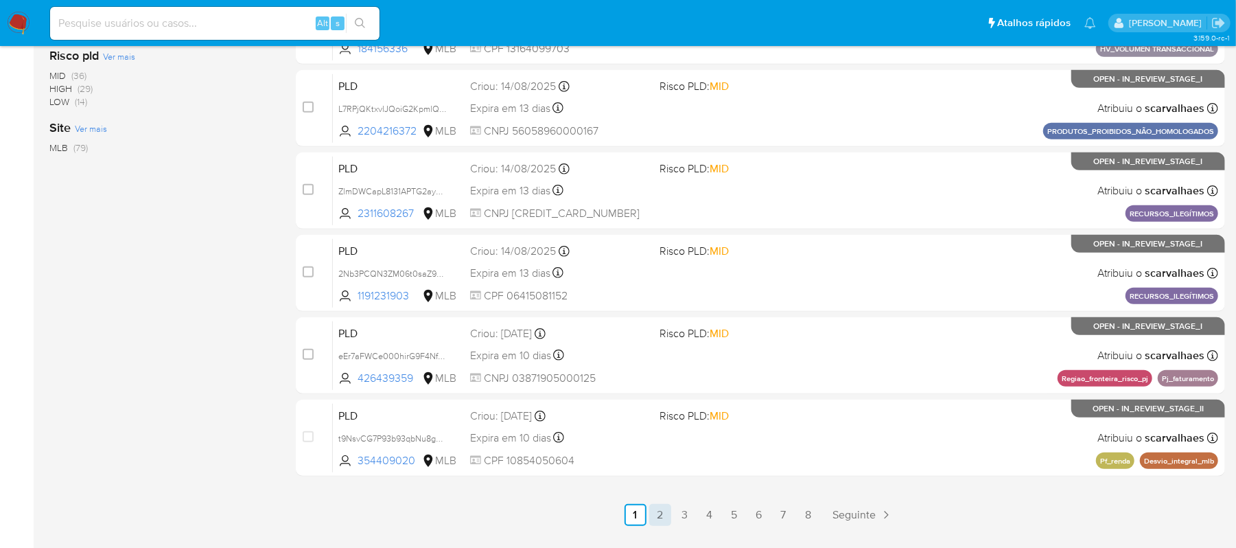
click at [655, 511] on link "2" at bounding box center [660, 515] width 22 height 22
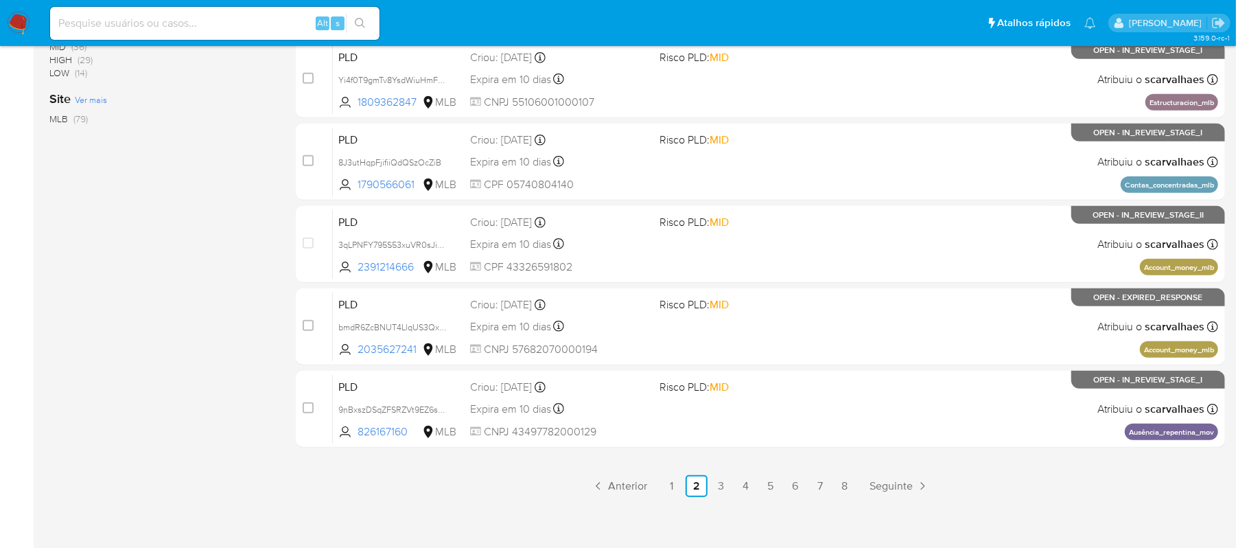
scroll to position [585, 0]
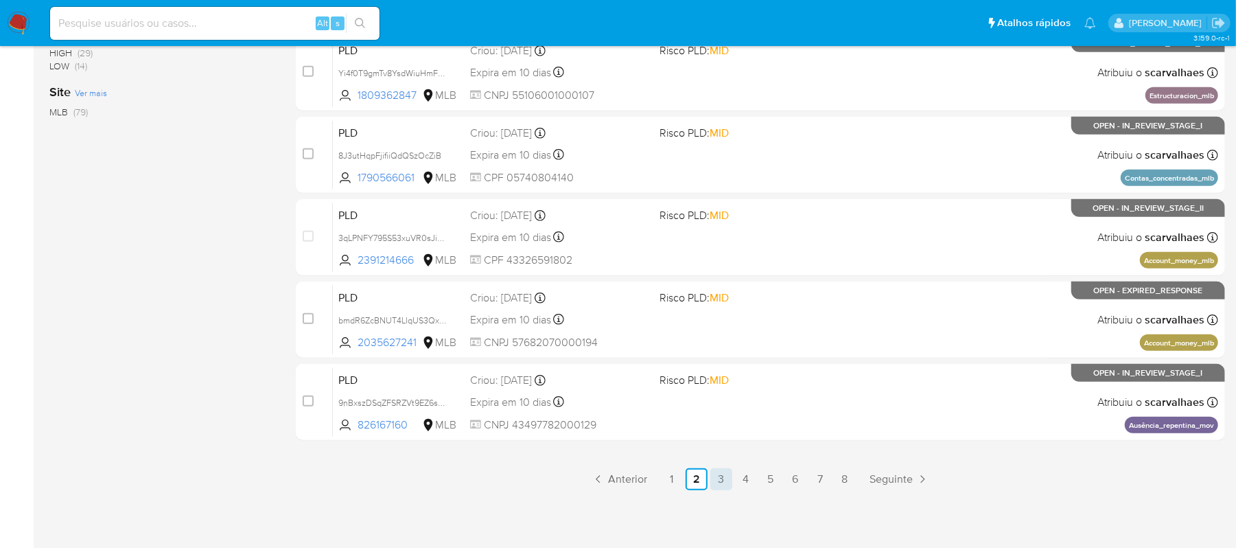
click at [719, 478] on link "3" at bounding box center [721, 479] width 22 height 22
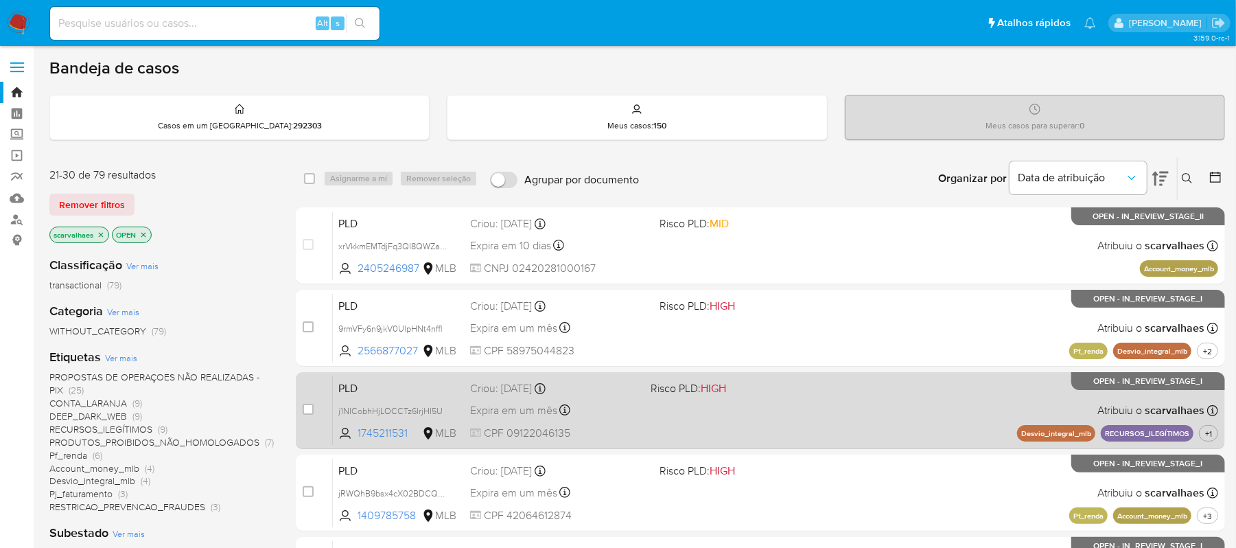
scroll to position [91, 0]
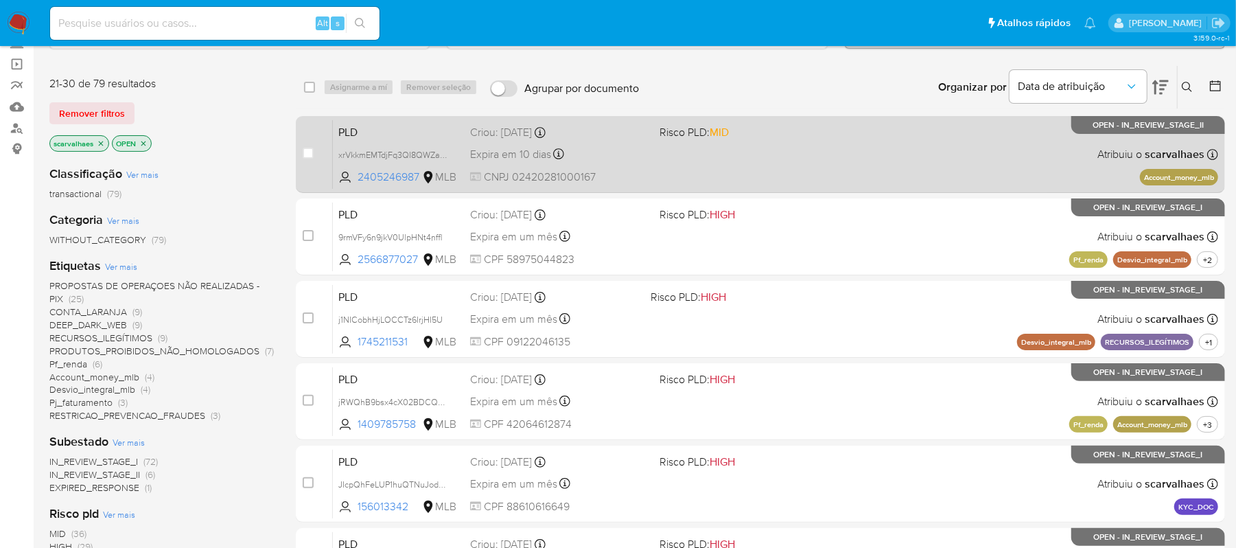
click at [656, 165] on div "PLD xrVkkmEMTdjFq3QI8QWZarDp 2405246987 MLB Risco PLD: MID Criou: [DATE] Criou:…" at bounding box center [775, 153] width 885 height 69
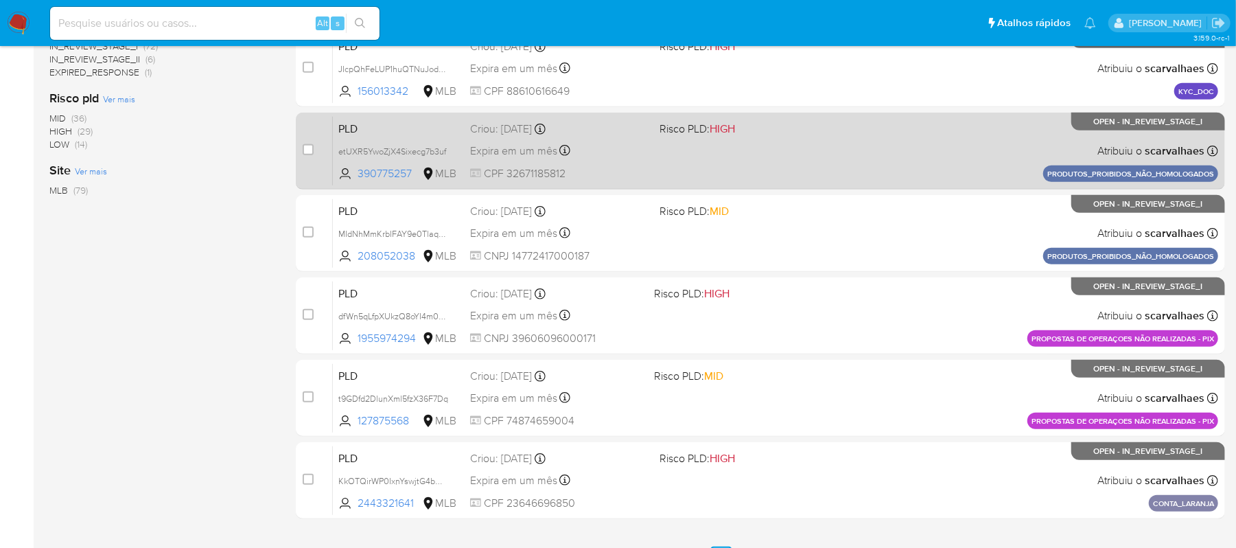
scroll to position [585, 0]
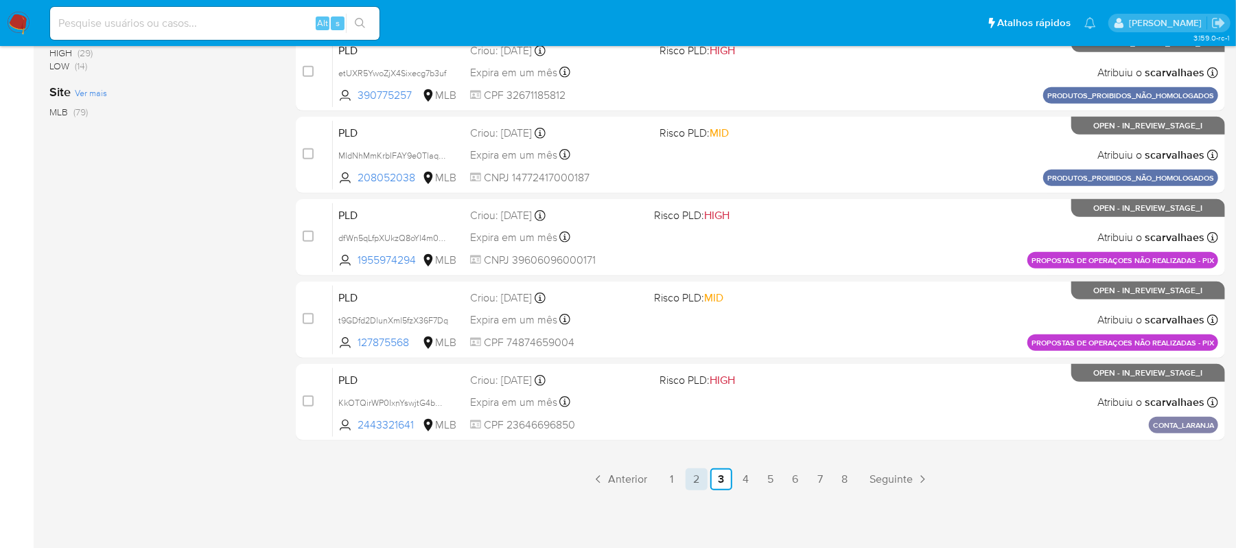
click at [692, 481] on link "2" at bounding box center [697, 479] width 22 height 22
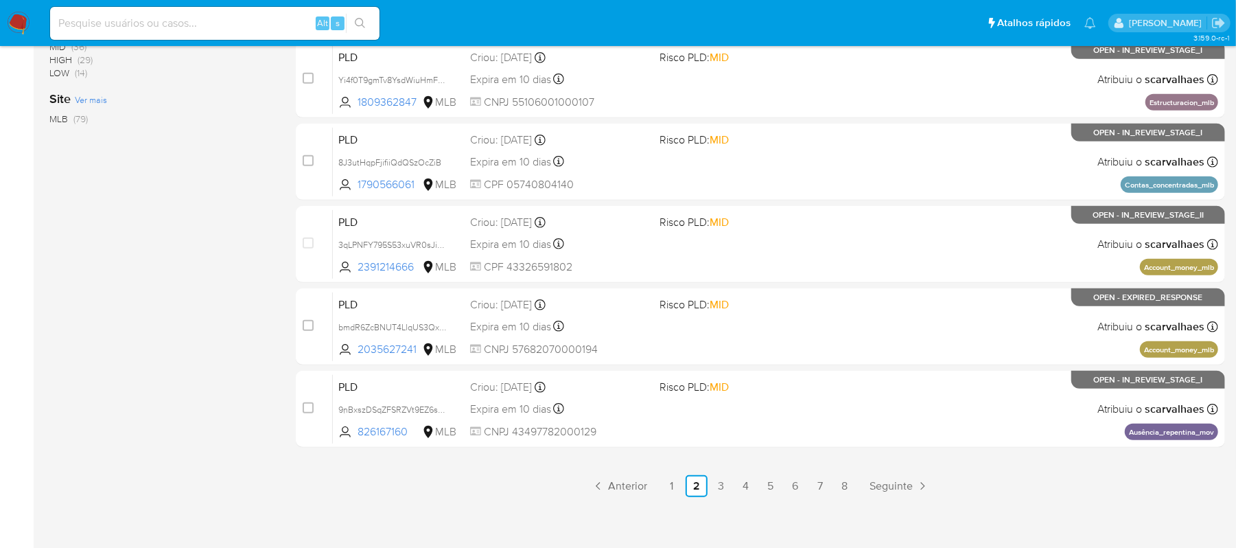
scroll to position [585, 0]
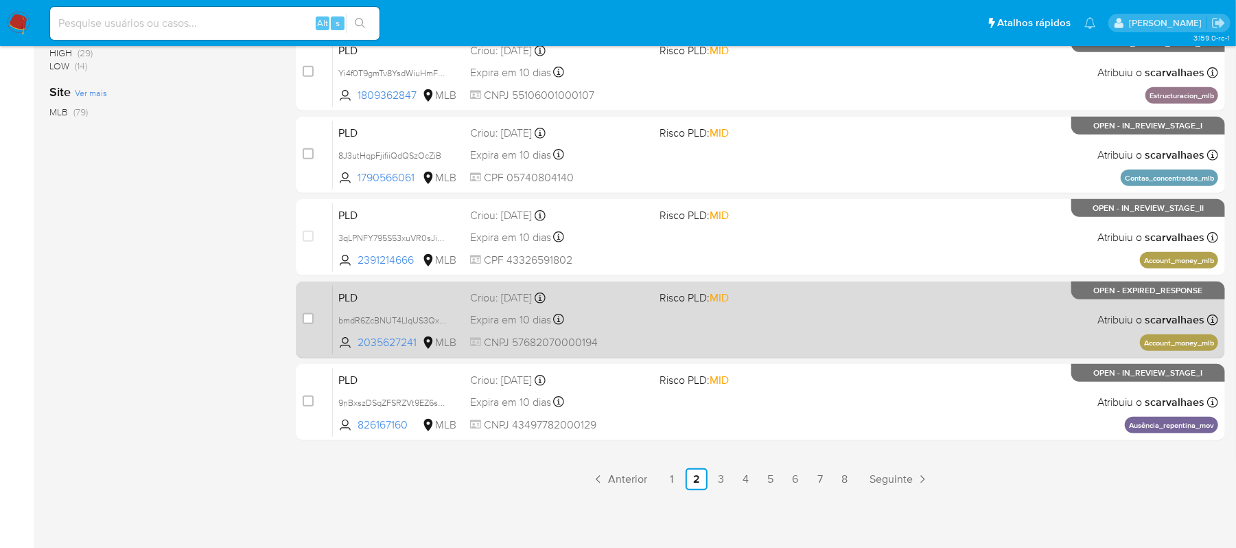
click at [756, 324] on div "PLD bmdR6ZcBNUT4LlqUS3QxvjGh 2035627241 MLB Risco PLD: MID Criou: [DATE] Criou:…" at bounding box center [775, 319] width 885 height 69
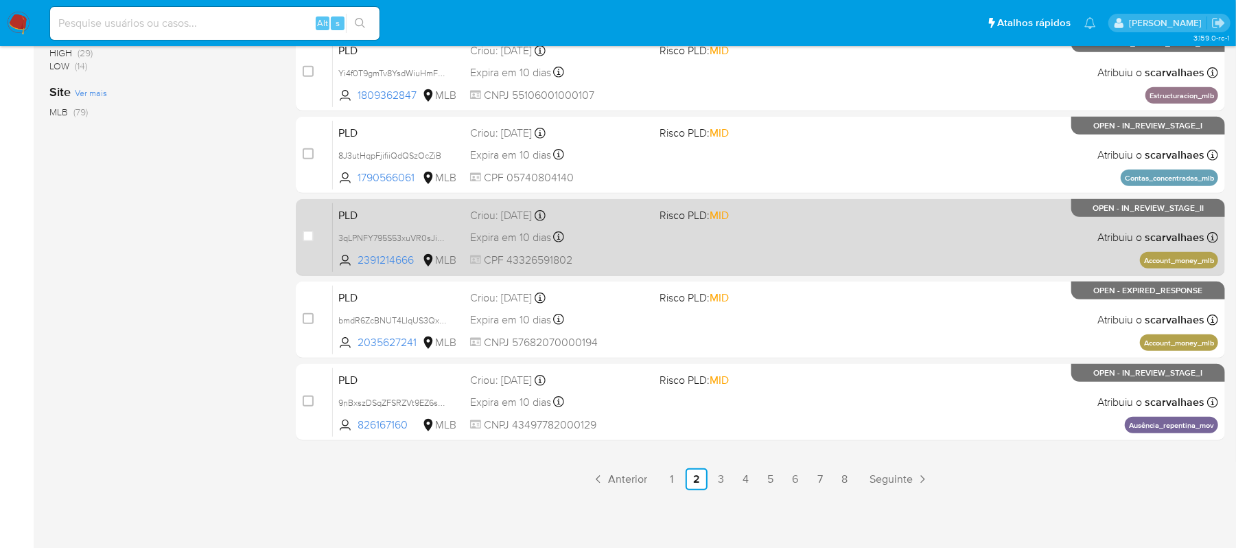
click at [770, 232] on div "PLD 3qLPNFY795S53xuVR0sJi0DN 2391214666 MLB Risco PLD: MID Criou: [DATE] Criou:…" at bounding box center [775, 236] width 885 height 69
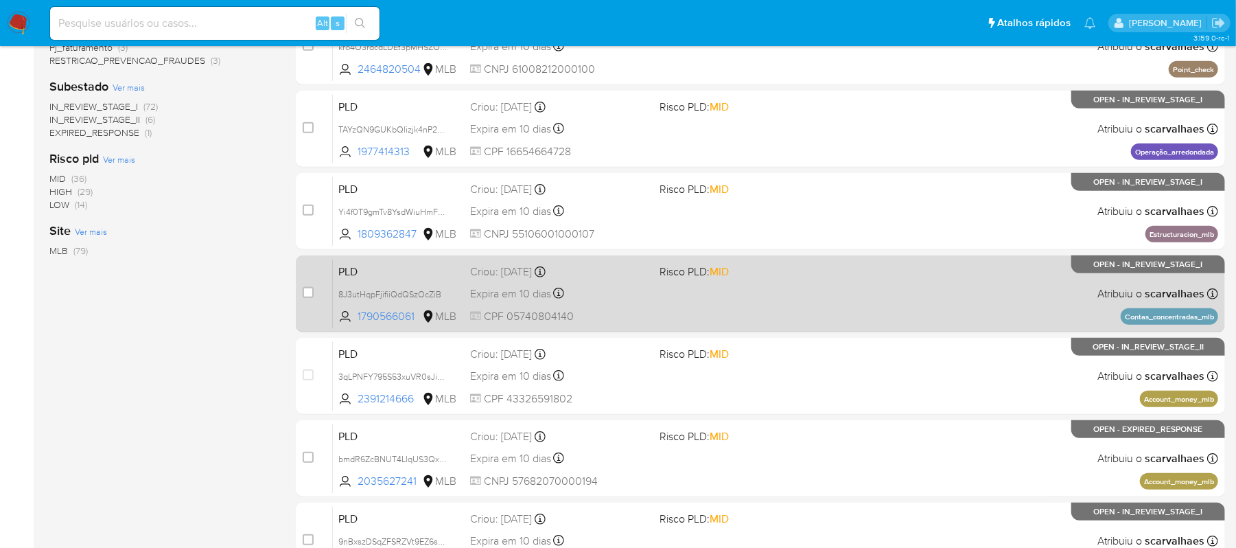
scroll to position [402, 0]
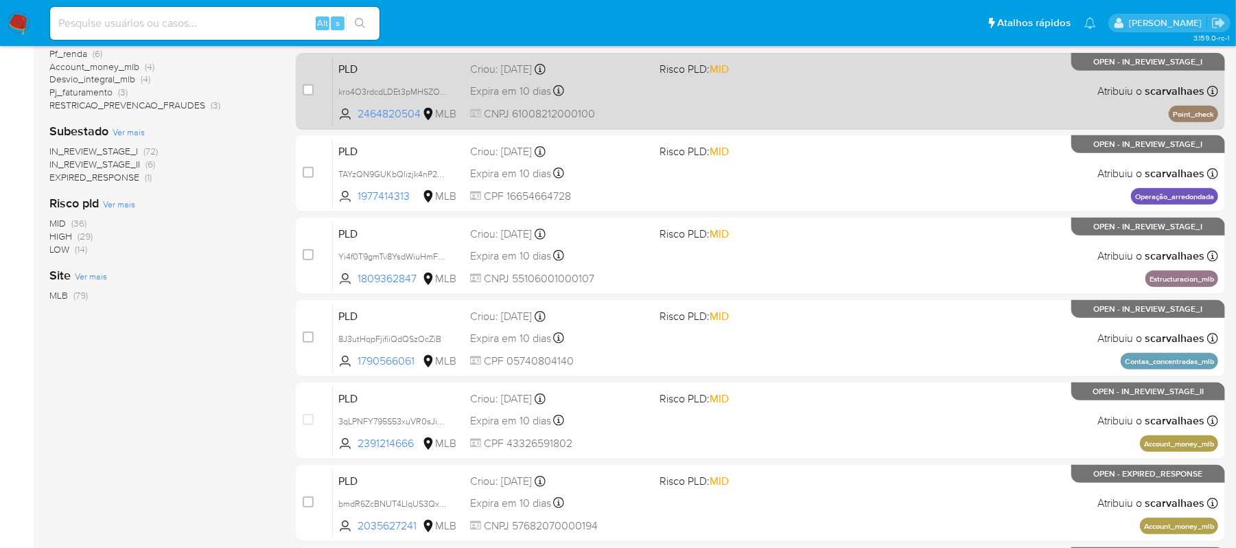
click at [820, 100] on div "PLD kro4O3rdcdLDEt3pMHSZOPy3 2464820504 MLB Risco PLD: MID Criou: [DATE] Criou:…" at bounding box center [775, 90] width 885 height 69
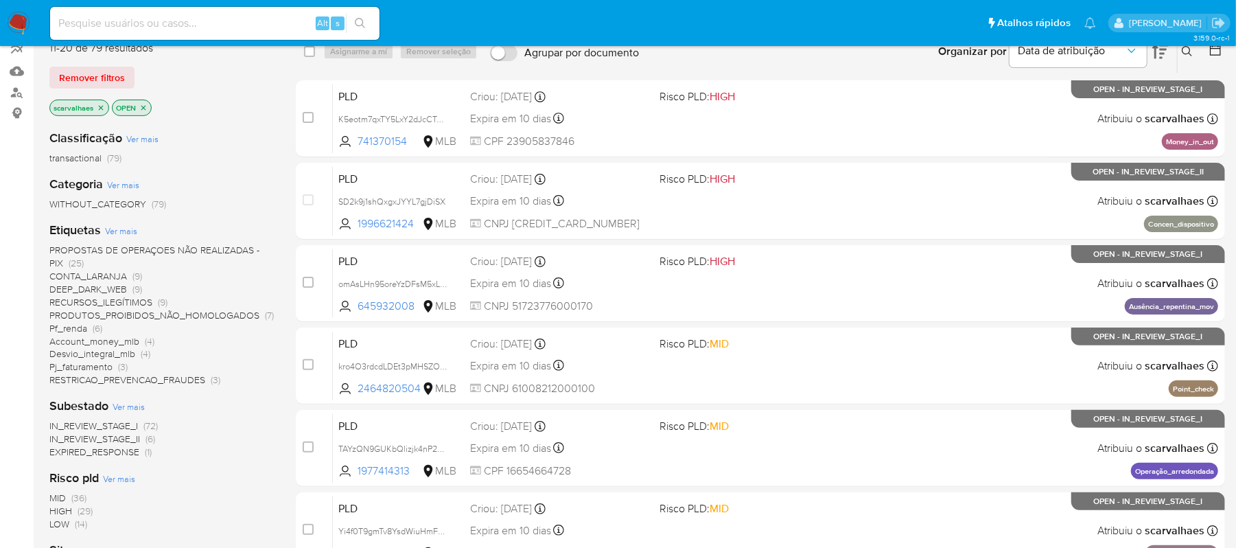
scroll to position [36, 0]
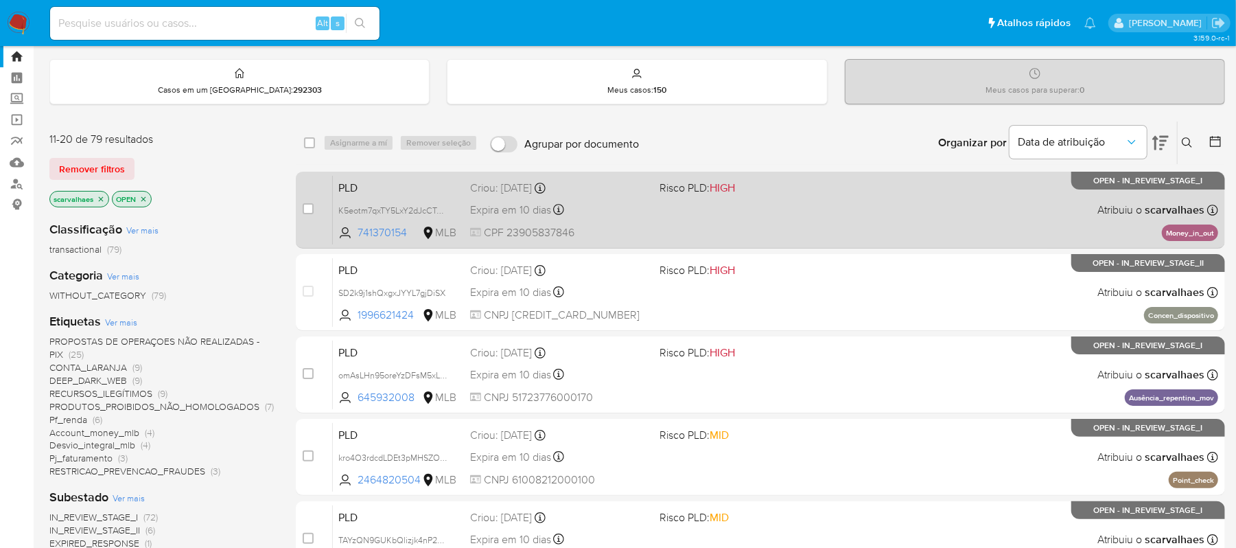
click div "PLD K5eotm7qxTY5LxY2dJcCTnOl 741370154 MLB Risco PLD: HIGH Criou: [DATE] Criou:…"
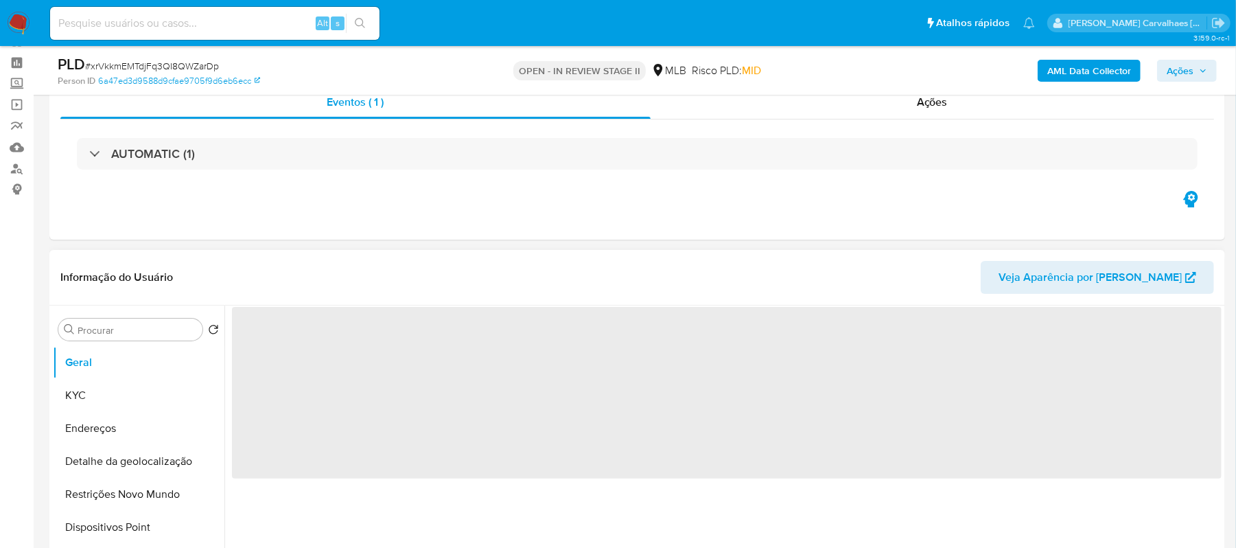
scroll to position [91, 0]
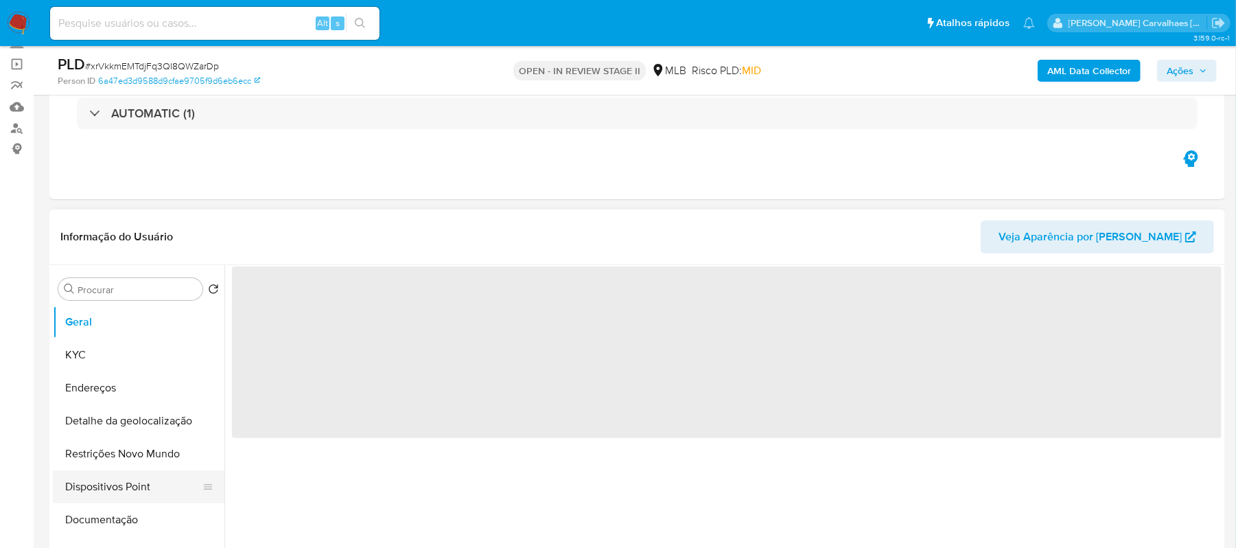
select select "10"
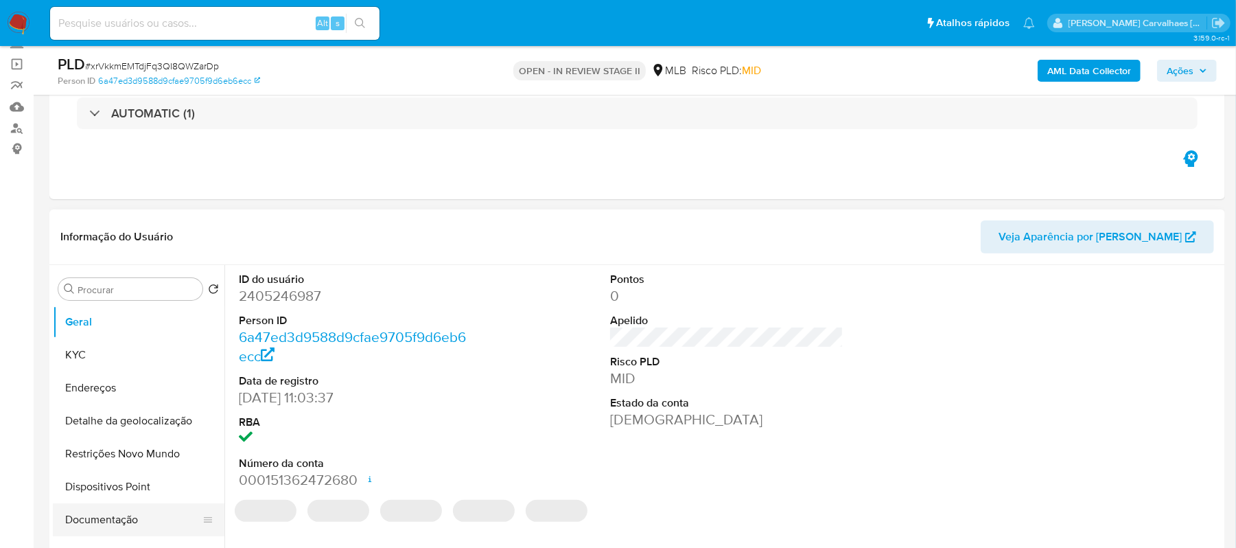
click at [106, 520] on button "Documentação" at bounding box center [133, 519] width 161 height 33
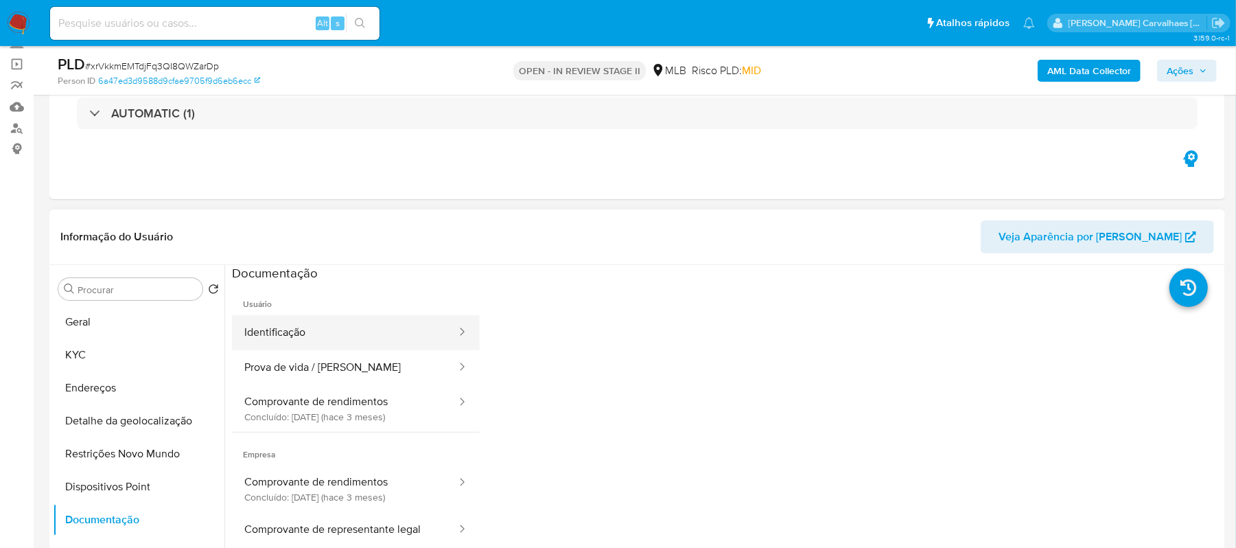
click at [286, 333] on button "Identificação" at bounding box center [345, 332] width 226 height 35
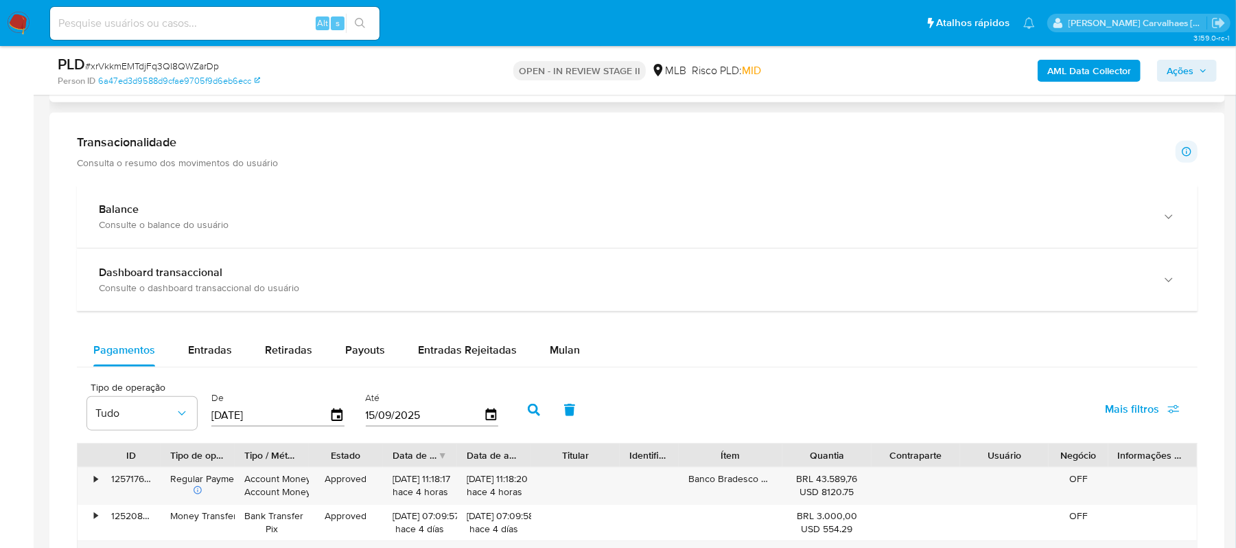
scroll to position [1006, 0]
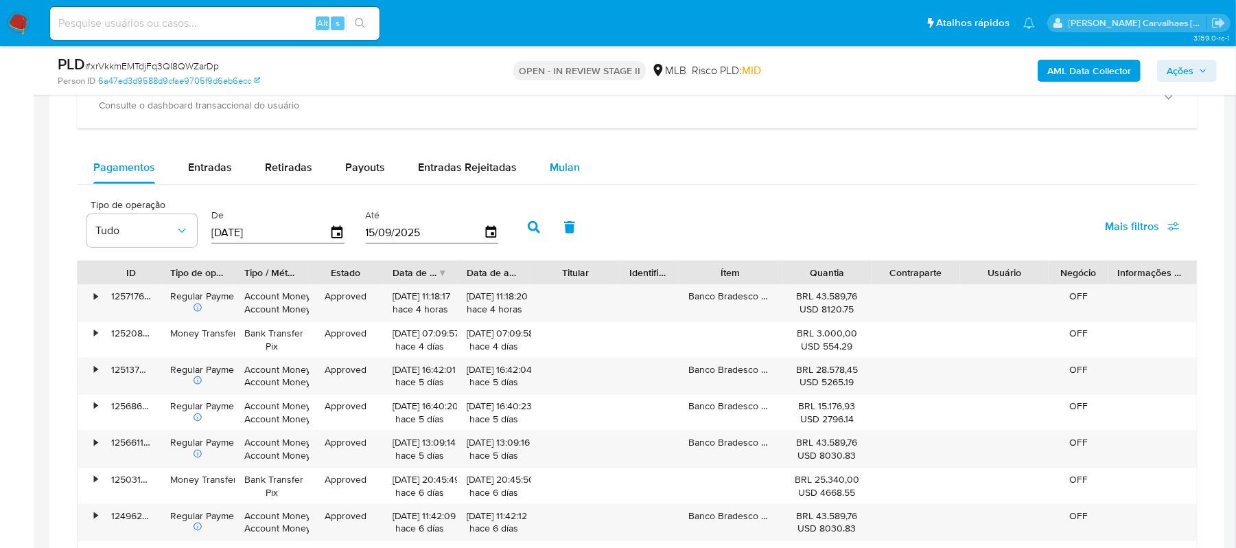
click at [558, 171] on span "Mulan" at bounding box center [565, 167] width 30 height 16
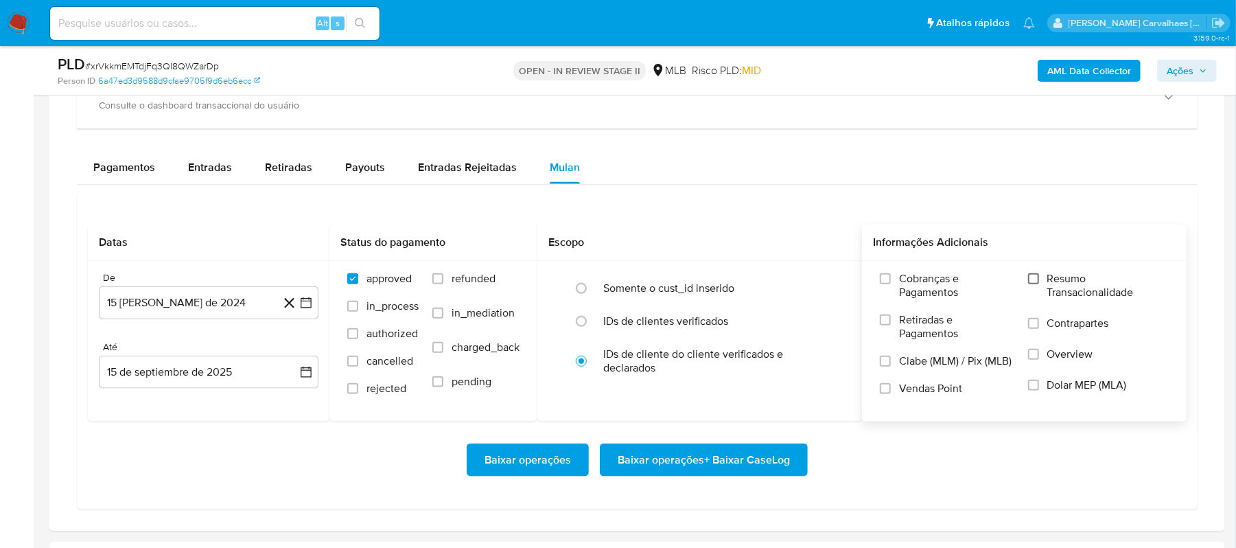
click at [1031, 284] on input "Resumo Transacionalidade" at bounding box center [1033, 278] width 11 height 11
click at [301, 308] on icon "button" at bounding box center [306, 303] width 11 height 11
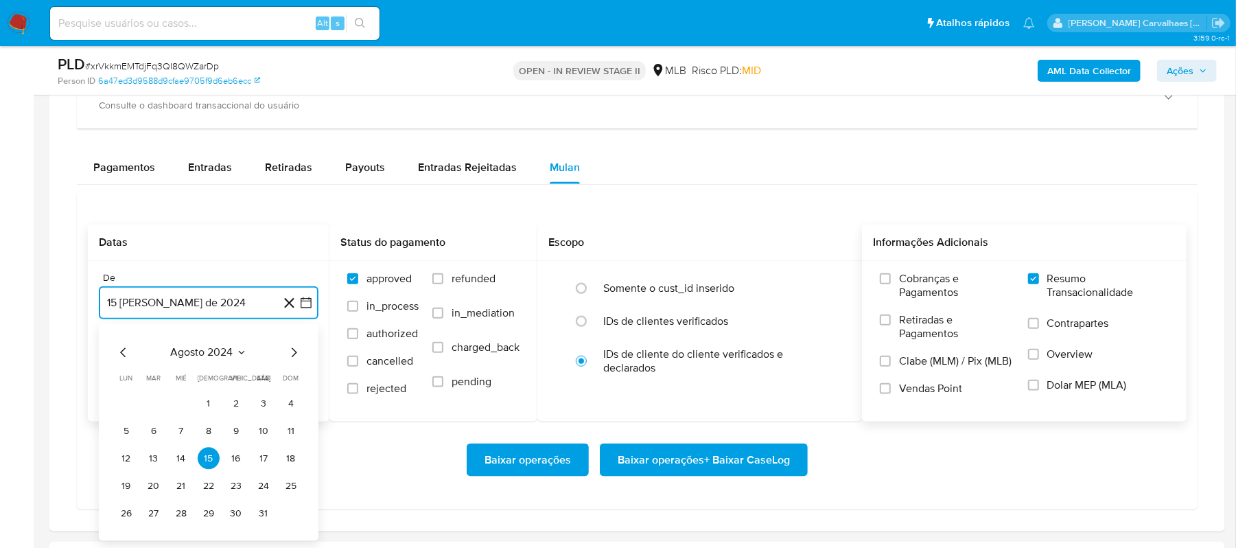
click at [288, 360] on icon "Mes siguiente" at bounding box center [294, 353] width 16 height 16
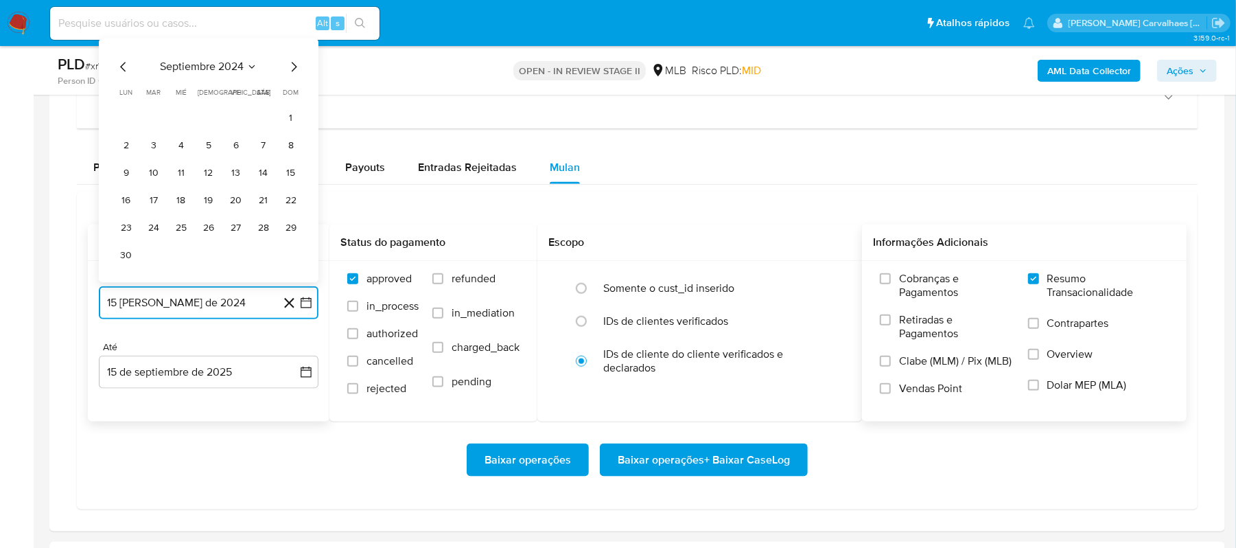
click at [294, 74] on icon "Mes siguiente" at bounding box center [294, 67] width 16 height 16
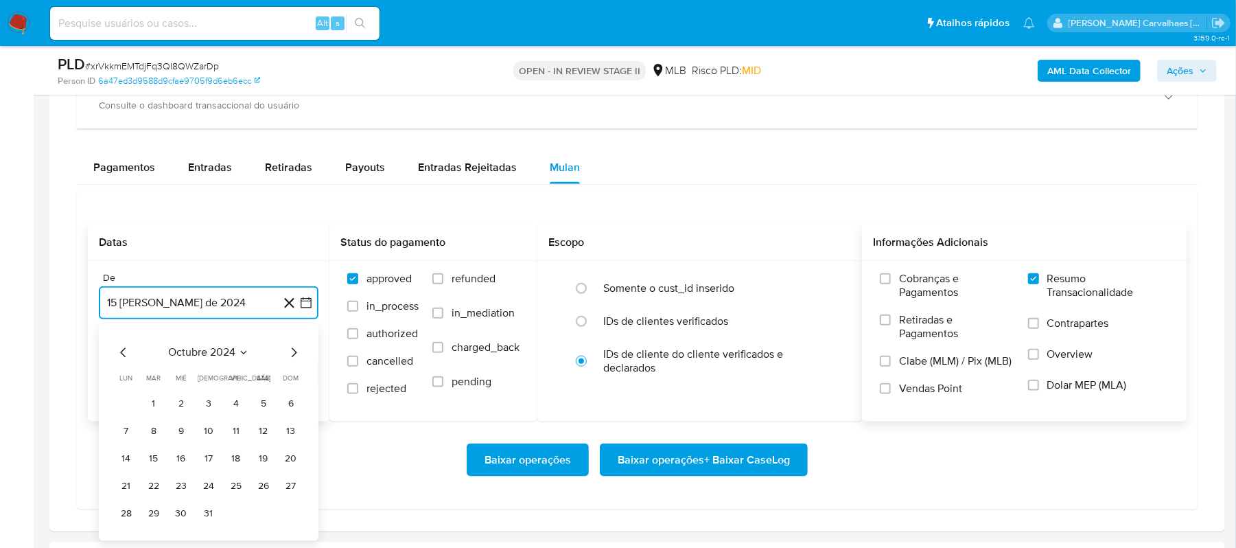
click at [292, 353] on icon "Mes siguiente" at bounding box center [294, 353] width 16 height 16
click at [294, 353] on icon "Mes siguiente" at bounding box center [294, 353] width 16 height 16
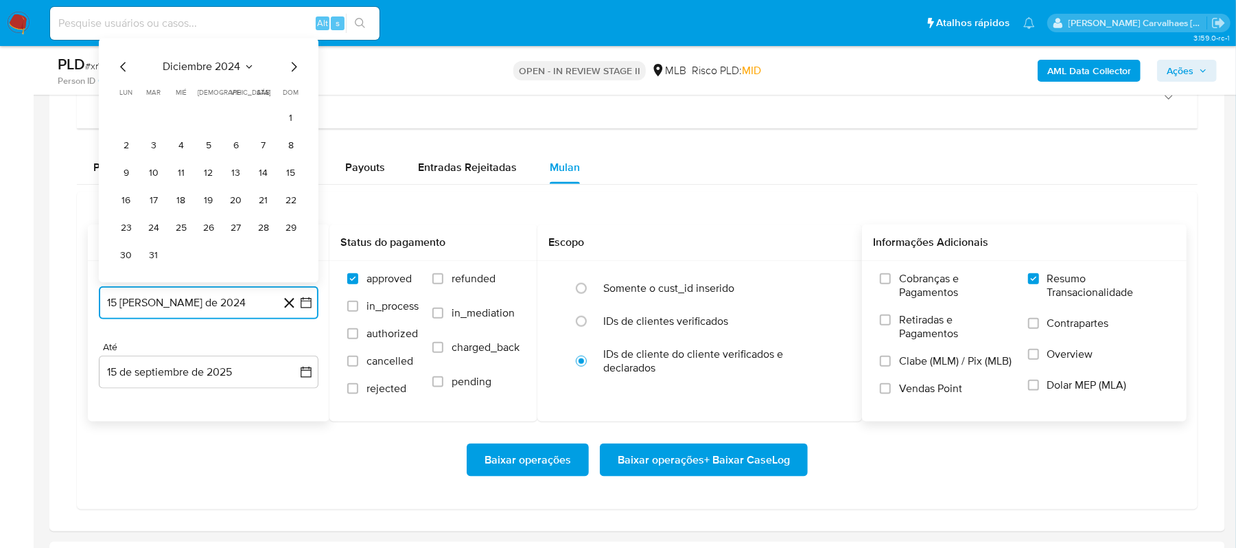
click at [290, 71] on icon "Mes siguiente" at bounding box center [294, 67] width 16 height 16
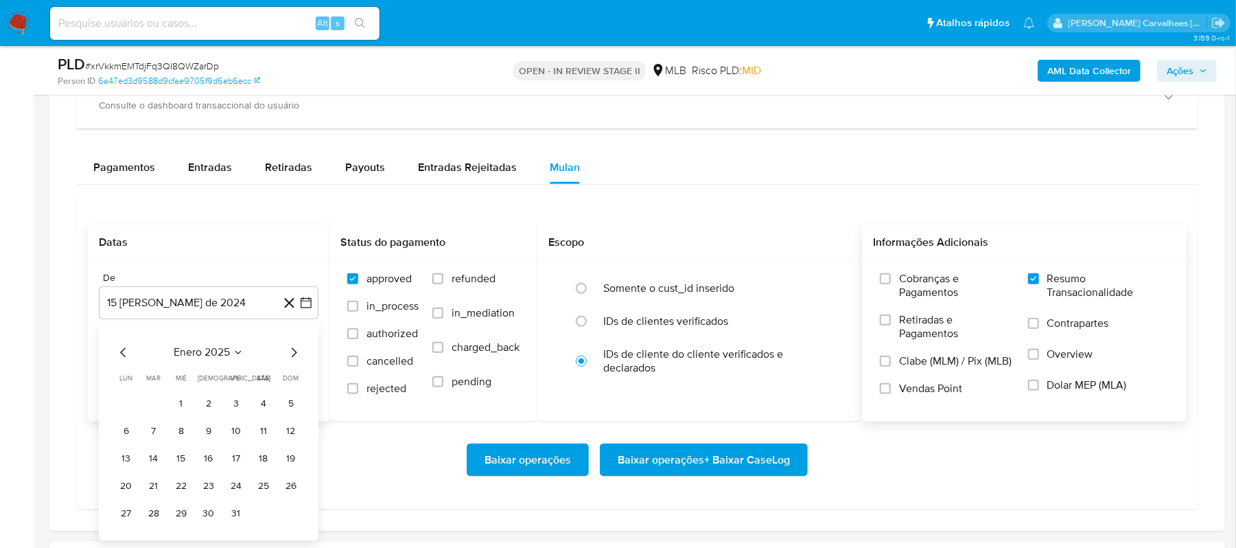
click at [292, 365] on div "enero 2025 enero 2025 lun lunes mar martes mié miércoles jue jueves vie viernes…" at bounding box center [208, 435] width 187 height 180
click at [292, 361] on icon "Mes siguiente" at bounding box center [294, 353] width 16 height 16
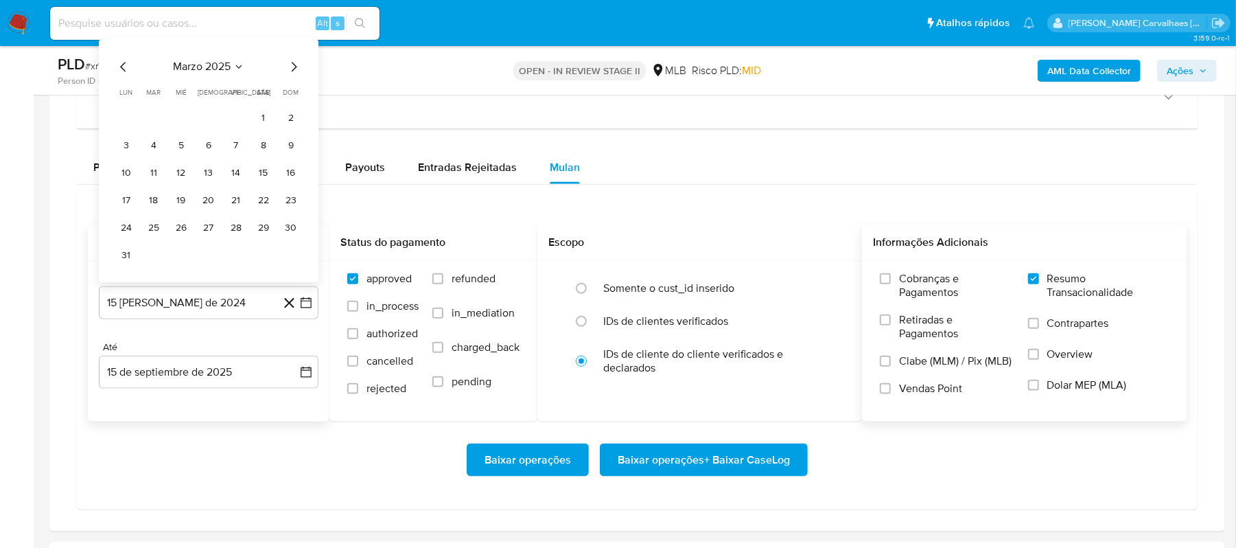
click at [288, 74] on icon "Mes siguiente" at bounding box center [294, 67] width 16 height 16
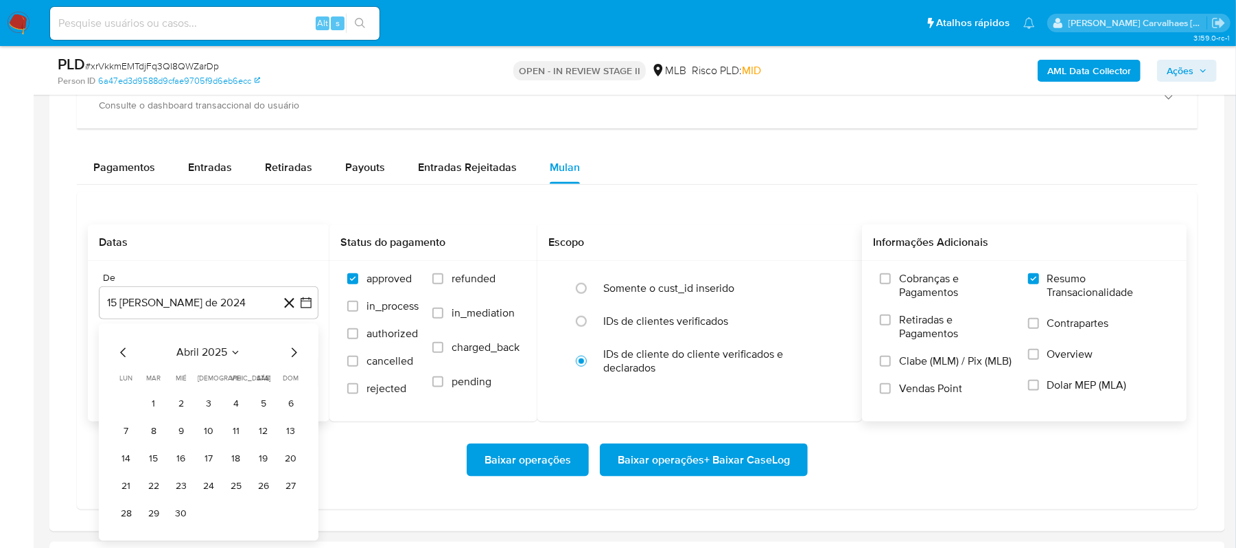
click at [294, 355] on icon "Mes siguiente" at bounding box center [294, 353] width 16 height 16
click at [294, 356] on icon "Mes siguiente" at bounding box center [294, 353] width 16 height 16
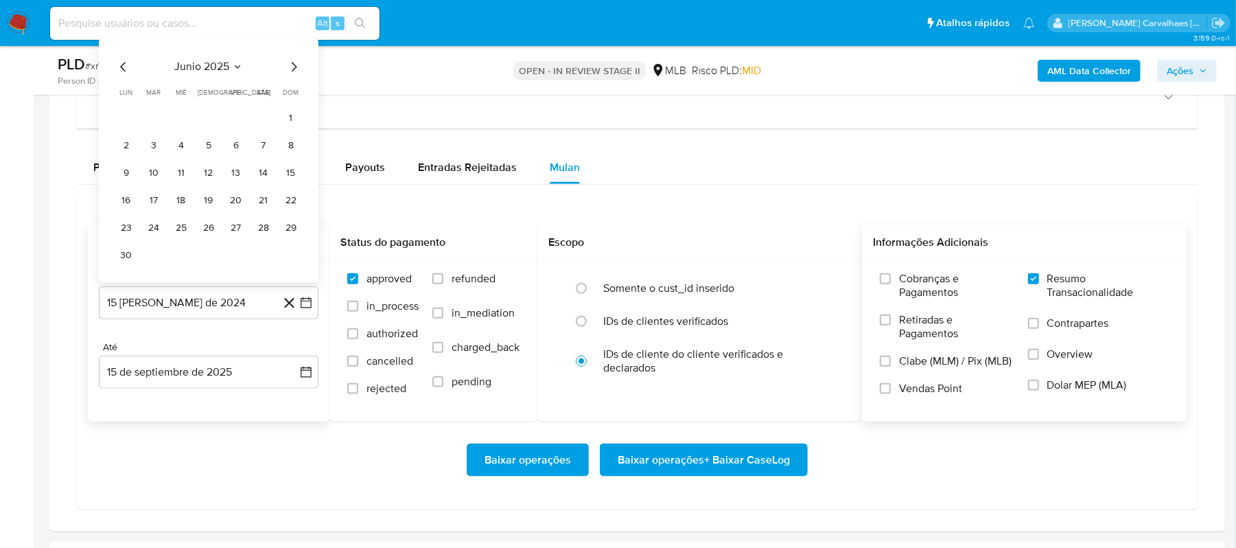
click at [294, 75] on icon "Mes siguiente" at bounding box center [294, 67] width 16 height 16
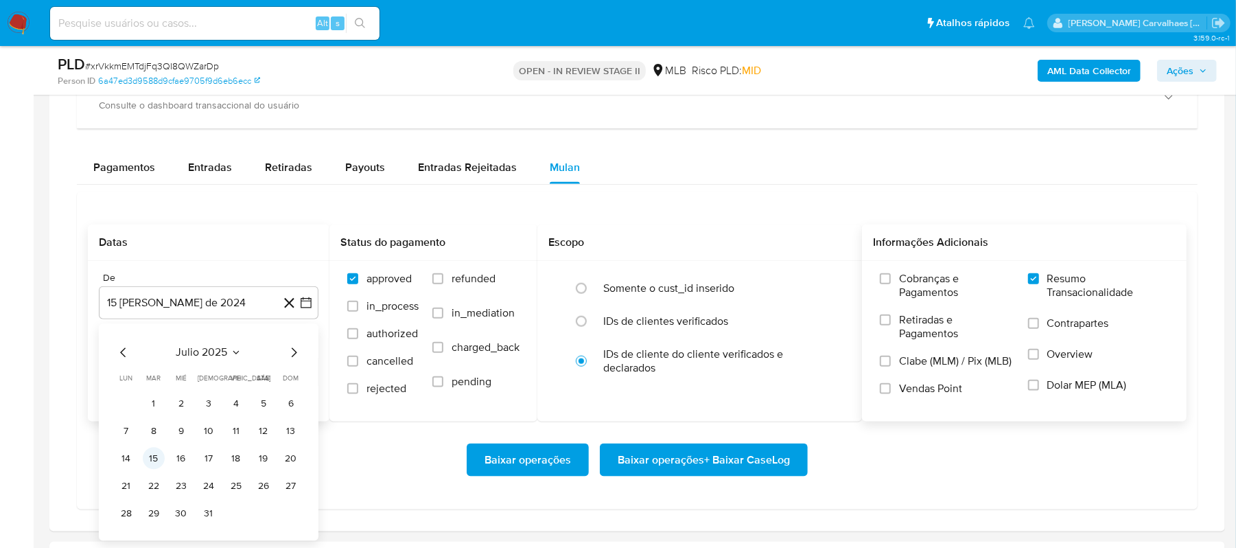
click at [156, 465] on button "15" at bounding box center [154, 459] width 22 height 22
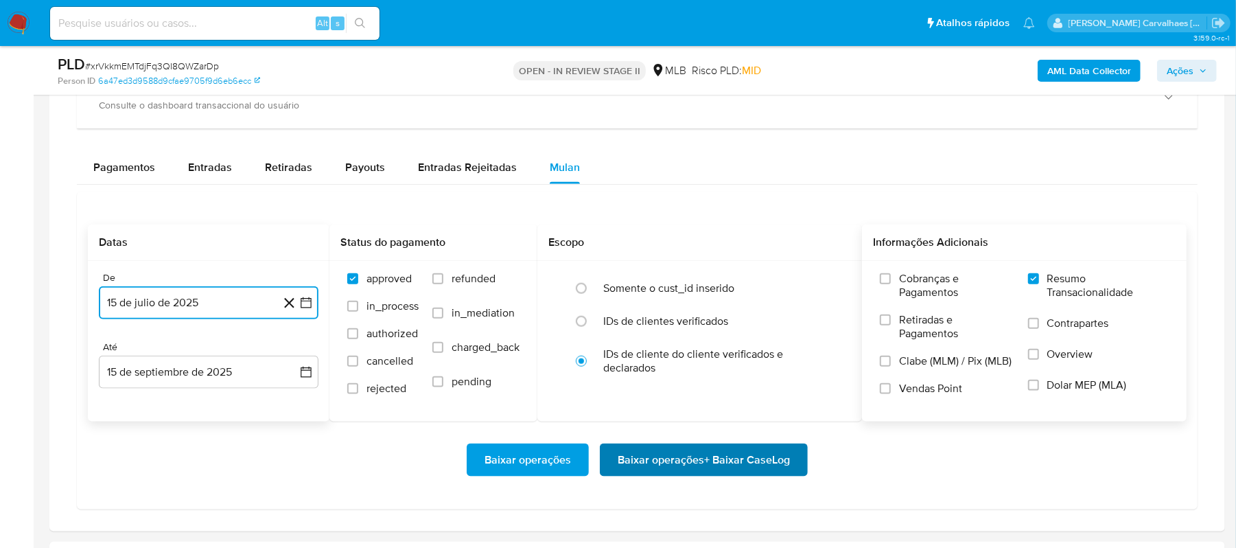
click at [689, 465] on span "Baixar operações + Baixar CaseLog" at bounding box center [704, 460] width 172 height 30
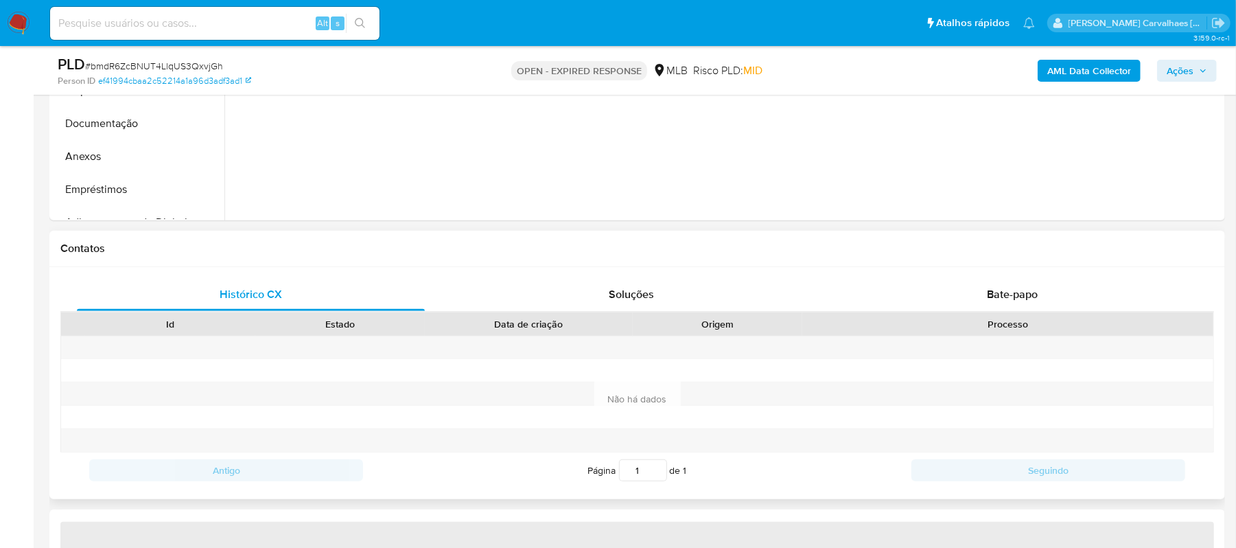
select select "10"
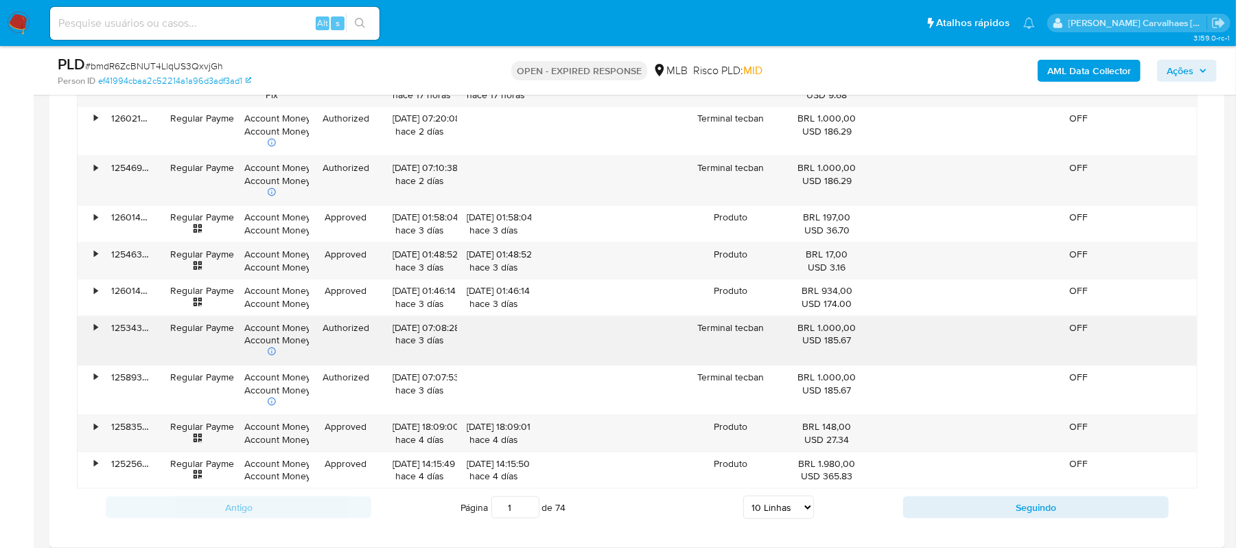
scroll to position [1006, 0]
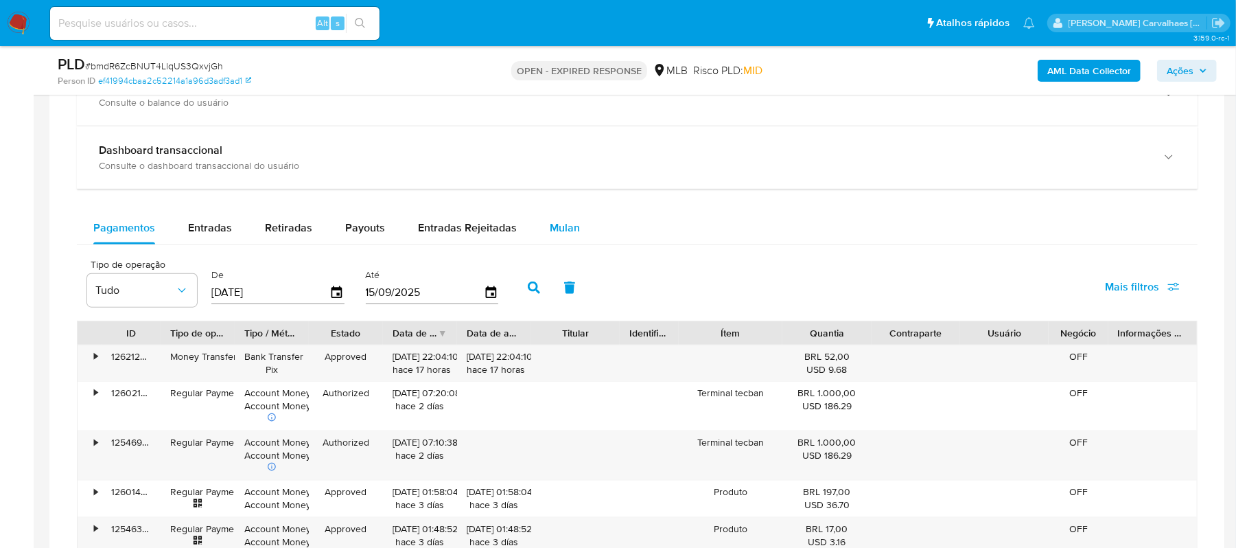
click at [550, 235] on span "Mulan" at bounding box center [565, 228] width 30 height 16
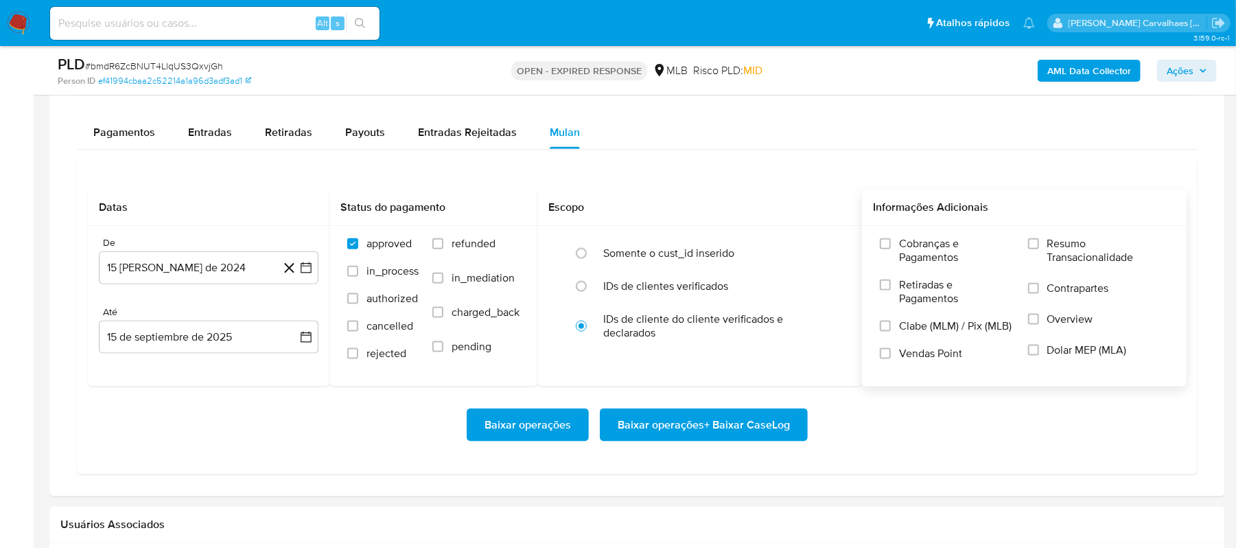
scroll to position [1189, 0]
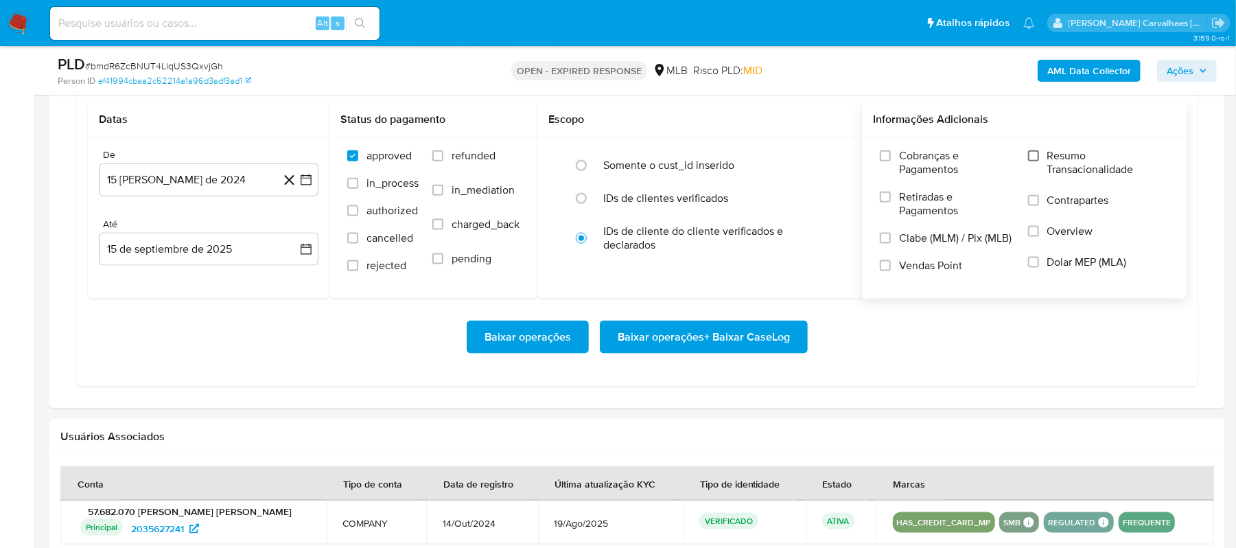
click at [1038, 159] on input "Resumo Transacionalidade" at bounding box center [1033, 155] width 11 height 11
click at [308, 182] on icon "button" at bounding box center [306, 180] width 14 height 14
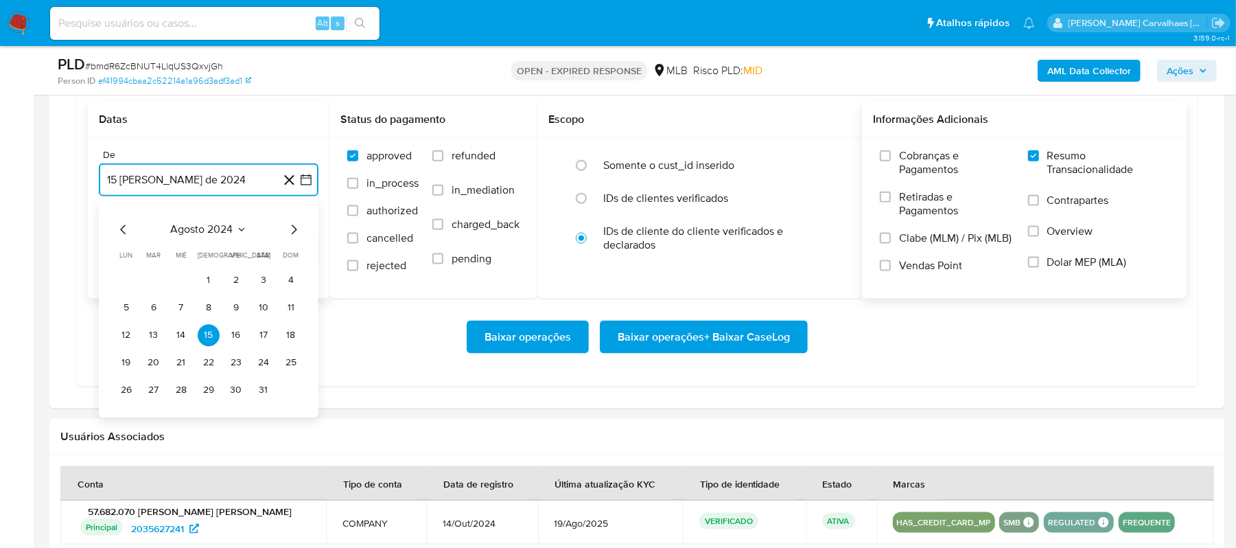
click at [294, 231] on icon "Mes siguiente" at bounding box center [294, 230] width 16 height 16
click at [292, 231] on icon "Mes siguiente" at bounding box center [294, 230] width 5 height 10
click at [292, 235] on icon "Mes siguiente" at bounding box center [294, 230] width 5 height 10
click at [292, 229] on icon "Mes siguiente" at bounding box center [294, 230] width 16 height 16
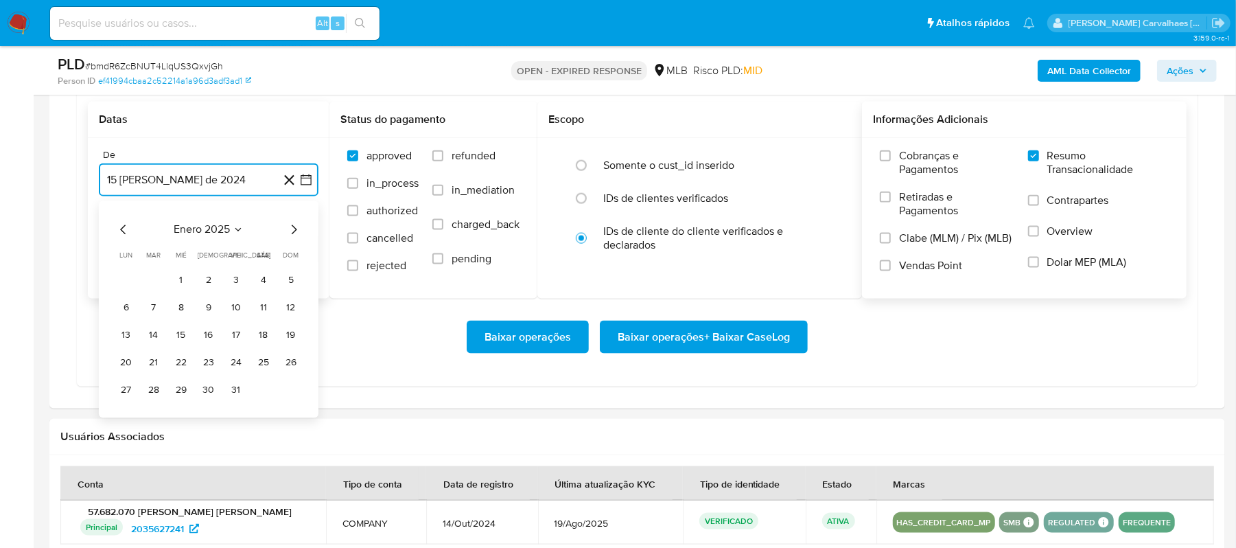
click at [292, 229] on icon "Mes siguiente" at bounding box center [294, 230] width 16 height 16
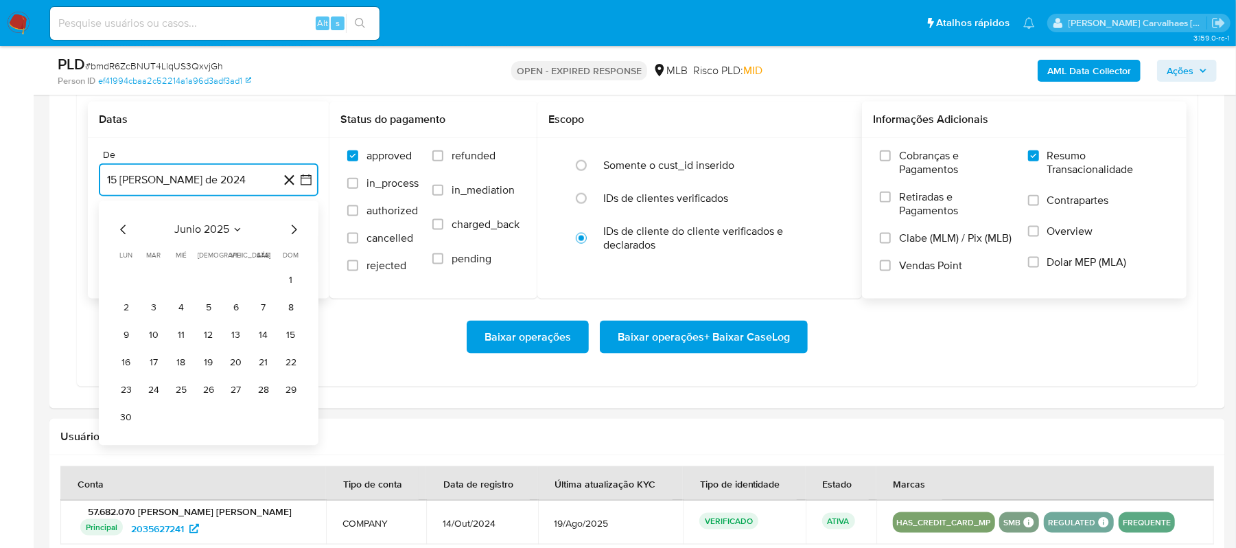
click at [292, 229] on icon "Mes siguiente" at bounding box center [294, 230] width 16 height 16
click at [158, 344] on button "15" at bounding box center [154, 336] width 22 height 22
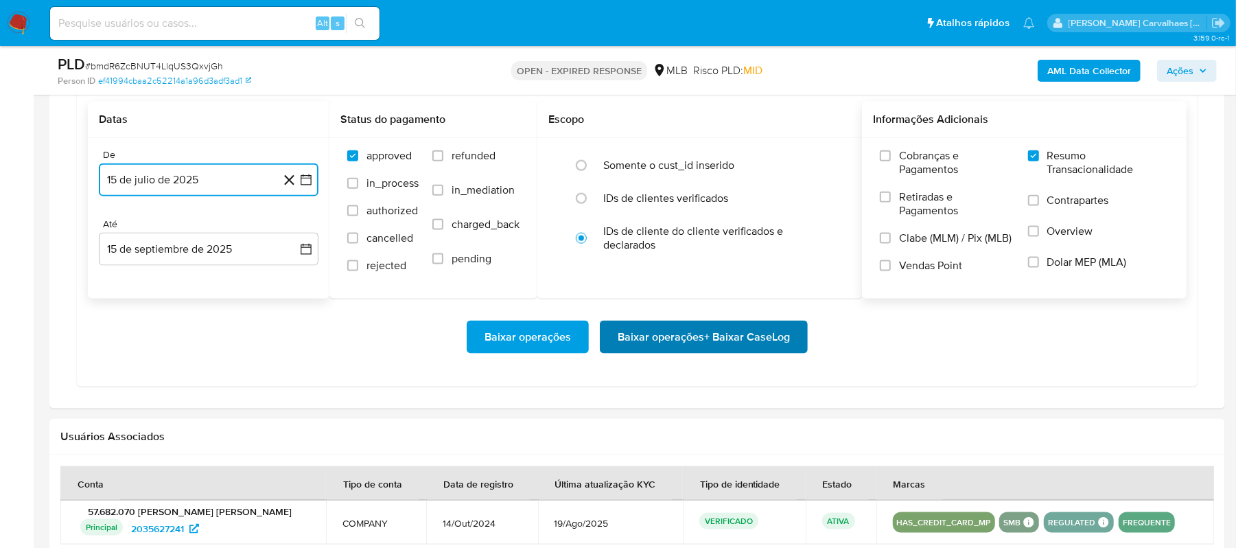
click at [706, 347] on span "Baixar operações + Baixar CaseLog" at bounding box center [704, 337] width 172 height 30
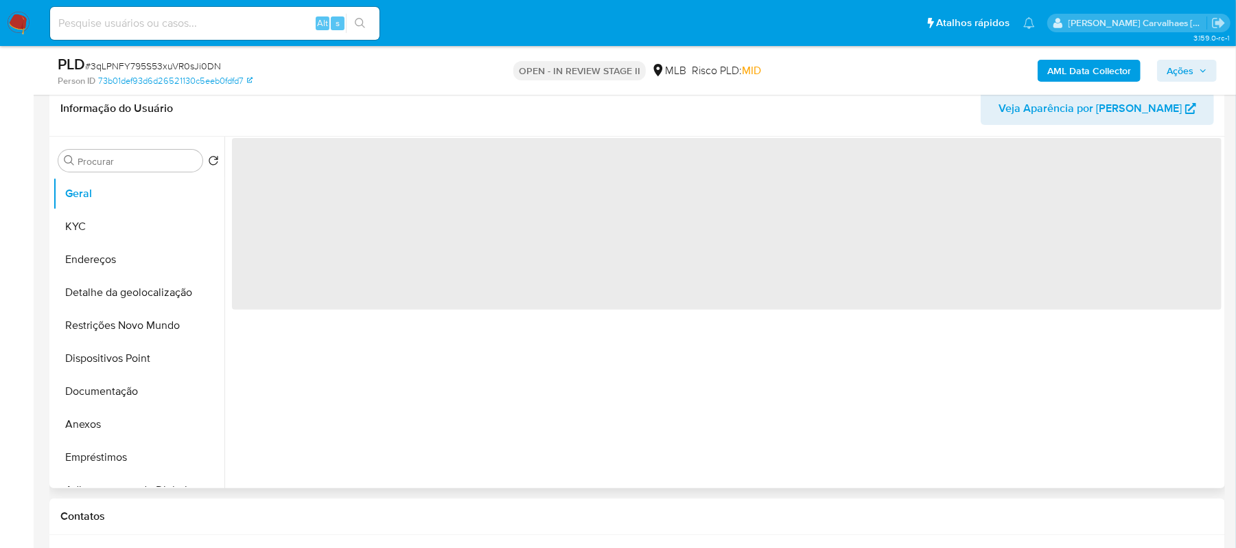
scroll to position [275, 0]
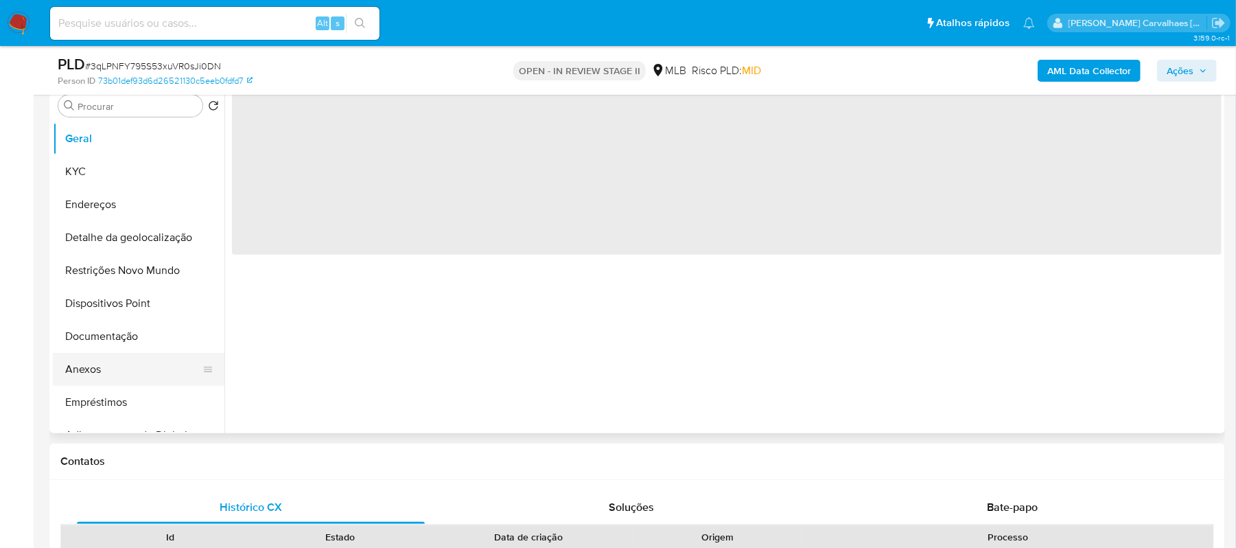
select select "10"
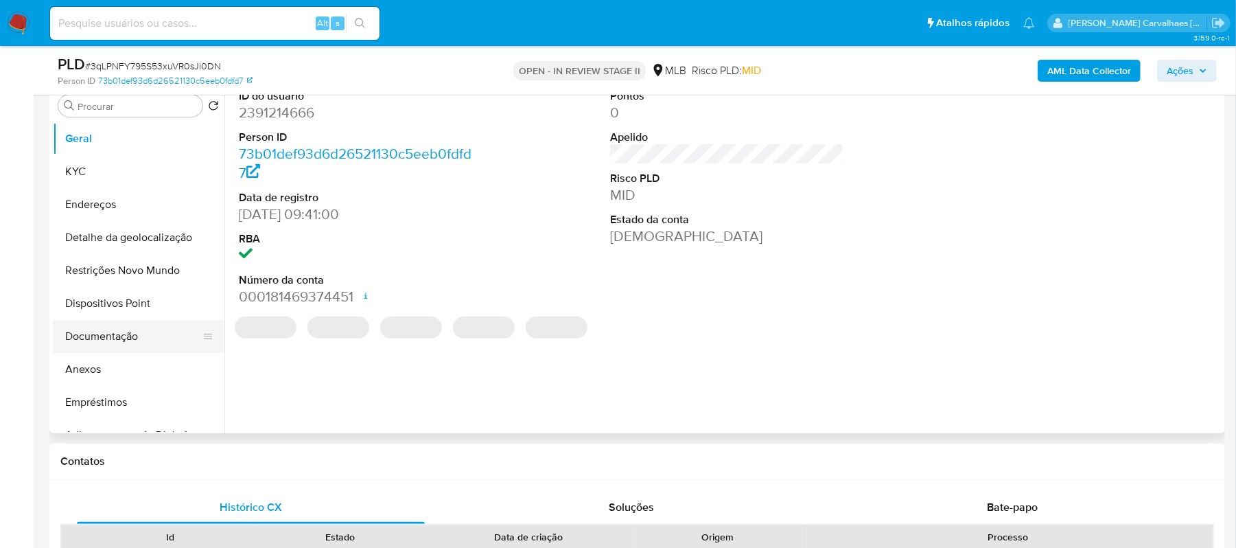
click at [140, 336] on button "Documentação" at bounding box center [133, 336] width 161 height 33
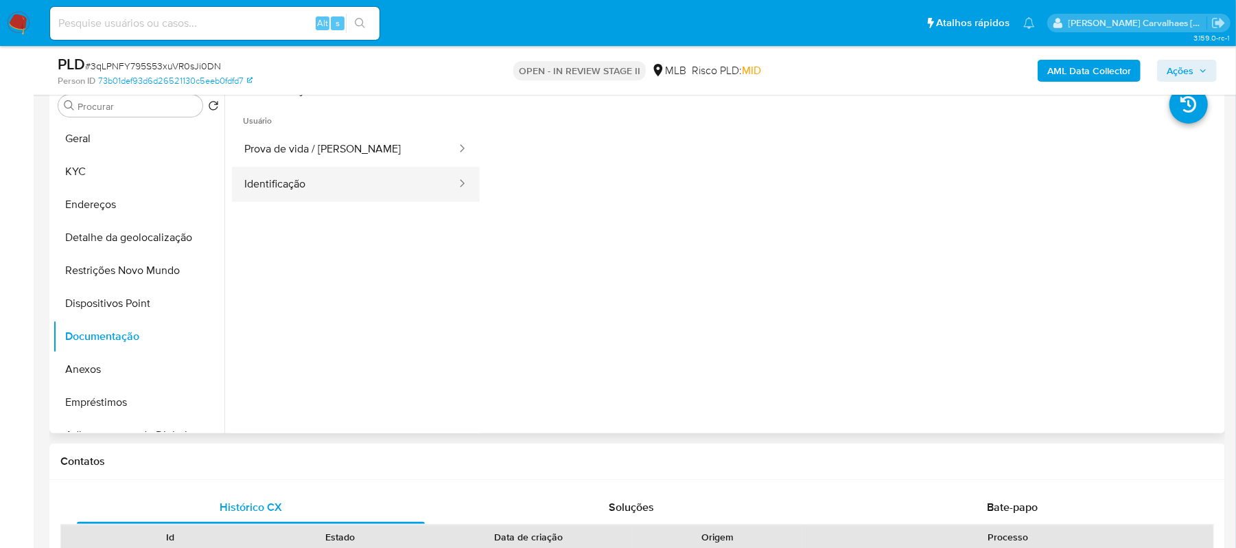
click at [374, 193] on button "Identificação" at bounding box center [345, 184] width 226 height 35
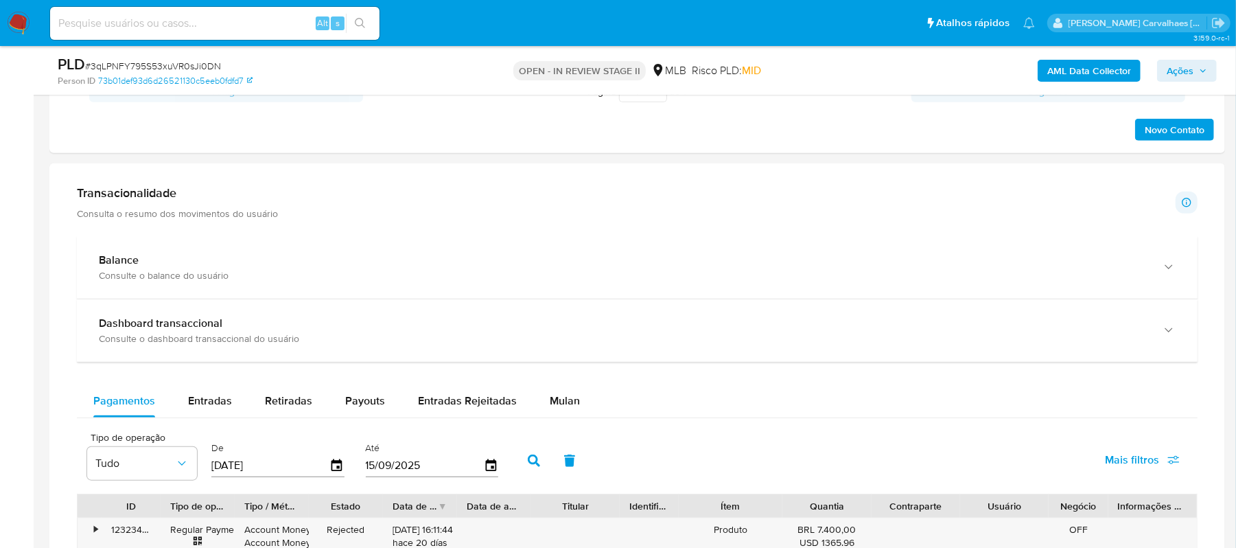
scroll to position [1098, 0]
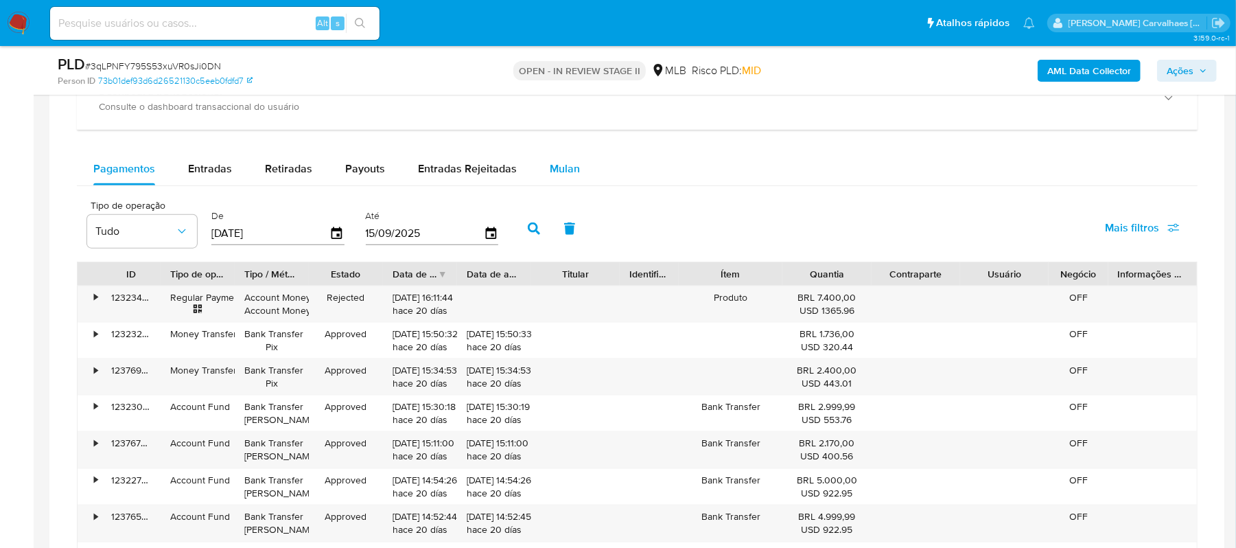
click at [564, 176] on span "Mulan" at bounding box center [565, 169] width 30 height 16
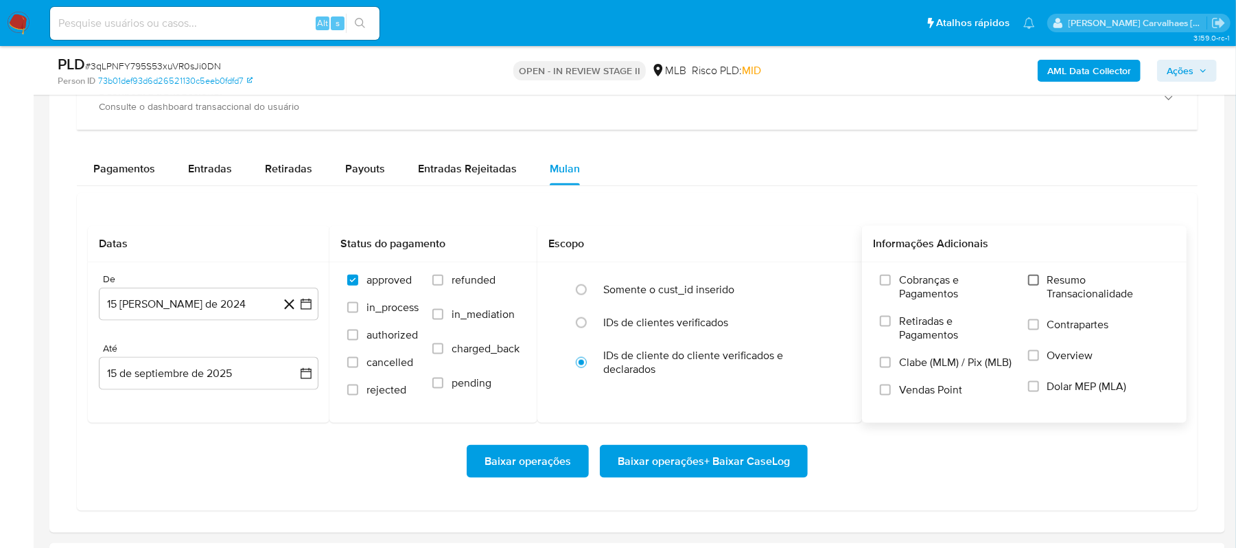
click at [1032, 286] on input "Resumo Transacionalidade" at bounding box center [1033, 280] width 11 height 11
click at [314, 309] on button "15 [PERSON_NAME] de 2024" at bounding box center [209, 304] width 220 height 33
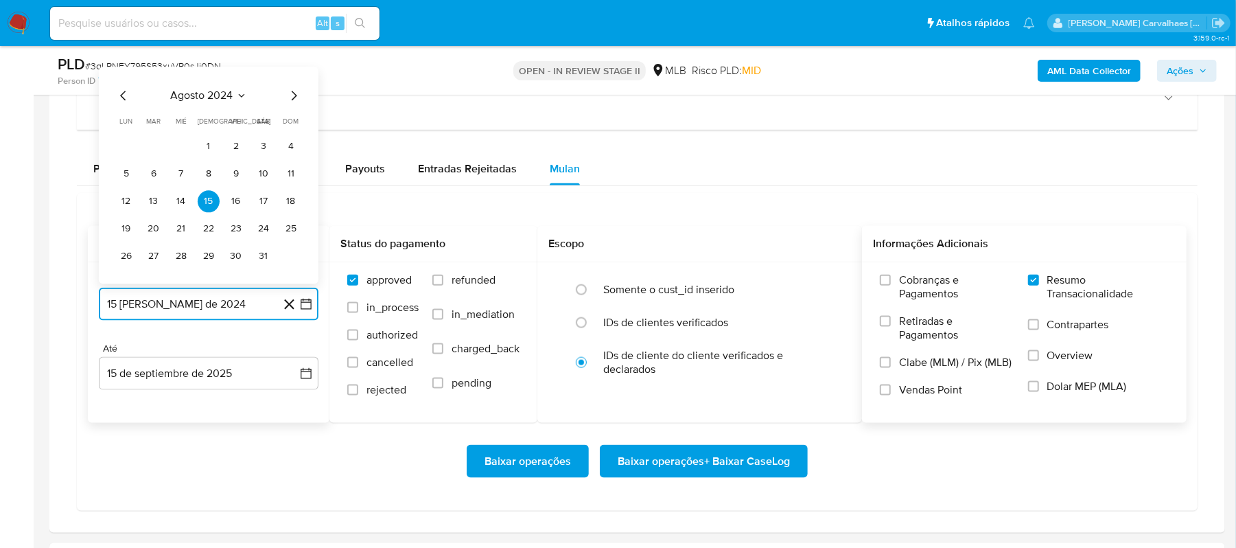
click at [290, 100] on icon "Mes siguiente" at bounding box center [294, 96] width 16 height 16
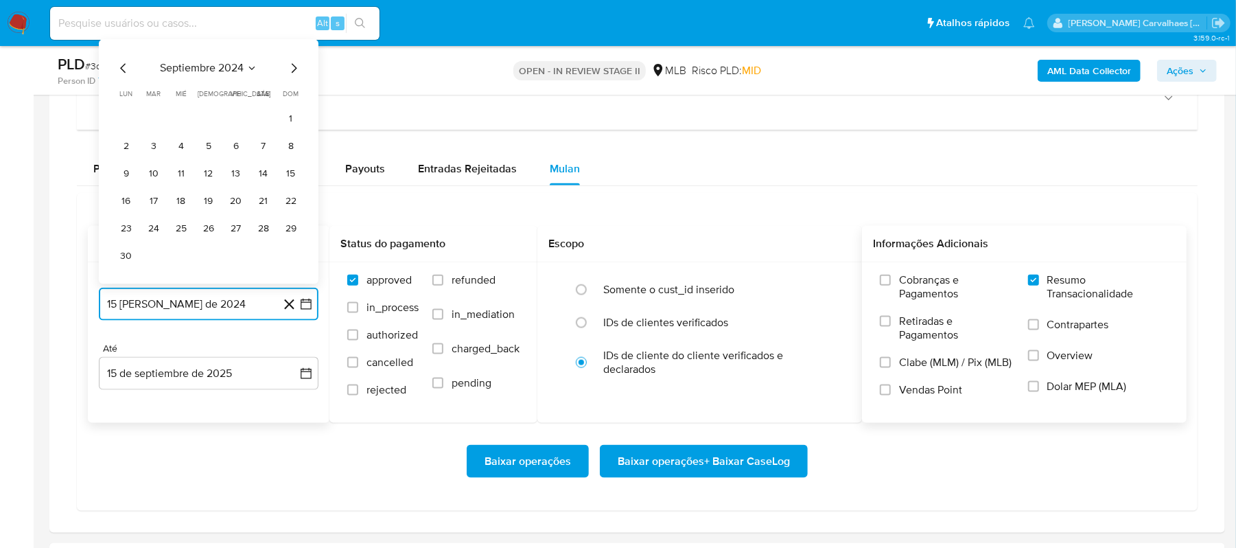
click at [292, 77] on icon "Mes siguiente" at bounding box center [294, 68] width 16 height 16
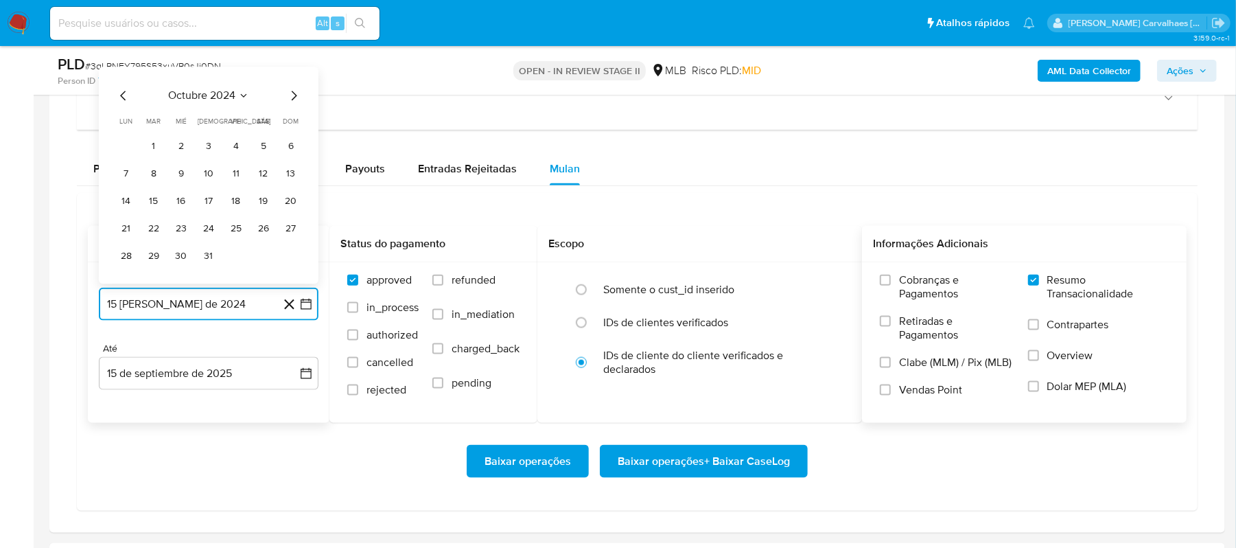
click at [290, 102] on icon "Mes siguiente" at bounding box center [294, 96] width 16 height 16
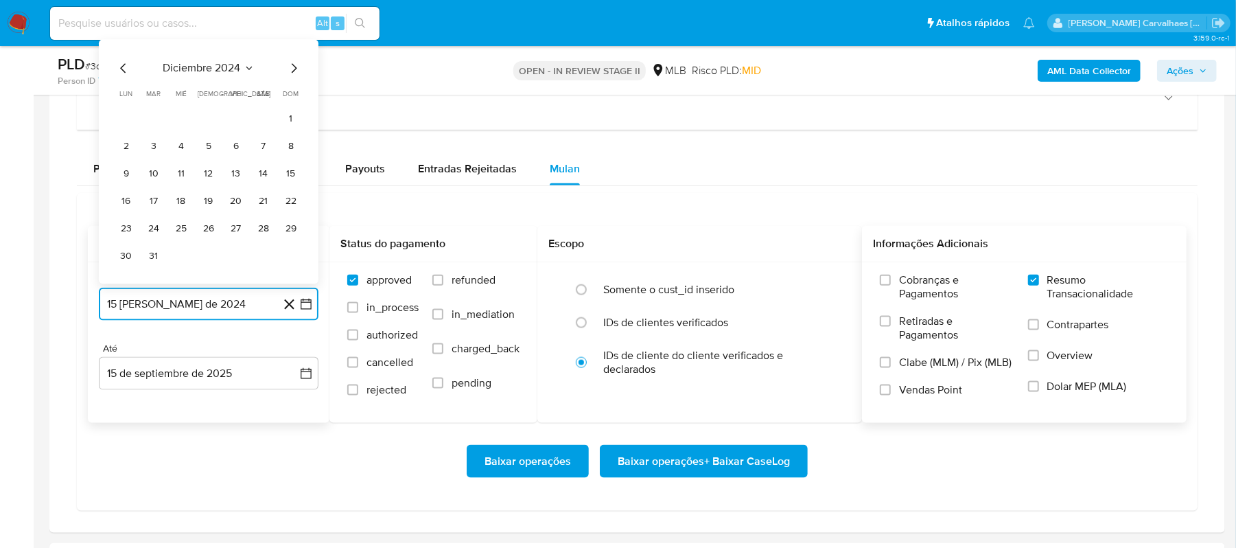
click at [290, 77] on icon "Mes siguiente" at bounding box center [294, 68] width 16 height 16
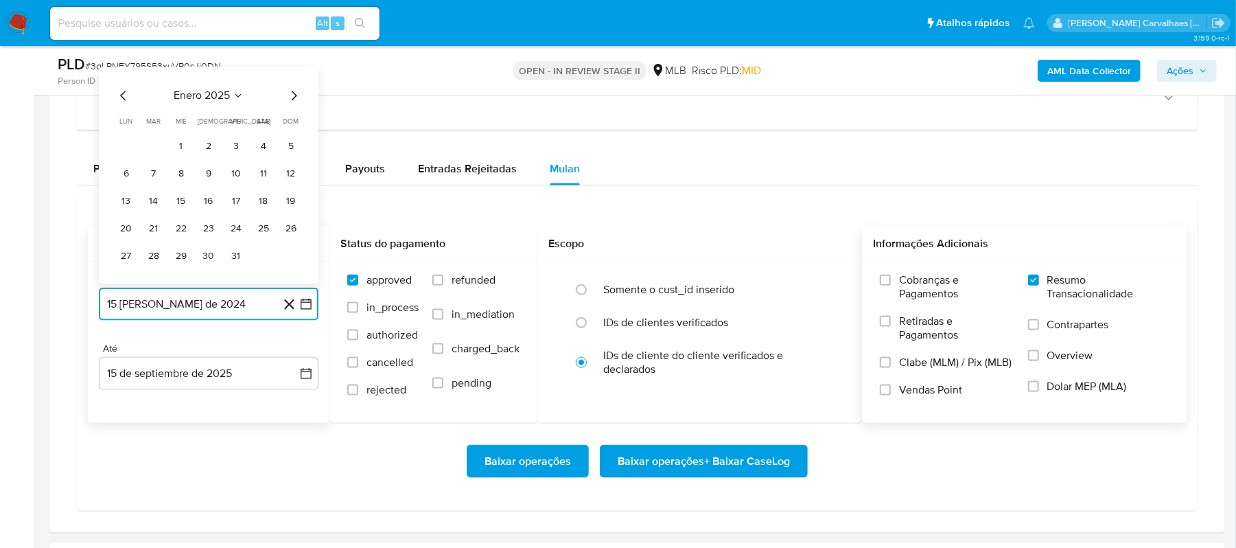
click at [292, 102] on icon "Mes siguiente" at bounding box center [294, 96] width 16 height 16
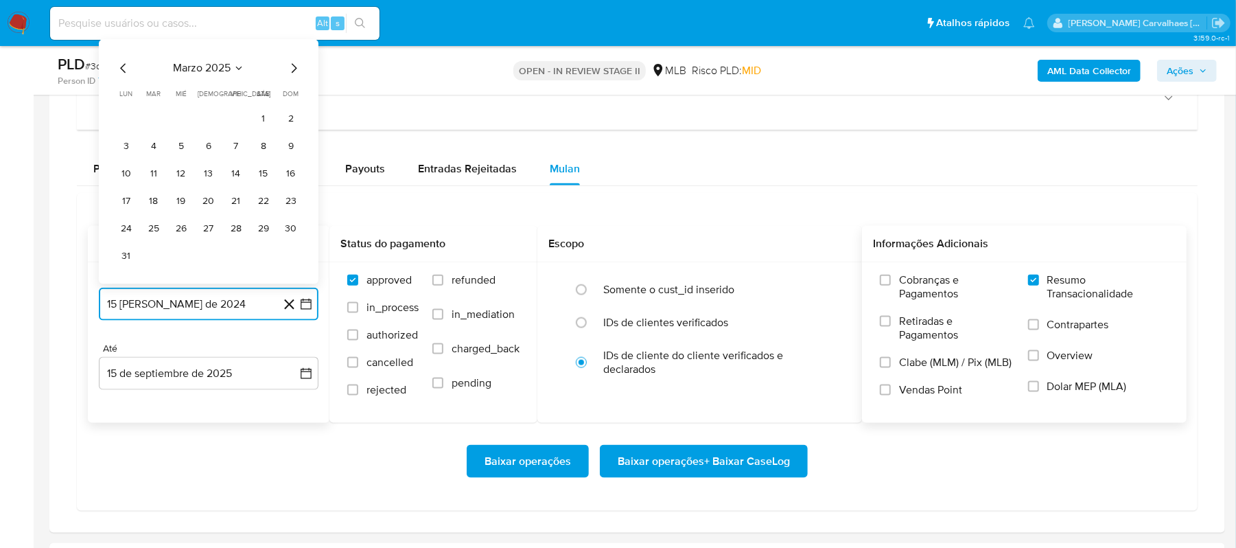
click at [294, 72] on icon "Mes siguiente" at bounding box center [294, 69] width 5 height 10
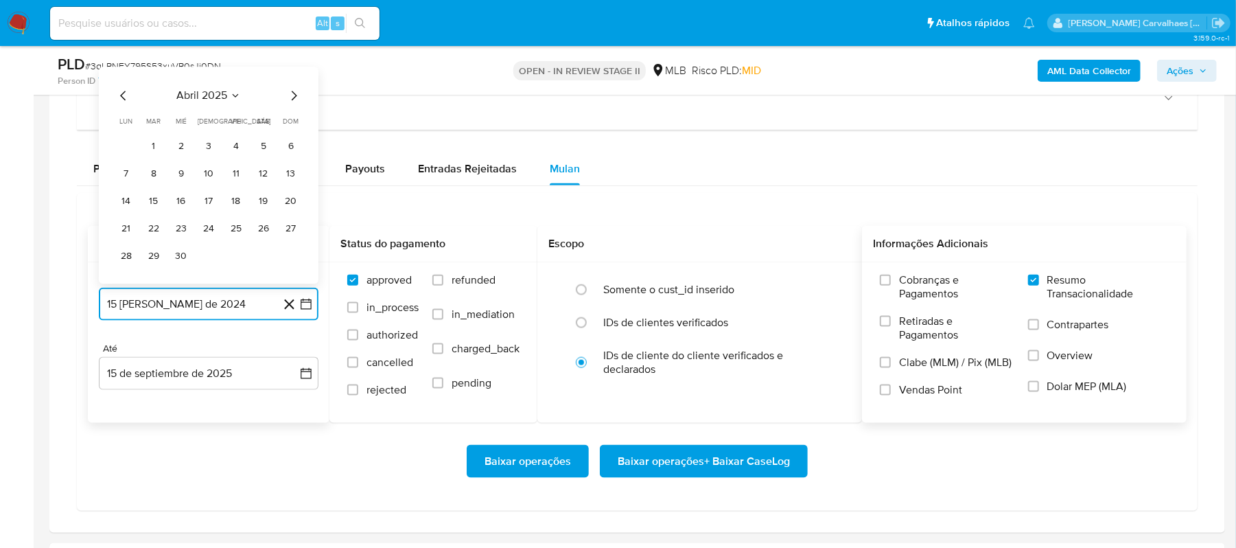
click at [292, 104] on icon "Mes siguiente" at bounding box center [294, 96] width 16 height 16
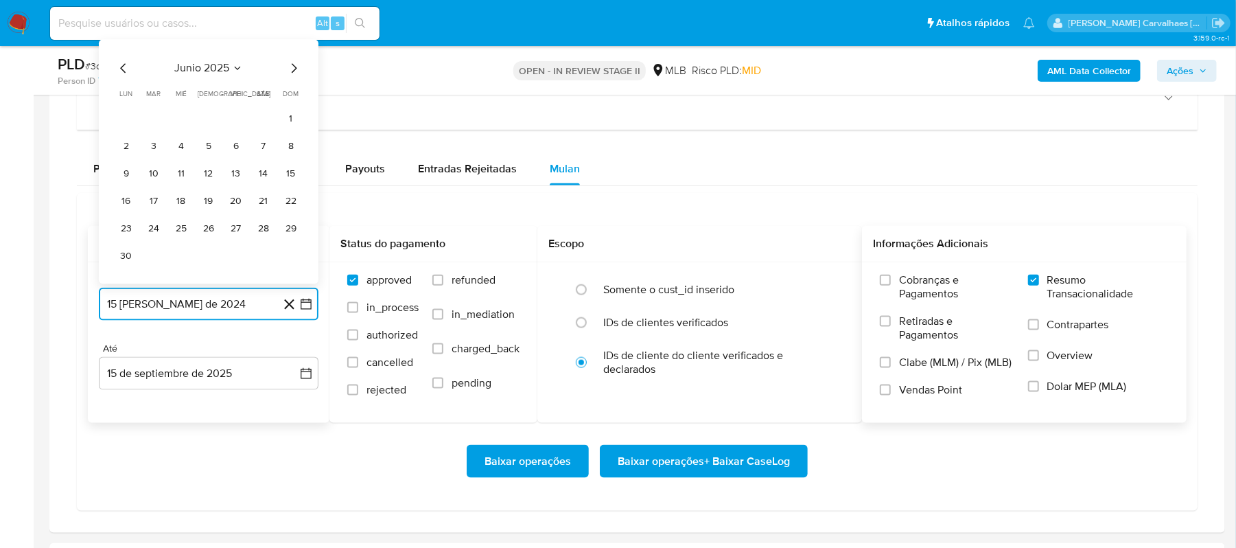
click at [292, 77] on icon "Mes siguiente" at bounding box center [294, 68] width 16 height 16
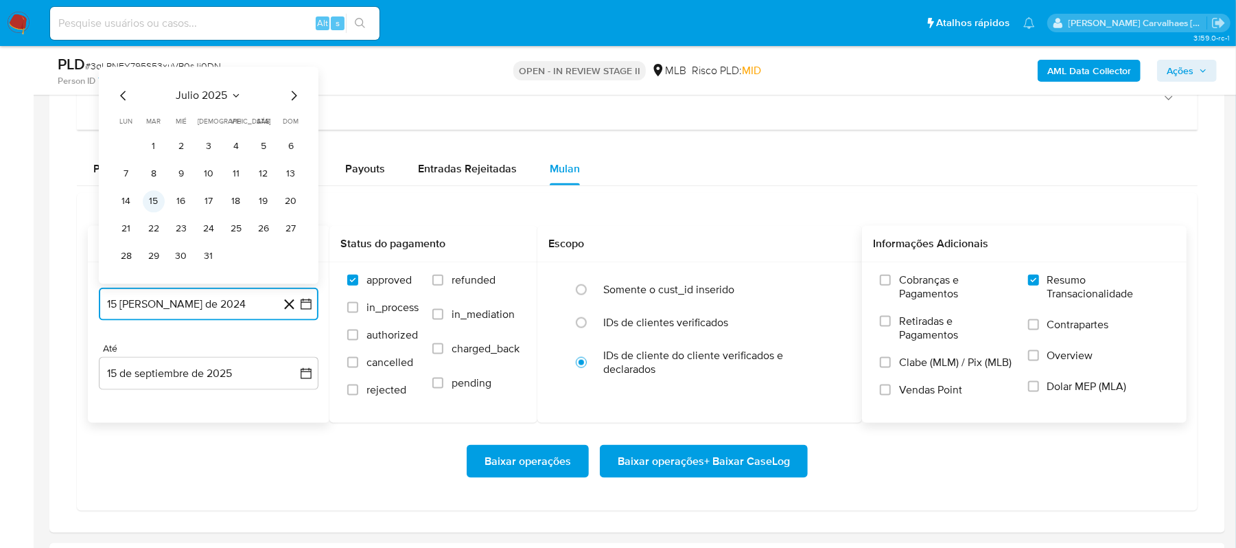
click at [157, 207] on button "15" at bounding box center [154, 202] width 22 height 22
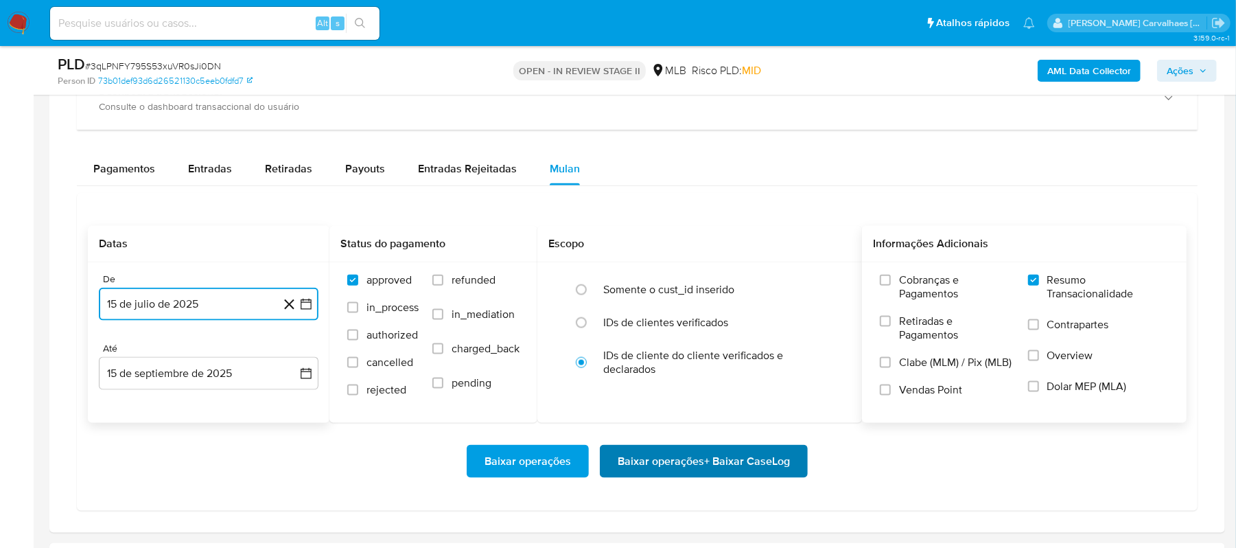
click at [704, 465] on span "Baixar operações + Baixar CaseLog" at bounding box center [704, 461] width 172 height 30
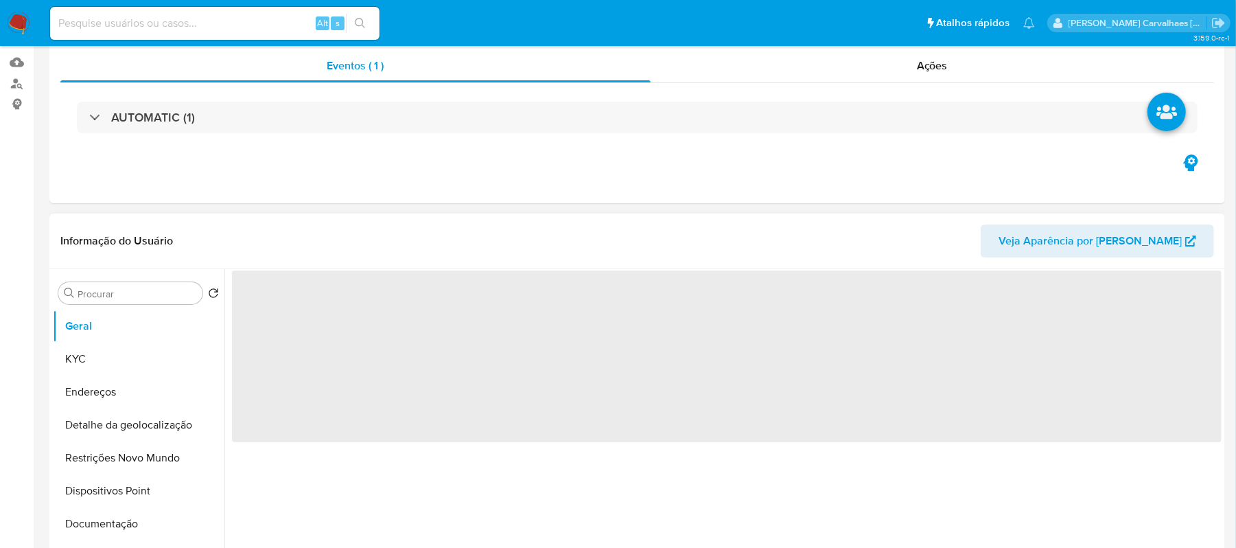
scroll to position [366, 0]
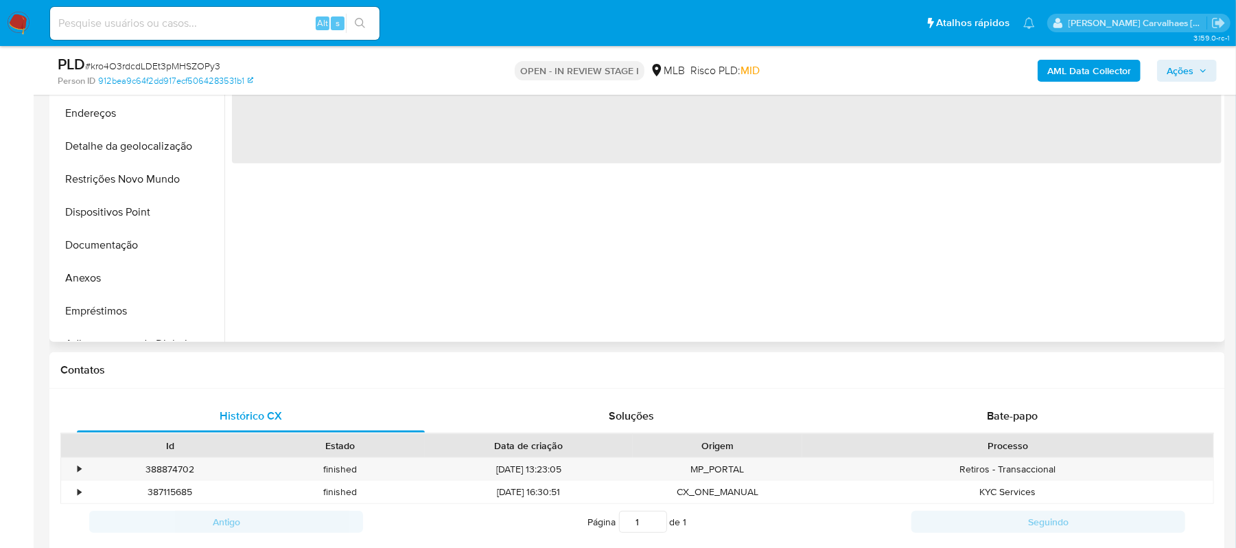
select select "10"
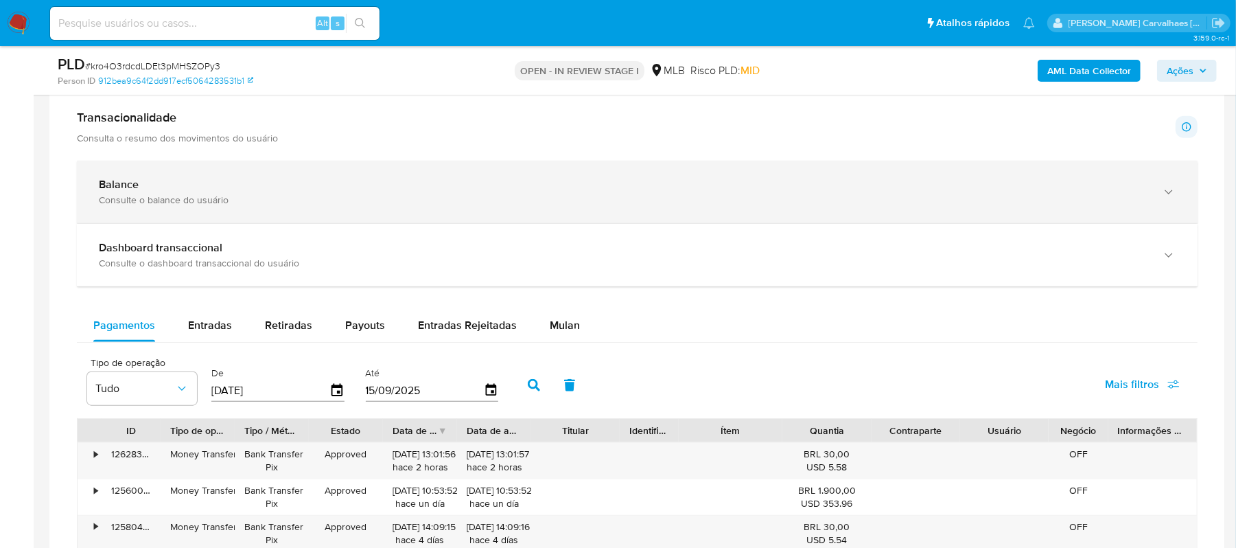
scroll to position [1098, 0]
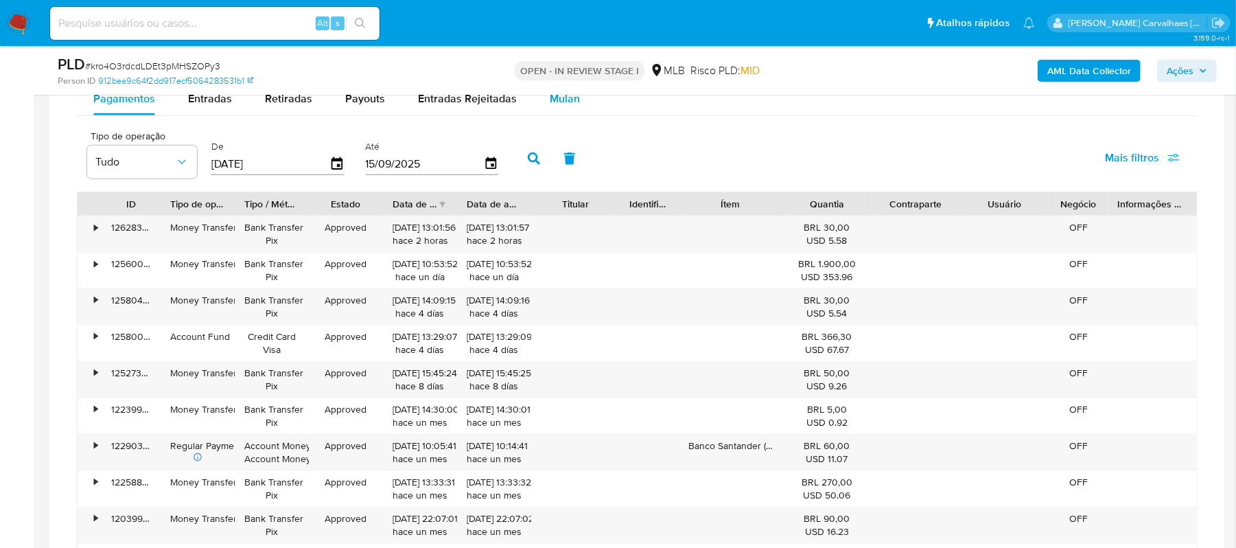
click at [559, 95] on span "Mulan" at bounding box center [565, 99] width 30 height 16
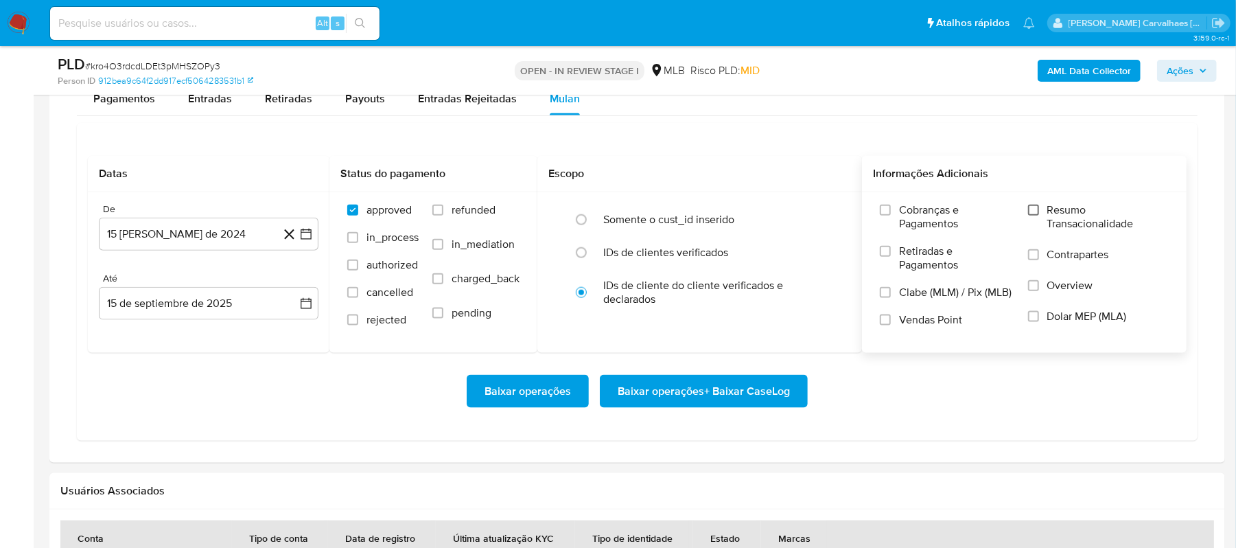
click at [1031, 216] on input "Resumo Transacionalidade" at bounding box center [1033, 210] width 11 height 11
click at [310, 237] on icon "button" at bounding box center [306, 234] width 11 height 11
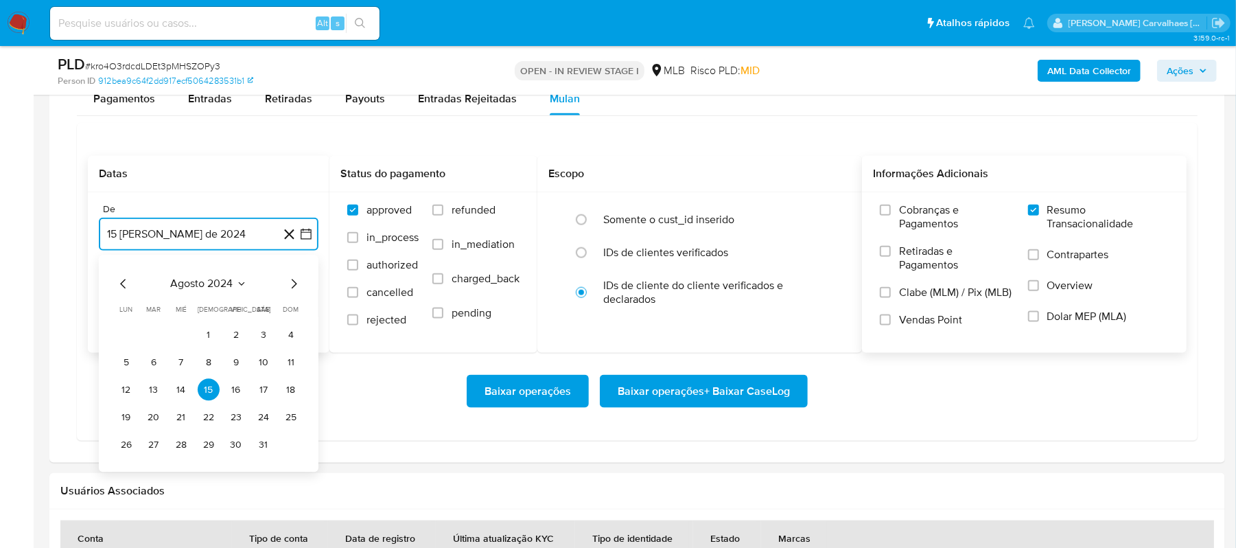
click at [294, 286] on icon "Mes siguiente" at bounding box center [294, 284] width 5 height 10
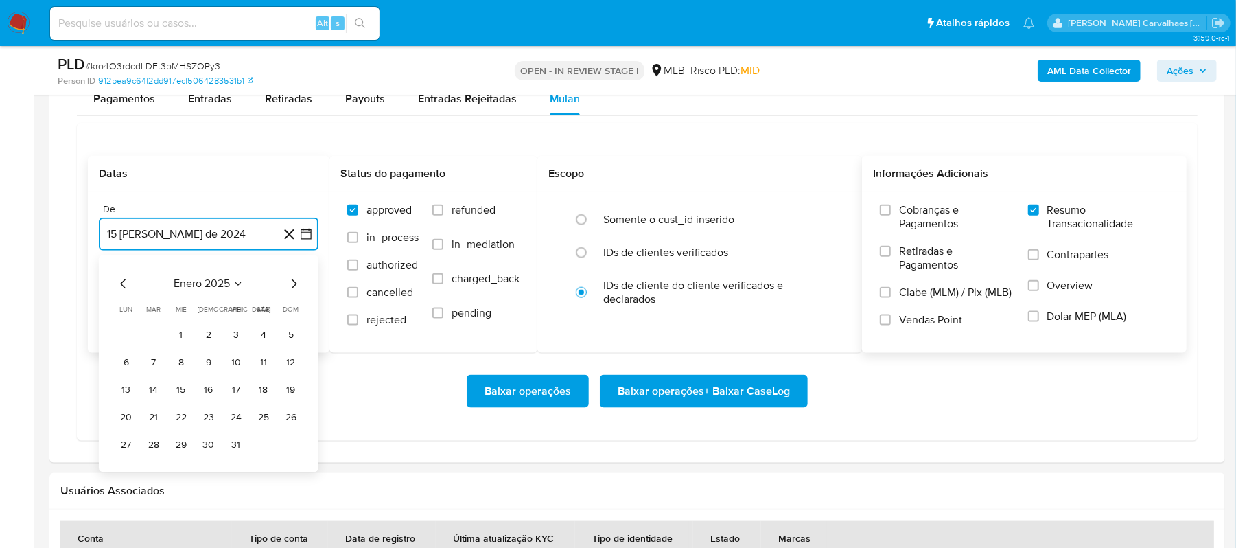
click at [294, 286] on icon "Mes siguiente" at bounding box center [294, 284] width 5 height 10
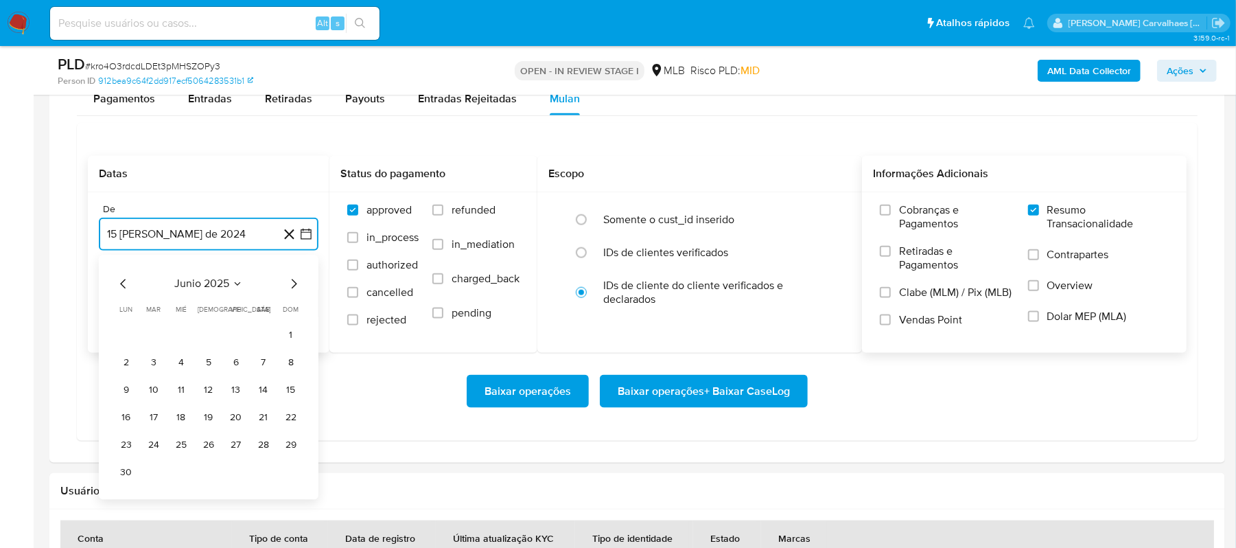
click at [294, 286] on icon "Mes siguiente" at bounding box center [294, 284] width 5 height 10
click at [149, 395] on button "15" at bounding box center [154, 390] width 22 height 22
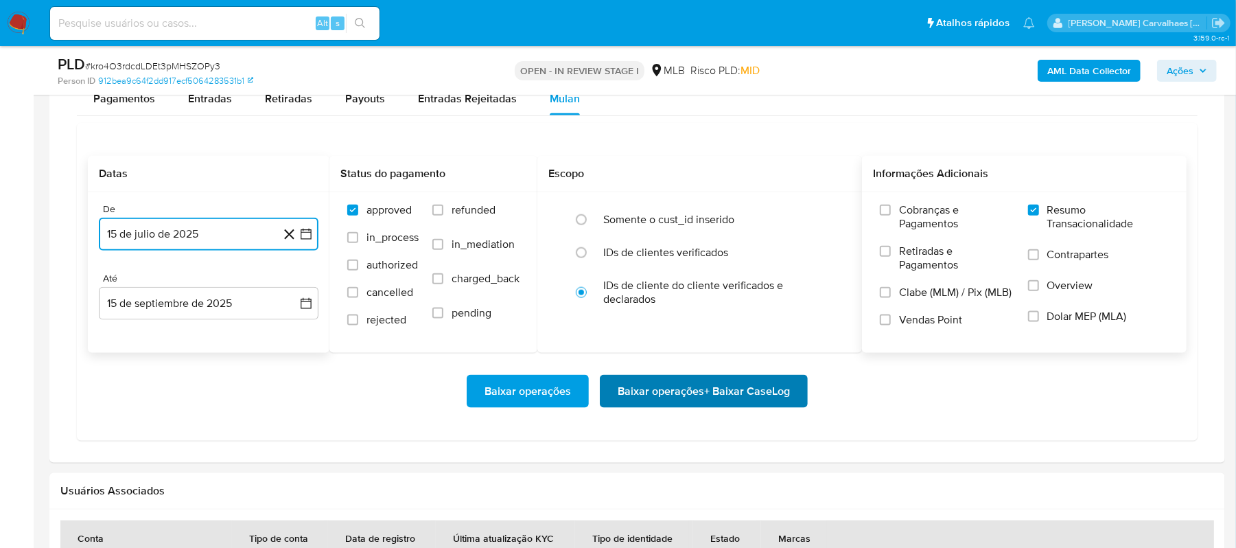
click at [676, 396] on span "Baixar operações + Baixar CaseLog" at bounding box center [704, 391] width 172 height 30
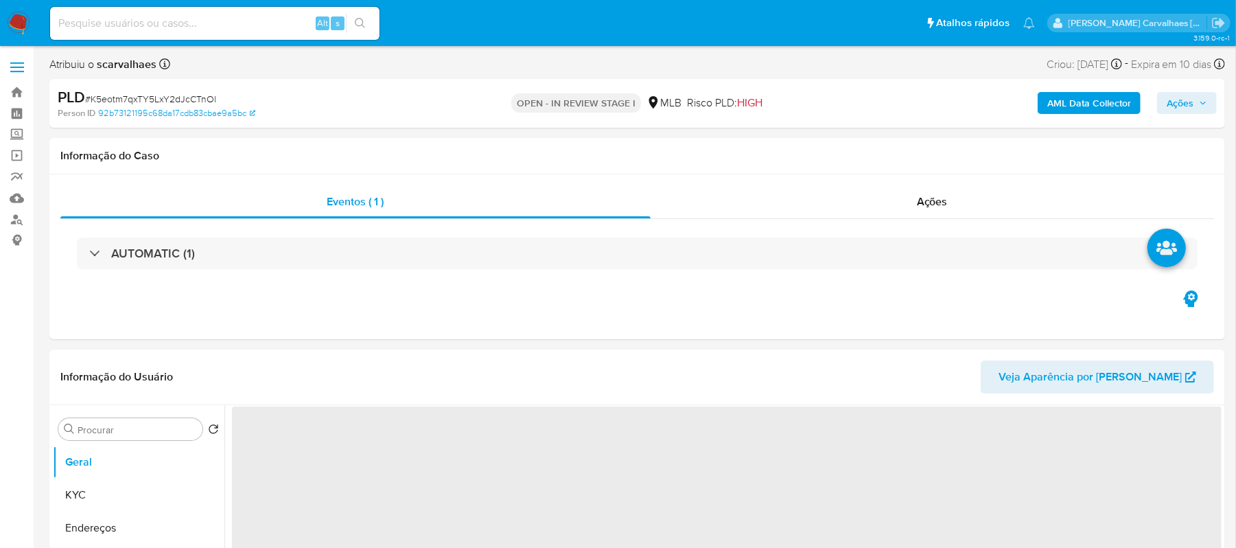
select select "10"
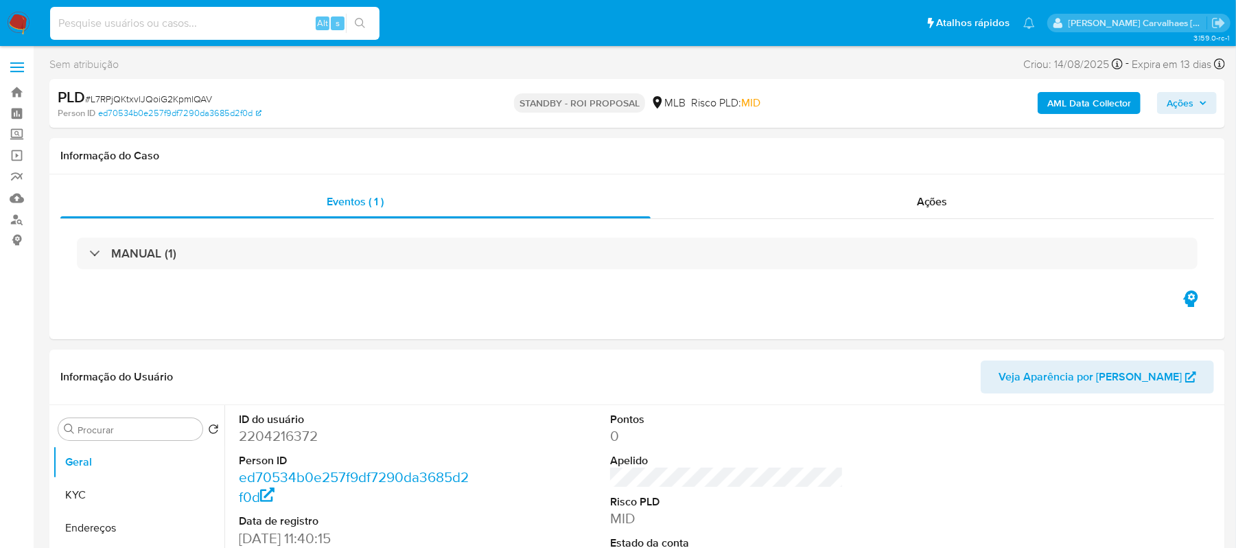
paste input "3qLPNFY795S53xuVR0sJi0DN"
type input "3qLPNFY795S53xuVR0sJi0DN"
click at [358, 25] on icon "search-icon" at bounding box center [360, 23] width 10 height 10
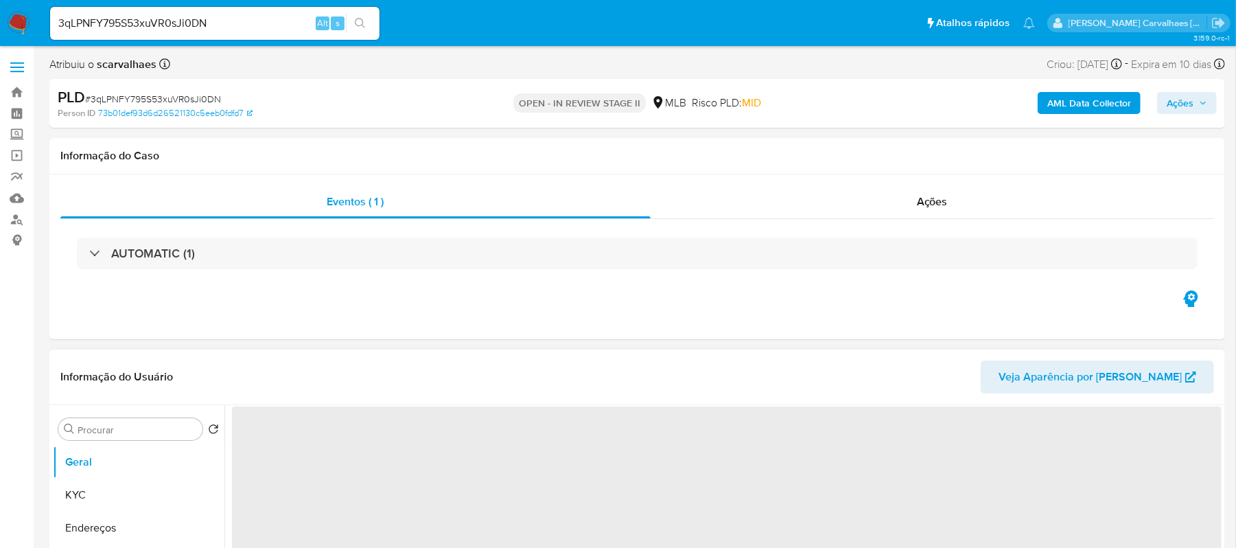
select select "10"
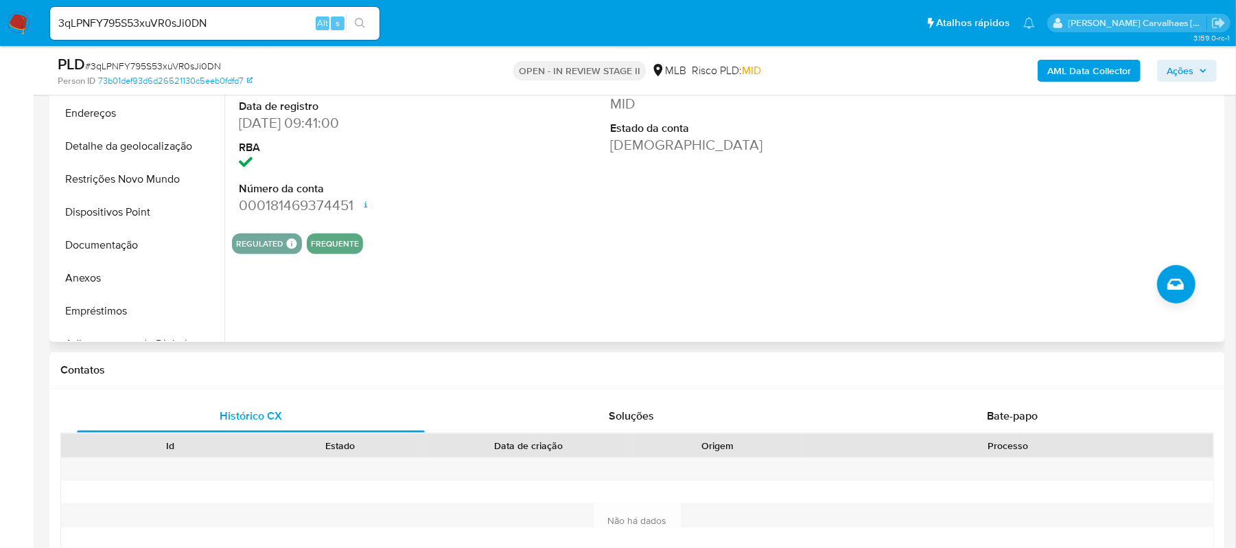
scroll to position [183, 0]
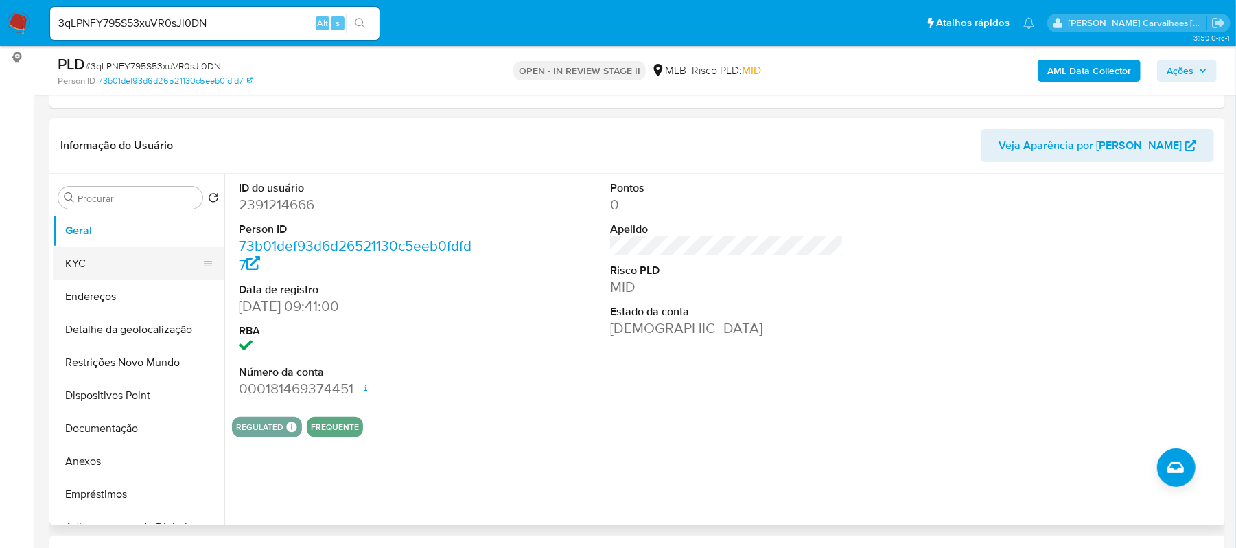
click at [88, 269] on button "KYC" at bounding box center [133, 263] width 161 height 33
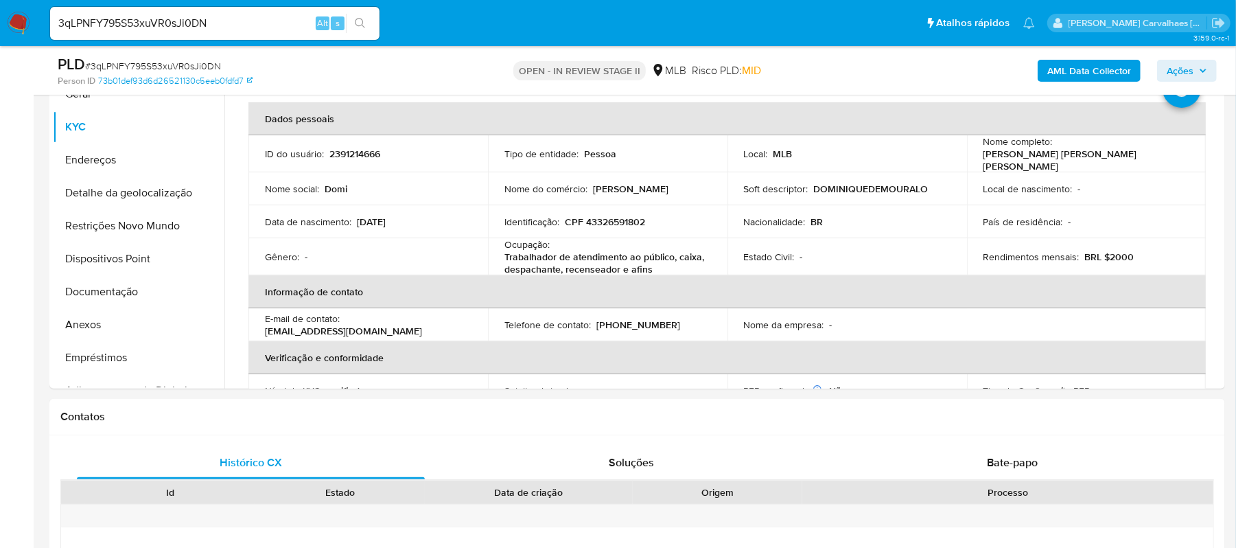
scroll to position [328, 0]
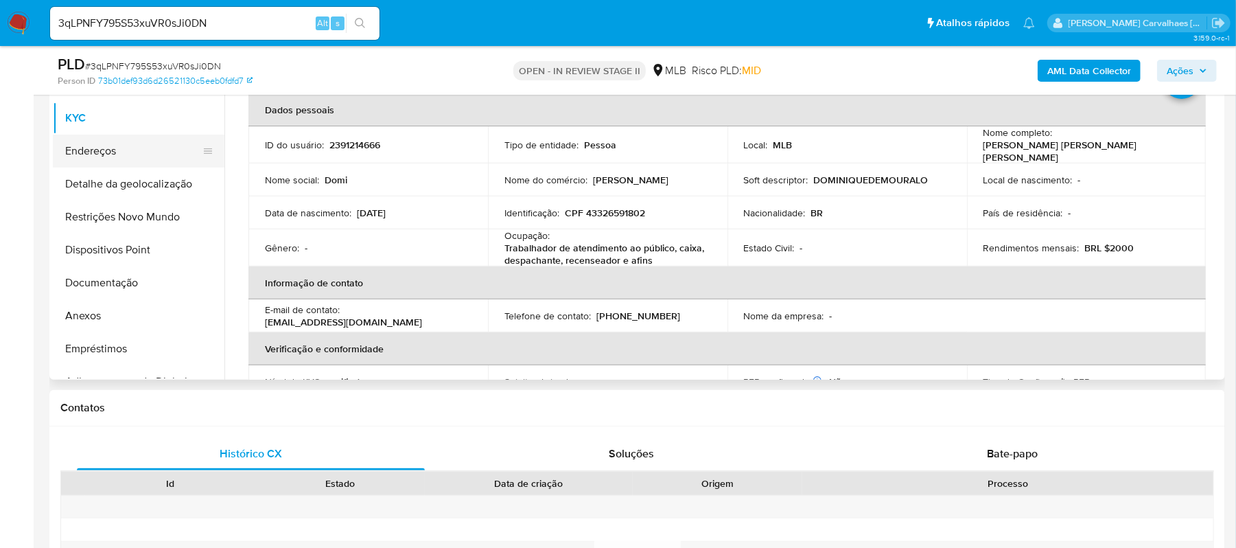
click at [146, 160] on button "Endereços" at bounding box center [133, 151] width 161 height 33
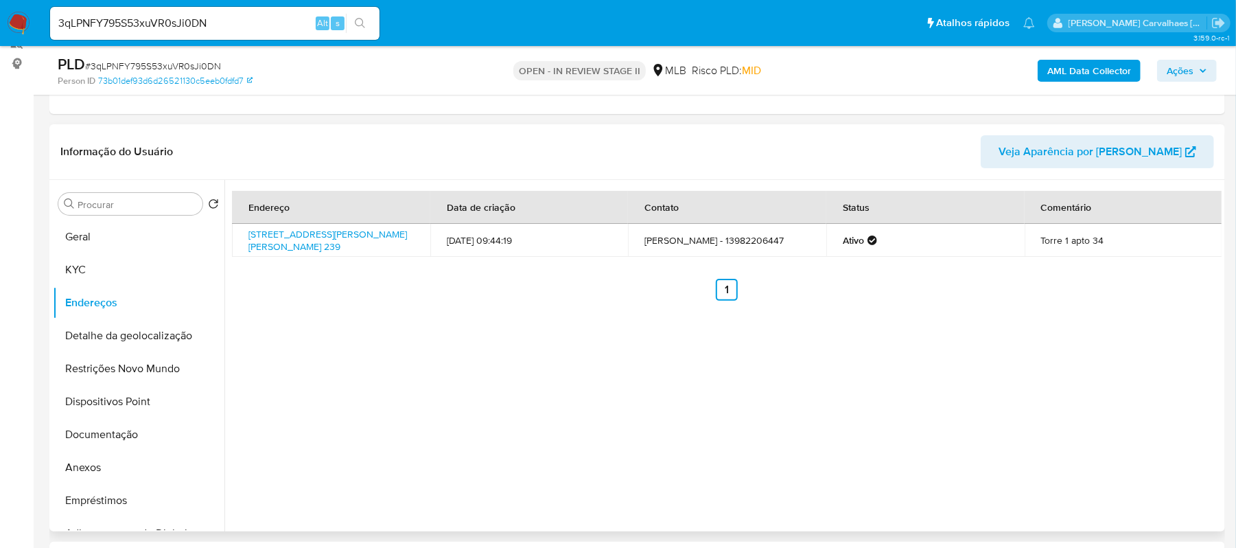
scroll to position [146, 0]
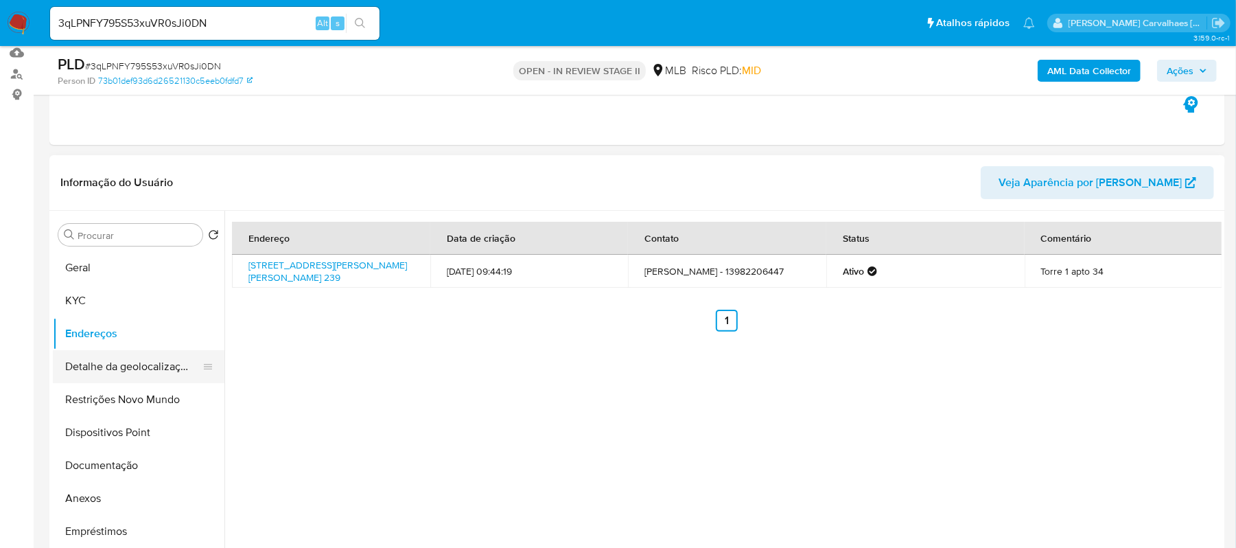
click at [155, 377] on button "Detalhe da geolocalização" at bounding box center [133, 366] width 161 height 33
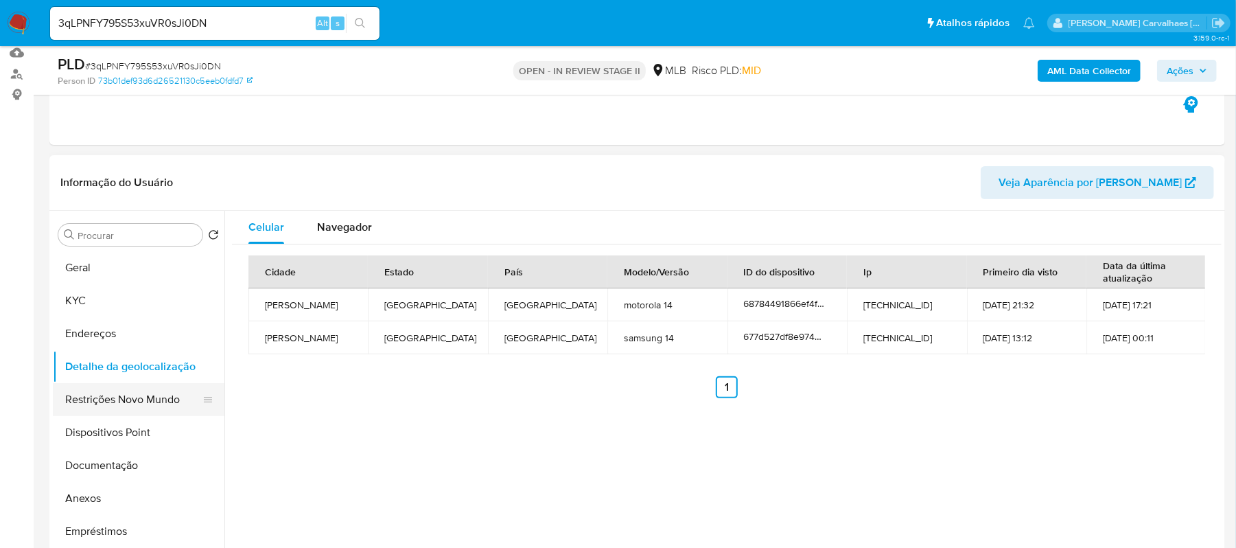
click at [146, 399] on button "Restrições Novo Mundo" at bounding box center [133, 399] width 161 height 33
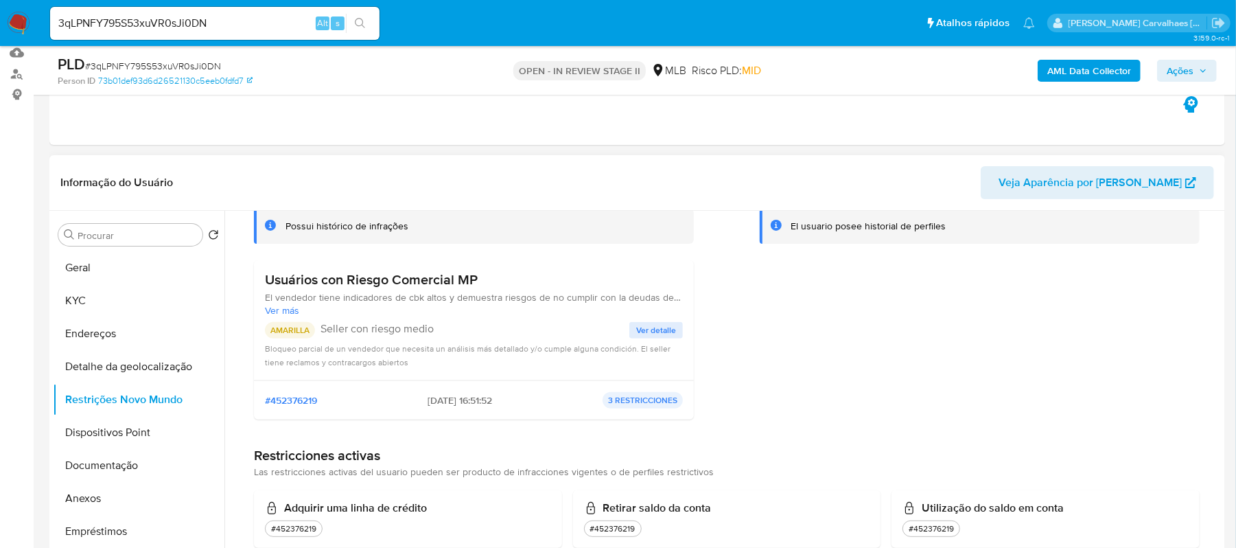
scroll to position [106, 0]
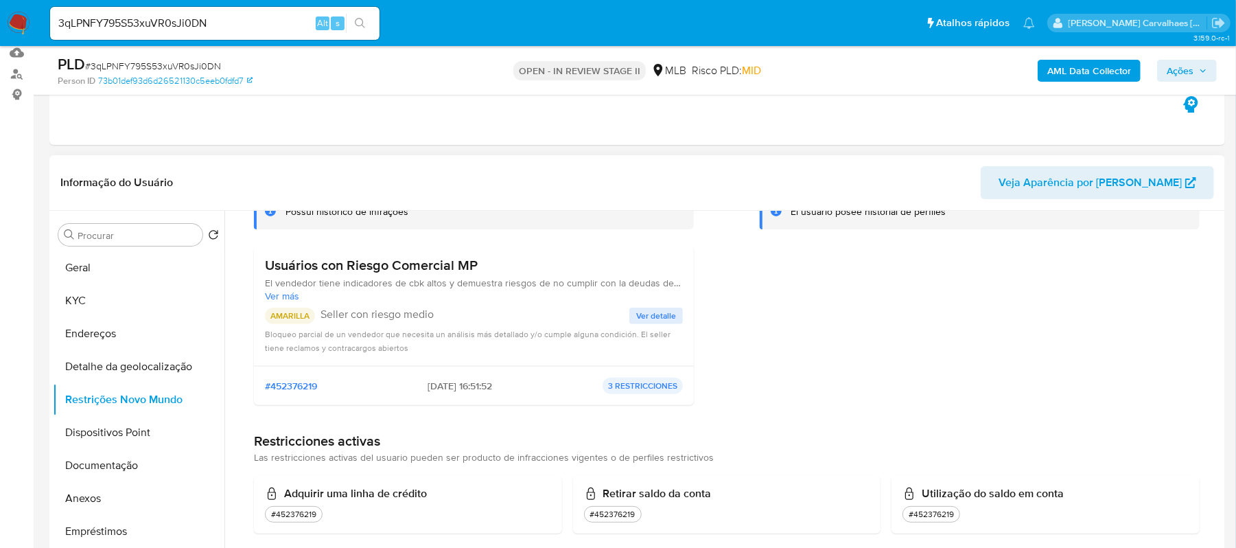
click at [651, 317] on span "Ver detalle" at bounding box center [656, 316] width 40 height 14
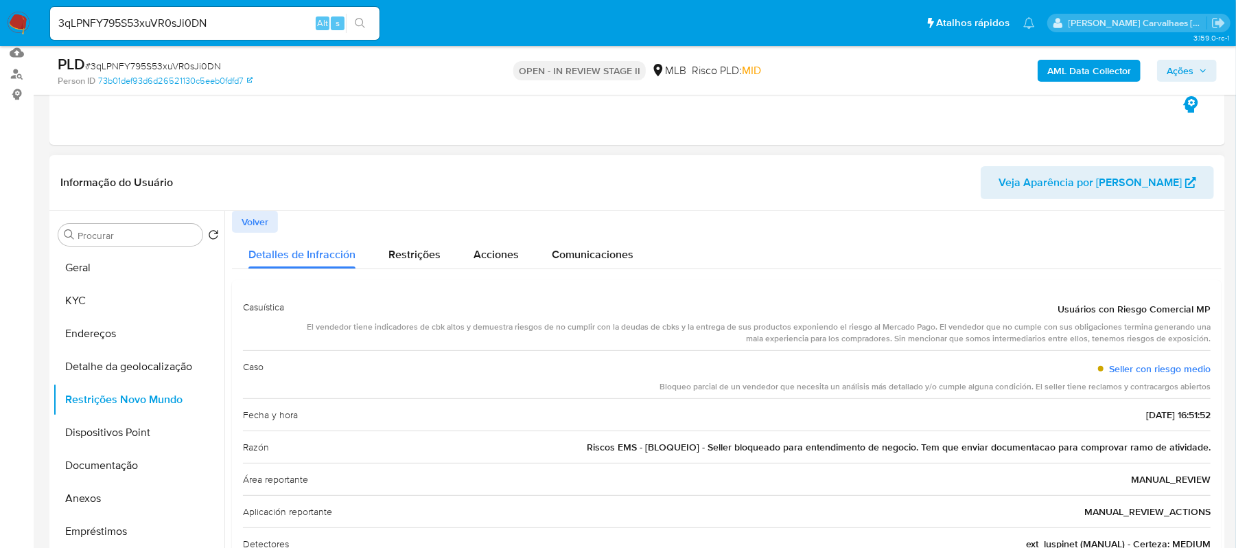
scroll to position [60, 0]
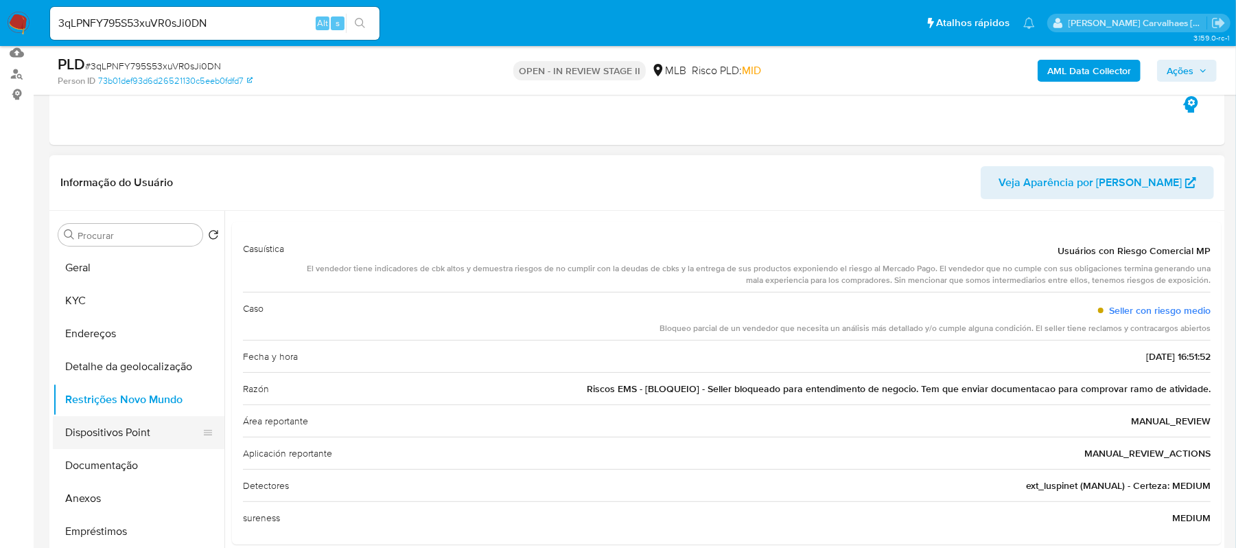
click at [125, 424] on button "Dispositivos Point" at bounding box center [133, 432] width 161 height 33
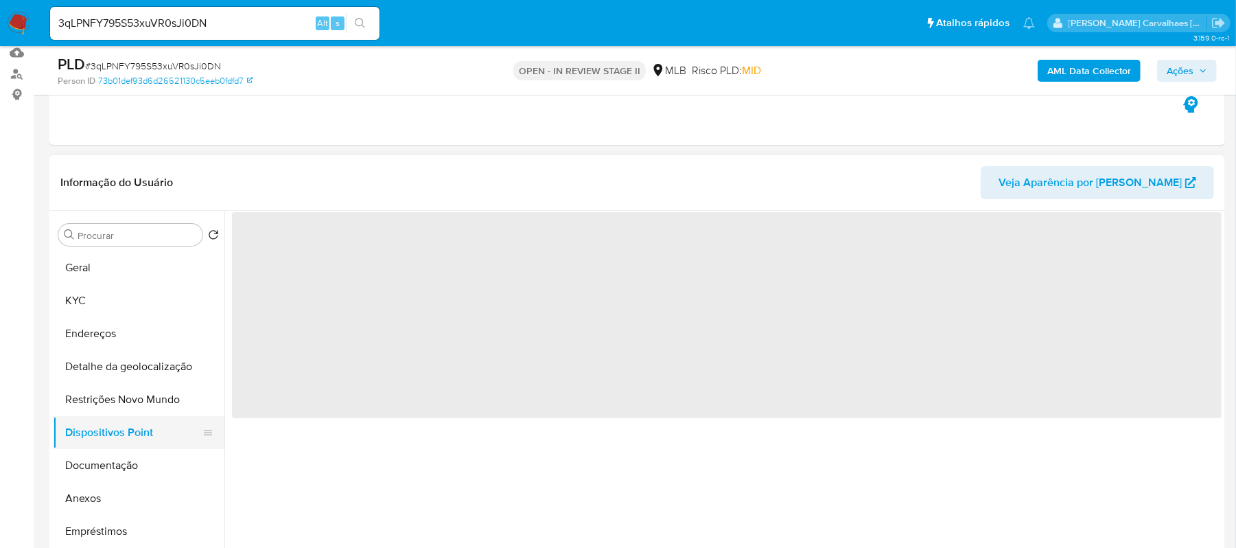
scroll to position [0, 0]
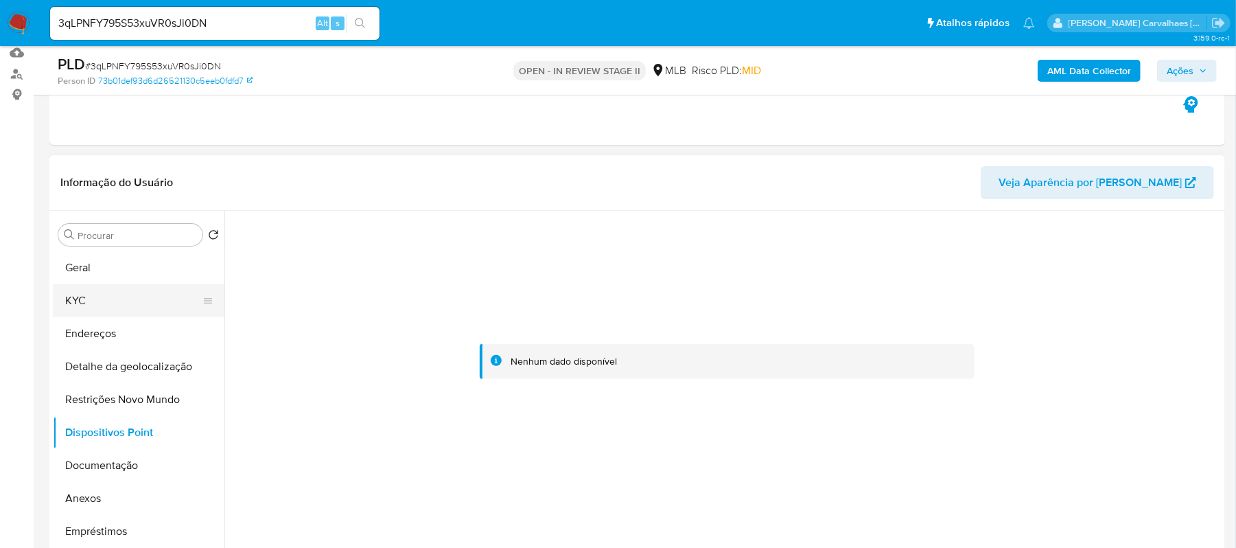
click at [80, 297] on button "KYC" at bounding box center [133, 300] width 161 height 33
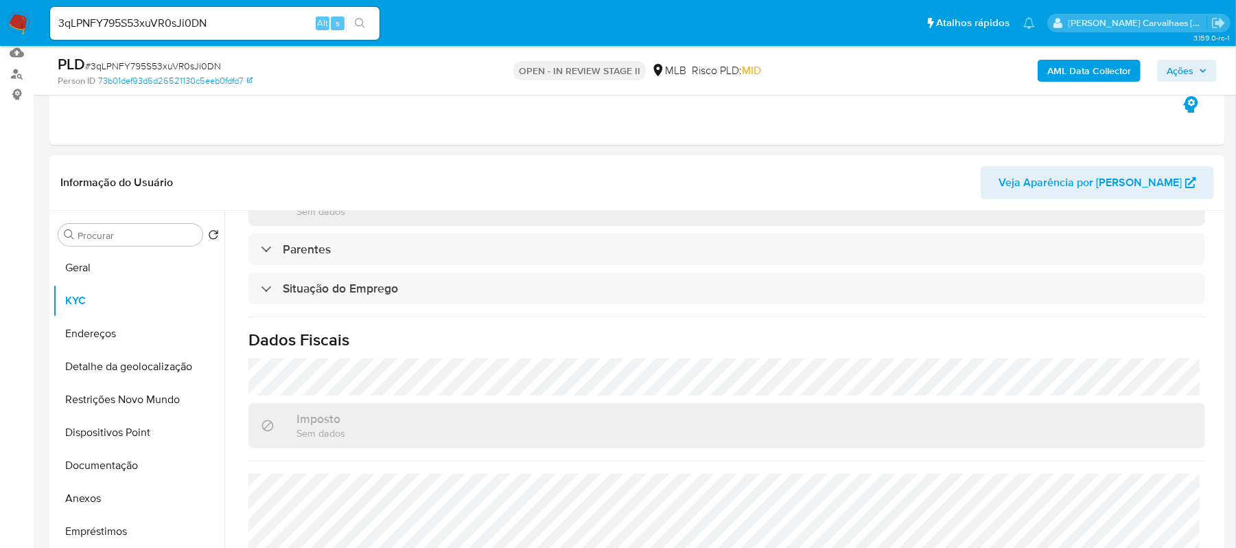
scroll to position [588, 0]
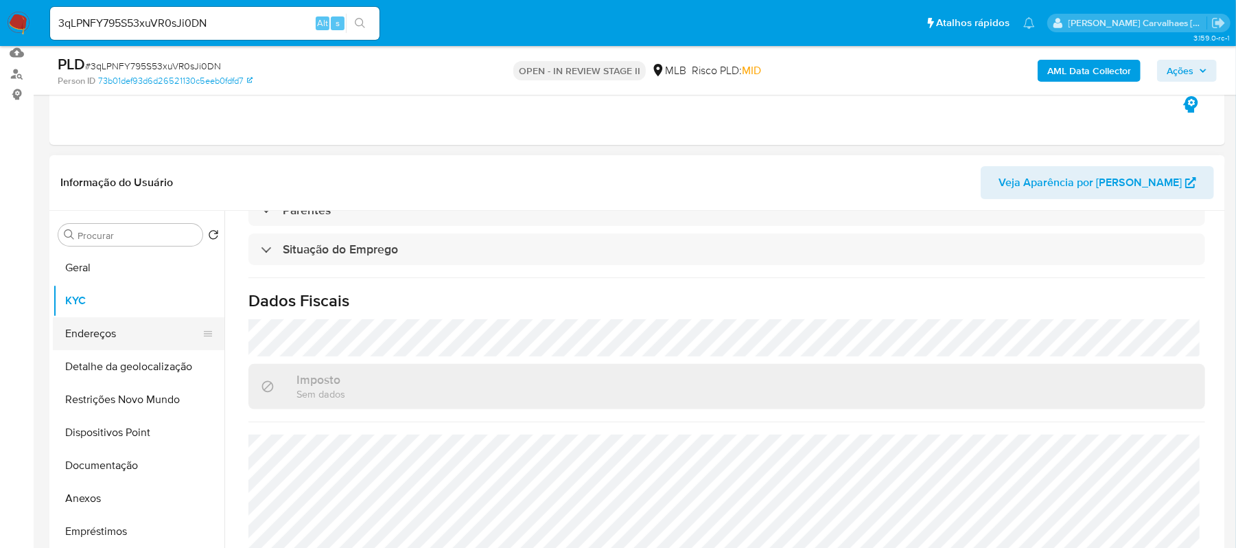
click at [86, 327] on button "Endereços" at bounding box center [133, 333] width 161 height 33
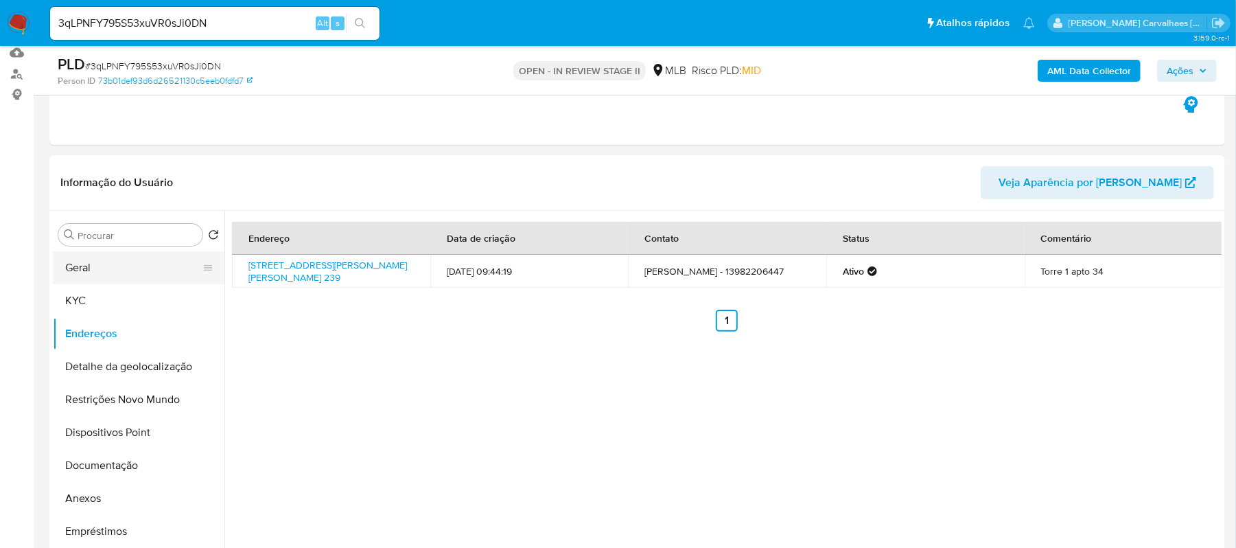
click at [126, 272] on button "Geral" at bounding box center [133, 267] width 161 height 33
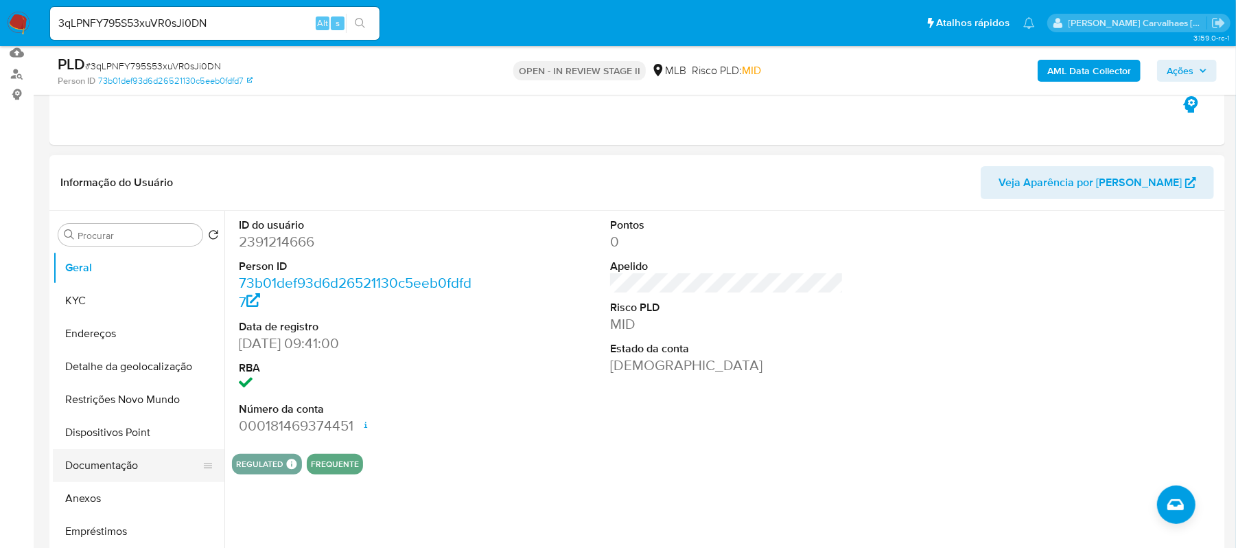
click at [129, 459] on button "Documentação" at bounding box center [133, 465] width 161 height 33
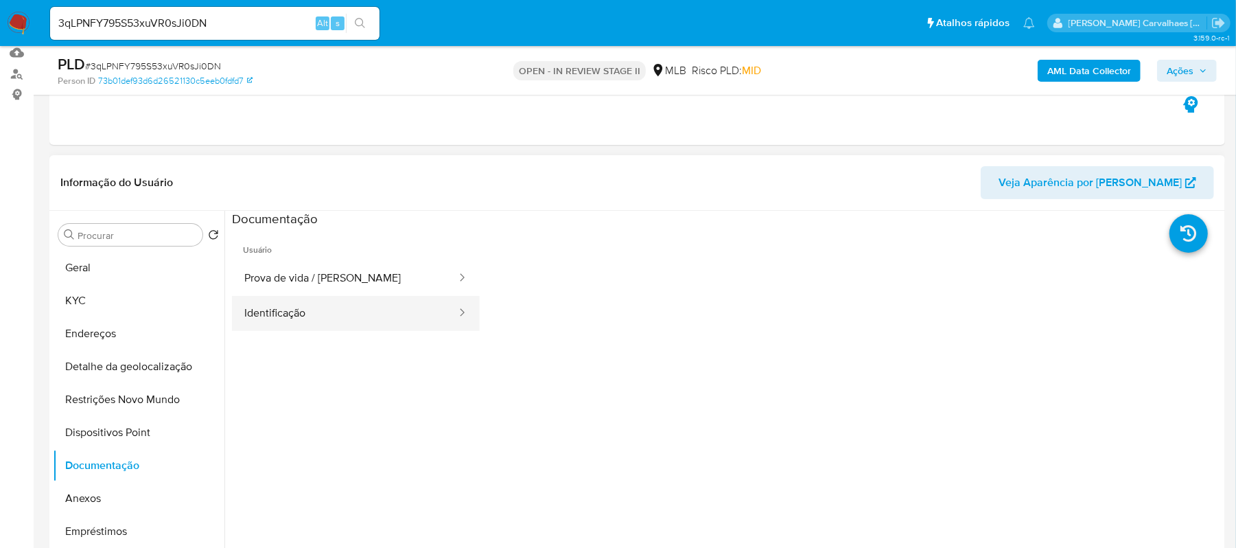
click at [413, 316] on button "Identificação" at bounding box center [345, 313] width 226 height 35
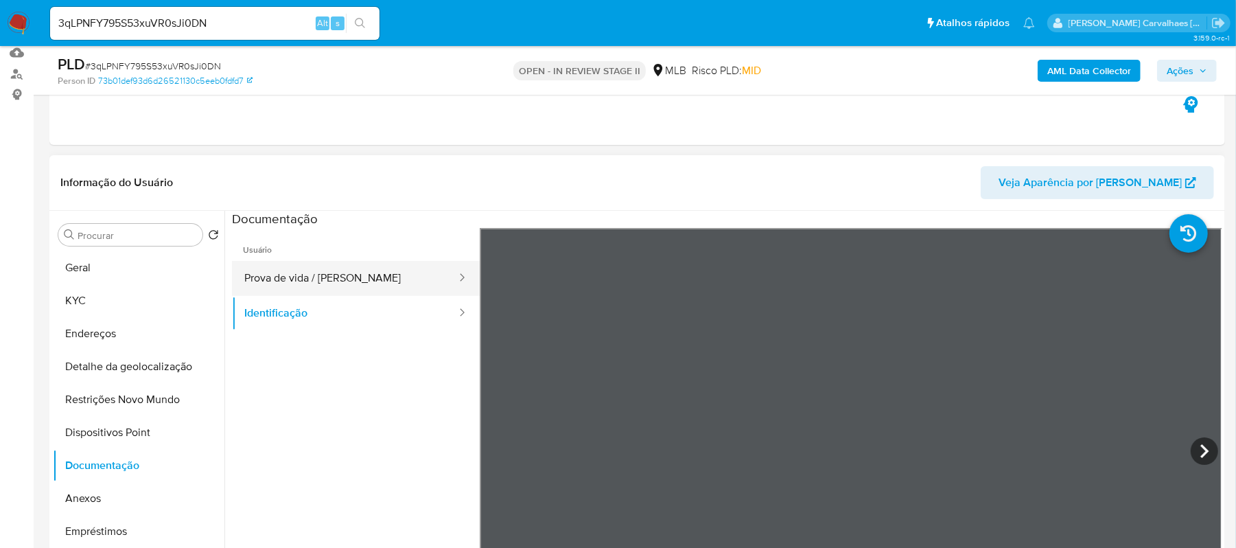
click at [314, 272] on button "Prova de vida / [PERSON_NAME]" at bounding box center [345, 278] width 226 height 35
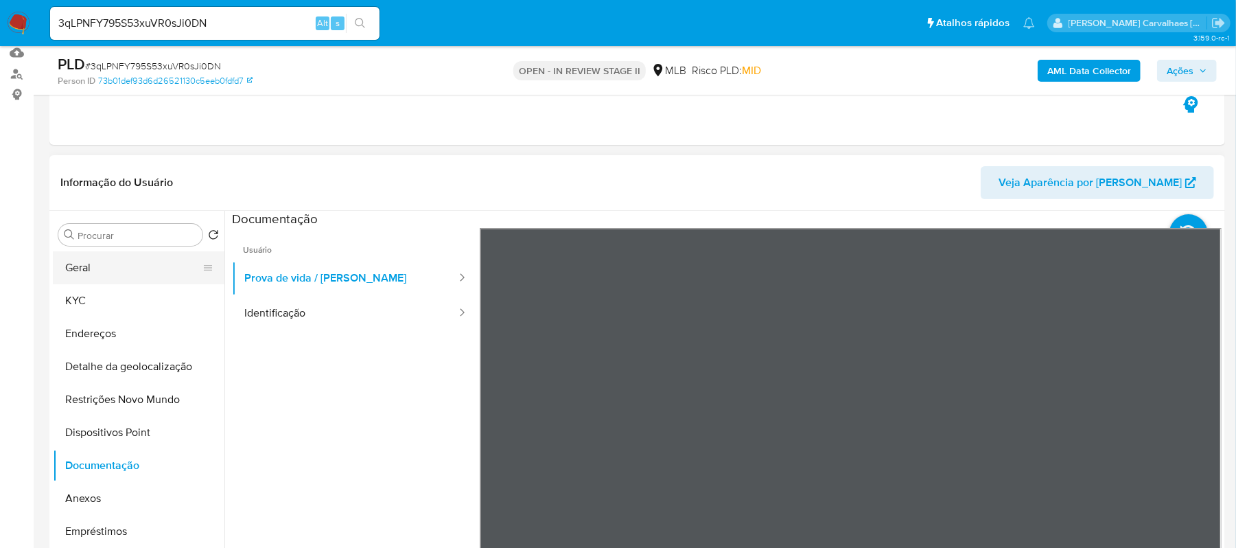
click at [171, 279] on button "Geral" at bounding box center [133, 267] width 161 height 33
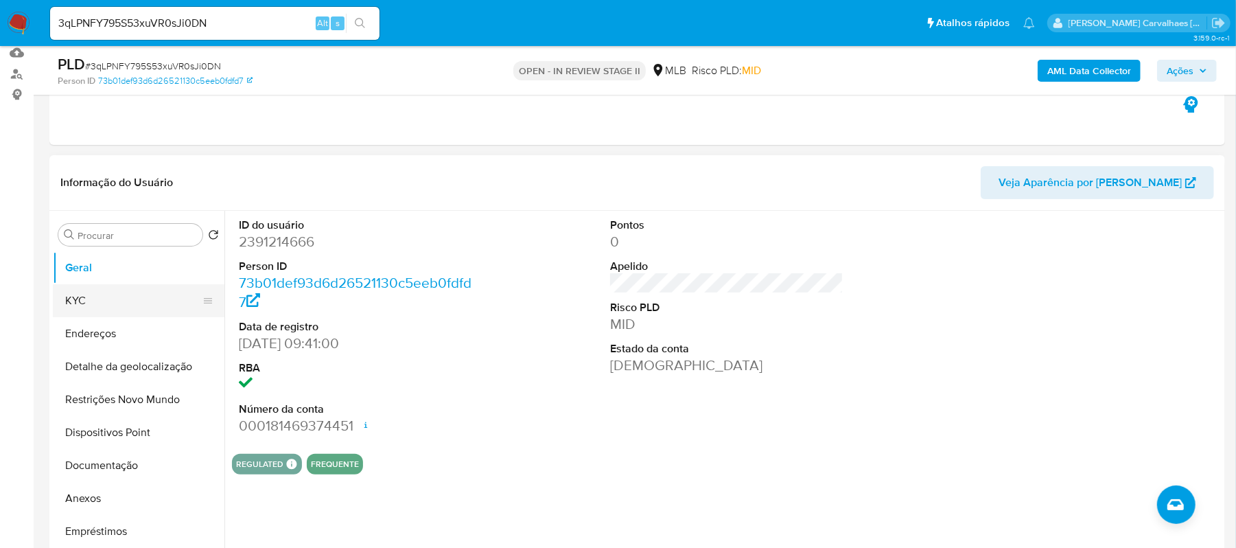
click at [144, 311] on button "KYC" at bounding box center [133, 300] width 161 height 33
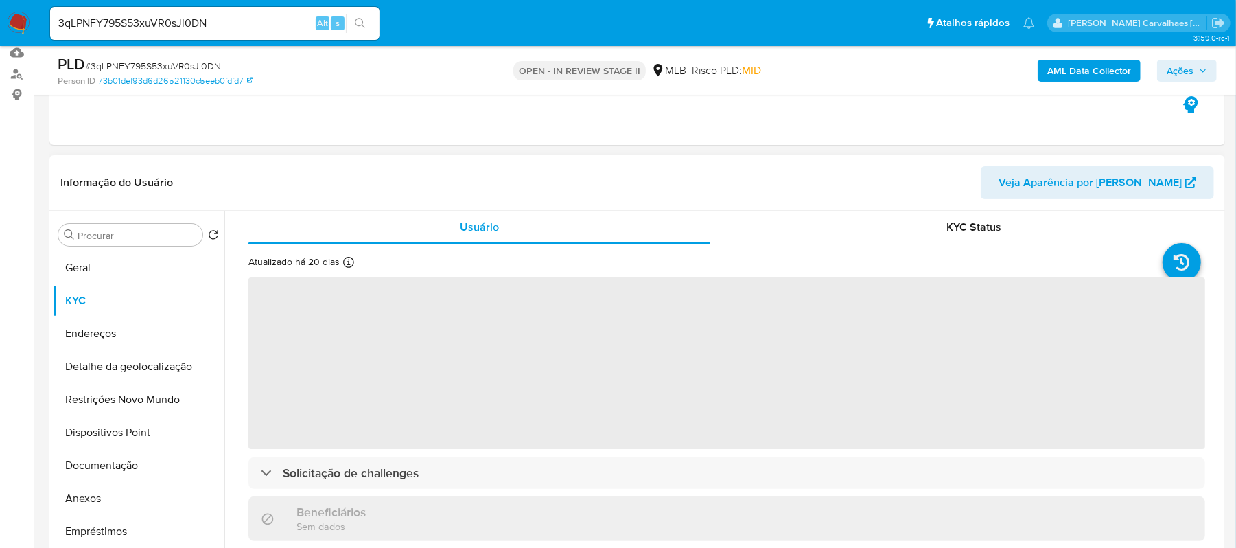
scroll to position [91, 0]
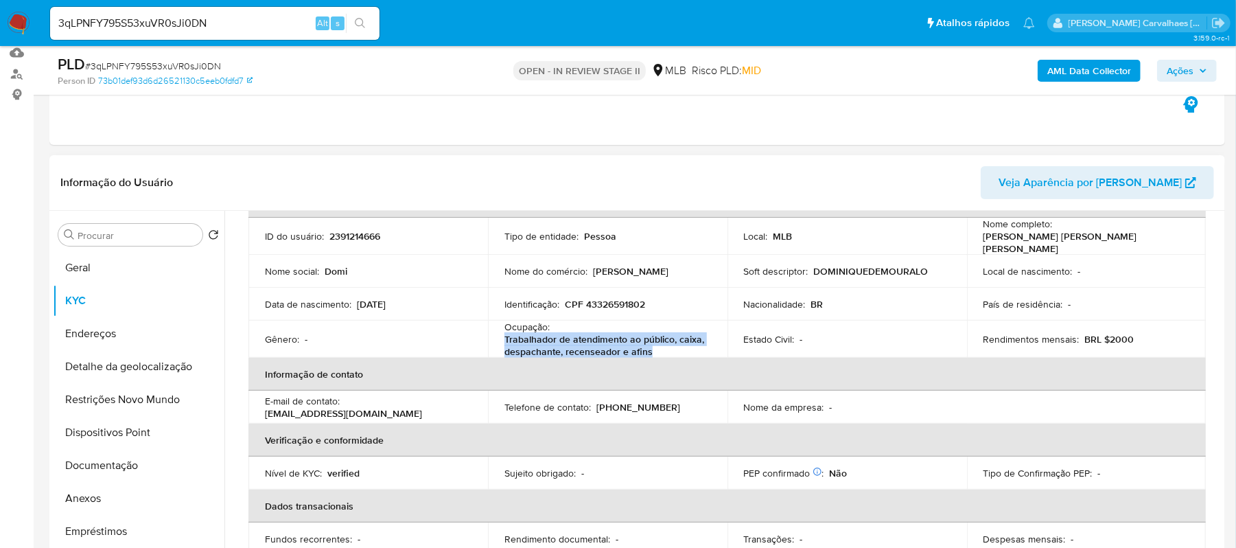
drag, startPoint x: 502, startPoint y: 339, endPoint x: 659, endPoint y: 349, distance: 156.8
click at [659, 349] on p "Trabalhador de atendimento ao público, caixa, despachante, recenseador e afins" at bounding box center [604, 345] width 201 height 25
copy p "Trabalhador de atendimento ao público, caixa, despachante, recenseador e afins"
click at [140, 273] on button "Geral" at bounding box center [133, 267] width 161 height 33
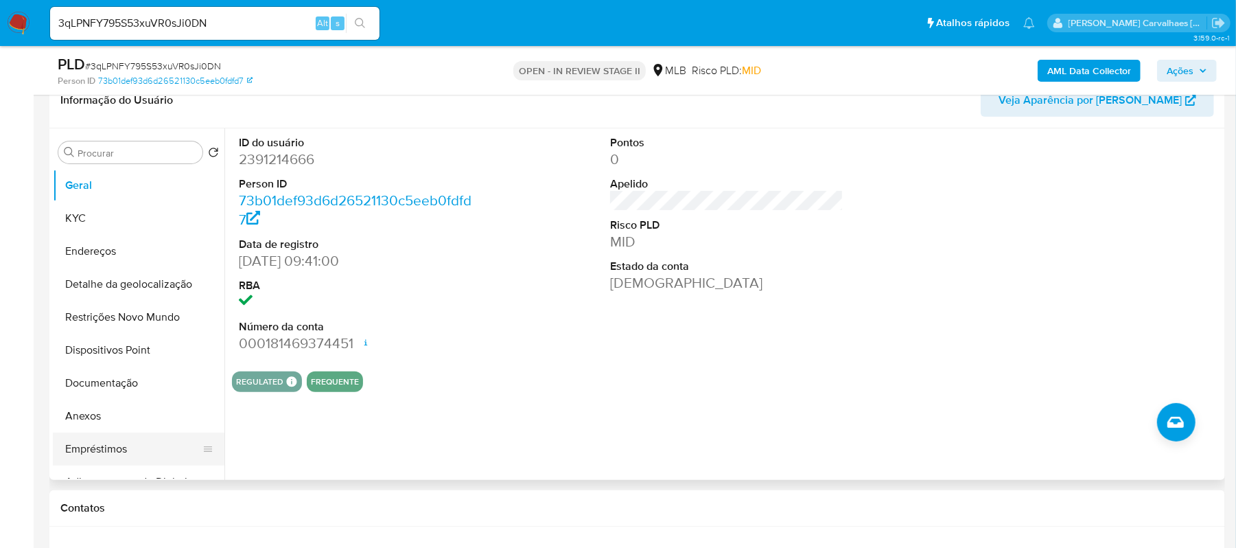
scroll to position [328, 0]
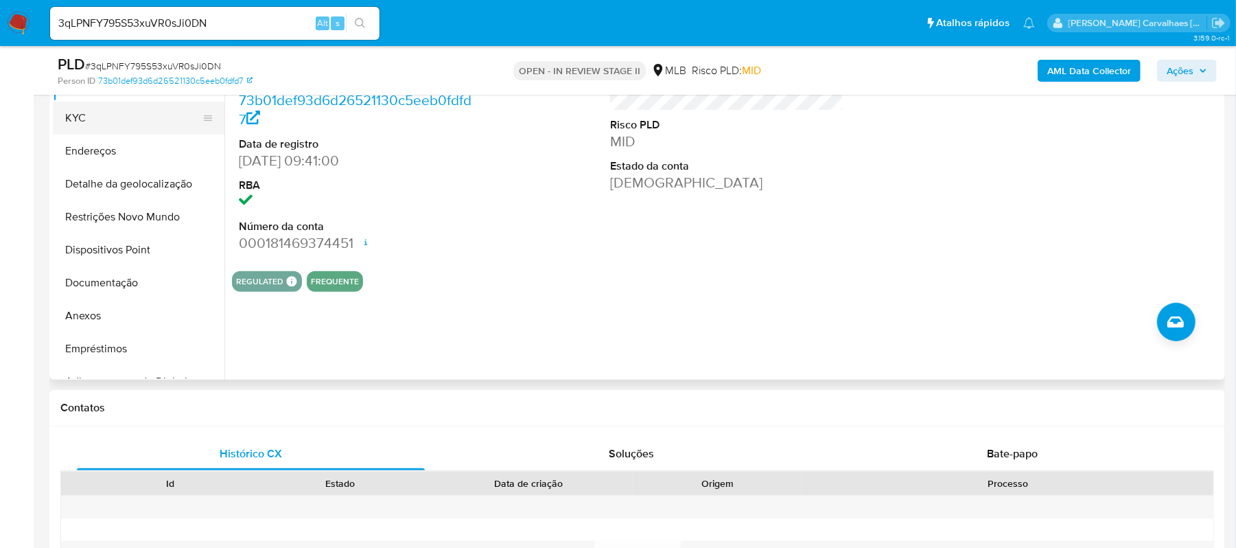
click at [100, 122] on button "KYC" at bounding box center [133, 118] width 161 height 33
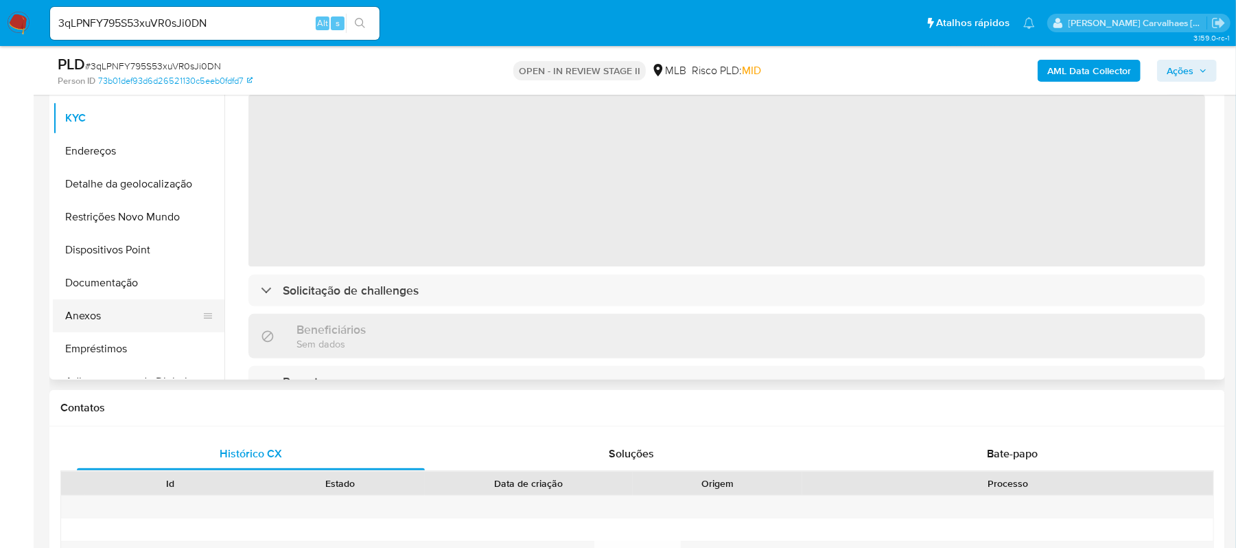
click at [86, 314] on button "Anexos" at bounding box center [133, 315] width 161 height 33
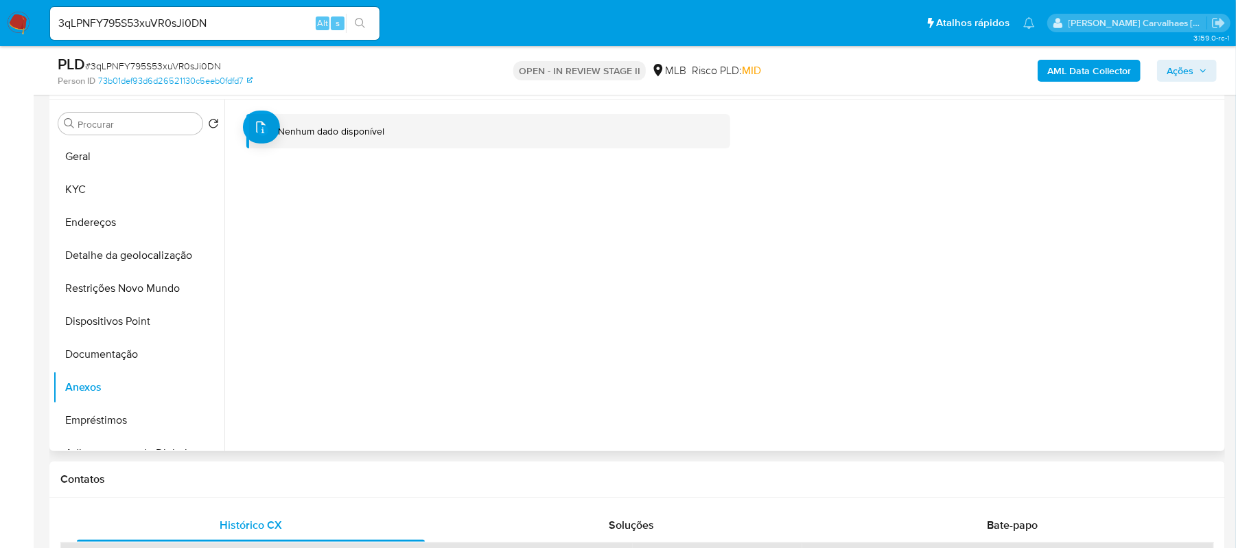
scroll to position [237, 0]
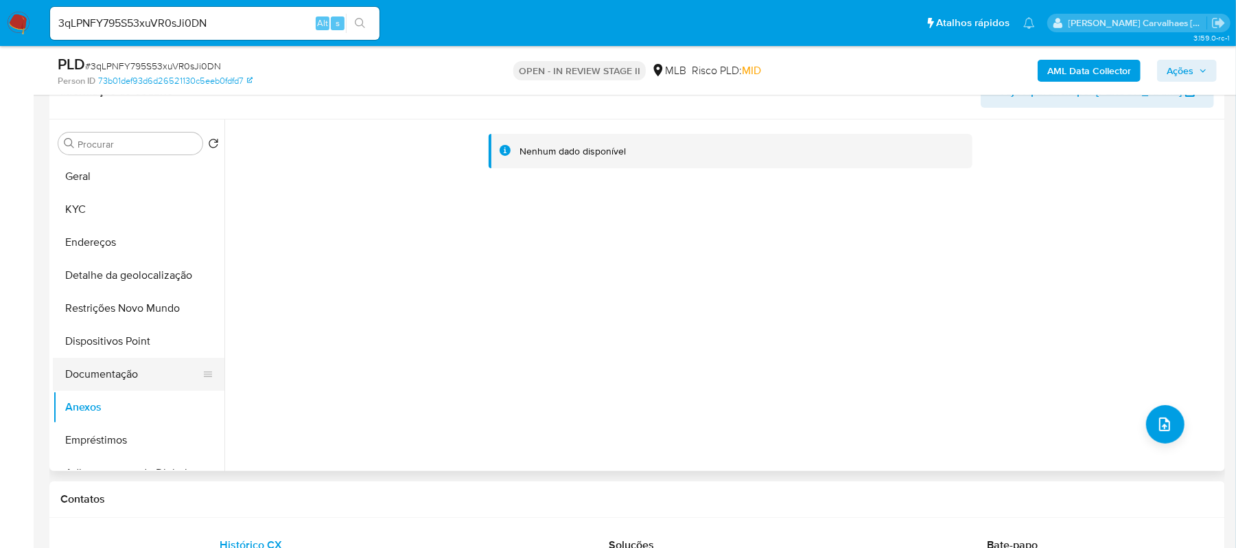
click at [117, 380] on button "Documentação" at bounding box center [133, 374] width 161 height 33
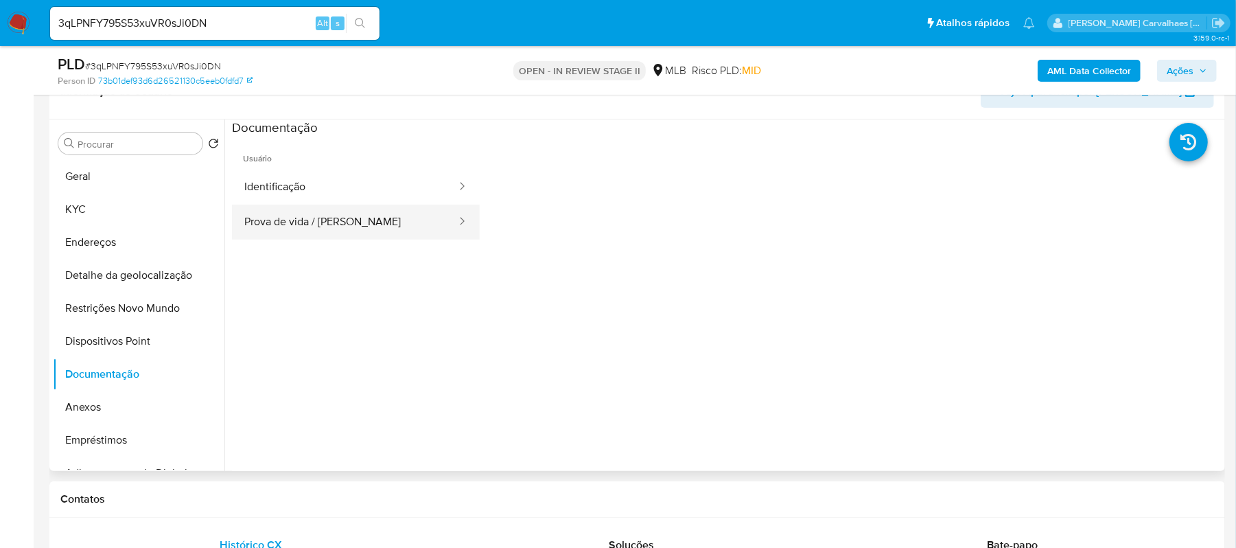
click at [367, 224] on button "Prova de vida / [PERSON_NAME]" at bounding box center [345, 222] width 226 height 35
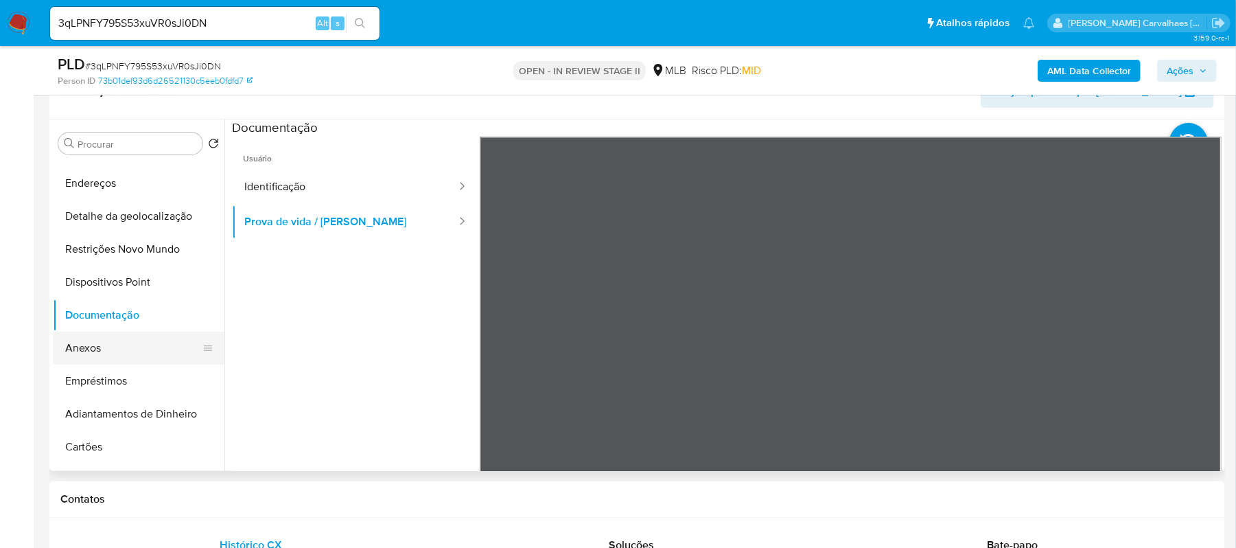
scroll to position [91, 0]
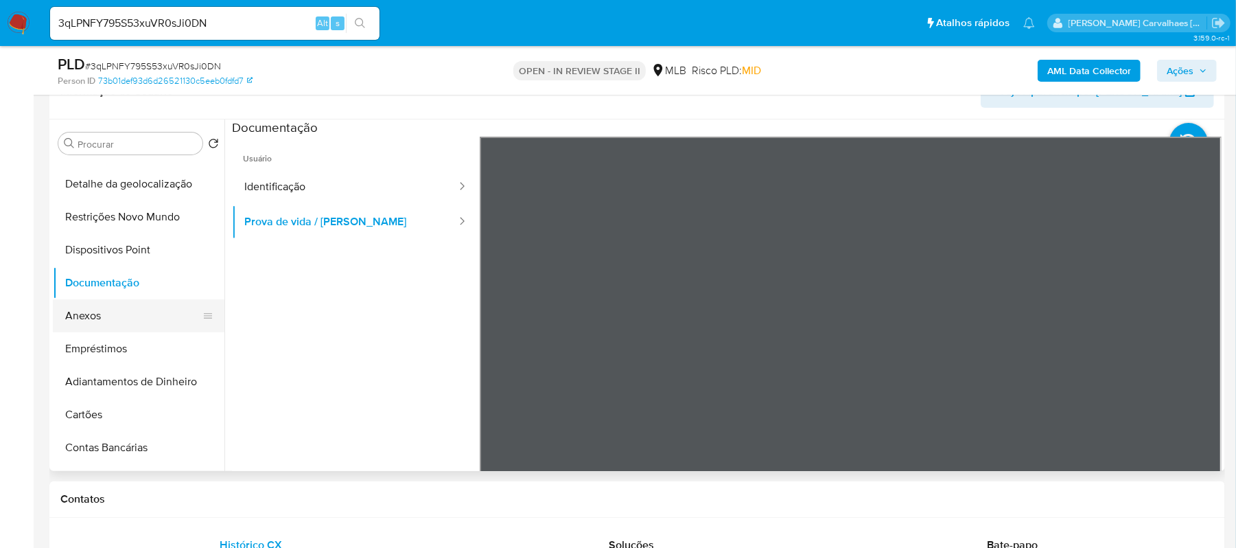
click at [97, 319] on button "Anexos" at bounding box center [133, 315] width 161 height 33
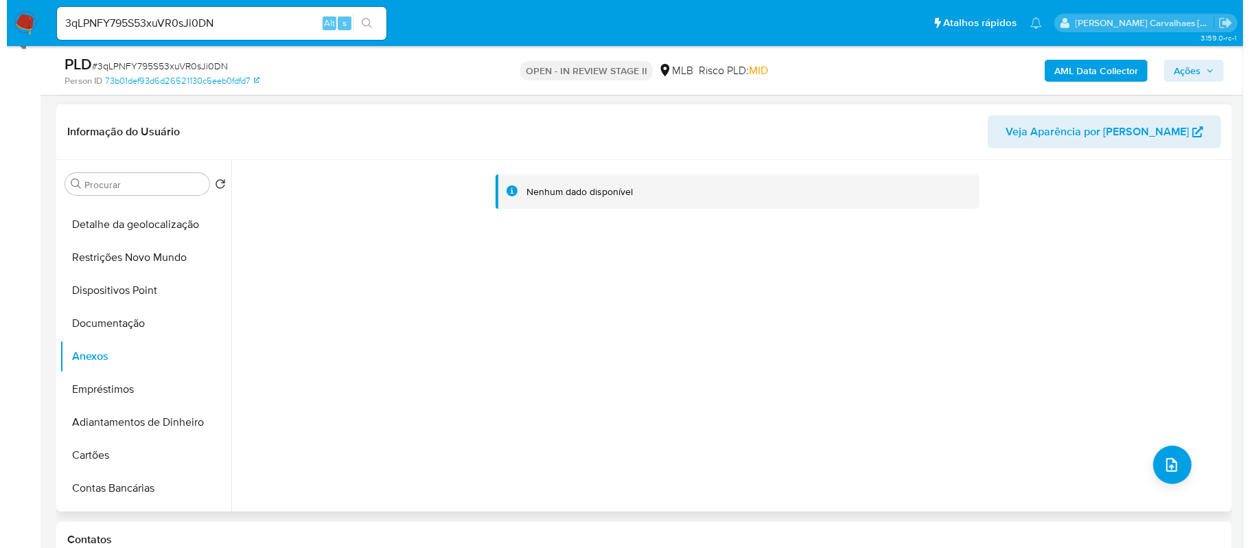
scroll to position [237, 0]
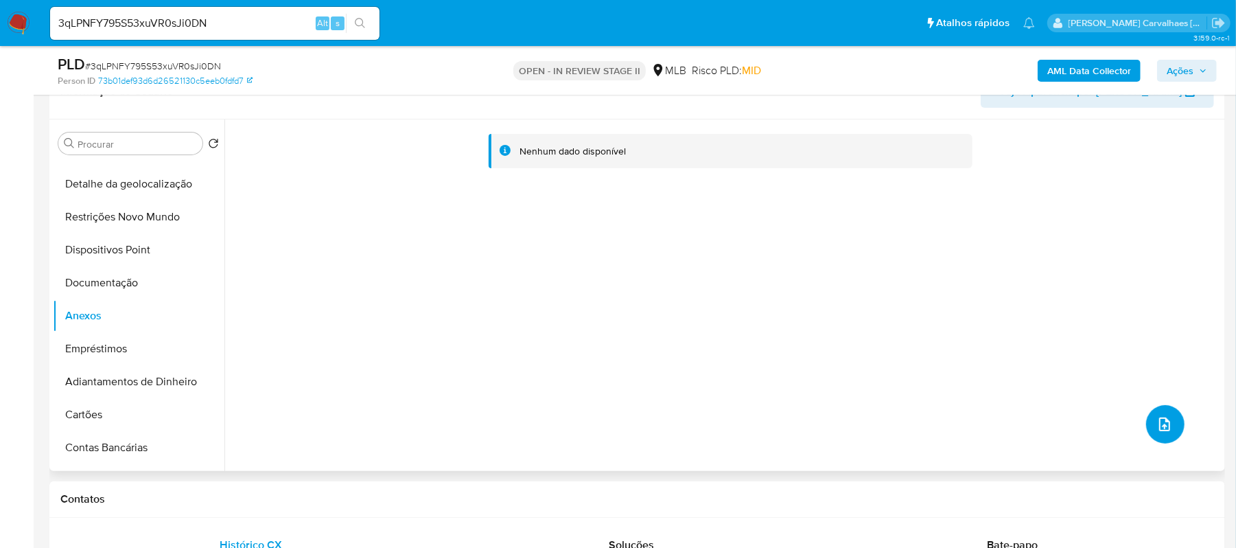
click at [1157, 421] on icon "upload-file" at bounding box center [1165, 424] width 16 height 16
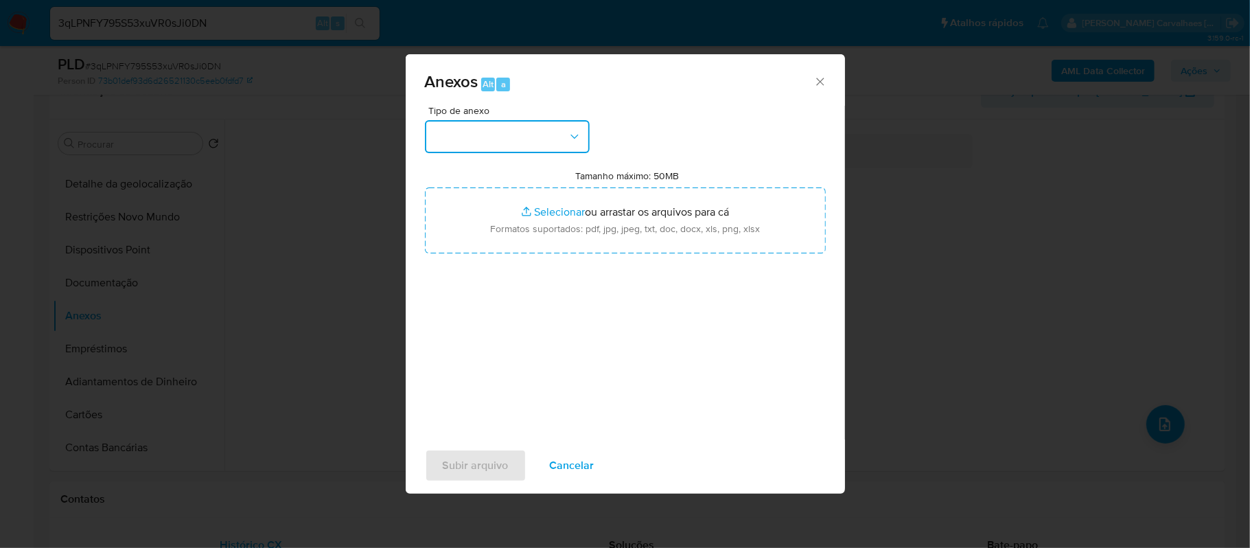
click at [566, 132] on button "button" at bounding box center [507, 136] width 165 height 33
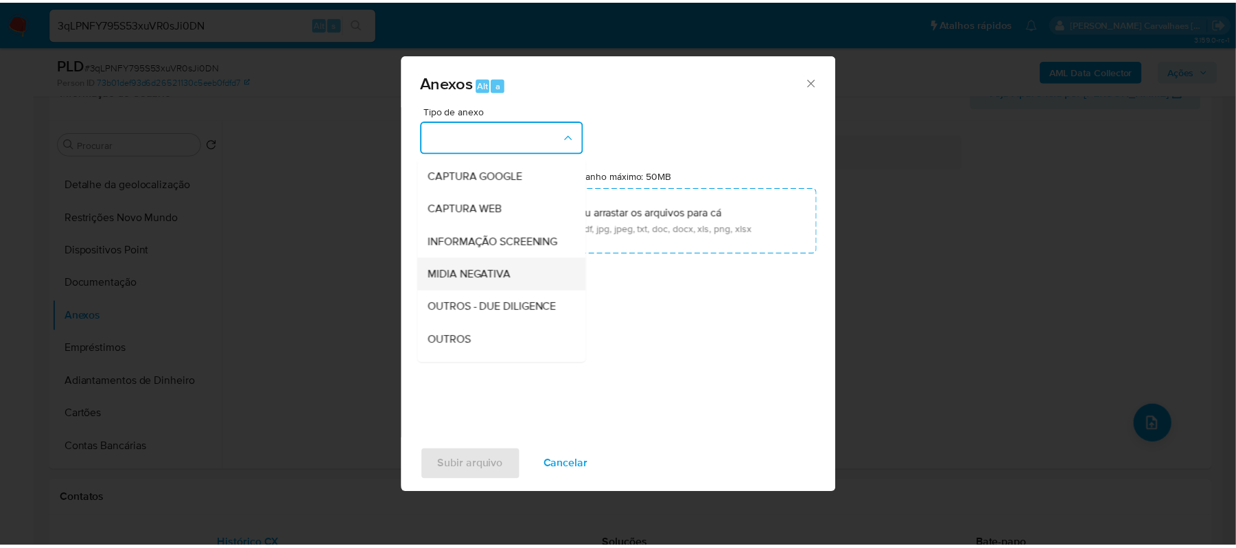
scroll to position [91, 0]
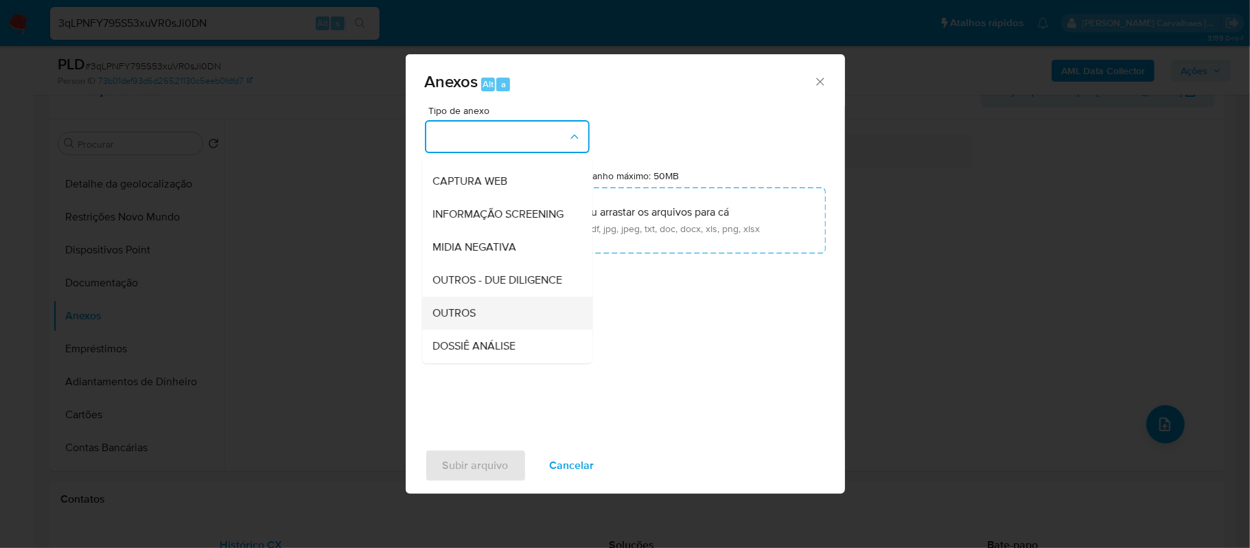
click at [461, 320] on span "OUTROS" at bounding box center [454, 313] width 43 height 14
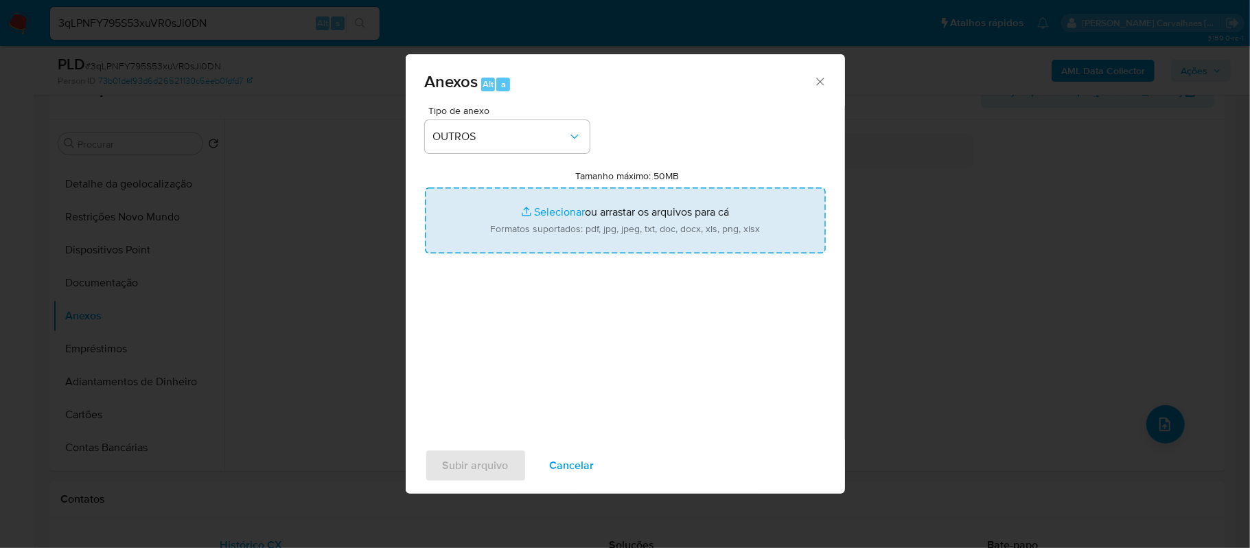
click at [538, 214] on input "Tamanho máximo: 50MB Selecionar arquivos" at bounding box center [625, 220] width 401 height 66
type input "C:\fakepath\Mulan [PERSON_NAME] [PERSON_NAME] [PERSON_NAME] 2391214666_2025_09_…"
click at [555, 210] on input "Tamanho máximo: 50MB Selecionar arquivos" at bounding box center [625, 220] width 401 height 66
type input "C:\fakepath\SAR - xxxx- CPF 43326591802 - [PERSON_NAME] [PERSON_NAME] [PERSON_N…"
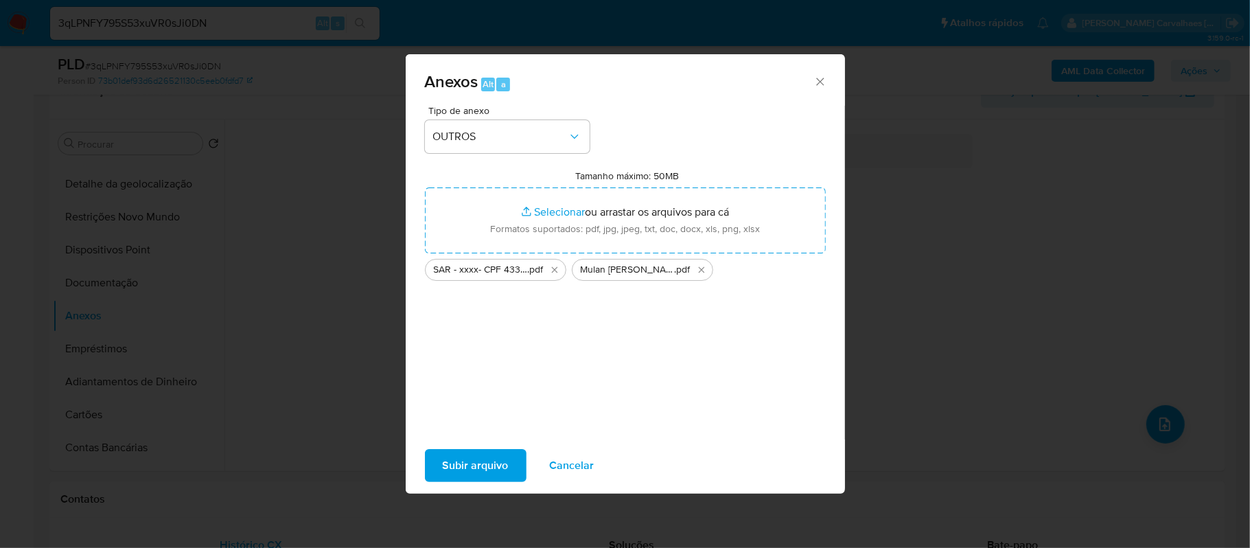
click at [468, 462] on span "Subir arquivo" at bounding box center [476, 465] width 66 height 30
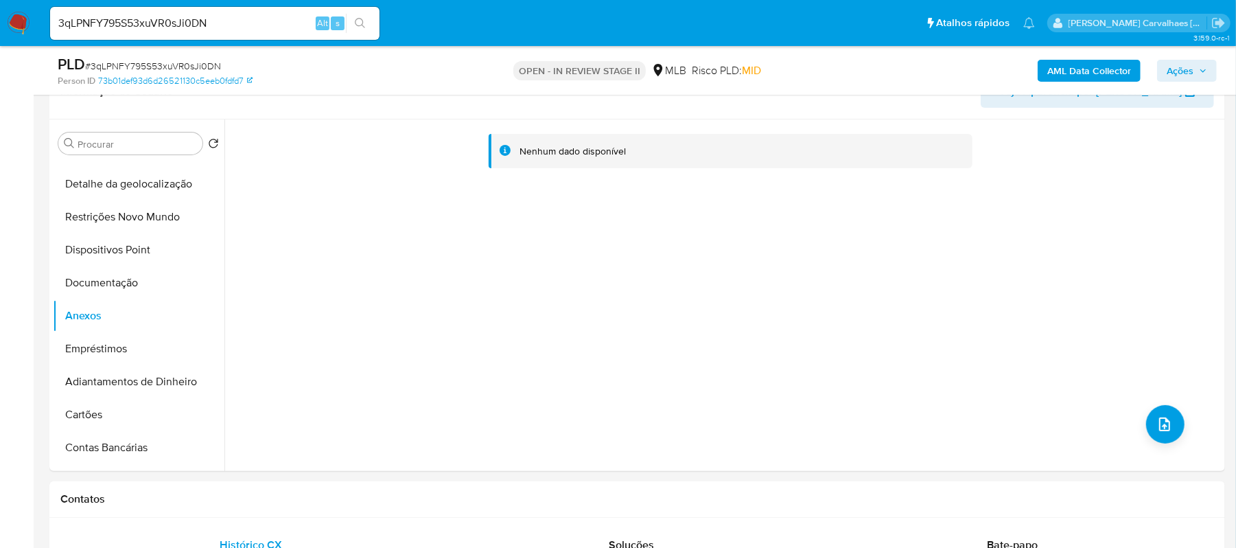
click at [1173, 66] on span "Ações" at bounding box center [1180, 71] width 27 height 22
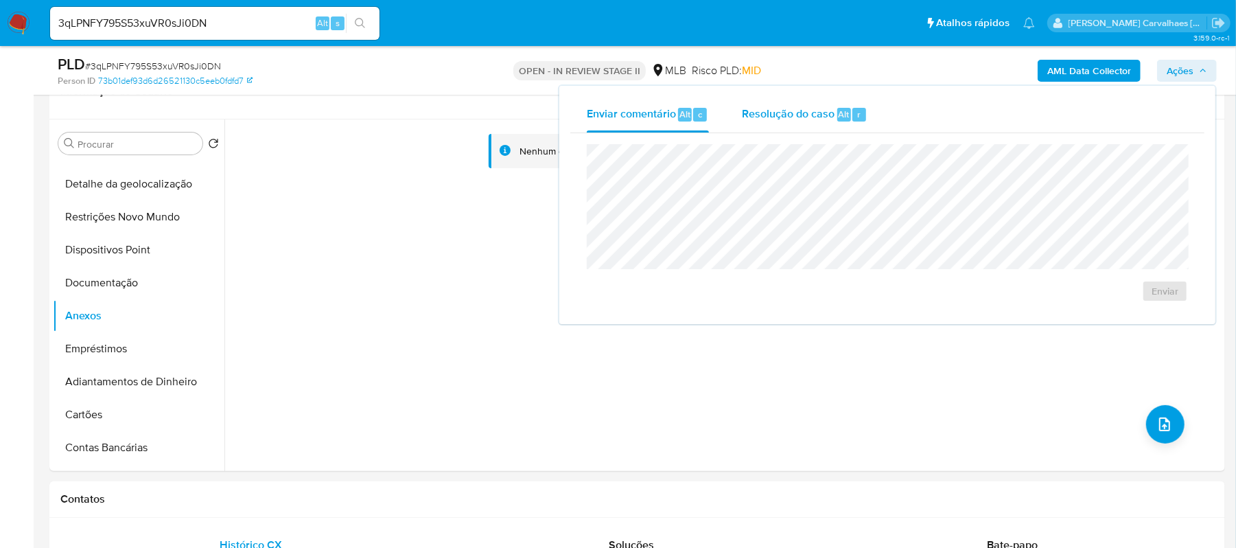
click at [794, 111] on span "Resolução do caso" at bounding box center [788, 114] width 93 height 16
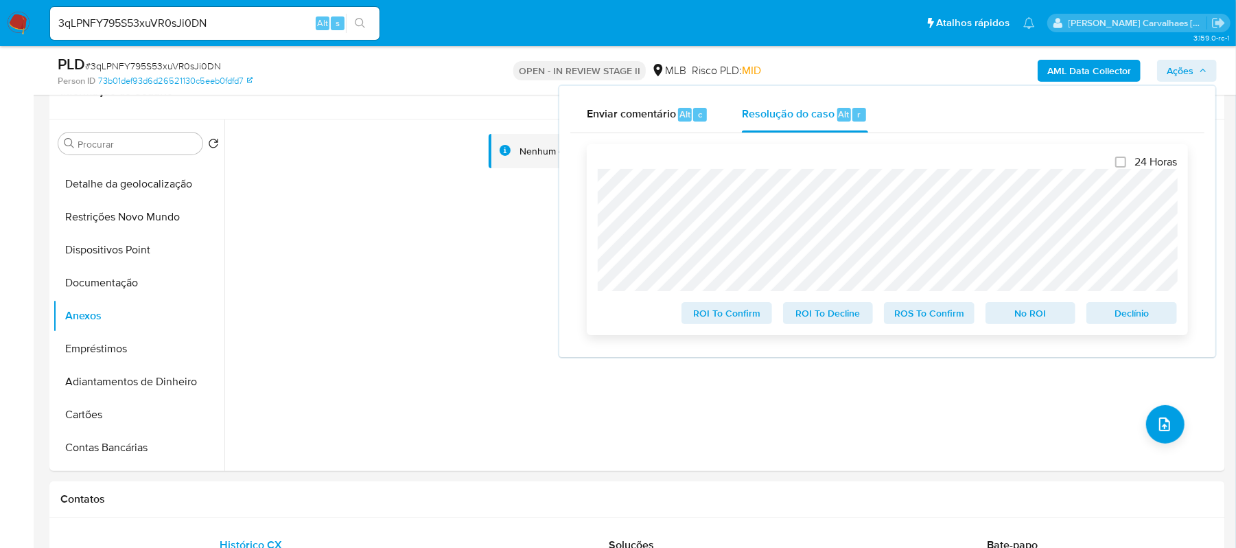
click at [728, 319] on span "ROI To Confirm" at bounding box center [726, 312] width 71 height 19
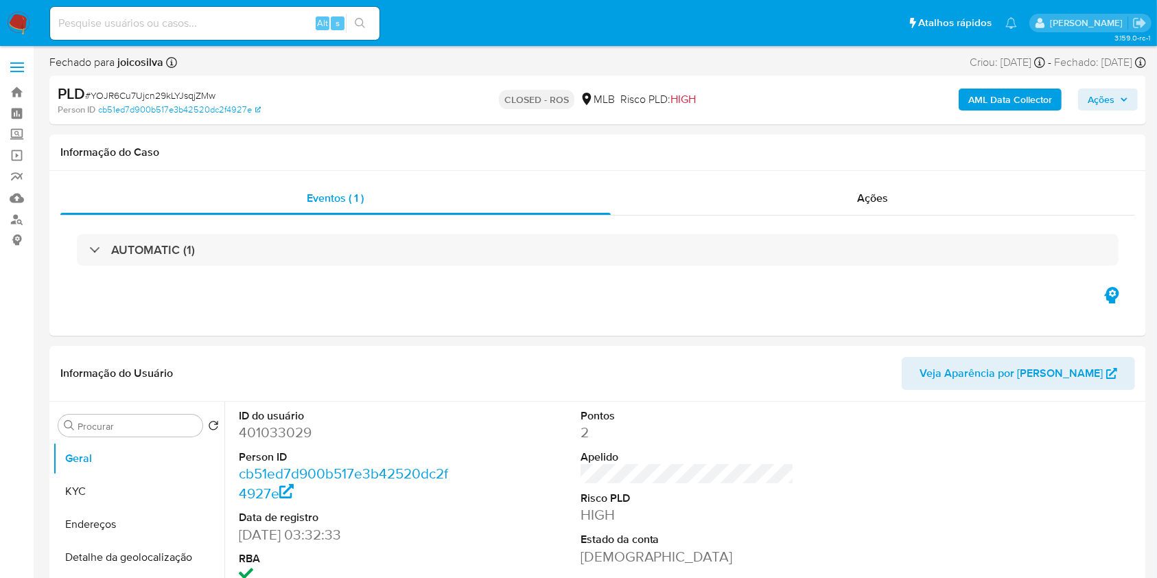
select select "10"
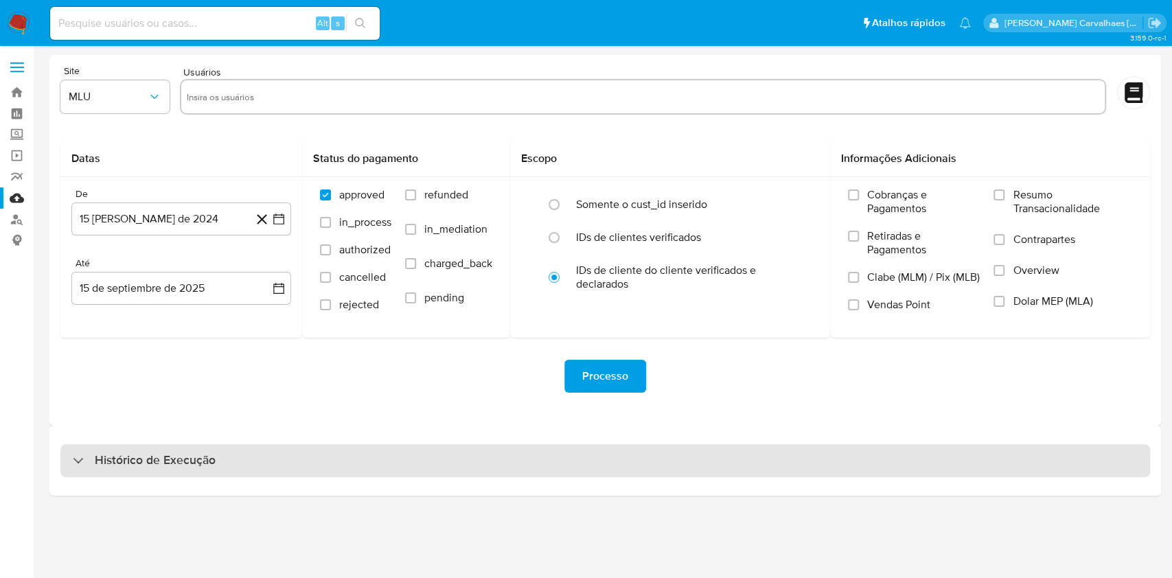
click at [131, 463] on h3 "Histórico de Execução" at bounding box center [155, 460] width 121 height 16
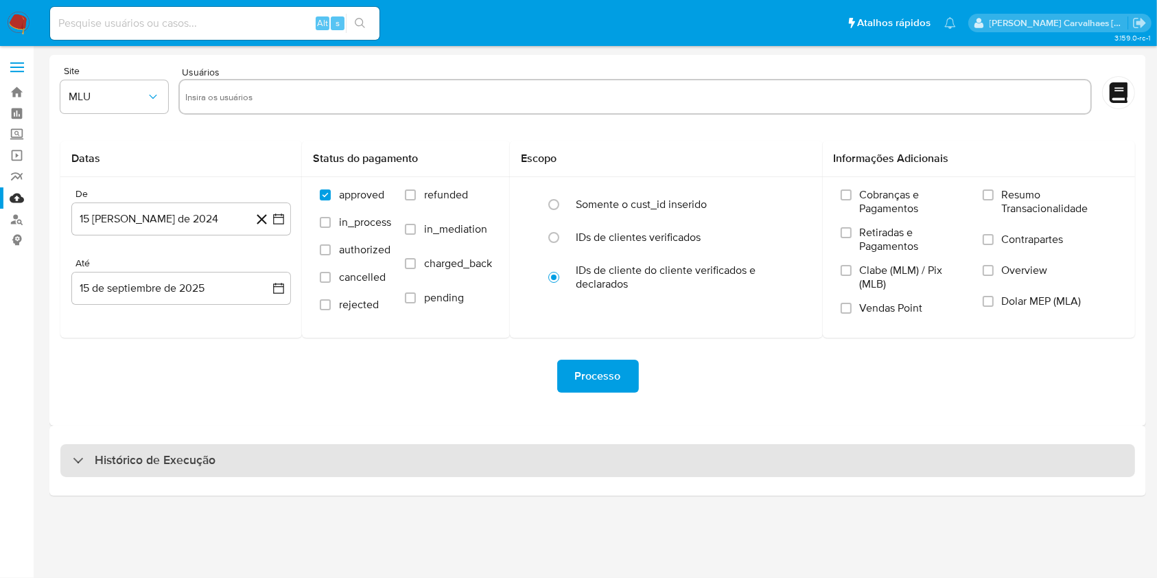
select select "10"
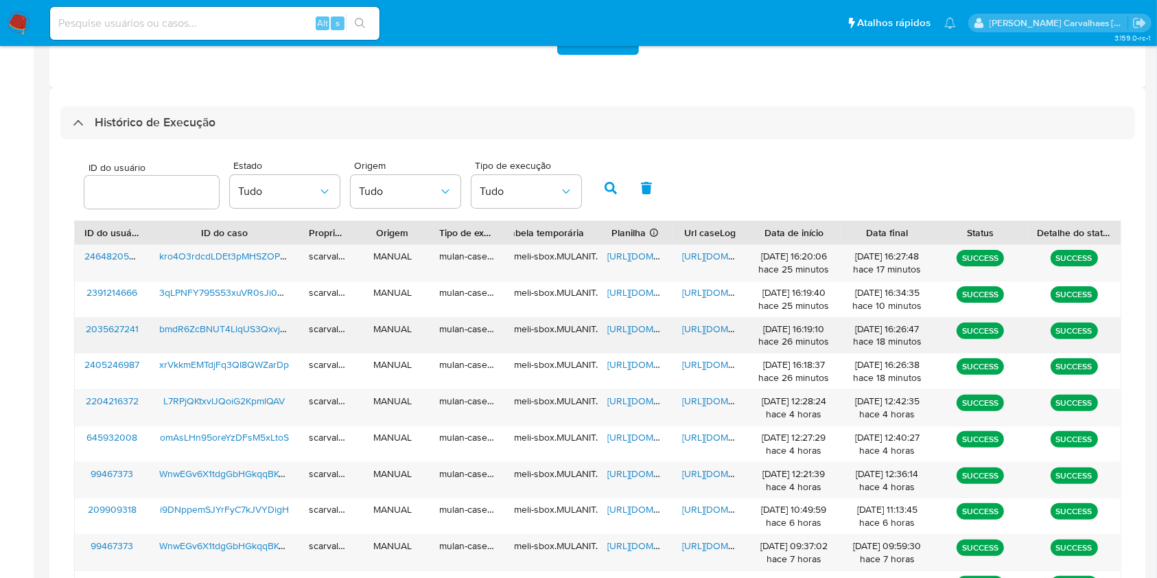
scroll to position [366, 0]
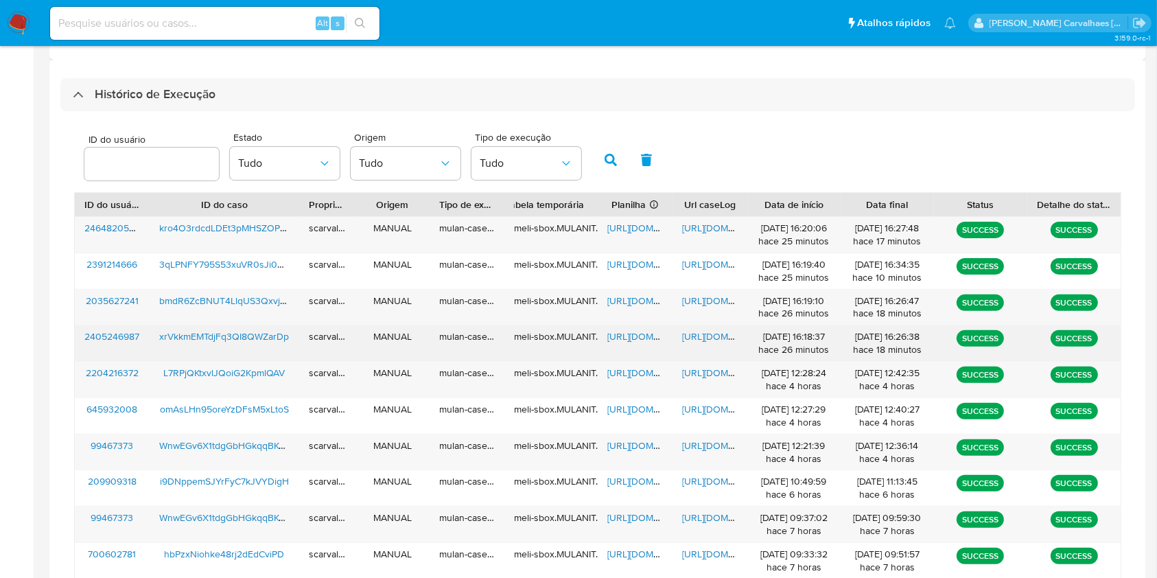
click at [705, 333] on span "[URL][DOMAIN_NAME]" at bounding box center [729, 336] width 95 height 14
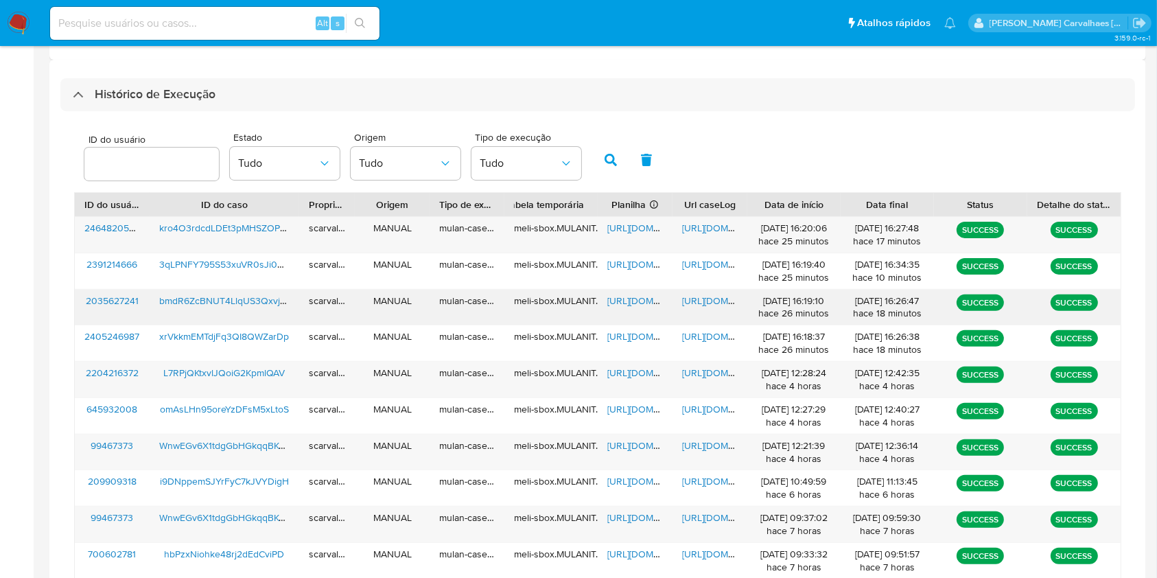
click at [701, 296] on span "[URL][DOMAIN_NAME]" at bounding box center [729, 301] width 95 height 14
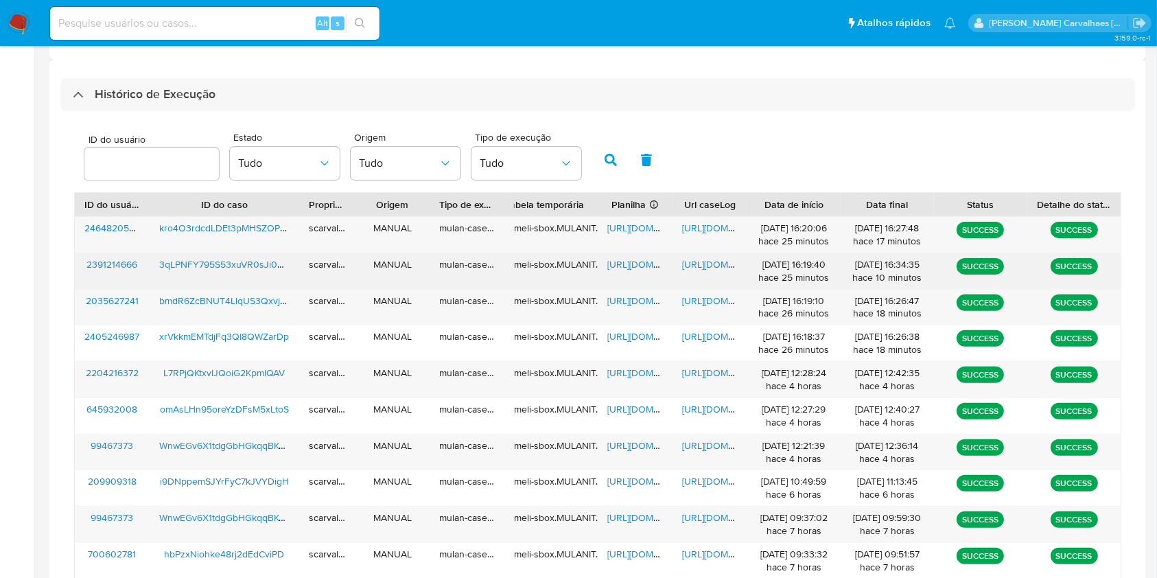
click at [693, 256] on div "[URL][DOMAIN_NAME]" at bounding box center [710, 271] width 75 height 36
click at [714, 261] on span "[URL][DOMAIN_NAME]" at bounding box center [729, 264] width 95 height 14
click at [613, 266] on span "[URL][DOMAIN_NAME]" at bounding box center [654, 264] width 95 height 14
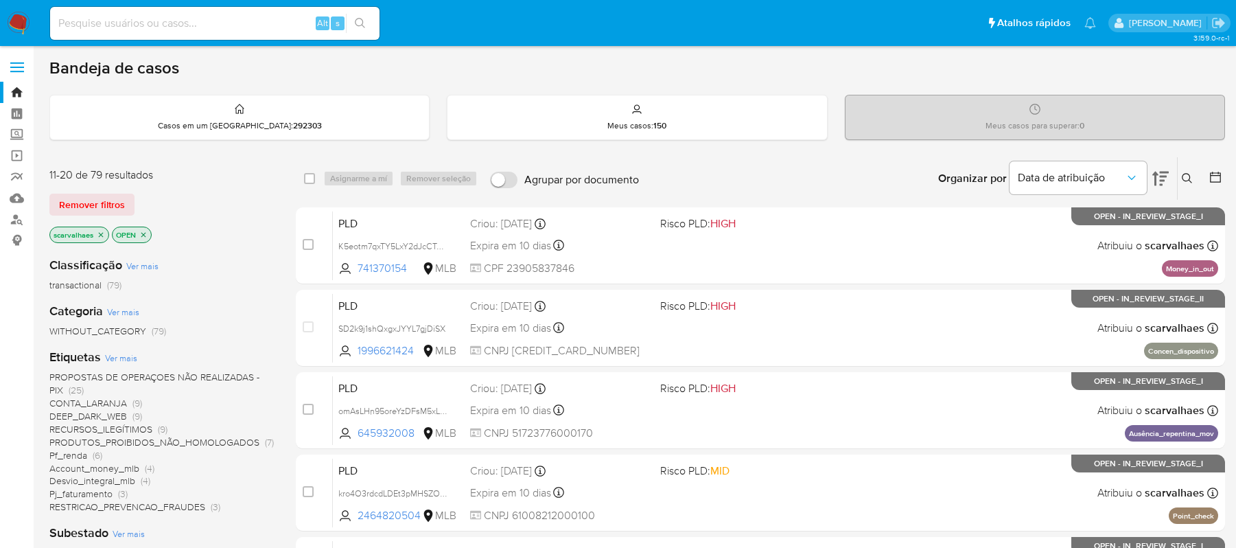
scroll to position [36, 0]
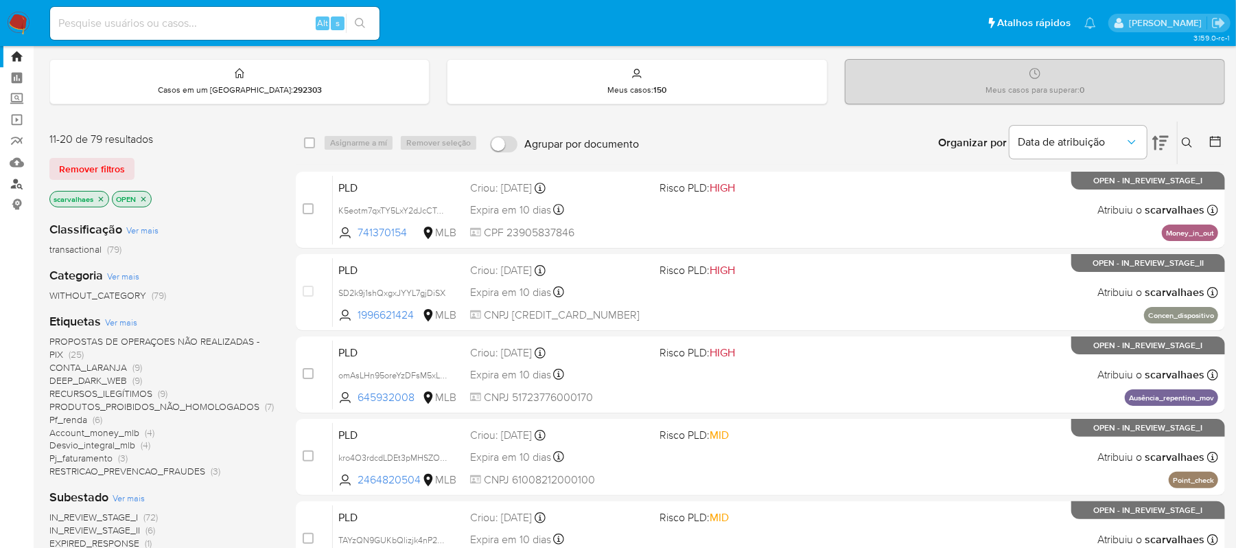
click at [18, 182] on link "Localizador de pessoas" at bounding box center [81, 183] width 163 height 21
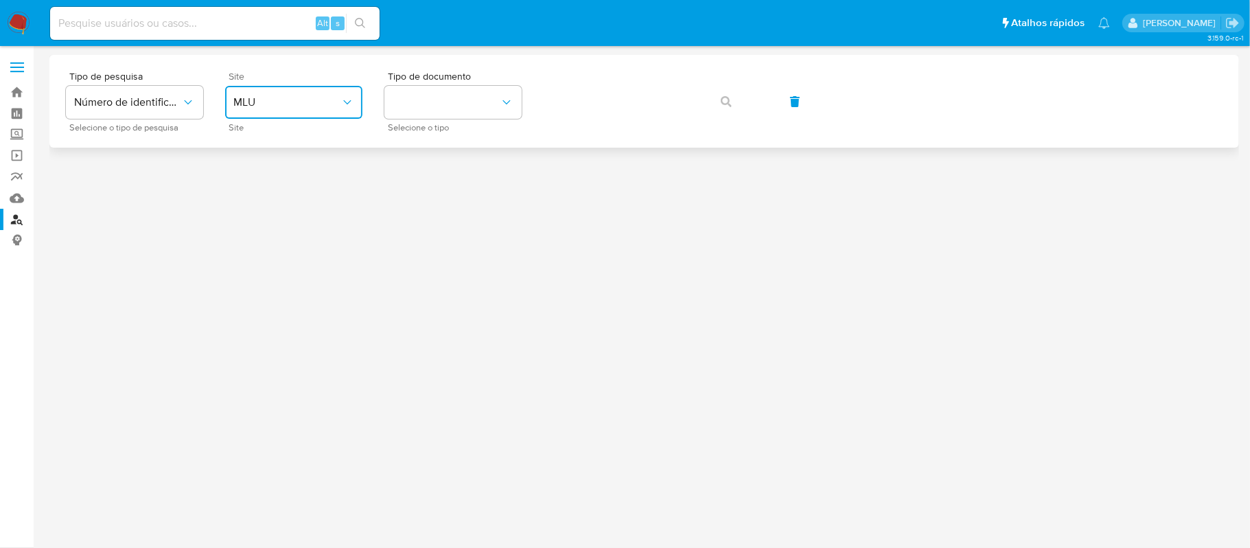
click at [319, 113] on button "MLU" at bounding box center [293, 102] width 137 height 33
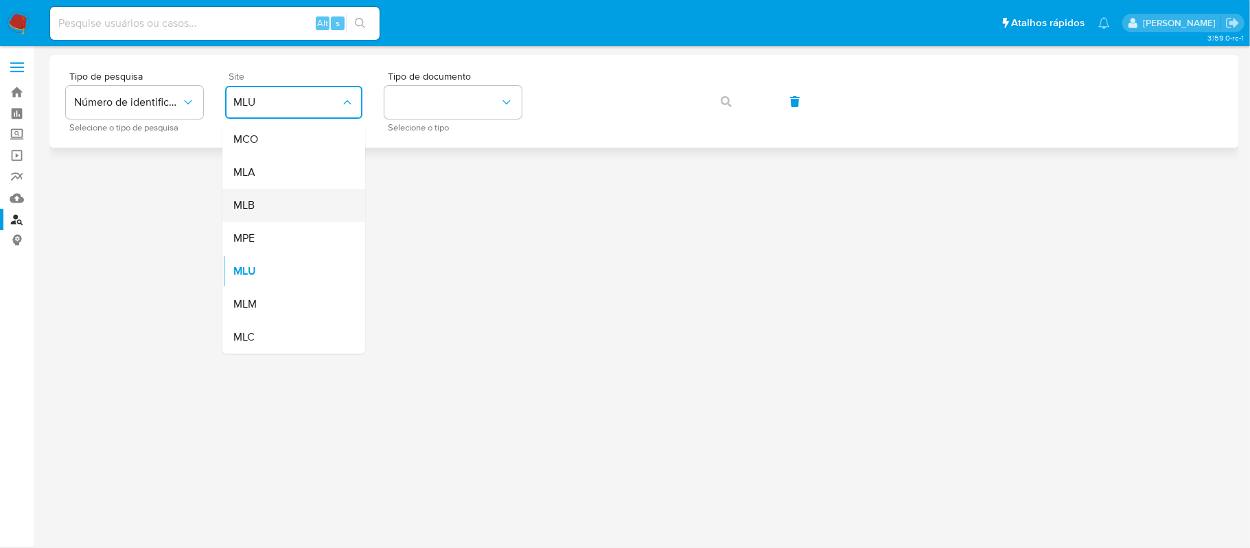
click at [294, 199] on div "MLB" at bounding box center [289, 205] width 113 height 33
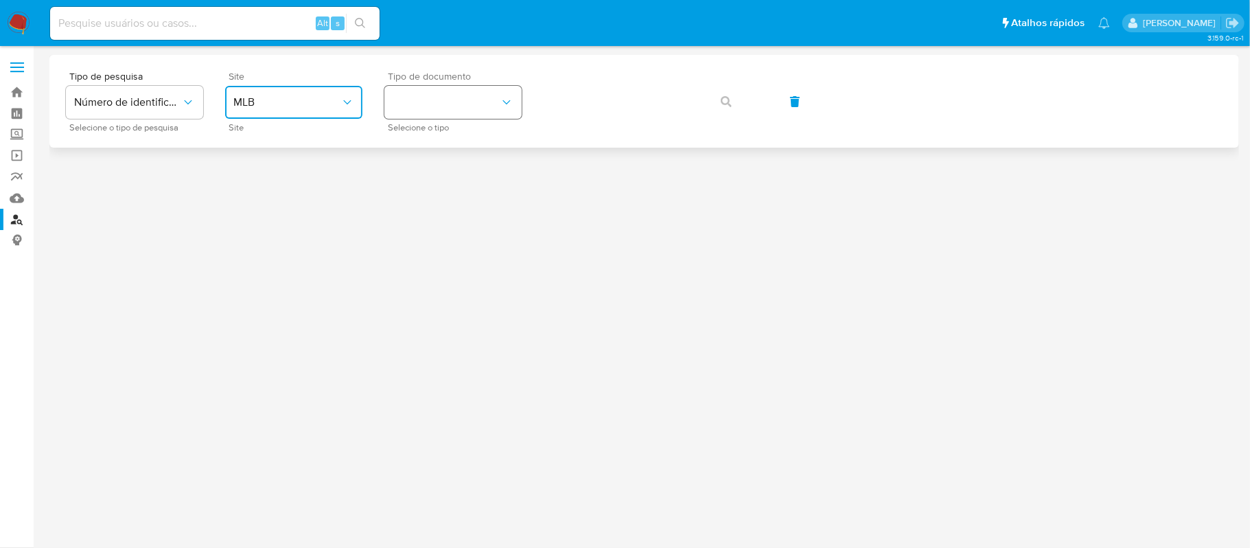
click at [437, 105] on button "identificationType" at bounding box center [452, 102] width 137 height 33
click at [443, 185] on div "CPF CPF" at bounding box center [449, 193] width 113 height 47
drag, startPoint x: 714, startPoint y: 94, endPoint x: 723, endPoint y: 107, distance: 16.2
click at [717, 94] on button "button" at bounding box center [726, 101] width 47 height 33
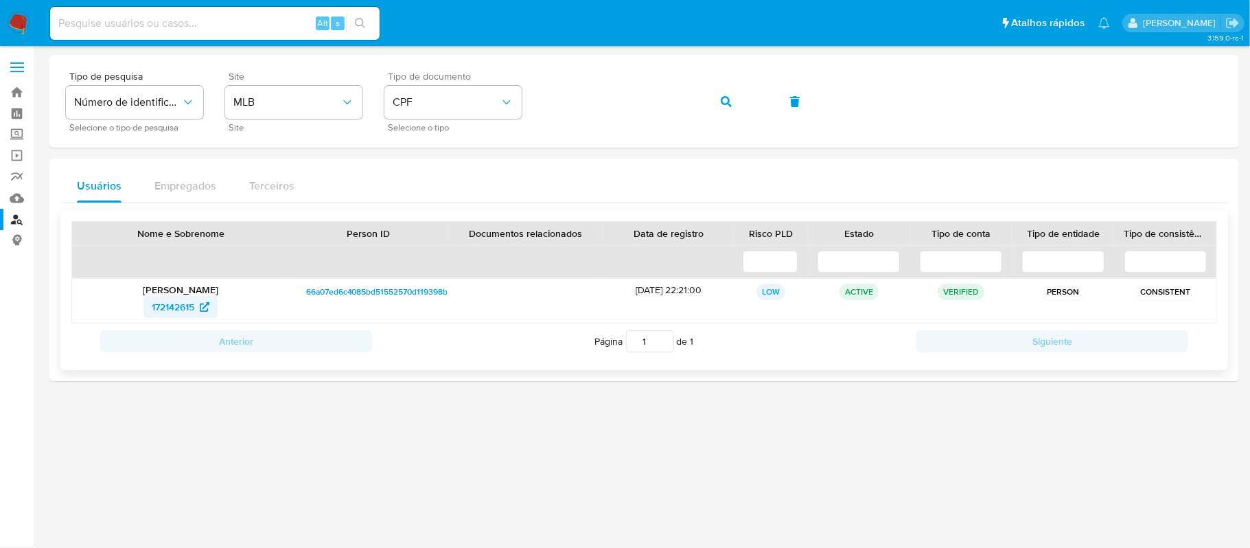
click at [180, 301] on span "172142615" at bounding box center [173, 307] width 43 height 22
click at [715, 103] on button "button" at bounding box center [726, 101] width 47 height 33
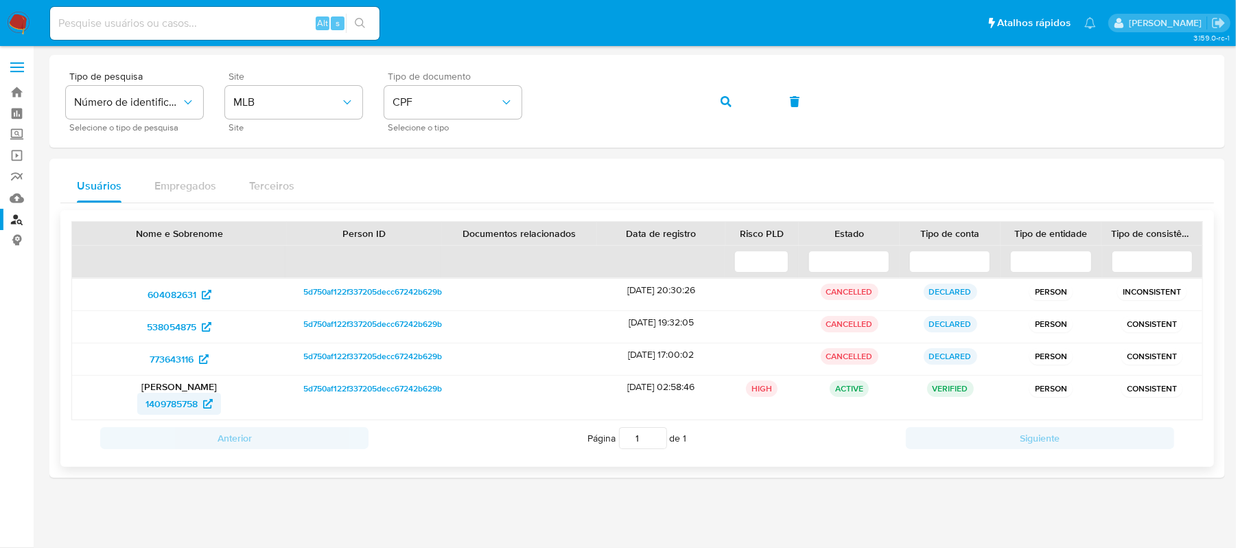
click at [172, 402] on span "1409785758" at bounding box center [172, 404] width 52 height 22
click at [541, 108] on div "Tipo de pesquisa Número de identificação Selecione o tipo de pesquisa Site MLB …" at bounding box center [637, 101] width 1143 height 60
click at [722, 99] on button "button" at bounding box center [726, 101] width 47 height 33
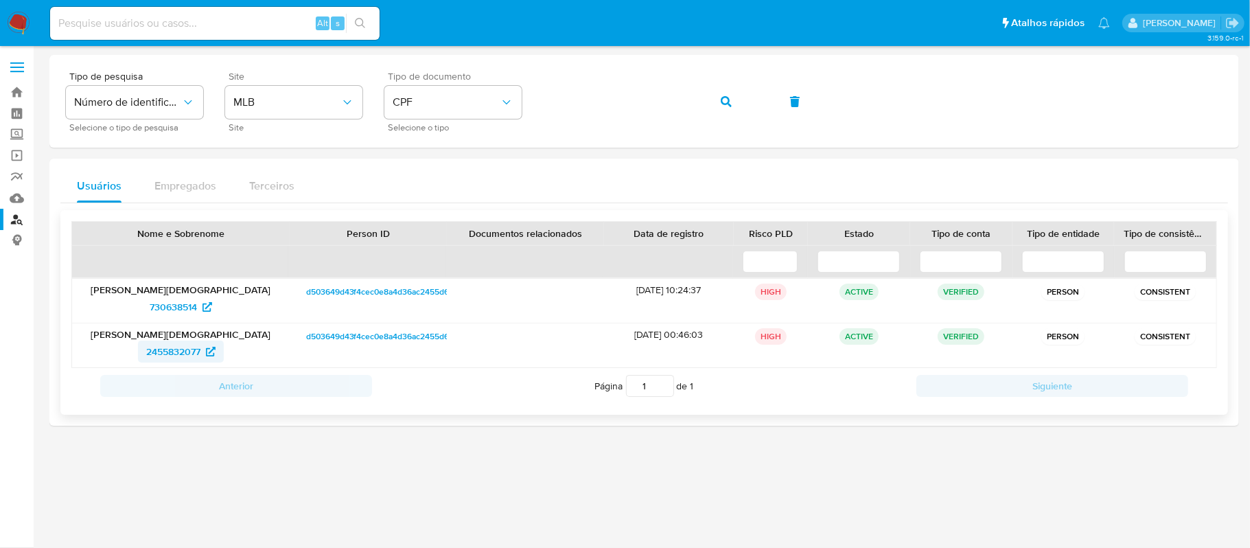
click at [176, 345] on span "2455832077" at bounding box center [173, 351] width 54 height 22
click at [732, 105] on button "button" at bounding box center [726, 101] width 47 height 33
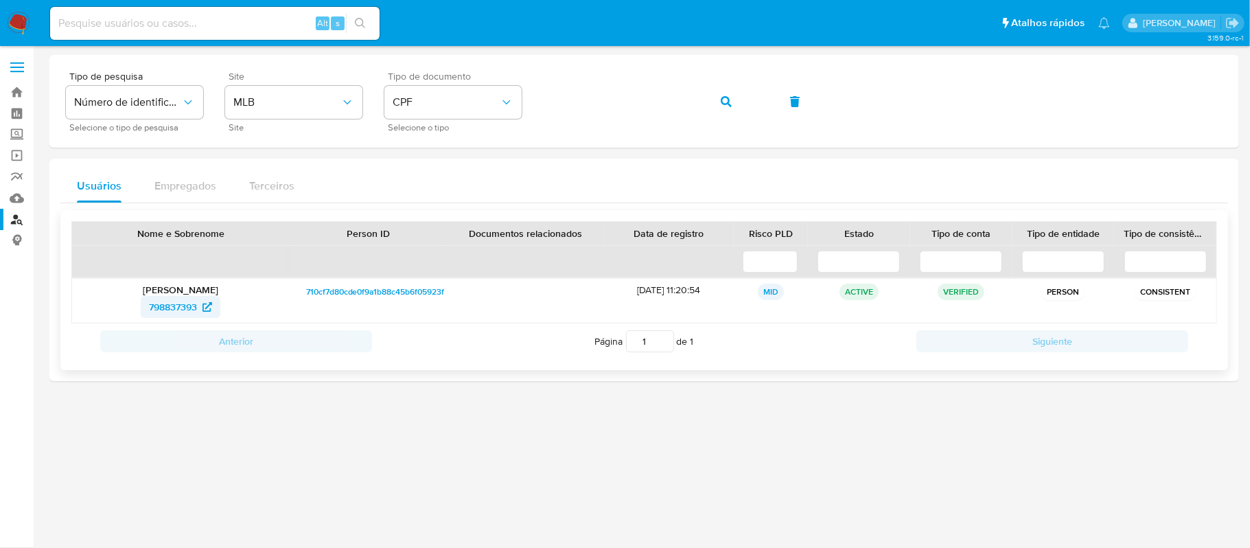
click at [199, 306] on span "798837393" at bounding box center [180, 307] width 63 height 22
click at [726, 108] on span "button" at bounding box center [726, 101] width 11 height 30
click at [726, 96] on icon "button" at bounding box center [726, 101] width 11 height 11
click at [205, 295] on p "[PERSON_NAME] Das Chagas" at bounding box center [181, 289] width 198 height 12
click at [185, 300] on span "429809430" at bounding box center [173, 307] width 51 height 22
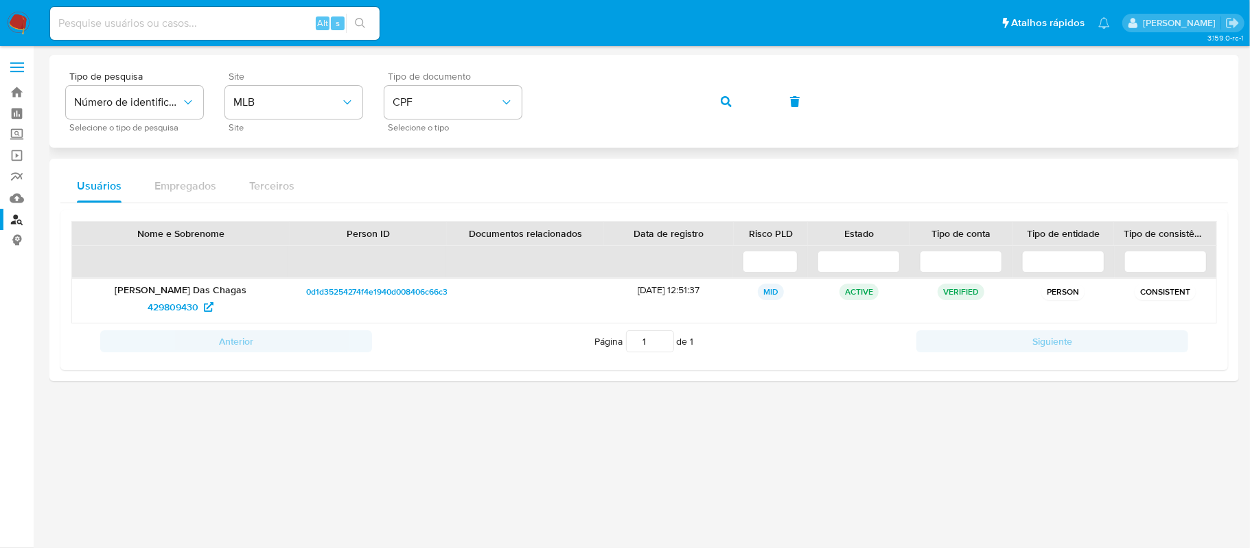
click at [524, 102] on div "Tipo de pesquisa Número de identificação Selecione o tipo de pesquisa Site MLB …" at bounding box center [644, 101] width 1157 height 60
click at [712, 100] on button "button" at bounding box center [726, 101] width 47 height 33
click at [165, 301] on span "531127970" at bounding box center [173, 307] width 45 height 22
click at [537, 99] on div "Tipo de pesquisa Número de identificação Selecione o tipo de pesquisa Site MLB …" at bounding box center [644, 101] width 1157 height 60
click at [725, 100] on icon "button" at bounding box center [726, 101] width 11 height 11
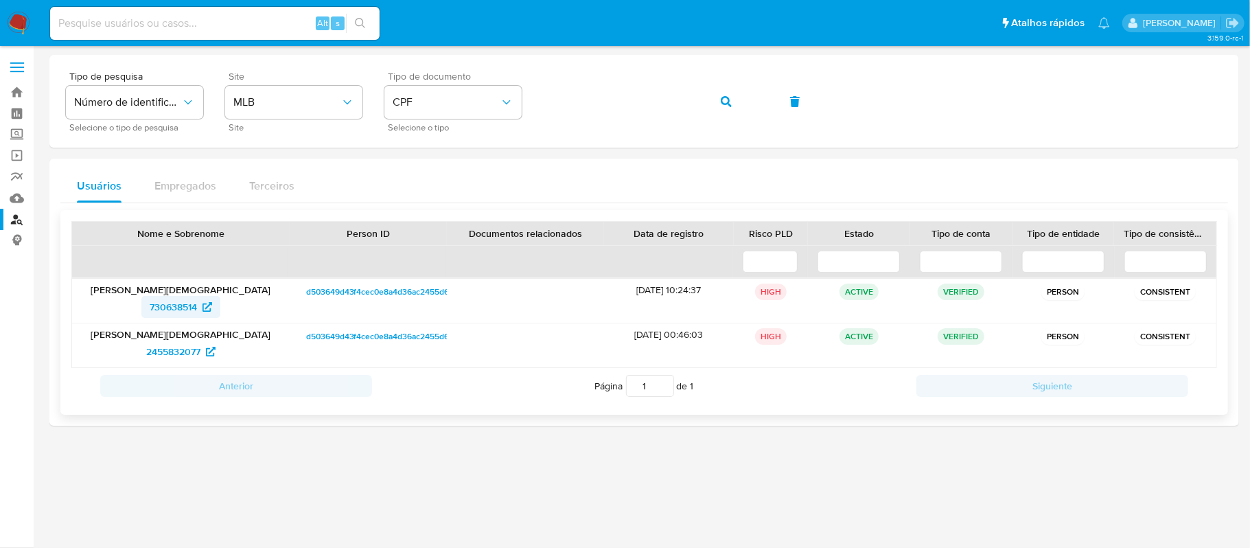
click at [191, 305] on span "730638514" at bounding box center [173, 307] width 47 height 22
click at [183, 347] on span "2455832077" at bounding box center [173, 351] width 54 height 22
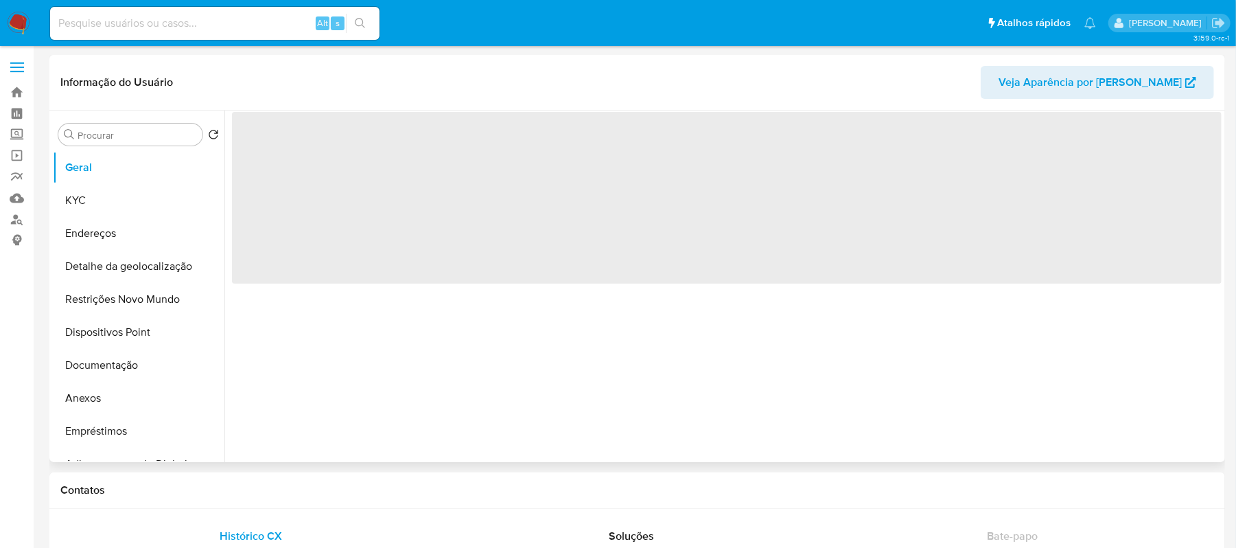
select select "10"
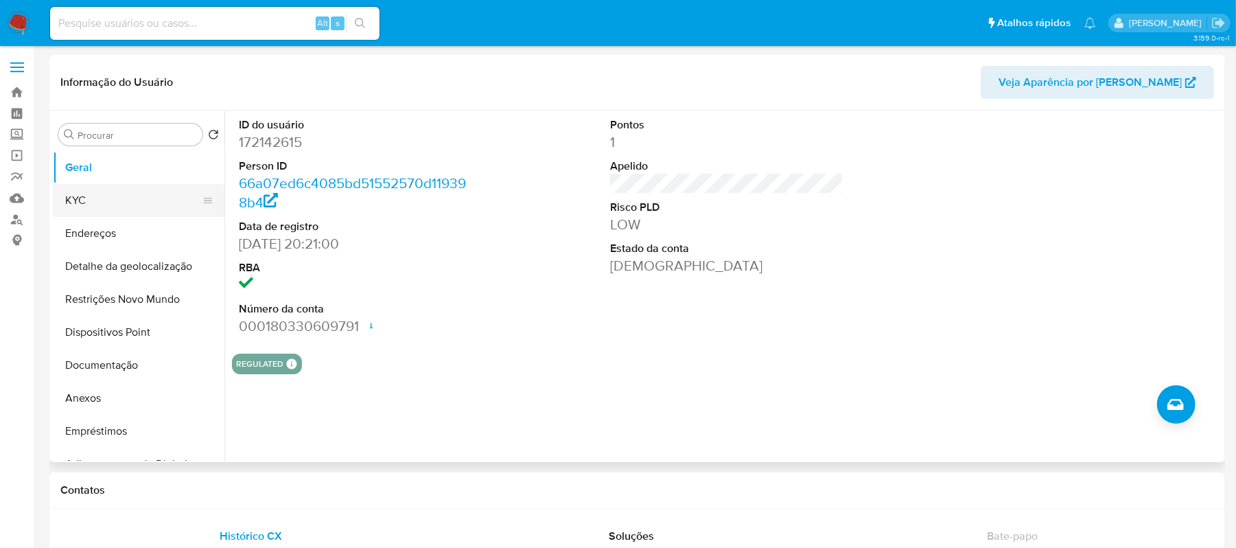
click at [93, 198] on button "KYC" at bounding box center [133, 200] width 161 height 33
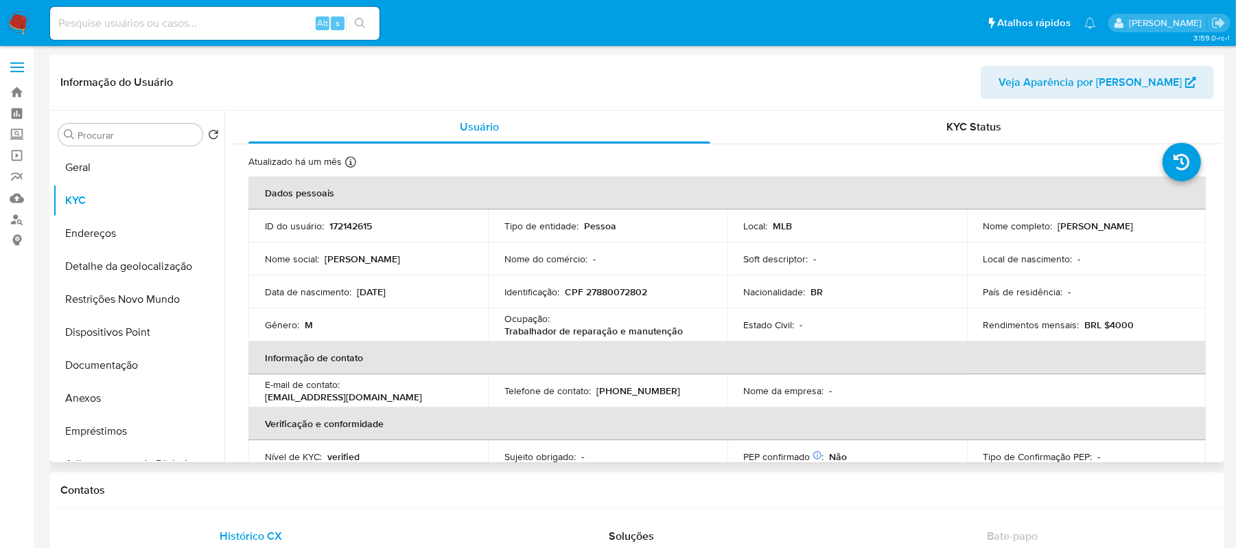
click at [509, 328] on p "Trabalhador de reparação e manutenção" at bounding box center [593, 331] width 178 height 12
drag, startPoint x: 503, startPoint y: 328, endPoint x: 677, endPoint y: 334, distance: 173.7
click at [677, 334] on p "Trabalhador de reparação e manutenção" at bounding box center [593, 331] width 178 height 12
copy p "Trabalhador de reparação e manutenção"
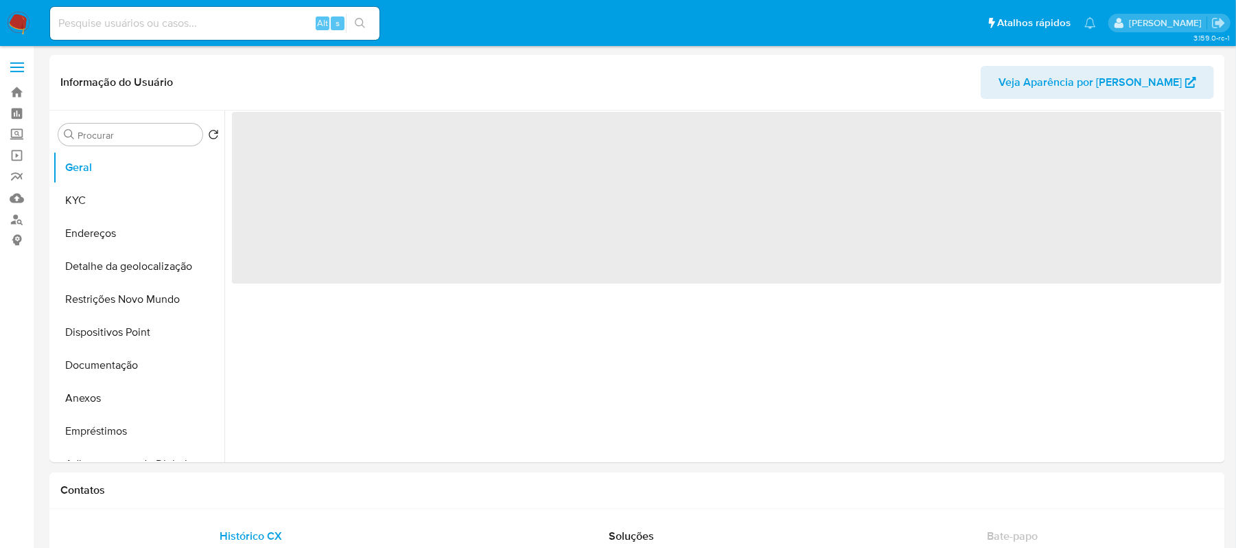
select select "10"
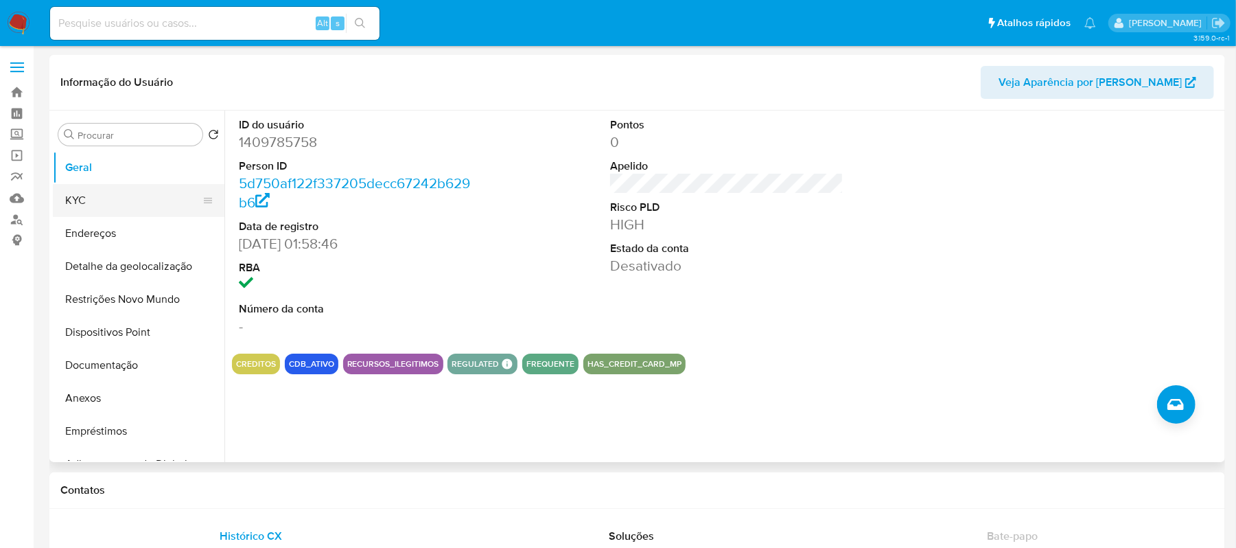
click at [92, 201] on button "KYC" at bounding box center [133, 200] width 161 height 33
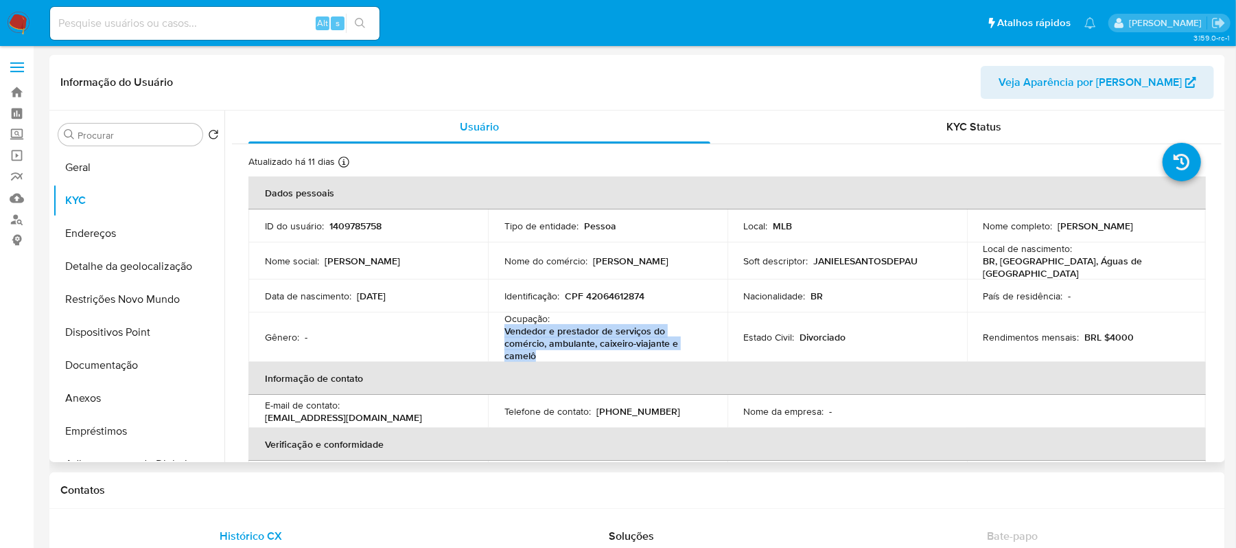
drag, startPoint x: 504, startPoint y: 327, endPoint x: 550, endPoint y: 349, distance: 51.3
click at [550, 349] on p "Vendedor e prestador de serviços do comércio, ambulante, caixeiro-viajante e ca…" at bounding box center [604, 343] width 201 height 37
copy p "Vendedor e prestador de serviços do comércio, ambulante, caixeiro-viajante e ca…"
click at [136, 358] on button "Documentação" at bounding box center [133, 365] width 161 height 33
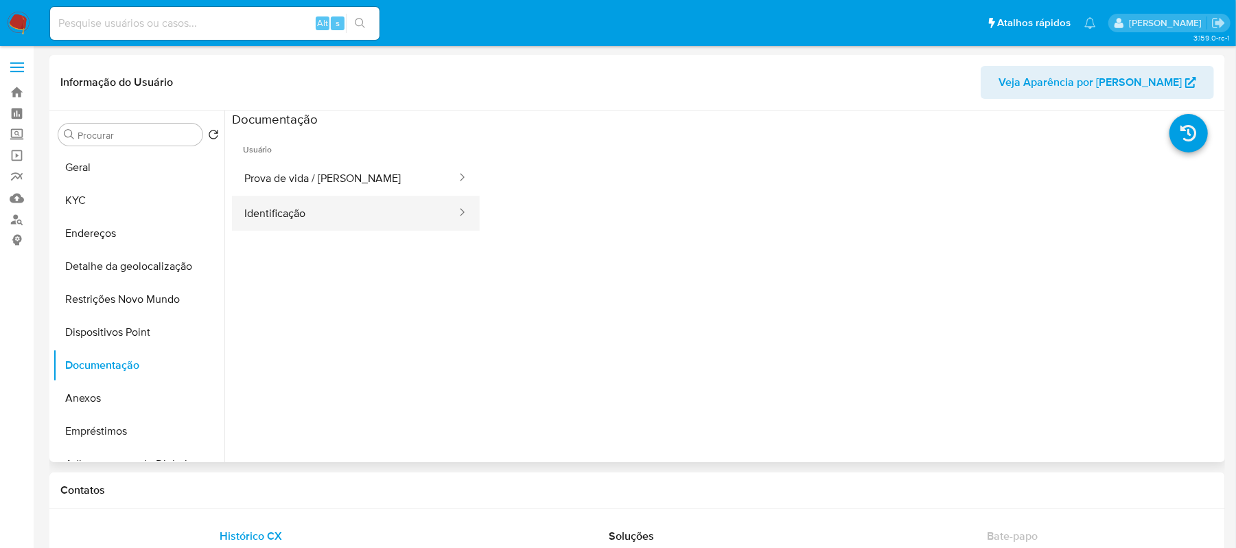
click at [314, 220] on button "Identificação" at bounding box center [345, 213] width 226 height 35
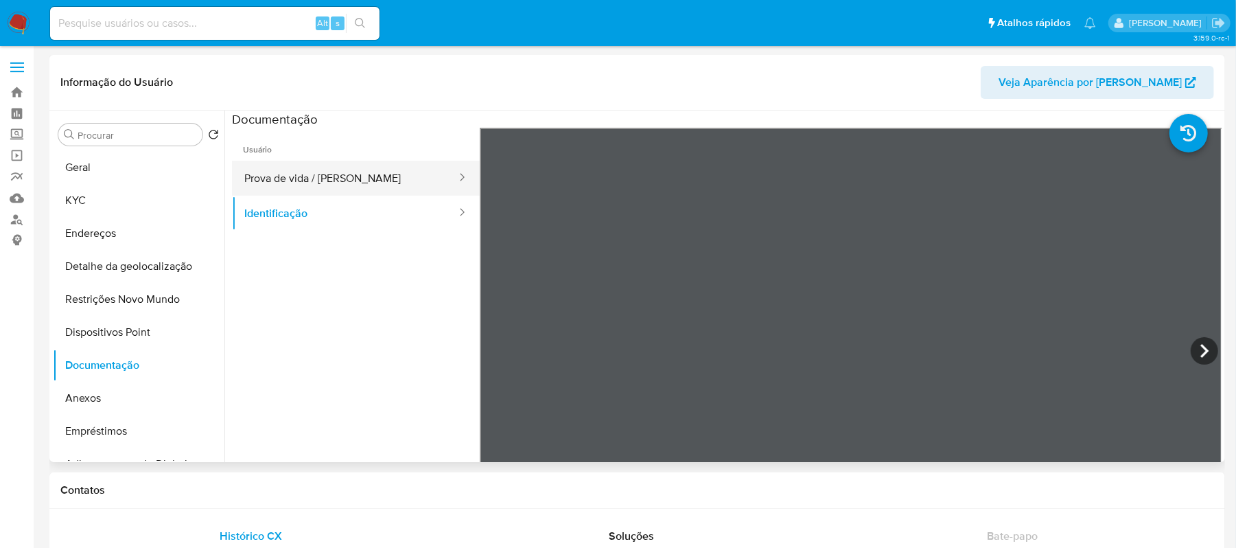
click at [309, 179] on button "Prova de vida / [PERSON_NAME]" at bounding box center [345, 178] width 226 height 35
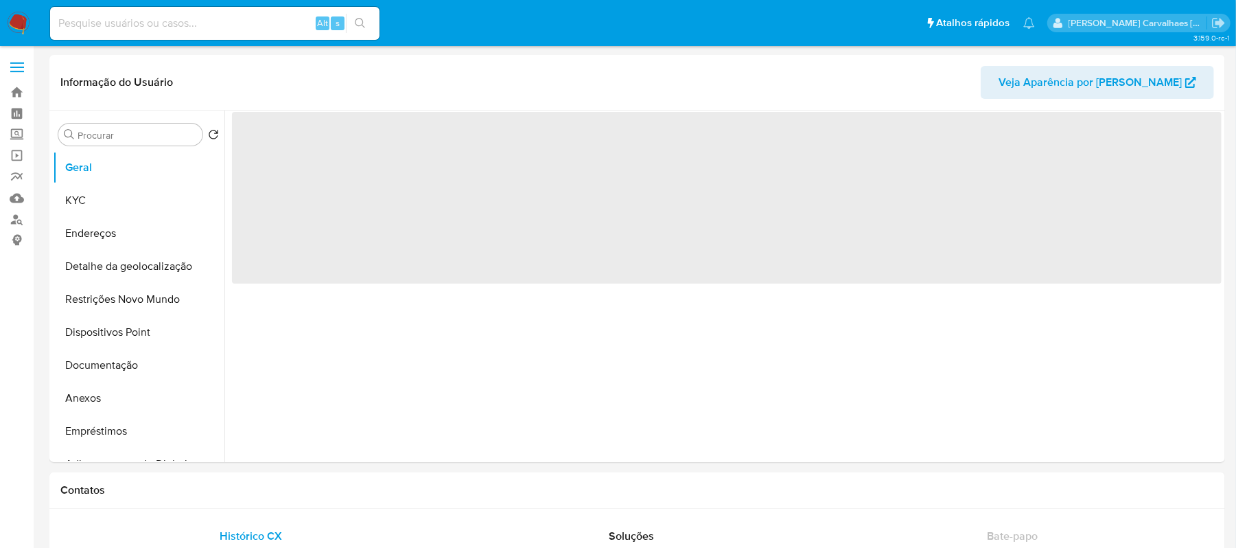
select select "10"
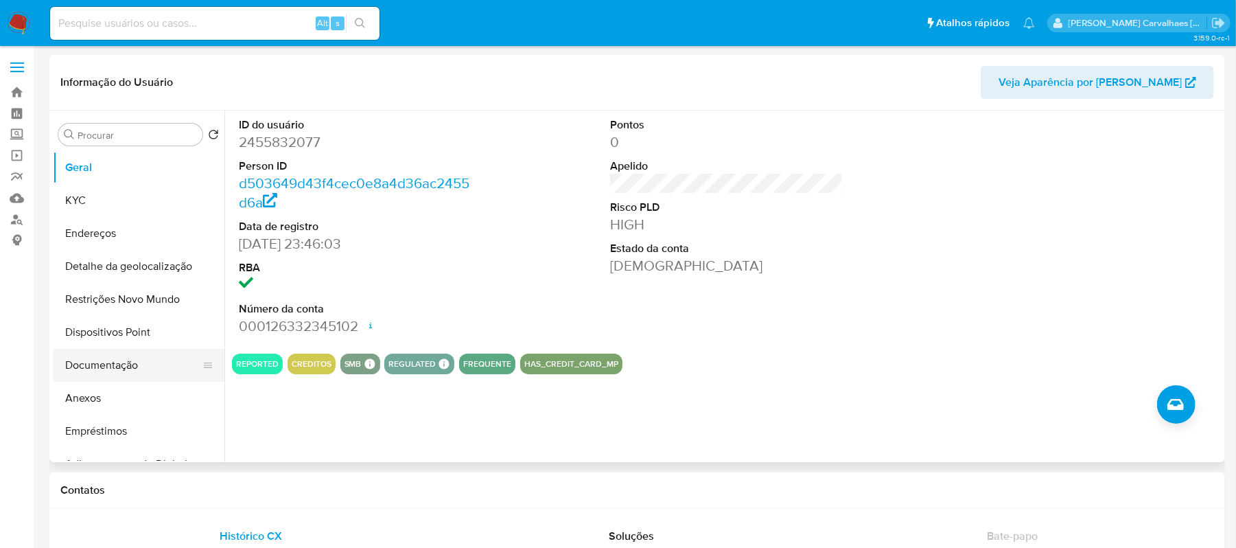
click at [133, 369] on button "Documentação" at bounding box center [133, 365] width 161 height 33
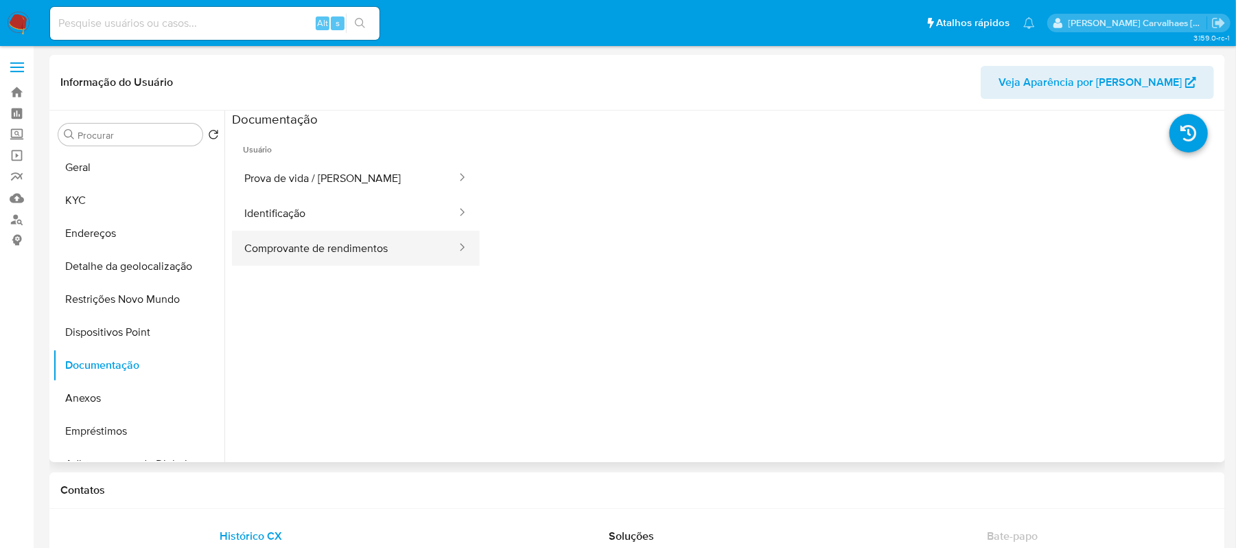
click at [310, 257] on button "Comprovante de rendimentos" at bounding box center [345, 248] width 226 height 35
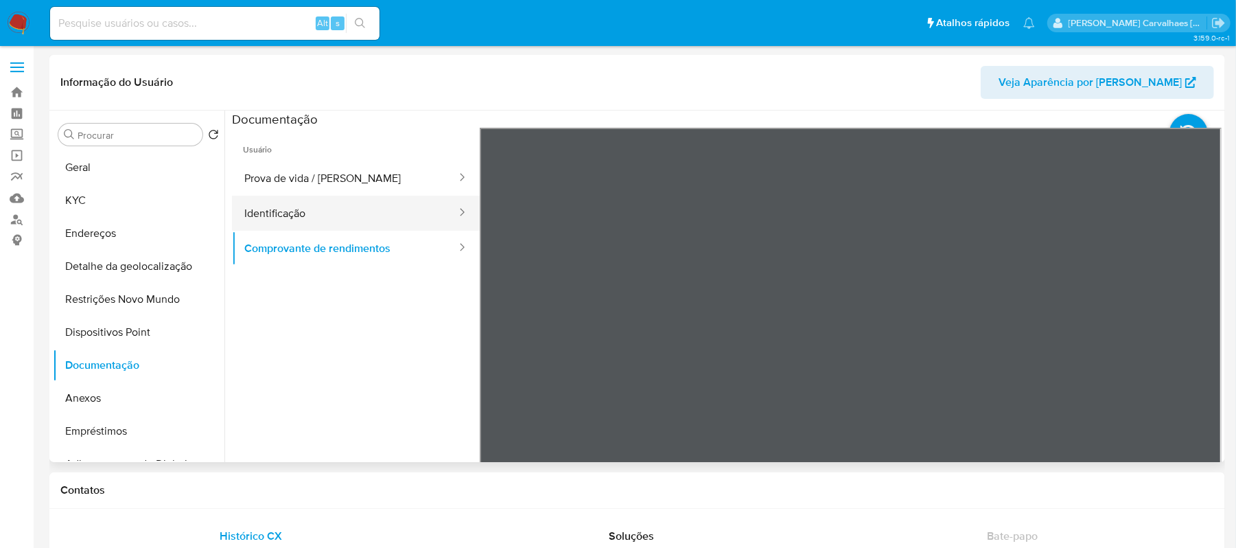
click at [344, 209] on button "Identificação" at bounding box center [345, 213] width 226 height 35
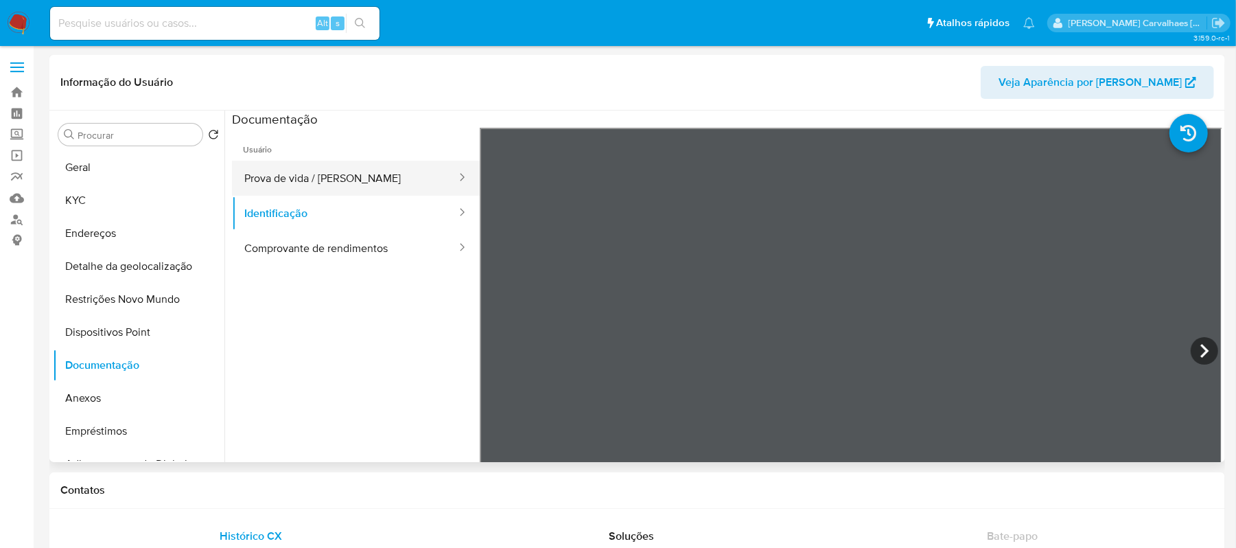
click at [334, 185] on button "Prova de vida / [PERSON_NAME]" at bounding box center [345, 178] width 226 height 35
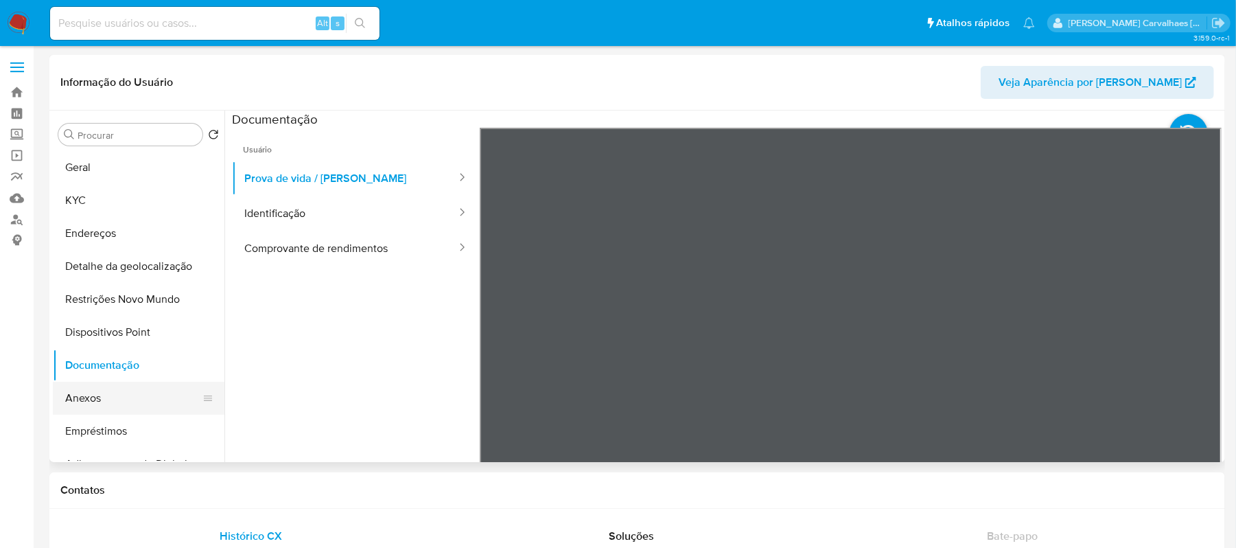
click at [102, 396] on button "Anexos" at bounding box center [133, 398] width 161 height 33
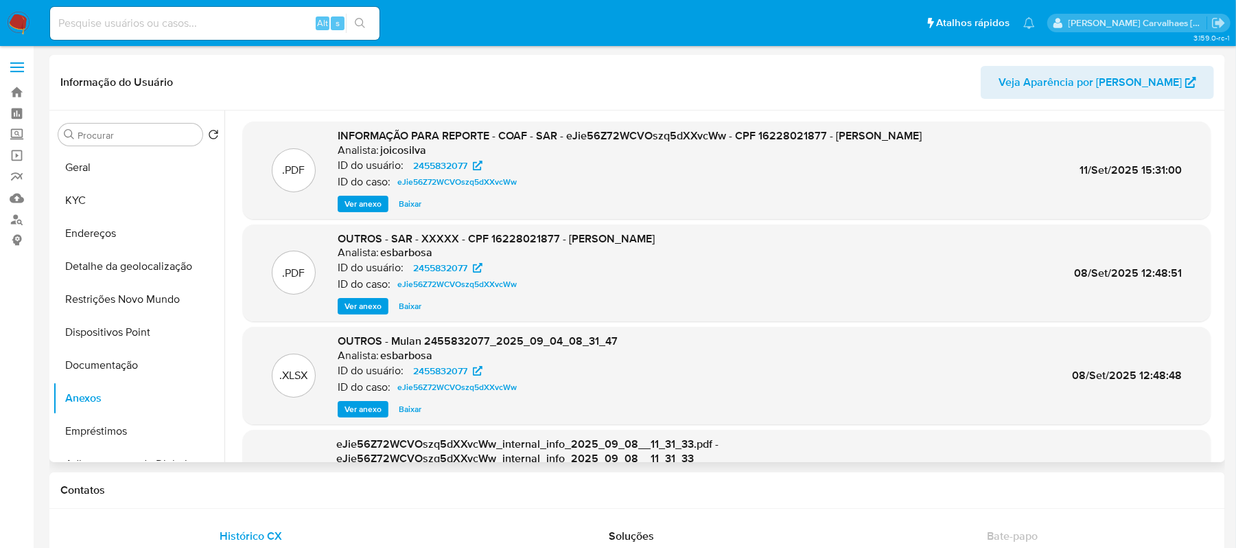
click at [362, 206] on span "Ver anexo" at bounding box center [363, 204] width 37 height 14
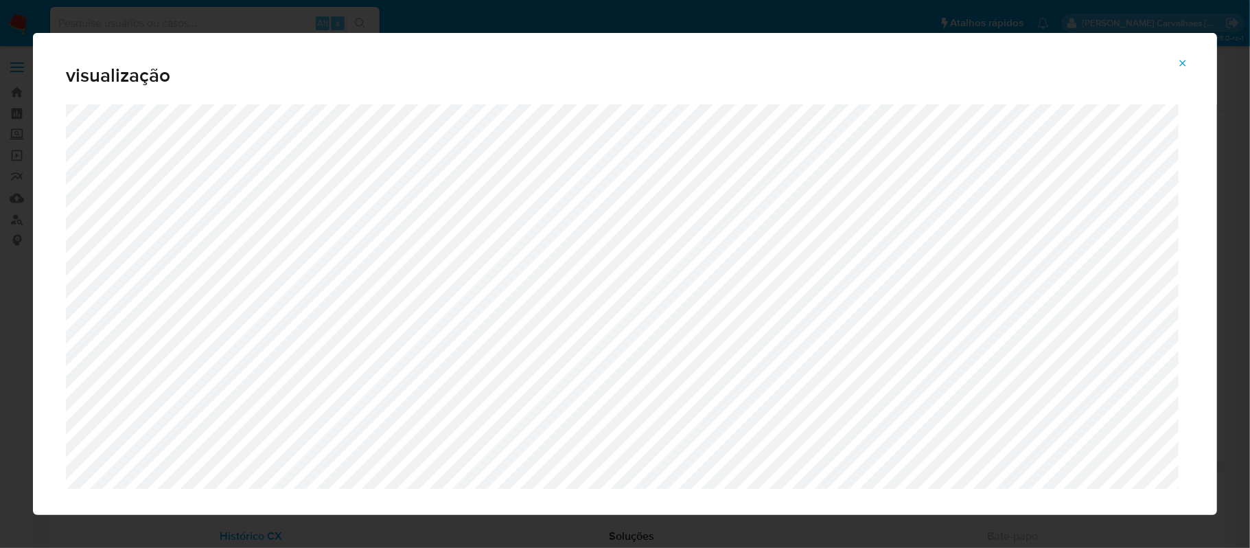
click at [1182, 62] on icon "Attachment preview" at bounding box center [1183, 63] width 6 height 6
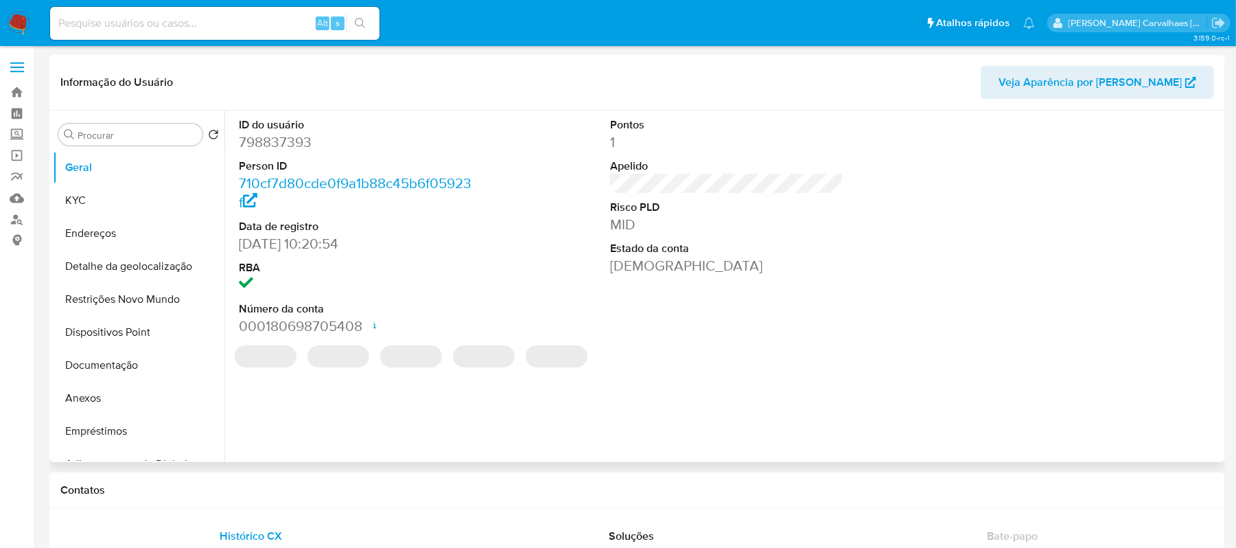
select select "10"
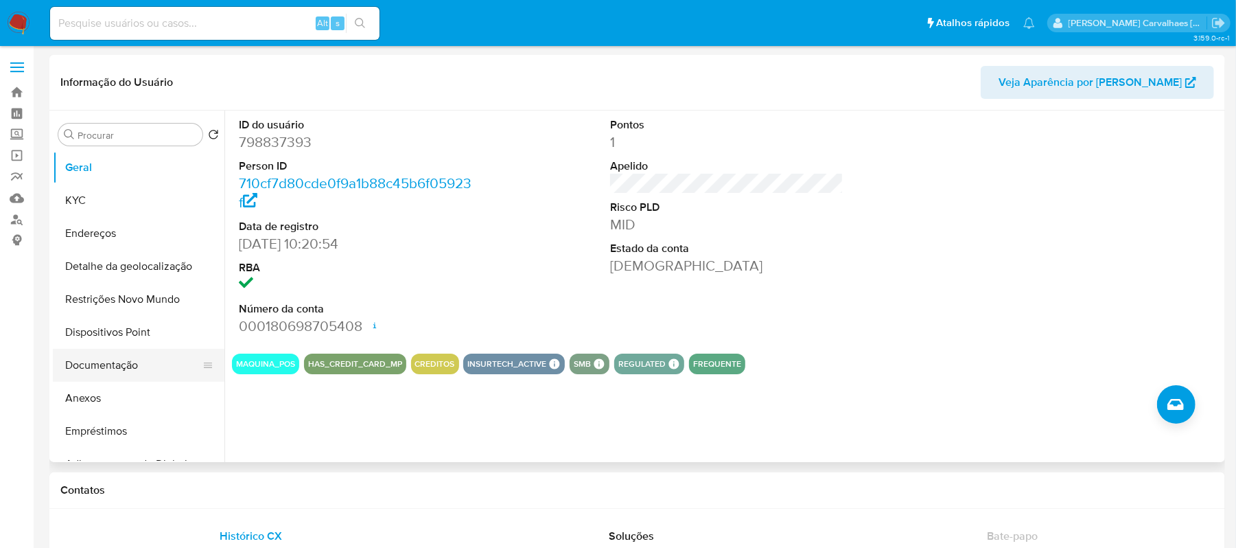
click at [130, 360] on button "Documentação" at bounding box center [133, 365] width 161 height 33
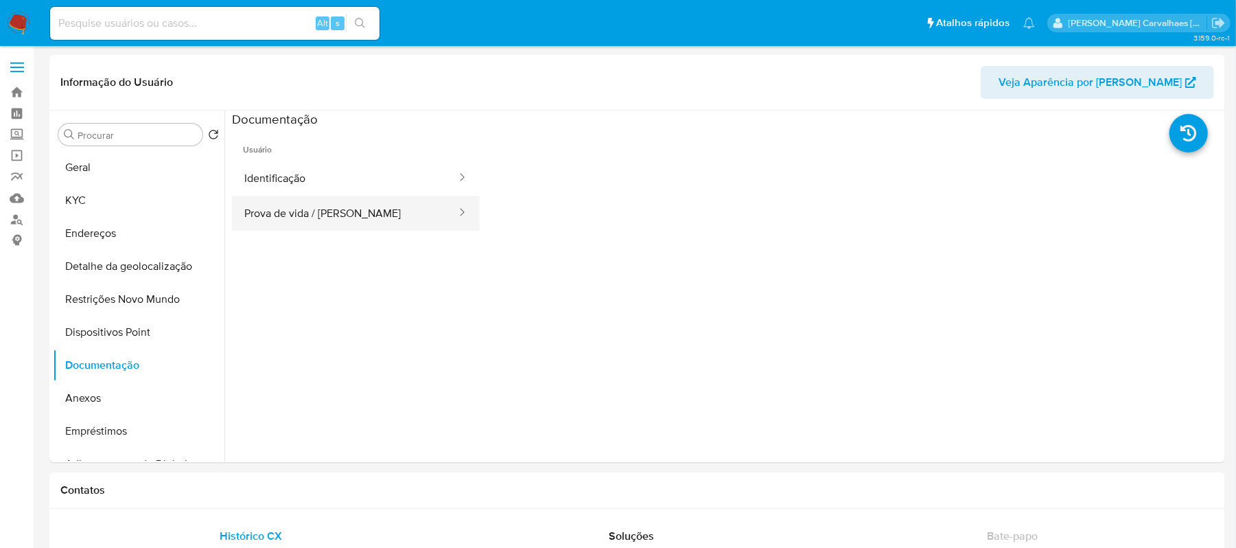
click at [327, 218] on button "Prova de vida / Selfie" at bounding box center [345, 213] width 226 height 35
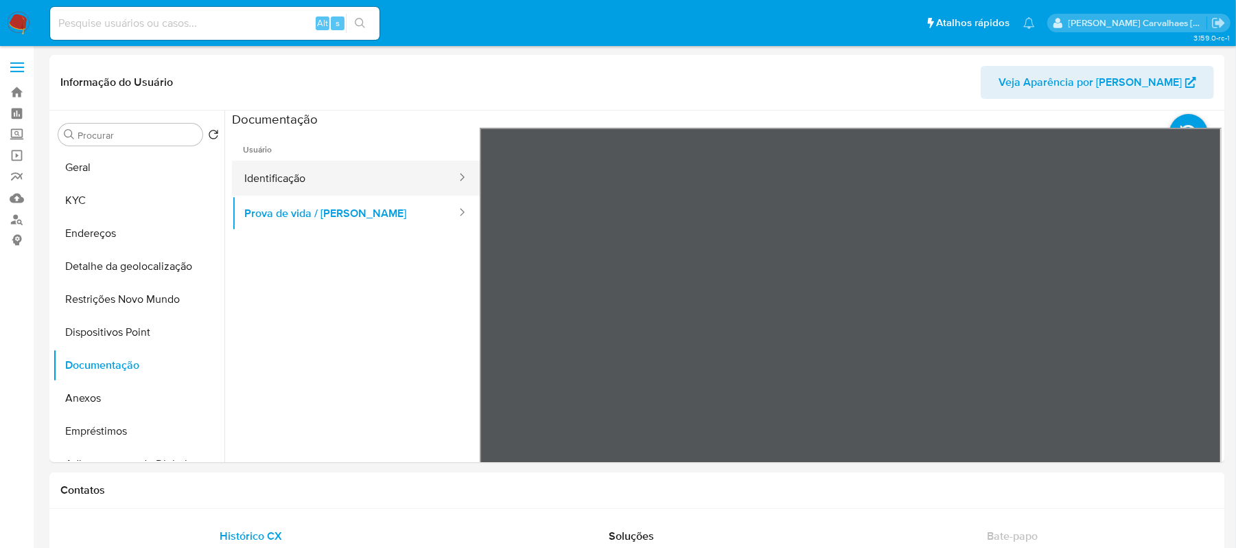
click at [322, 176] on button "Identificação" at bounding box center [345, 178] width 226 height 35
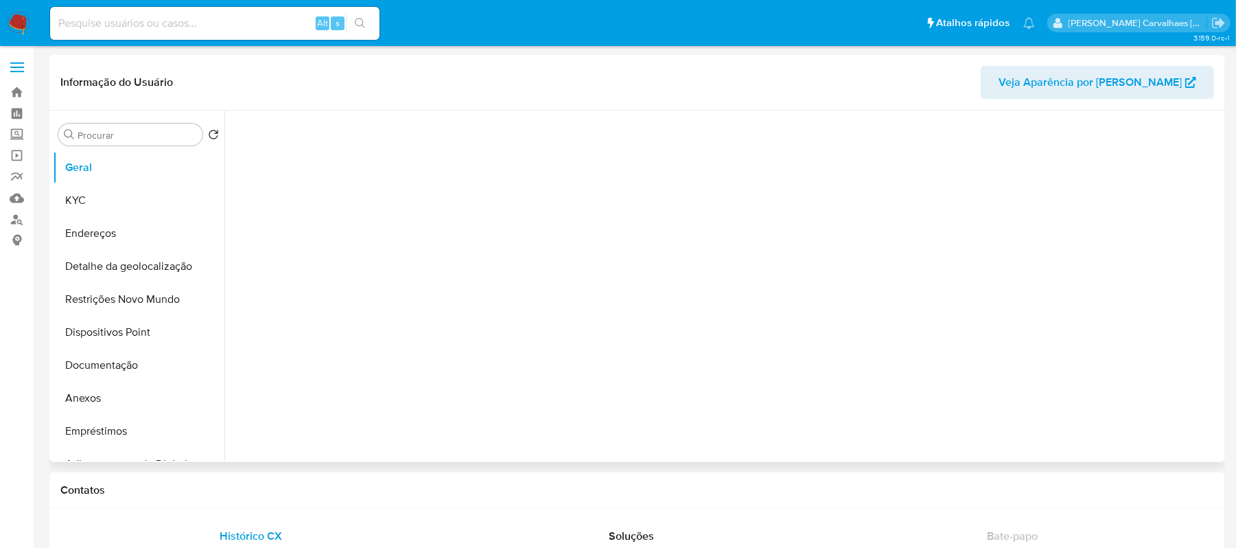
select select "10"
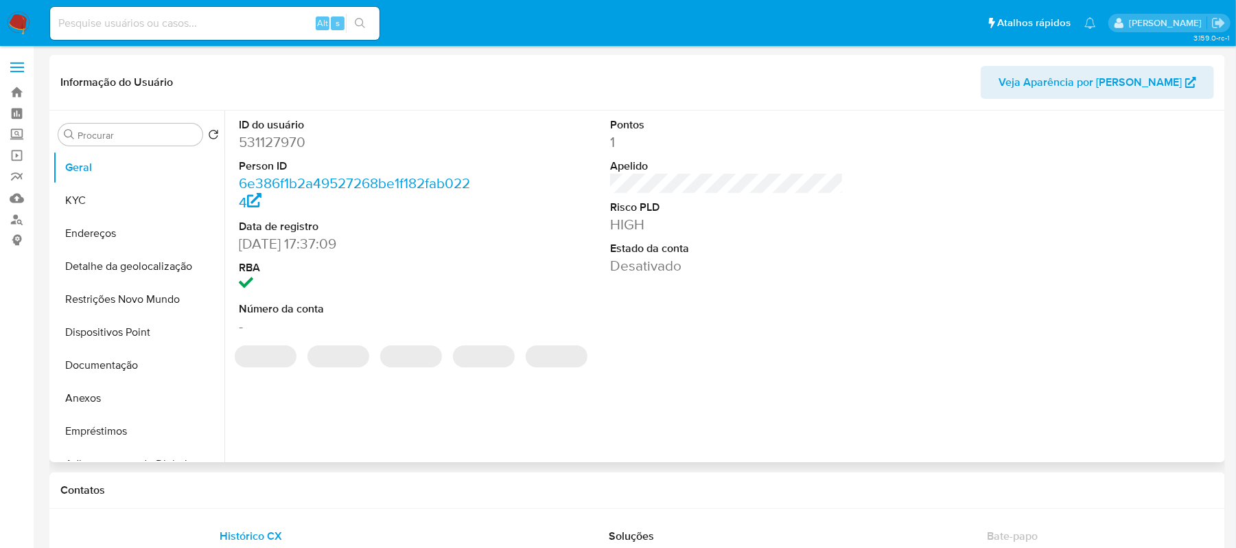
select select "10"
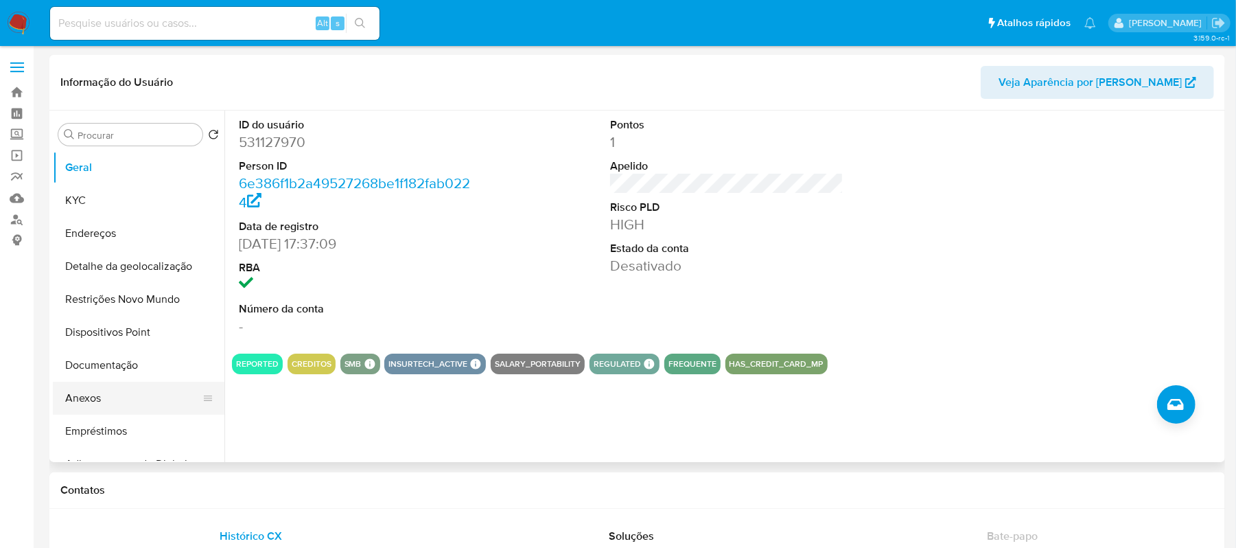
click at [108, 397] on button "Anexos" at bounding box center [133, 398] width 161 height 33
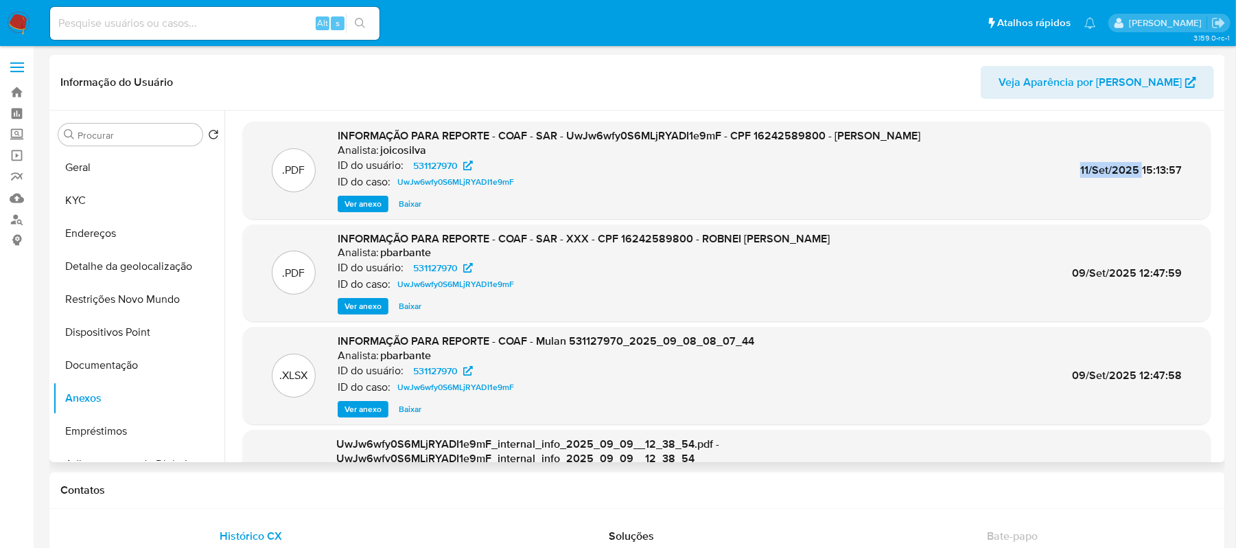
drag, startPoint x: 1071, startPoint y: 176, endPoint x: 1137, endPoint y: 165, distance: 66.8
click at [1137, 165] on div ".PDF INFORMAÇÃO PARA REPORTE - COAF - SAR - UwJw6wfy0S6MLjRYADI1e9mF - CPF 1624…" at bounding box center [727, 170] width 954 height 84
copy span "11/Set/2025"
click at [349, 200] on span "Ver anexo" at bounding box center [363, 204] width 37 height 14
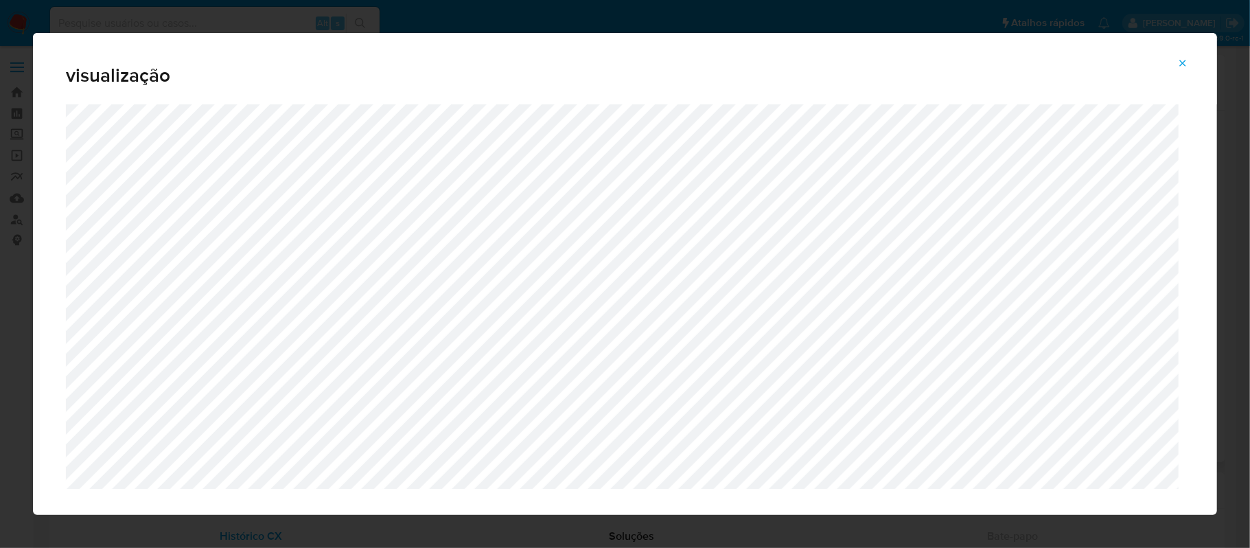
click at [1181, 56] on span "Attachment preview" at bounding box center [1182, 63] width 11 height 19
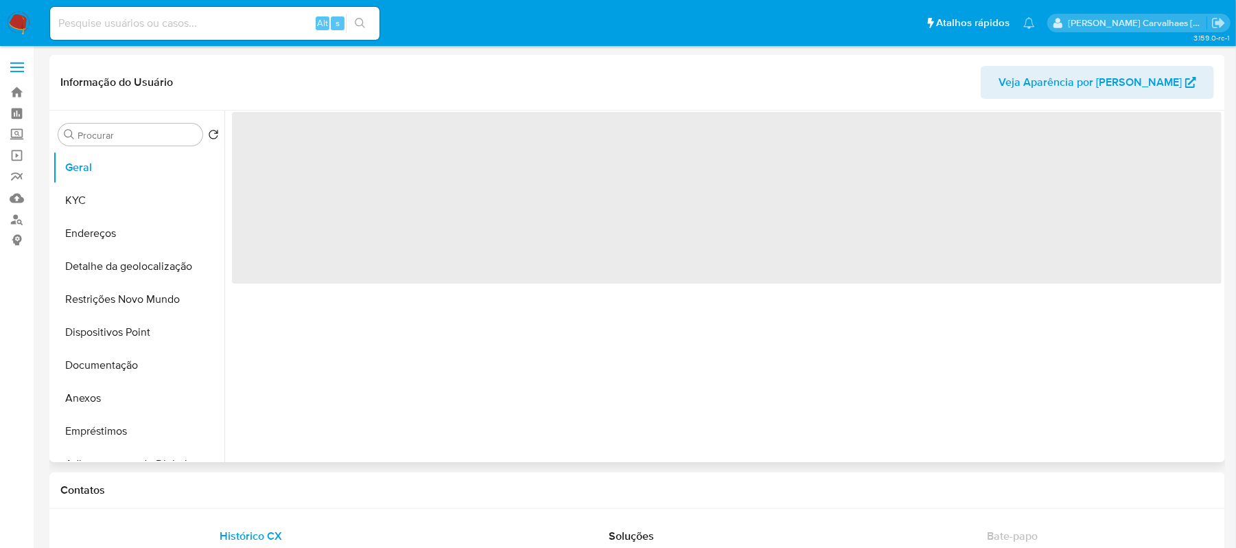
select select "10"
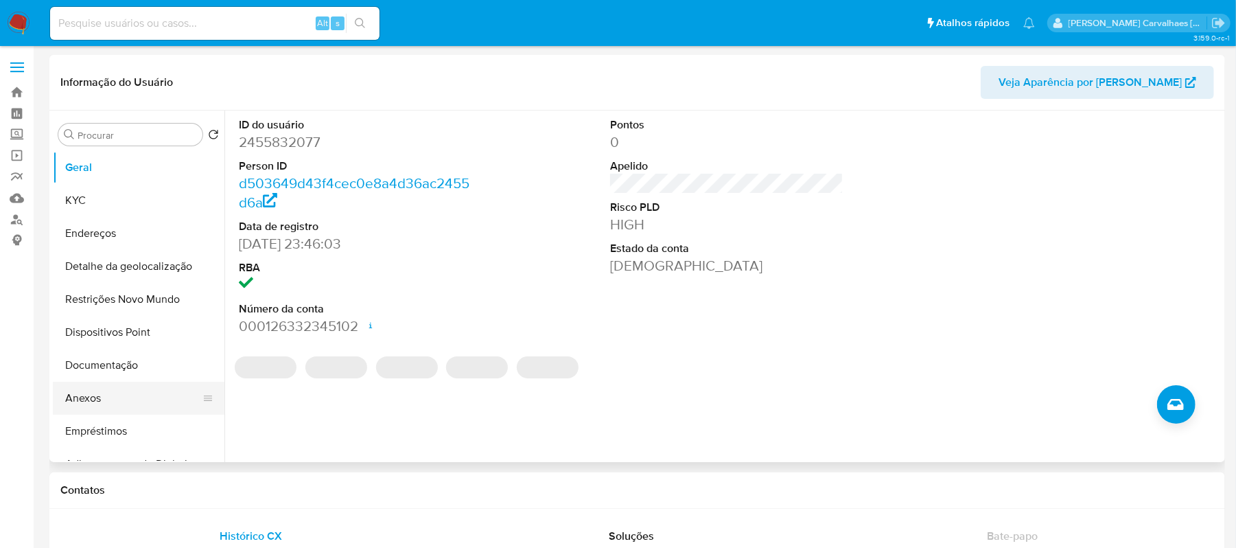
click at [88, 402] on button "Anexos" at bounding box center [133, 398] width 161 height 33
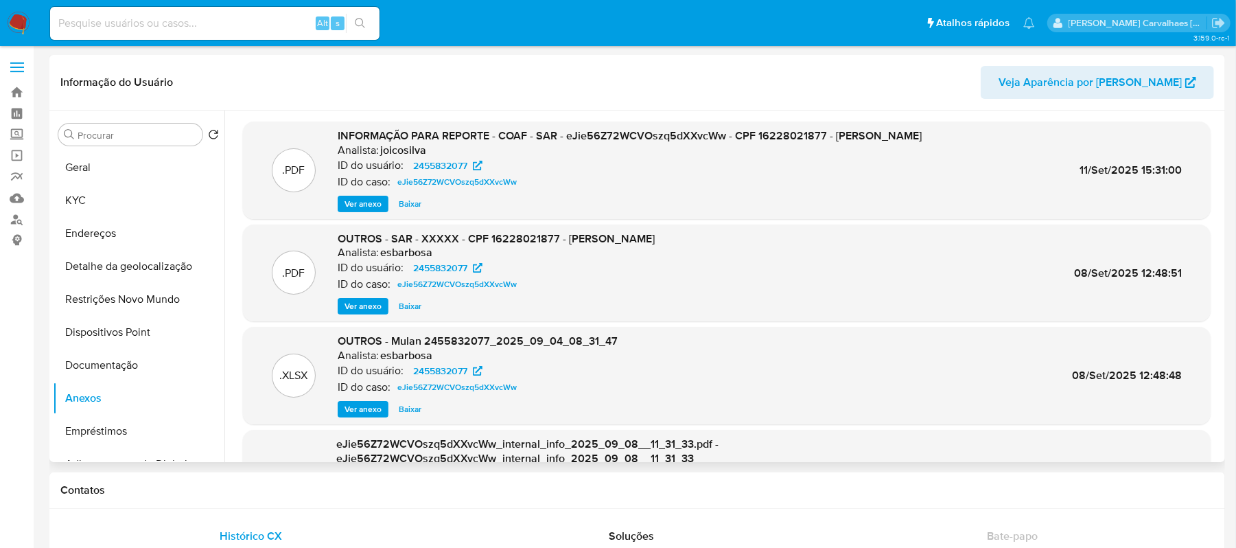
click at [358, 201] on span "Ver anexo" at bounding box center [363, 204] width 37 height 14
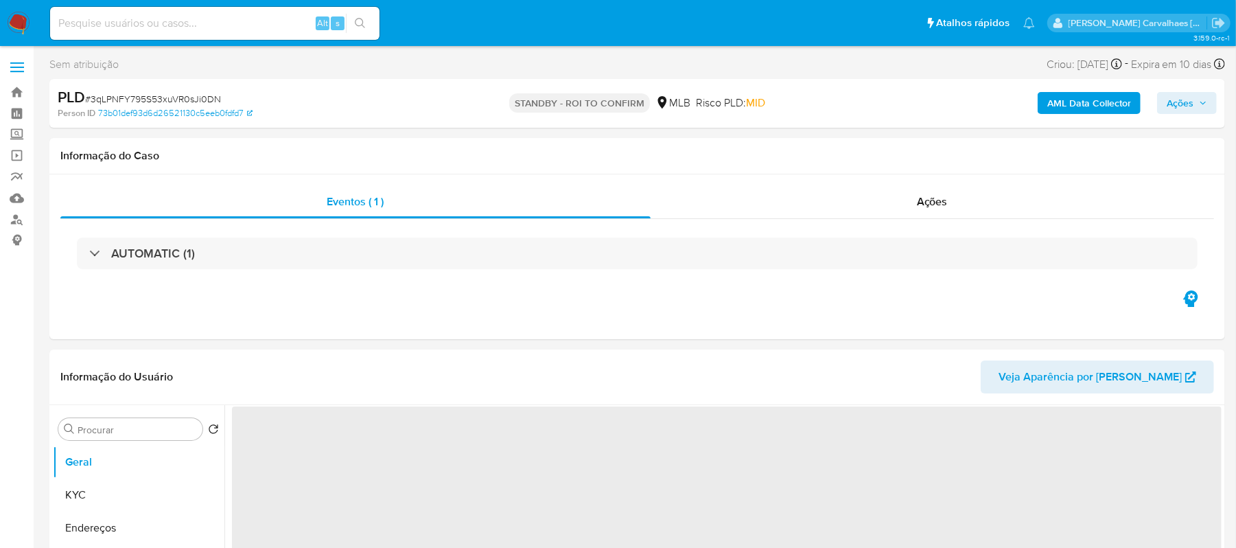
select select "10"
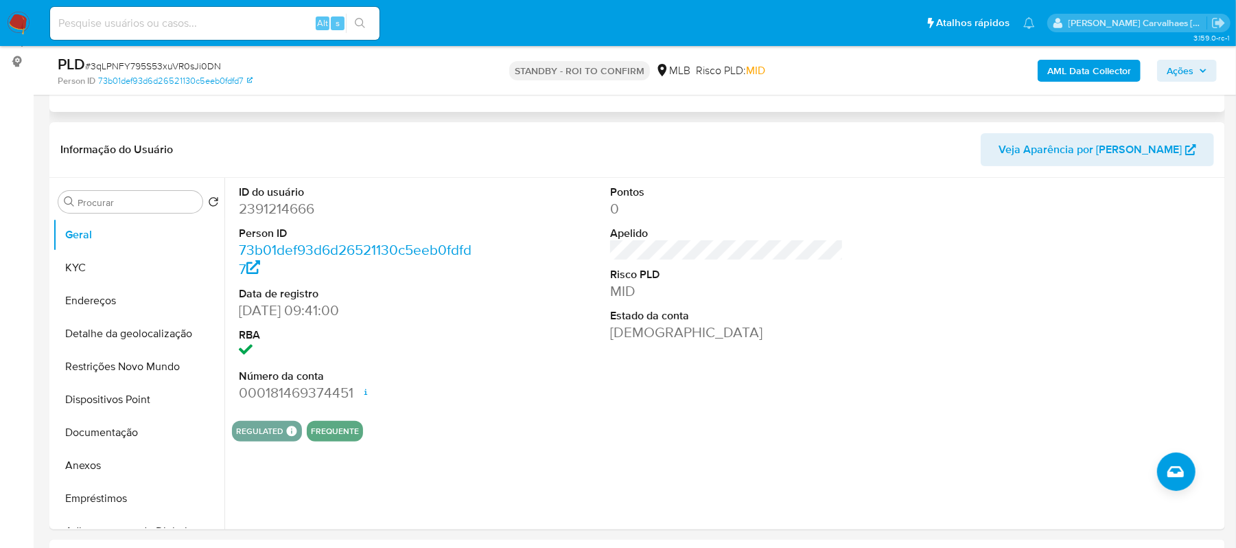
scroll to position [183, 0]
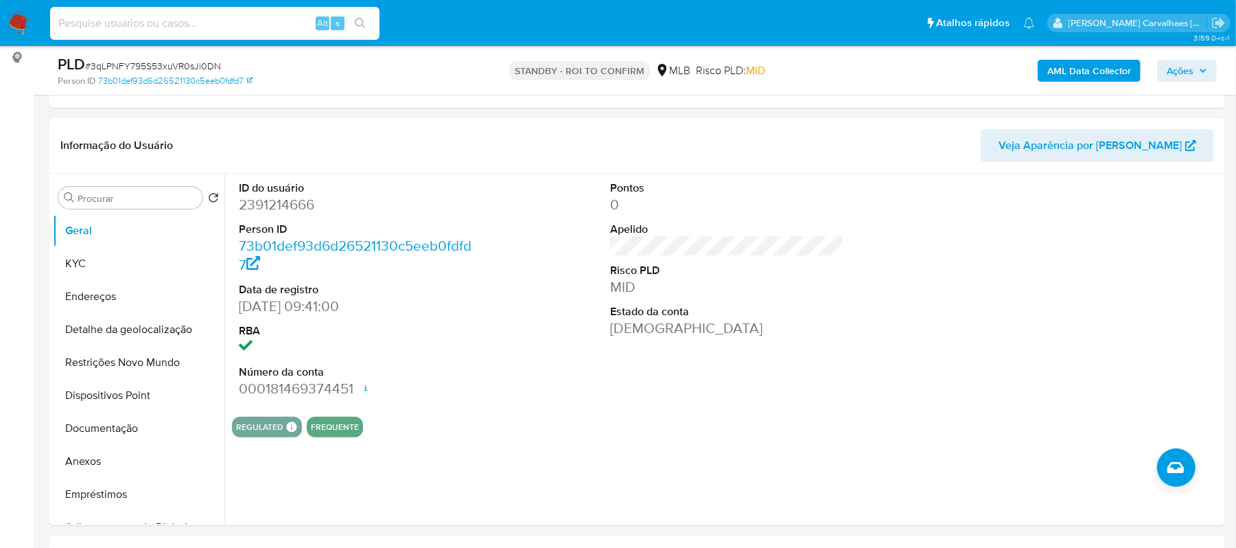
click at [234, 21] on input at bounding box center [214, 23] width 329 height 18
paste input "xrVkkmEMTdjFq3QI8QWZarDp"
type input "xrVkkmEMTdjFq3QI8QWZarDp"
click at [360, 26] on icon "search-icon" at bounding box center [360, 23] width 11 height 11
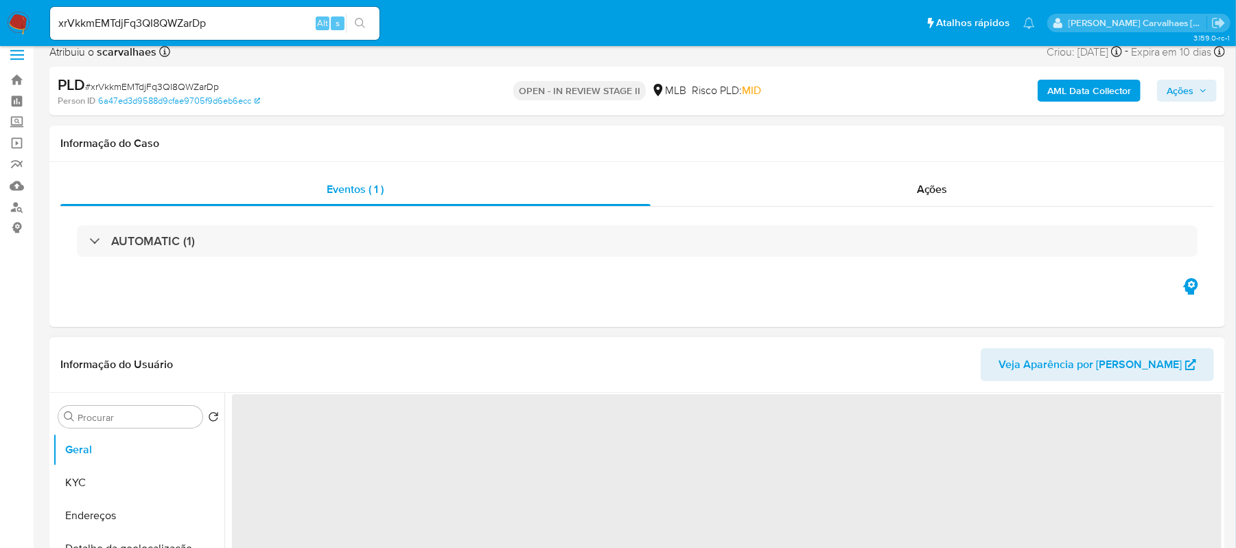
select select "10"
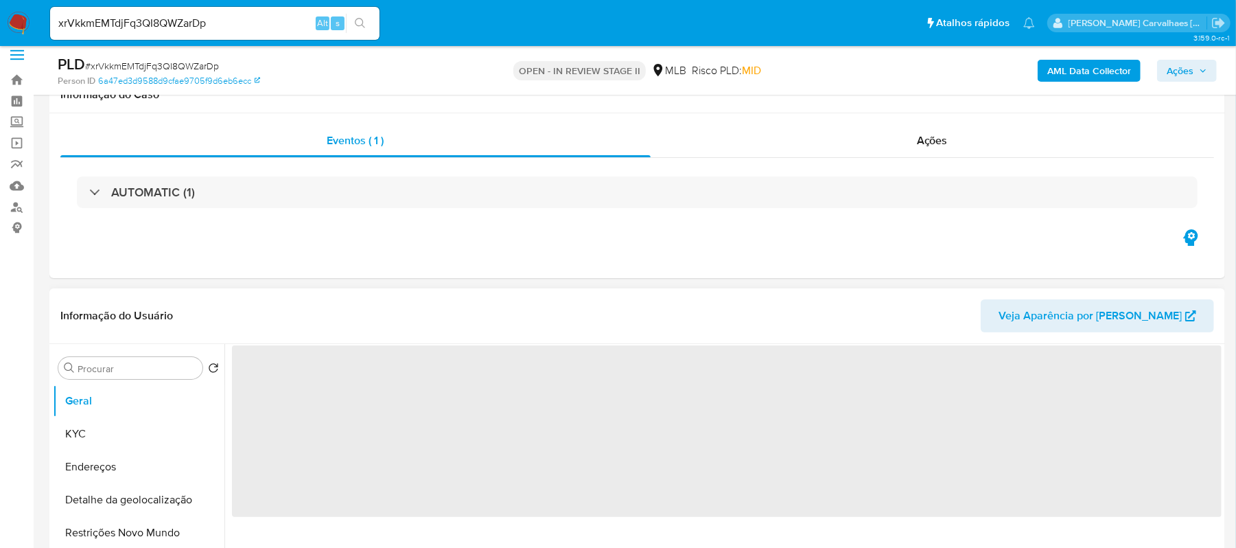
scroll to position [275, 0]
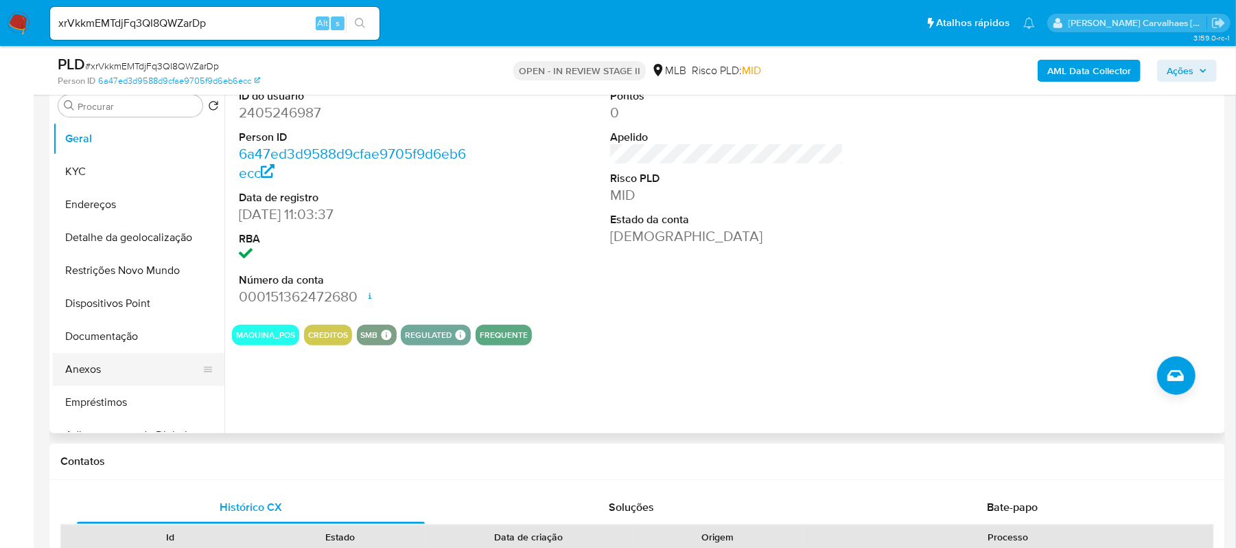
click at [110, 363] on button "Anexos" at bounding box center [133, 369] width 161 height 33
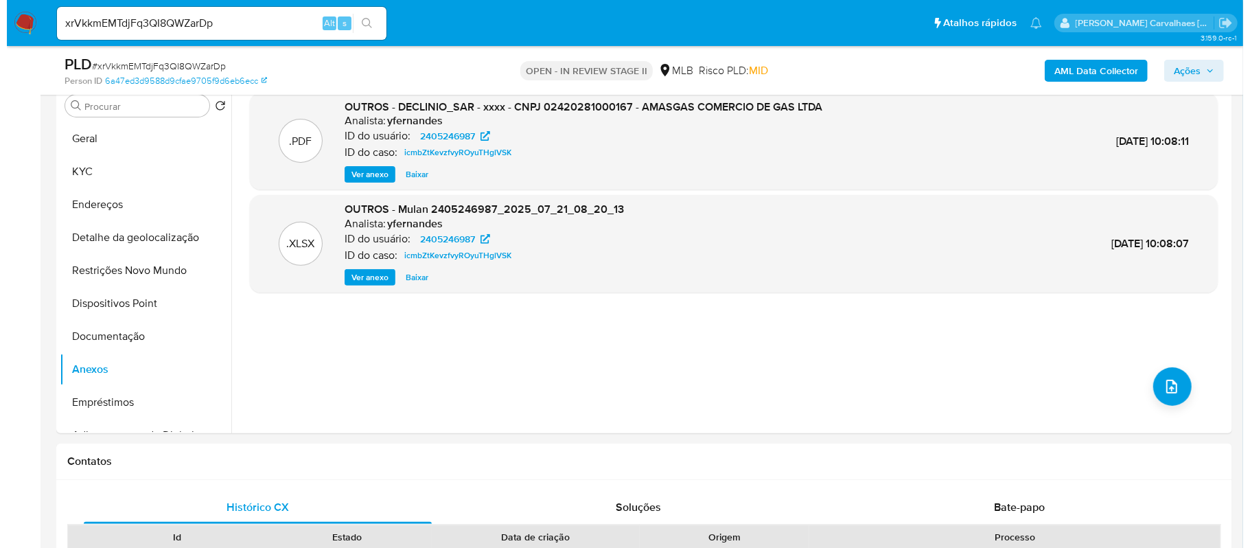
scroll to position [183, 0]
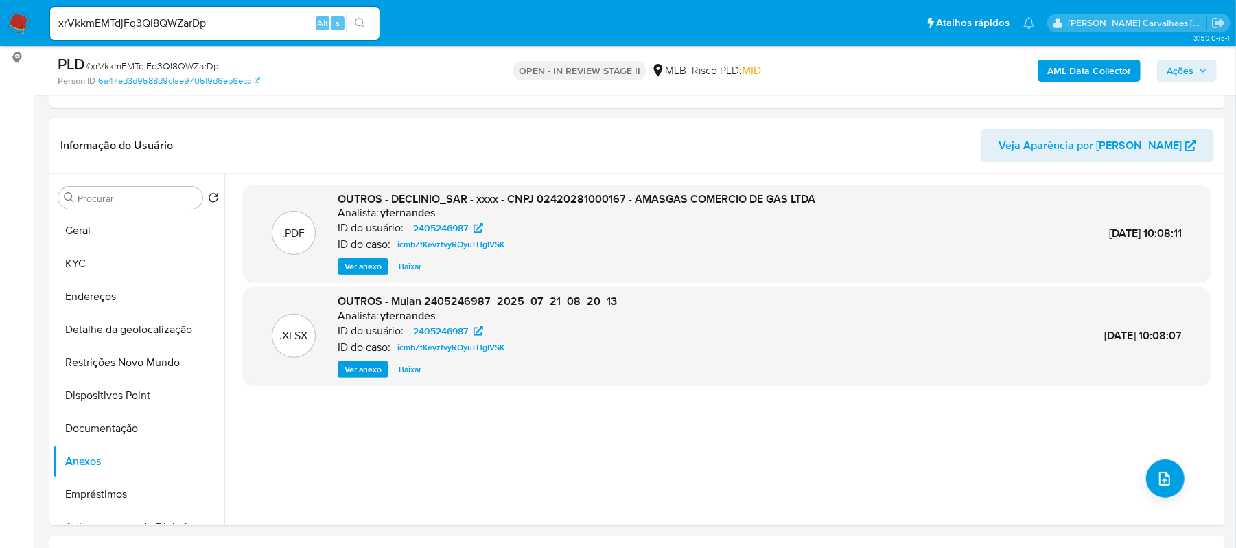
click at [345, 259] on span "Ver anexo" at bounding box center [363, 266] width 37 height 14
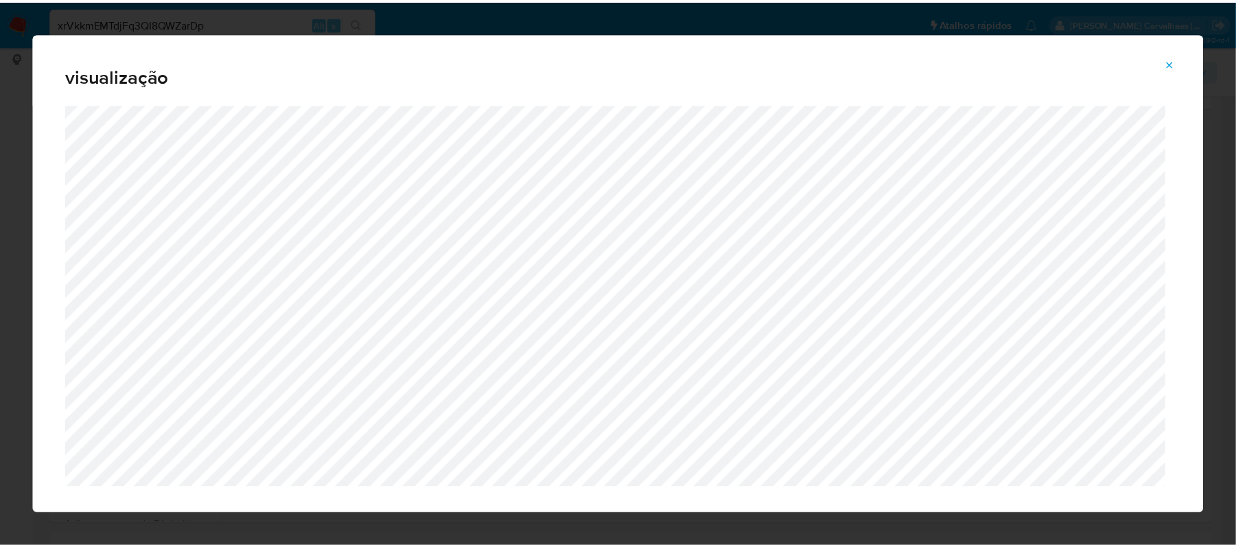
scroll to position [28, 0]
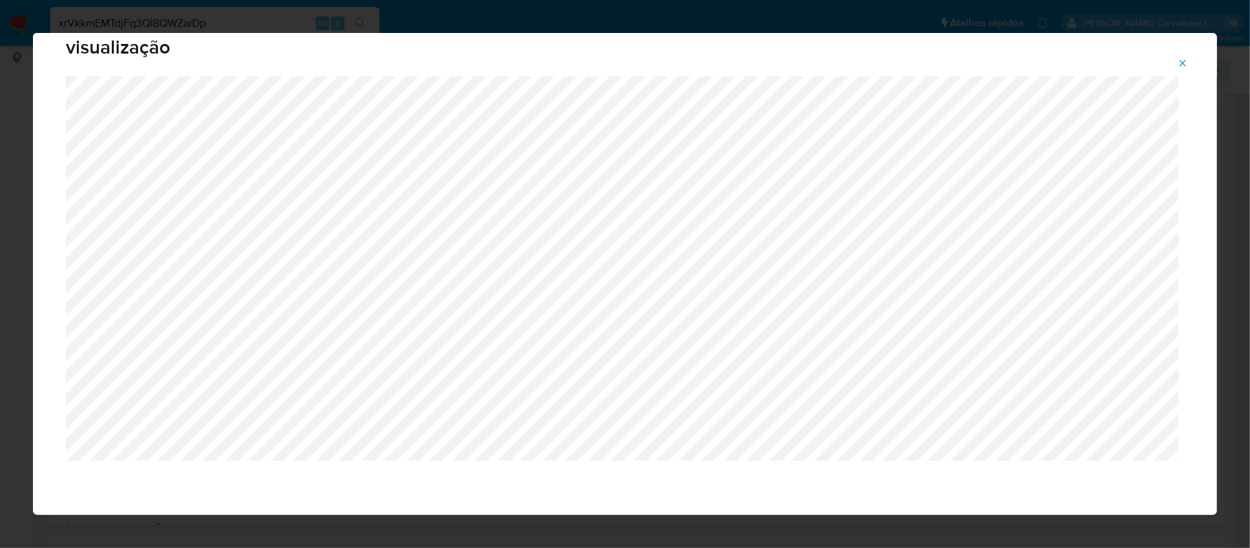
click at [1181, 60] on icon "Attachment preview" at bounding box center [1183, 63] width 6 height 6
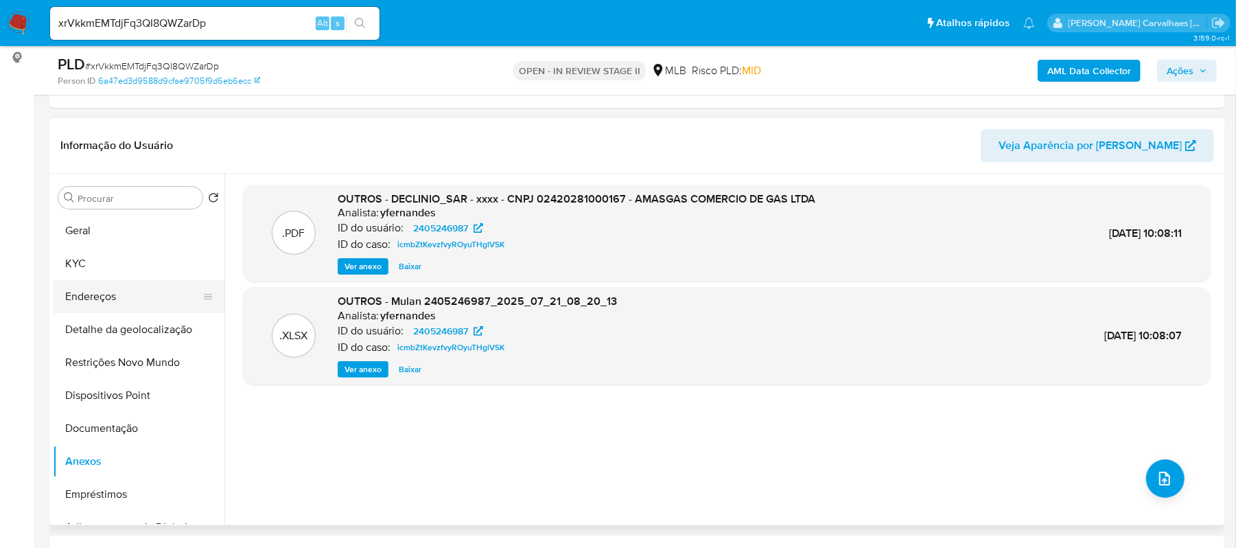
click at [107, 303] on button "Endereços" at bounding box center [133, 296] width 161 height 33
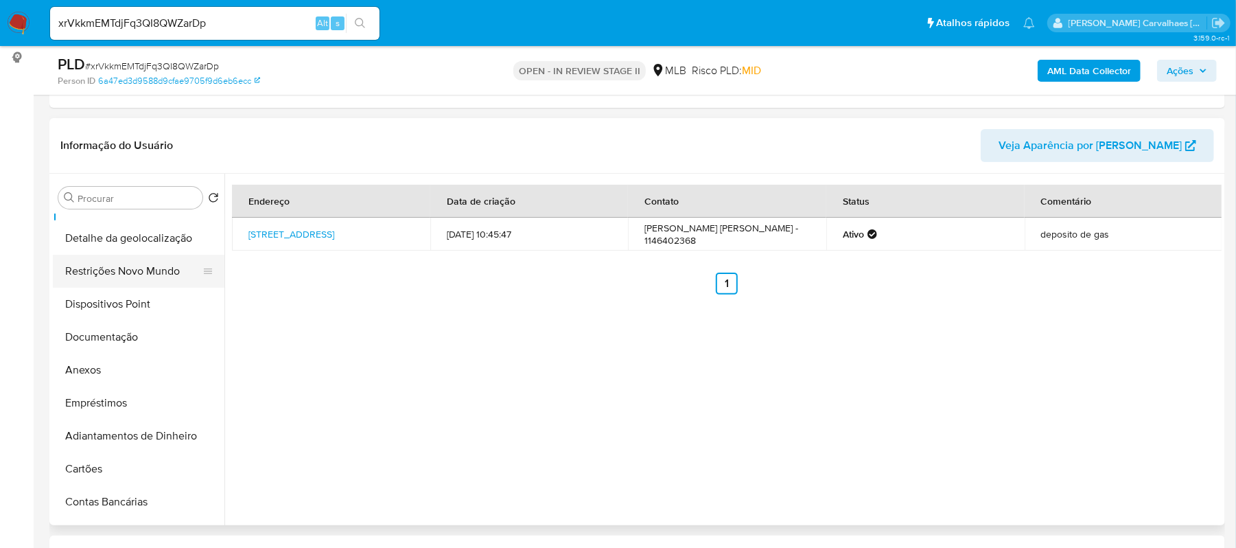
scroll to position [0, 0]
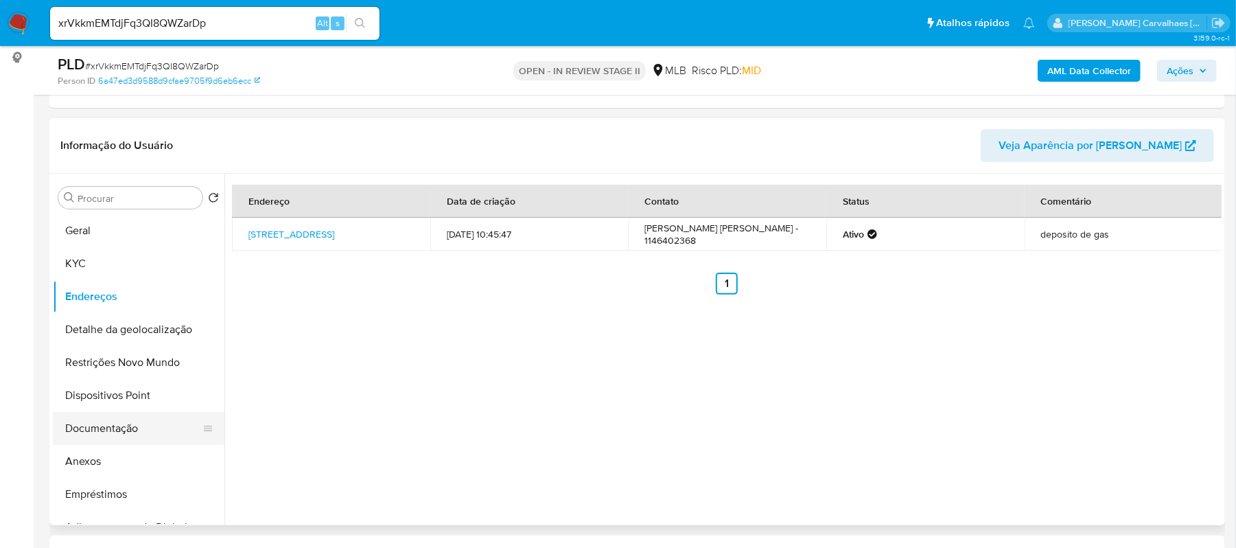
click at [143, 415] on button "Documentação" at bounding box center [133, 428] width 161 height 33
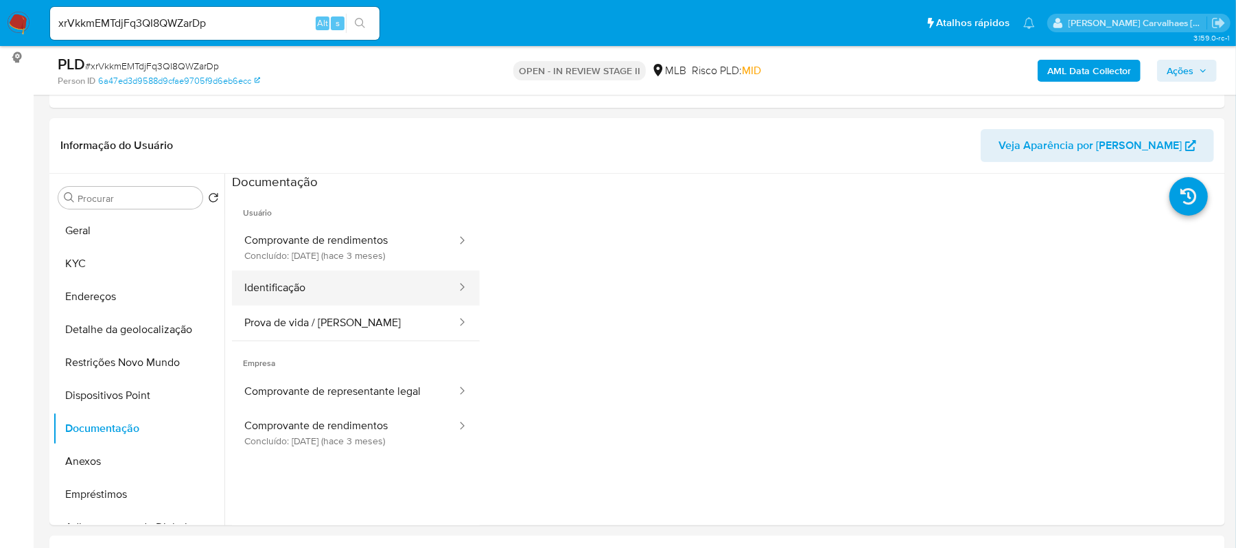
click at [358, 283] on button "Identificação" at bounding box center [345, 287] width 226 height 35
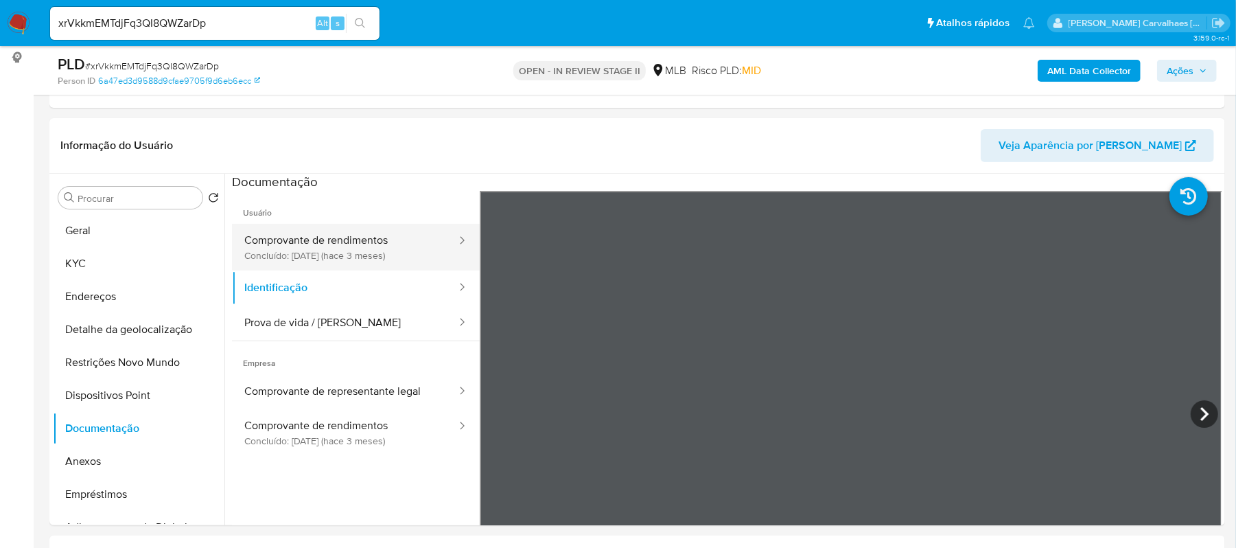
click at [327, 244] on button "Comprovante de rendimentos Concluído: 27/06/2025 (hace 3 meses)" at bounding box center [345, 247] width 226 height 47
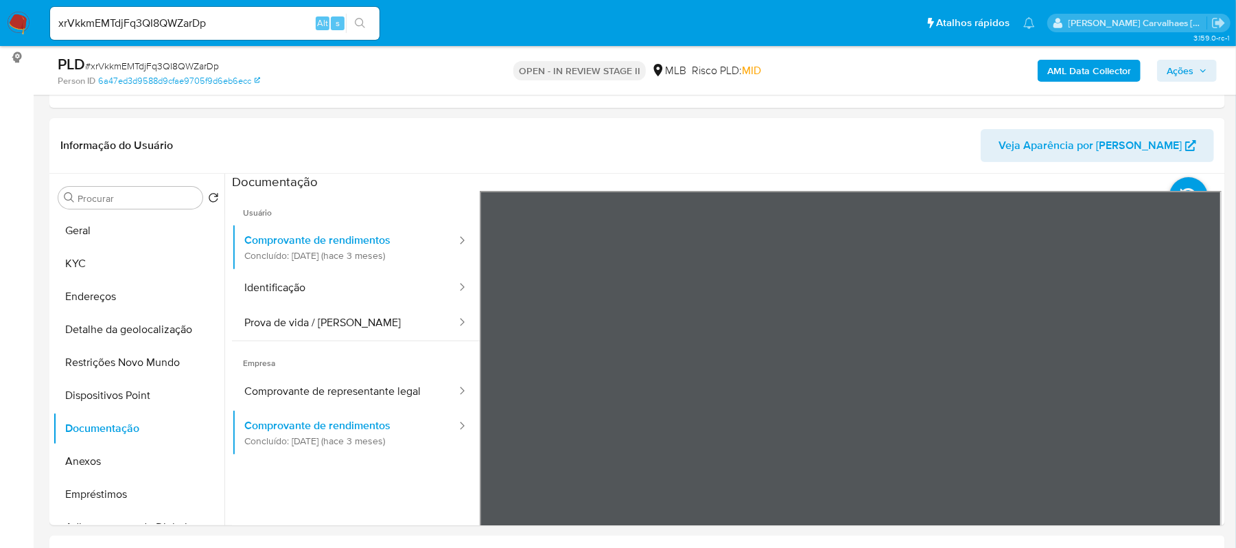
scroll to position [89, 0]
click at [321, 325] on button "Prova de vida / Selfie" at bounding box center [345, 322] width 226 height 35
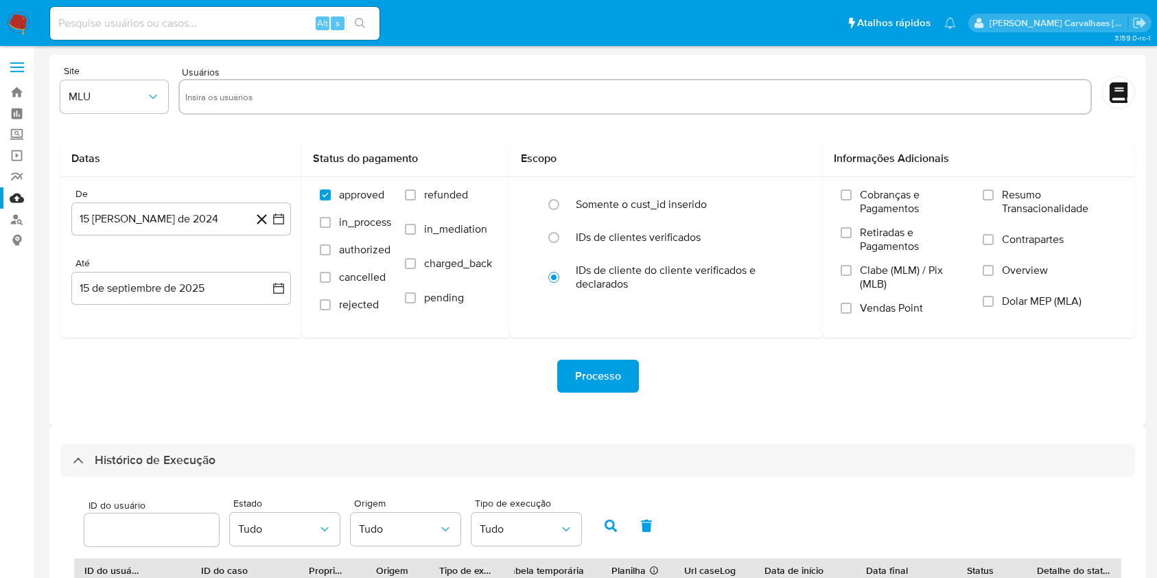
select select "10"
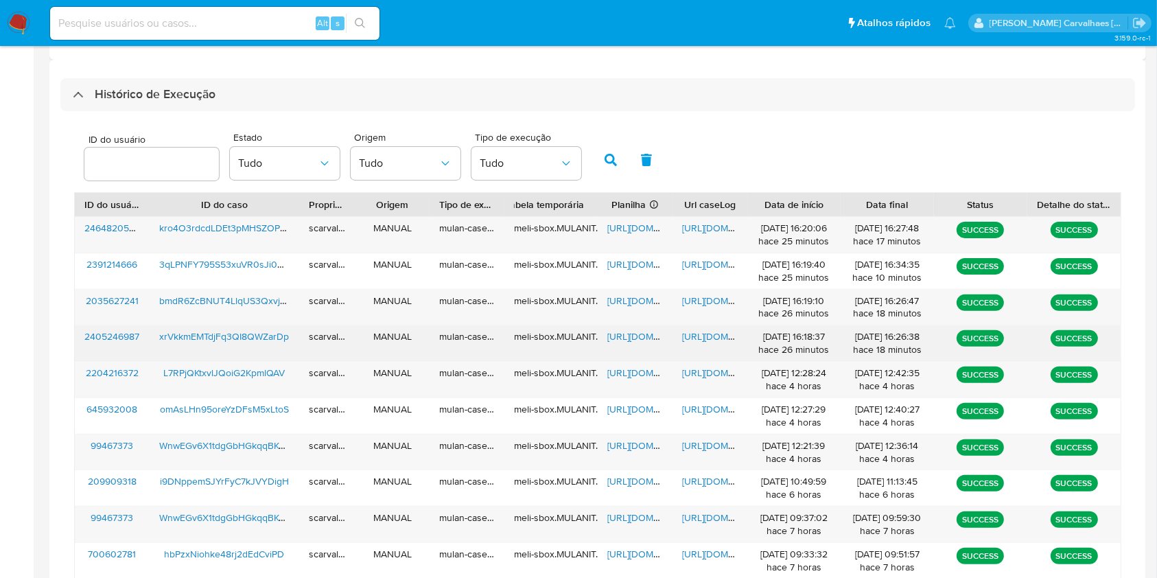
click at [707, 338] on span "[URL][DOMAIN_NAME]" at bounding box center [729, 336] width 95 height 14
